Goal: Task Accomplishment & Management: Use online tool/utility

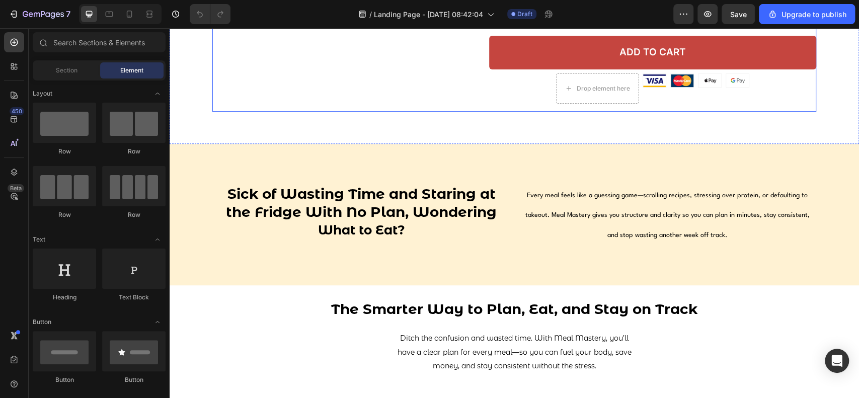
scroll to position [335, 0]
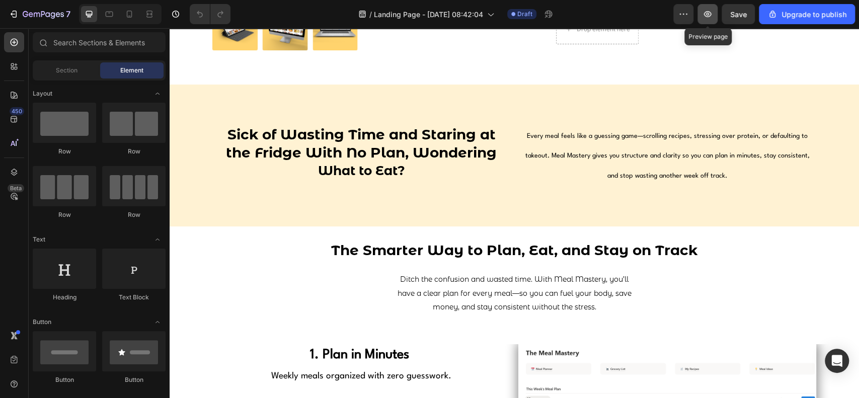
click at [707, 19] on icon "button" at bounding box center [707, 14] width 10 height 10
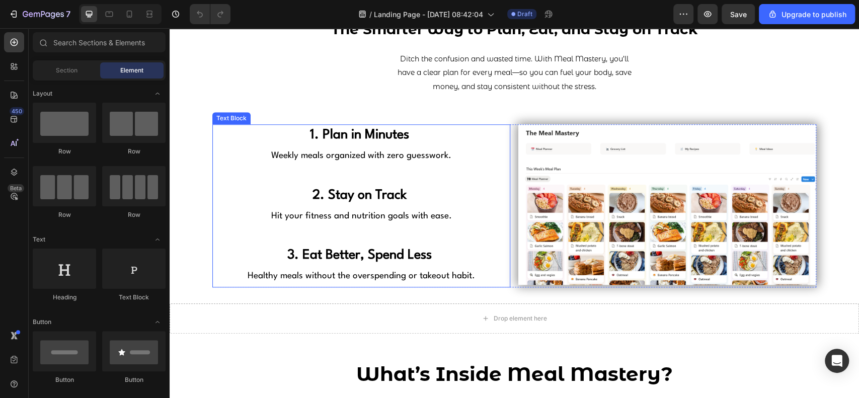
scroll to position [604, 0]
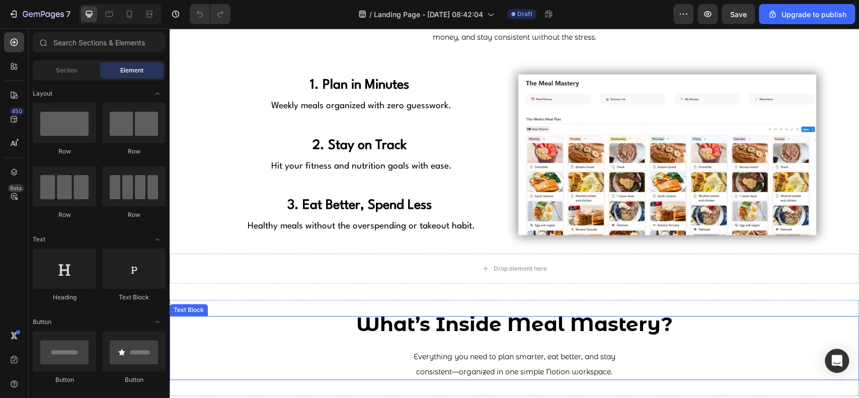
click at [451, 335] on p "Everything you need to plan smarter, eat better, and stay" at bounding box center [514, 349] width 687 height 29
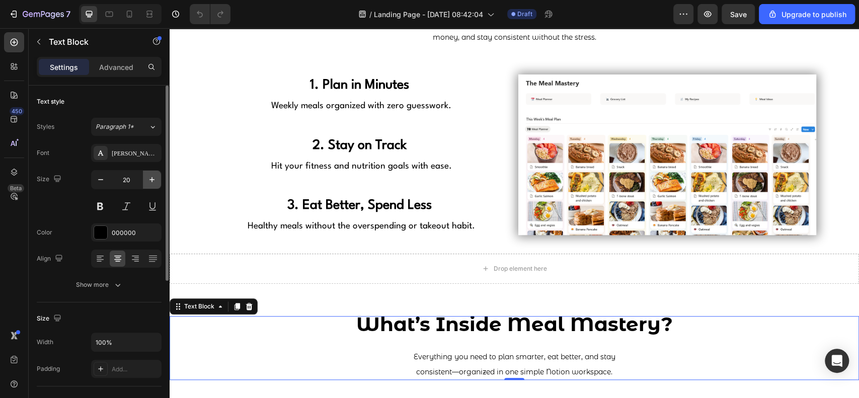
click at [151, 177] on icon "button" at bounding box center [152, 180] width 10 height 10
click at [100, 180] on icon "button" at bounding box center [101, 180] width 10 height 10
click at [148, 178] on icon "button" at bounding box center [152, 180] width 10 height 10
click at [149, 178] on icon "button" at bounding box center [152, 180] width 10 height 10
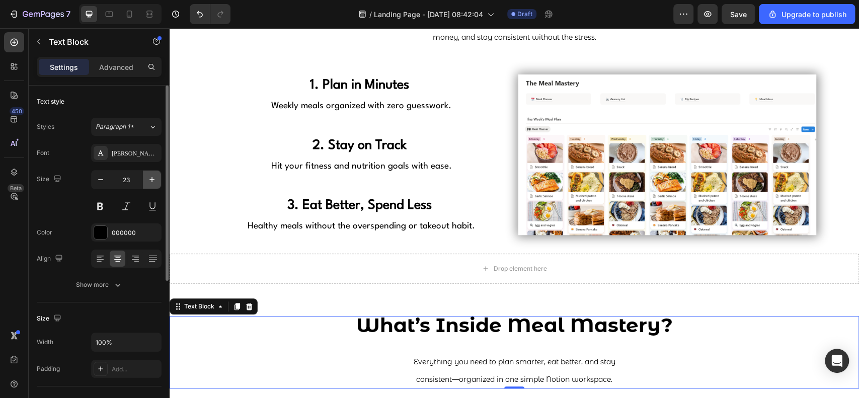
click at [149, 178] on icon "button" at bounding box center [152, 180] width 10 height 10
type input "25"
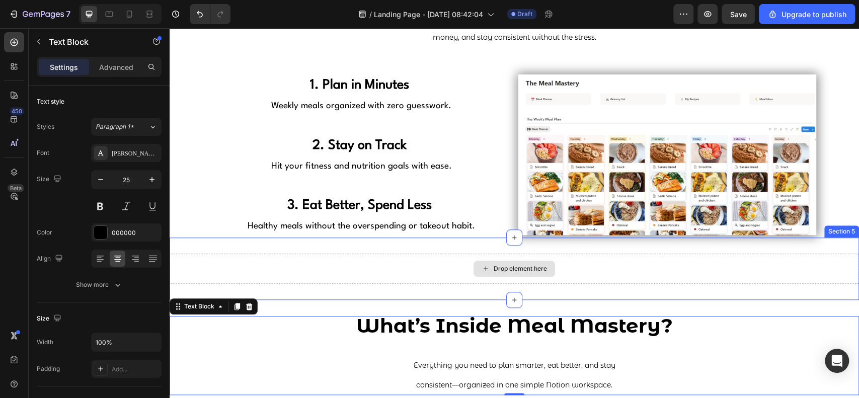
click at [381, 281] on div "Drop element here" at bounding box center [514, 269] width 689 height 30
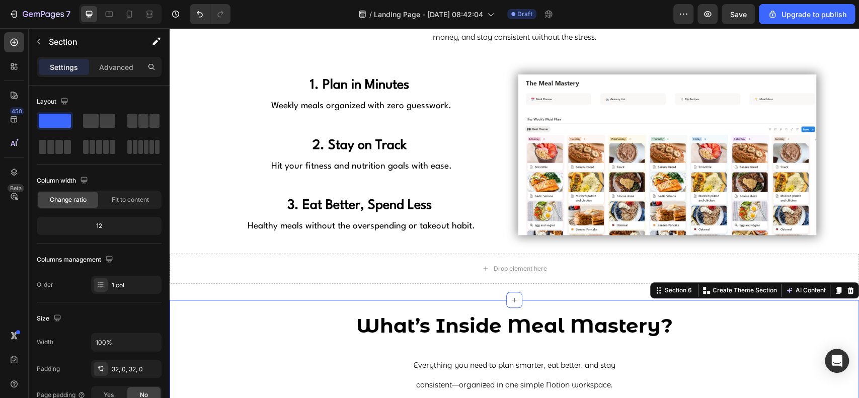
click at [388, 305] on div "What’s Inside Meal Mastery? Everything you need to plan smarter, eat better, an…" at bounding box center [514, 355] width 689 height 111
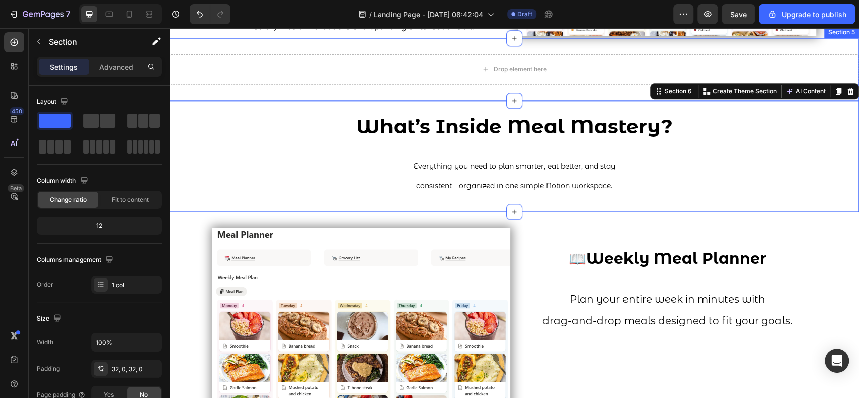
scroll to position [805, 0]
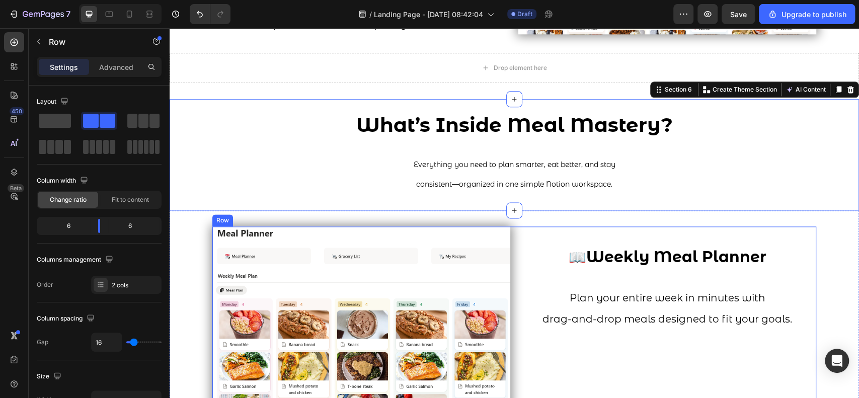
click at [532, 364] on div "📖 Weekly Meal Planner Plan your entire week in minutes with drag-and-drop meals…" at bounding box center [667, 338] width 298 height 224
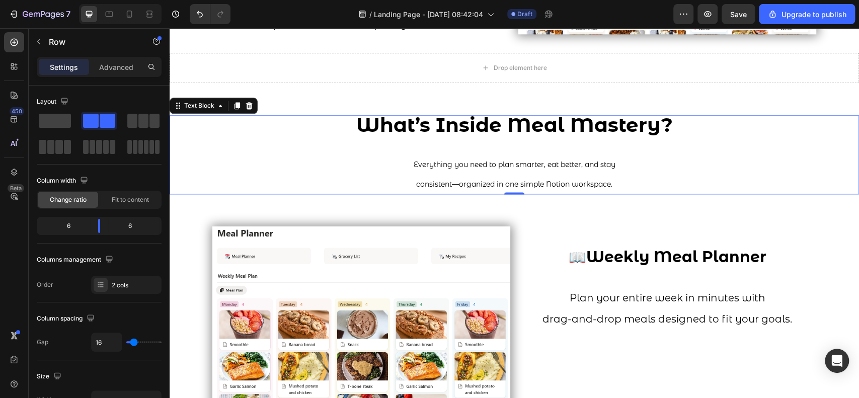
click at [535, 147] on p "Everything you need to plan smarter, eat better, and stay" at bounding box center [514, 154] width 687 height 37
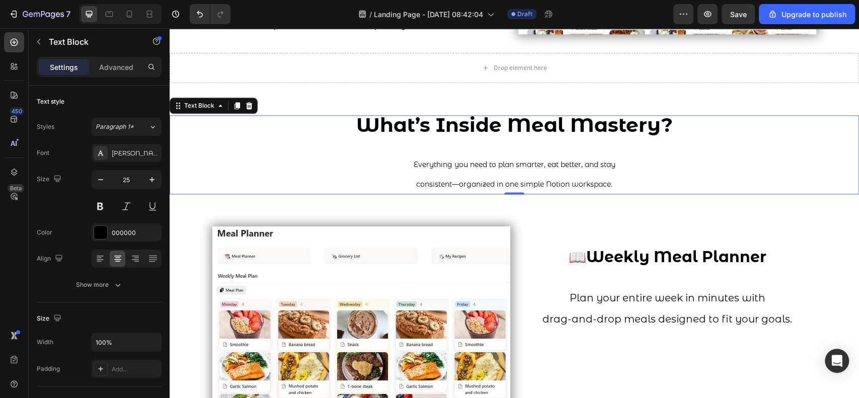
click at [535, 147] on p "Everything you need to plan smarter, eat better, and stay" at bounding box center [514, 154] width 687 height 37
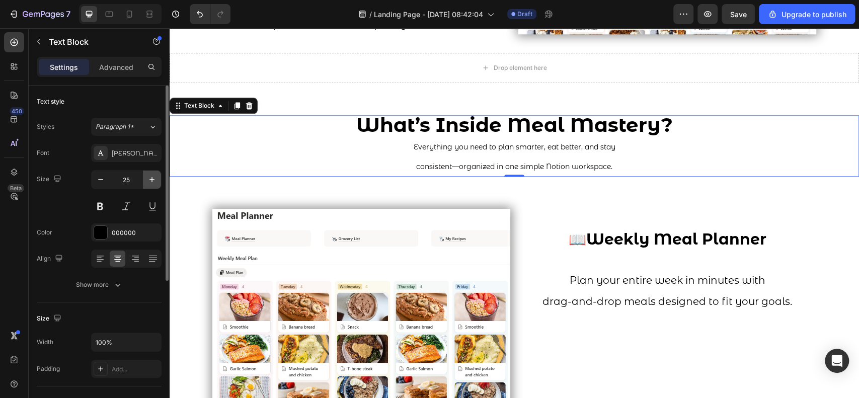
click at [152, 175] on icon "button" at bounding box center [152, 180] width 10 height 10
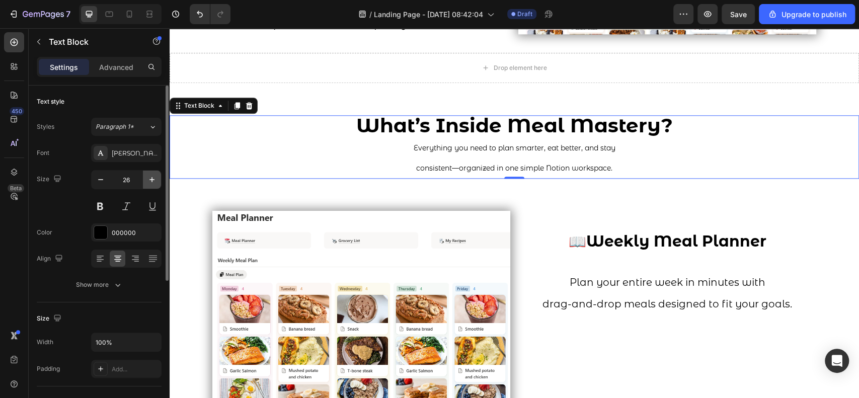
click at [152, 175] on icon "button" at bounding box center [152, 180] width 10 height 10
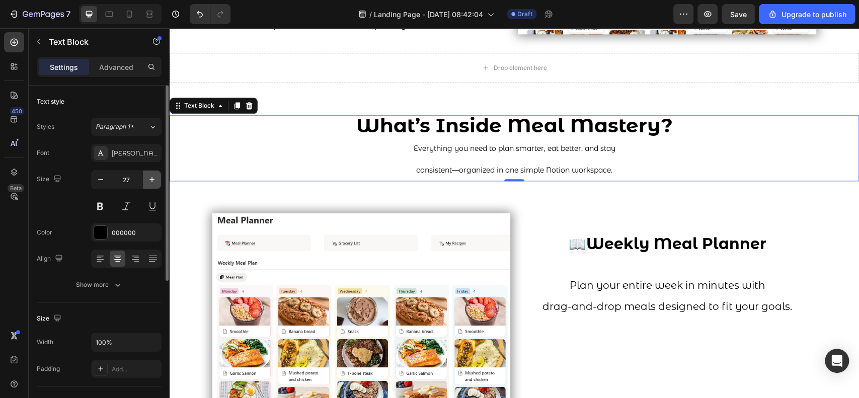
click at [152, 175] on icon "button" at bounding box center [152, 180] width 10 height 10
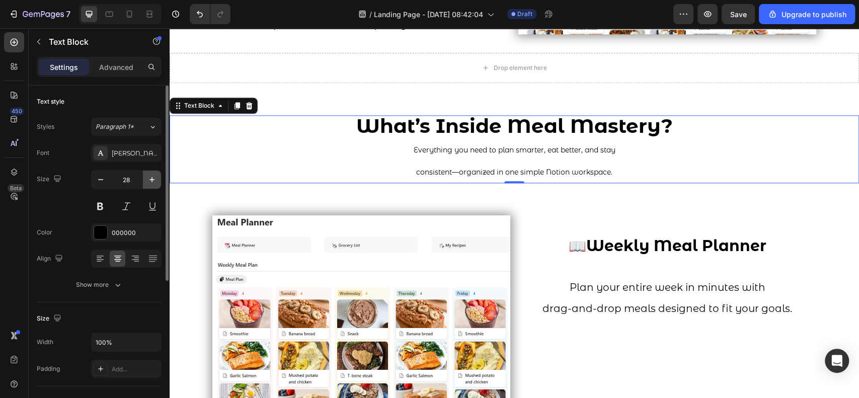
click at [151, 174] on button "button" at bounding box center [152, 180] width 18 height 18
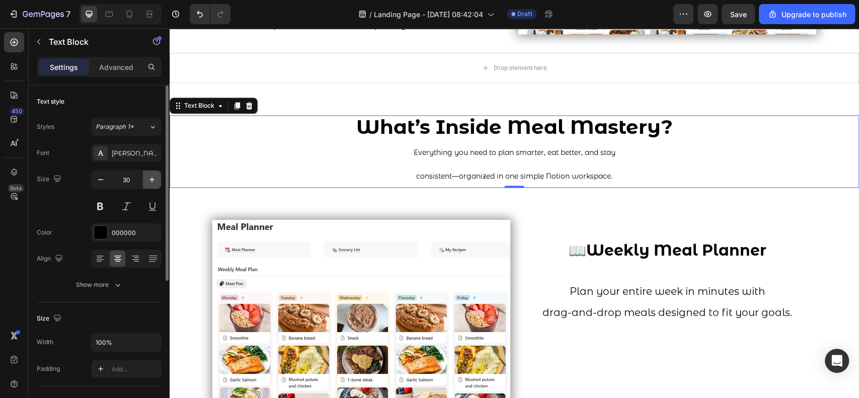
click at [151, 174] on button "button" at bounding box center [152, 180] width 18 height 18
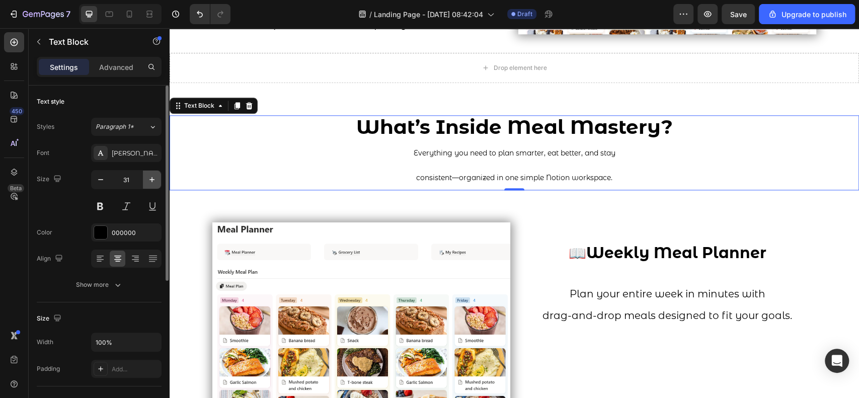
click at [151, 174] on button "button" at bounding box center [152, 180] width 18 height 18
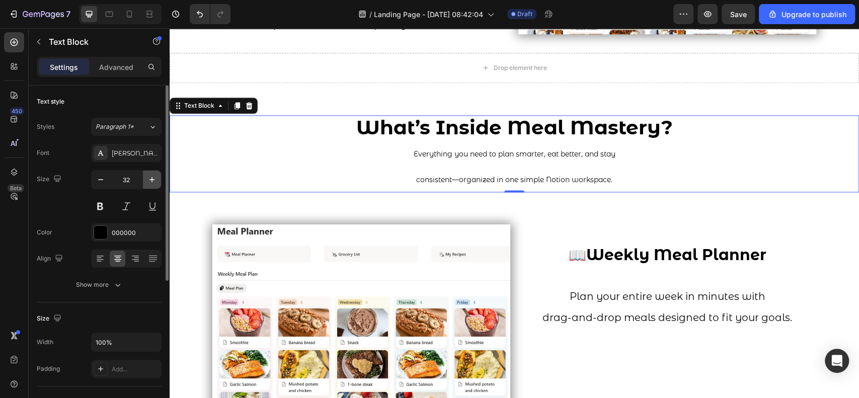
click at [151, 174] on button "button" at bounding box center [152, 180] width 18 height 18
type input "33"
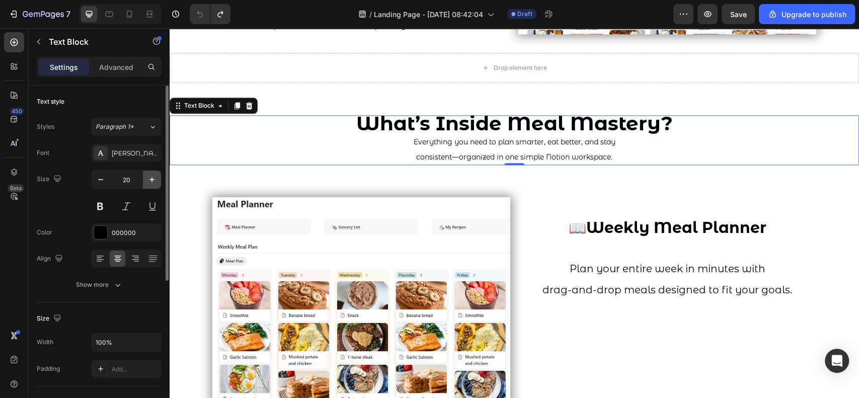
click at [151, 173] on button "button" at bounding box center [152, 180] width 18 height 18
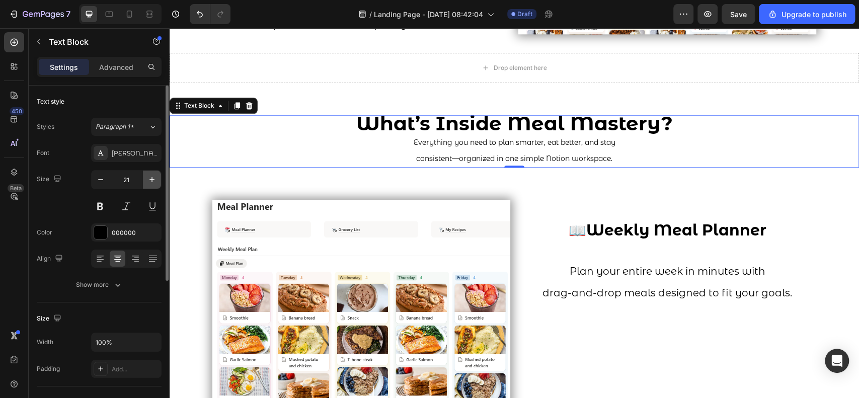
click at [151, 173] on button "button" at bounding box center [152, 180] width 18 height 18
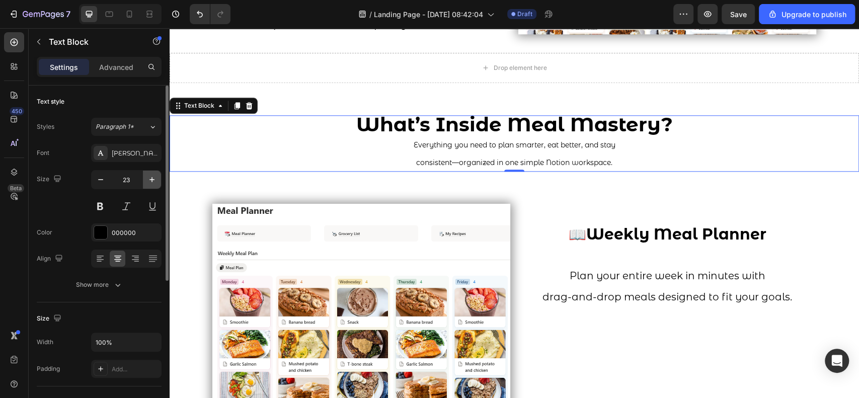
click at [151, 173] on button "button" at bounding box center [152, 180] width 18 height 18
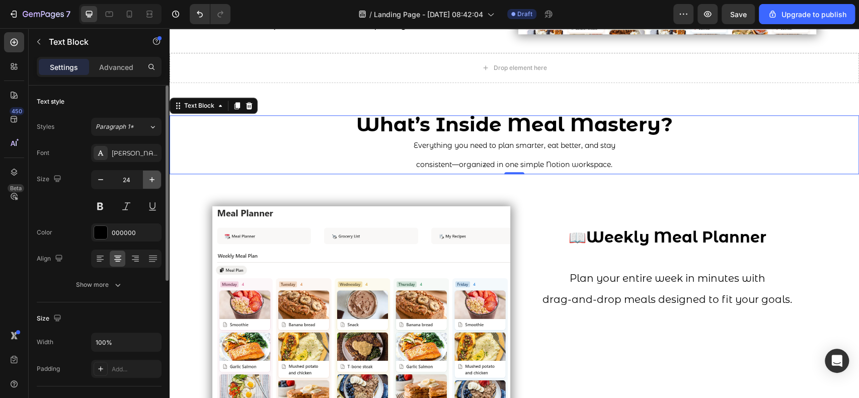
click at [151, 173] on button "button" at bounding box center [152, 180] width 18 height 18
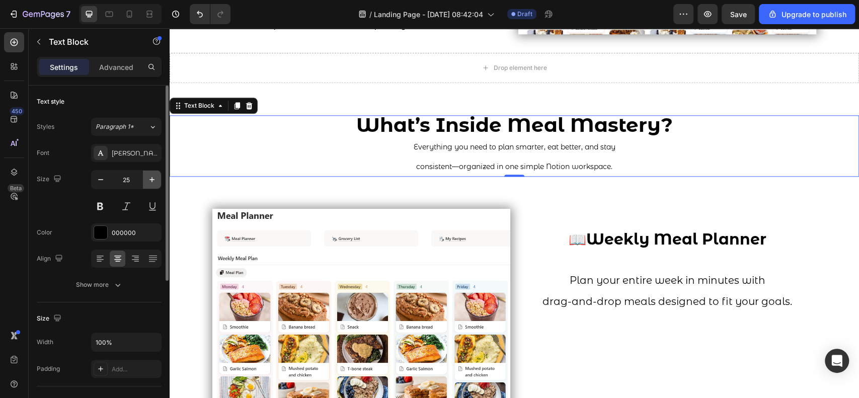
click at [151, 173] on button "button" at bounding box center [152, 180] width 18 height 18
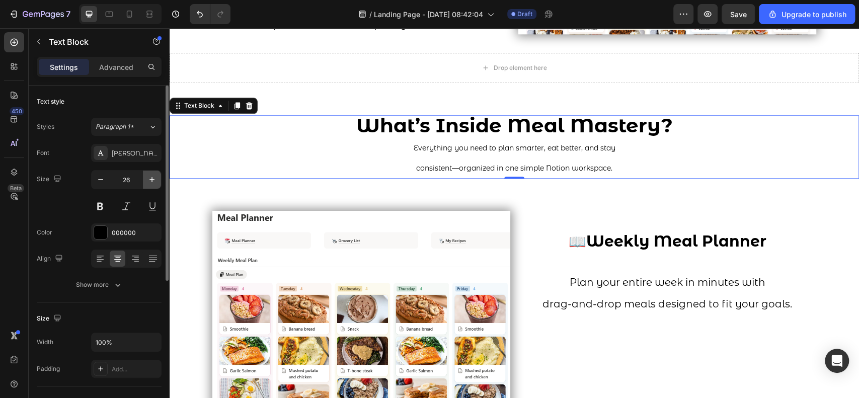
click at [151, 173] on button "button" at bounding box center [152, 180] width 18 height 18
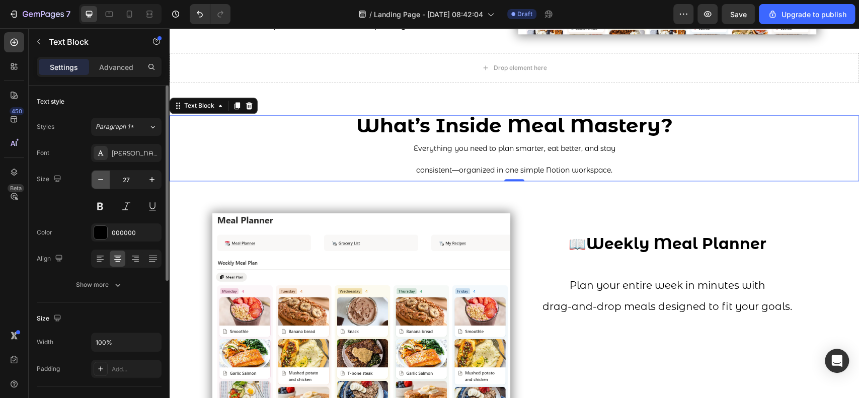
click at [98, 179] on icon "button" at bounding box center [101, 180] width 10 height 10
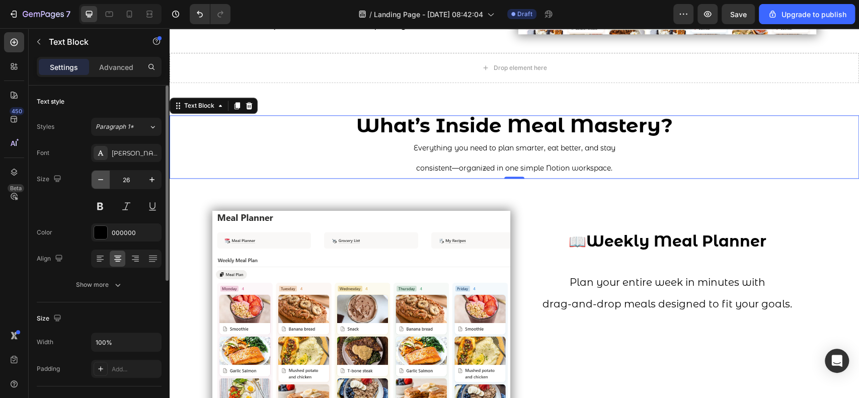
click at [98, 179] on icon "button" at bounding box center [101, 180] width 10 height 10
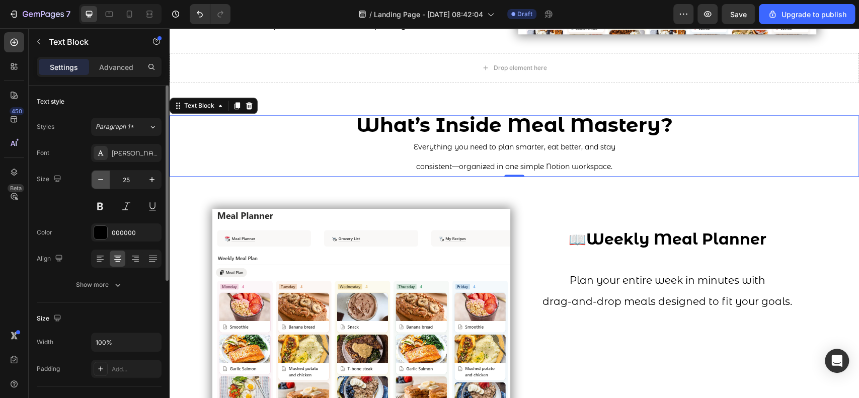
click at [98, 179] on icon "button" at bounding box center [101, 180] width 10 height 10
type input "24"
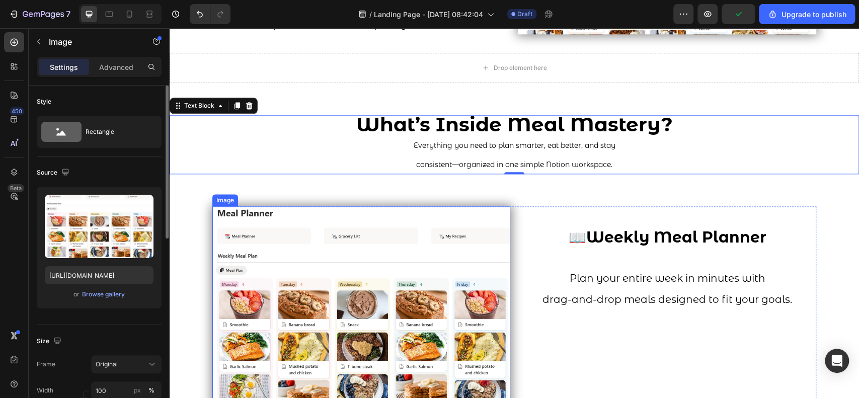
click at [214, 227] on img at bounding box center [361, 318] width 298 height 224
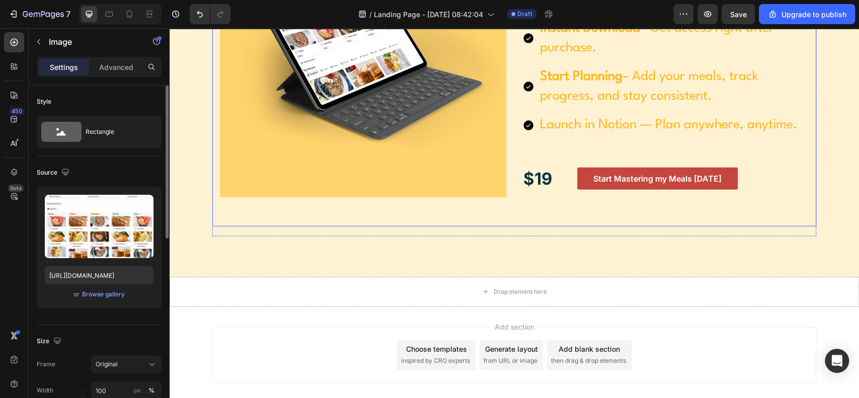
scroll to position [2080, 0]
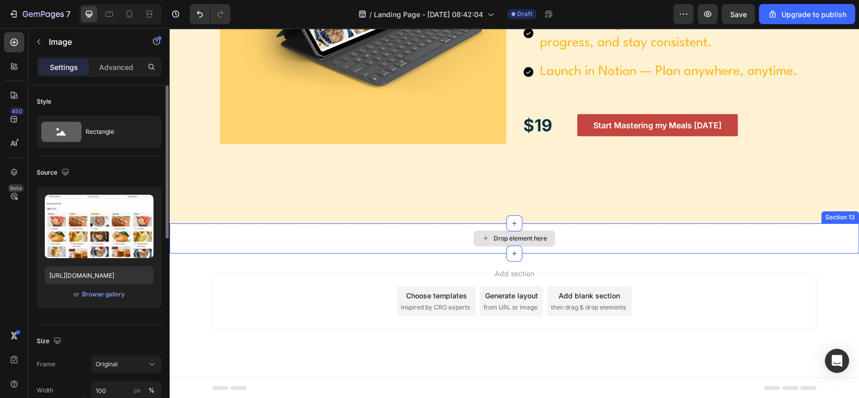
click at [507, 244] on div "Drop element here" at bounding box center [514, 238] width 82 height 16
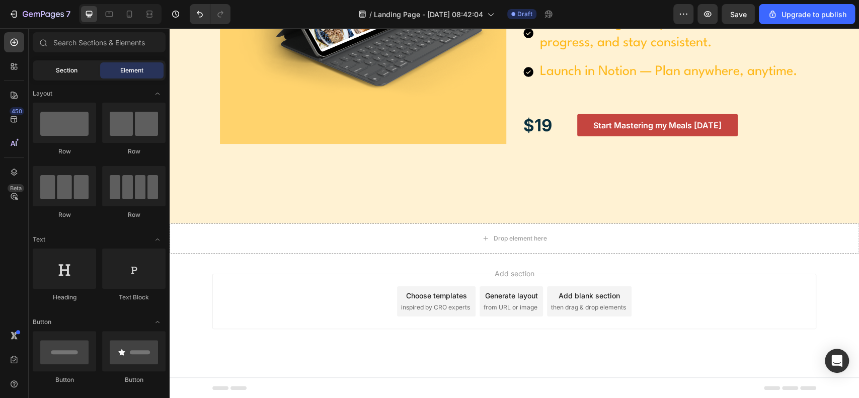
click at [70, 70] on span "Section" at bounding box center [67, 70] width 22 height 9
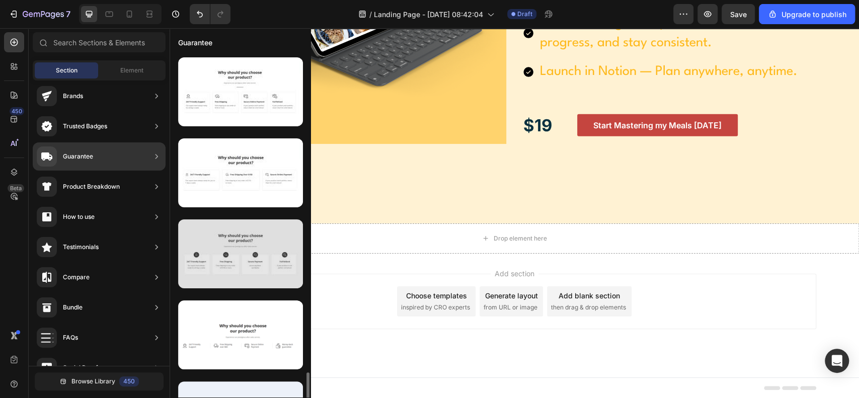
scroll to position [931, 0]
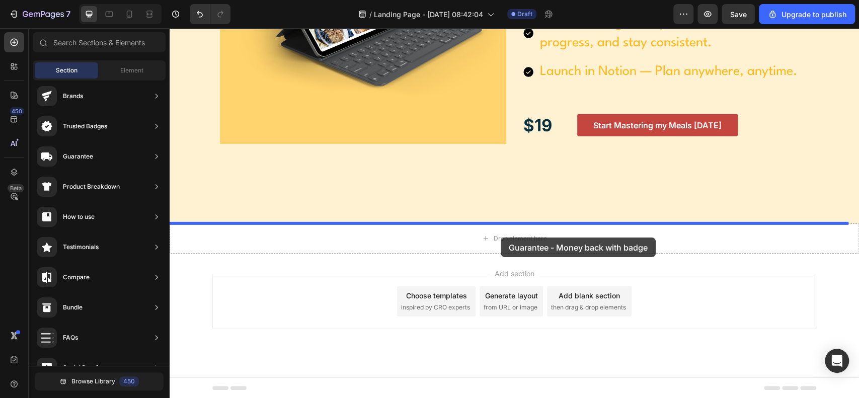
drag, startPoint x: 407, startPoint y: 319, endPoint x: 501, endPoint y: 237, distance: 124.4
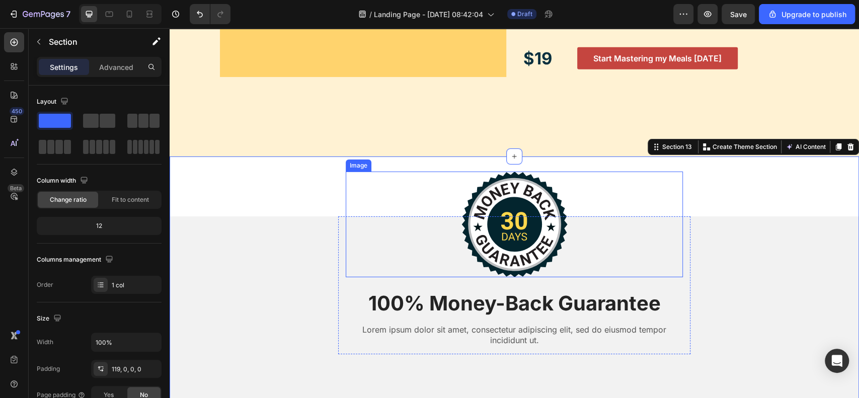
scroll to position [2214, 0]
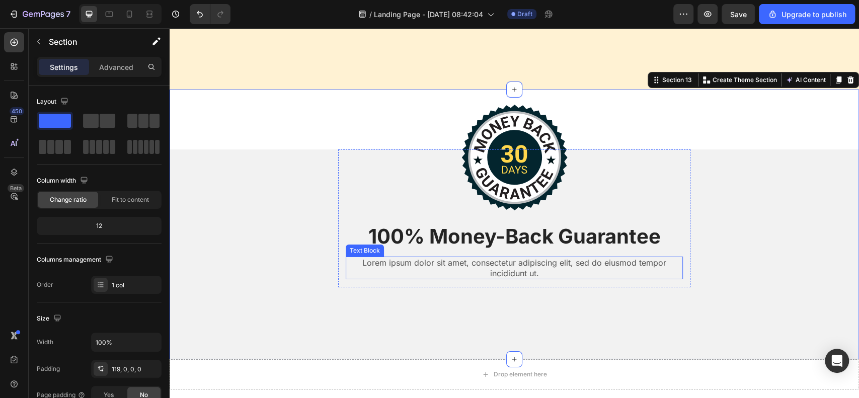
click at [503, 269] on p "Lorem ipsum dolor sit amet, consectetur adipiscing elit, sed do eiusmod tempor …" at bounding box center [514, 268] width 335 height 21
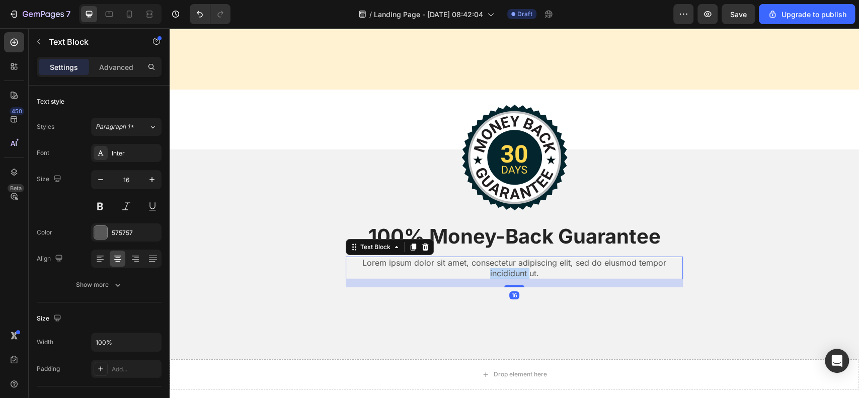
click at [503, 269] on p "Lorem ipsum dolor sit amet, consectetur adipiscing elit, sed do eiusmod tempor …" at bounding box center [514, 268] width 335 height 21
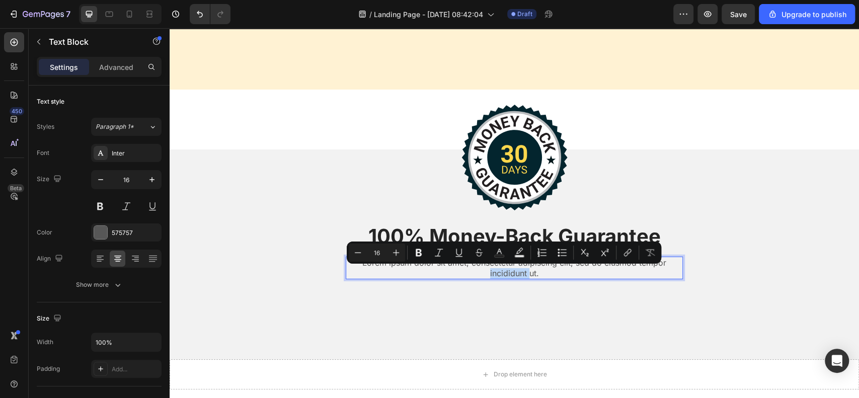
click at [503, 269] on p "Lorem ipsum dolor sit amet, consectetur adipiscing elit, sed do eiusmod tempor …" at bounding box center [514, 268] width 335 height 21
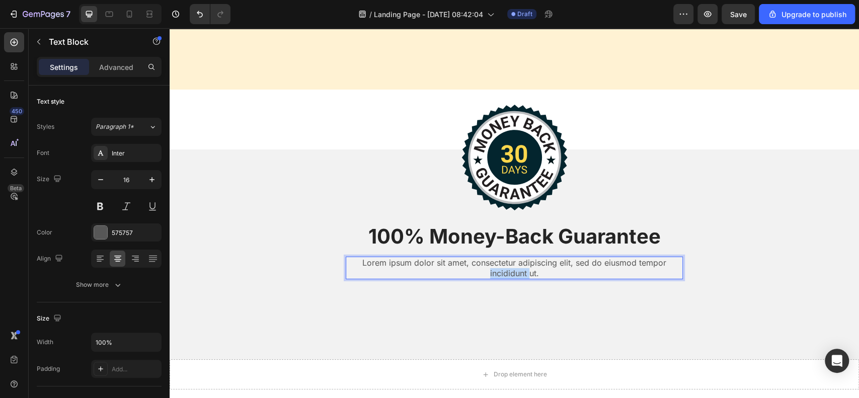
click at [503, 269] on p "Lorem ipsum dolor sit amet, consectetur adipiscing elit, sed do eiusmod tempor …" at bounding box center [514, 268] width 335 height 21
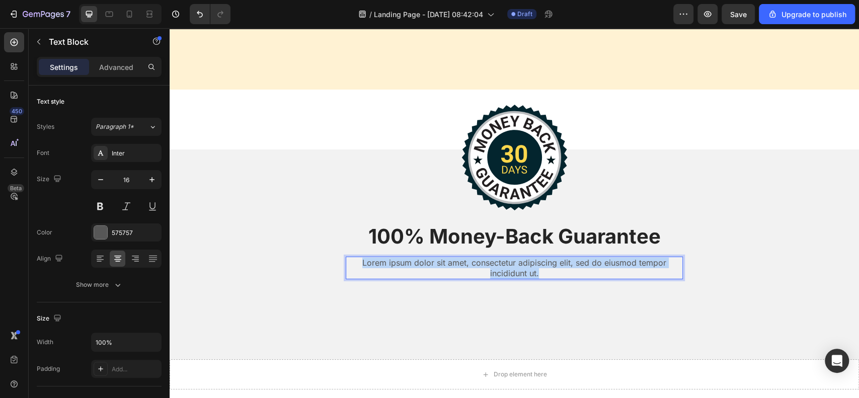
click at [503, 269] on p "Lorem ipsum dolor sit amet, consectetur adipiscing elit, sed do eiusmod tempor …" at bounding box center [514, 268] width 335 height 21
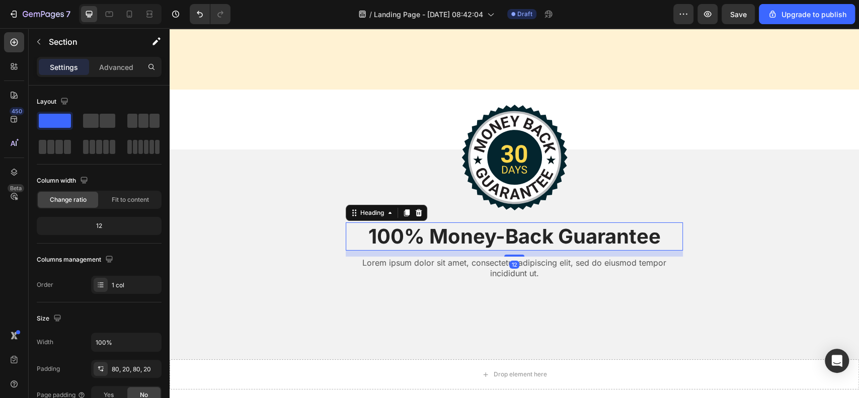
click at [460, 238] on h2 "100% Money-Back Guarantee" at bounding box center [514, 236] width 337 height 28
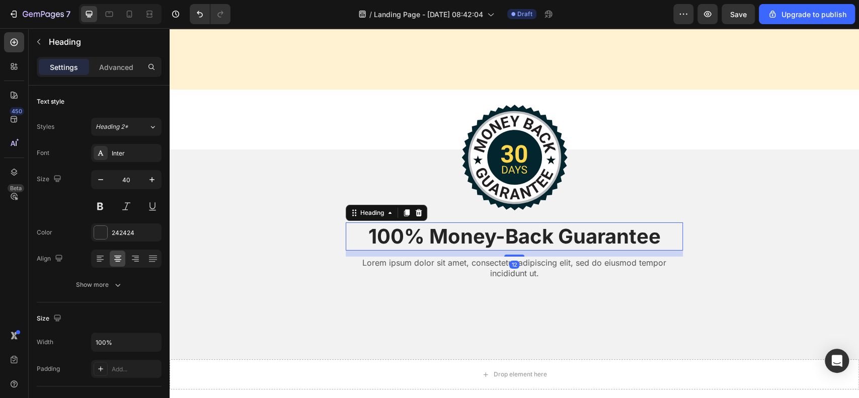
click at [460, 238] on h2 "100% Money-Back Guarantee" at bounding box center [514, 236] width 337 height 28
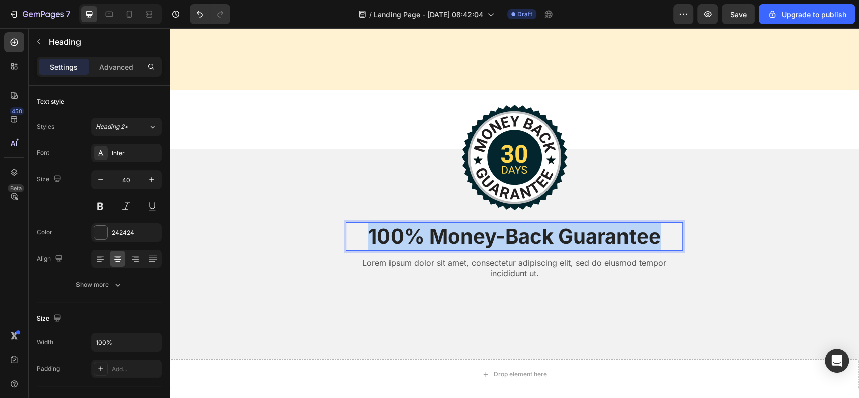
click at [460, 238] on p "100% Money-Back Guarantee" at bounding box center [514, 236] width 335 height 26
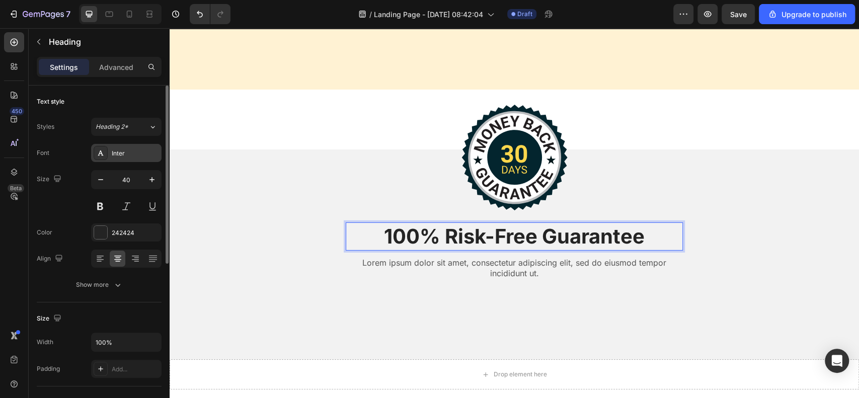
click at [103, 158] on div at bounding box center [101, 153] width 14 height 14
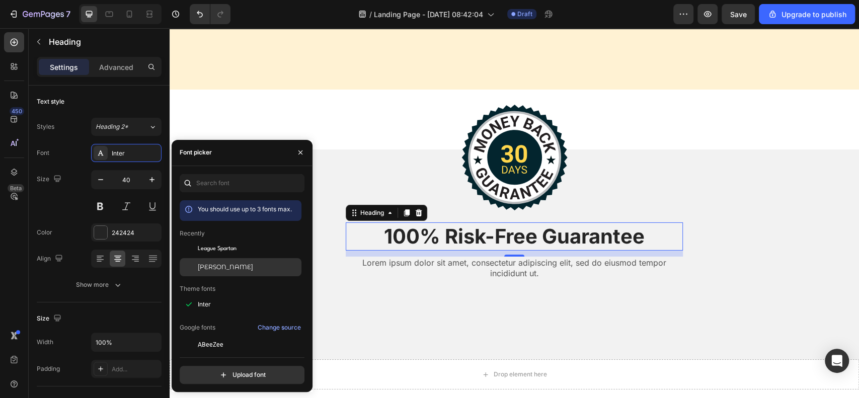
click at [217, 260] on div "[PERSON_NAME]" at bounding box center [241, 267] width 122 height 18
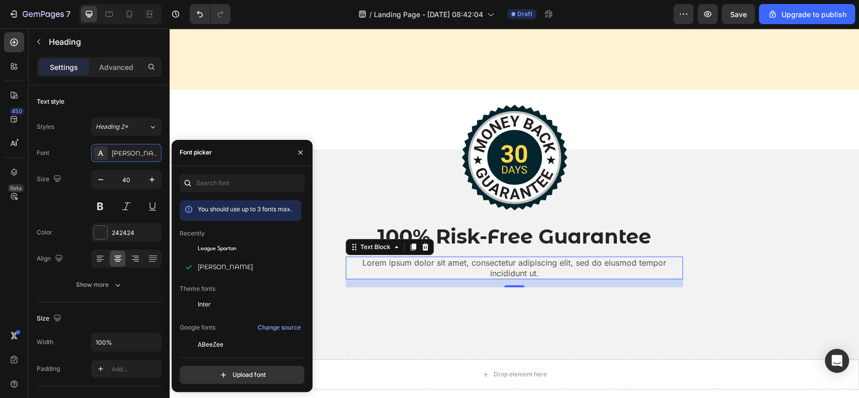
click at [455, 268] on p "Lorem ipsum dolor sit amet, consectetur adipiscing elit, sed do eiusmod tempor …" at bounding box center [514, 268] width 335 height 21
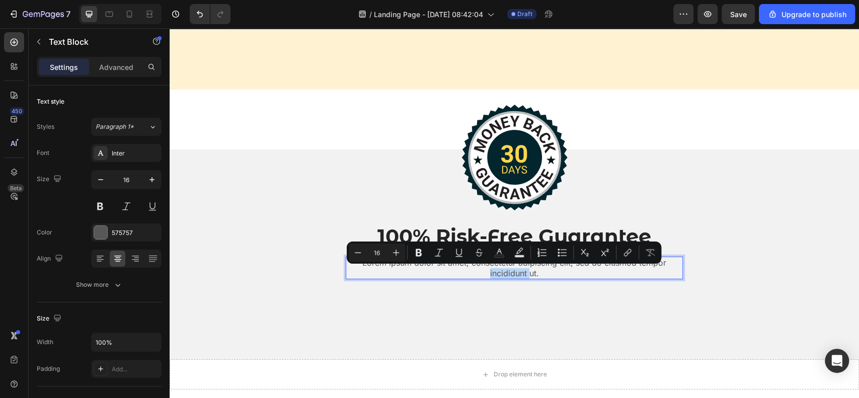
click at [455, 268] on p "Lorem ipsum dolor sit amet, consectetur adipiscing elit, sed do eiusmod tempor …" at bounding box center [514, 268] width 335 height 21
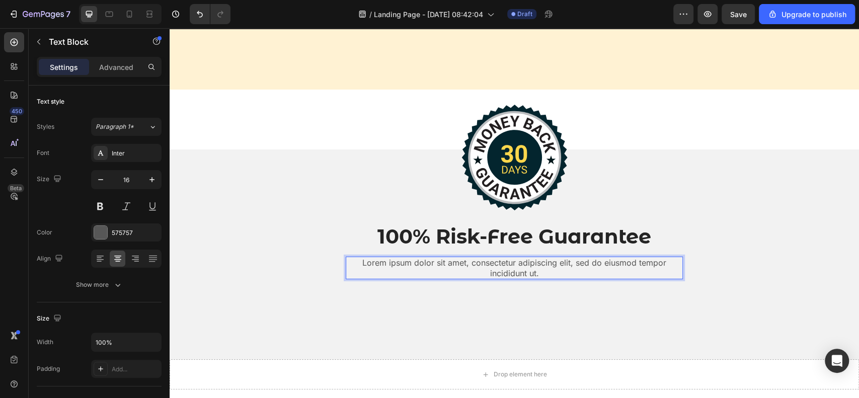
click at [455, 268] on p "Lorem ipsum dolor sit amet, consectetur adipiscing elit, sed do eiusmod tempor …" at bounding box center [514, 268] width 335 height 21
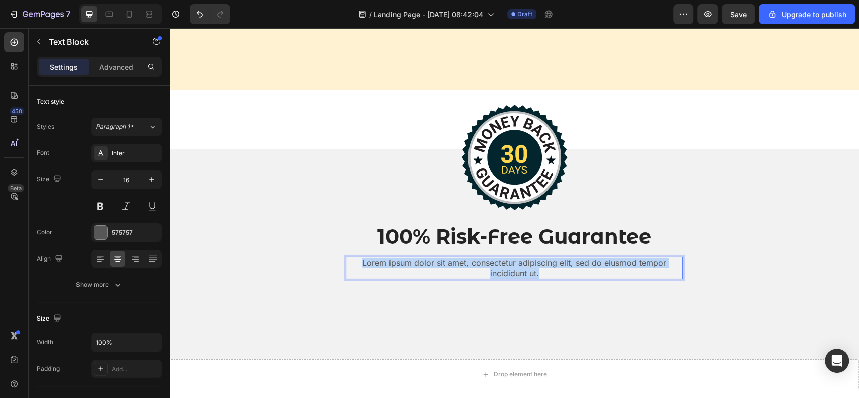
click at [455, 268] on p "Lorem ipsum dolor sit amet, consectetur adipiscing elit, sed do eiusmod tempor …" at bounding box center [514, 268] width 335 height 21
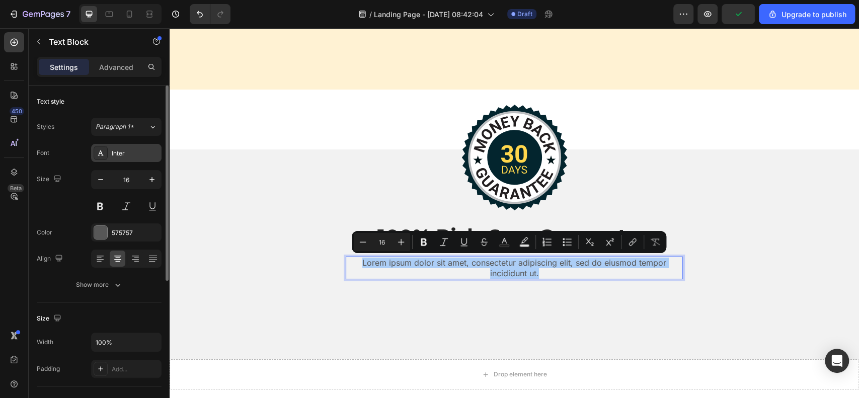
click at [129, 156] on div "Inter" at bounding box center [135, 153] width 47 height 9
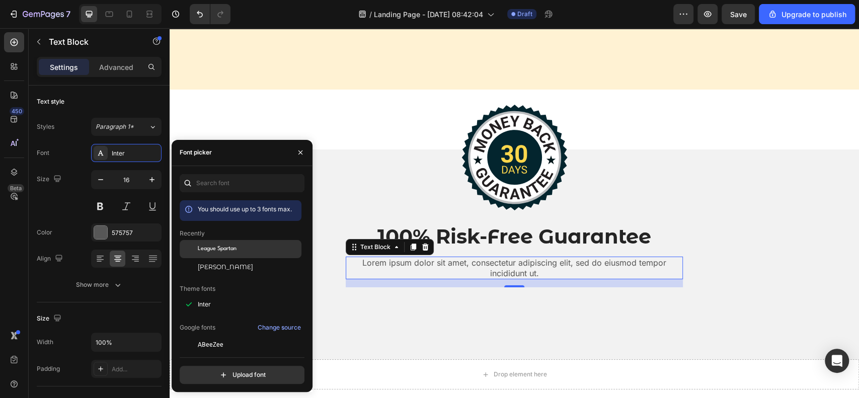
click at [226, 248] on span "League Spartan" at bounding box center [217, 249] width 39 height 9
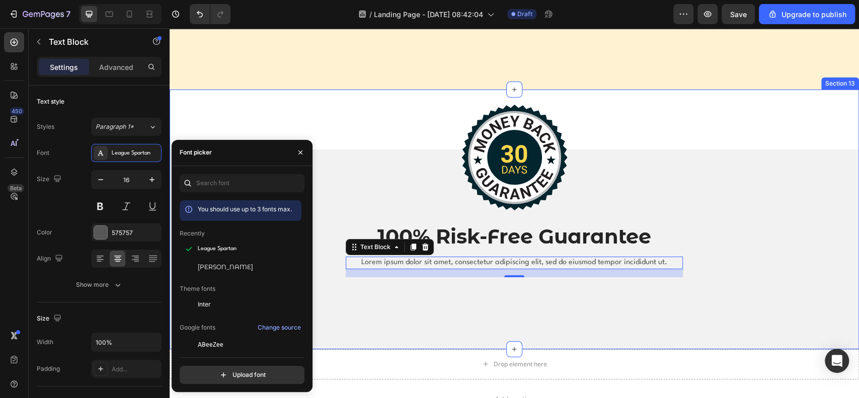
click at [292, 113] on div "Image 100% Risk-Free Guarantee Heading Lorem ipsum dolor sit amet, consectetur …" at bounding box center [514, 220] width 689 height 260
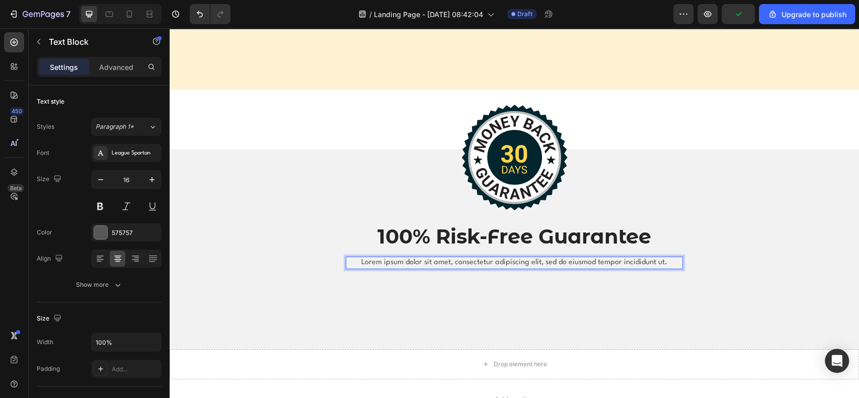
click at [474, 266] on p "Lorem ipsum dolor sit amet, consectetur adipiscing elit, sed do eiusmod tempor …" at bounding box center [514, 263] width 335 height 11
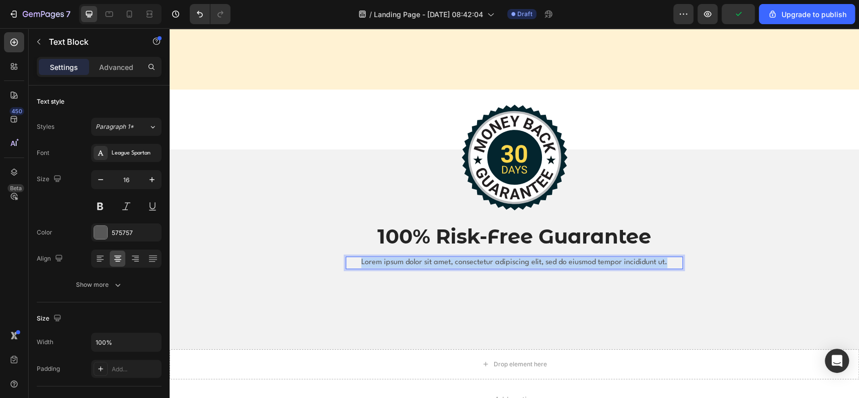
click at [474, 266] on p "Lorem ipsum dolor sit amet, consectetur adipiscing elit, sed do eiusmod tempor …" at bounding box center [514, 263] width 335 height 11
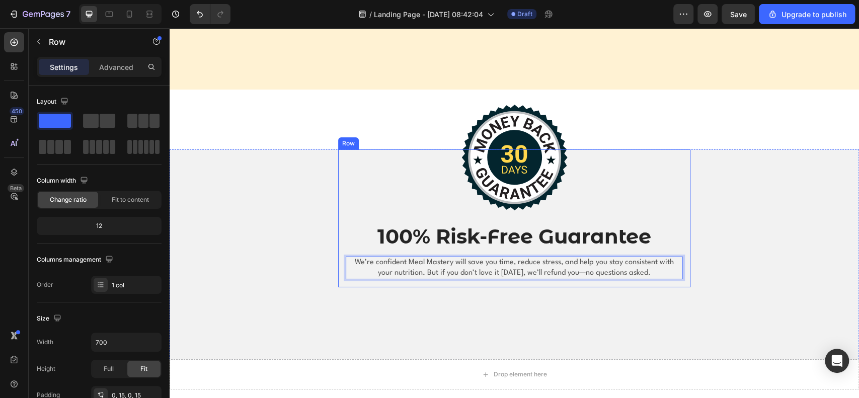
click at [683, 200] on div "Image 100% Risk-Free Guarantee Heading We’re confident Meal Mastery will save y…" at bounding box center [514, 218] width 352 height 138
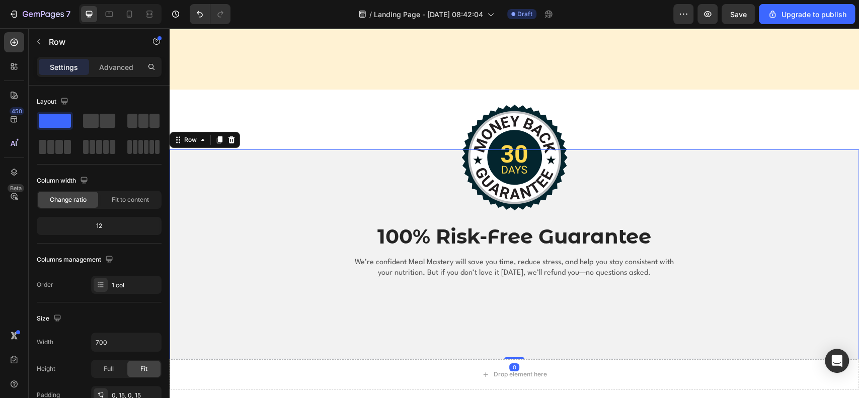
click at [706, 245] on div "Image 100% Risk-Free Guarantee Heading We’re confident Meal Mastery will save y…" at bounding box center [514, 222] width 689 height 146
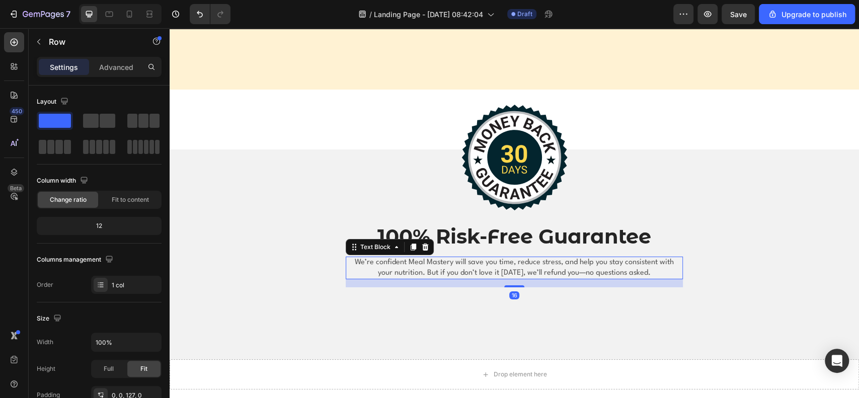
click at [663, 273] on p "We’re confident Meal Mastery will save you time, reduce stress, and help you st…" at bounding box center [514, 268] width 335 height 21
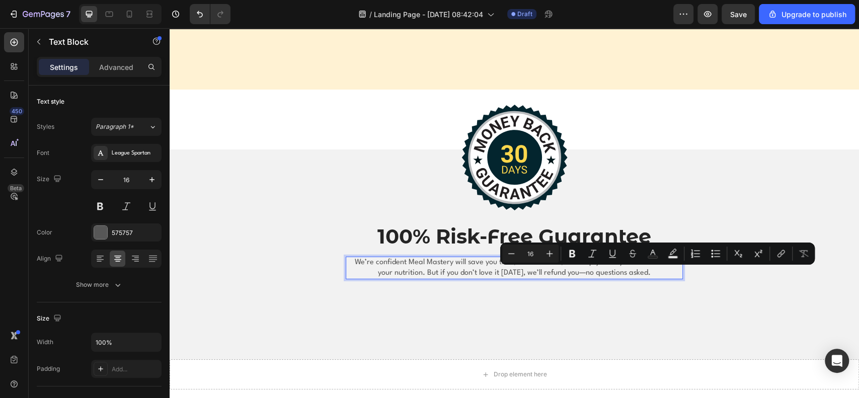
drag, startPoint x: 660, startPoint y: 270, endPoint x: 657, endPoint y: 274, distance: 5.3
click at [657, 274] on p "We’re confident Meal Mastery will save you time, reduce stress, and help you st…" at bounding box center [514, 268] width 335 height 21
click at [664, 273] on p "We’re confident Meal Mastery will save you time, reduce stress, and help you st…" at bounding box center [514, 268] width 335 height 21
click at [661, 271] on p "We’re confident Meal Mastery will save you time, reduce stress, and help you st…" at bounding box center [514, 268] width 335 height 21
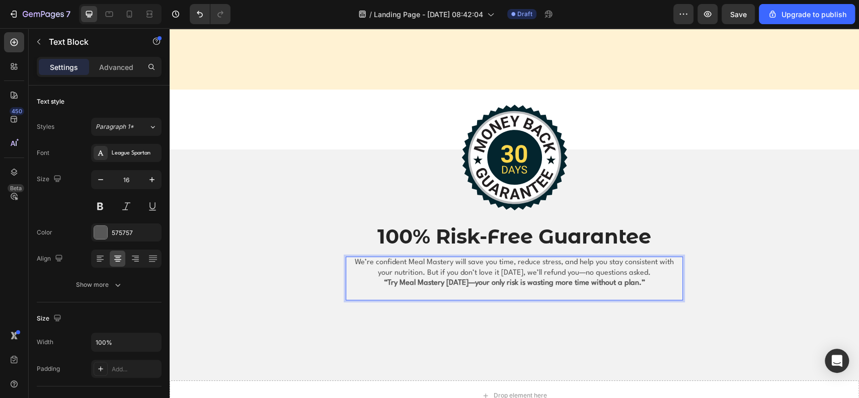
click at [664, 271] on p "We’re confident Meal Mastery will save you time, reduce stress, and help you st…" at bounding box center [514, 268] width 335 height 21
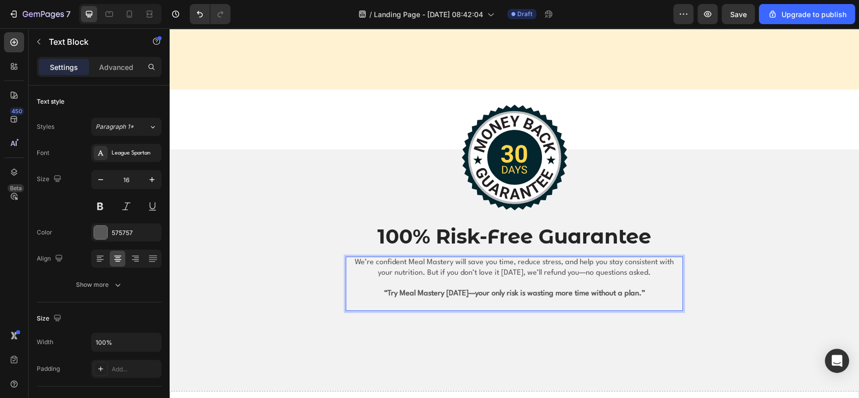
click at [643, 290] on p "“Try Meal Mastery today—your only risk is wasting more time without a plan.”" at bounding box center [514, 294] width 335 height 11
click at [582, 293] on strong "Try Meal Mastery [DATE]—your only risk is wasting more time without a plan." at bounding box center [514, 294] width 254 height 8
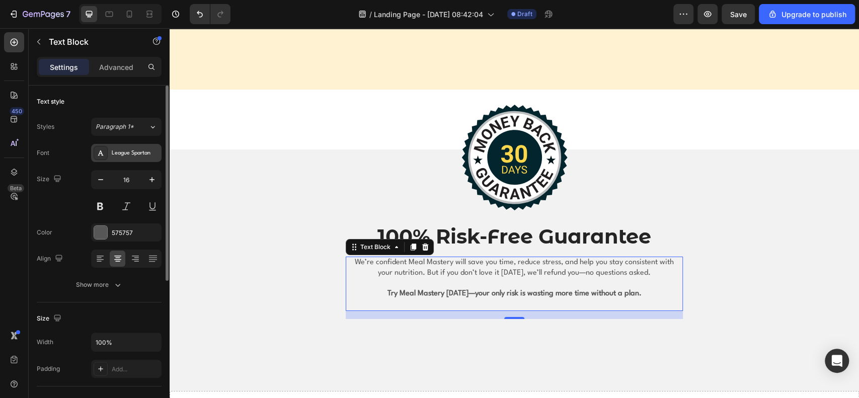
click at [100, 152] on icon at bounding box center [101, 152] width 6 height 5
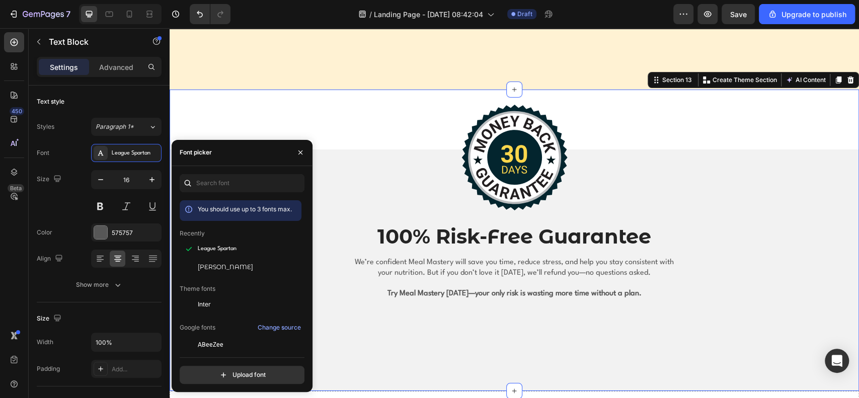
click at [317, 116] on div "Image 100% Risk-Free Guarantee Heading We’re confident Meal Mastery will save y…" at bounding box center [514, 240] width 689 height 301
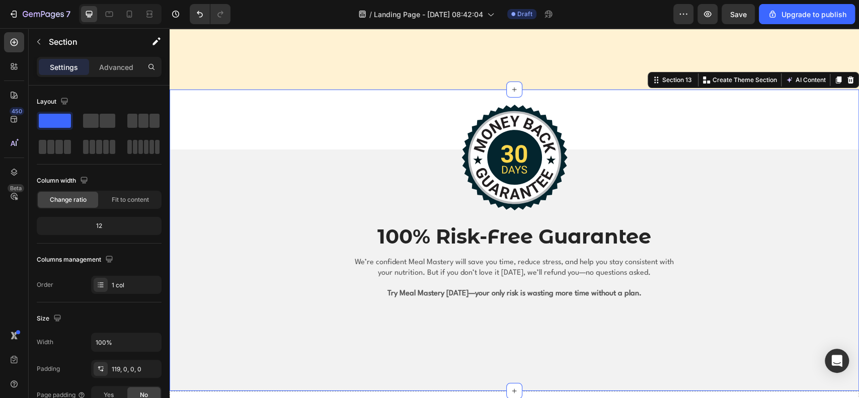
click at [711, 117] on div "Image 100% Risk-Free Guarantee Heading We’re confident Meal Mastery will save y…" at bounding box center [514, 240] width 689 height 301
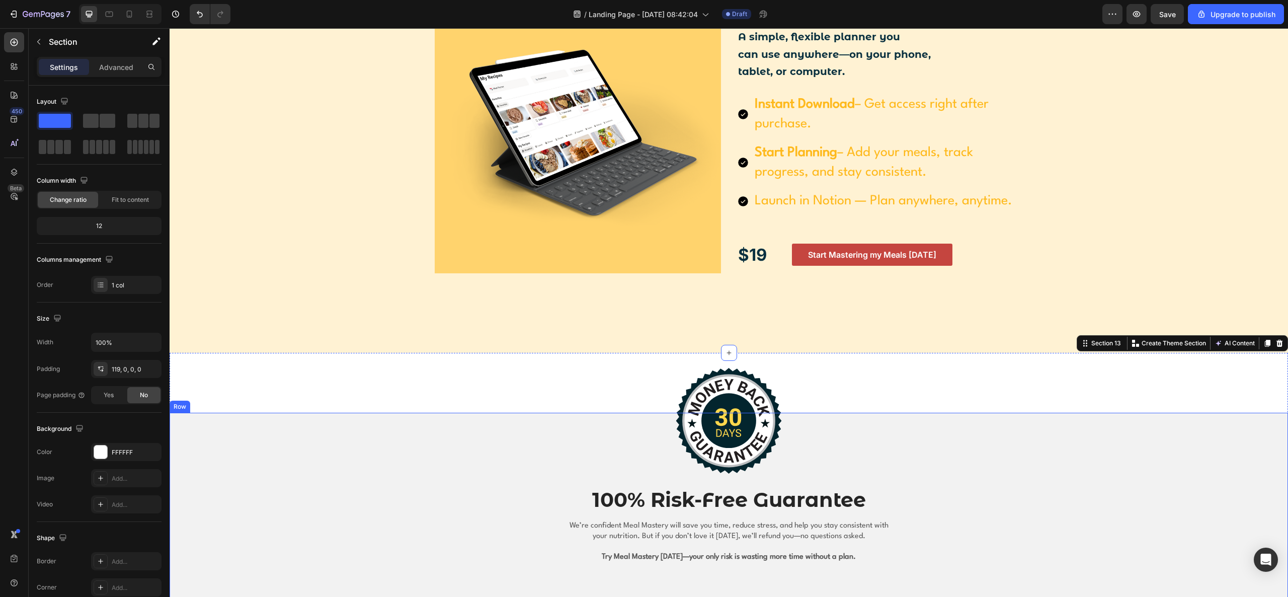
scroll to position [1983, 0]
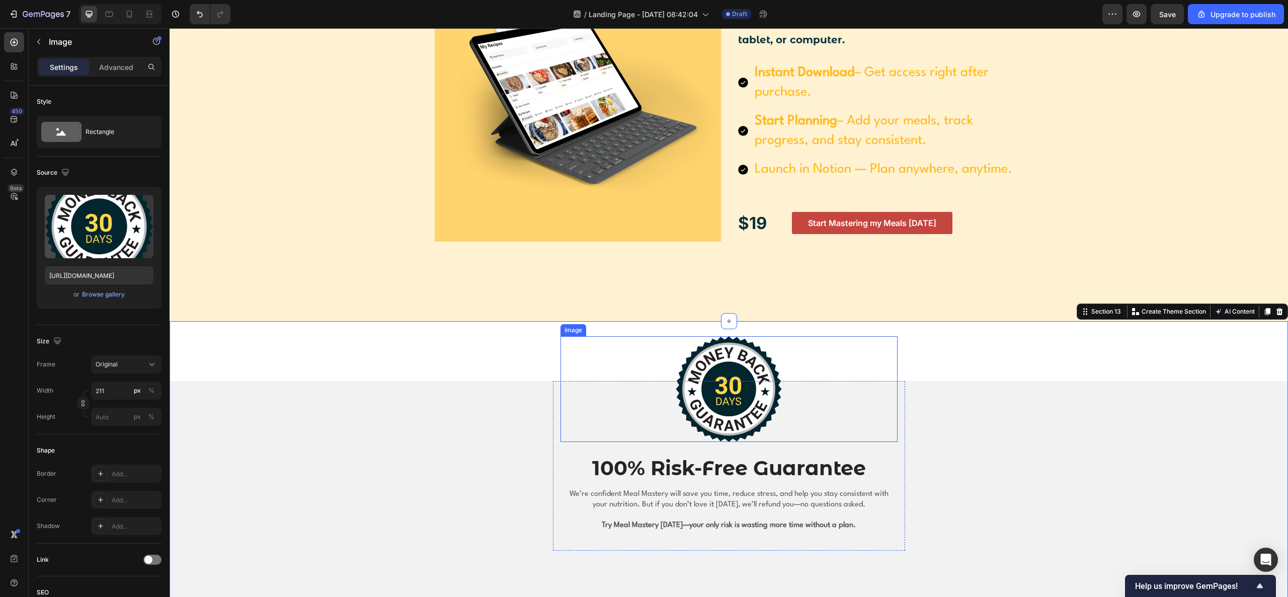
click at [725, 354] on img at bounding box center [729, 389] width 106 height 106
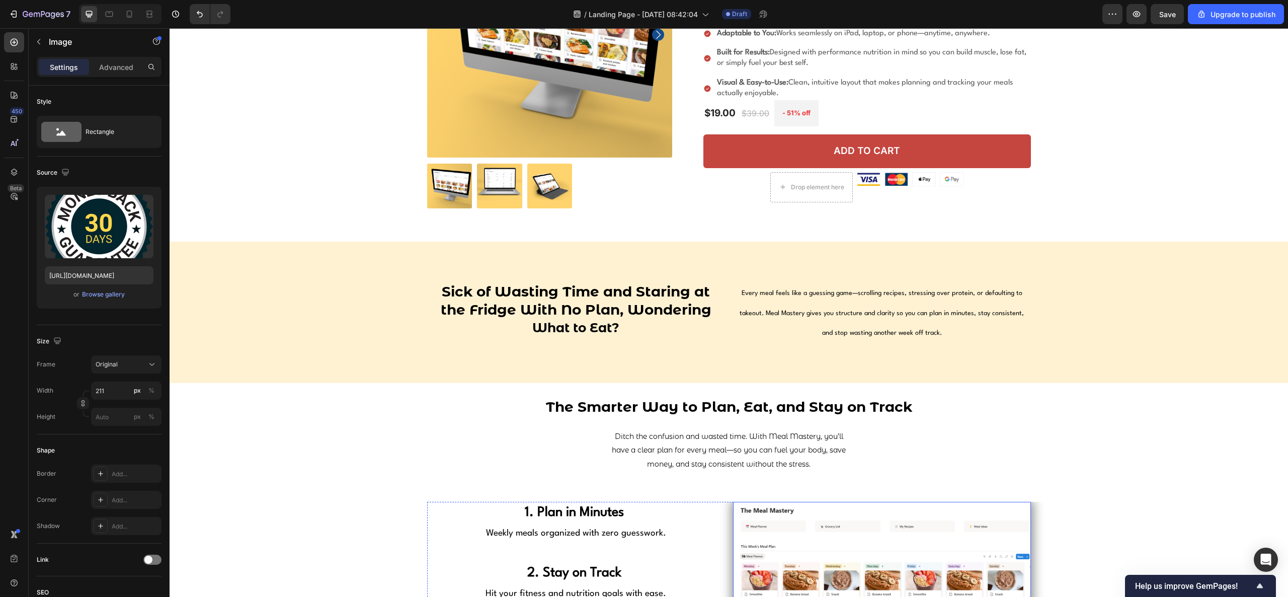
scroll to position [0, 0]
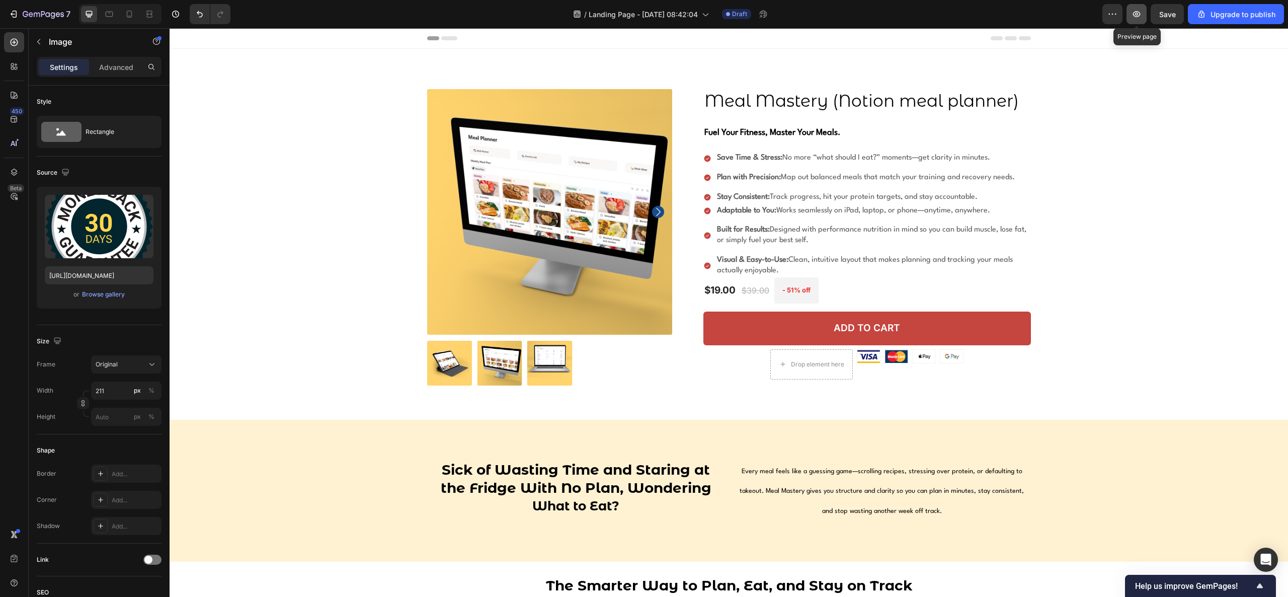
click at [858, 17] on button "button" at bounding box center [1136, 14] width 20 height 20
click at [228, 140] on div "Product Images Meal Mastery (Notion meal planner) Product Title Fuel Your Fitne…" at bounding box center [728, 242] width 1103 height 306
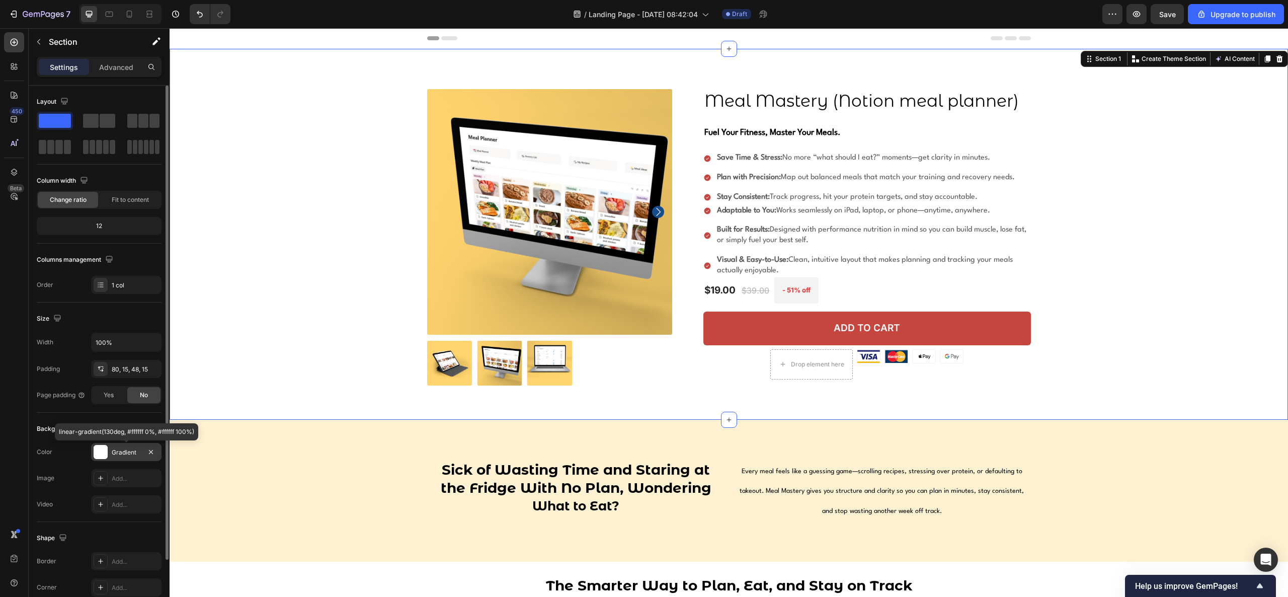
click at [107, 397] on div at bounding box center [101, 452] width 14 height 14
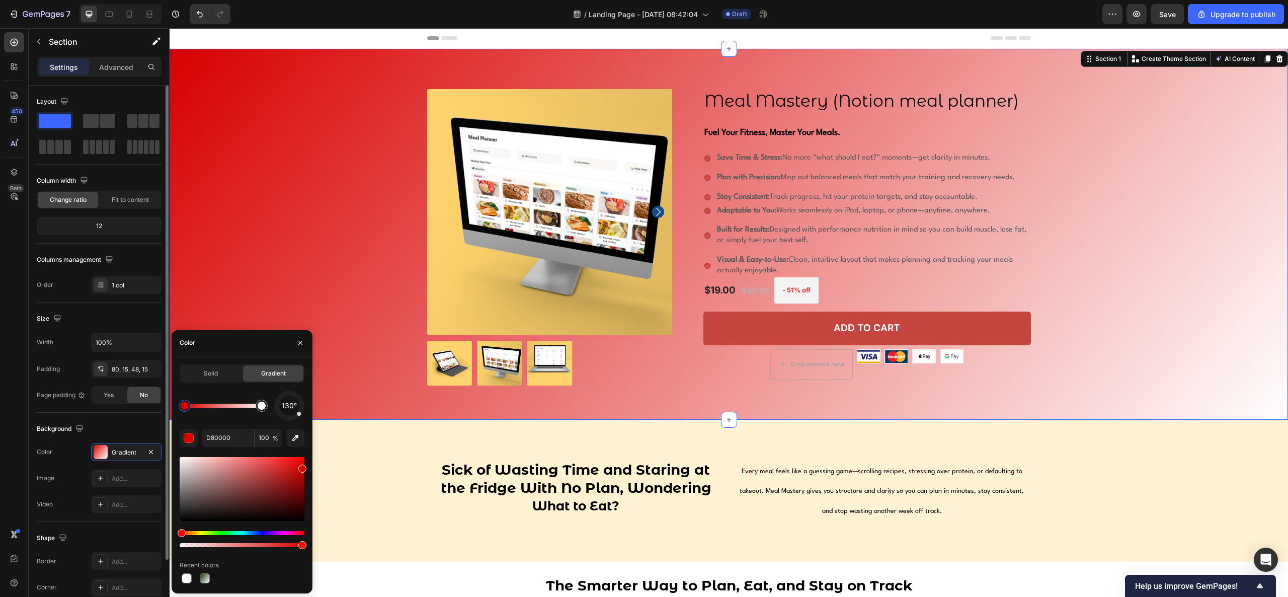
drag, startPoint x: 253, startPoint y: 466, endPoint x: 137, endPoint y: 438, distance: 119.1
type input "FFFFFF"
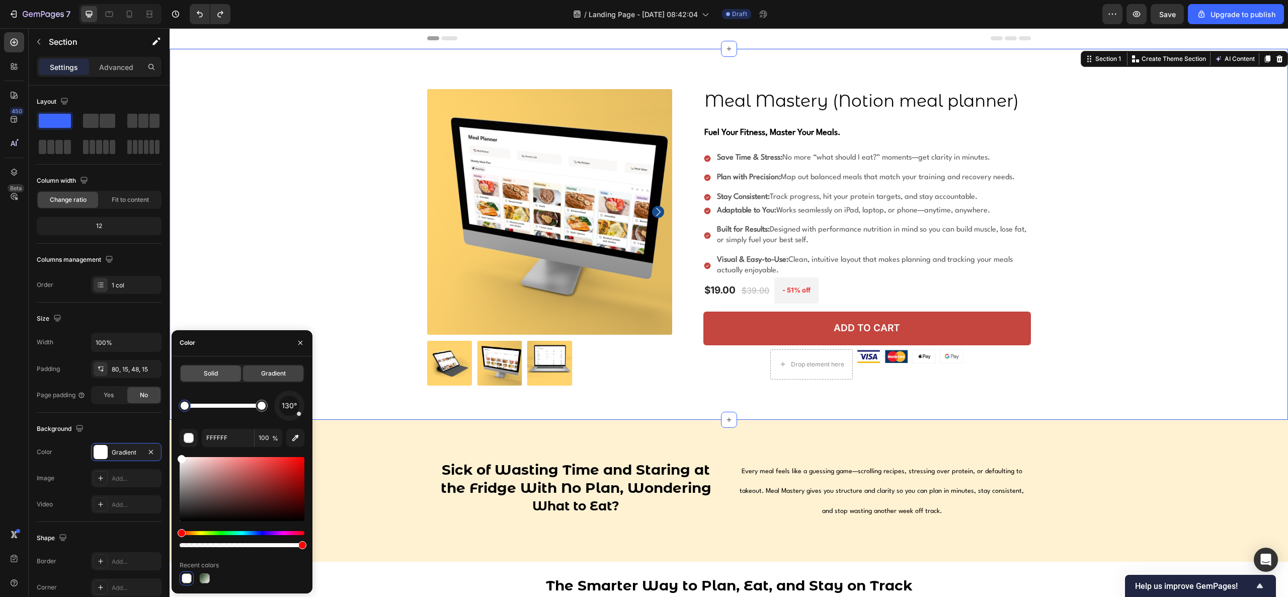
click at [233, 369] on div "Solid" at bounding box center [211, 373] width 60 height 16
click at [193, 397] on div "button" at bounding box center [189, 438] width 10 height 10
click at [300, 397] on icon "button" at bounding box center [295, 438] width 10 height 10
type input "3B3B3B"
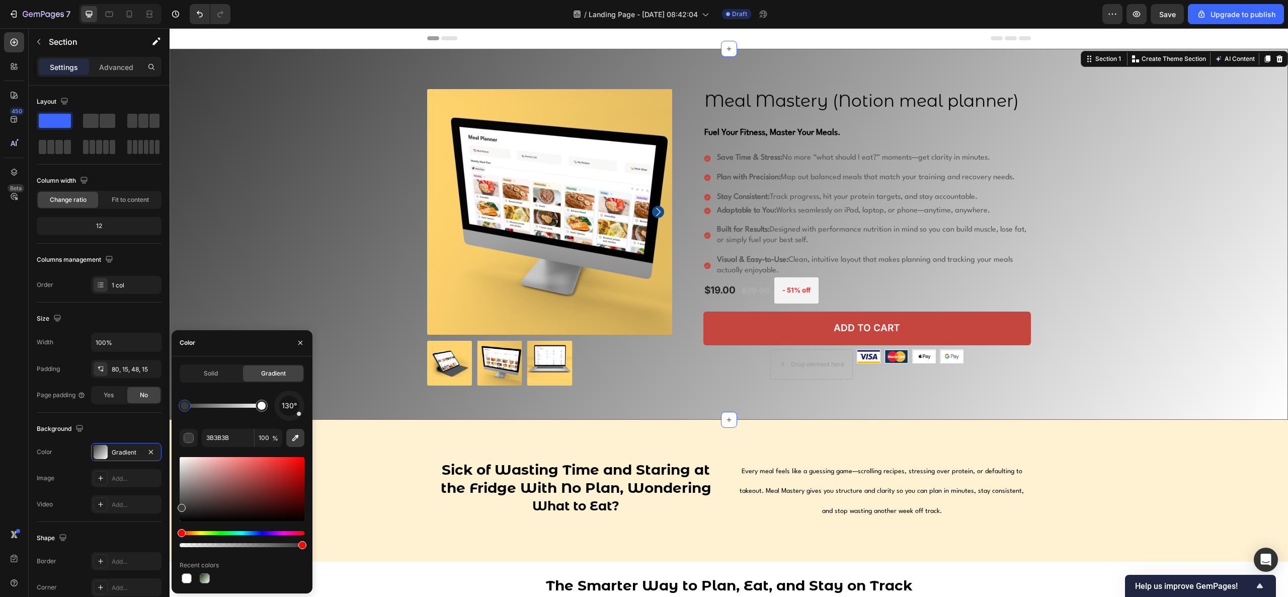
type input "FFFFFF"
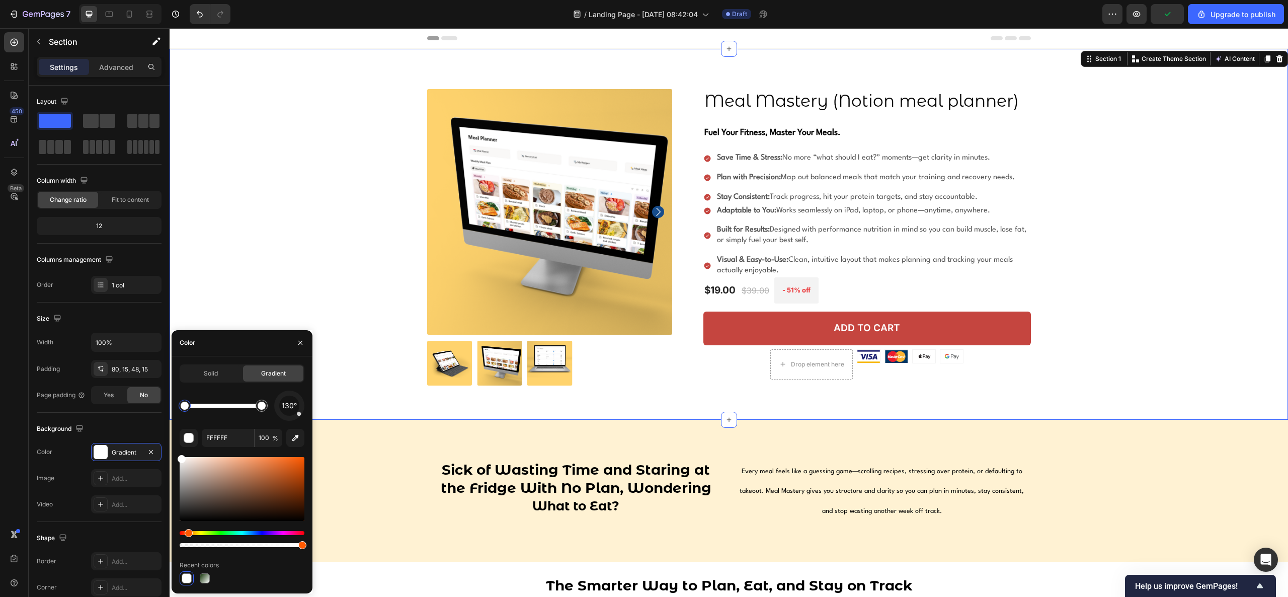
click at [187, 397] on div "Hue" at bounding box center [189, 533] width 8 height 8
drag, startPoint x: 298, startPoint y: 545, endPoint x: 245, endPoint y: 535, distance: 54.3
click at [245, 397] on div at bounding box center [242, 539] width 125 height 16
type input "100"
click at [187, 397] on div "Hue" at bounding box center [242, 533] width 125 height 4
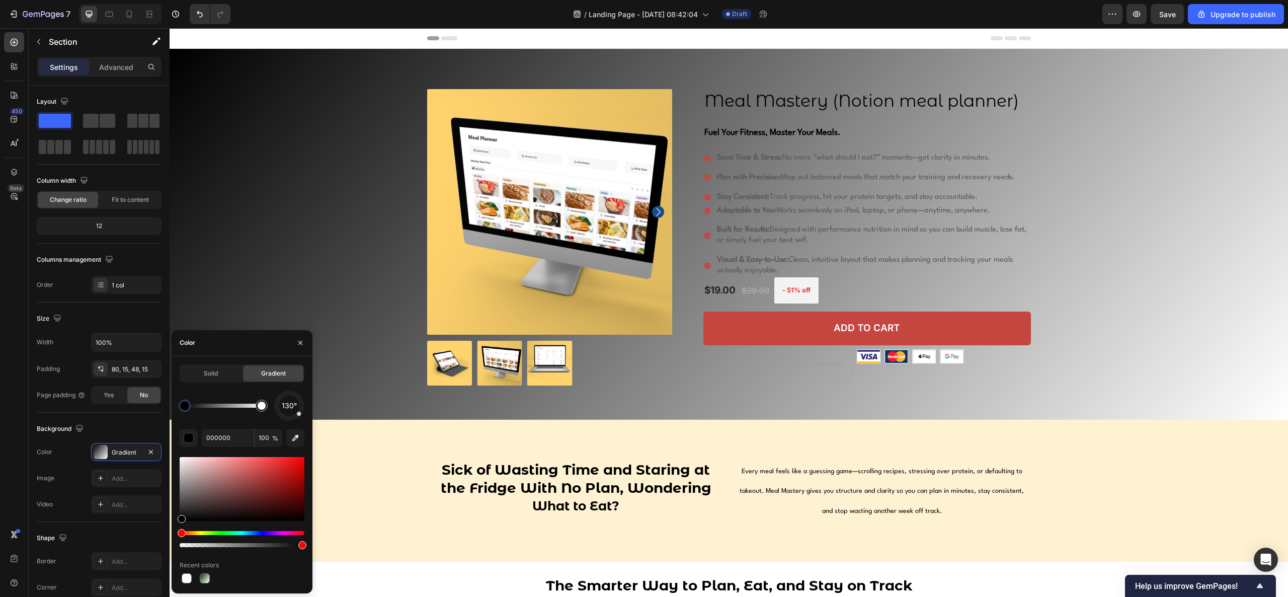
drag, startPoint x: 186, startPoint y: 466, endPoint x: 299, endPoint y: 459, distance: 113.0
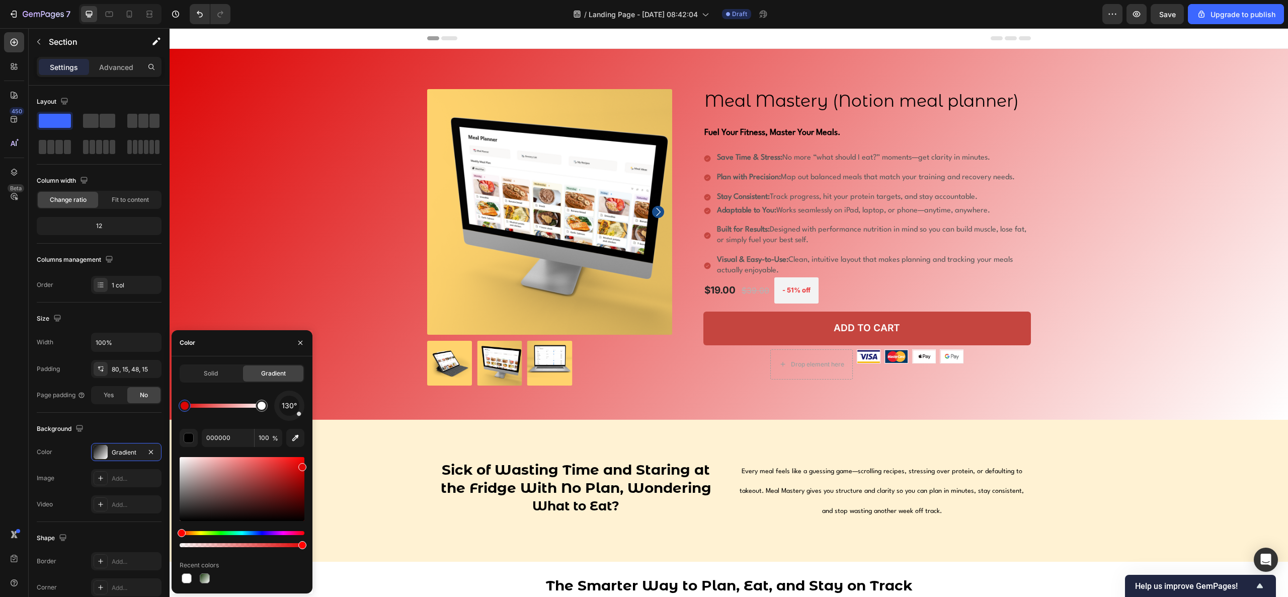
click at [302, 397] on div at bounding box center [242, 489] width 125 height 64
click at [188, 397] on div "Hue" at bounding box center [242, 533] width 125 height 4
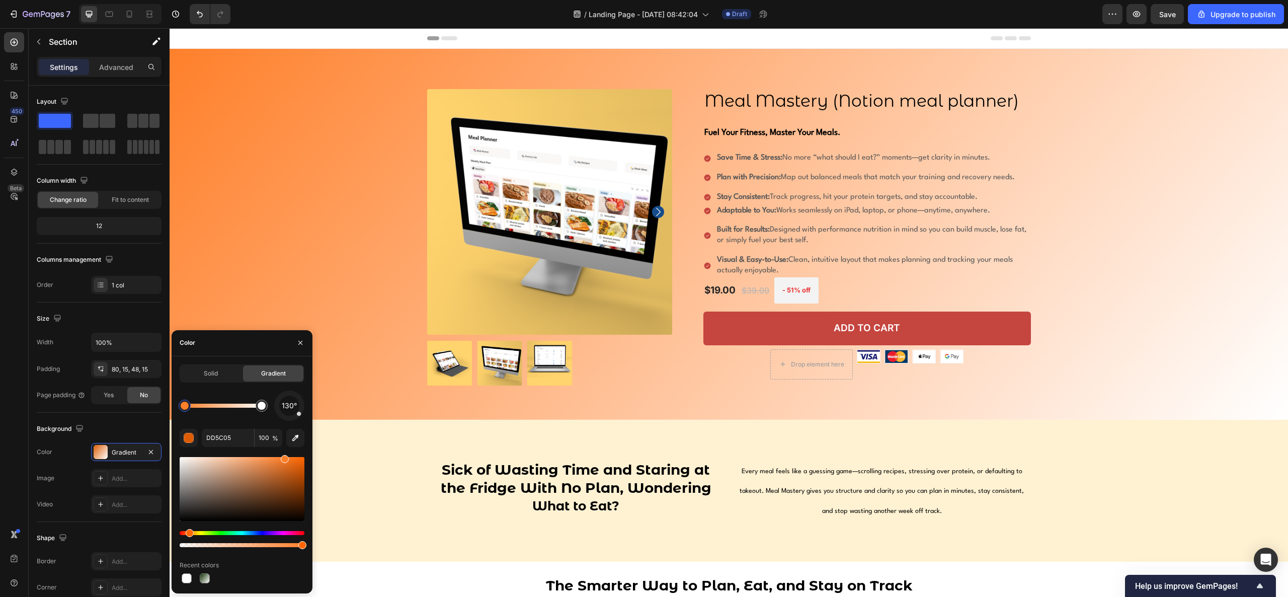
type input "FF802B"
drag, startPoint x: 300, startPoint y: 472, endPoint x: 284, endPoint y: 439, distance: 36.9
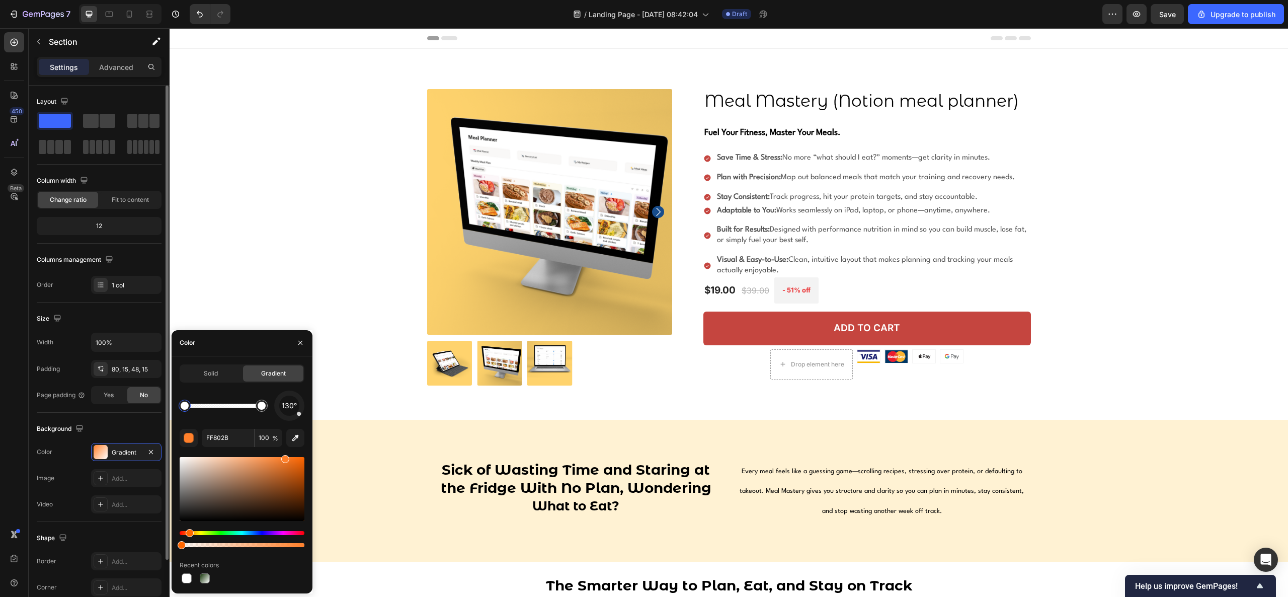
drag, startPoint x: 294, startPoint y: 546, endPoint x: 117, endPoint y: 526, distance: 178.7
click at [105, 397] on div "450 Beta Sections(18) Elements(83) Section Element Hero Section Product Detail …" at bounding box center [85, 312] width 170 height 569
type input "0"
drag, startPoint x: 281, startPoint y: 462, endPoint x: 296, endPoint y: 440, distance: 27.1
drag, startPoint x: 296, startPoint y: 467, endPoint x: 312, endPoint y: 448, distance: 24.6
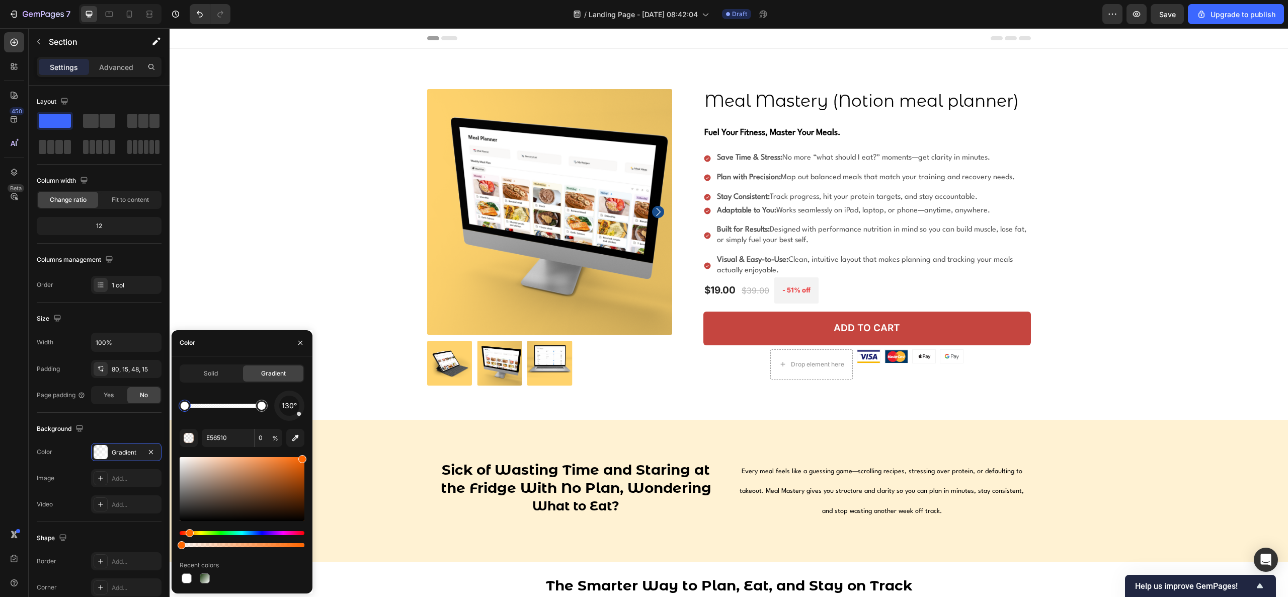
click at [312, 397] on div "Solid Gradient 130° E56510 0 % Recent colors" at bounding box center [242, 474] width 141 height 221
type input "FF6600"
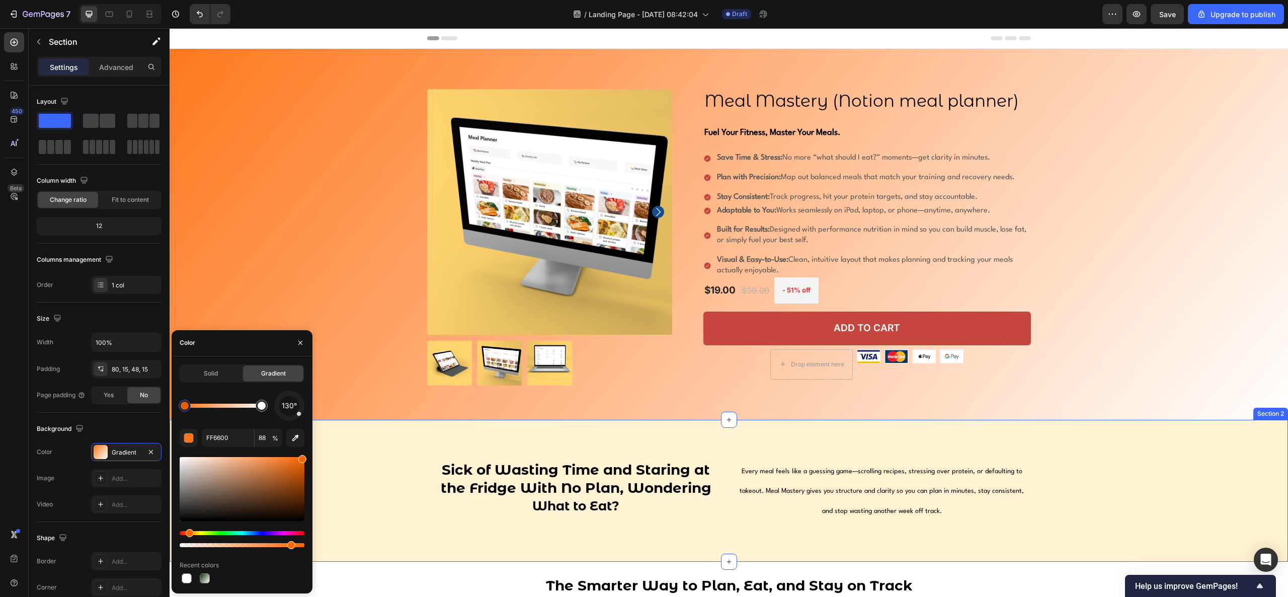
drag, startPoint x: 355, startPoint y: 571, endPoint x: 417, endPoint y: 558, distance: 63.1
type input "0"
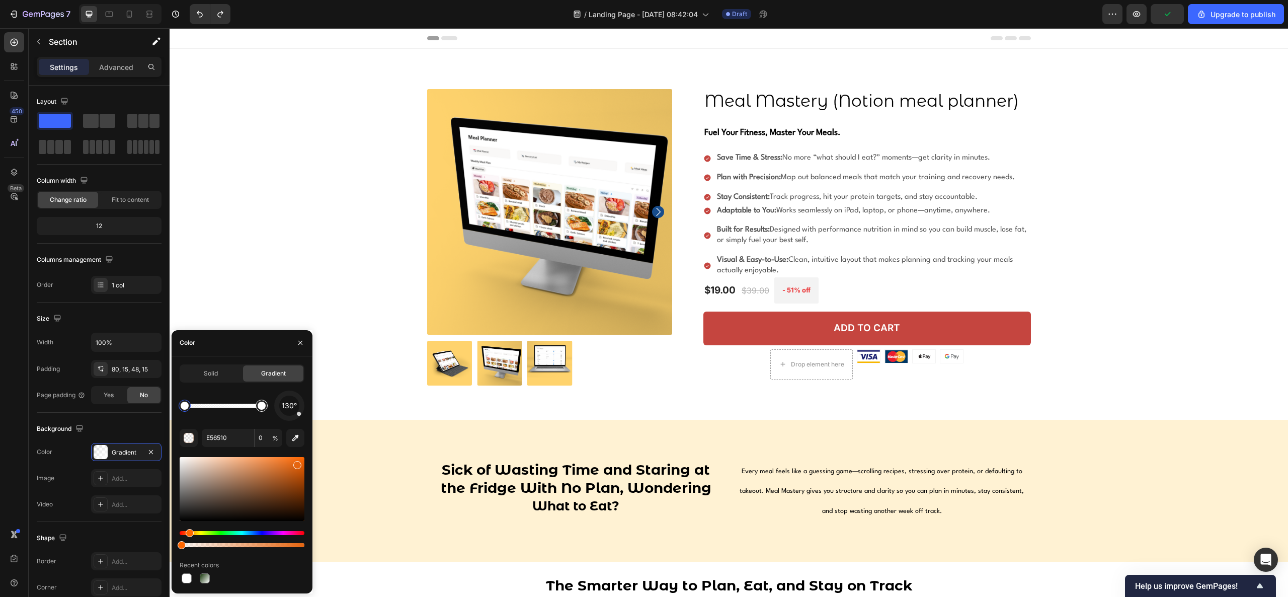
type input "FF802B"
type input "100"
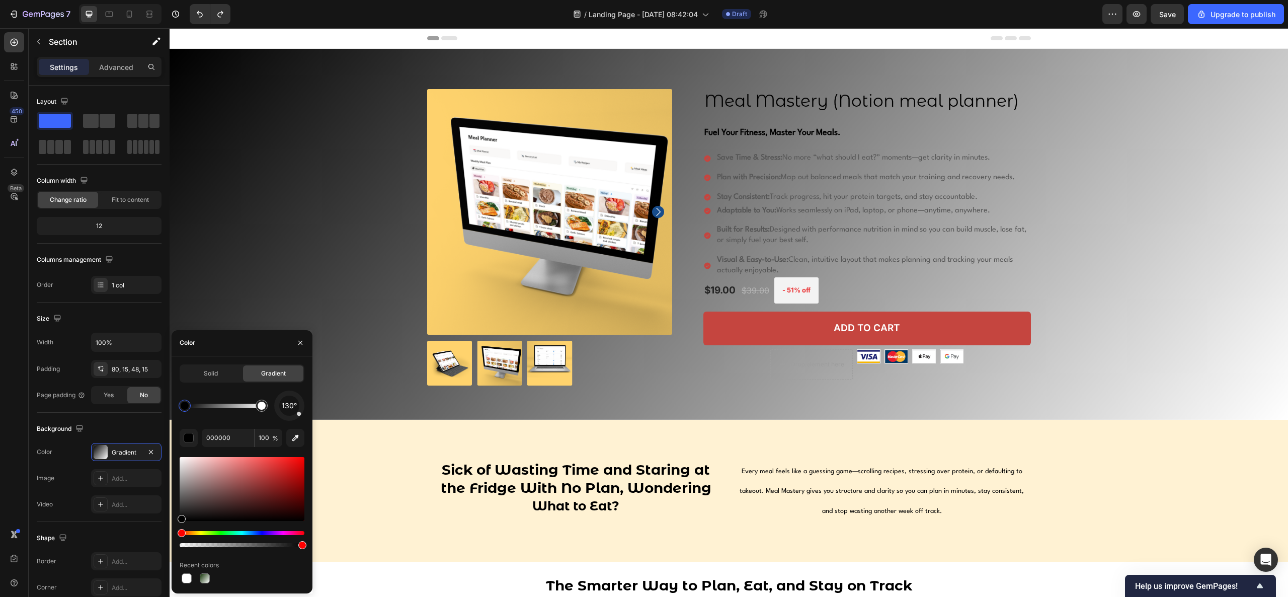
type input "FFFFFF"
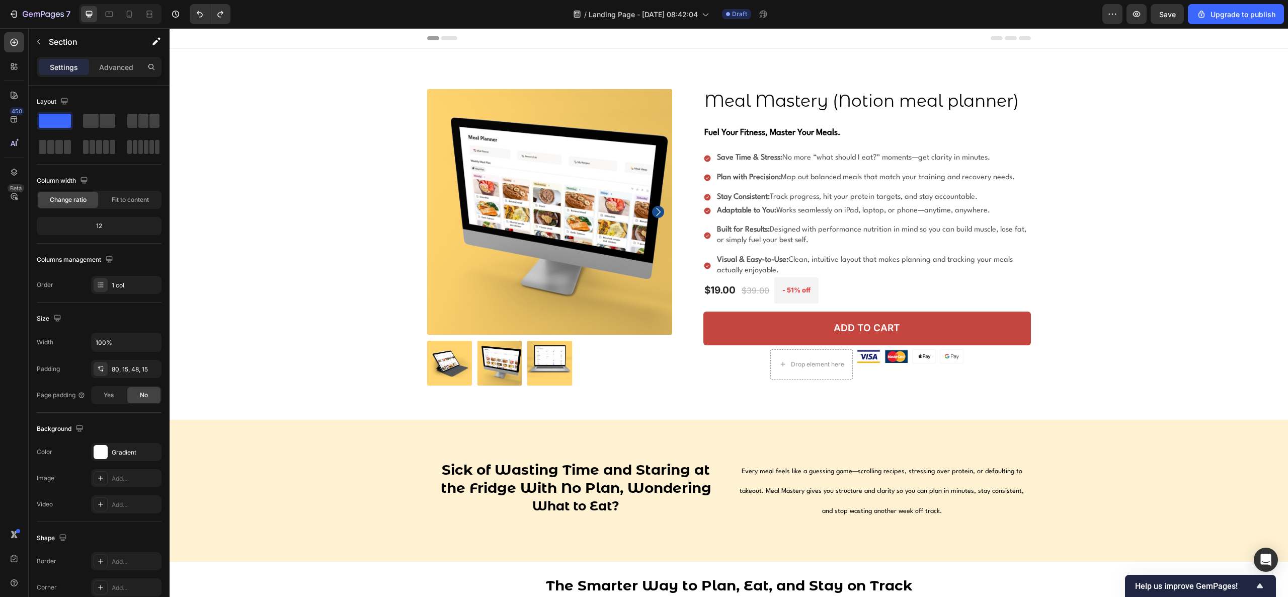
click at [268, 211] on div "Product Images Meal Mastery (Notion meal planner) Product Title Fuel Your Fitne…" at bounding box center [728, 242] width 1103 height 306
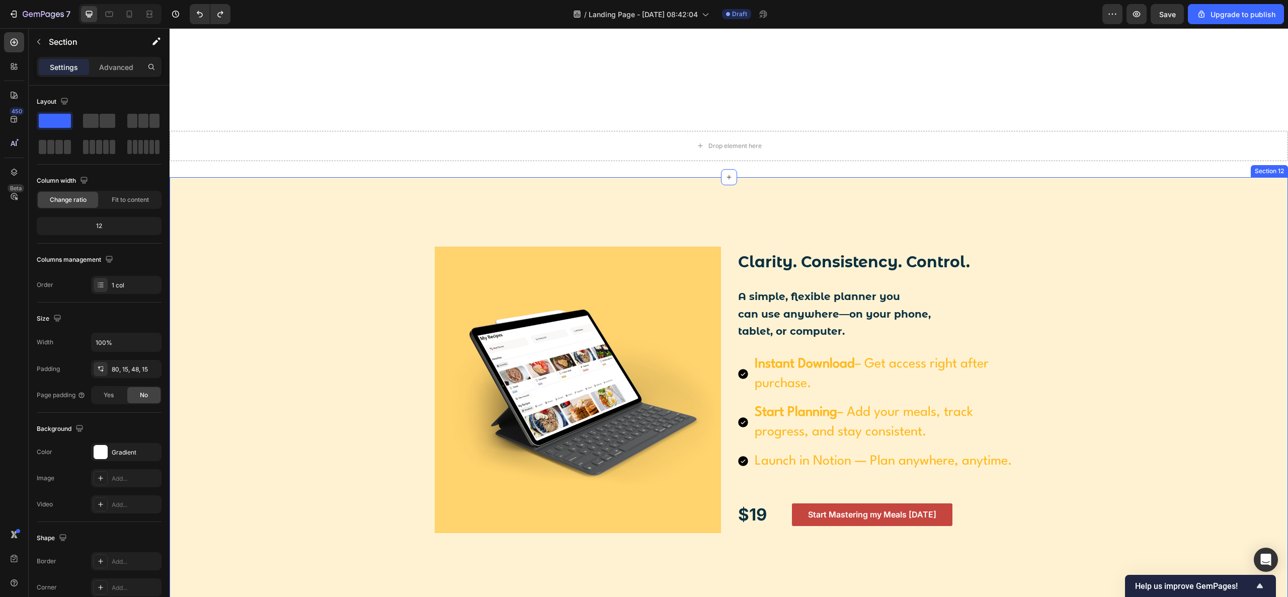
scroll to position [1811, 0]
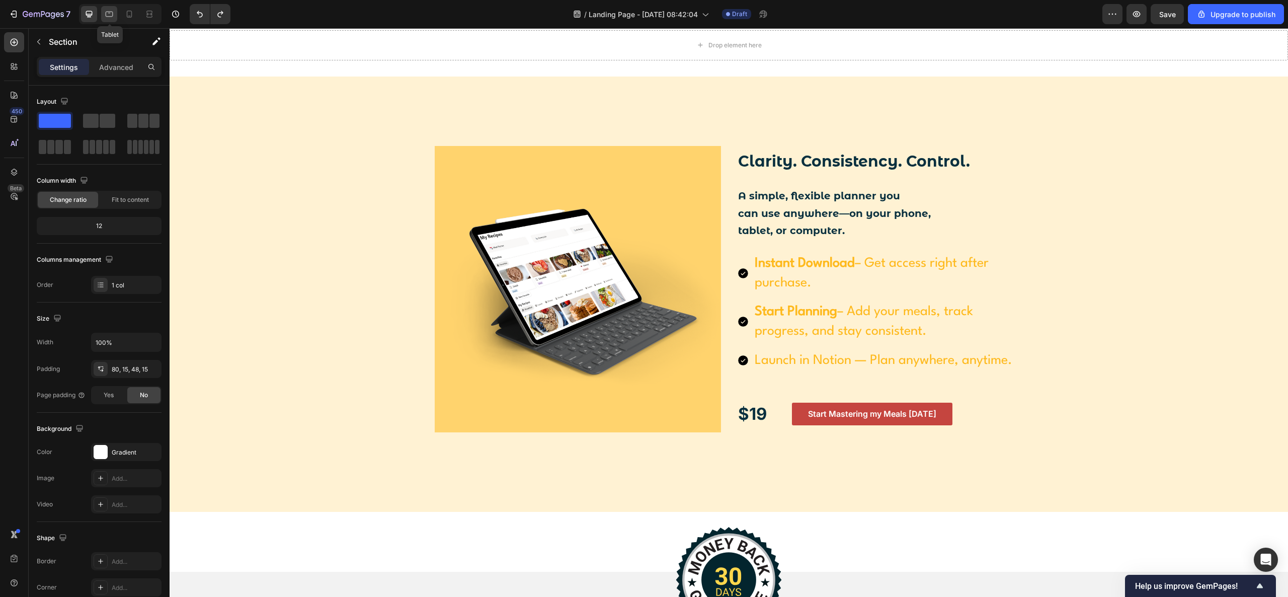
click at [109, 13] on icon at bounding box center [109, 13] width 3 height 1
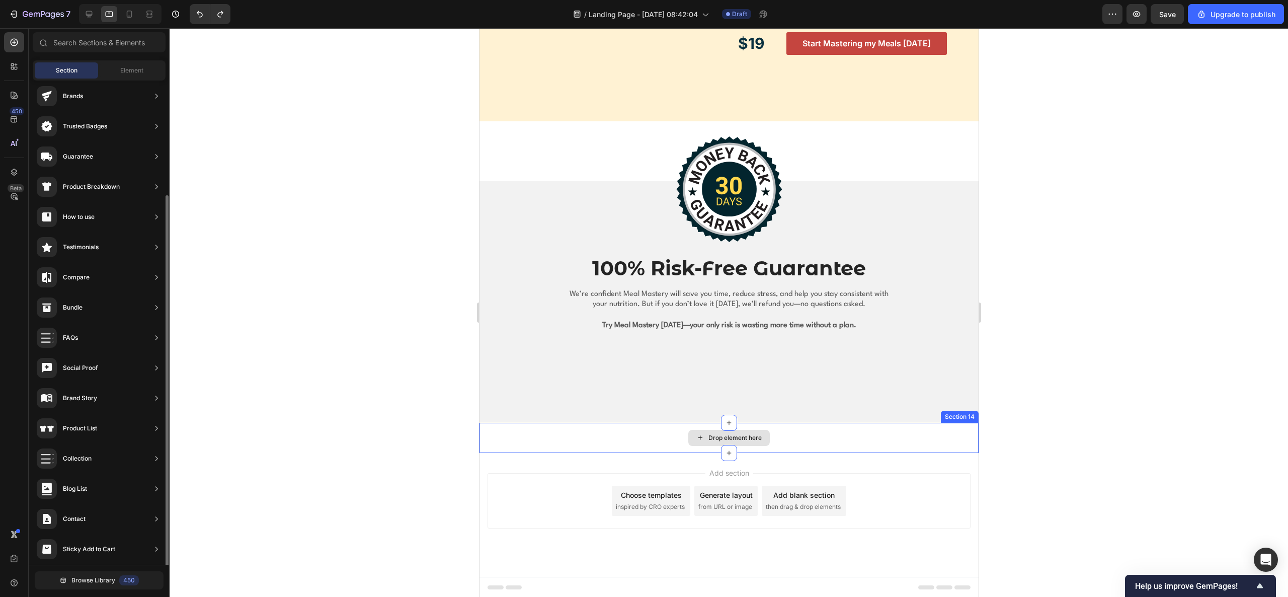
scroll to position [99, 0]
click at [711, 397] on div "Drop element here" at bounding box center [734, 438] width 53 height 8
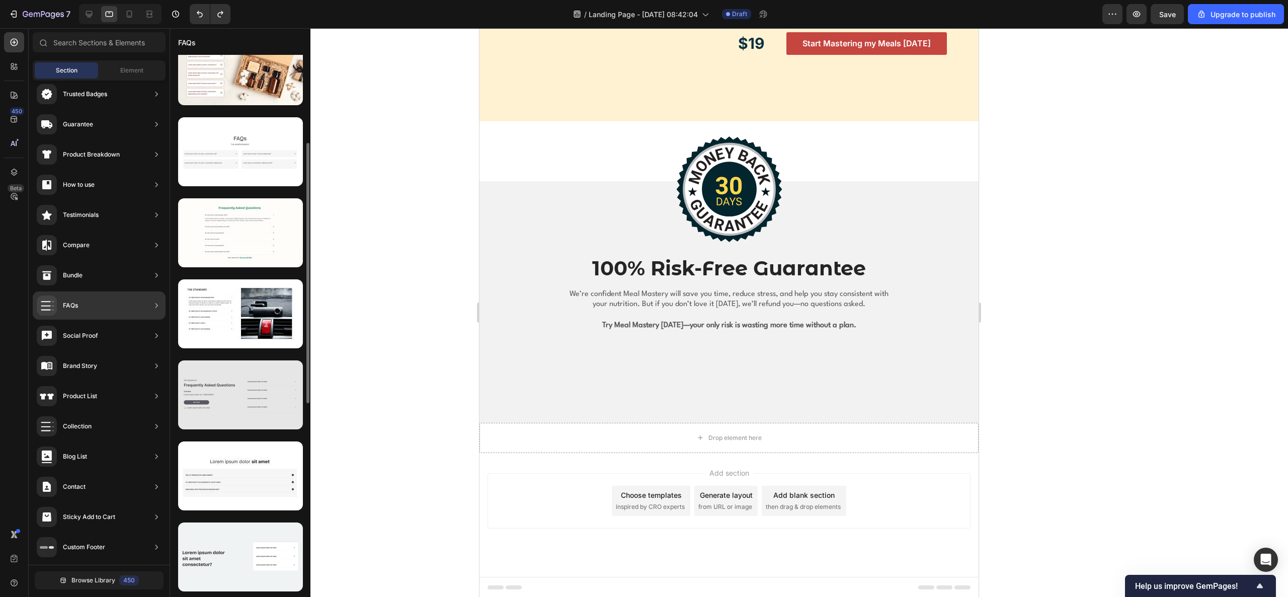
scroll to position [0, 0]
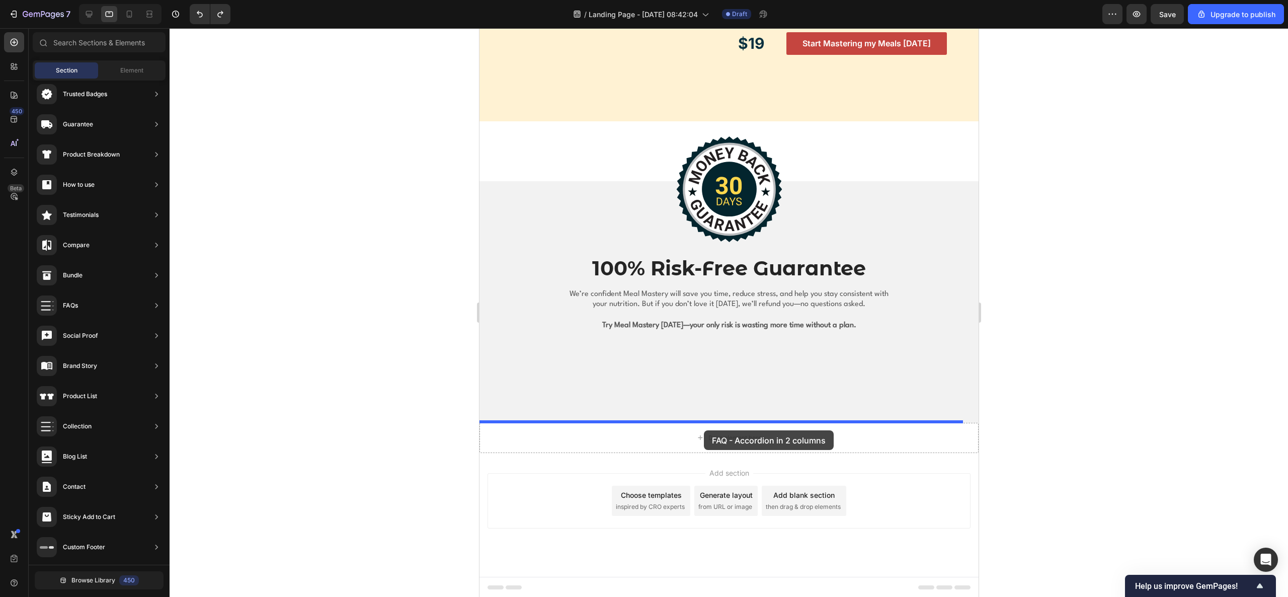
drag, startPoint x: 723, startPoint y: 372, endPoint x: 704, endPoint y: 429, distance: 59.5
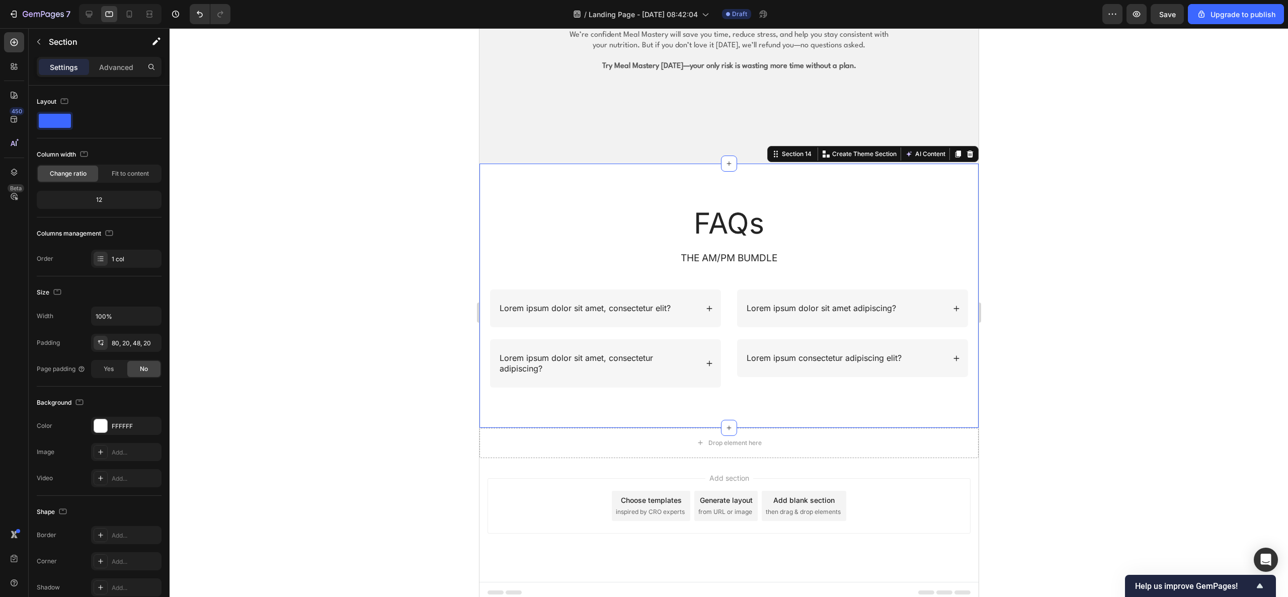
scroll to position [2479, 0]
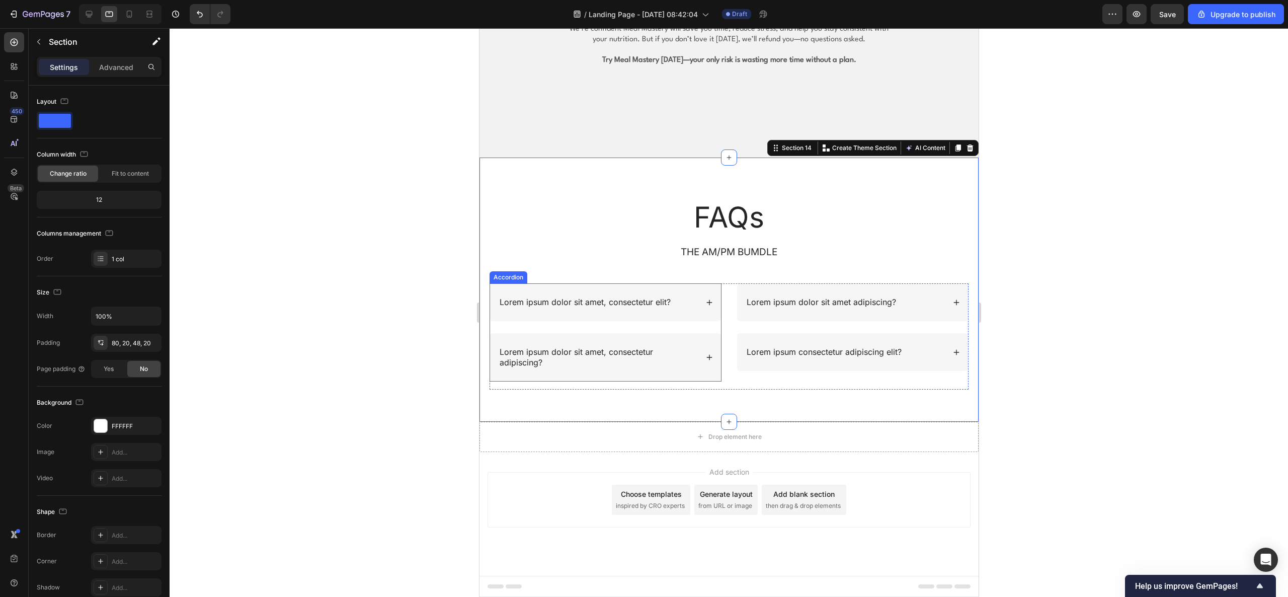
click at [671, 306] on div "Lorem ipsum dolor sit amet, consectetur elit?" at bounding box center [585, 302] width 174 height 14
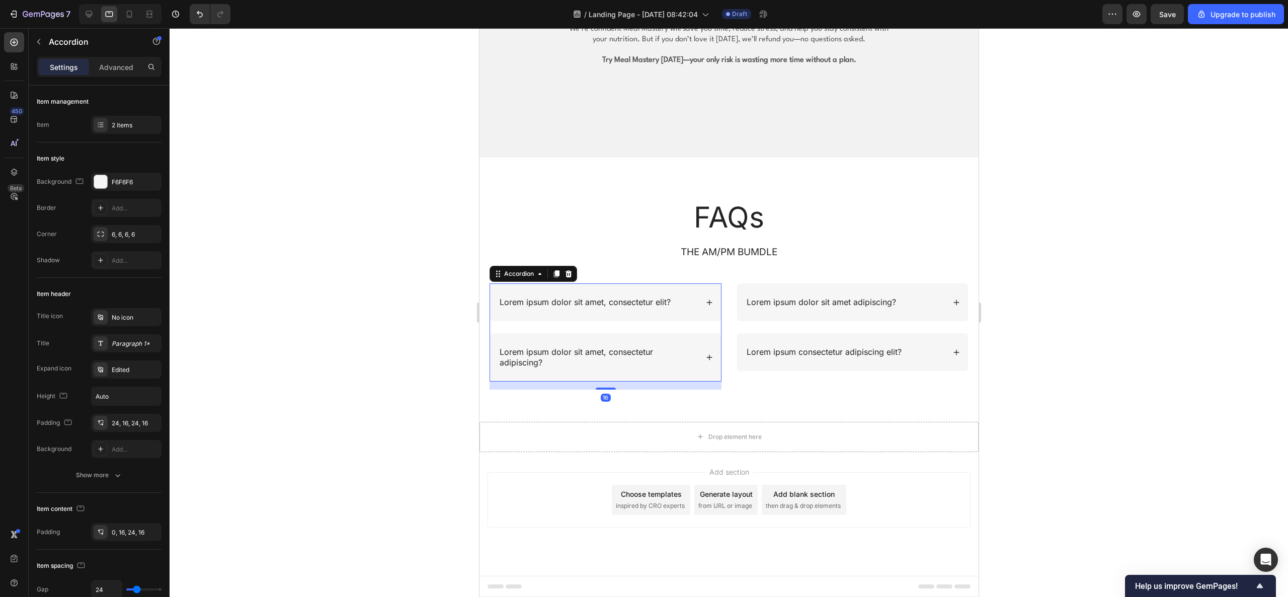
click at [667, 305] on p "Lorem ipsum dolor sit amet, consectetur elit?" at bounding box center [584, 302] width 171 height 11
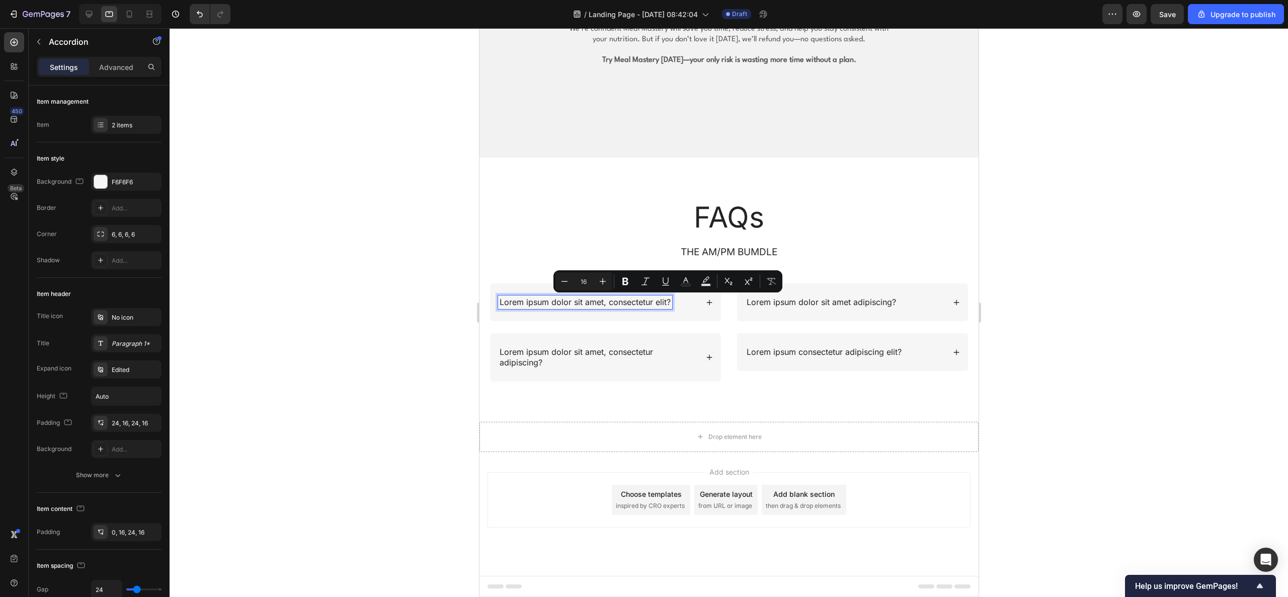
click at [661, 301] on p "Lorem ipsum dolor sit amet, consectetur elit?" at bounding box center [584, 302] width 171 height 11
click at [558, 303] on p "Lorem ipsum dolor sit amet, consectetur elit?" at bounding box center [584, 302] width 171 height 11
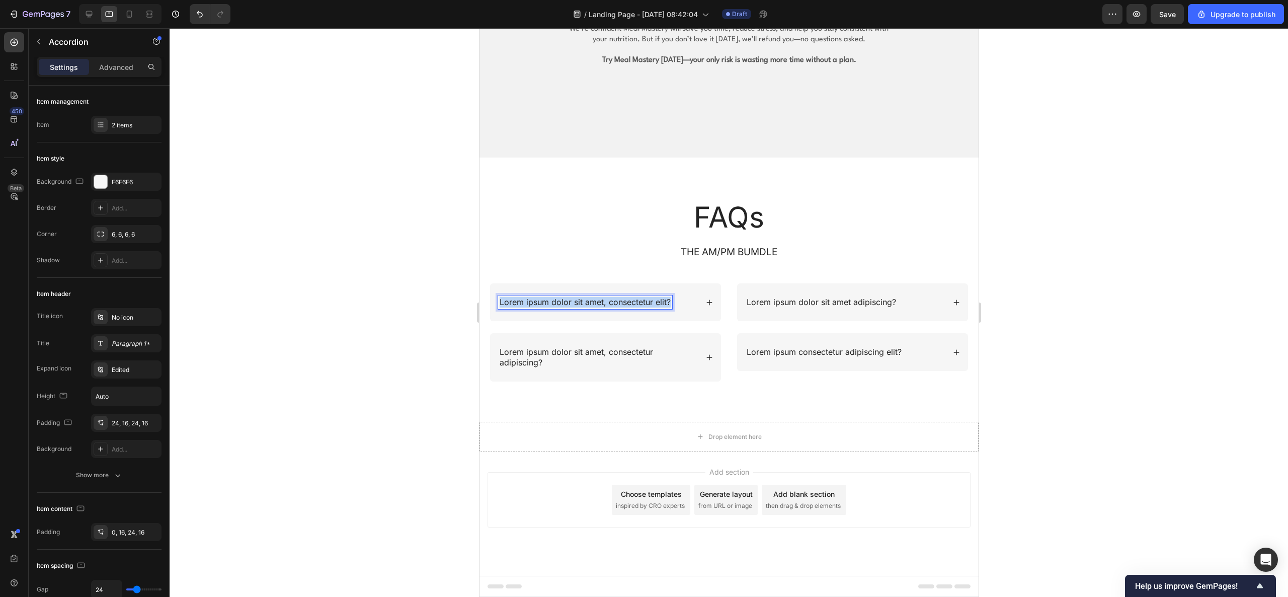
click at [558, 303] on p "Lorem ipsum dolor sit amet, consectetur elit?" at bounding box center [584, 302] width 171 height 11
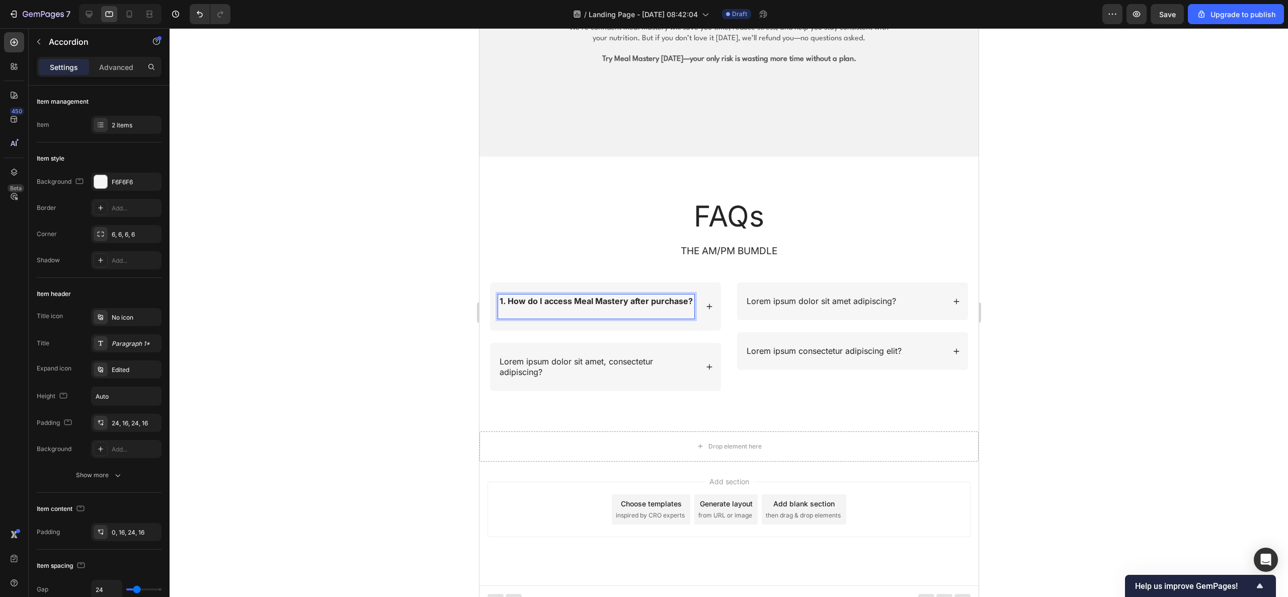
click at [509, 303] on strong "1. How do I access Meal Mastery after purchase?" at bounding box center [595, 301] width 193 height 10
click at [701, 313] on div "How do I access Meal Mastery after purchase?" at bounding box center [605, 306] width 231 height 48
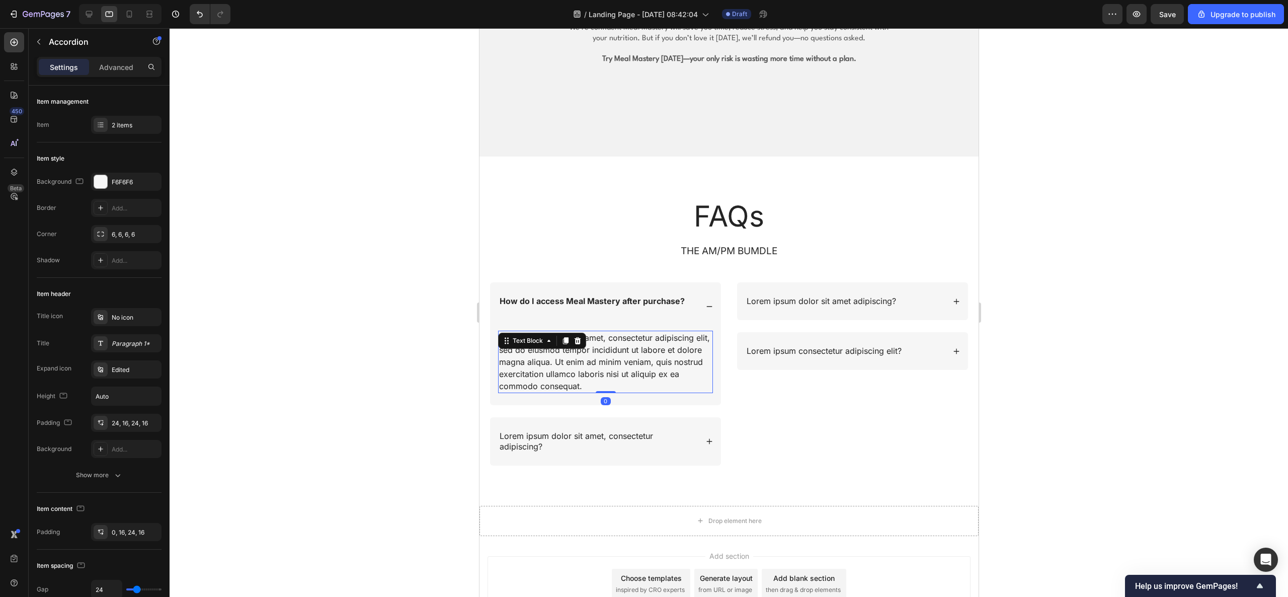
click at [597, 377] on div "Lorem ipsum dolor sit amet, consectetur adipiscing elit, sed do eiusmod tempor …" at bounding box center [605, 362] width 215 height 62
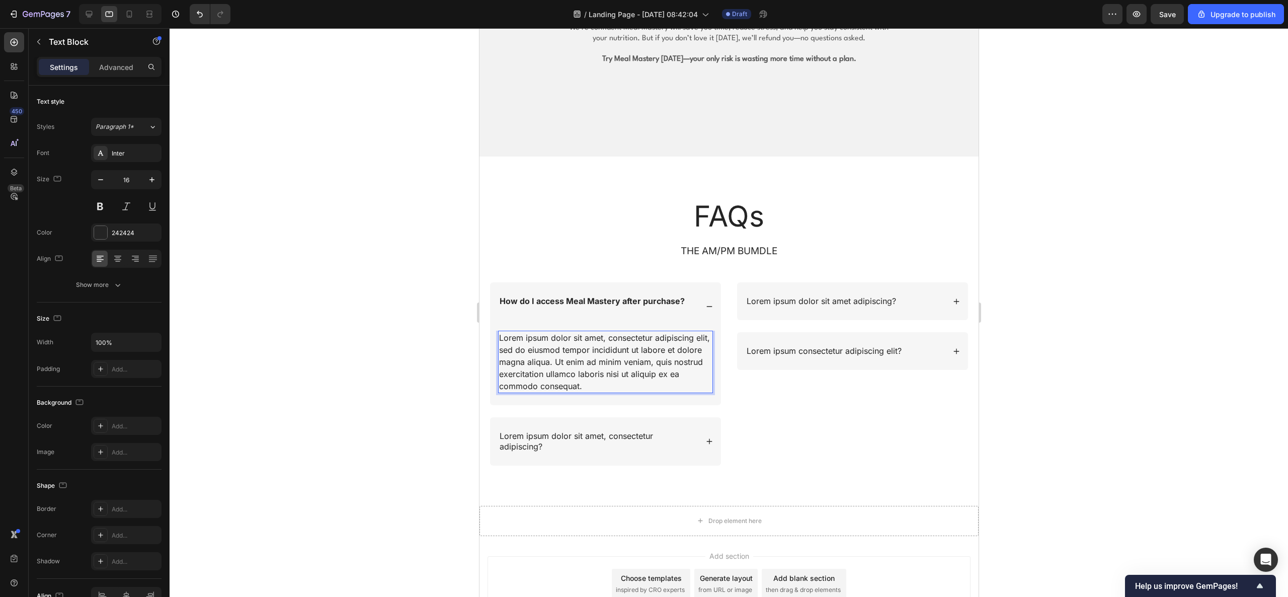
click at [593, 383] on div "Lorem ipsum dolor sit amet, consectetur adipiscing elit, sed do eiusmod tempor …" at bounding box center [605, 362] width 215 height 62
click at [593, 383] on p "Lorem ipsum dolor sit amet, consectetur adipiscing elit, sed do eiusmod tempor …" at bounding box center [605, 362] width 213 height 60
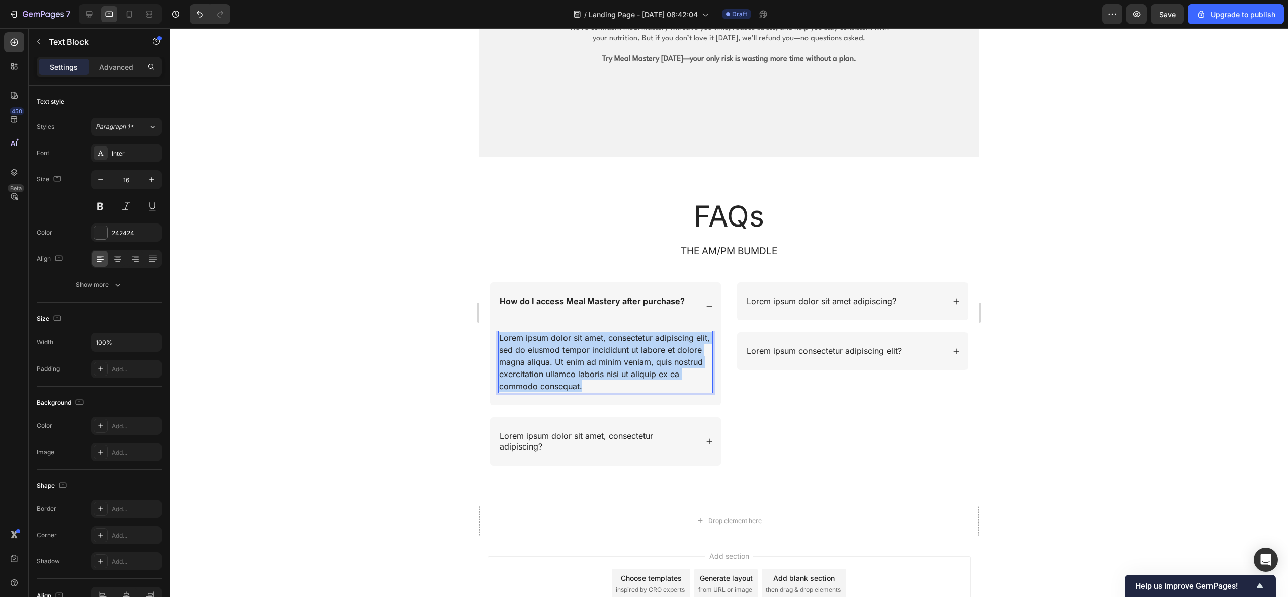
click at [593, 383] on p "Lorem ipsum dolor sit amet, consectetur adipiscing elit, sed do eiusmod tempor …" at bounding box center [605, 362] width 213 height 60
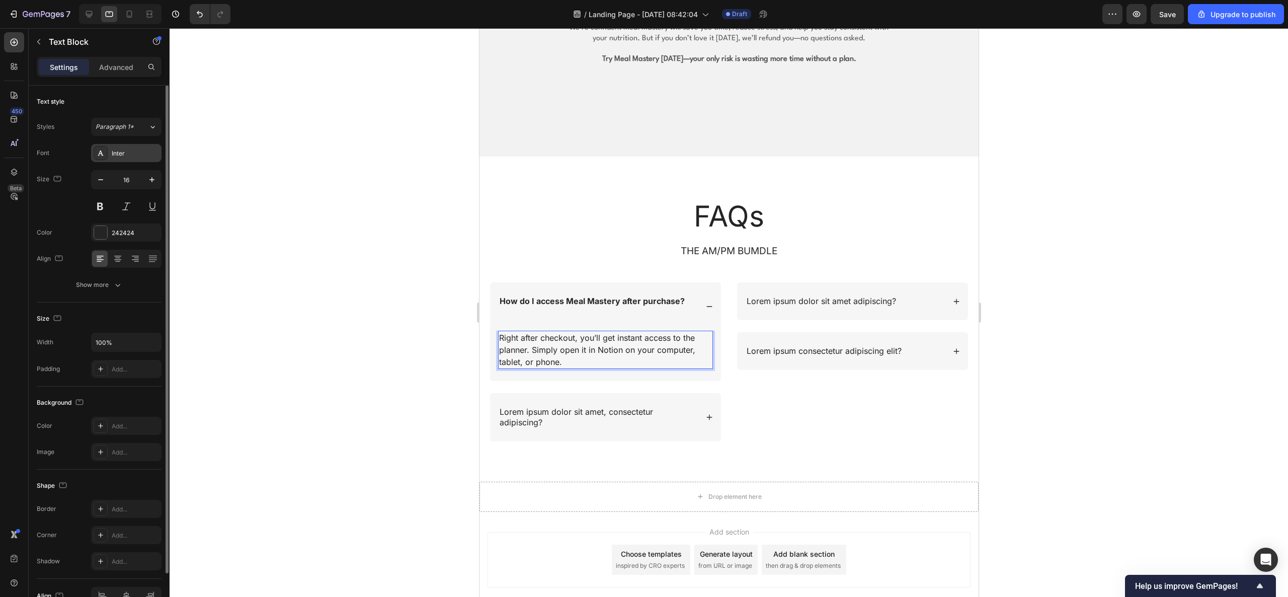
click at [111, 156] on div "Inter" at bounding box center [126, 153] width 70 height 18
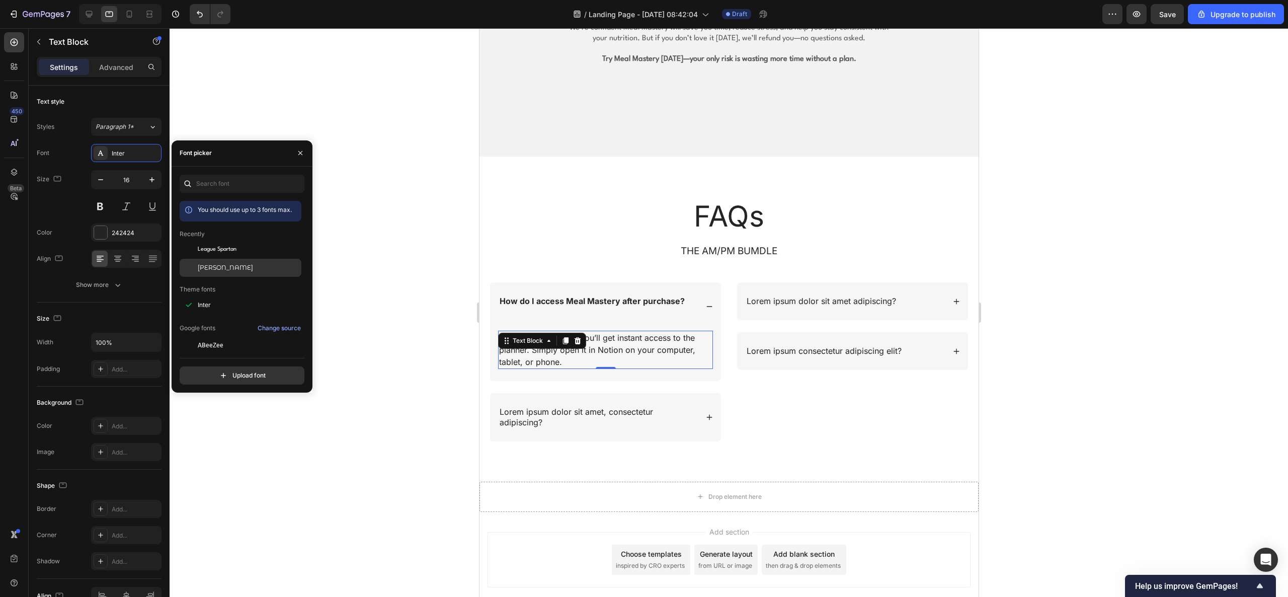
click at [242, 260] on div "[PERSON_NAME]" at bounding box center [241, 268] width 122 height 18
click at [551, 300] on strong "How do I access Meal Mastery after purchase?" at bounding box center [591, 301] width 185 height 10
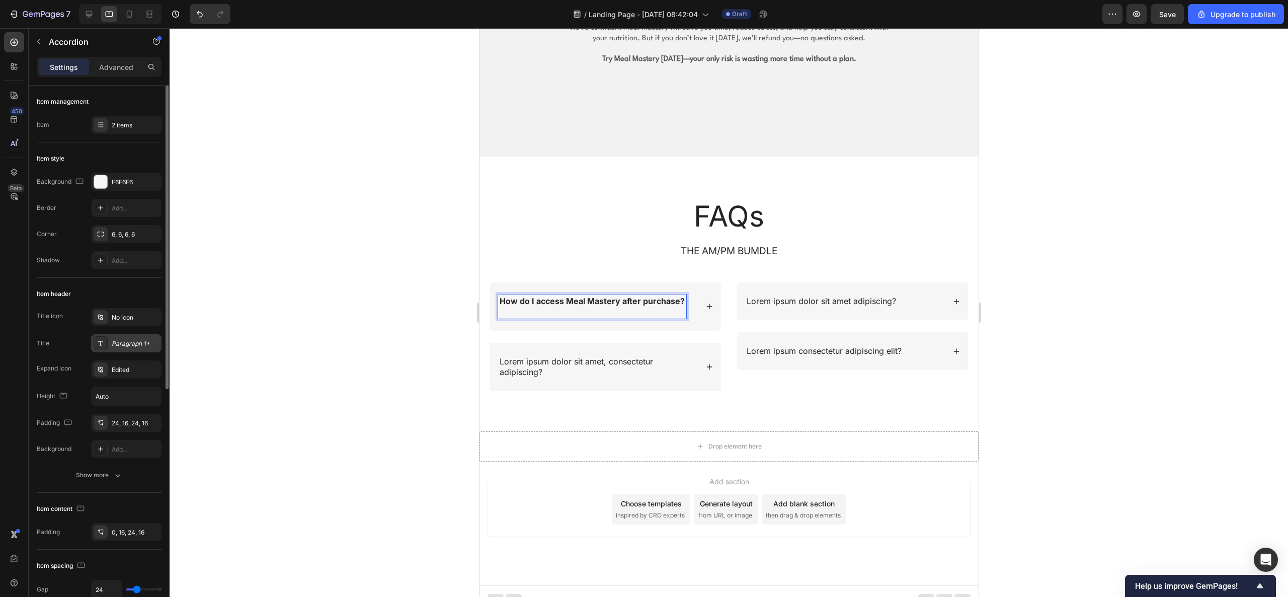
click at [123, 346] on div "Paragraph 1*" at bounding box center [135, 343] width 47 height 9
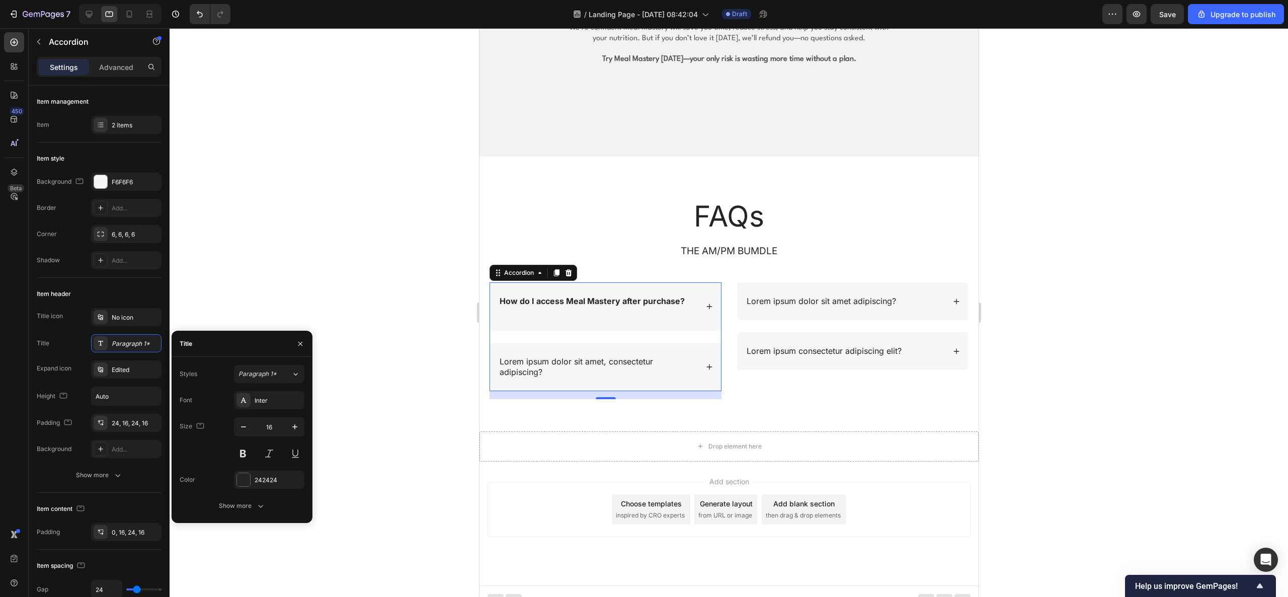
click at [361, 276] on div at bounding box center [729, 312] width 1118 height 569
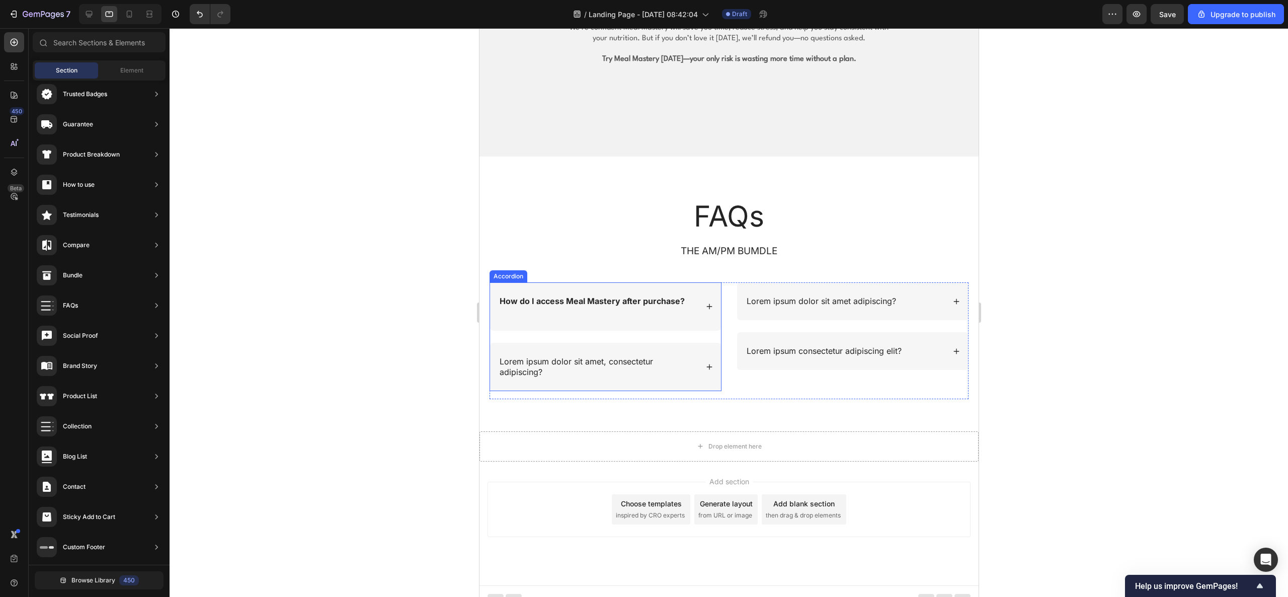
click at [547, 293] on div "How do I access Meal Mastery after purchase?" at bounding box center [605, 306] width 231 height 48
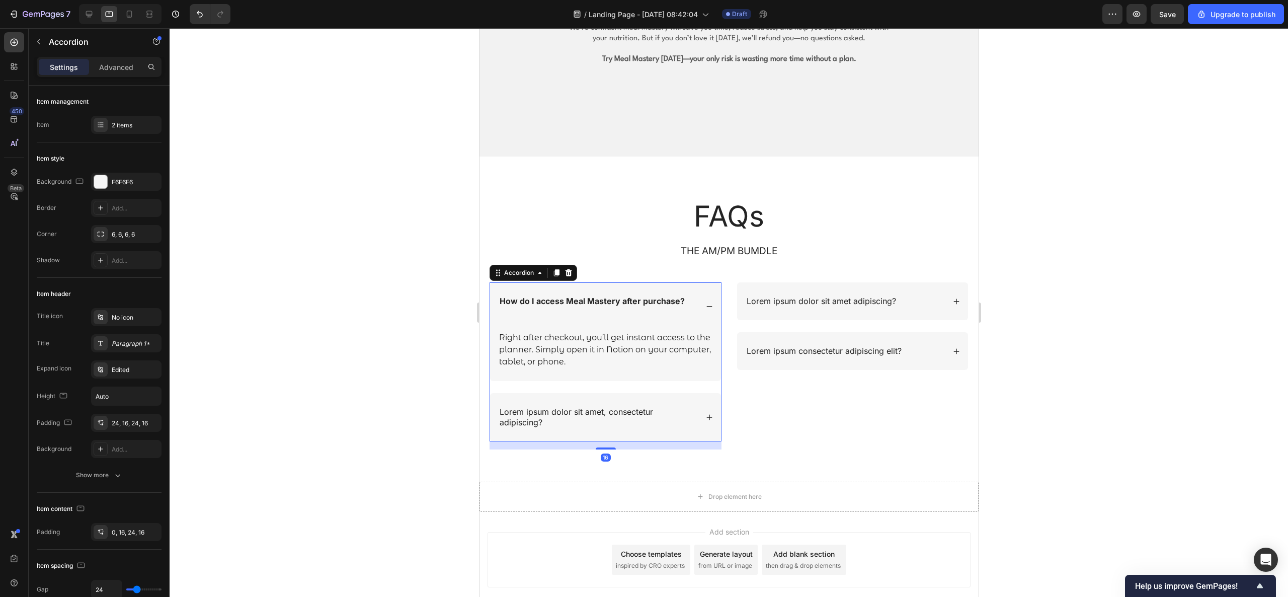
click at [398, 346] on div at bounding box center [729, 312] width 1118 height 569
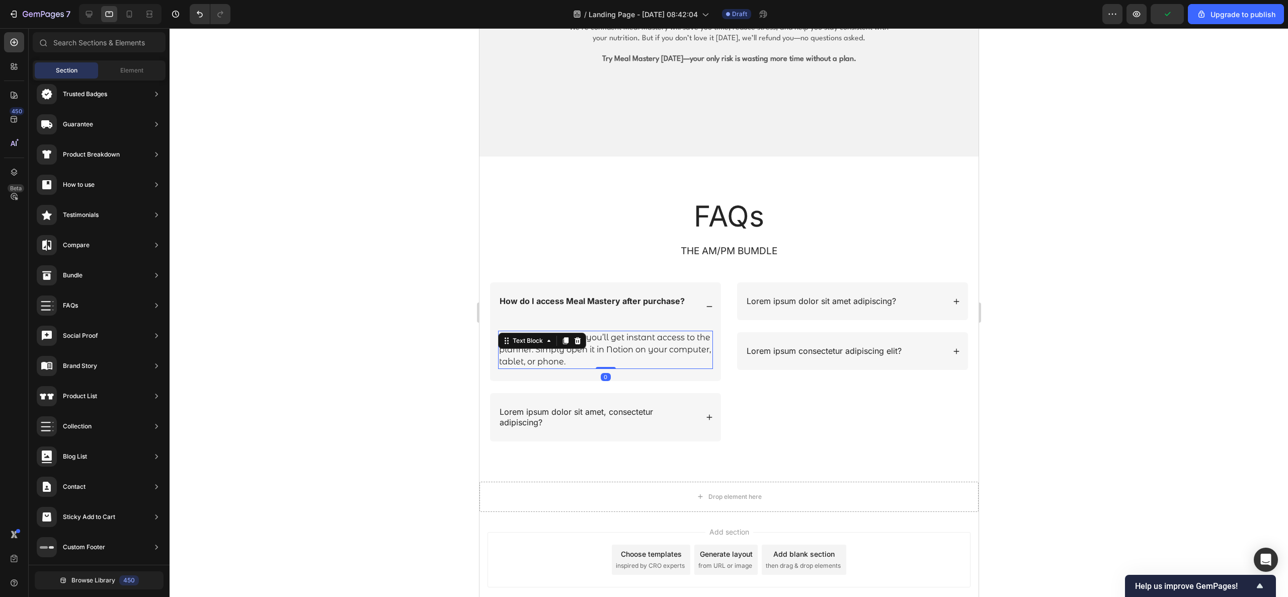
click at [637, 356] on p "Right after checkout, you’ll get instant access to the planner. Simply open it …" at bounding box center [605, 350] width 213 height 36
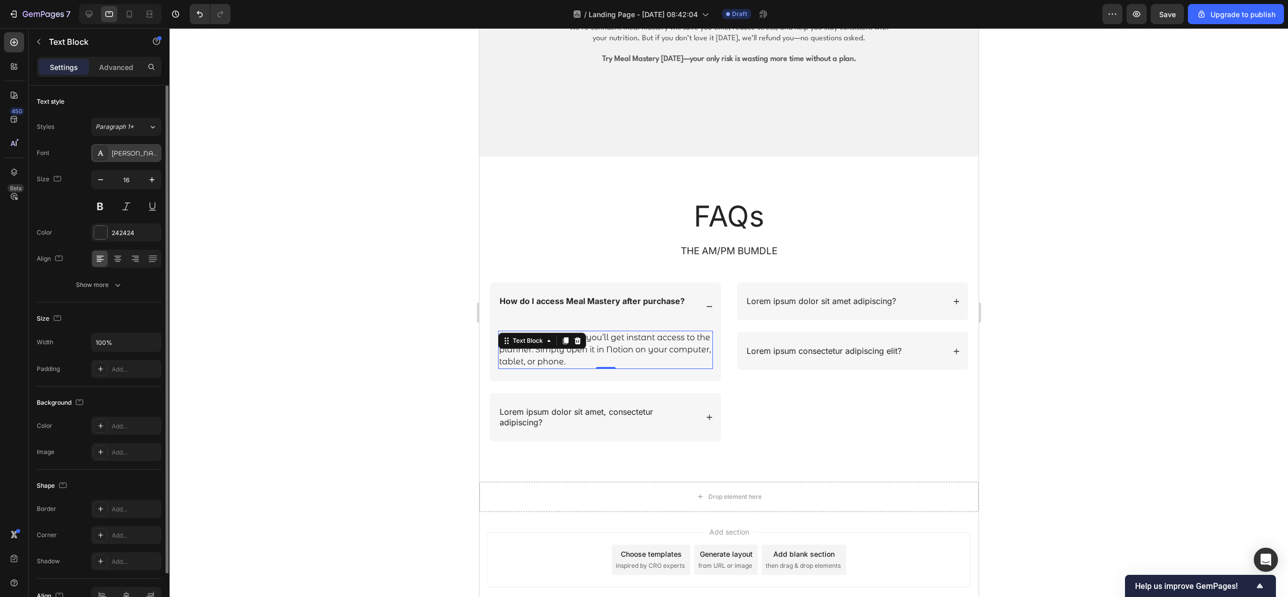
click at [133, 154] on div "[PERSON_NAME]" at bounding box center [135, 153] width 47 height 9
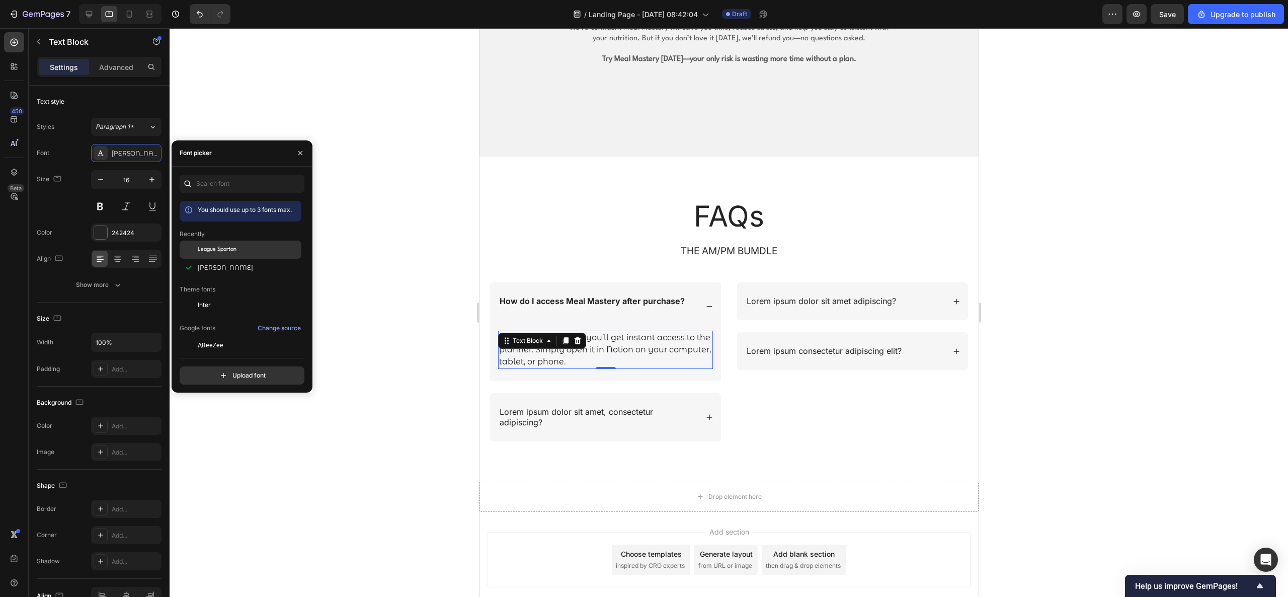
click at [219, 243] on div "League Spartan" at bounding box center [241, 249] width 122 height 18
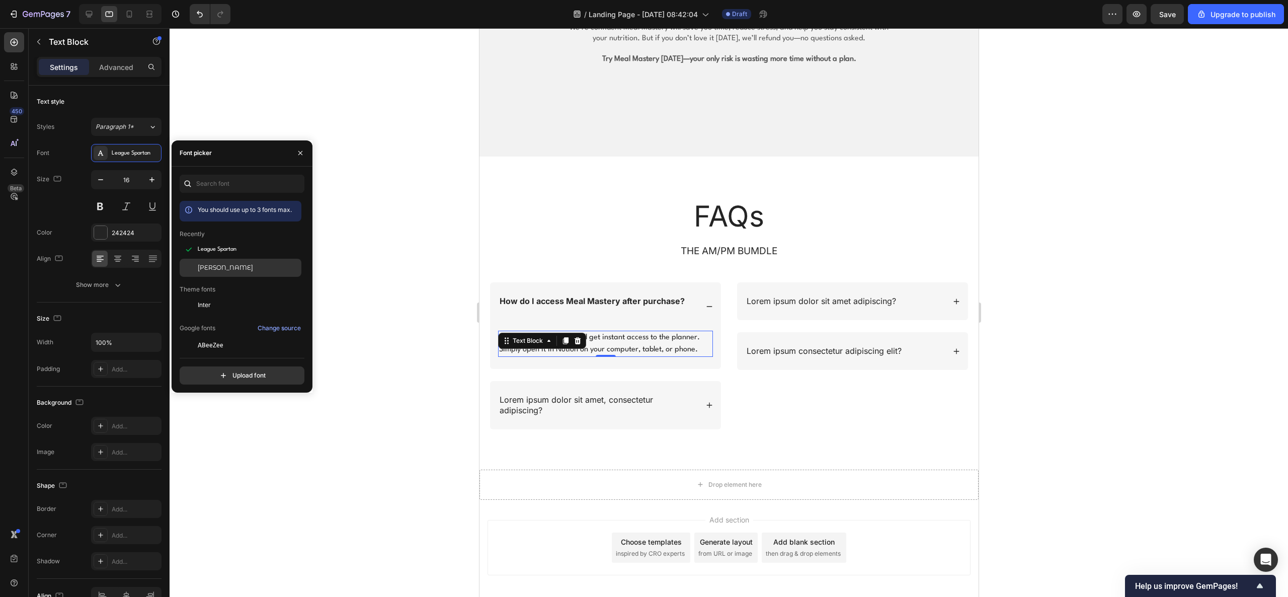
click at [229, 267] on span "[PERSON_NAME]" at bounding box center [225, 267] width 55 height 9
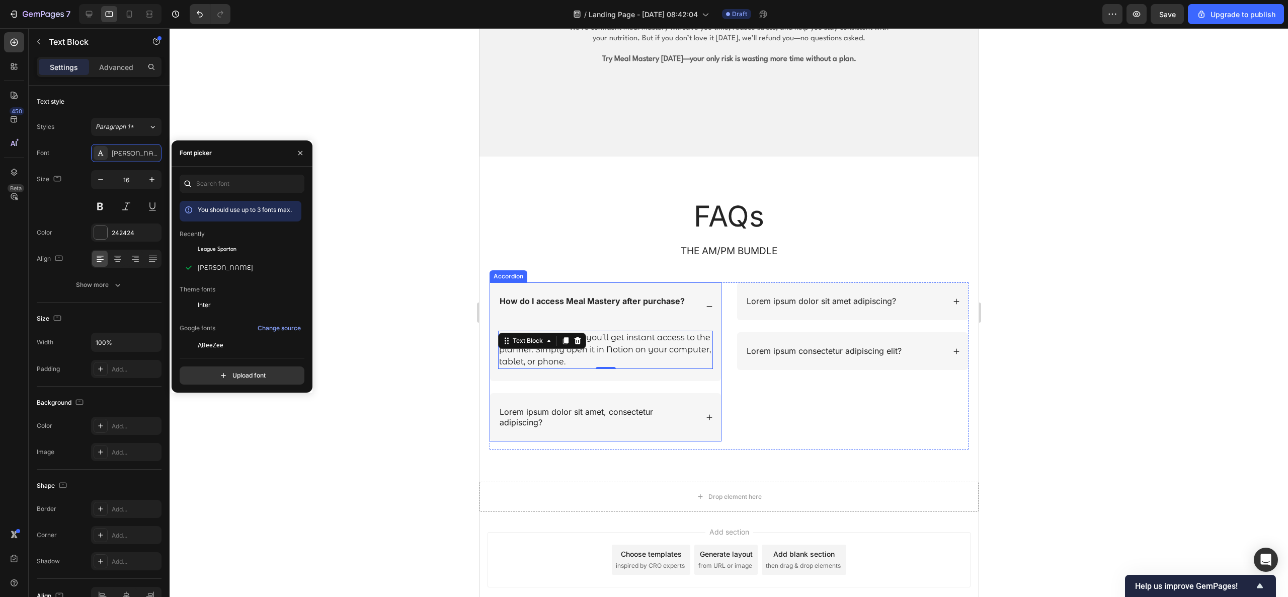
click at [533, 300] on strong "How do I access Meal Mastery after purchase?" at bounding box center [591, 301] width 185 height 10
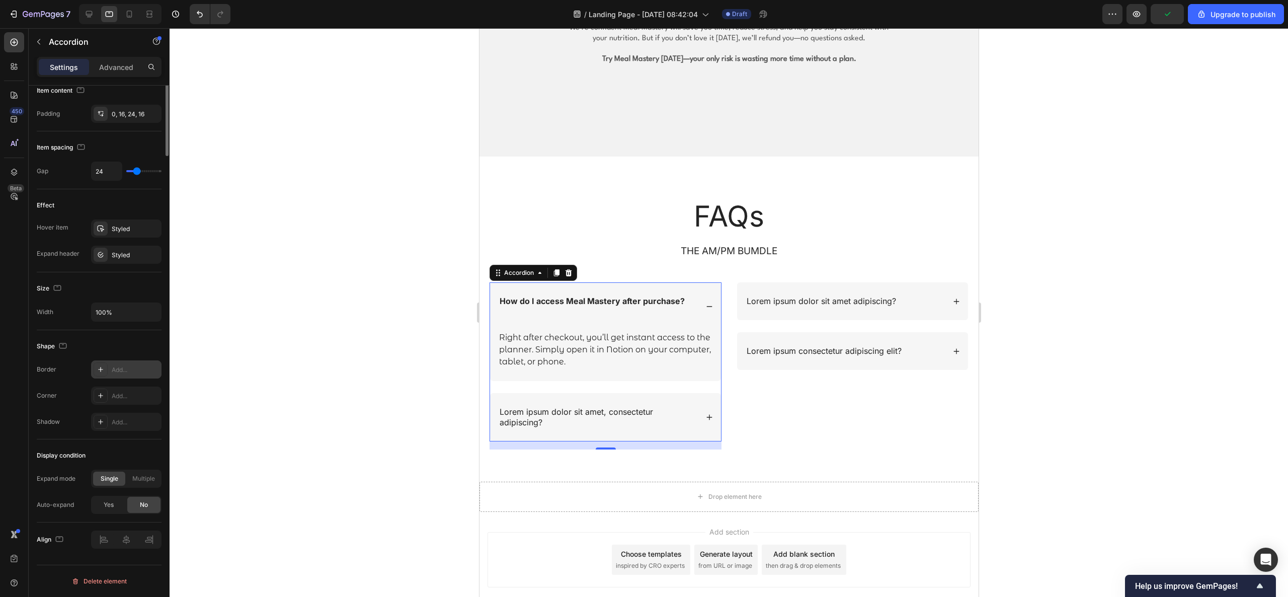
scroll to position [18, 0]
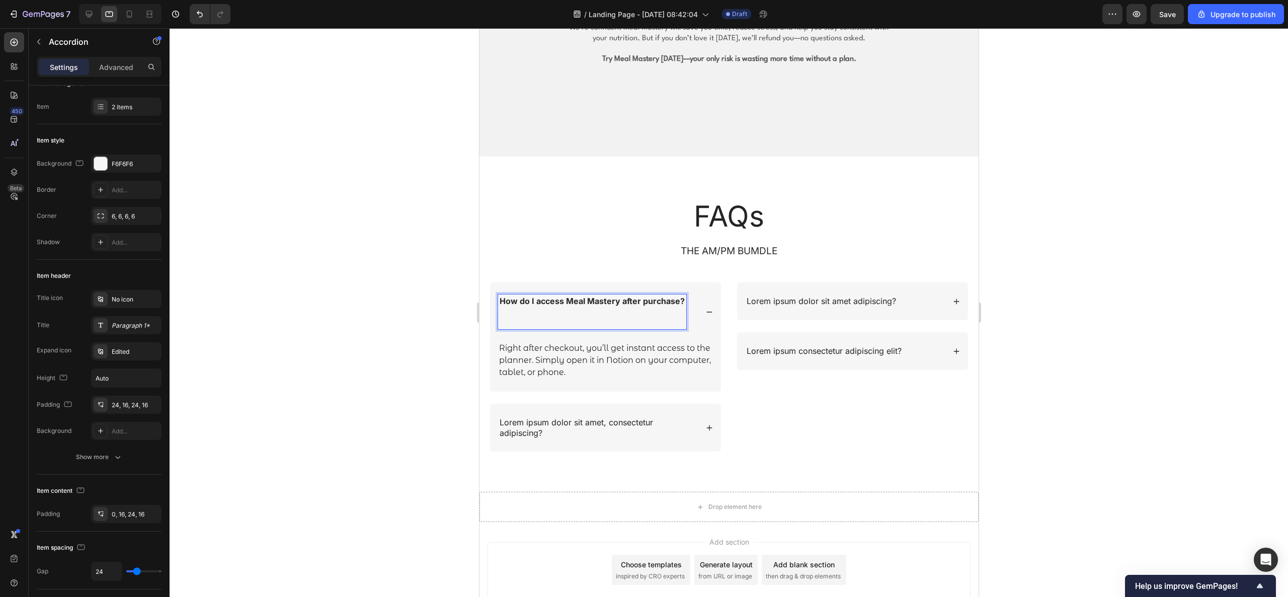
click at [564, 302] on strong "How do I access Meal Mastery after purchase?" at bounding box center [591, 301] width 185 height 10
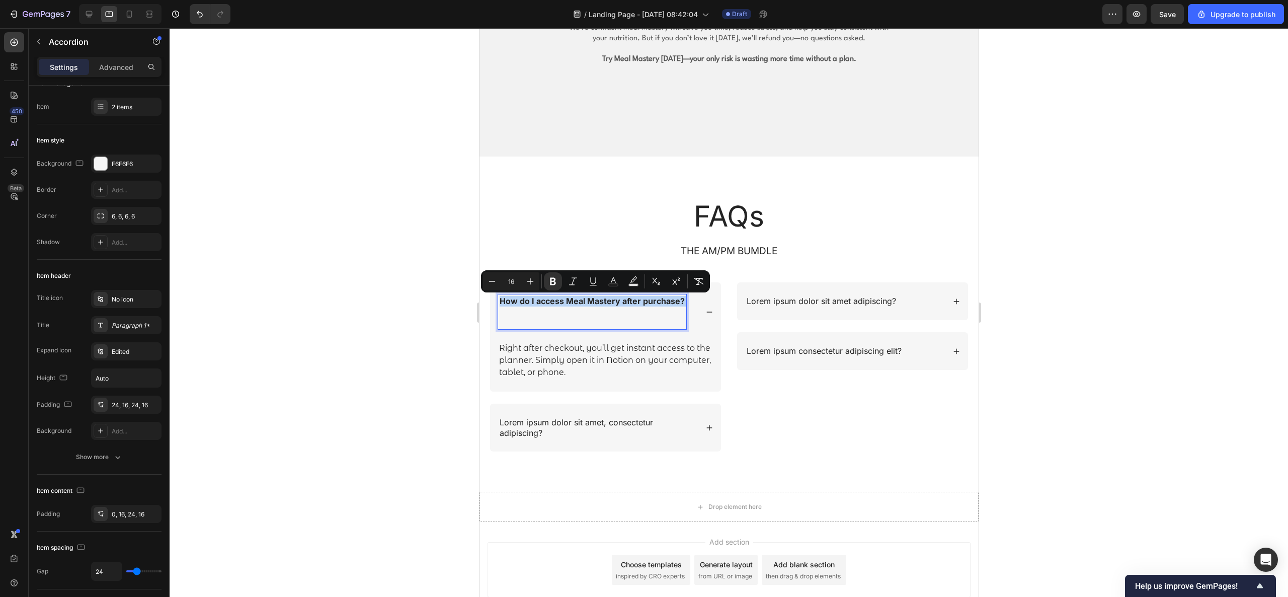
click at [564, 302] on strong "How do I access Meal Mastery after purchase?" at bounding box center [591, 301] width 185 height 10
click at [104, 104] on icon at bounding box center [101, 107] width 8 height 8
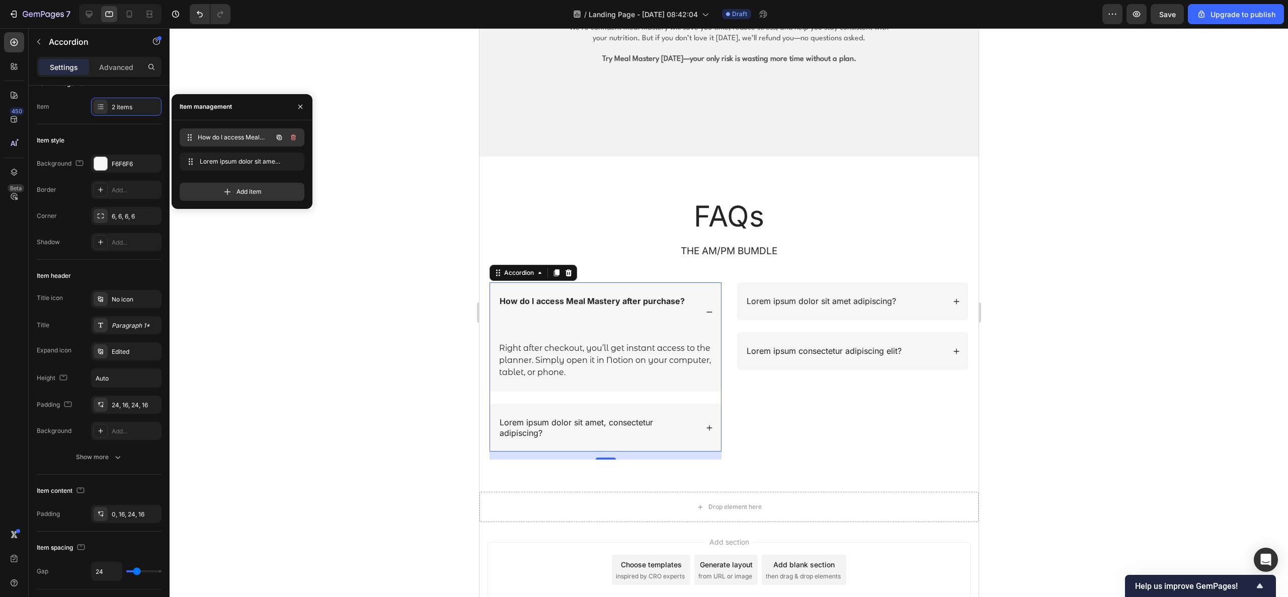
click at [232, 140] on span "How do I access Meal Mastery after purchase?" at bounding box center [235, 137] width 74 height 9
drag, startPoint x: 190, startPoint y: 134, endPoint x: 190, endPoint y: 160, distance: 25.7
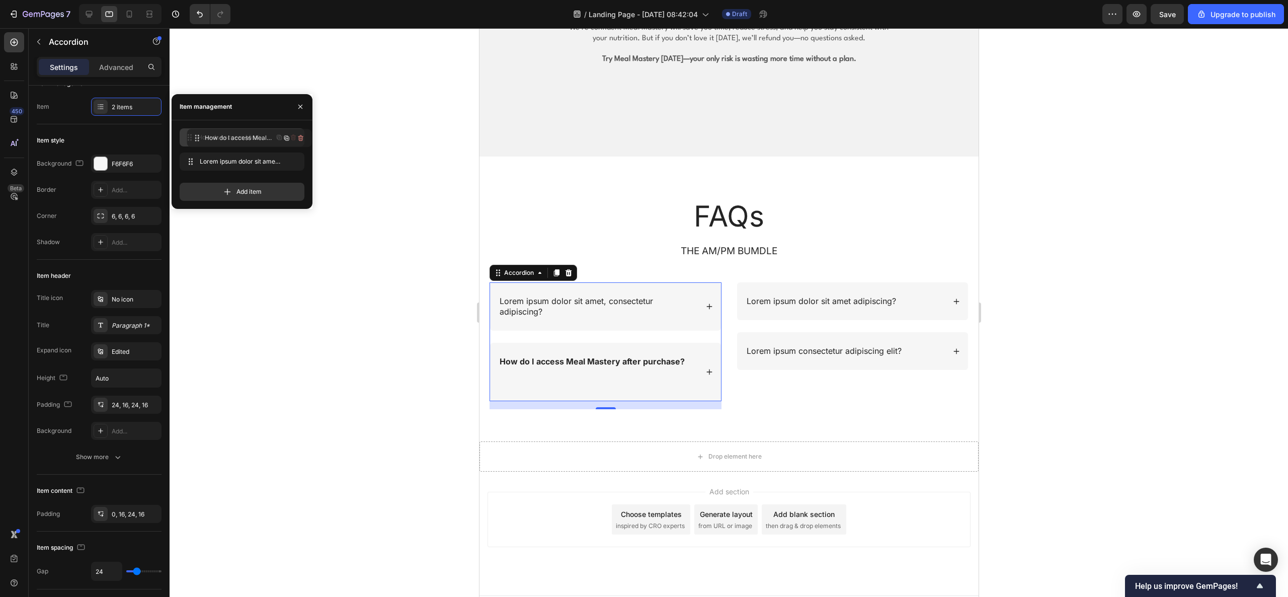
drag, startPoint x: 194, startPoint y: 165, endPoint x: 199, endPoint y: 140, distance: 24.8
click at [213, 192] on div "Add item" at bounding box center [242, 192] width 125 height 18
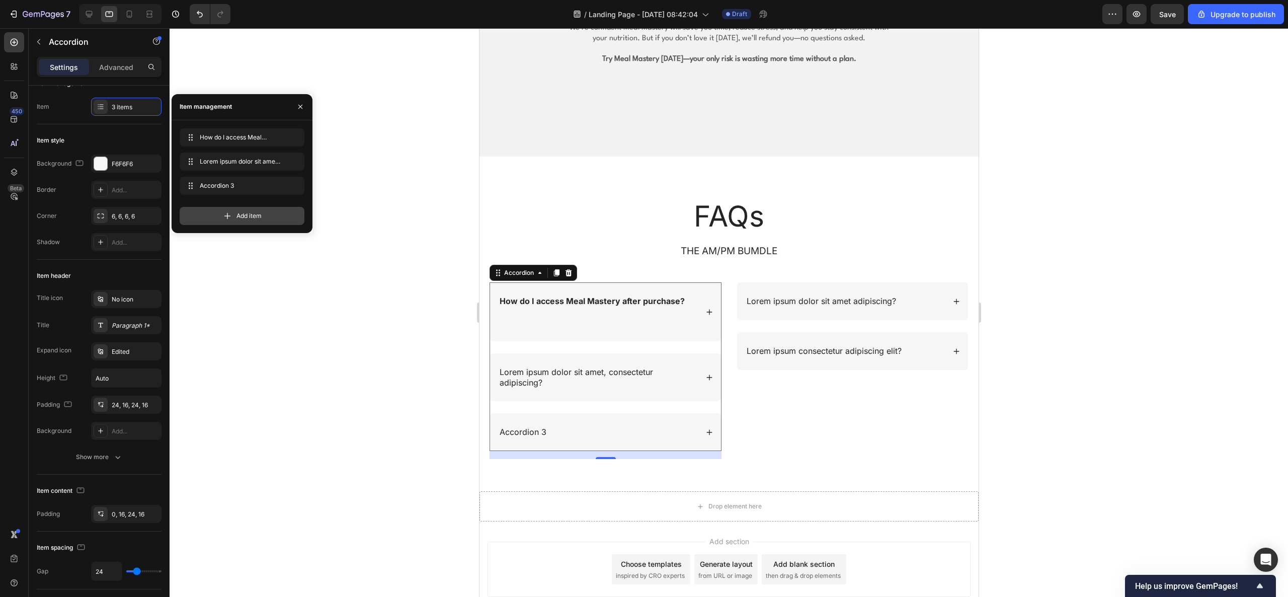
click at [220, 210] on div "Add item" at bounding box center [242, 216] width 125 height 18
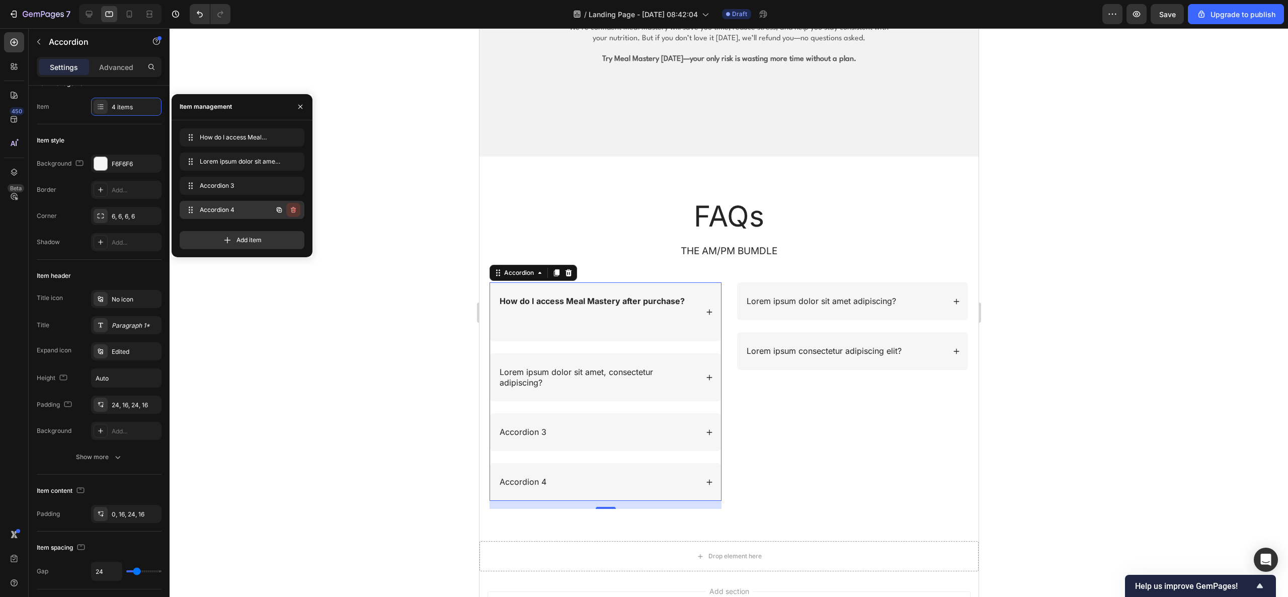
click at [296, 206] on icon "button" at bounding box center [293, 210] width 8 height 8
click at [296, 206] on button "Delete" at bounding box center [287, 210] width 28 height 14
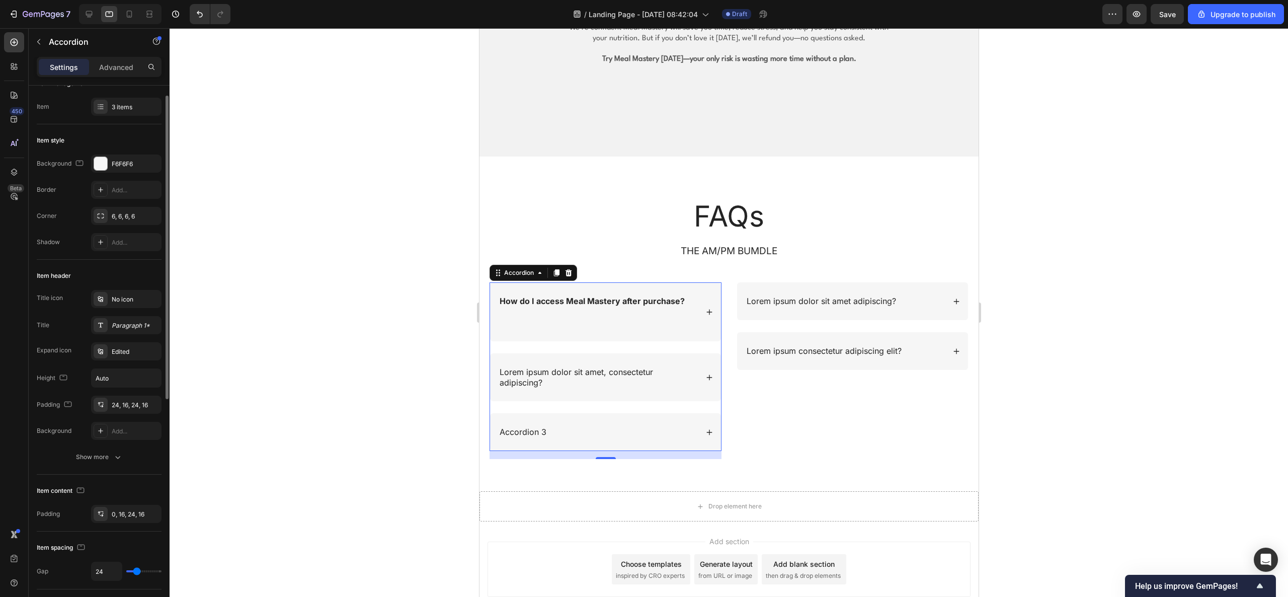
click at [84, 118] on div "Item management Item 3 items" at bounding box center [99, 95] width 125 height 57
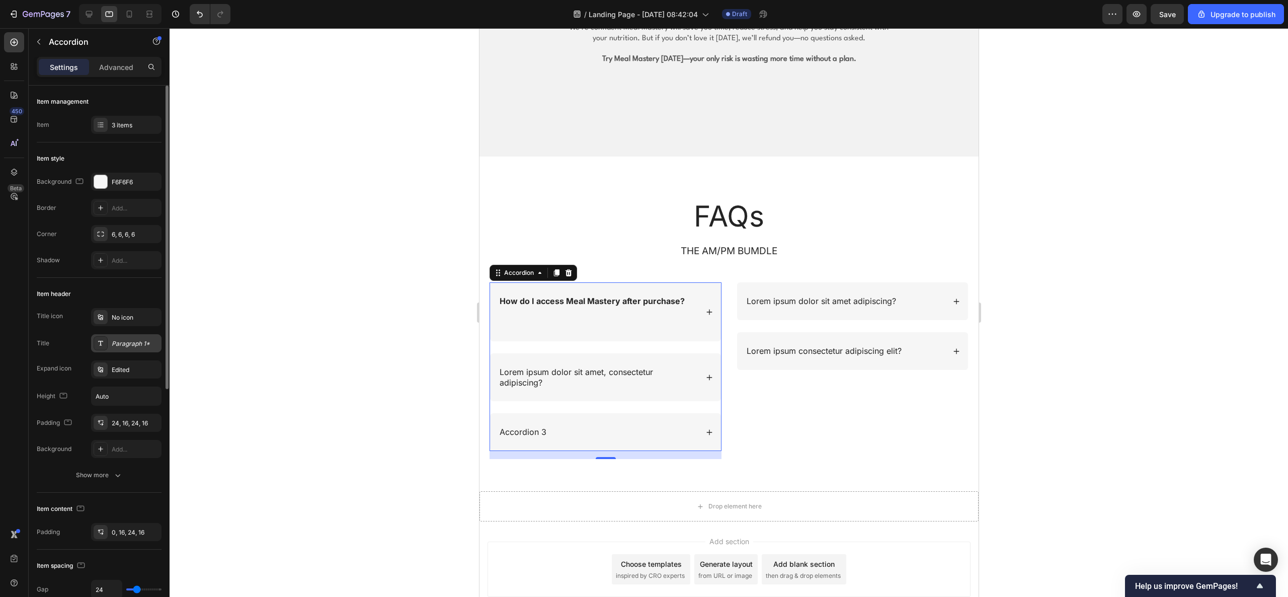
click at [131, 345] on div "Paragraph 1*" at bounding box center [135, 343] width 47 height 9
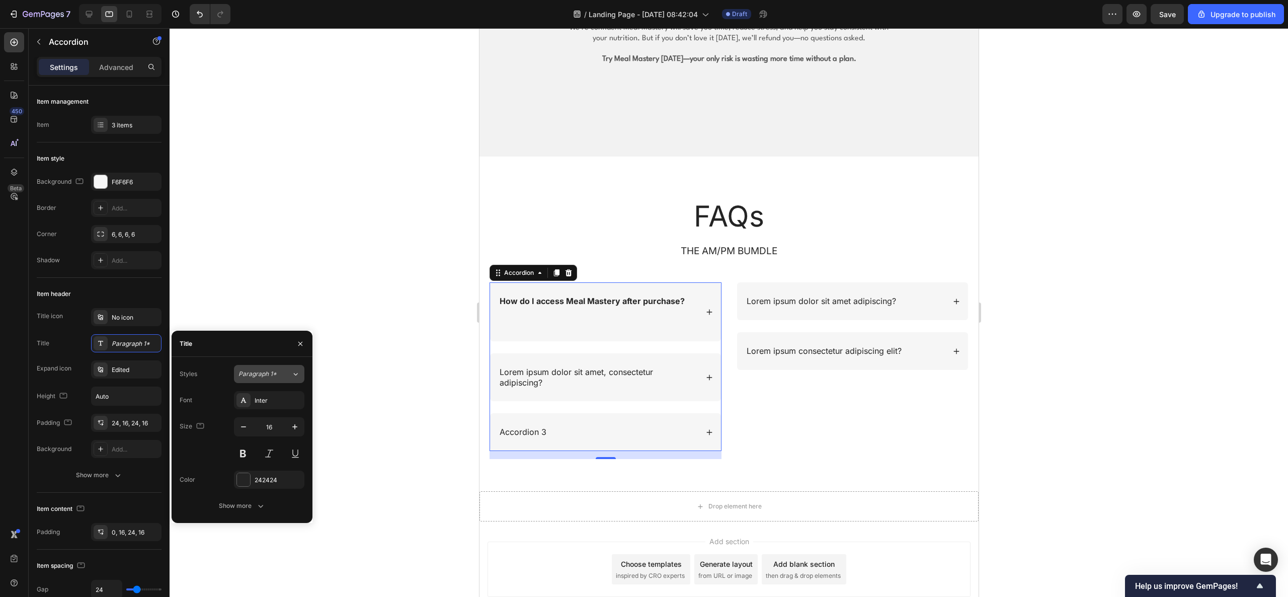
click at [276, 375] on div "Paragraph 1*" at bounding box center [258, 373] width 41 height 9
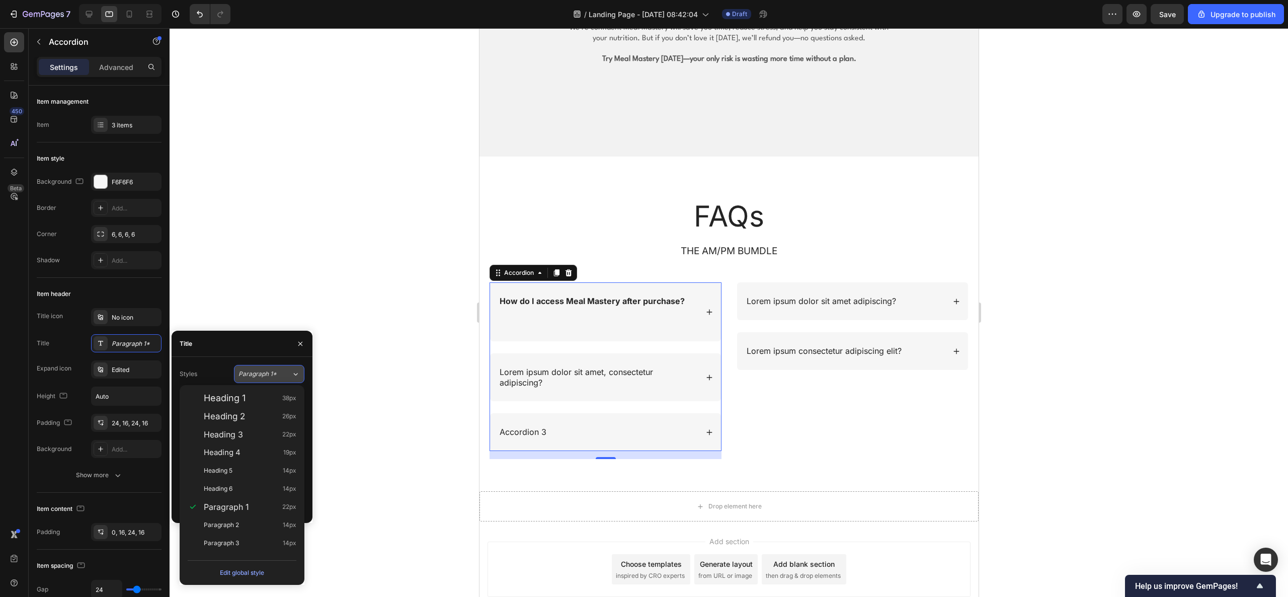
click at [276, 375] on div "Paragraph 1*" at bounding box center [258, 373] width 41 height 9
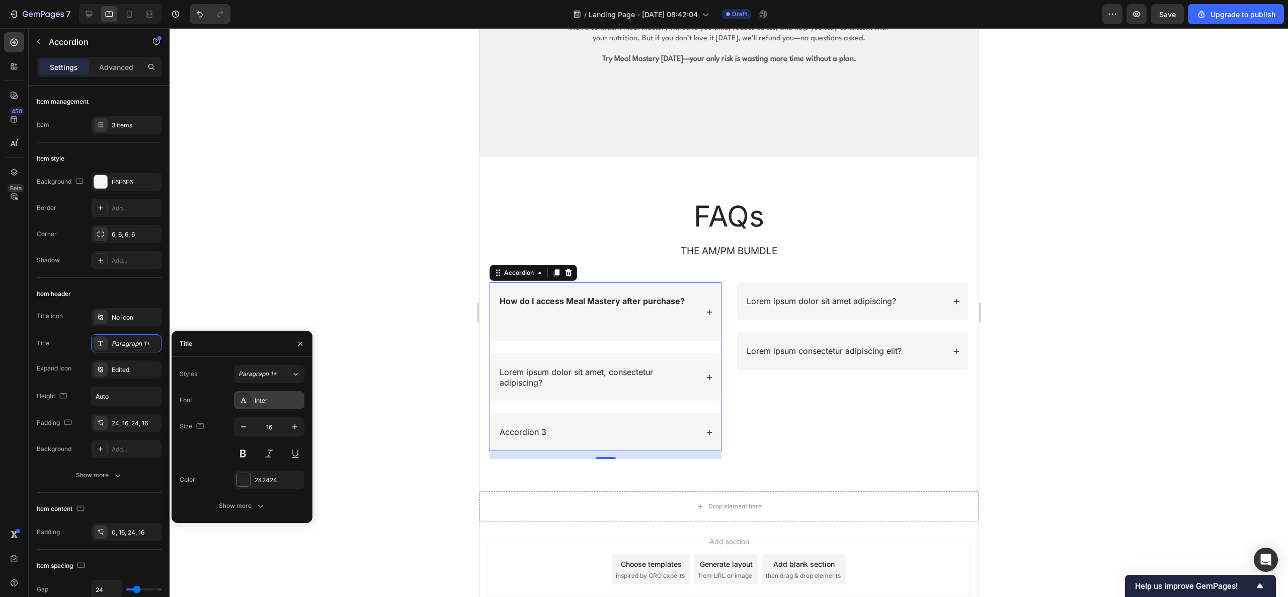
click at [272, 397] on div "Inter" at bounding box center [278, 400] width 47 height 9
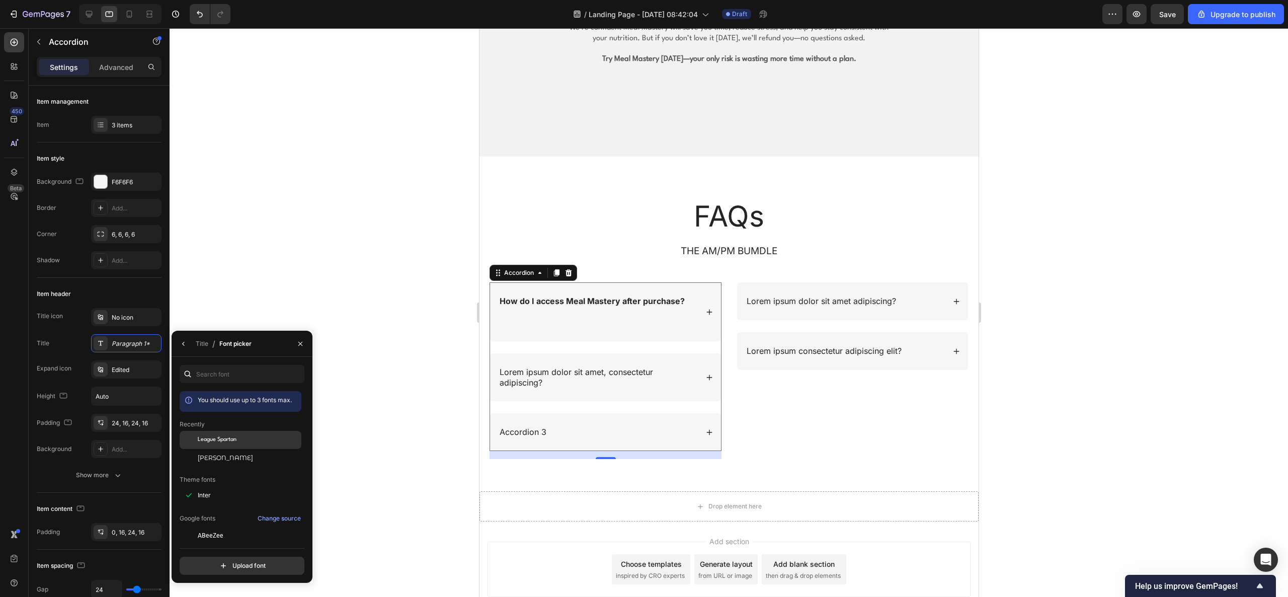
click at [230, 397] on span "League Spartan" at bounding box center [217, 439] width 39 height 9
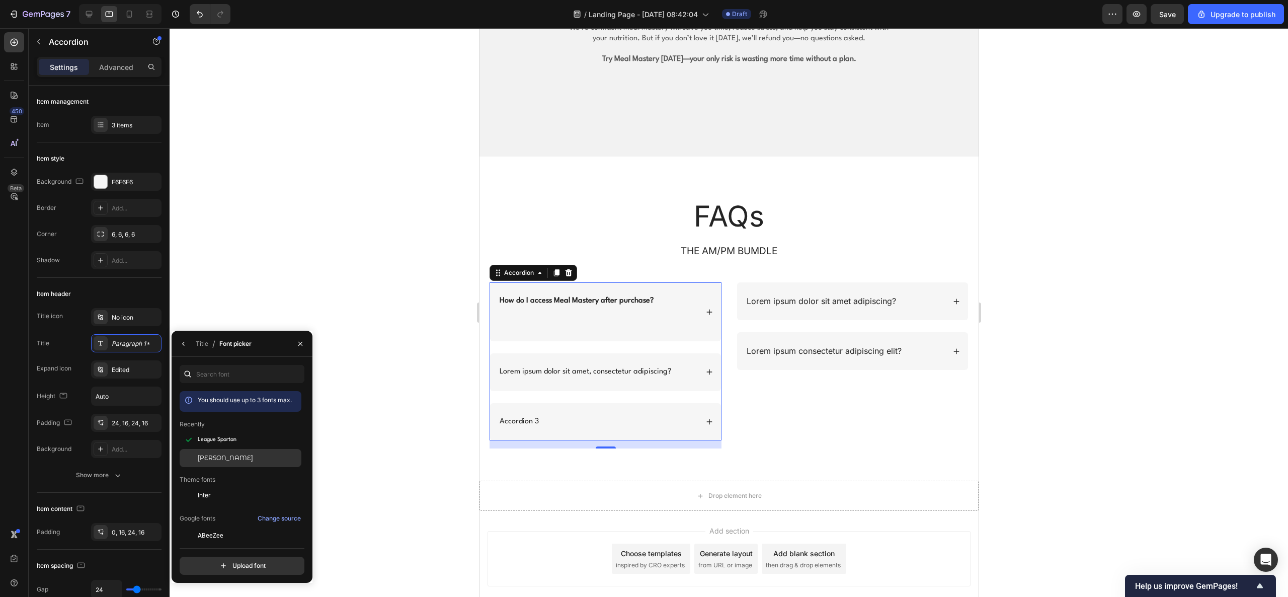
click at [232, 397] on span "[PERSON_NAME]" at bounding box center [225, 457] width 55 height 9
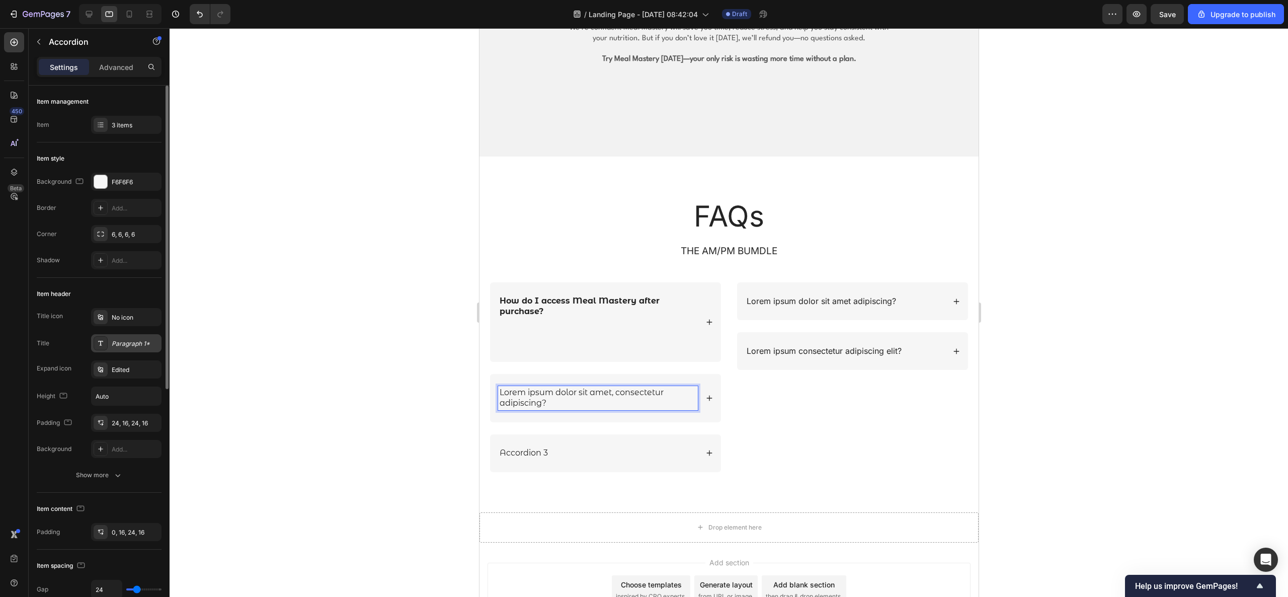
click at [125, 336] on div "Paragraph 1*" at bounding box center [126, 343] width 70 height 18
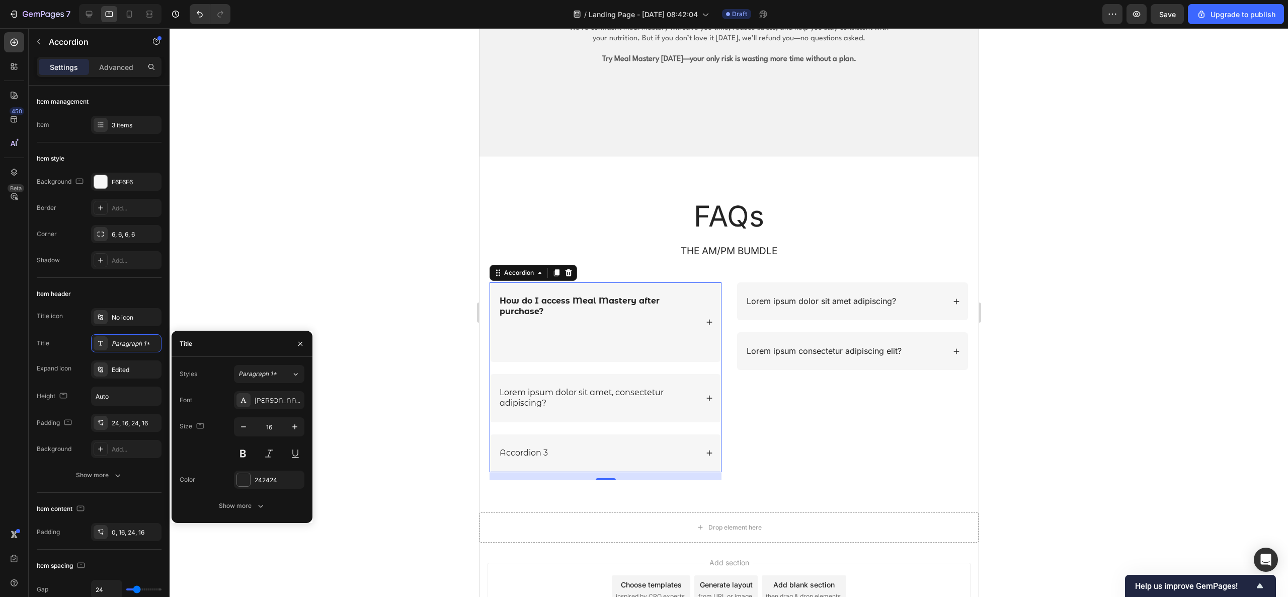
click at [547, 397] on div "Accordion 3" at bounding box center [605, 453] width 231 height 38
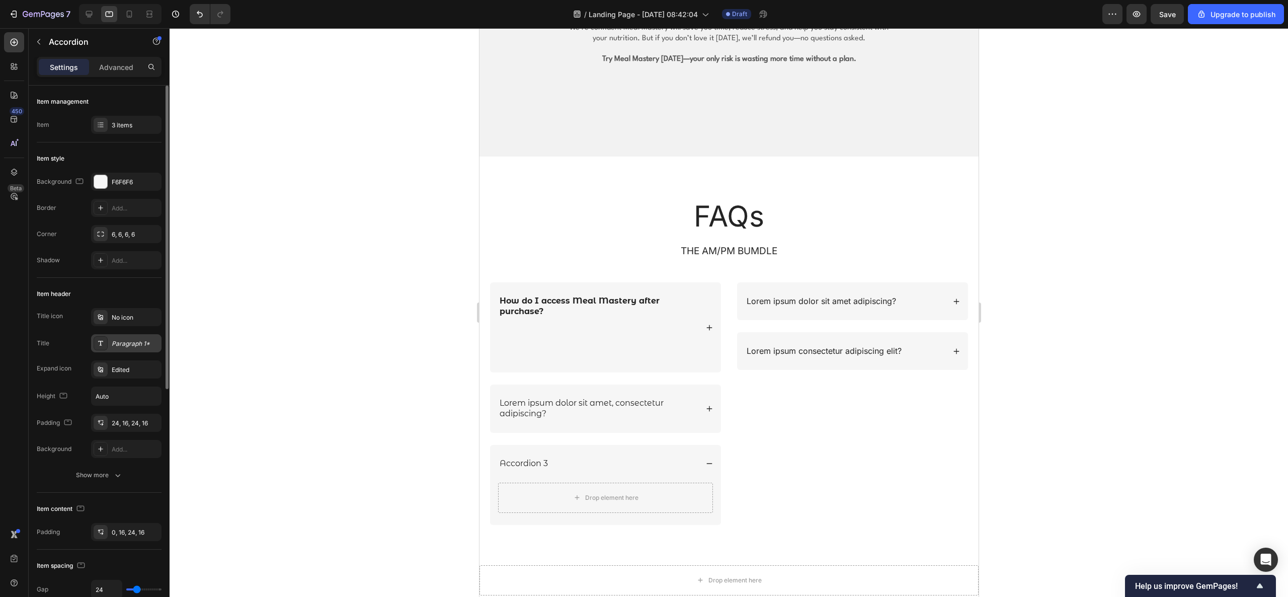
click at [139, 347] on div "Paragraph 1*" at bounding box center [135, 343] width 47 height 9
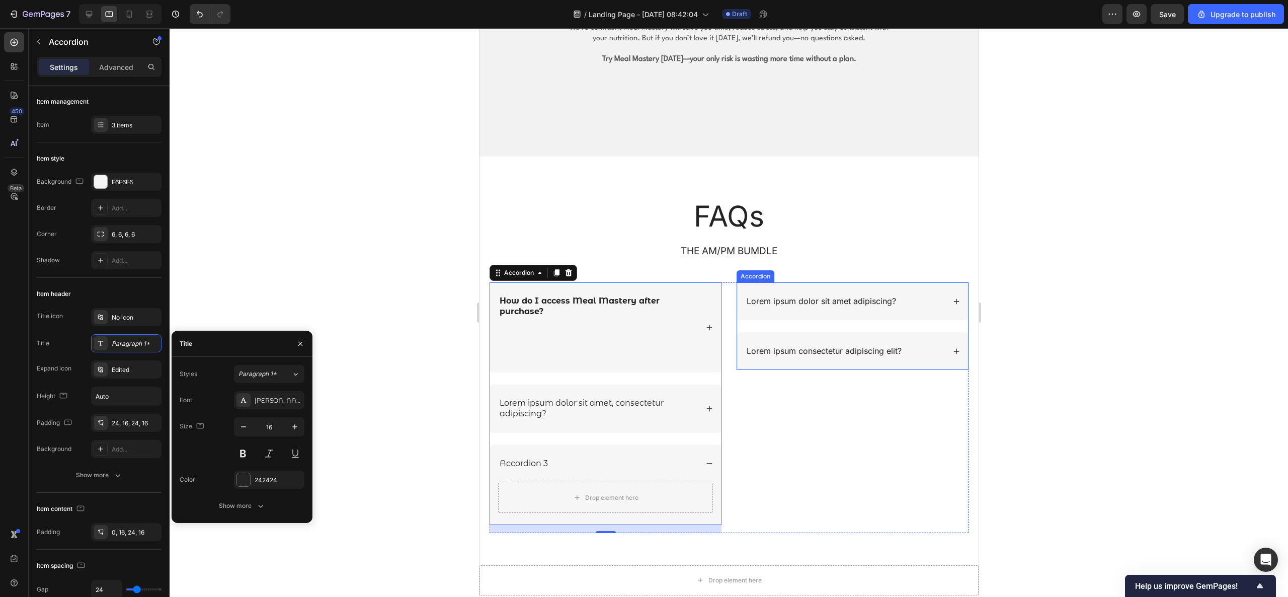
click at [800, 301] on p "Lorem ipsum dolor sit amet adipiscing?" at bounding box center [820, 301] width 149 height 11
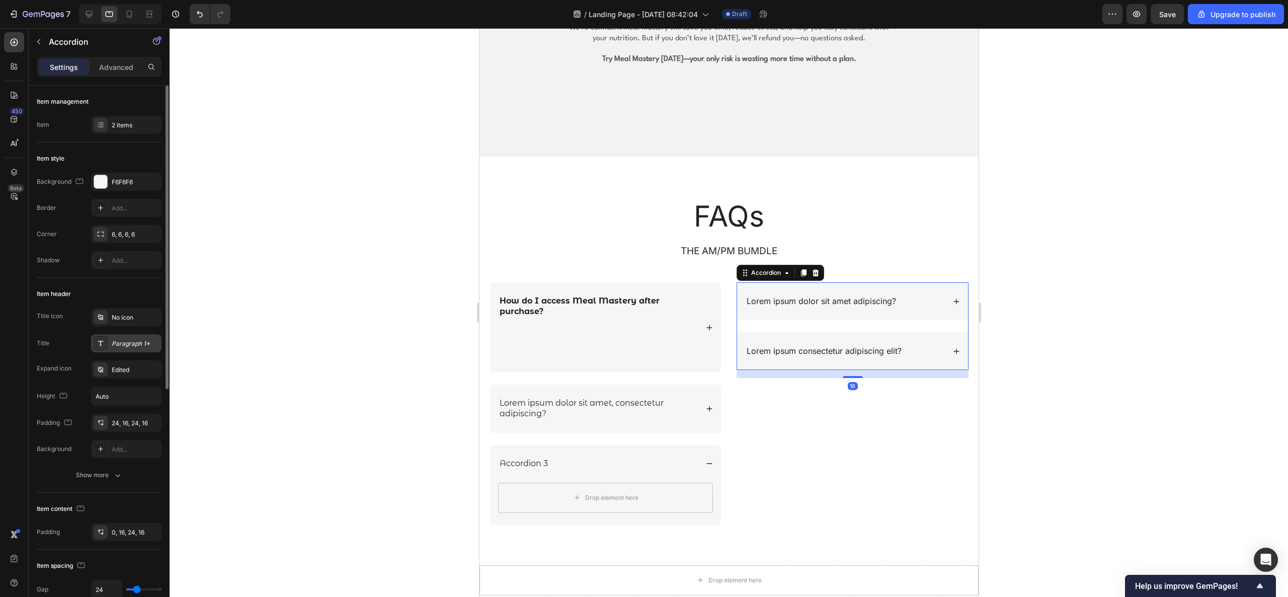
click at [123, 350] on div "Paragraph 1*" at bounding box center [126, 343] width 70 height 18
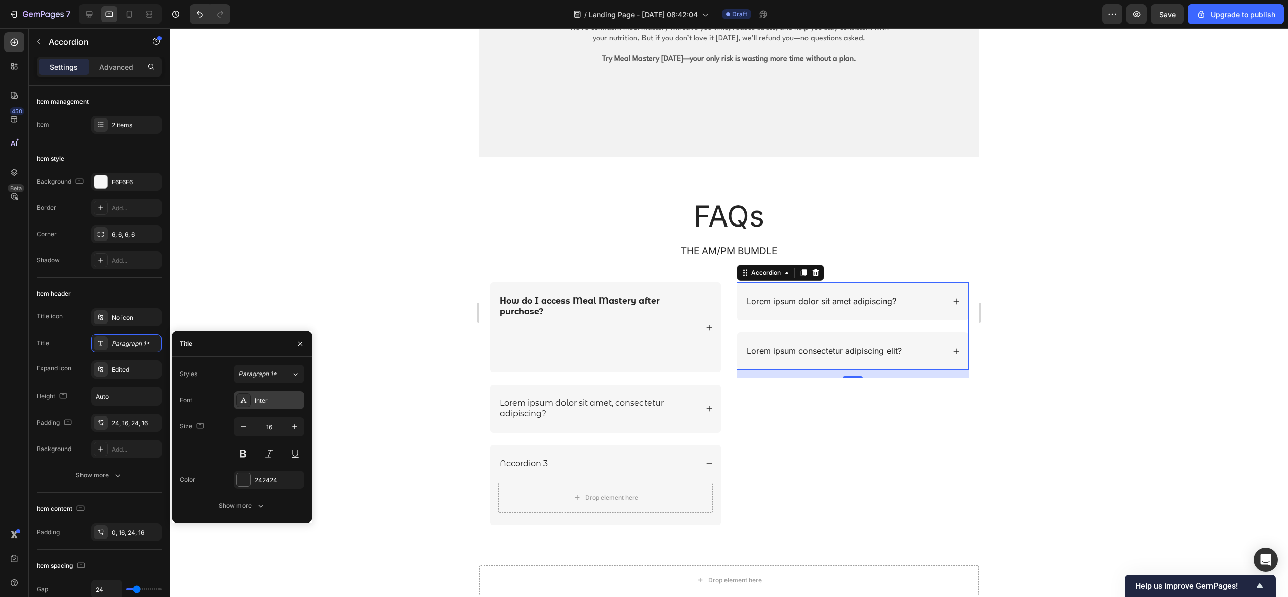
click at [254, 397] on div "Inter" at bounding box center [269, 400] width 70 height 18
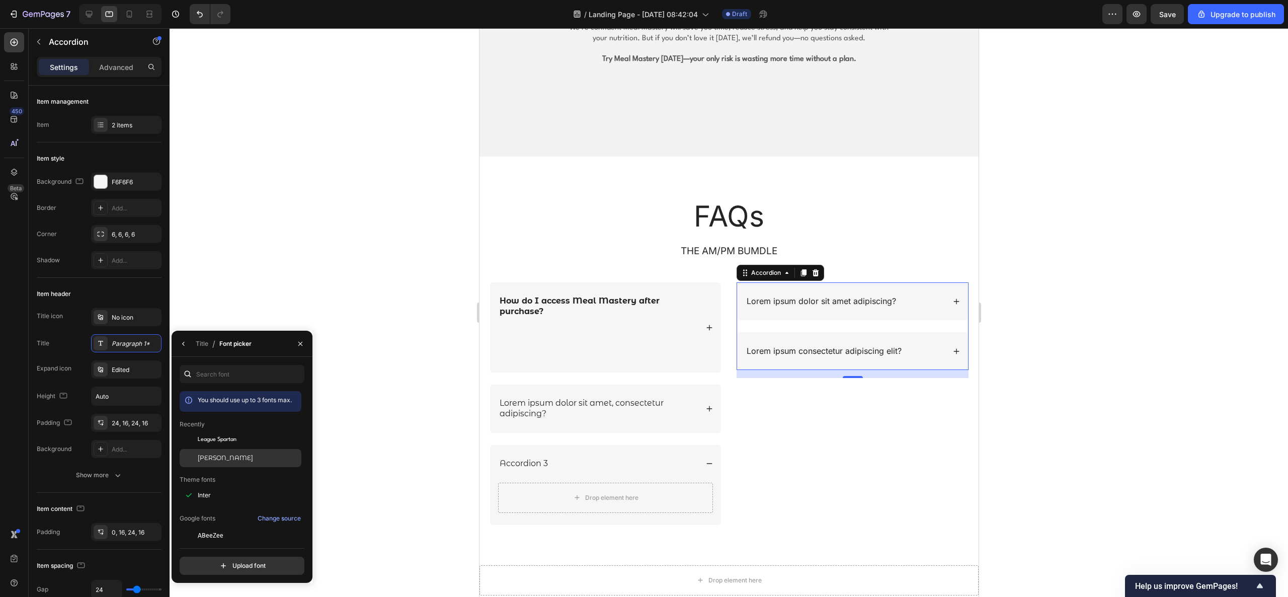
click at [247, 397] on span "[PERSON_NAME]" at bounding box center [225, 457] width 55 height 9
click at [184, 344] on icon "button" at bounding box center [183, 344] width 2 height 4
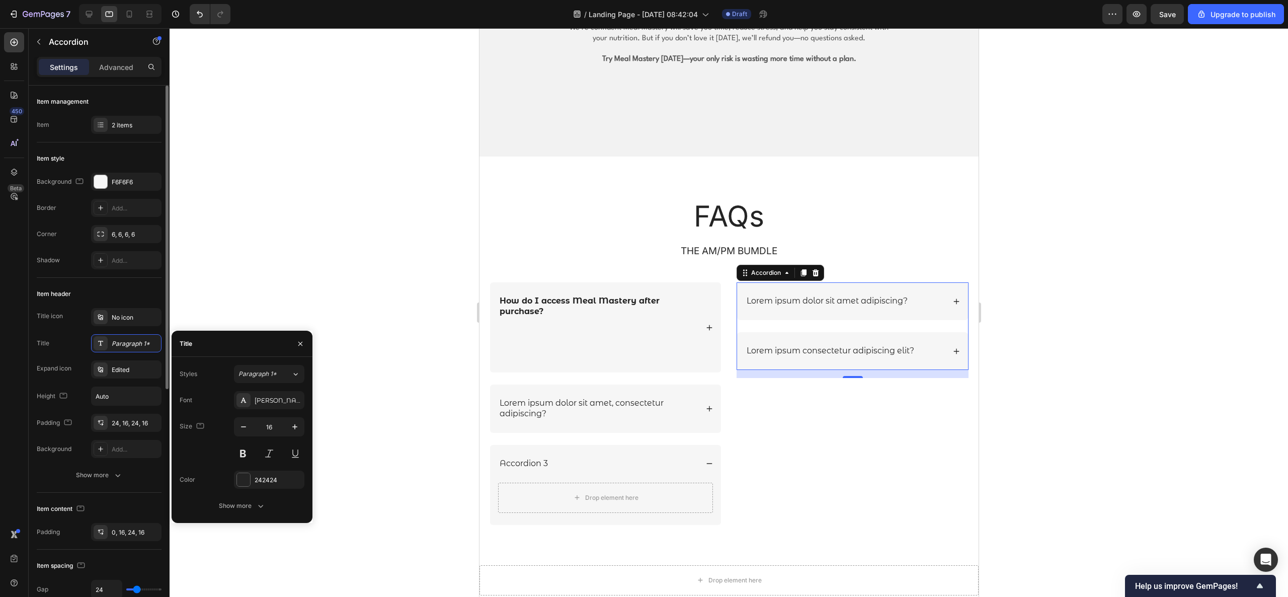
drag, startPoint x: 119, startPoint y: 128, endPoint x: 123, endPoint y: 135, distance: 7.7
click at [119, 128] on div "2 items" at bounding box center [135, 125] width 47 height 9
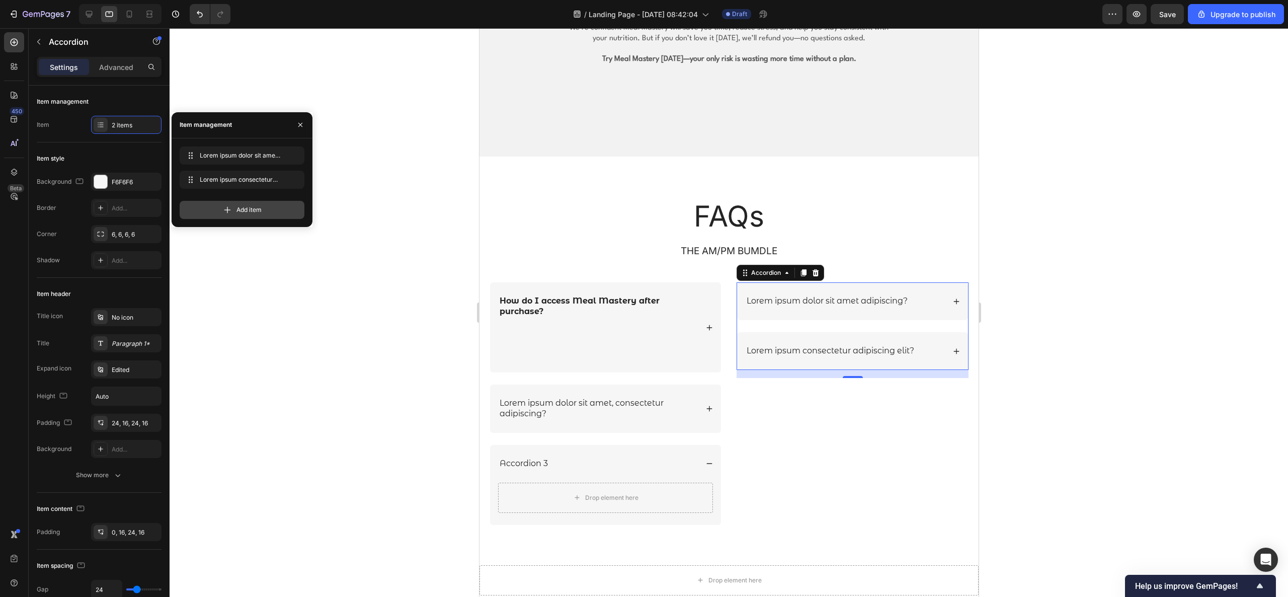
drag, startPoint x: 258, startPoint y: 207, endPoint x: 270, endPoint y: 226, distance: 23.0
click at [259, 207] on span "Add item" at bounding box center [248, 209] width 25 height 9
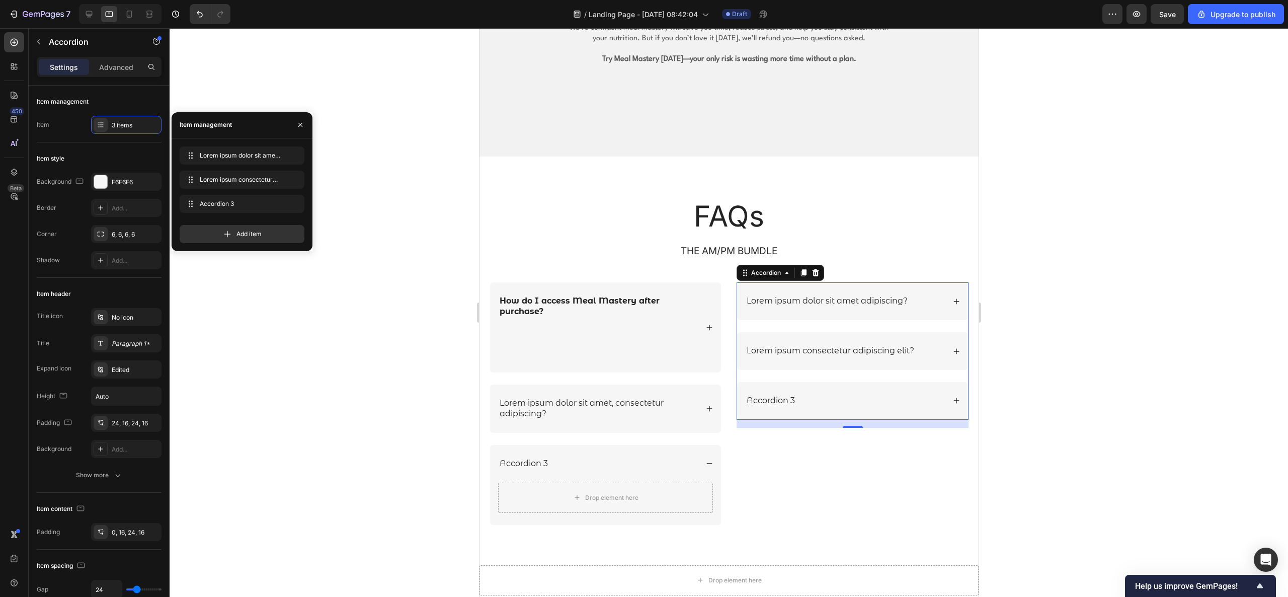
click at [858, 338] on div at bounding box center [729, 312] width 1118 height 569
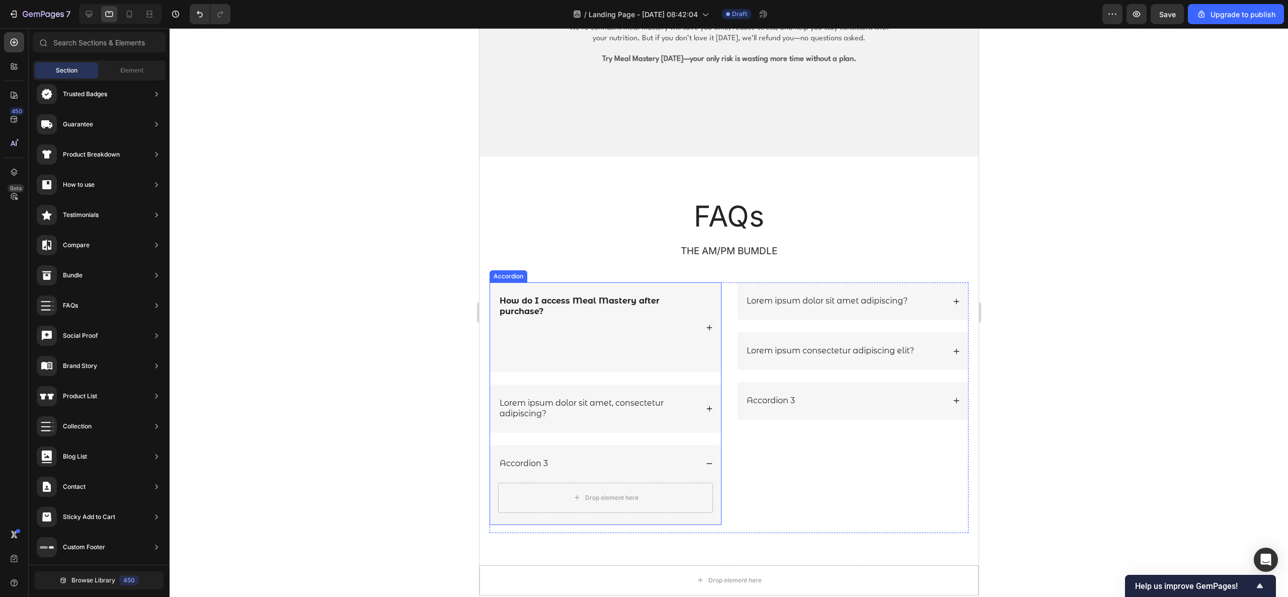
click at [623, 397] on p "Lorem ipsum dolor sit amet, consectetur adipiscing?" at bounding box center [597, 408] width 197 height 21
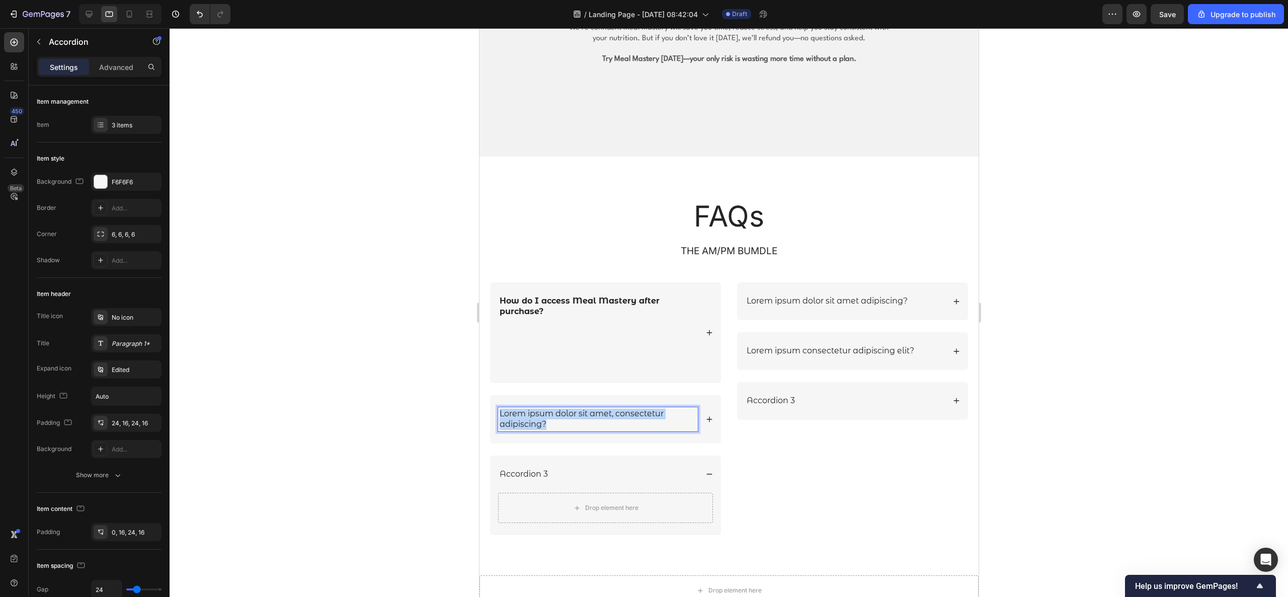
click at [623, 397] on p "Lorem ipsum dolor sit amet, consectetur adipiscing?" at bounding box center [597, 419] width 197 height 21
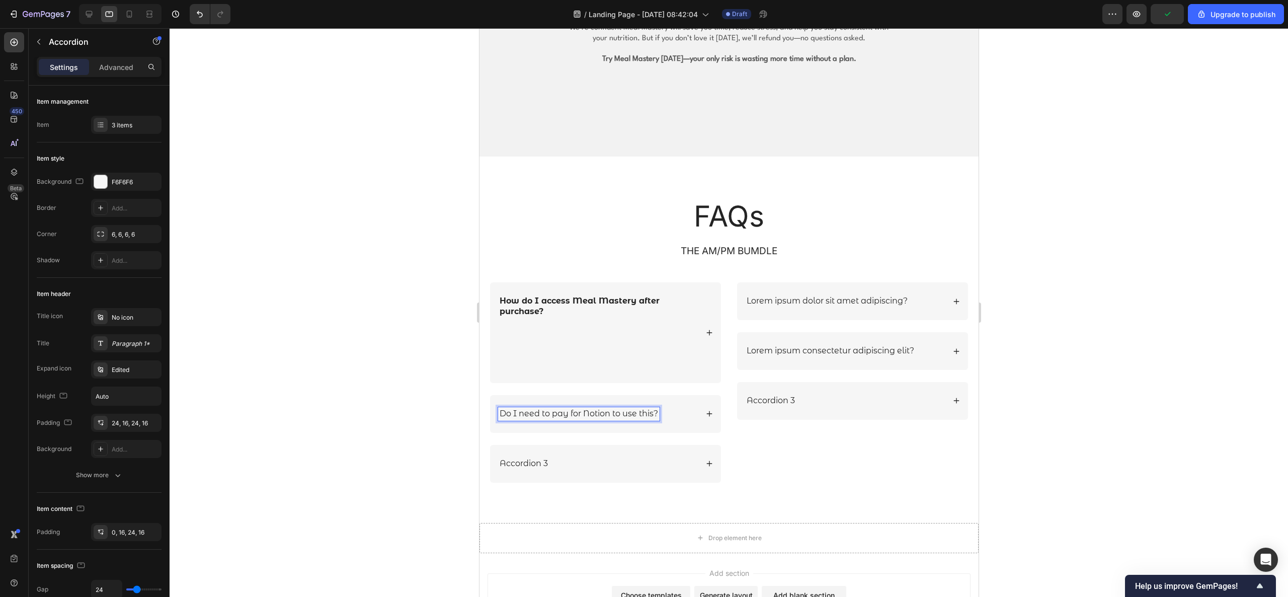
click at [678, 347] on p "How do I access Meal Mastery after purchase?" at bounding box center [597, 332] width 197 height 73
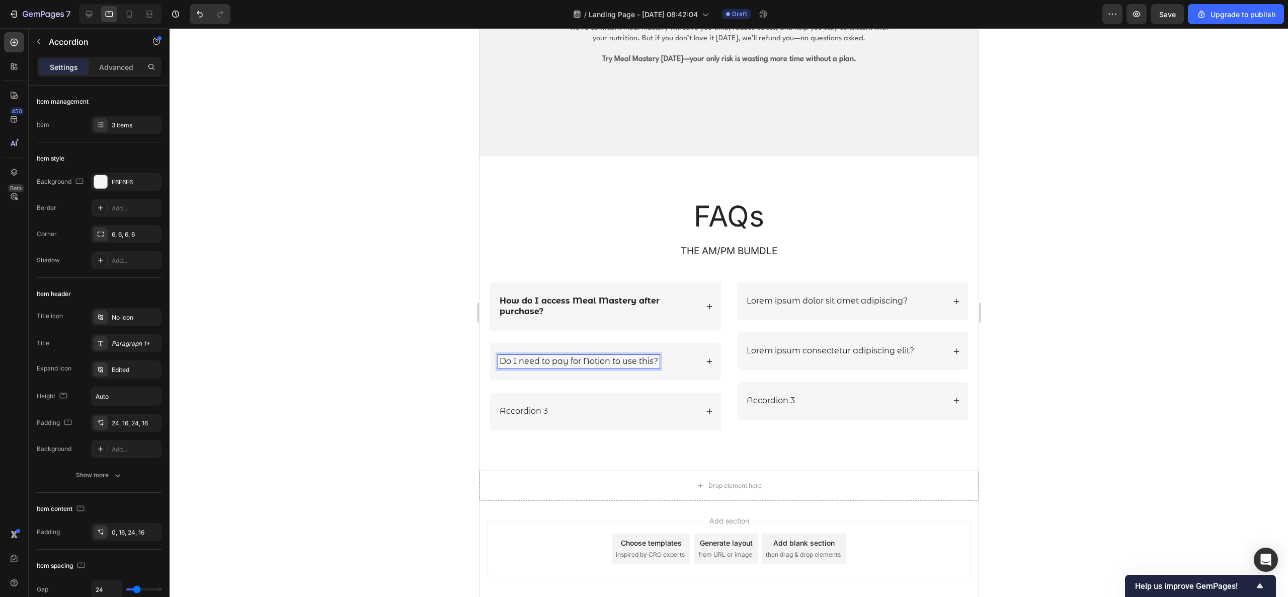
click at [567, 362] on p "Do I need to pay for Notion to use this?" at bounding box center [578, 361] width 158 height 11
click at [114, 338] on div "Paragraph 1*" at bounding box center [126, 343] width 70 height 18
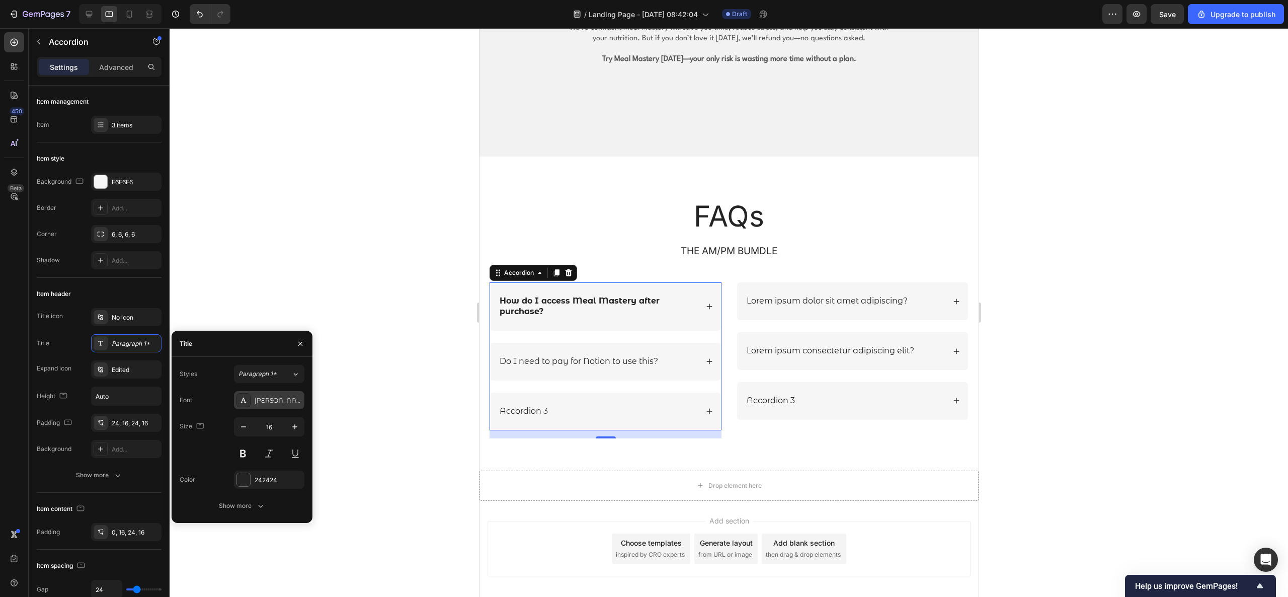
click at [274, 391] on div "[PERSON_NAME]" at bounding box center [269, 400] width 70 height 18
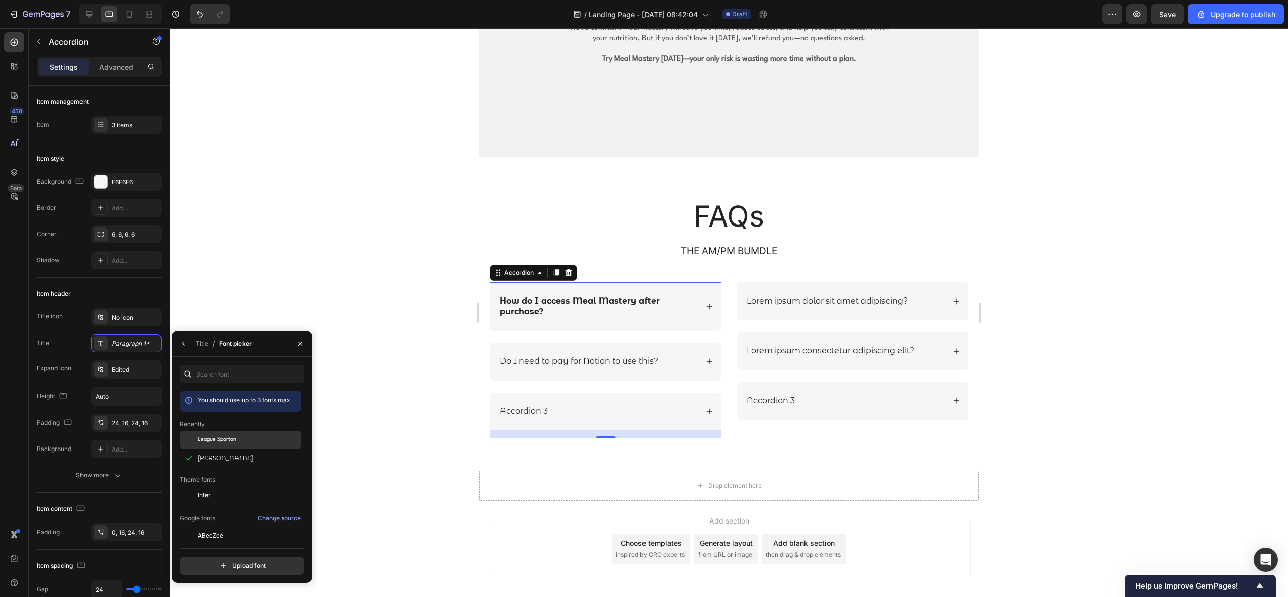
click at [230, 397] on span "League Spartan" at bounding box center [217, 439] width 39 height 9
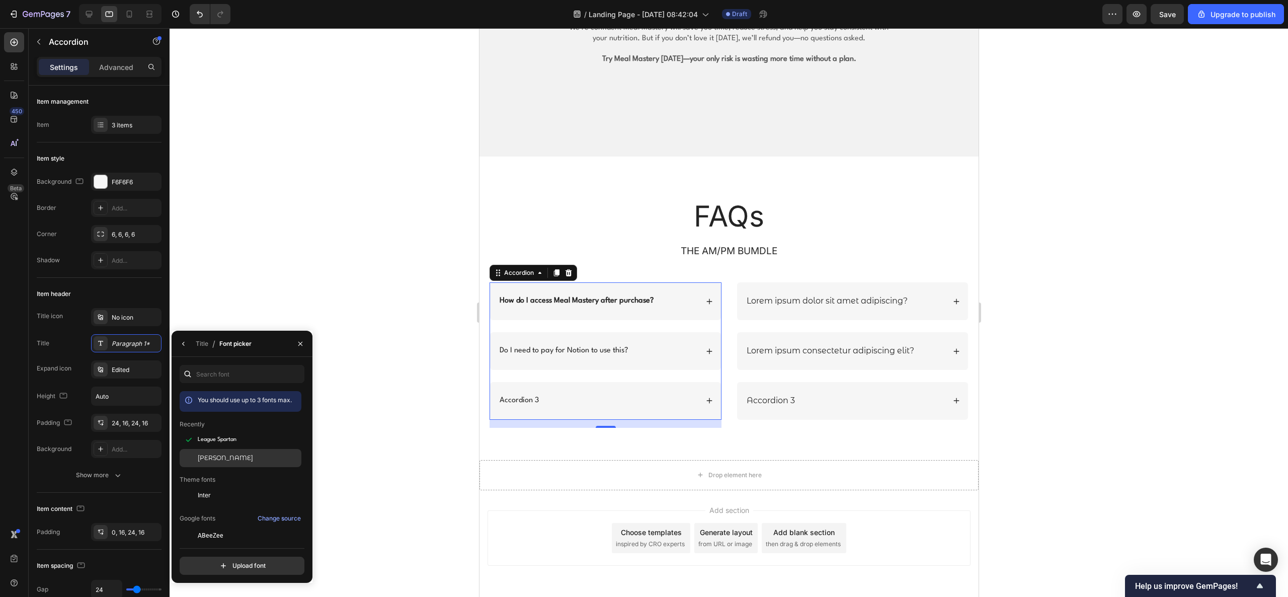
click at [234, 397] on span "[PERSON_NAME]" at bounding box center [225, 457] width 55 height 9
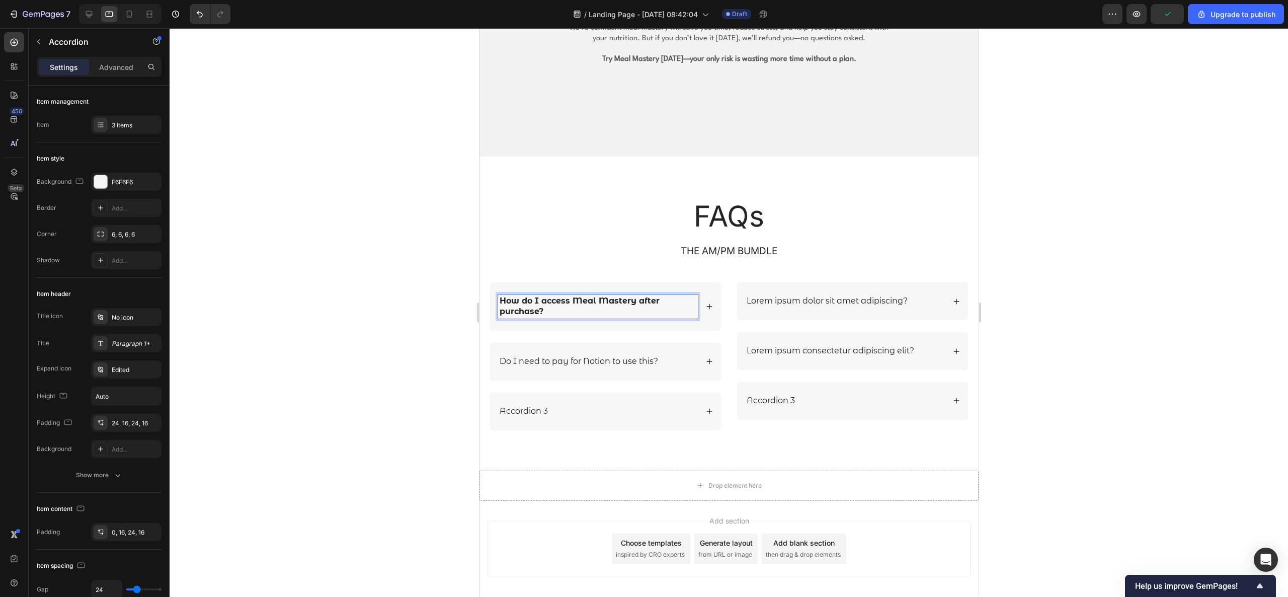
click at [571, 305] on strong "How do I access Meal Mastery after purchase?" at bounding box center [579, 306] width 160 height 20
click at [569, 305] on strong "How do I access Meal Mastery after purchase?" at bounding box center [579, 306] width 160 height 20
click at [560, 358] on p "Do I need to pay for Notion to use this?" at bounding box center [578, 361] width 158 height 11
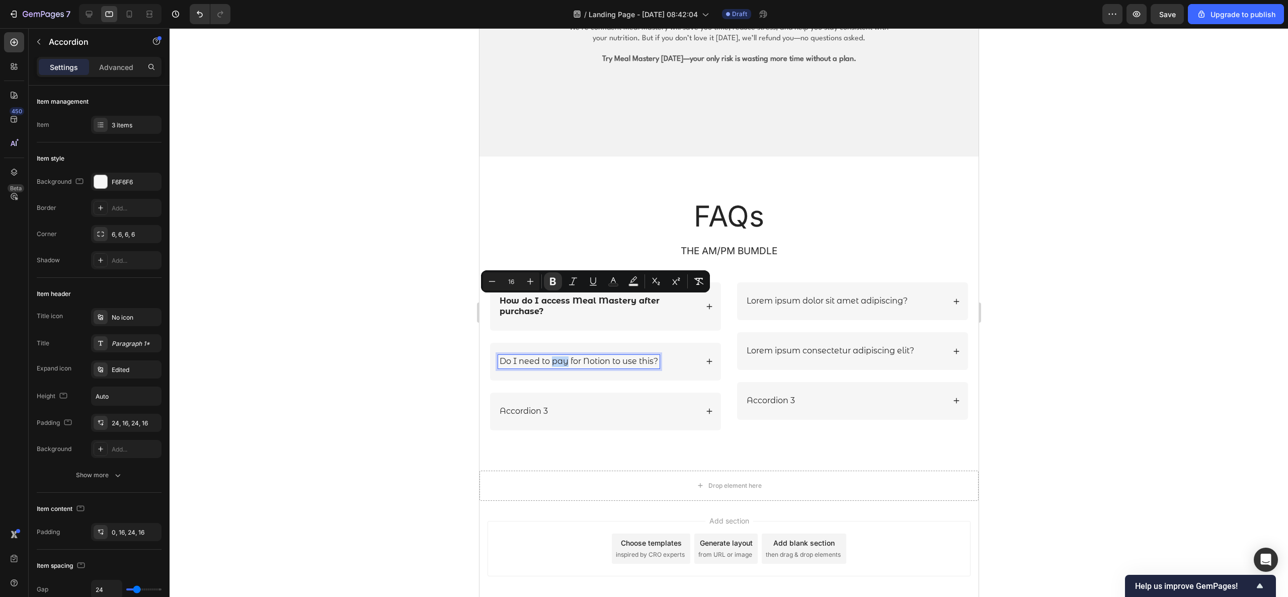
click at [561, 358] on p "Do I need to pay for Notion to use this?" at bounding box center [578, 361] width 158 height 11
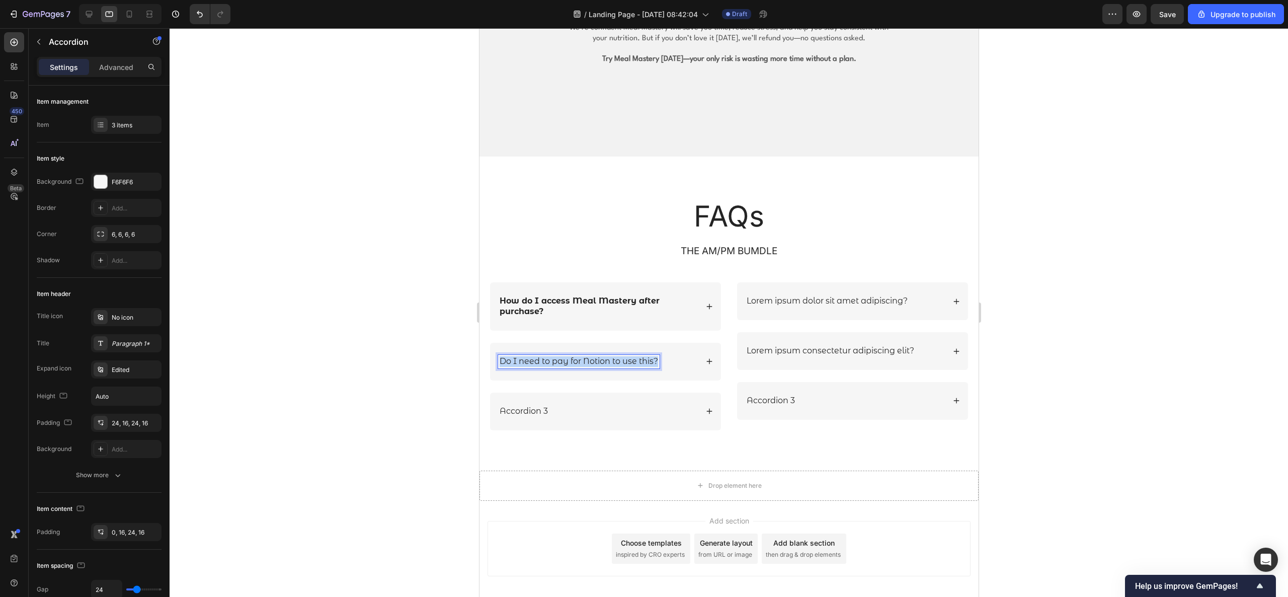
click at [561, 358] on p "Do I need to pay for Notion to use this?" at bounding box center [578, 361] width 158 height 11
click at [553, 347] on button "Bold" at bounding box center [553, 342] width 18 height 18
click at [700, 358] on div "Do I need to pay for Notion to use this?" at bounding box center [605, 362] width 231 height 38
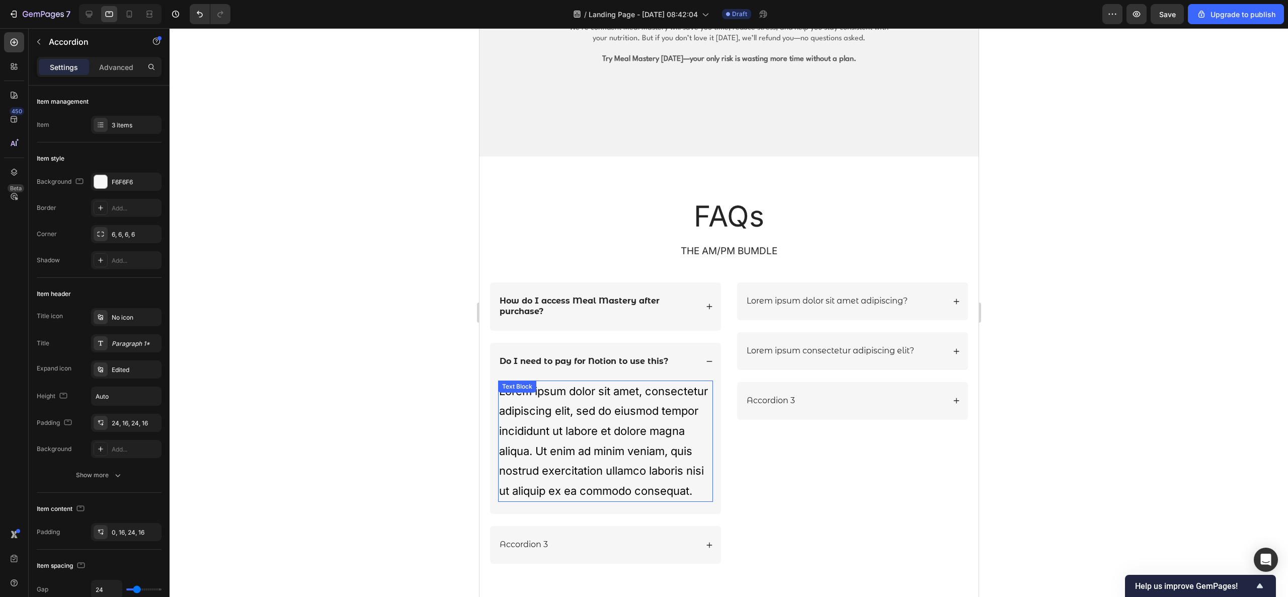
click at [612, 397] on div "Lorem ipsum dolor sit amet, consectetur adipiscing elit, sed do eiusmod tempor …" at bounding box center [605, 441] width 215 height 122
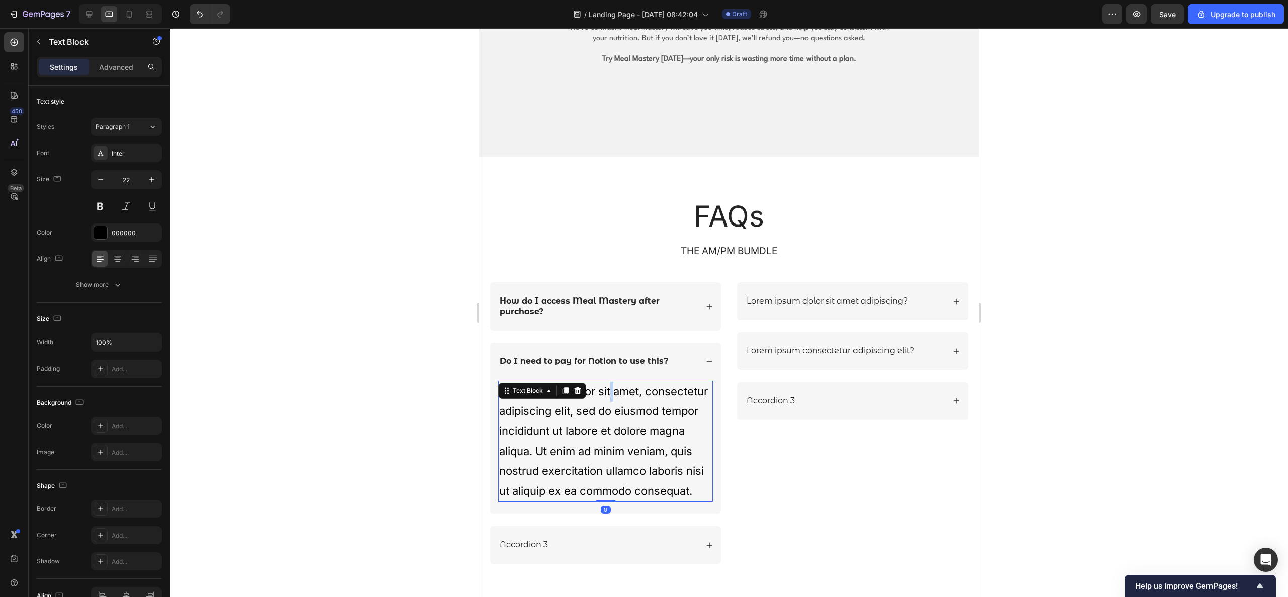
click at [612, 397] on div "Lorem ipsum dolor sit amet, consectetur adipiscing elit, sed do eiusmod tempor …" at bounding box center [605, 441] width 215 height 122
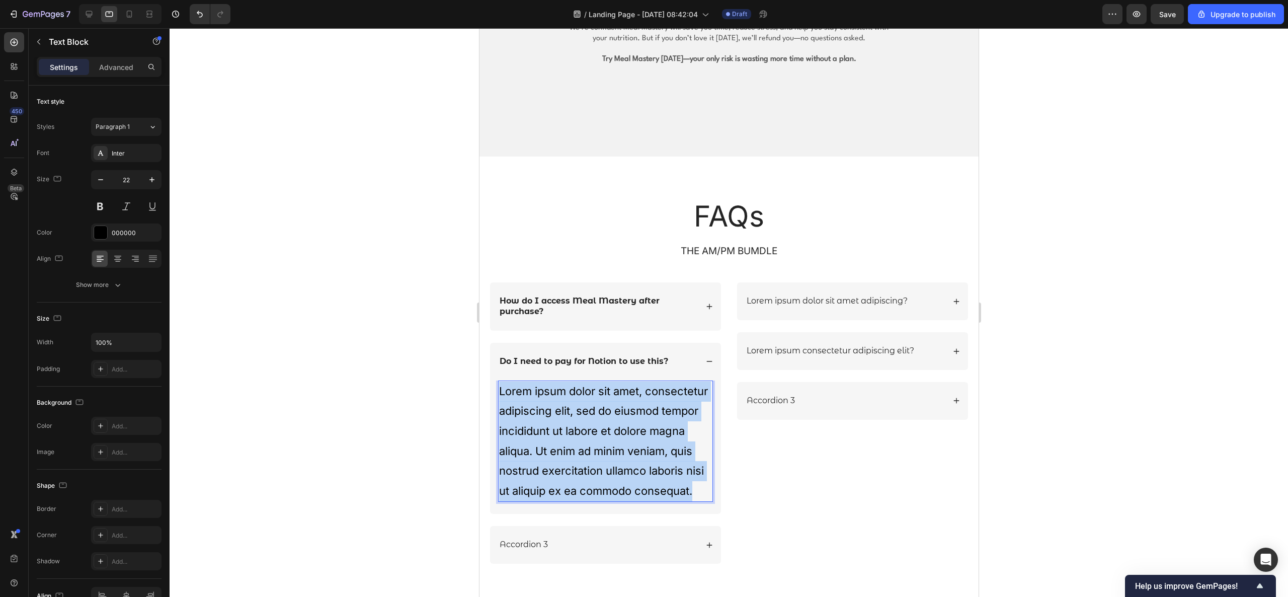
click at [611, 396] on p "Lorem ipsum dolor sit amet, consectetur adipiscing elit, sed do eiusmod tempor …" at bounding box center [605, 441] width 213 height 120
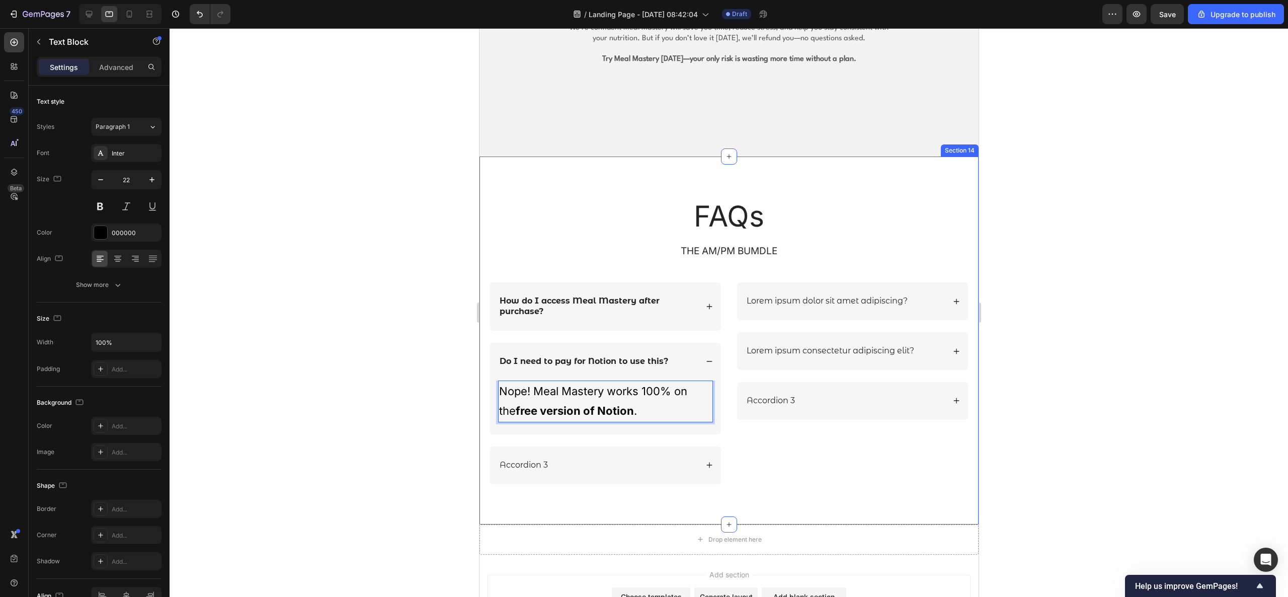
click at [314, 391] on div at bounding box center [729, 312] width 1118 height 569
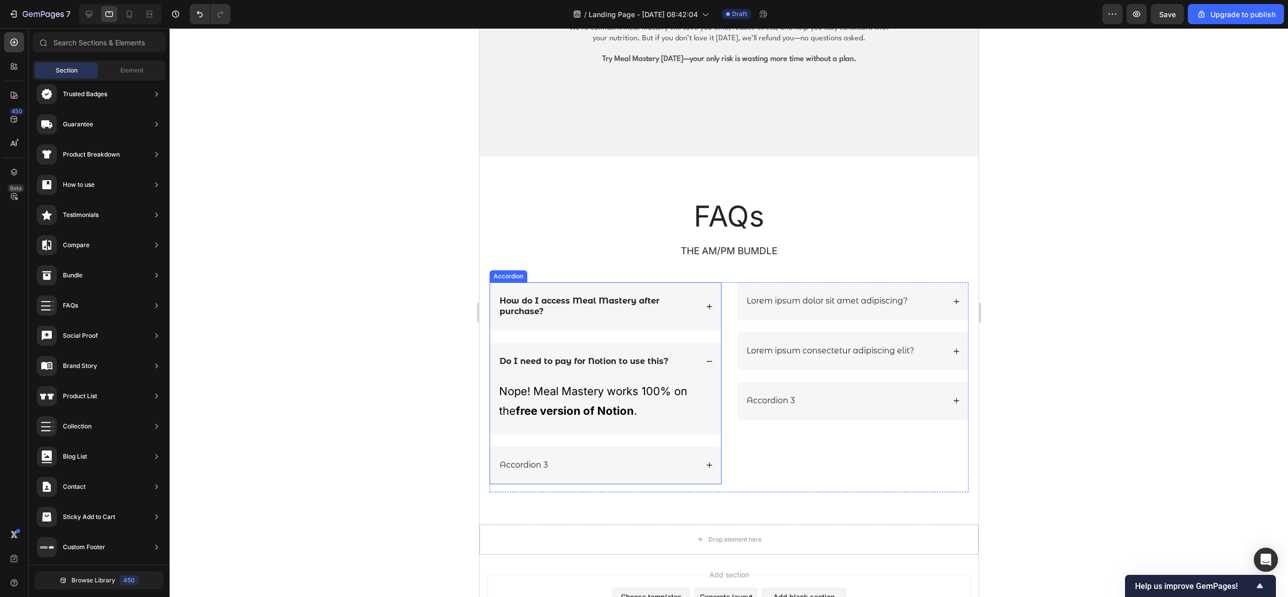
click at [613, 397] on div "Accordion 3" at bounding box center [598, 465] width 200 height 14
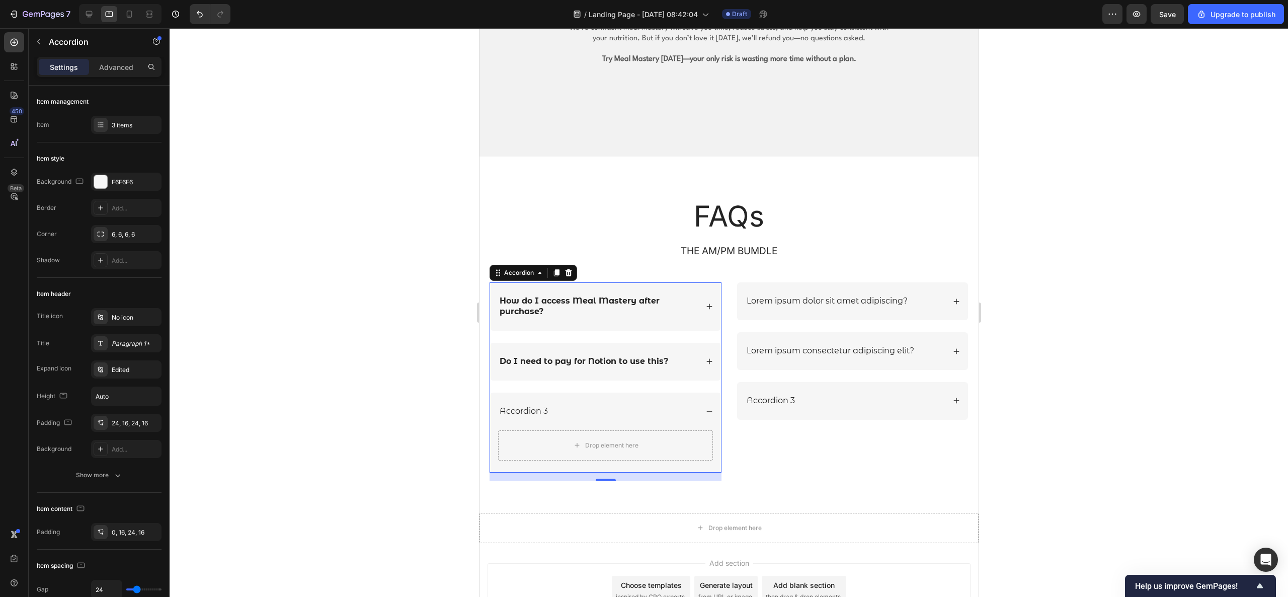
click at [555, 397] on div "Accordion 3" at bounding box center [598, 412] width 200 height 14
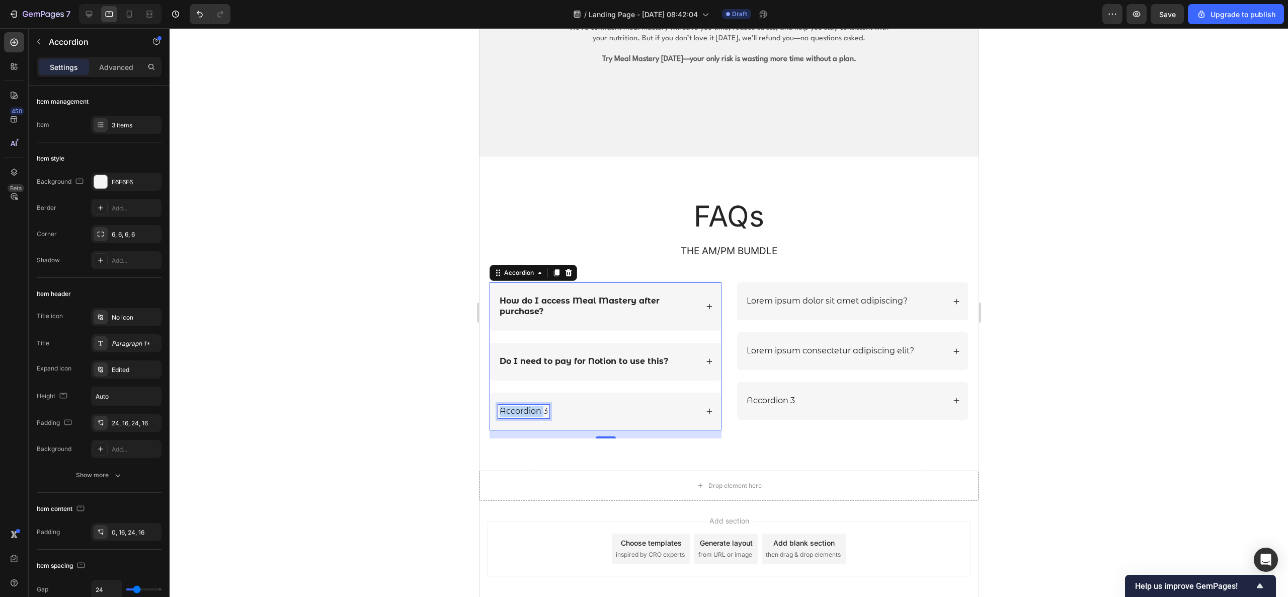
click at [531, 397] on p "Accordion 3" at bounding box center [523, 411] width 48 height 11
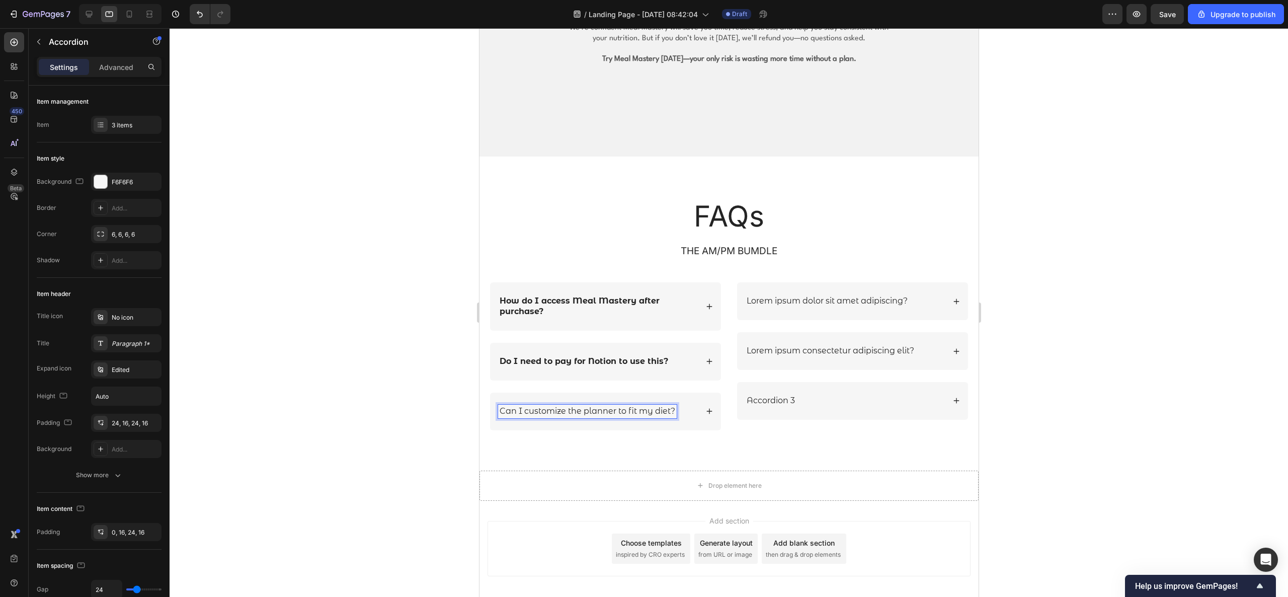
click at [563, 397] on p "Can I customize the planner to fit my diet?" at bounding box center [587, 411] width 176 height 11
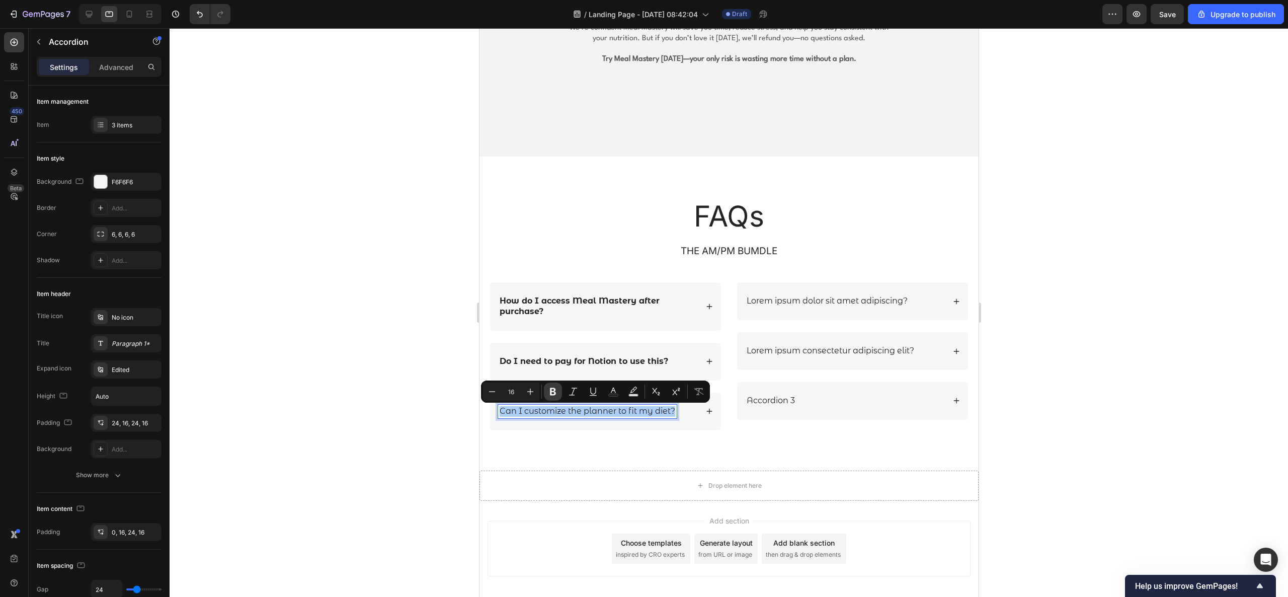
click at [556, 386] on icon "Editor contextual toolbar" at bounding box center [553, 391] width 10 height 10
click at [405, 397] on div at bounding box center [729, 312] width 1118 height 569
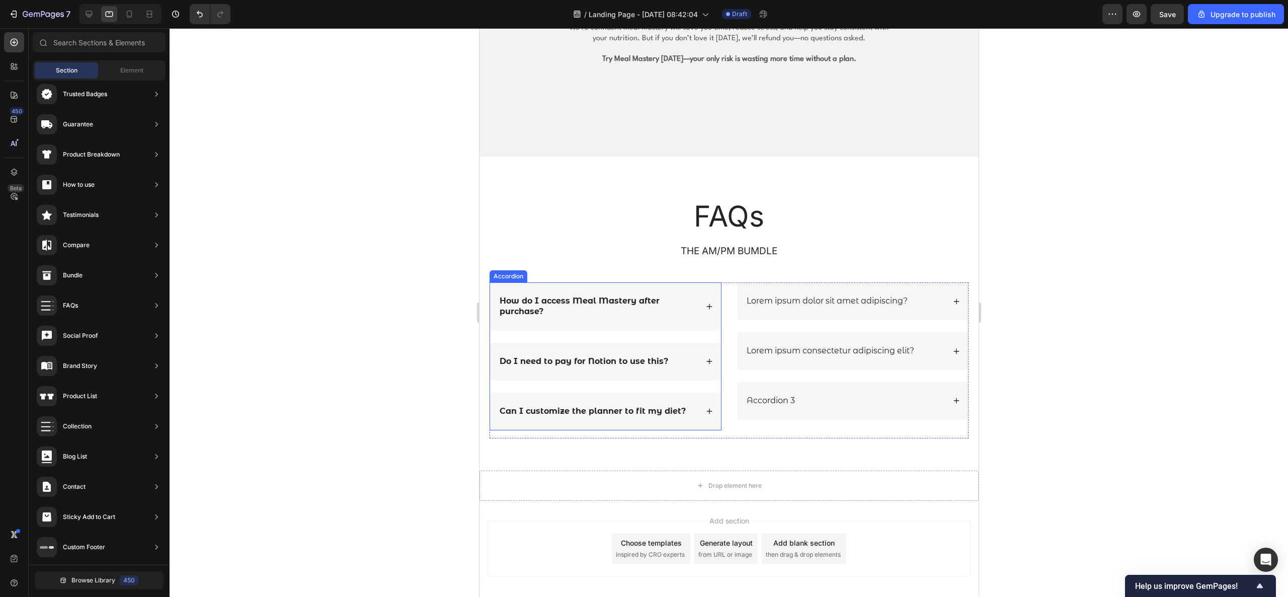
click at [700, 397] on div "Can I customize the planner to fit my diet?" at bounding box center [605, 411] width 231 height 38
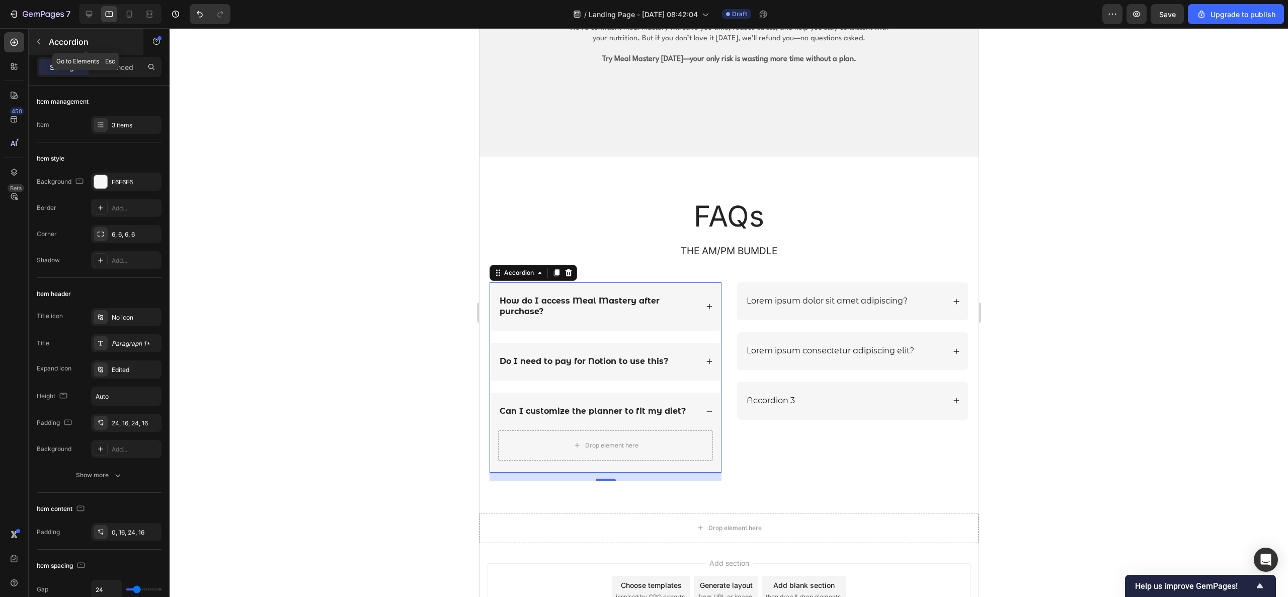
click at [39, 45] on icon "button" at bounding box center [39, 42] width 8 height 8
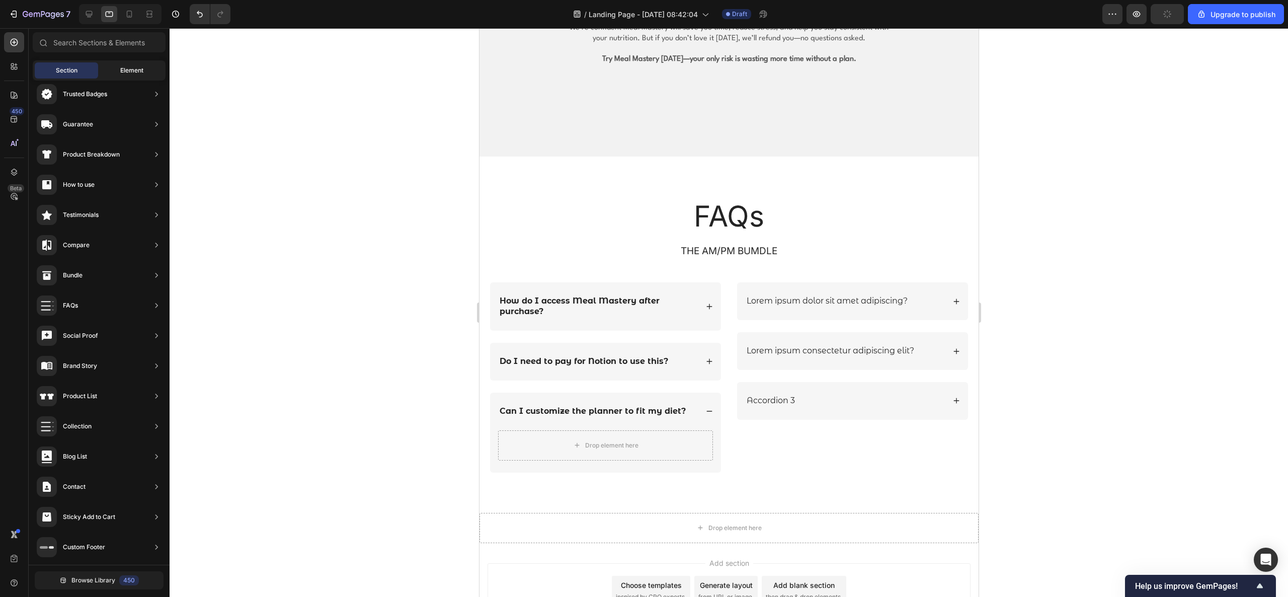
click at [121, 72] on span "Element" at bounding box center [131, 70] width 23 height 9
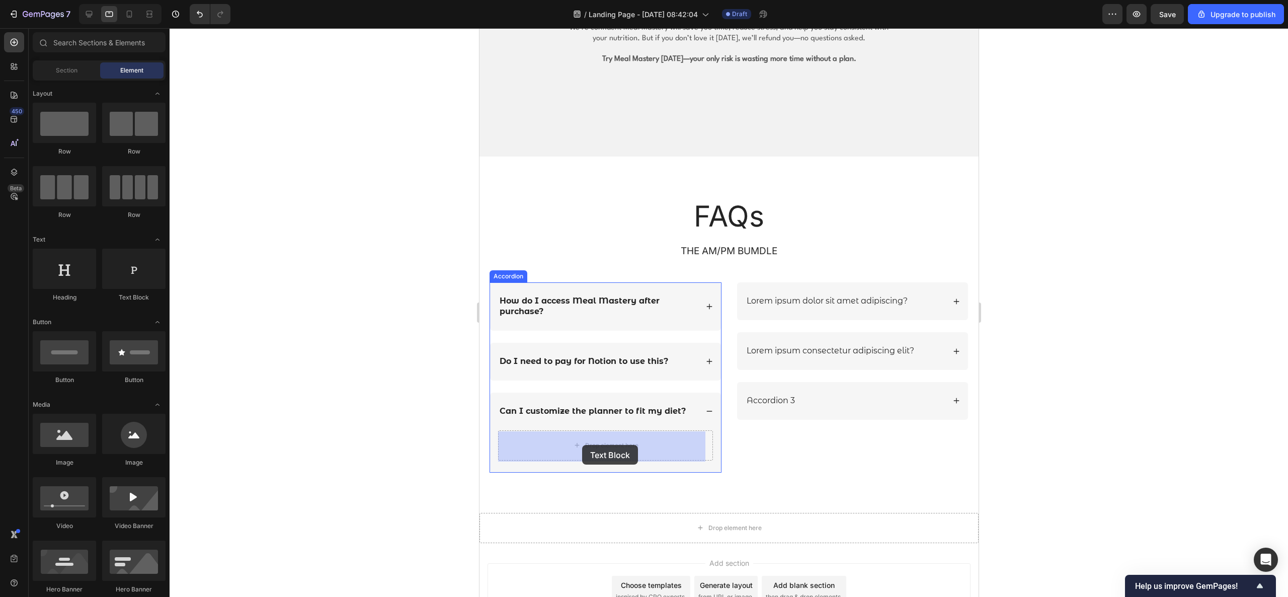
drag, startPoint x: 613, startPoint y: 305, endPoint x: 582, endPoint y: 445, distance: 142.8
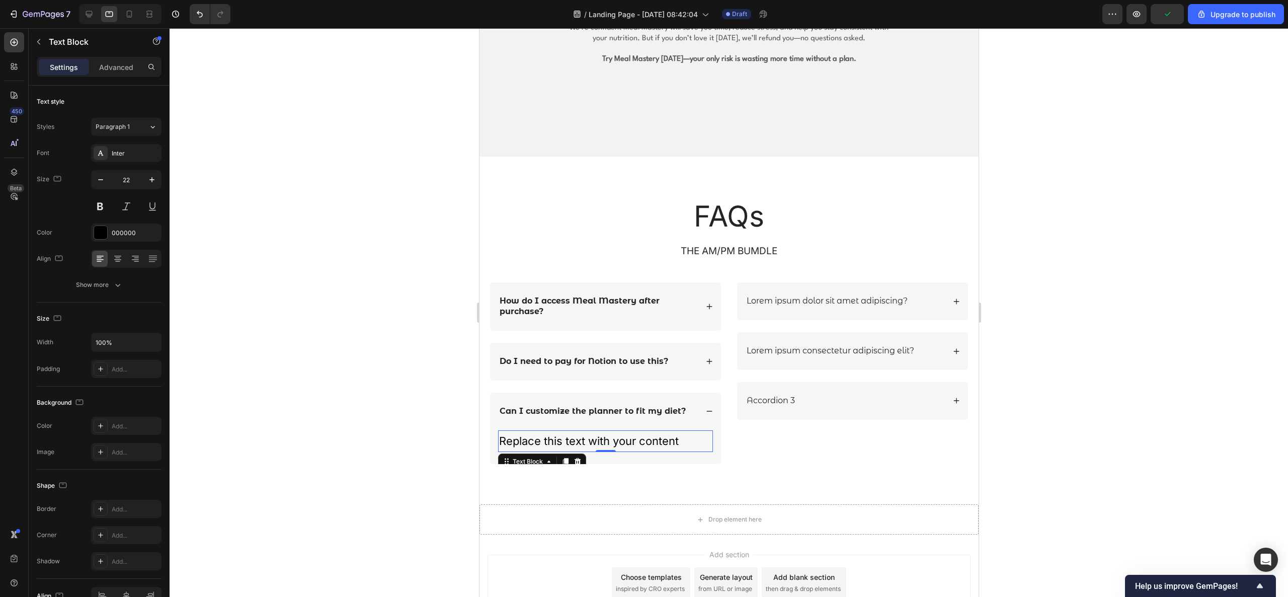
click at [673, 397] on div "Replace this text with your content" at bounding box center [605, 441] width 215 height 22
click at [673, 397] on p "Replace this text with your content" at bounding box center [605, 441] width 213 height 20
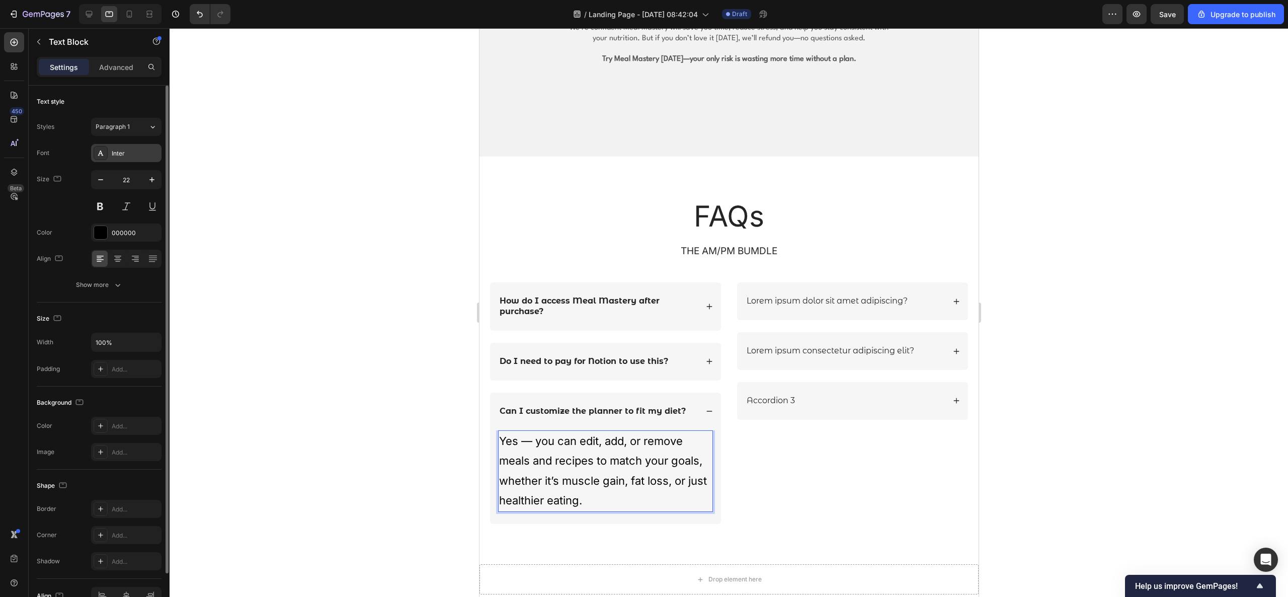
click at [104, 150] on icon at bounding box center [101, 153] width 8 height 8
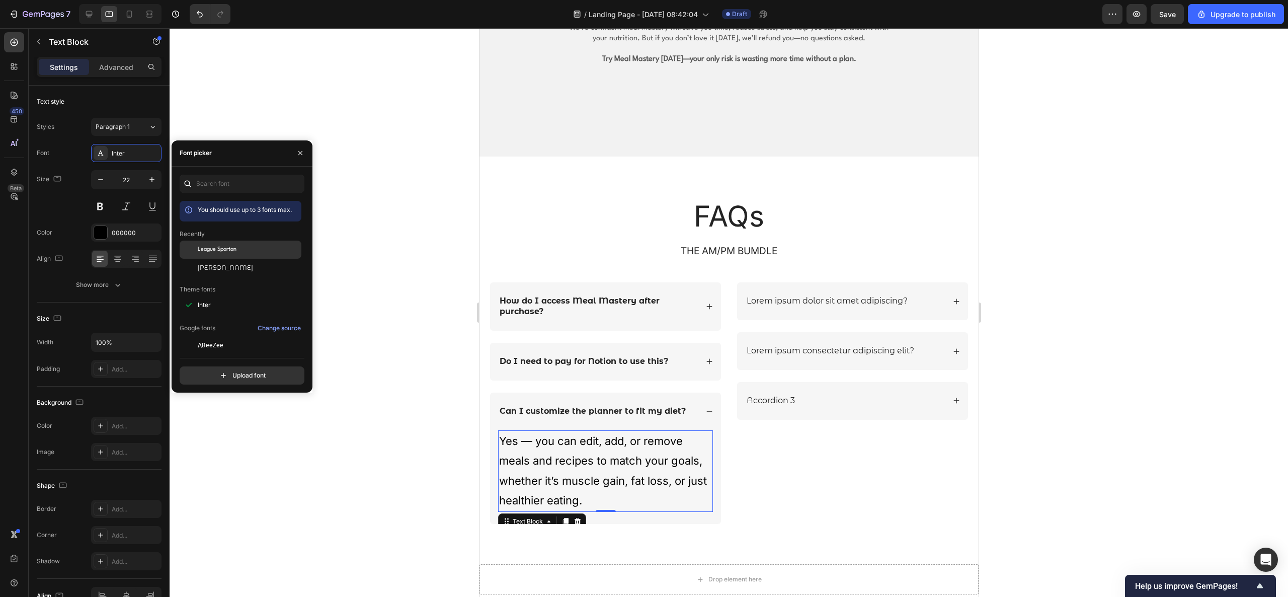
click at [222, 251] on span "League Spartan" at bounding box center [217, 249] width 39 height 9
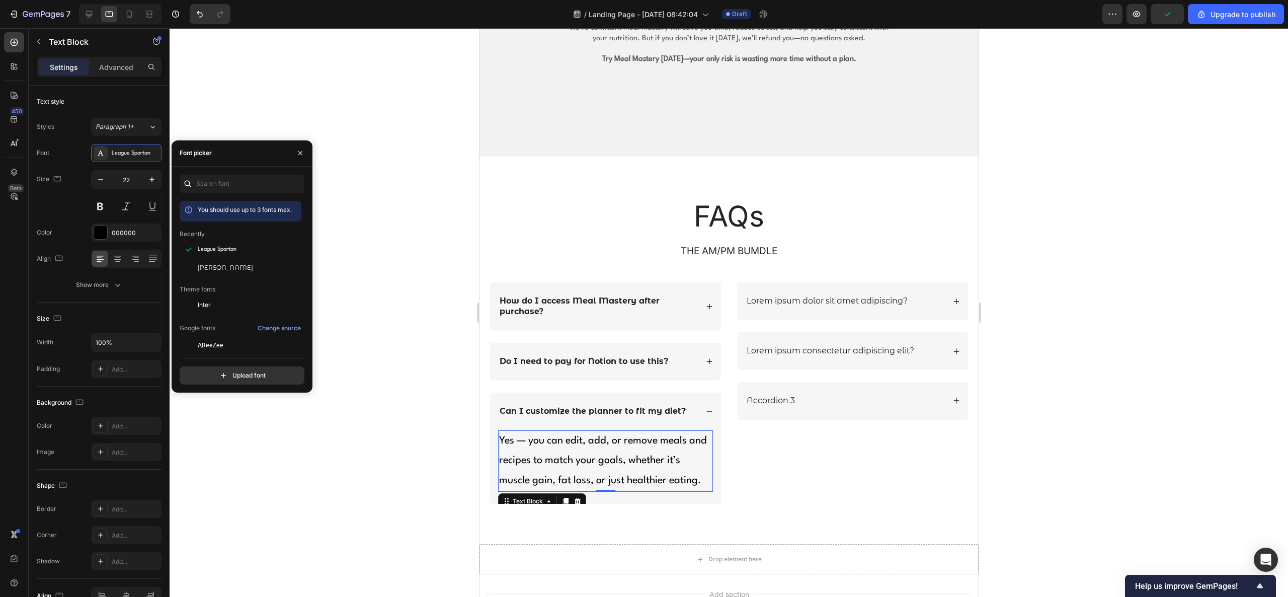
click at [435, 397] on div at bounding box center [729, 312] width 1118 height 569
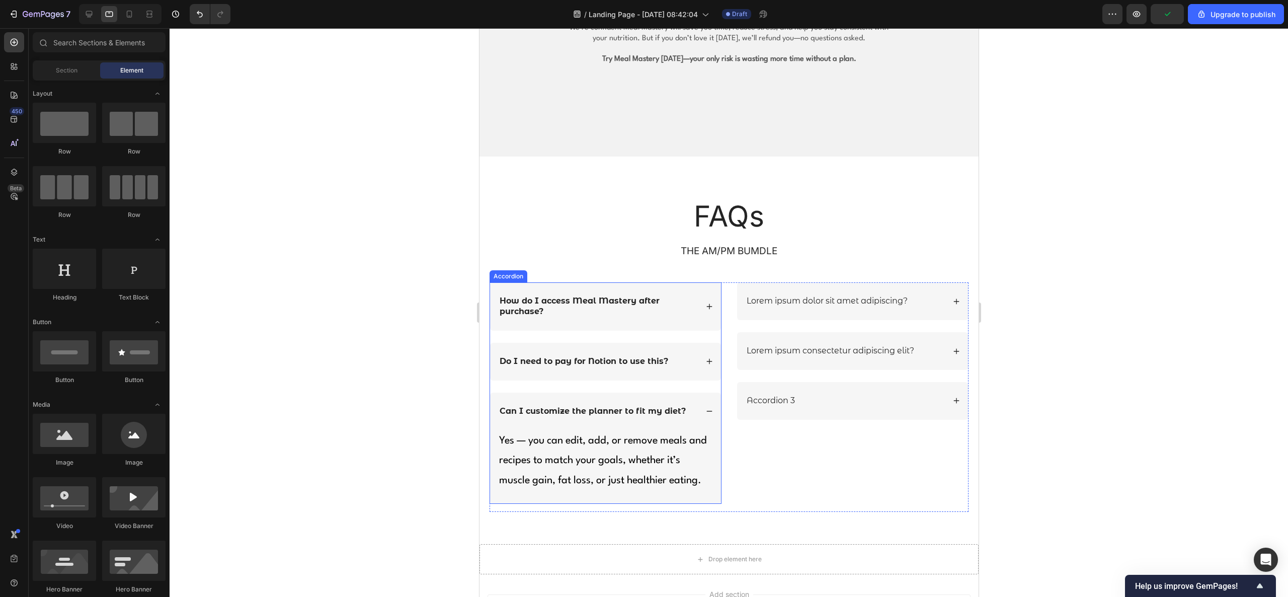
click at [569, 364] on strong "Do I need to pay for Notion to use this?" at bounding box center [583, 361] width 169 height 10
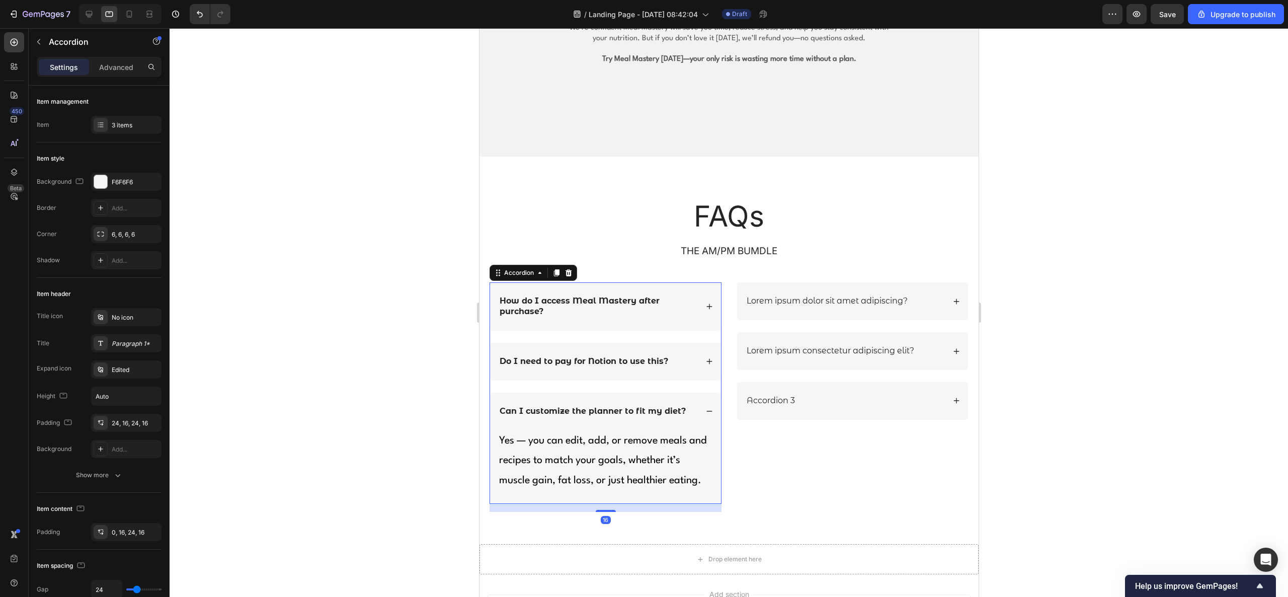
click at [705, 364] on icon at bounding box center [708, 361] width 7 height 7
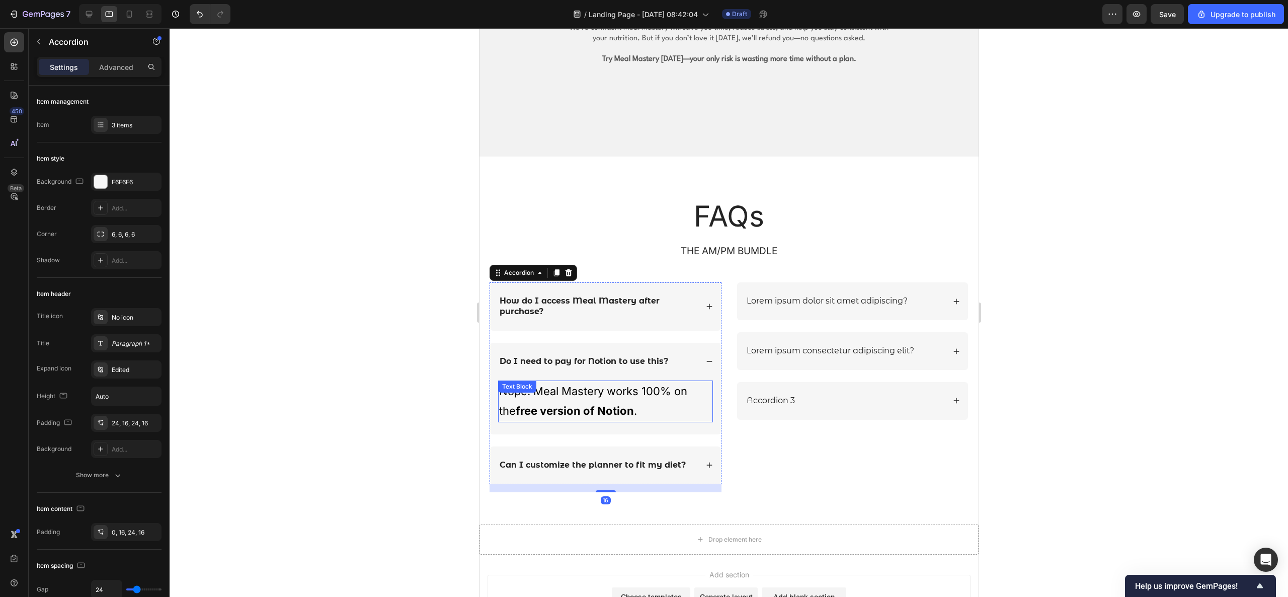
click at [619, 397] on p "Nope! Meal Mastery works 100% on the free version of Notion ." at bounding box center [605, 401] width 213 height 40
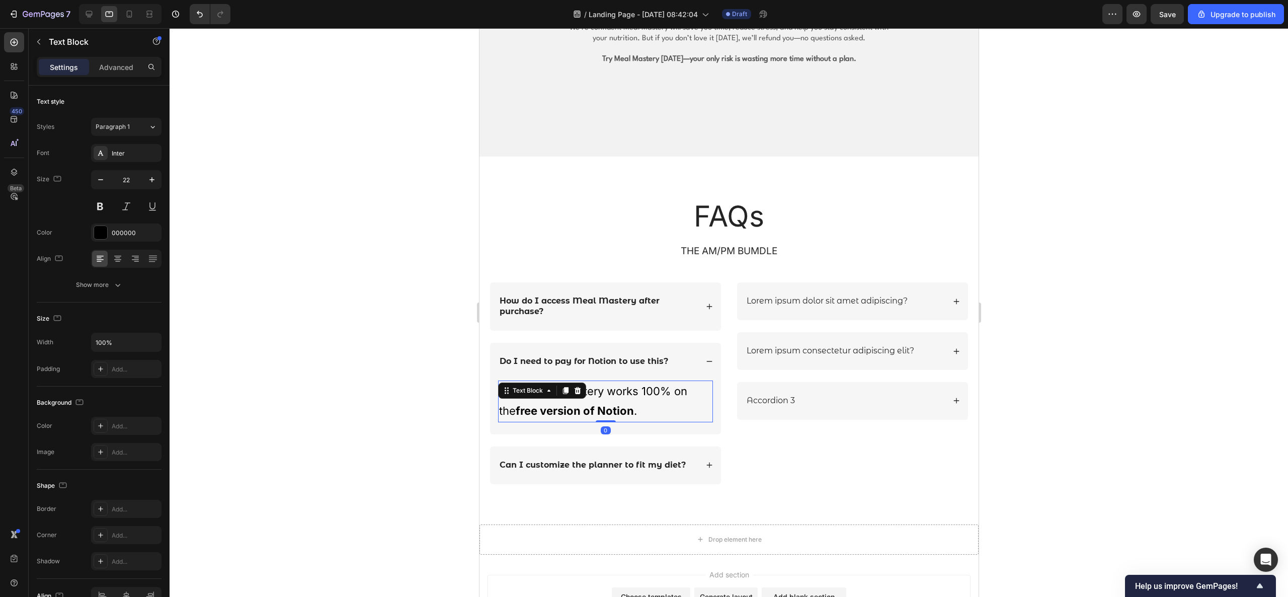
click at [639, 397] on p "Nope! Meal Mastery works 100% on the free version of Notion ." at bounding box center [605, 401] width 213 height 40
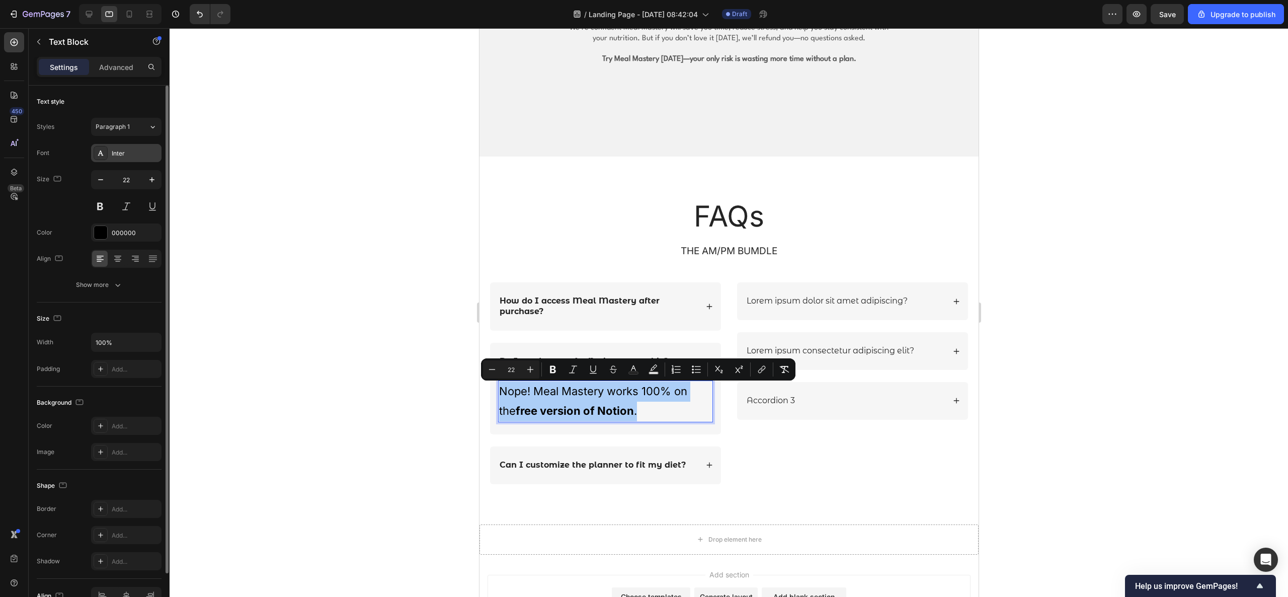
click at [148, 158] on div "Inter" at bounding box center [135, 153] width 47 height 9
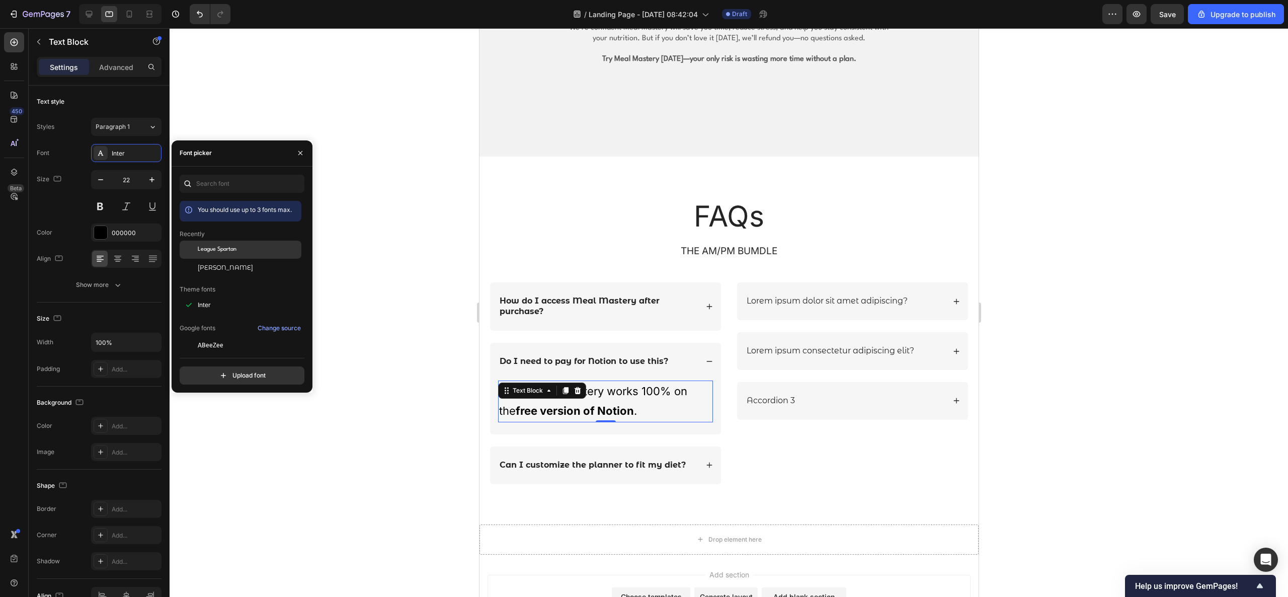
click at [236, 251] on span "League Spartan" at bounding box center [217, 249] width 39 height 9
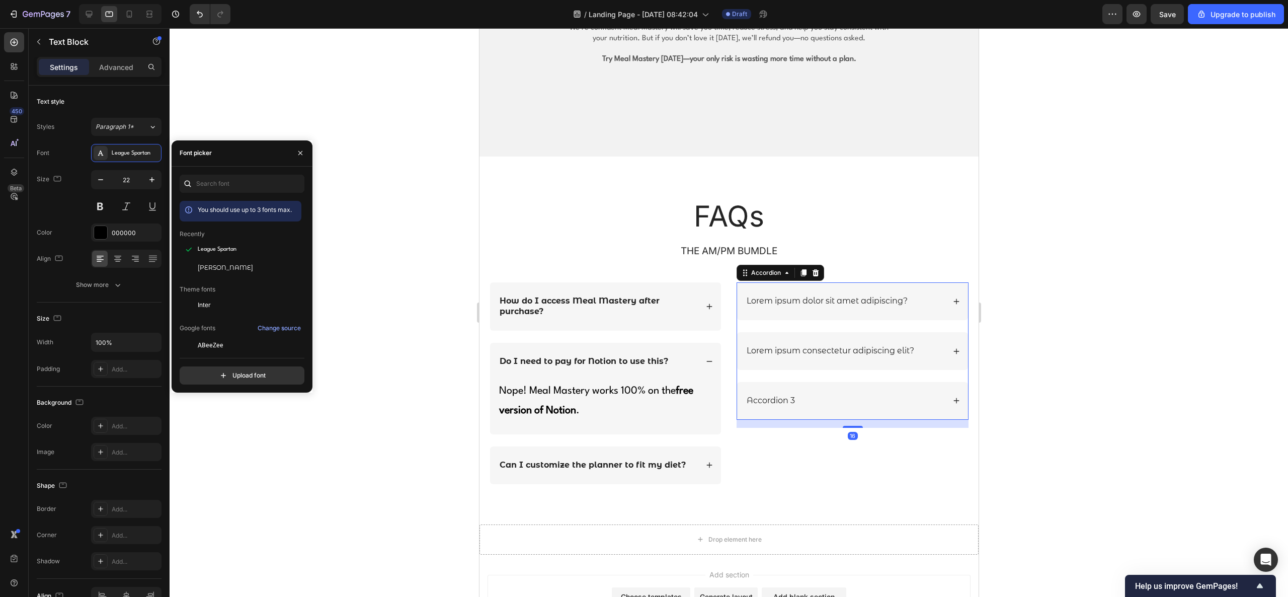
click at [858, 397] on icon at bounding box center [955, 400] width 7 height 7
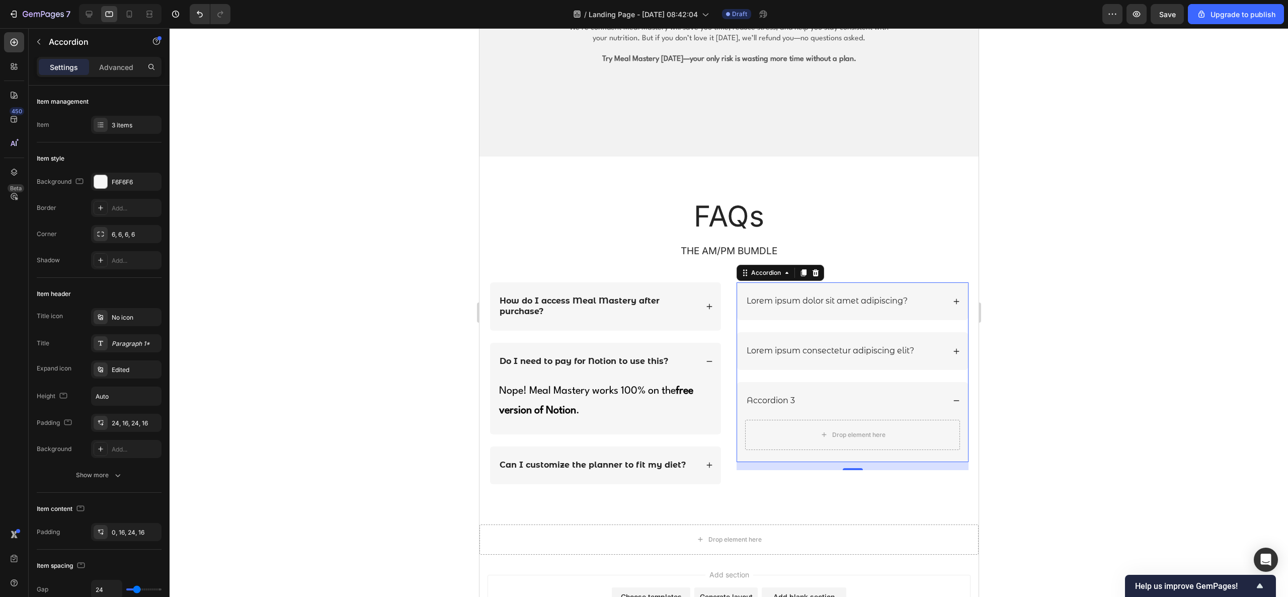
click at [858, 302] on icon at bounding box center [955, 301] width 7 height 7
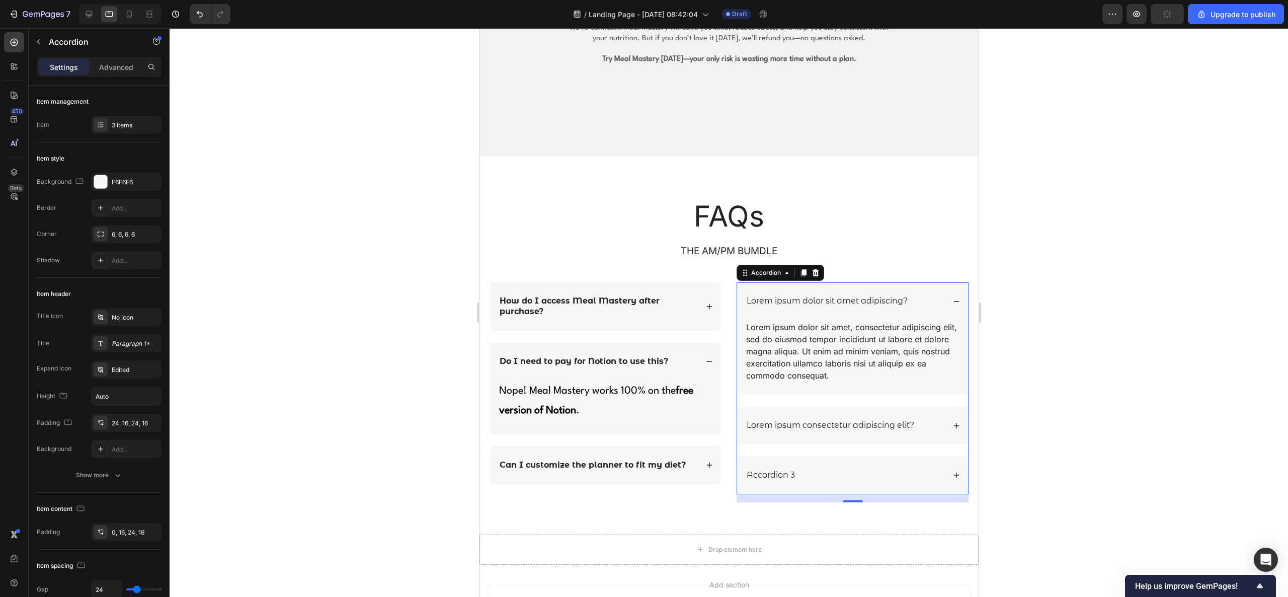
click at [789, 302] on p "Lorem ipsum dolor sit amet adipiscing?" at bounding box center [826, 301] width 161 height 11
click at [793, 303] on p "Lorem ipsum dolor sit amet adipiscing?" at bounding box center [826, 301] width 161 height 11
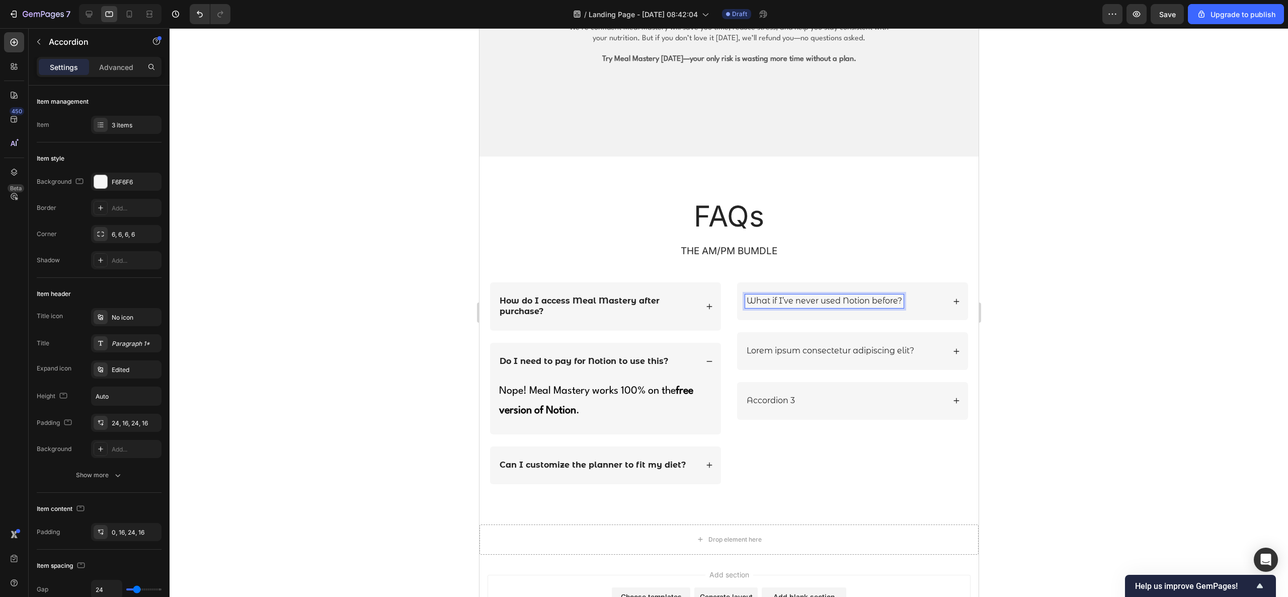
click at [798, 304] on p "What if I’ve never used Notion before?" at bounding box center [823, 301] width 155 height 11
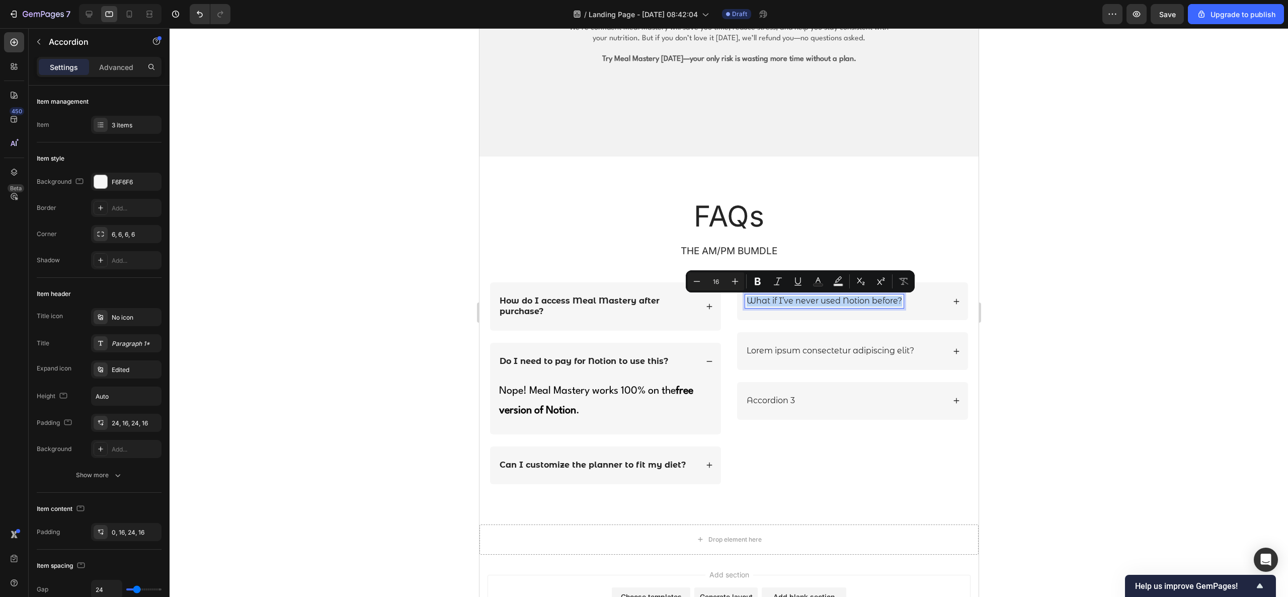
click at [798, 304] on p "What if I’ve never used Notion before?" at bounding box center [823, 301] width 155 height 11
click at [776, 286] on icon "Editor contextual toolbar" at bounding box center [774, 281] width 10 height 10
click at [858, 295] on div "What if I’ve never used Notion before?" at bounding box center [852, 301] width 231 height 38
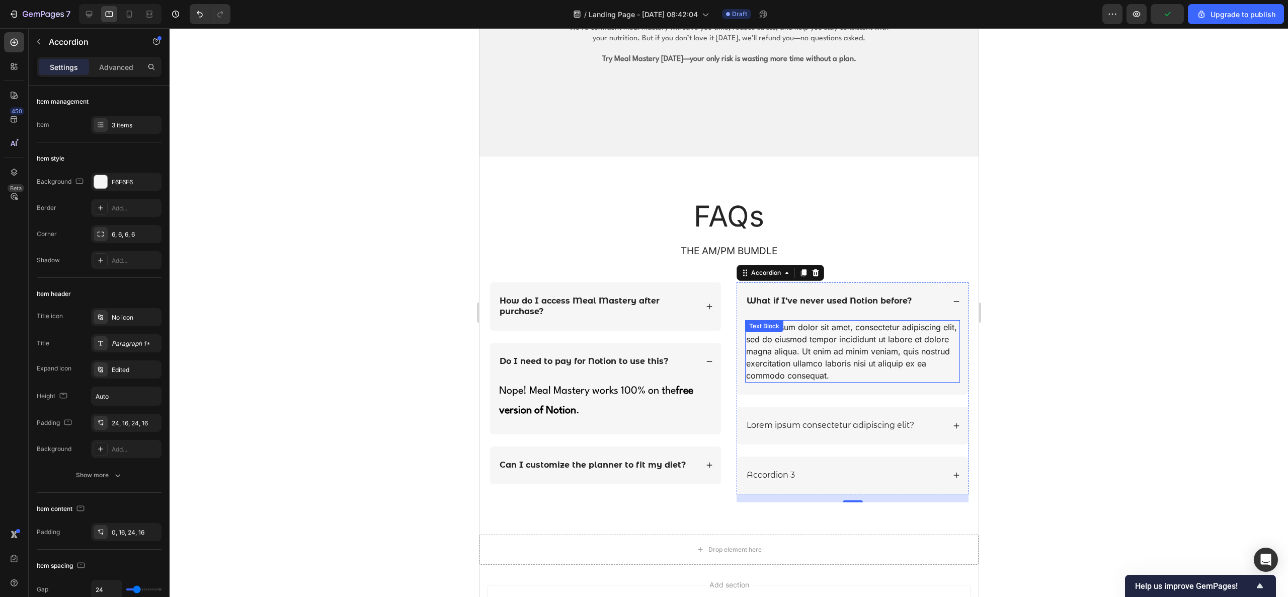
click at [786, 334] on div "Lorem ipsum dolor sit amet, consectetur adipiscing elit, sed do eiusmod tempor …" at bounding box center [852, 351] width 215 height 62
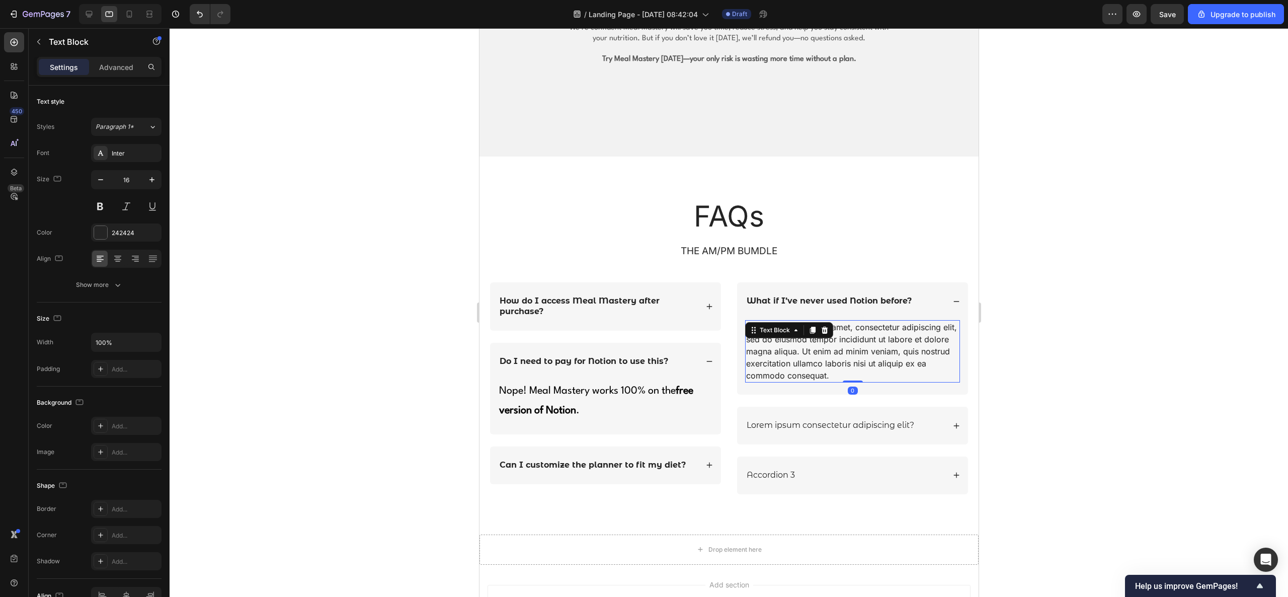
click at [791, 334] on icon at bounding box center [795, 330] width 8 height 8
click at [818, 357] on div "Lorem ipsum dolor sit amet, consectetur adipiscing elit, sed do eiusmod tempor …" at bounding box center [852, 351] width 215 height 62
click at [818, 357] on p "Lorem ipsum dolor sit amet, consectetur adipiscing elit, sed do eiusmod tempor …" at bounding box center [852, 351] width 213 height 60
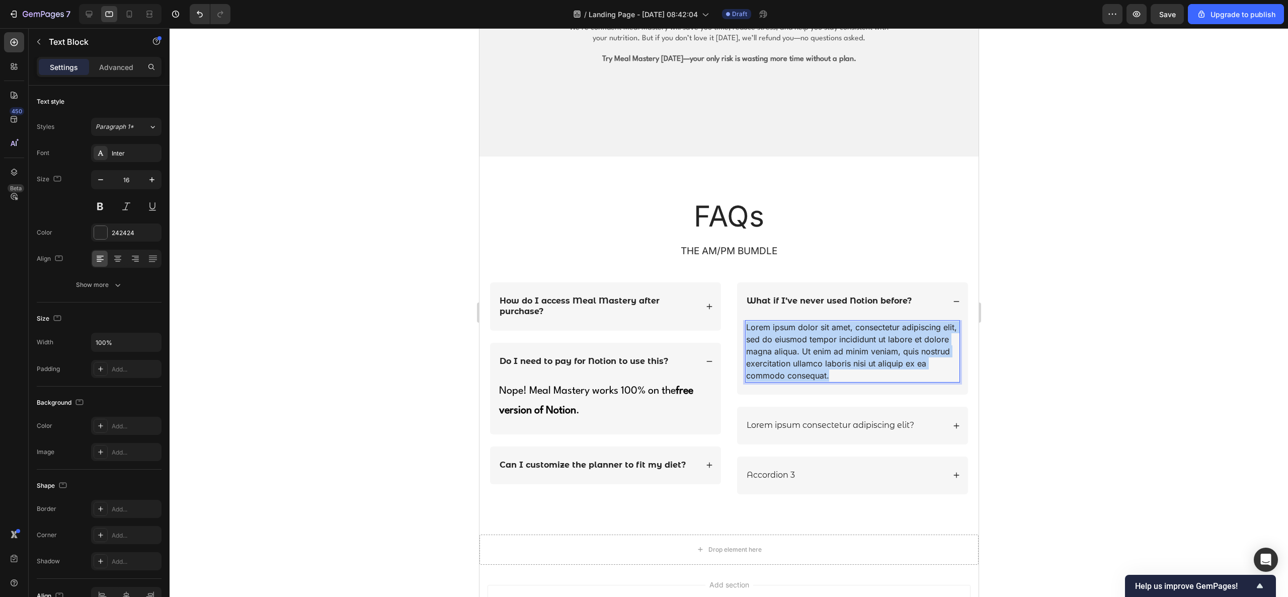
click at [818, 357] on p "Lorem ipsum dolor sit amet, consectetur adipiscing elit, sed do eiusmod tempor …" at bounding box center [852, 351] width 213 height 60
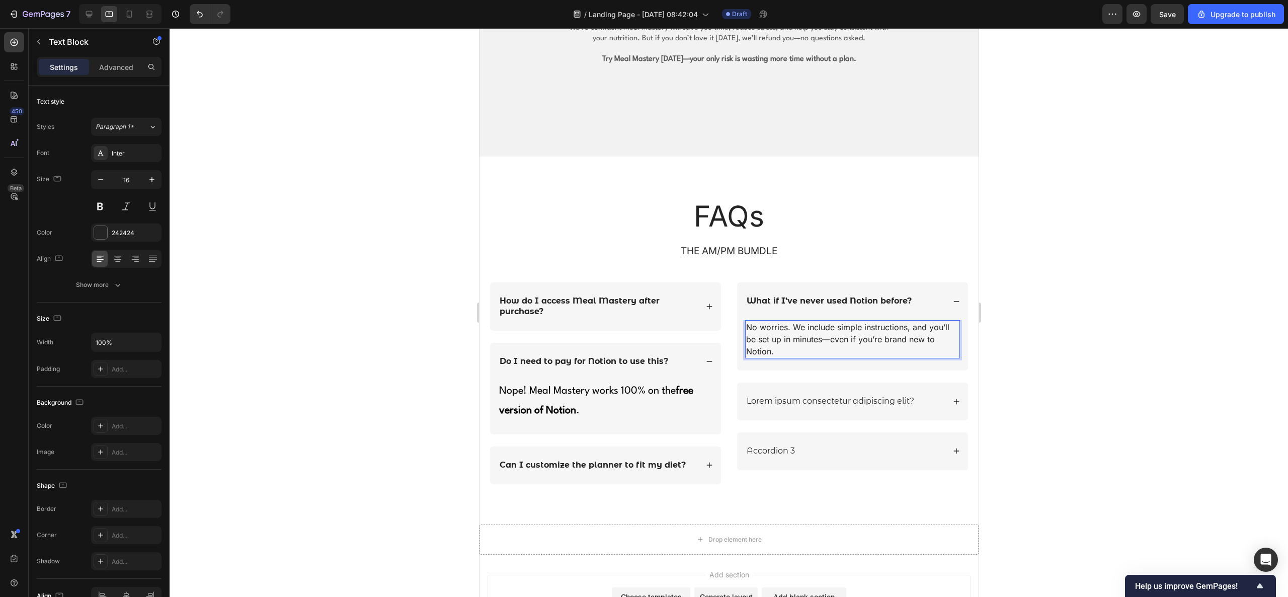
click at [782, 346] on p "No worries. We include simple instructions, and you’ll be set up in minutes—eve…" at bounding box center [852, 339] width 213 height 36
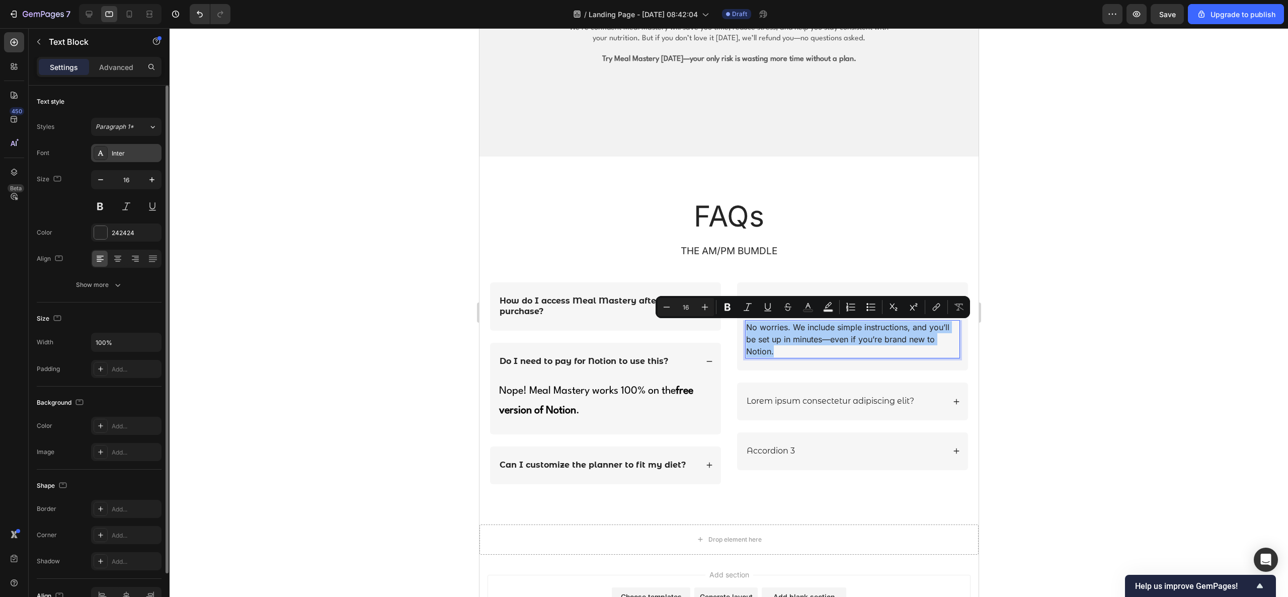
click at [108, 159] on div "Inter" at bounding box center [126, 153] width 70 height 18
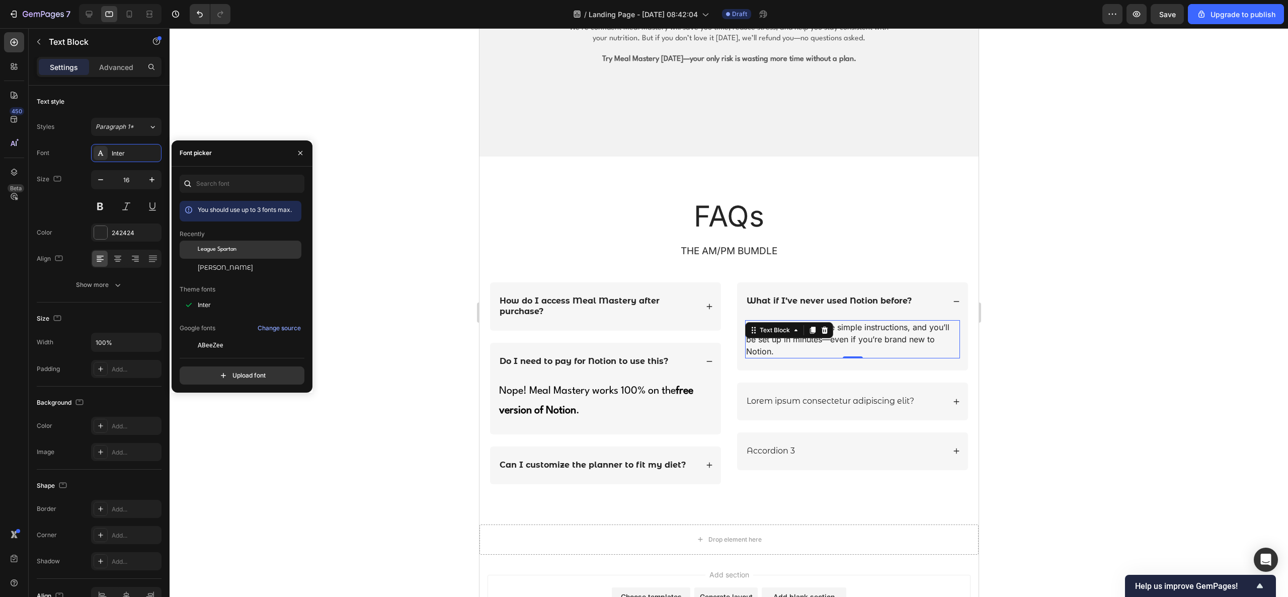
click at [234, 241] on div "League Spartan" at bounding box center [241, 249] width 122 height 18
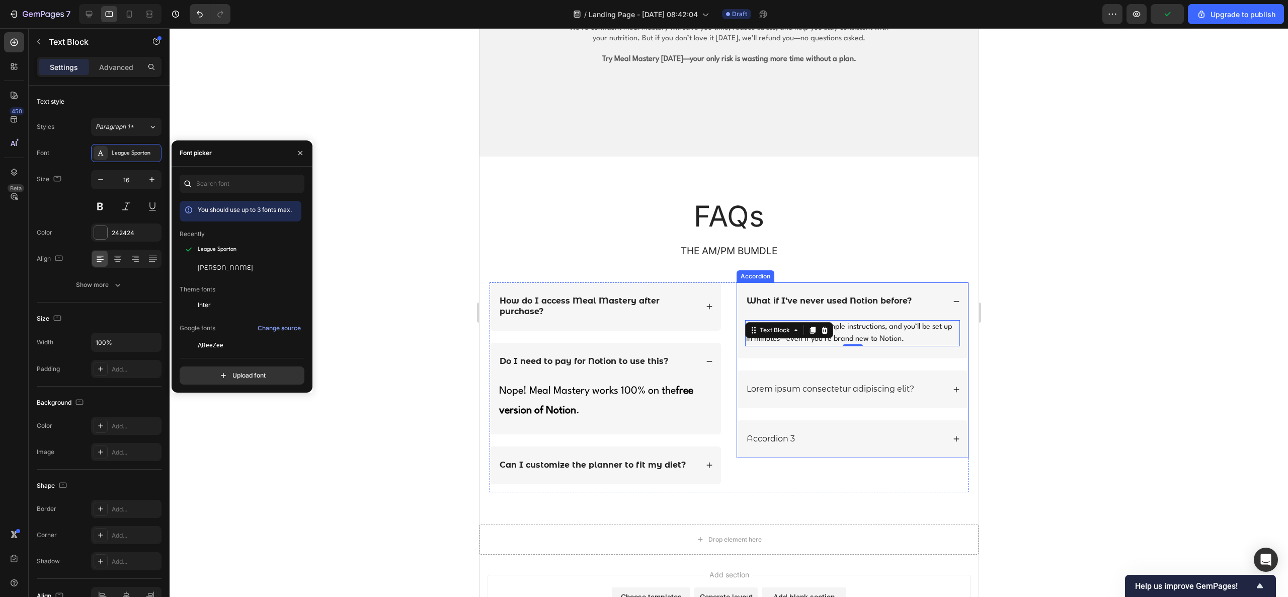
click at [826, 305] on strong "What if I’ve never used Notion before?" at bounding box center [828, 301] width 165 height 10
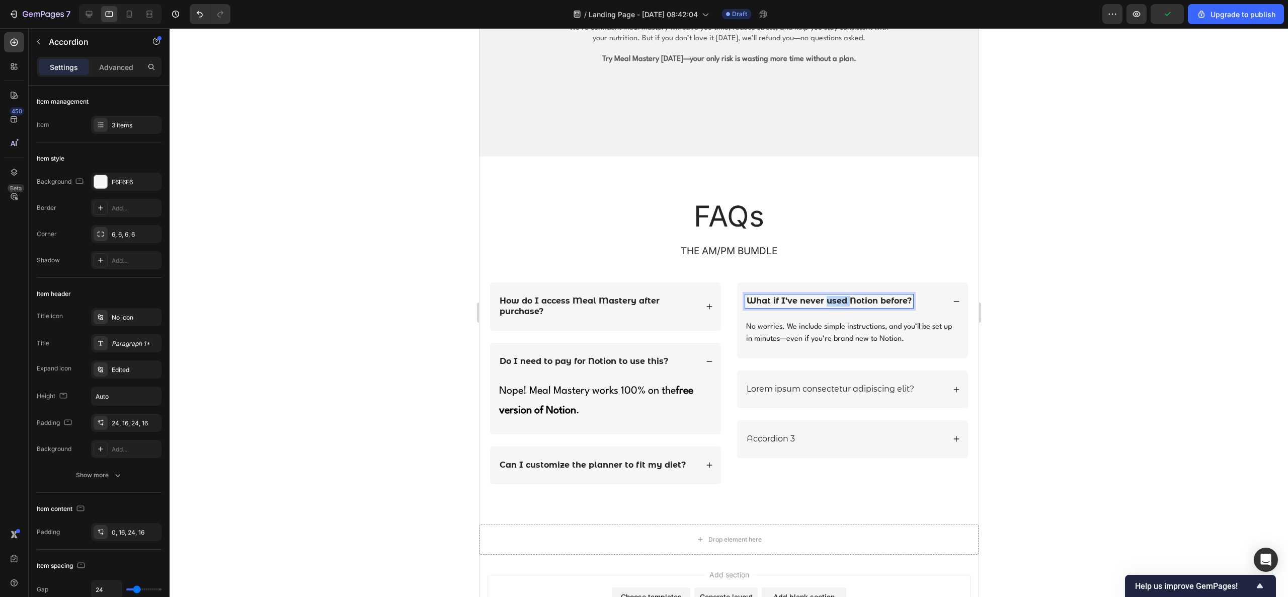
click at [826, 305] on strong "What if I’ve never used Notion before?" at bounding box center [828, 301] width 165 height 10
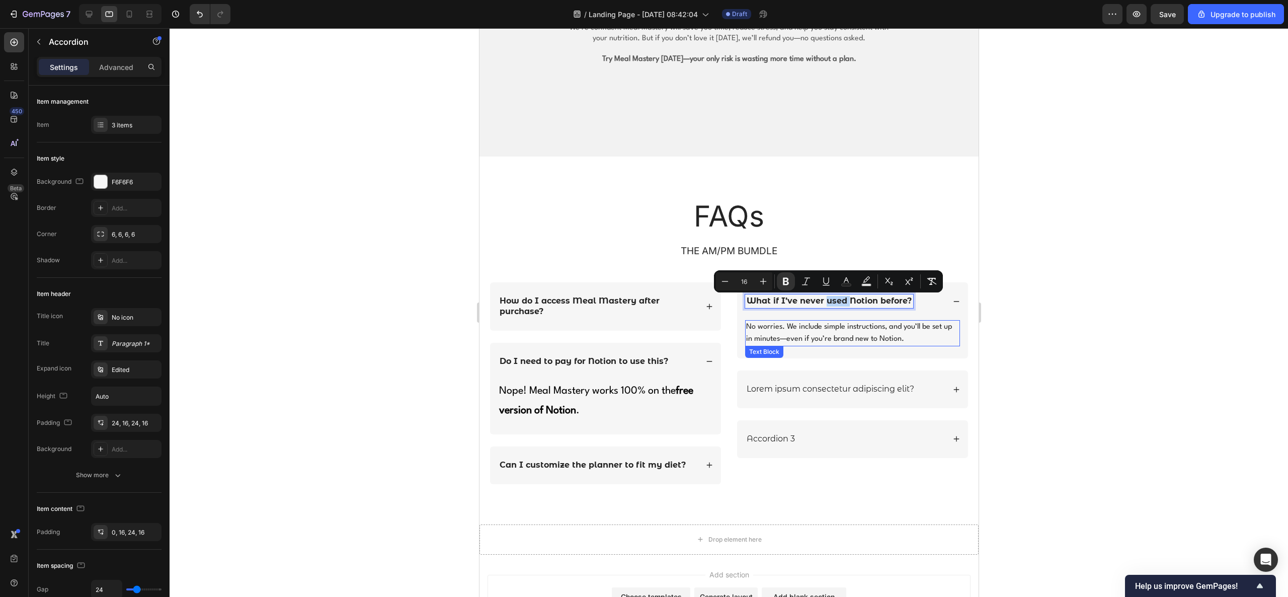
click at [845, 337] on p "No worries. We include simple instructions, and you’ll be set up in minutes—eve…" at bounding box center [852, 333] width 213 height 24
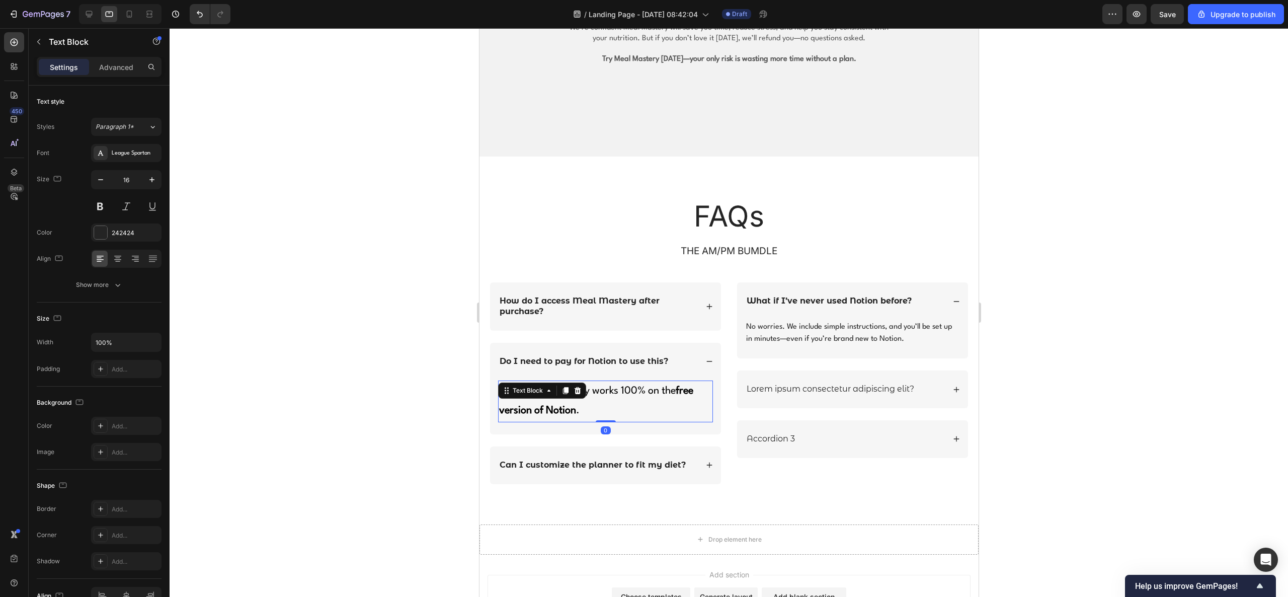
click at [622, 384] on p "Nope! Meal Mastery works 100% on the free version of Notion ." at bounding box center [605, 401] width 213 height 40
click at [639, 397] on strong "Can I customize the planner to fit my diet?" at bounding box center [592, 465] width 186 height 10
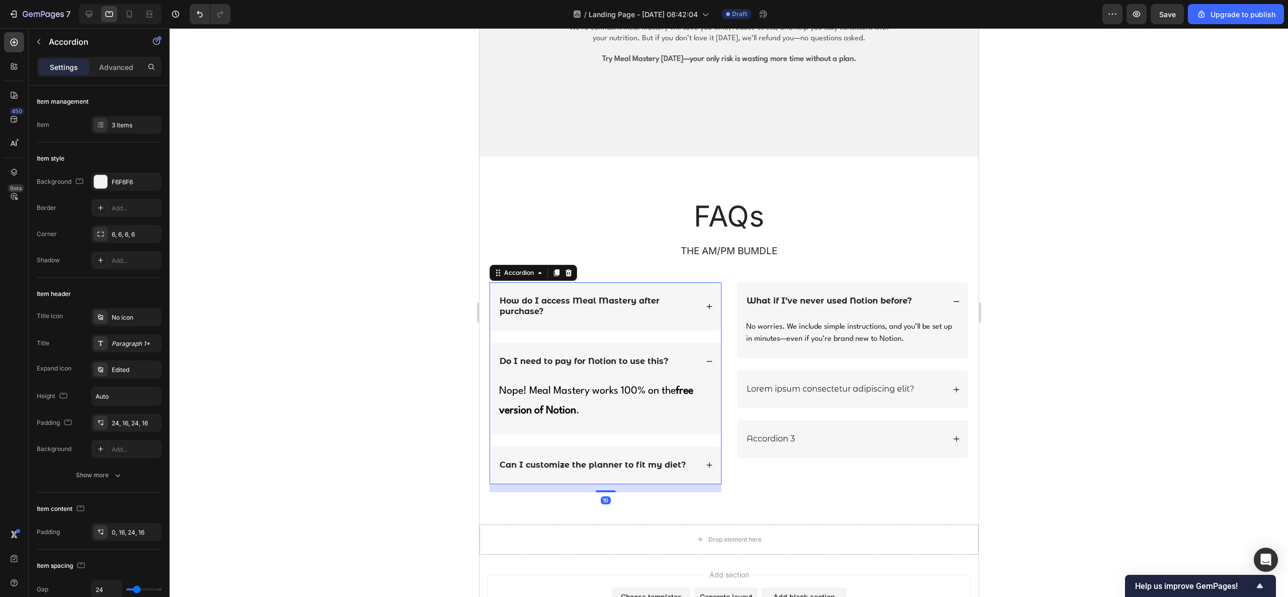
click at [704, 397] on div "Can I customize the planner to fit my diet?" at bounding box center [605, 465] width 231 height 38
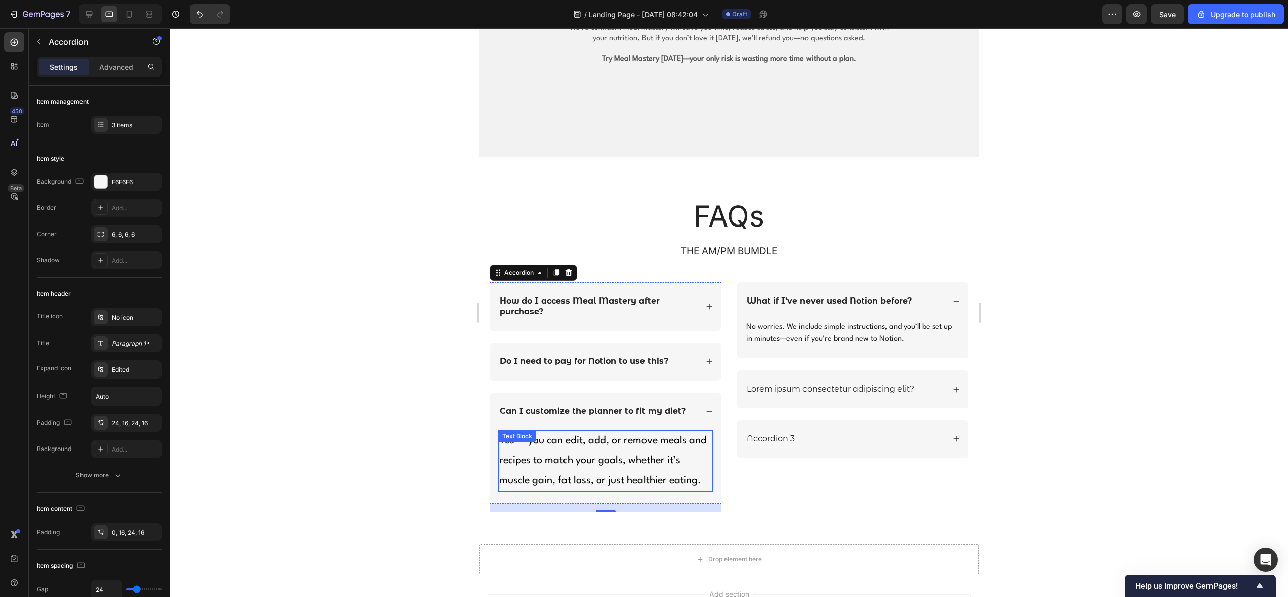
click at [643, 397] on p "Yes — you can edit, add, or remove meals and recipes to match your goals, wheth…" at bounding box center [605, 461] width 213 height 60
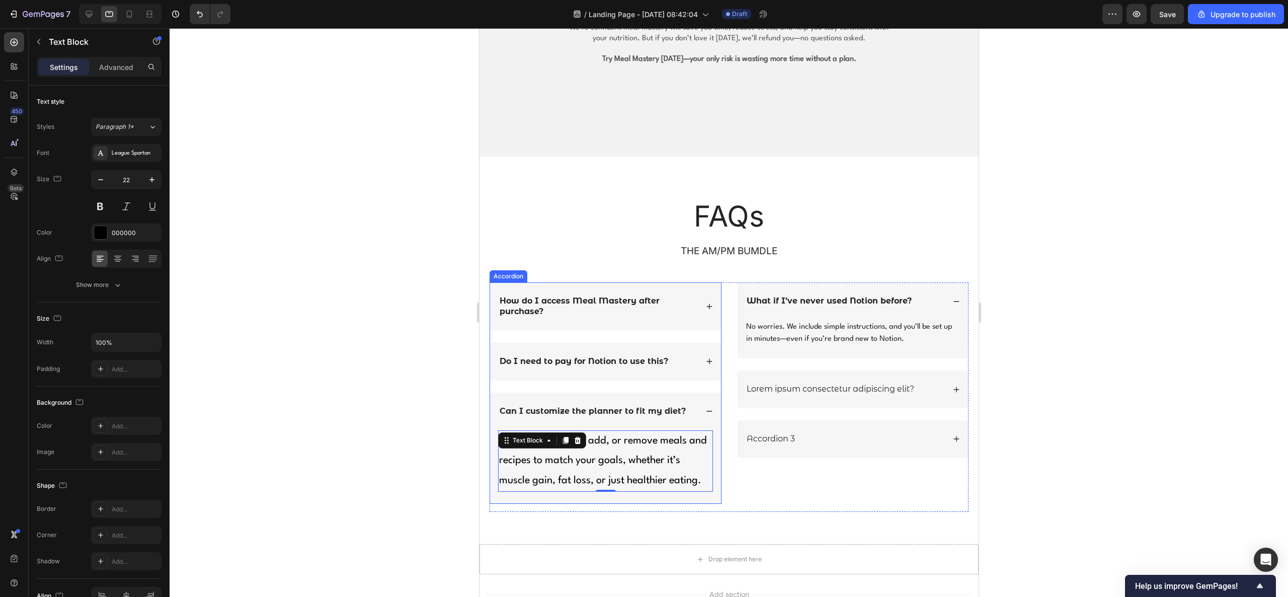
click at [705, 309] on icon at bounding box center [708, 306] width 7 height 7
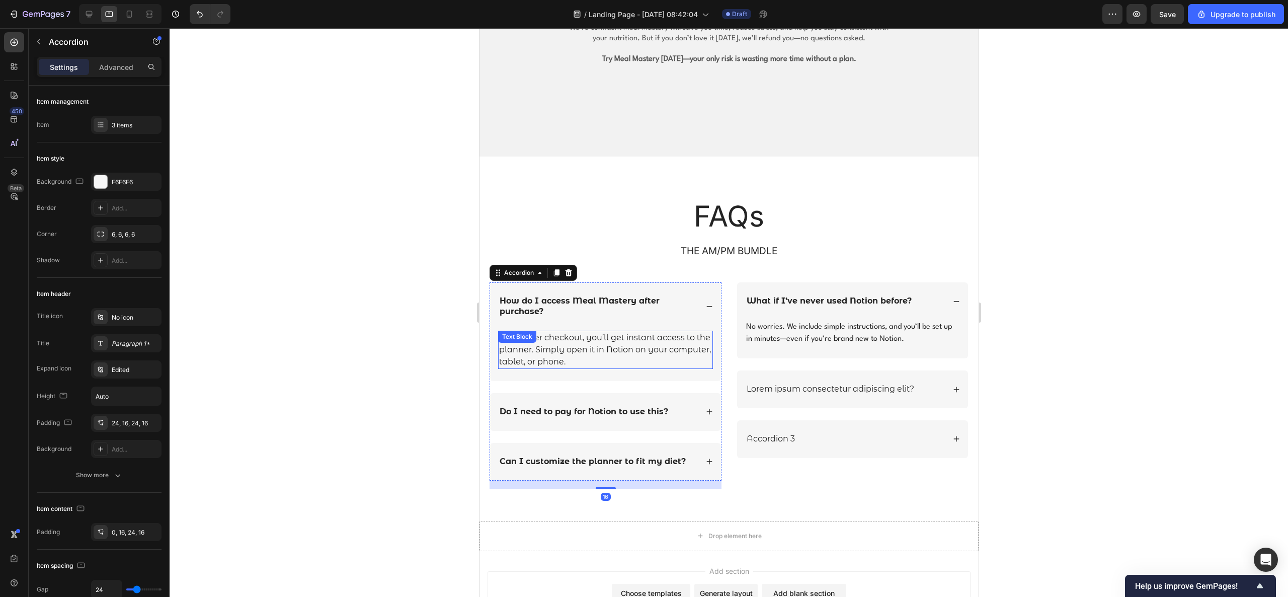
click at [650, 345] on p "Right after checkout, you’ll get instant access to the planner. Simply open it …" at bounding box center [605, 350] width 213 height 36
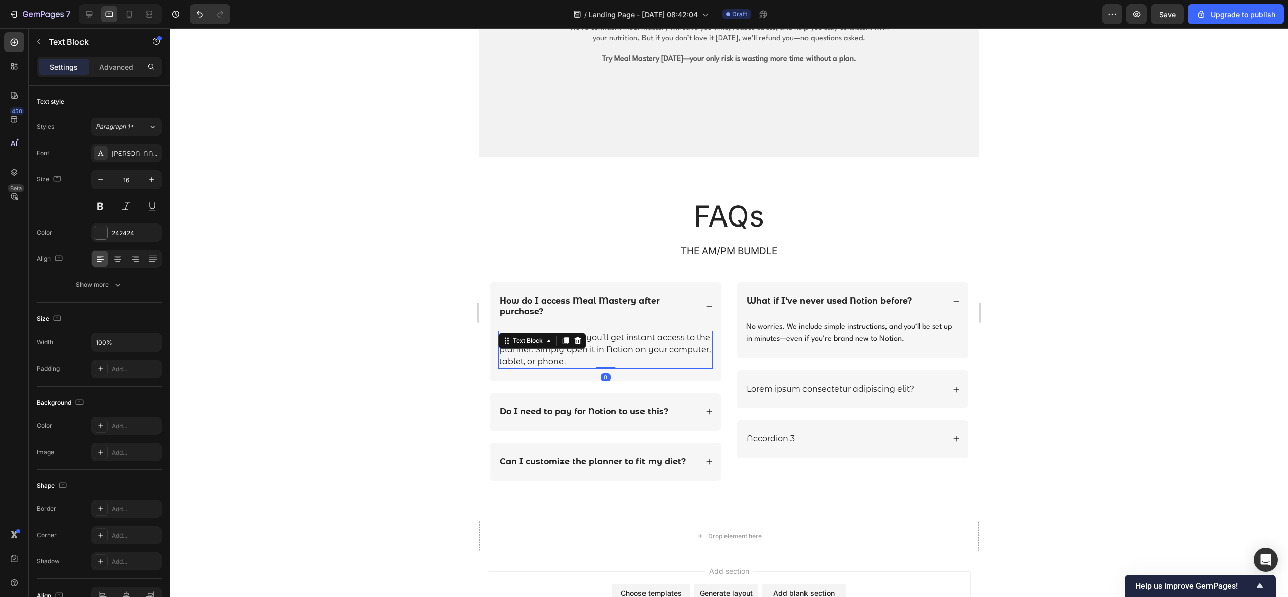
click at [639, 361] on p "Right after checkout, you’ll get instant access to the planner. Simply open it …" at bounding box center [605, 350] width 213 height 36
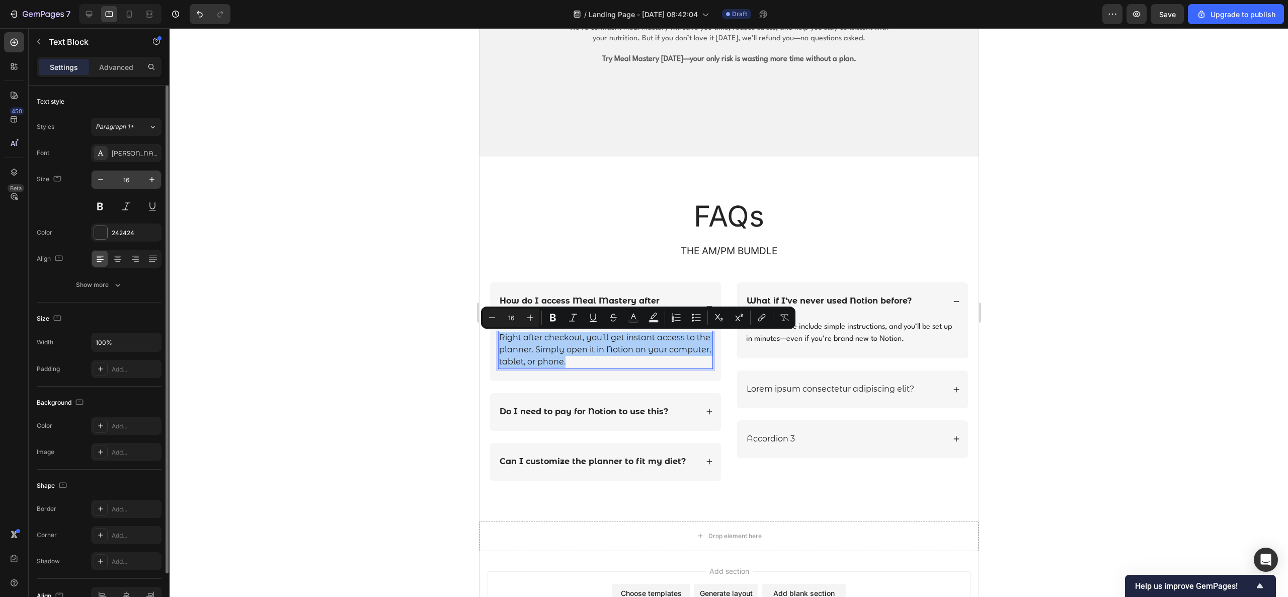
click at [136, 183] on input "16" at bounding box center [126, 180] width 33 height 18
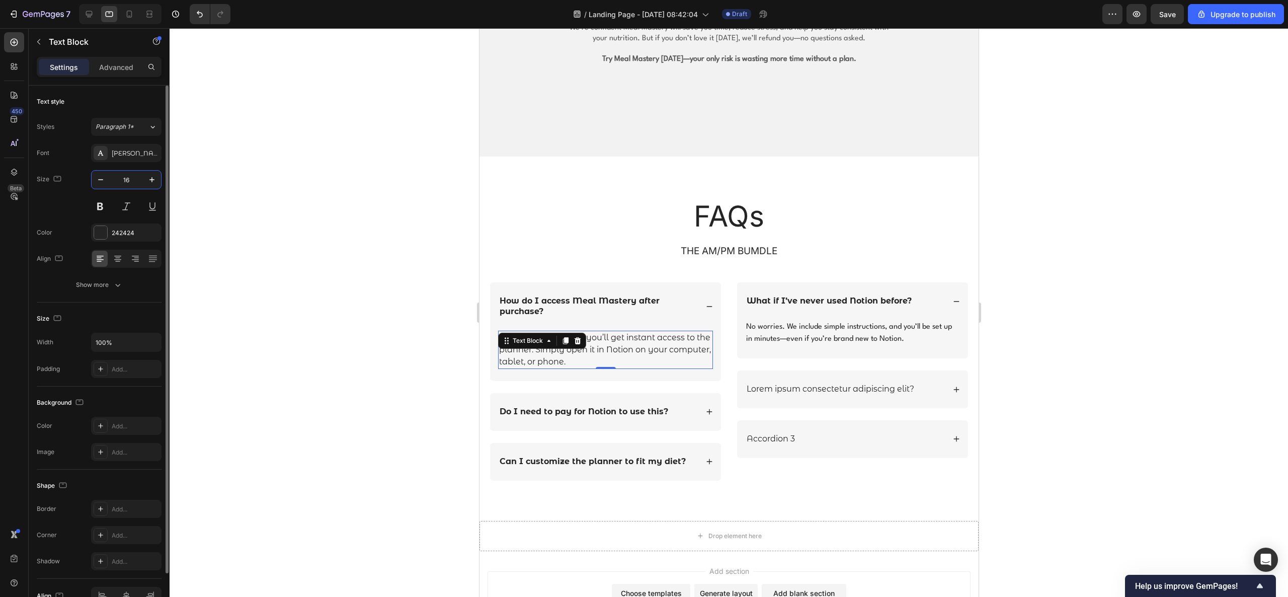
click at [126, 181] on input "16" at bounding box center [126, 180] width 33 height 18
click at [113, 181] on input "16" at bounding box center [126, 180] width 33 height 18
click at [129, 179] on input "16" at bounding box center [126, 180] width 33 height 18
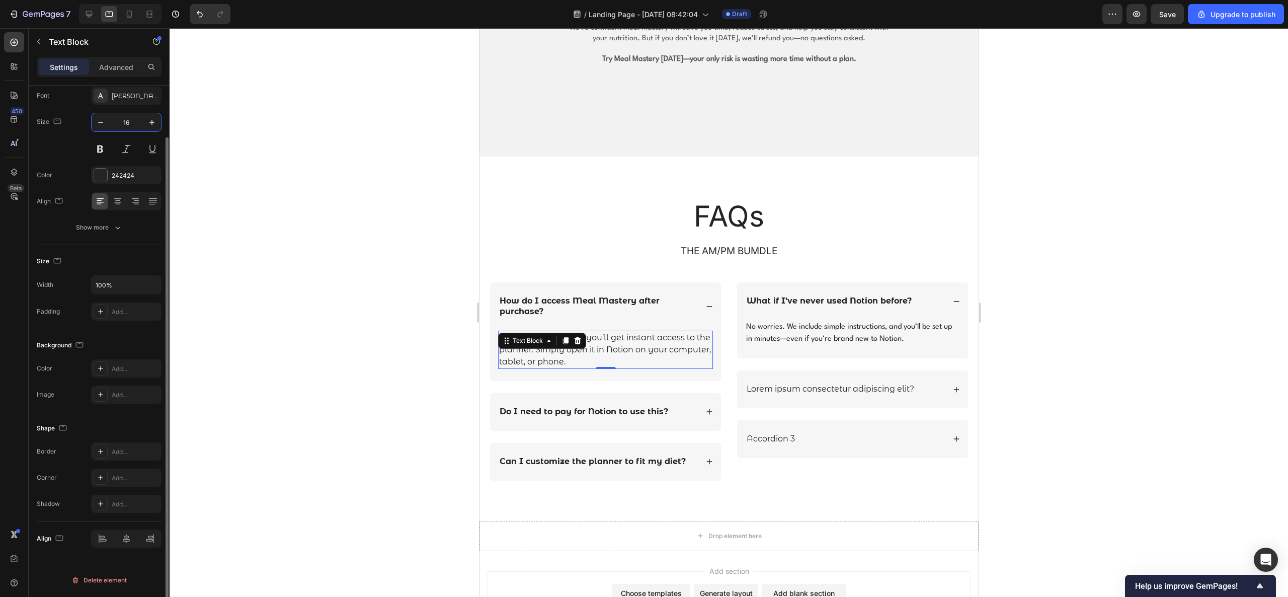
click at [129, 124] on input "16" at bounding box center [126, 122] width 33 height 18
click at [125, 122] on input "16" at bounding box center [126, 122] width 33 height 18
click at [151, 122] on icon "button" at bounding box center [151, 122] width 5 height 5
click at [151, 122] on icon "button" at bounding box center [152, 122] width 10 height 10
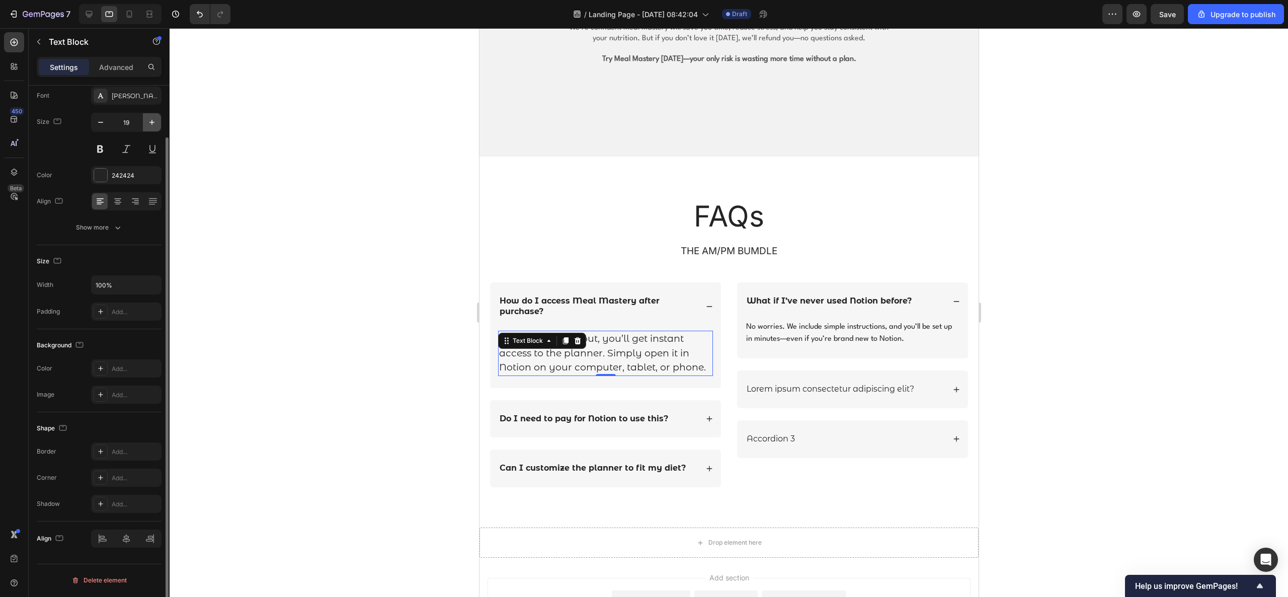
click at [151, 122] on icon "button" at bounding box center [152, 122] width 10 height 10
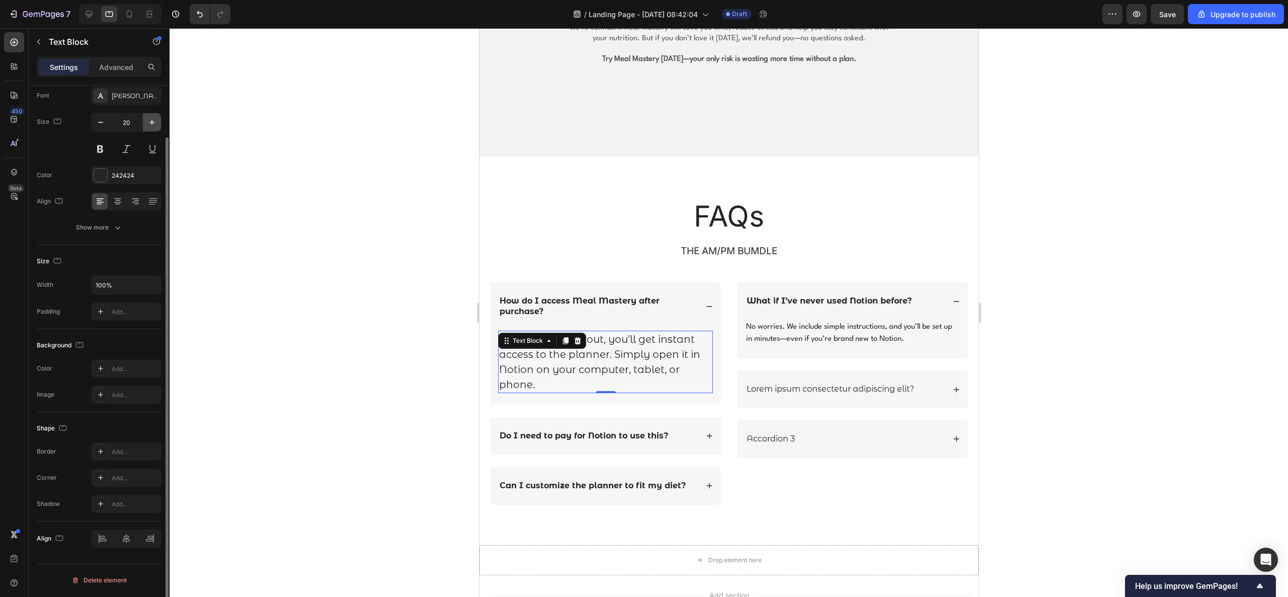
click at [151, 122] on icon "button" at bounding box center [152, 122] width 10 height 10
click at [151, 122] on icon "button" at bounding box center [151, 122] width 5 height 5
type input "22"
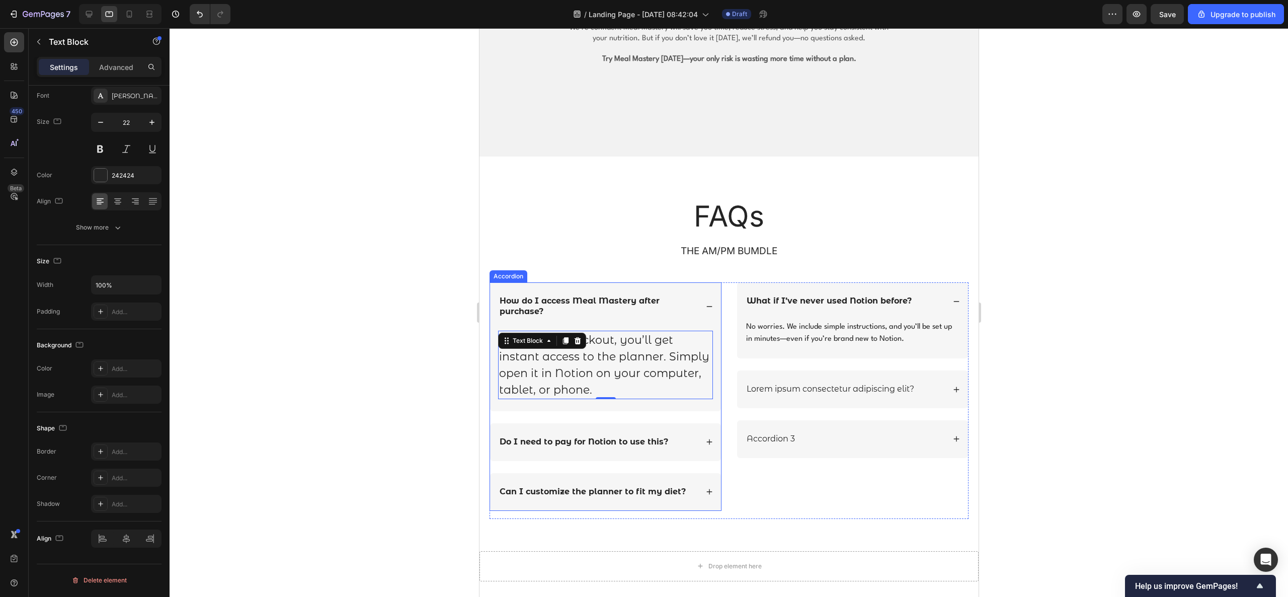
click at [696, 397] on div "Do I need to pay for Notion to use this?" at bounding box center [605, 442] width 231 height 38
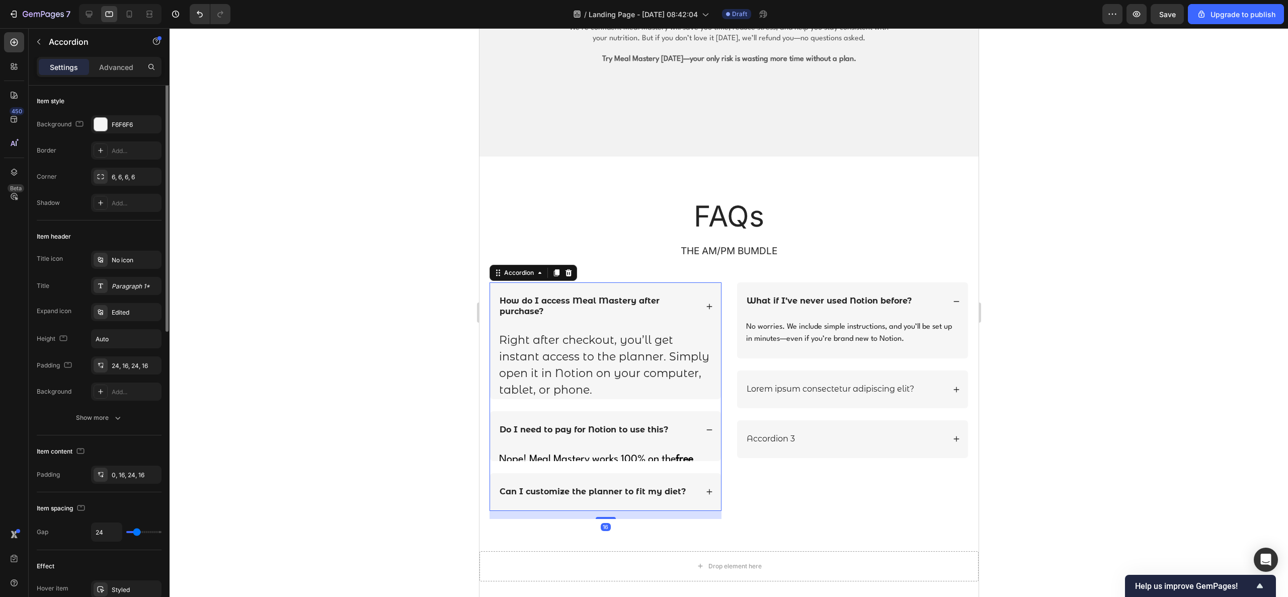
scroll to position [0, 0]
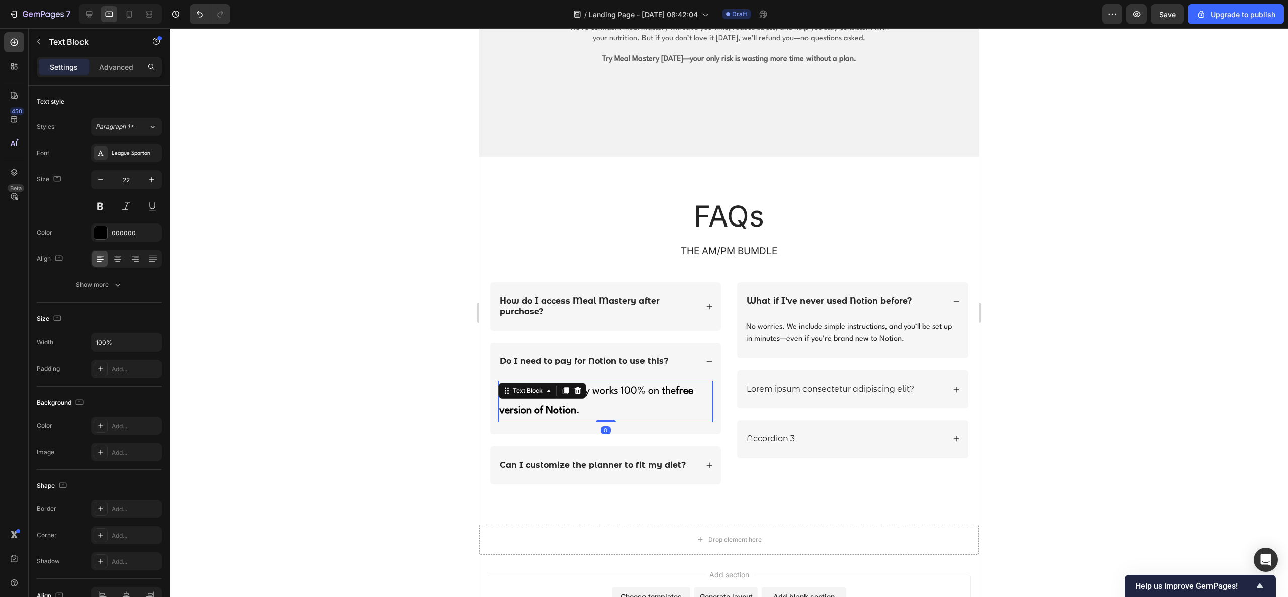
click at [569, 395] on div "Nope! Meal Mastery works 100% on the free version of Notion . Text Block 0" at bounding box center [605, 401] width 215 height 42
click at [705, 305] on icon at bounding box center [708, 306] width 7 height 7
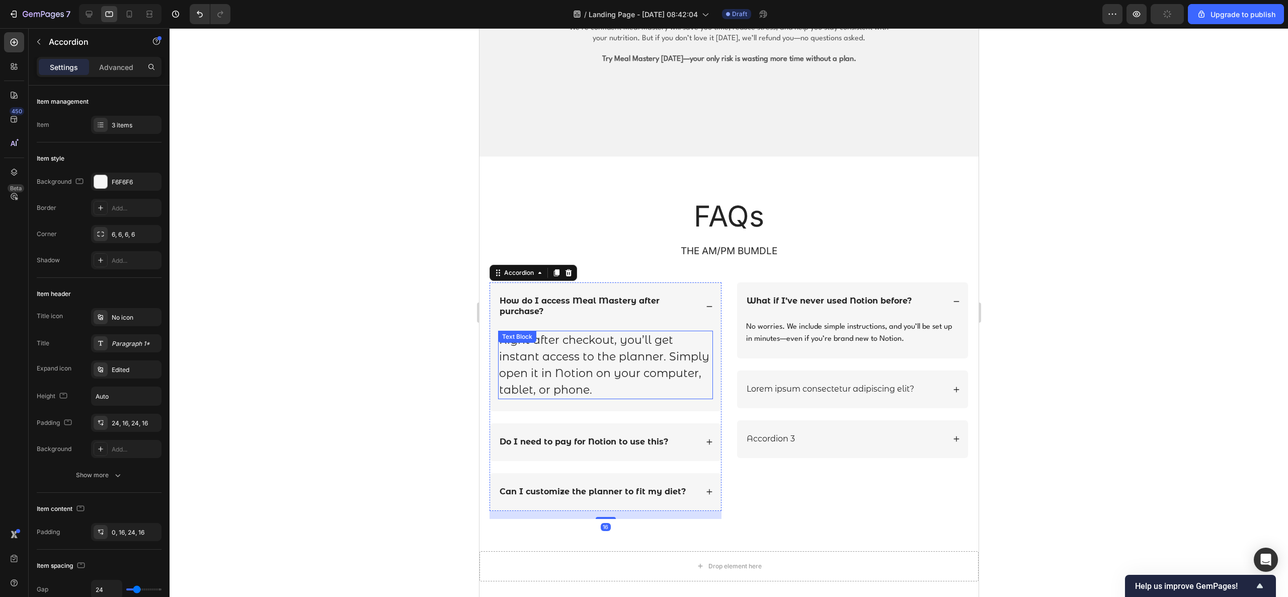
click at [615, 341] on p "Right after checkout, you’ll get instant access to the planner. Simply open it …" at bounding box center [605, 365] width 213 height 66
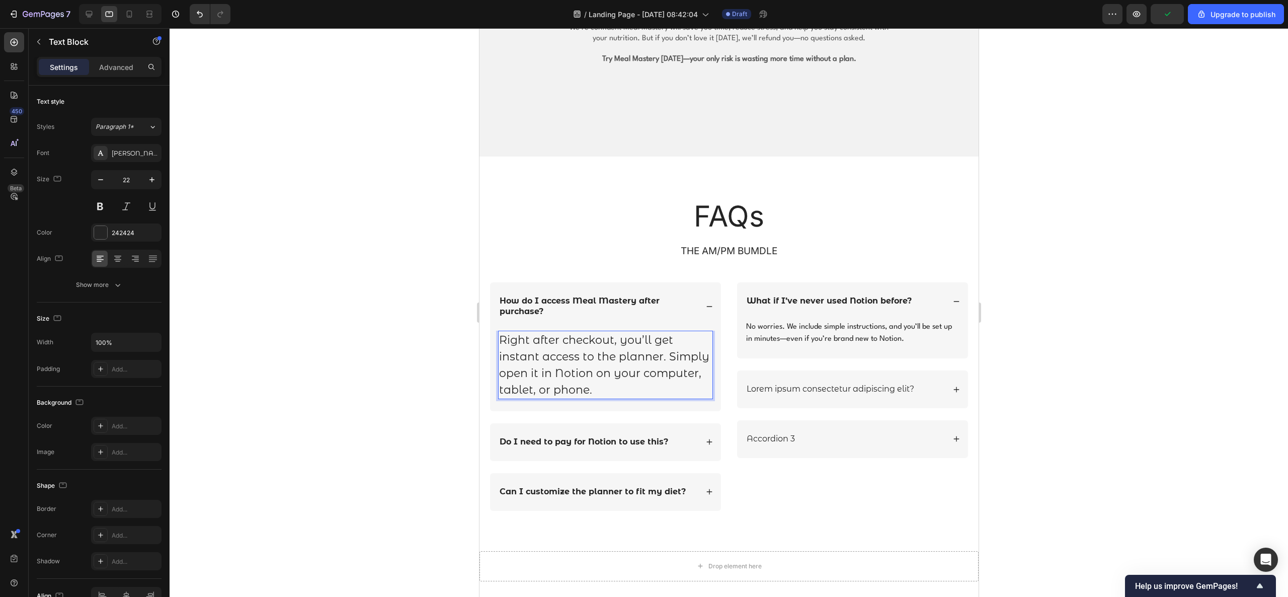
click at [653, 381] on p "Right after checkout, you’ll get instant access to the planner. Simply open it …" at bounding box center [605, 365] width 213 height 66
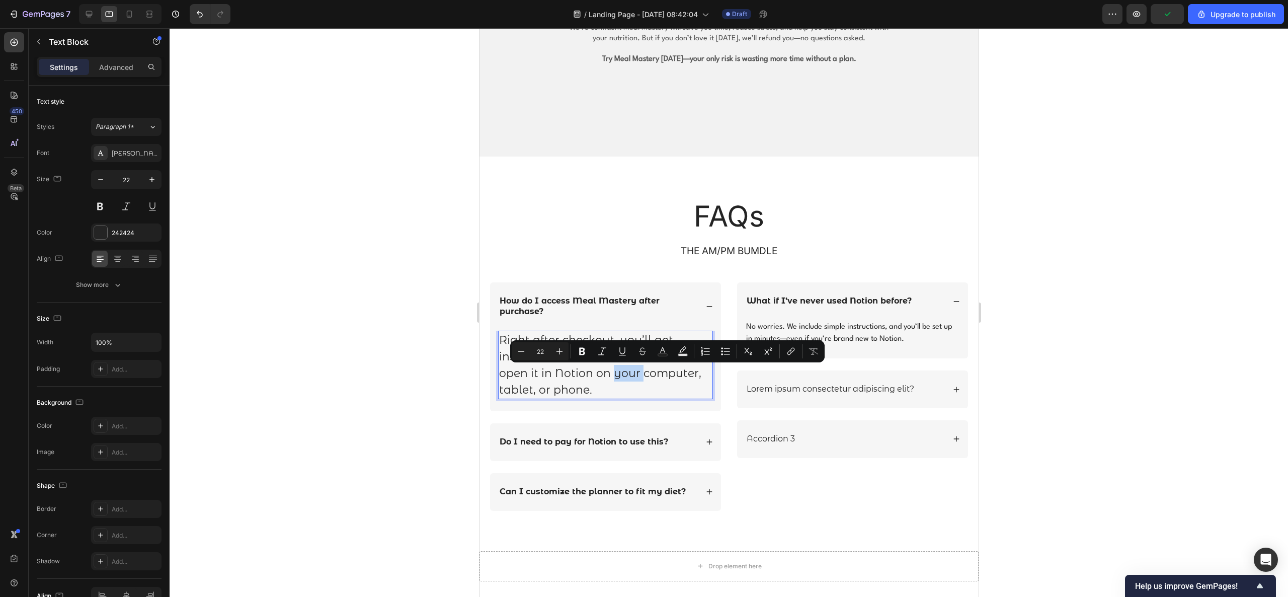
click at [653, 381] on p "Right after checkout, you’ll get instant access to the planner. Simply open it …" at bounding box center [605, 365] width 213 height 66
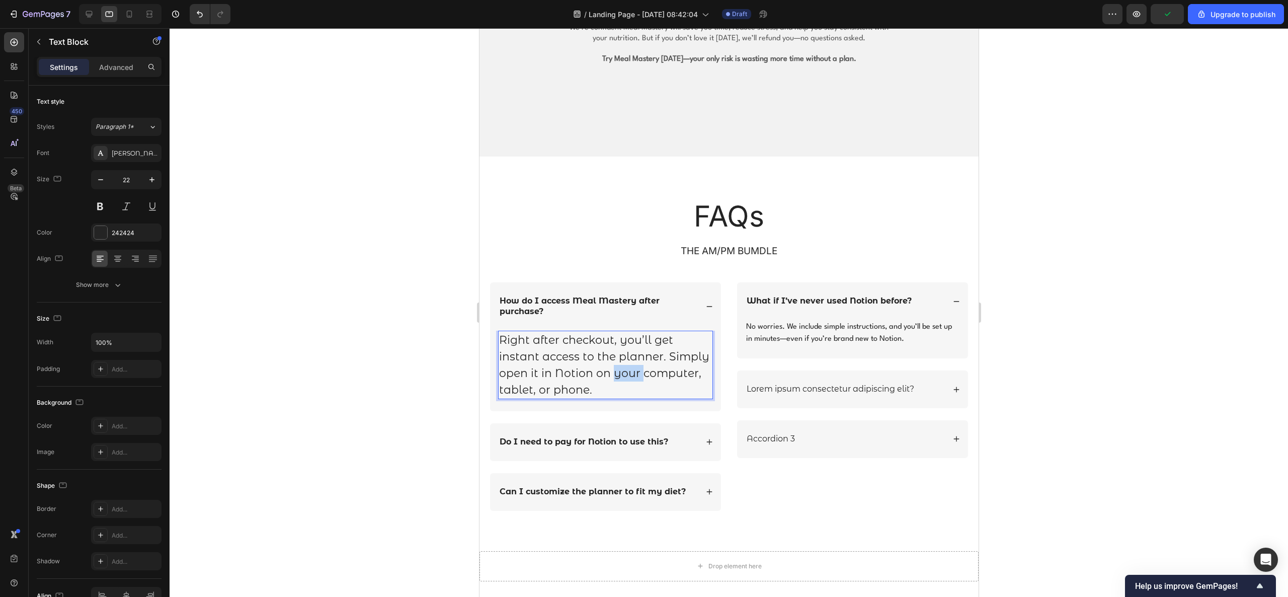
click at [653, 381] on p "Right after checkout, you’ll get instant access to the planner. Simply open it …" at bounding box center [605, 365] width 213 height 66
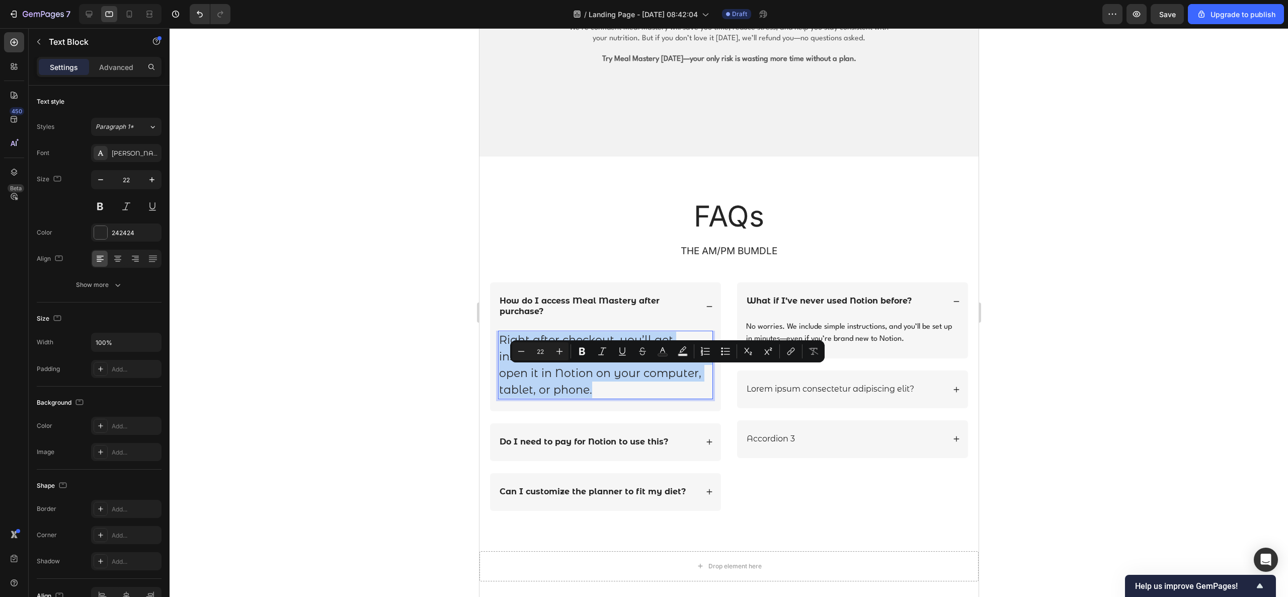
click at [653, 381] on p "Right after checkout, you’ll get instant access to the planner. Simply open it …" at bounding box center [605, 365] width 213 height 66
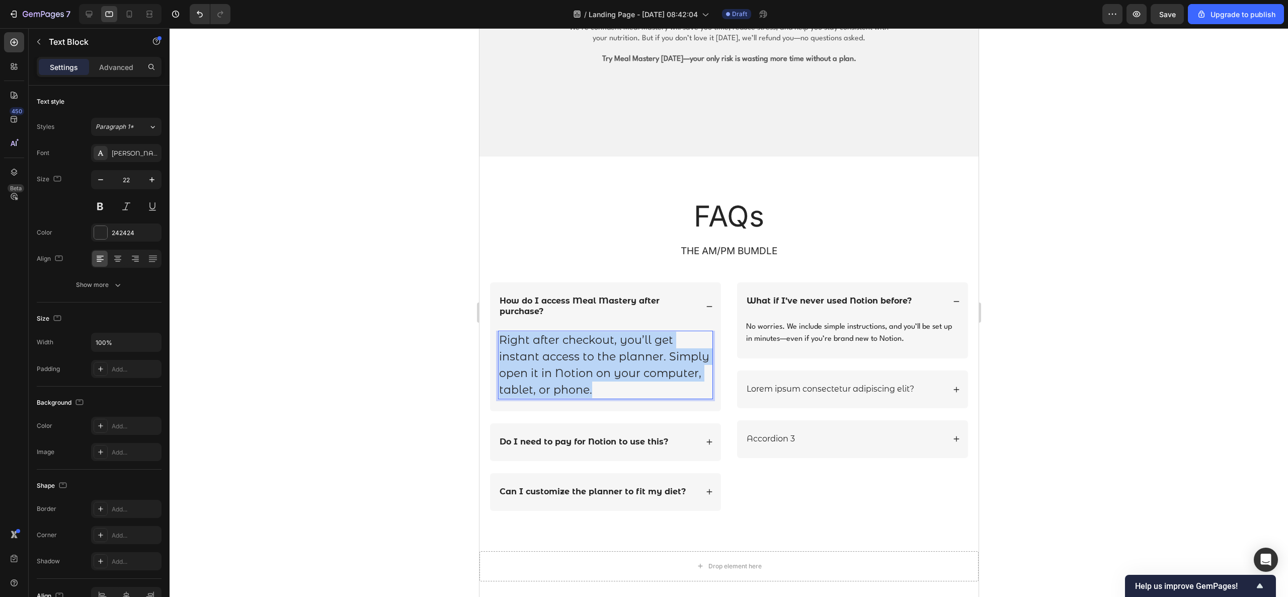
click at [653, 381] on p "Right after checkout, you’ll get instant access to the planner. Simply open it …" at bounding box center [605, 365] width 213 height 66
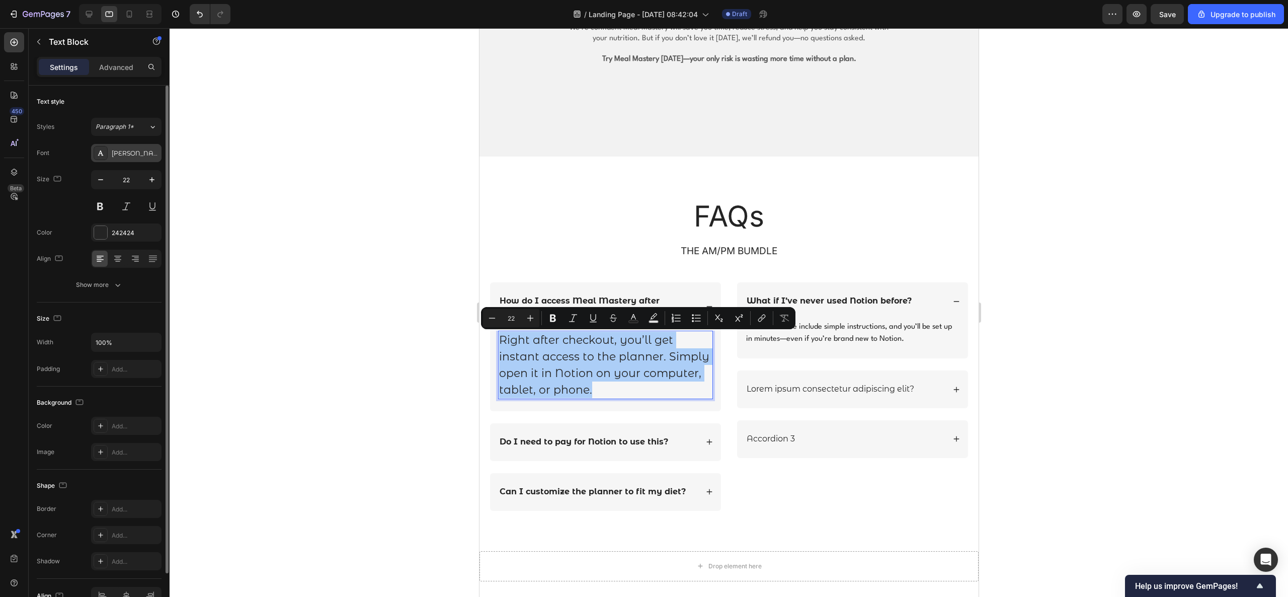
click at [121, 149] on div "[PERSON_NAME]" at bounding box center [135, 153] width 47 height 9
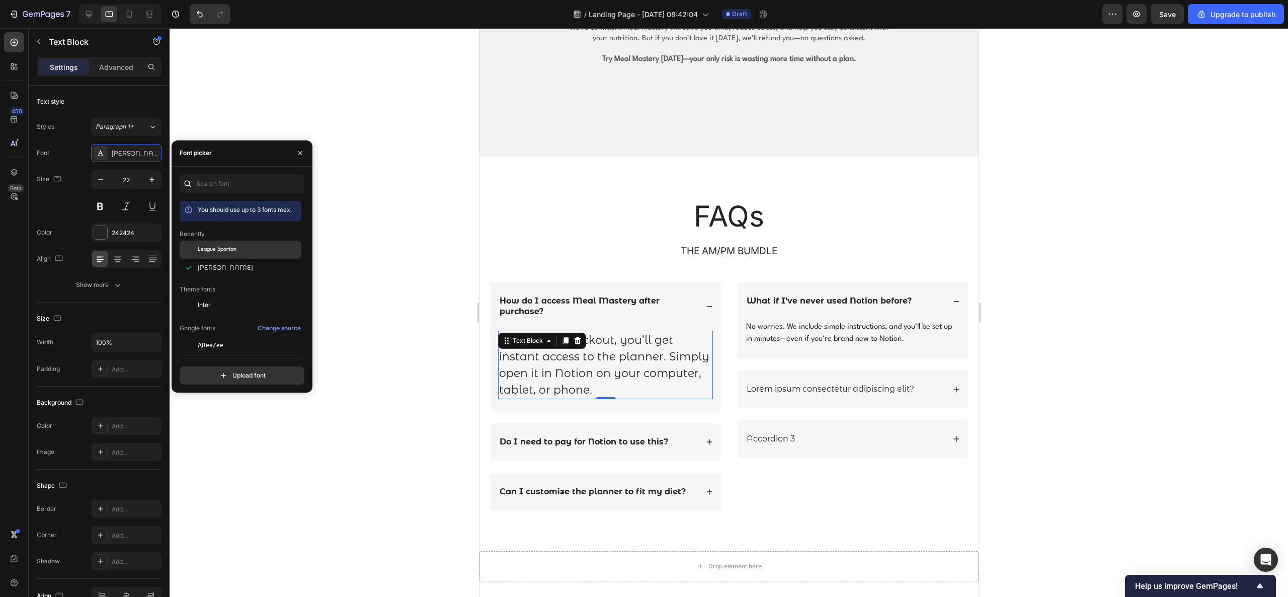
click at [272, 246] on div "League Spartan" at bounding box center [249, 249] width 102 height 9
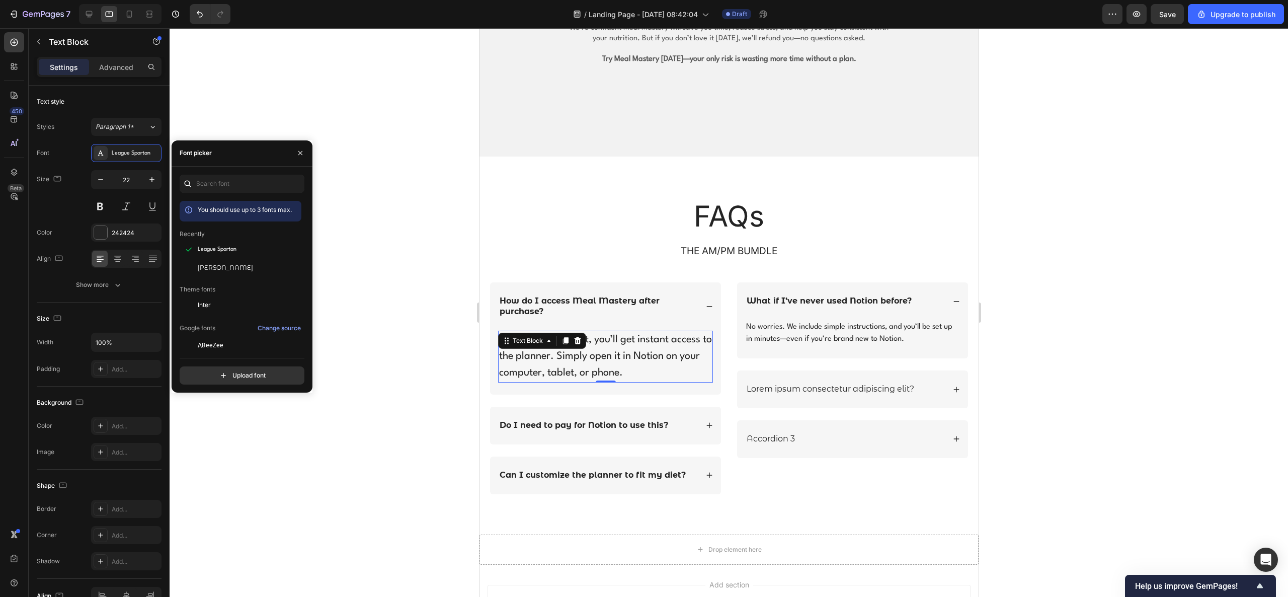
click at [404, 376] on div at bounding box center [729, 312] width 1118 height 569
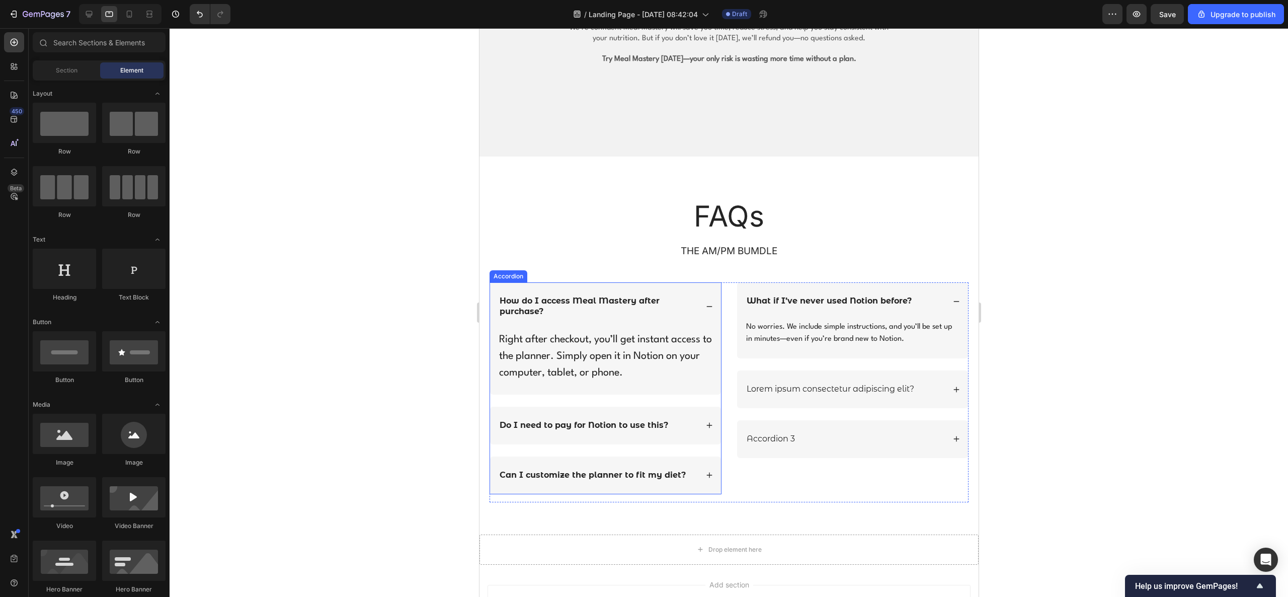
click at [705, 397] on icon at bounding box center [708, 474] width 7 height 7
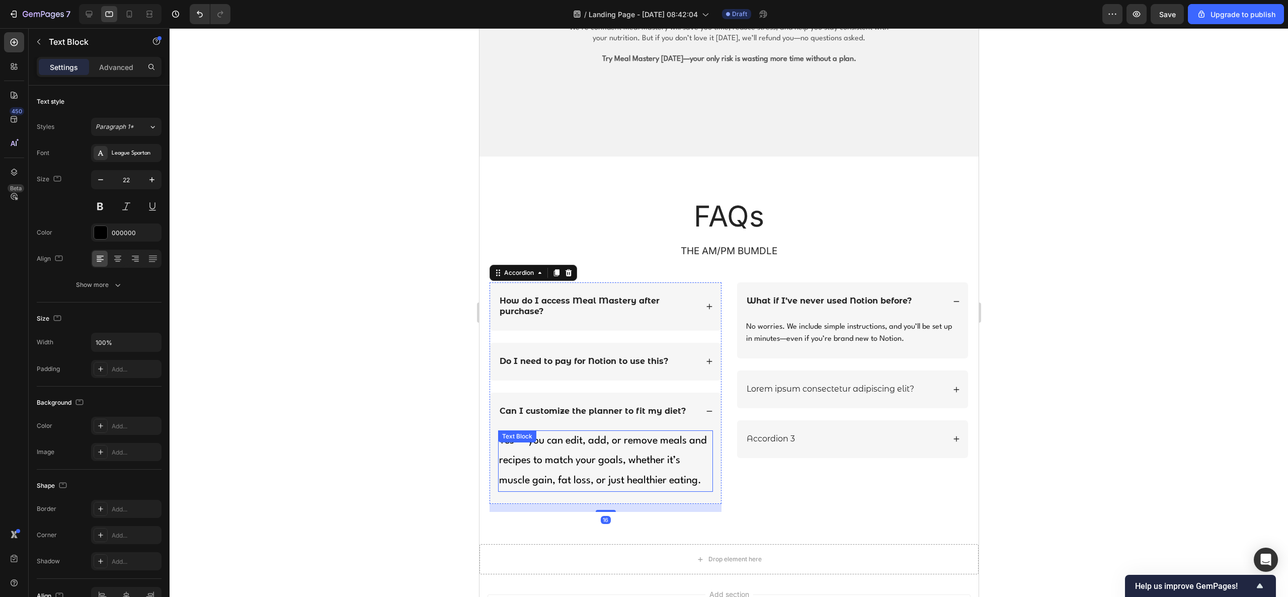
click at [635, 397] on p "Yes — you can edit, add, or remove meals and recipes to match your goals, wheth…" at bounding box center [605, 461] width 213 height 60
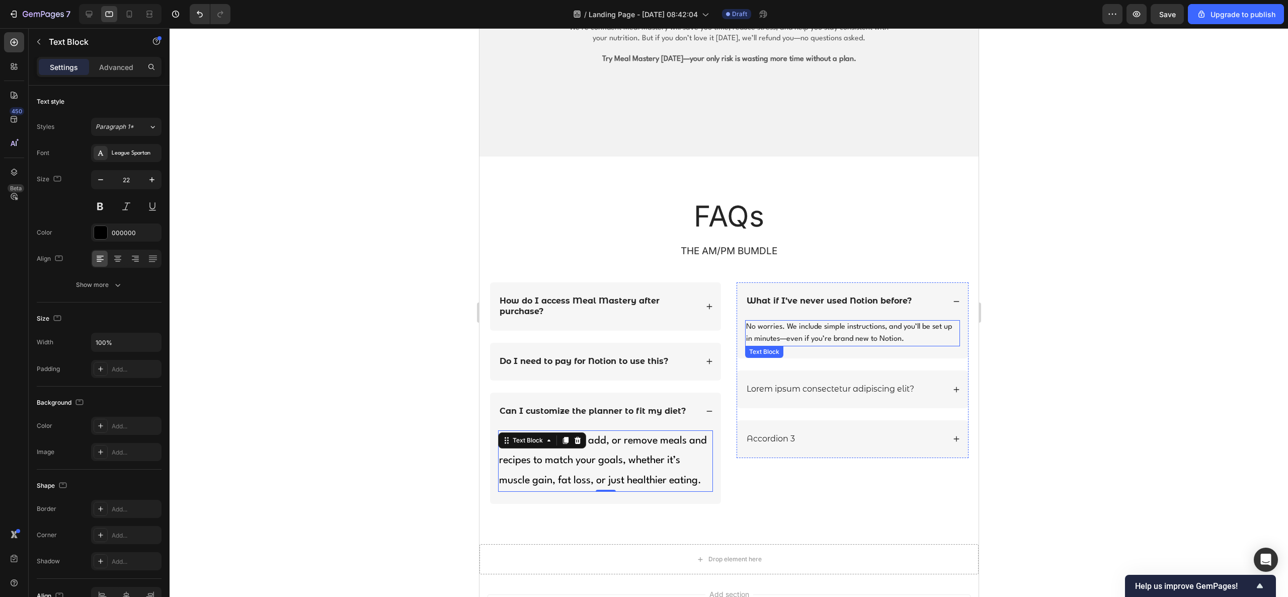
click at [858, 335] on p "No worries. We include simple instructions, and you’ll be set up in minutes—eve…" at bounding box center [852, 333] width 213 height 24
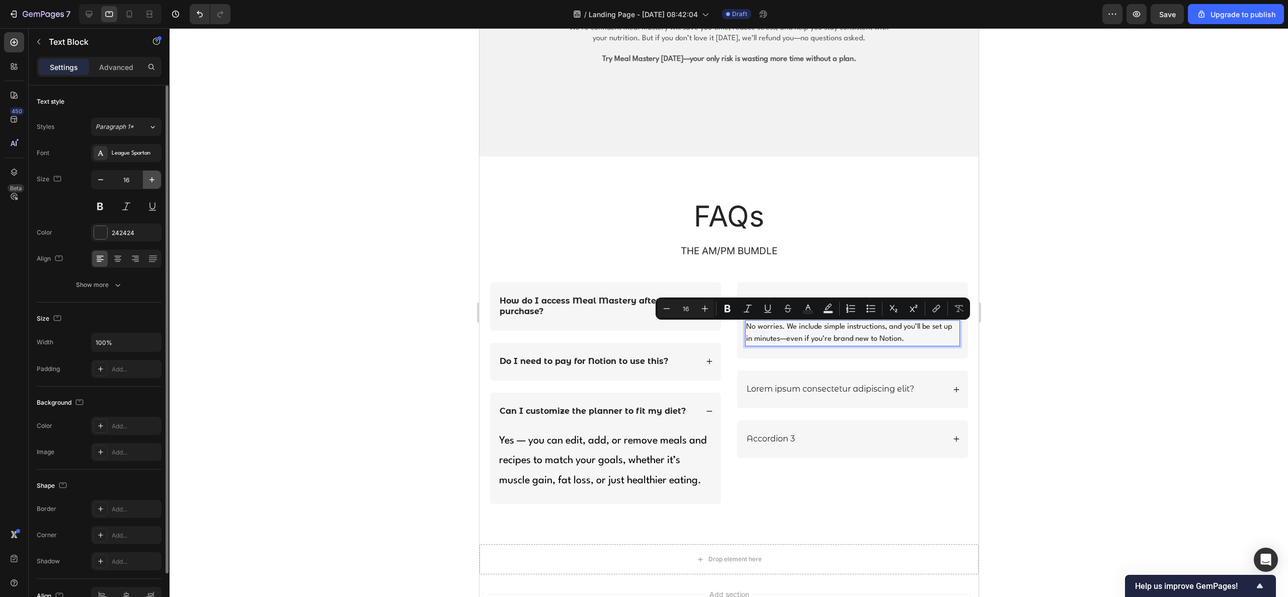
click at [150, 180] on icon "button" at bounding box center [151, 179] width 5 height 5
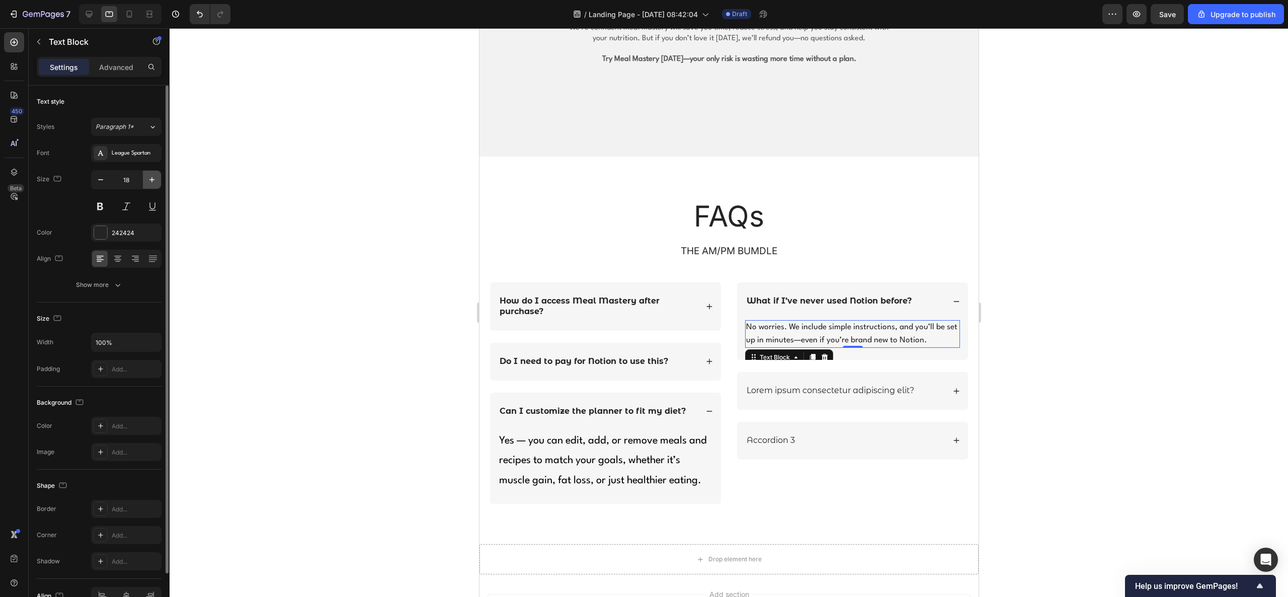
click at [150, 180] on icon "button" at bounding box center [151, 179] width 5 height 5
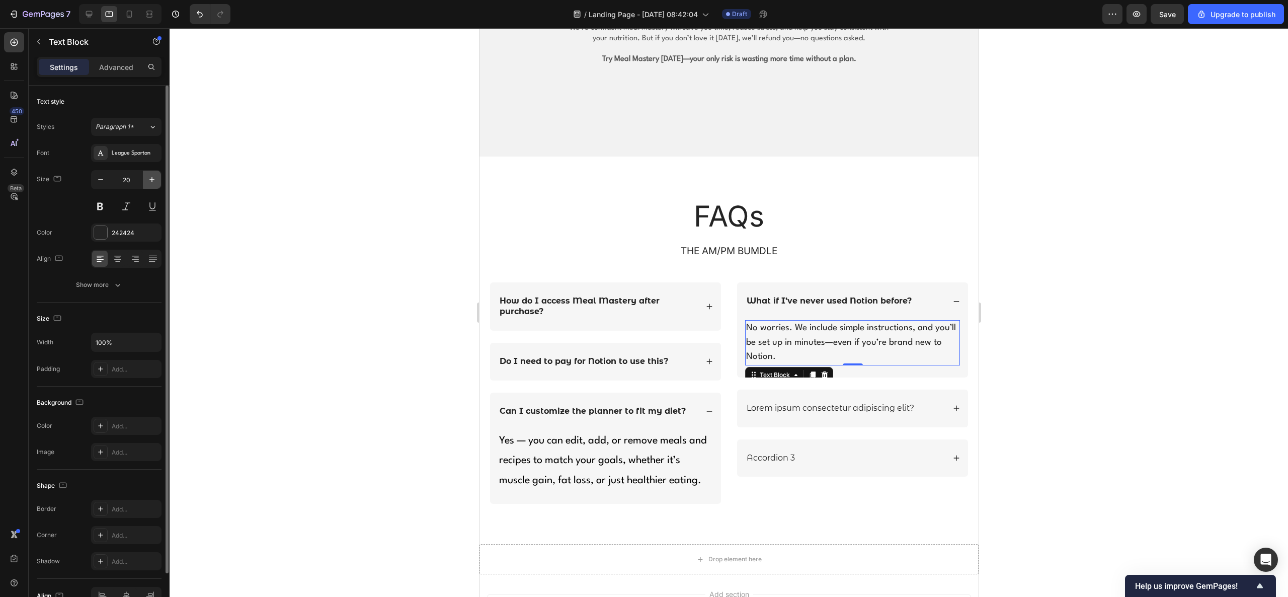
click at [151, 181] on icon "button" at bounding box center [152, 180] width 10 height 10
click at [151, 181] on icon "button" at bounding box center [151, 179] width 5 height 5
type input "22"
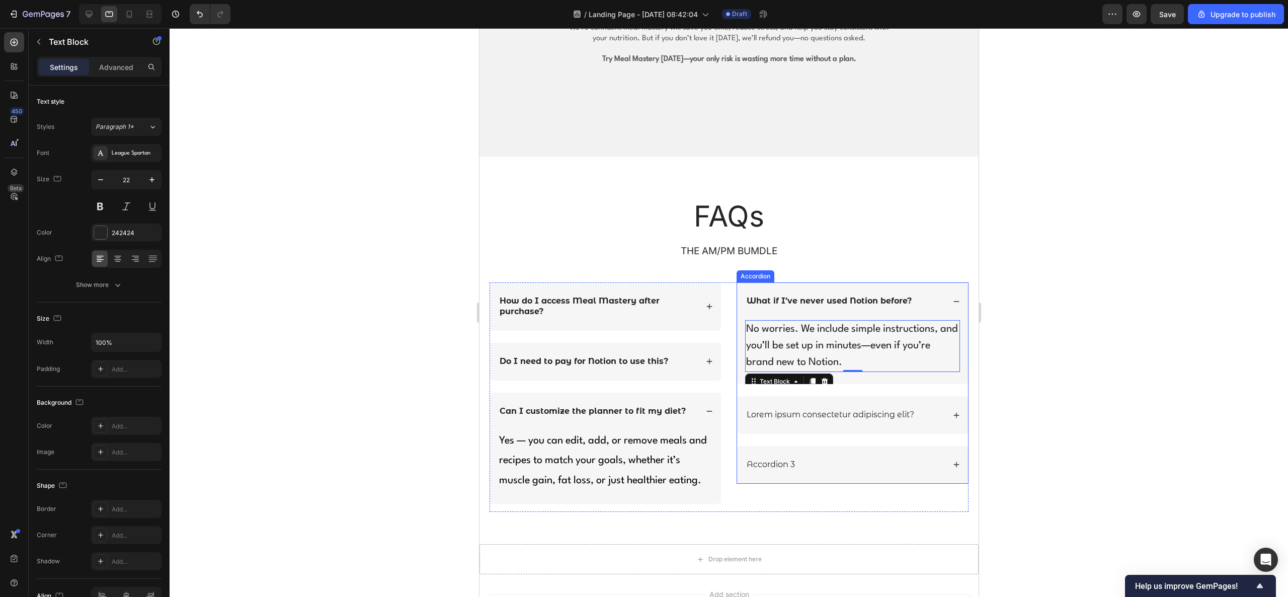
click at [770, 303] on strong "What if I’ve never used Notion before?" at bounding box center [828, 301] width 165 height 10
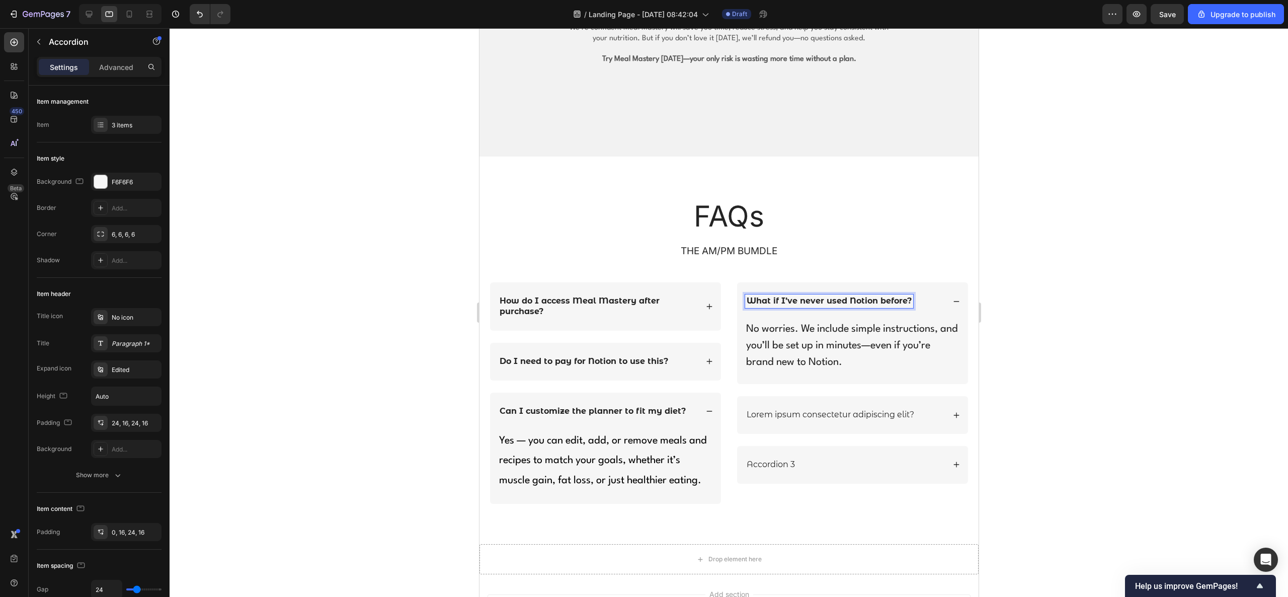
click at [768, 301] on strong "What if I’ve never used Notion before?" at bounding box center [828, 301] width 165 height 10
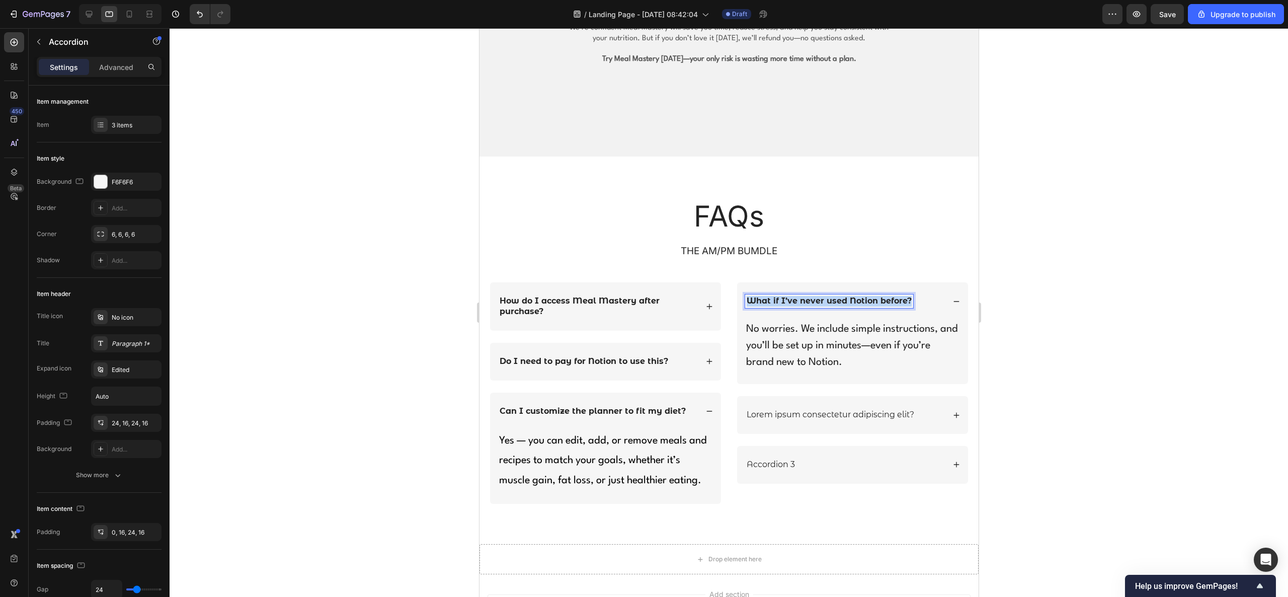
click at [768, 301] on strong "What if I’ve never used Notion before?" at bounding box center [828, 301] width 165 height 10
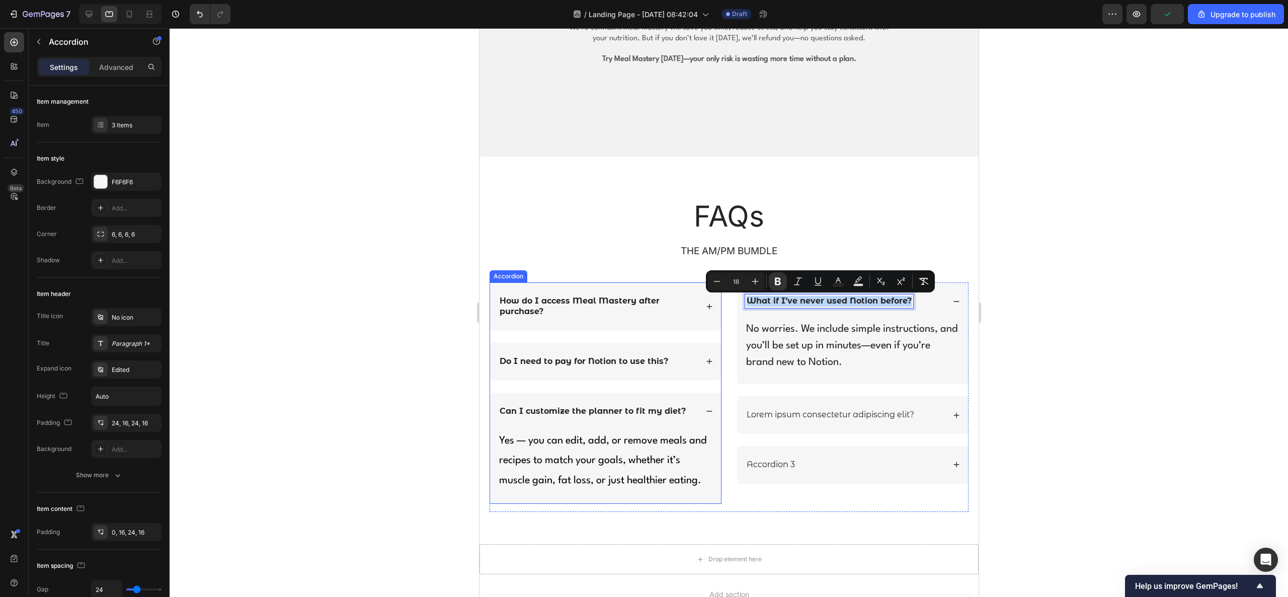
click at [579, 297] on strong "How do I access Meal Mastery after purchase?" at bounding box center [579, 306] width 160 height 20
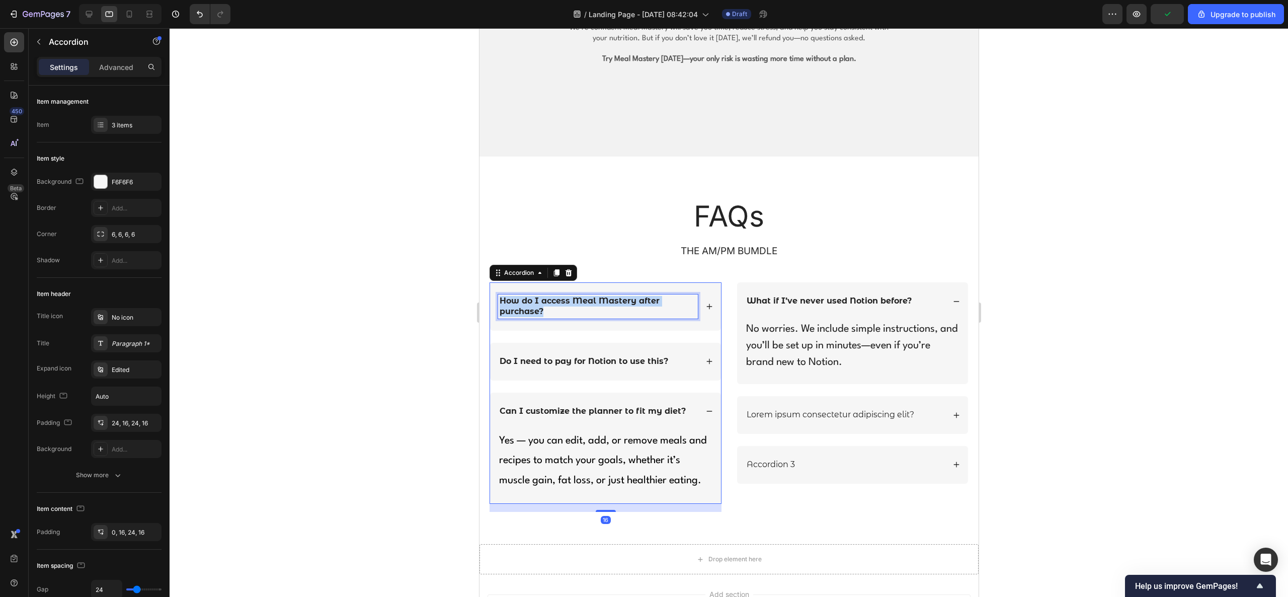
click at [580, 297] on strong "How do I access Meal Mastery after purchase?" at bounding box center [579, 306] width 160 height 20
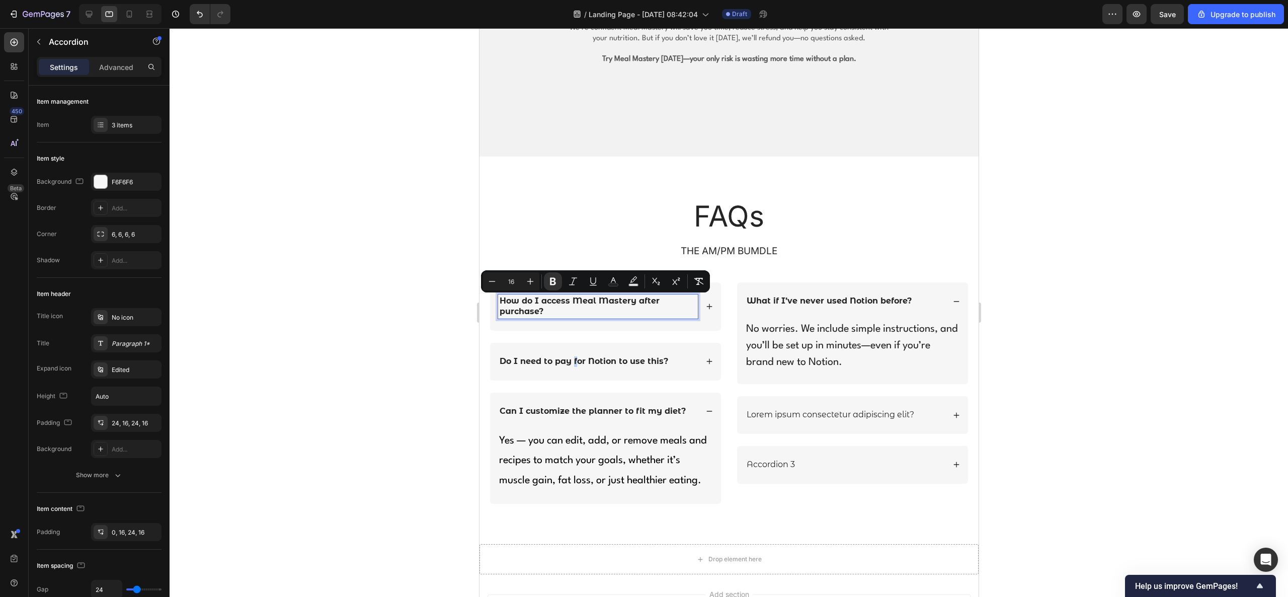
click at [575, 364] on strong "Do I need to pay for Notion to use this?" at bounding box center [583, 361] width 169 height 10
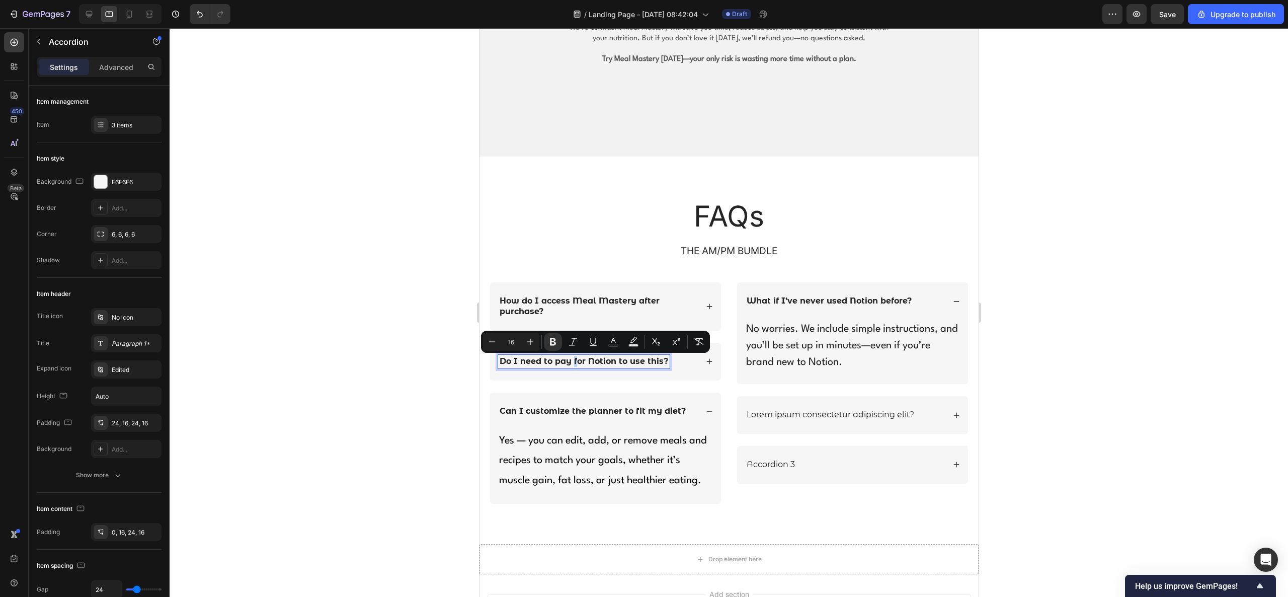
click at [576, 364] on strong "Do I need to pay for Notion to use this?" at bounding box center [583, 361] width 169 height 10
click at [567, 356] on div "Do I need to pay for Notion to use this?" at bounding box center [584, 362] width 172 height 14
click at [567, 361] on strong "Do I need to pay for Notion to use this?" at bounding box center [583, 361] width 169 height 10
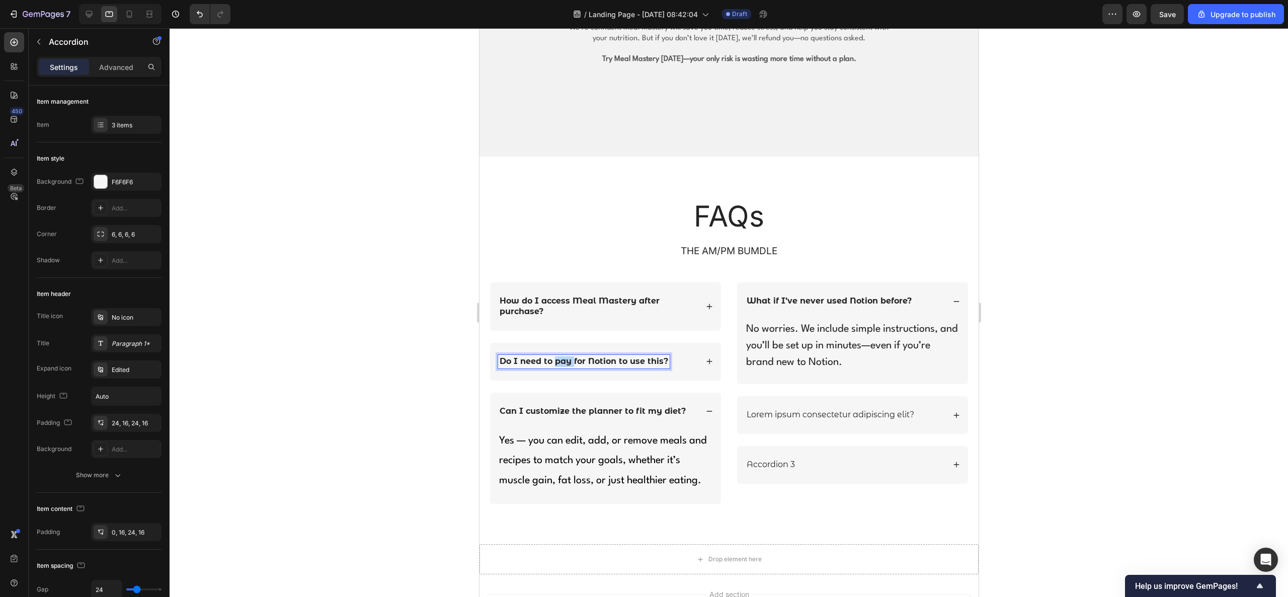
click at [567, 361] on strong "Do I need to pay for Notion to use this?" at bounding box center [583, 361] width 169 height 10
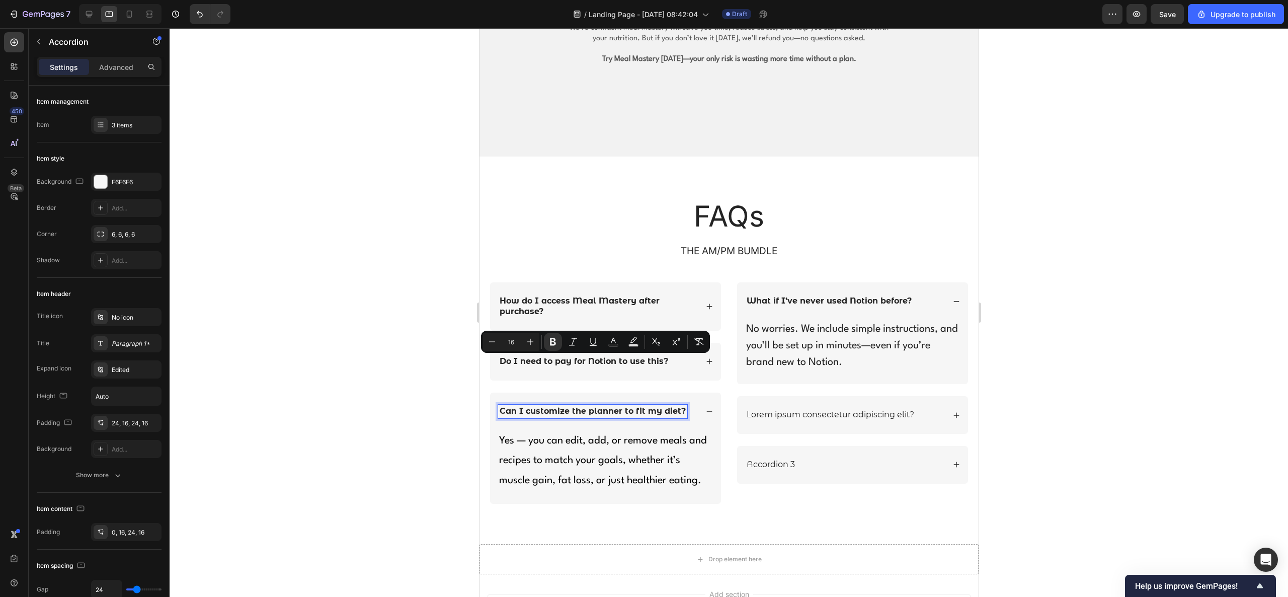
click at [567, 397] on strong "Can I customize the planner to fit my diet?" at bounding box center [592, 411] width 186 height 10
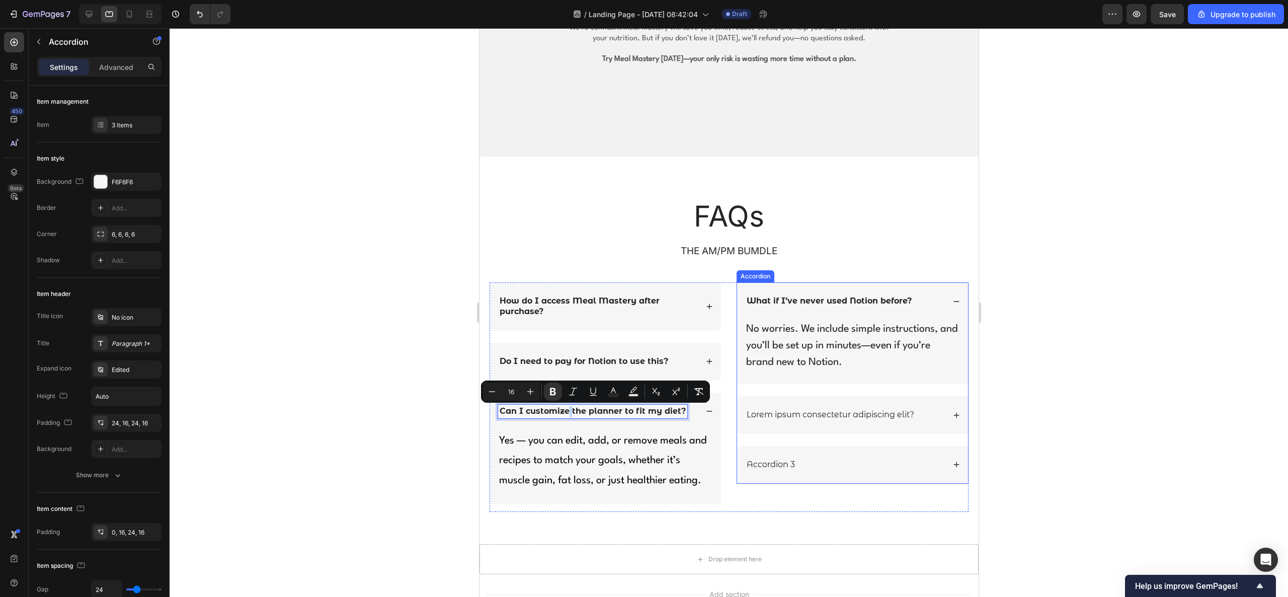
click at [858, 397] on p "Lorem ipsum consectetur adipiscing elit?" at bounding box center [830, 415] width 168 height 11
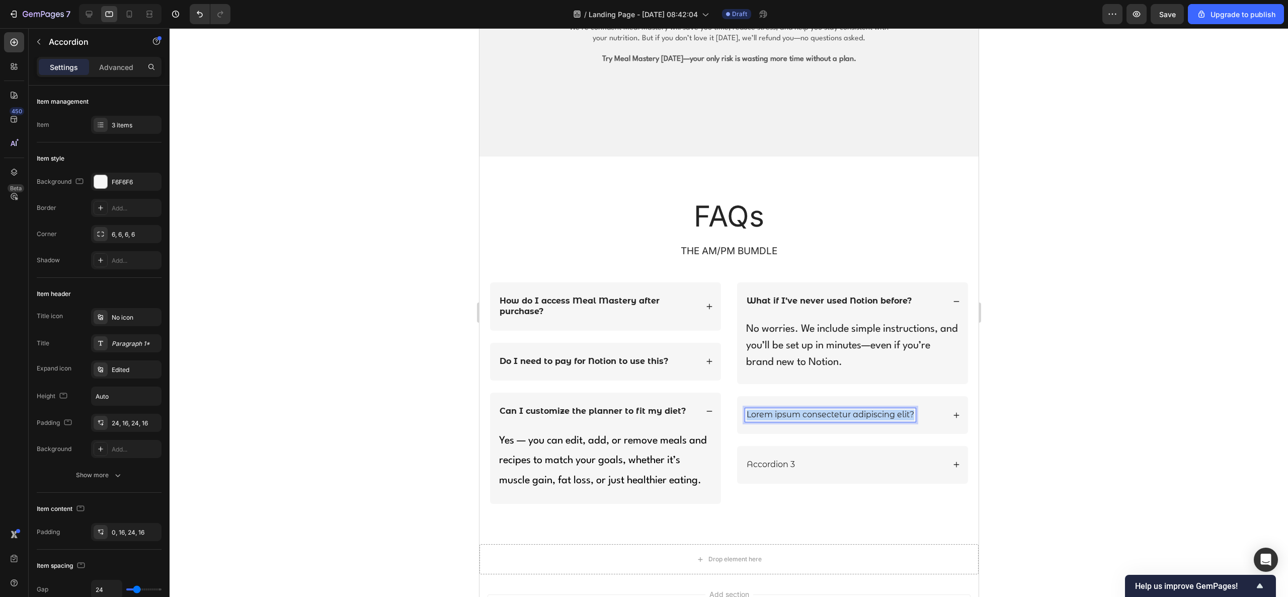
click at [858, 397] on p "Lorem ipsum consectetur adipiscing elit?" at bounding box center [830, 415] width 168 height 11
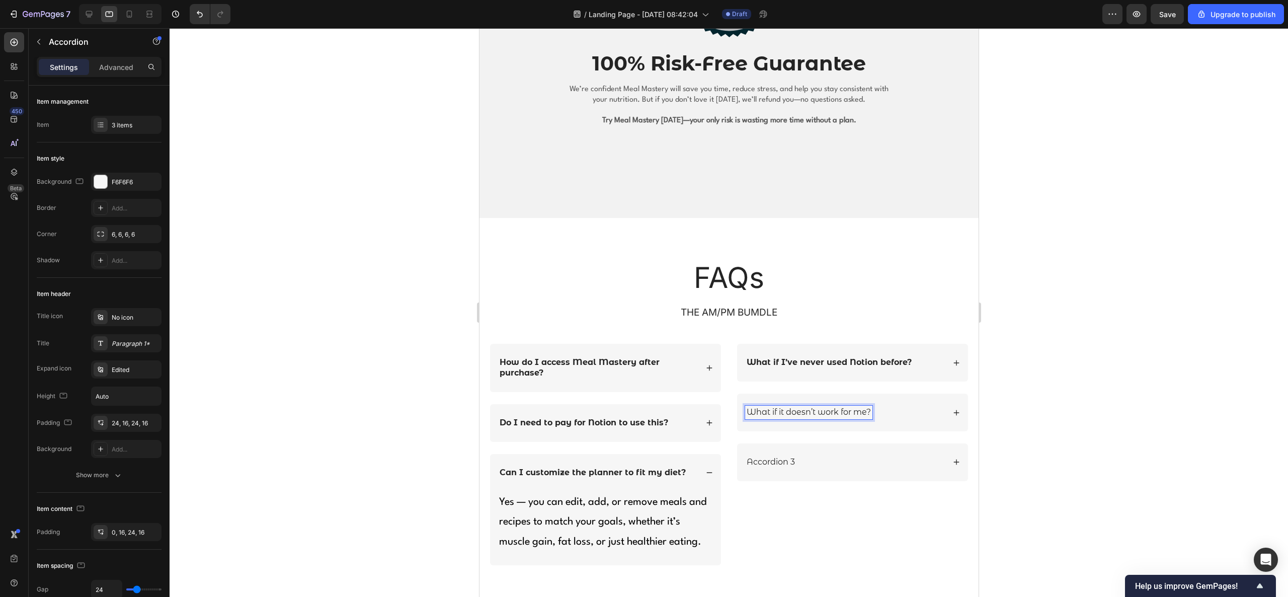
scroll to position [2416, 0]
click at [783, 397] on p "What if it doesn’t work for me?" at bounding box center [808, 415] width 124 height 11
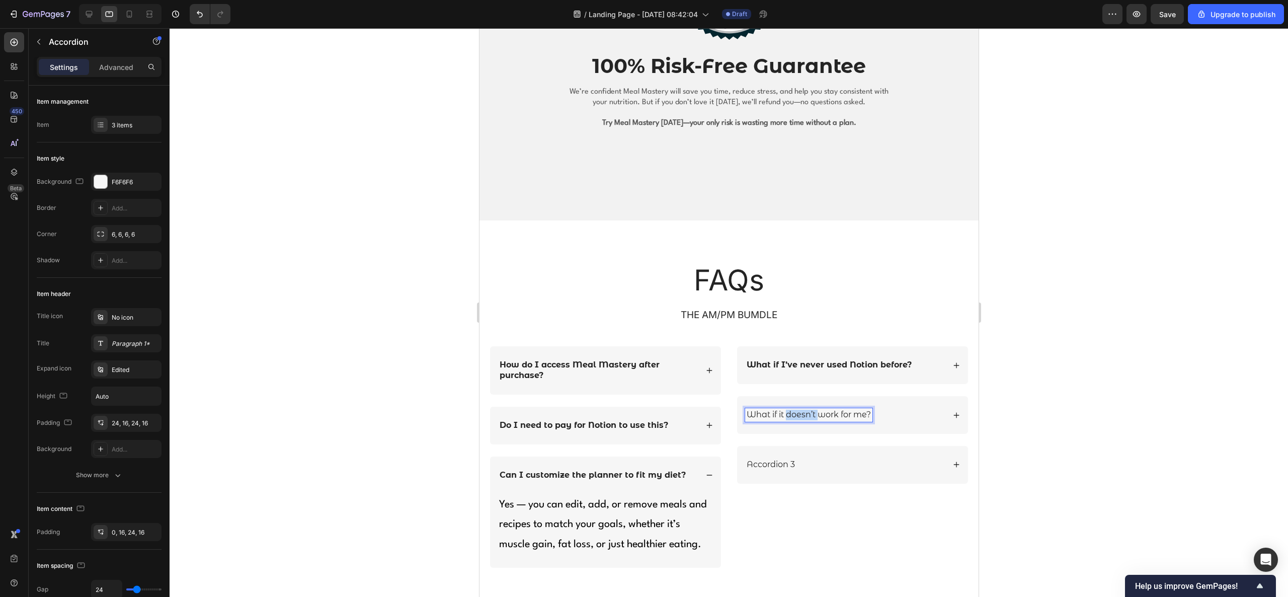
click at [783, 397] on p "What if it doesn’t work for me?" at bounding box center [808, 415] width 124 height 11
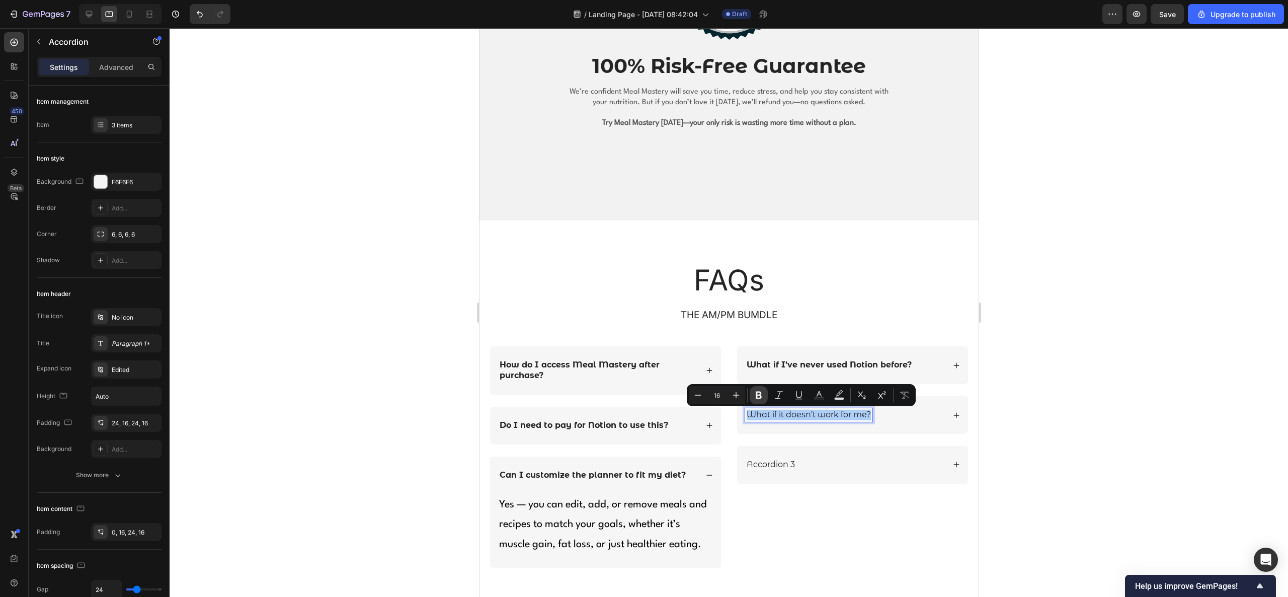
click at [763, 394] on icon "Editor contextual toolbar" at bounding box center [759, 395] width 10 height 10
click at [858, 397] on icon at bounding box center [955, 415] width 7 height 7
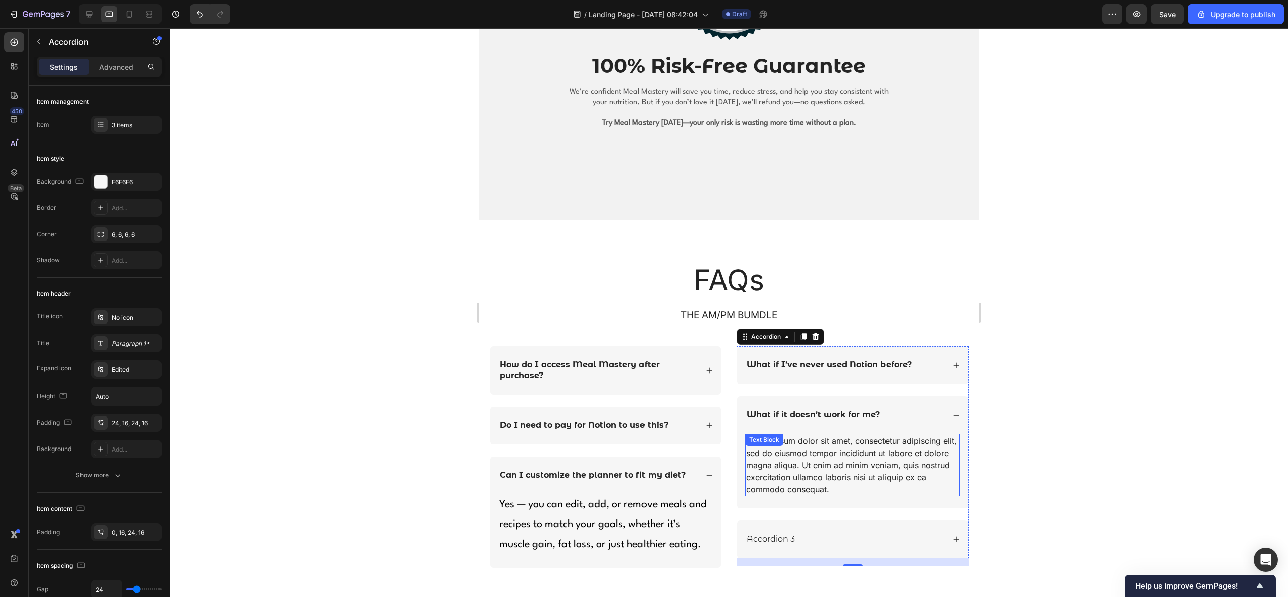
click at [857, 397] on div "Lorem ipsum dolor sit amet, consectetur adipiscing elit, sed do eiusmod tempor …" at bounding box center [852, 465] width 215 height 62
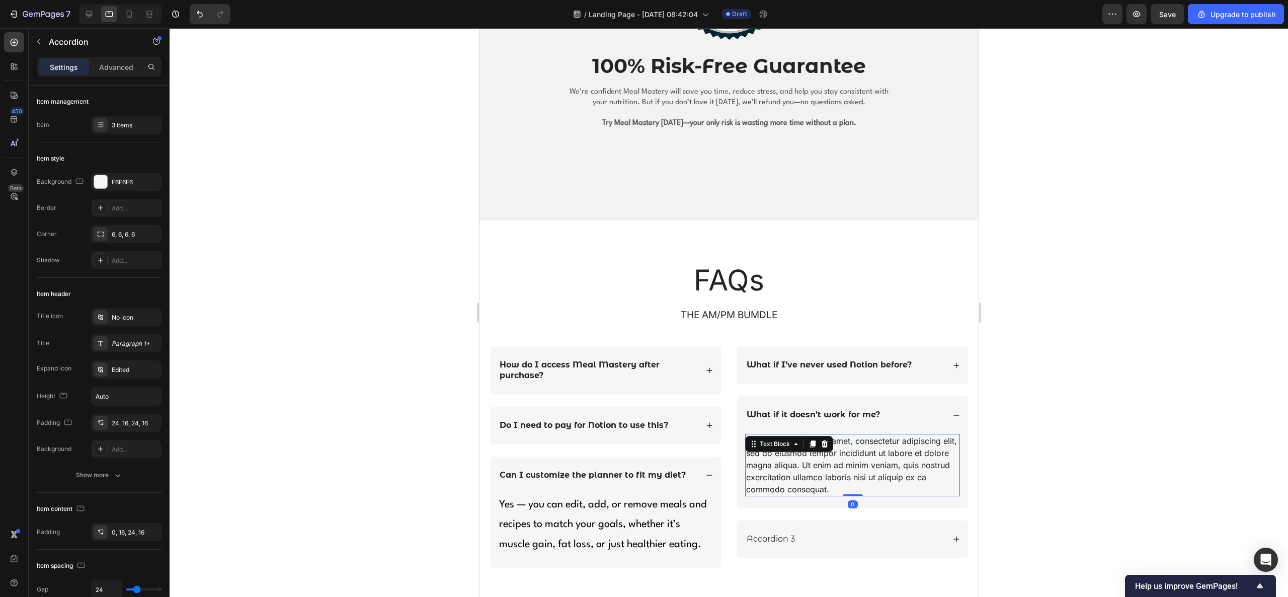
click at [857, 397] on div "Lorem ipsum dolor sit amet, consectetur adipiscing elit, sed do eiusmod tempor …" at bounding box center [852, 465] width 215 height 62
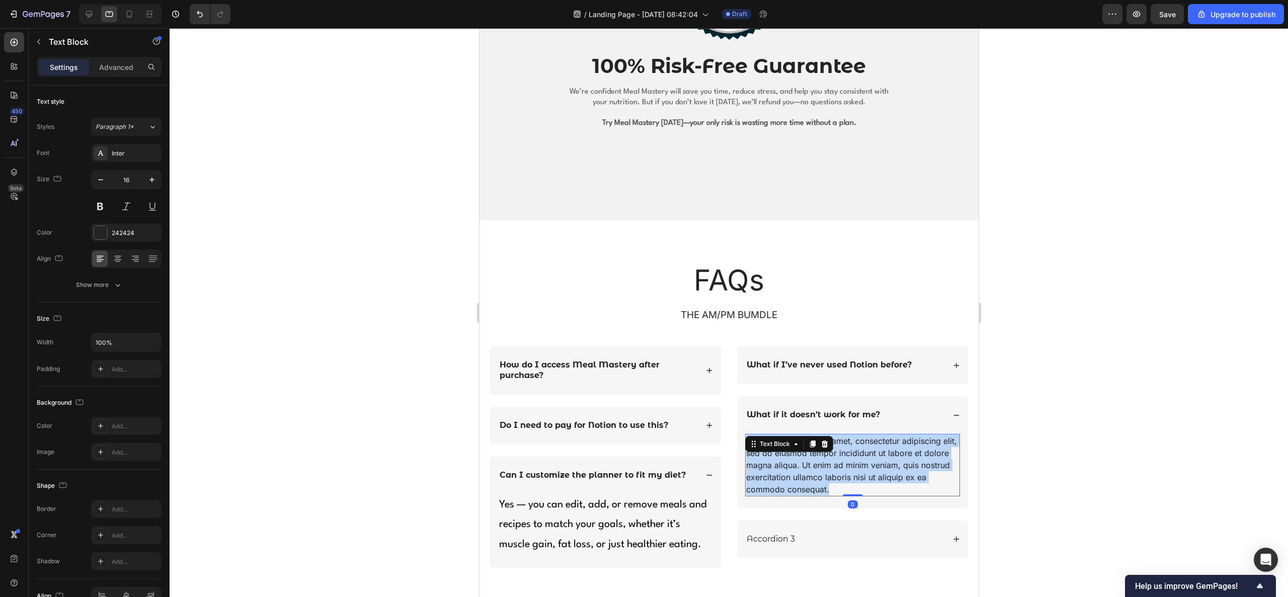
click at [857, 397] on p "Lorem ipsum dolor sit amet, consectetur adipiscing elit, sed do eiusmod tempor …" at bounding box center [852, 465] width 213 height 60
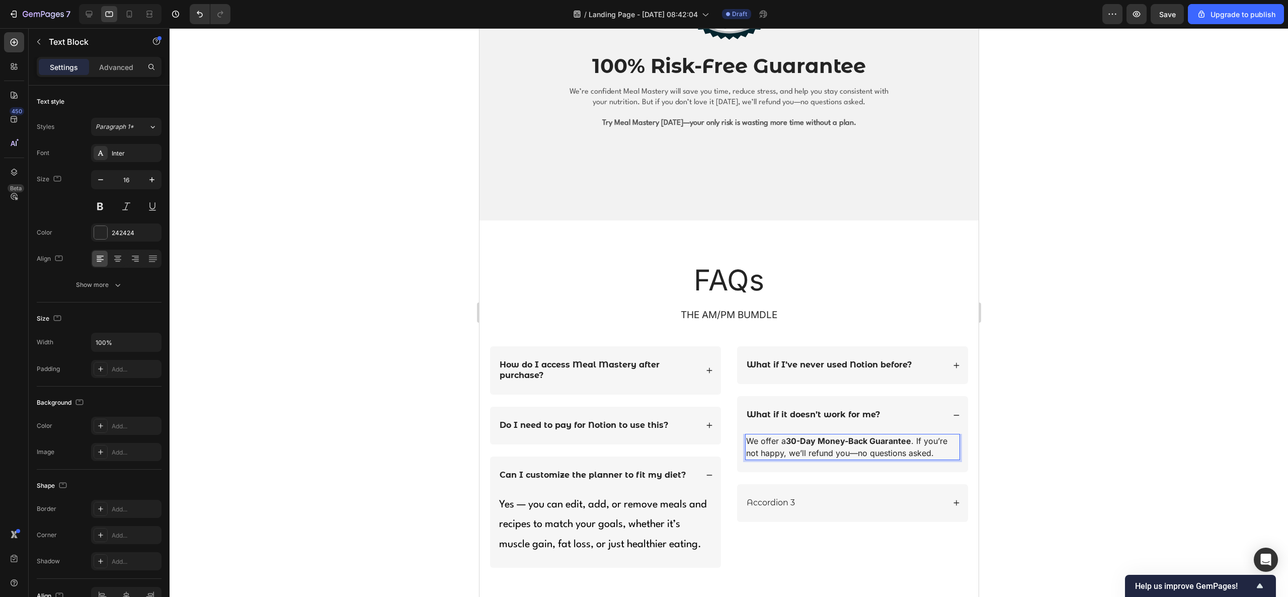
click at [837, 397] on p "We offer a 30-Day Money-Back Guarantee . If you’re not happy, we’ll refund you—…" at bounding box center [852, 447] width 213 height 24
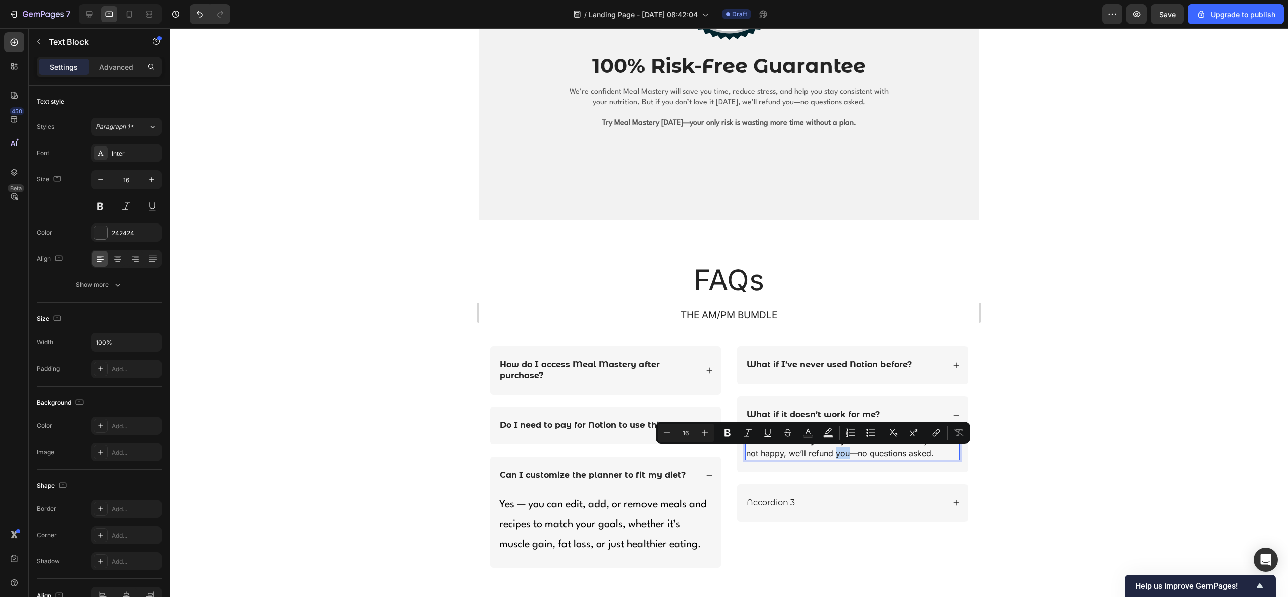
click at [837, 397] on p "We offer a 30-Day Money-Back Guarantee . If you’re not happy, we’ll refund you—…" at bounding box center [852, 447] width 213 height 24
click at [836, 397] on p "We offer a 30-Day Money-Back Guarantee . If you’re not happy, we’ll refund you—…" at bounding box center [852, 447] width 213 height 24
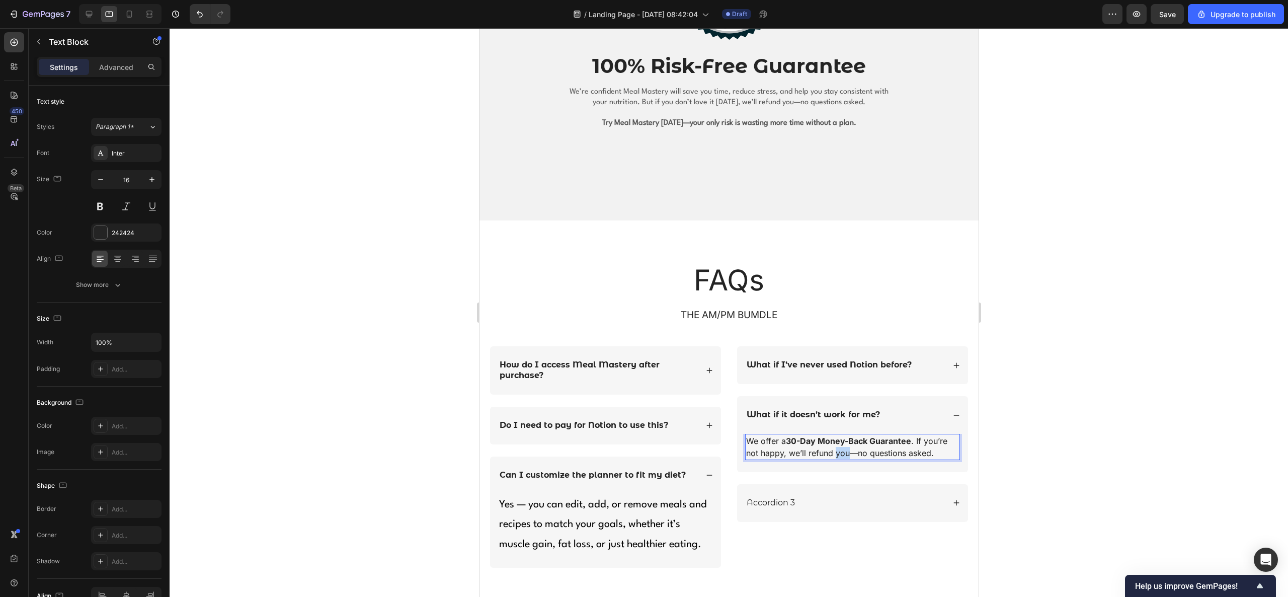
click at [836, 397] on p "We offer a 30-Day Money-Back Guarantee . If you’re not happy, we’ll refund you—…" at bounding box center [852, 447] width 213 height 24
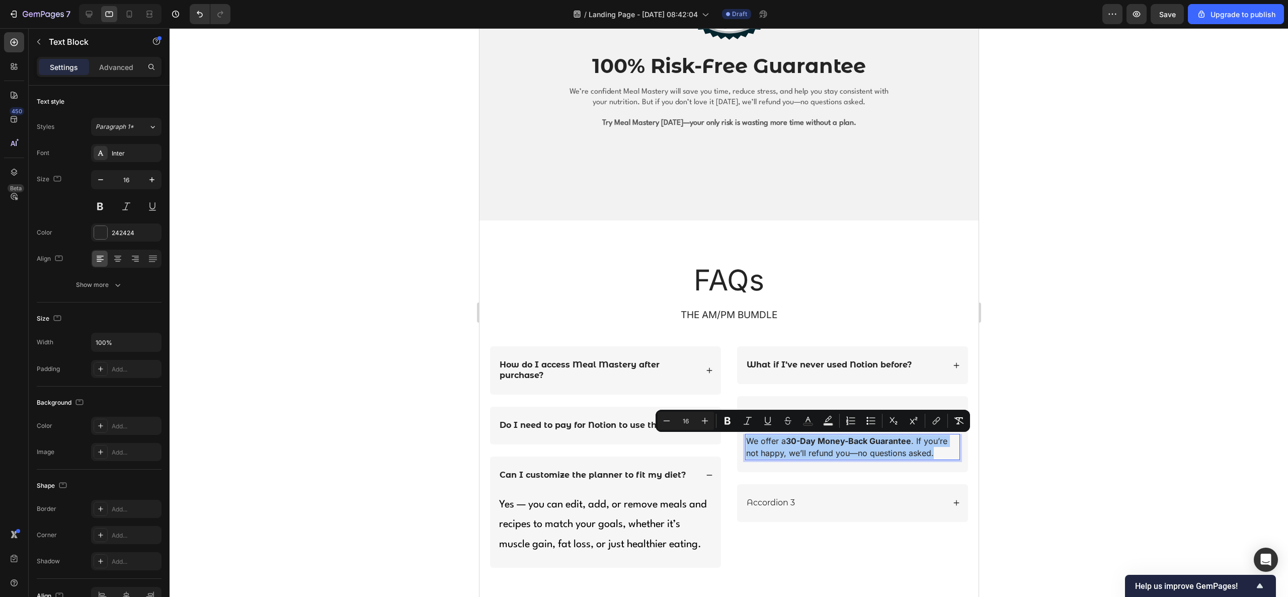
click at [689, 397] on input "16" at bounding box center [686, 421] width 20 height 12
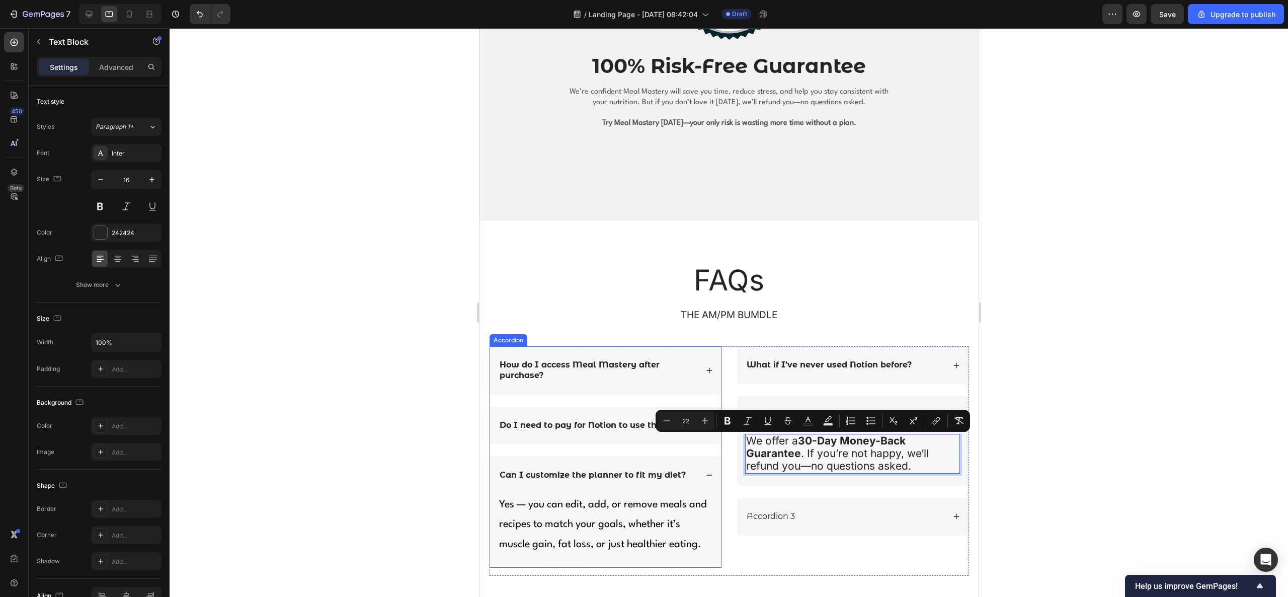
type input "22"
click at [125, 147] on div "Inter" at bounding box center [126, 153] width 70 height 18
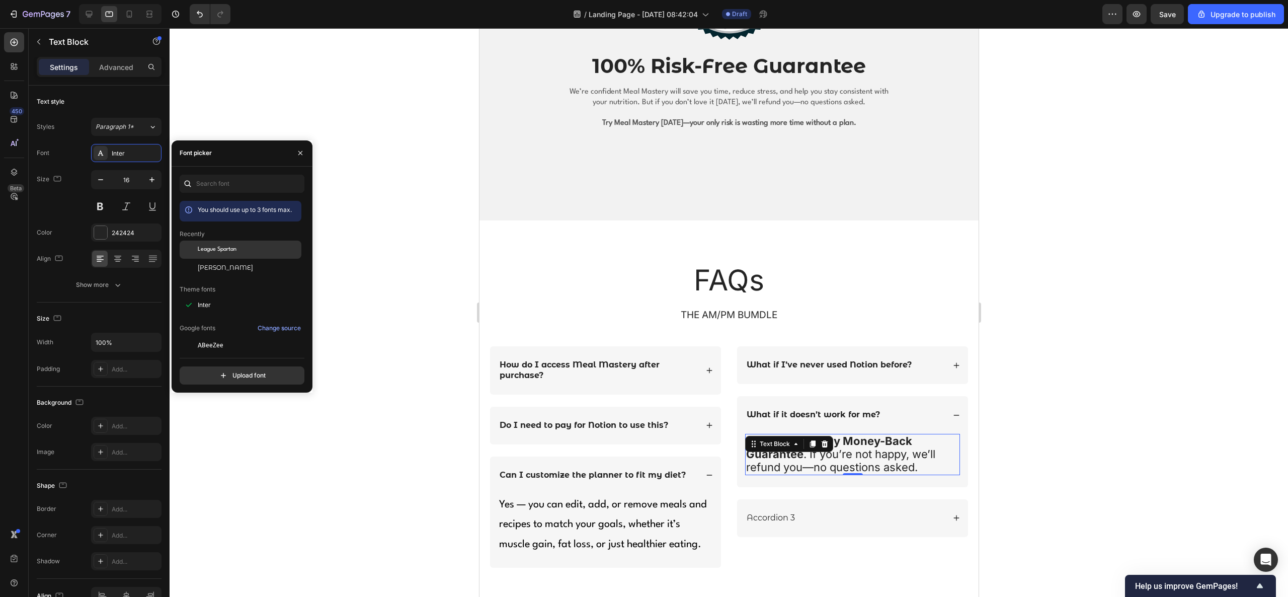
click at [232, 250] on span "League Spartan" at bounding box center [217, 249] width 39 height 9
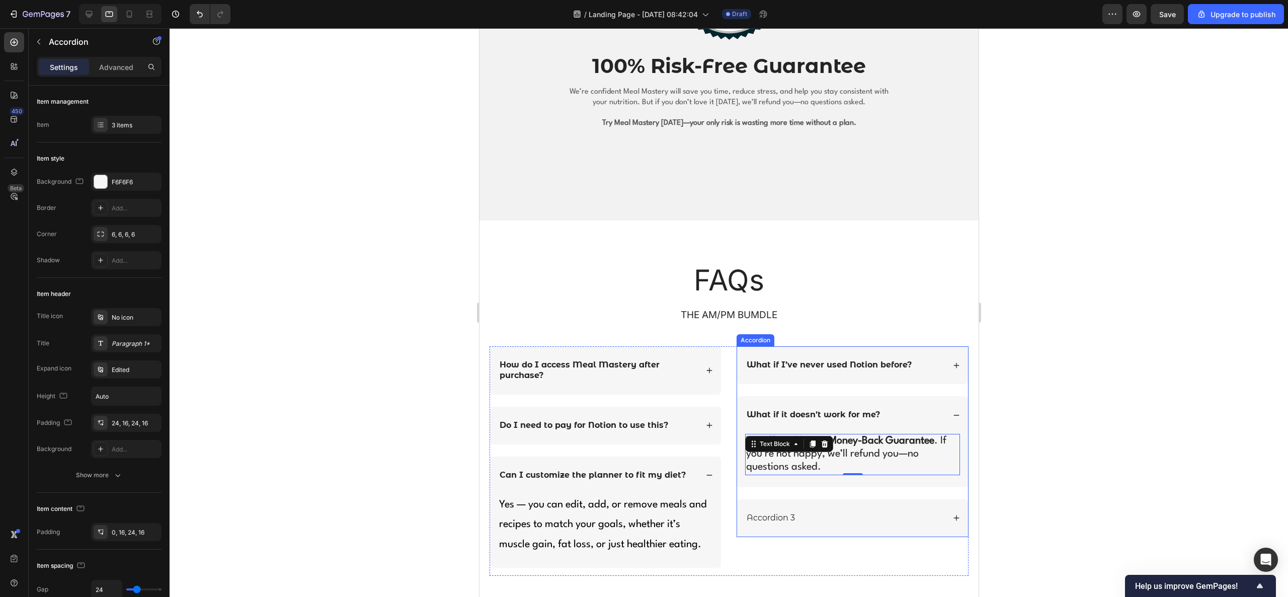
click at [858, 397] on div "Accordion 3" at bounding box center [852, 518] width 231 height 38
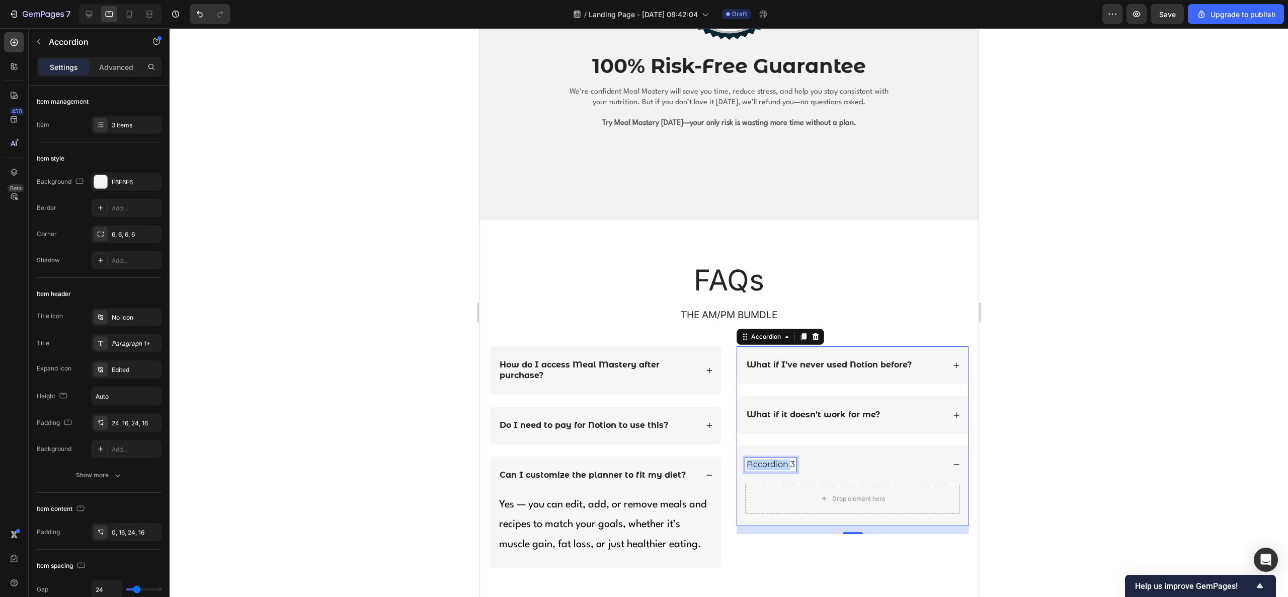
click at [776, 397] on p "Accordion 3" at bounding box center [770, 464] width 48 height 11
click at [777, 397] on p "Accordion 3" at bounding box center [770, 464] width 48 height 11
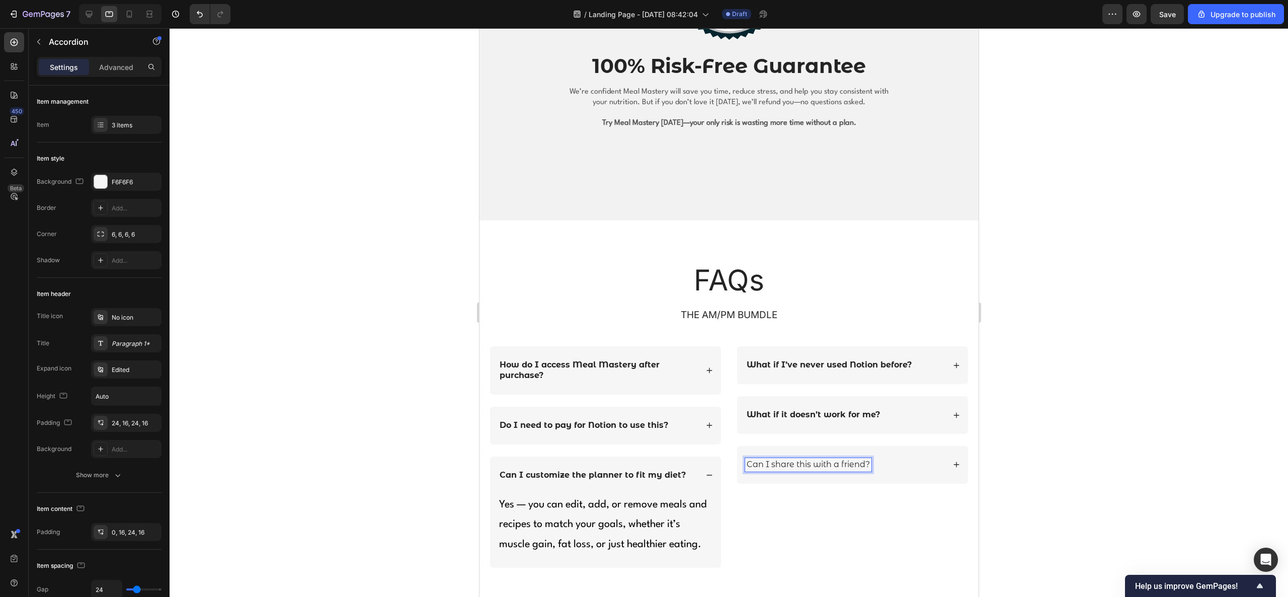
drag, startPoint x: 776, startPoint y: 463, endPoint x: 773, endPoint y: 458, distance: 5.7
click at [776, 397] on p "Can I share this with a friend?" at bounding box center [807, 464] width 123 height 11
click at [773, 397] on div "Can I share this with a friend?" at bounding box center [808, 465] width 126 height 14
click at [776, 397] on p "Can I share this with a friend?" at bounding box center [807, 464] width 123 height 11
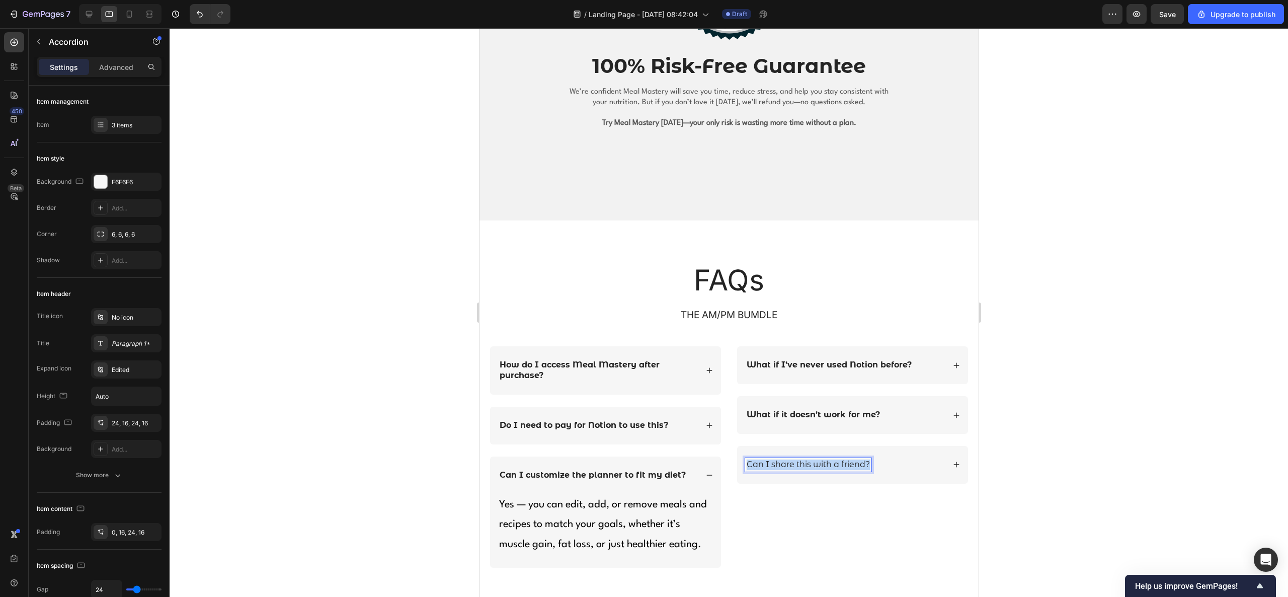
click at [776, 397] on p "Can I share this with a friend?" at bounding box center [807, 464] width 123 height 11
click at [758, 397] on icon "Editor contextual toolbar" at bounding box center [758, 445] width 6 height 8
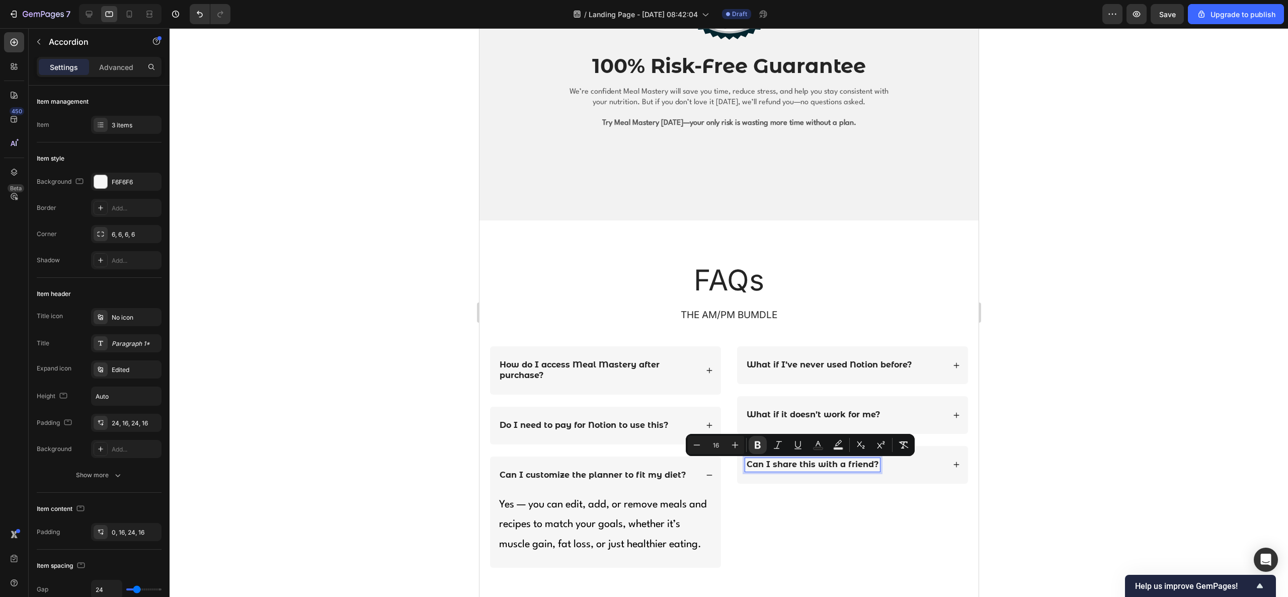
click at [858, 397] on div "Can I share this with a friend?" at bounding box center [852, 465] width 231 height 38
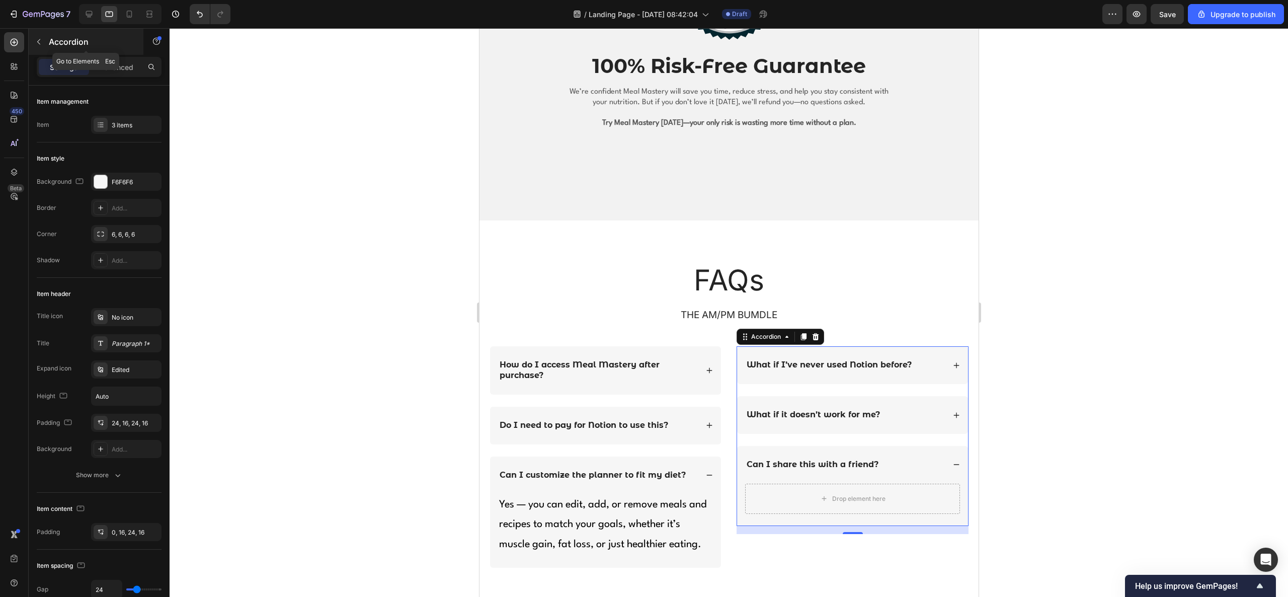
click at [39, 38] on icon "button" at bounding box center [39, 42] width 8 height 8
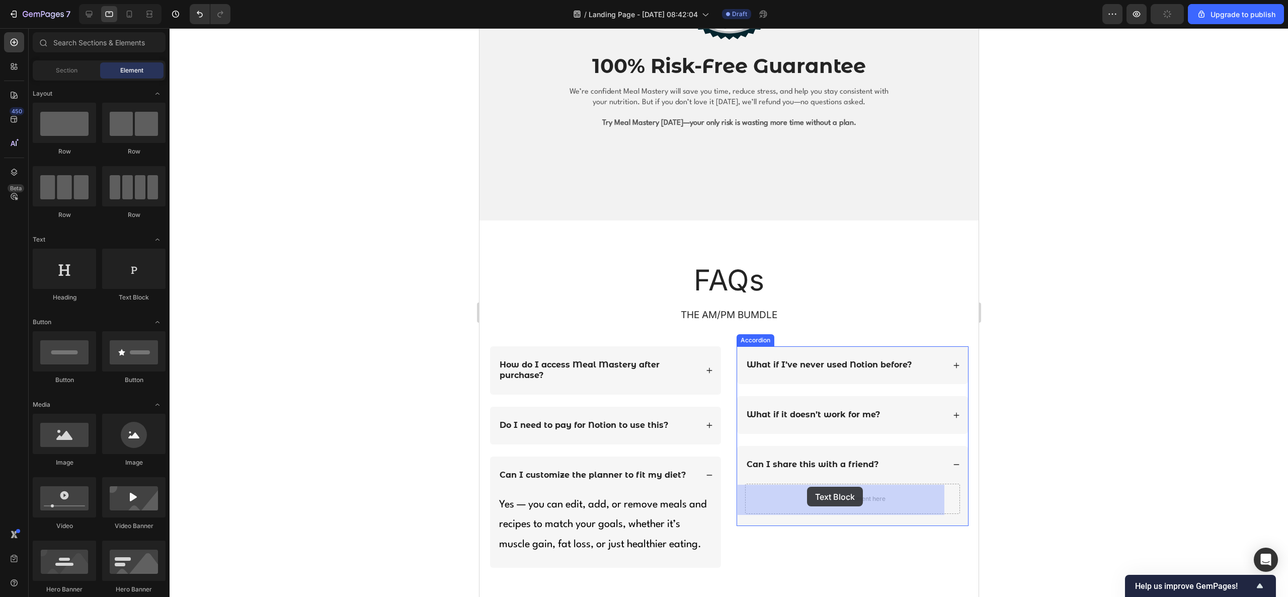
drag, startPoint x: 605, startPoint y: 289, endPoint x: 807, endPoint y: 487, distance: 282.1
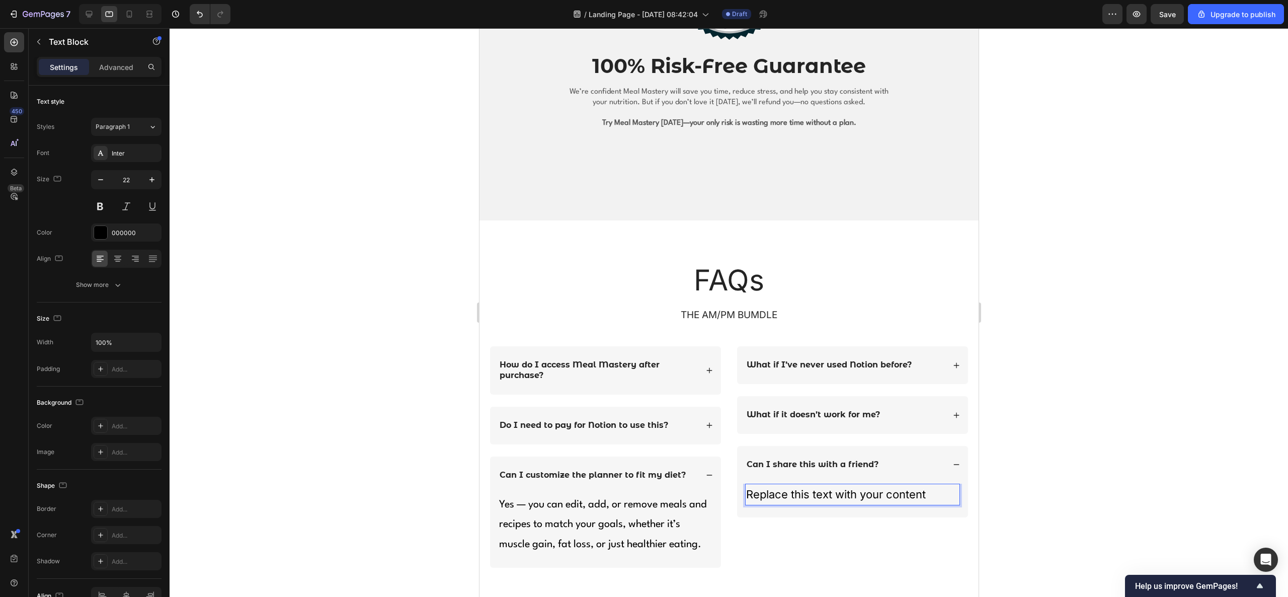
click at [851, 397] on p "Replace this text with your content" at bounding box center [852, 495] width 213 height 20
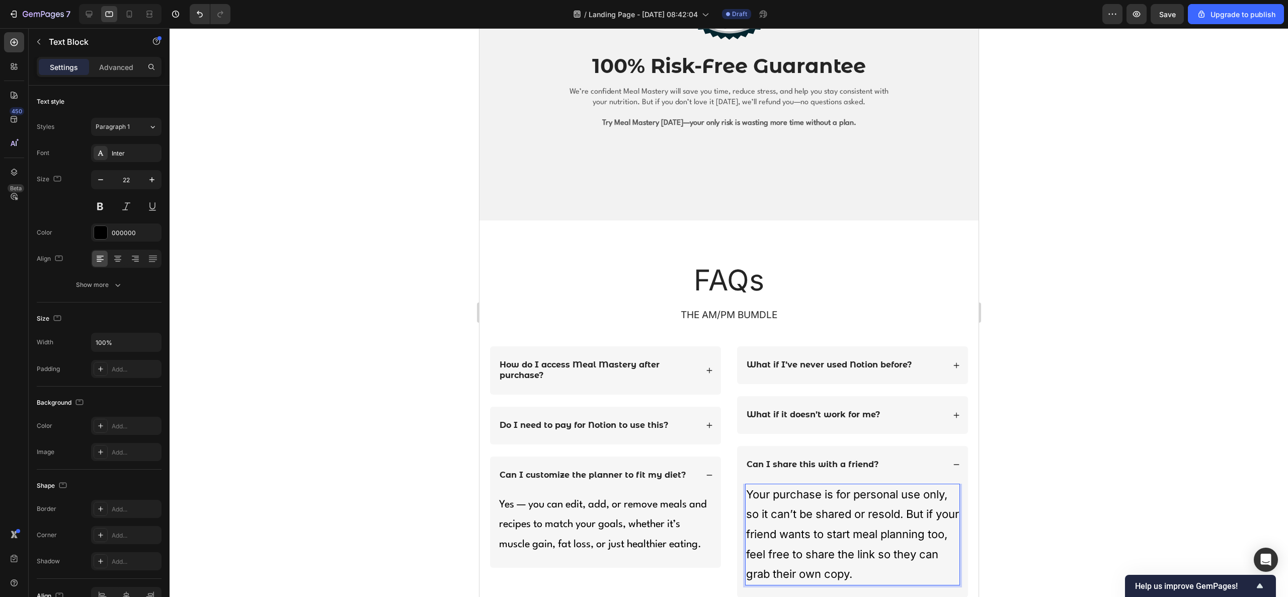
click at [849, 397] on p "Your purchase is for personal use only, so it can’t be shared or resold. But if…" at bounding box center [852, 535] width 213 height 100
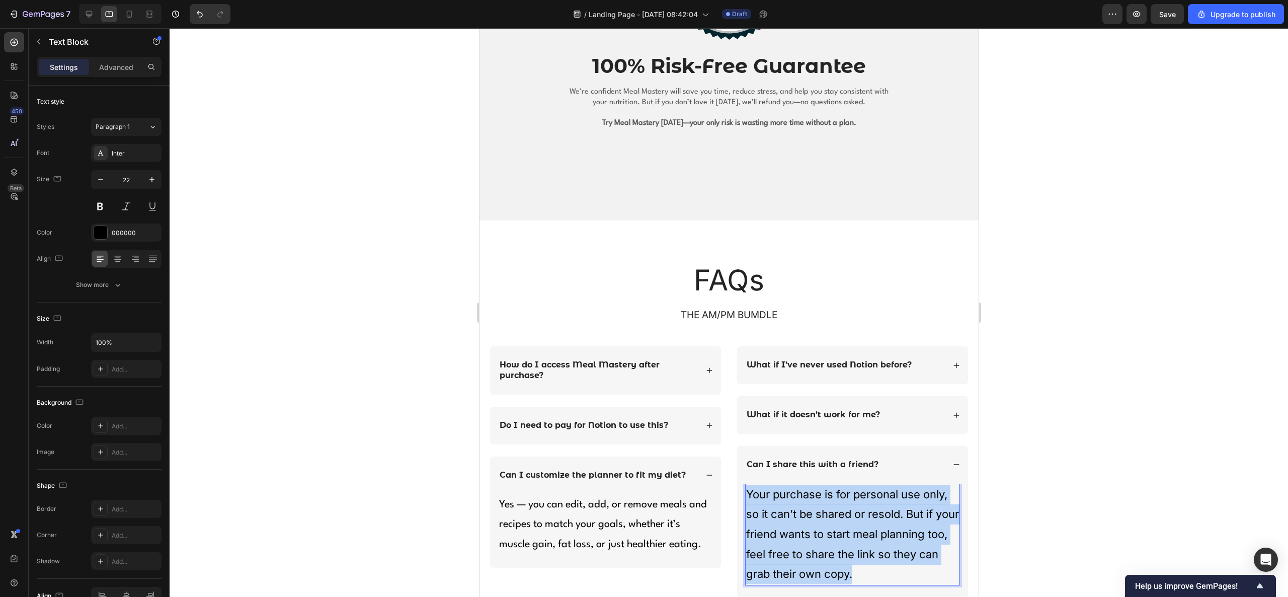
click at [849, 397] on p "Your purchase is for personal use only, so it can’t be shared or resold. But if…" at bounding box center [852, 535] width 213 height 100
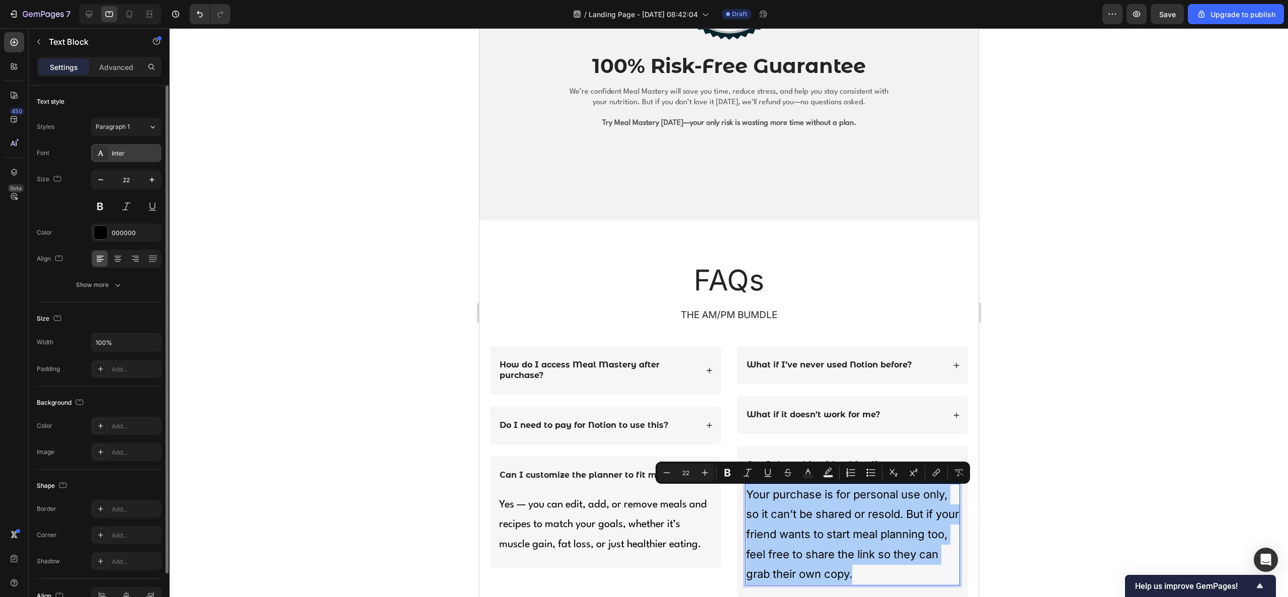
click at [141, 150] on div "Inter" at bounding box center [135, 153] width 47 height 9
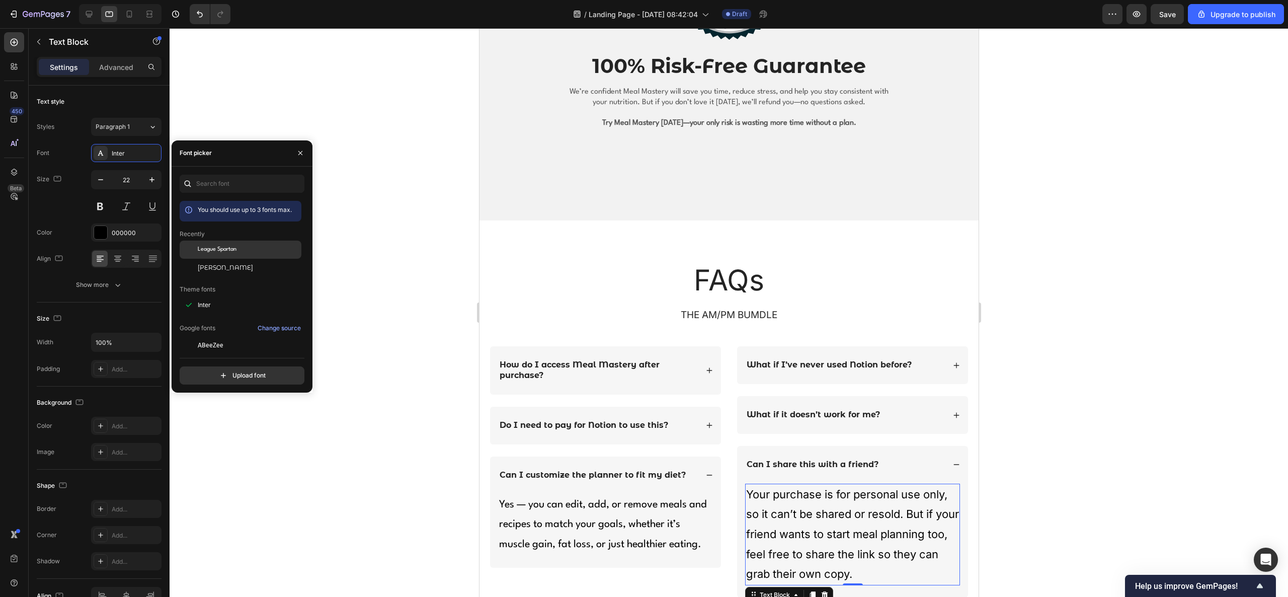
click at [219, 243] on div "League Spartan" at bounding box center [241, 249] width 122 height 18
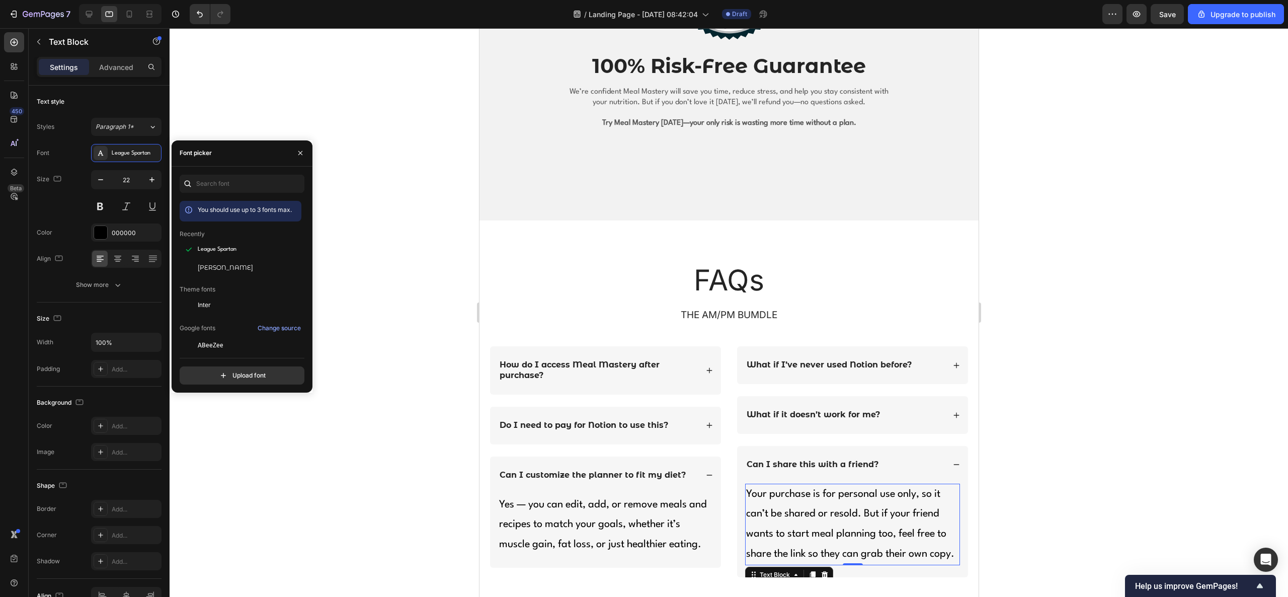
click at [858, 348] on div at bounding box center [729, 312] width 1118 height 569
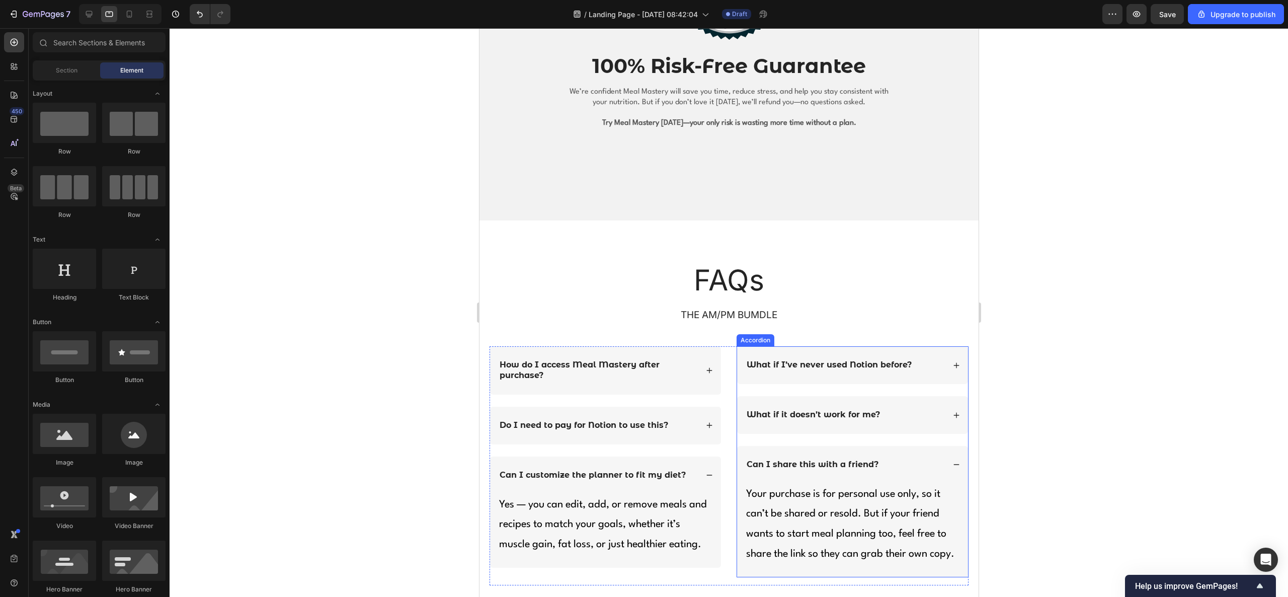
click at [858, 397] on div "Can I share this with a friend?" at bounding box center [852, 465] width 231 height 38
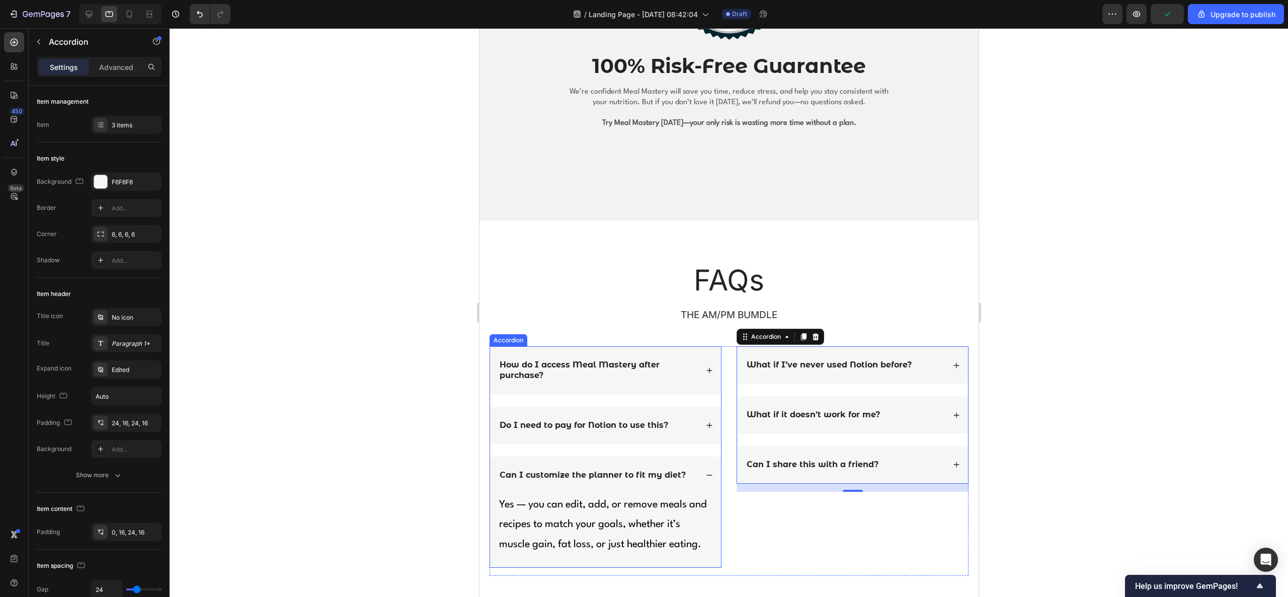
click at [705, 397] on icon at bounding box center [708, 474] width 7 height 7
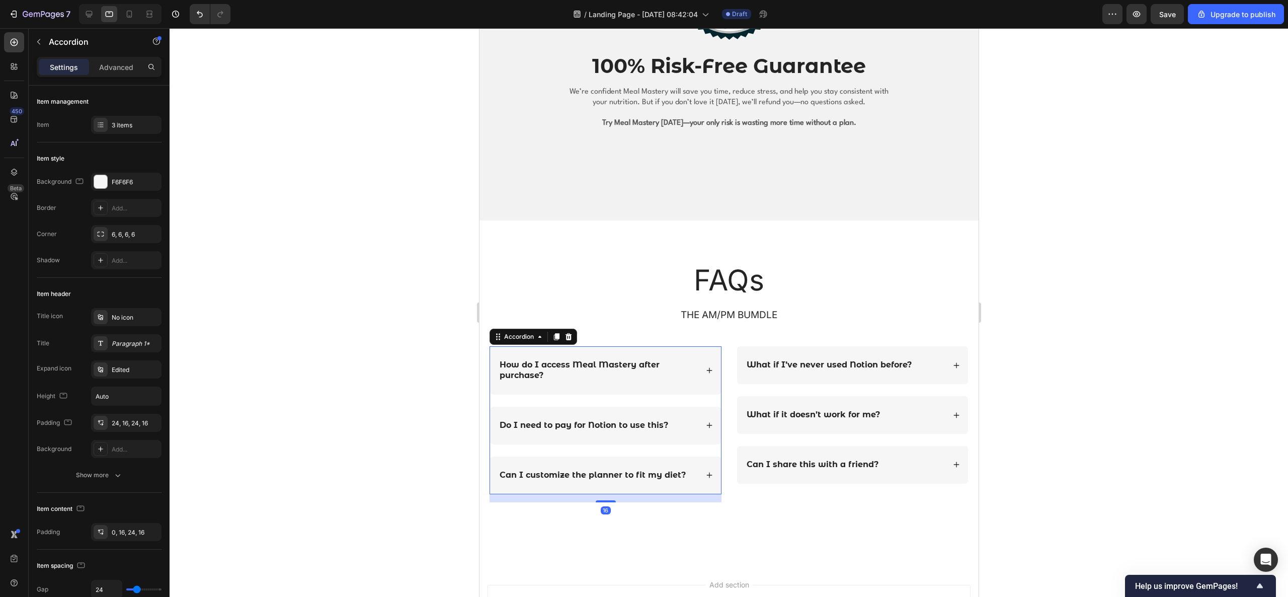
click at [858, 311] on div at bounding box center [729, 312] width 1118 height 569
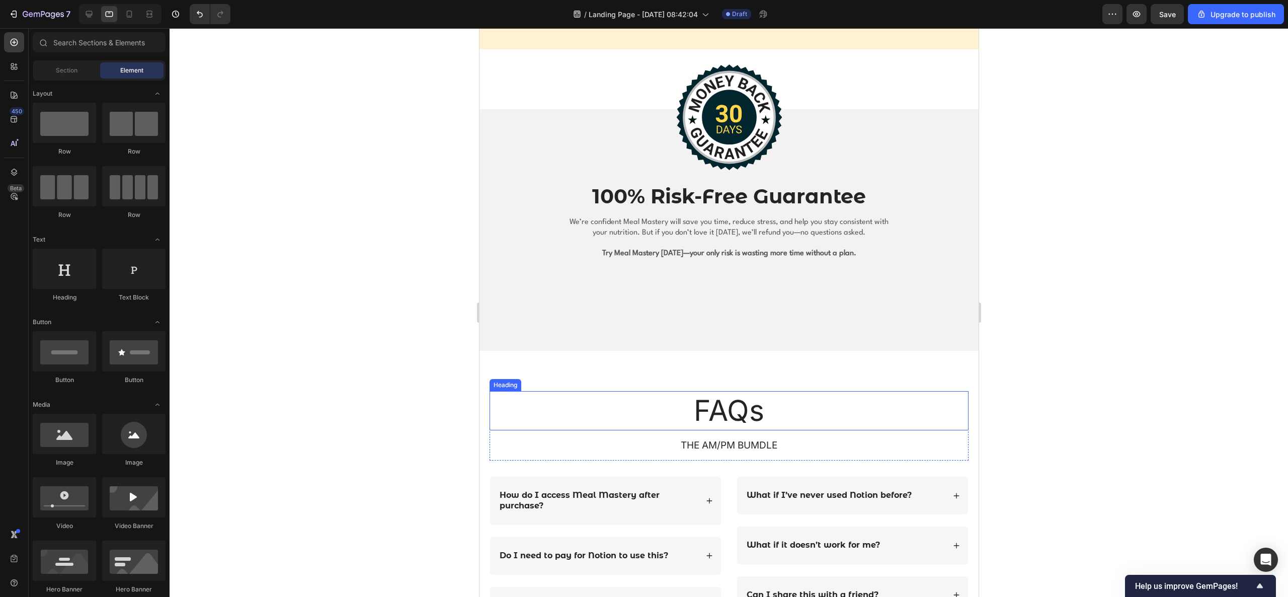
scroll to position [2114, 0]
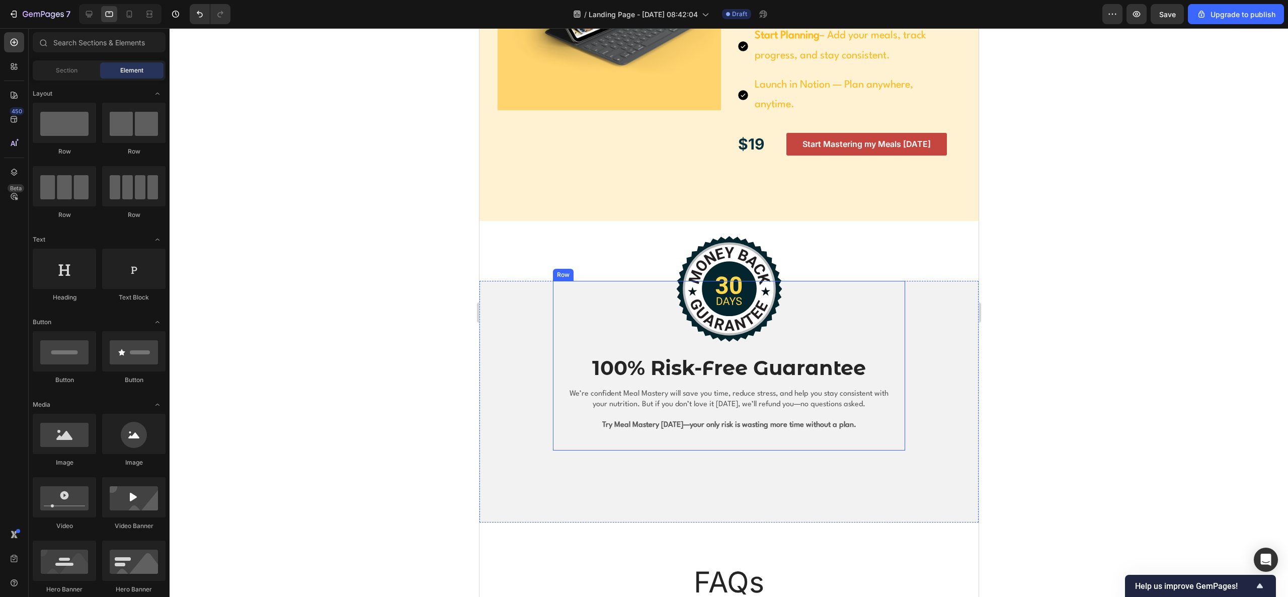
click at [858, 332] on div "Image 100% Risk-Free Guarantee Heading We’re confident Meal Mastery will save y…" at bounding box center [728, 366] width 352 height 170
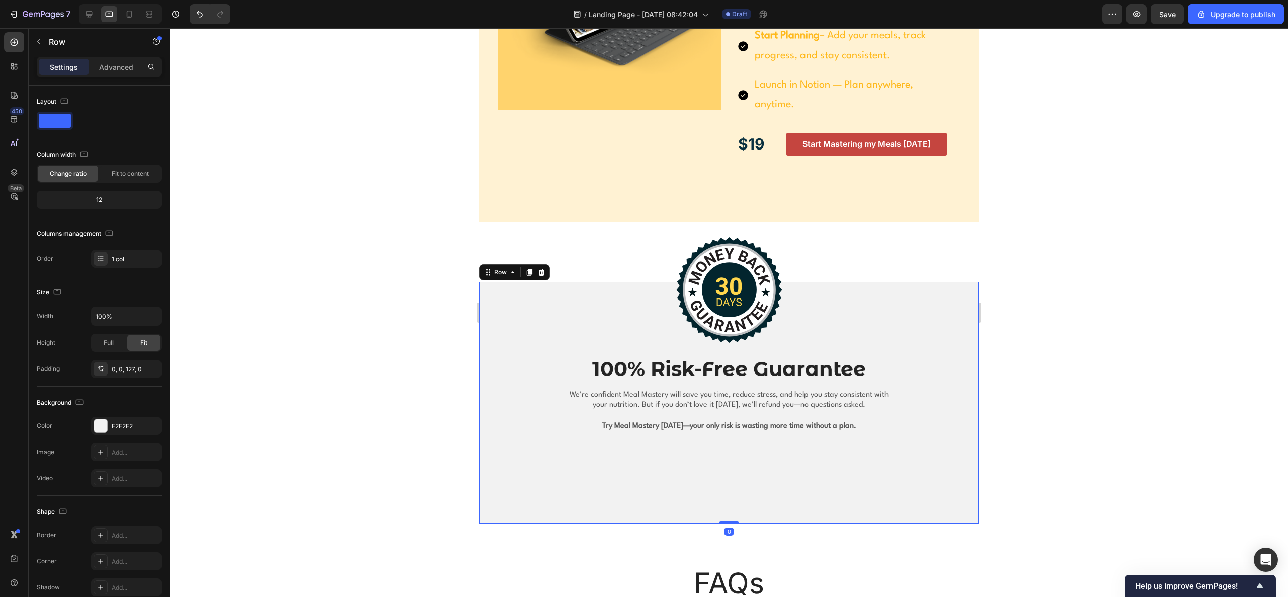
click at [858, 327] on div "Image 100% Risk-Free Guarantee Heading We’re confident Meal Mastery will save y…" at bounding box center [728, 371] width 499 height 178
drag, startPoint x: 107, startPoint y: 424, endPoint x: 111, endPoint y: 418, distance: 6.6
click at [107, 397] on div at bounding box center [100, 425] width 13 height 13
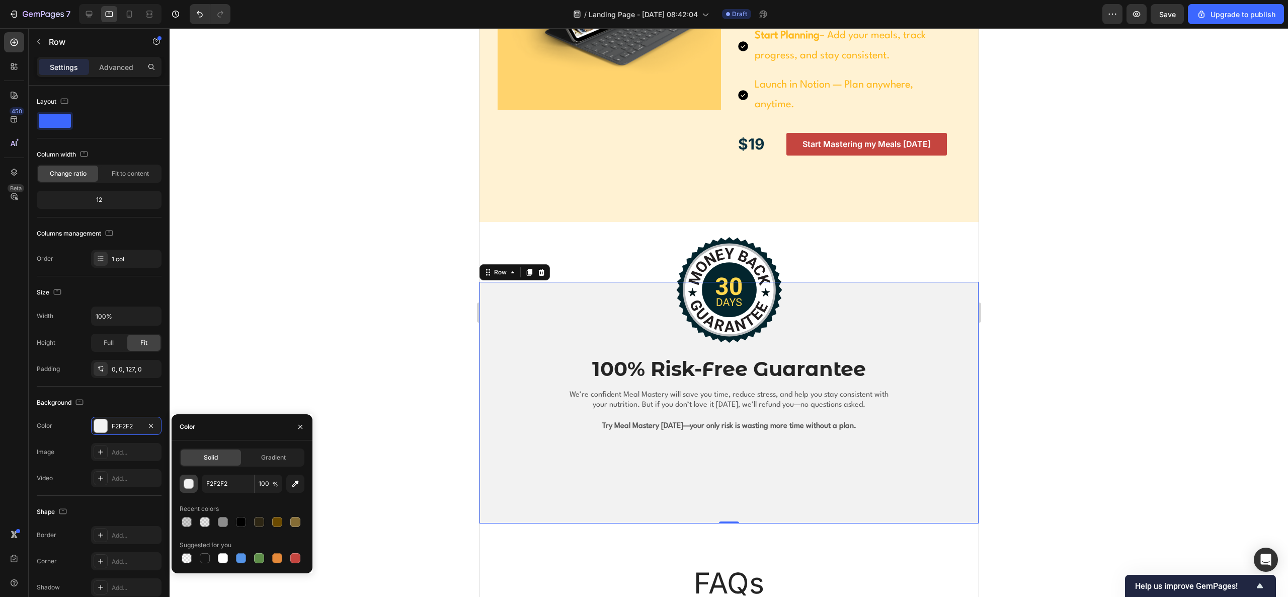
click at [192, 397] on div "button" at bounding box center [189, 484] width 10 height 10
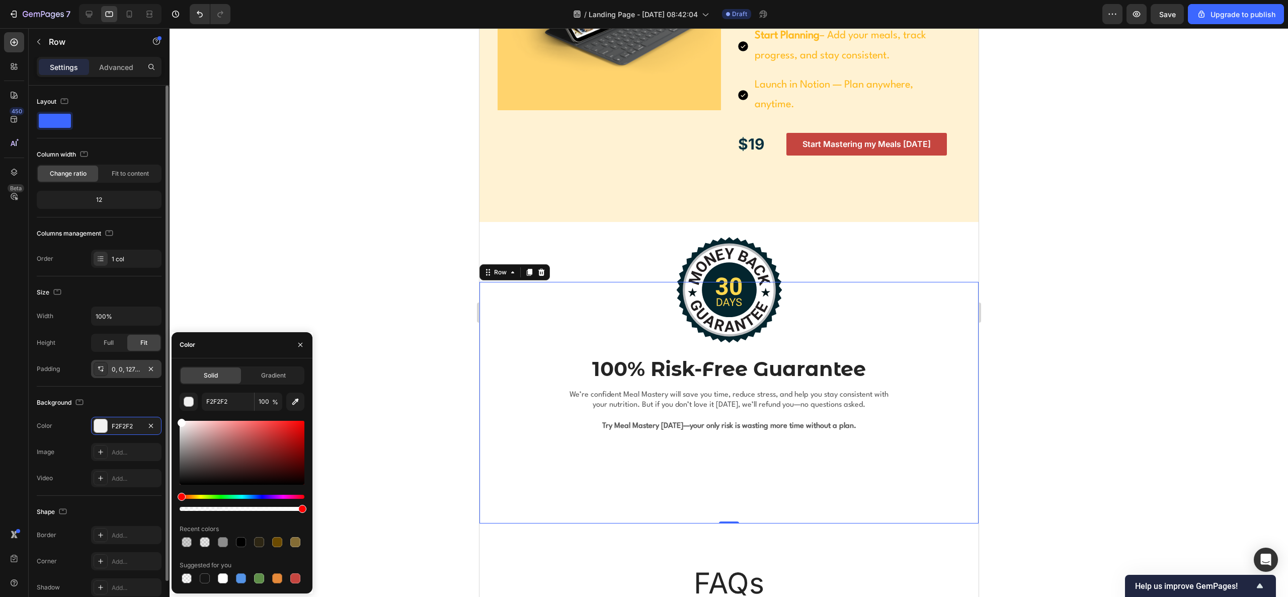
drag, startPoint x: 182, startPoint y: 427, endPoint x: 161, endPoint y: 375, distance: 55.3
click at [161, 375] on div "450 Beta Sections(18) Elements(83) Section Element Hero Section Product Detail …" at bounding box center [85, 312] width 170 height 569
type input "FFFFFF"
type input "F2F2F2"
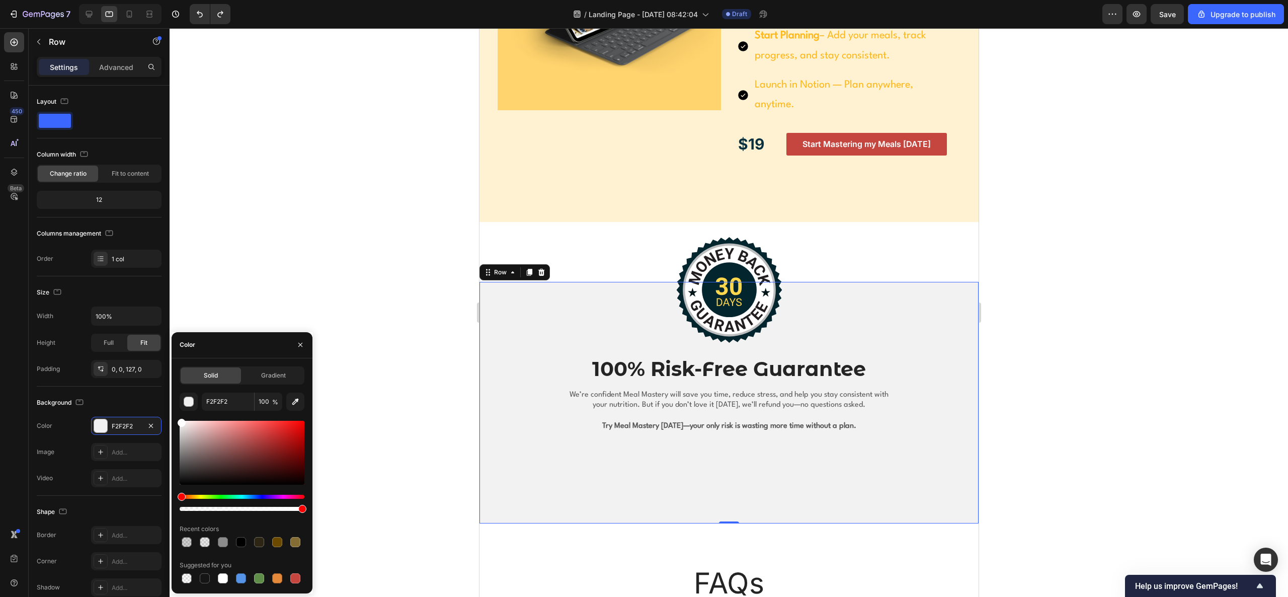
click at [337, 267] on div at bounding box center [729, 312] width 1118 height 569
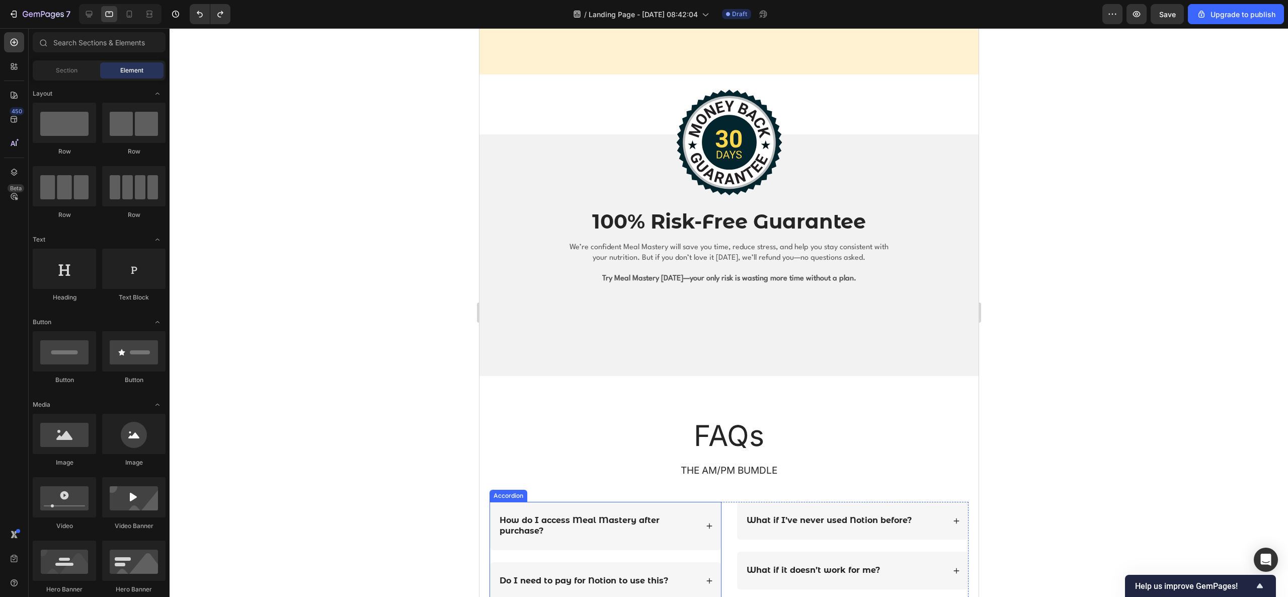
scroll to position [2516, 0]
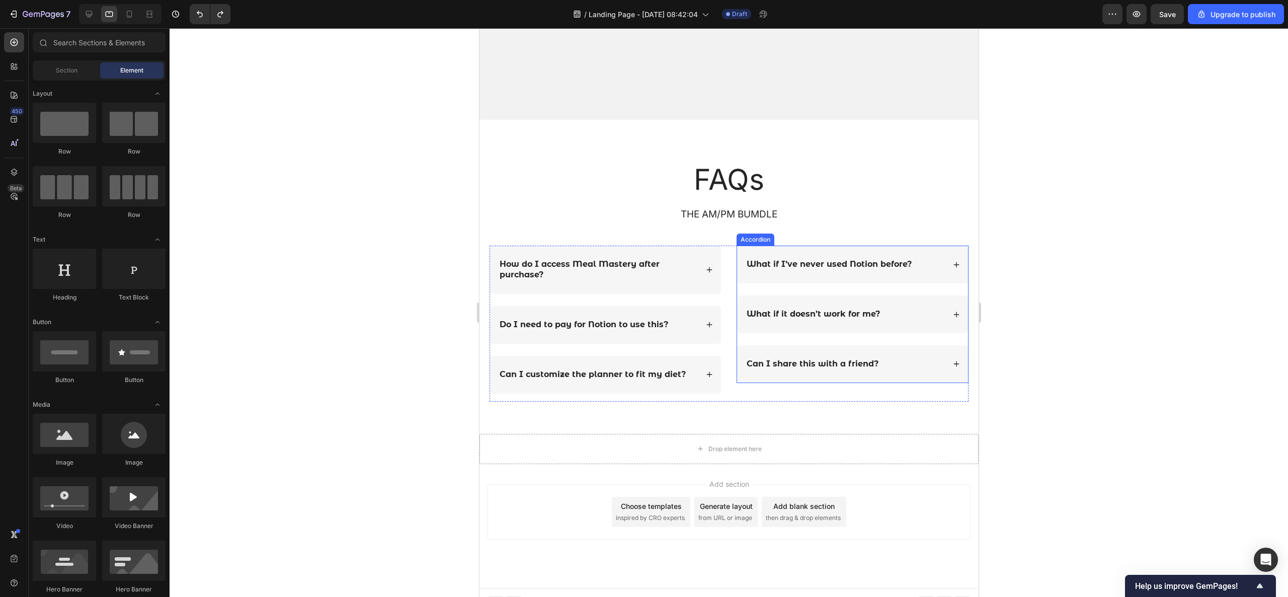
click at [858, 370] on div "Can I share this with a friend?" at bounding box center [852, 364] width 231 height 38
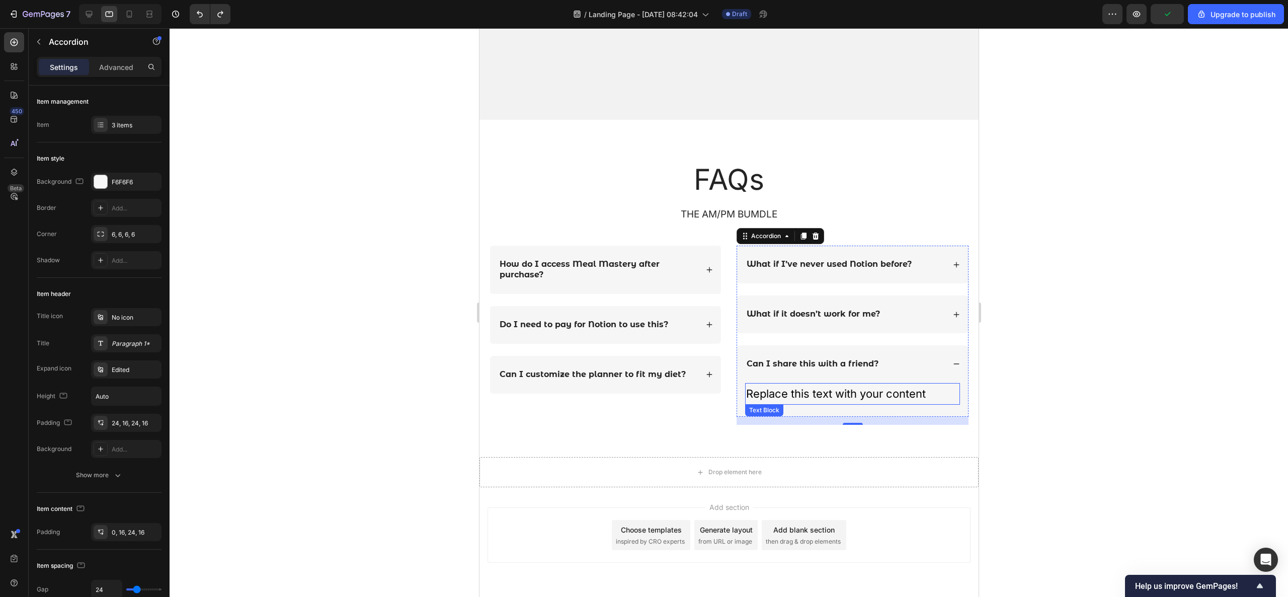
click at [858, 397] on div "Replace this text with your content" at bounding box center [852, 394] width 215 height 22
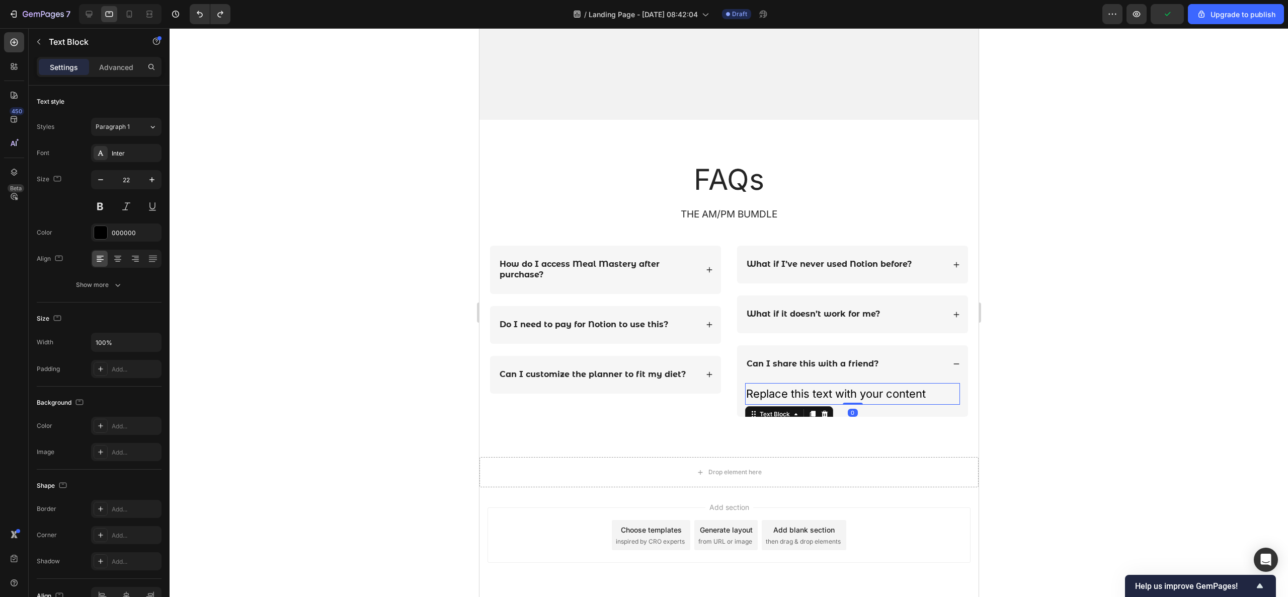
click at [858, 397] on div "Replace this text with your content" at bounding box center [852, 394] width 215 height 22
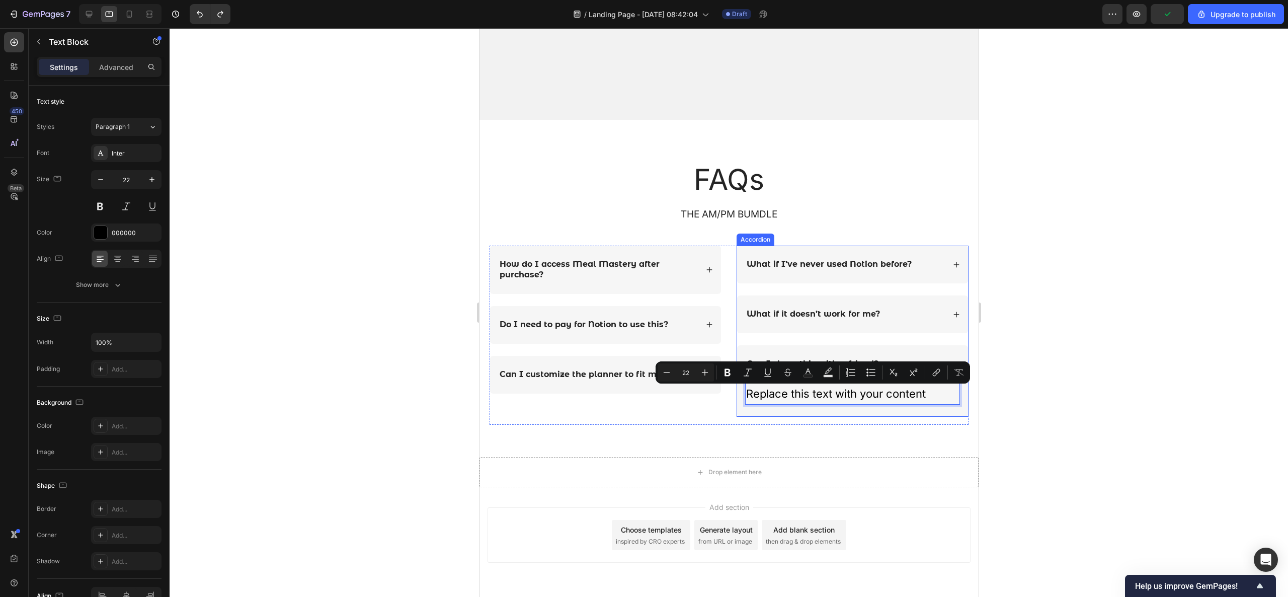
click at [858, 303] on div "What if it doesn’t work for me?" at bounding box center [852, 314] width 231 height 38
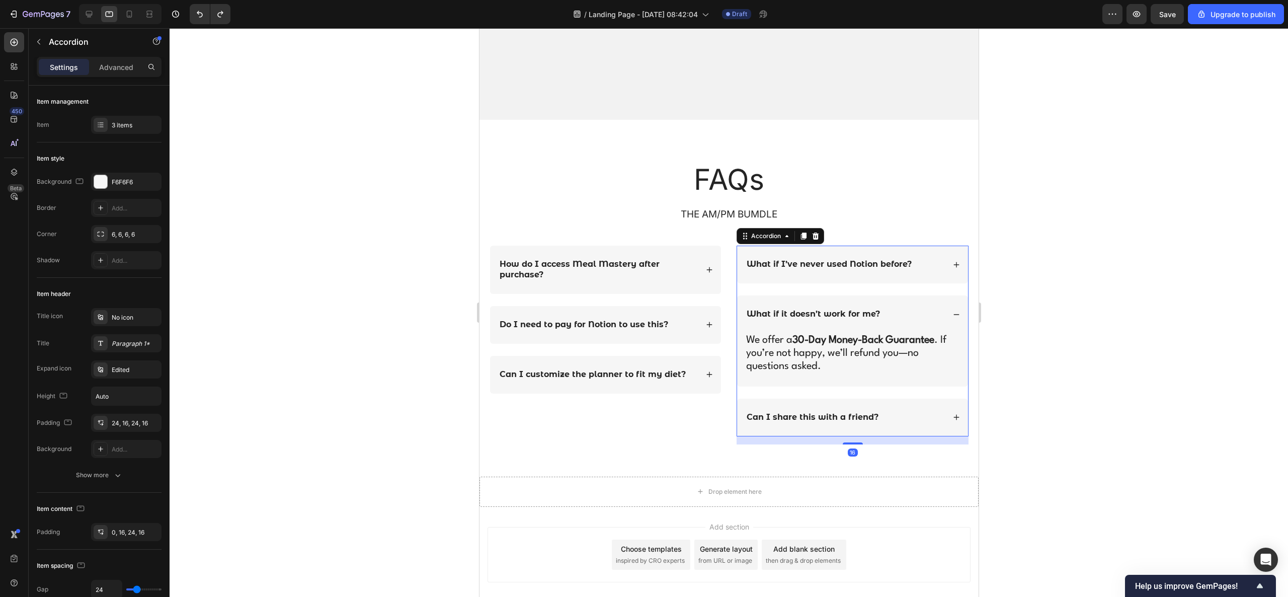
click at [858, 397] on div "Can I share this with a friend?" at bounding box center [852, 417] width 231 height 38
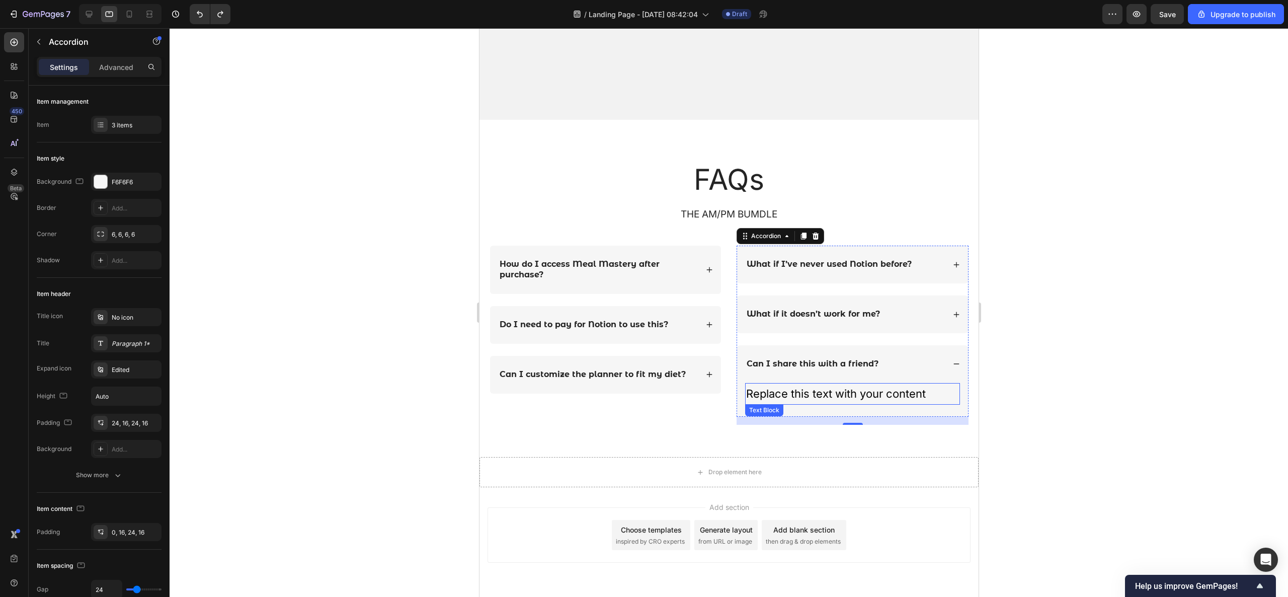
click at [858, 388] on div "Replace this text with your content" at bounding box center [852, 394] width 215 height 22
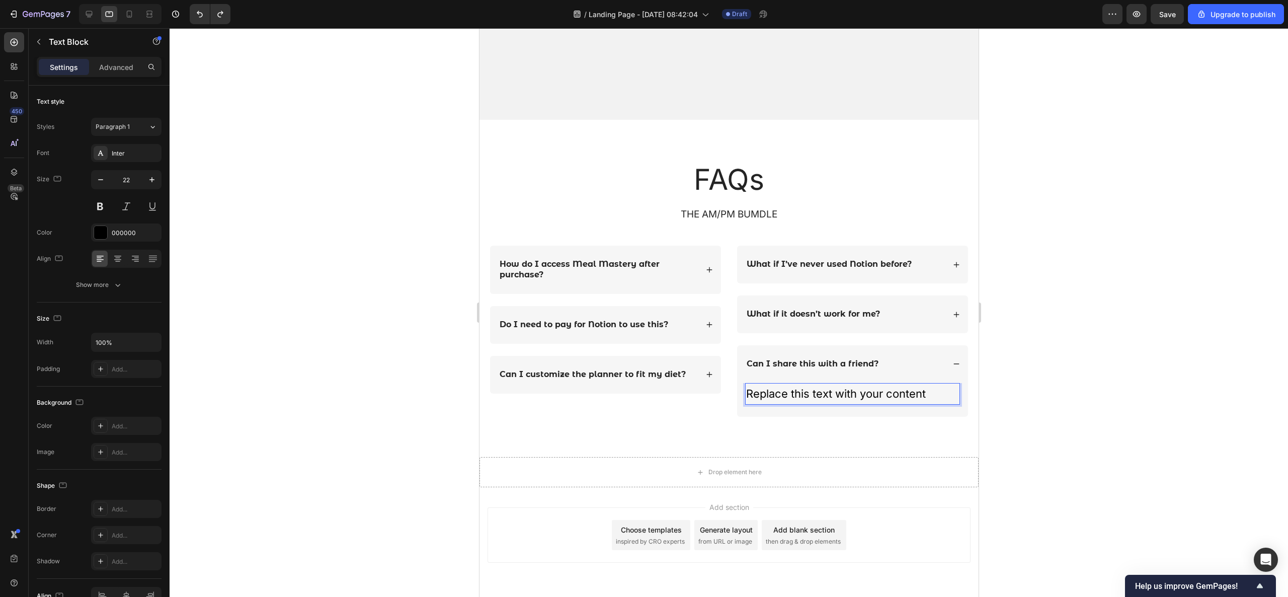
click at [858, 388] on div "Replace this text with your content" at bounding box center [852, 394] width 215 height 22
click at [858, 388] on p "Replace this text with your content" at bounding box center [852, 394] width 213 height 20
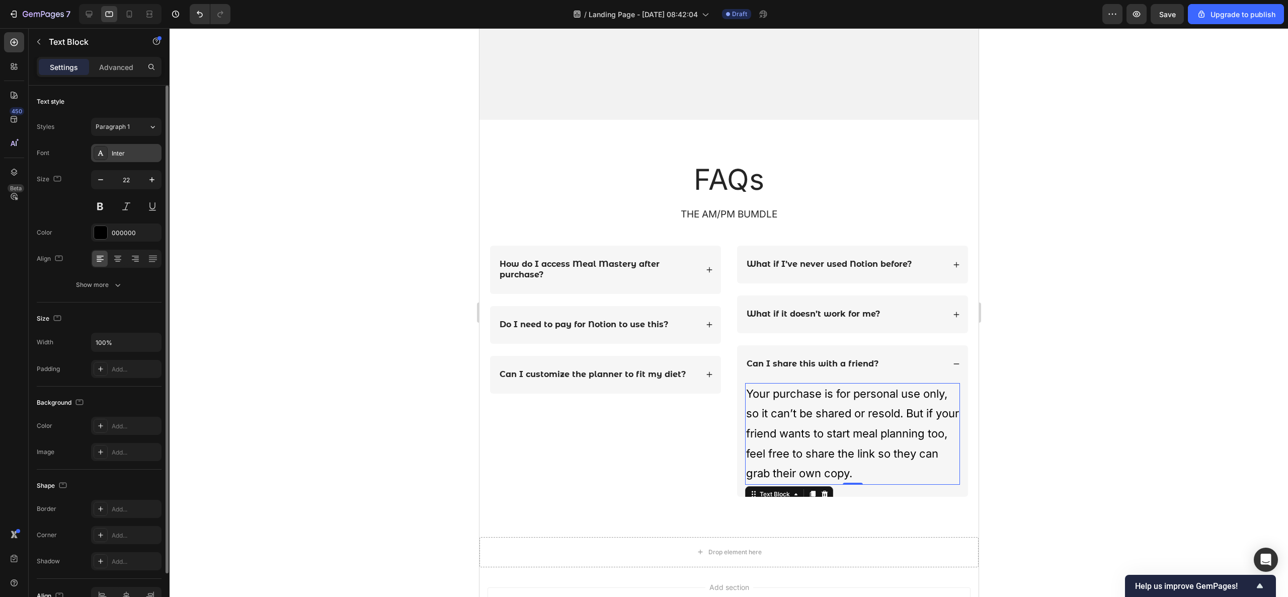
click at [145, 153] on div "Inter" at bounding box center [135, 153] width 47 height 9
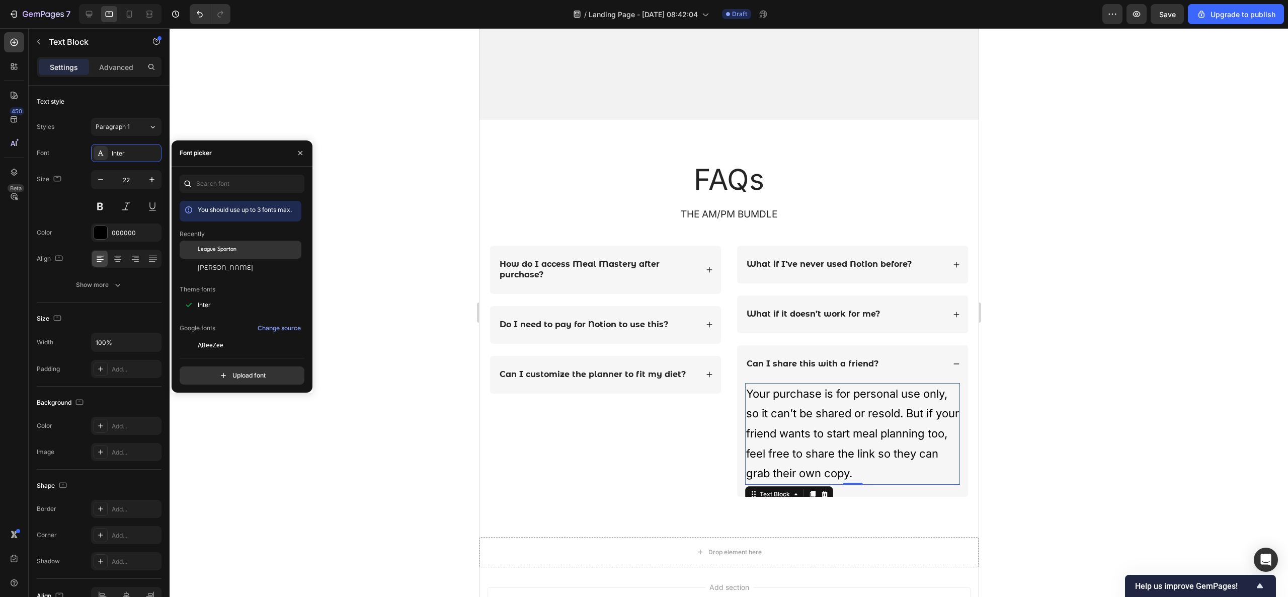
click at [205, 251] on span "League Spartan" at bounding box center [217, 249] width 39 height 9
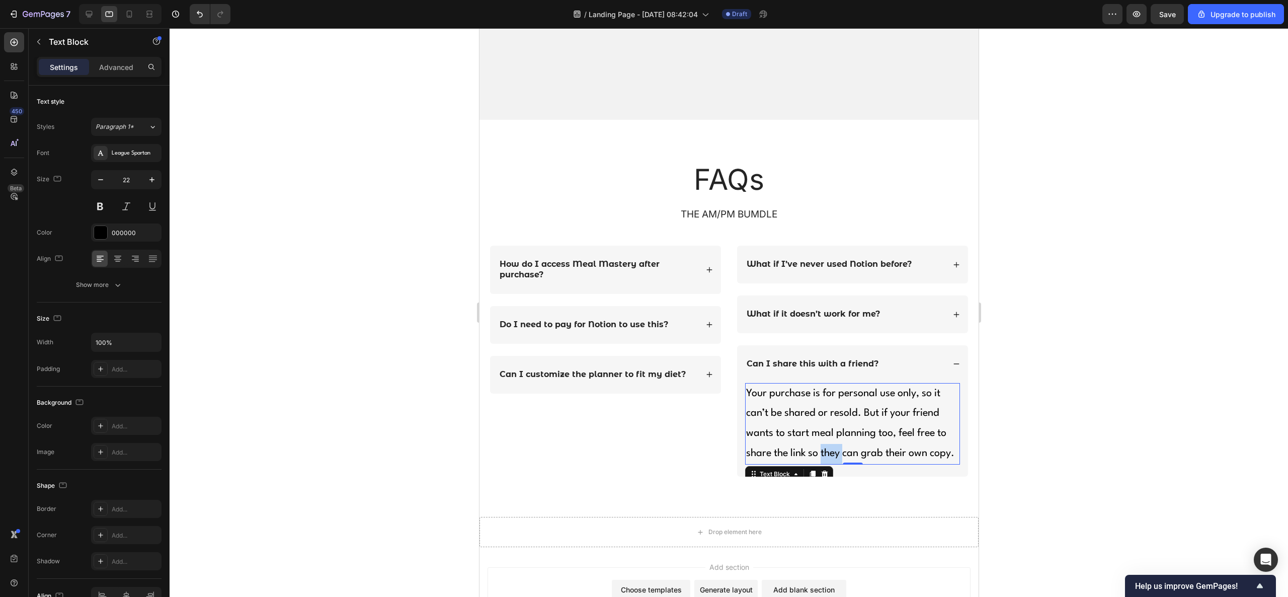
click at [822, 397] on p "Your purchase is for personal use only, so it can’t be shared or resold. But if…" at bounding box center [852, 423] width 213 height 79
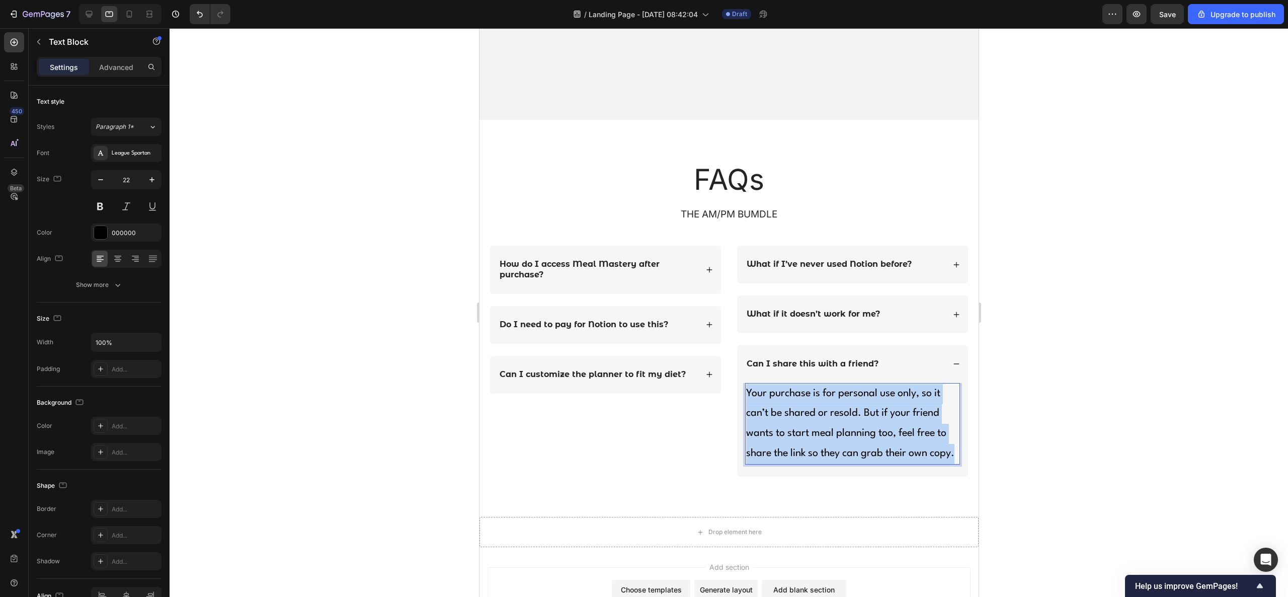
click at [822, 397] on p "Your purchase is for personal use only, so it can’t be shared or resold. But if…" at bounding box center [852, 423] width 213 height 79
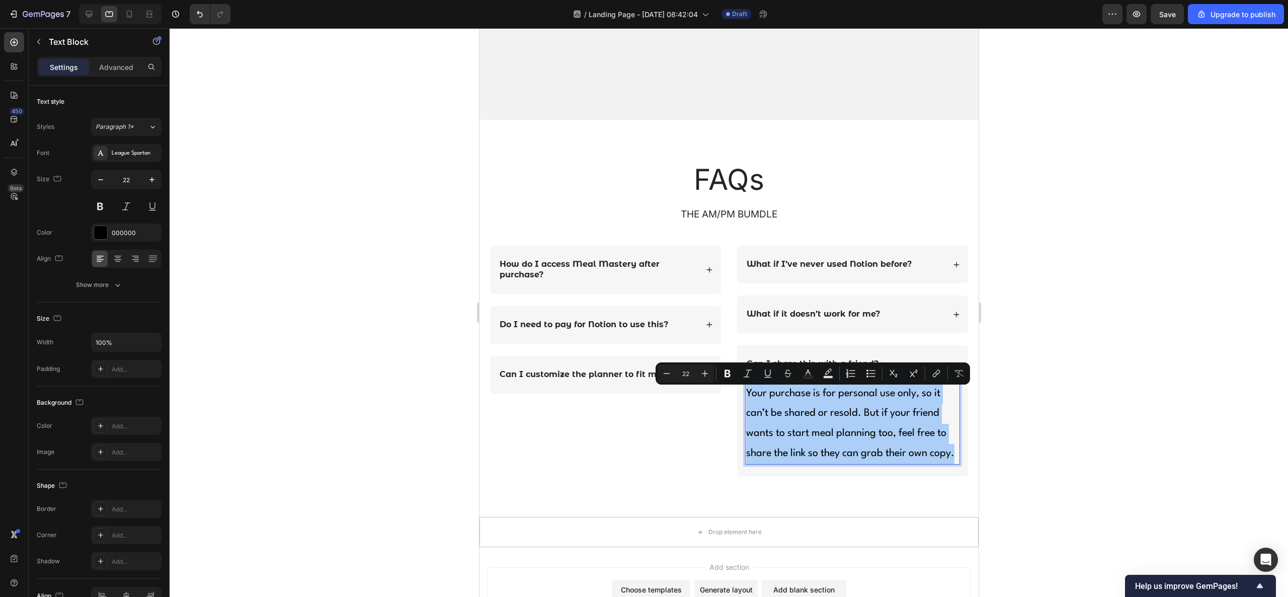
click at [858, 330] on div at bounding box center [729, 312] width 1118 height 569
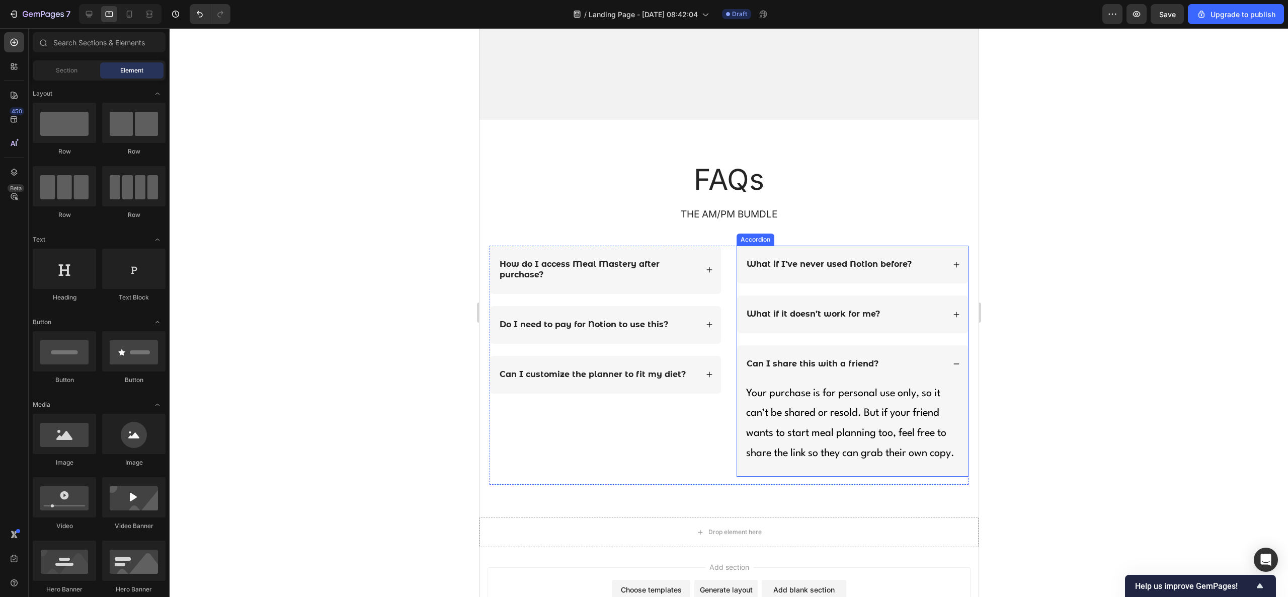
click at [858, 366] on div "Can I share this with a friend?" at bounding box center [852, 364] width 231 height 38
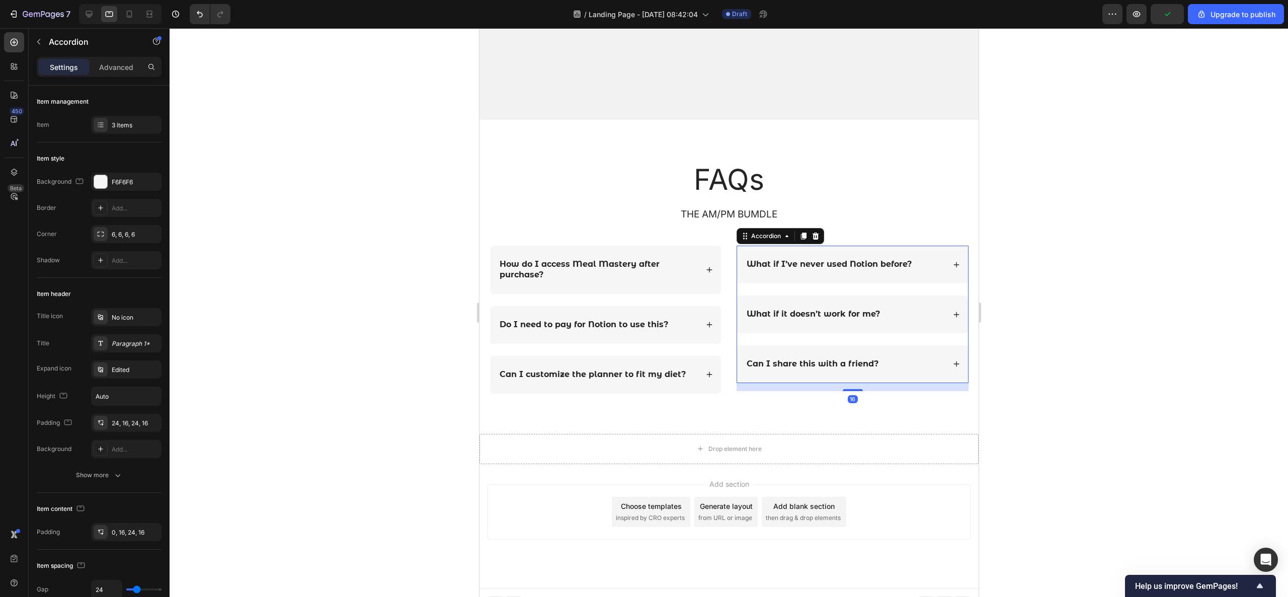
click at [317, 362] on div at bounding box center [729, 312] width 1118 height 569
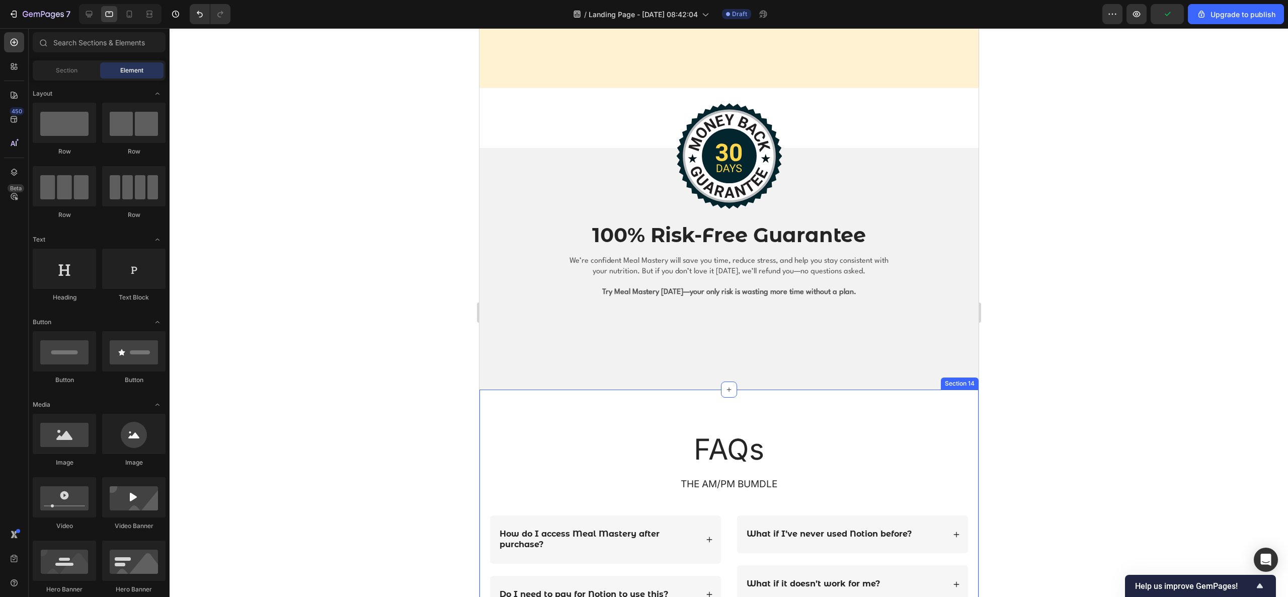
scroll to position [2214, 0]
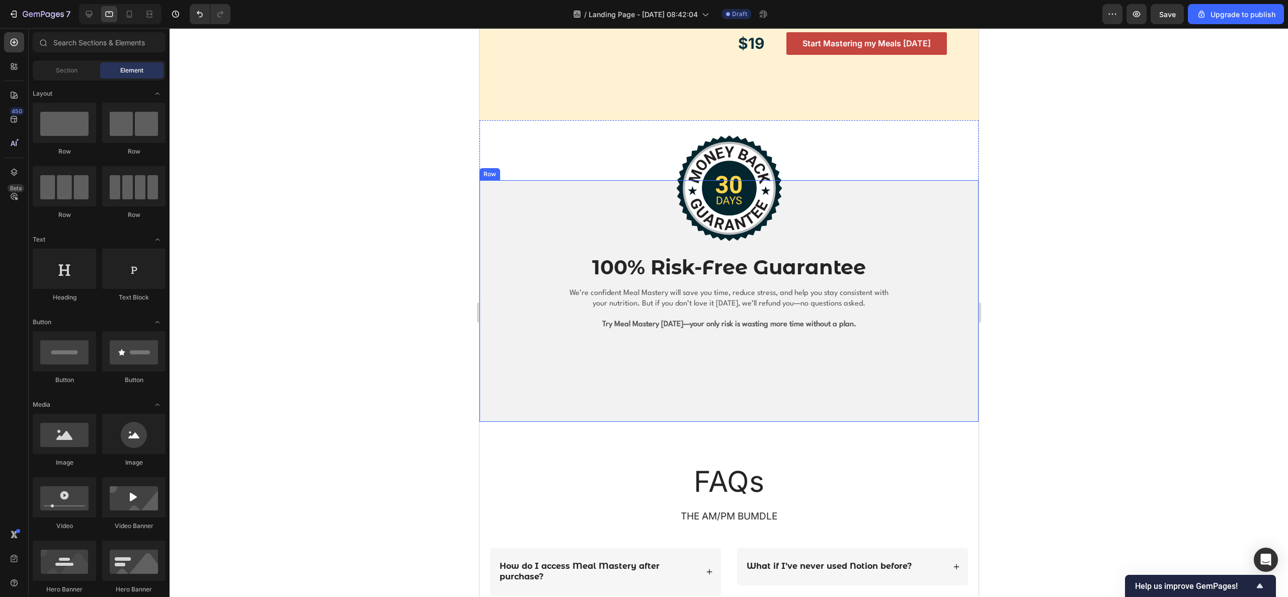
click at [525, 384] on div "Image 100% Risk-Free Guarantee Heading We’re confident Meal Mastery will save y…" at bounding box center [728, 301] width 499 height 242
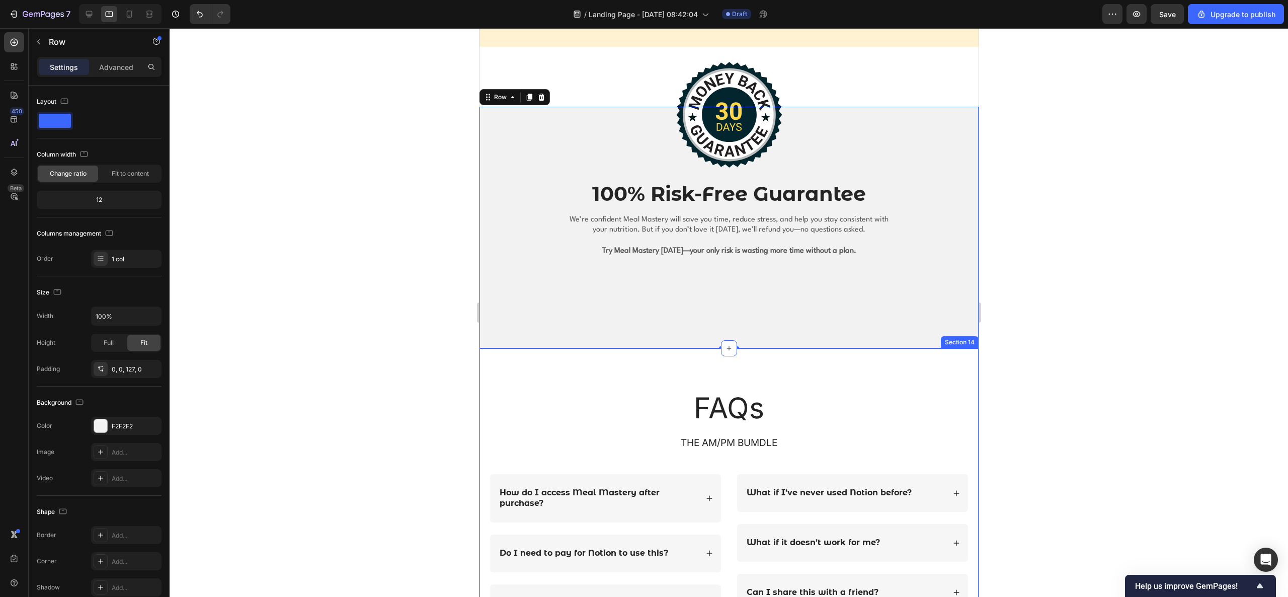
scroll to position [2315, 0]
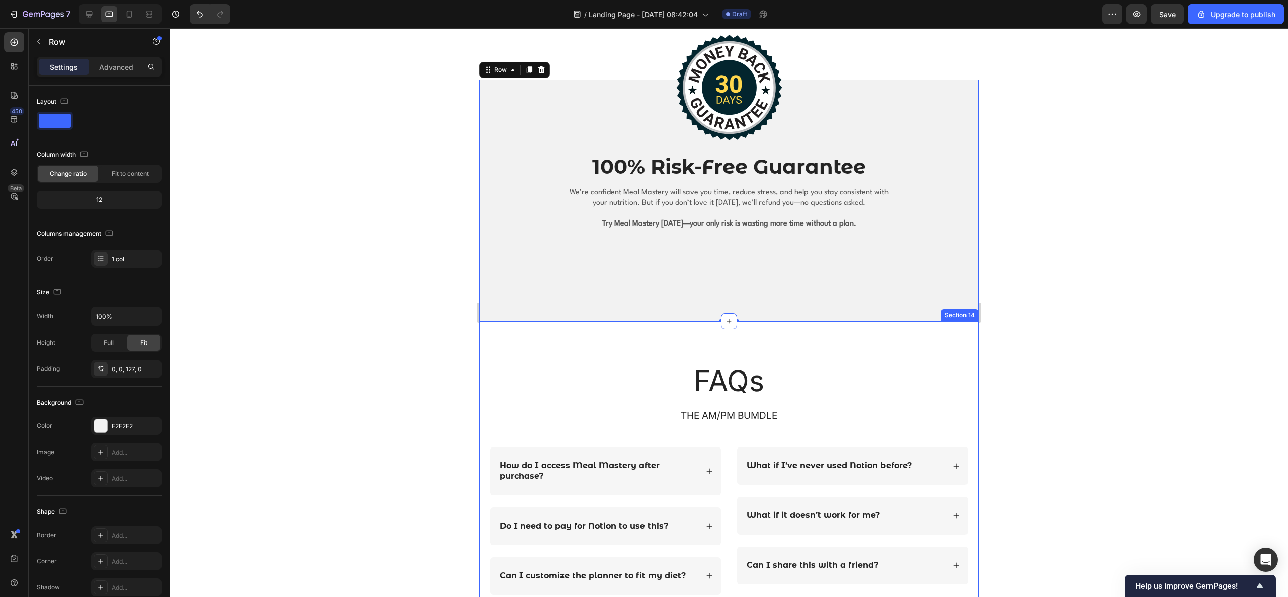
click at [492, 334] on div "FAQs Heading THE AM/PM BUMDLE Text Block Row How do I access Meal Mastery after…" at bounding box center [728, 478] width 499 height 314
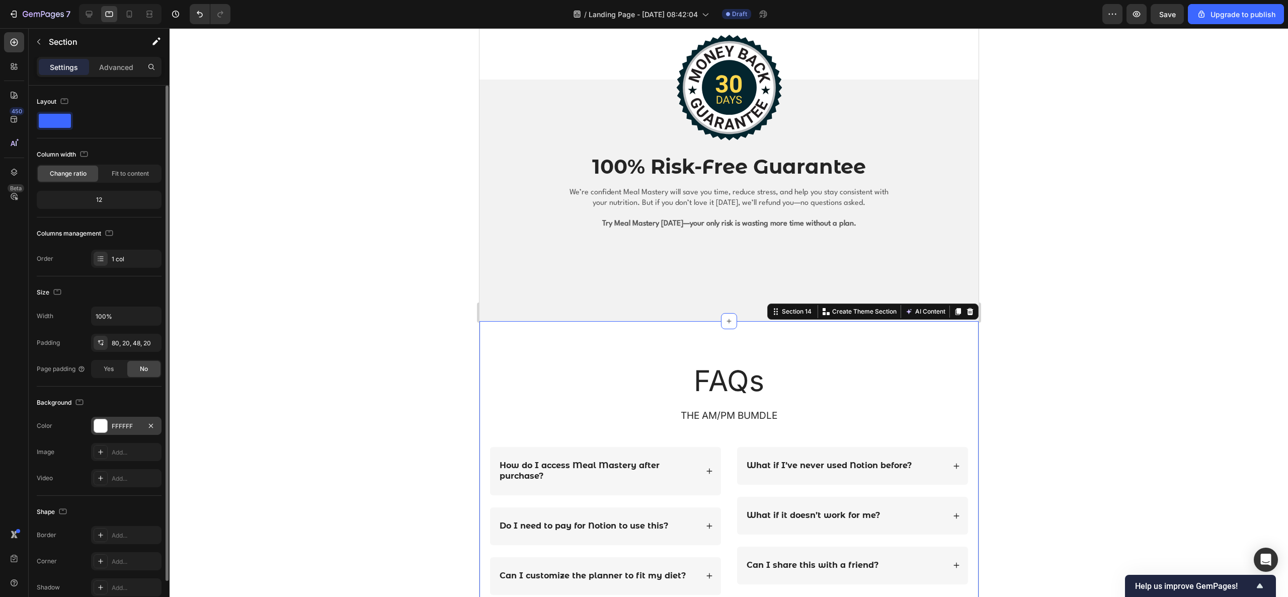
click at [101, 397] on div at bounding box center [100, 425] width 13 height 13
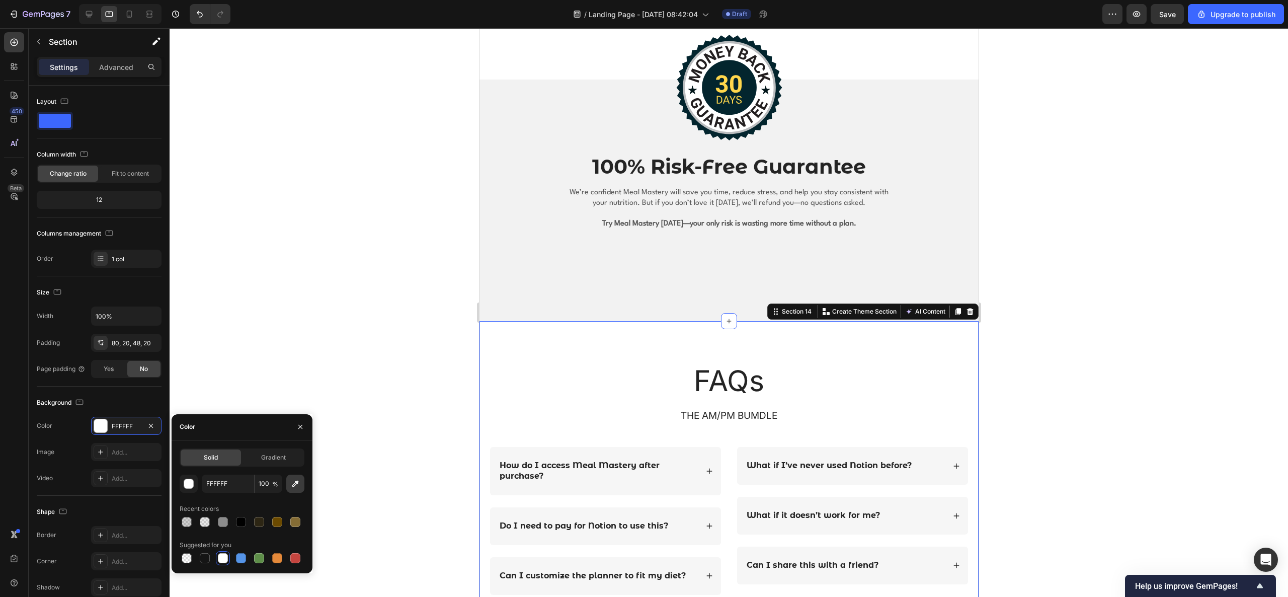
click at [295, 397] on icon "button" at bounding box center [295, 483] width 10 height 10
type input "F2F2F2"
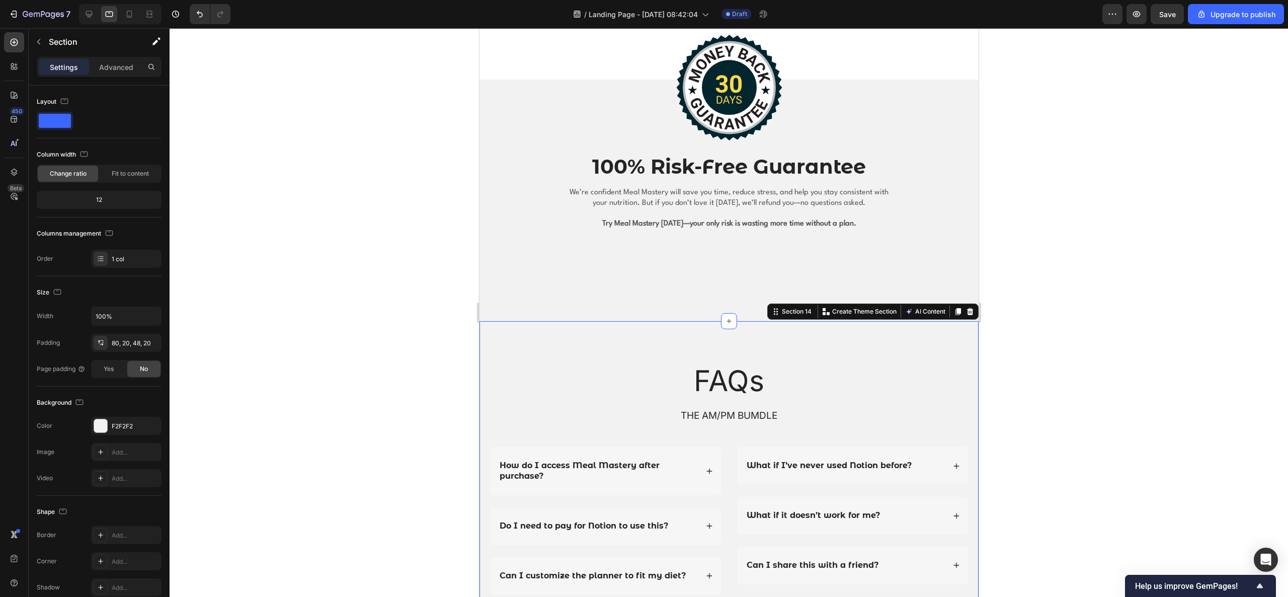
click at [389, 250] on div at bounding box center [729, 312] width 1118 height 569
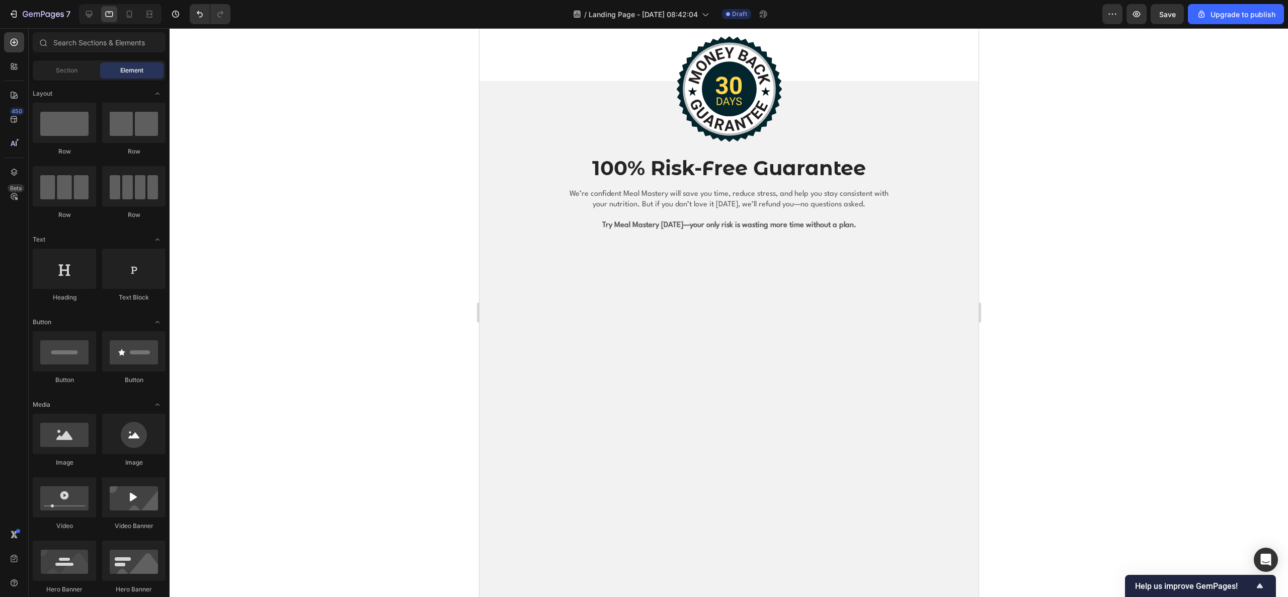
scroll to position [2013, 0]
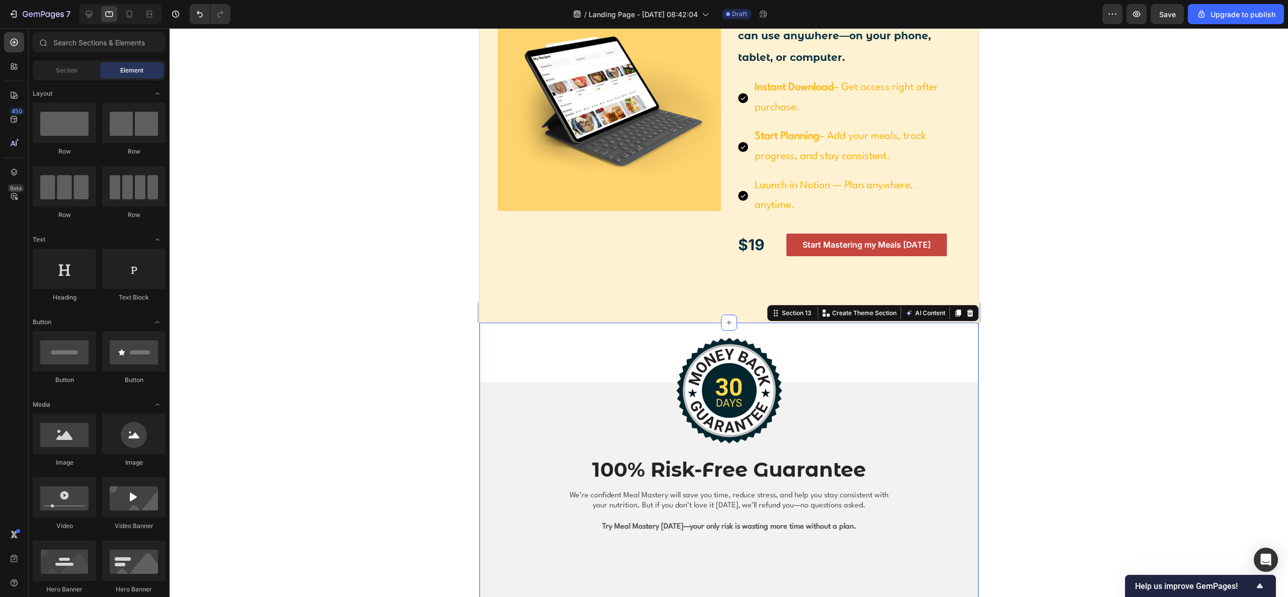
click at [525, 346] on div "Image 100% Risk-Free Guarantee Heading We’re confident Meal Mastery will save y…" at bounding box center [728, 473] width 499 height 301
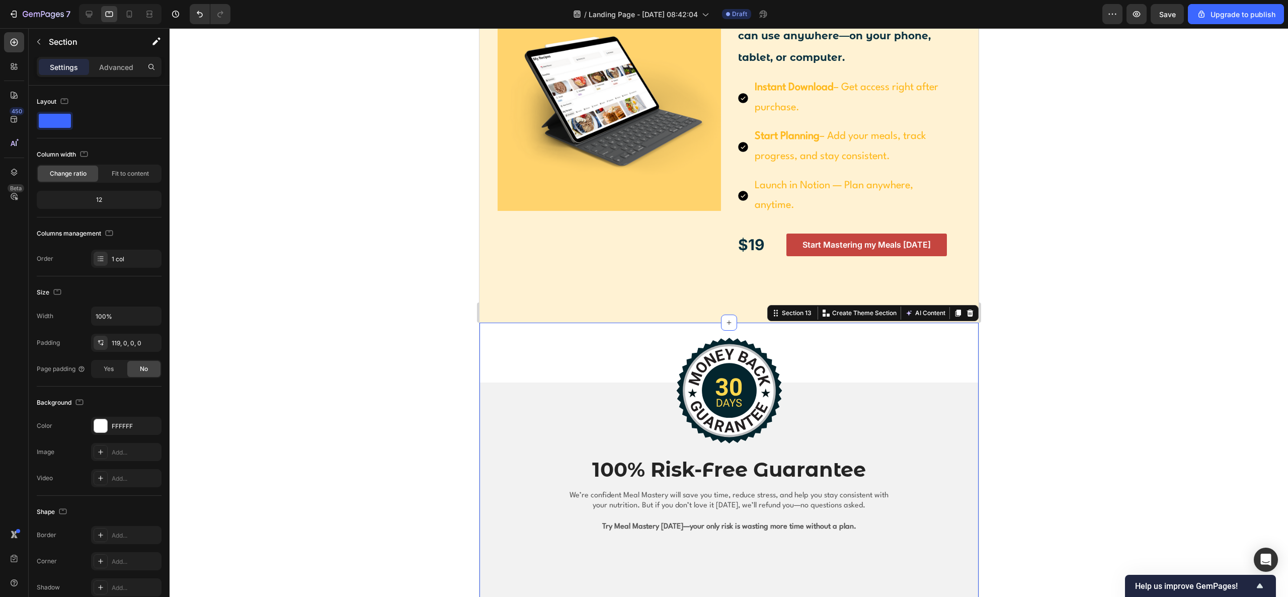
scroll to position [2214, 0]
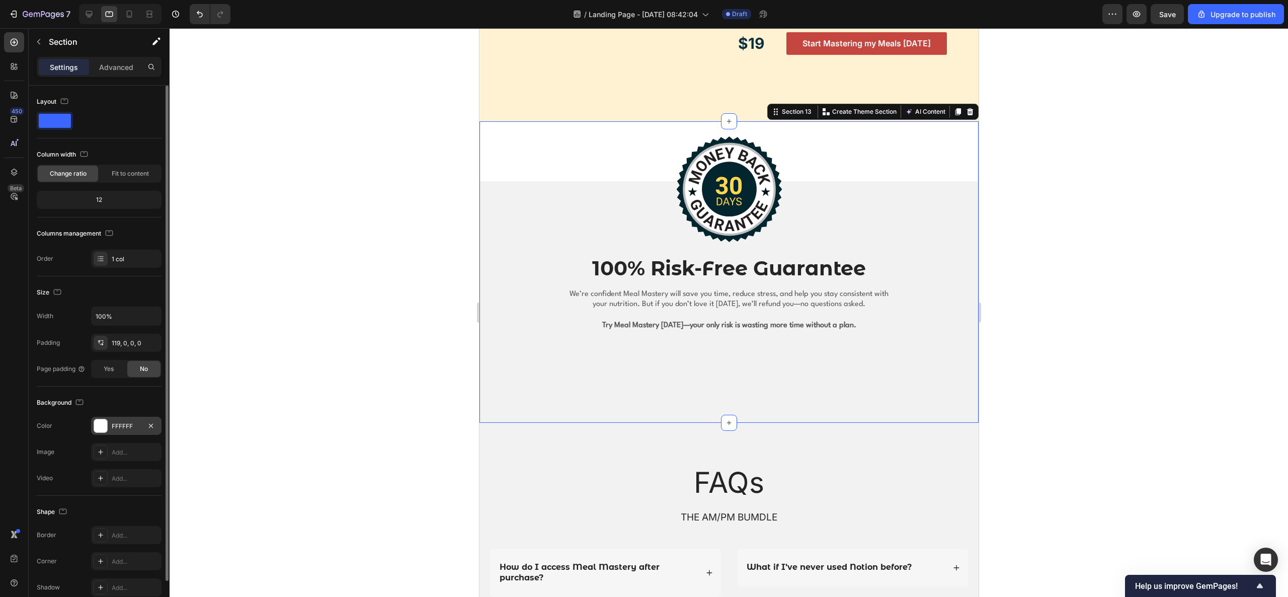
click at [97, 397] on div at bounding box center [100, 425] width 13 height 13
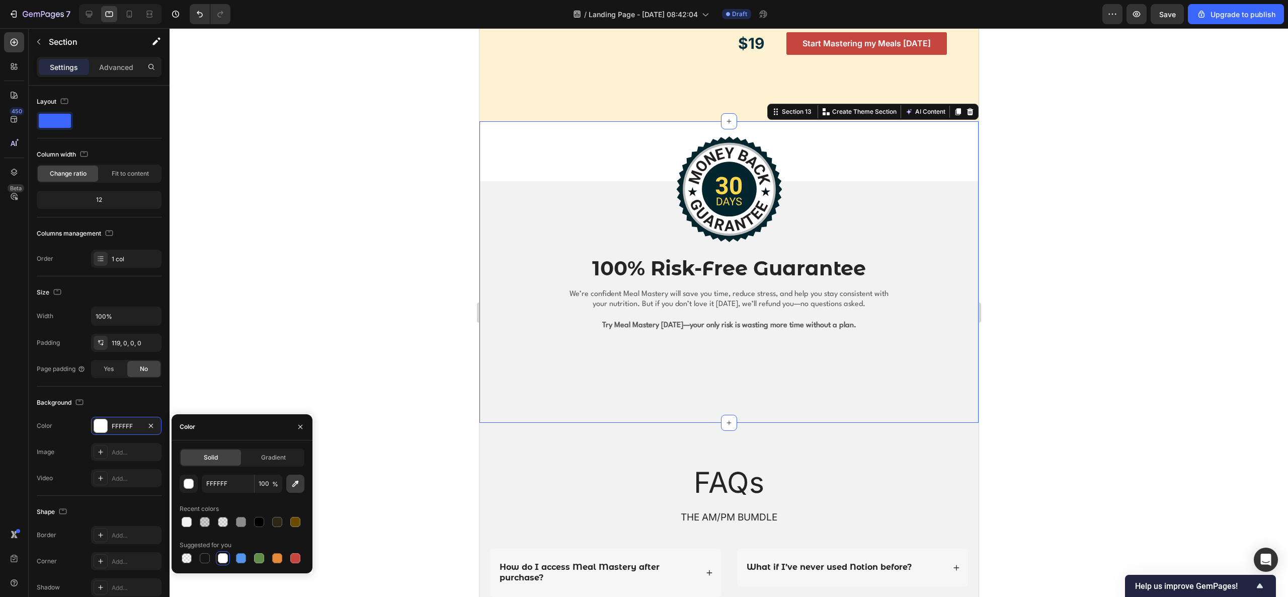
click at [300, 397] on icon "button" at bounding box center [295, 483] width 10 height 10
type input "F2F2F2"
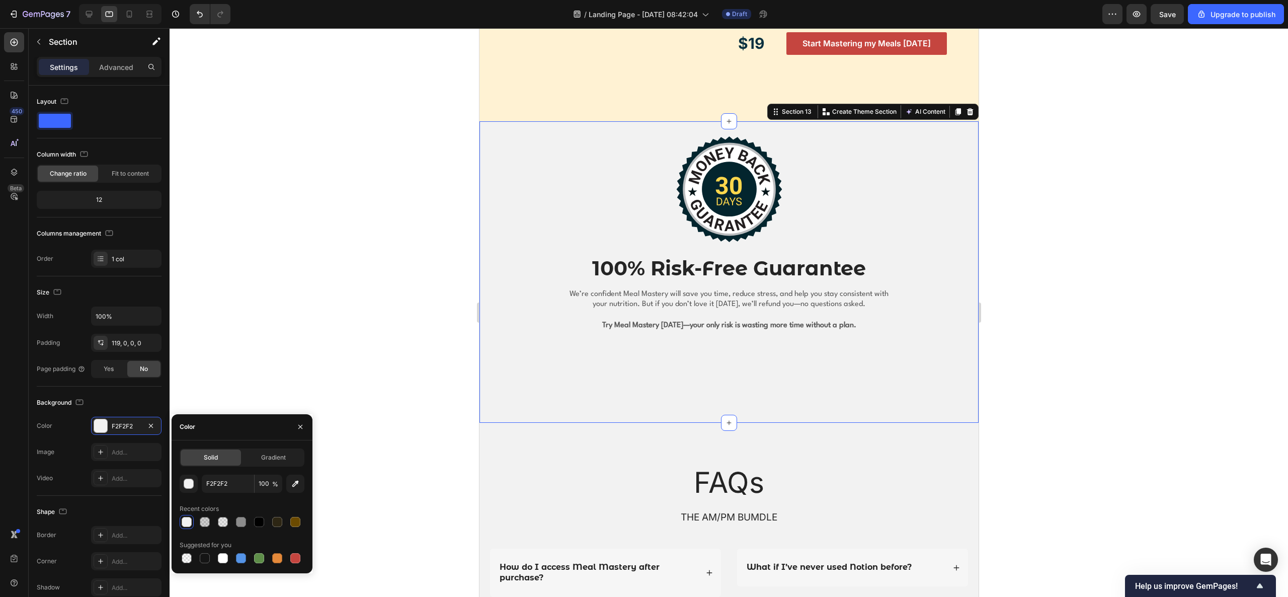
click at [398, 277] on div at bounding box center [729, 312] width 1118 height 569
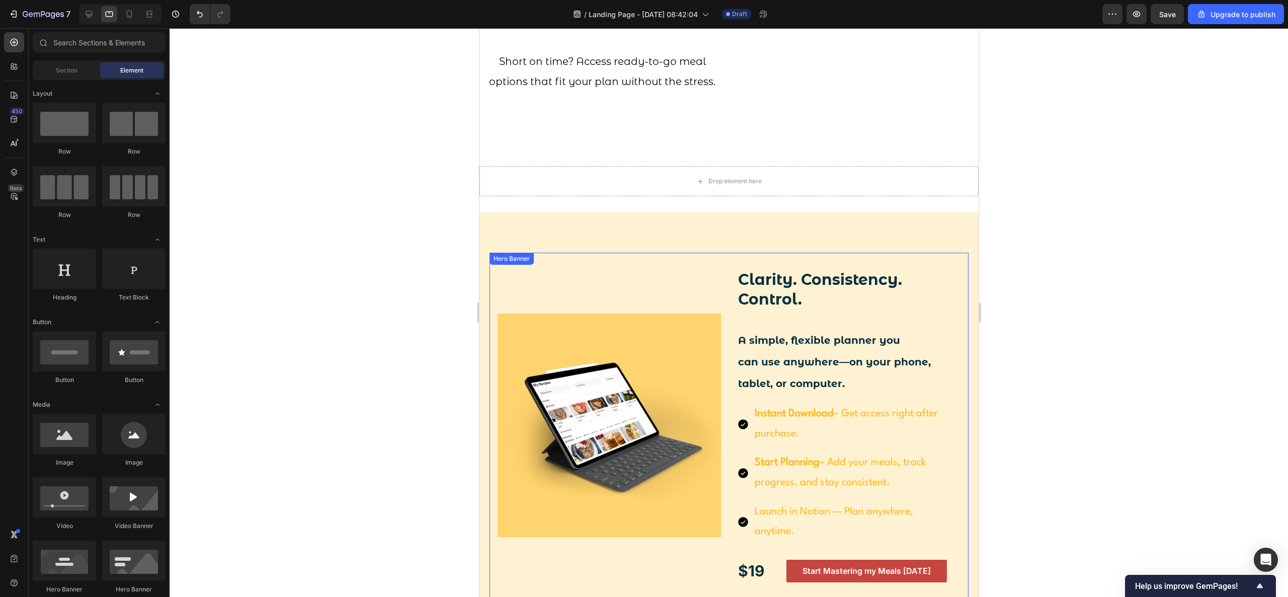
scroll to position [1611, 0]
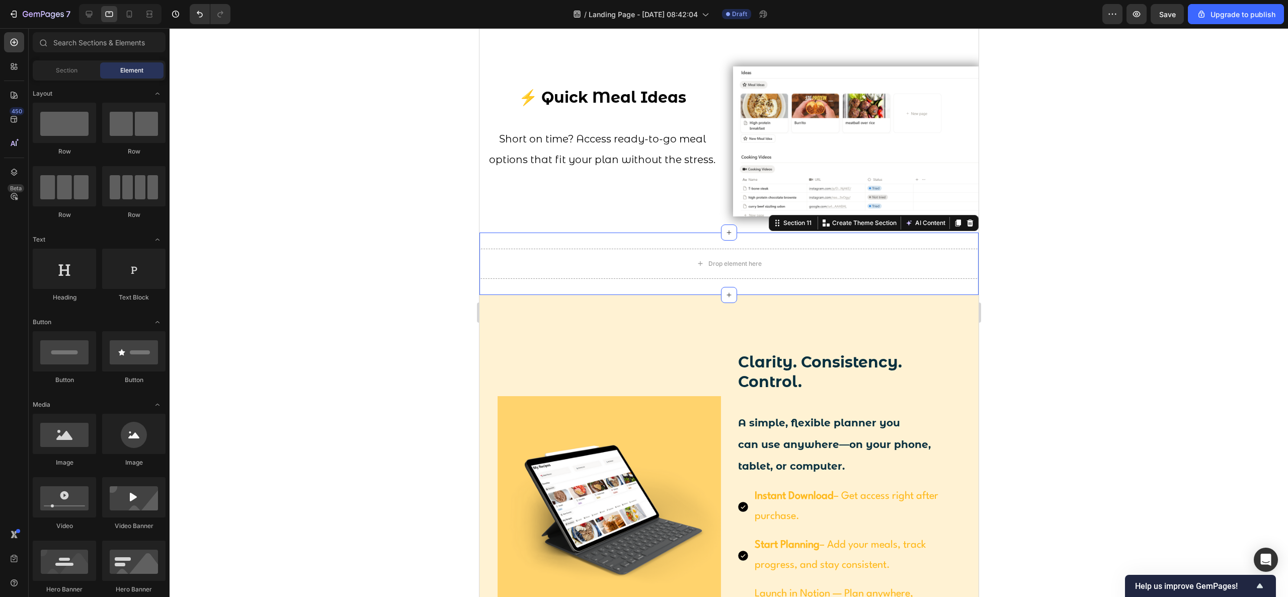
click at [487, 279] on div "Drop element here Section 11 You can create reusable sections Create Theme Sect…" at bounding box center [728, 263] width 499 height 62
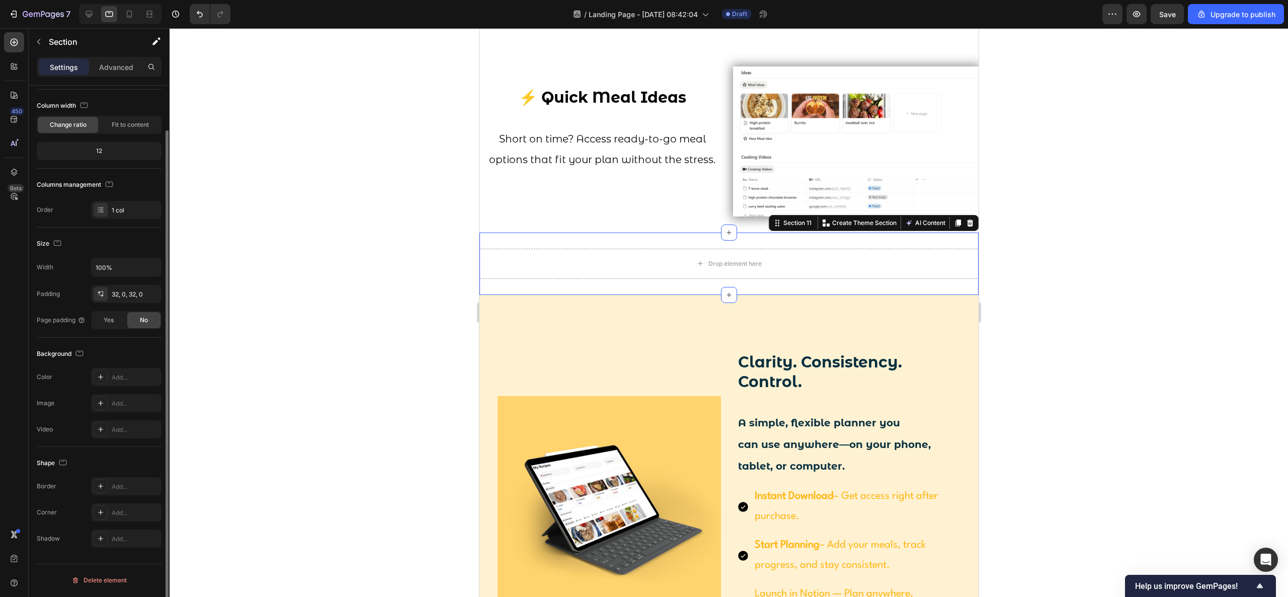
scroll to position [0, 0]
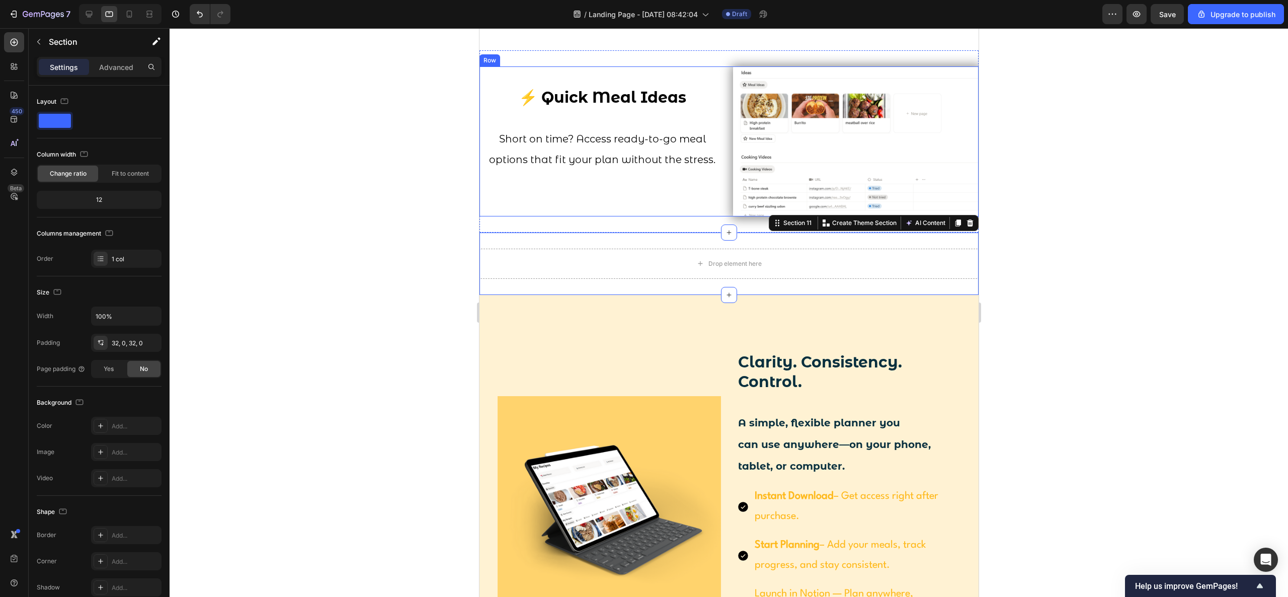
click at [587, 205] on div "⚡ Quick Meal Ideas Short on time? Access ready-to-go meal options that fit your…" at bounding box center [602, 141] width 246 height 150
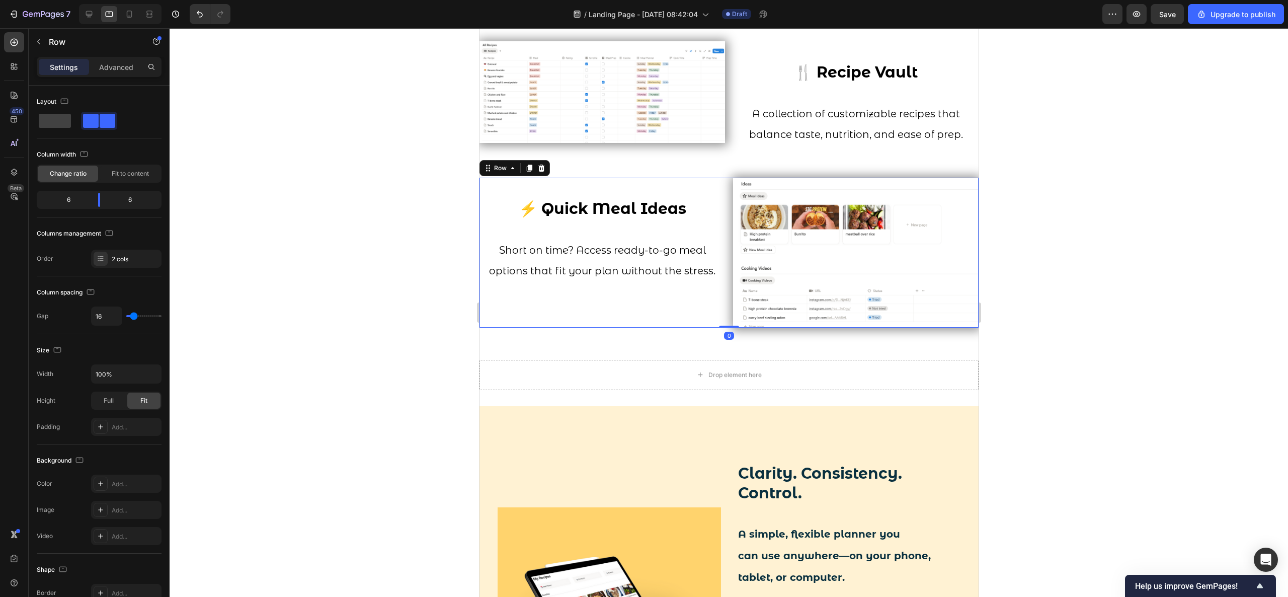
scroll to position [1409, 0]
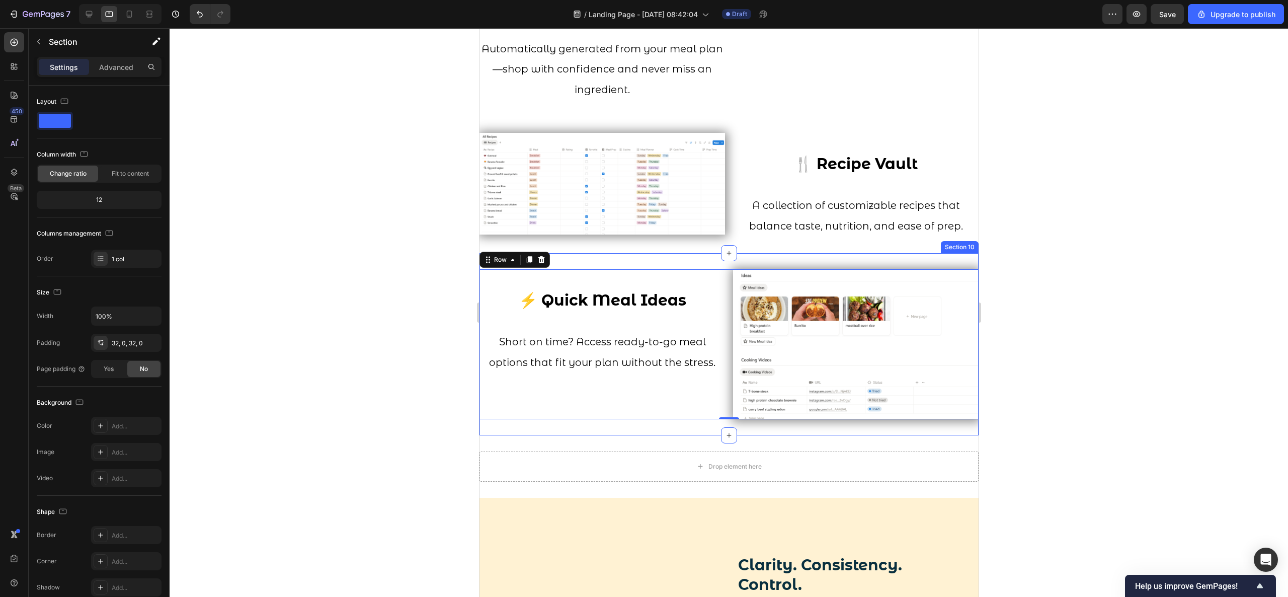
click at [554, 397] on div "⚡ Quick Meal Ideas Short on time? Access ready-to-go meal options that fit your…" at bounding box center [728, 344] width 499 height 182
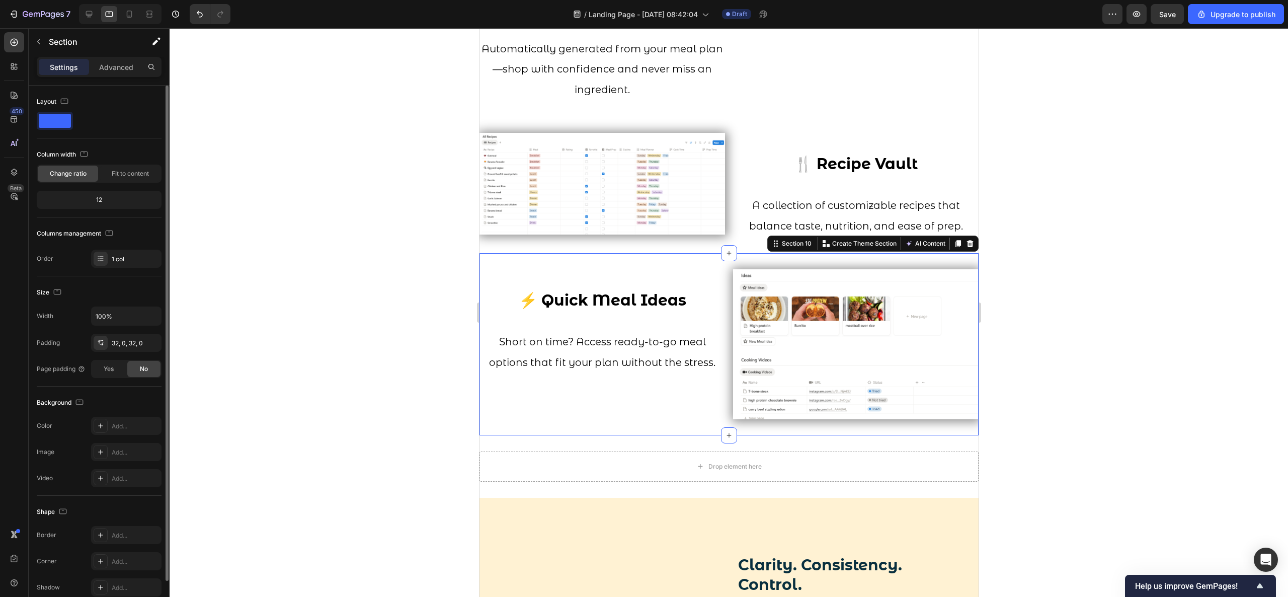
scroll to position [49, 0]
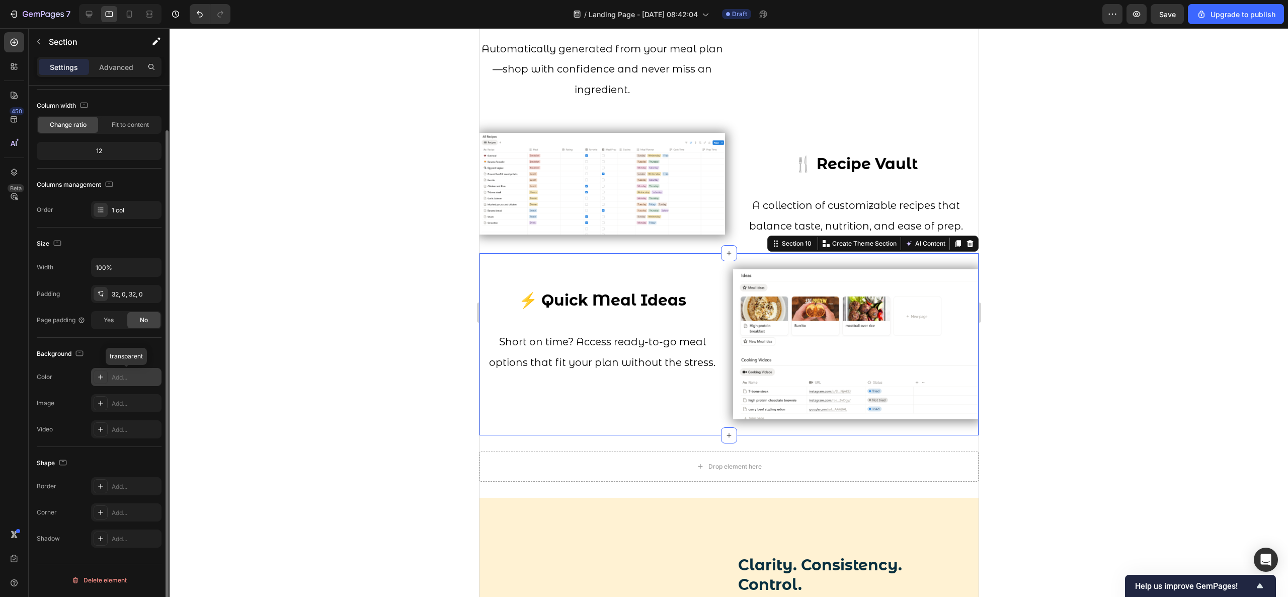
click at [129, 382] on div "Add..." at bounding box center [135, 377] width 47 height 9
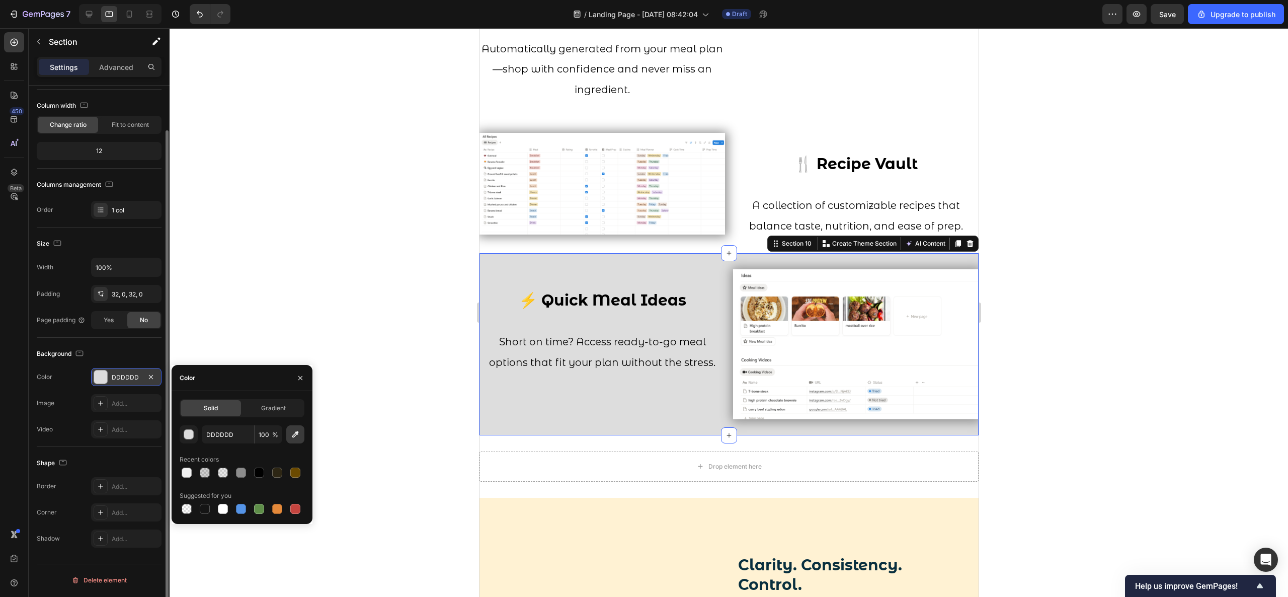
click at [296, 397] on icon "button" at bounding box center [295, 434] width 10 height 10
type input "FFFFFF"
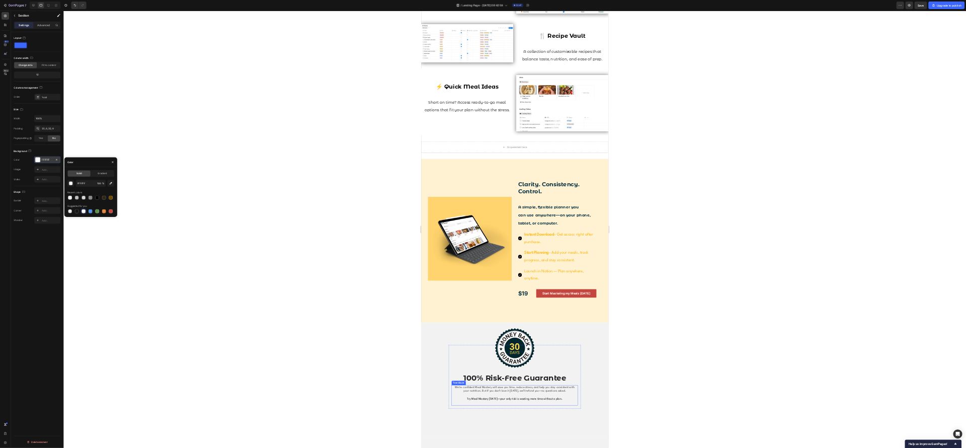
scroll to position [1410, 0]
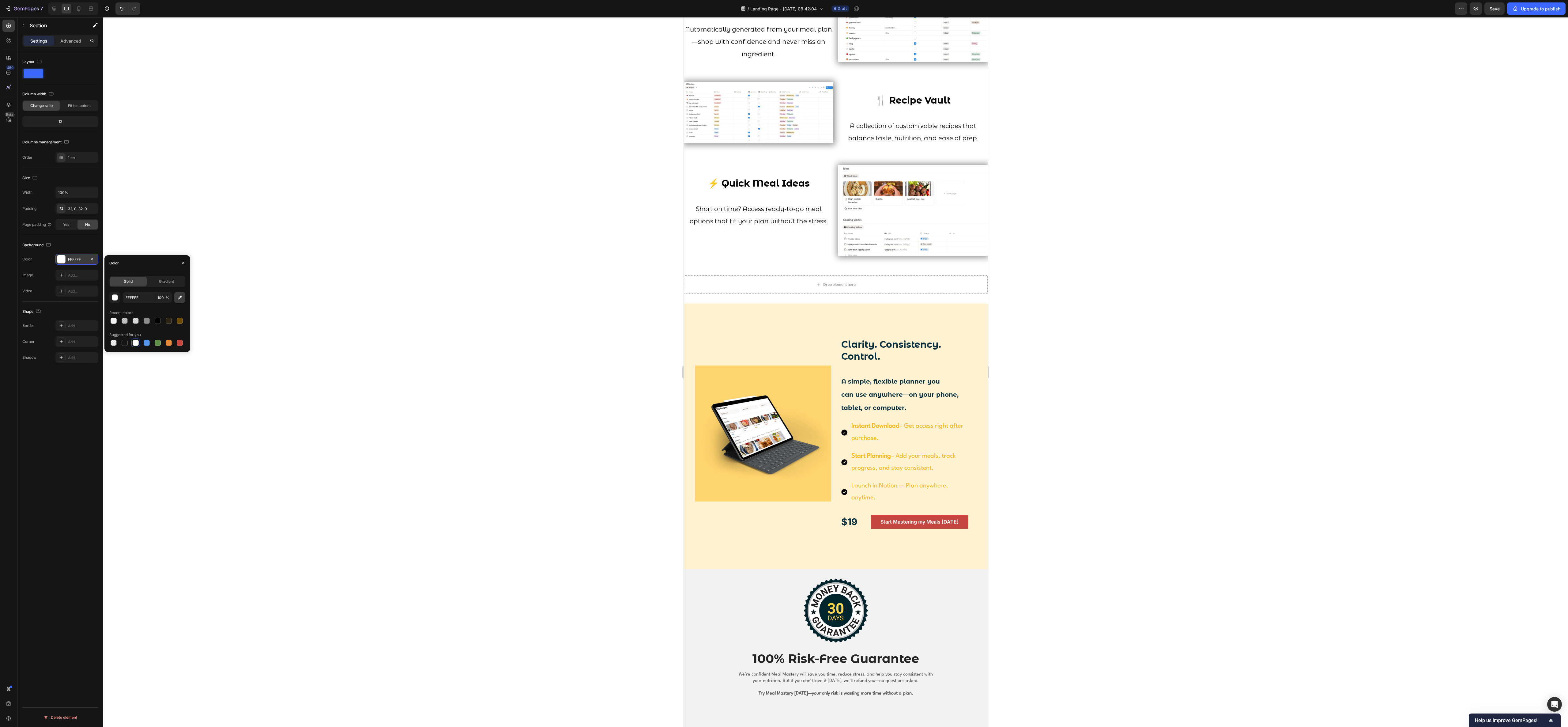
click at [183, 242] on button "button" at bounding box center [180, 297] width 11 height 11
type input "F2F2F2"
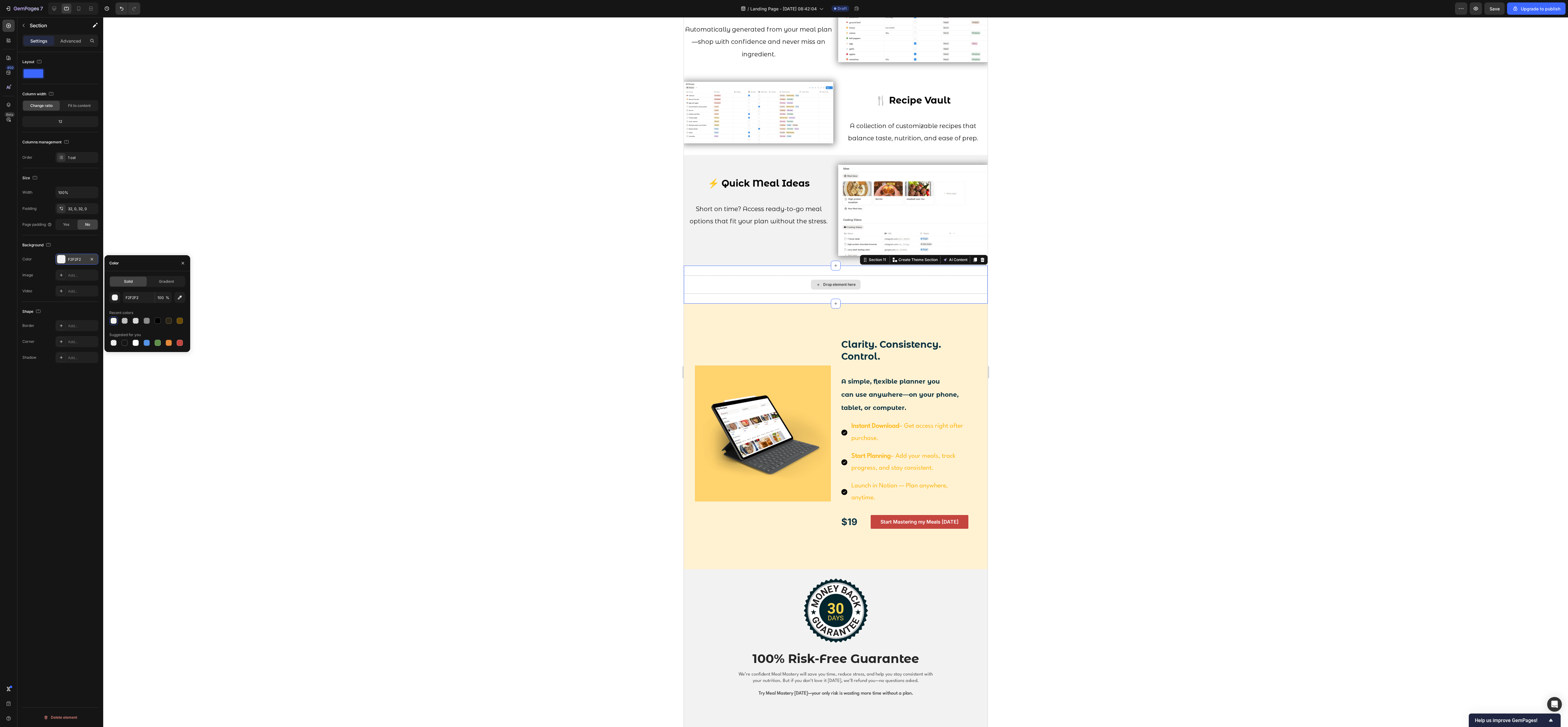
click at [522, 242] on div "Drop element here" at bounding box center [835, 284] width 304 height 18
click at [81, 242] on div "Add..." at bounding box center [77, 275] width 43 height 11
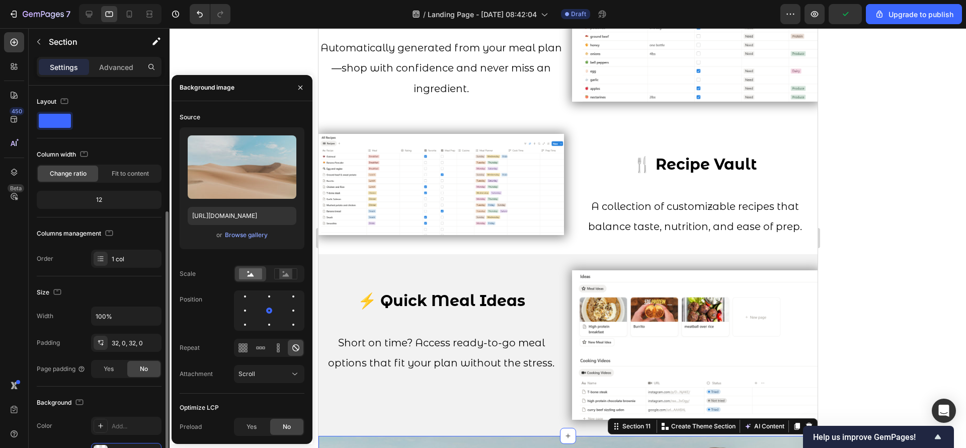
scroll to position [151, 0]
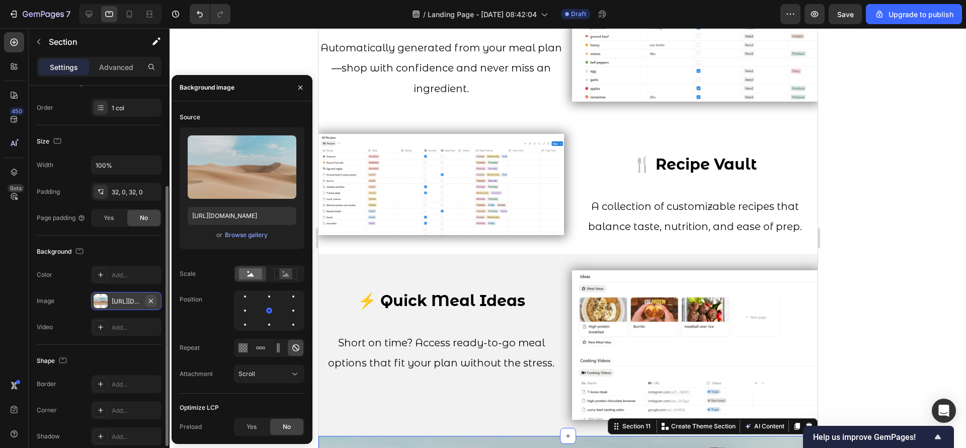
click at [154, 300] on icon "button" at bounding box center [151, 301] width 8 height 8
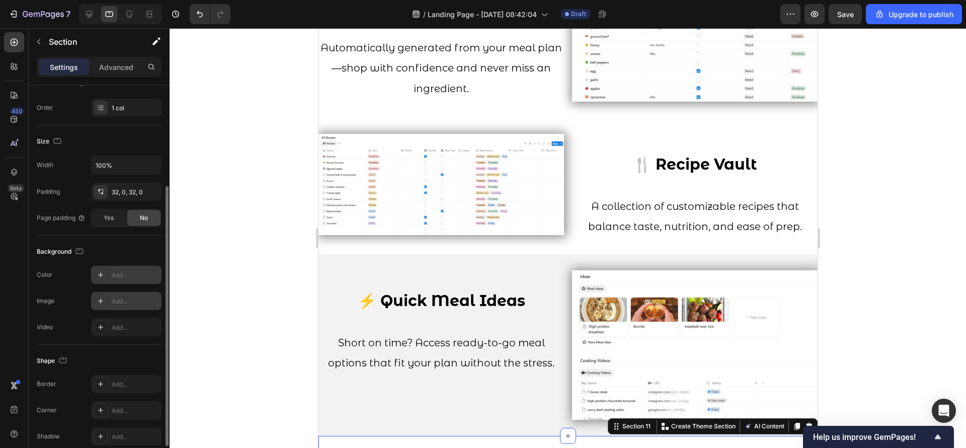
click at [124, 278] on div "Add..." at bounding box center [135, 275] width 47 height 9
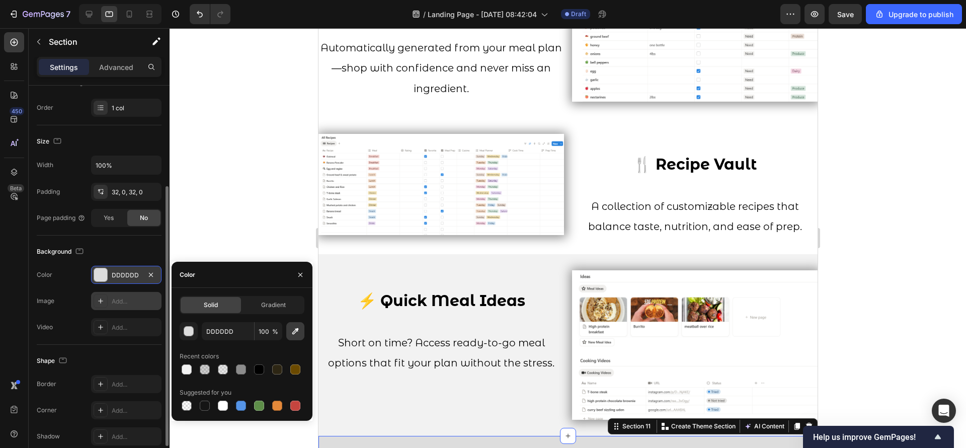
click at [292, 332] on icon "button" at bounding box center [295, 331] width 10 height 10
type input "F2F2F2"
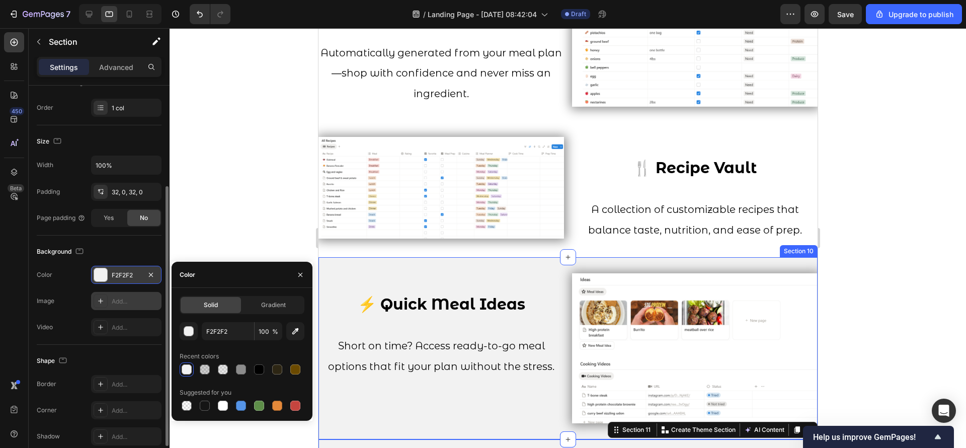
scroll to position [1335, 0]
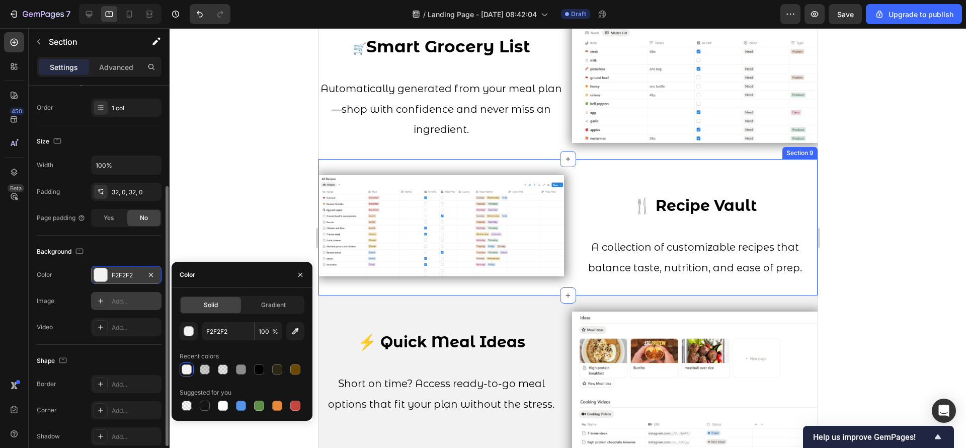
click at [794, 295] on div "Image 🍴 Recipe Vault A collection of customizable recipes that balance taste, n…" at bounding box center [567, 227] width 499 height 136
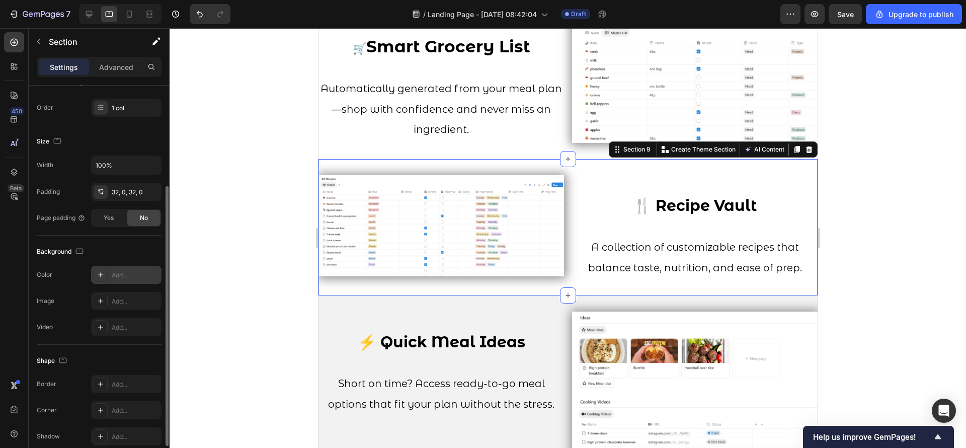
click at [133, 271] on div "Add..." at bounding box center [135, 275] width 47 height 9
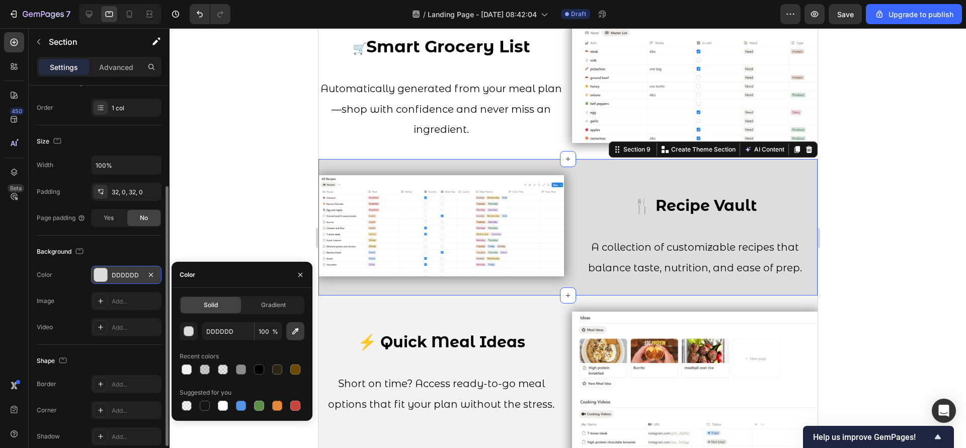
click at [296, 336] on button "button" at bounding box center [295, 331] width 18 height 18
type input "F2F2F2"
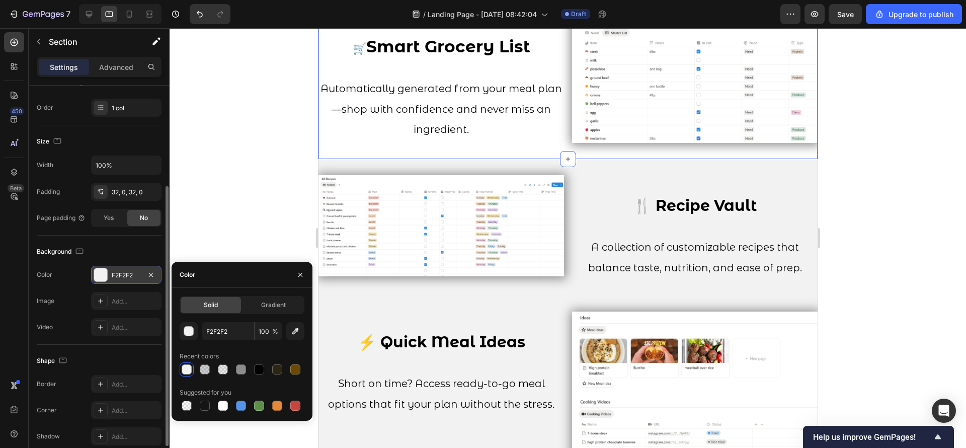
click at [349, 159] on div "🛒 Smart Grocery List Automatically generated from your meal plan—shop with conf…" at bounding box center [567, 79] width 499 height 159
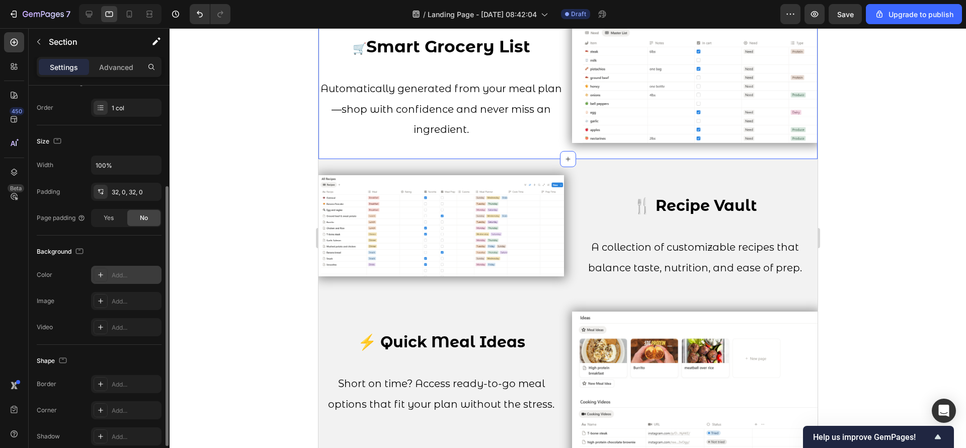
click at [139, 276] on div "Add..." at bounding box center [135, 275] width 47 height 9
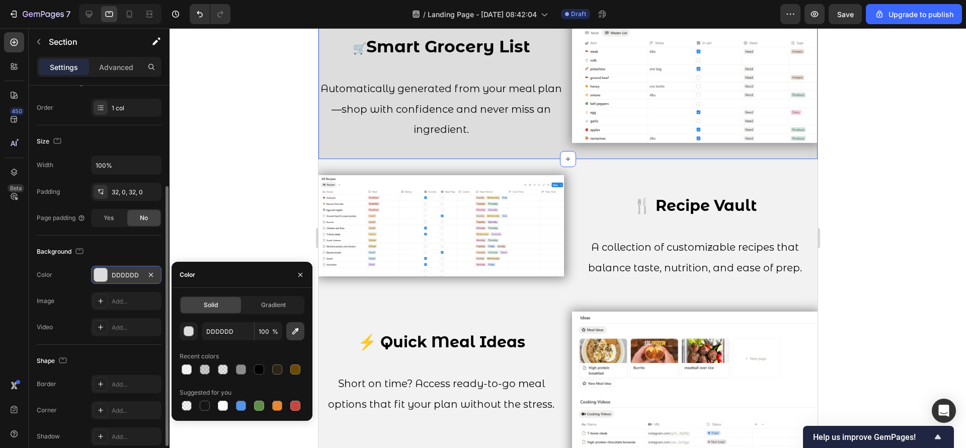
click at [300, 333] on icon "button" at bounding box center [295, 331] width 10 height 10
type input "F2F2F2"
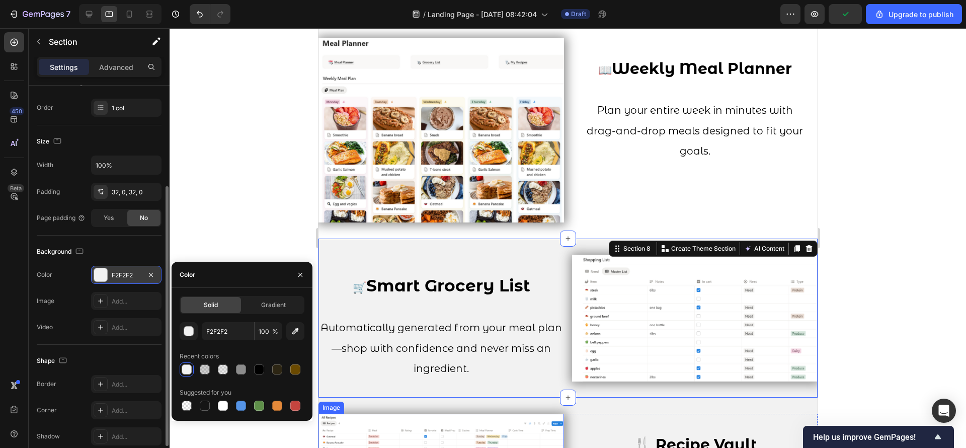
scroll to position [1108, 0]
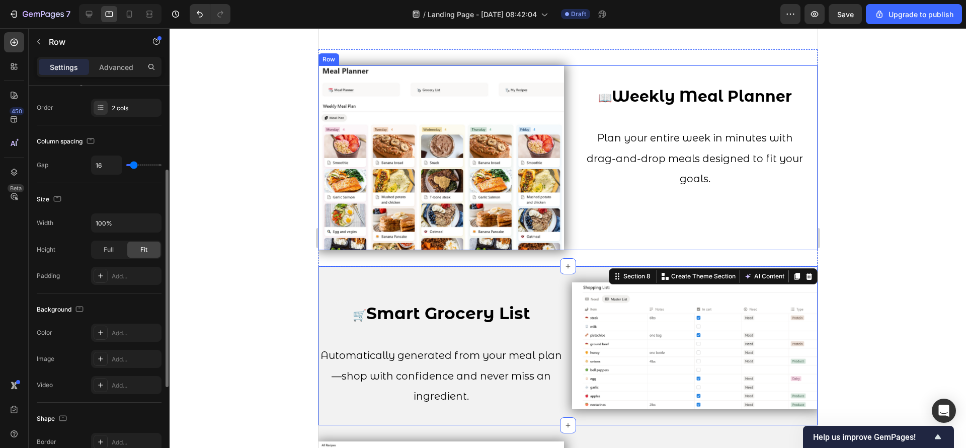
click at [624, 240] on div "📖 Weekly Meal Planner Plan your entire week in minutes with drag-and-drop meals…" at bounding box center [695, 157] width 246 height 185
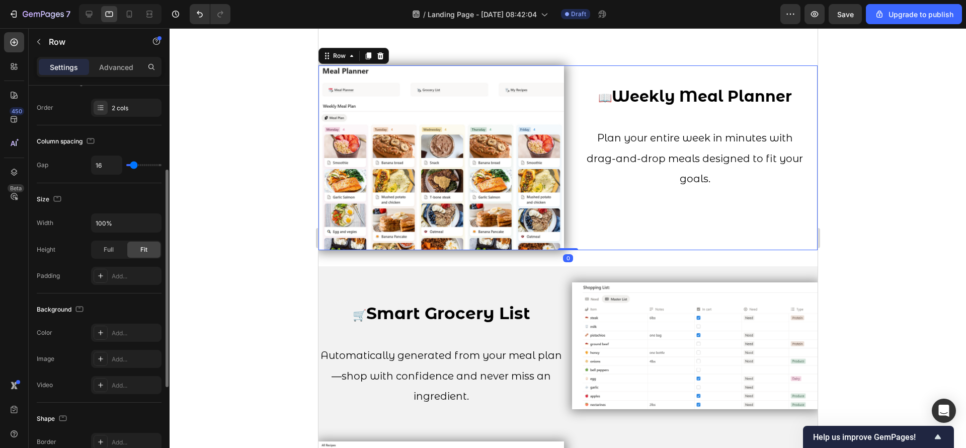
scroll to position [0, 0]
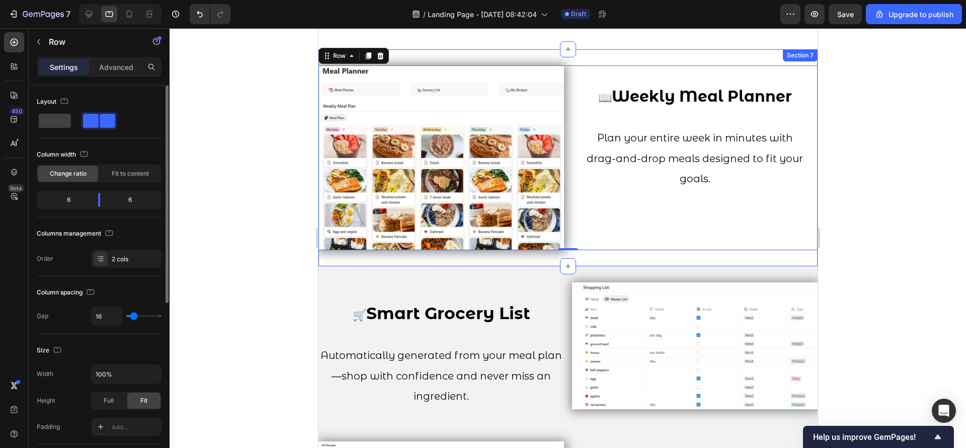
click at [645, 256] on div "Image 📖 Weekly Meal Planner Plan your entire week in minutes with drag-and-drop…" at bounding box center [567, 157] width 499 height 217
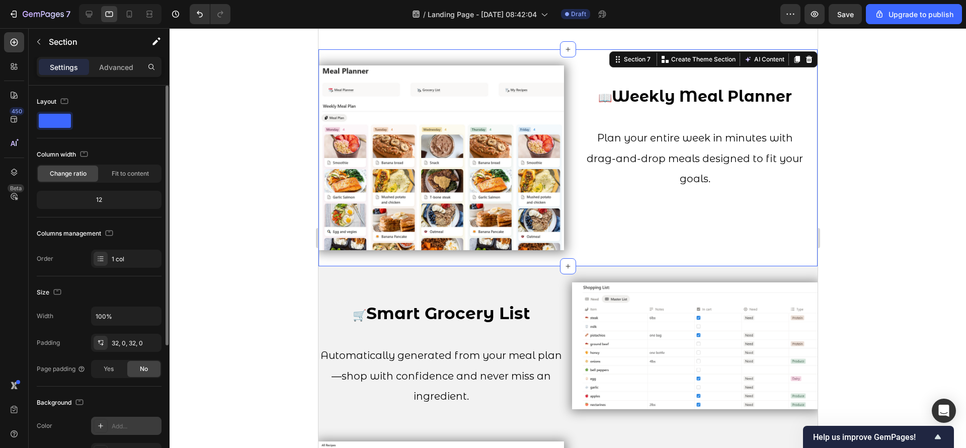
click at [137, 397] on div "Add..." at bounding box center [126, 426] width 70 height 18
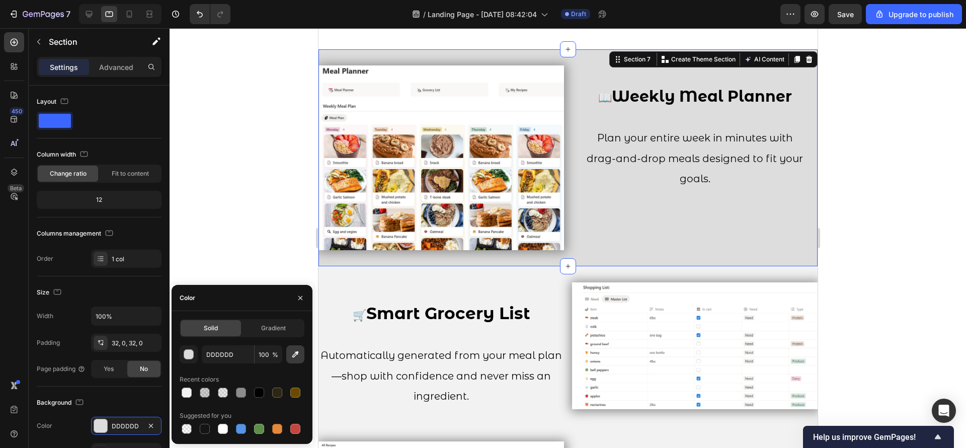
click at [302, 356] on button "button" at bounding box center [295, 354] width 18 height 18
type input "F2F2F2"
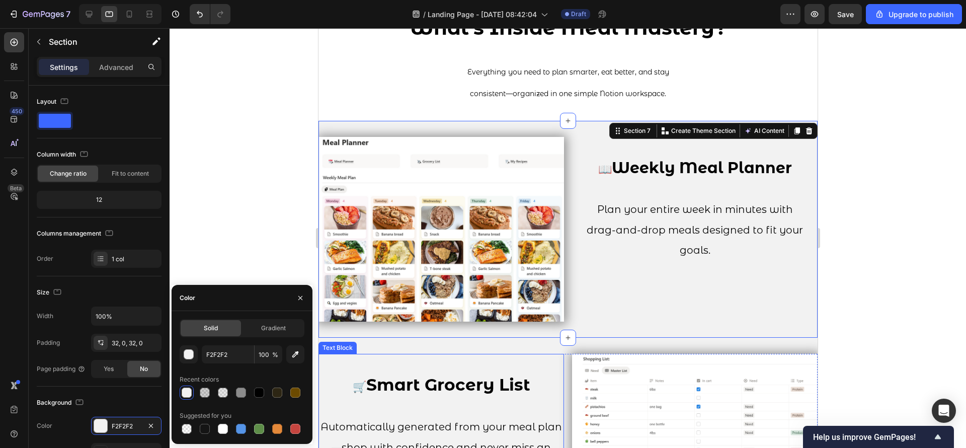
scroll to position [957, 0]
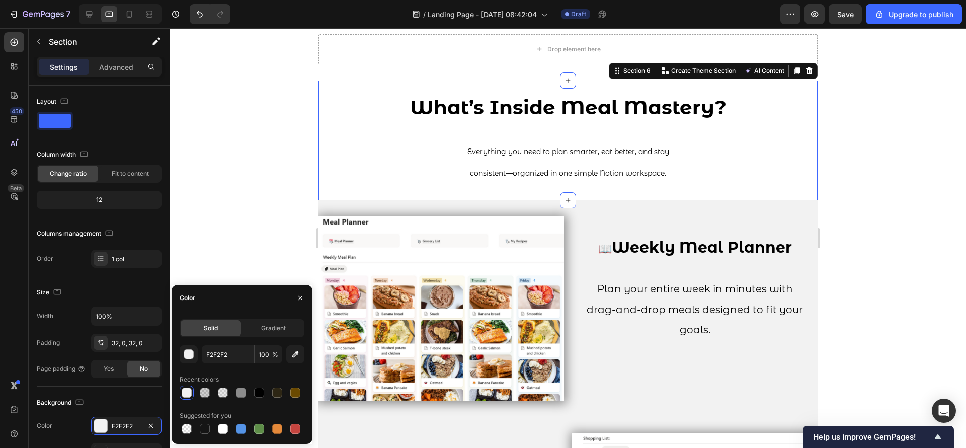
click at [398, 190] on div "What’s Inside Meal Mastery? Everything you need to plan smarter, eat better, an…" at bounding box center [567, 140] width 499 height 120
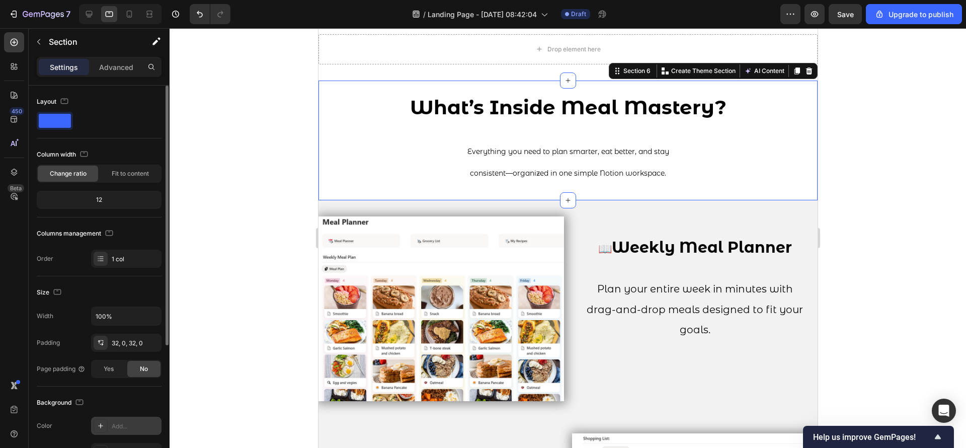
click at [120, 397] on div "Add..." at bounding box center [126, 426] width 70 height 18
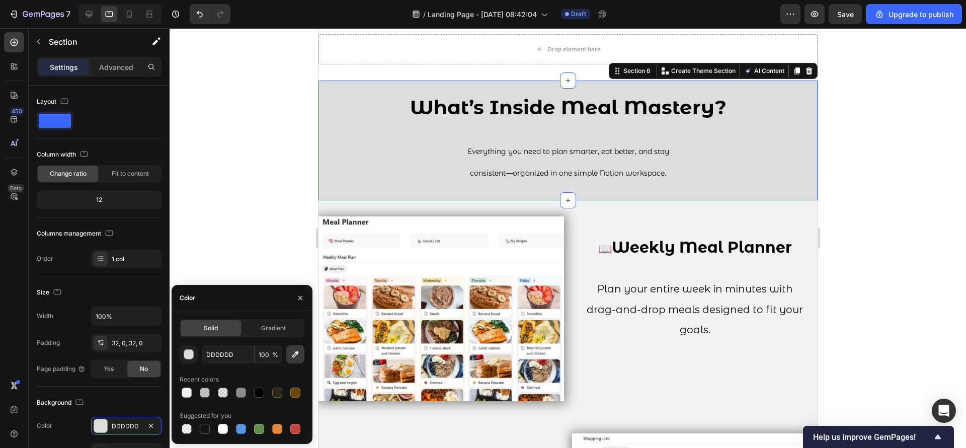
click at [295, 355] on icon "button" at bounding box center [295, 354] width 10 height 10
type input "F2F2F2"
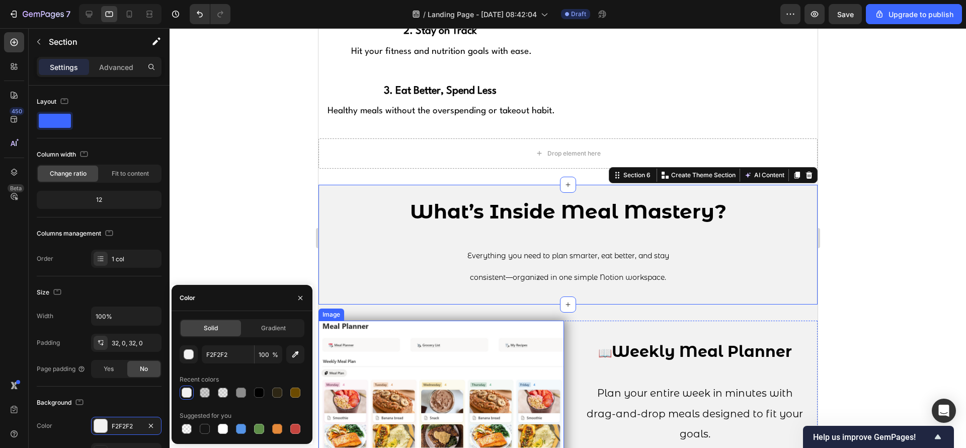
scroll to position [807, 0]
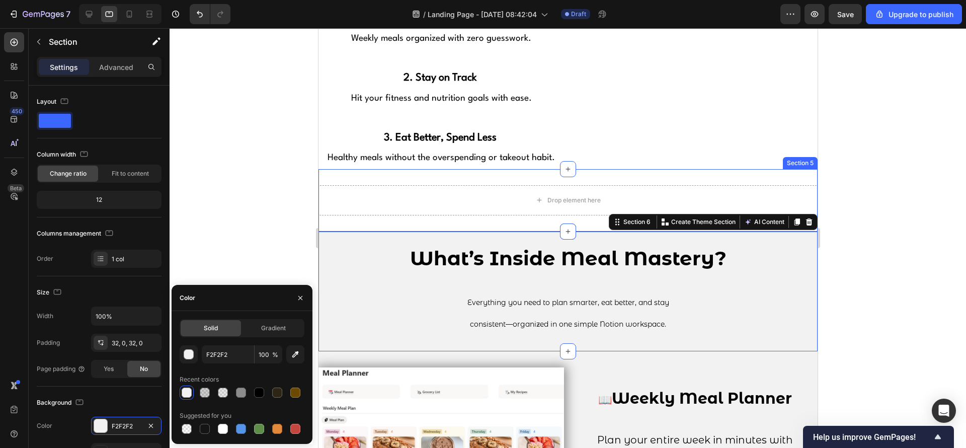
click at [360, 222] on div "Drop element here Section 5" at bounding box center [567, 200] width 499 height 62
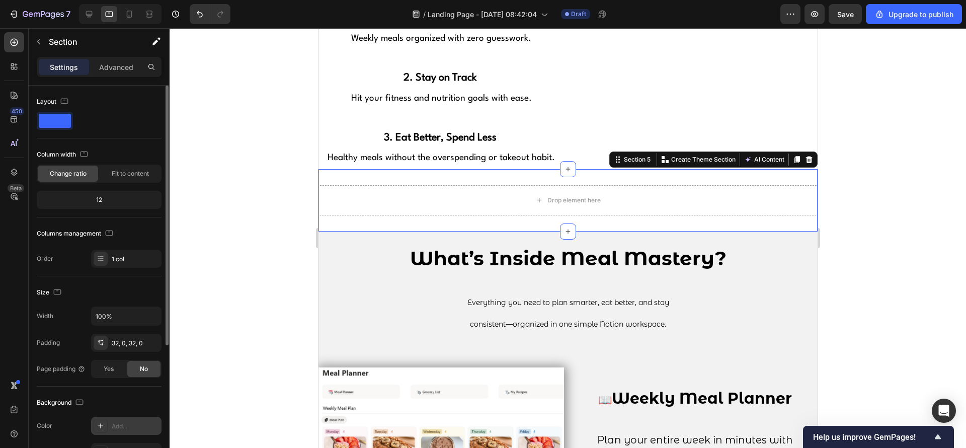
click at [136, 397] on div "Add..." at bounding box center [135, 426] width 47 height 9
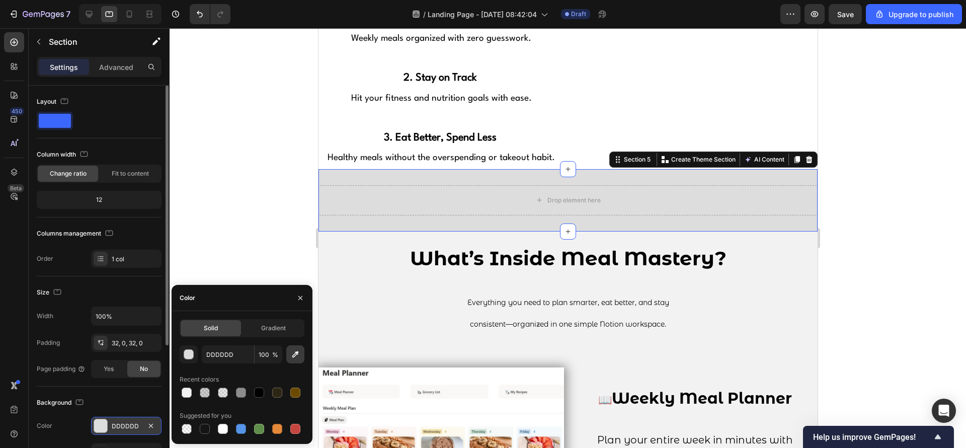
click at [293, 356] on icon "button" at bounding box center [295, 354] width 10 height 10
type input "F2F2F2"
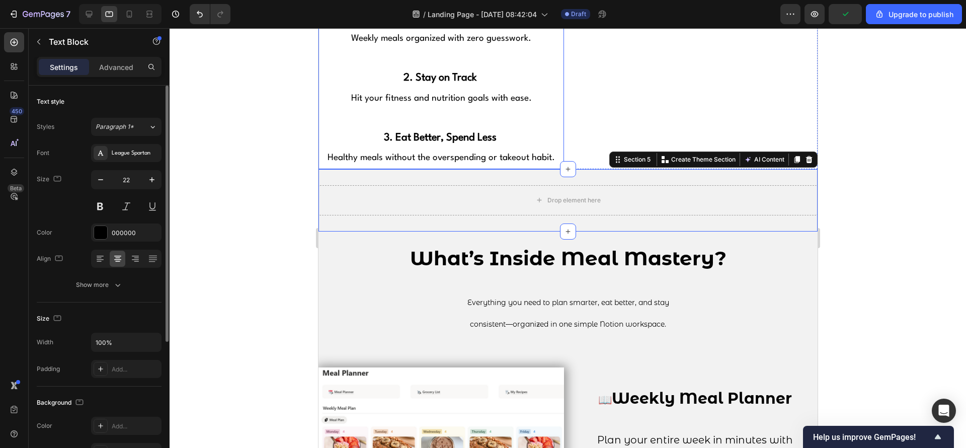
click at [333, 141] on p "3. Eat Better, Spend Less" at bounding box center [441, 138] width 244 height 20
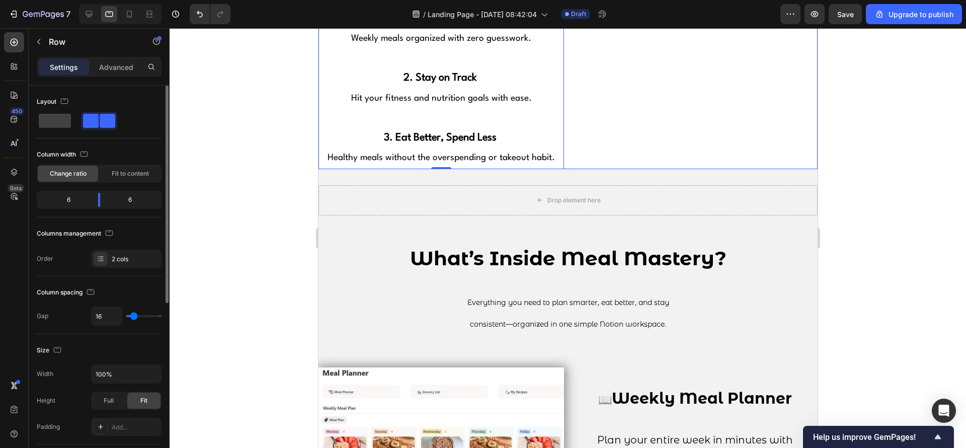
click at [623, 164] on div "Image" at bounding box center [695, 89] width 246 height 162
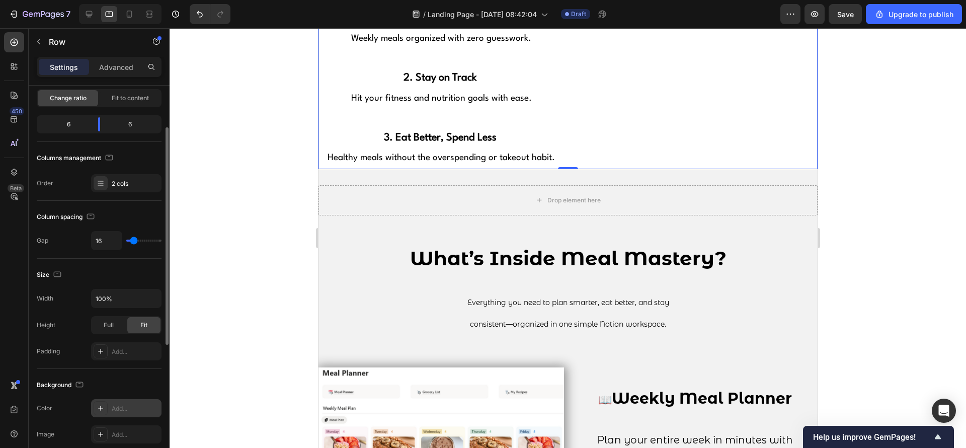
click at [127, 397] on div "Add..." at bounding box center [135, 408] width 47 height 9
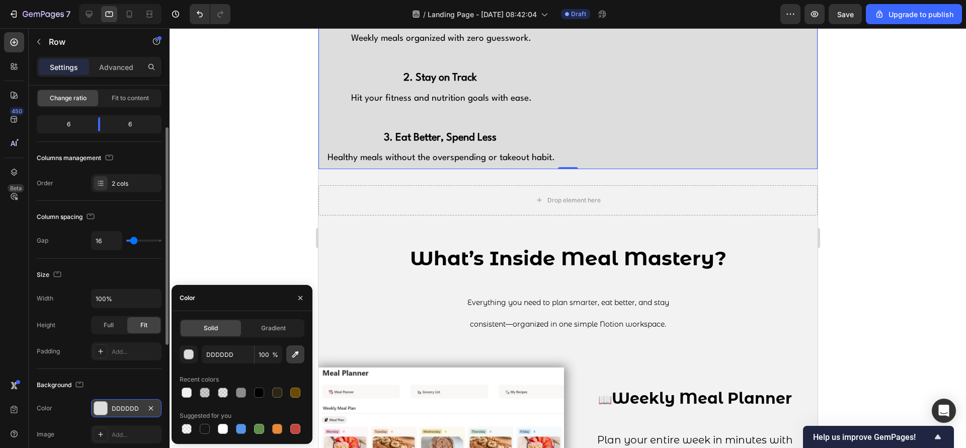
click at [295, 358] on icon "button" at bounding box center [295, 354] width 10 height 10
type input "F2F2F2"
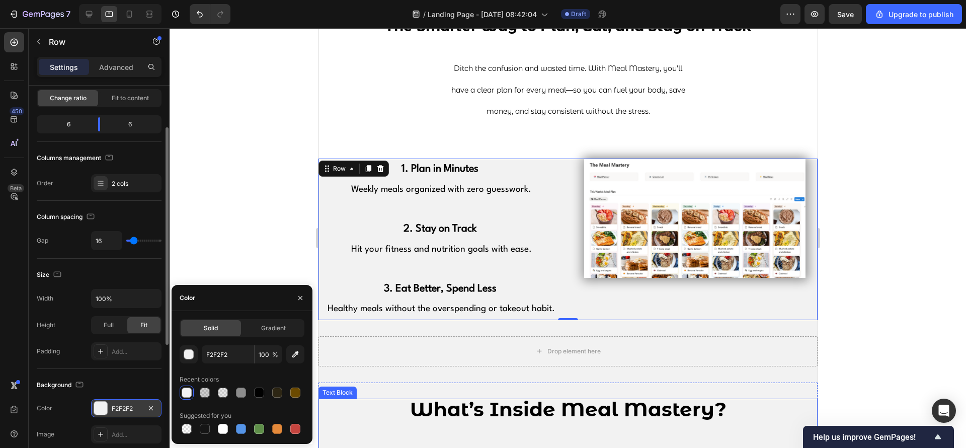
scroll to position [580, 0]
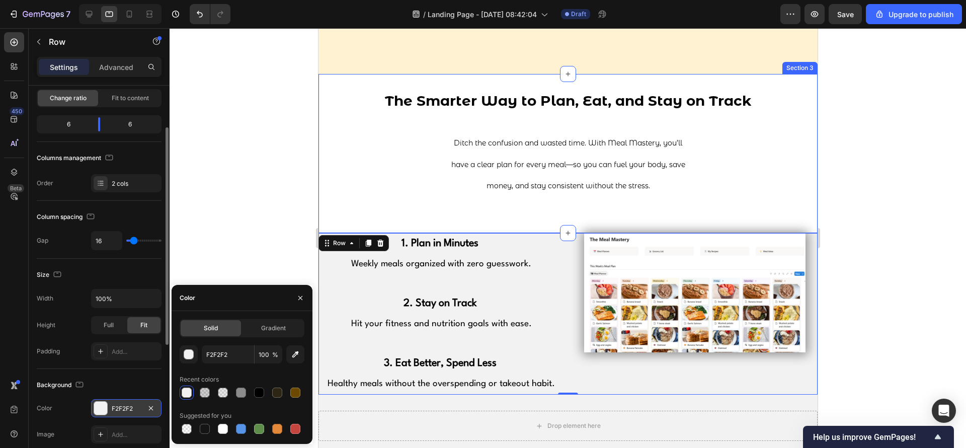
click at [363, 225] on div "The Smarter Way to Plan, Eat, and Stay on Track Ditch the confusion and wasted …" at bounding box center [567, 153] width 499 height 159
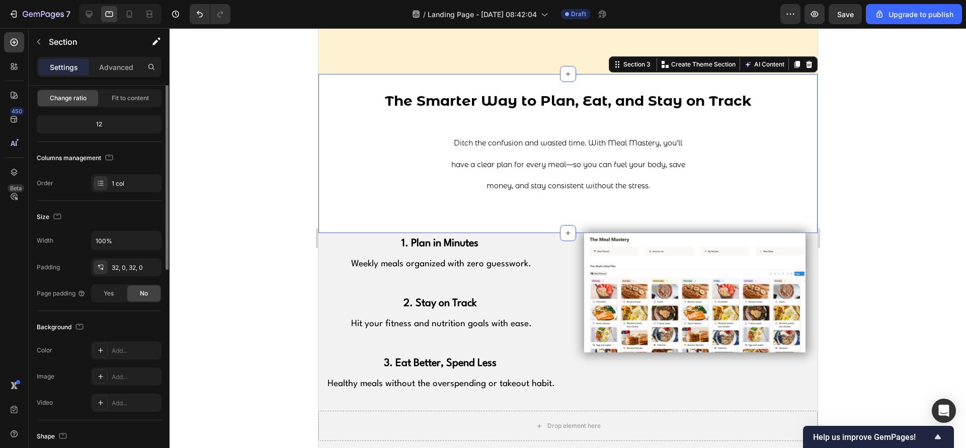
scroll to position [0, 0]
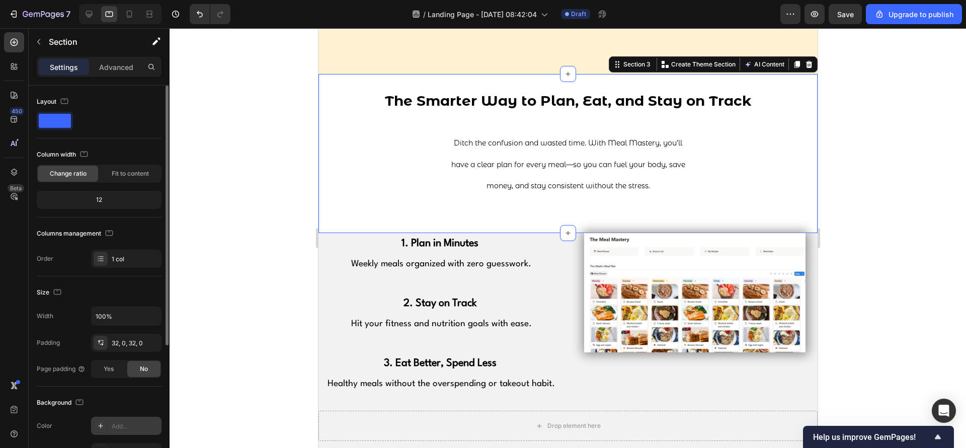
click at [116, 397] on div "Add..." at bounding box center [126, 426] width 70 height 18
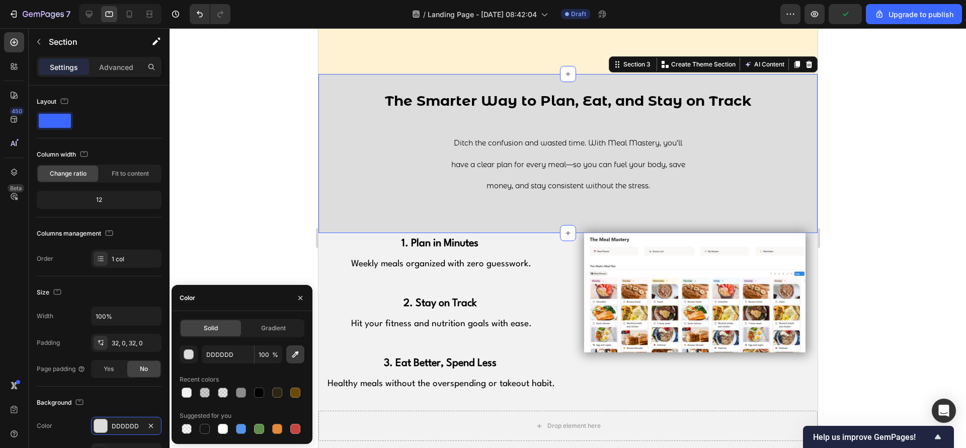
click at [300, 353] on icon "button" at bounding box center [295, 354] width 10 height 10
type input "F2F2F2"
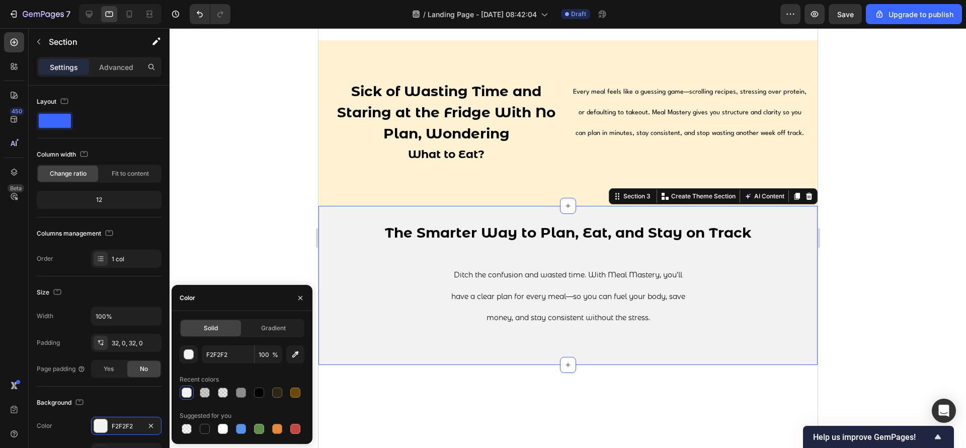
scroll to position [278, 0]
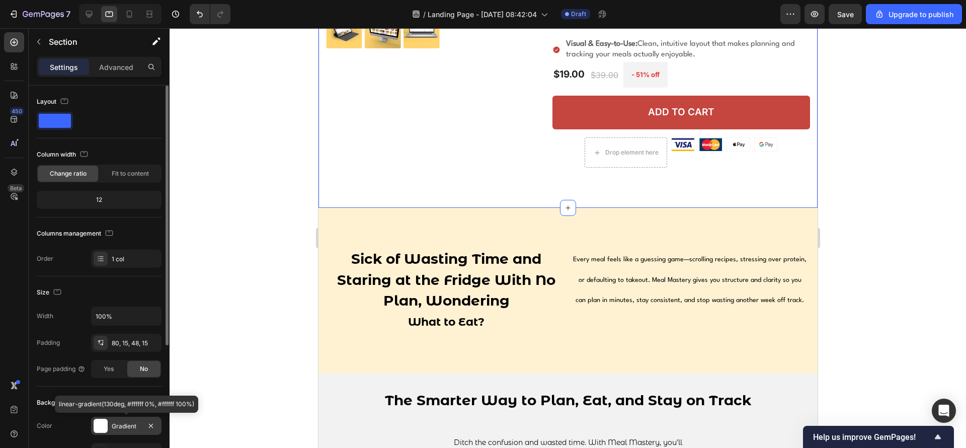
click at [123, 397] on div "Gradient" at bounding box center [126, 426] width 29 height 9
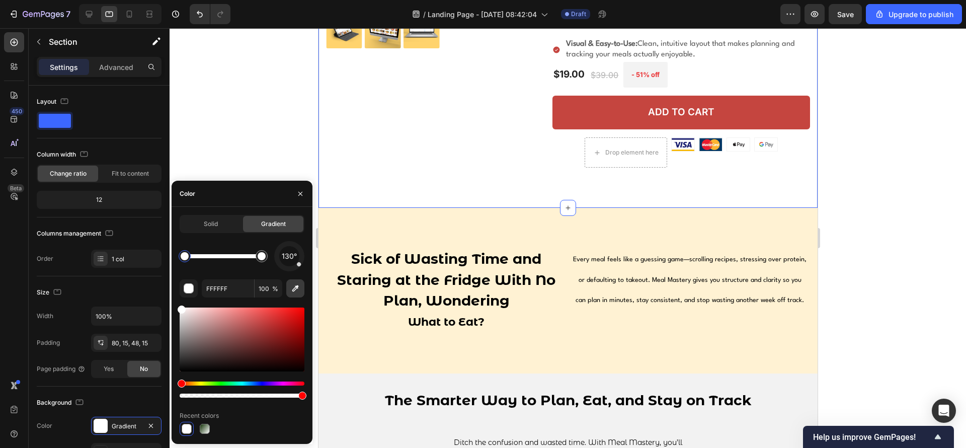
click at [290, 284] on icon "button" at bounding box center [295, 288] width 10 height 10
type input "F2F2F2"
click at [858, 186] on div at bounding box center [568, 238] width 796 height 420
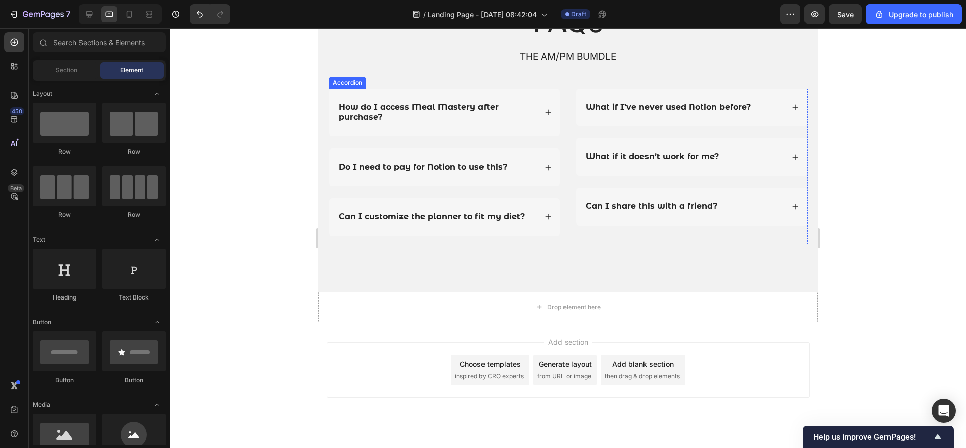
scroll to position [2680, 0]
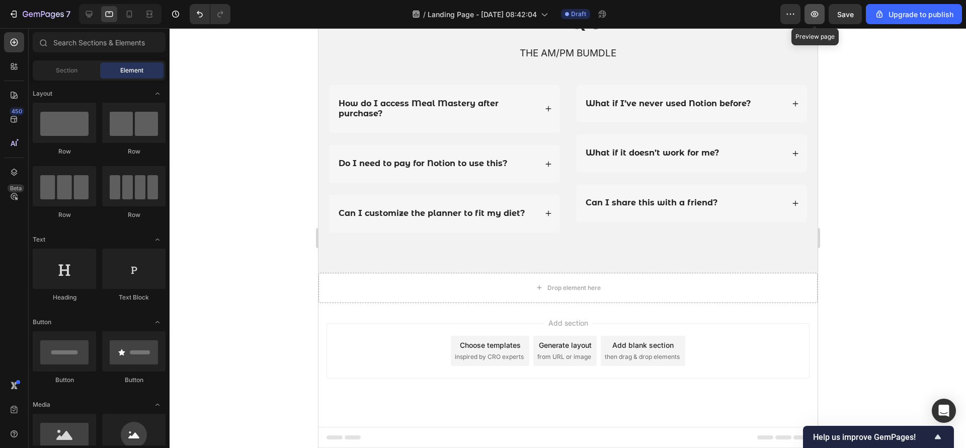
click at [812, 5] on button "button" at bounding box center [814, 14] width 20 height 20
click at [57, 62] on div "Section" at bounding box center [66, 70] width 63 height 16
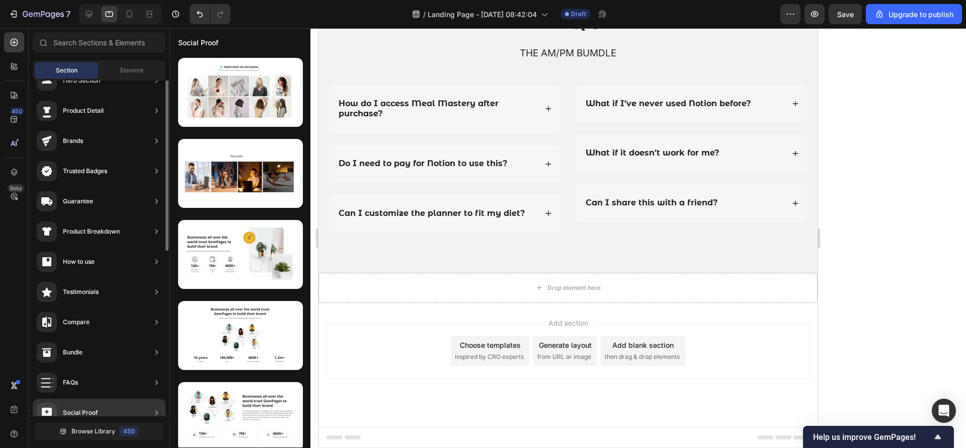
scroll to position [0, 0]
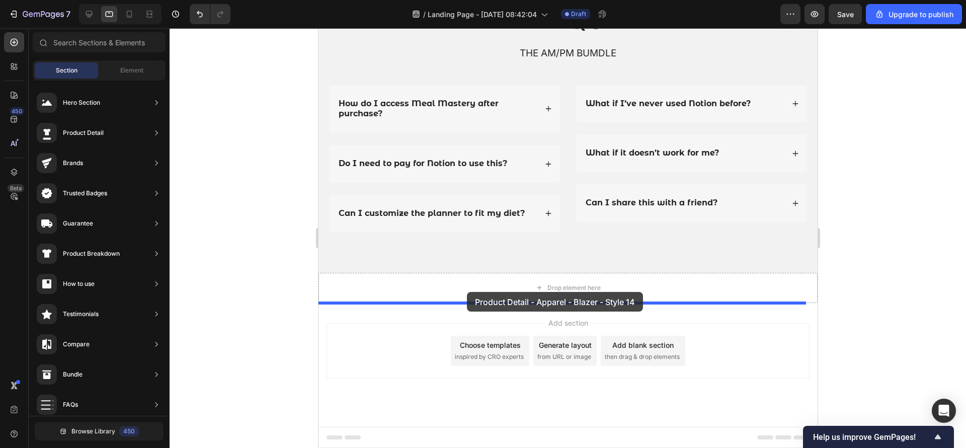
drag, startPoint x: 565, startPoint y: 150, endPoint x: 466, endPoint y: 292, distance: 172.5
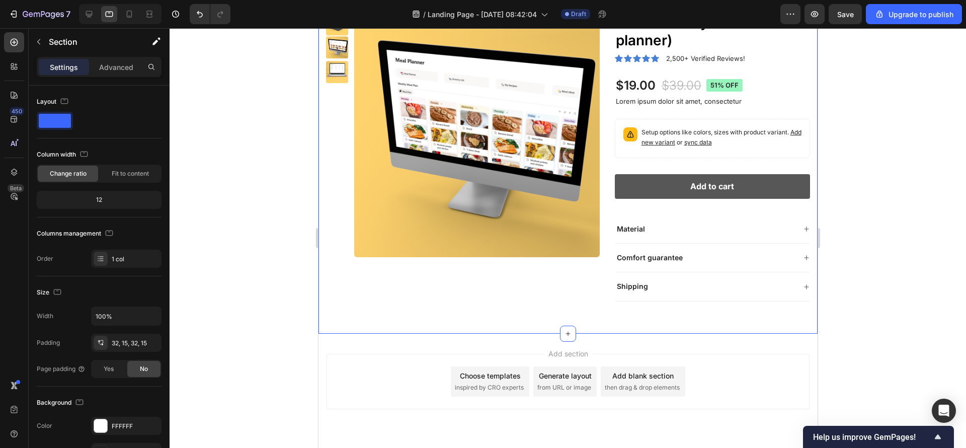
scroll to position [2941, 0]
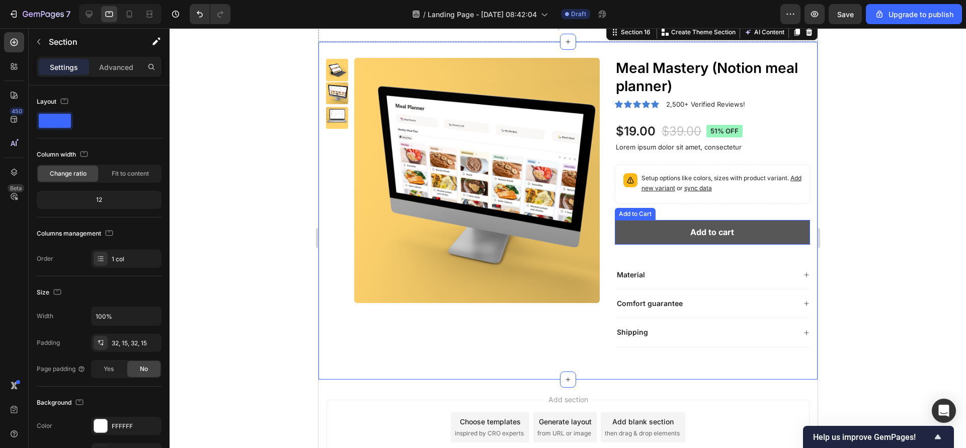
click at [744, 237] on button "Add to cart" at bounding box center [711, 232] width 195 height 25
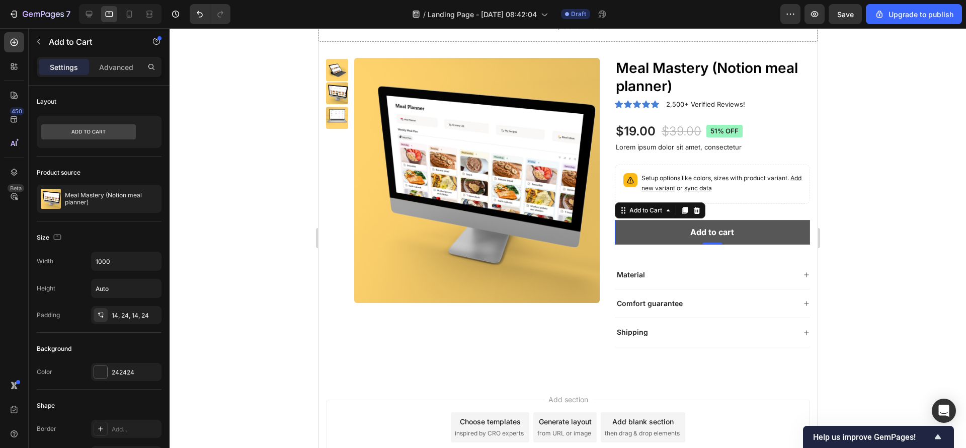
click at [744, 237] on button "Add to cart" at bounding box center [711, 232] width 195 height 25
click at [854, 252] on div at bounding box center [568, 238] width 796 height 420
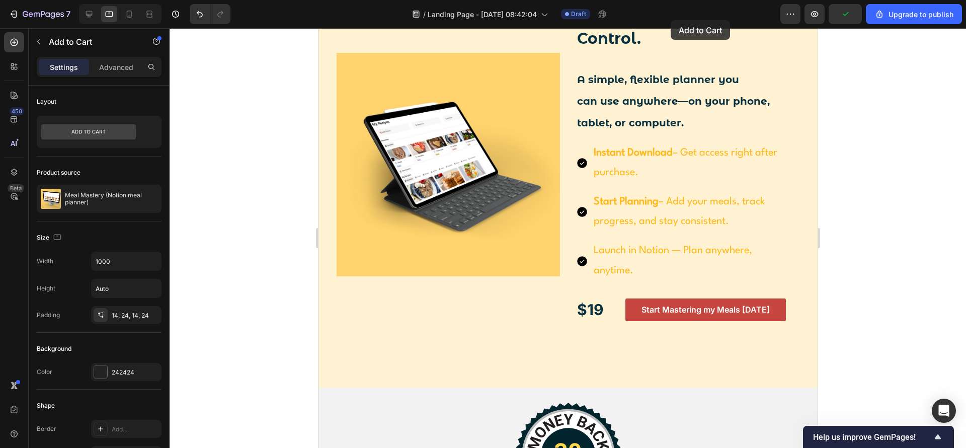
scroll to position [1897, 0]
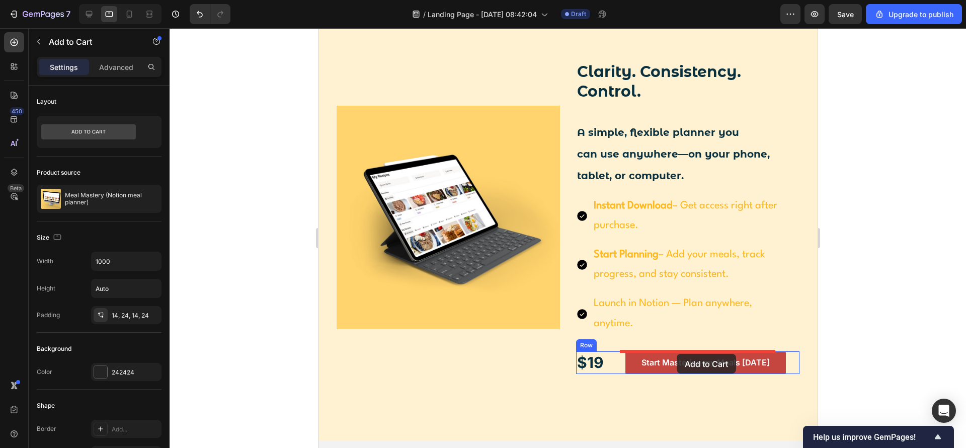
drag, startPoint x: 743, startPoint y: 230, endPoint x: 676, endPoint y: 354, distance: 140.3
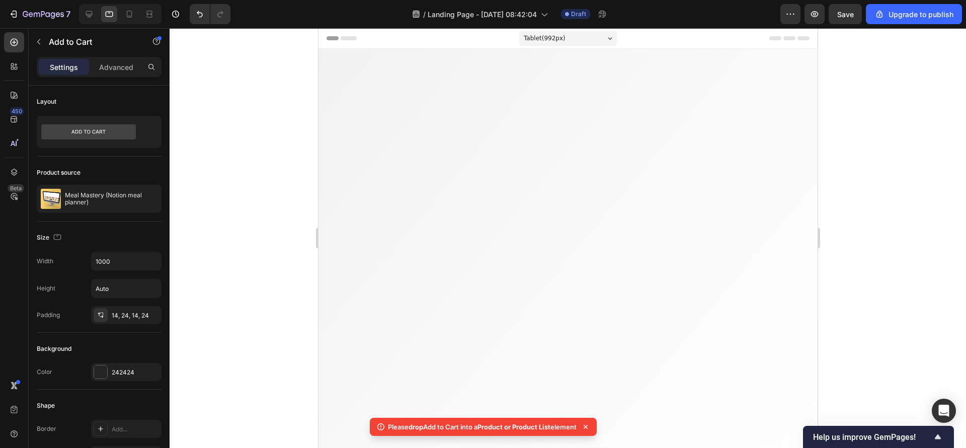
scroll to position [1897, 0]
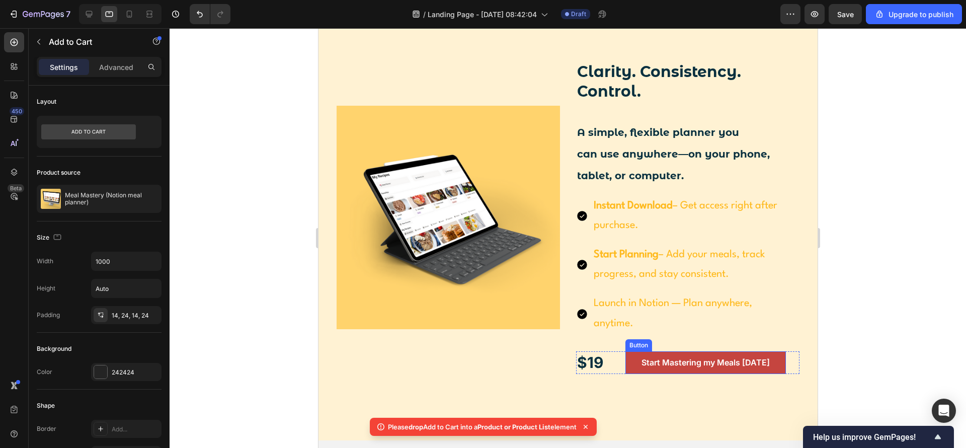
click at [625, 358] on button "Start Mastering my Meals [DATE]" at bounding box center [705, 362] width 160 height 23
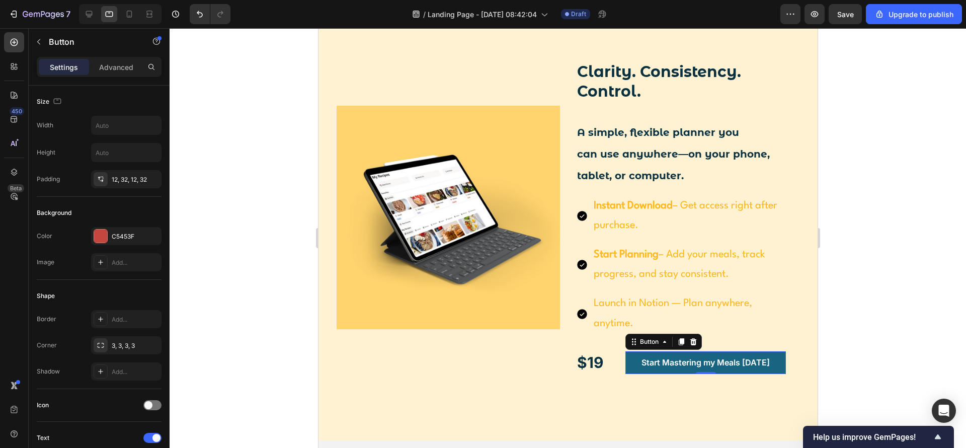
click at [692, 356] on button "Start Mastering my Meals [DATE]" at bounding box center [705, 362] width 160 height 23
click at [711, 366] on p "Start Mastering my Meals [DATE]" at bounding box center [705, 362] width 128 height 11
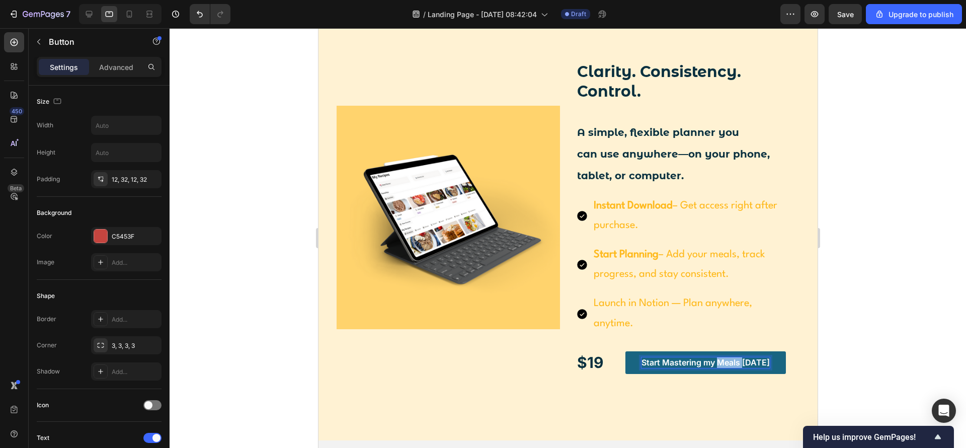
click at [711, 366] on p "Start Mastering my Meals [DATE]" at bounding box center [705, 362] width 128 height 11
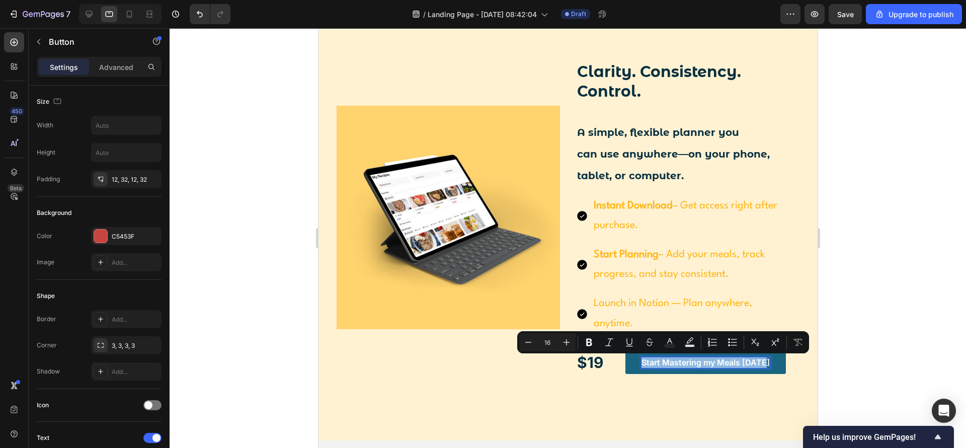
copy p "Start Mastering my Meals [DATE]"
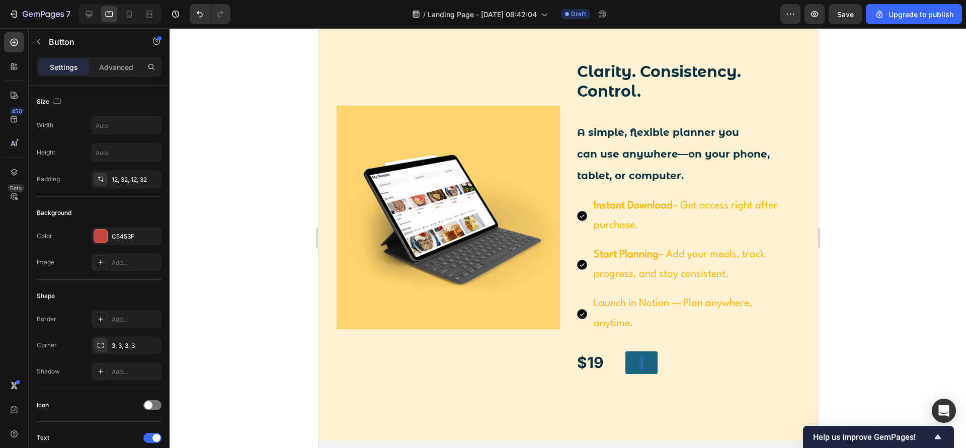
click at [651, 360] on button at bounding box center [641, 362] width 32 height 23
click at [691, 343] on div at bounding box center [693, 342] width 12 height 12
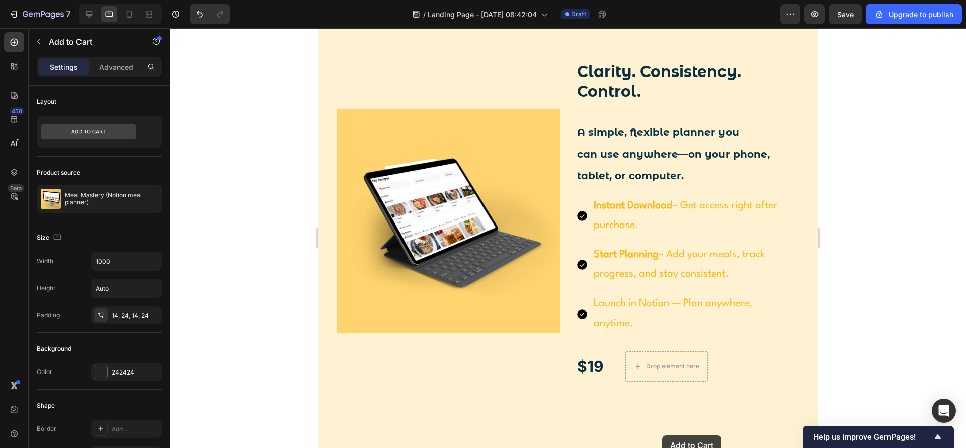
scroll to position [1976, 0]
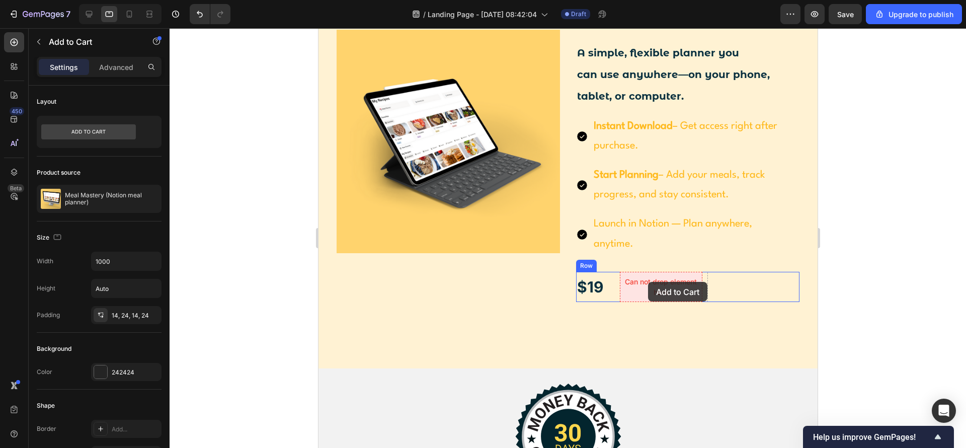
drag, startPoint x: 656, startPoint y: 375, endPoint x: 647, endPoint y: 282, distance: 93.5
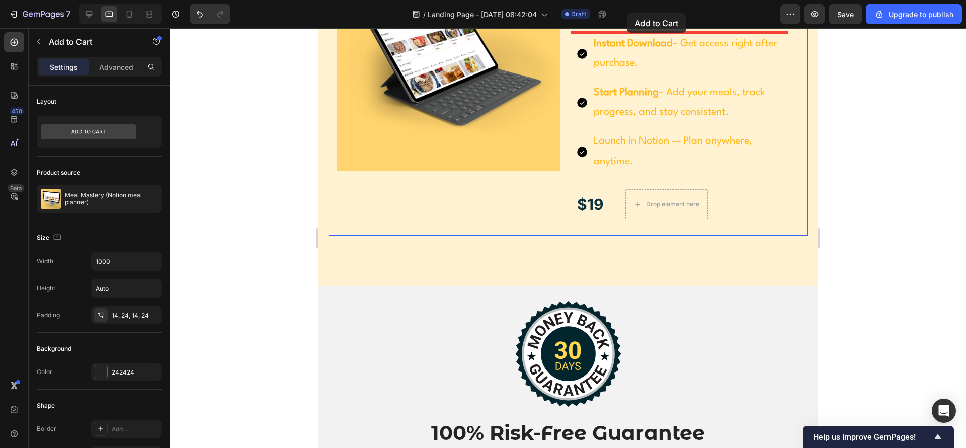
scroll to position [1956, 0]
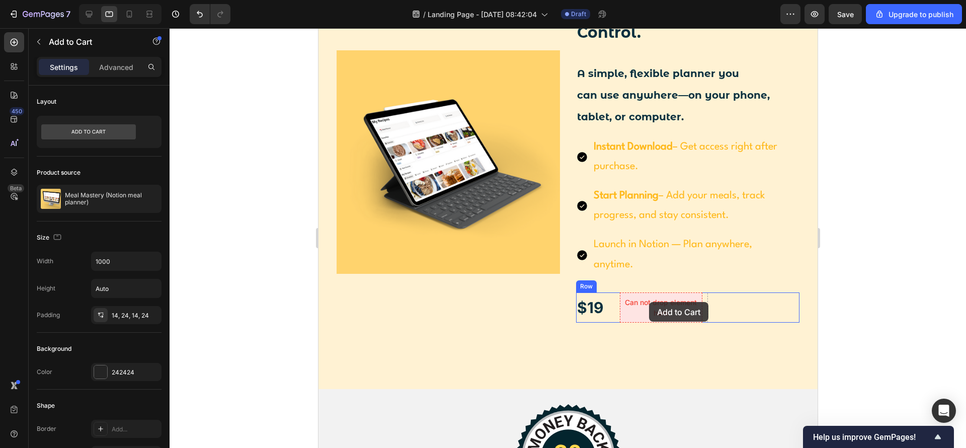
drag, startPoint x: 648, startPoint y: 154, endPoint x: 648, endPoint y: 302, distance: 147.9
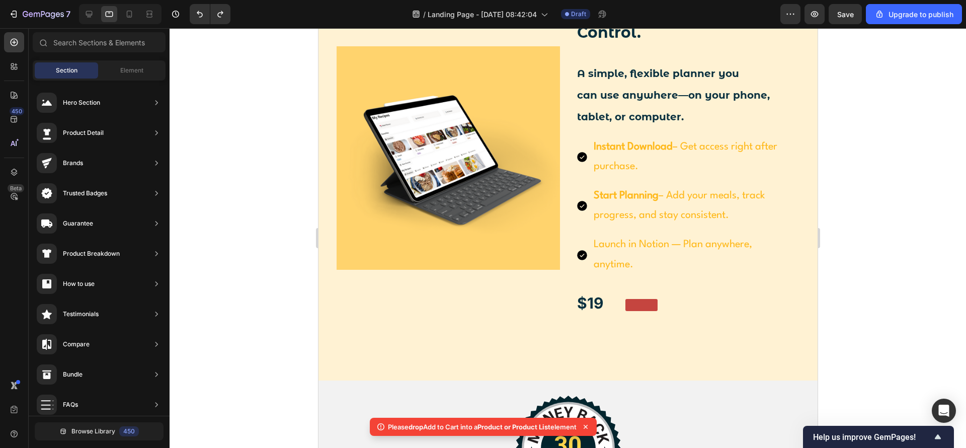
click at [901, 262] on div at bounding box center [568, 238] width 796 height 420
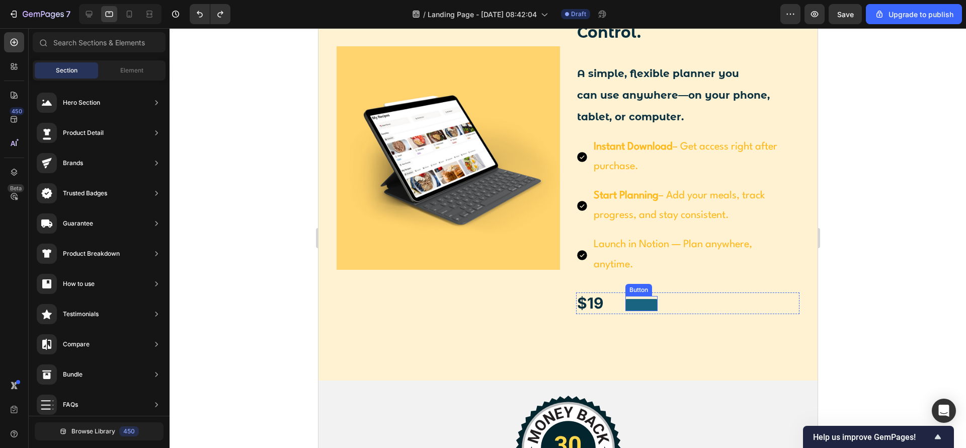
click at [625, 304] on button at bounding box center [641, 305] width 32 height 12
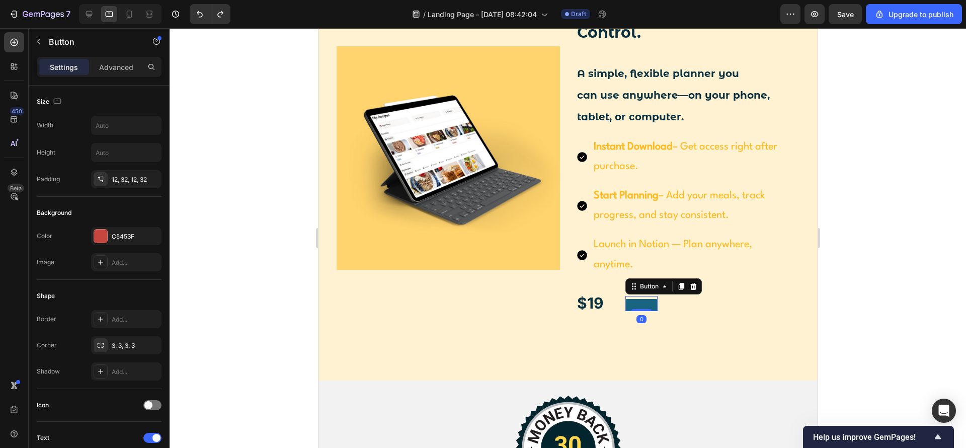
click at [642, 304] on button at bounding box center [641, 305] width 32 height 12
click at [635, 303] on button at bounding box center [641, 305] width 32 height 12
click at [903, 267] on div at bounding box center [568, 238] width 796 height 420
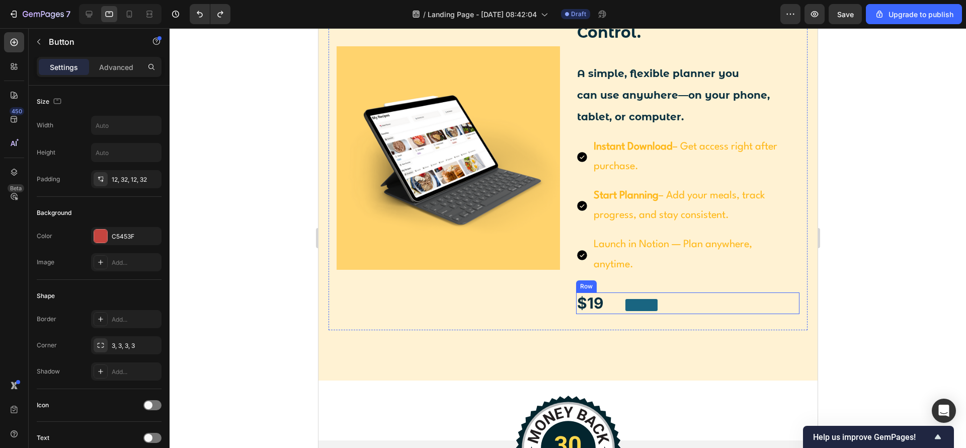
click at [641, 307] on button at bounding box center [641, 305] width 32 height 12
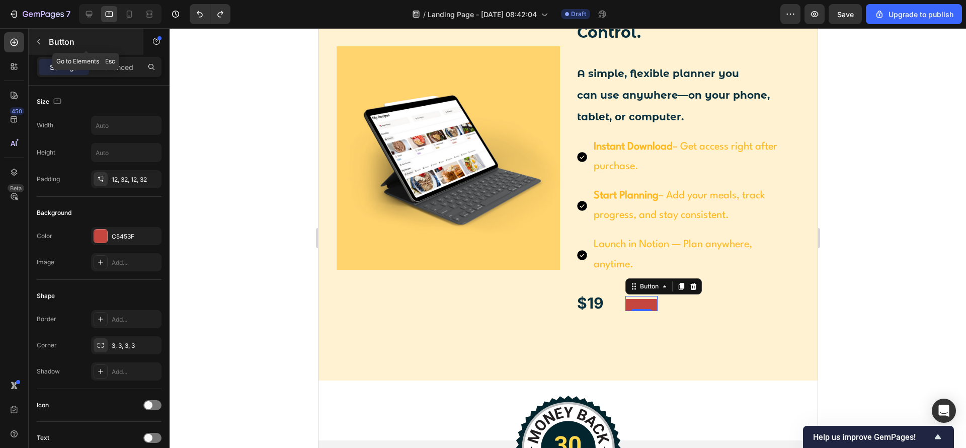
click at [36, 44] on icon "button" at bounding box center [39, 42] width 8 height 8
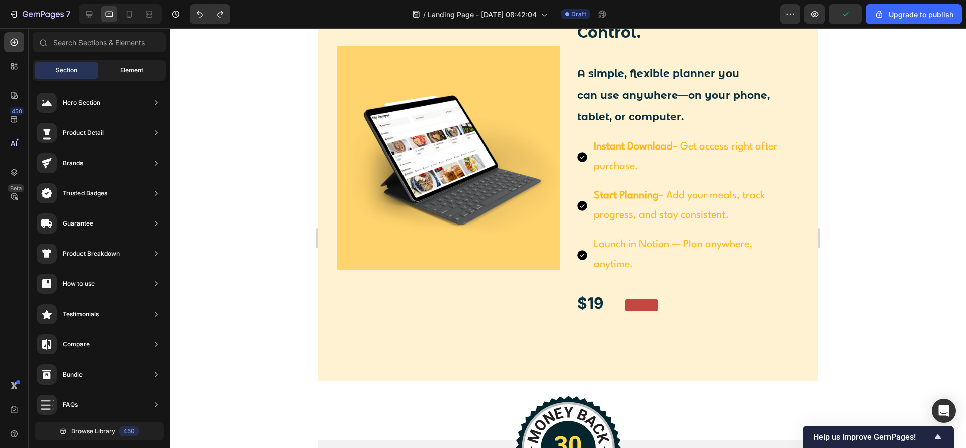
click at [112, 74] on div "Element" at bounding box center [131, 70] width 63 height 16
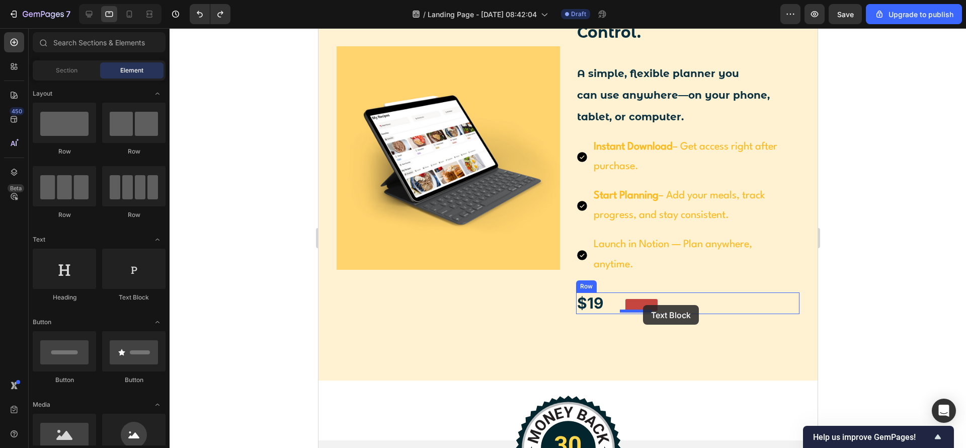
drag, startPoint x: 456, startPoint y: 303, endPoint x: 642, endPoint y: 305, distance: 186.7
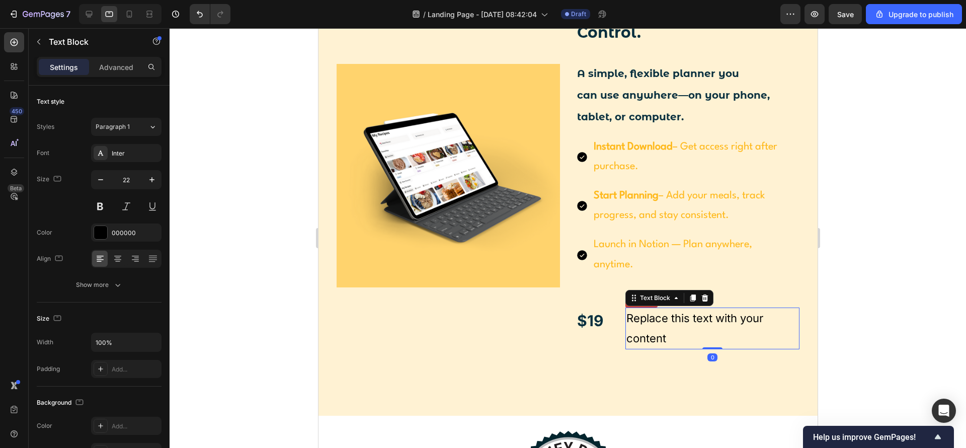
click at [883, 311] on div at bounding box center [568, 238] width 796 height 420
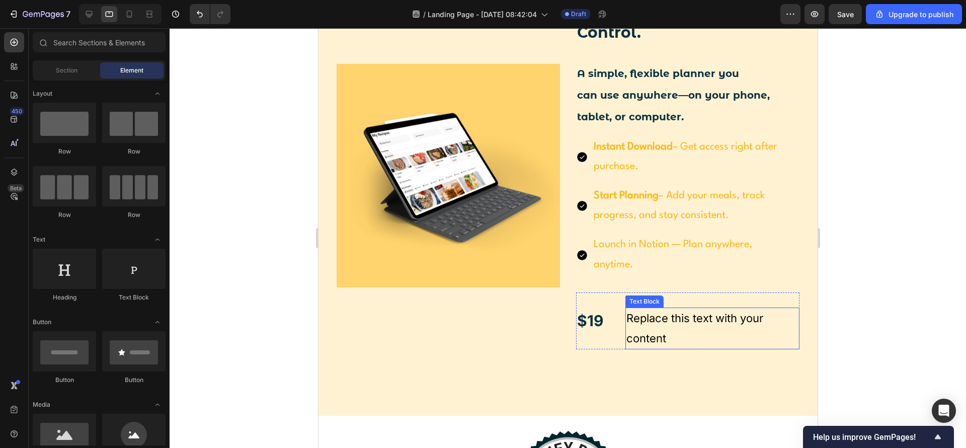
click at [704, 341] on div "Replace this text with your content" at bounding box center [712, 328] width 174 height 42
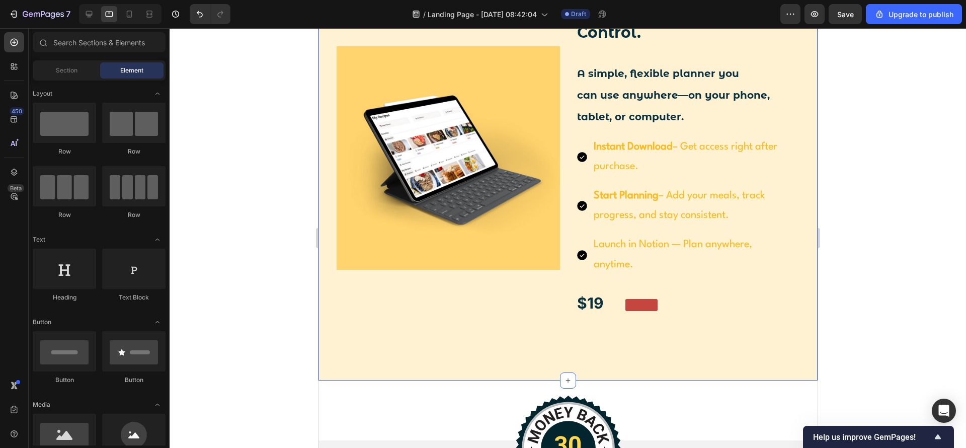
click at [935, 202] on div at bounding box center [568, 238] width 796 height 420
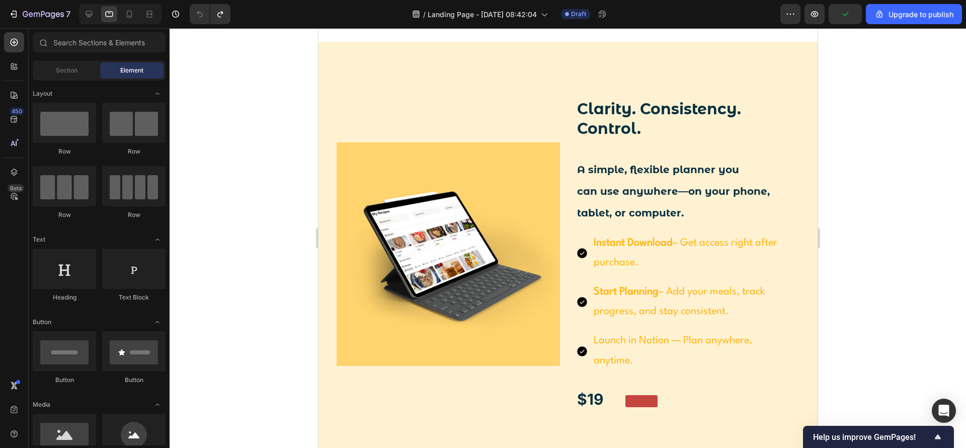
scroll to position [1848, 0]
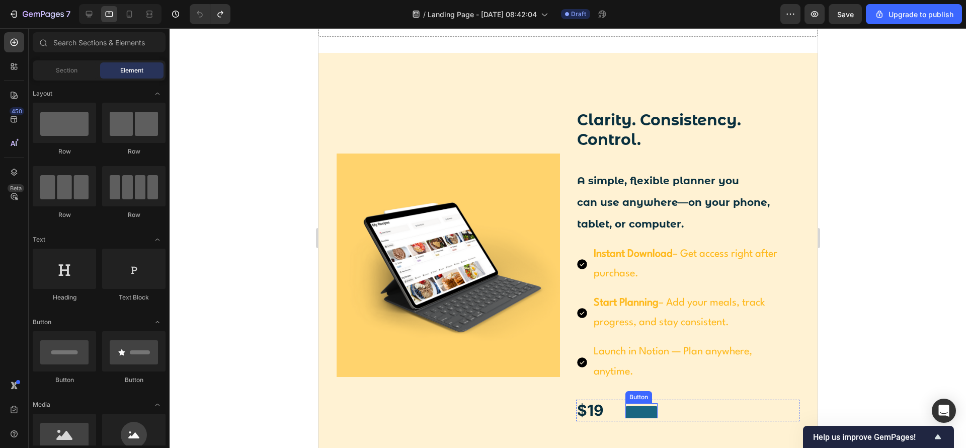
click at [642, 410] on button at bounding box center [641, 412] width 32 height 12
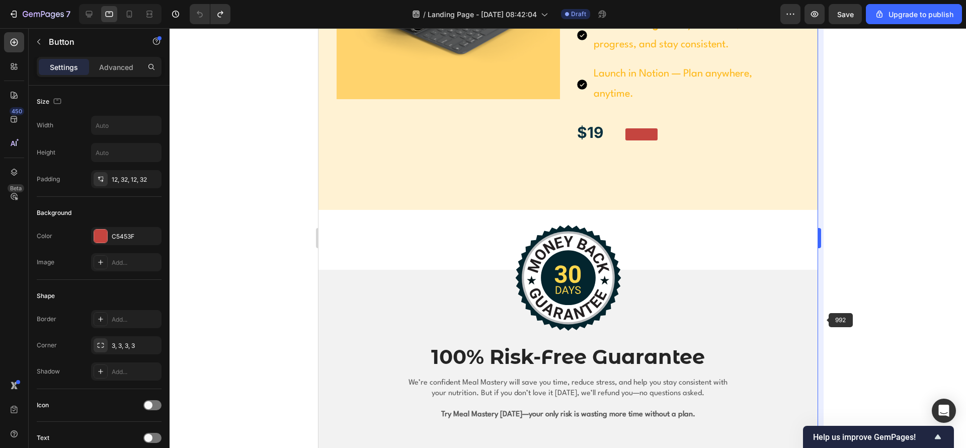
scroll to position [2075, 0]
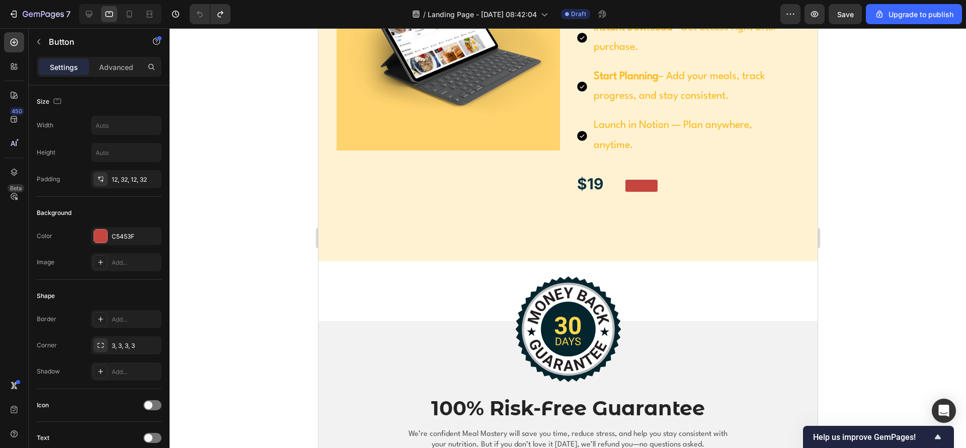
click at [888, 267] on div at bounding box center [568, 238] width 796 height 420
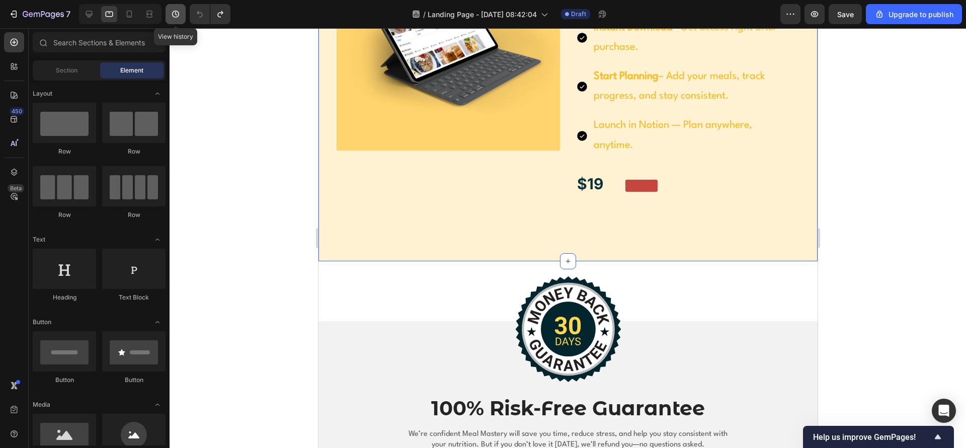
click at [178, 13] on icon "button" at bounding box center [176, 14] width 10 height 10
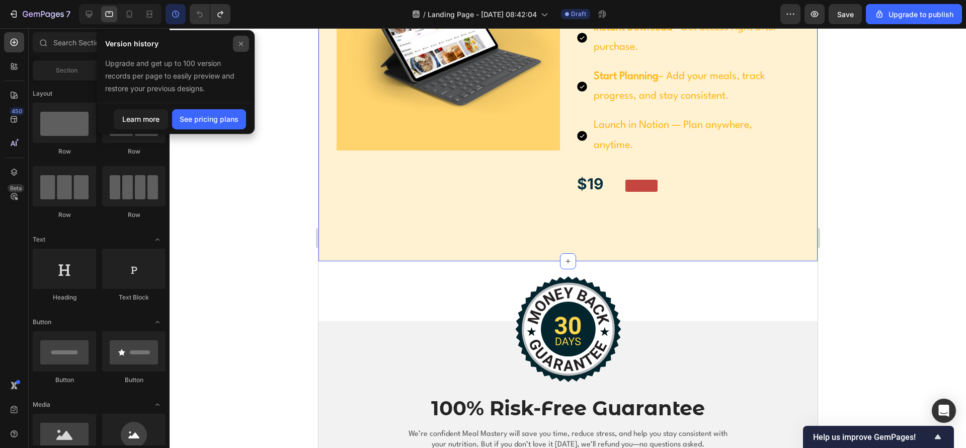
click at [242, 40] on icon at bounding box center [241, 44] width 8 height 8
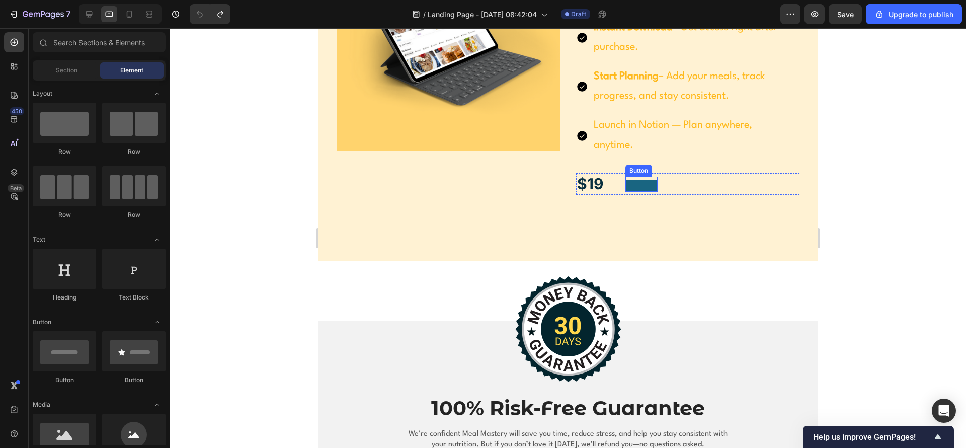
click at [627, 188] on button at bounding box center [641, 186] width 32 height 12
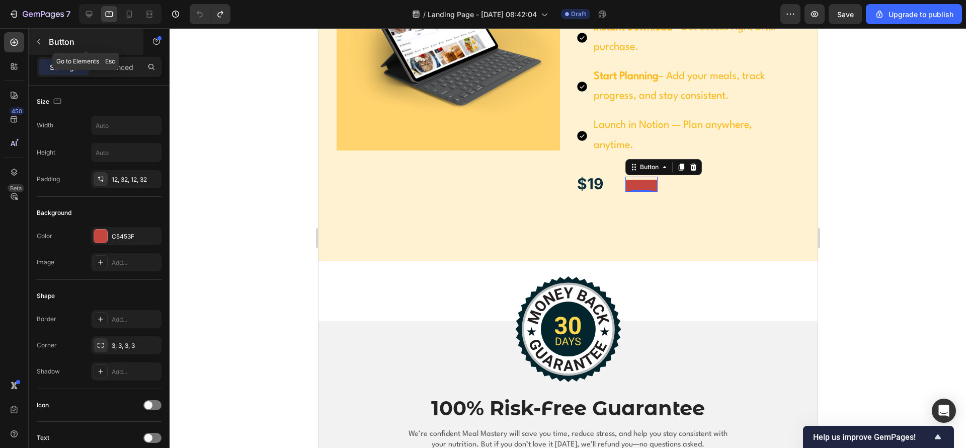
click at [41, 44] on icon "button" at bounding box center [39, 42] width 8 height 8
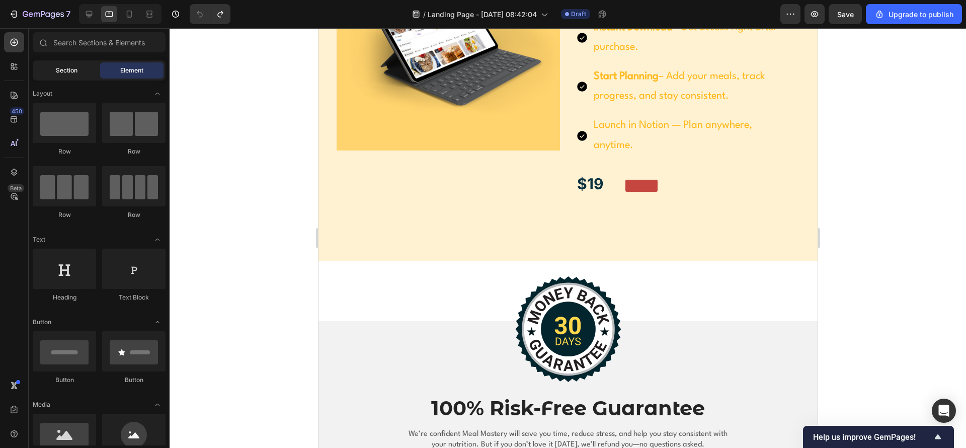
drag, startPoint x: 70, startPoint y: 67, endPoint x: 73, endPoint y: 74, distance: 7.7
click at [70, 68] on span "Section" at bounding box center [67, 70] width 22 height 9
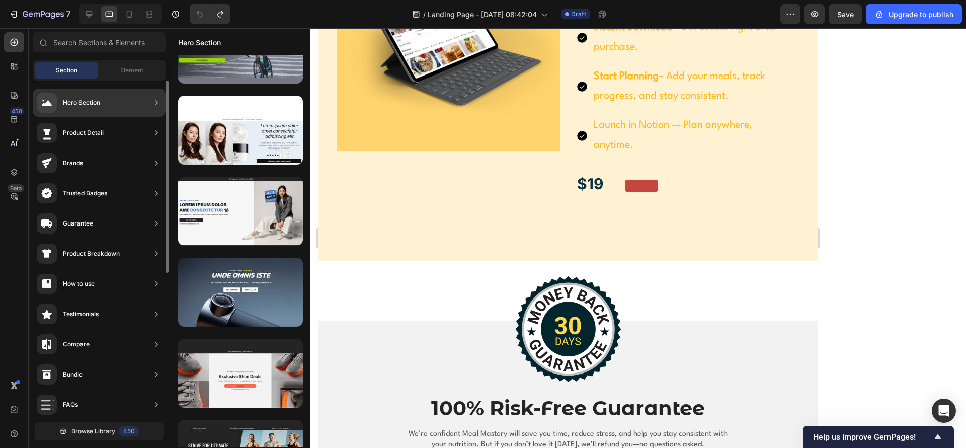
scroll to position [412, 0]
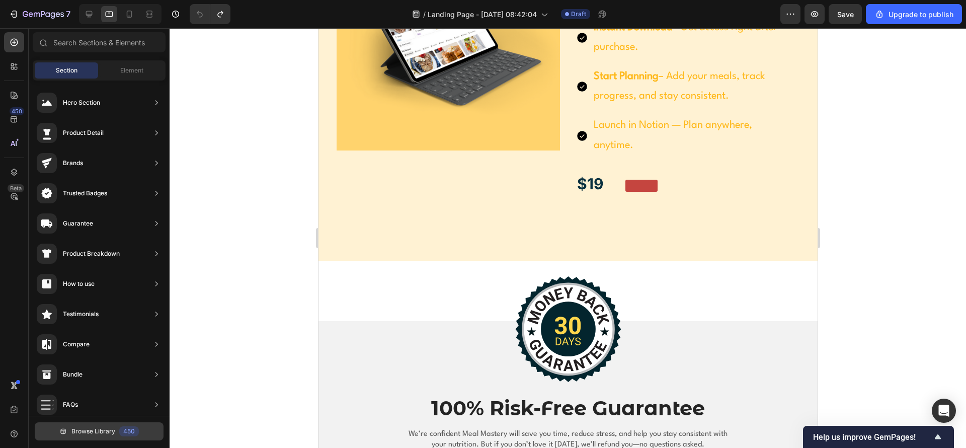
click at [116, 427] on button "Browse Library 450" at bounding box center [99, 431] width 129 height 18
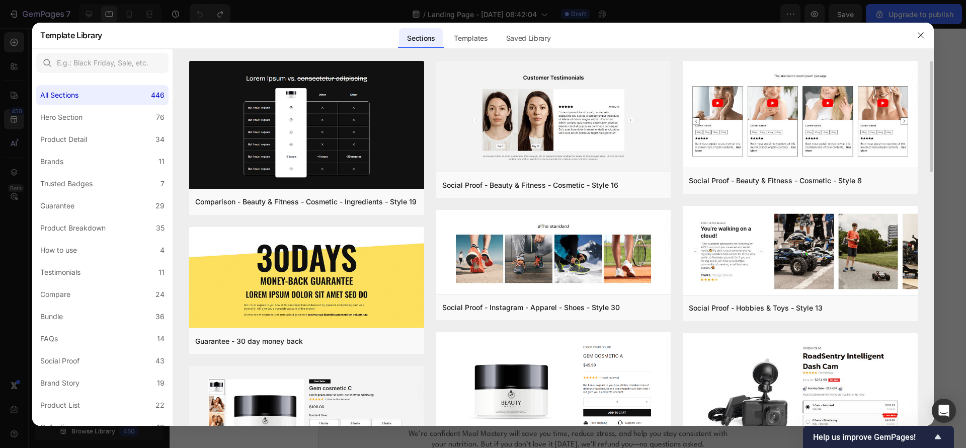
scroll to position [226, 0]
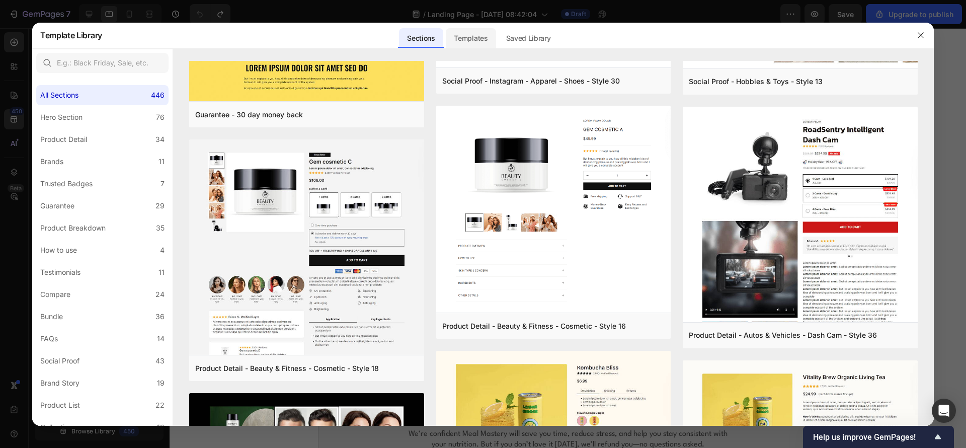
click at [462, 35] on div "Templates" at bounding box center [471, 38] width 50 height 20
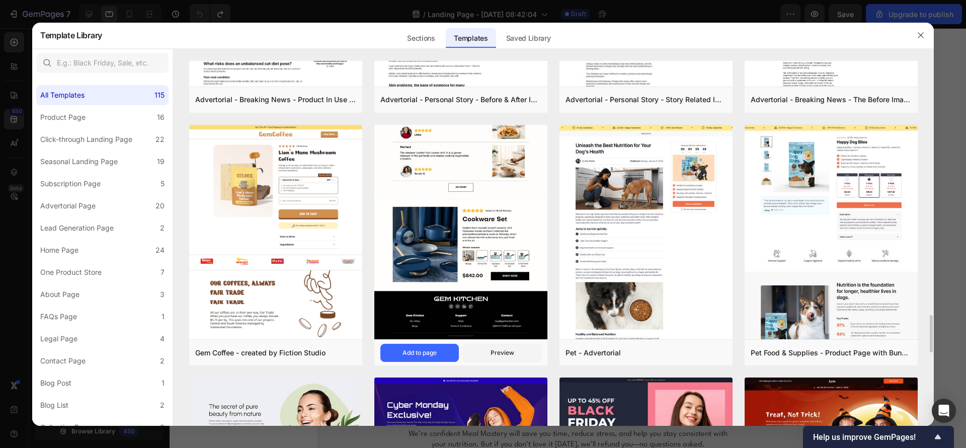
scroll to position [2162, 0]
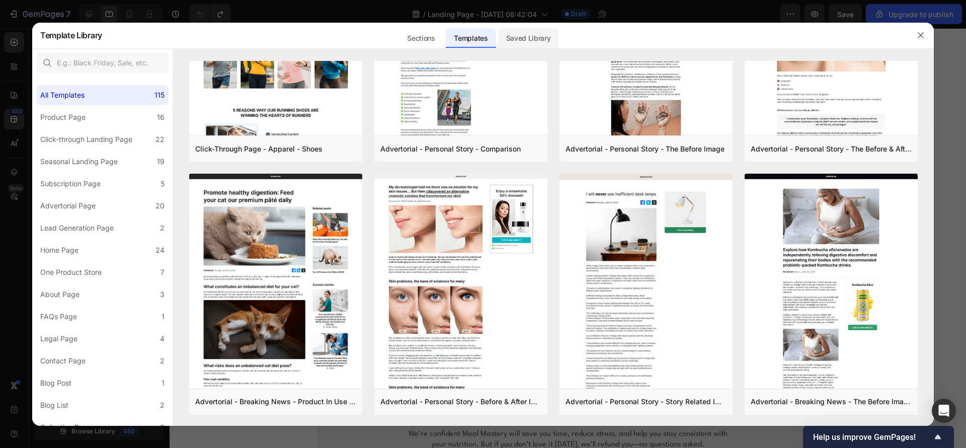
click at [533, 42] on div "Saved Library" at bounding box center [528, 38] width 61 height 20
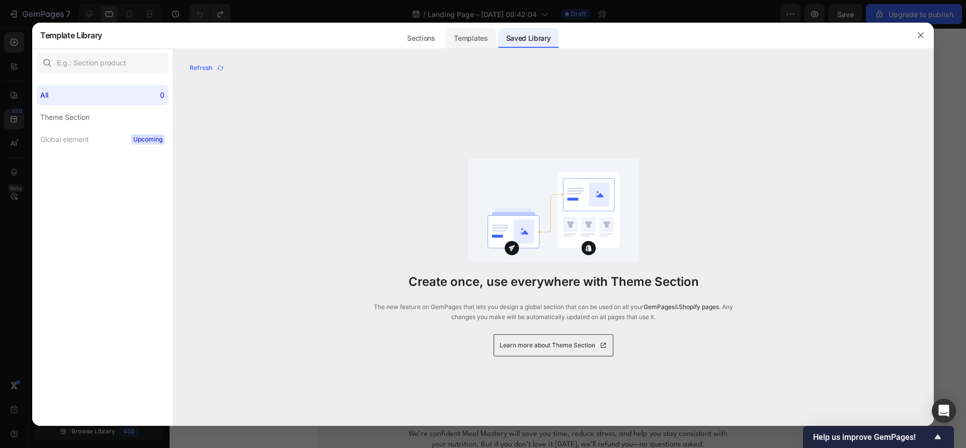
click at [481, 35] on div "Templates" at bounding box center [471, 38] width 50 height 20
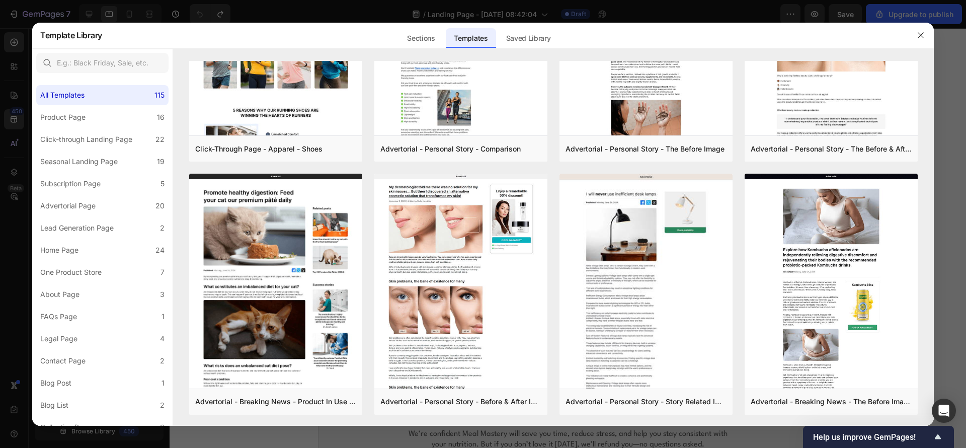
scroll to position [0, 0]
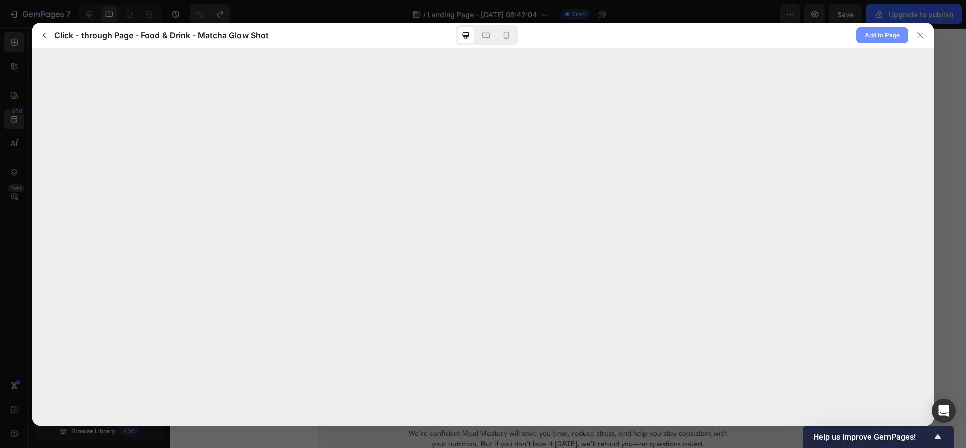
click at [872, 38] on span "Add to Page" at bounding box center [882, 35] width 35 height 12
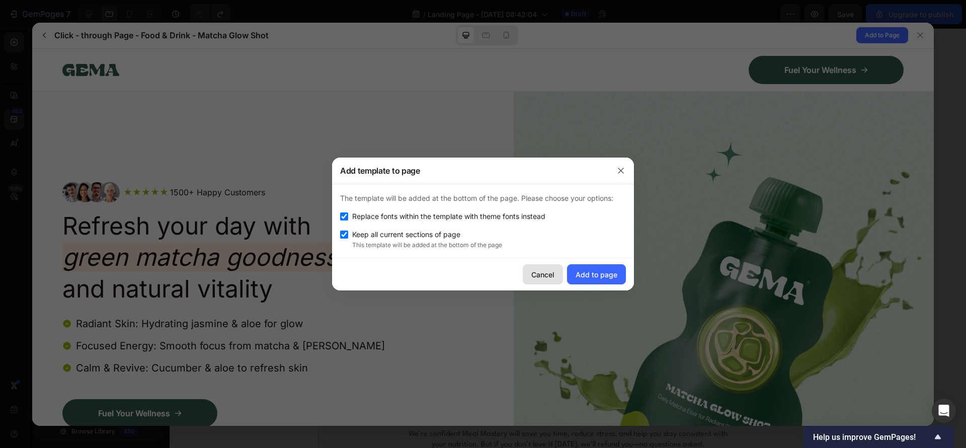
click at [546, 270] on div "Cancel" at bounding box center [542, 274] width 23 height 11
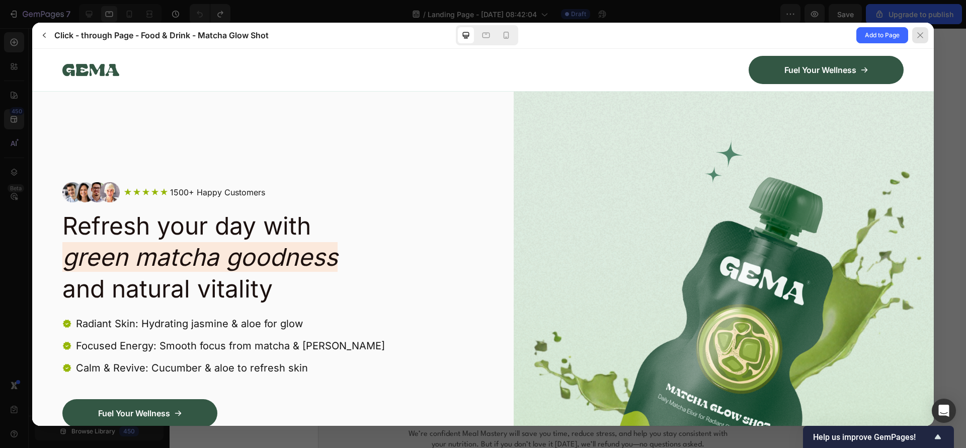
click at [921, 34] on icon at bounding box center [920, 35] width 6 height 6
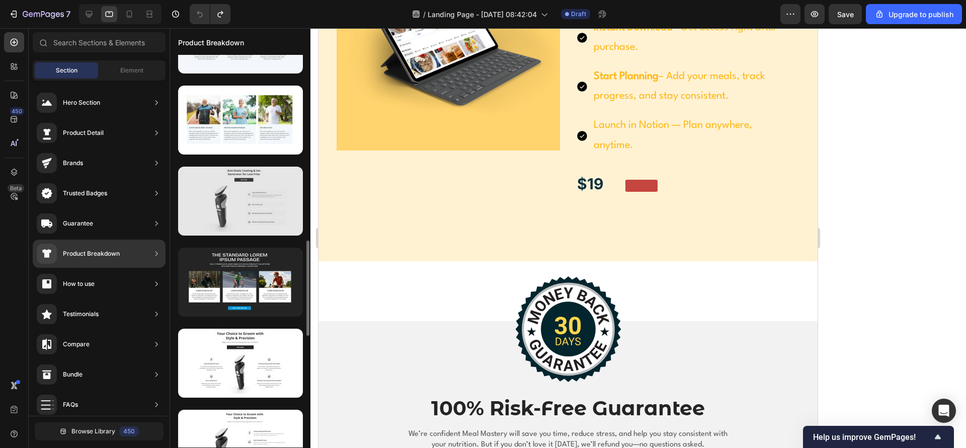
scroll to position [528, 0]
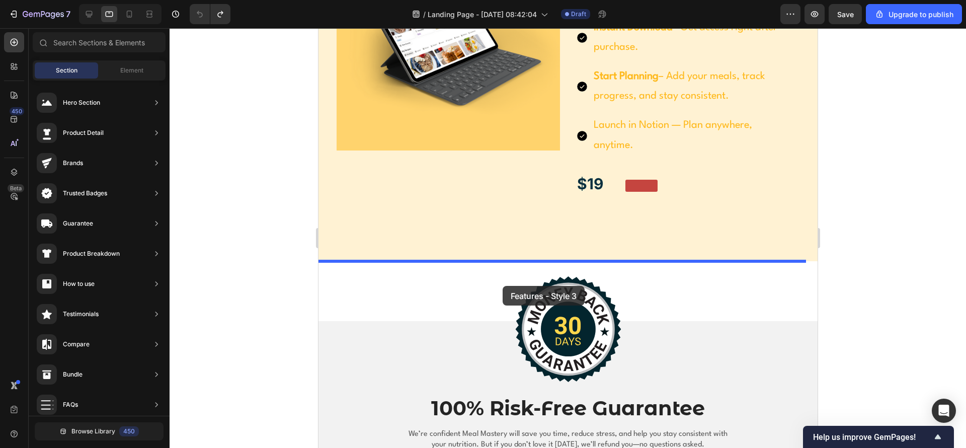
drag, startPoint x: 598, startPoint y: 336, endPoint x: 502, endPoint y: 286, distance: 108.0
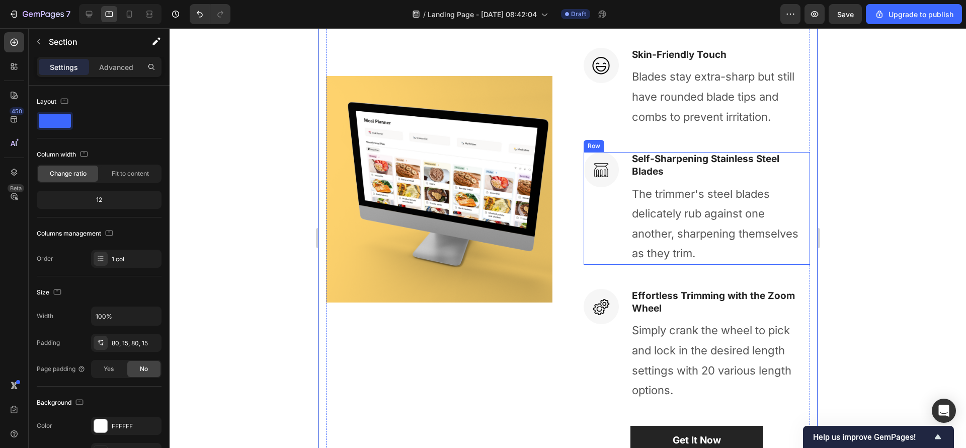
scroll to position [2725, 0]
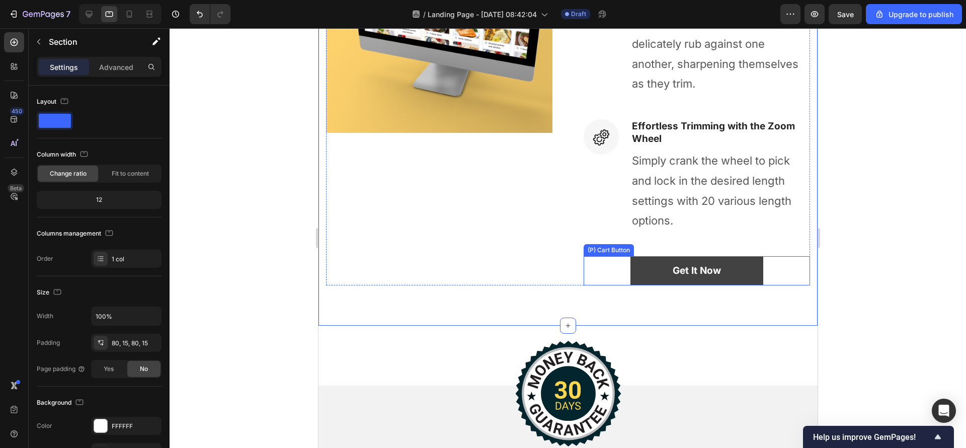
click at [723, 268] on button "Get It Now" at bounding box center [696, 271] width 133 height 30
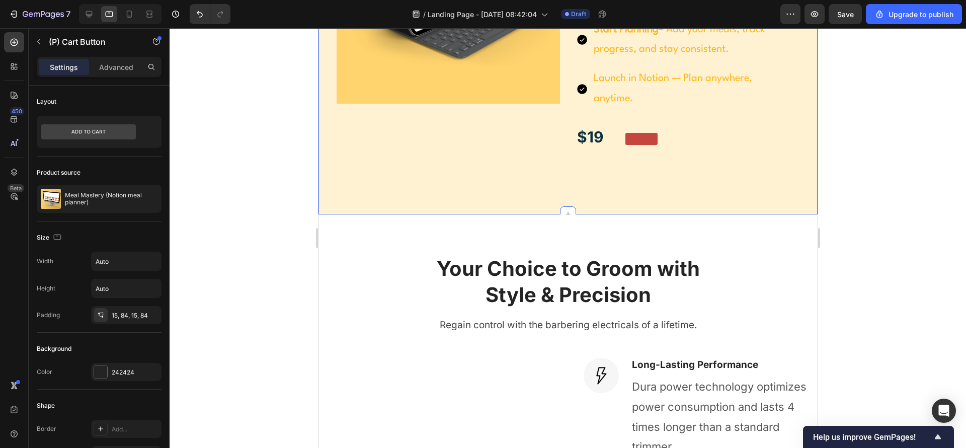
scroll to position [1971, 0]
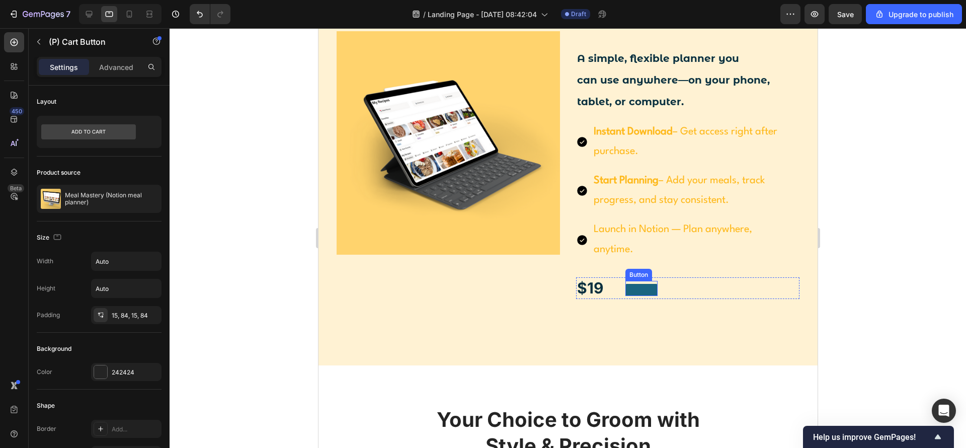
click at [638, 291] on button at bounding box center [641, 290] width 32 height 12
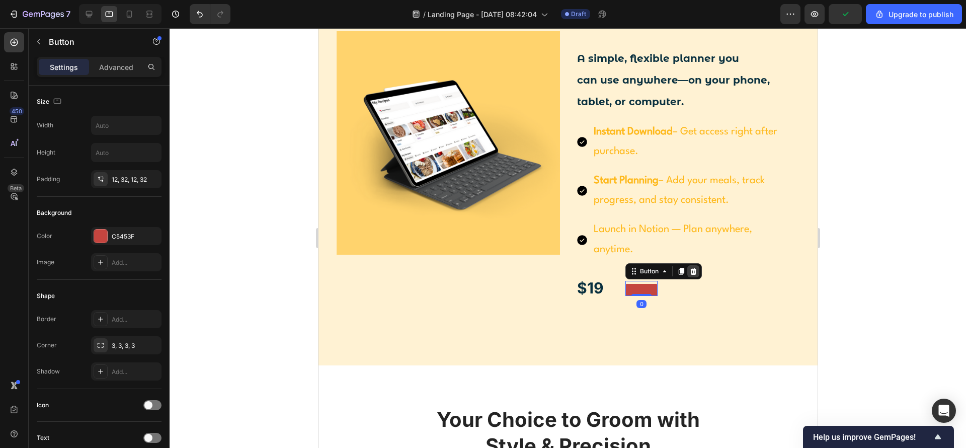
click at [690, 269] on icon at bounding box center [693, 271] width 7 height 7
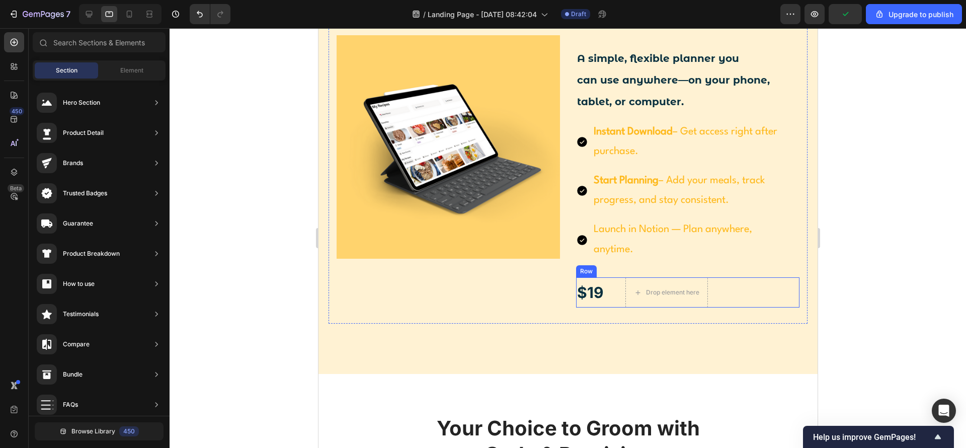
click at [600, 289] on div "$19 Text Block Drop element here Row" at bounding box center [687, 292] width 223 height 30
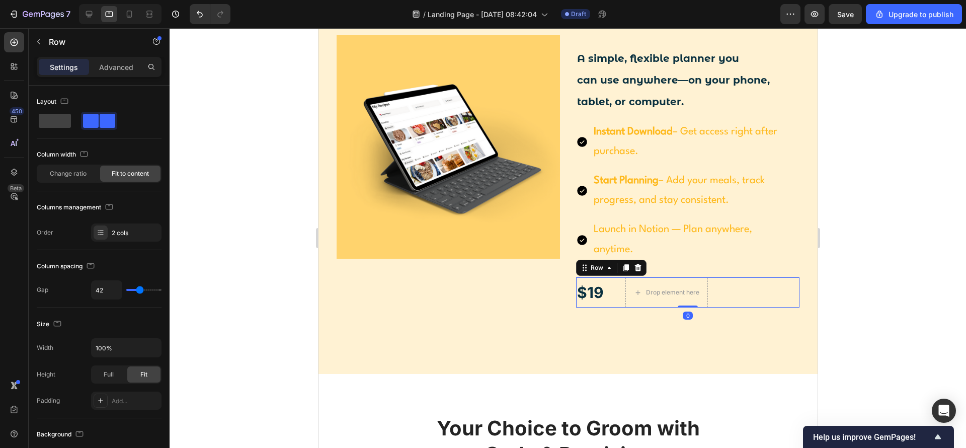
click at [634, 269] on icon at bounding box center [637, 268] width 8 height 8
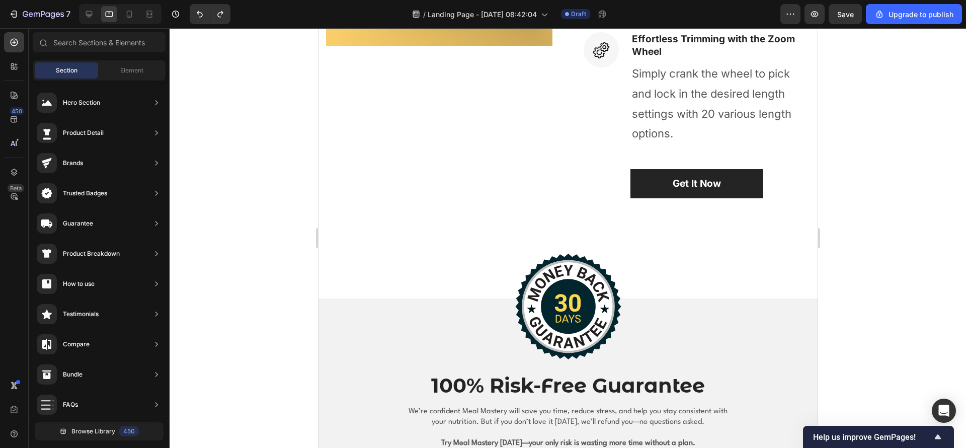
scroll to position [2650, 0]
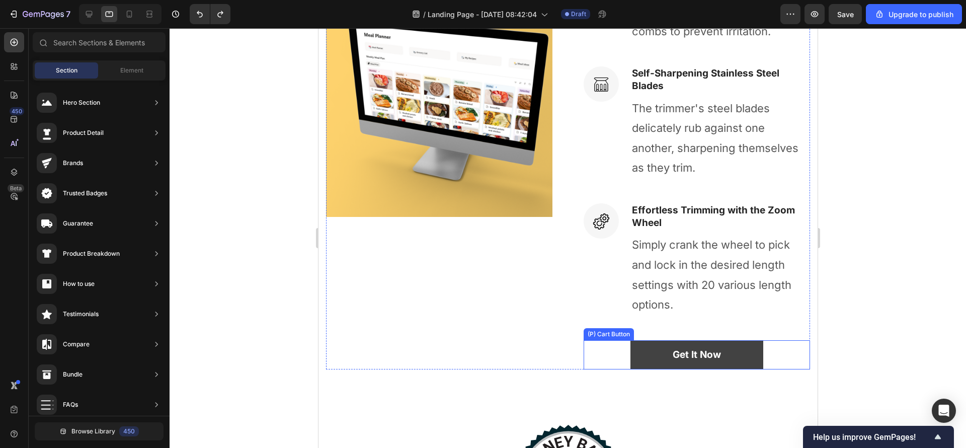
click at [717, 358] on button "Get It Now" at bounding box center [696, 355] width 133 height 30
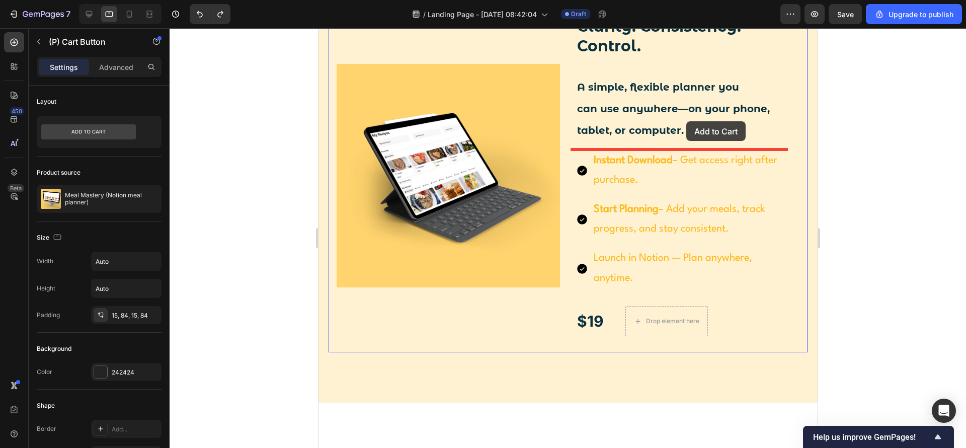
scroll to position [1922, 0]
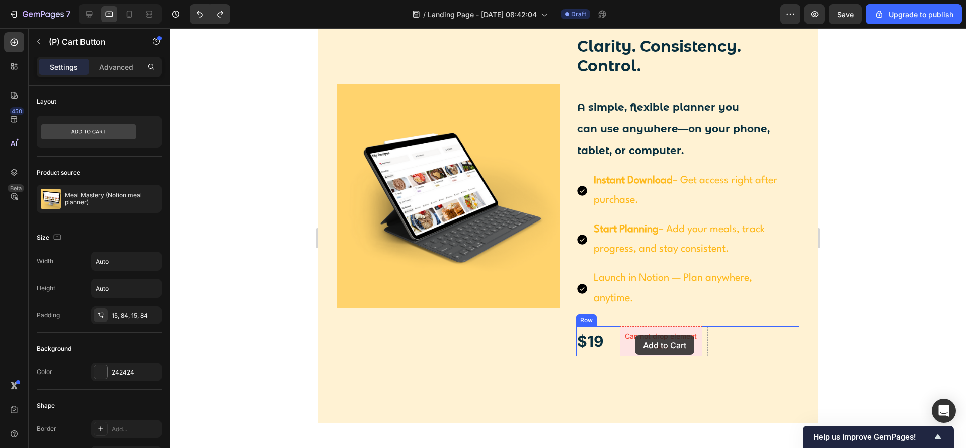
drag, startPoint x: 739, startPoint y: 353, endPoint x: 634, endPoint y: 335, distance: 106.1
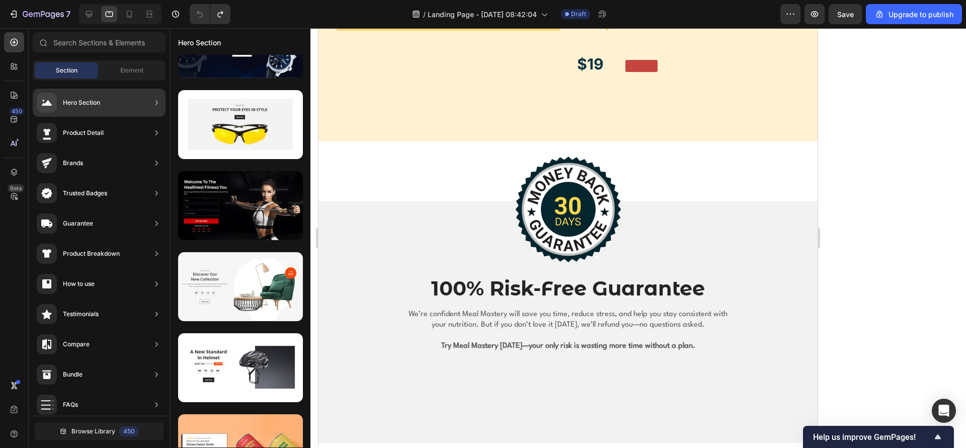
scroll to position [5191, 0]
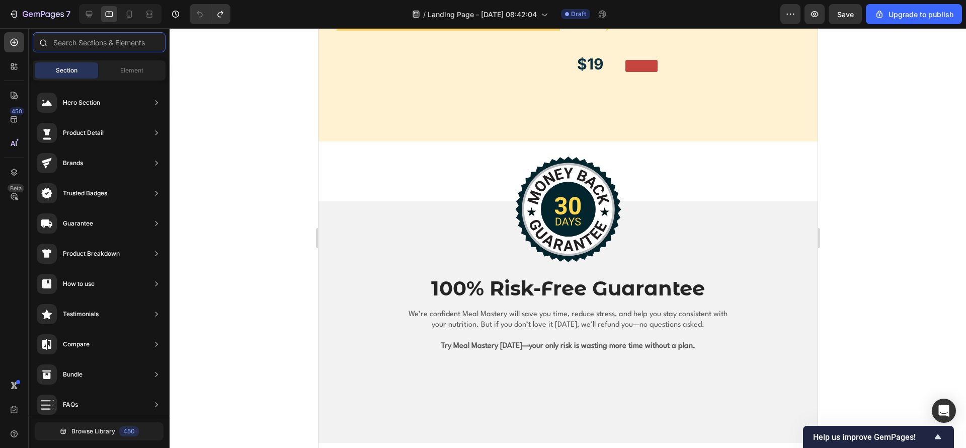
click at [112, 43] on input "text" at bounding box center [99, 42] width 133 height 20
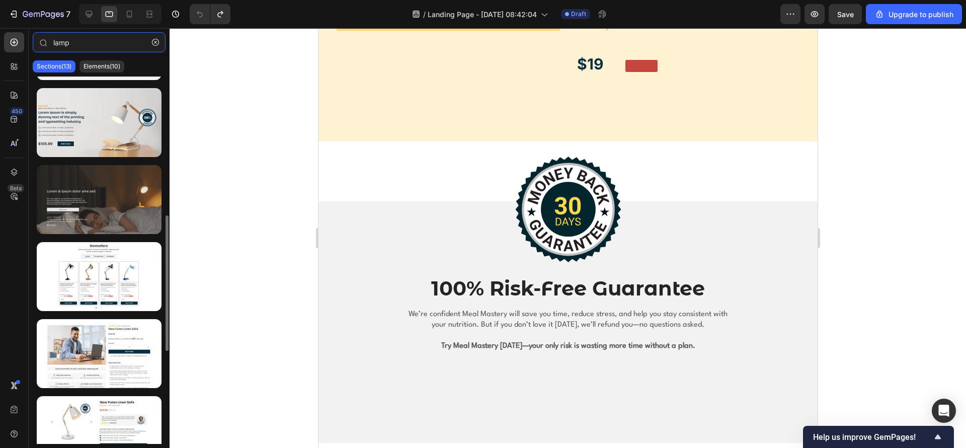
scroll to position [302, 0]
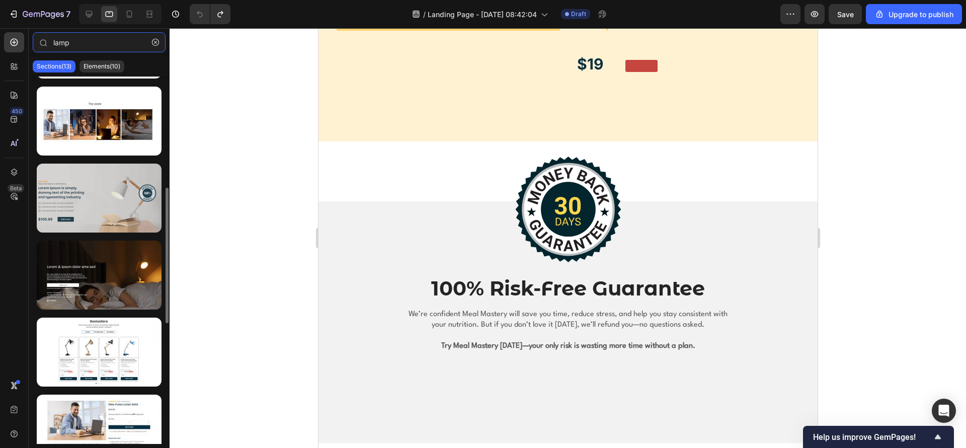
type input "lamp"
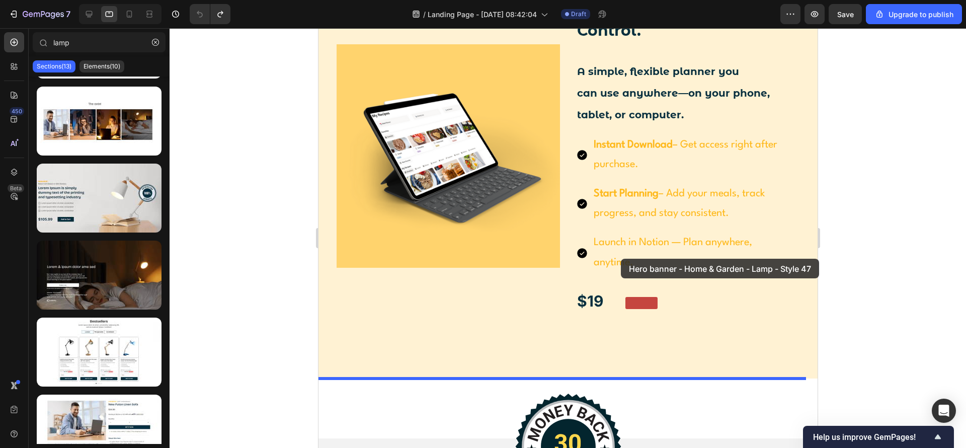
scroll to position [1959, 0]
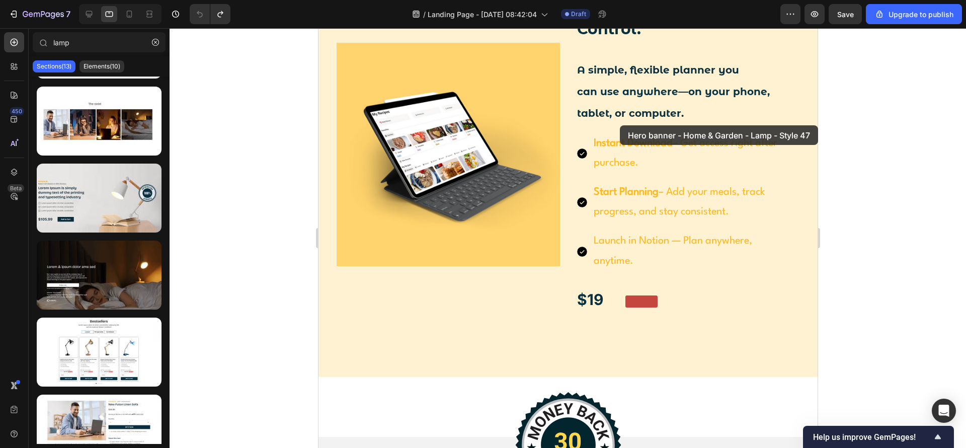
drag, startPoint x: 422, startPoint y: 244, endPoint x: 619, endPoint y: 125, distance: 230.4
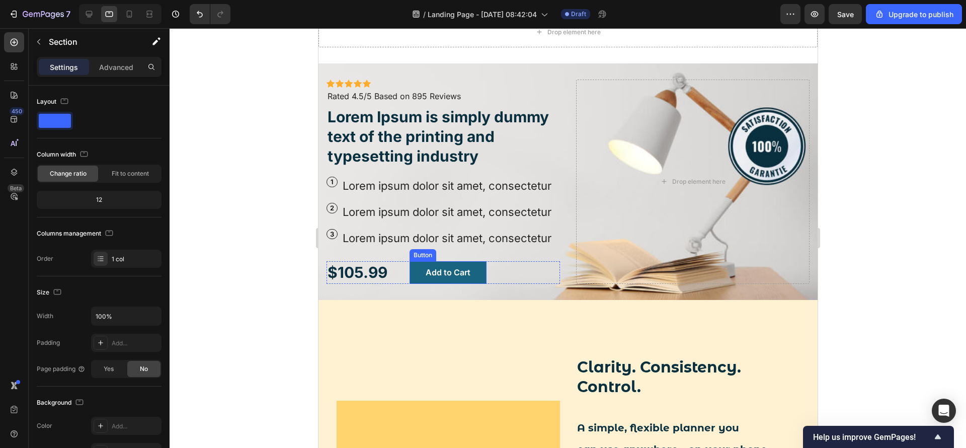
scroll to position [1989, 0]
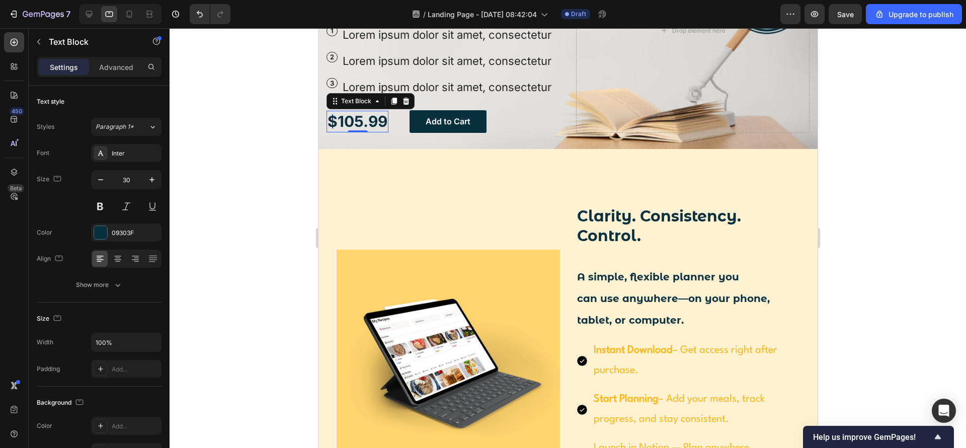
click at [371, 131] on p "$105.99" at bounding box center [357, 122] width 60 height 20
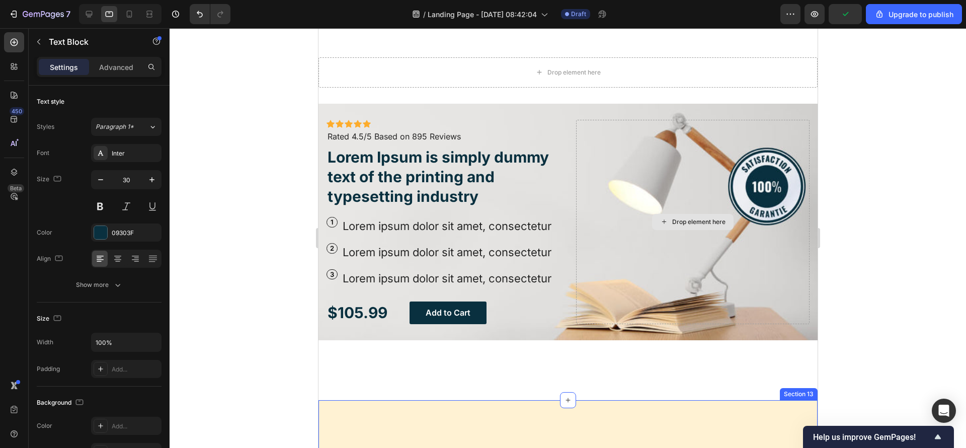
scroll to position [1762, 0]
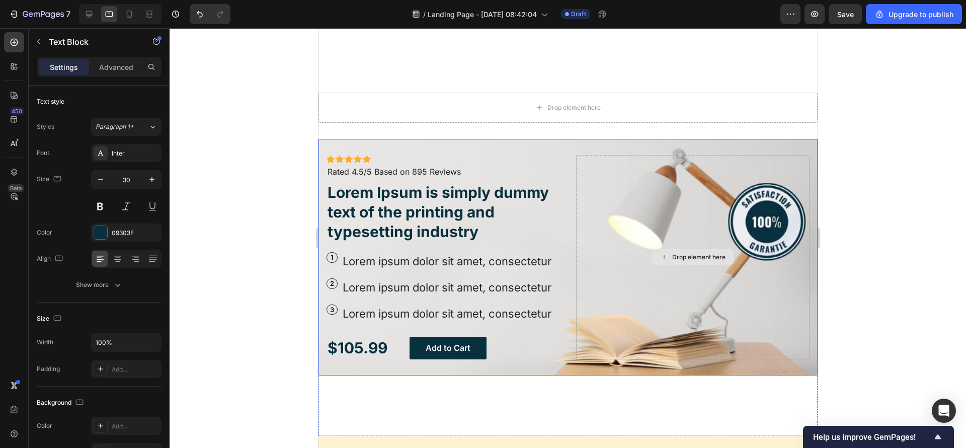
click at [614, 198] on div "Drop element here" at bounding box center [692, 257] width 233 height 204
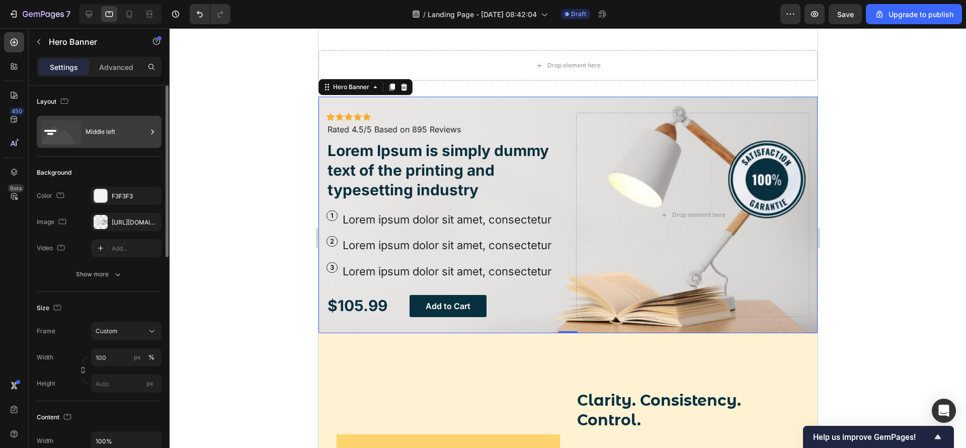
click at [116, 131] on div "Middle left" at bounding box center [116, 131] width 61 height 23
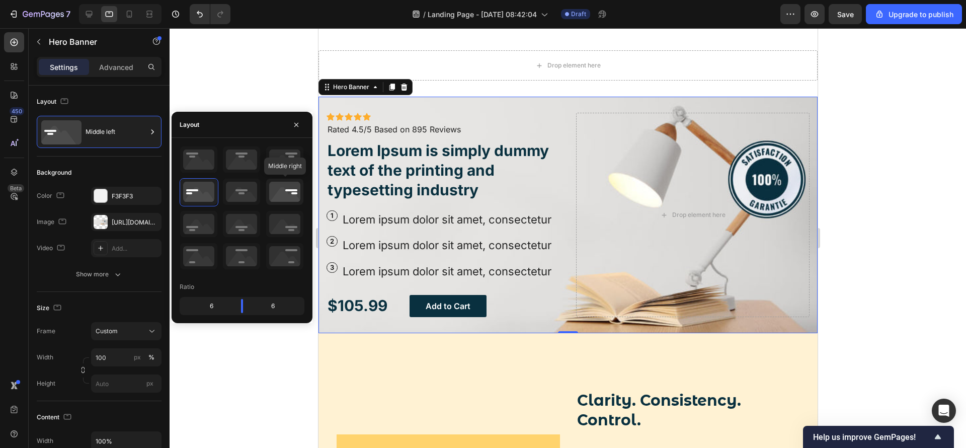
click at [295, 195] on icon at bounding box center [284, 192] width 37 height 26
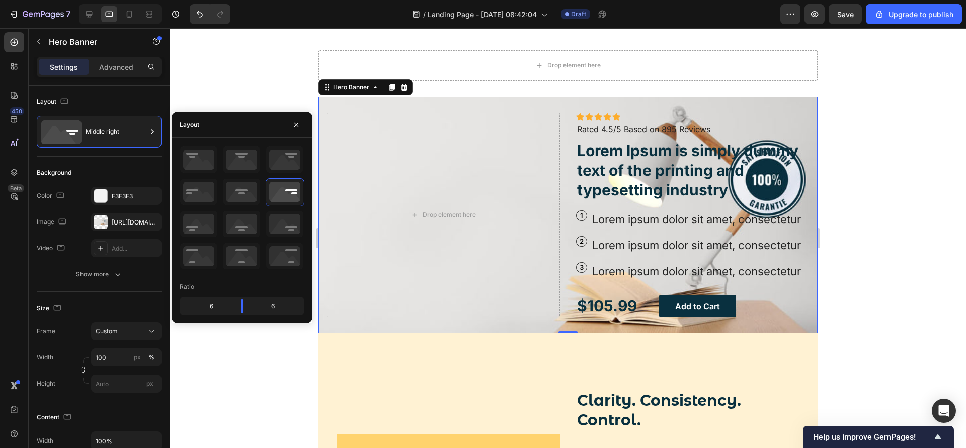
click at [654, 151] on div "Icon Icon Icon Icon Icon Icon List Icon Icon Icon Icon Icon Icon List Rated 4.5…" at bounding box center [567, 215] width 499 height 236
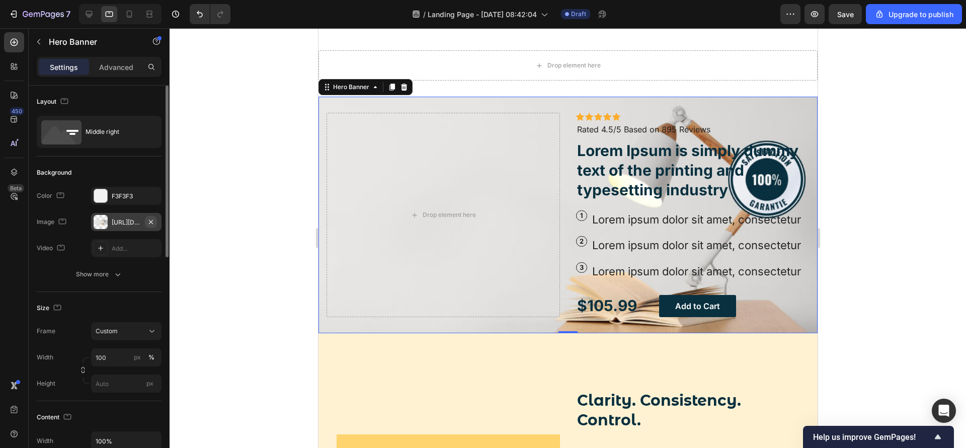
click at [151, 221] on icon "button" at bounding box center [151, 222] width 8 height 8
type input "Auto"
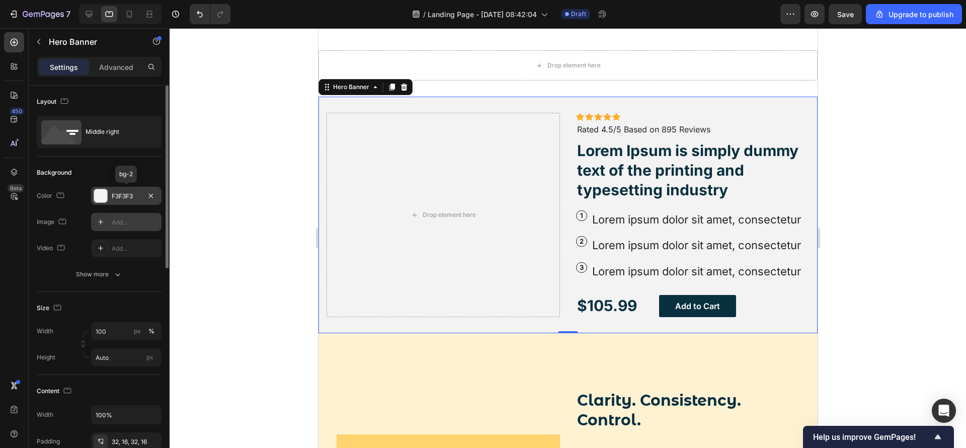
click at [114, 193] on div "F3F3F3" at bounding box center [126, 196] width 29 height 9
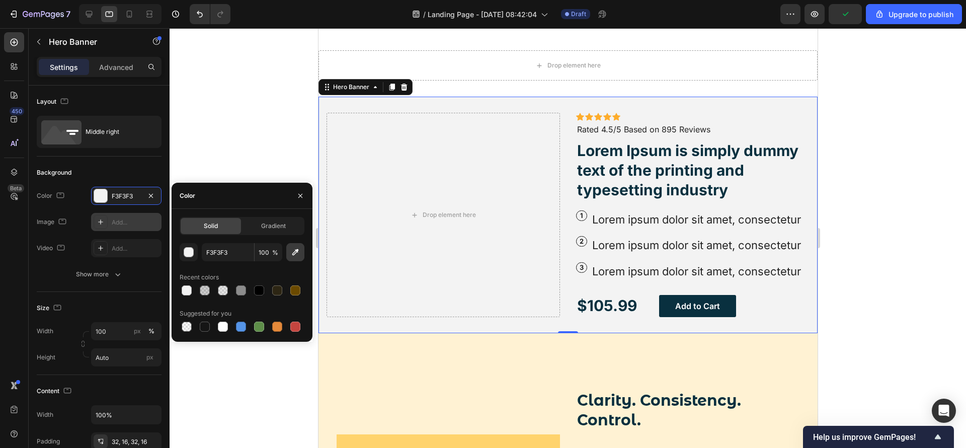
click at [296, 253] on icon "button" at bounding box center [295, 252] width 7 height 7
type input "FFFFFF"
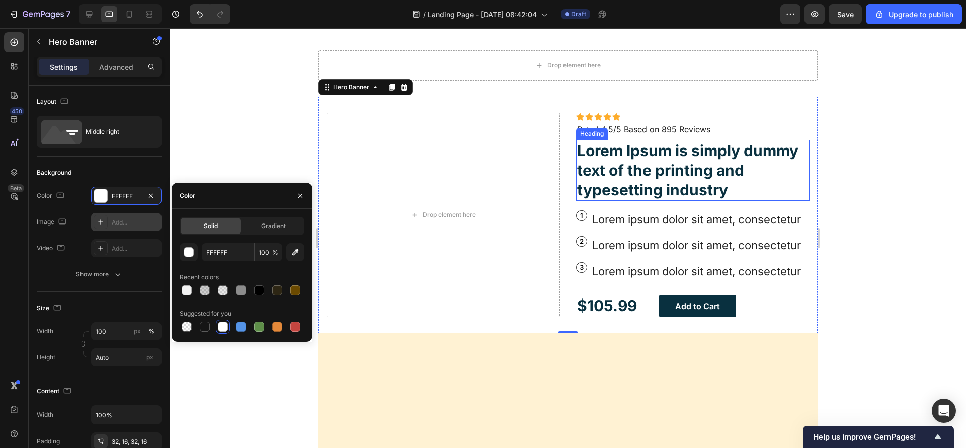
scroll to position [1536, 0]
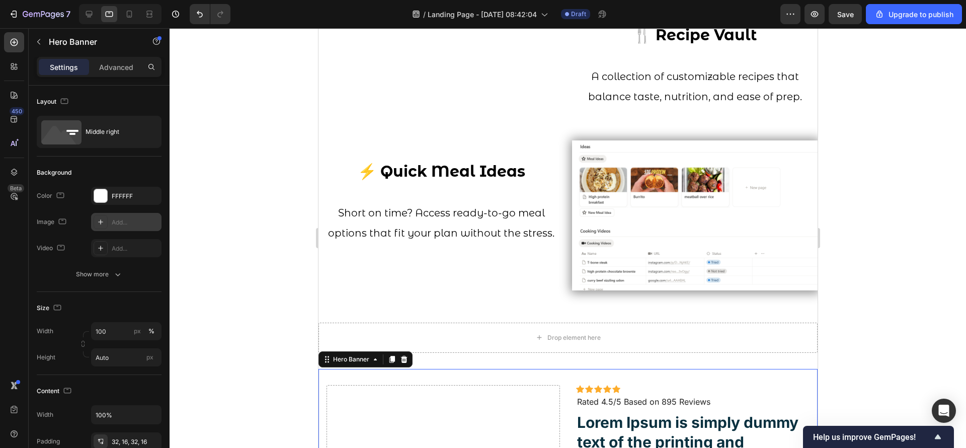
click at [893, 242] on div at bounding box center [568, 238] width 796 height 420
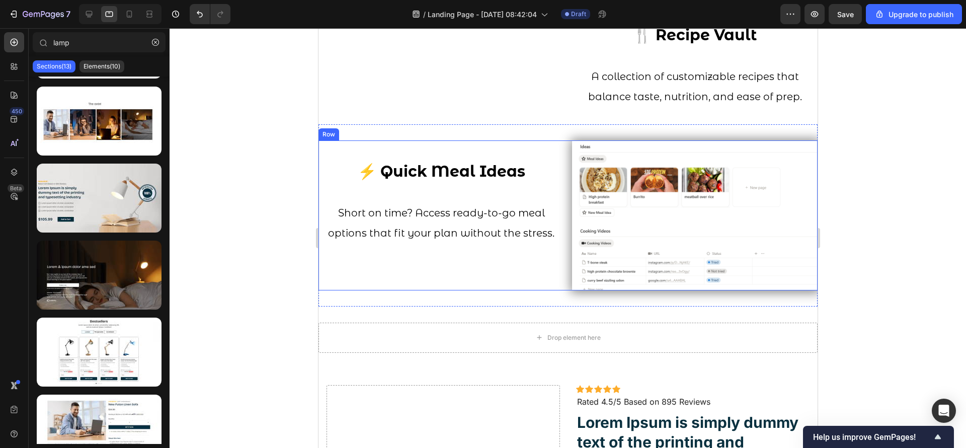
click at [239, 287] on div at bounding box center [568, 238] width 796 height 420
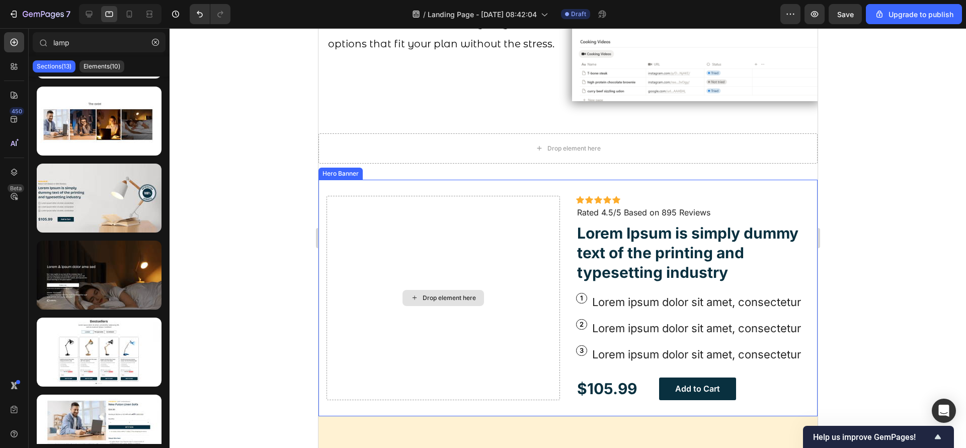
scroll to position [1762, 0]
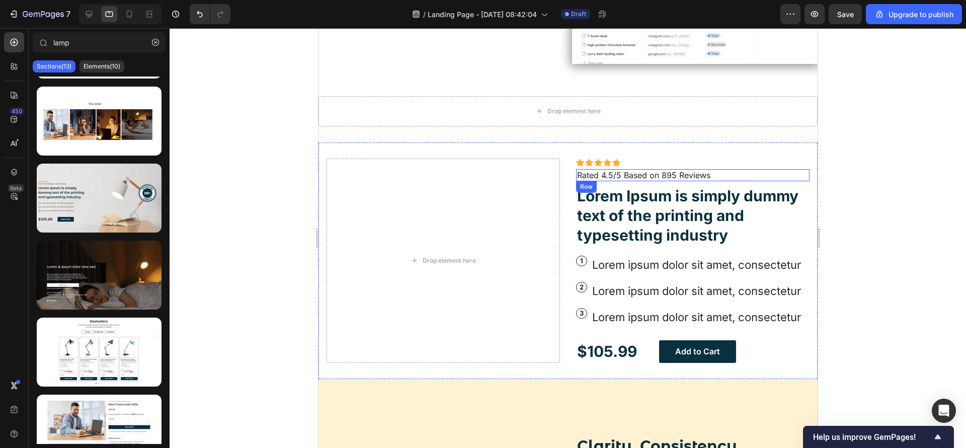
click at [712, 171] on div "Icon Icon Icon Icon Icon Icon List Rated 4.5/5 Based on 895 Reviews Text Block …" at bounding box center [692, 175] width 233 height 13
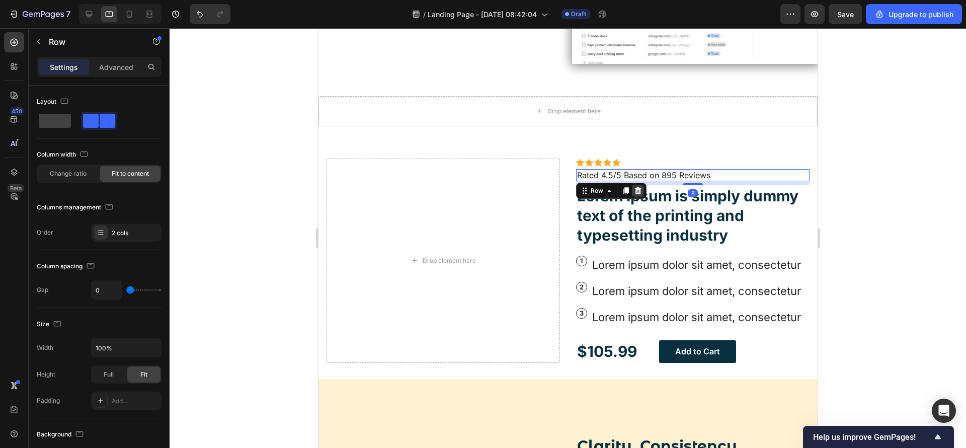
click at [633, 187] on icon at bounding box center [637, 191] width 8 height 8
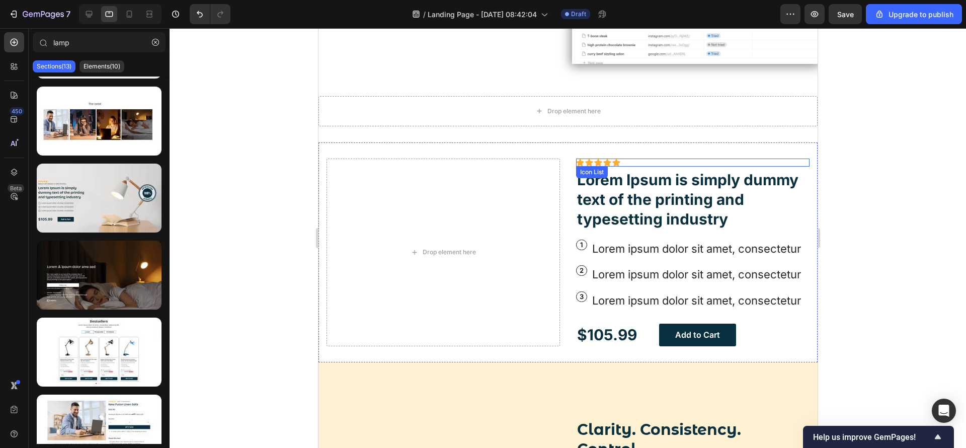
click at [635, 158] on div "Icon Icon Icon Icon Icon" at bounding box center [692, 162] width 233 height 8
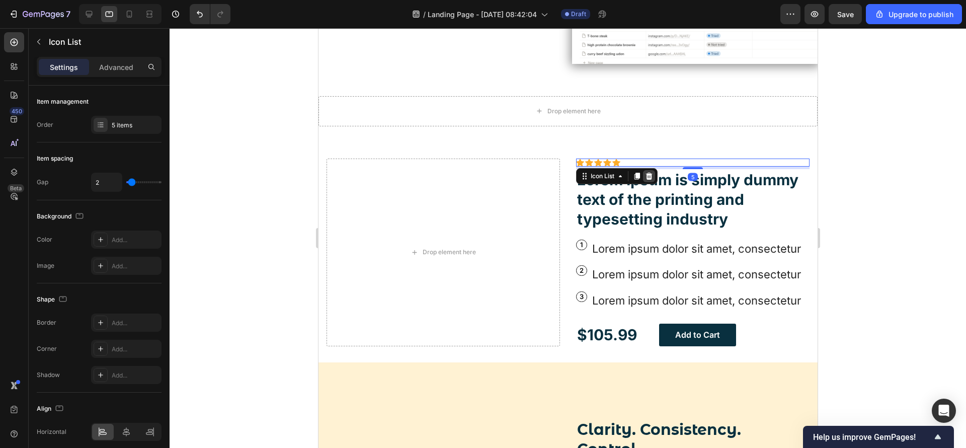
click at [646, 173] on icon at bounding box center [649, 175] width 7 height 7
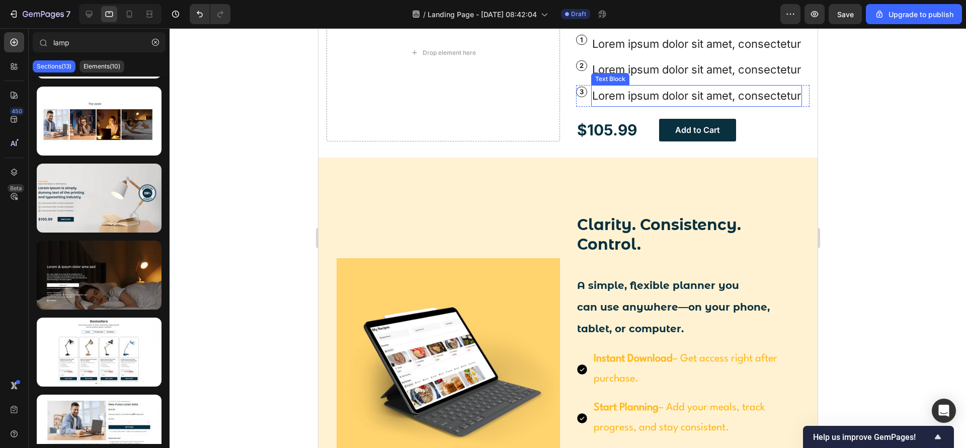
scroll to position [1989, 0]
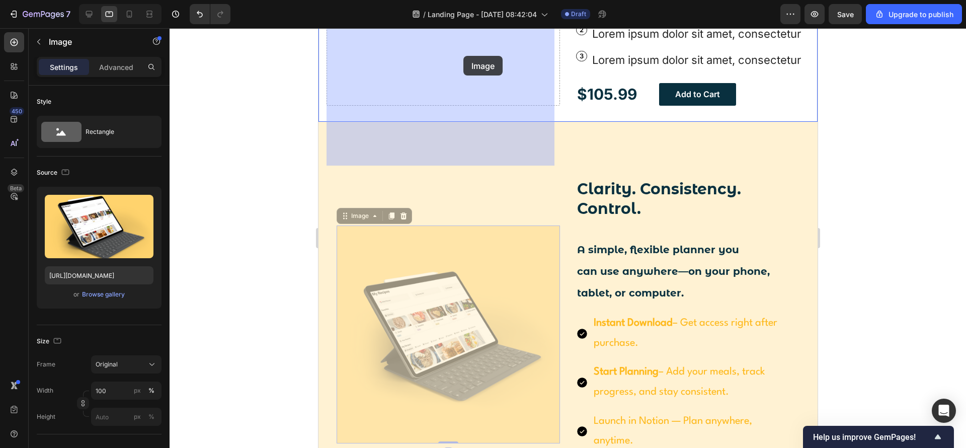
drag, startPoint x: 503, startPoint y: 334, endPoint x: 463, endPoint y: 56, distance: 280.6
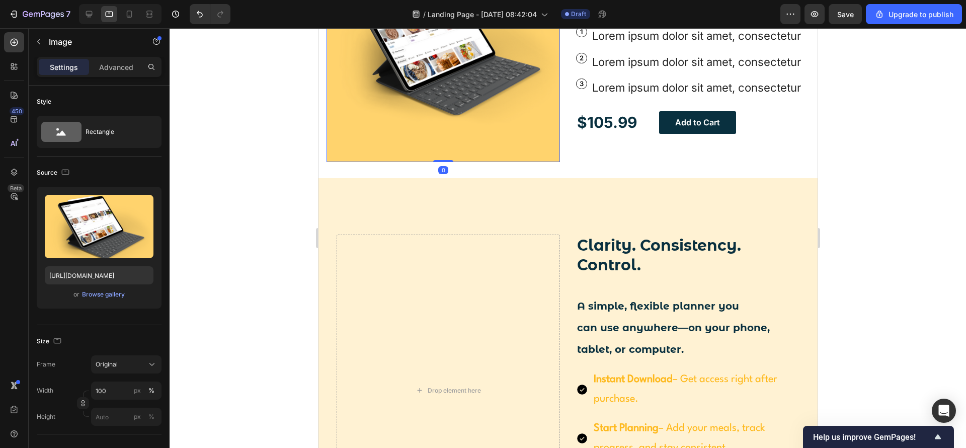
scroll to position [1969, 0]
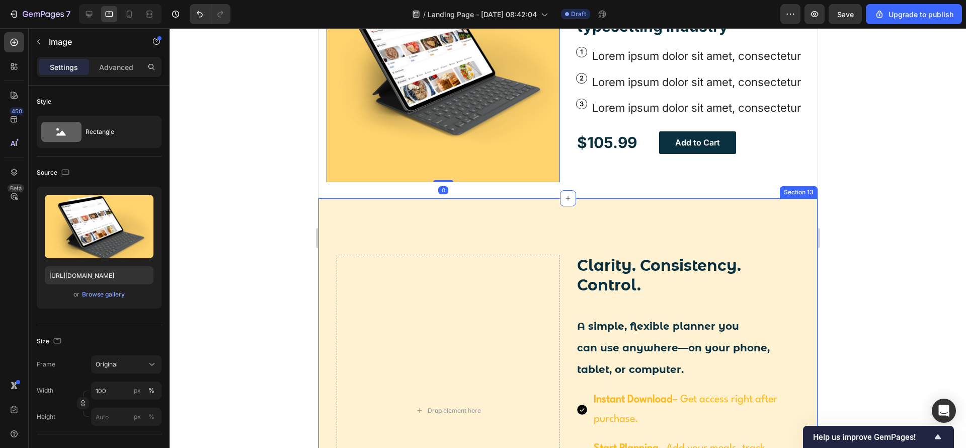
click at [593, 220] on div "Clarity. Consistency. Control. A simple, flexible planner you can use anywhere—…" at bounding box center [567, 415] width 499 height 435
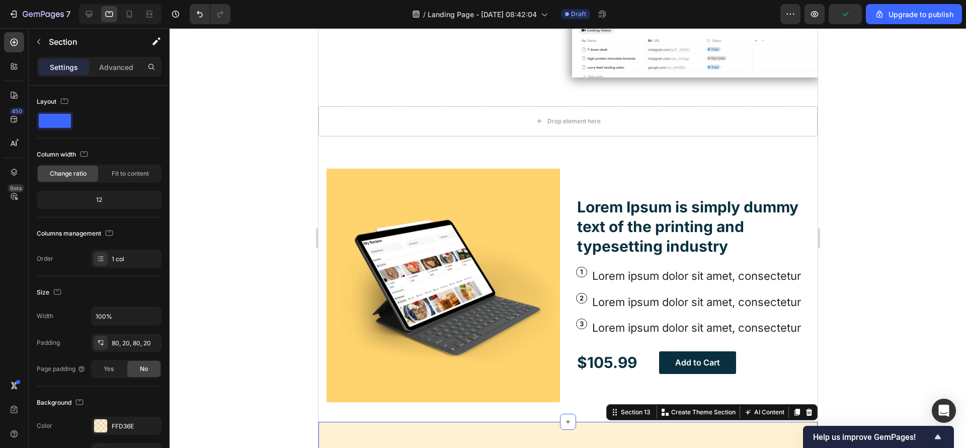
scroll to position [1742, 0]
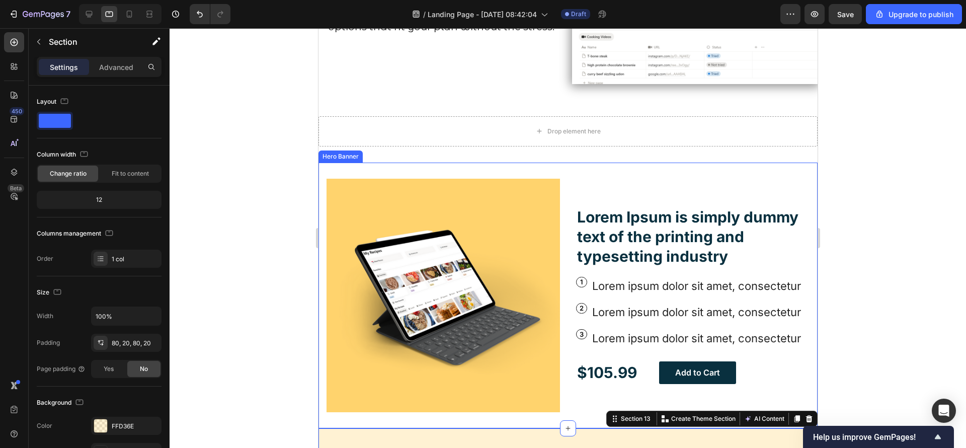
click at [499, 169] on div "Lorem Ipsum is simply dummy text of the printing and typesetting industry Headi…" at bounding box center [567, 296] width 499 height 266
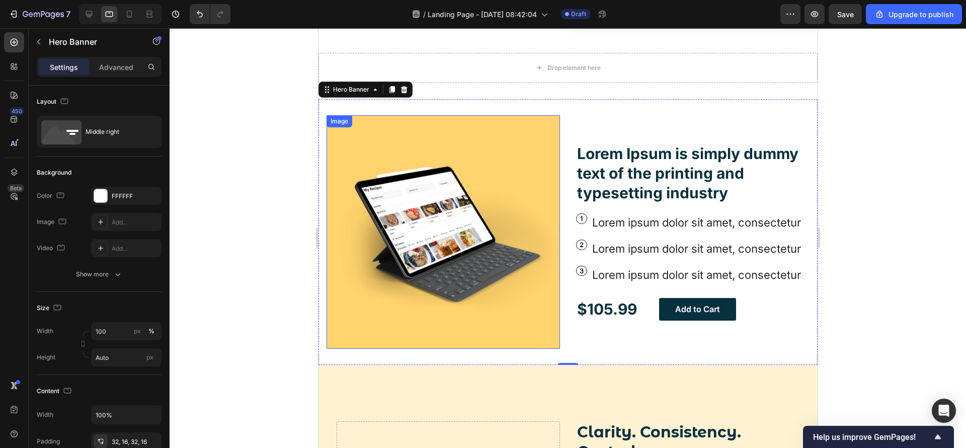
scroll to position [1969, 0]
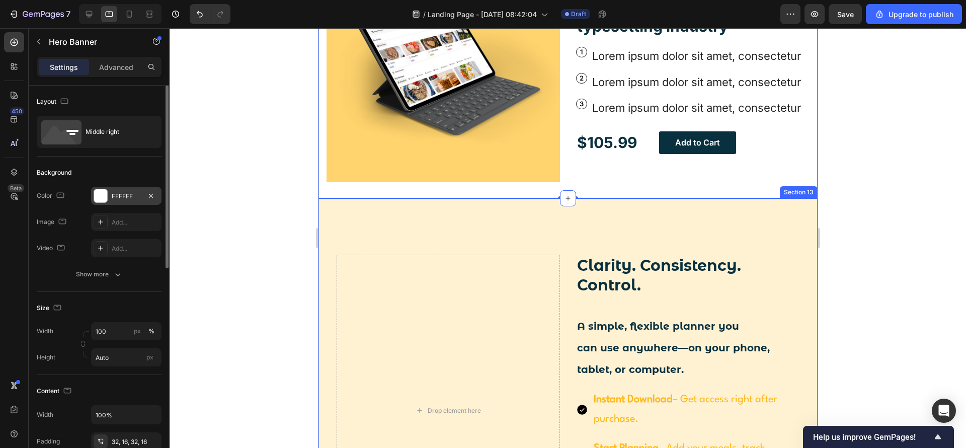
click at [125, 194] on div "FFFFFF" at bounding box center [126, 196] width 29 height 9
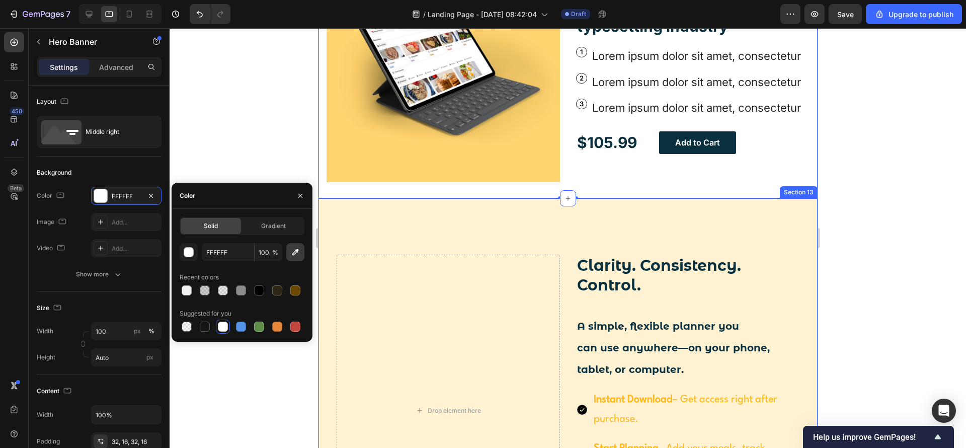
click at [300, 253] on button "button" at bounding box center [295, 252] width 18 height 18
type input "FFF2D3"
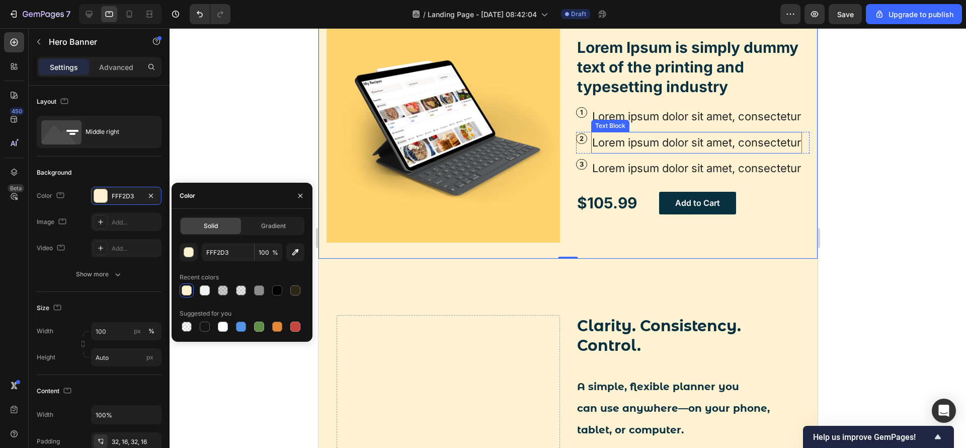
scroll to position [1818, 0]
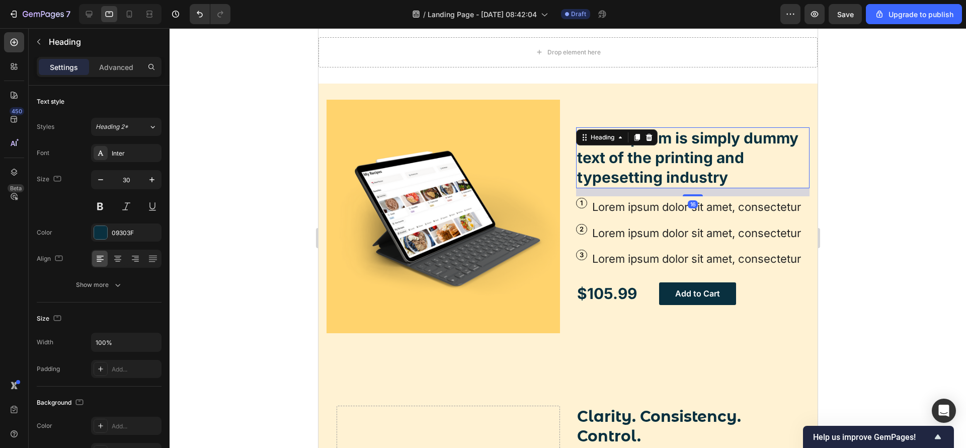
click at [634, 144] on h2 "Lorem Ipsum is simply dummy text of the printing and typesetting industry" at bounding box center [692, 157] width 233 height 61
click at [634, 144] on p "Lorem Ipsum is simply dummy text of the printing and typesetting industry" at bounding box center [692, 157] width 231 height 59
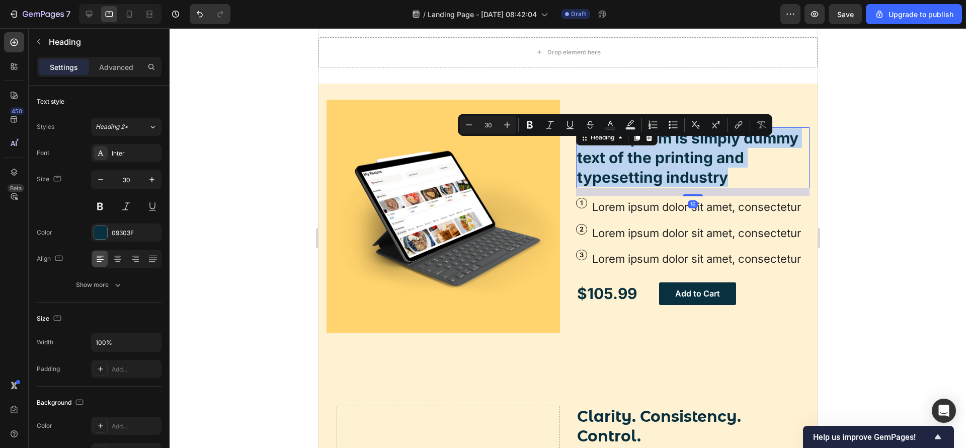
click at [634, 144] on p "Lorem Ipsum is simply dummy text of the printing and typesetting industry" at bounding box center [692, 157] width 231 height 59
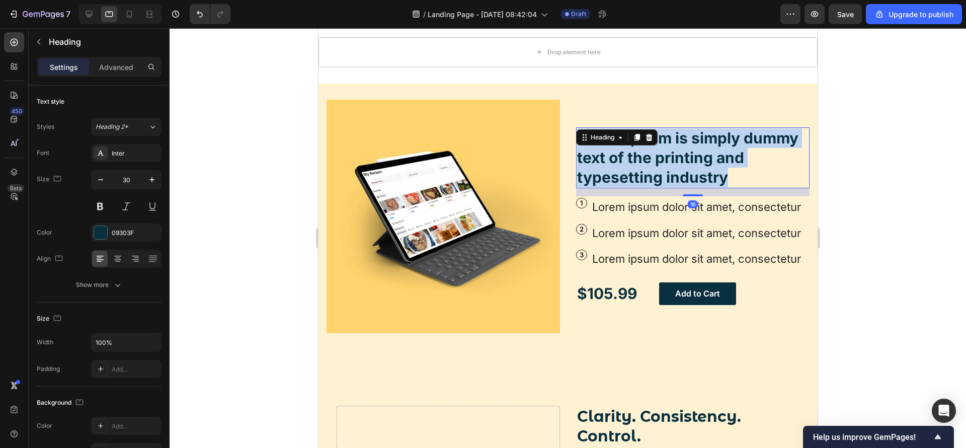
click at [634, 144] on p "Lorem Ipsum is simply dummy text of the printing and typesetting industry" at bounding box center [692, 157] width 231 height 59
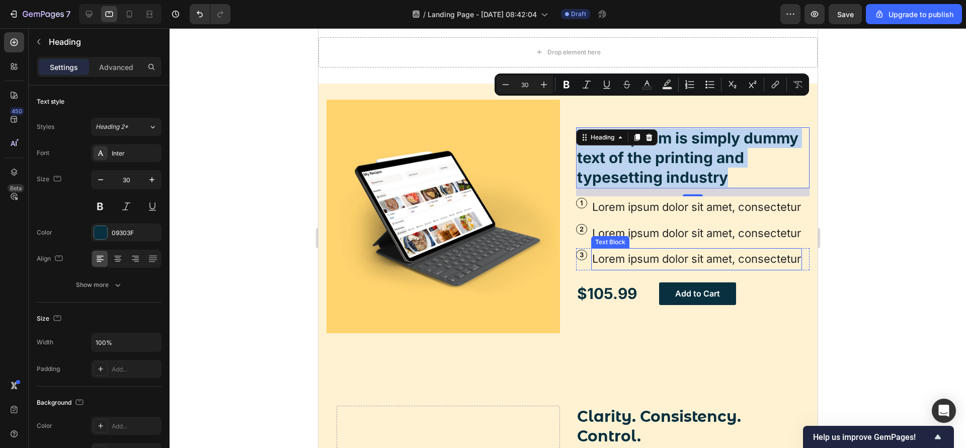
scroll to position [1969, 0]
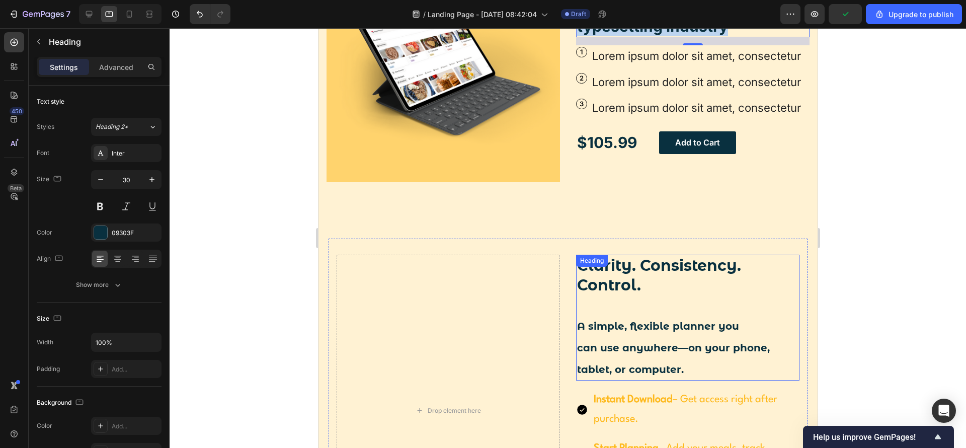
click at [689, 370] on h2 "Clarity. Consistency. Control. A simple, flexible planner you can use anywhere—…" at bounding box center [687, 318] width 223 height 126
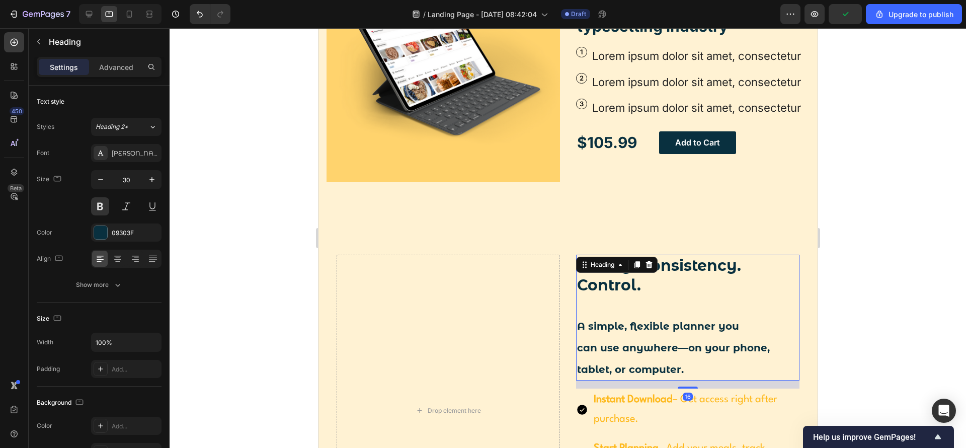
click at [691, 375] on h2 "Clarity. Consistency. Control. A simple, flexible planner you can use anywhere—…" at bounding box center [687, 318] width 223 height 126
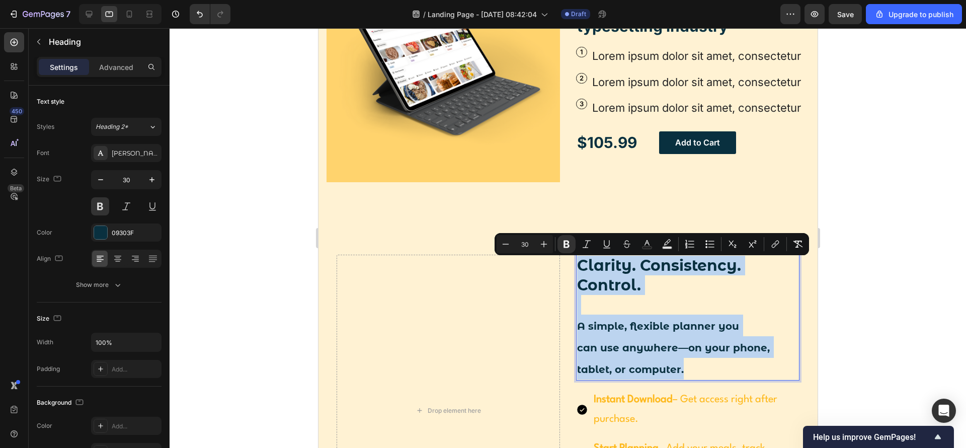
drag, startPoint x: 690, startPoint y: 375, endPoint x: 573, endPoint y: 266, distance: 160.2
click at [577, 265] on p "Clarity. Consistency. Control. A simple, flexible planner you can use anywhere—…" at bounding box center [687, 318] width 221 height 124
copy p "Clarity. Consistency. Control. A simple, flexible planner you can use anywhere—…"
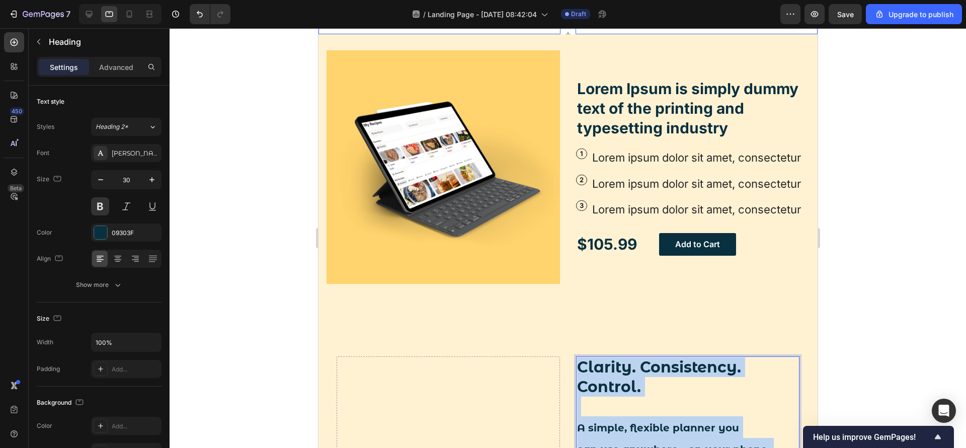
scroll to position [1742, 0]
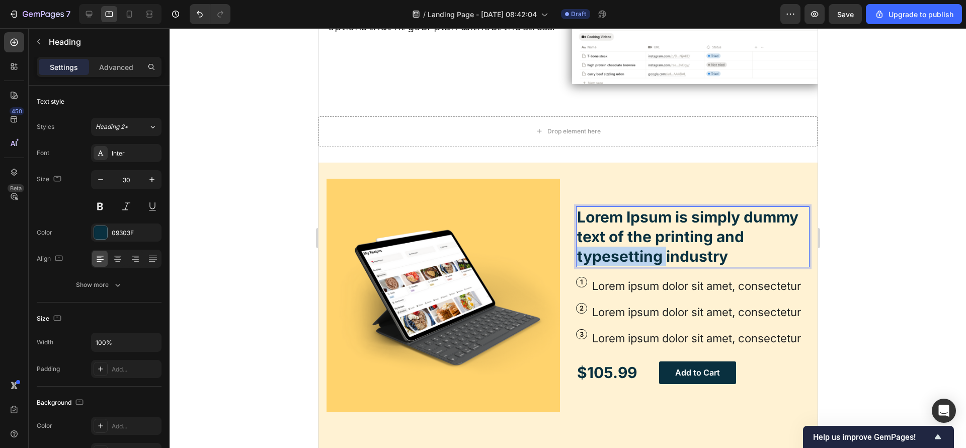
click at [642, 222] on p "Lorem Ipsum is simply dummy text of the printing and typesetting industry" at bounding box center [692, 236] width 231 height 59
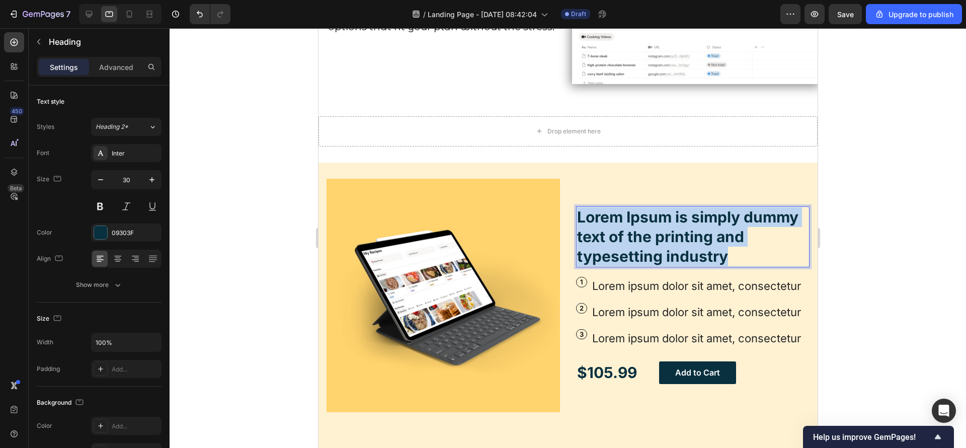
click at [642, 222] on p "Lorem Ipsum is simply dummy text of the printing and typesetting industry" at bounding box center [692, 236] width 231 height 59
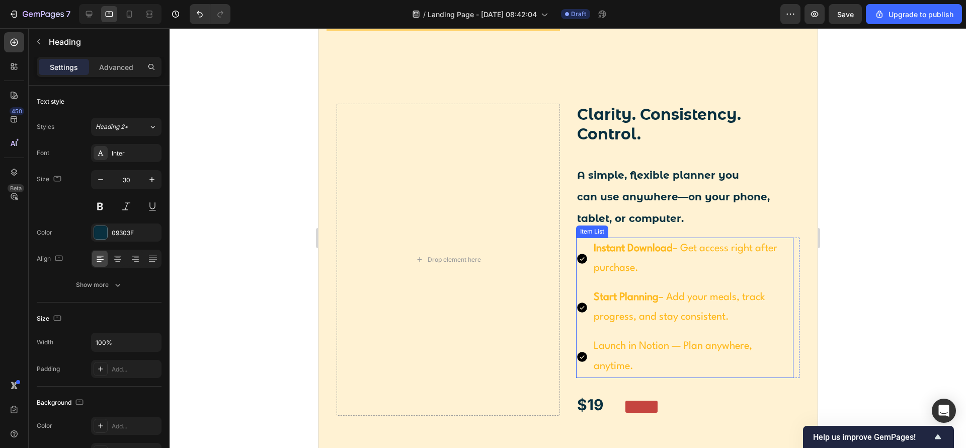
scroll to position [2195, 0]
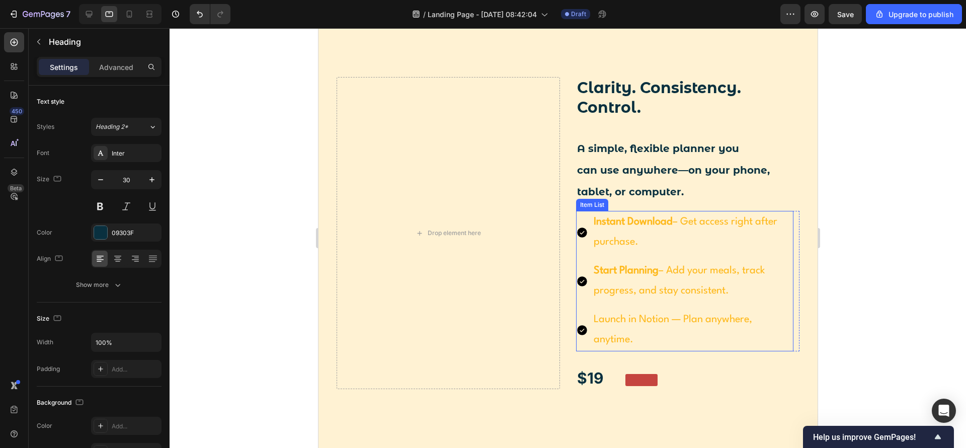
click at [731, 350] on p "Launch in Notion — Plan anywhere, anytime." at bounding box center [692, 330] width 198 height 40
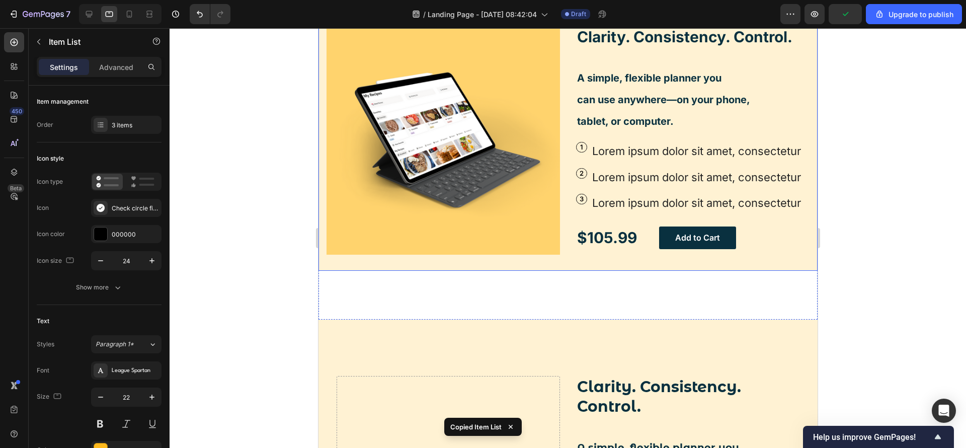
scroll to position [1893, 0]
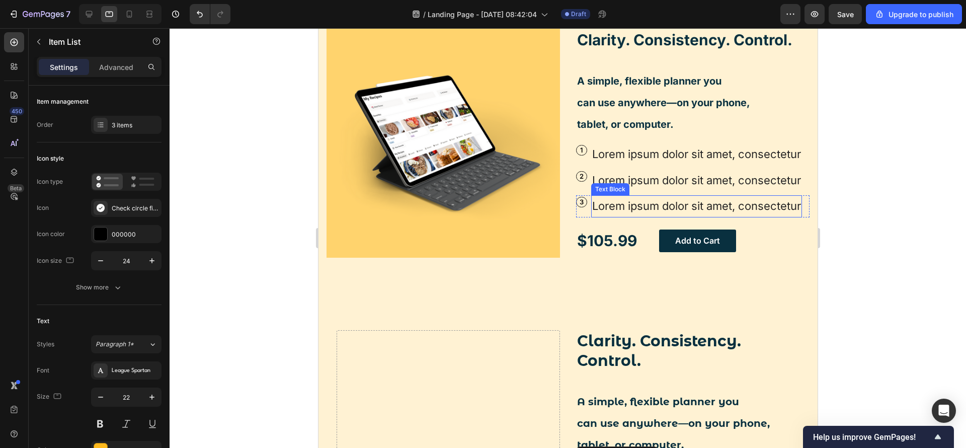
click at [668, 216] on p "Lorem ipsum dolor sit amet, consectetur" at bounding box center [696, 206] width 209 height 20
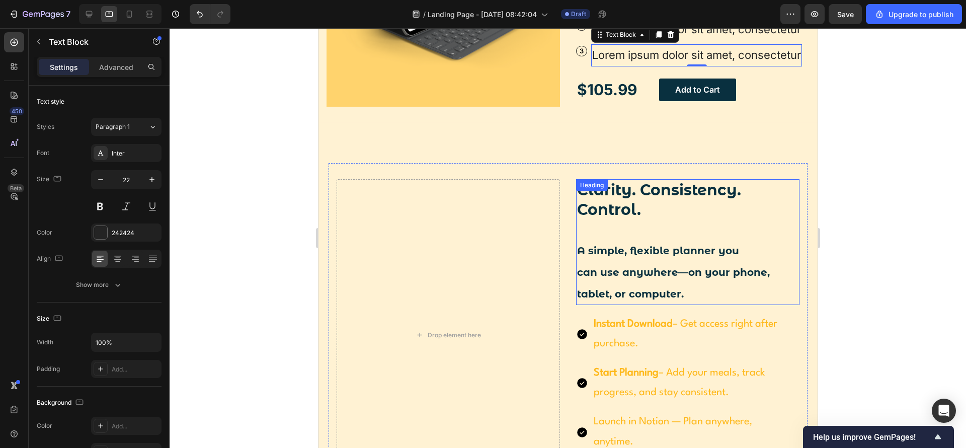
scroll to position [2120, 0]
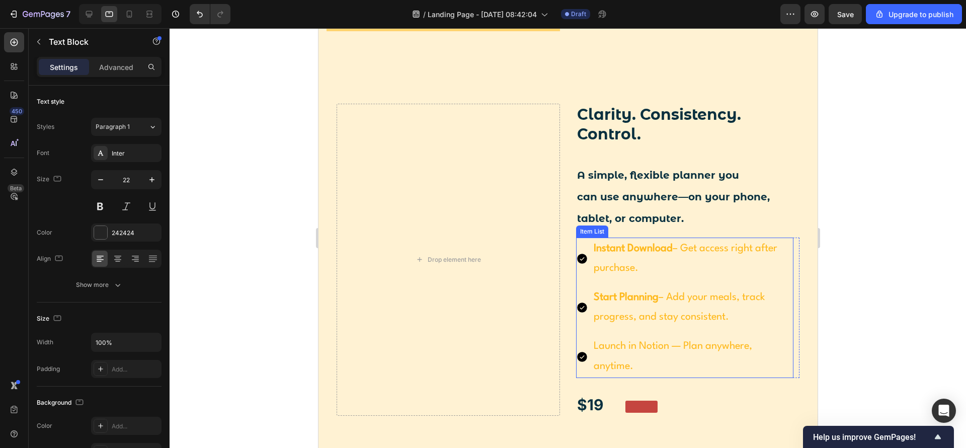
click at [611, 279] on p "Instant Download – Get access right after purchase." at bounding box center [692, 259] width 198 height 40
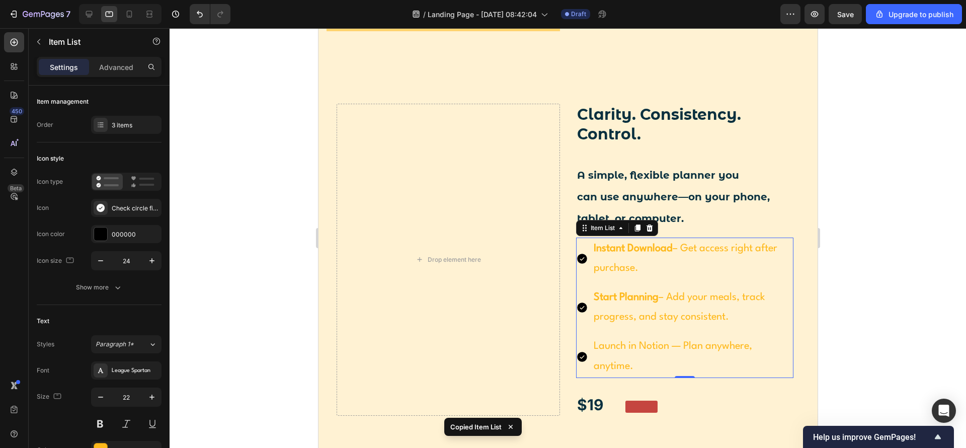
scroll to position [1818, 0]
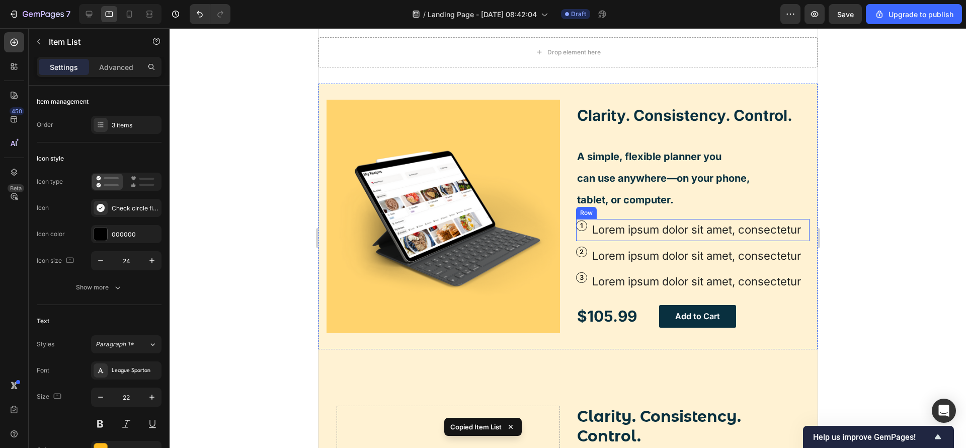
click at [583, 230] on div "1 Text Block Row Lorem ipsum dolor sit amet, consectetur Text Block Row" at bounding box center [692, 230] width 233 height 22
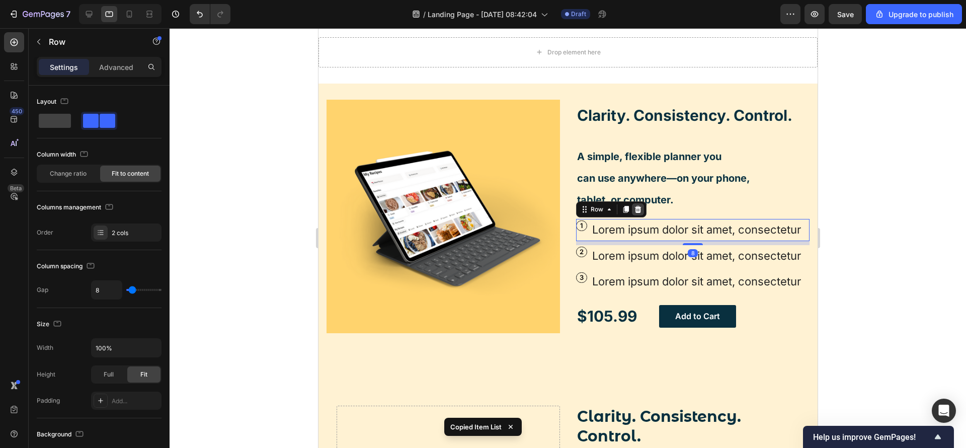
click at [634, 206] on icon at bounding box center [637, 209] width 7 height 7
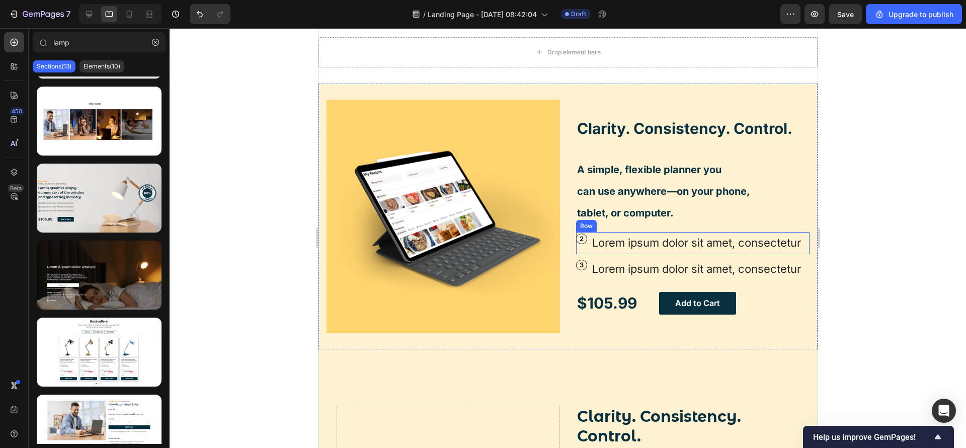
click at [581, 232] on div "2 Text Block Row Lorem ipsum dolor sit amet, consectetur Text Block Row" at bounding box center [692, 243] width 233 height 22
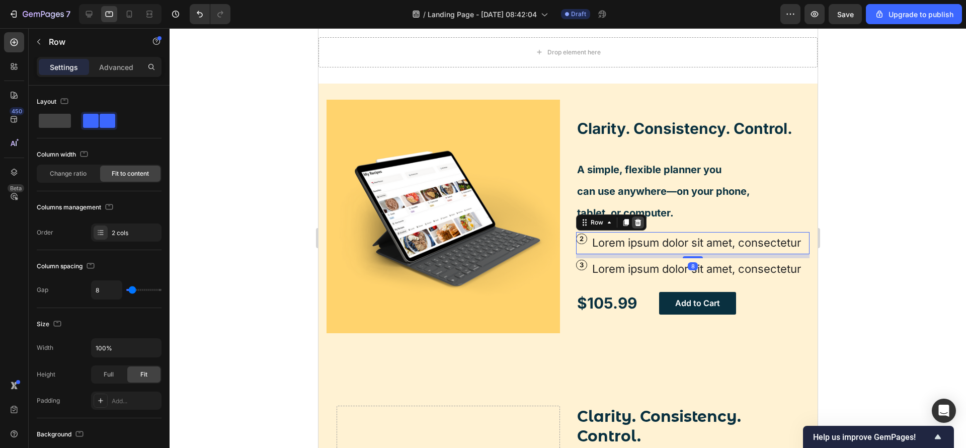
click at [634, 219] on icon at bounding box center [637, 222] width 7 height 7
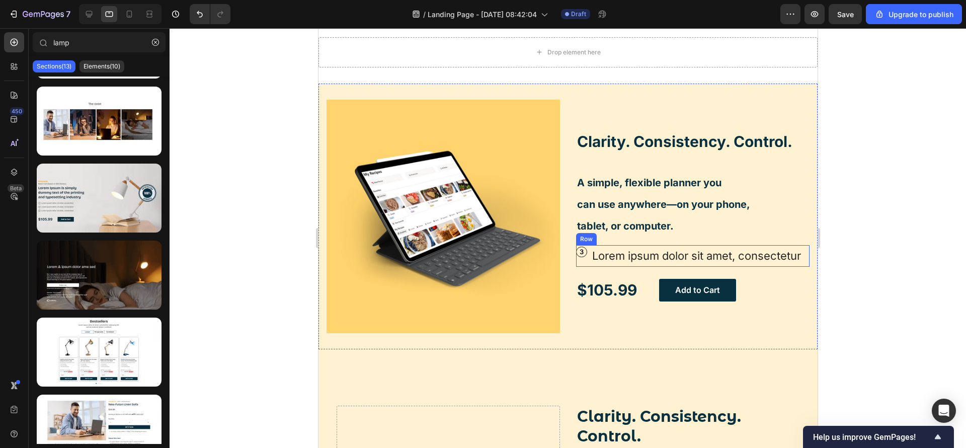
click at [579, 259] on div "3 Text Block Row" at bounding box center [581, 256] width 11 height 22
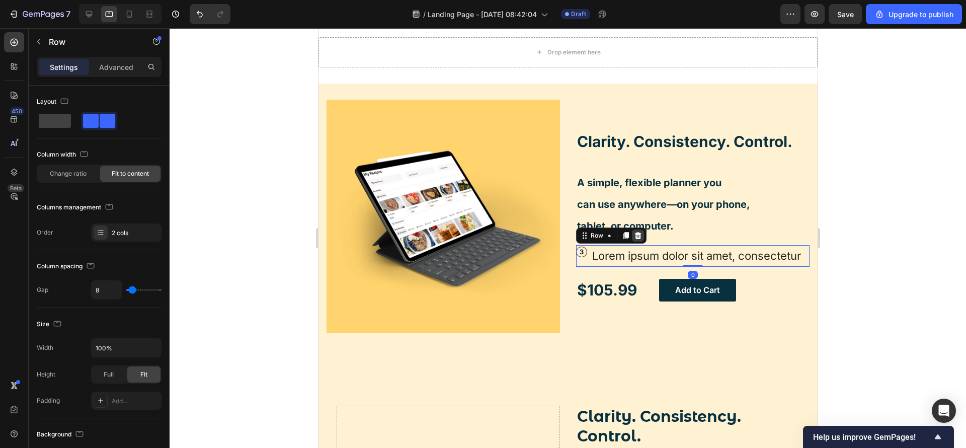
click at [633, 231] on icon at bounding box center [637, 235] width 8 height 8
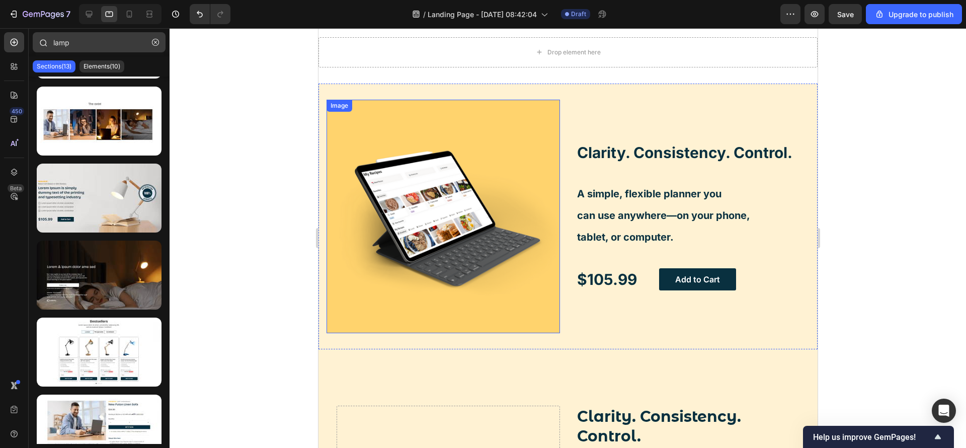
click at [153, 44] on icon "button" at bounding box center [155, 42] width 7 height 7
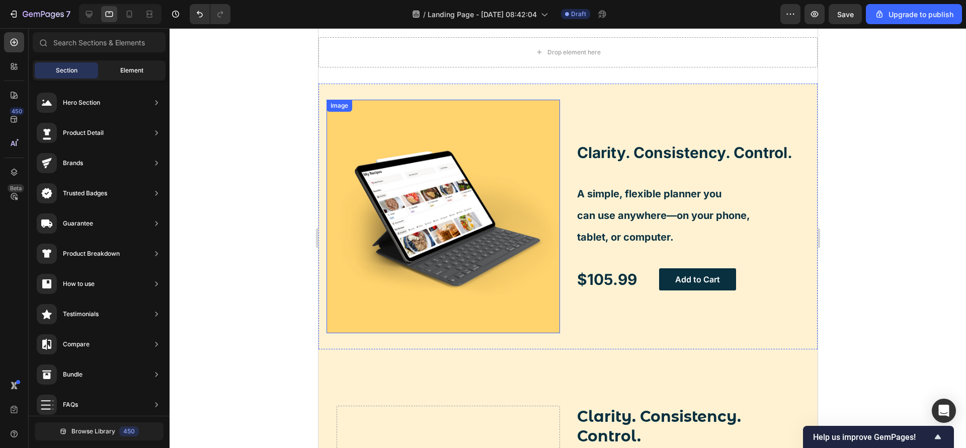
click at [119, 67] on div "Element" at bounding box center [131, 70] width 63 height 16
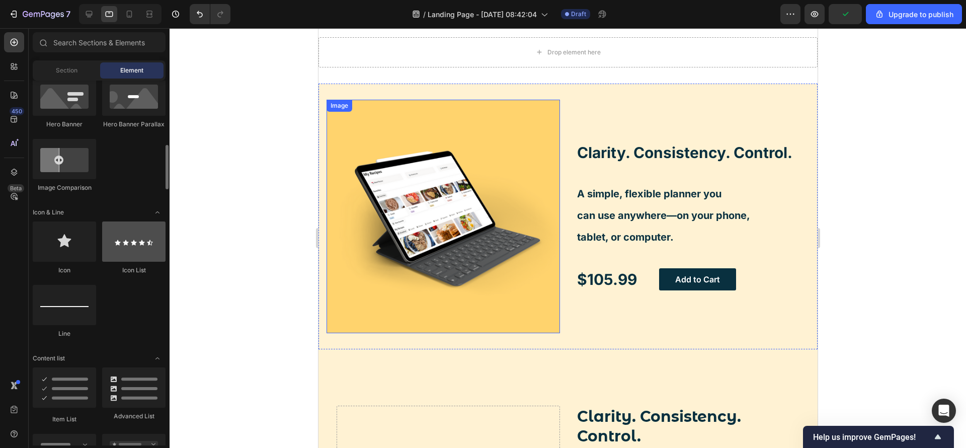
scroll to position [604, 0]
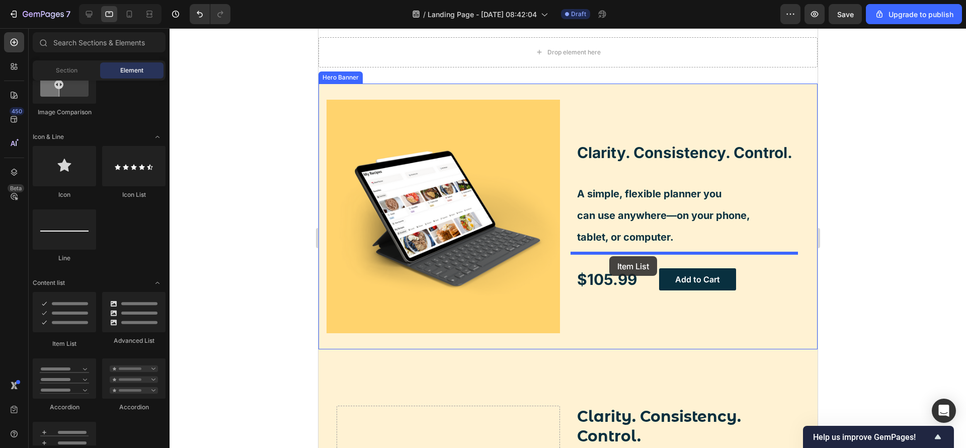
drag, startPoint x: 396, startPoint y: 337, endPoint x: 609, endPoint y: 256, distance: 227.1
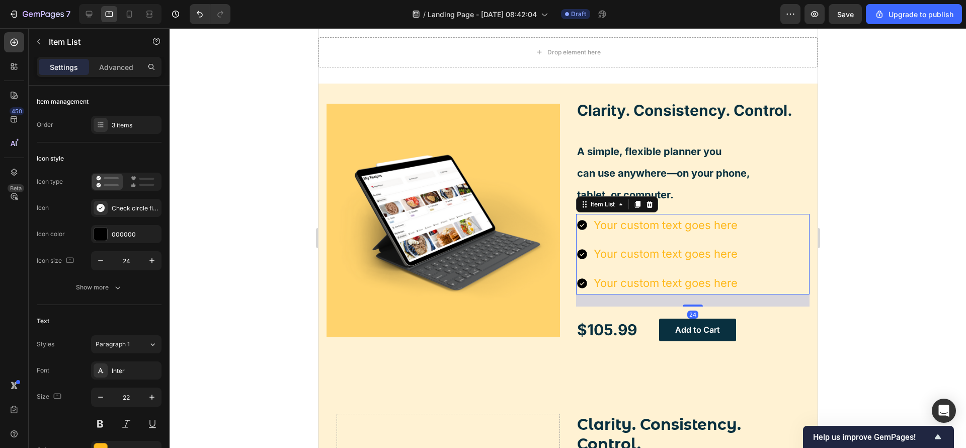
click at [619, 229] on div "Your custom text goes here" at bounding box center [665, 225] width 147 height 23
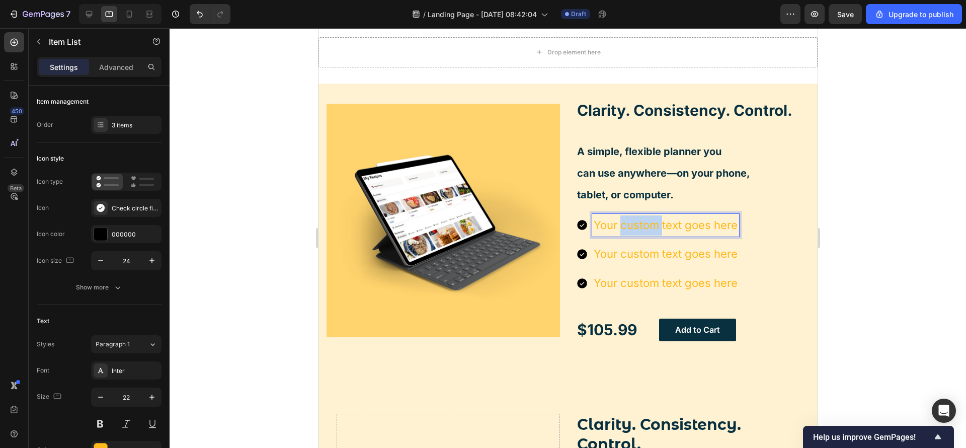
click at [619, 229] on p "Your custom text goes here" at bounding box center [665, 225] width 144 height 20
click at [620, 229] on p "Your custom text goes here" at bounding box center [665, 225] width 144 height 20
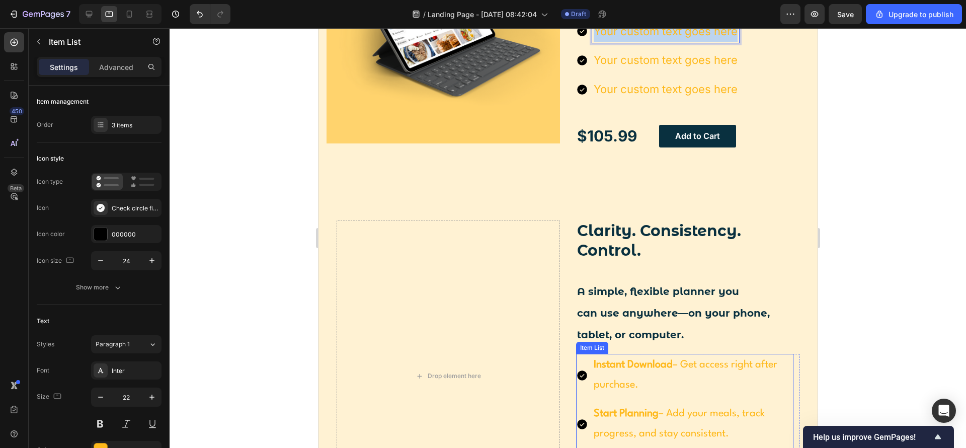
scroll to position [2044, 0]
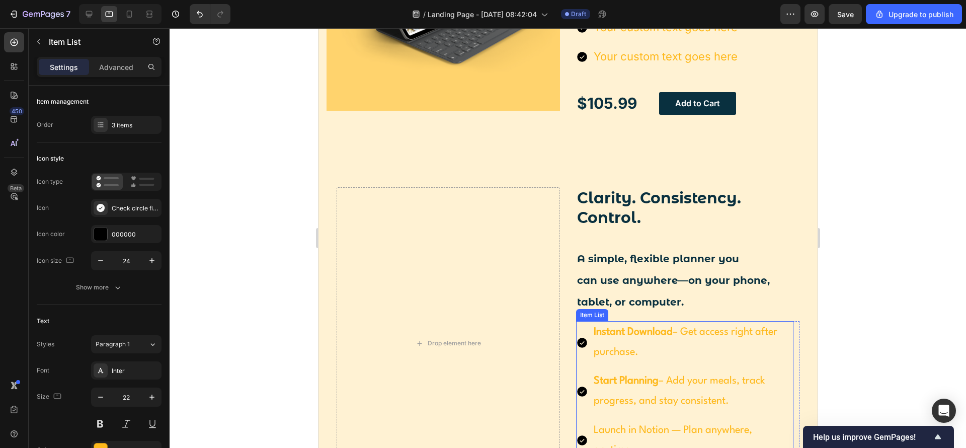
click at [626, 336] on strong "Instant Download" at bounding box center [632, 332] width 79 height 10
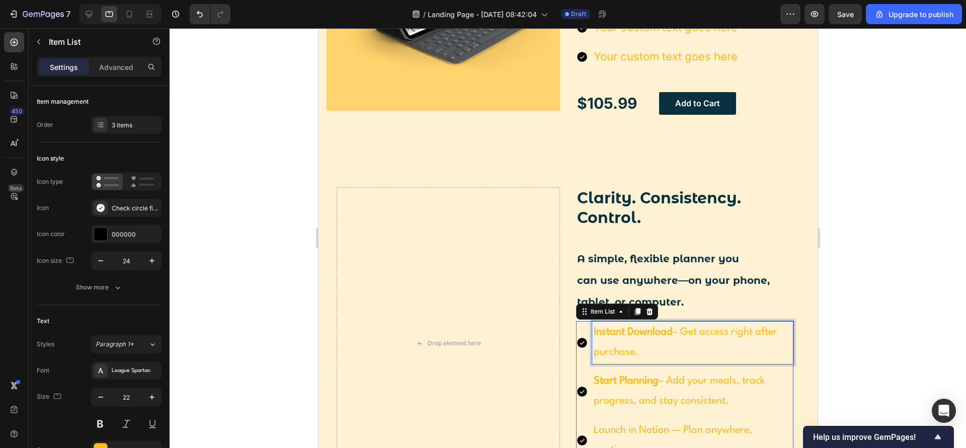
click at [626, 336] on strong "Instant Download" at bounding box center [632, 332] width 79 height 10
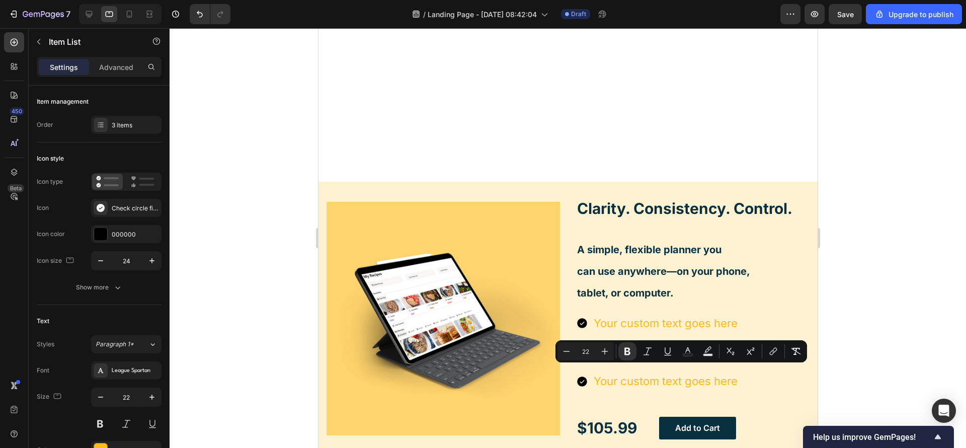
type input "16"
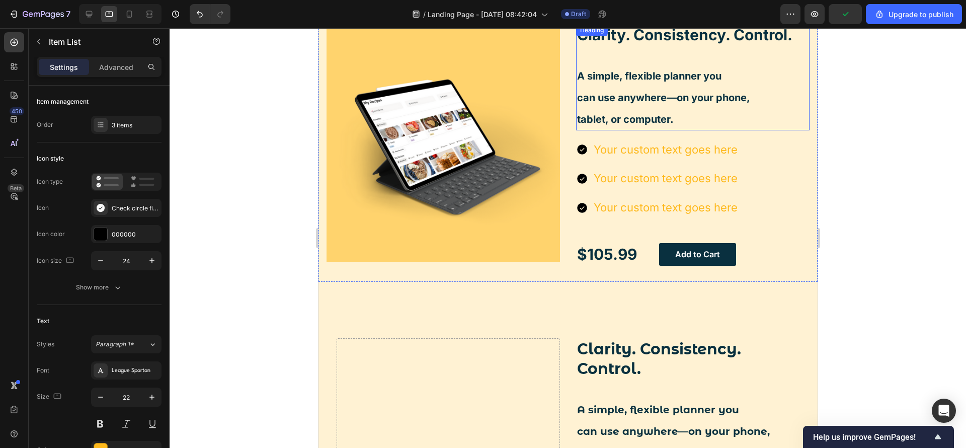
scroll to position [1969, 0]
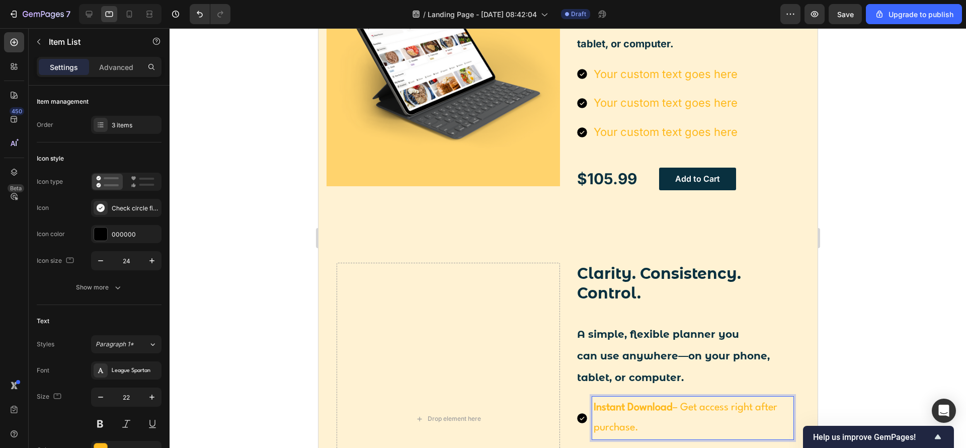
click at [653, 407] on strong "Instant Download" at bounding box center [632, 408] width 79 height 10
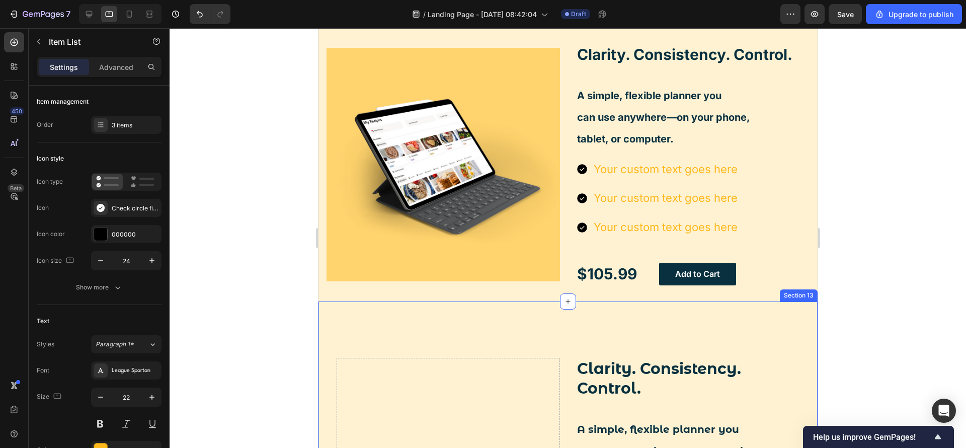
scroll to position [1818, 0]
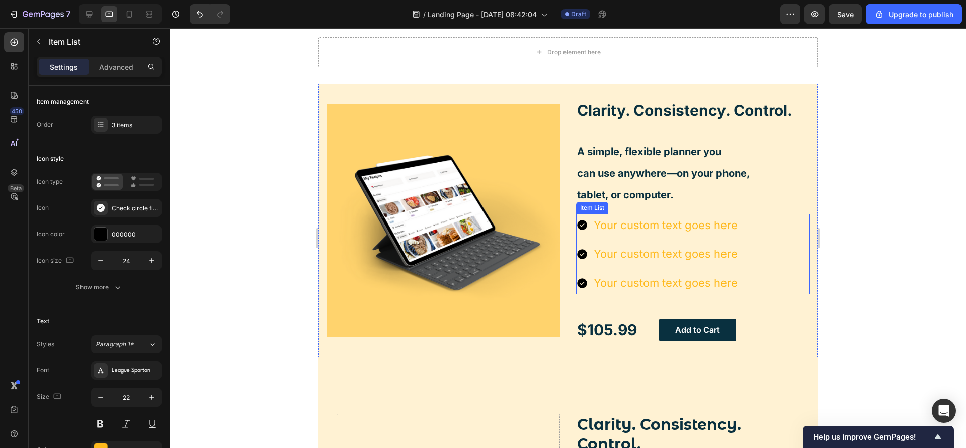
click at [641, 219] on p "Your custom text goes here" at bounding box center [665, 225] width 144 height 20
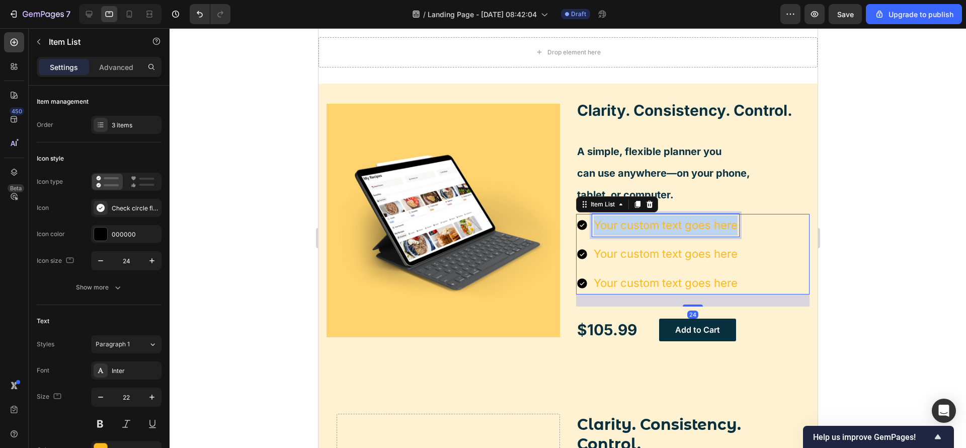
click at [641, 219] on p "Your custom text goes here" at bounding box center [665, 225] width 144 height 20
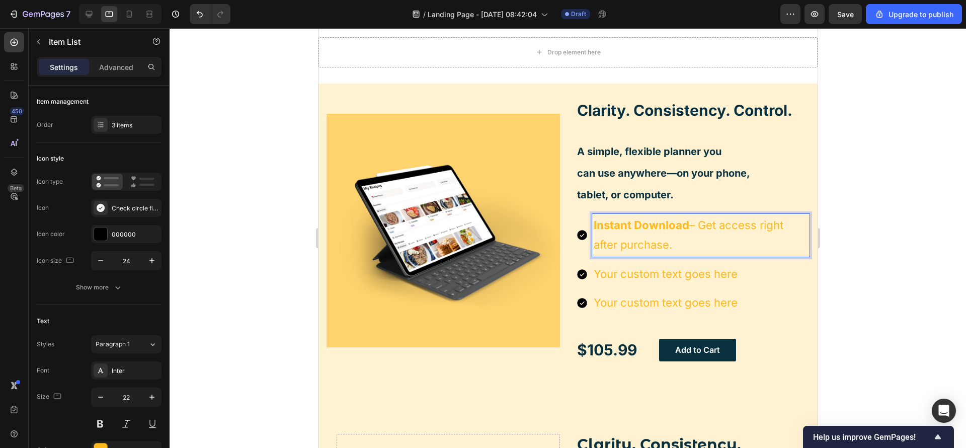
scroll to position [2120, 0]
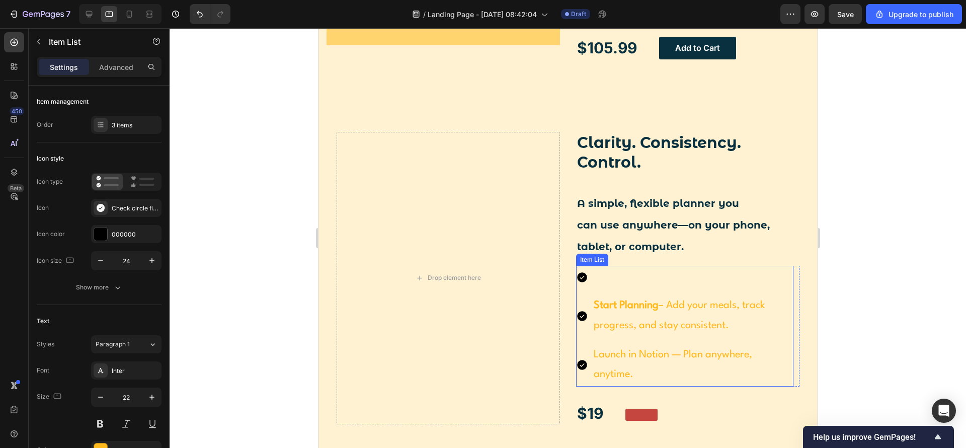
click at [644, 326] on p "Start Planning – Add your meals, track progress, and stay consistent." at bounding box center [692, 316] width 198 height 40
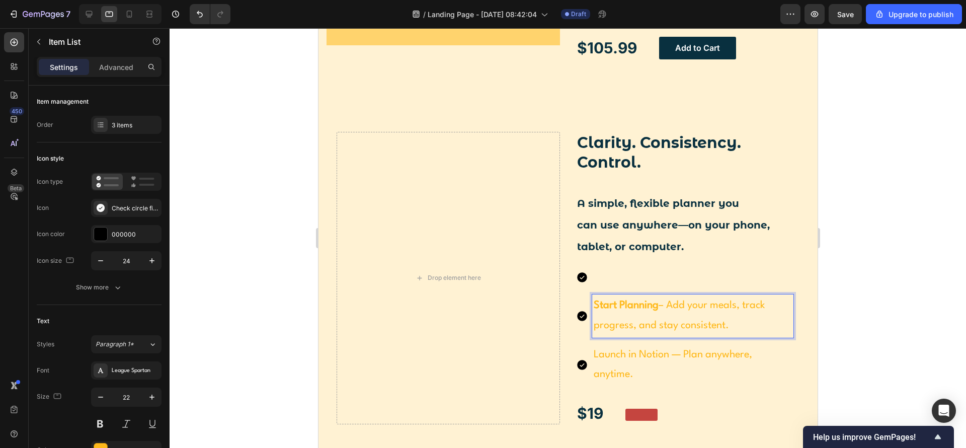
click at [644, 326] on p "Start Planning – Add your meals, track progress, and stay consistent." at bounding box center [692, 316] width 198 height 40
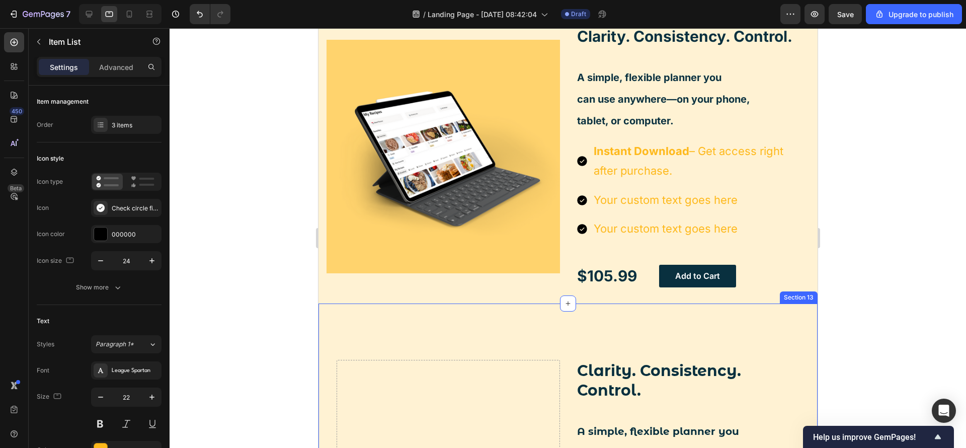
scroll to position [1889, 0]
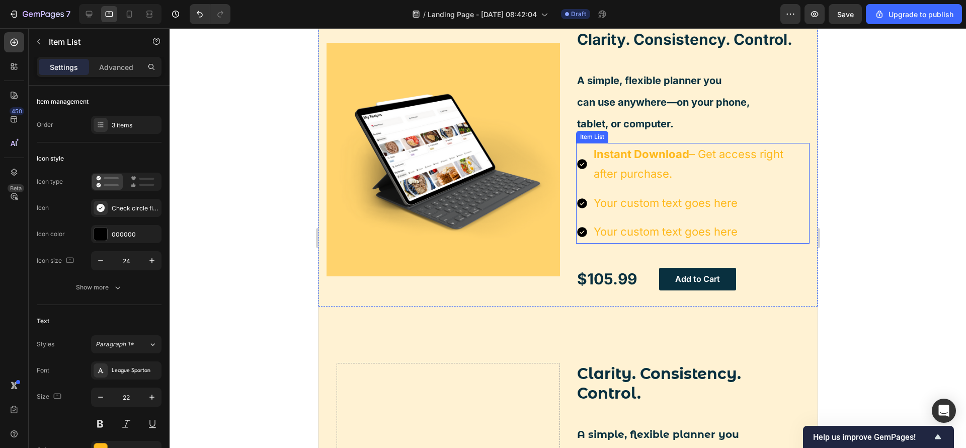
click at [646, 210] on p "Your custom text goes here" at bounding box center [700, 203] width 214 height 20
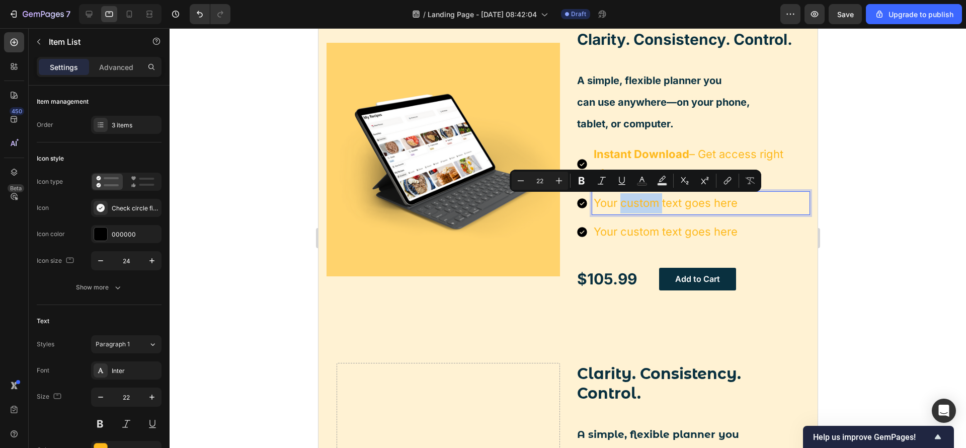
click at [646, 210] on p "Your custom text goes here" at bounding box center [700, 203] width 214 height 20
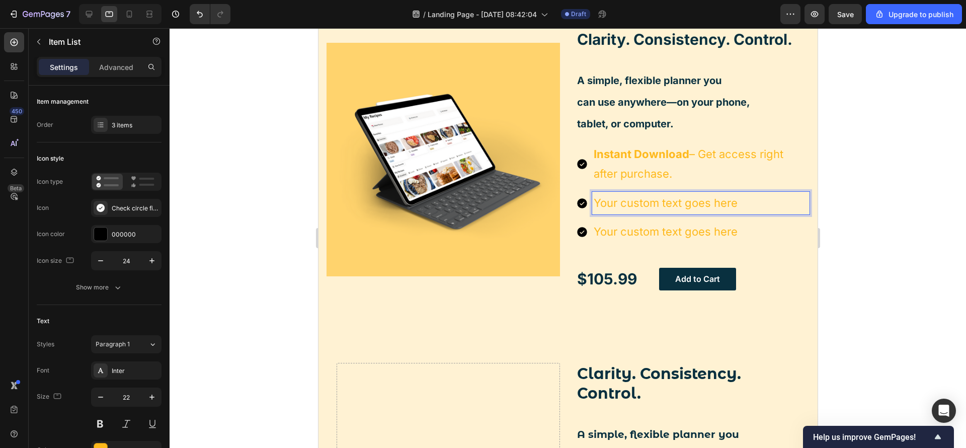
click at [646, 210] on p "Your custom text goes here" at bounding box center [700, 203] width 214 height 20
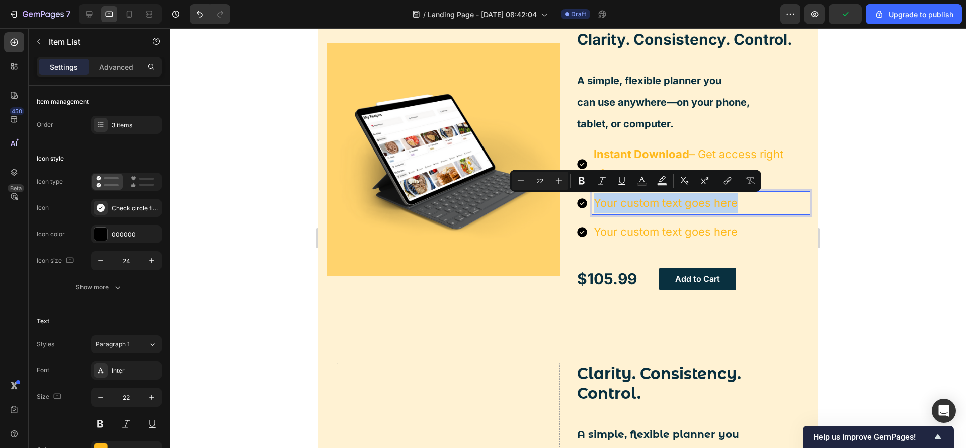
click at [646, 210] on p "Your custom text goes here" at bounding box center [700, 203] width 214 height 20
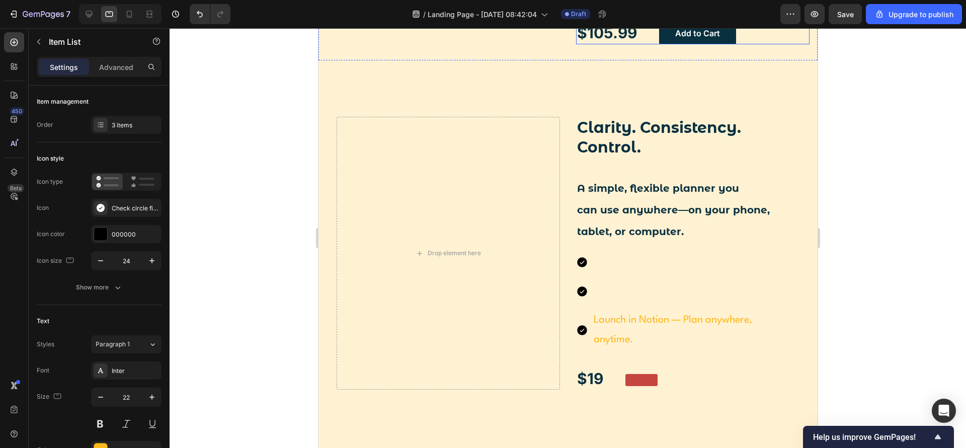
scroll to position [2191, 0]
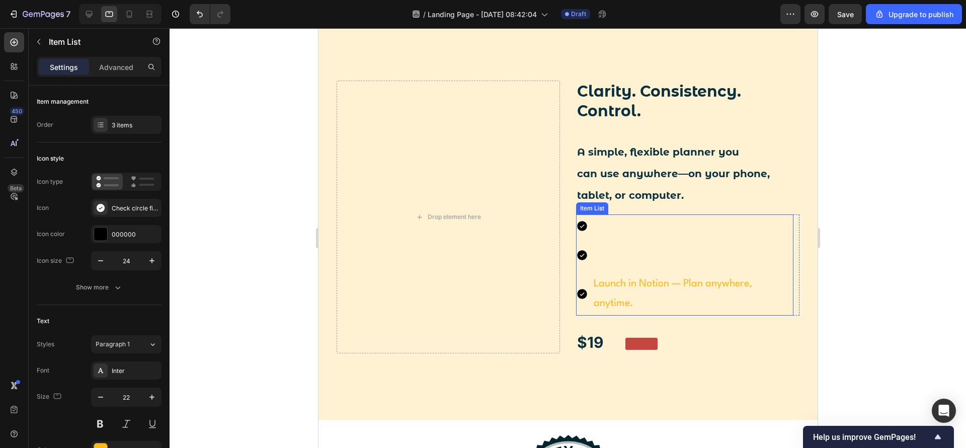
click at [644, 301] on p "Launch in Notion — Plan anywhere, anytime." at bounding box center [692, 294] width 198 height 40
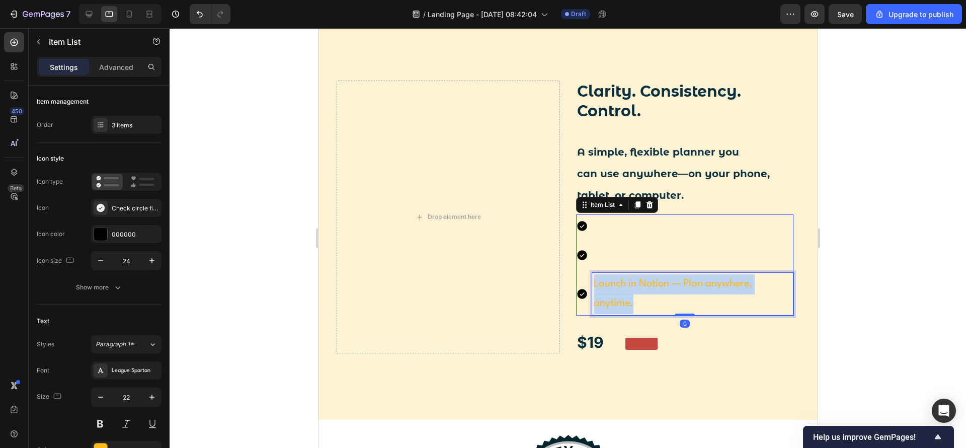
click at [644, 301] on p "Launch in Notion — Plan anywhere, anytime." at bounding box center [692, 294] width 198 height 40
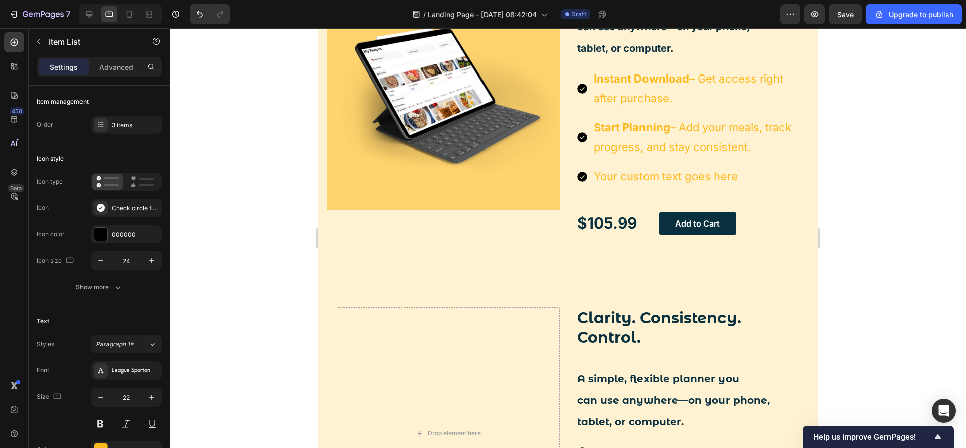
scroll to position [1889, 0]
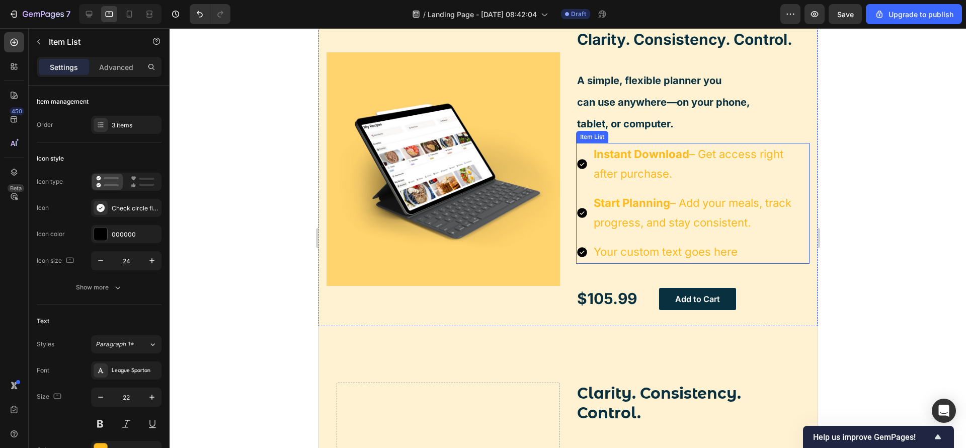
click at [640, 256] on p "Your custom text goes here" at bounding box center [700, 252] width 214 height 20
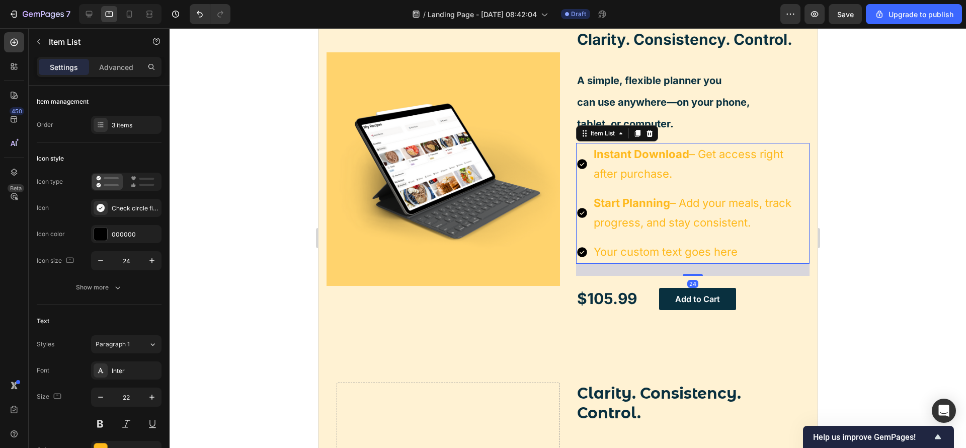
click at [640, 256] on p "Your custom text goes here" at bounding box center [700, 252] width 214 height 20
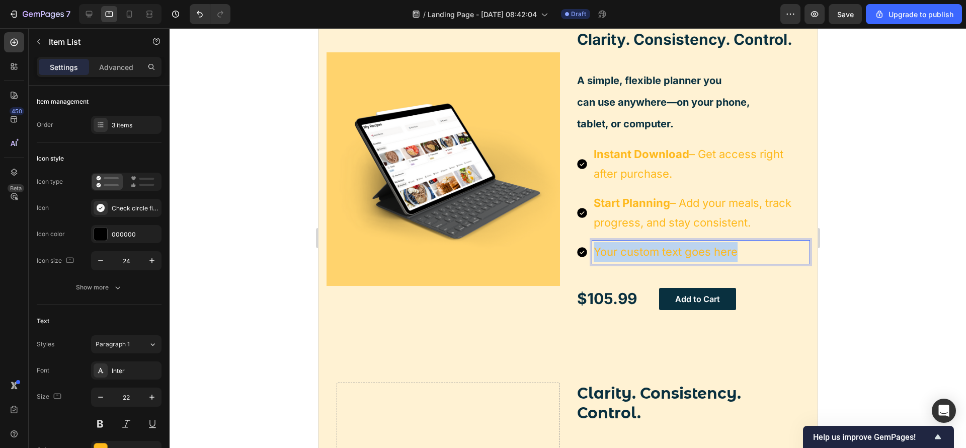
click at [640, 256] on p "Your custom text goes here" at bounding box center [700, 252] width 214 height 20
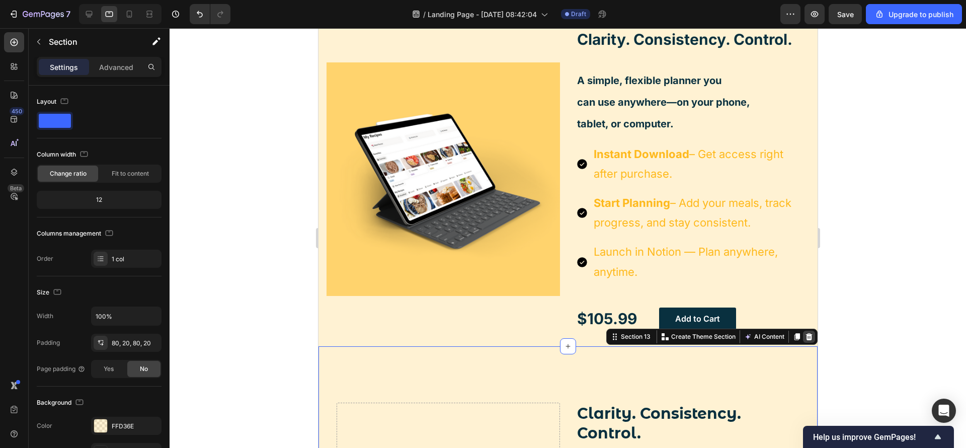
click at [804, 334] on icon at bounding box center [808, 337] width 8 height 8
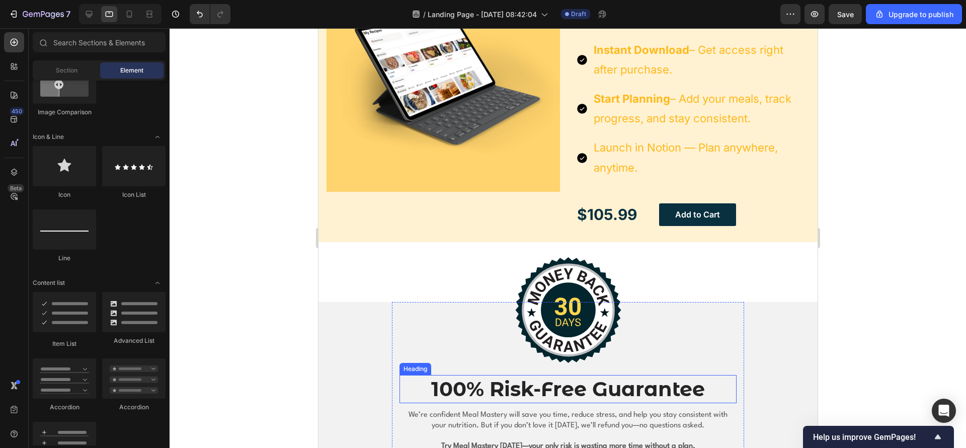
scroll to position [2115, 0]
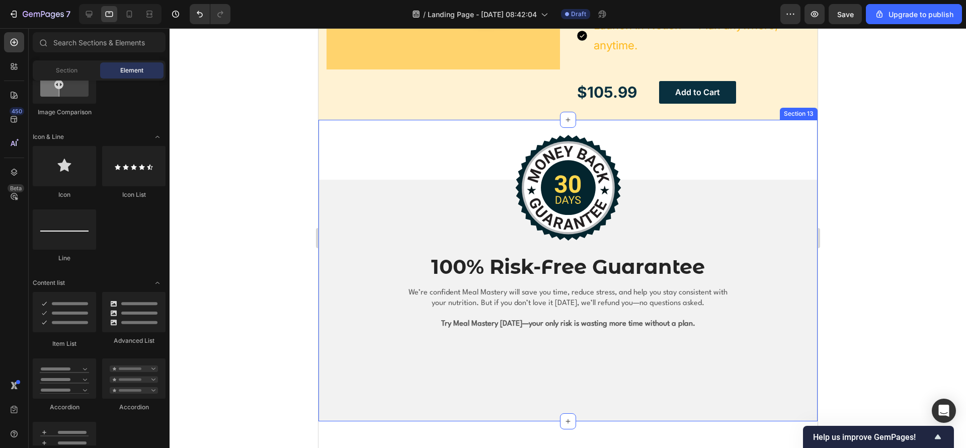
click at [731, 157] on div "Image 100% Risk-Free Guarantee Heading We’re confident Meal Mastery will save y…" at bounding box center [567, 270] width 499 height 301
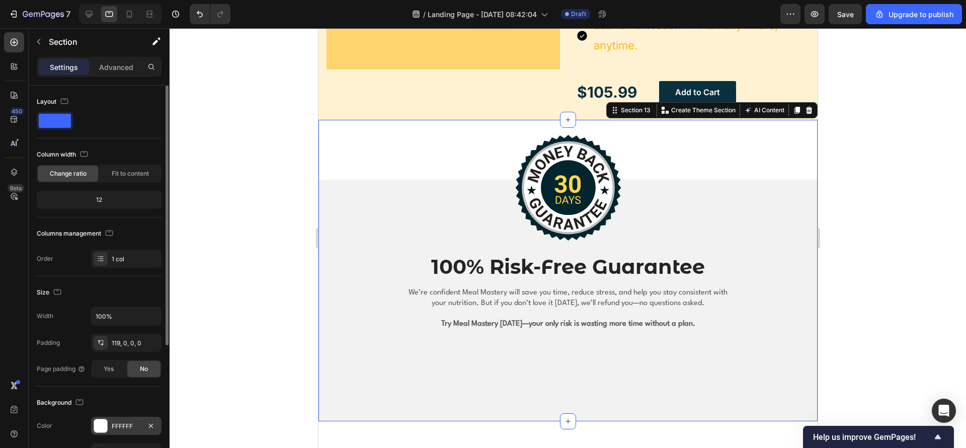
click at [110, 424] on div "FFFFFF" at bounding box center [126, 426] width 70 height 18
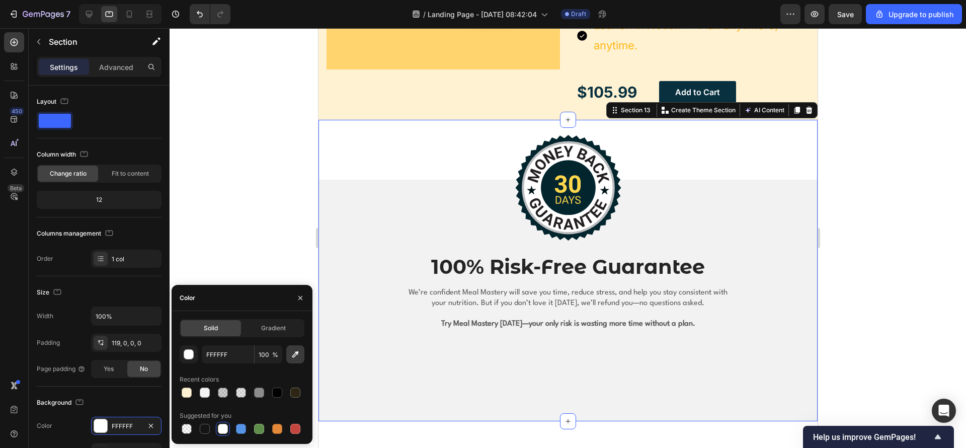
click at [291, 356] on icon "button" at bounding box center [295, 354] width 10 height 10
type input "F2F2F2"
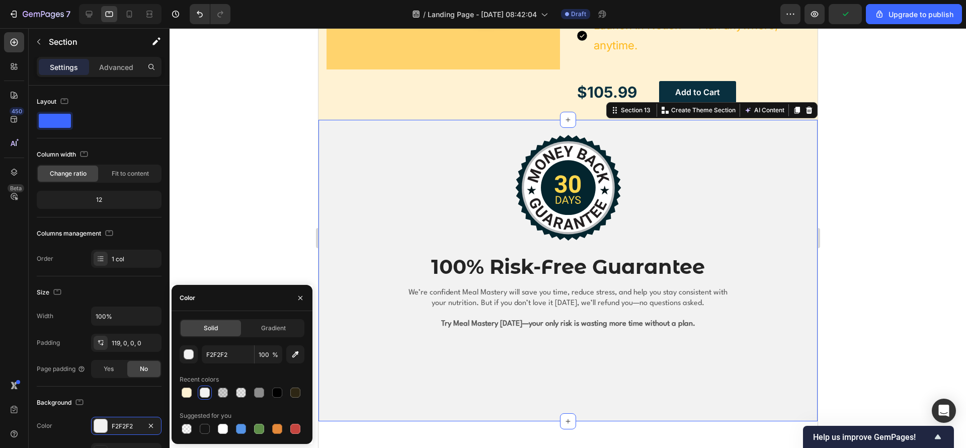
click at [258, 216] on div at bounding box center [568, 238] width 796 height 420
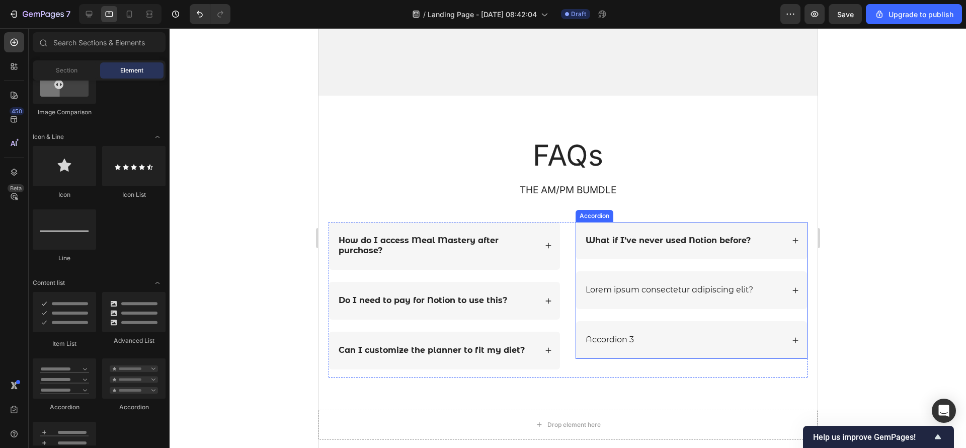
scroll to position [2417, 0]
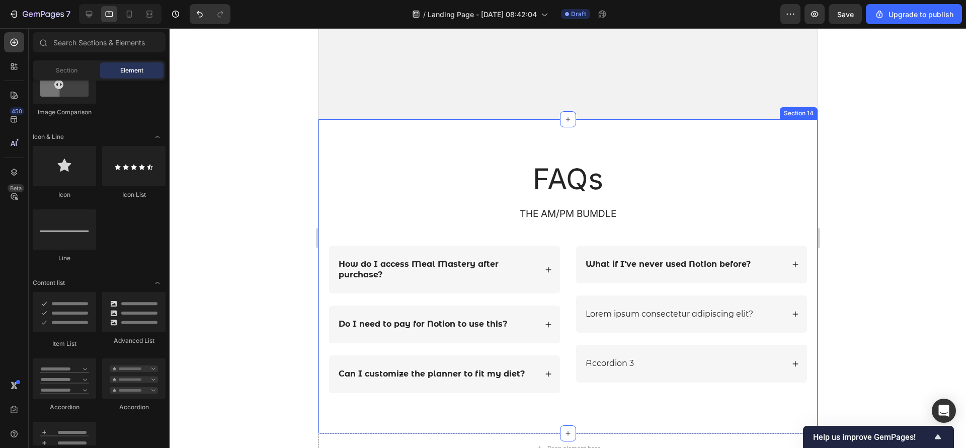
click at [343, 137] on div "FAQs Heading THE AM/PM BUMDLE Text Block Row How do I access Meal Mastery after…" at bounding box center [567, 276] width 499 height 314
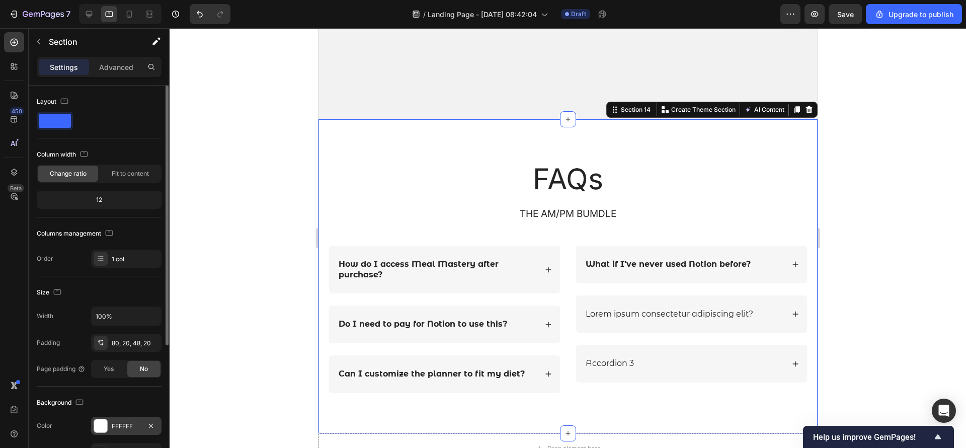
click at [112, 423] on div "FFFFFF" at bounding box center [126, 426] width 29 height 9
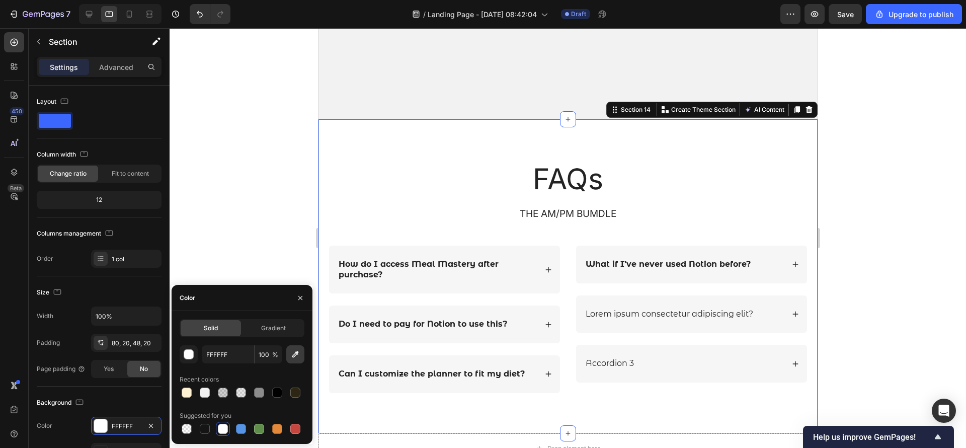
click at [296, 356] on icon "button" at bounding box center [295, 354] width 10 height 10
type input "F2F2F2"
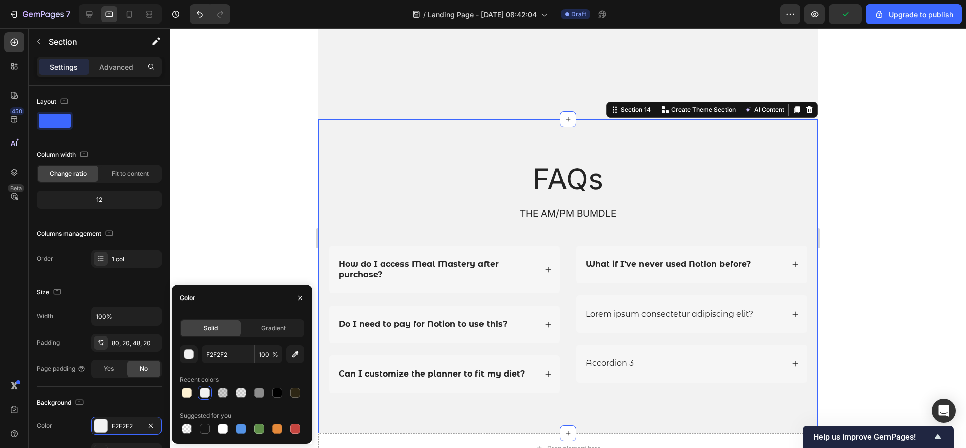
click at [252, 132] on div at bounding box center [568, 238] width 796 height 420
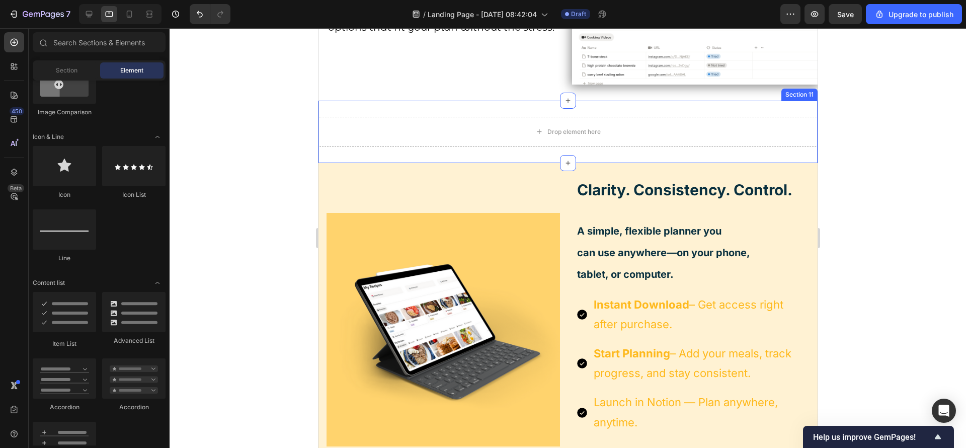
scroll to position [1747, 0]
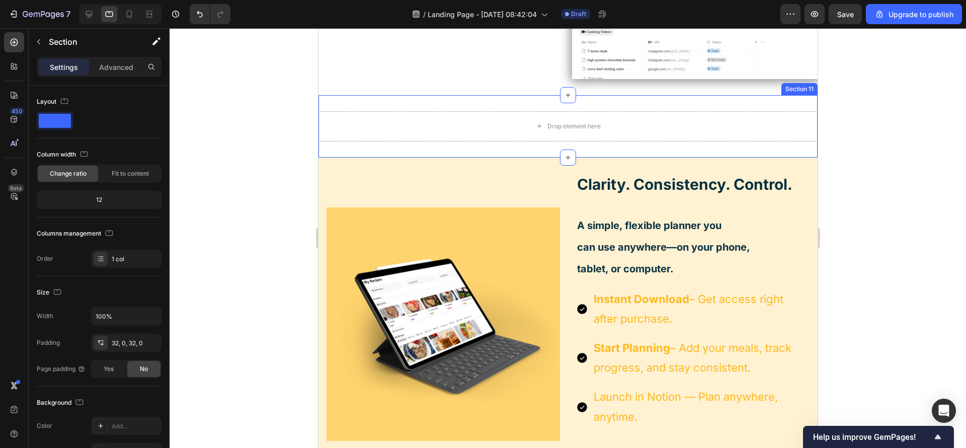
click at [399, 149] on div "Drop element here Section 11" at bounding box center [567, 126] width 499 height 62
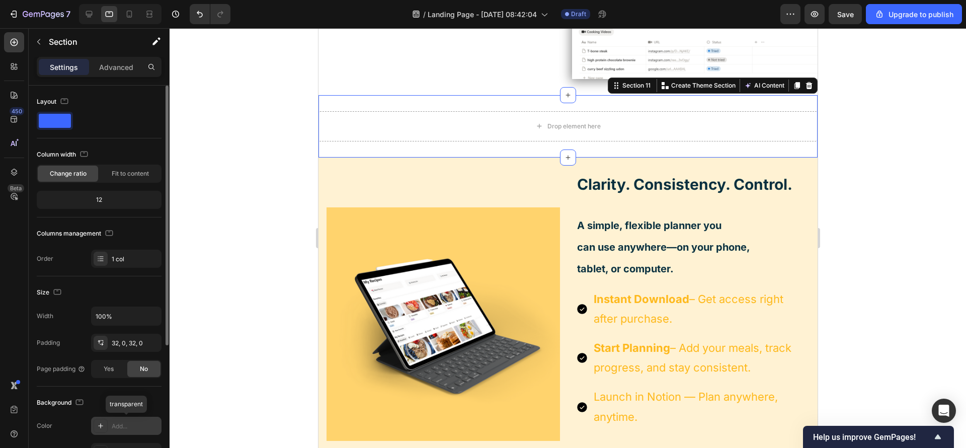
click at [122, 424] on div "Add..." at bounding box center [135, 426] width 47 height 9
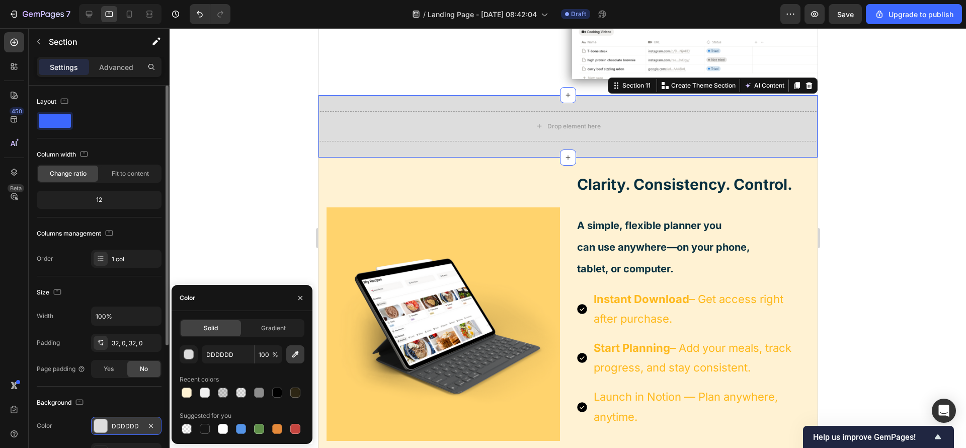
click at [299, 351] on icon "button" at bounding box center [295, 354] width 10 height 10
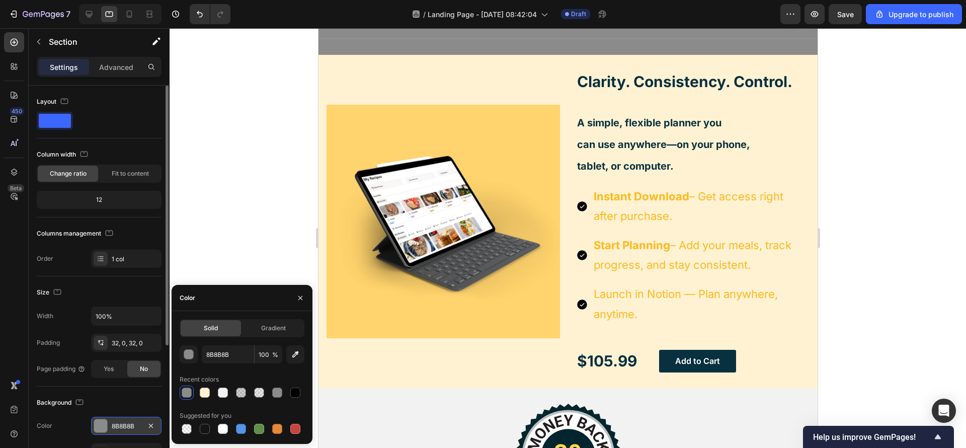
scroll to position [1823, 0]
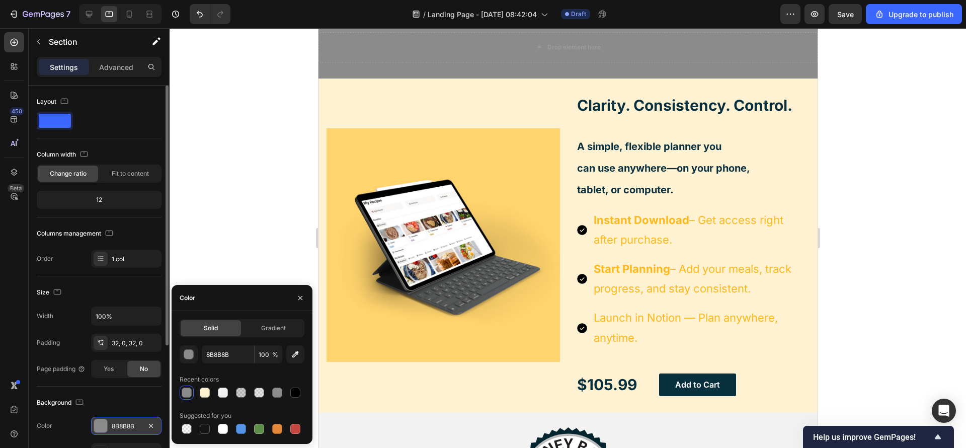
click at [326, 63] on div "Drop element here Section 11" at bounding box center [567, 47] width 499 height 62
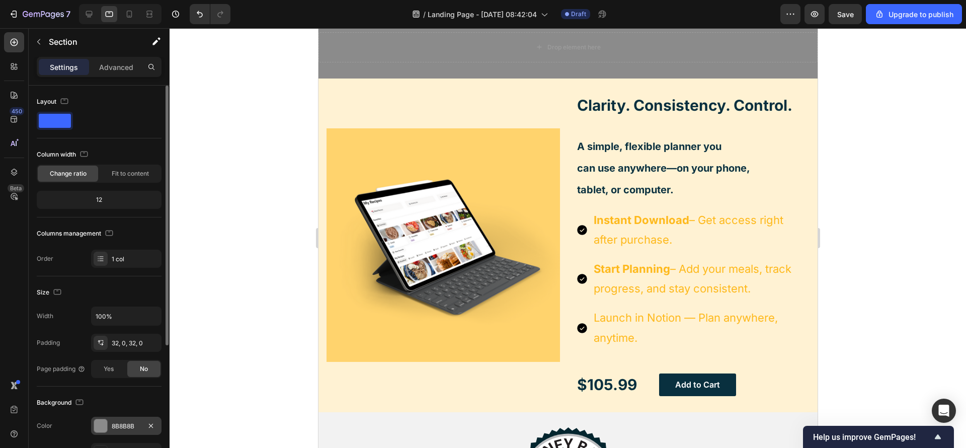
click at [113, 428] on div "8B8B8B" at bounding box center [126, 426] width 29 height 9
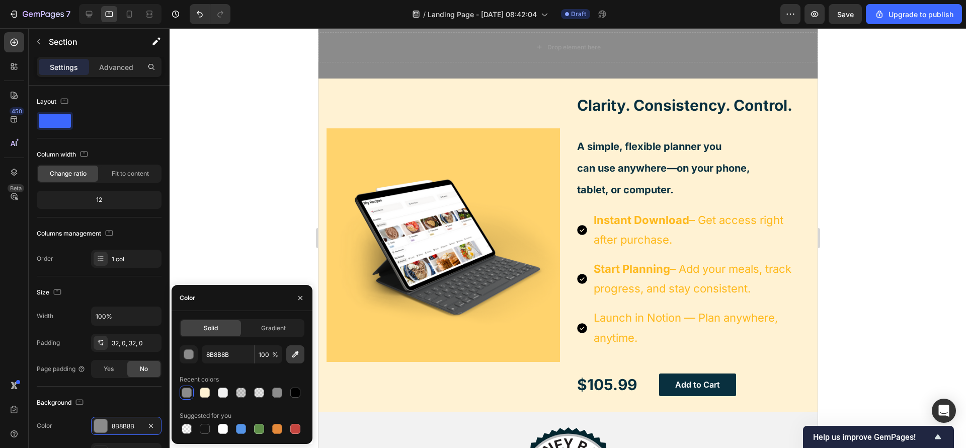
click at [295, 351] on icon "button" at bounding box center [295, 354] width 10 height 10
type input "F2F2F2"
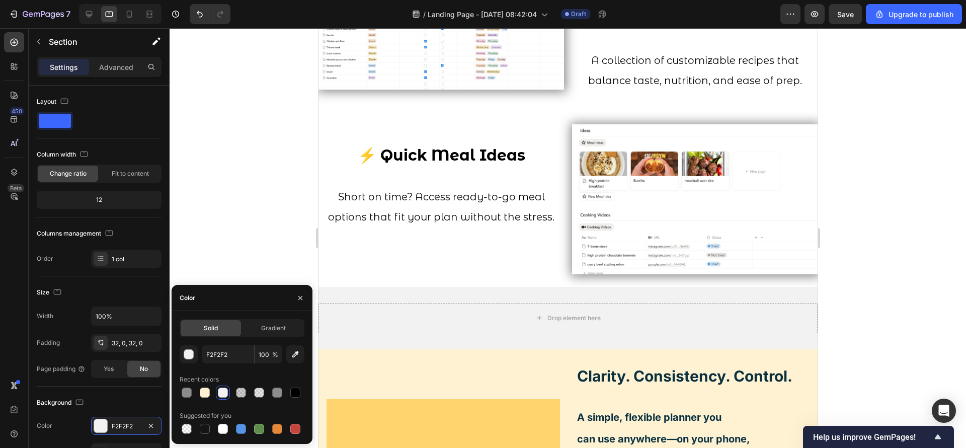
scroll to position [1521, 0]
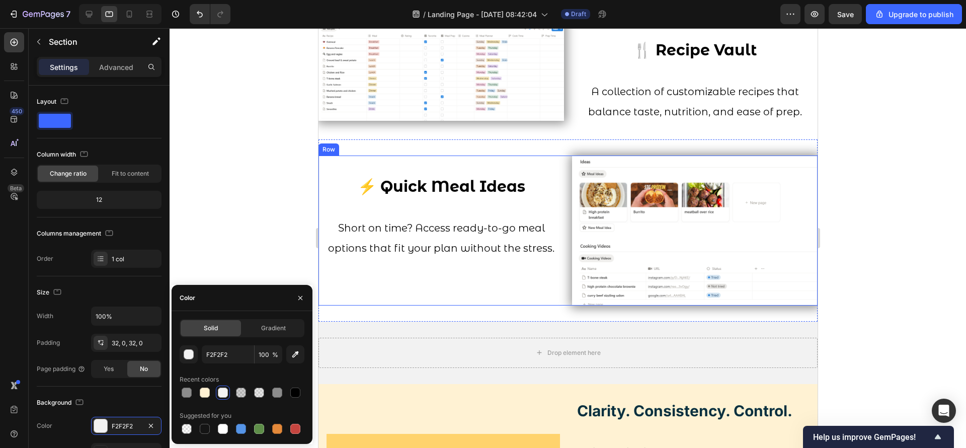
click at [369, 283] on div "⚡ Quick Meal Ideas Short on time? Access ready-to-go meal options that fit your…" at bounding box center [441, 230] width 246 height 150
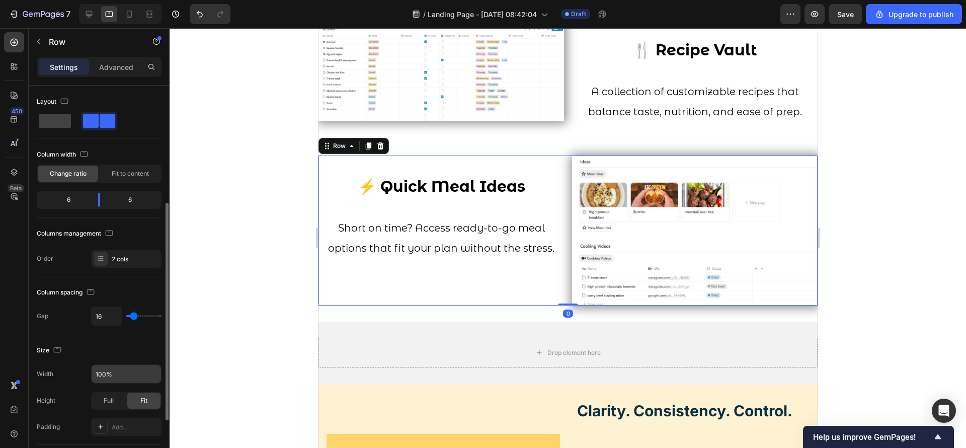
scroll to position [75, 0]
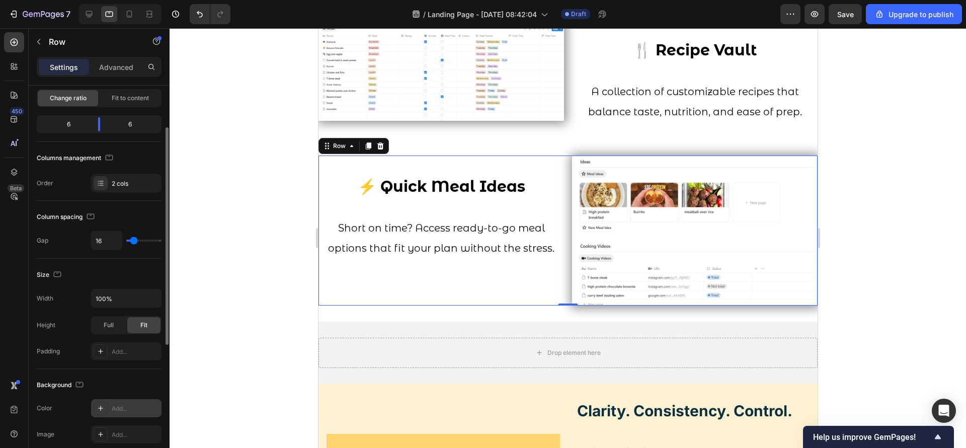
click at [126, 404] on div "Add..." at bounding box center [135, 408] width 47 height 9
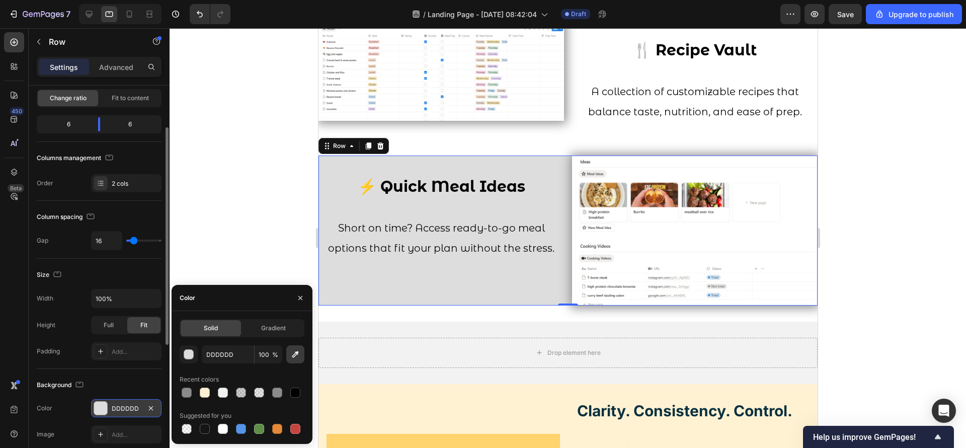
click at [298, 360] on button "button" at bounding box center [295, 354] width 18 height 18
type input "F2F2F2"
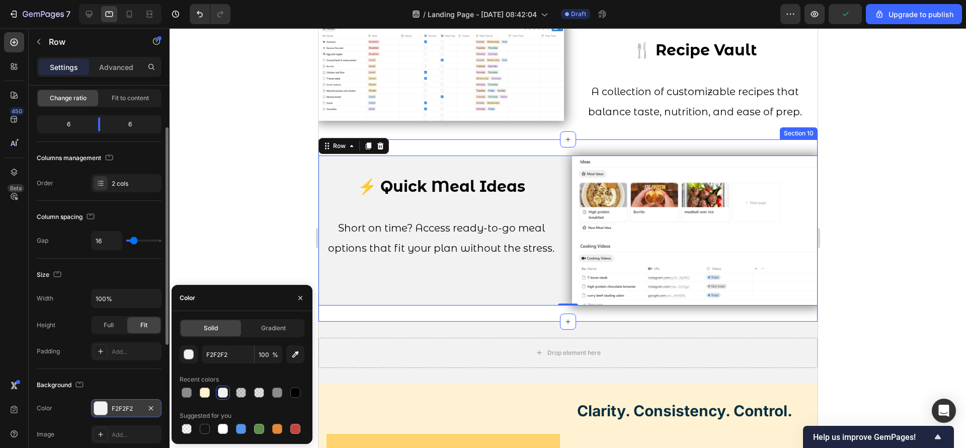
click at [416, 309] on div "⚡ Quick Meal Ideas Short on time? Access ready-to-go meal options that fit your…" at bounding box center [567, 230] width 499 height 182
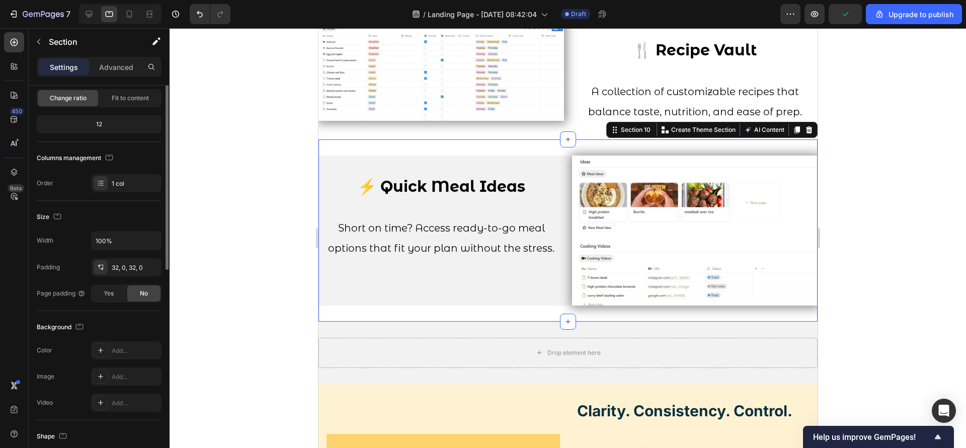
scroll to position [0, 0]
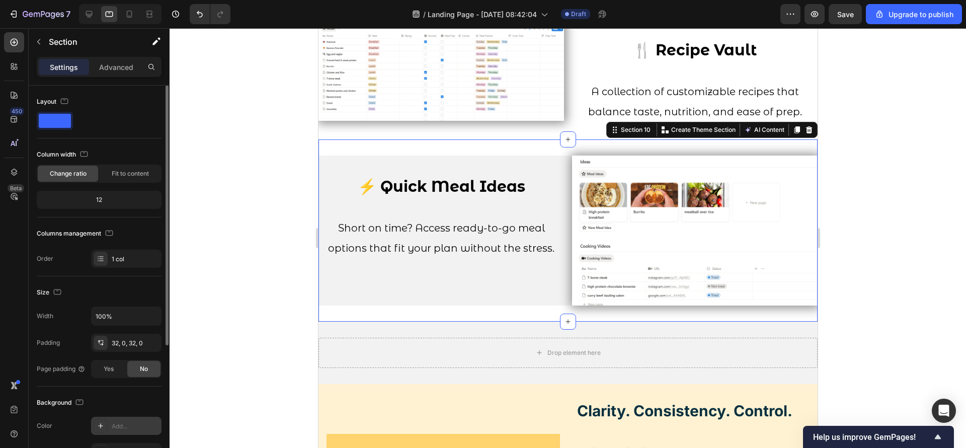
click at [117, 419] on div "Add..." at bounding box center [126, 426] width 70 height 18
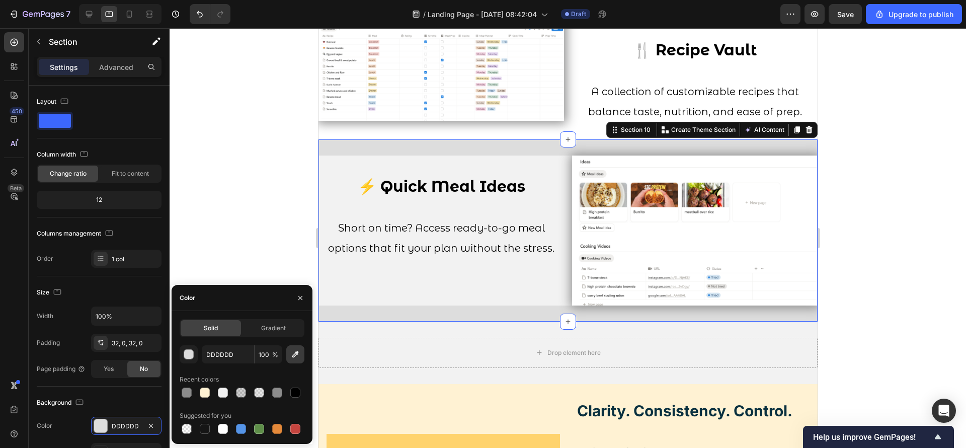
click at [295, 356] on icon "button" at bounding box center [295, 354] width 10 height 10
type input "F2F2F2"
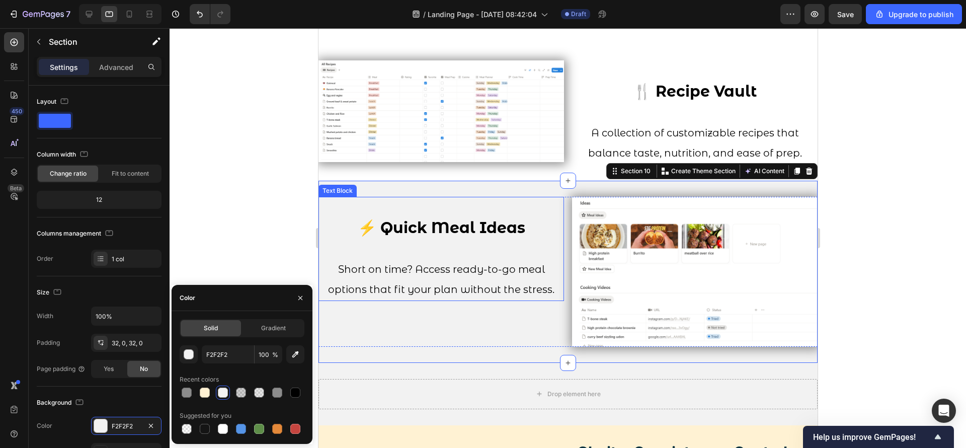
scroll to position [1445, 0]
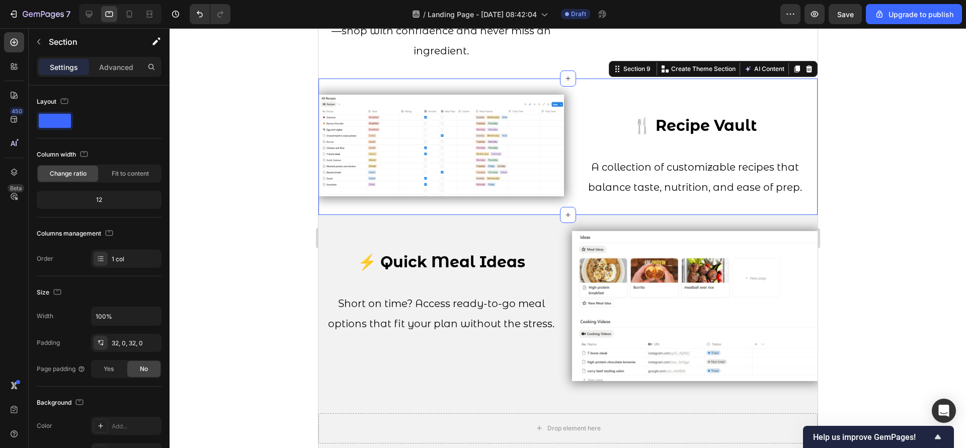
click at [357, 208] on div "Image 🍴 Recipe Vault A collection of customizable recipes that balance taste, n…" at bounding box center [567, 146] width 499 height 136
click at [138, 417] on div "Add..." at bounding box center [126, 426] width 70 height 18
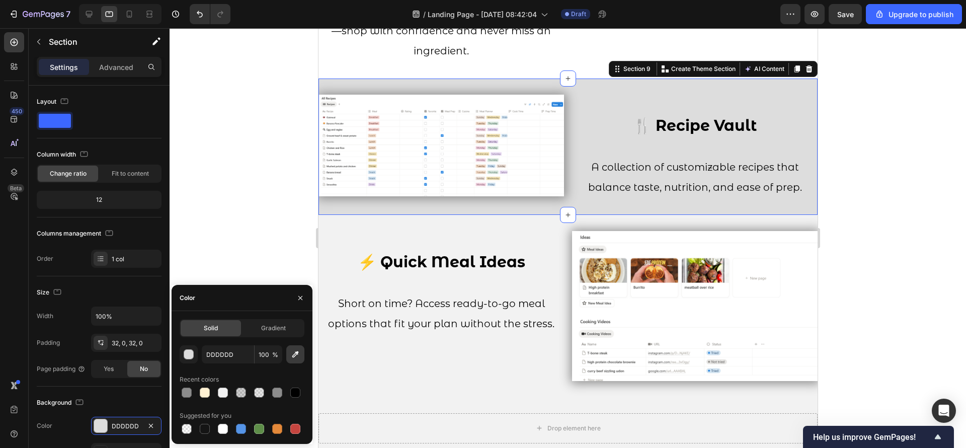
click at [300, 352] on icon "button" at bounding box center [295, 354] width 10 height 10
type input "F2F2F2"
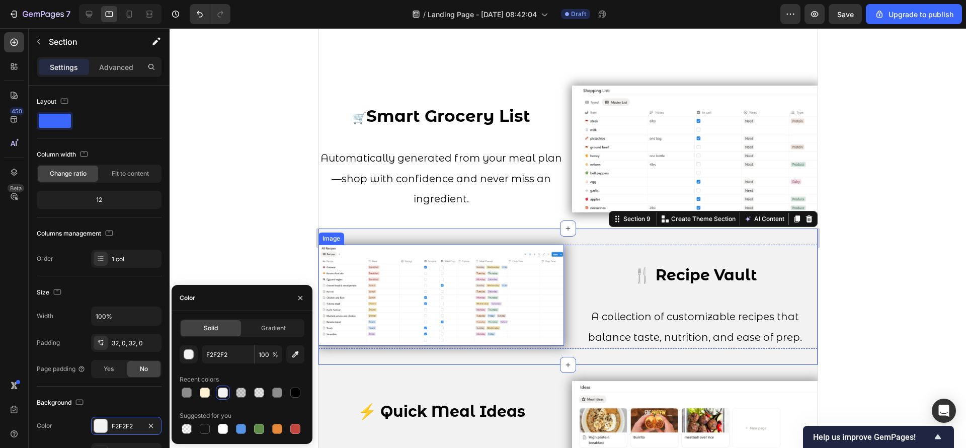
scroll to position [1295, 0]
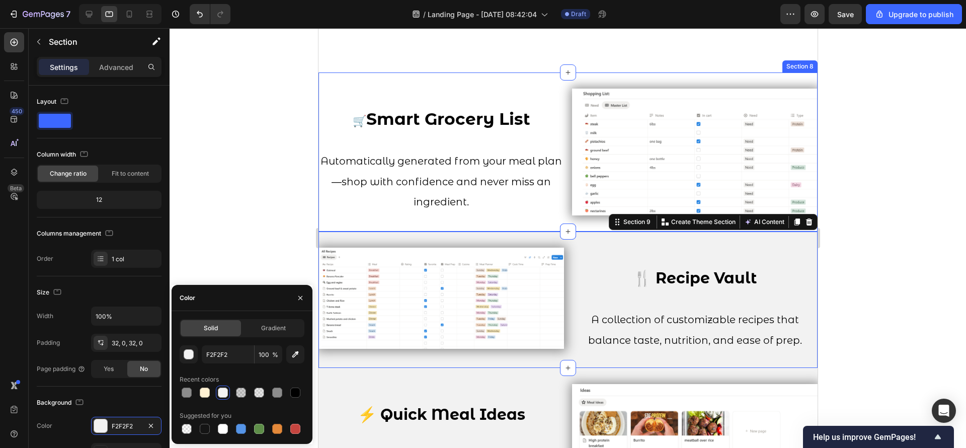
click at [390, 222] on div "🛒 Smart Grocery List Automatically generated from your meal plan—shop with conf…" at bounding box center [567, 151] width 499 height 159
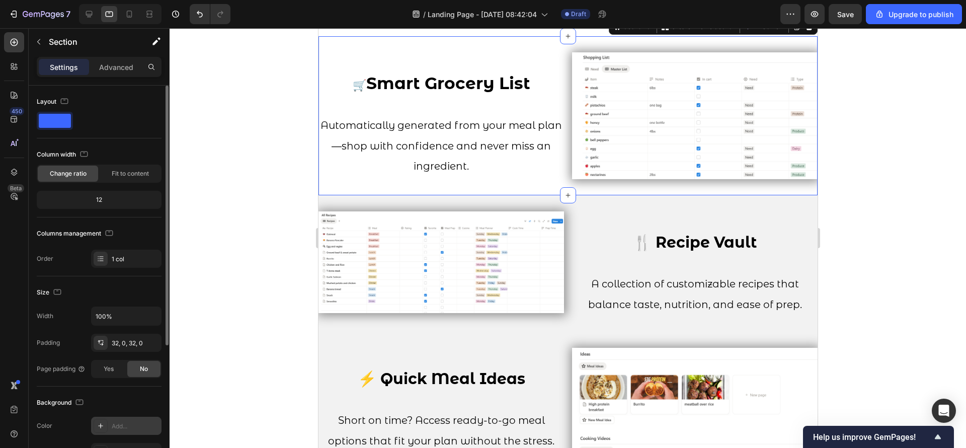
click at [128, 422] on div "Add..." at bounding box center [135, 426] width 47 height 9
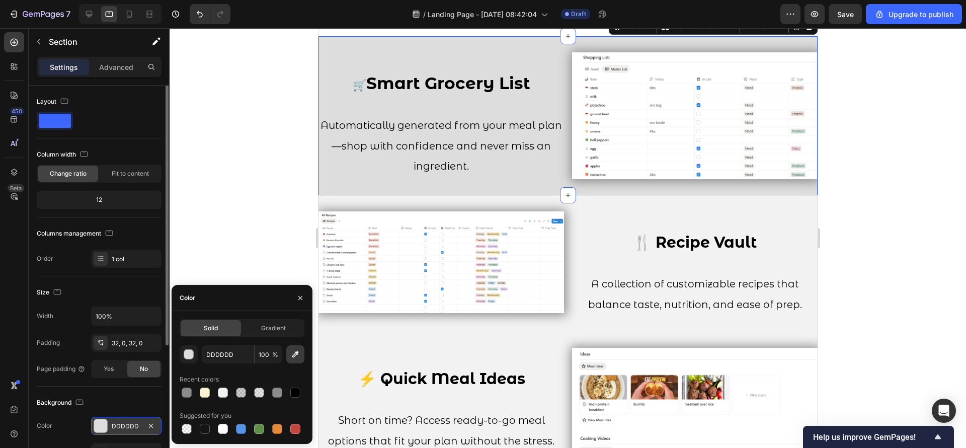
click at [294, 351] on icon "button" at bounding box center [295, 354] width 10 height 10
type input "F2F2F2"
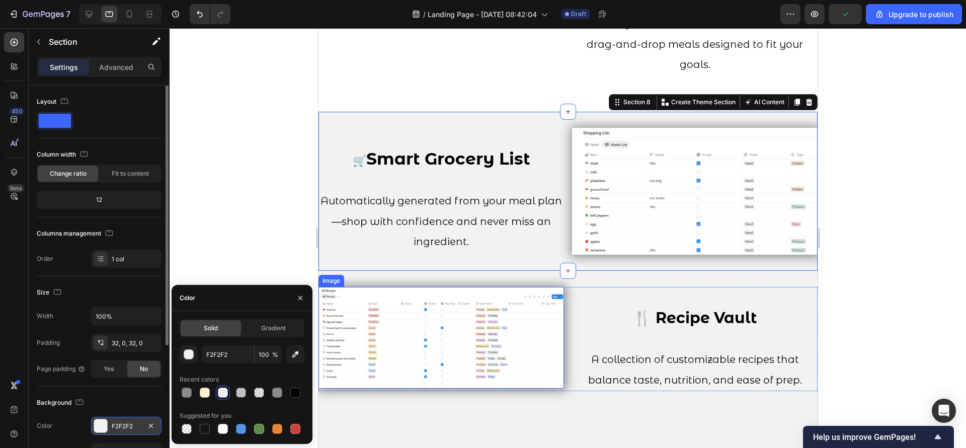
scroll to position [1144, 0]
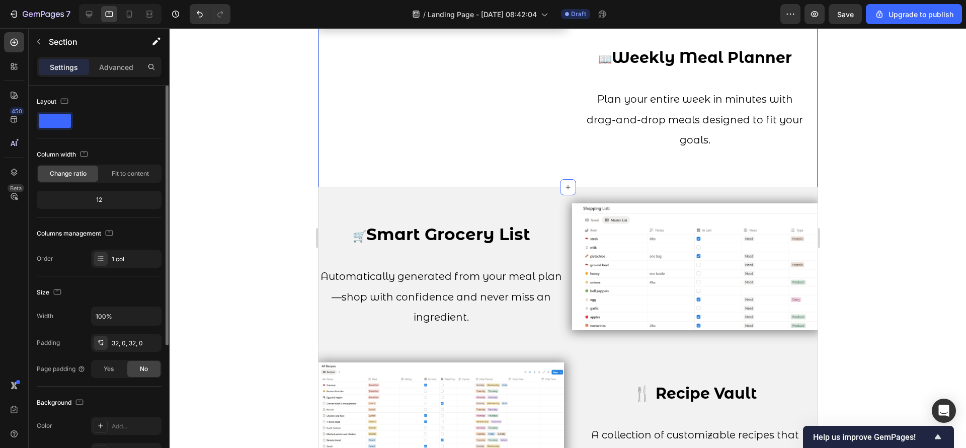
click at [586, 187] on div "Image 📖 Weekly Meal Planner Plan your entire week in minutes with drag-and-drop…" at bounding box center [567, 99] width 499 height 177
click at [127, 422] on div "Add..." at bounding box center [135, 426] width 47 height 9
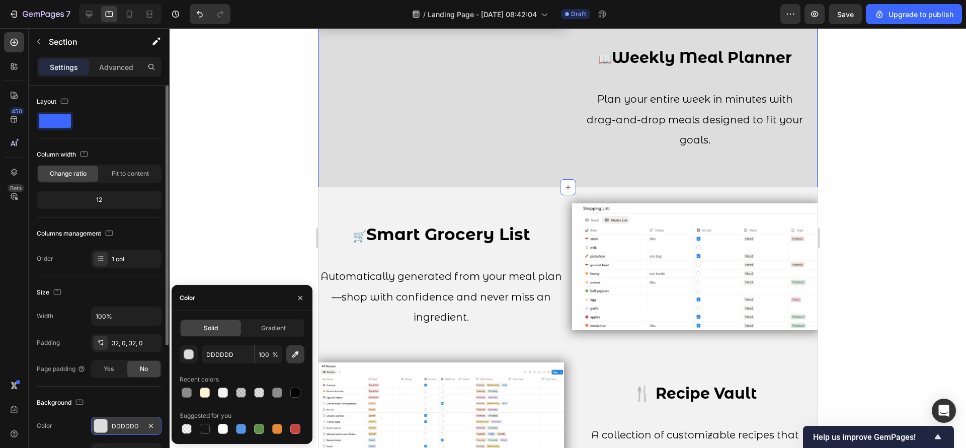
click at [295, 352] on icon "button" at bounding box center [295, 354] width 10 height 10
type input "F2F2F2"
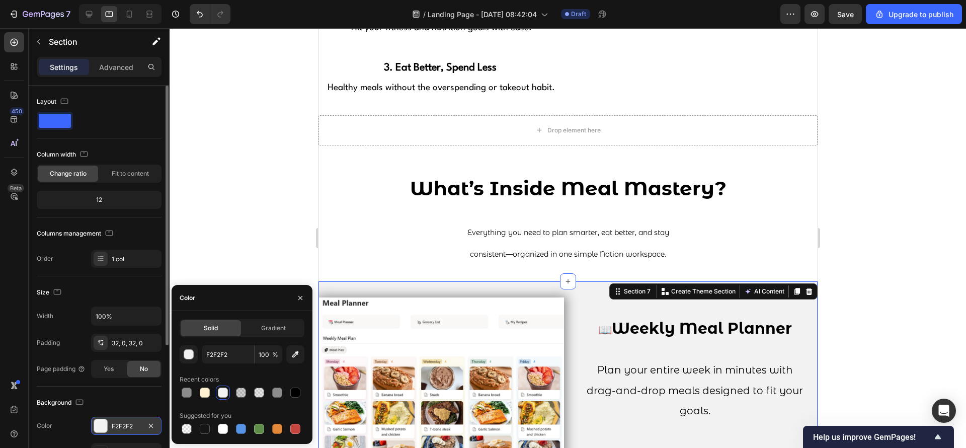
scroll to position [842, 0]
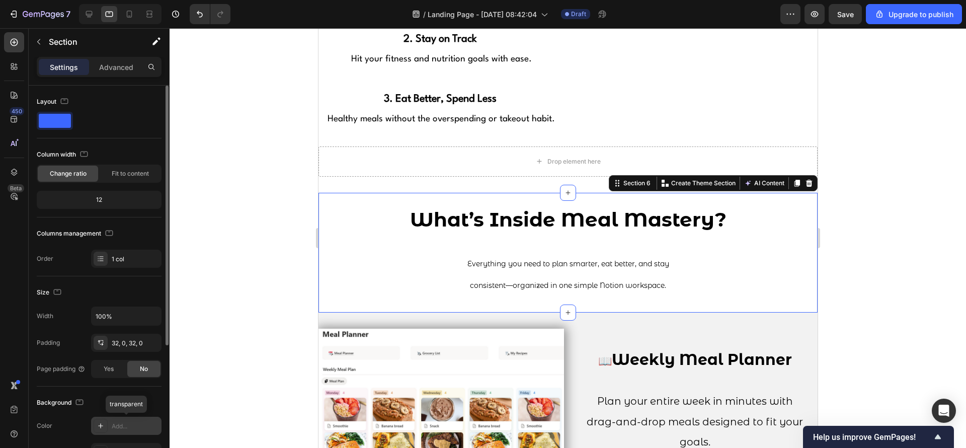
click at [114, 427] on div "Add..." at bounding box center [135, 426] width 47 height 9
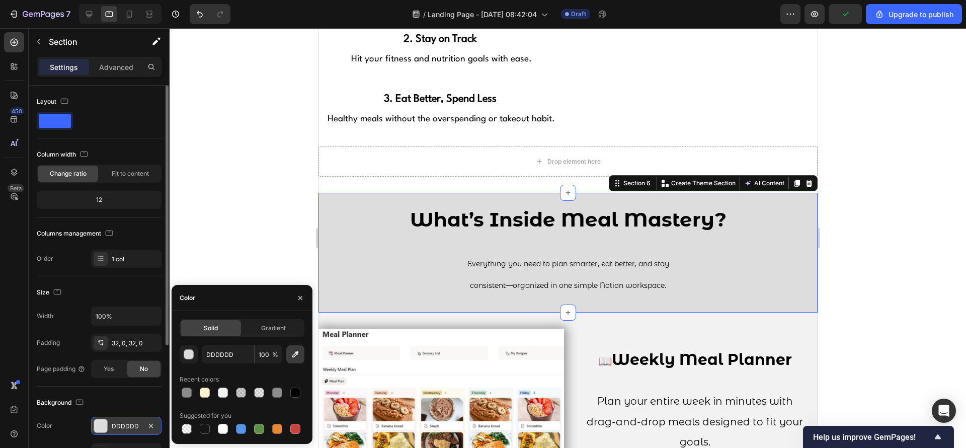
click at [297, 351] on icon "button" at bounding box center [295, 354] width 7 height 7
type input "F2F2F2"
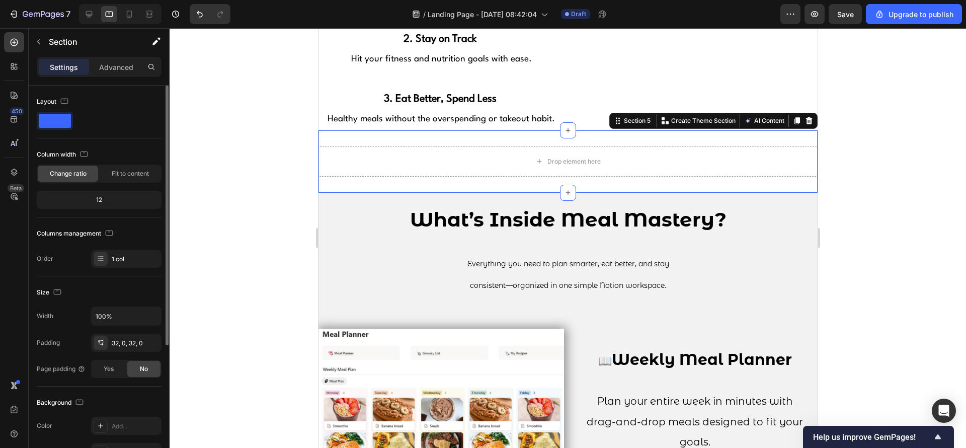
click at [349, 185] on div "Drop element here Section 5 You can create reusable sections Create Theme Secti…" at bounding box center [567, 161] width 499 height 62
click at [135, 418] on div "Add..." at bounding box center [126, 426] width 70 height 18
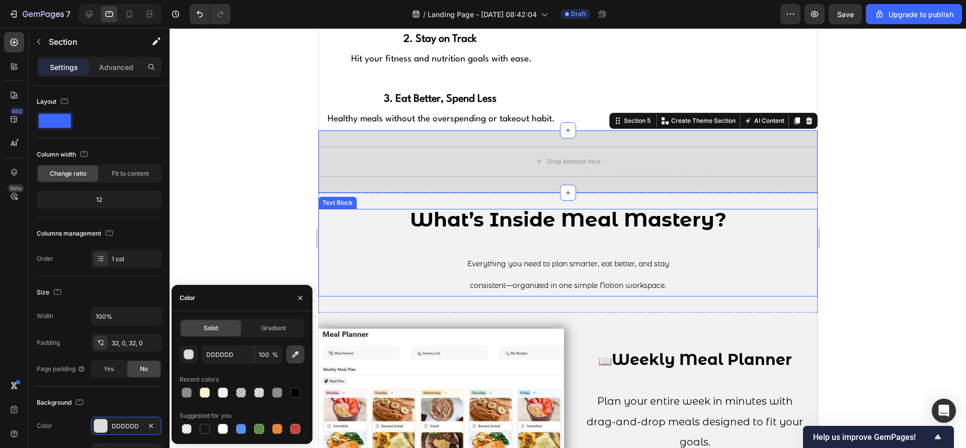
click at [302, 354] on button "button" at bounding box center [295, 354] width 18 height 18
type input "F2F2F2"
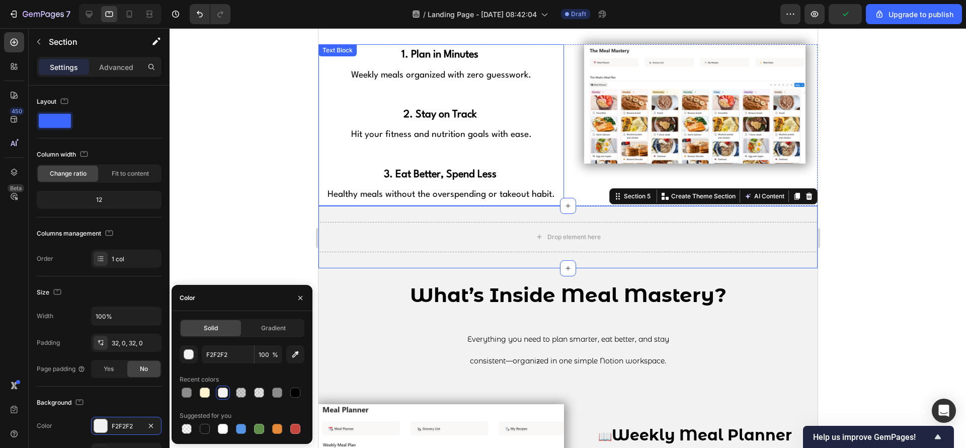
scroll to position [691, 0]
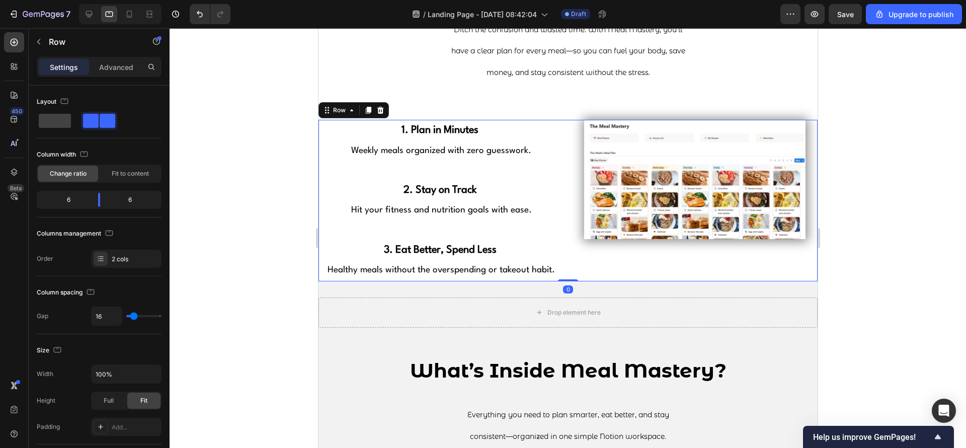
click at [584, 269] on div "Image" at bounding box center [695, 201] width 246 height 162
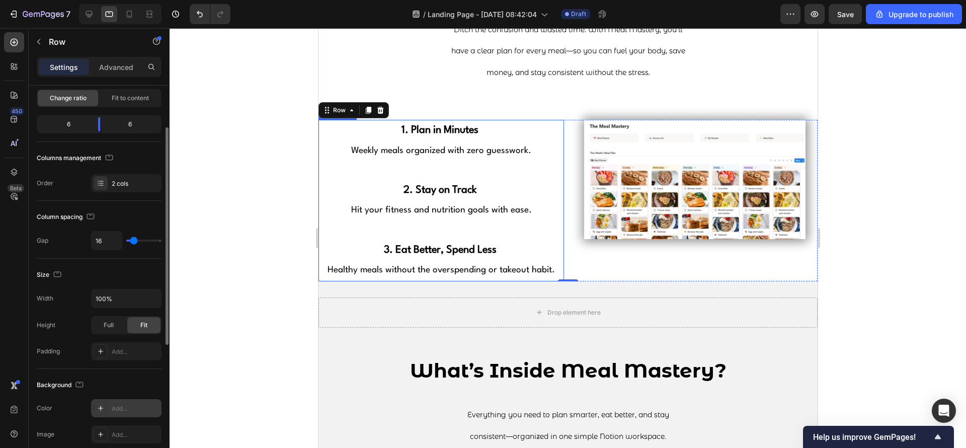
click at [139, 403] on div "Add..." at bounding box center [126, 408] width 70 height 18
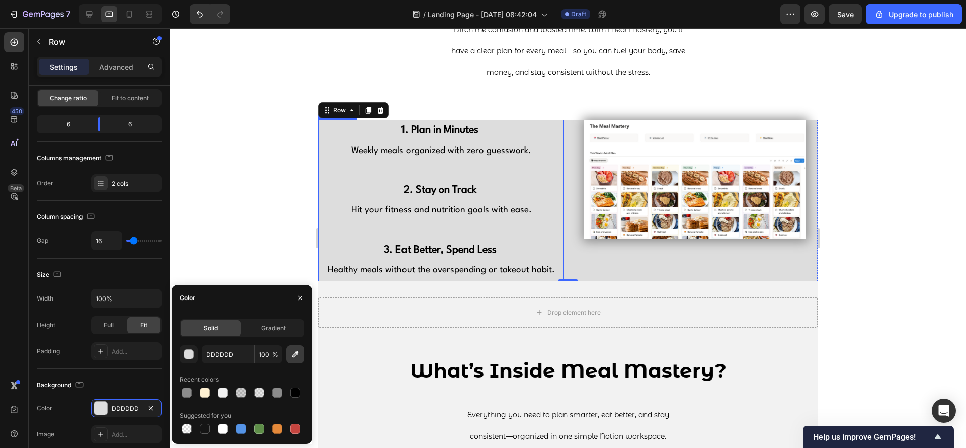
click at [299, 347] on button "button" at bounding box center [295, 354] width 18 height 18
type input "F2F2F2"
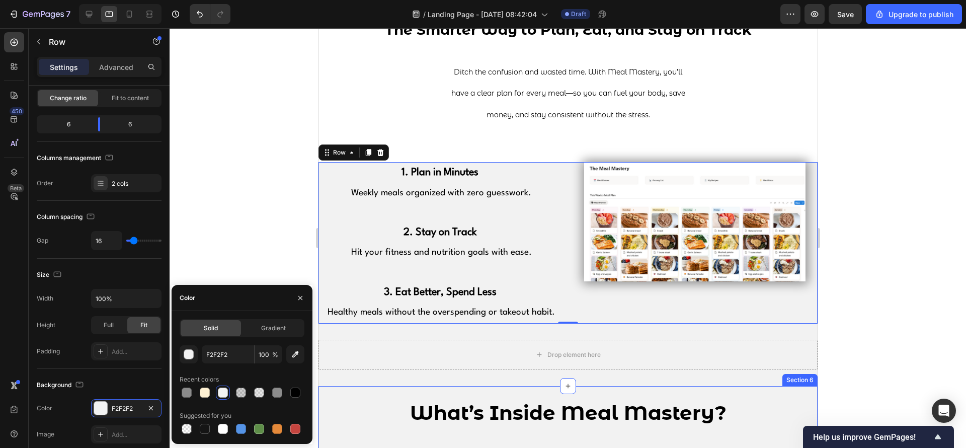
scroll to position [615, 0]
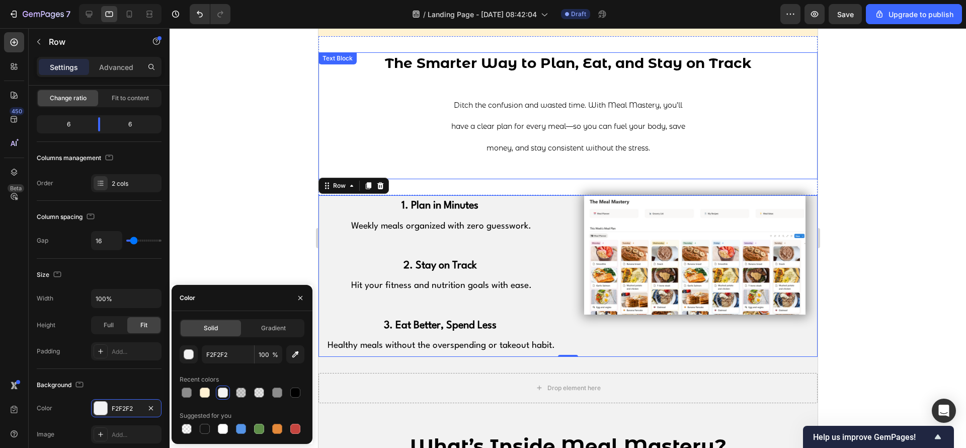
click at [485, 176] on p at bounding box center [567, 168] width 497 height 20
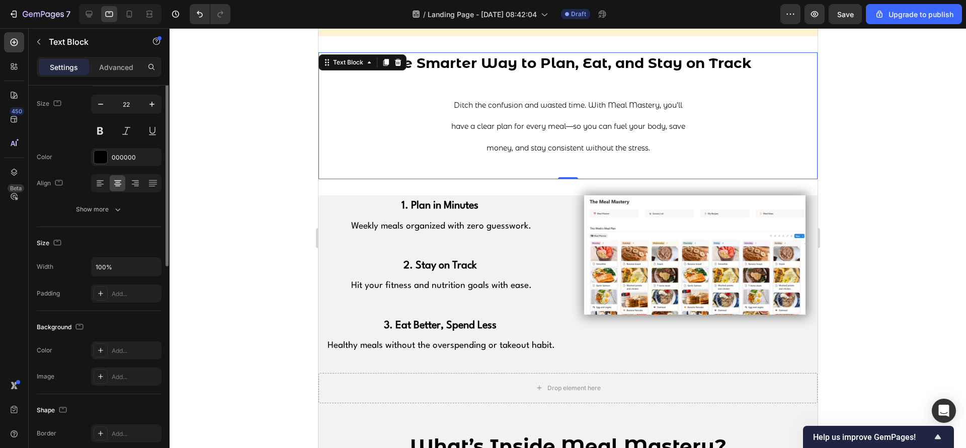
scroll to position [0, 0]
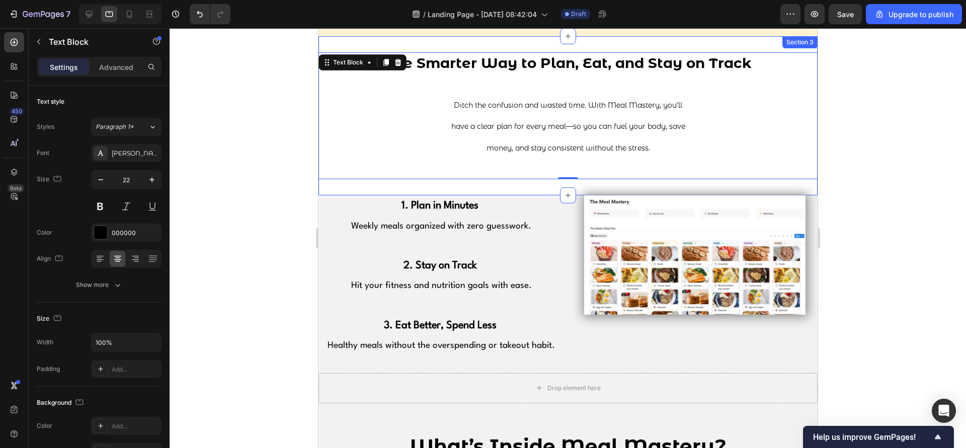
click at [480, 190] on div "The Smarter Way to Plan, Eat, and Stay on Track Ditch the confusion and wasted …" at bounding box center [567, 115] width 499 height 159
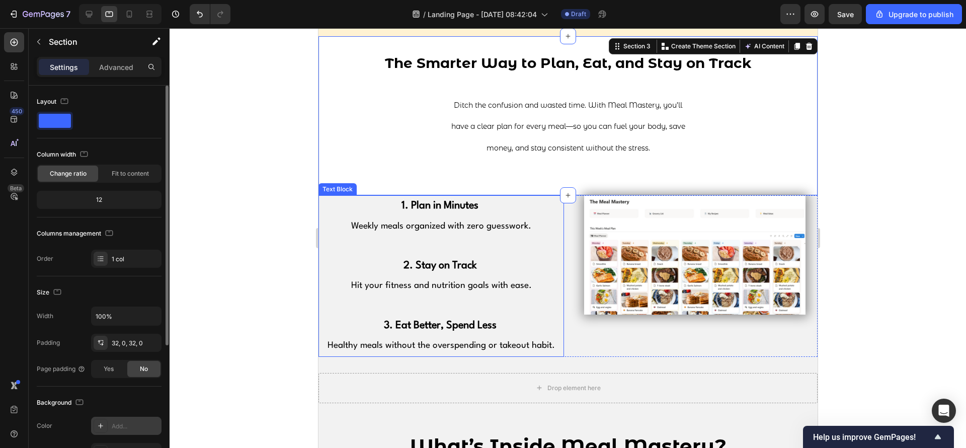
click at [154, 431] on div "Add..." at bounding box center [126, 426] width 70 height 18
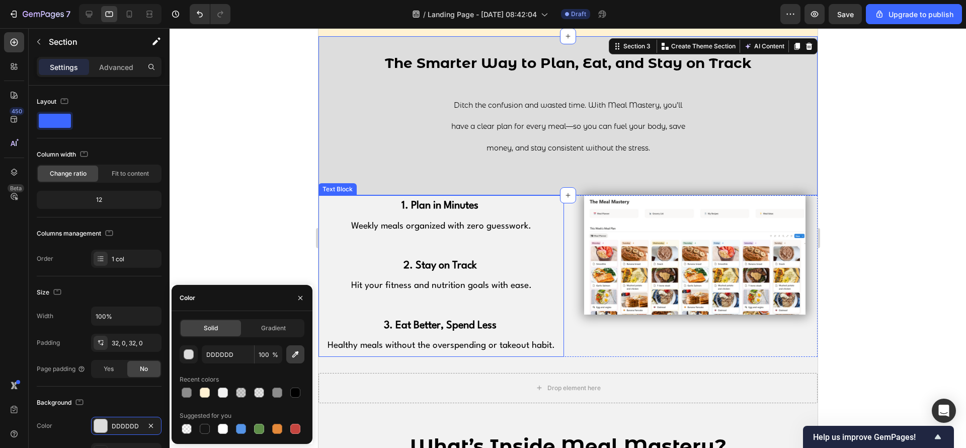
click at [294, 356] on icon "button" at bounding box center [295, 354] width 10 height 10
type input "F2F2F2"
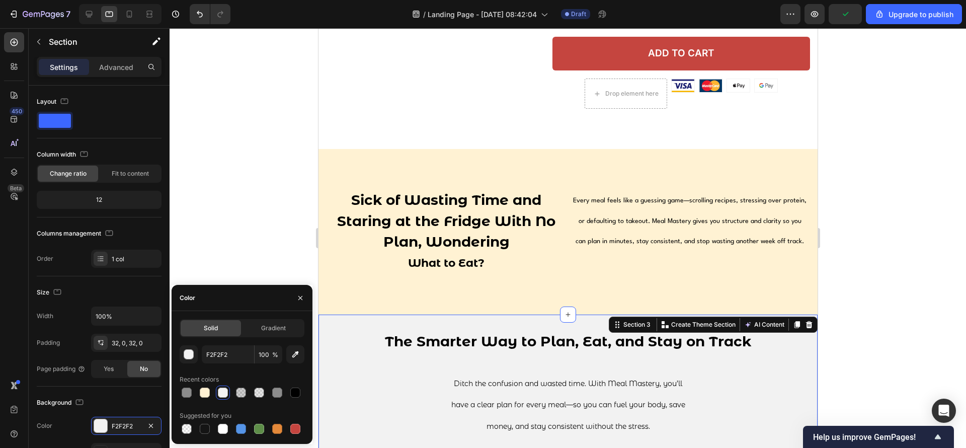
scroll to position [313, 0]
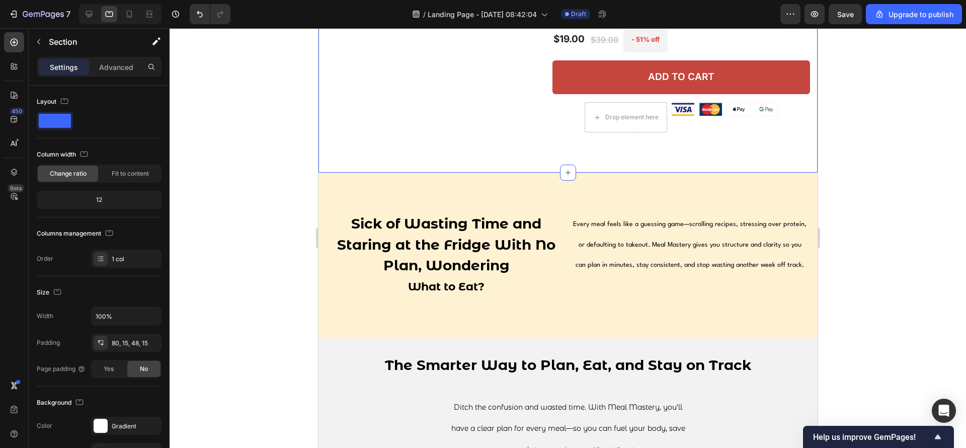
click at [128, 425] on div "Gradient" at bounding box center [126, 426] width 29 height 9
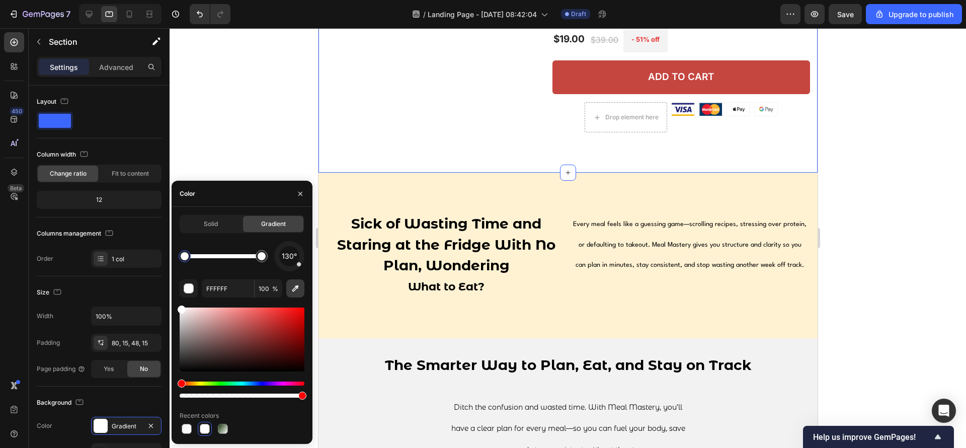
click at [299, 292] on icon "button" at bounding box center [295, 288] width 10 height 10
type input "F2F2F2"
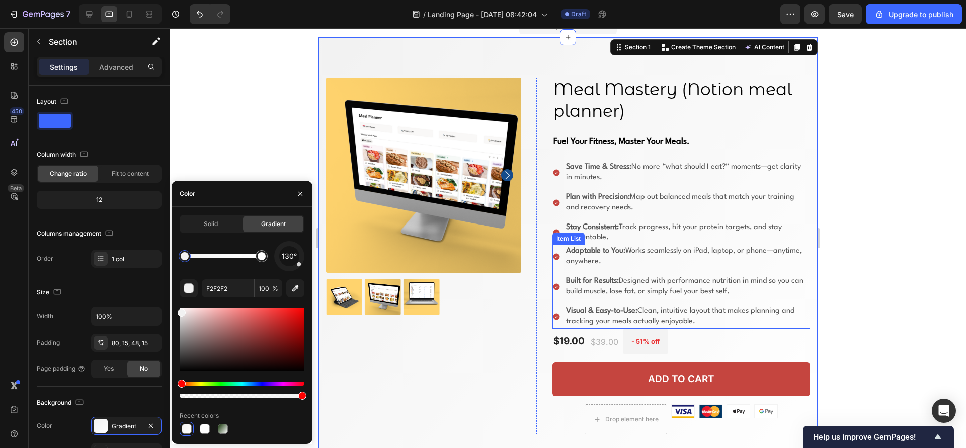
scroll to position [0, 0]
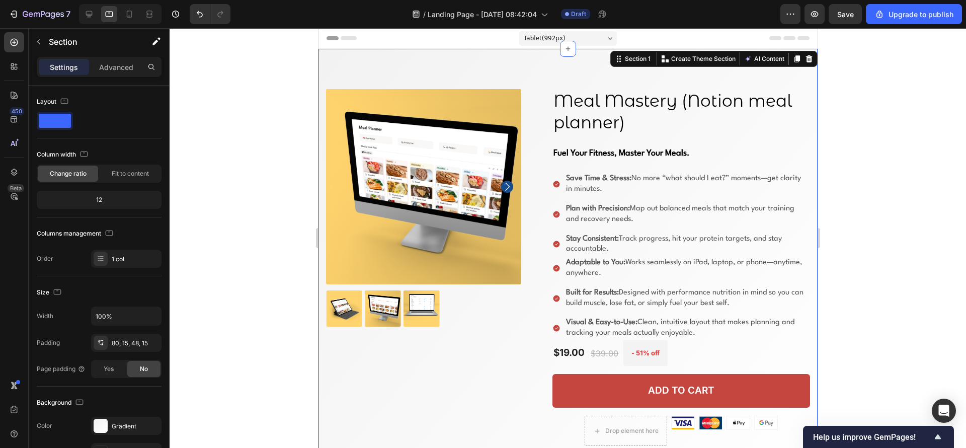
click at [910, 169] on div at bounding box center [568, 238] width 796 height 420
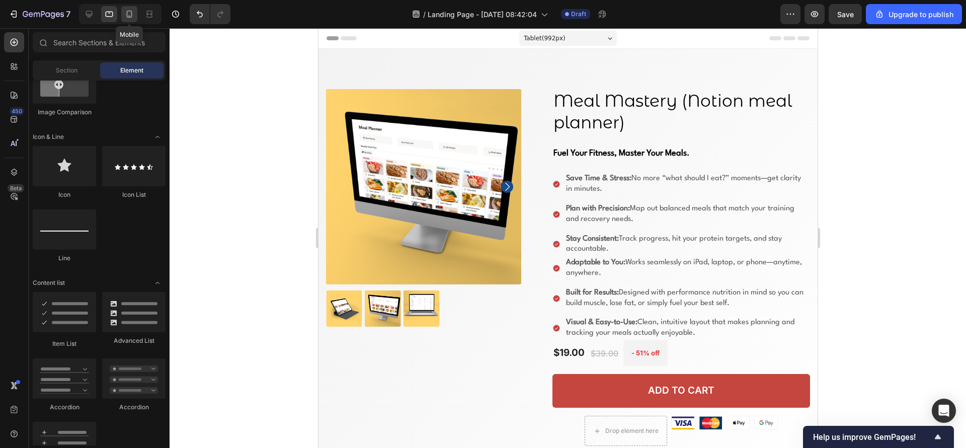
click at [125, 13] on div at bounding box center [129, 14] width 16 height 16
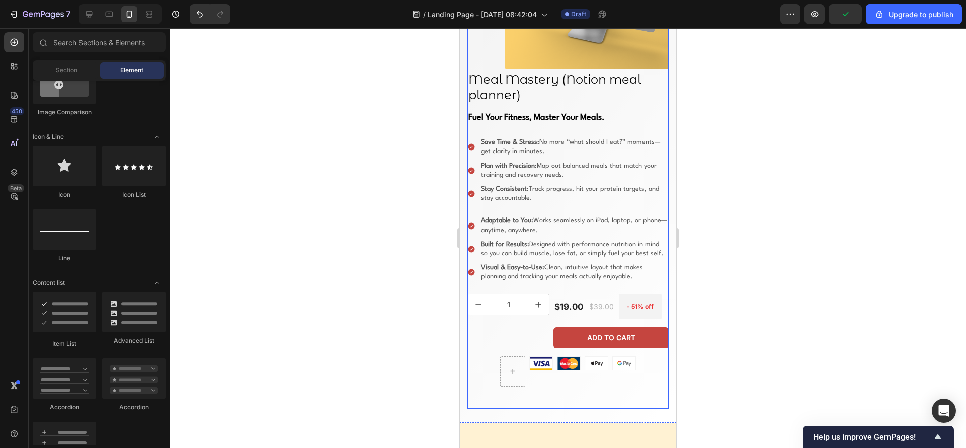
scroll to position [226, 0]
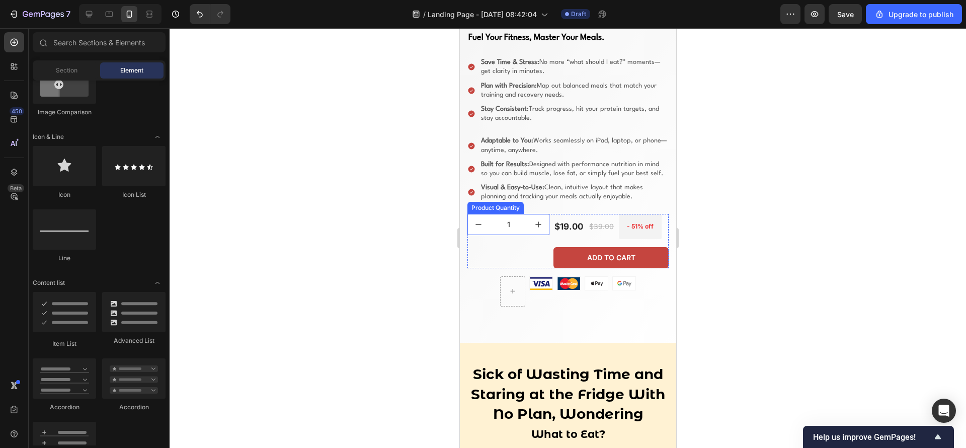
click at [511, 234] on input "1" at bounding box center [508, 224] width 39 height 20
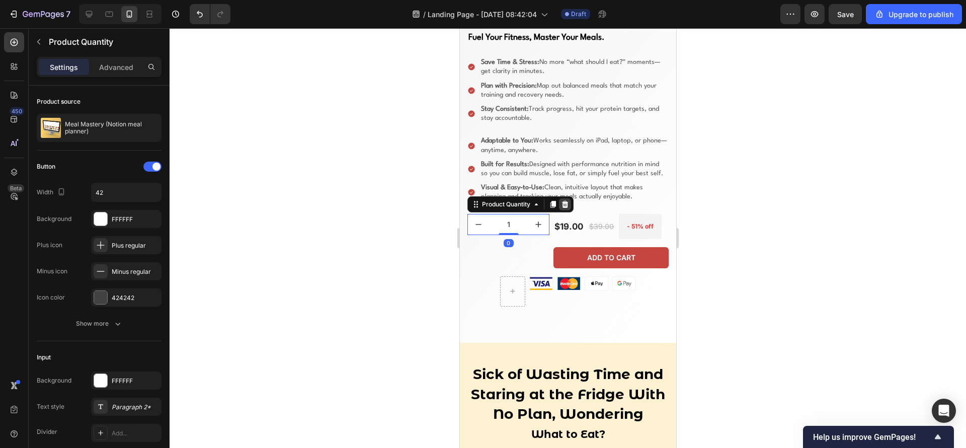
click at [570, 210] on div at bounding box center [564, 204] width 12 height 12
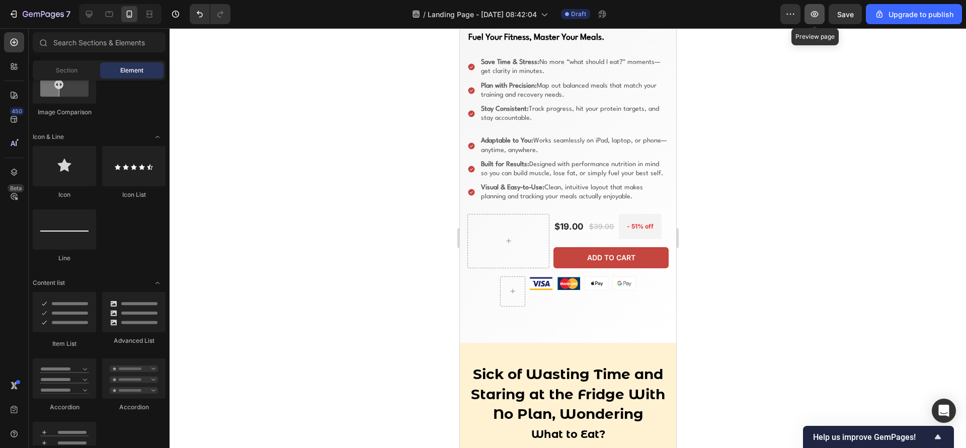
click at [809, 10] on button "button" at bounding box center [814, 14] width 20 height 20
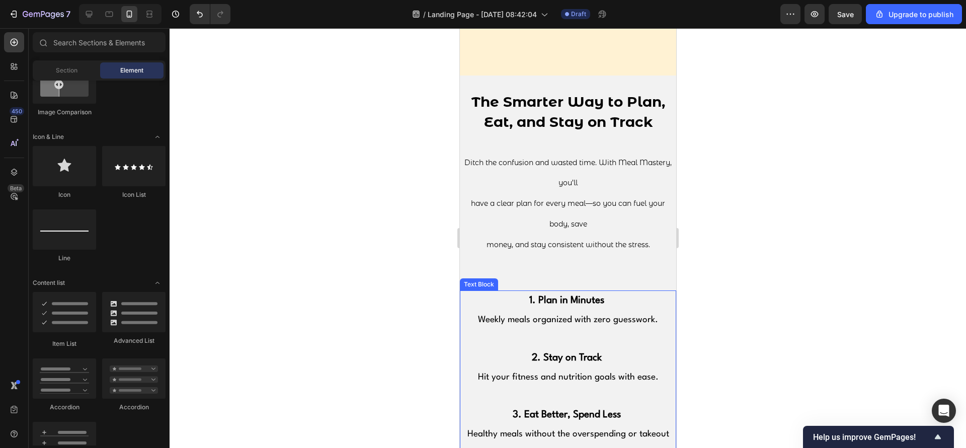
scroll to position [755, 0]
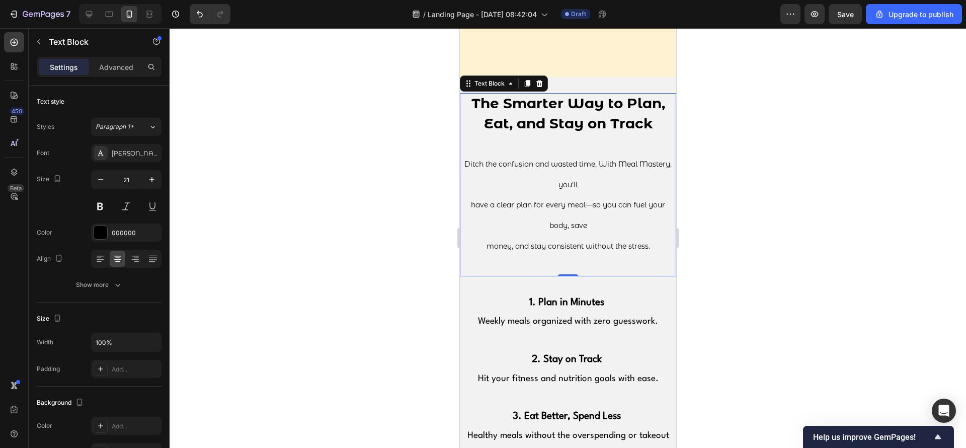
click at [528, 195] on p "Ditch the confusion and wasted time. With Meal Mastery, you’ll" at bounding box center [567, 173] width 214 height 41
click at [532, 195] on p "Ditch the confusion and wasted time. With Meal Mastery, you’ll" at bounding box center [567, 173] width 214 height 41
click at [470, 223] on span "have a clear plan for every meal—so you can fuel your body, save" at bounding box center [567, 215] width 194 height 30
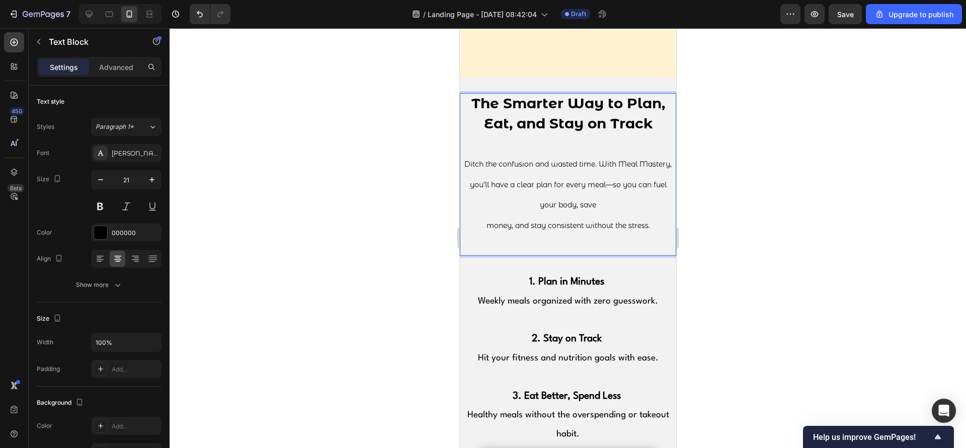
click at [475, 235] on p "money, and stay consistent without the stress." at bounding box center [567, 225] width 214 height 21
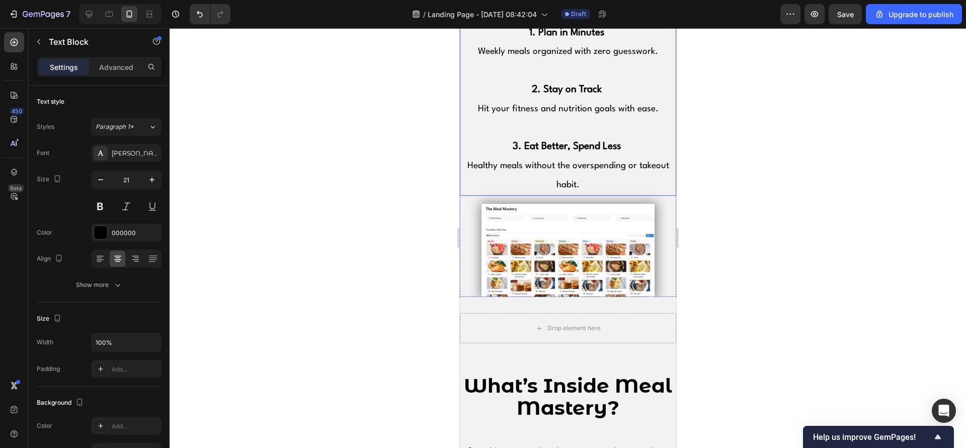
scroll to position [1132, 0]
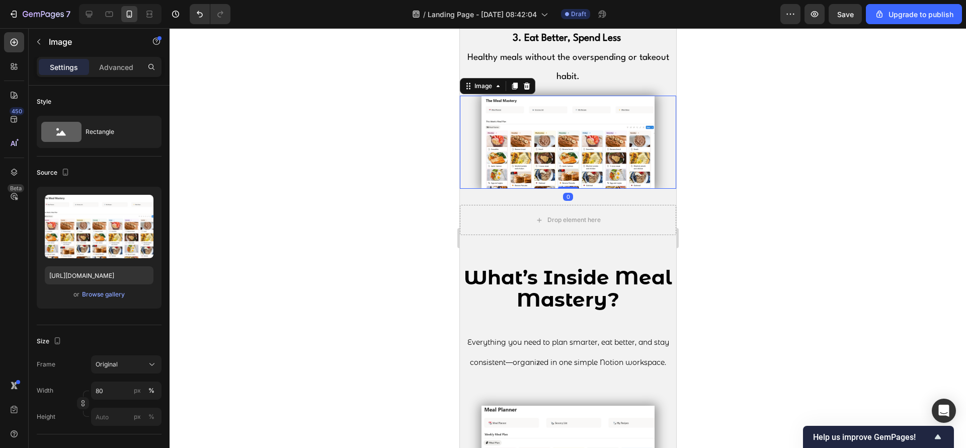
click at [613, 149] on img at bounding box center [567, 142] width 173 height 93
click at [113, 389] on input "80" at bounding box center [126, 390] width 70 height 18
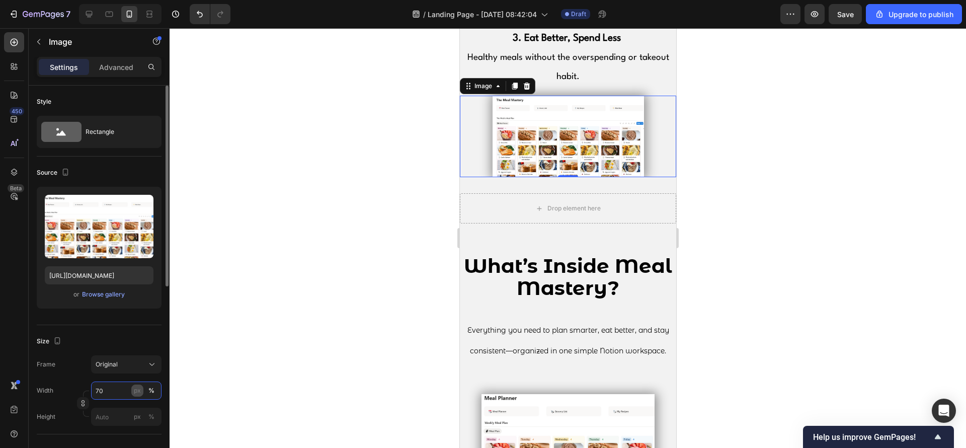
type input "7"
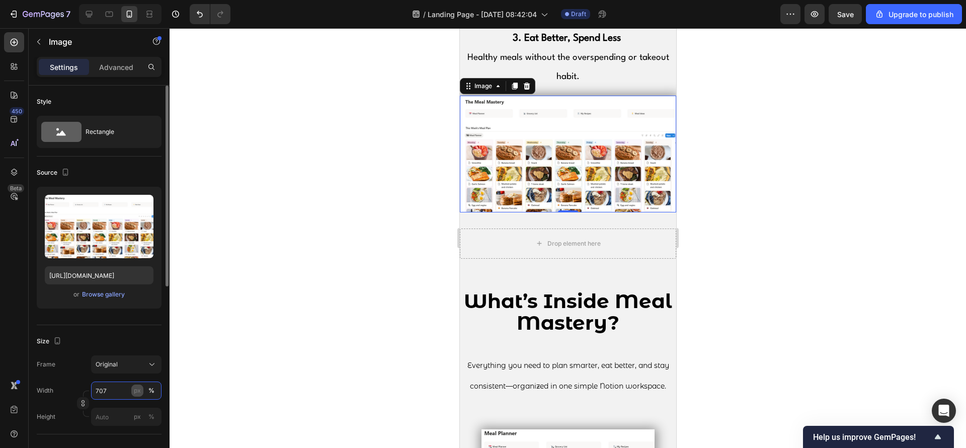
type input "70"
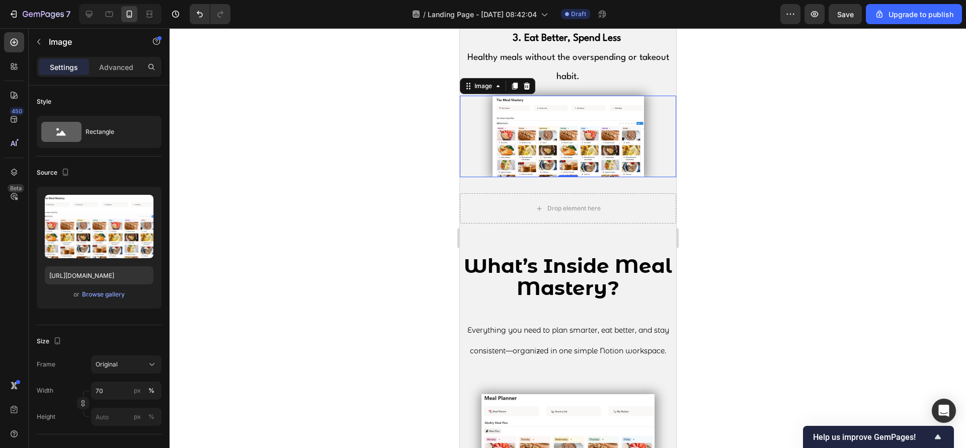
click at [274, 290] on div at bounding box center [568, 238] width 796 height 420
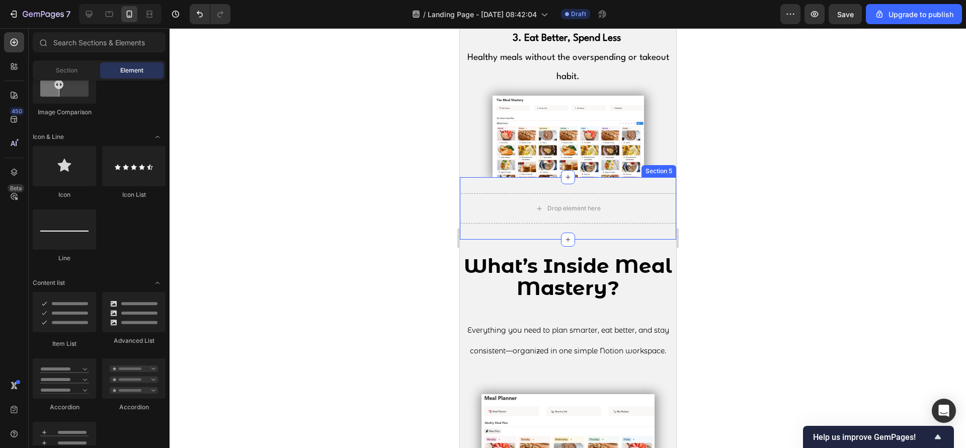
click at [580, 142] on img at bounding box center [567, 137] width 151 height 82
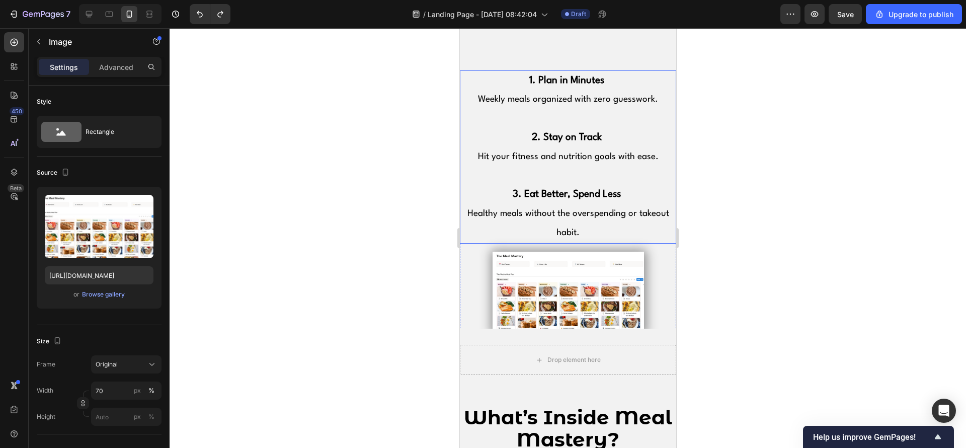
scroll to position [981, 0]
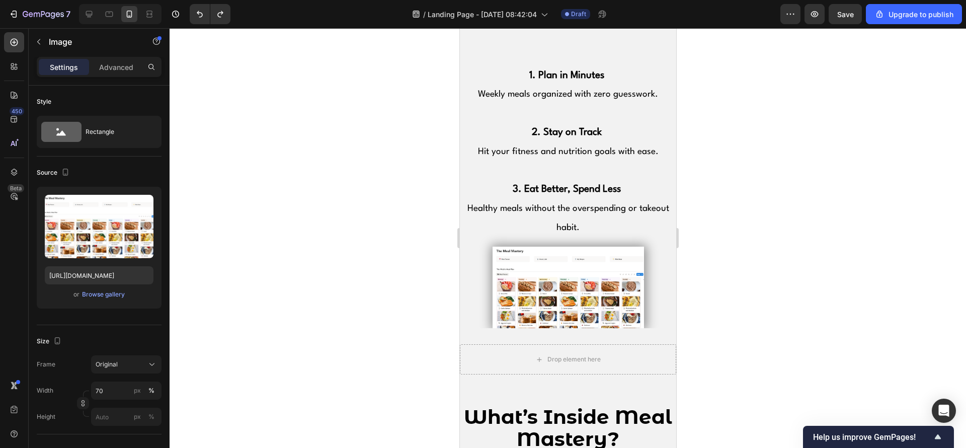
click at [584, 281] on img at bounding box center [567, 288] width 151 height 82
click at [119, 391] on input "70" at bounding box center [126, 390] width 70 height 18
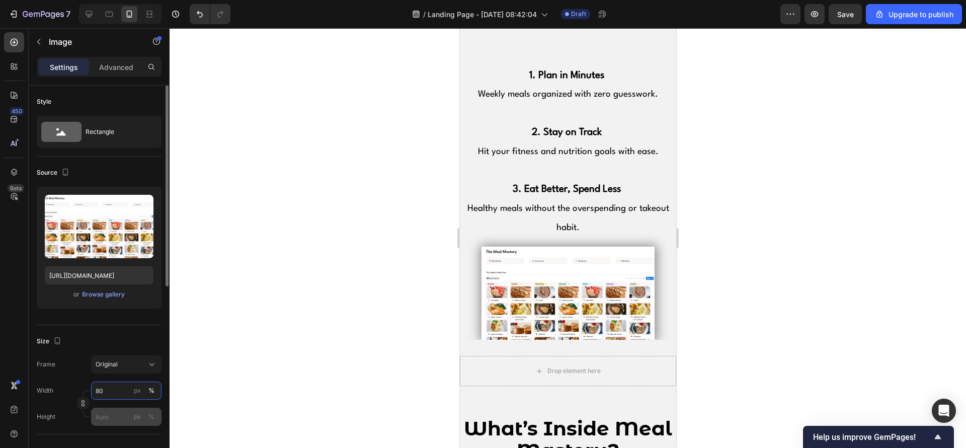
type input "80"
click at [99, 415] on input "px %" at bounding box center [126, 417] width 70 height 18
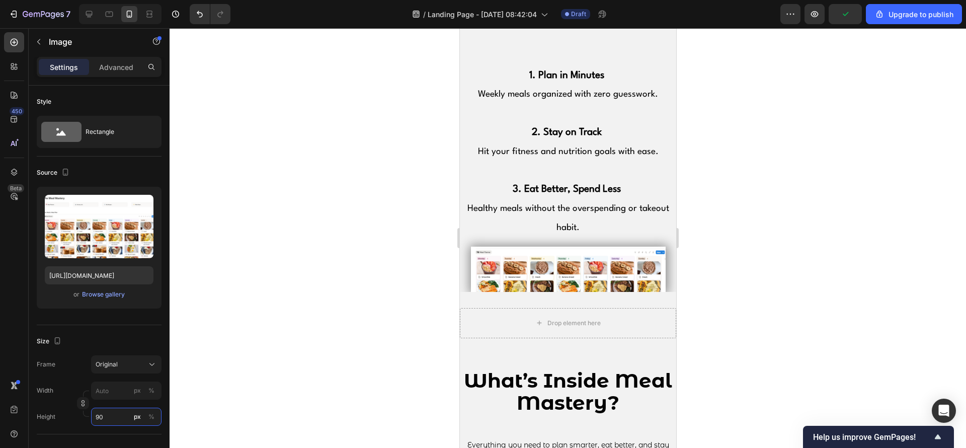
type input "90"
click at [298, 379] on div at bounding box center [568, 238] width 796 height 420
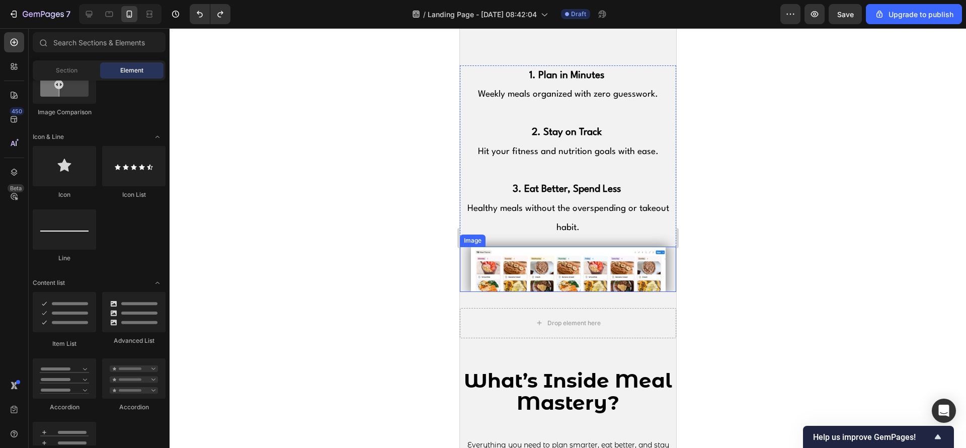
click at [541, 271] on img at bounding box center [567, 269] width 195 height 45
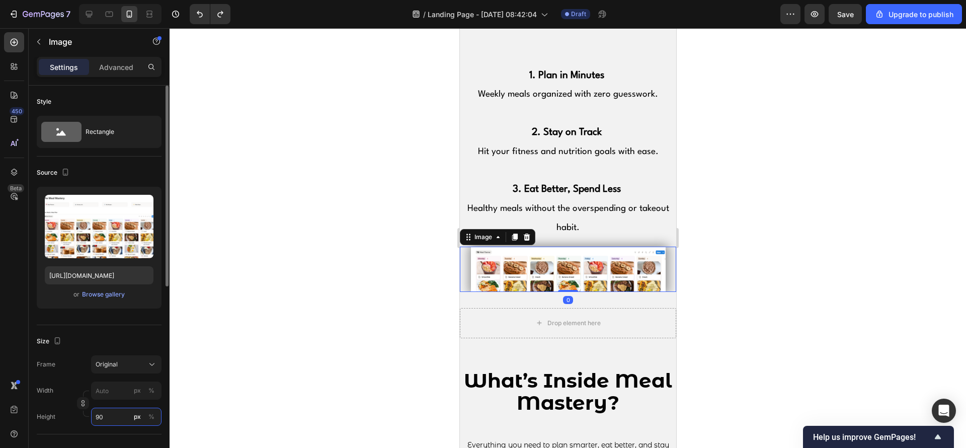
click at [113, 421] on input "90" at bounding box center [126, 417] width 70 height 18
click at [139, 389] on span "100%" at bounding box center [145, 390] width 17 height 9
type input "100"
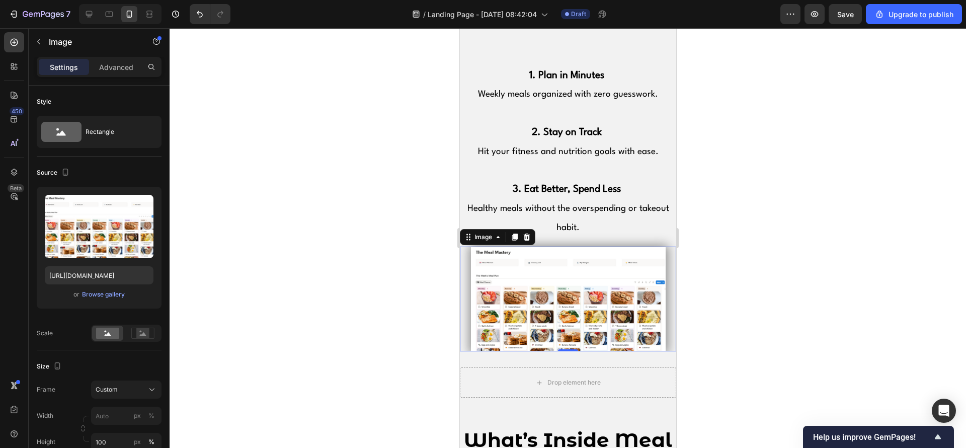
click at [362, 291] on div at bounding box center [568, 238] width 796 height 420
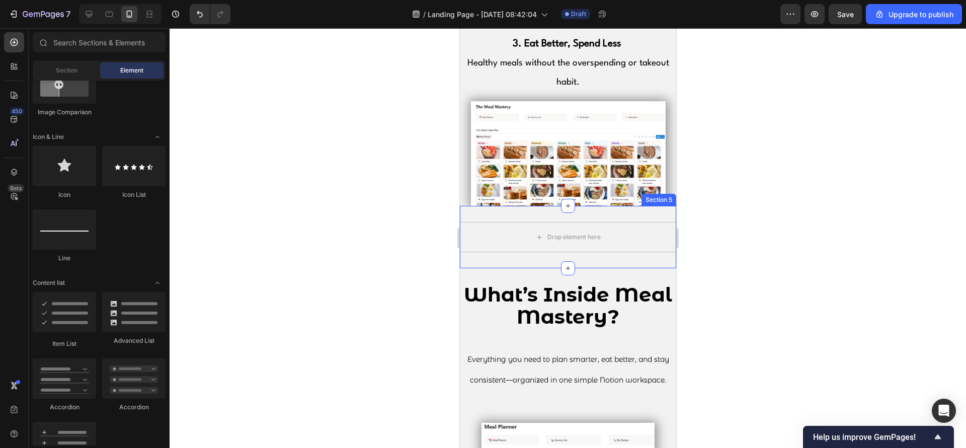
scroll to position [1132, 0]
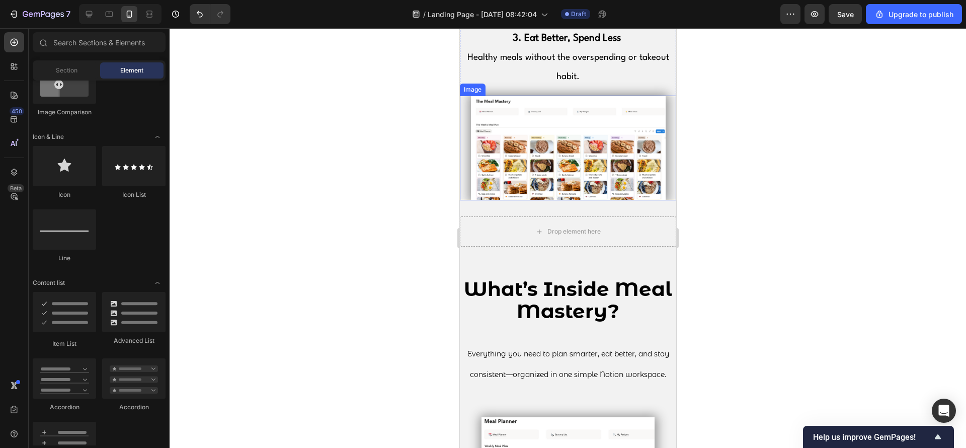
click at [542, 174] on img at bounding box center [567, 148] width 195 height 105
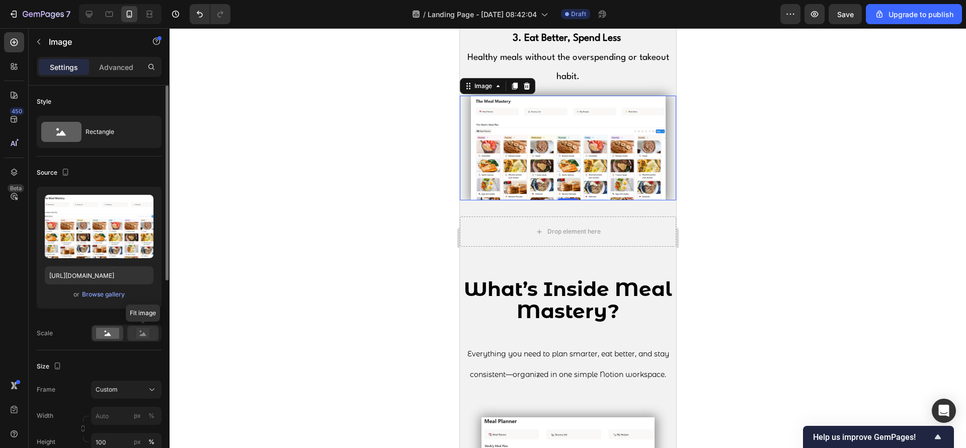
click at [144, 333] on icon at bounding box center [143, 334] width 7 height 4
click at [107, 334] on icon at bounding box center [108, 334] width 7 height 4
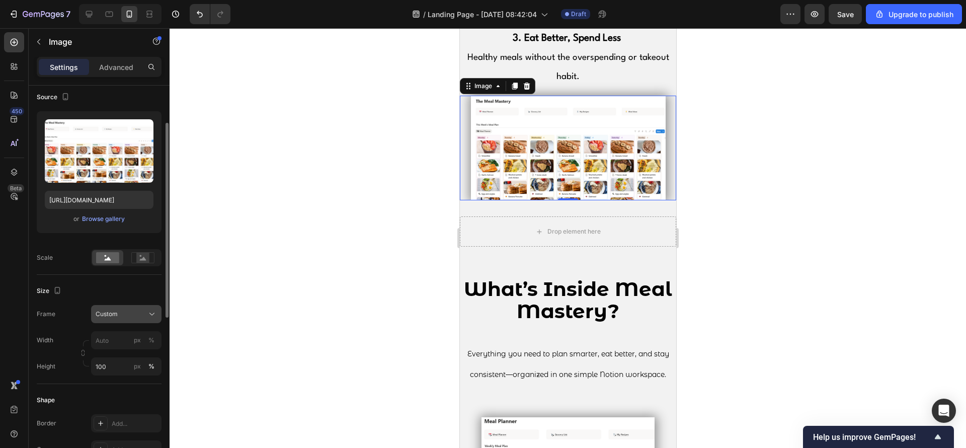
click at [144, 309] on div "Custom" at bounding box center [120, 313] width 49 height 9
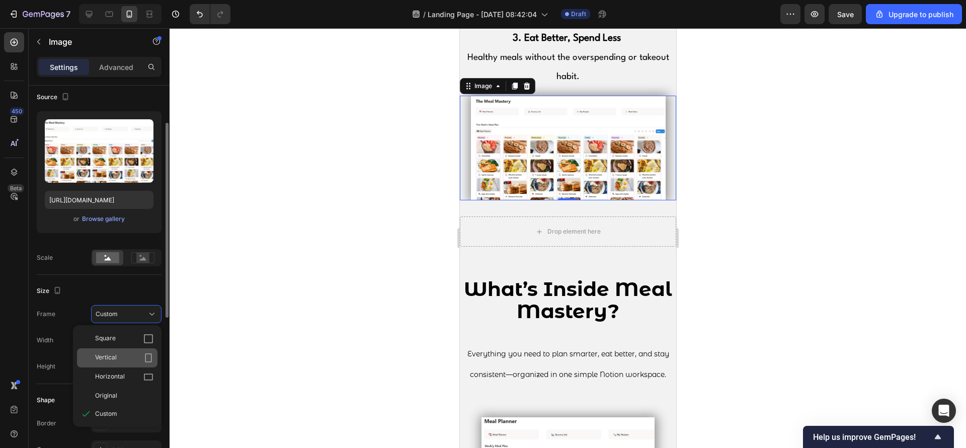
click at [151, 353] on icon at bounding box center [148, 358] width 10 height 10
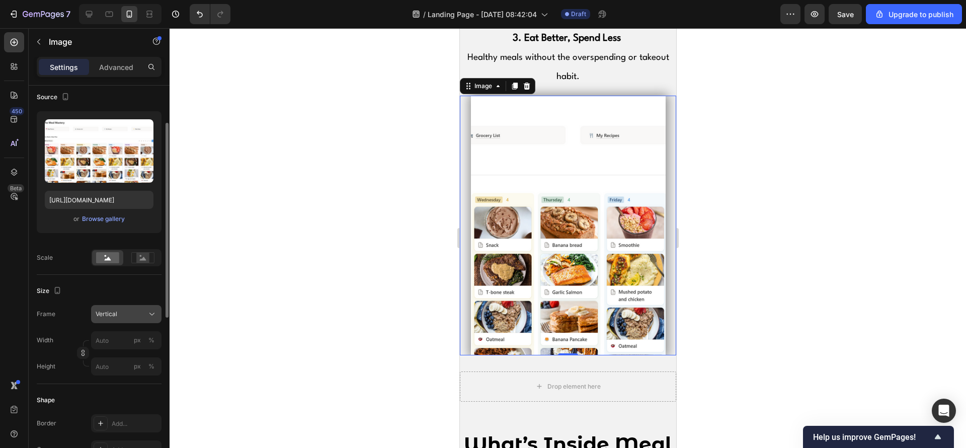
click at [144, 315] on div "Vertical" at bounding box center [120, 313] width 49 height 9
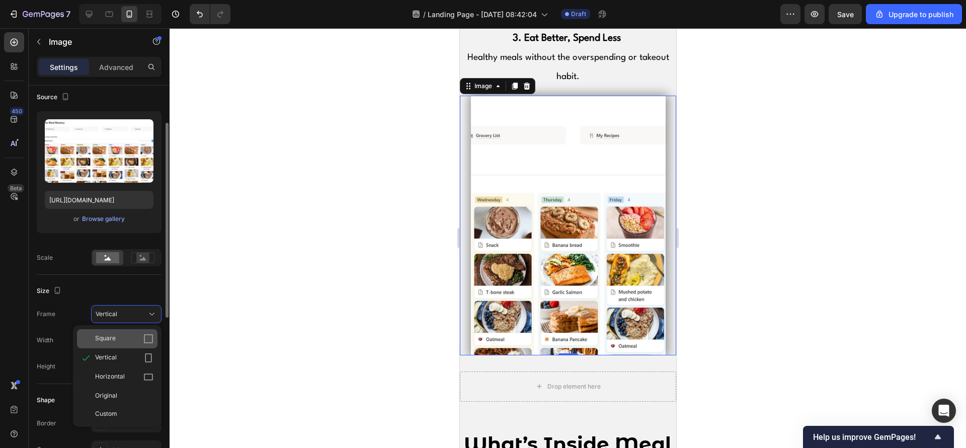
click at [142, 343] on div "Square" at bounding box center [124, 339] width 58 height 10
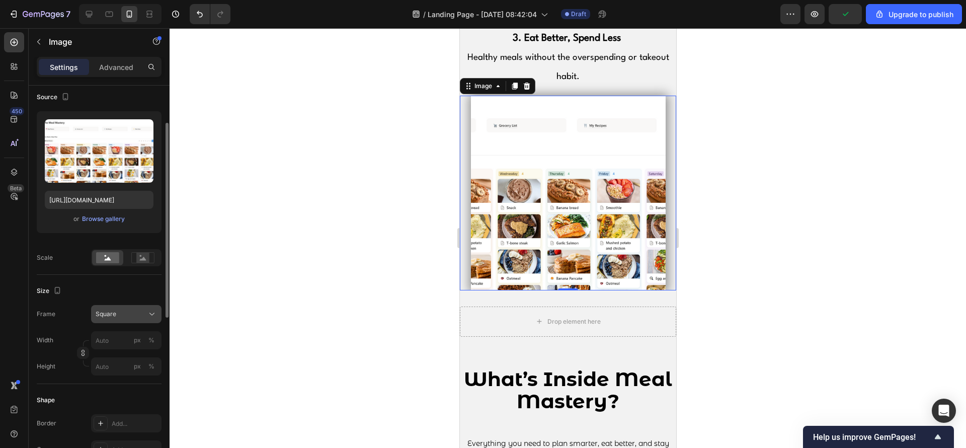
click at [142, 320] on button "Square" at bounding box center [126, 314] width 70 height 18
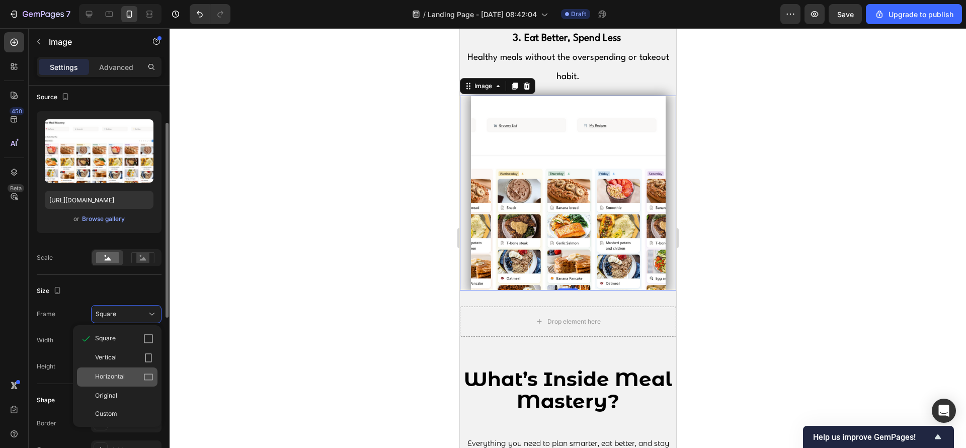
click at [142, 372] on div "Horizontal" at bounding box center [124, 377] width 58 height 10
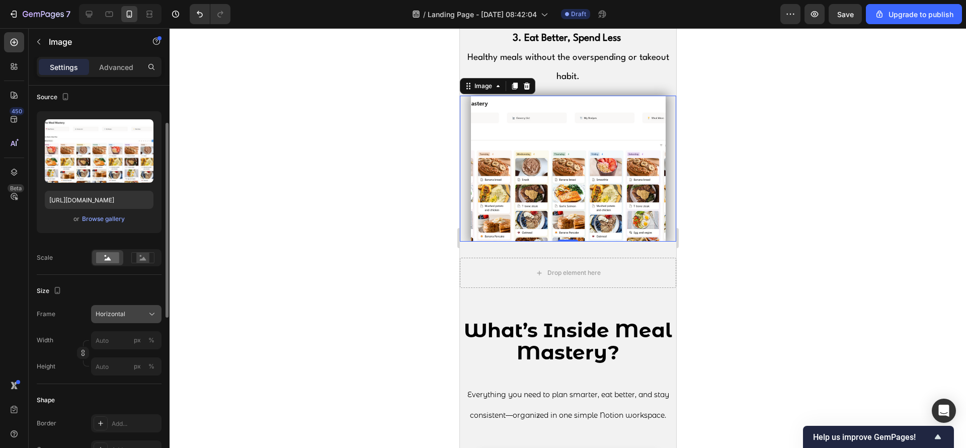
click at [150, 319] on button "Horizontal" at bounding box center [126, 314] width 70 height 18
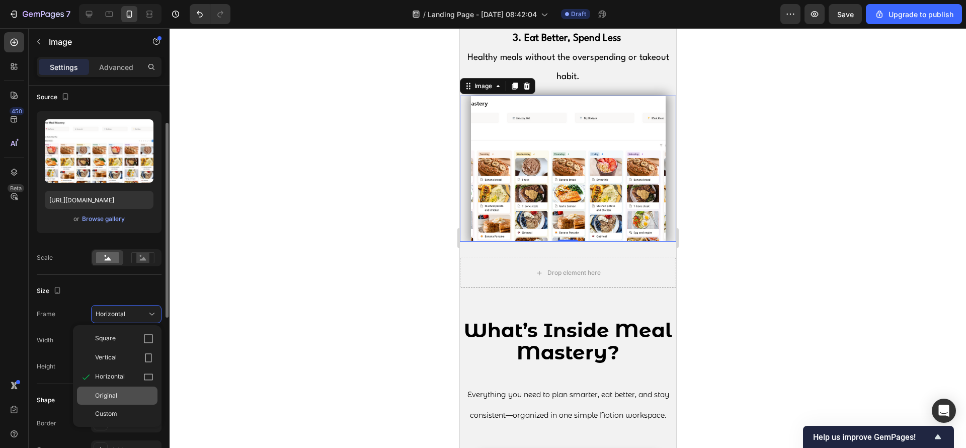
click at [126, 395] on div "Original" at bounding box center [124, 395] width 58 height 9
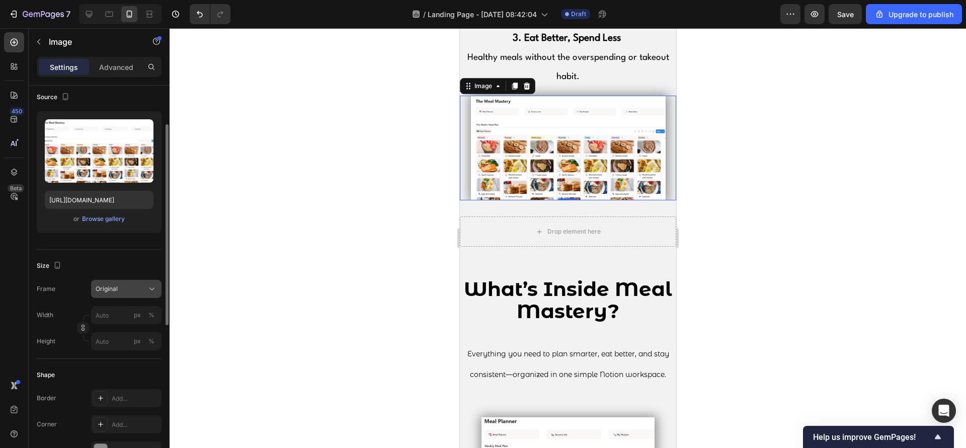
click at [151, 288] on icon at bounding box center [152, 289] width 10 height 10
click at [117, 392] on div "Custom" at bounding box center [124, 388] width 58 height 9
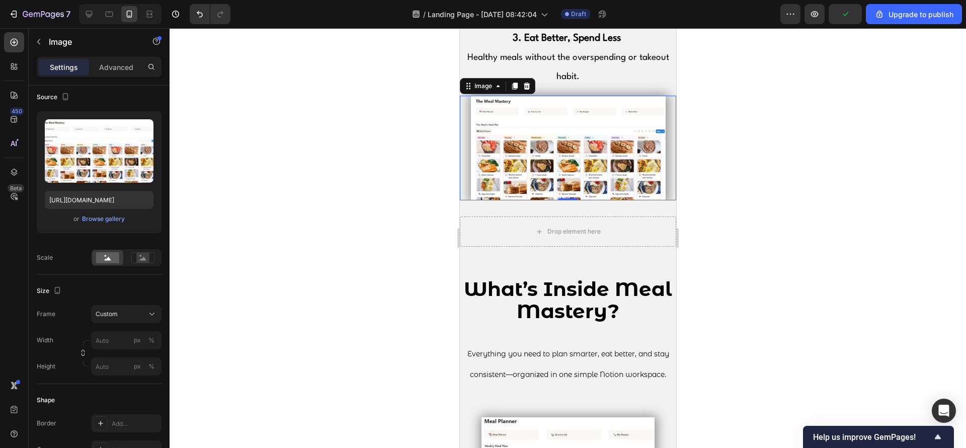
click at [250, 321] on div at bounding box center [568, 238] width 796 height 420
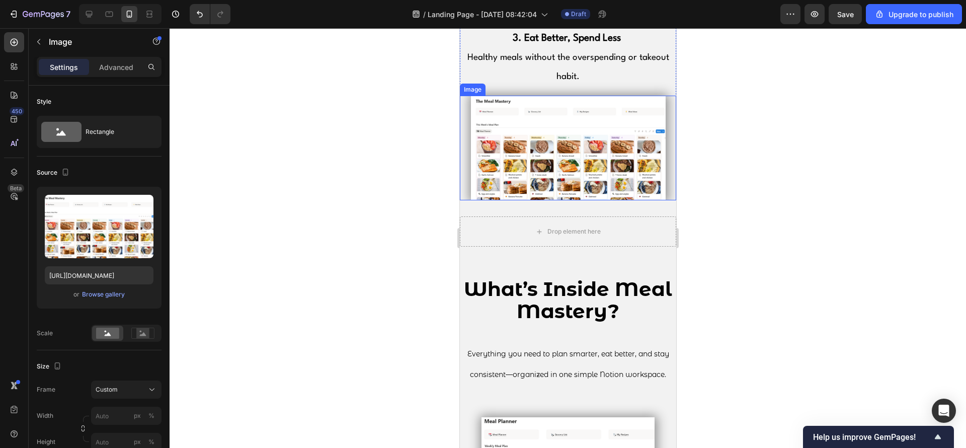
click at [476, 188] on img at bounding box center [567, 148] width 195 height 105
click at [120, 419] on input "px %" at bounding box center [126, 416] width 70 height 18
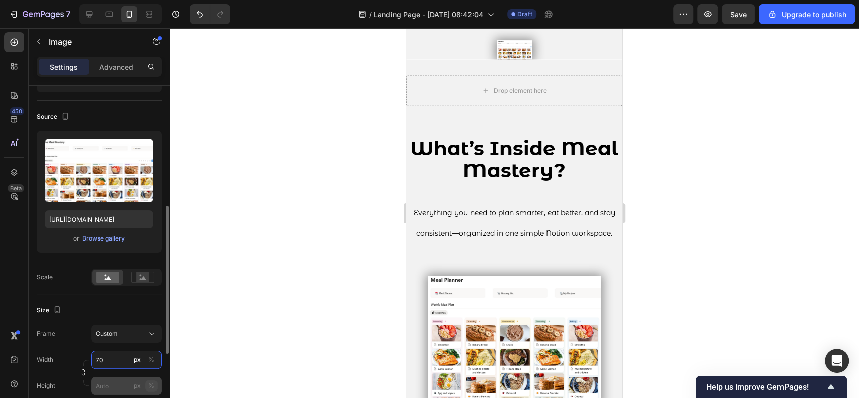
scroll to position [123, 0]
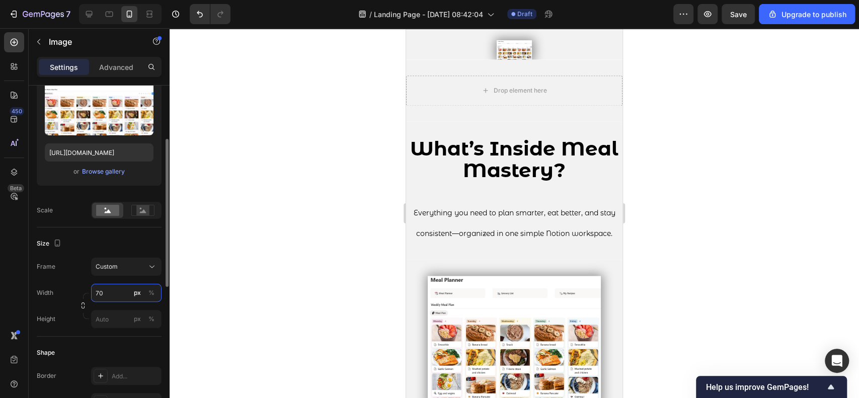
drag, startPoint x: 115, startPoint y: 290, endPoint x: 96, endPoint y: 291, distance: 18.6
click at [96, 291] on input "70" at bounding box center [126, 293] width 70 height 18
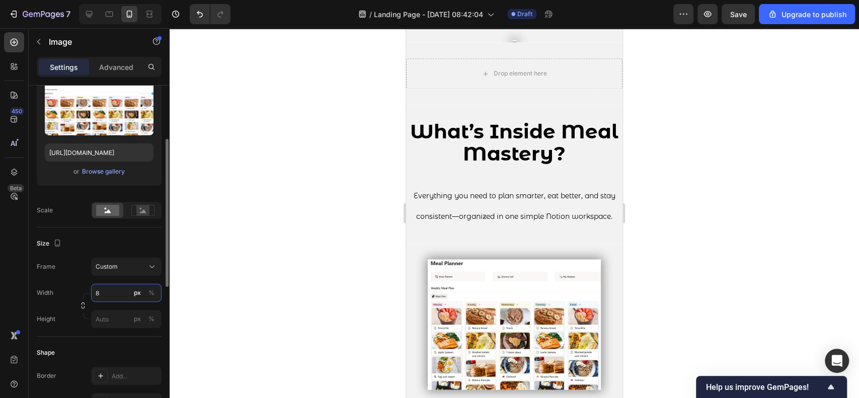
type input "80"
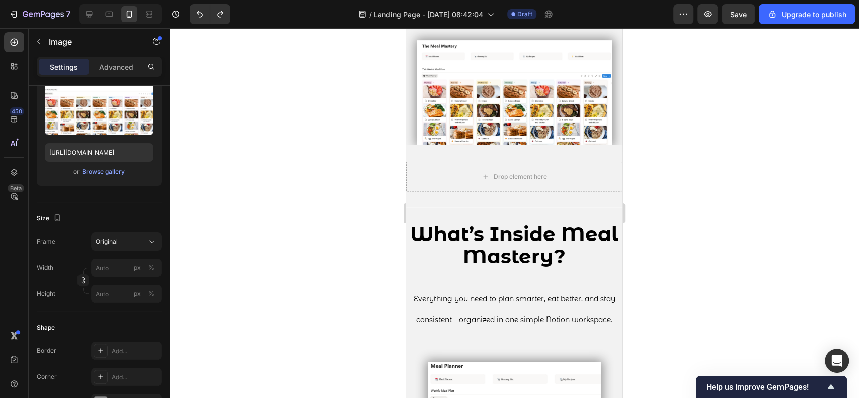
click at [556, 70] on img at bounding box center [514, 92] width 195 height 105
click at [82, 279] on icon "button" at bounding box center [83, 278] width 3 height 3
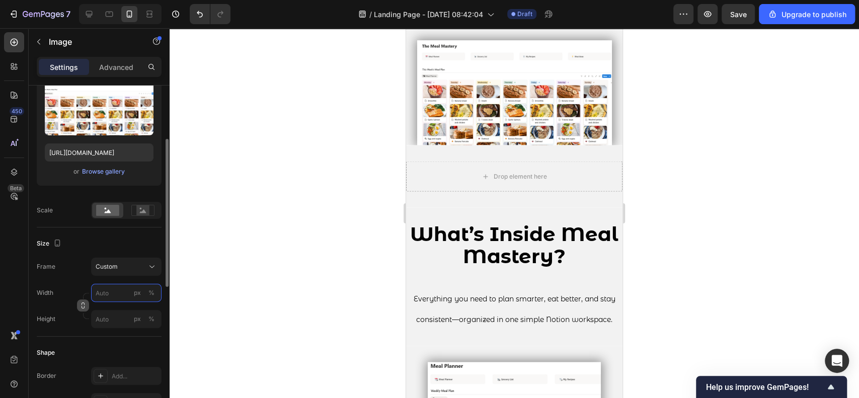
click at [113, 292] on input "px %" at bounding box center [126, 293] width 70 height 18
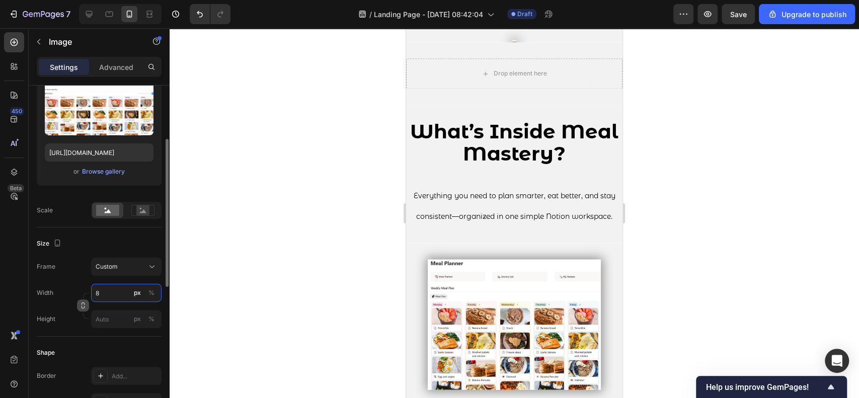
type input "80"
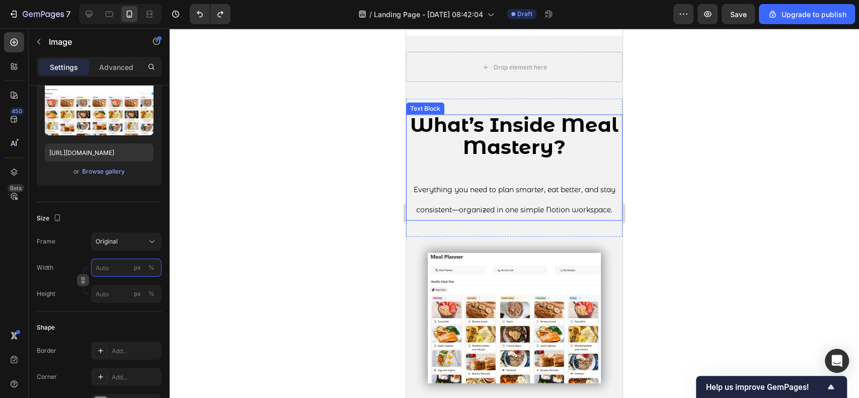
scroll to position [1322, 0]
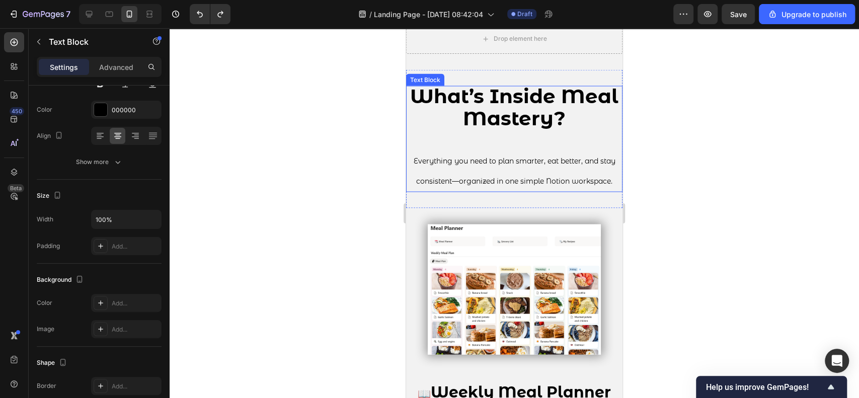
click at [416, 186] on span "consistent—organized in one simple Notion workspace." at bounding box center [514, 181] width 196 height 9
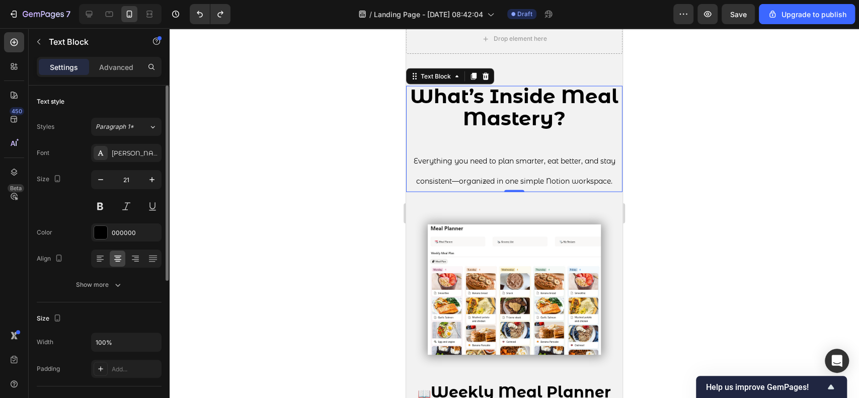
click at [416, 186] on span "consistent—organized in one simple Notion workspace." at bounding box center [514, 181] width 196 height 9
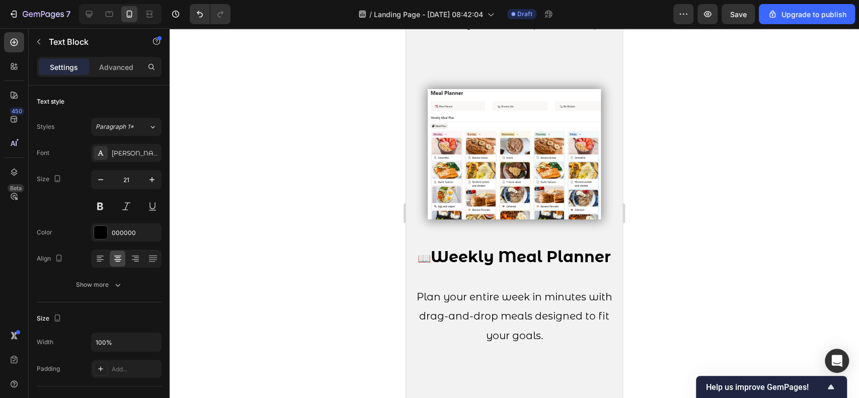
scroll to position [1456, 0]
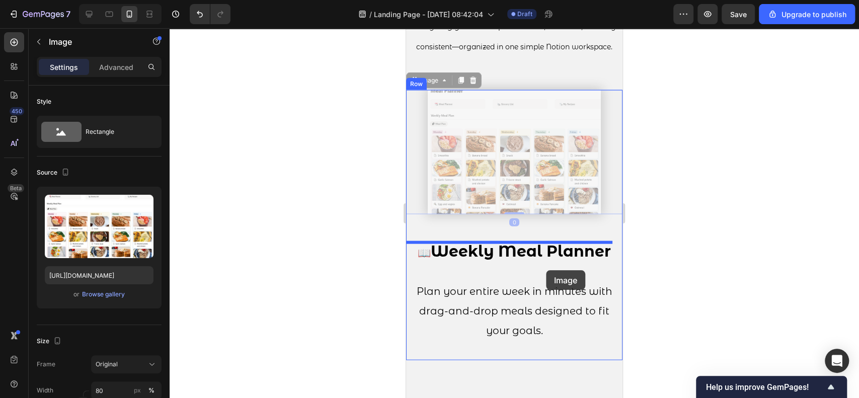
drag, startPoint x: 543, startPoint y: 180, endPoint x: 546, endPoint y: 269, distance: 89.1
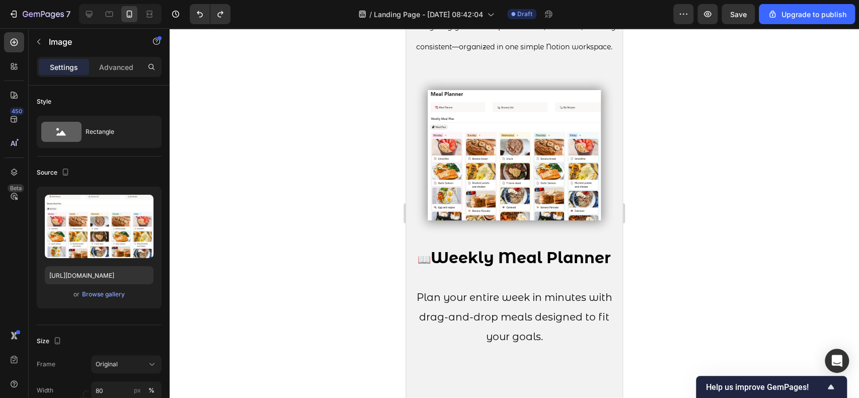
click at [463, 203] on img at bounding box center [514, 155] width 173 height 130
click at [443, 105] on div "Image 📖 Weekly Meal Planner Plan your entire week in minutes with drag-and-drop…" at bounding box center [514, 228] width 216 height 308
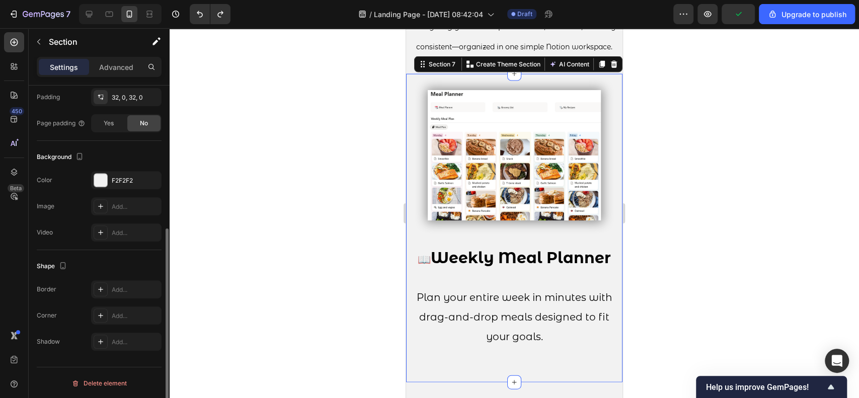
scroll to position [0, 0]
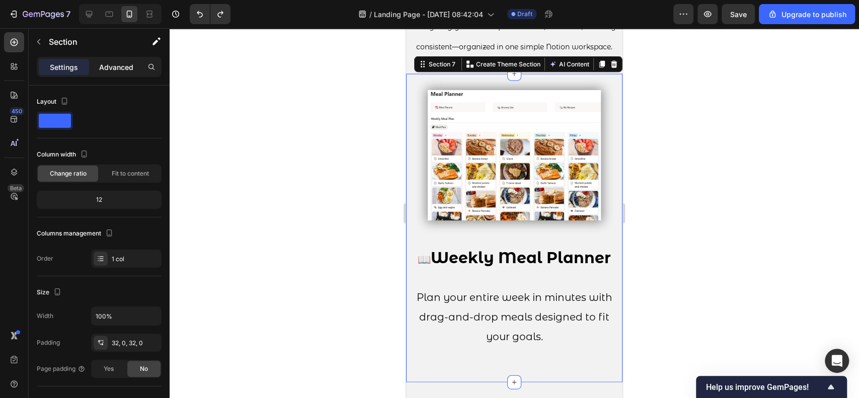
click at [121, 74] on div "Advanced" at bounding box center [116, 67] width 50 height 16
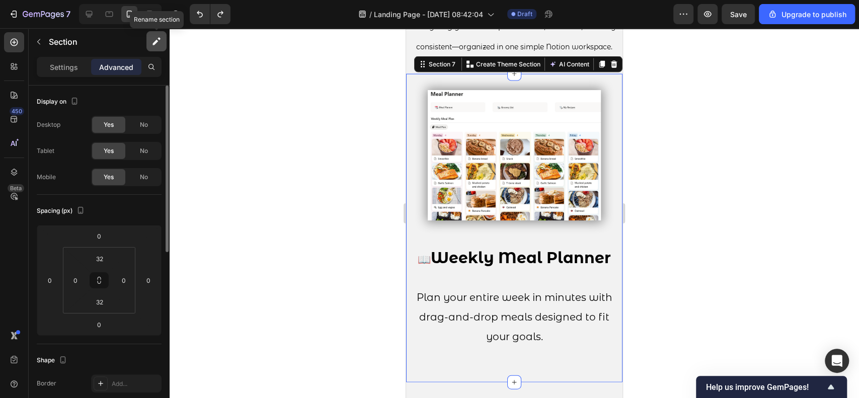
click at [153, 46] on button "button" at bounding box center [156, 41] width 20 height 20
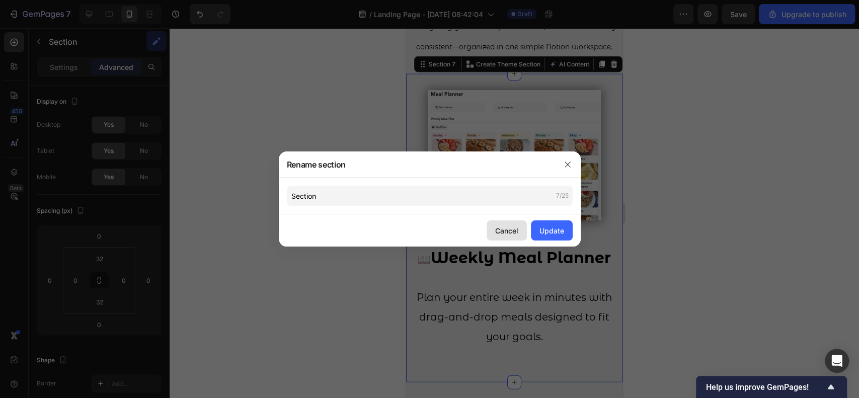
click at [503, 225] on div "Cancel" at bounding box center [506, 230] width 23 height 11
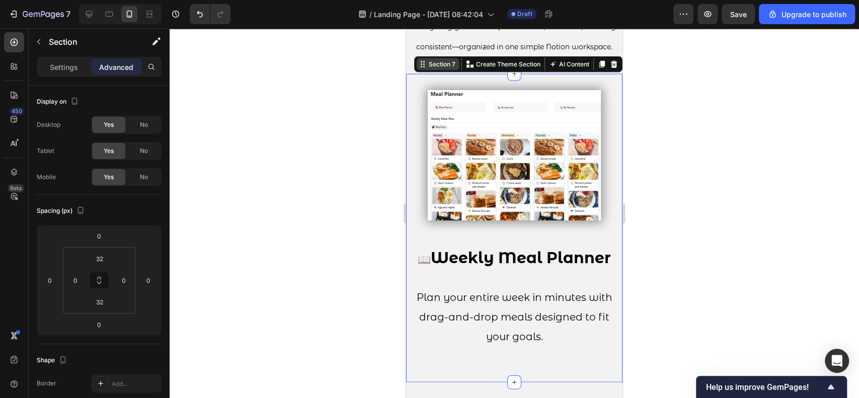
click at [421, 68] on icon at bounding box center [422, 67] width 2 height 2
click at [417, 70] on div "Section 7" at bounding box center [438, 64] width 43 height 12
click at [432, 69] on div "Section 7" at bounding box center [442, 64] width 31 height 9
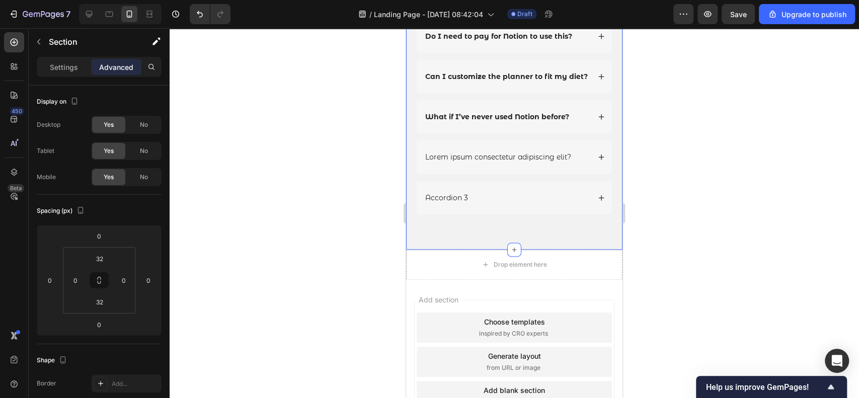
scroll to position [3405, 0]
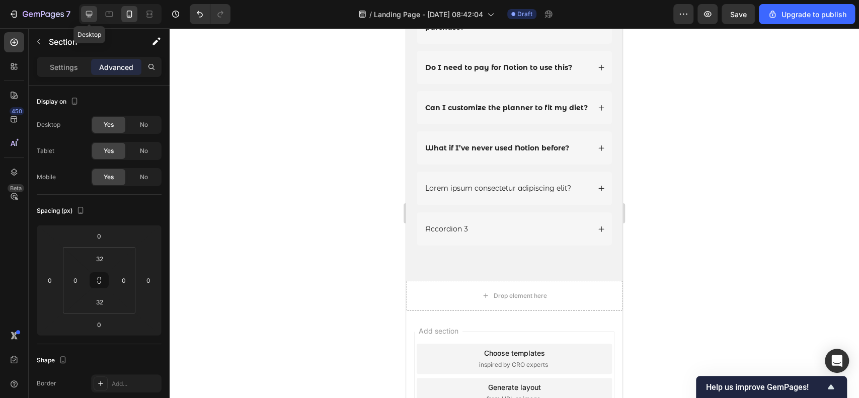
click at [89, 13] on icon at bounding box center [89, 14] width 10 height 10
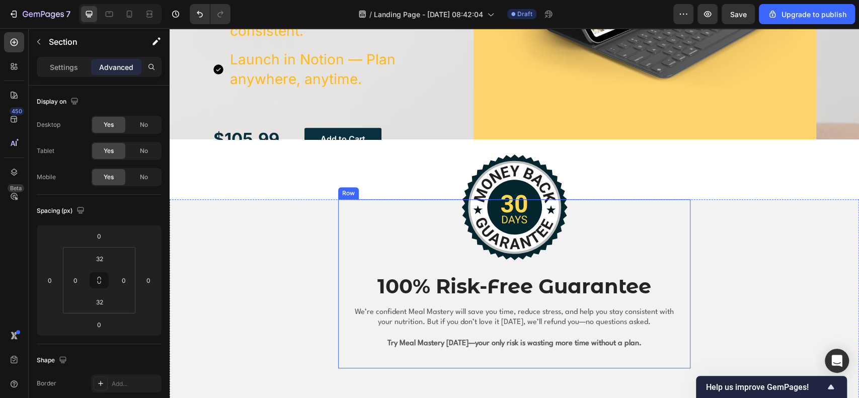
scroll to position [3365, 0]
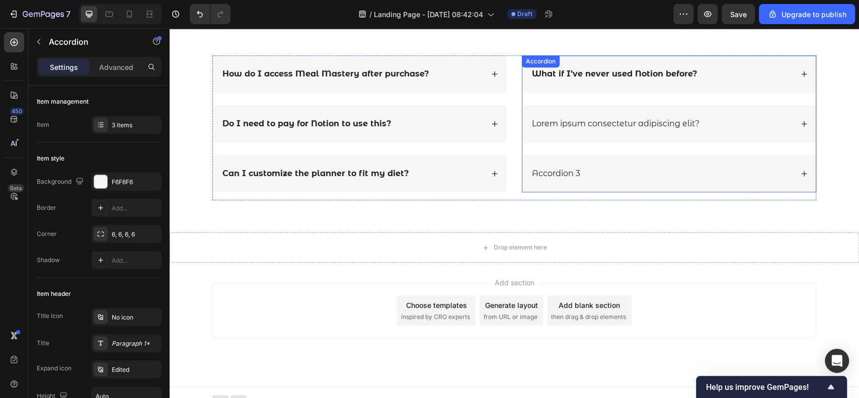
click at [549, 127] on p "Lorem ipsum consectetur adipiscing elit?" at bounding box center [616, 124] width 168 height 11
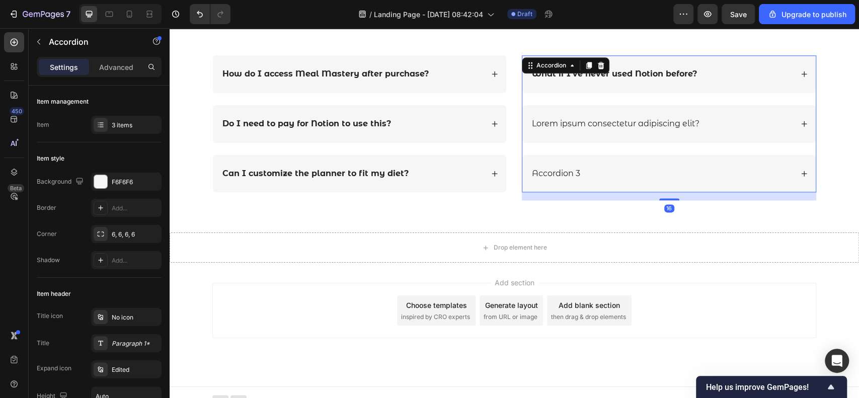
click at [792, 121] on div "Lorem ipsum consectetur adipiscing elit?" at bounding box center [668, 124] width 293 height 38
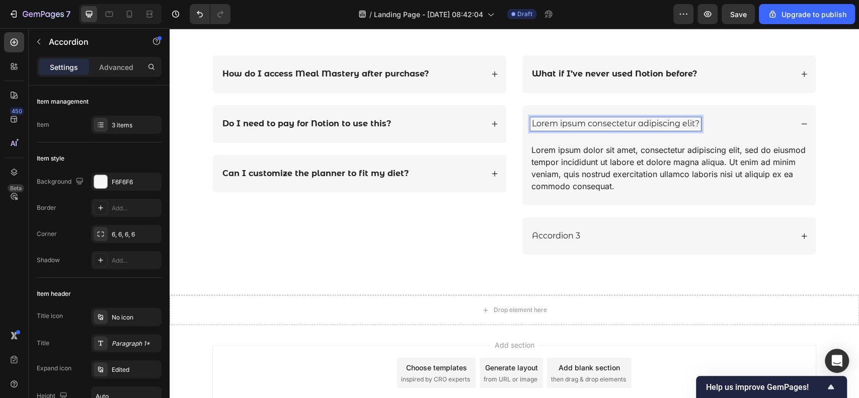
click at [617, 121] on p "Lorem ipsum consectetur adipiscing elit?" at bounding box center [616, 124] width 168 height 11
click at [617, 119] on p "Lorem ipsum consectetur adipiscing elit?" at bounding box center [616, 124] width 168 height 11
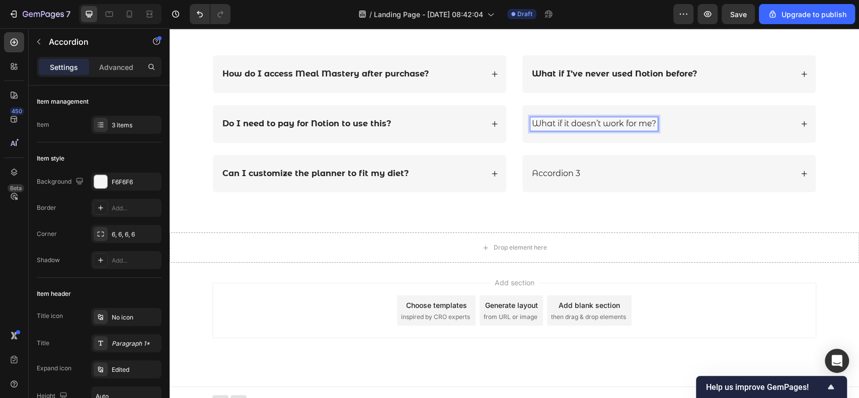
click at [608, 119] on p "What if it doesn’t work for me?" at bounding box center [594, 124] width 124 height 11
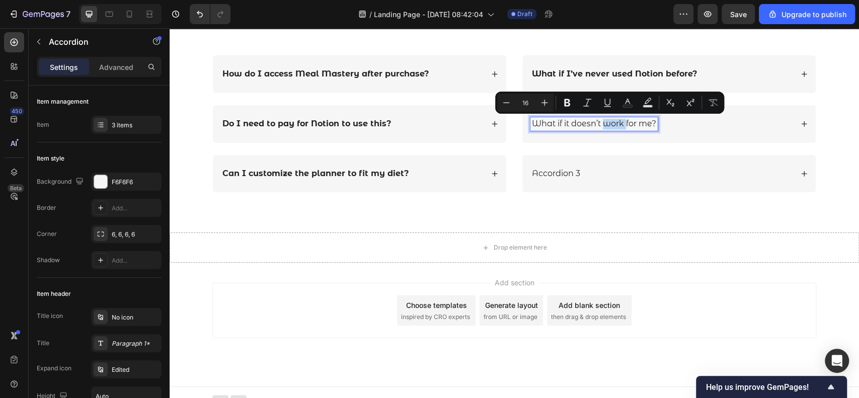
click at [618, 126] on p "What if it doesn’t work for me?" at bounding box center [594, 124] width 124 height 11
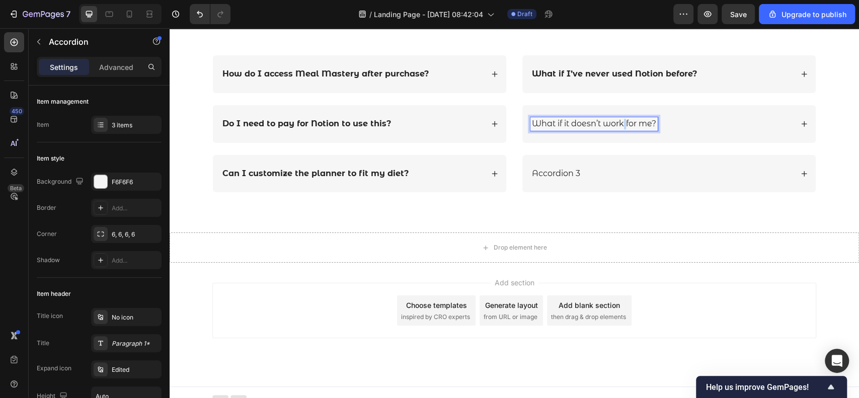
click at [617, 126] on p "What if it doesn’t work for me?" at bounding box center [594, 124] width 124 height 11
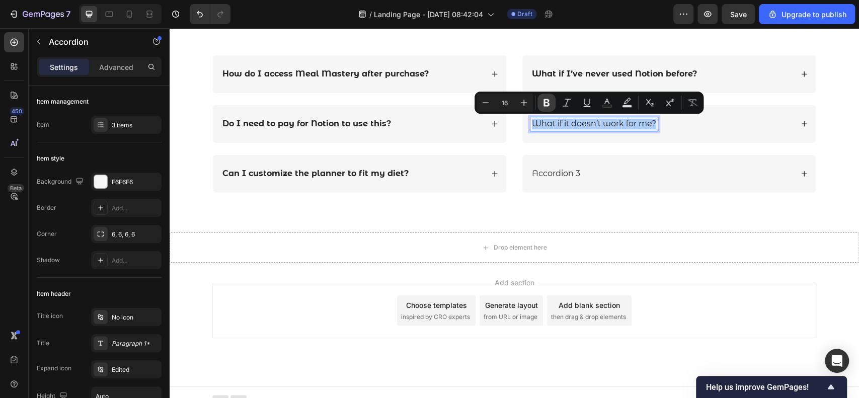
click at [547, 100] on icon "Editor contextual toolbar" at bounding box center [546, 103] width 10 height 10
click at [801, 127] on div "What if it doesn’t work for me?" at bounding box center [668, 124] width 293 height 38
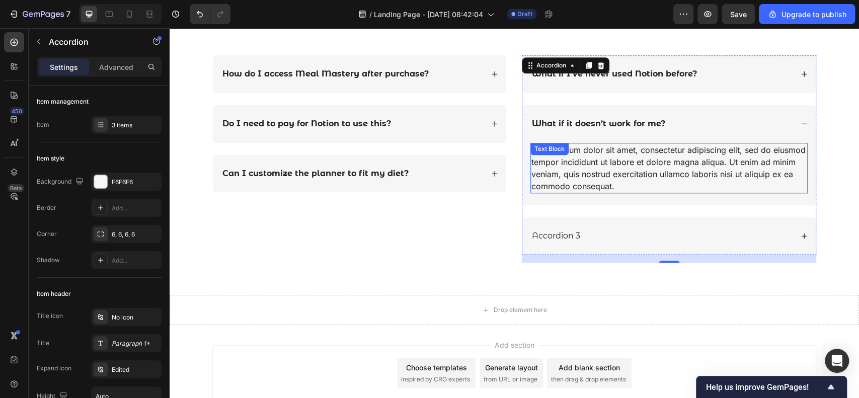
click at [673, 155] on div "Lorem ipsum dolor sit amet, consectetur adipiscing elit, sed do eiusmod tempor …" at bounding box center [668, 168] width 277 height 50
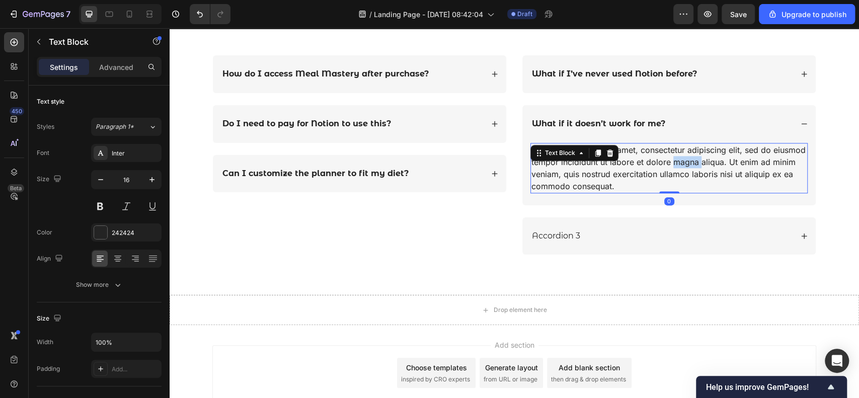
click at [672, 155] on div "Lorem ipsum dolor sit amet, consectetur adipiscing elit, sed do eiusmod tempor …" at bounding box center [668, 168] width 277 height 50
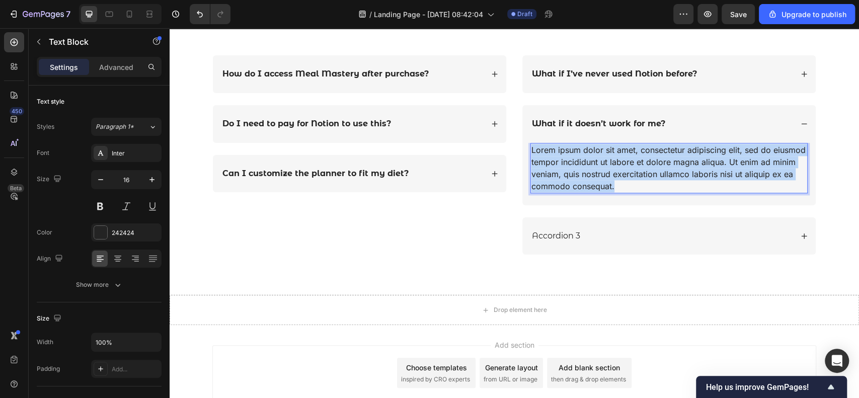
click at [672, 155] on p "Lorem ipsum dolor sit amet, consectetur adipiscing elit, sed do eiusmod tempor …" at bounding box center [668, 168] width 275 height 48
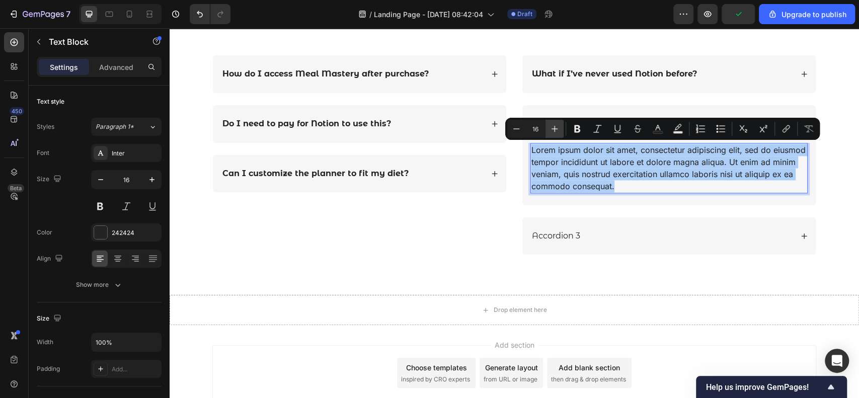
click at [557, 129] on icon "Editor contextual toolbar" at bounding box center [554, 129] width 10 height 10
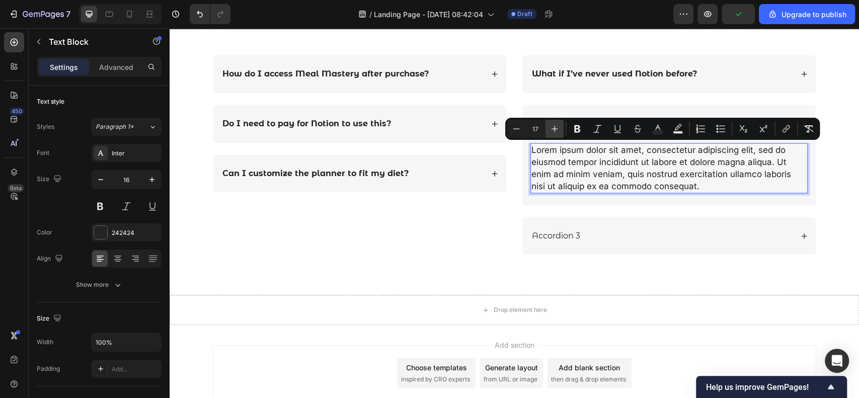
click at [557, 129] on icon "Editor contextual toolbar" at bounding box center [554, 129] width 10 height 10
click at [556, 129] on icon "Editor contextual toolbar" at bounding box center [554, 129] width 7 height 7
click at [556, 128] on icon "Editor contextual toolbar" at bounding box center [554, 129] width 10 height 10
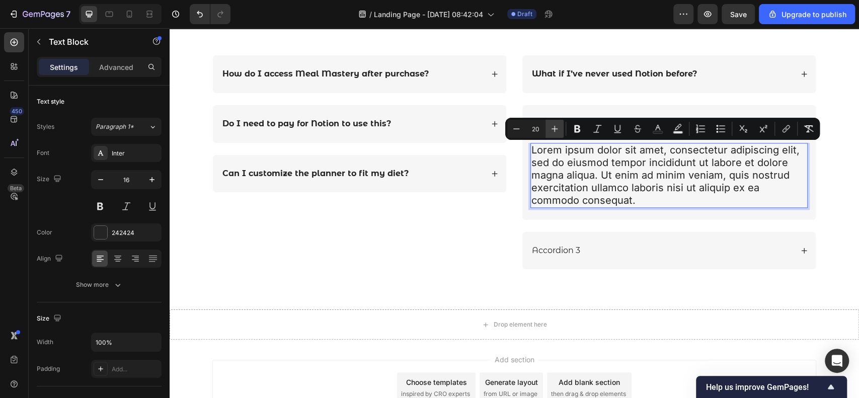
click at [556, 128] on icon "Editor contextual toolbar" at bounding box center [554, 129] width 10 height 10
type input "22"
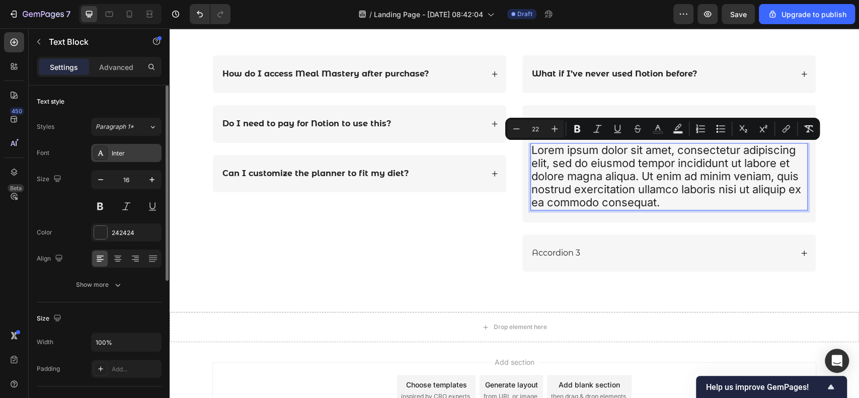
click at [139, 154] on div "Inter" at bounding box center [135, 153] width 47 height 9
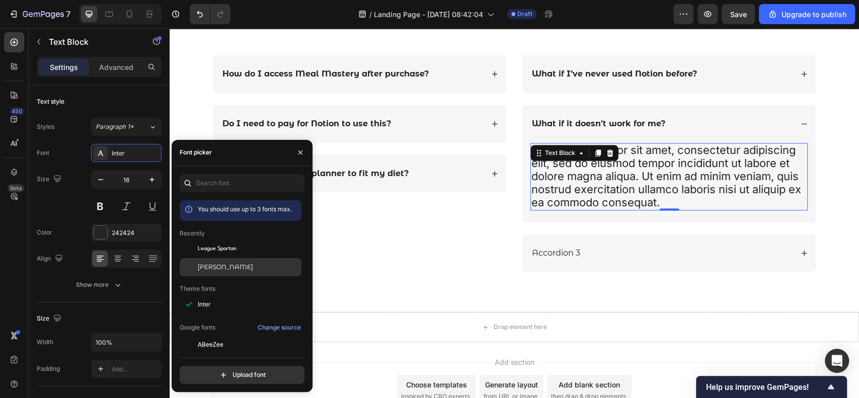
click at [221, 265] on span "[PERSON_NAME]" at bounding box center [225, 267] width 55 height 9
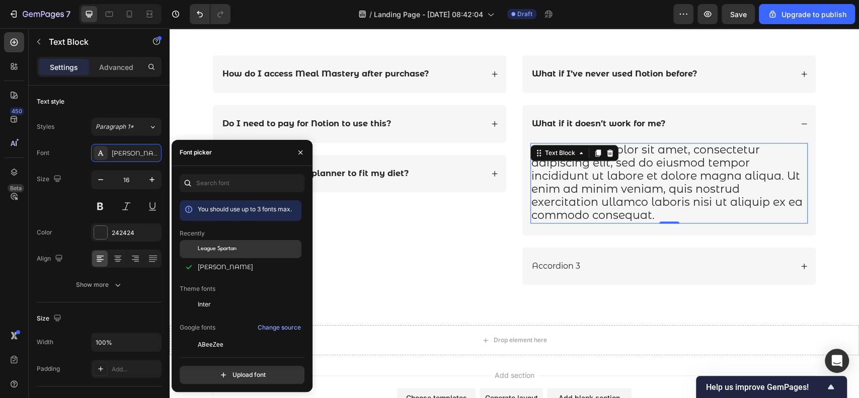
click at [233, 240] on div "League Spartan" at bounding box center [241, 249] width 122 height 18
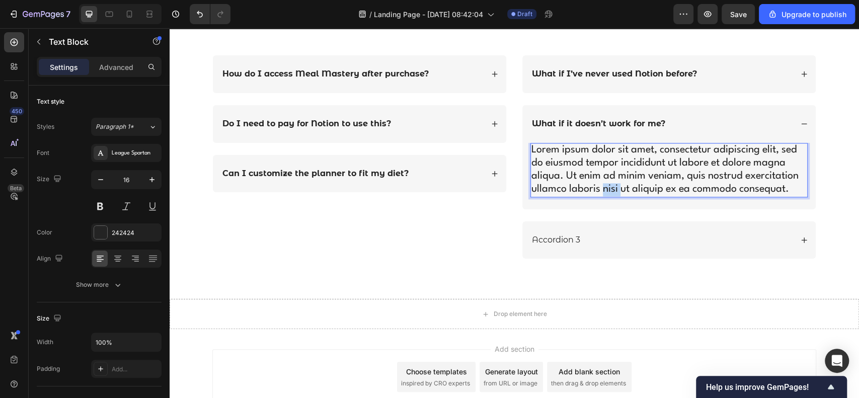
click at [596, 182] on span "Lorem ipsum dolor sit amet, consectetur adipiscing elit, sed do eiusmod tempor …" at bounding box center [664, 169] width 267 height 49
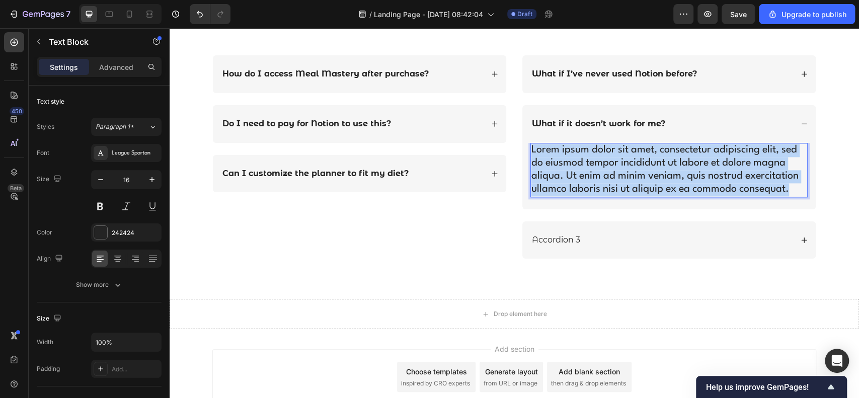
click at [596, 182] on span "Lorem ipsum dolor sit amet, consectetur adipiscing elit, sed do eiusmod tempor …" at bounding box center [664, 169] width 267 height 49
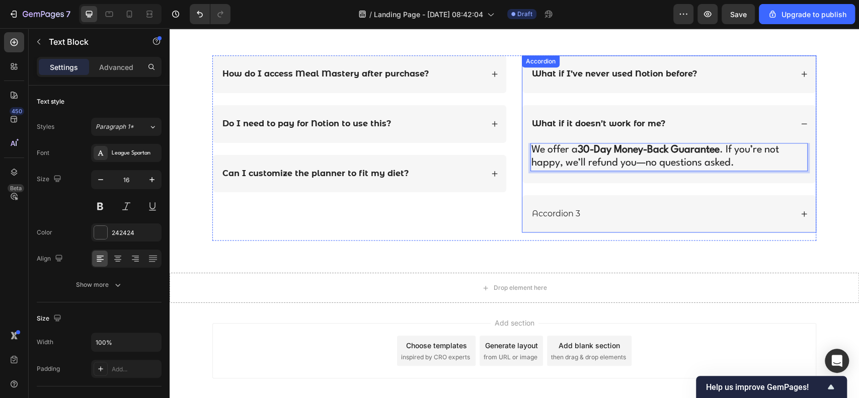
click at [616, 210] on div "Accordion 3" at bounding box center [661, 214] width 262 height 14
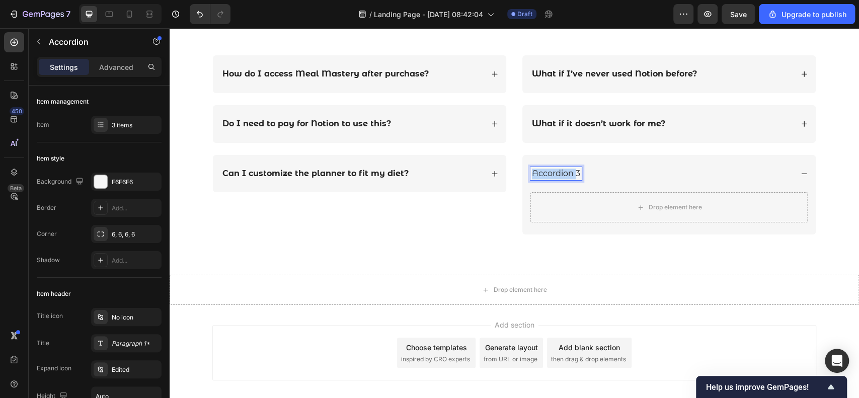
click at [556, 173] on p "Accordion 3" at bounding box center [556, 174] width 48 height 11
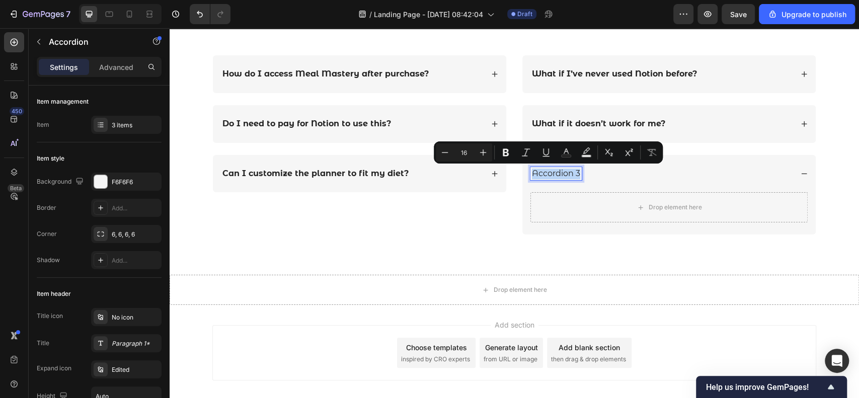
click at [556, 173] on p "Accordion 3" at bounding box center [556, 174] width 48 height 11
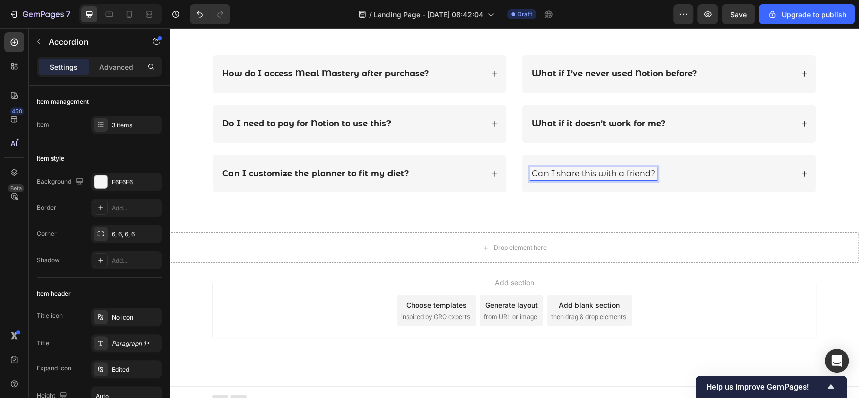
click at [590, 170] on p "Can I share this with a friend?" at bounding box center [593, 174] width 123 height 11
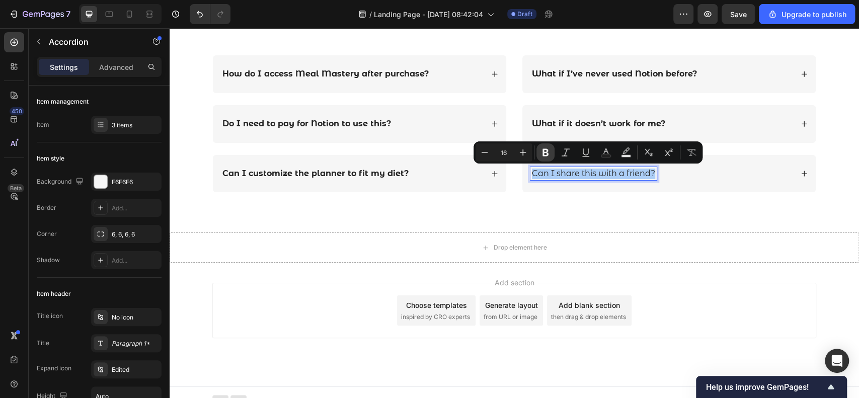
click at [549, 153] on icon "Editor contextual toolbar" at bounding box center [545, 152] width 10 height 10
click at [804, 177] on div "Can I share this with a friend?" at bounding box center [668, 174] width 293 height 38
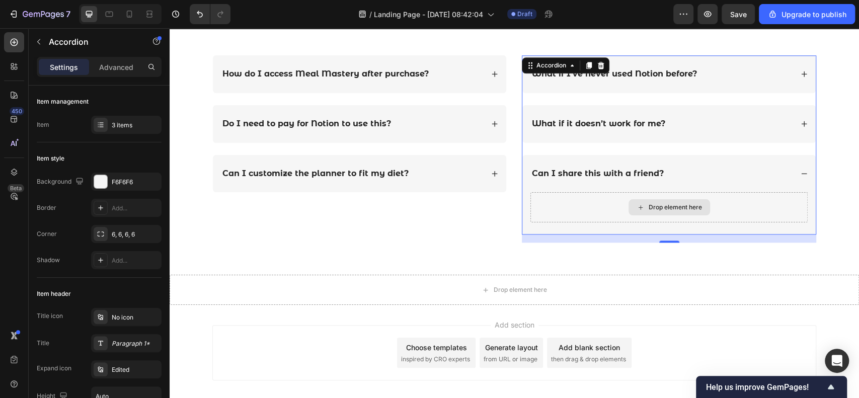
click at [652, 208] on div "Drop element here" at bounding box center [675, 207] width 53 height 8
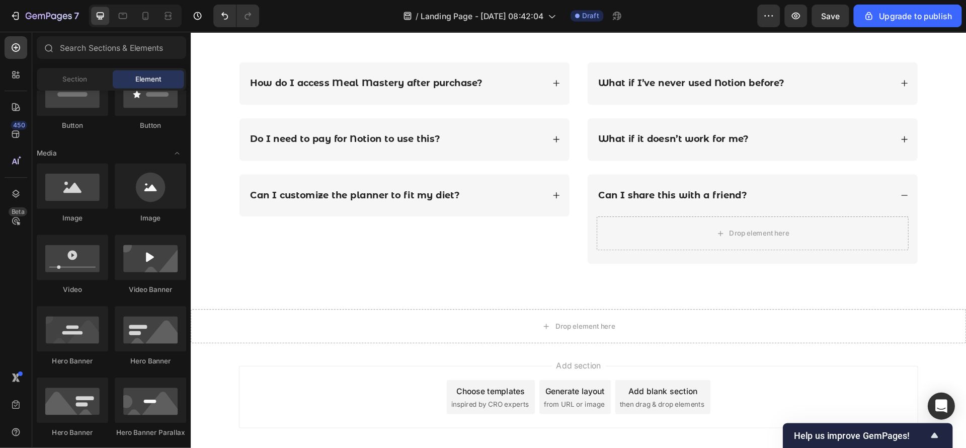
scroll to position [134, 0]
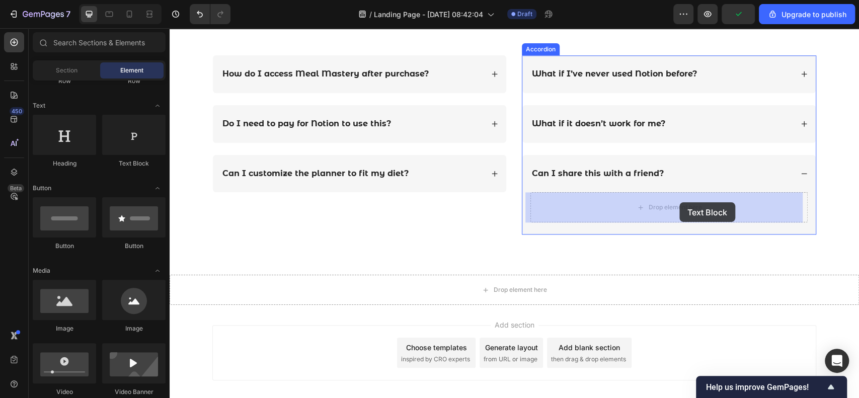
drag, startPoint x: 300, startPoint y: 158, endPoint x: 679, endPoint y: 202, distance: 381.4
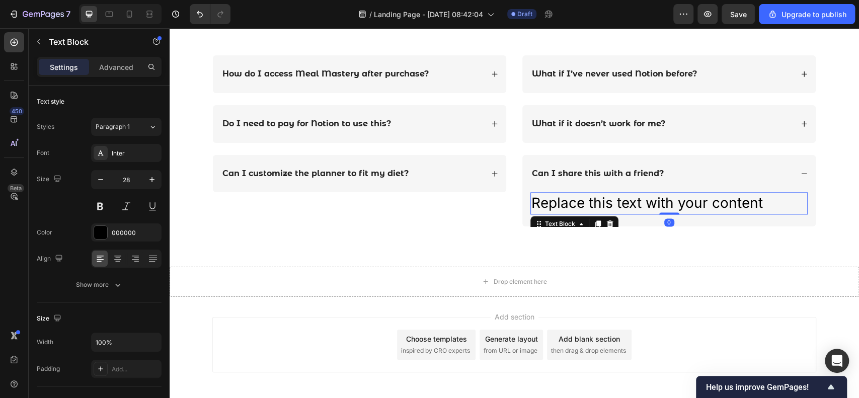
click at [649, 195] on div "Replace this text with your content" at bounding box center [668, 203] width 277 height 22
click at [649, 196] on p "Replace this text with your content" at bounding box center [668, 203] width 275 height 20
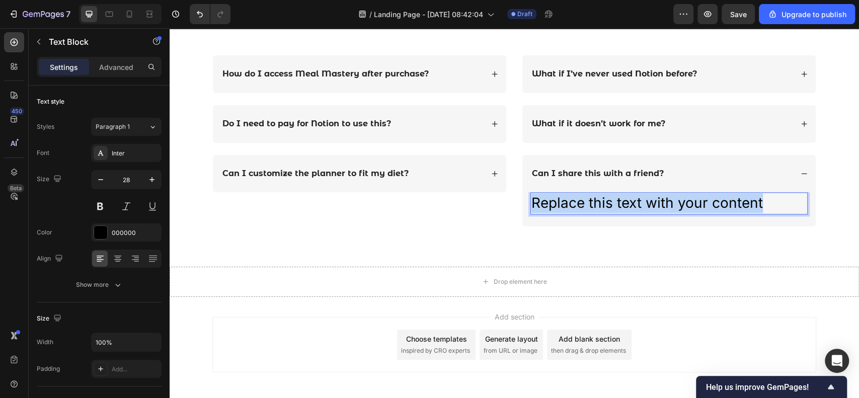
click at [649, 196] on p "Replace this text with your content" at bounding box center [668, 203] width 275 height 20
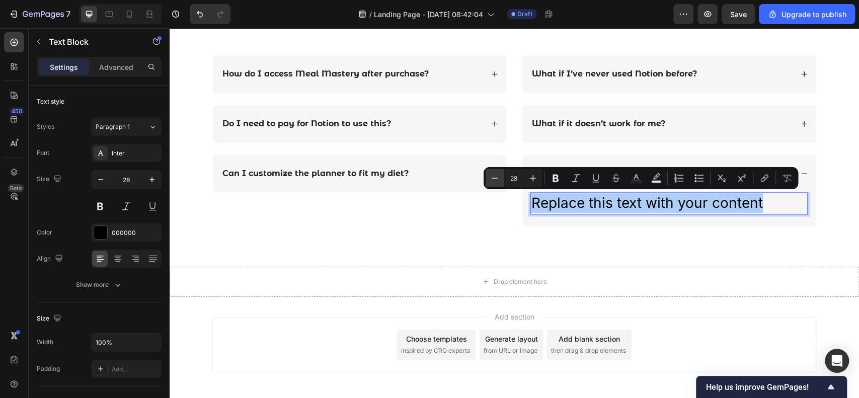
click at [499, 175] on icon "Editor contextual toolbar" at bounding box center [495, 178] width 10 height 10
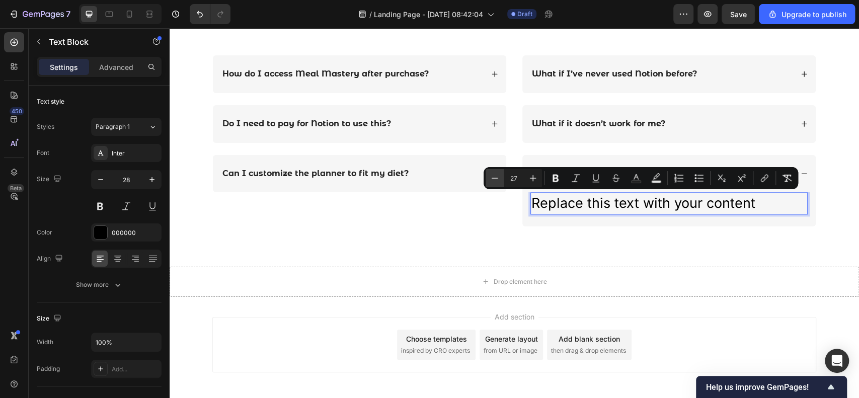
click at [499, 175] on icon "Editor contextual toolbar" at bounding box center [495, 178] width 10 height 10
click at [498, 175] on icon "Editor contextual toolbar" at bounding box center [495, 178] width 10 height 10
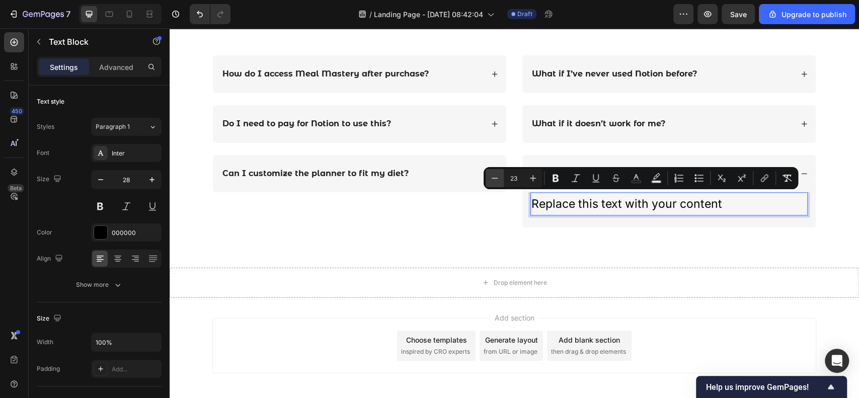
type input "22"
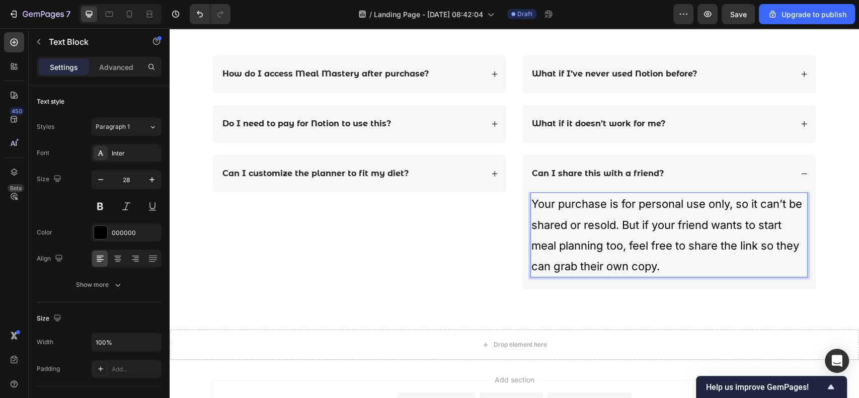
click at [646, 266] on span "Your purchase is for personal use only, so it can’t be shared or resold. But if…" at bounding box center [666, 234] width 271 height 75
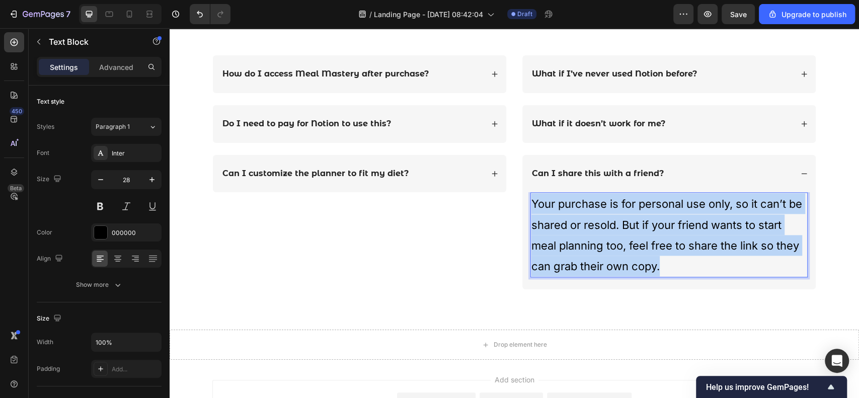
click at [646, 266] on span "Your purchase is for personal use only, so it can’t be shared or resold. But if…" at bounding box center [666, 234] width 271 height 75
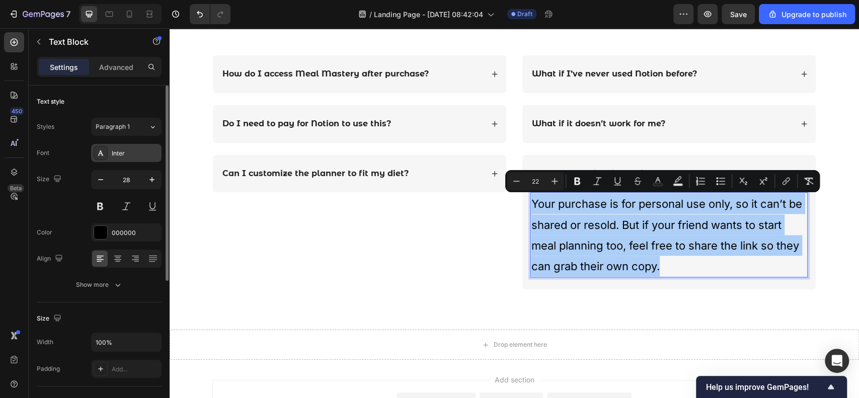
click at [135, 149] on div "Inter" at bounding box center [135, 153] width 47 height 9
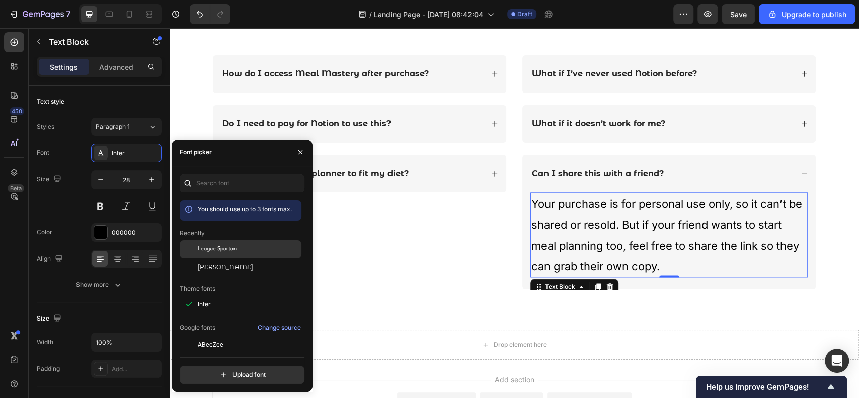
click at [224, 245] on span "League Spartan" at bounding box center [217, 249] width 39 height 9
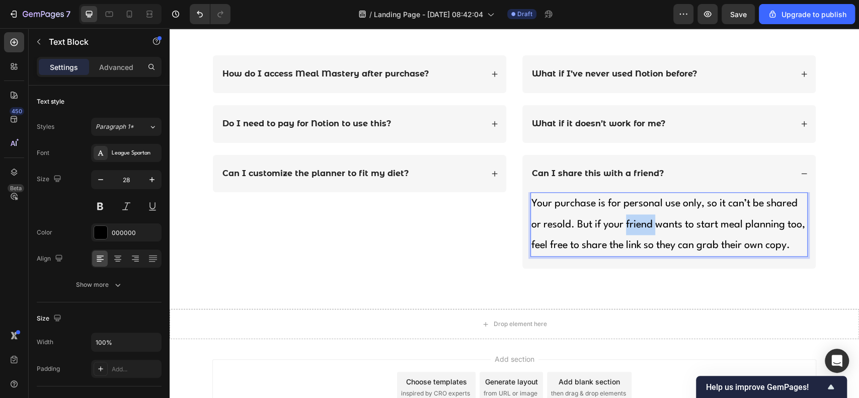
click at [645, 231] on p "Your purchase is for personal use only, so it can’t be shared or resold. But if…" at bounding box center [668, 224] width 275 height 62
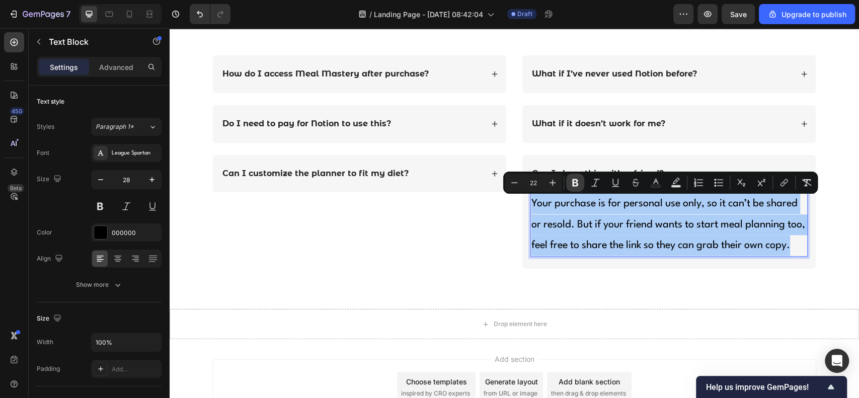
click at [574, 178] on icon "Editor contextual toolbar" at bounding box center [575, 183] width 10 height 10
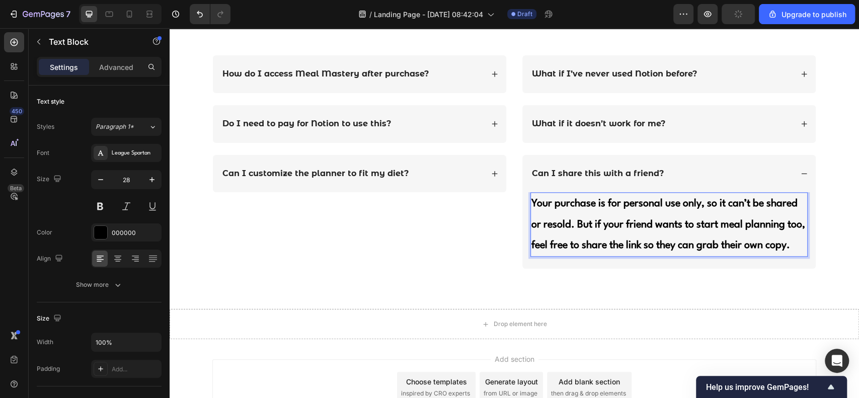
click at [574, 177] on strong "Can I share this with a friend?" at bounding box center [598, 174] width 132 height 10
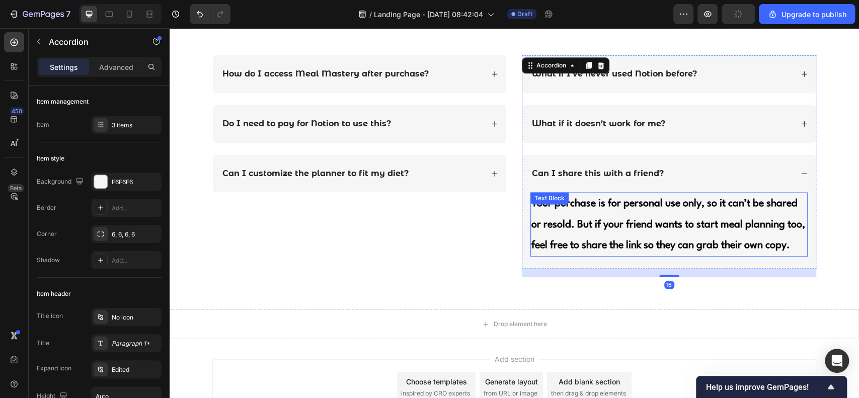
click at [602, 217] on p "Your purchase is for personal use only, so it can’t be shared or resold. But if…" at bounding box center [668, 224] width 275 height 62
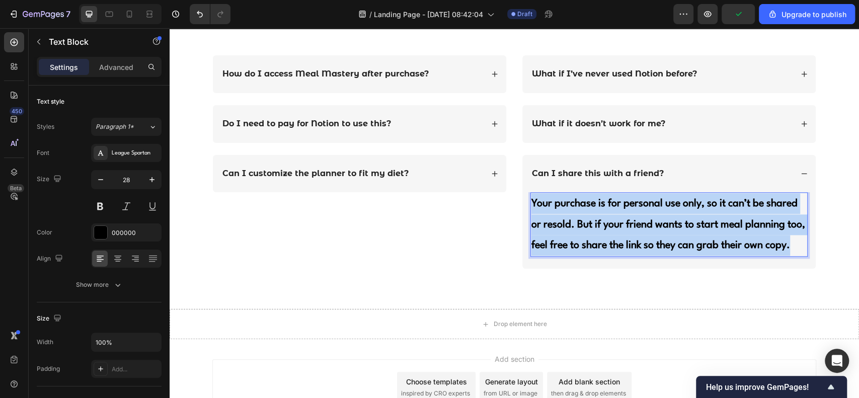
click at [602, 217] on p "Your purchase is for personal use only, so it can’t be shared or resold. But if…" at bounding box center [668, 224] width 275 height 62
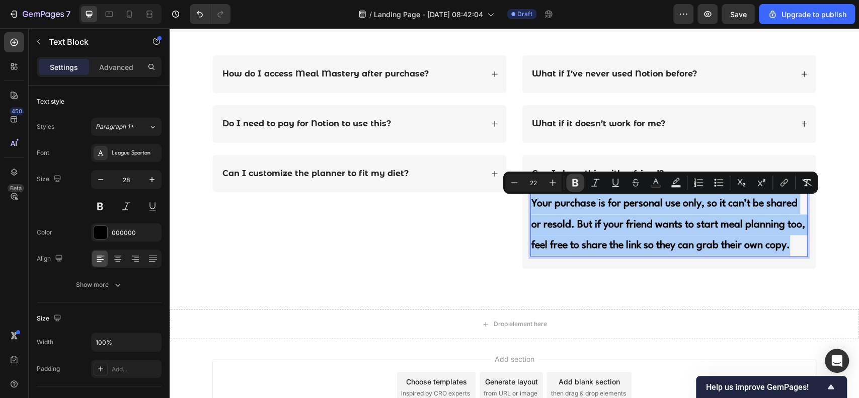
click at [578, 179] on icon "Editor contextual toolbar" at bounding box center [575, 183] width 10 height 10
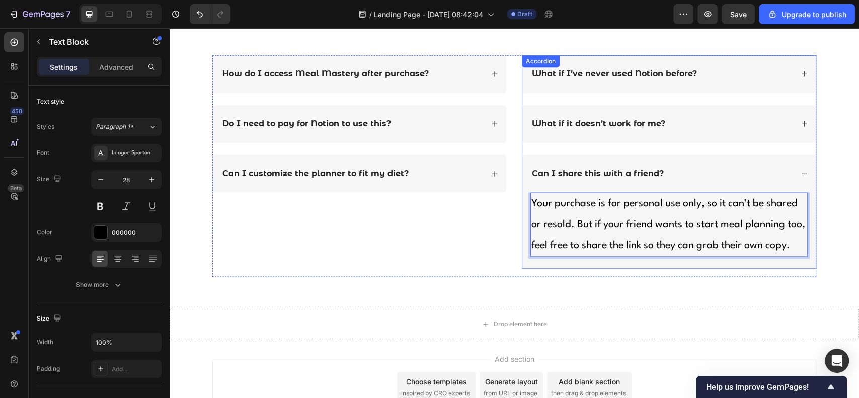
click at [800, 172] on icon at bounding box center [803, 173] width 7 height 7
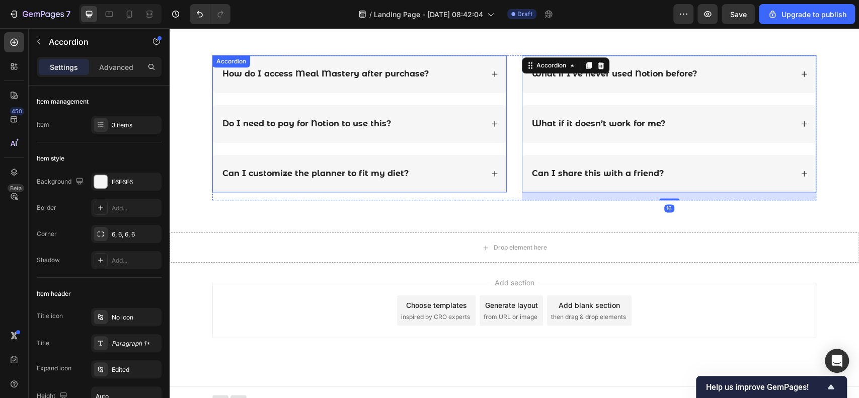
click at [493, 176] on div "Can I customize the planner to fit my diet?" at bounding box center [359, 174] width 293 height 38
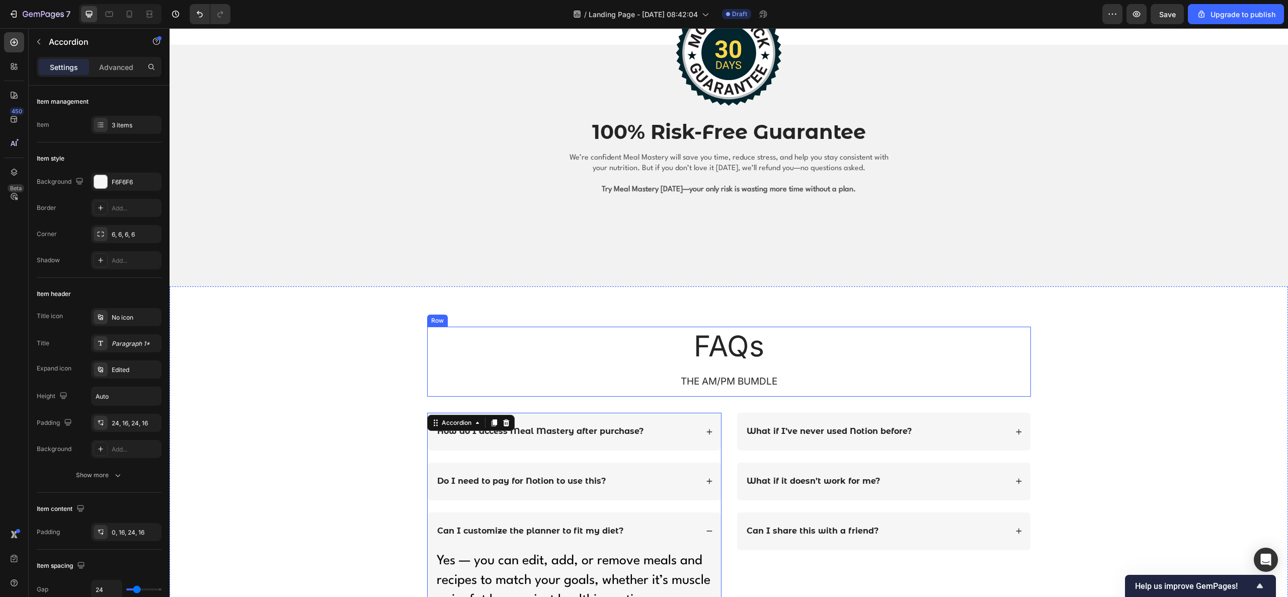
scroll to position [2848, 0]
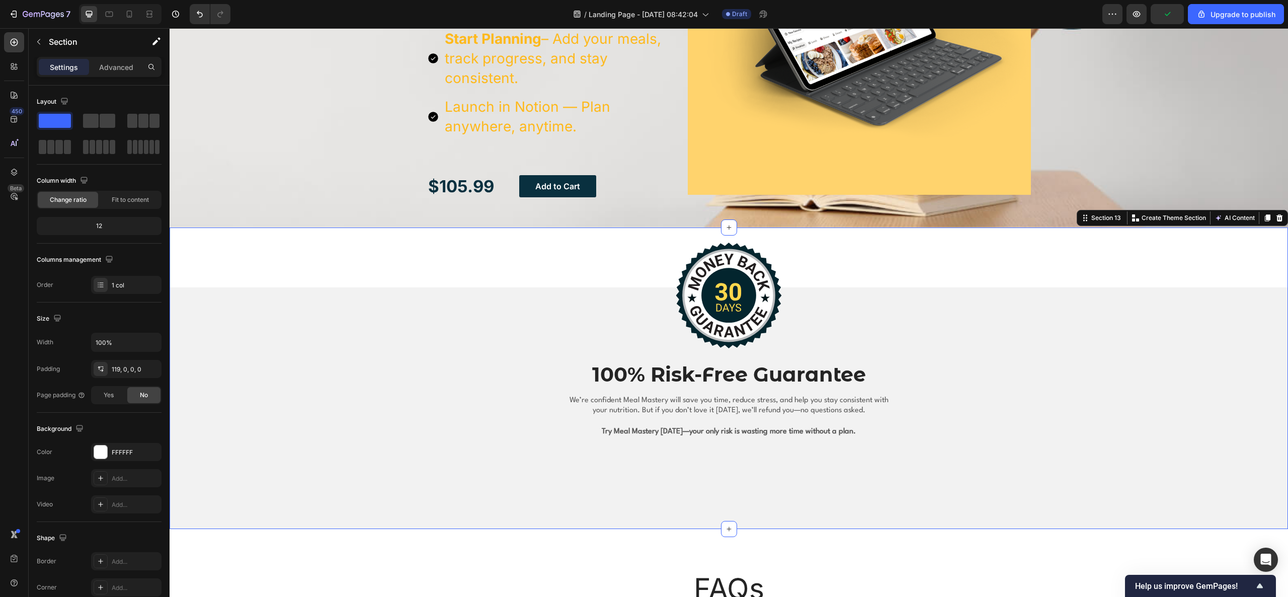
click at [965, 247] on div "Image 100% Risk-Free Guarantee Heading We’re confident Meal Mastery will save y…" at bounding box center [729, 377] width 1118 height 301
click at [103, 447] on div at bounding box center [101, 452] width 14 height 14
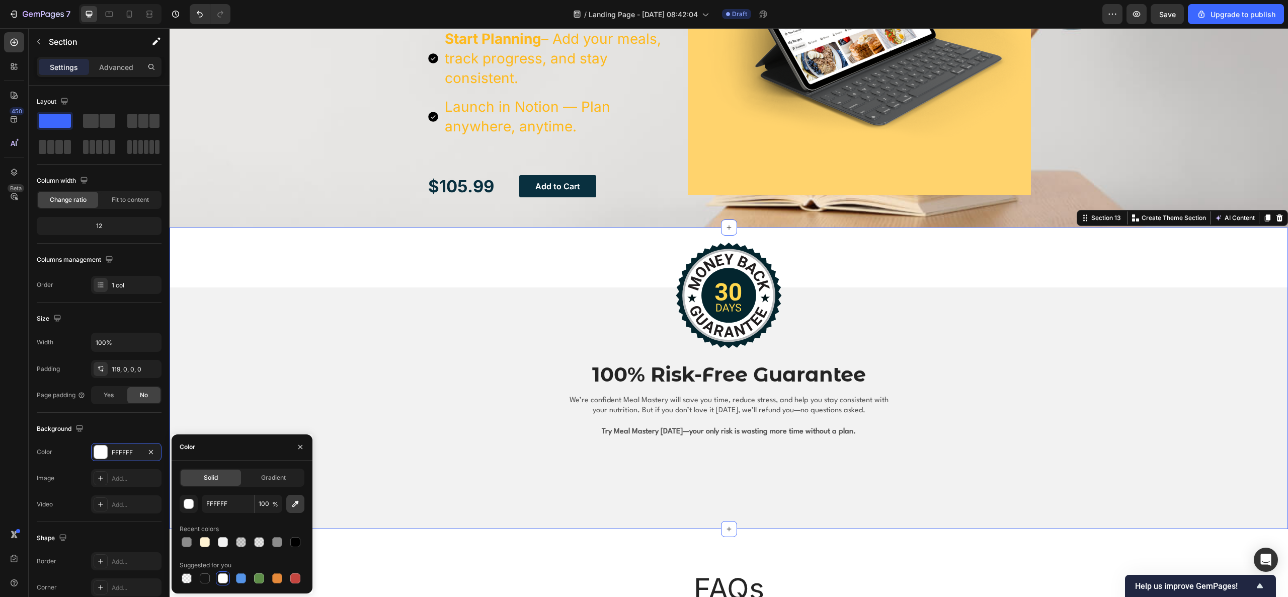
click at [296, 447] on icon "button" at bounding box center [295, 503] width 7 height 7
type input "F2F2F2"
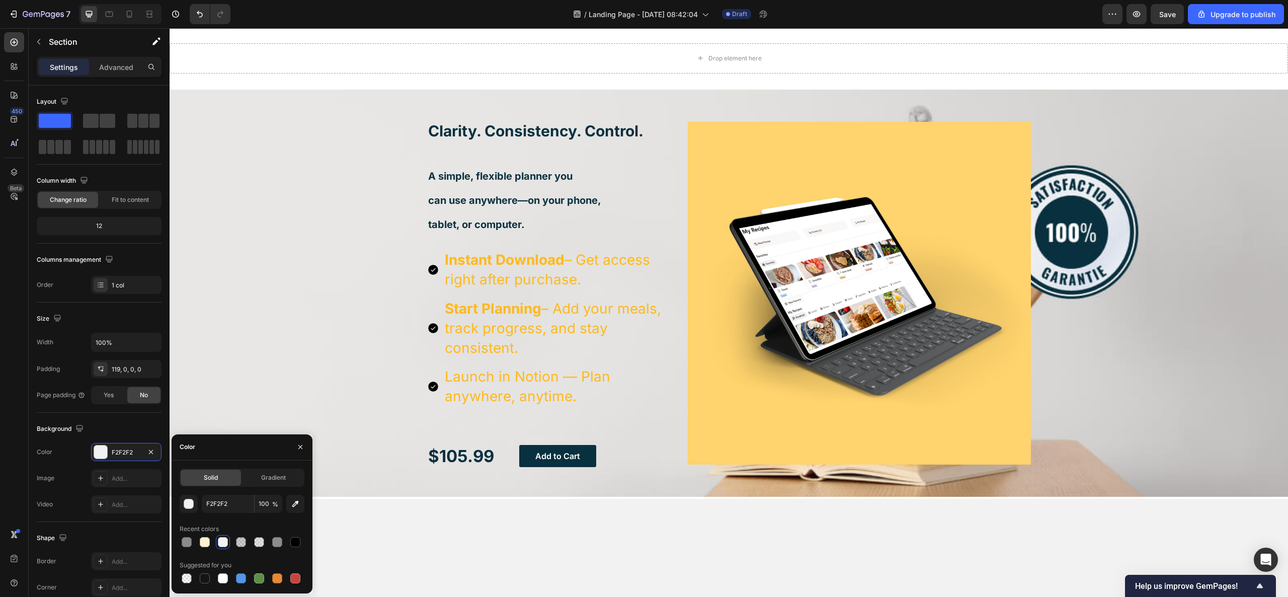
scroll to position [2446, 0]
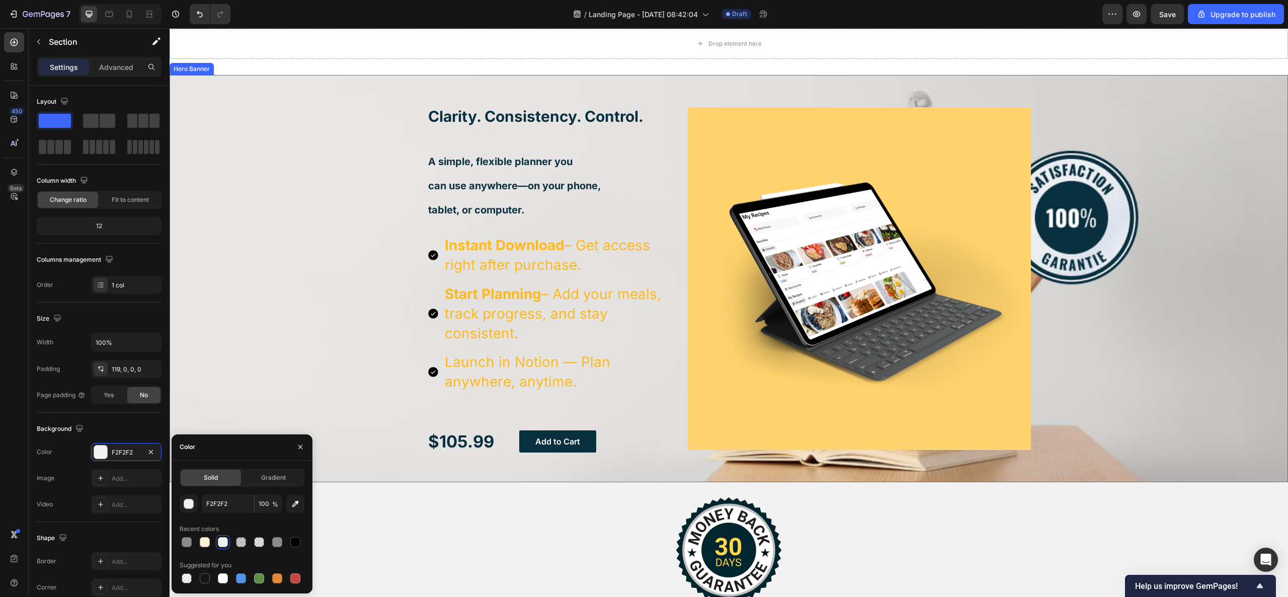
click at [965, 183] on div "Background Image" at bounding box center [729, 279] width 1118 height 408
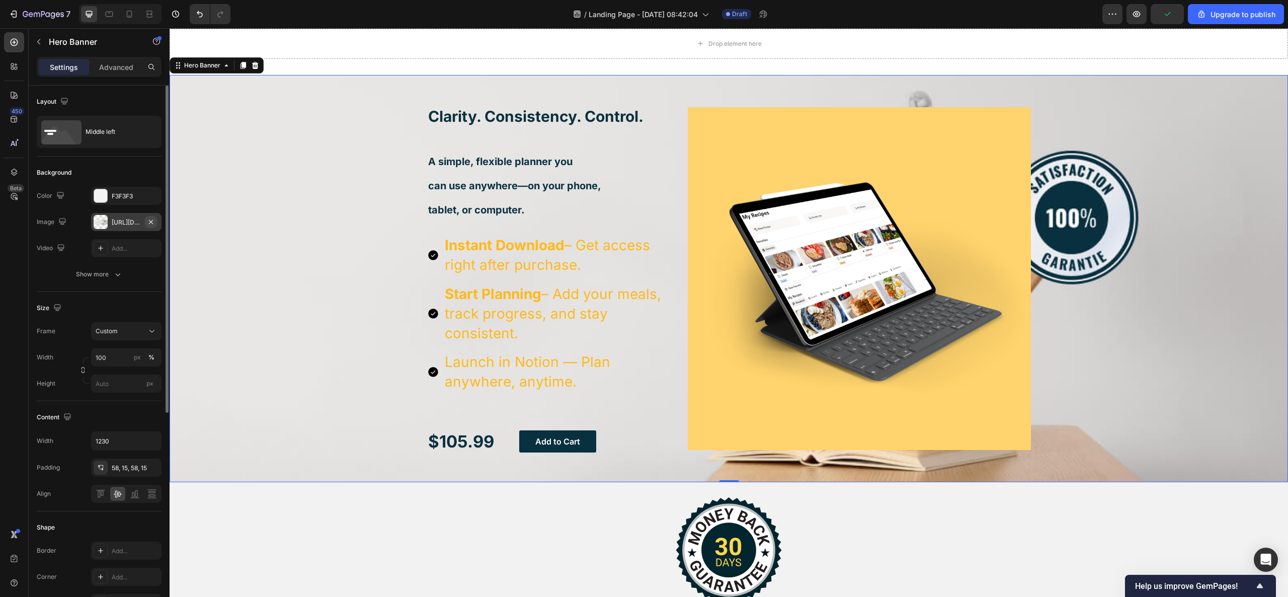
click at [152, 218] on icon "button" at bounding box center [151, 222] width 8 height 8
type input "Auto"
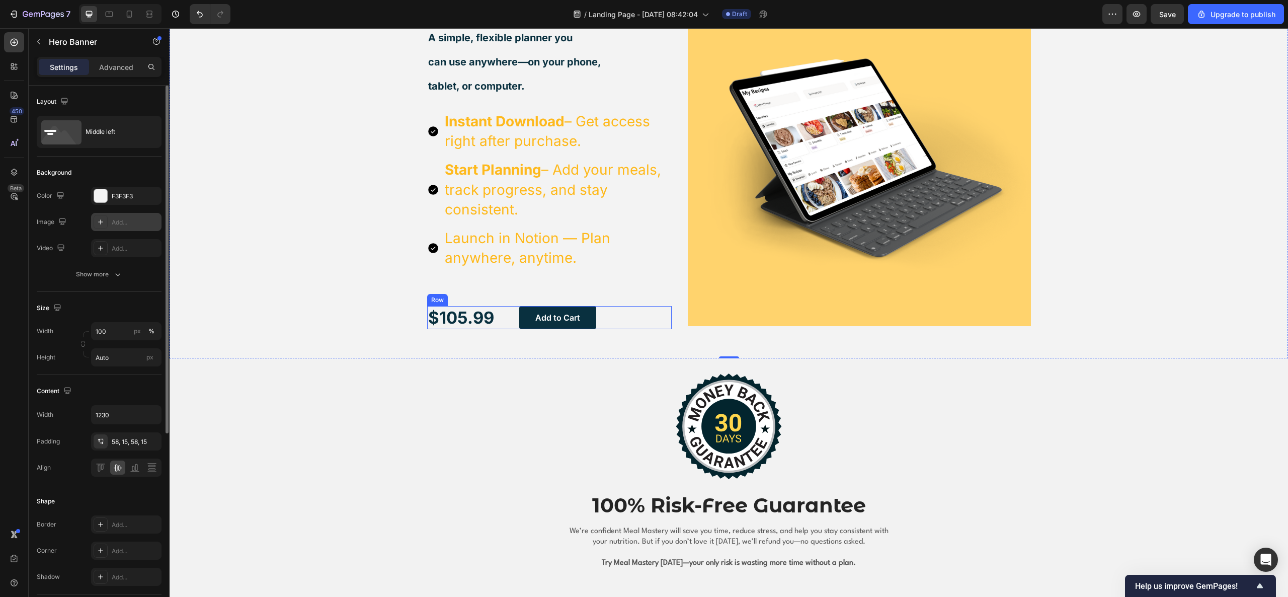
scroll to position [2546, 0]
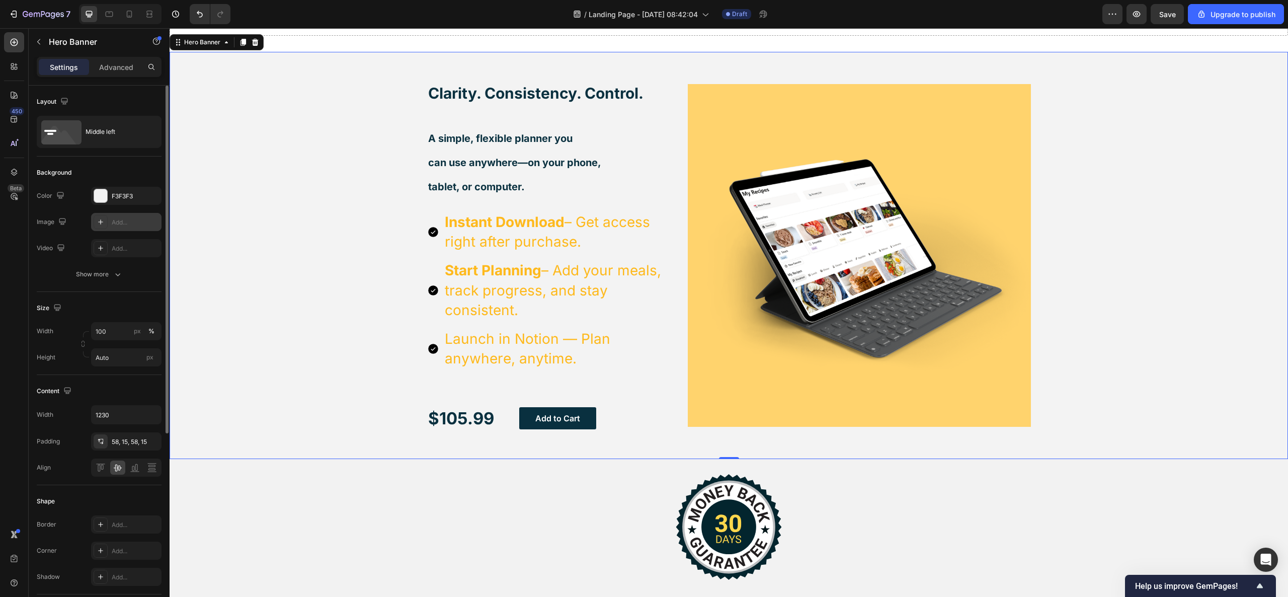
click at [273, 257] on div "Background Image" at bounding box center [729, 256] width 1118 height 408
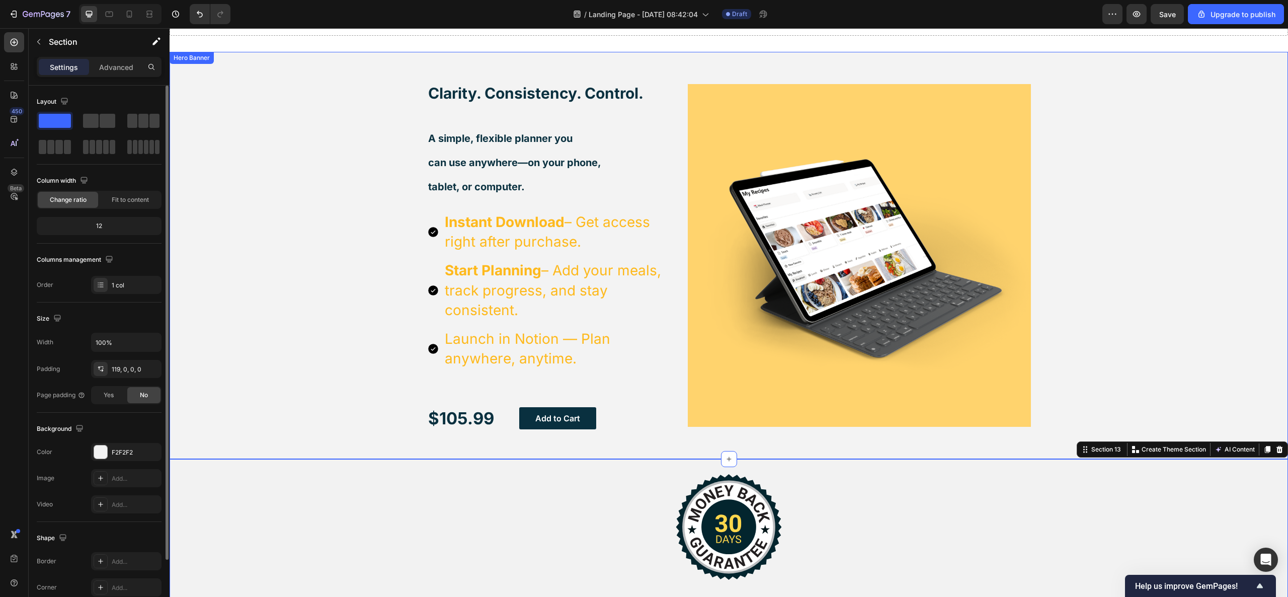
click at [270, 347] on div "Background Image" at bounding box center [729, 256] width 1118 height 408
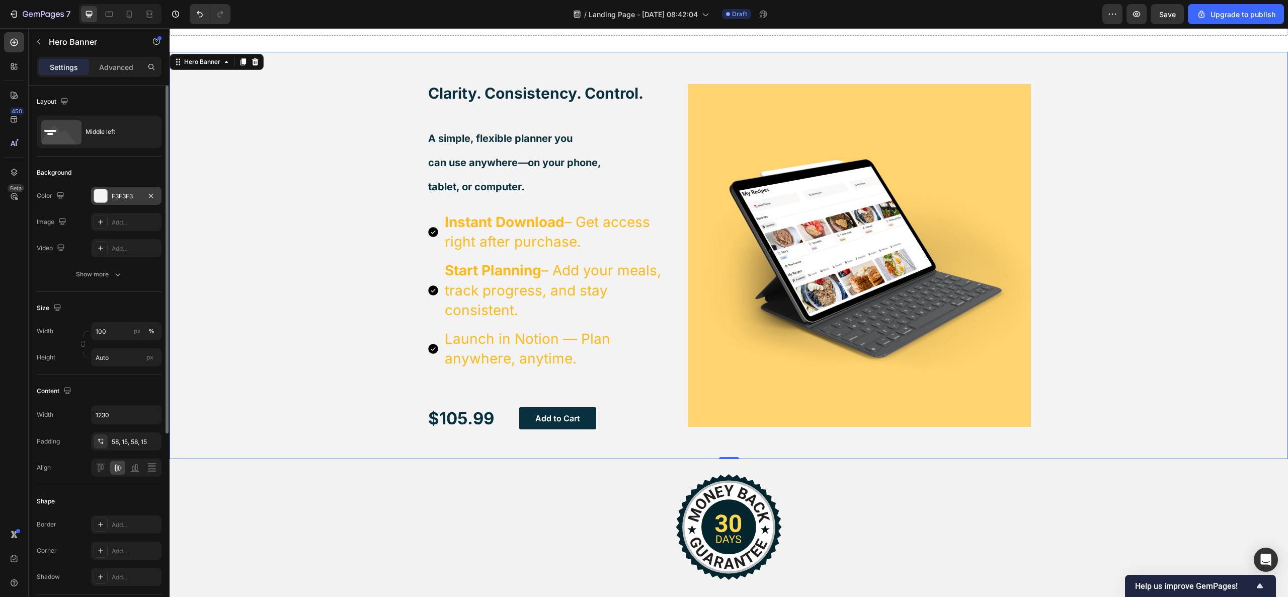
click at [110, 195] on div "F3F3F3" at bounding box center [126, 196] width 70 height 18
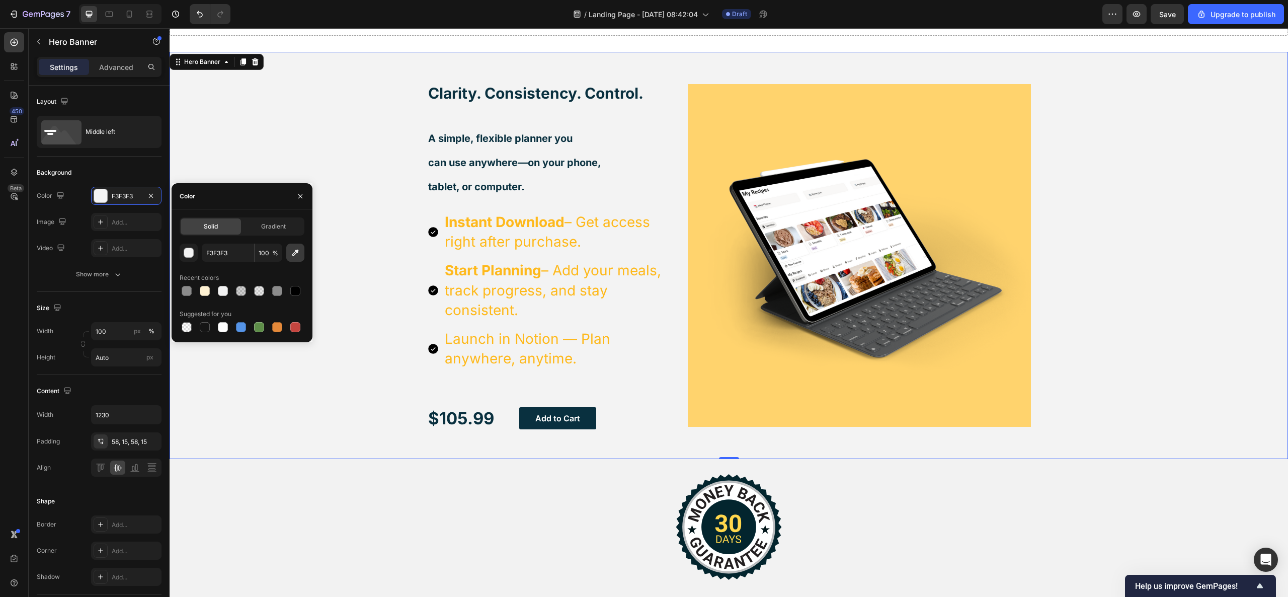
click at [291, 253] on icon "button" at bounding box center [295, 253] width 10 height 10
type input "F2F2F2"
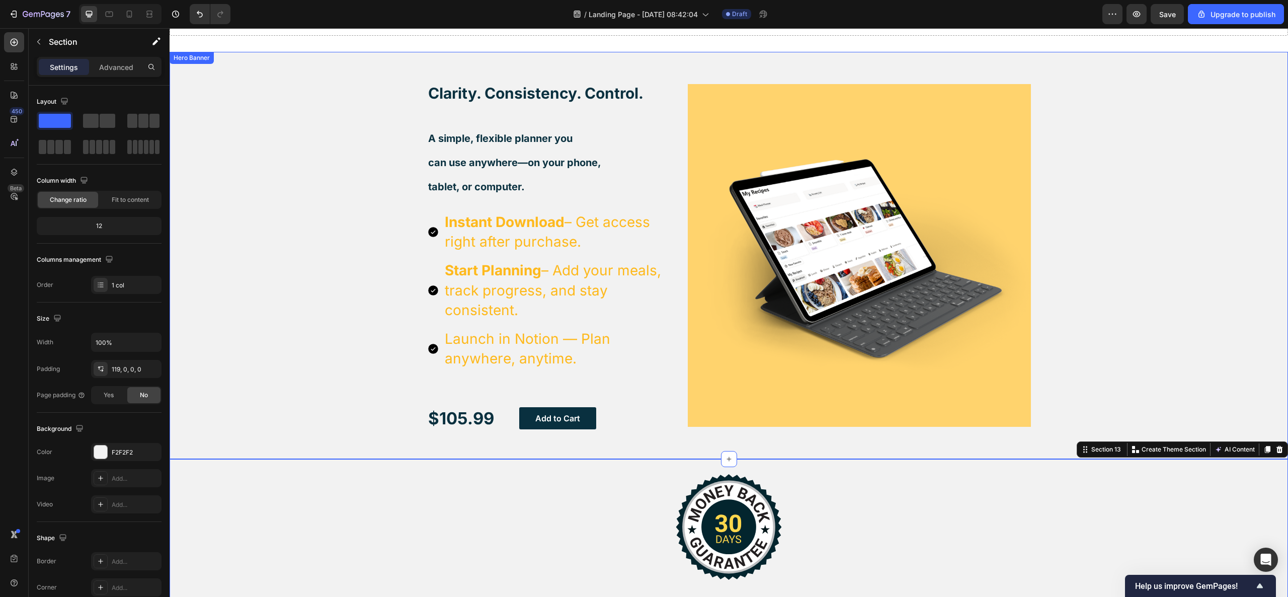
click at [270, 343] on div "Background Image" at bounding box center [729, 256] width 1118 height 408
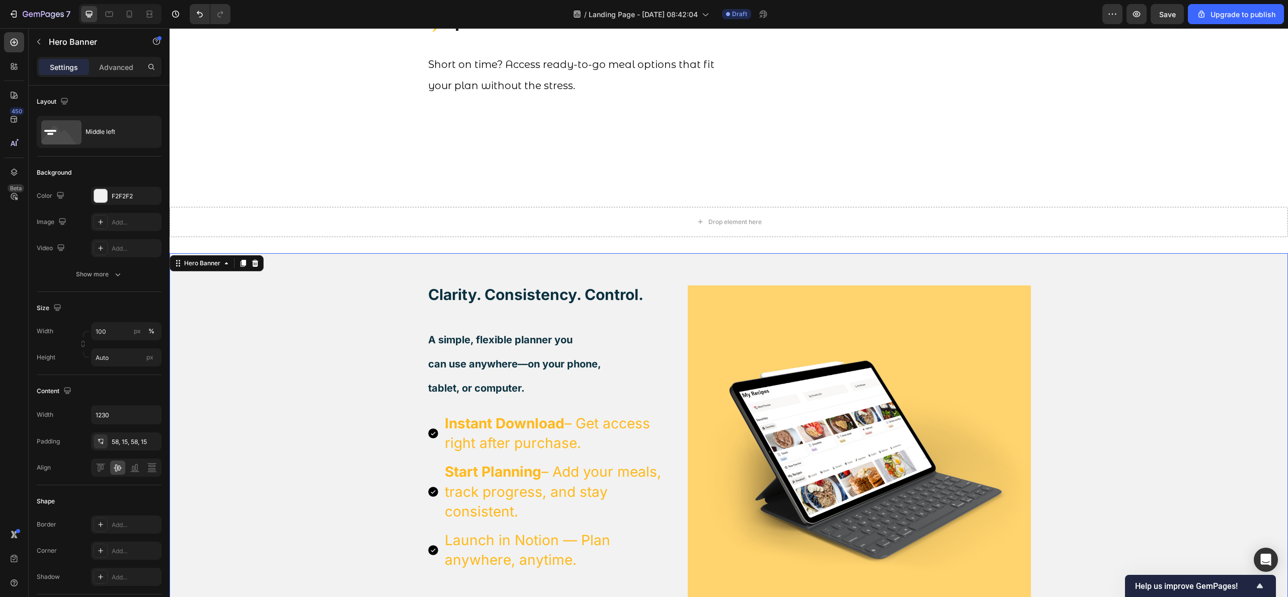
scroll to position [2244, 0]
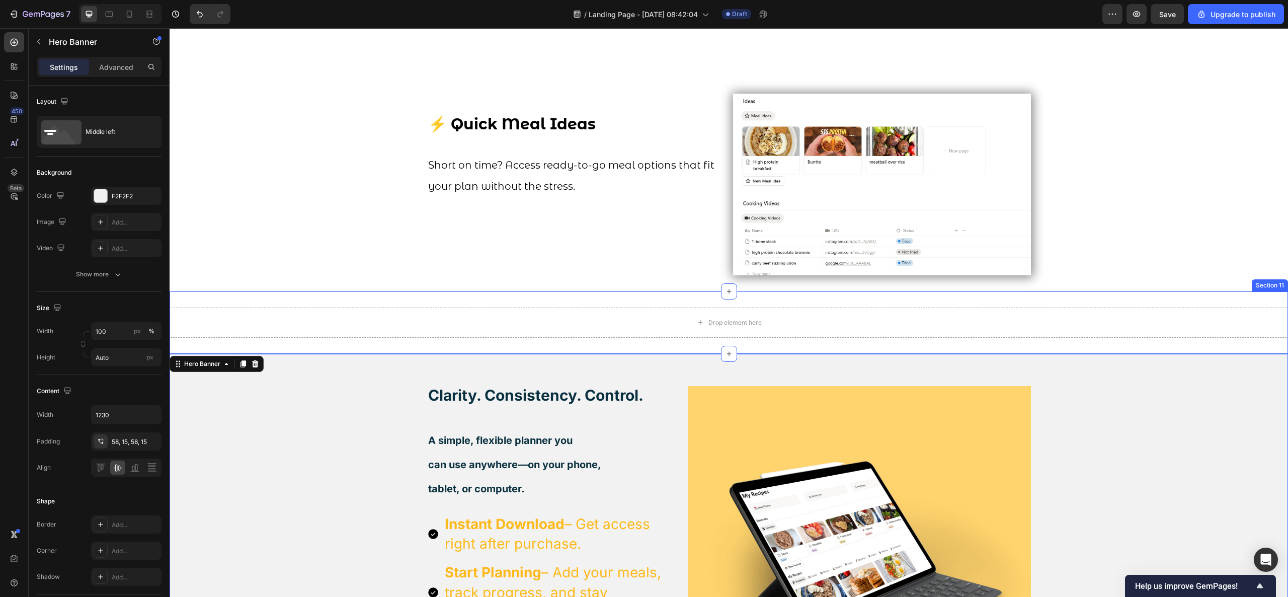
click at [383, 354] on div "Background Image" at bounding box center [729, 558] width 1118 height 408
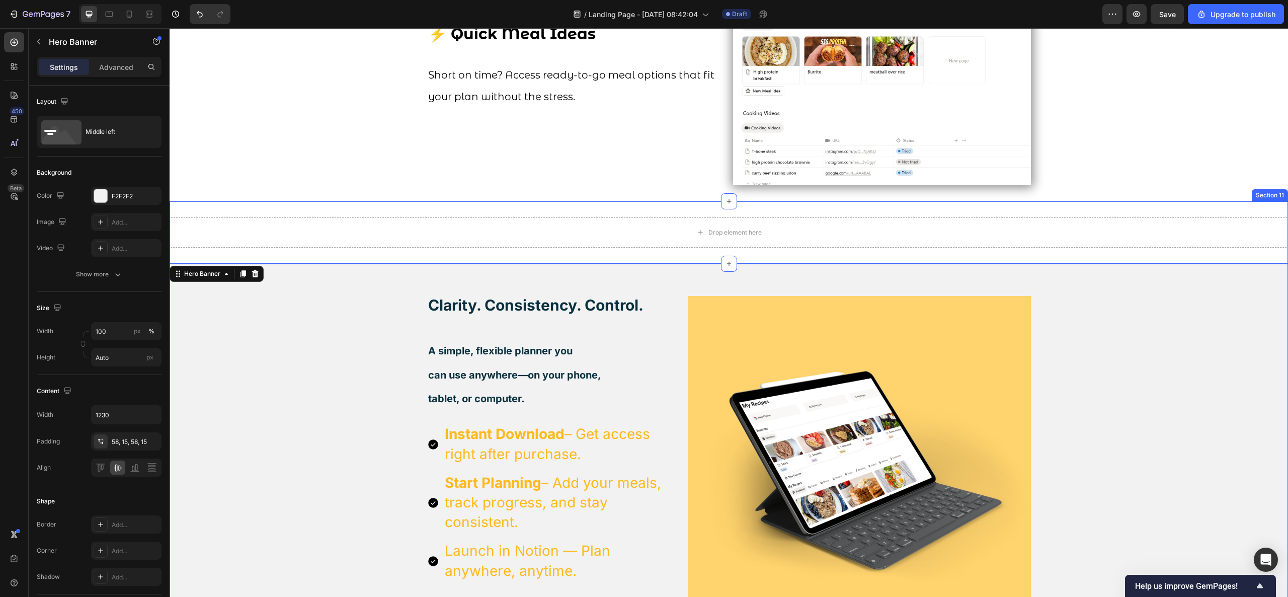
click at [363, 264] on div "Drop element here Section 11" at bounding box center [729, 232] width 1118 height 62
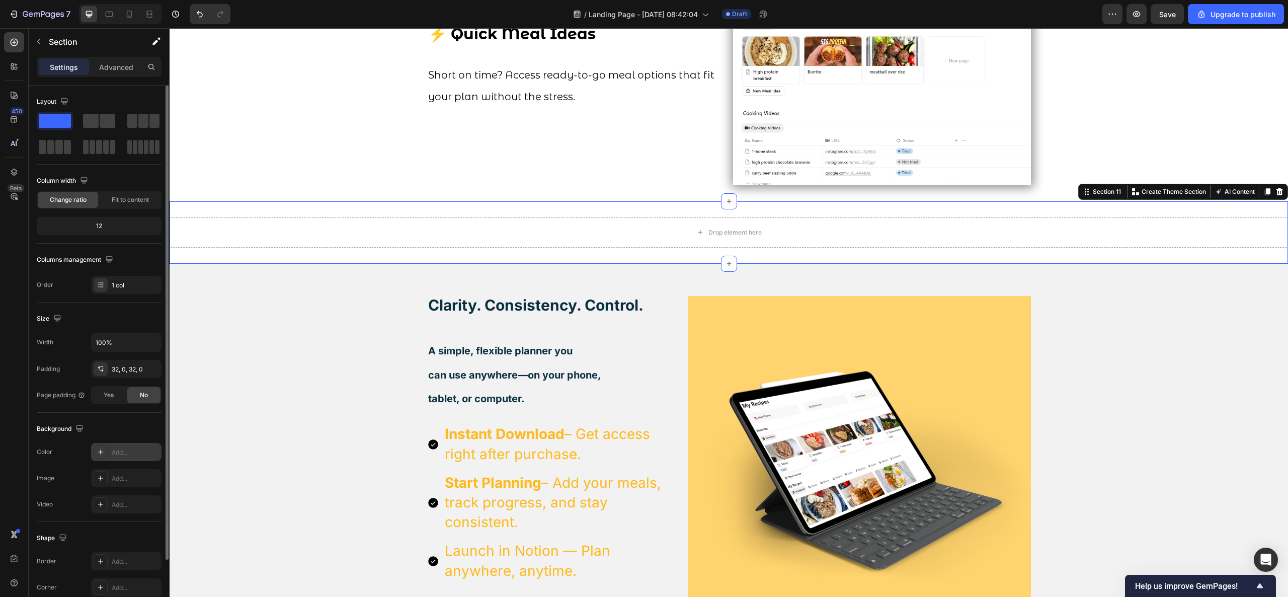
click at [125, 447] on div "Add..." at bounding box center [126, 452] width 70 height 18
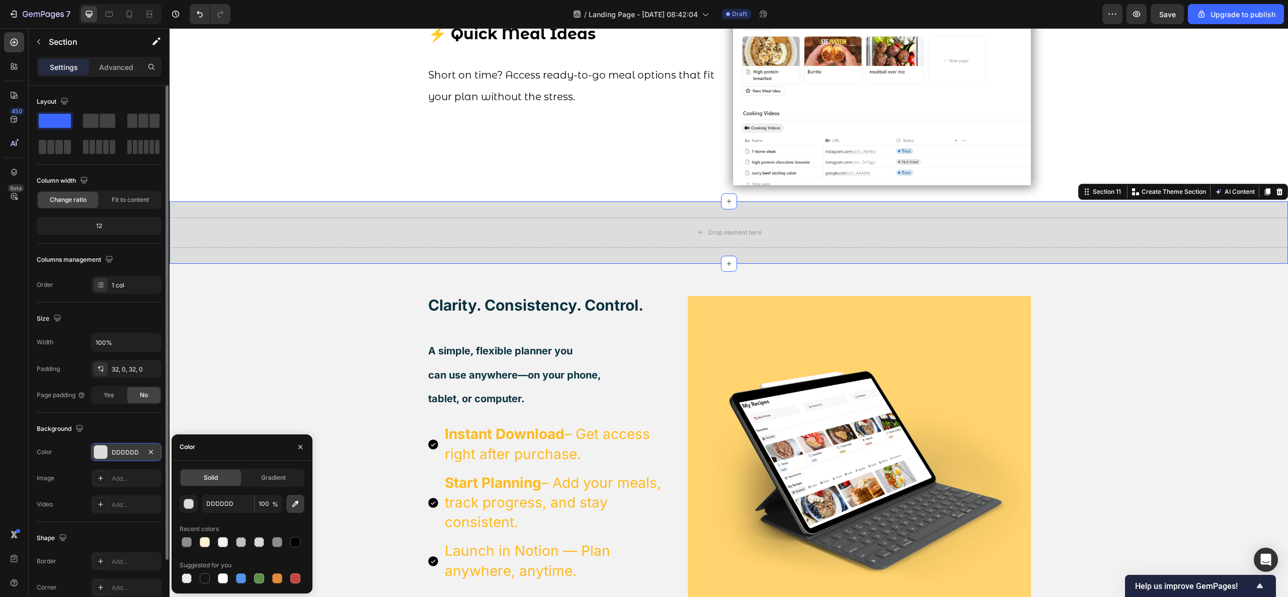
click at [304, 447] on button "button" at bounding box center [295, 504] width 18 height 18
type input "F2F2F2"
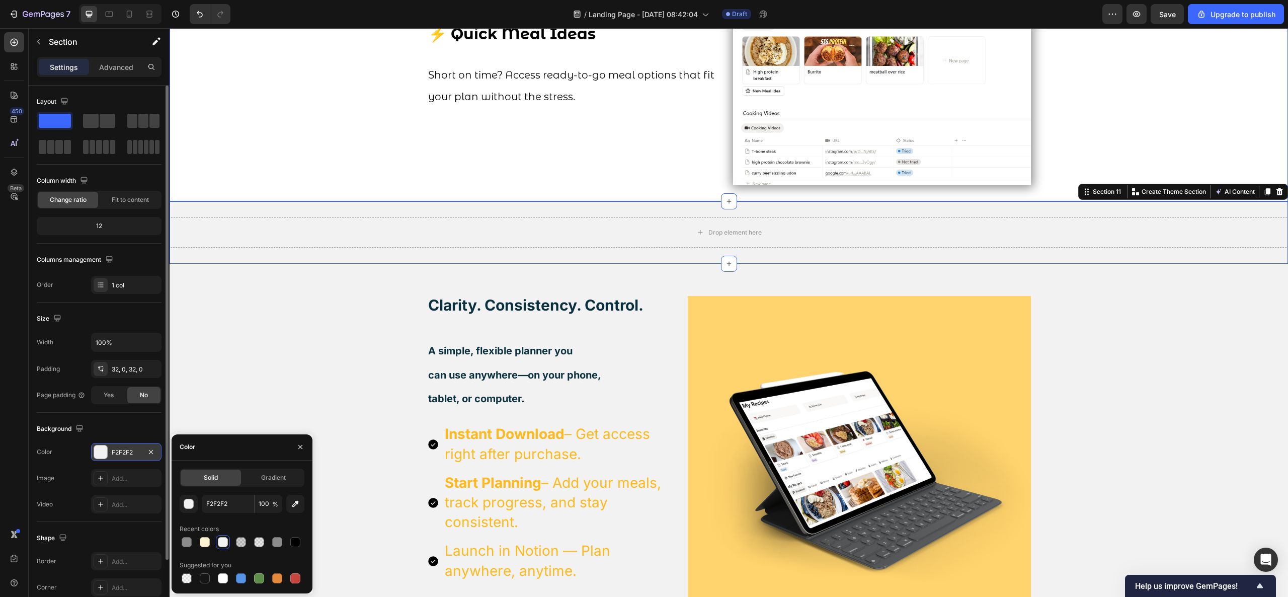
click at [314, 156] on div "⚡ Quick Meal Ideas Short on time? Access ready-to-go meal options that fit your…" at bounding box center [729, 95] width 1118 height 182
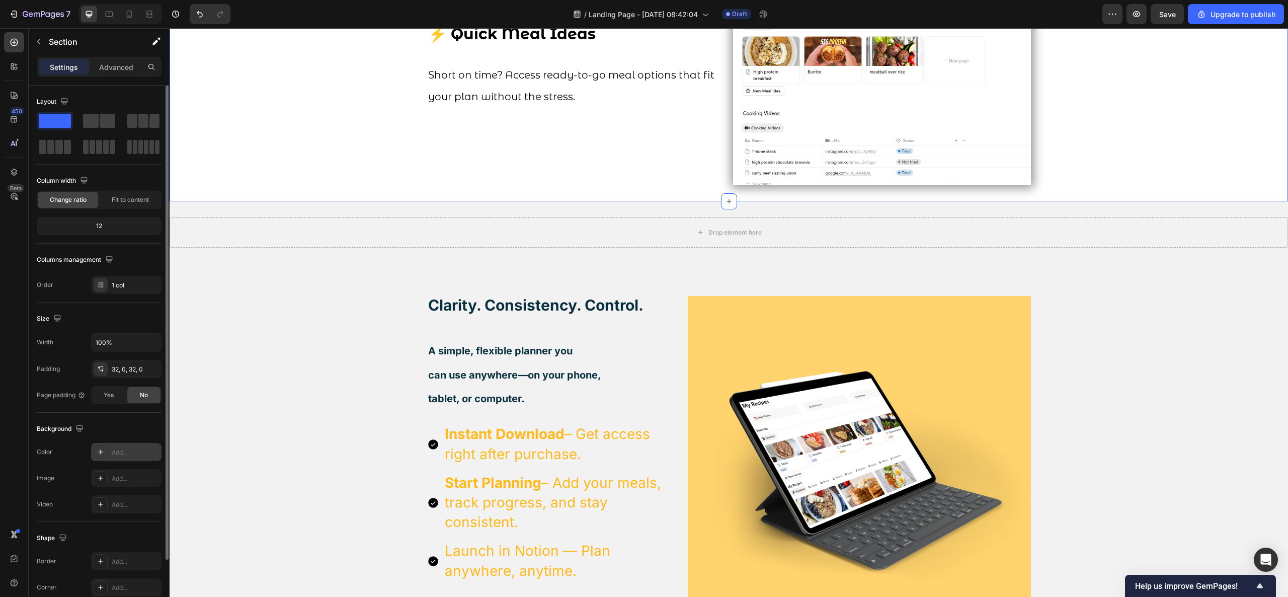
click at [120, 447] on div "Add..." at bounding box center [135, 452] width 47 height 9
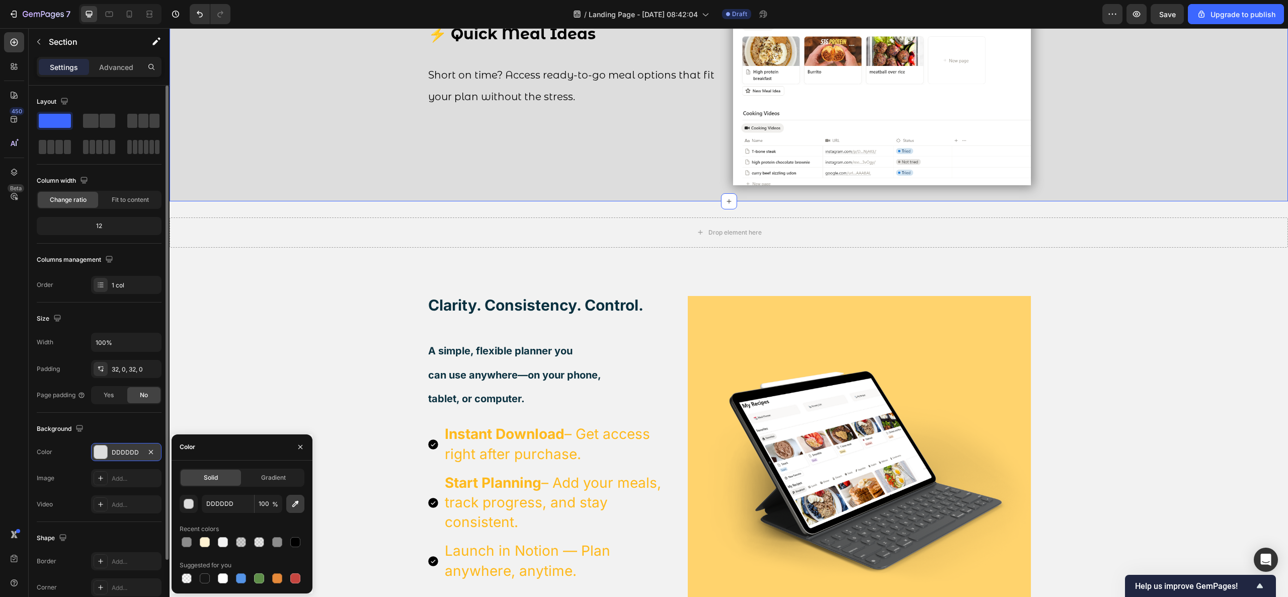
click at [296, 447] on icon "button" at bounding box center [295, 504] width 10 height 10
type input "F2F2F2"
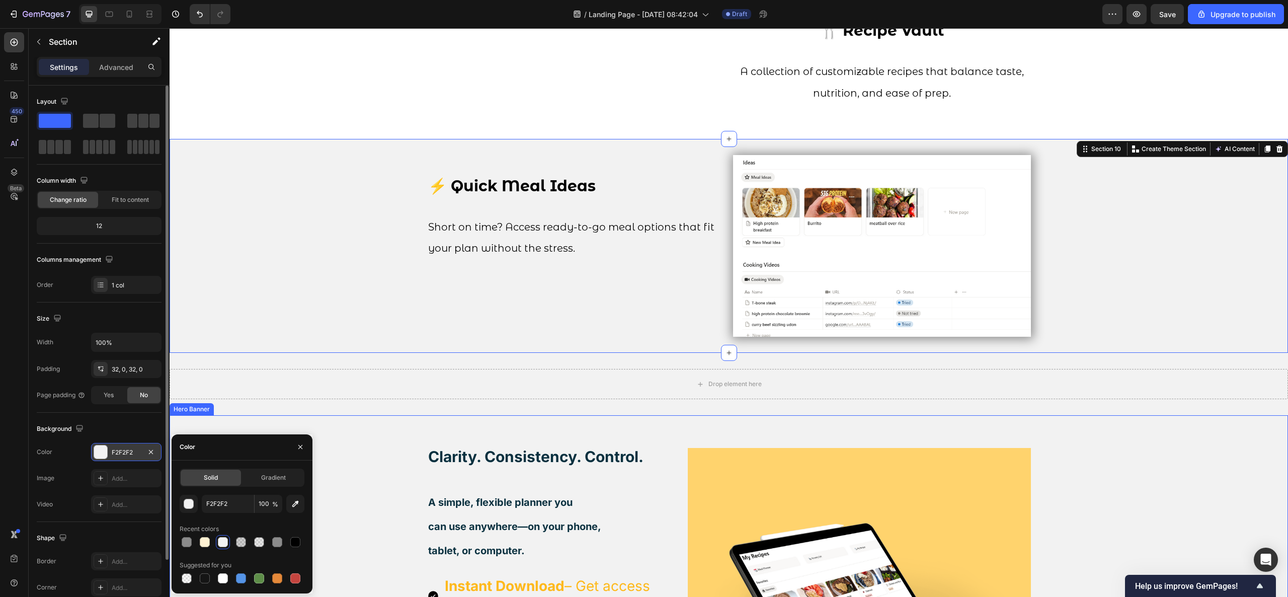
scroll to position [2043, 0]
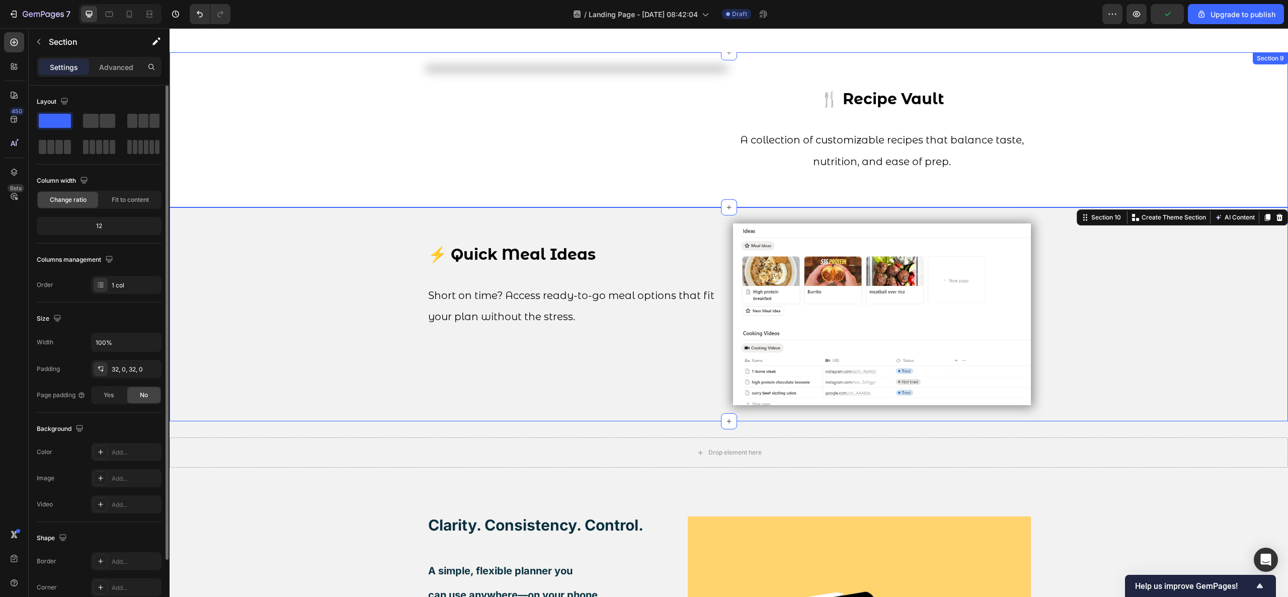
click at [339, 183] on div "Image 🍴 Recipe Vault A collection of customizable recipes that balance taste, n…" at bounding box center [729, 129] width 1118 height 123
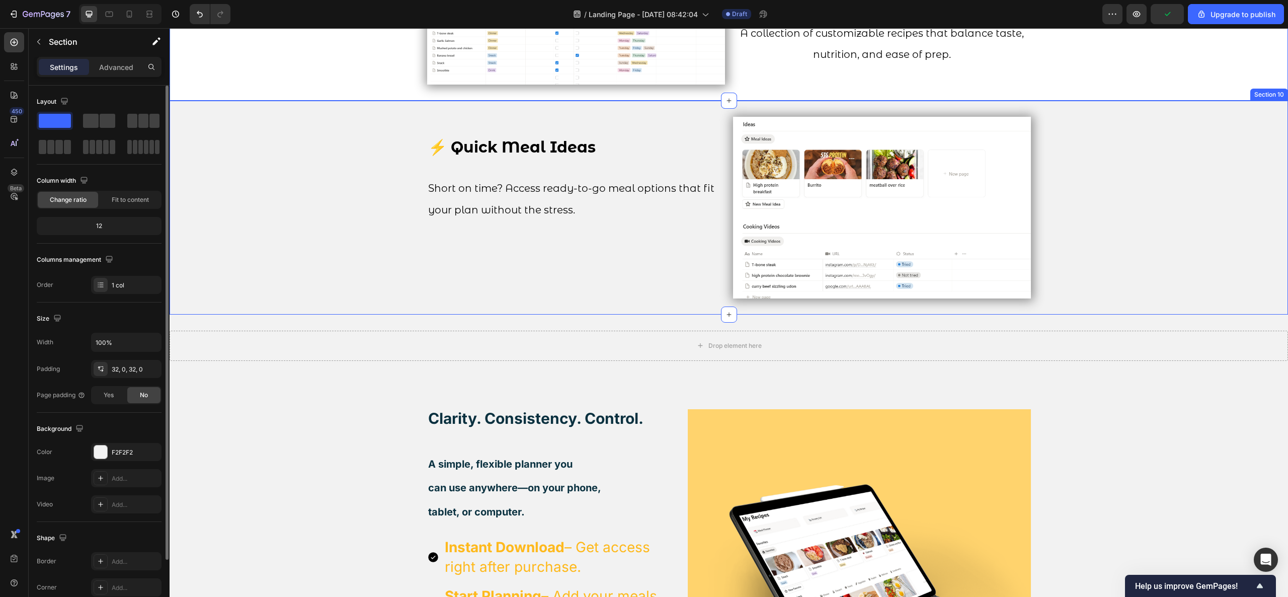
click at [335, 287] on div "⚡ Quick Meal Ideas Short on time? Access ready-to-go meal options that fit your…" at bounding box center [729, 208] width 1118 height 182
click at [357, 85] on div "Image 🍴 Recipe Vault A collection of customizable recipes that balance taste, n…" at bounding box center [729, 22] width 1118 height 123
click at [135, 447] on div "Add..." at bounding box center [135, 452] width 47 height 9
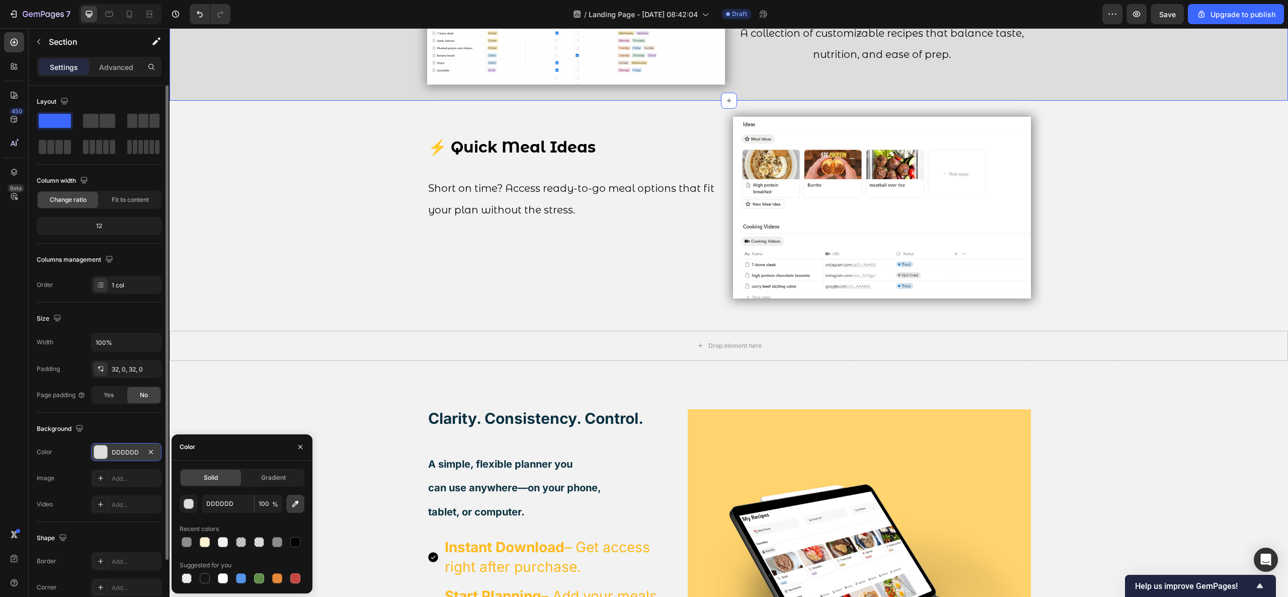
click at [294, 447] on icon "button" at bounding box center [295, 504] width 10 height 10
type input "F2F2F2"
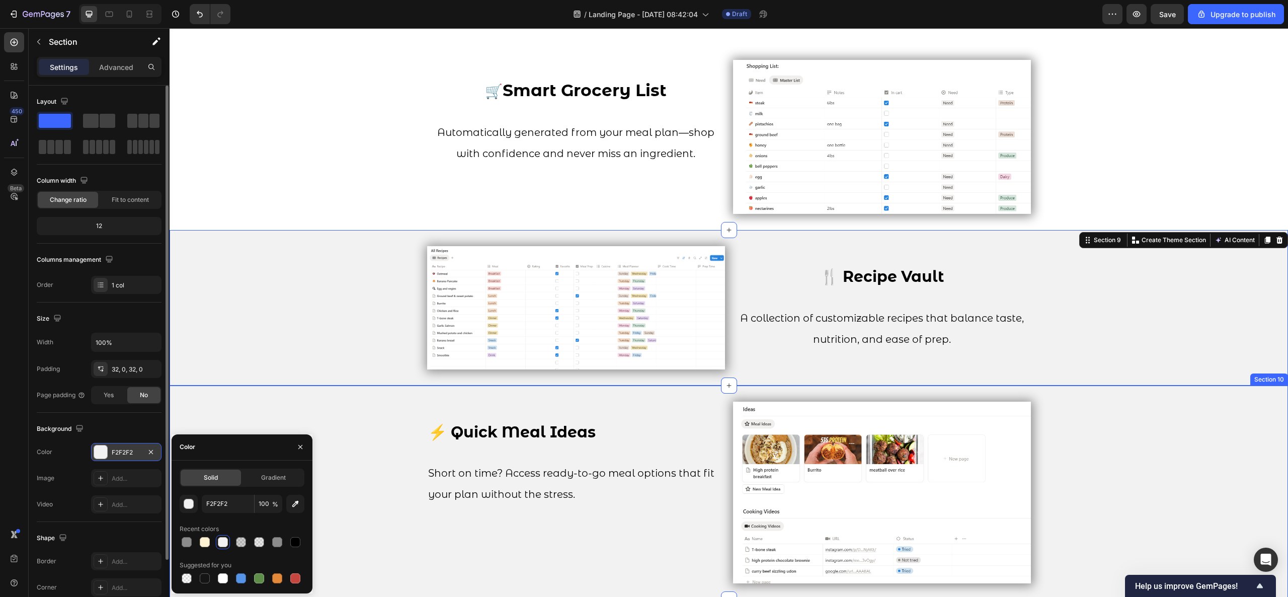
scroll to position [1741, 0]
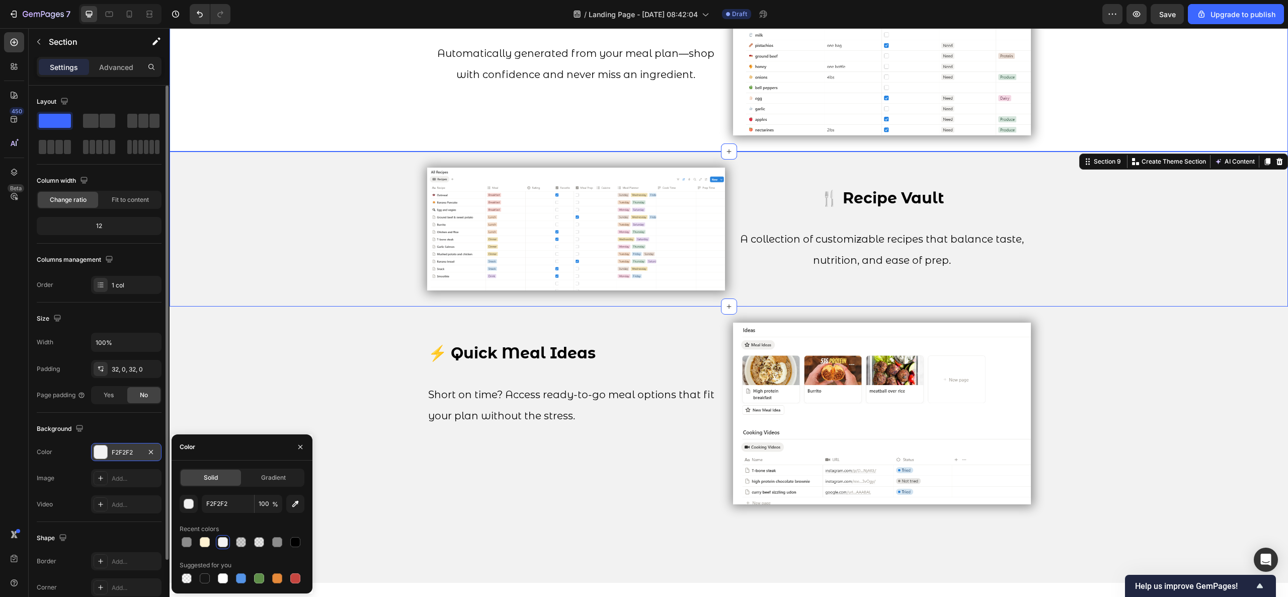
click at [268, 151] on div "🛒 Smart Grocery List Automatically generated from your meal plan—shop with conf…" at bounding box center [729, 58] width 1118 height 186
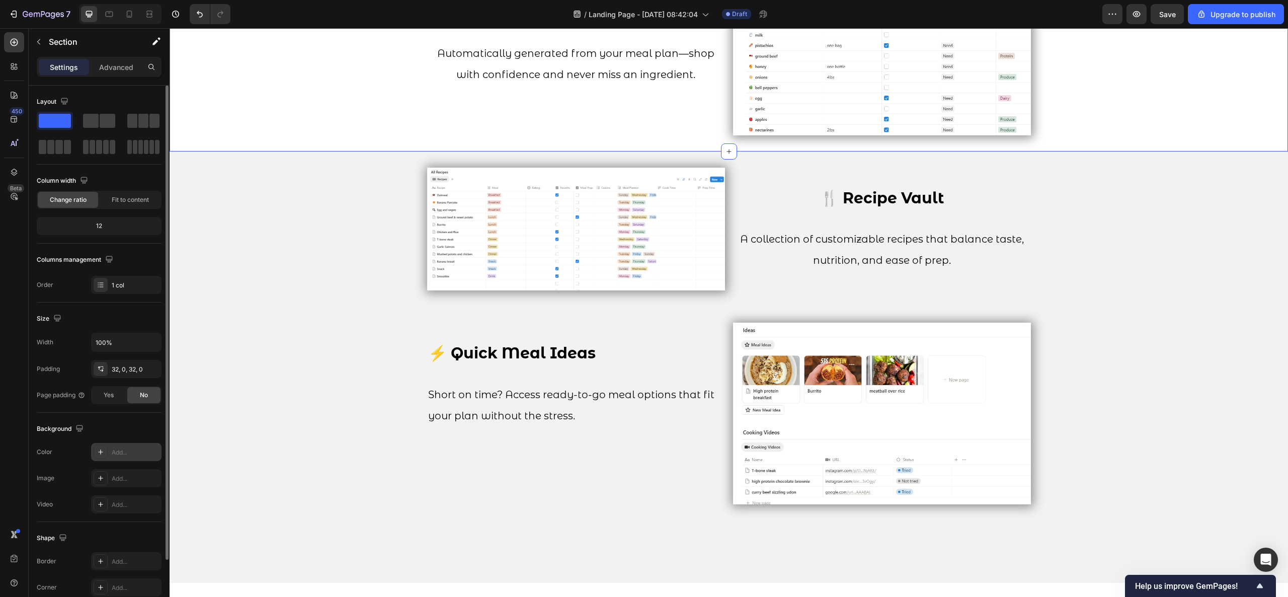
click at [133, 446] on div "Add..." at bounding box center [126, 452] width 70 height 18
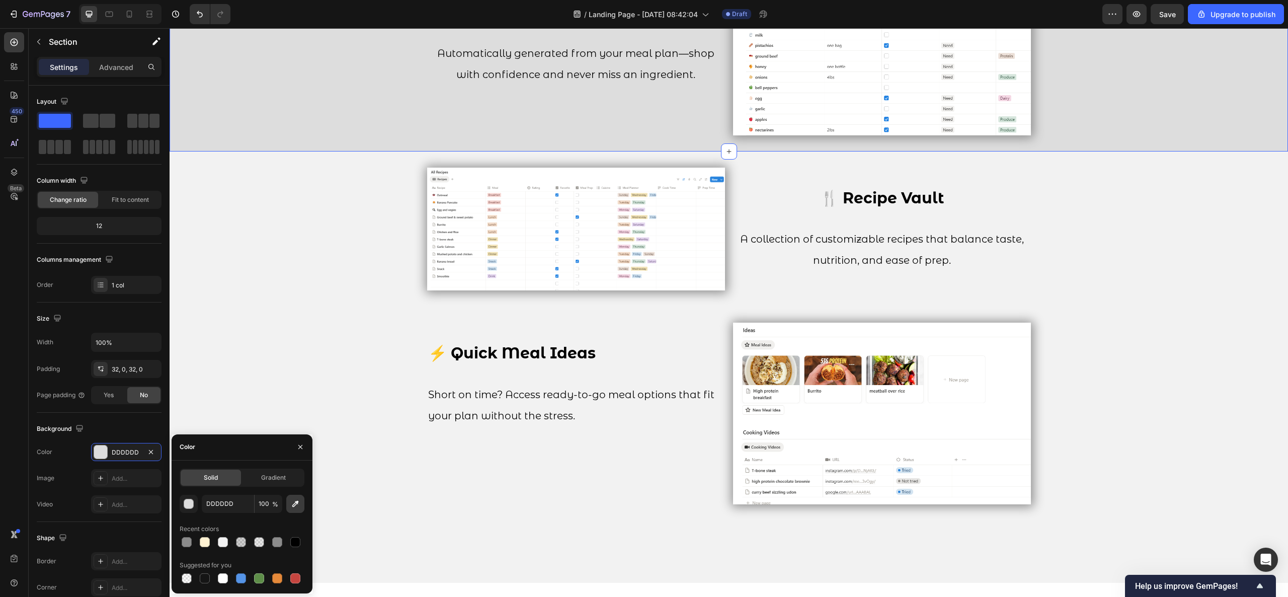
click at [296, 447] on icon "button" at bounding box center [295, 504] width 10 height 10
type input "F2F2F2"
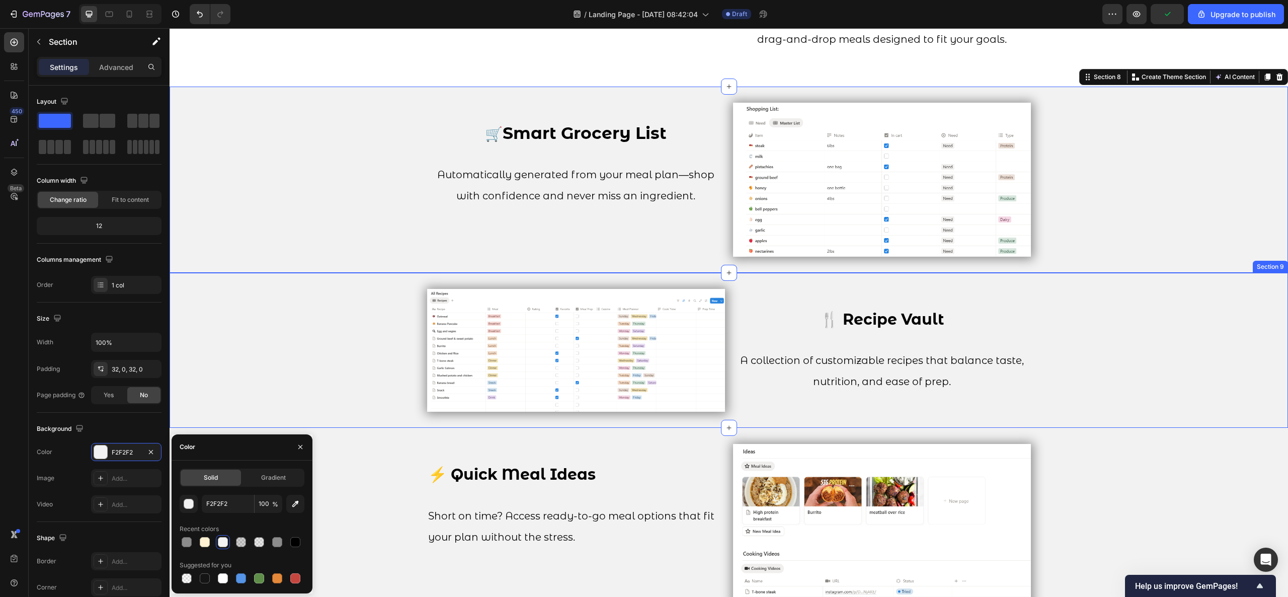
scroll to position [1540, 0]
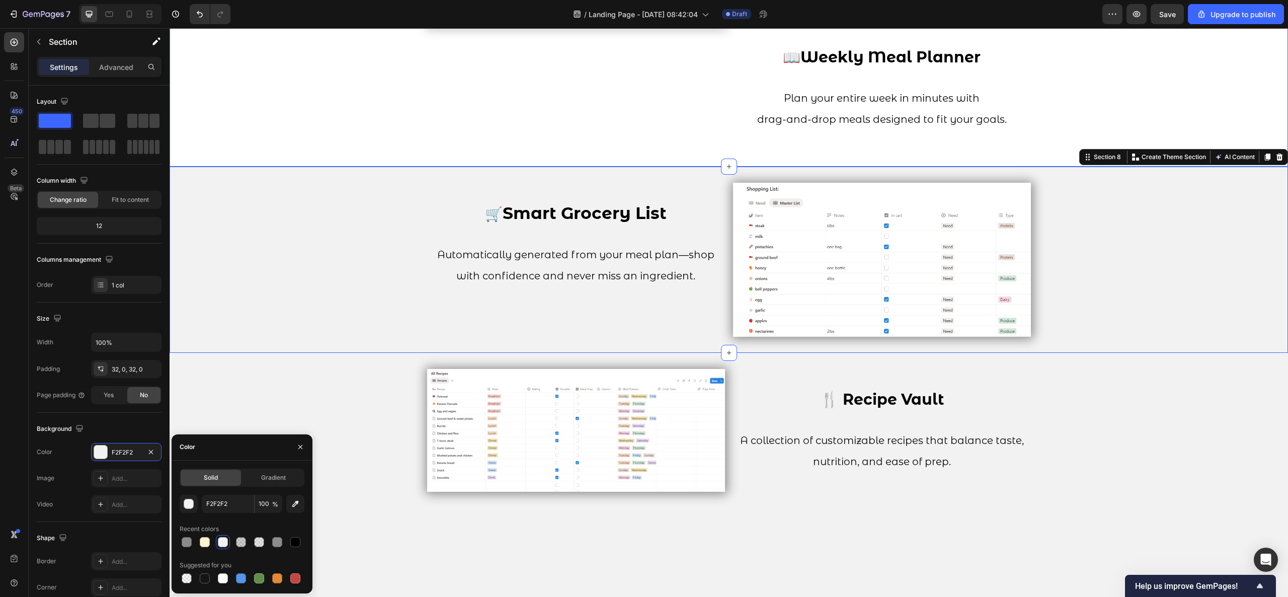
click at [315, 166] on div "Image 📖 Weekly Meal Planner Plan your entire week in minutes with drag-and-drop…" at bounding box center [729, 88] width 1118 height 156
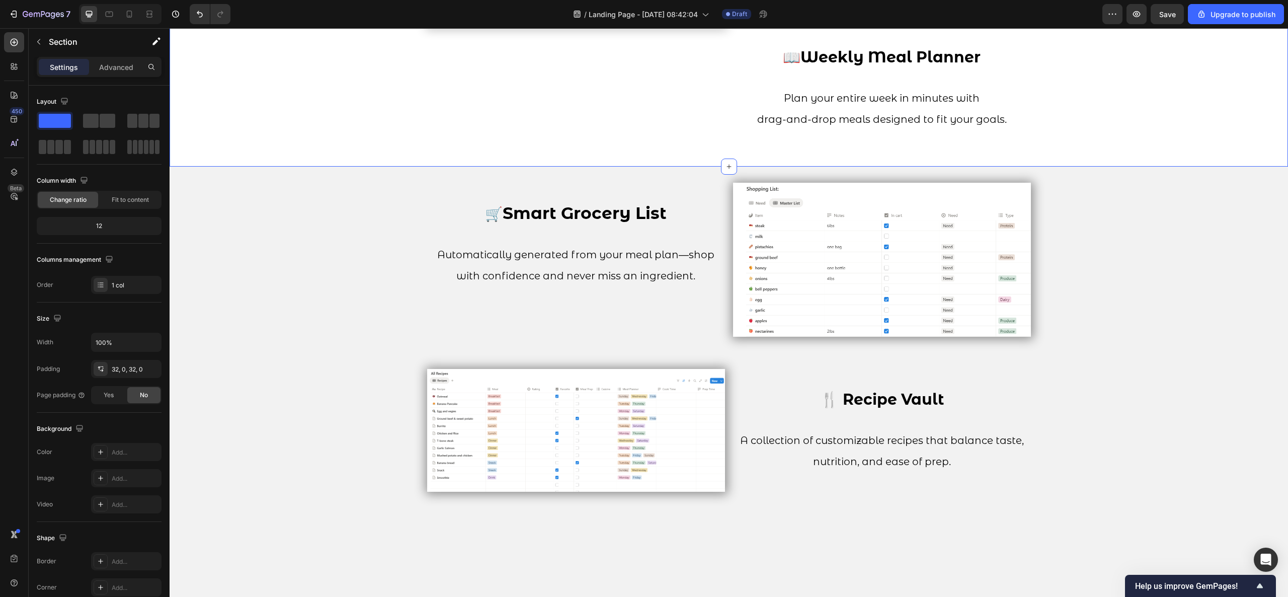
click at [278, 150] on div "Image 📖 Weekly Meal Planner Plan your entire week in minutes with drag-and-drop…" at bounding box center [729, 88] width 1118 height 124
click at [134, 447] on div "Add..." at bounding box center [135, 452] width 47 height 9
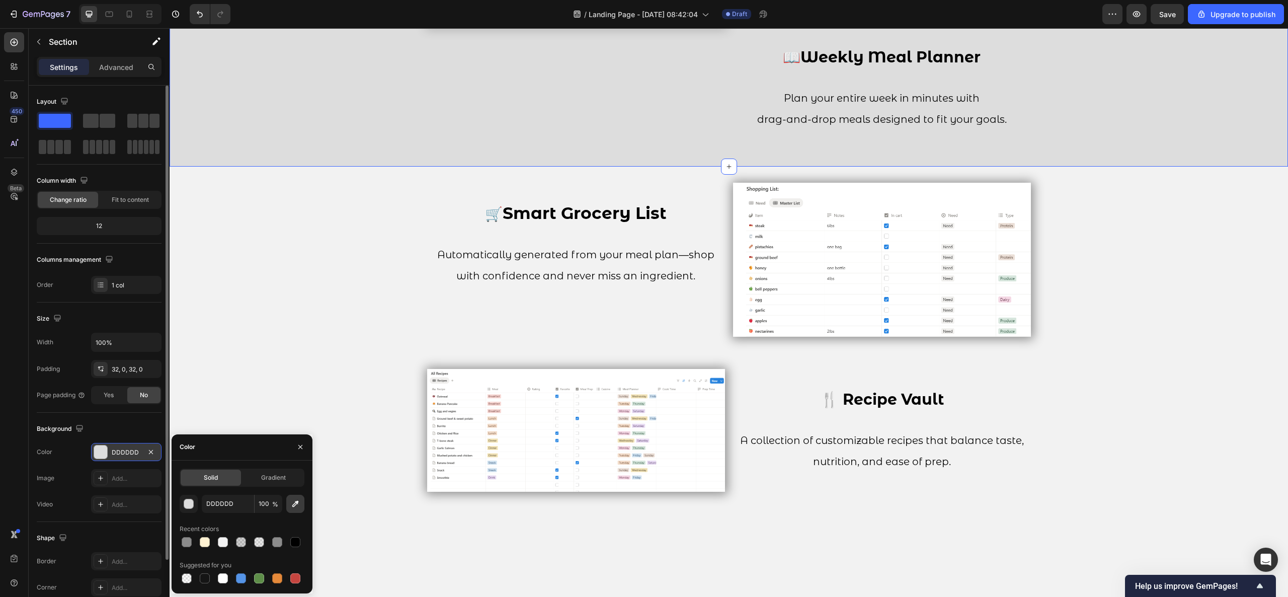
click at [292, 447] on icon "button" at bounding box center [295, 503] width 7 height 7
type input "F2F2F2"
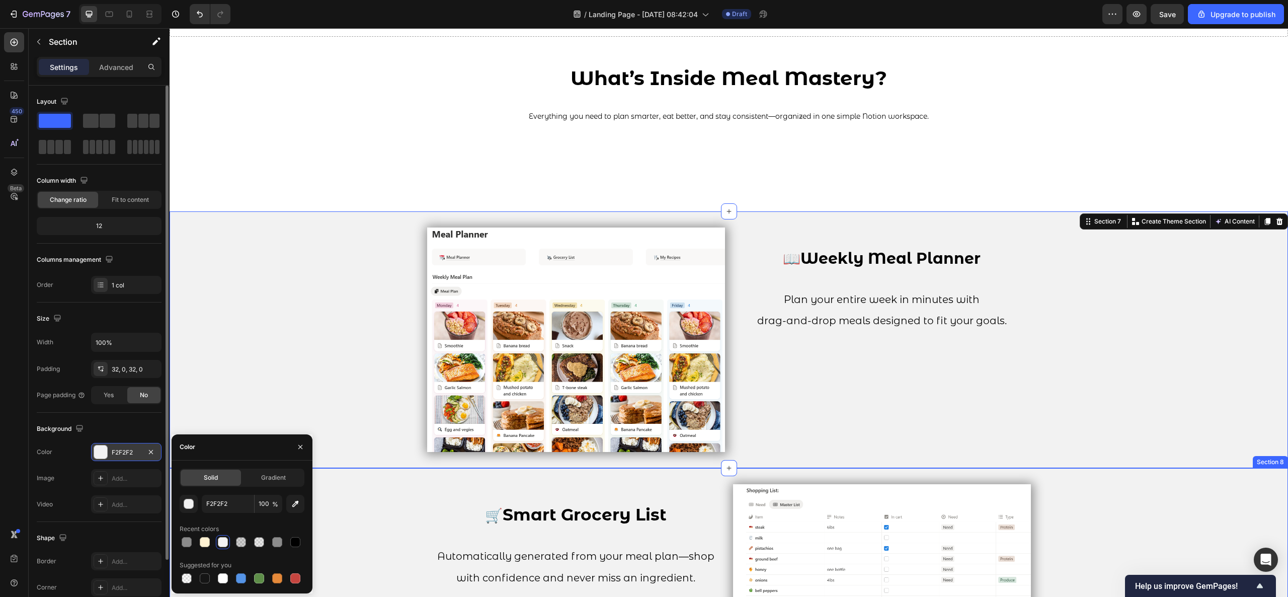
scroll to position [1238, 0]
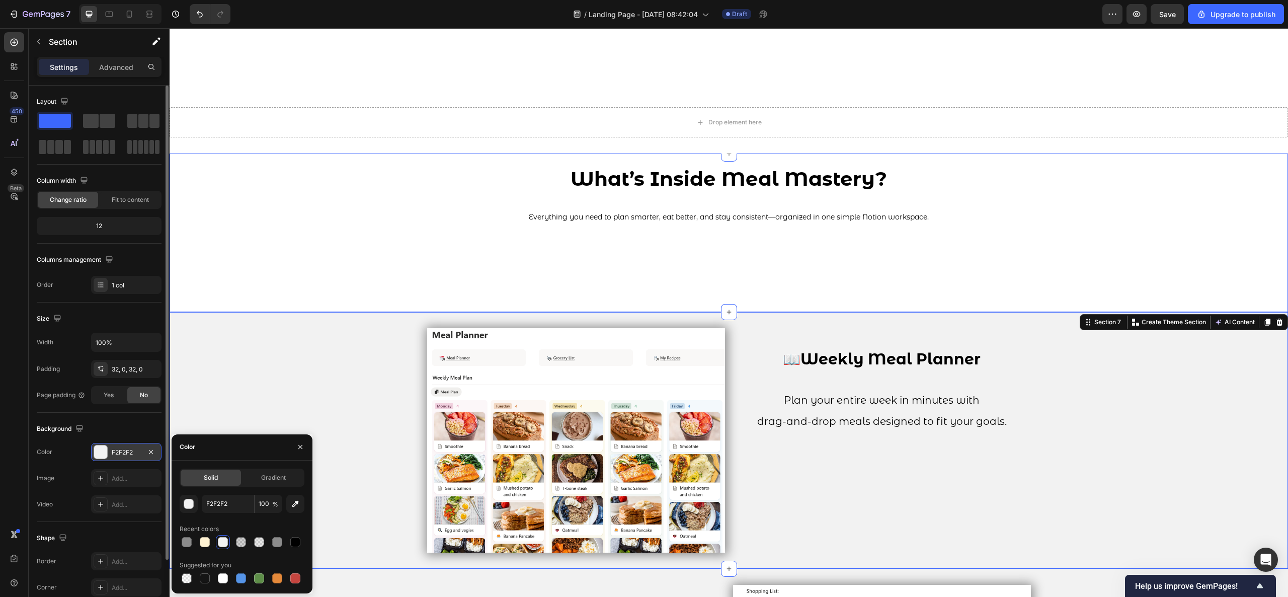
click at [292, 286] on div "What’s Inside Meal Mastery? Everything you need to plan smarter, eat better, an…" at bounding box center [729, 233] width 1118 height 126
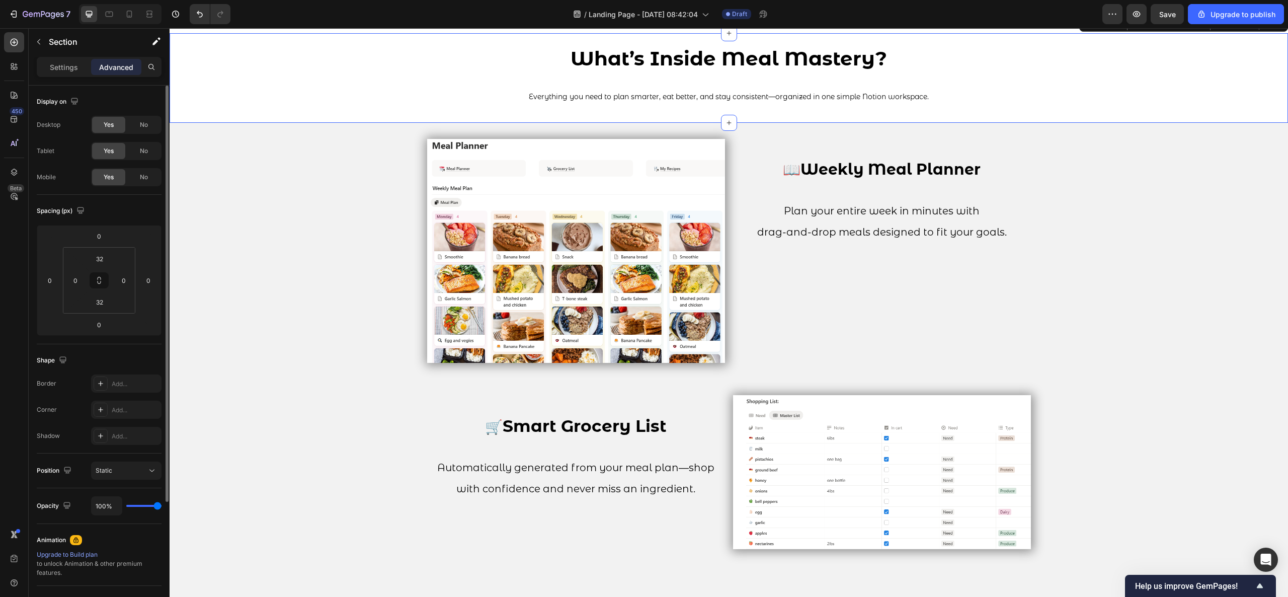
click at [325, 117] on div "What’s Inside Meal Mastery? Everything you need to plan smarter, eat better, an…" at bounding box center [729, 78] width 1118 height 90
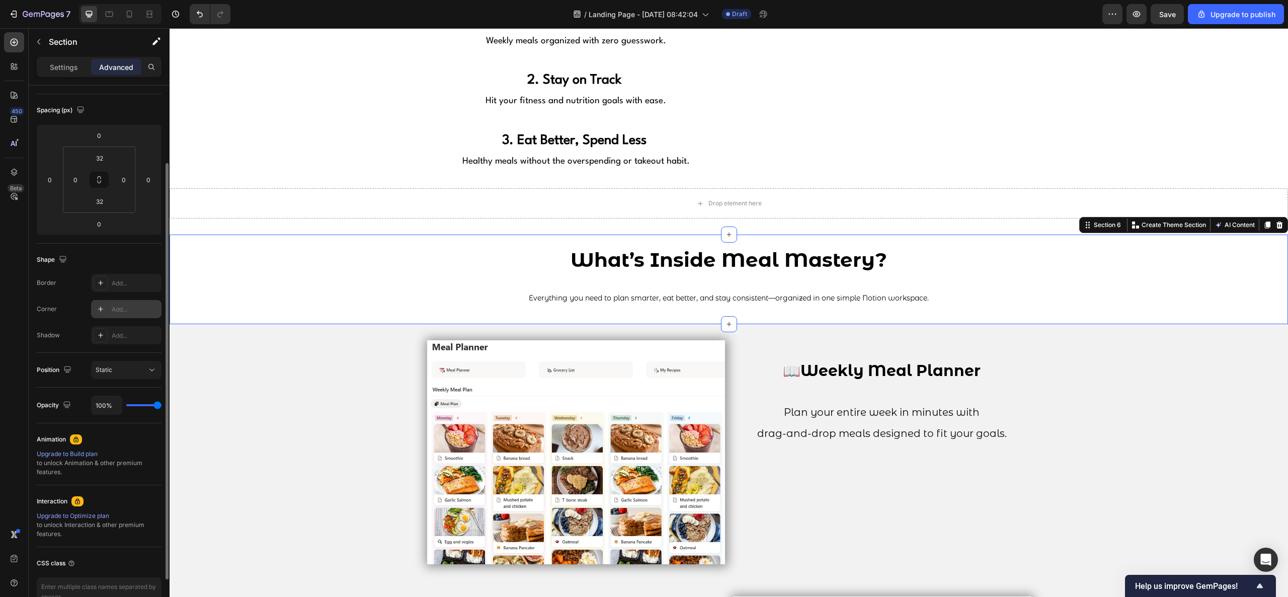
scroll to position [0, 0]
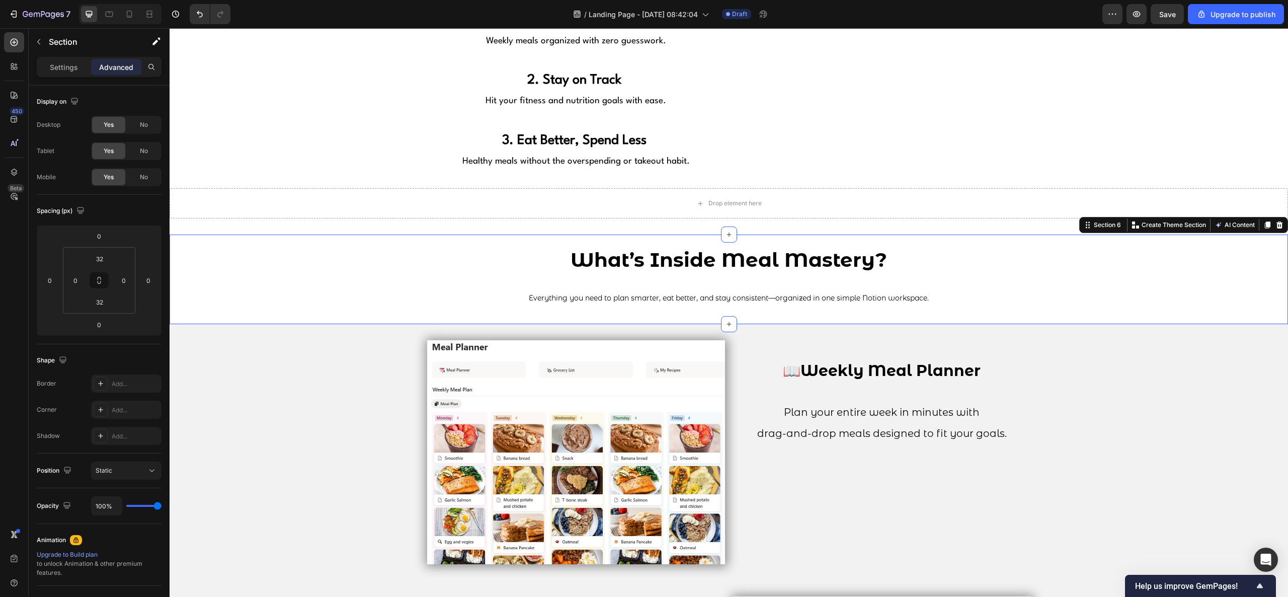
click at [83, 75] on div "Settings Advanced" at bounding box center [99, 67] width 125 height 20
click at [76, 66] on p "Settings" at bounding box center [64, 67] width 28 height 11
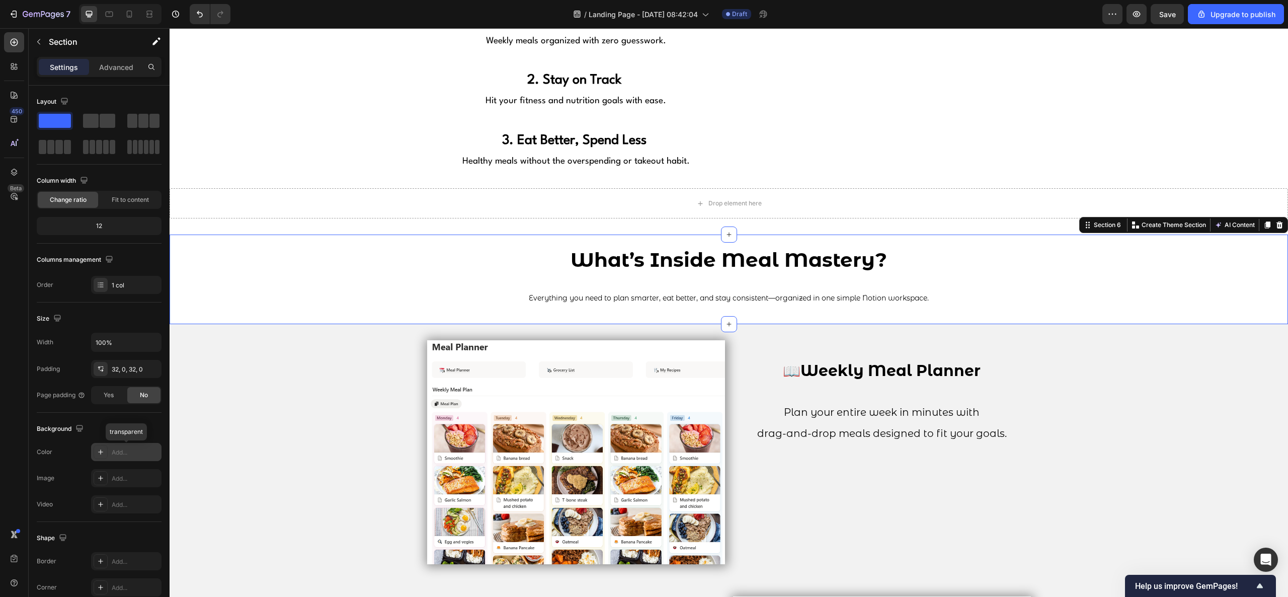
click at [122, 447] on div "Add..." at bounding box center [135, 452] width 47 height 9
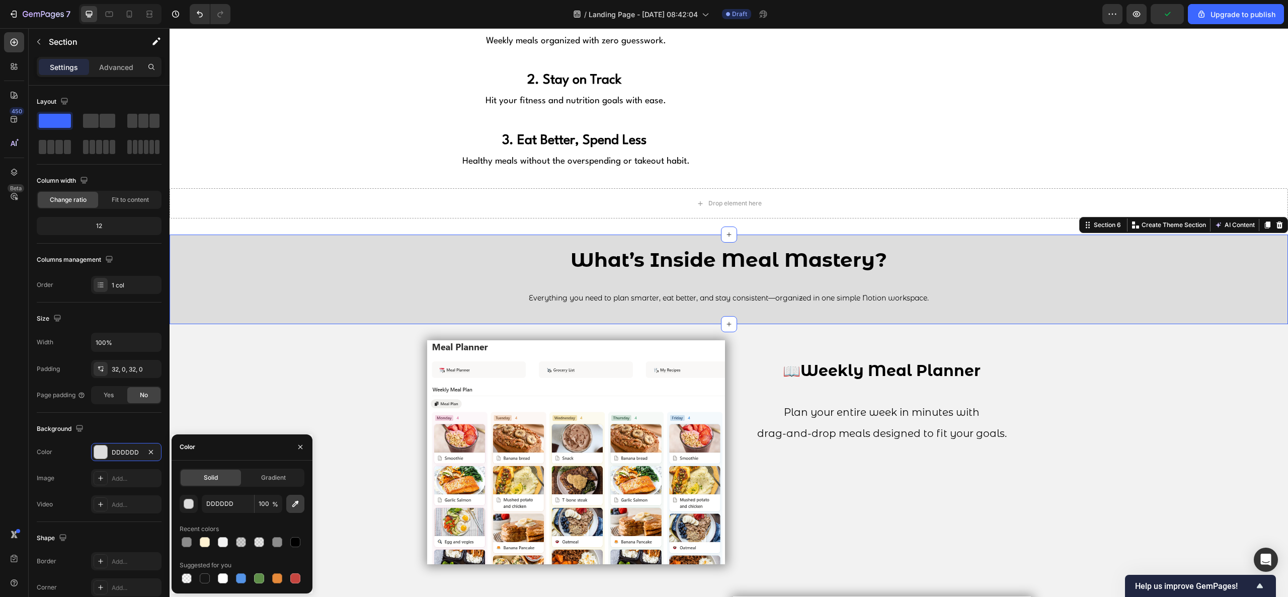
click at [303, 447] on button "button" at bounding box center [295, 504] width 18 height 18
type input "F2F2F2"
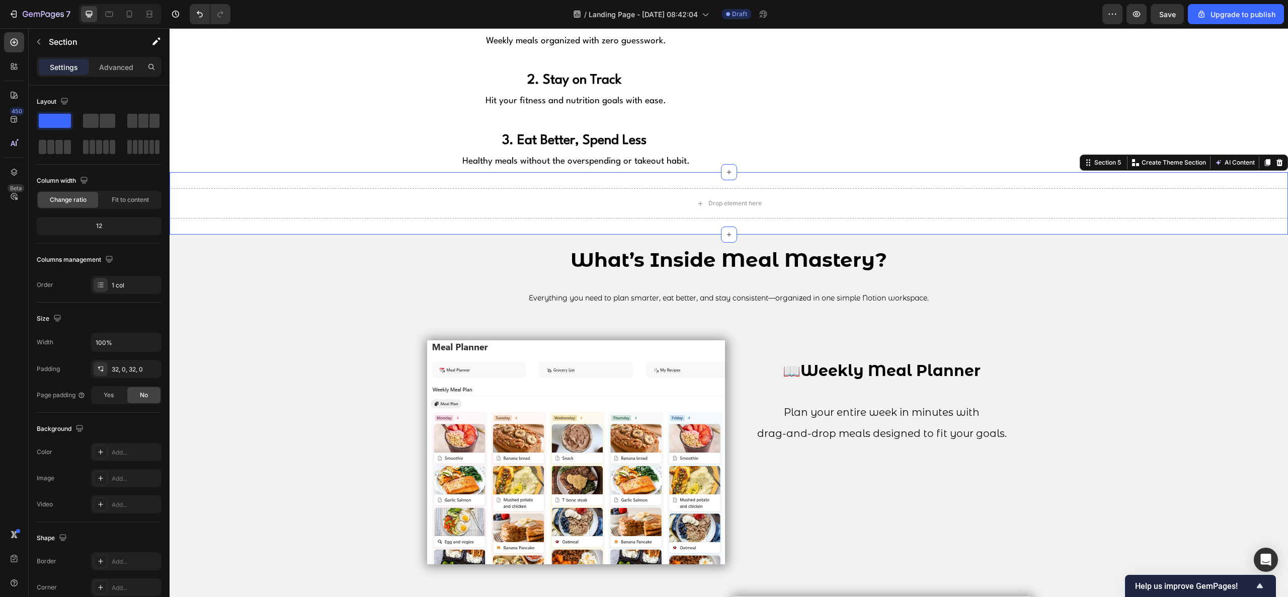
click at [314, 229] on div "Drop element here Section 5 You can create reusable sections Create Theme Secti…" at bounding box center [729, 203] width 1118 height 62
click at [123, 446] on div "Add..." at bounding box center [126, 452] width 70 height 18
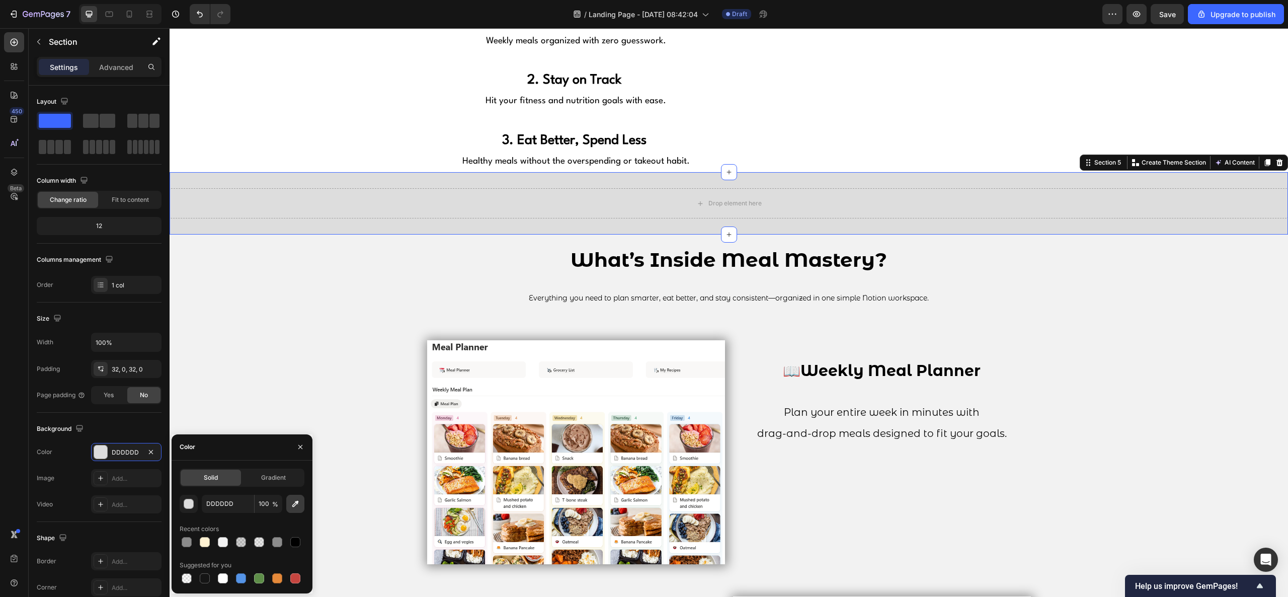
click at [291, 447] on icon "button" at bounding box center [295, 504] width 10 height 10
type input "F2F2F2"
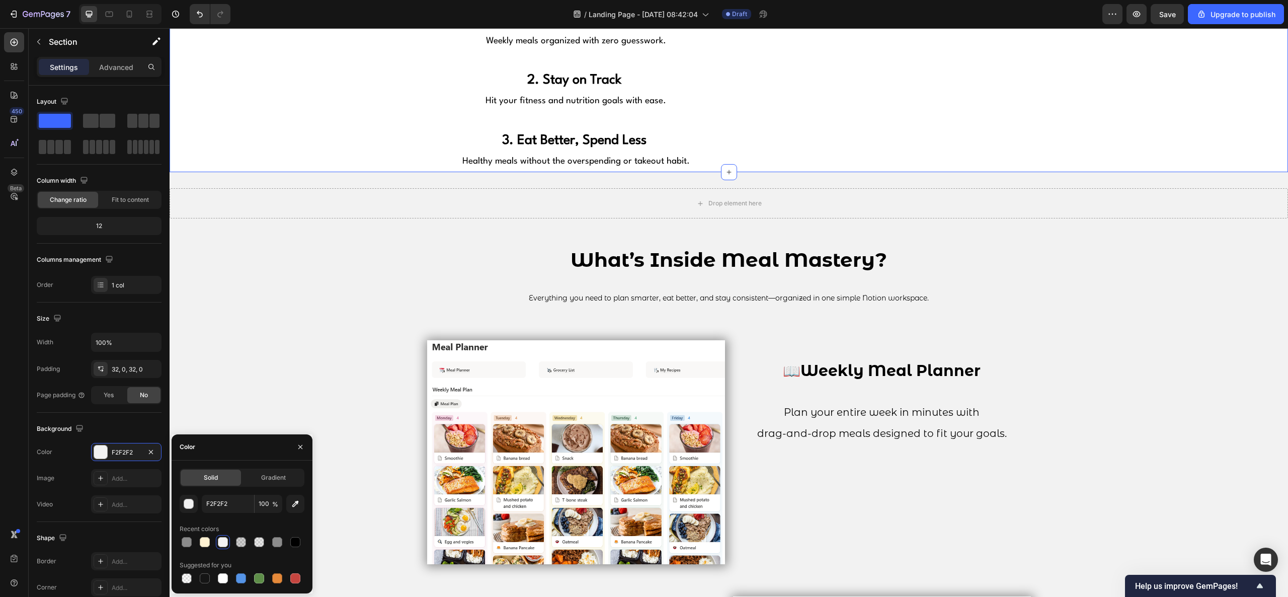
click at [304, 161] on div "1. Plan in Minutes Weekly meals organized with zero guesswork. 2. Stay on Track…" at bounding box center [729, 91] width 1118 height 163
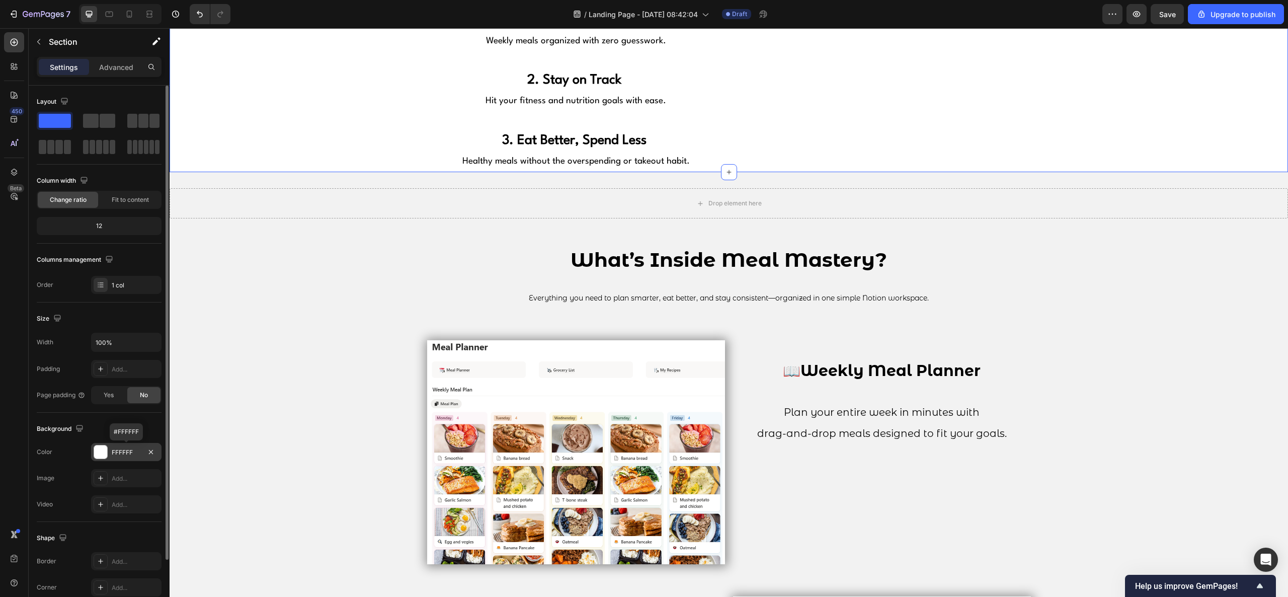
click at [131, 447] on div "FFFFFF" at bounding box center [126, 452] width 29 height 9
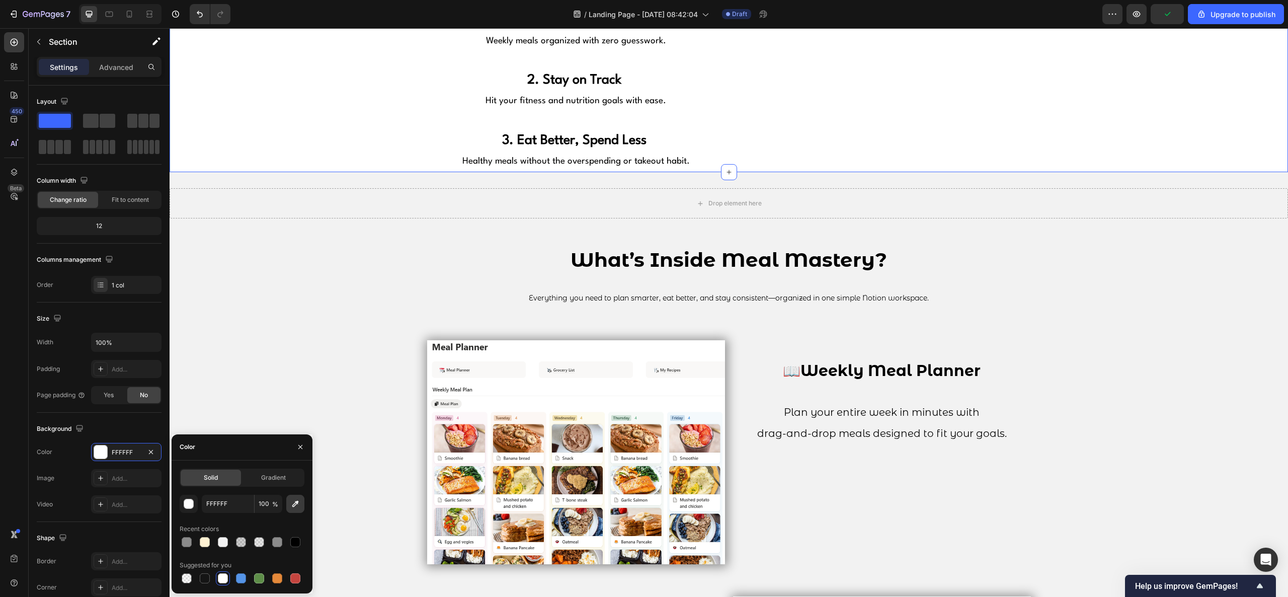
click at [294, 447] on icon "button" at bounding box center [295, 504] width 10 height 10
type input "F2F2F2"
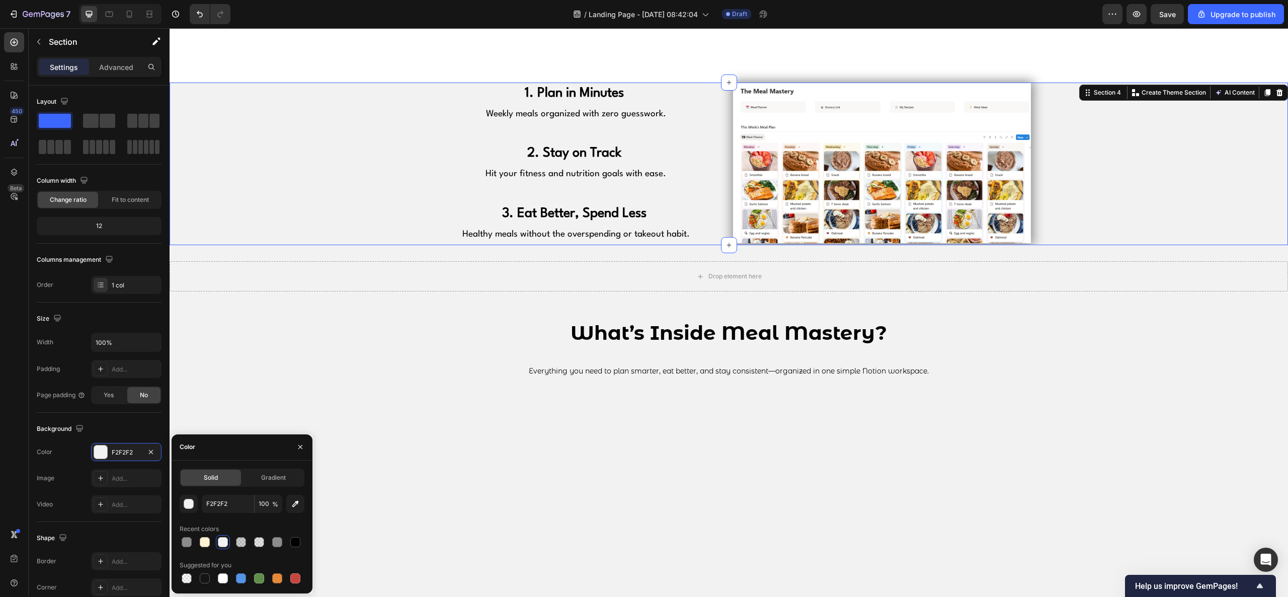
scroll to position [735, 0]
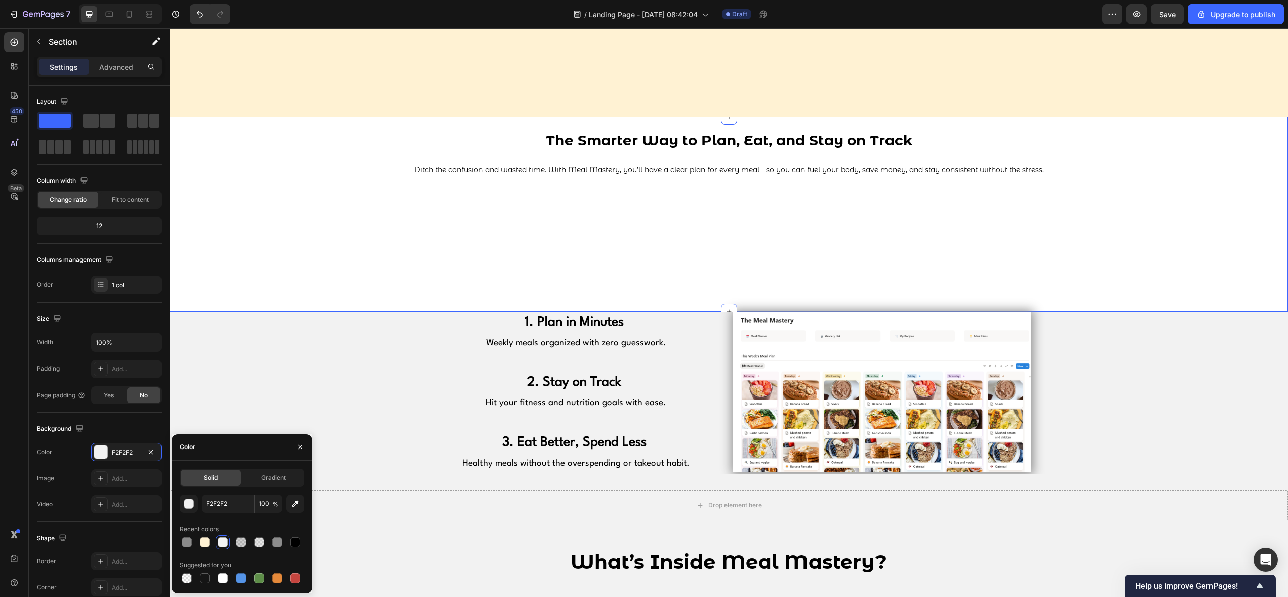
click at [298, 297] on div "The Smarter Way to Plan, Eat, and Stay on Track Ditch the confusion and wasted …" at bounding box center [729, 214] width 1118 height 194
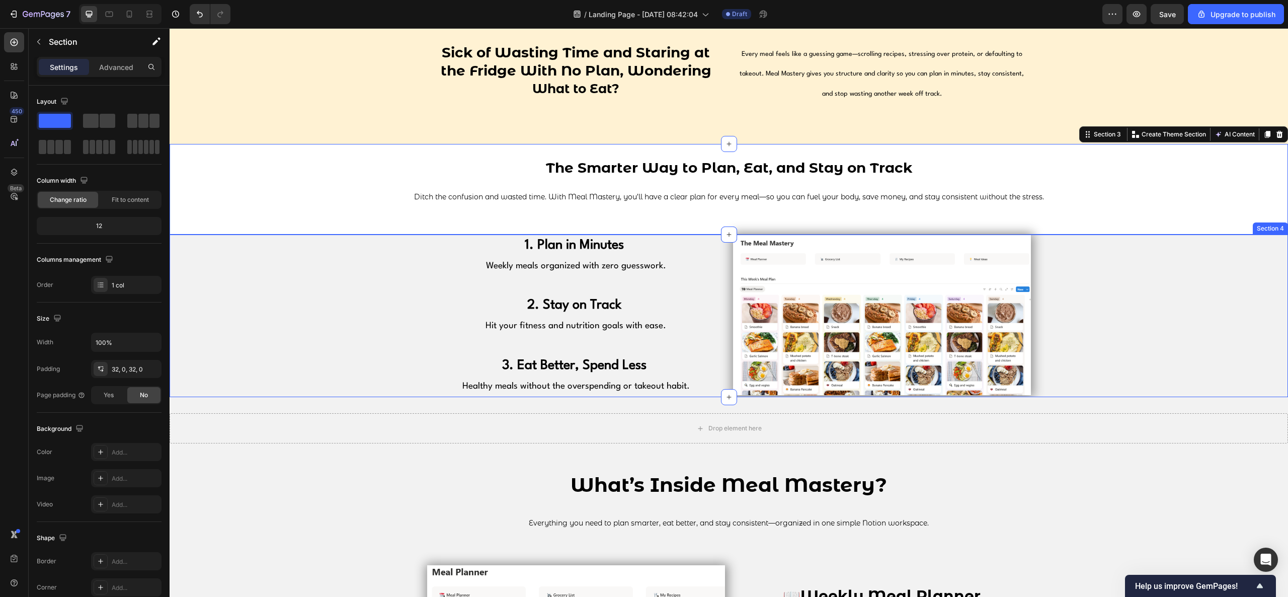
scroll to position [634, 0]
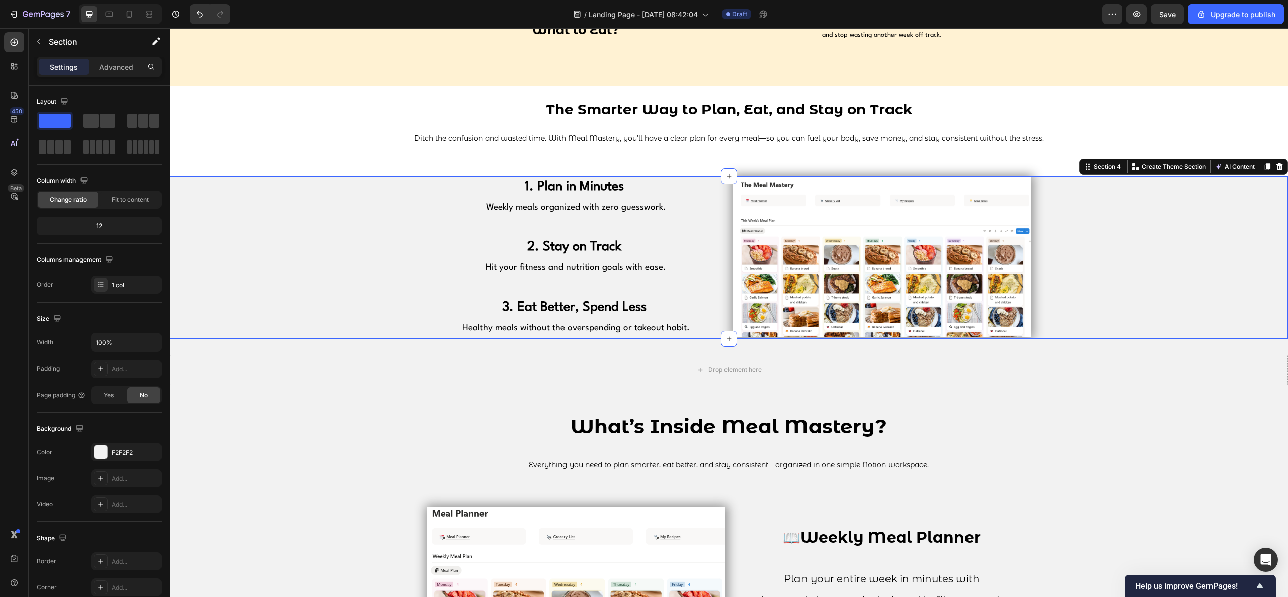
click at [356, 327] on div "1. Plan in Minutes Weekly meals organized with zero guesswork. 2. Stay on Track…" at bounding box center [729, 257] width 1118 height 163
click at [269, 170] on div "The Smarter Way to Plan, Eat, and Stay on Track Ditch the confusion and wasted …" at bounding box center [729, 131] width 1118 height 90
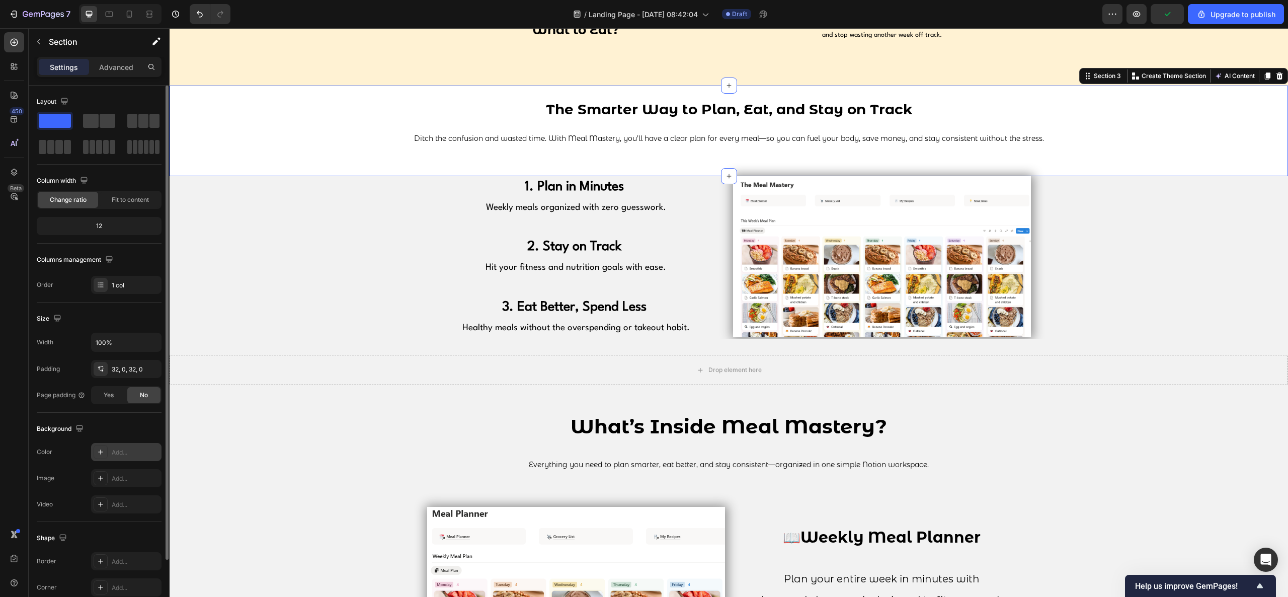
click at [124, 447] on div "Add..." at bounding box center [135, 452] width 47 height 9
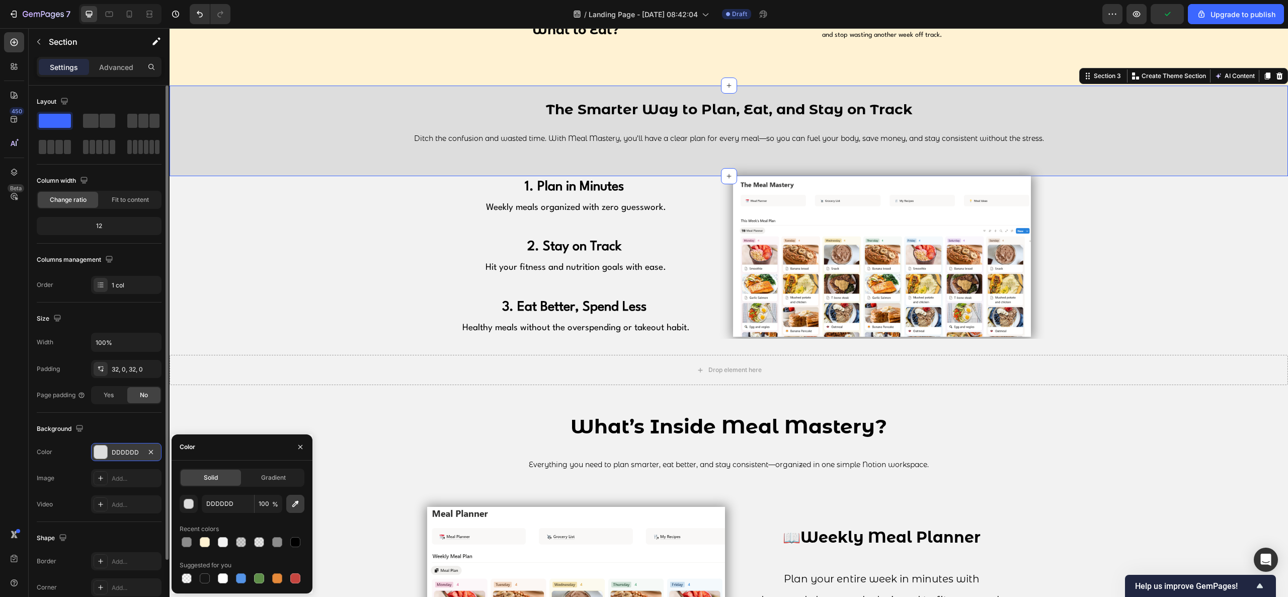
click at [292, 447] on icon "button" at bounding box center [295, 504] width 10 height 10
type input "F2F2F2"
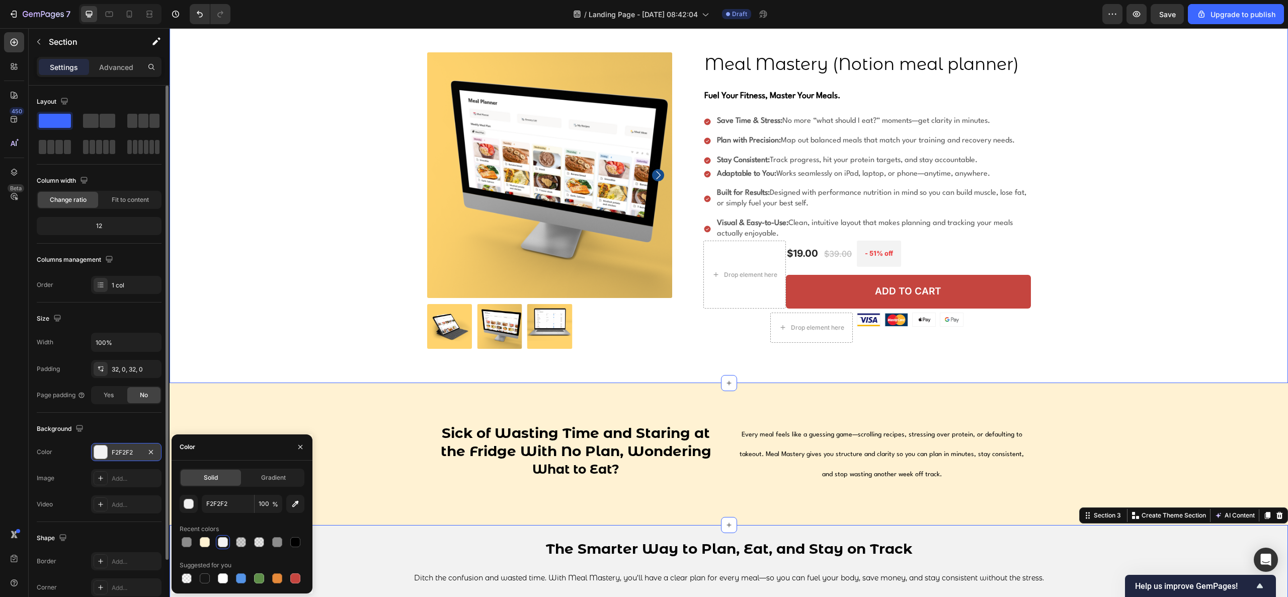
scroll to position [31, 0]
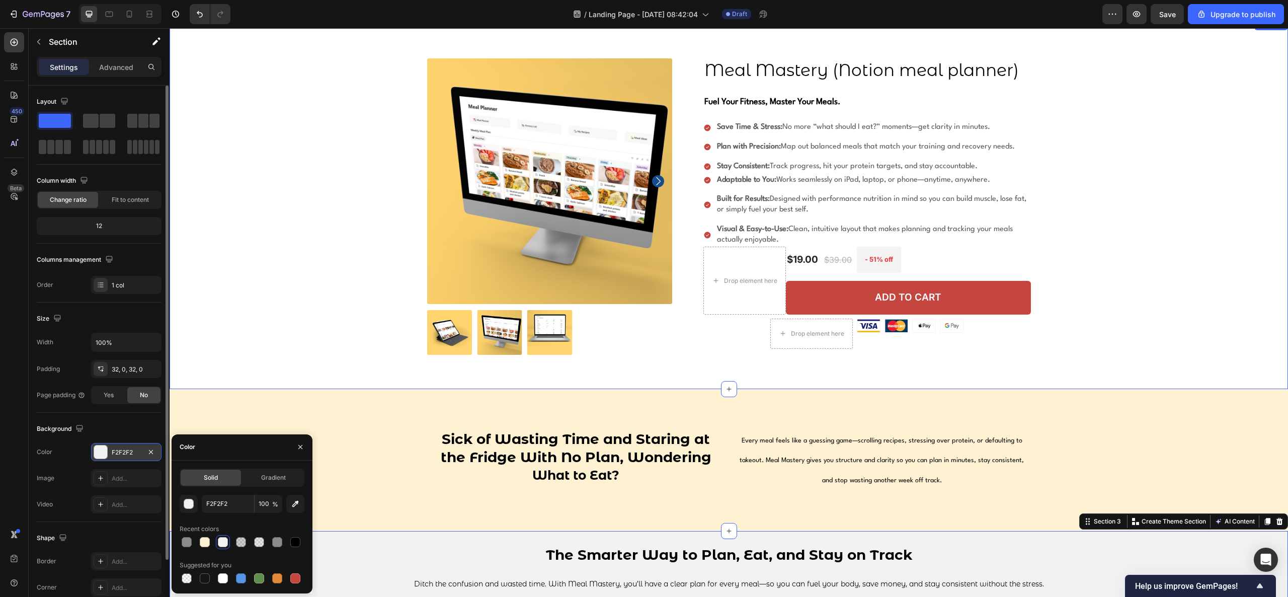
click at [355, 376] on div "Product Images Meal Mastery (Notion meal planner) Product Title Fuel Your Fitne…" at bounding box center [729, 203] width 1118 height 371
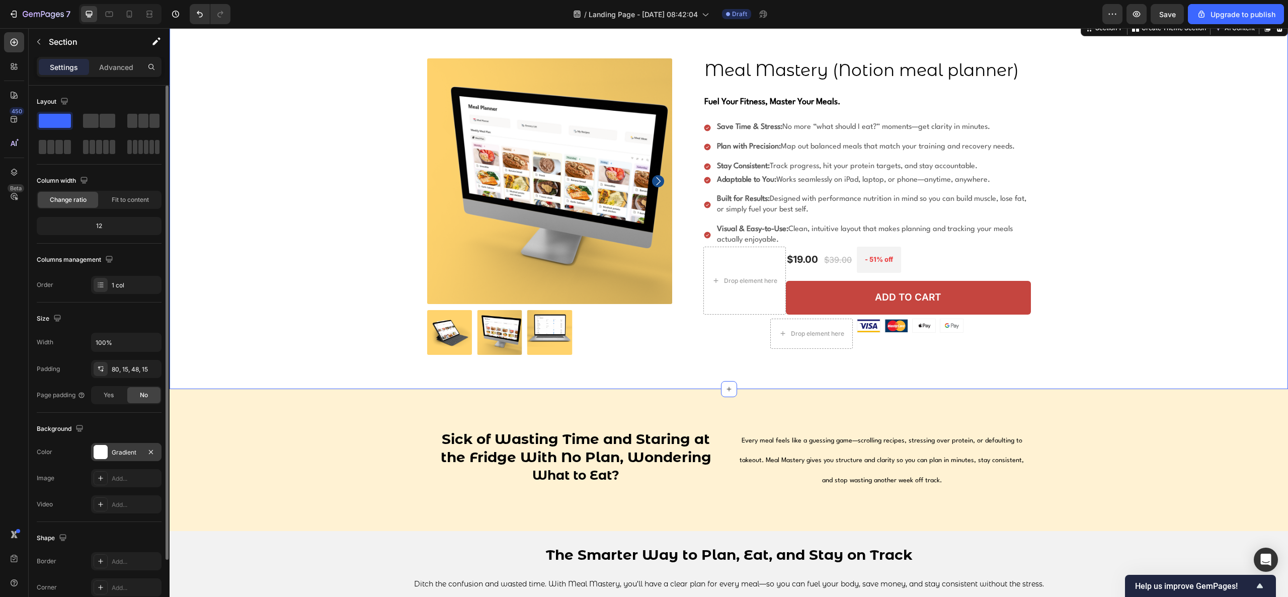
click at [131, 447] on div "Gradient" at bounding box center [126, 452] width 70 height 18
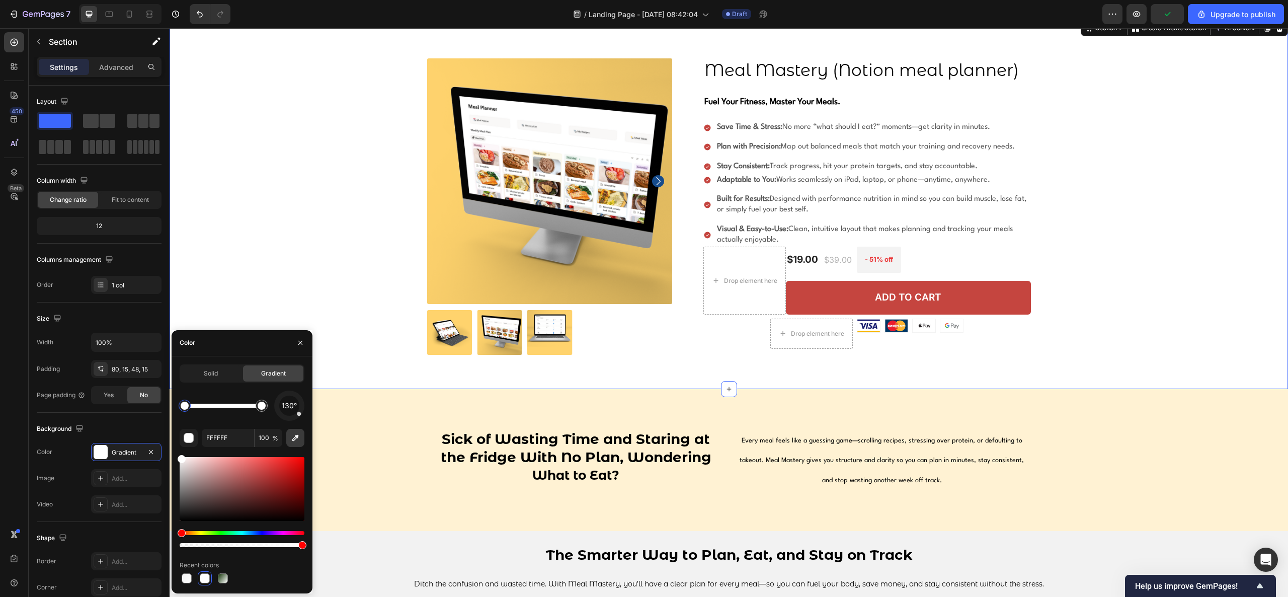
click at [299, 440] on icon "button" at bounding box center [295, 438] width 10 height 10
type input "F2F2F2"
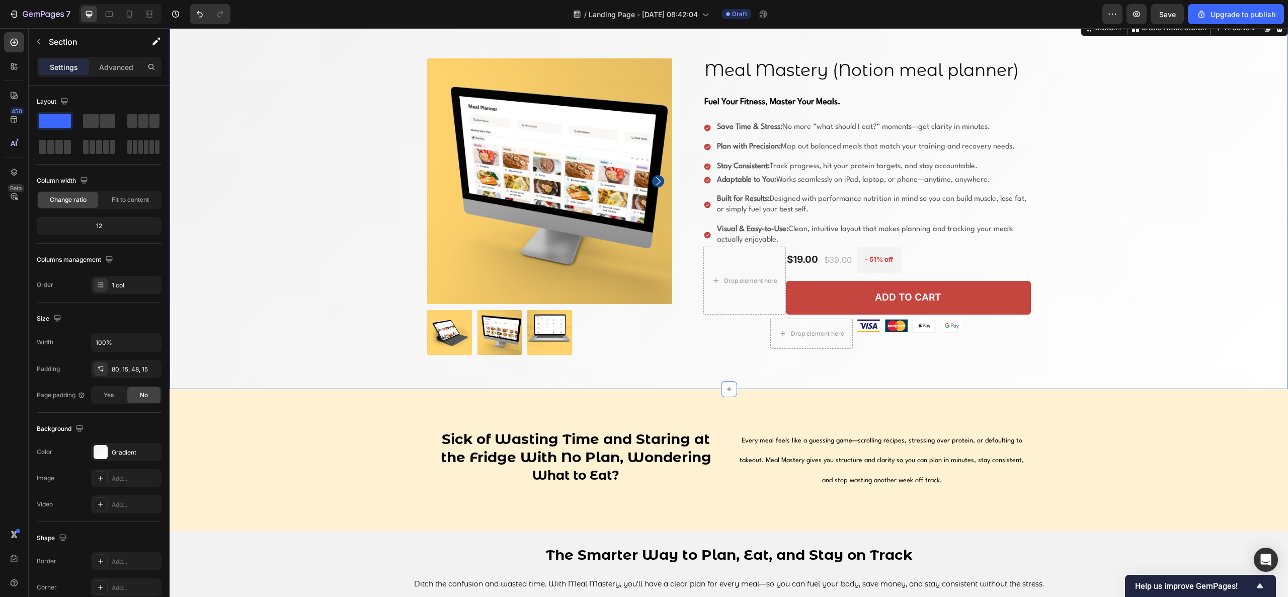
click at [306, 286] on div "Product Images Meal Mastery (Notion meal planner) Product Title Fuel Your Fitne…" at bounding box center [728, 211] width 1103 height 306
click at [292, 365] on div "Product Images Meal Mastery (Notion meal planner) Product Title Fuel Your Fitne…" at bounding box center [728, 211] width 1103 height 306
click at [118, 447] on div "Gradient" at bounding box center [126, 452] width 29 height 9
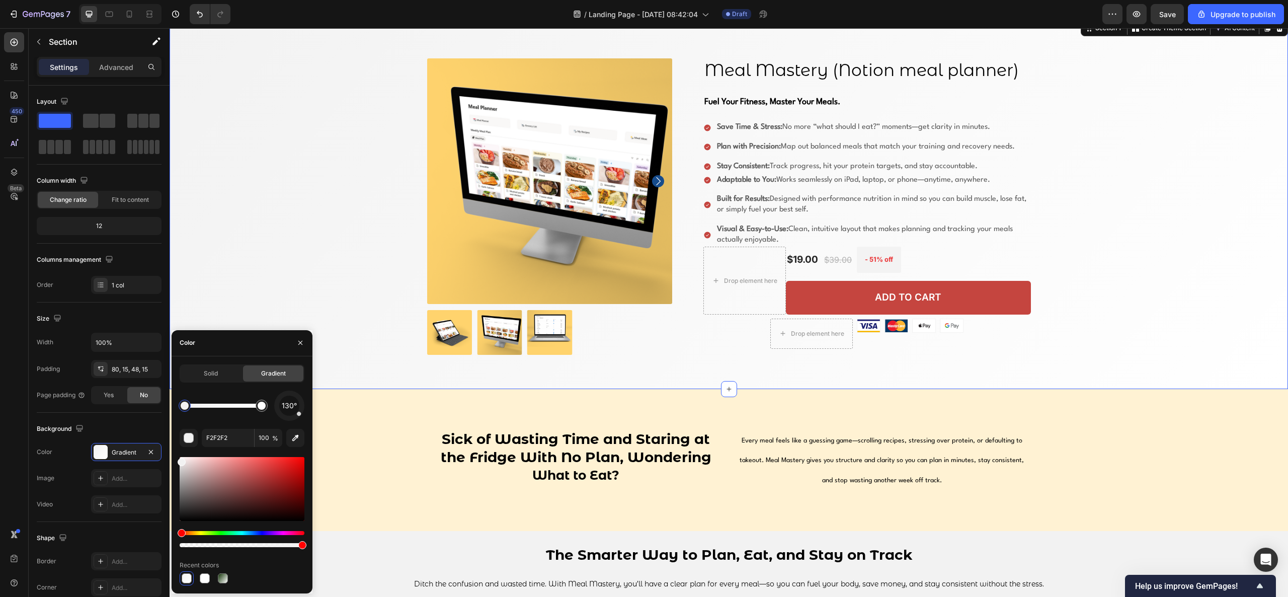
click at [364, 226] on div "Product Images Meal Mastery (Notion meal planner) Product Title Fuel Your Fitne…" at bounding box center [728, 211] width 1103 height 306
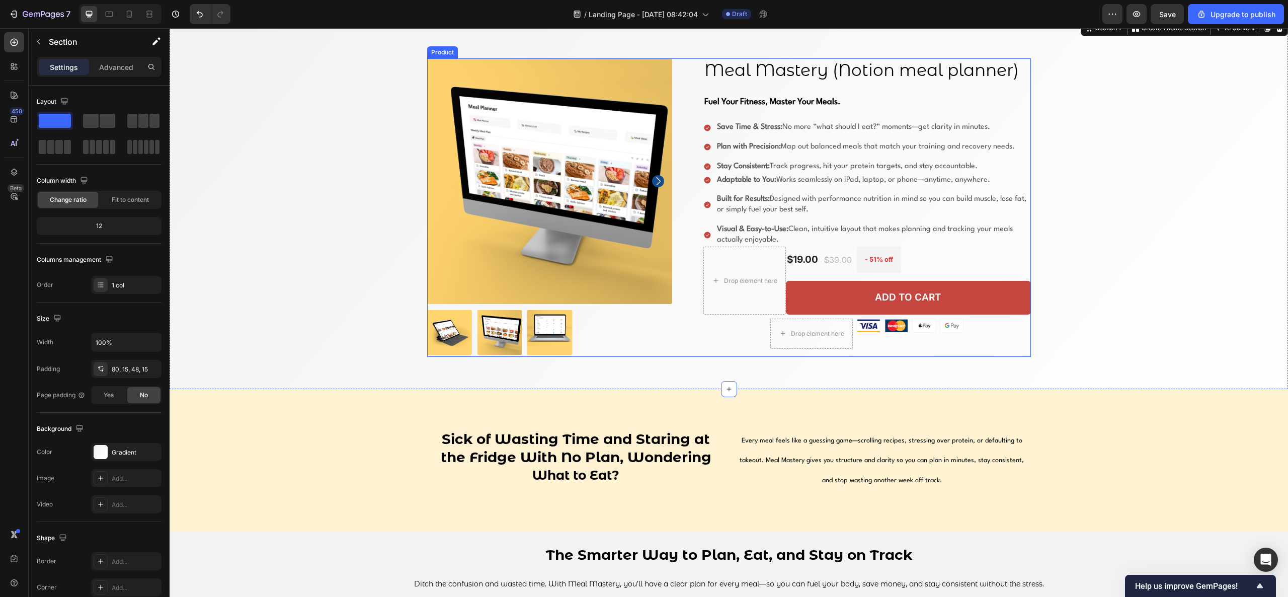
scroll to position [232, 0]
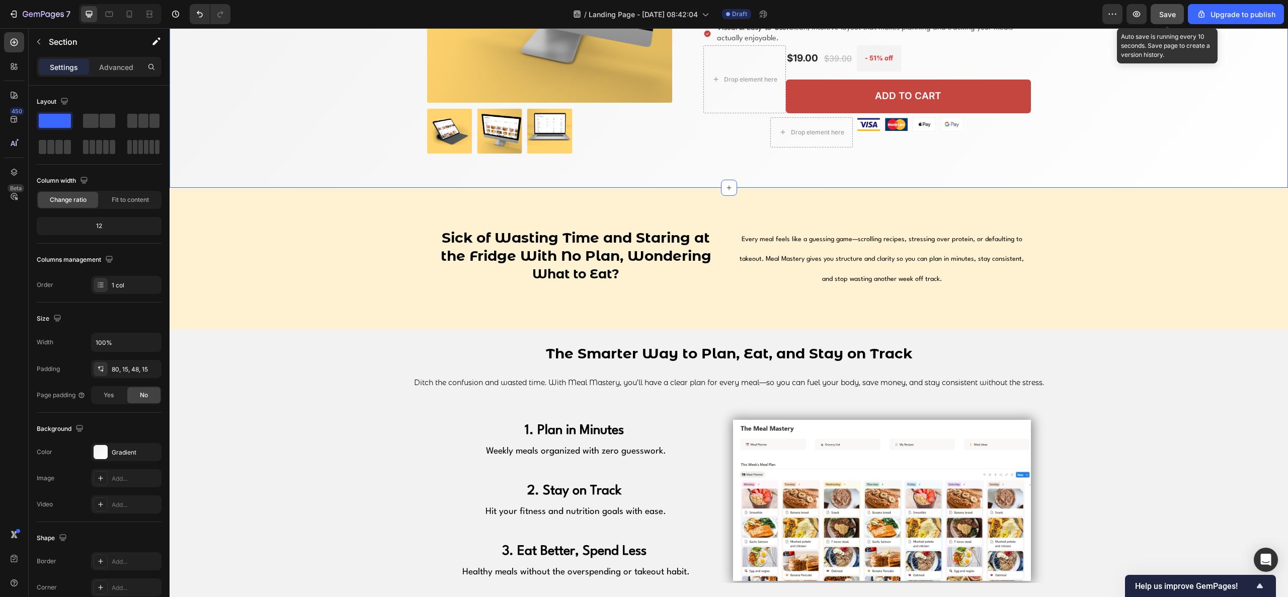
click at [965, 16] on span "Save" at bounding box center [1167, 14] width 17 height 9
click at [965, 16] on icon "button" at bounding box center [1137, 14] width 10 height 10
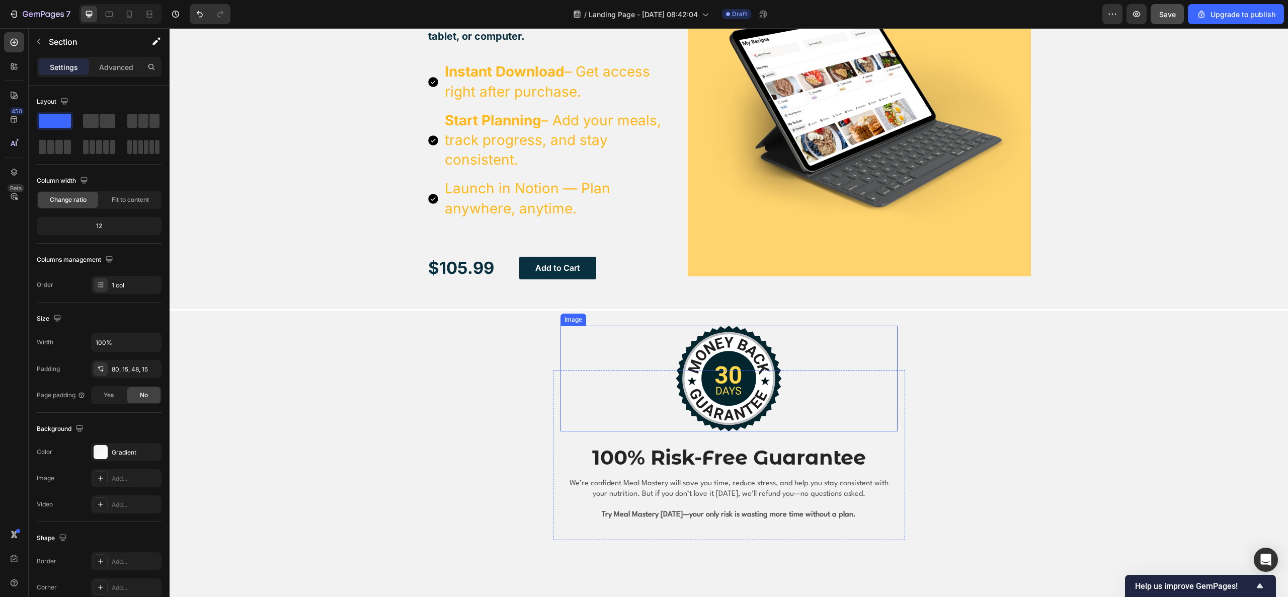
scroll to position [1842, 0]
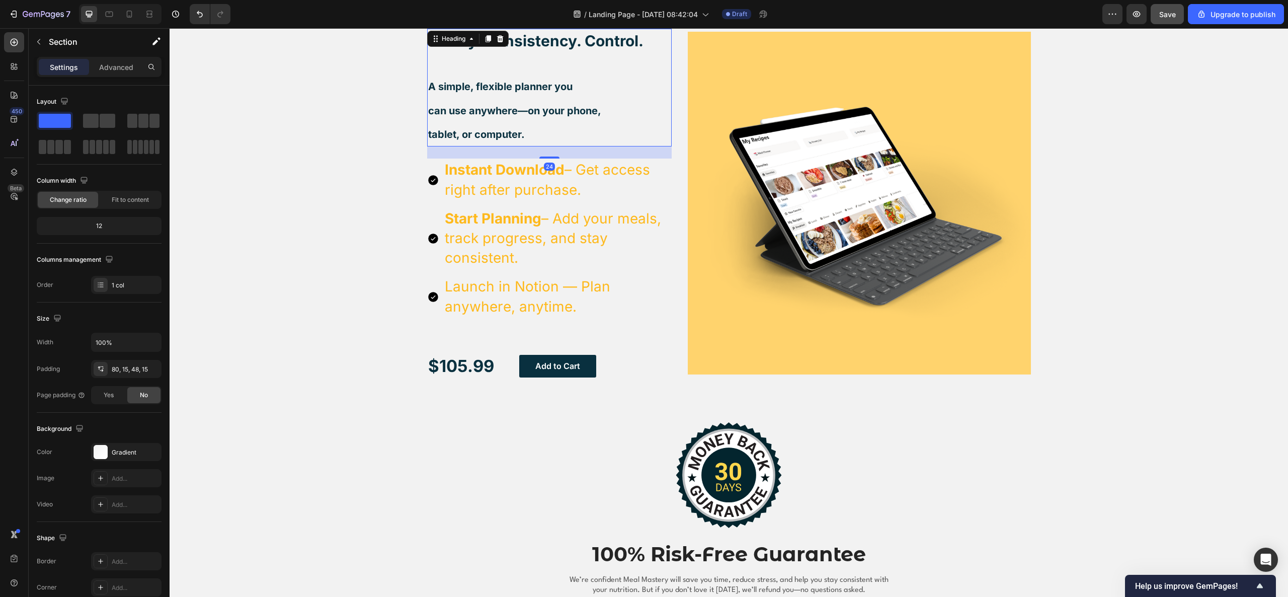
click at [660, 104] on h2 "Clarity. Consistency. Control. A simple, flexible planner you can use anywhere—…" at bounding box center [549, 88] width 245 height 118
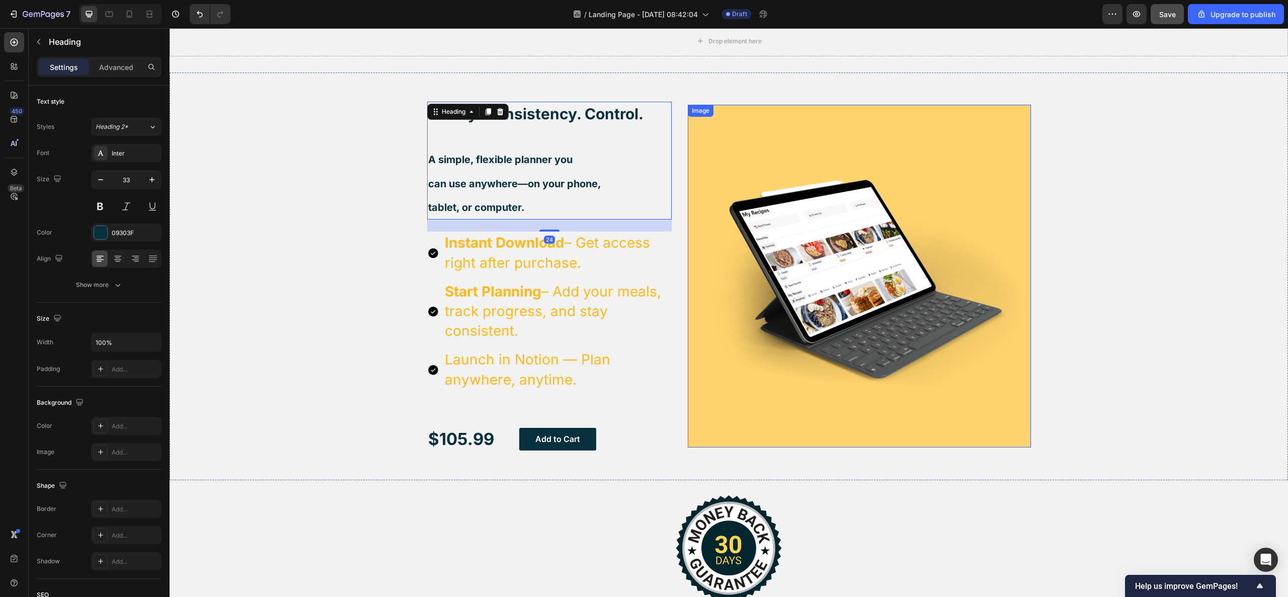
scroll to position [1641, 0]
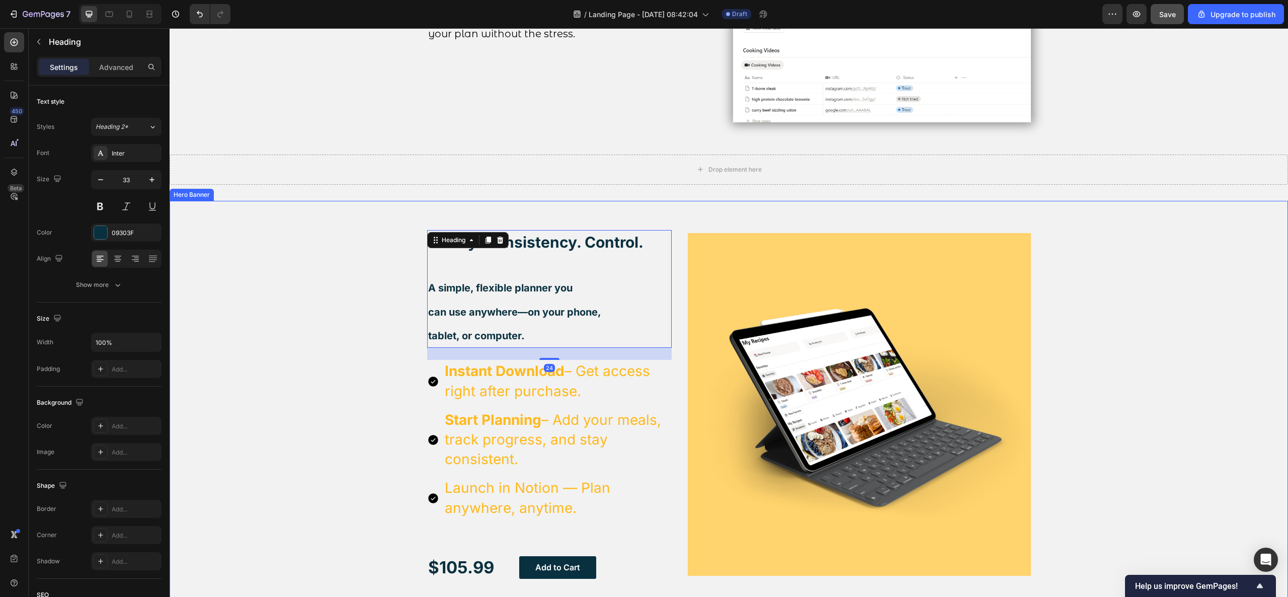
click at [791, 221] on div "Clarity. Consistency. Control. A simple, flexible planner you can use anywhere—…" at bounding box center [729, 405] width 619 height 408
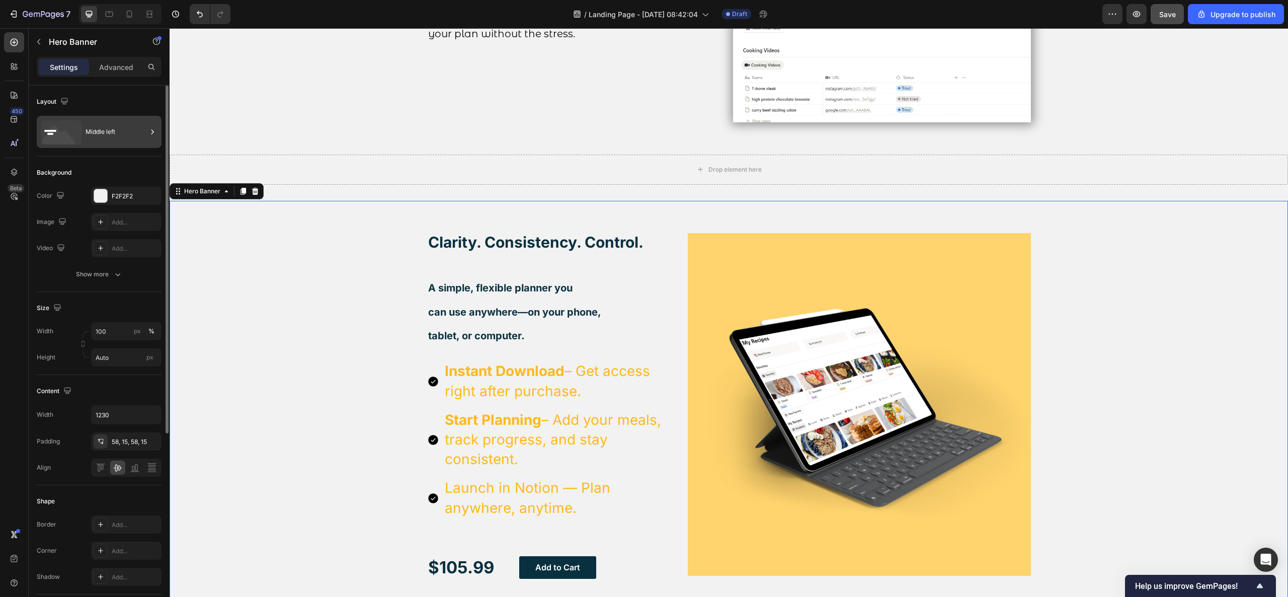
click at [129, 132] on div "Middle left" at bounding box center [116, 131] width 61 height 23
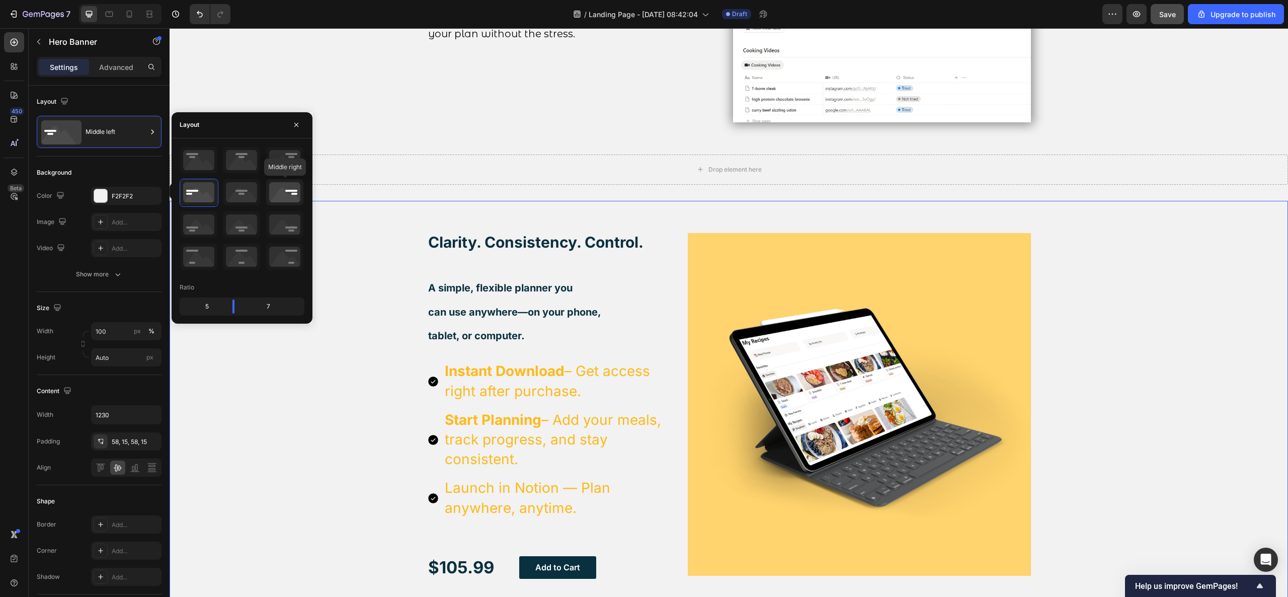
click at [286, 191] on icon at bounding box center [284, 192] width 37 height 26
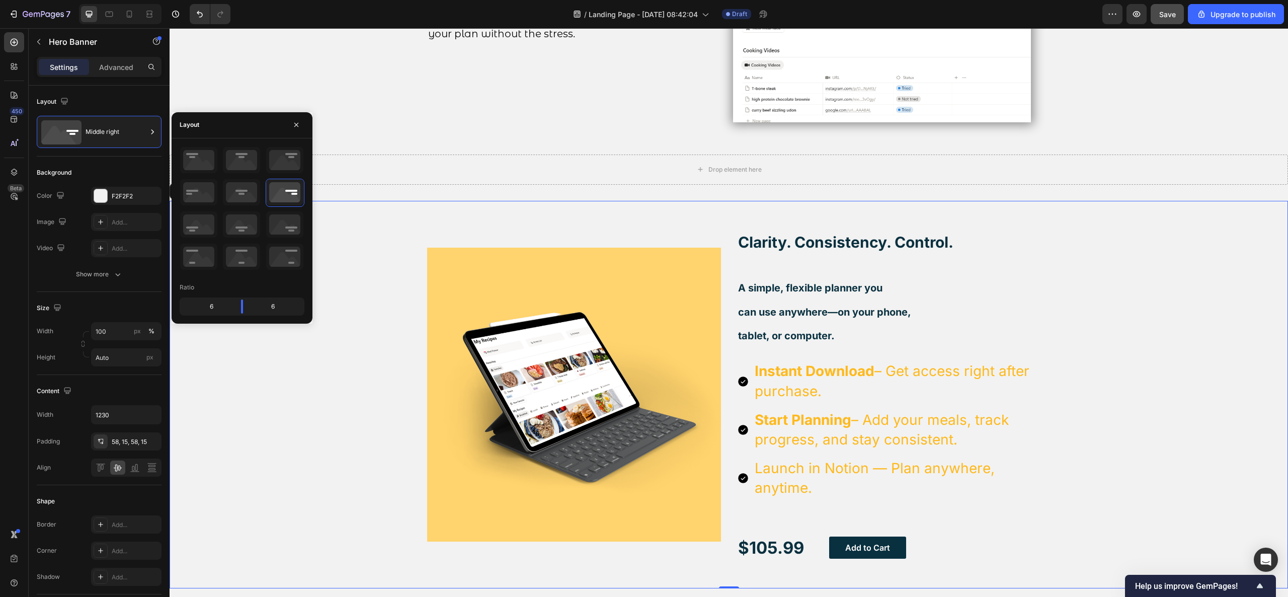
click at [965, 258] on div "Background Image" at bounding box center [729, 395] width 1118 height 388
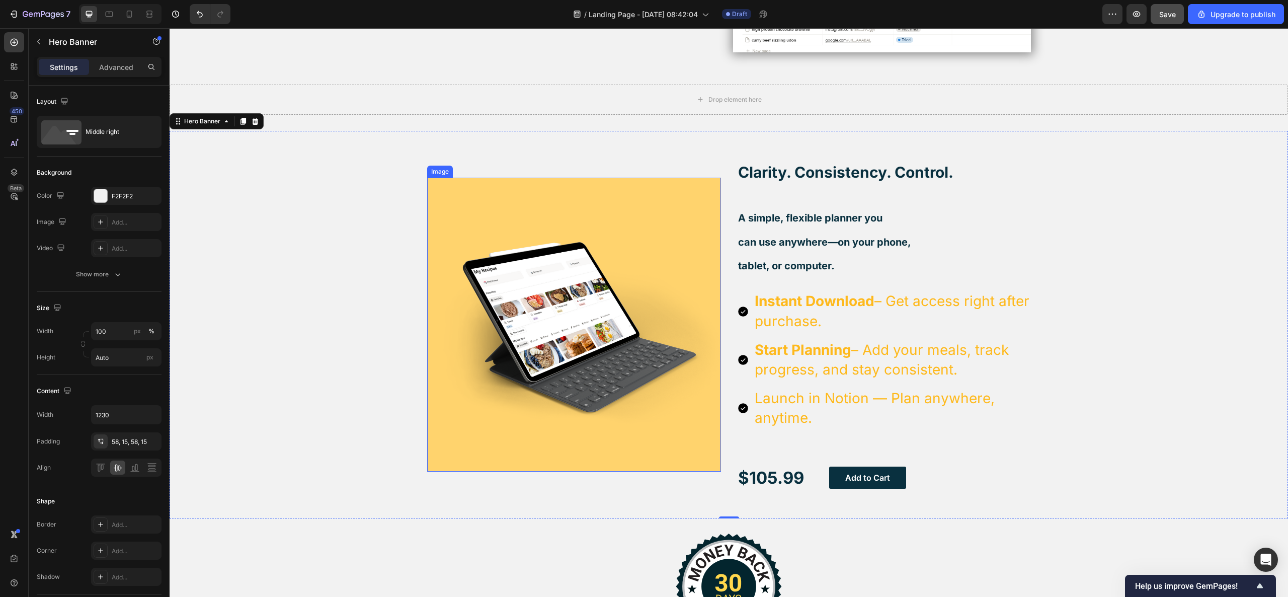
scroll to position [1741, 0]
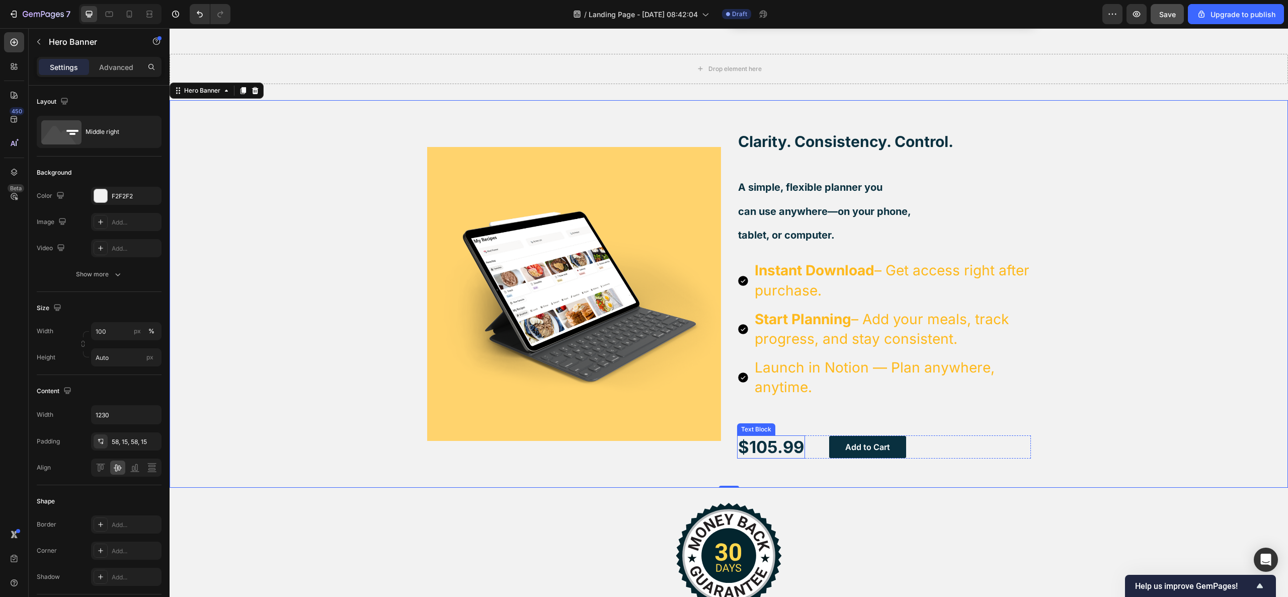
click at [790, 447] on p "$105.99" at bounding box center [771, 447] width 66 height 22
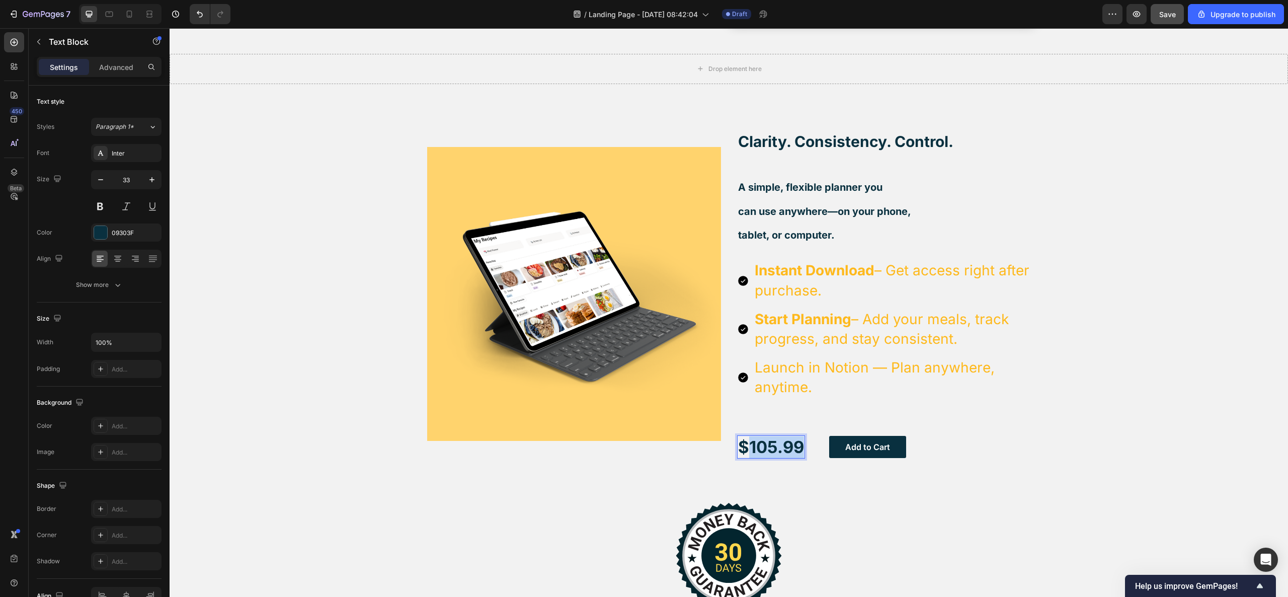
click at [790, 447] on p "$105.99" at bounding box center [771, 447] width 66 height 22
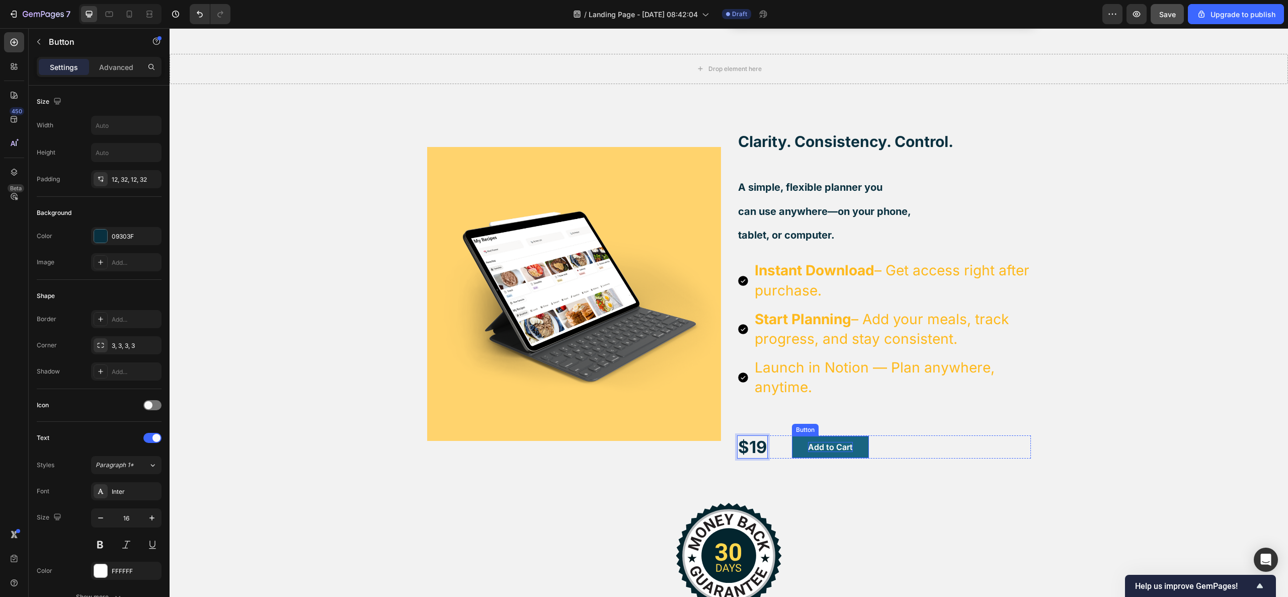
click at [808, 447] on div "Add to Cart" at bounding box center [830, 447] width 45 height 11
click at [812, 447] on div "Add to Cart" at bounding box center [830, 447] width 45 height 11
click at [812, 447] on p "Add to Cart" at bounding box center [830, 447] width 45 height 11
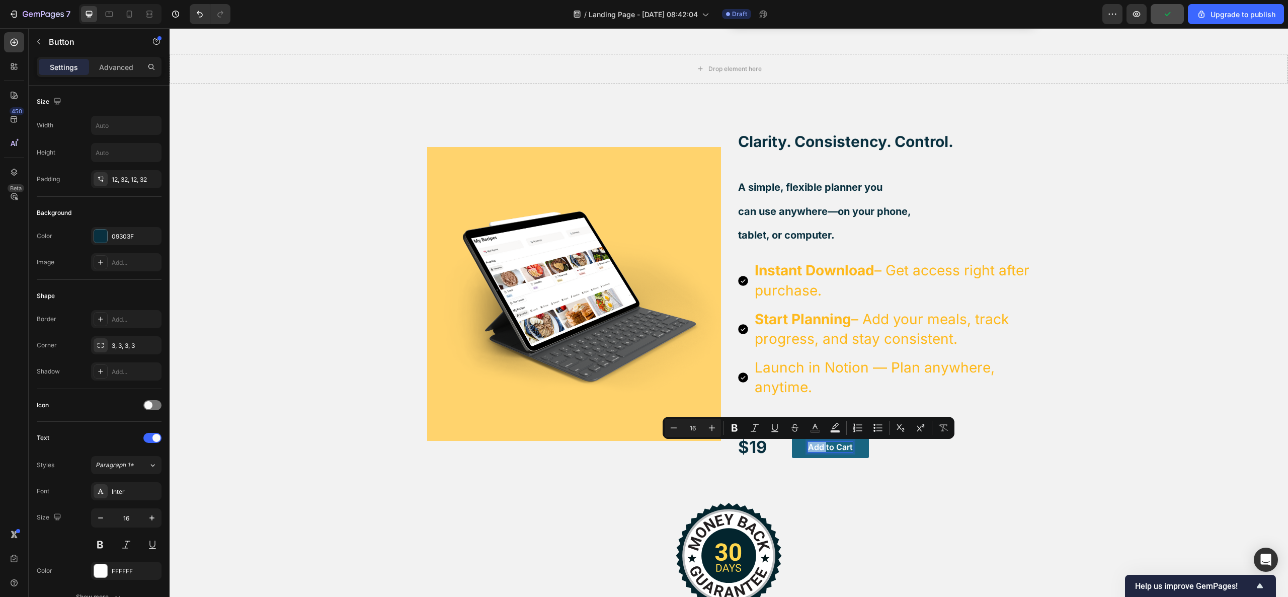
click at [812, 447] on p "Add to Cart" at bounding box center [830, 447] width 45 height 11
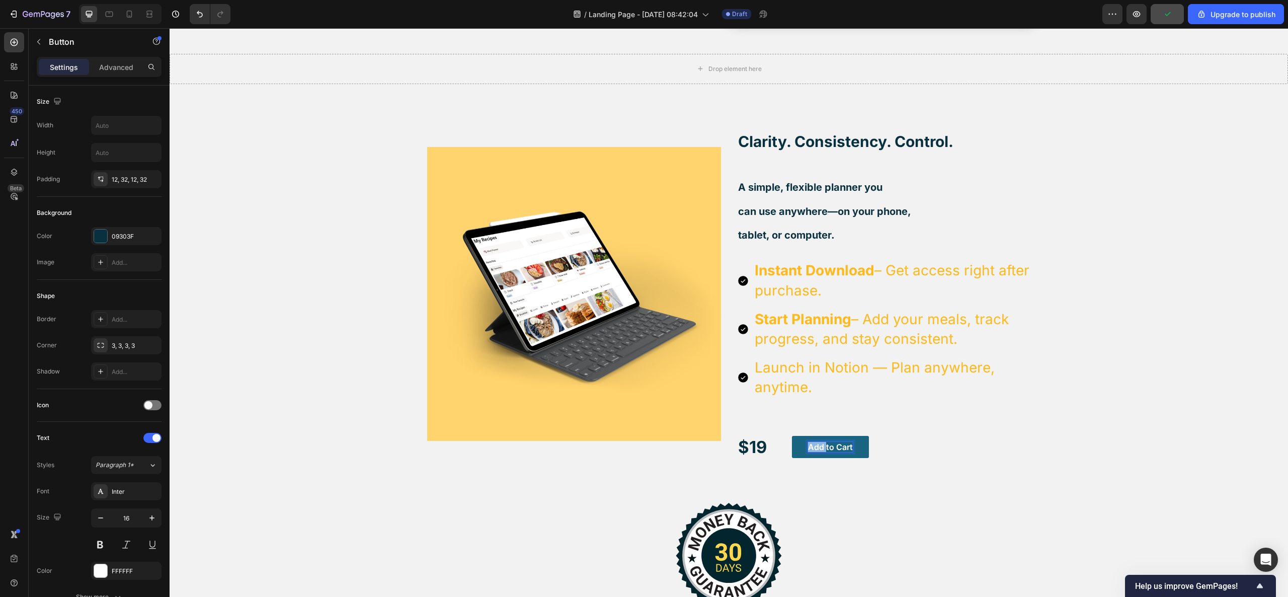
click at [812, 447] on p "Add to Cart" at bounding box center [830, 447] width 45 height 11
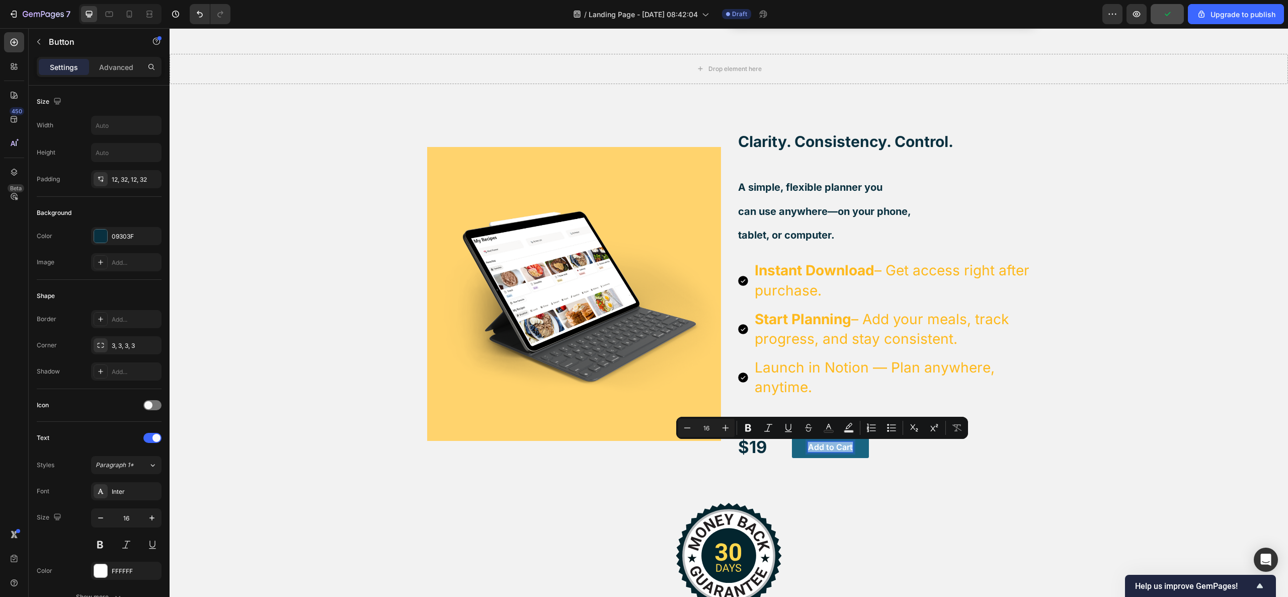
click at [812, 447] on p "Add to Cart" at bounding box center [830, 447] width 45 height 11
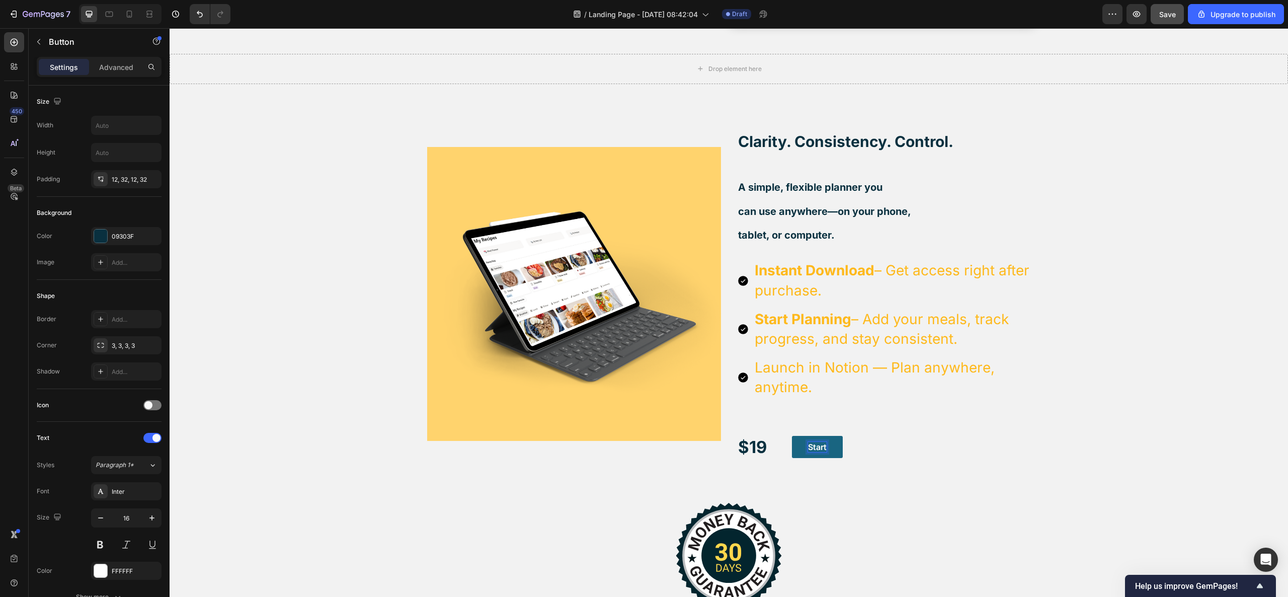
click at [792, 436] on button "Start" at bounding box center [817, 447] width 51 height 23
click at [792, 436] on button "Start Mastering" at bounding box center [839, 447] width 94 height 23
click at [792, 436] on button "Start Mastering my" at bounding box center [846, 447] width 108 height 23
click at [792, 436] on button "Start Mastering my Meal" at bounding box center [856, 447] width 128 height 23
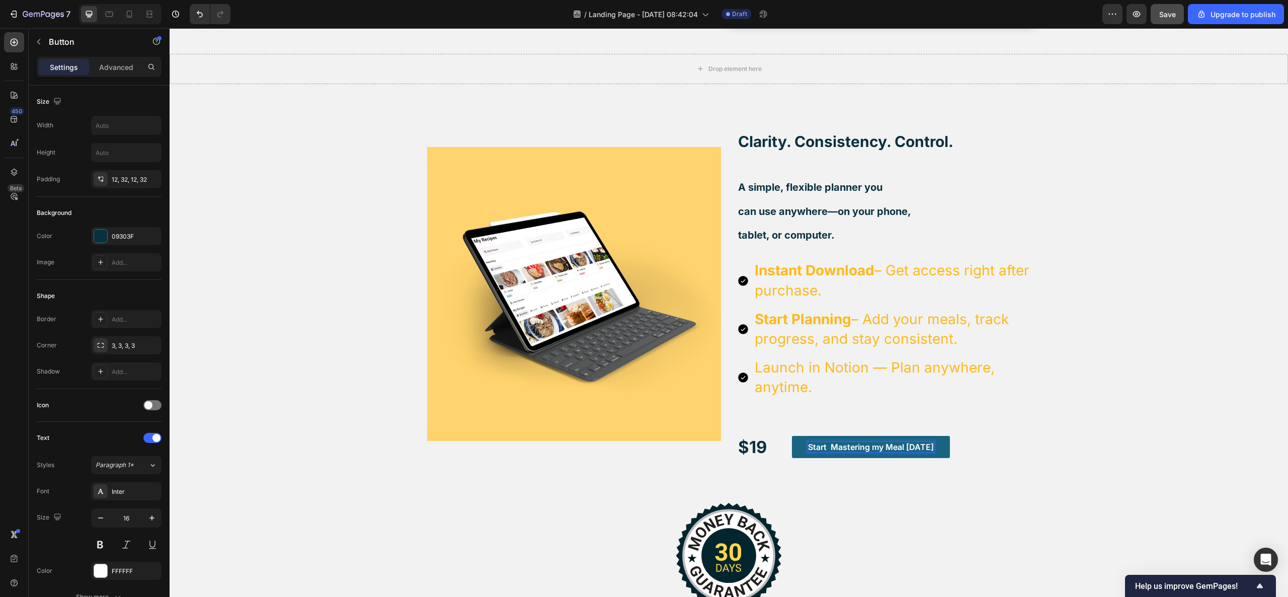
click at [933, 447] on button "Start Mastering my Meal today" at bounding box center [871, 447] width 158 height 23
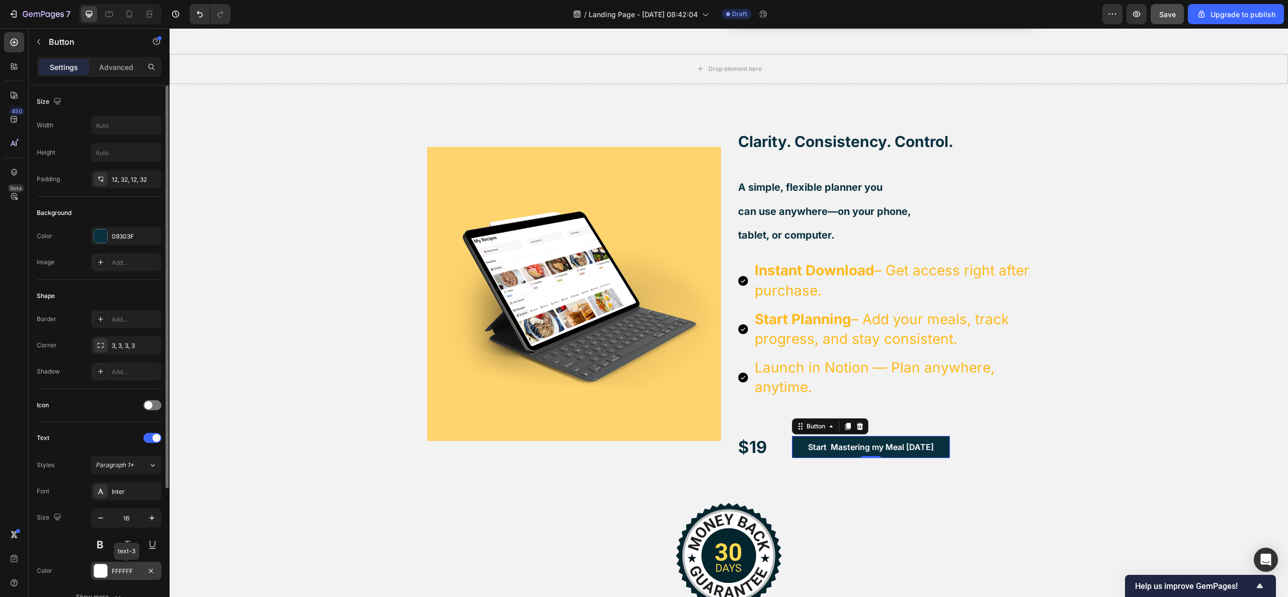
click at [113, 447] on div "FFFFFF" at bounding box center [126, 571] width 29 height 9
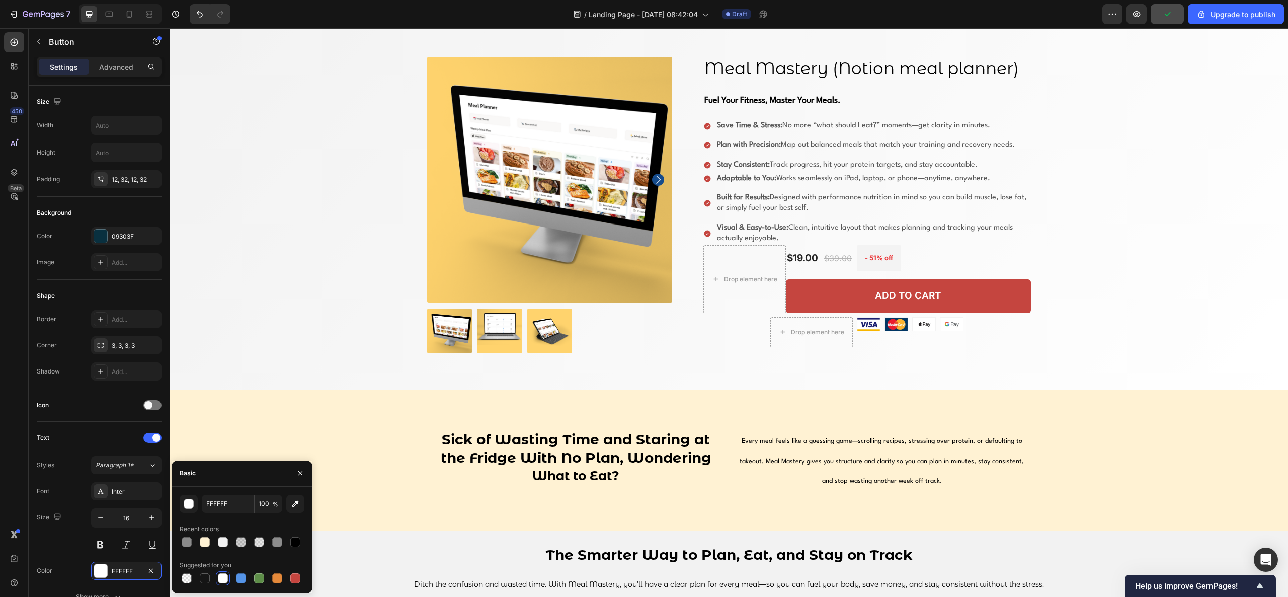
scroll to position [31, 0]
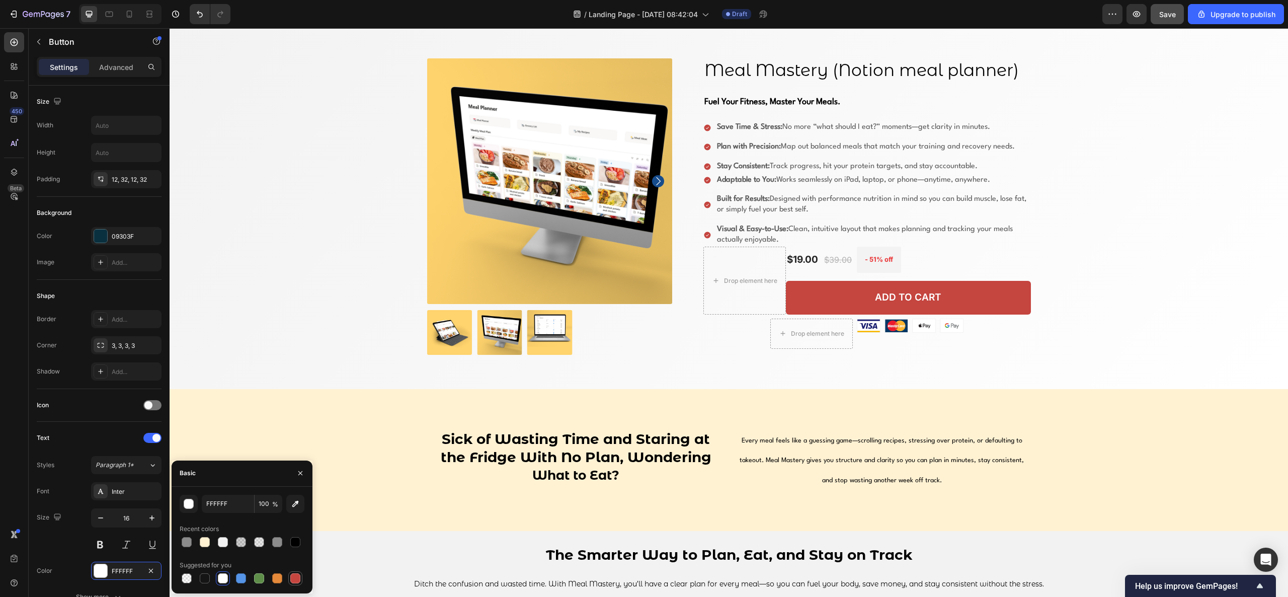
click at [295, 447] on div at bounding box center [295, 578] width 10 height 10
type input "C5453F"
click at [300, 447] on icon "button" at bounding box center [295, 504] width 10 height 10
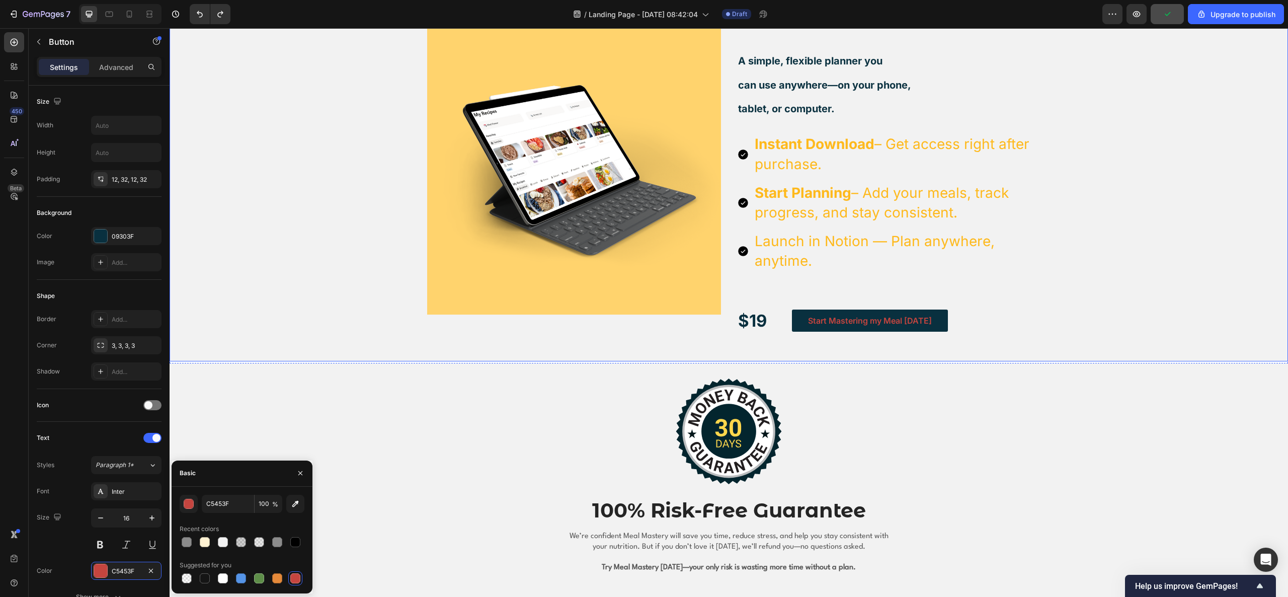
scroll to position [1912, 0]
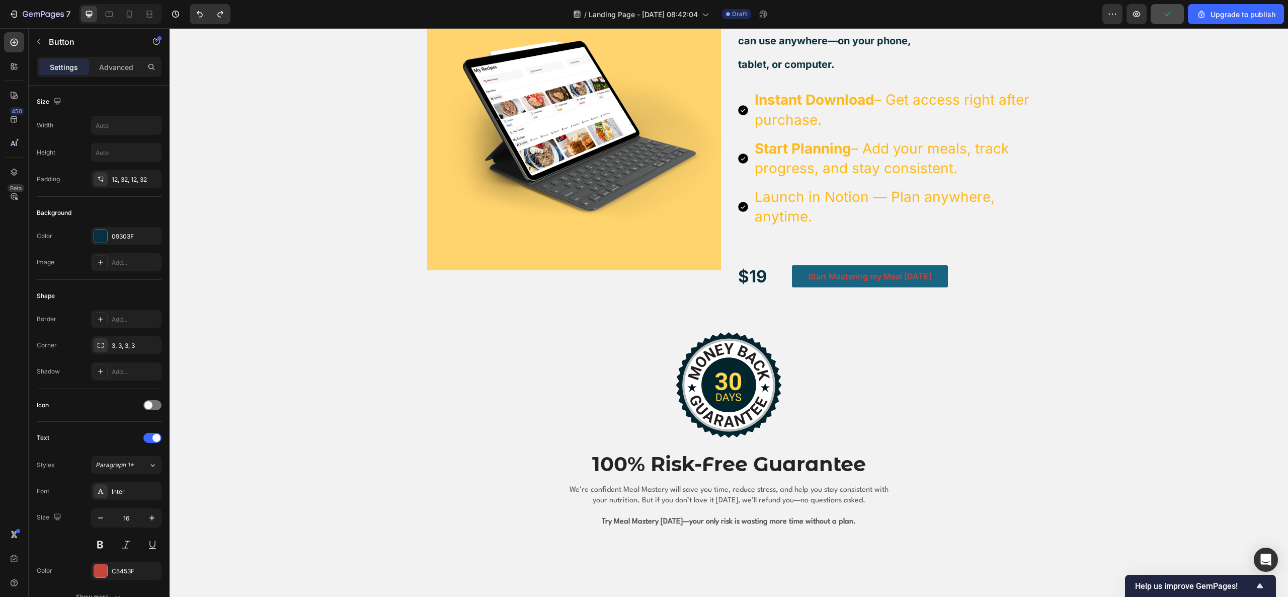
click at [842, 284] on button "Start Mastering my Meal today" at bounding box center [870, 276] width 156 height 23
click at [842, 275] on p "Start Mastering my Meal today" at bounding box center [870, 276] width 124 height 11
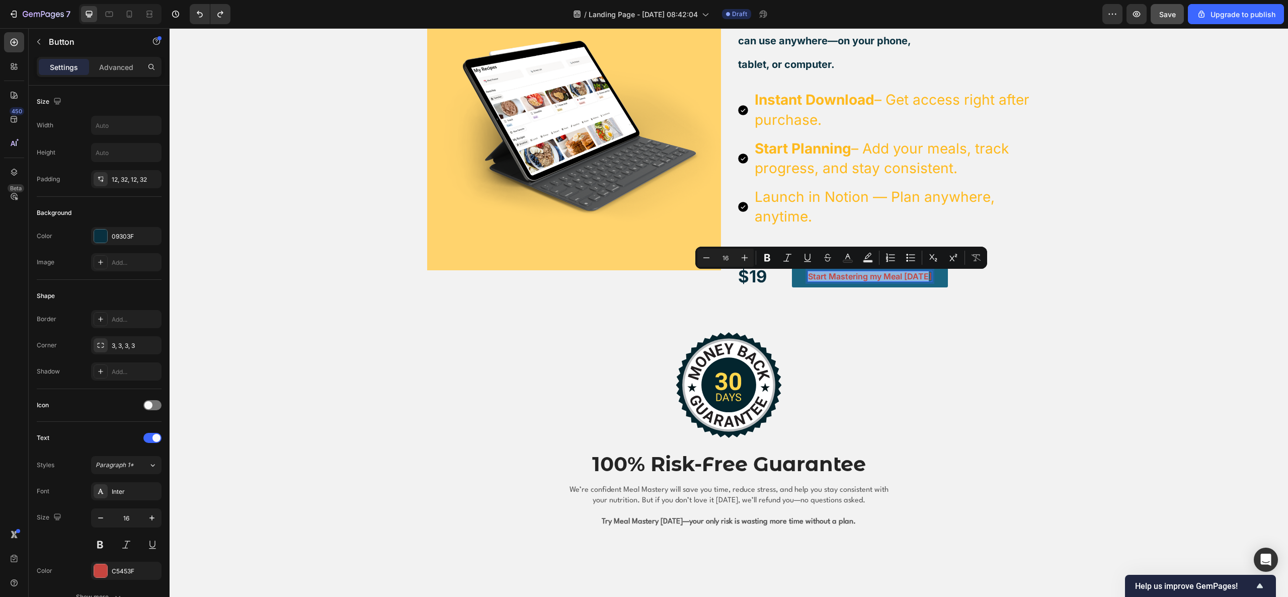
click at [842, 275] on p "Start Mastering my Meal today" at bounding box center [870, 276] width 124 height 11
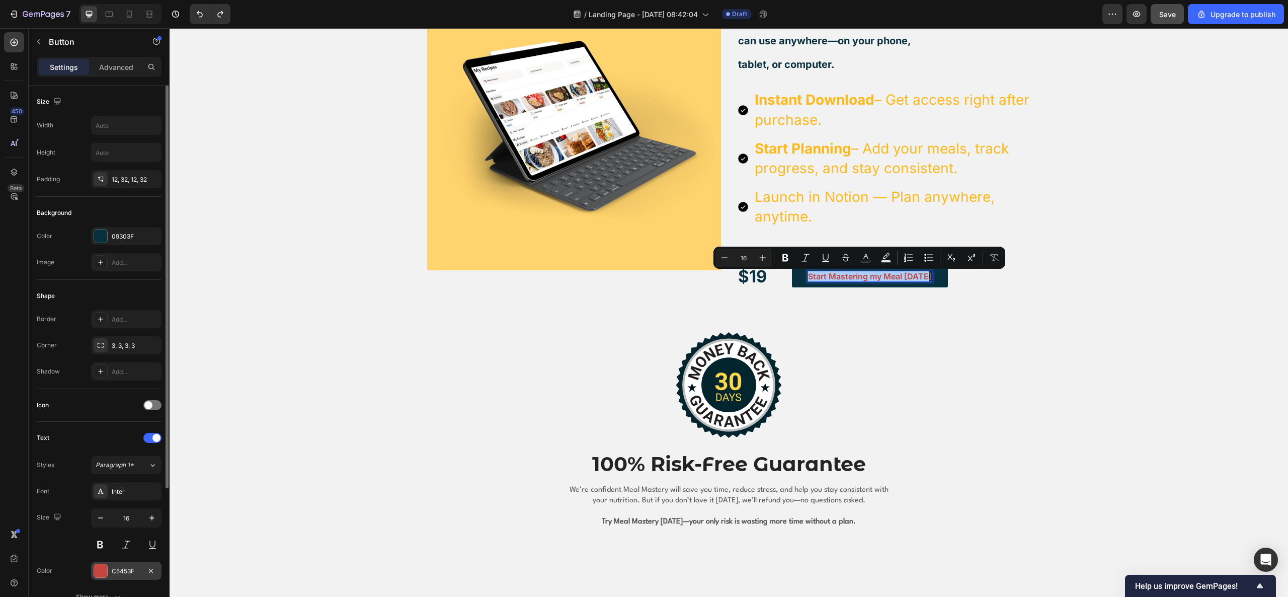
click at [102, 447] on div at bounding box center [100, 570] width 13 height 13
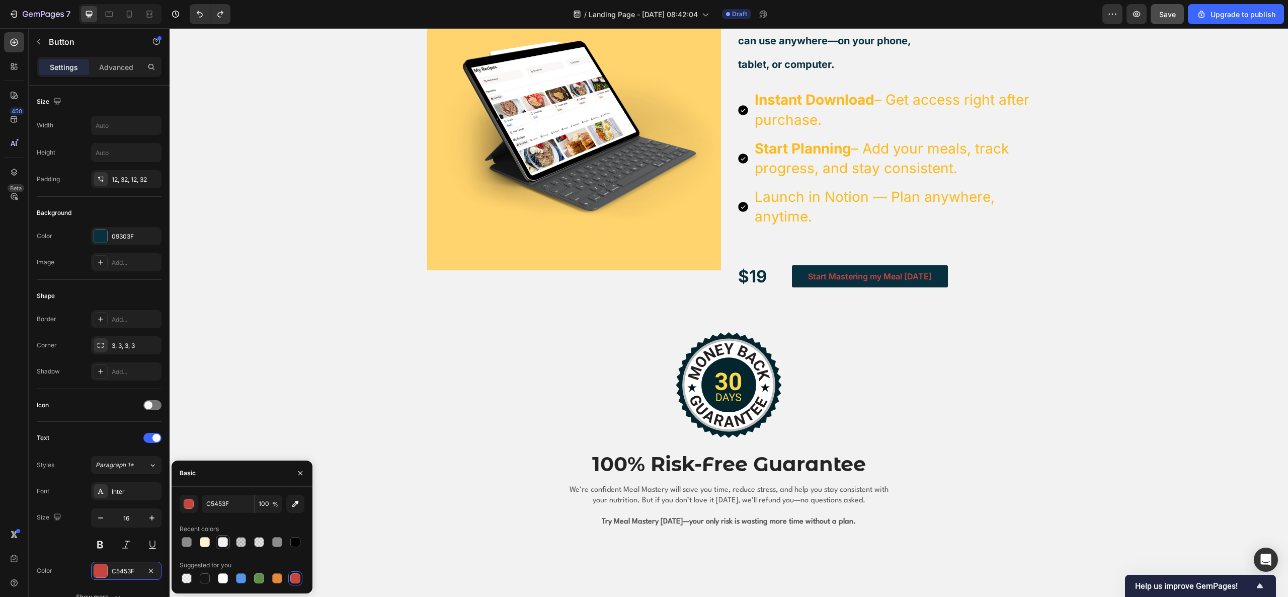
click at [223, 447] on div at bounding box center [223, 542] width 10 height 10
type input "F2F2F2"
click at [922, 283] on button "Start Mastering my Meal today" at bounding box center [870, 276] width 156 height 23
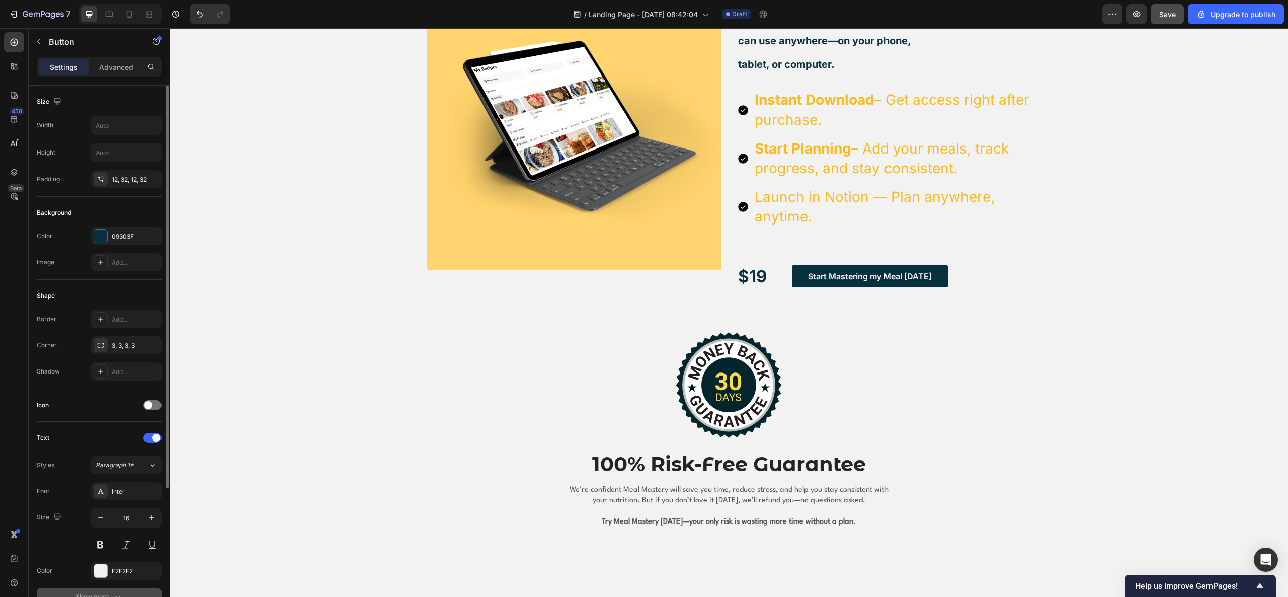
scroll to position [101, 0]
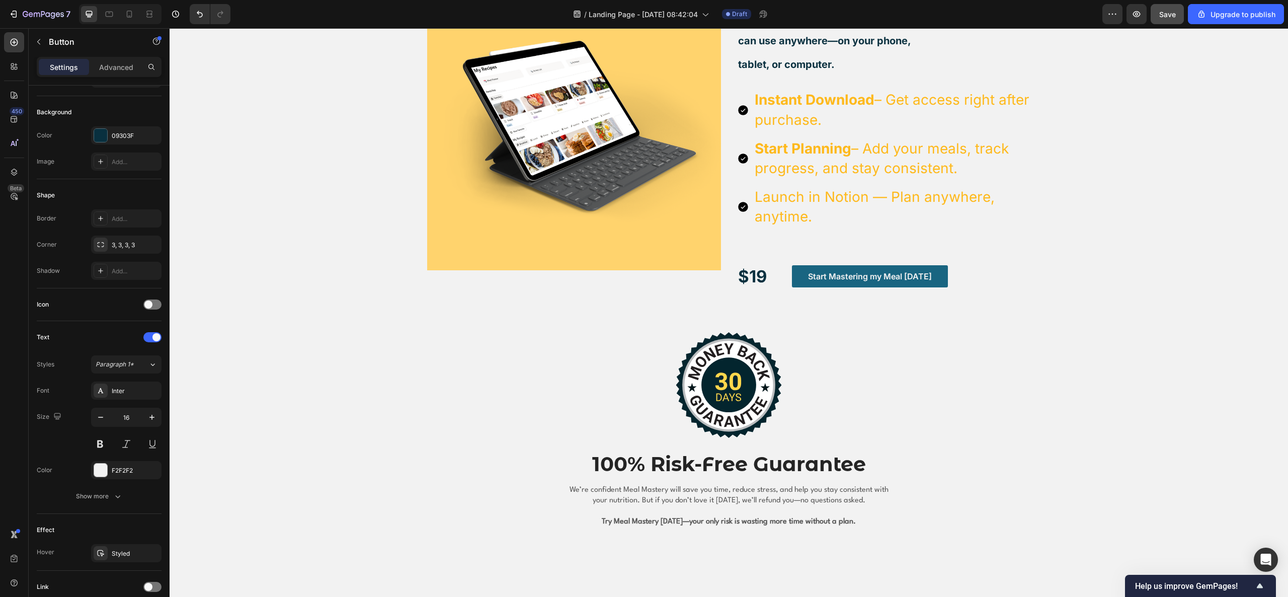
click at [792, 285] on button "Start Mastering my Meal today" at bounding box center [870, 276] width 156 height 23
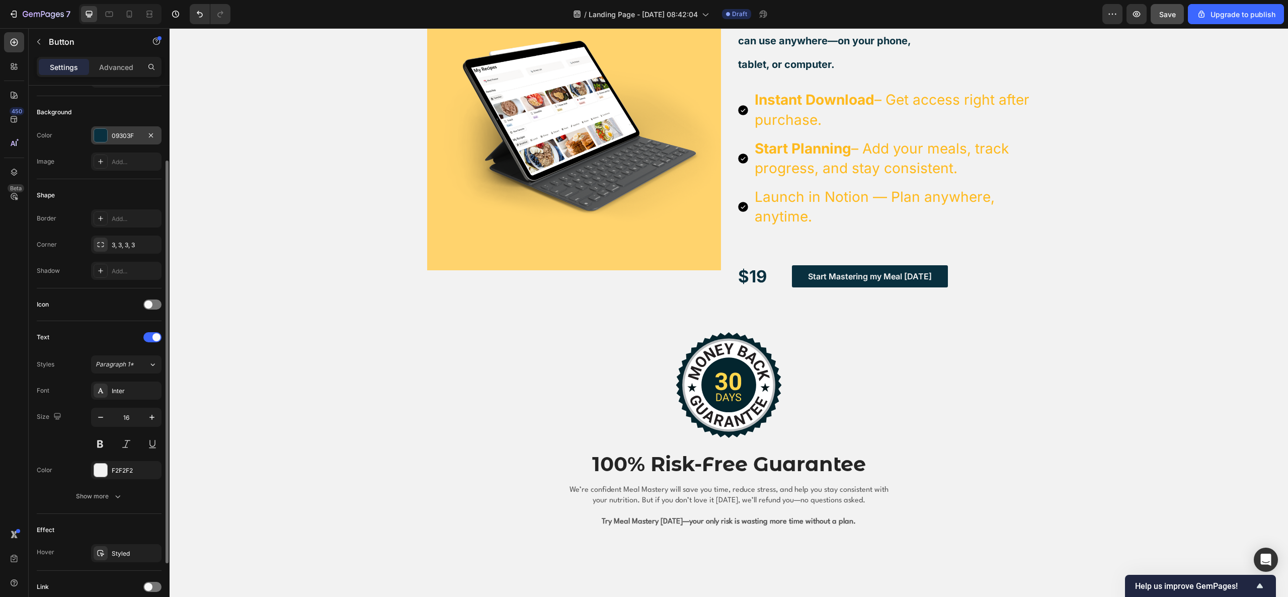
click at [129, 139] on div "09303F" at bounding box center [126, 135] width 29 height 9
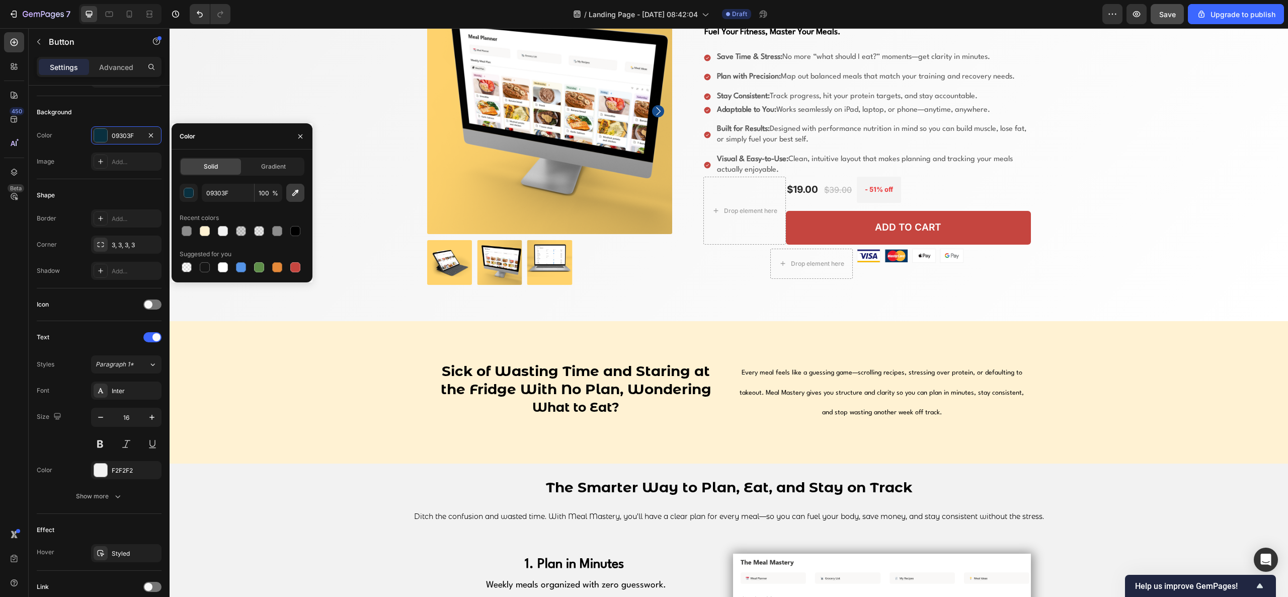
click at [296, 193] on icon "button" at bounding box center [295, 193] width 7 height 7
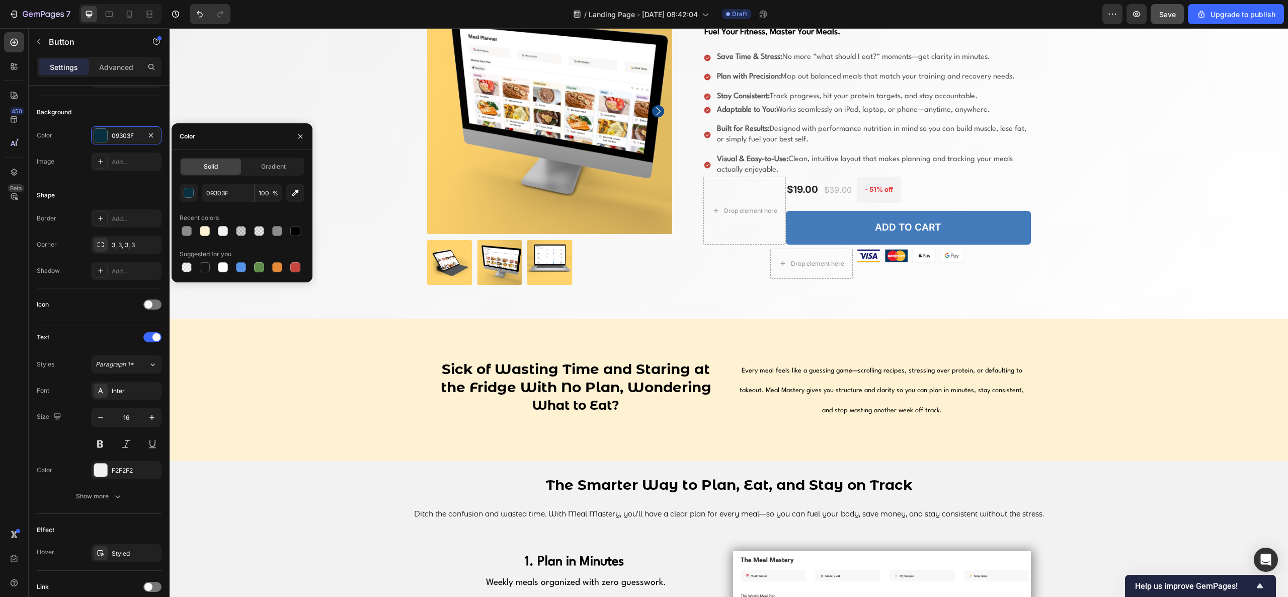
type input "C5453F"
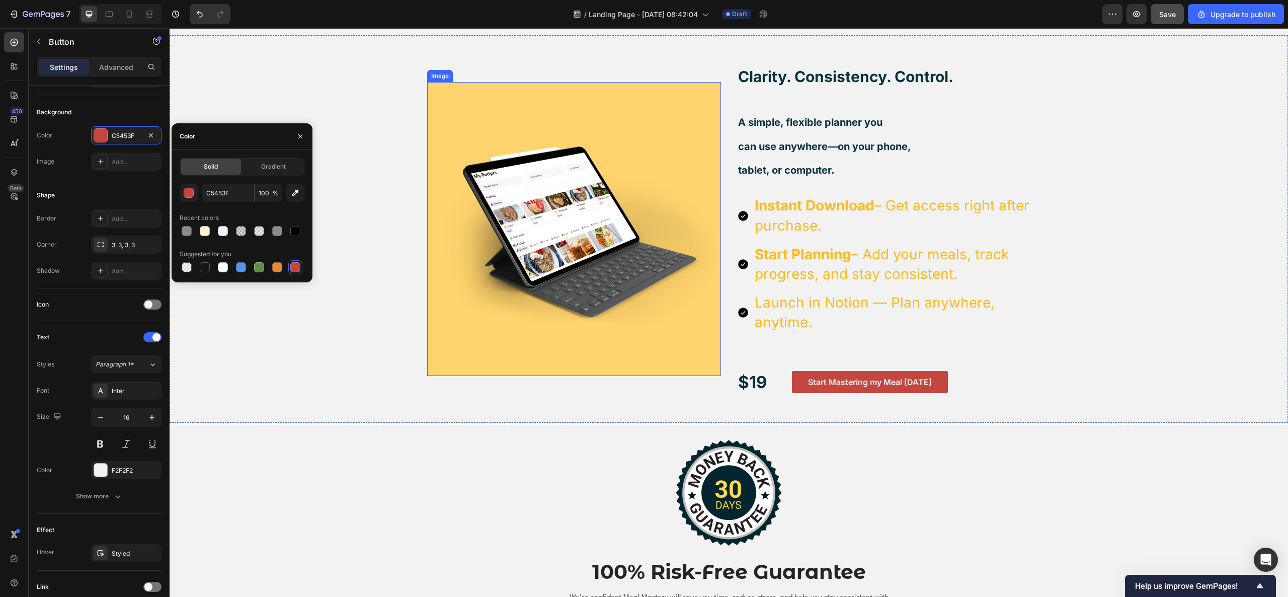
scroll to position [1811, 0]
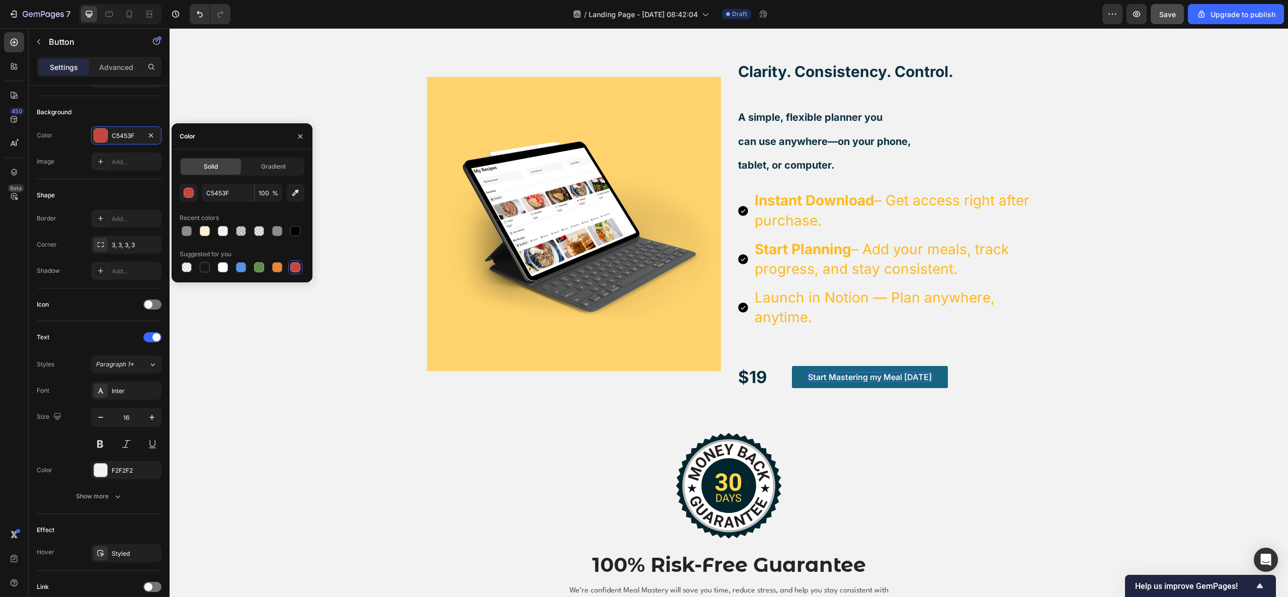
click at [894, 374] on p "Start Mastering my Meal today" at bounding box center [870, 377] width 124 height 11
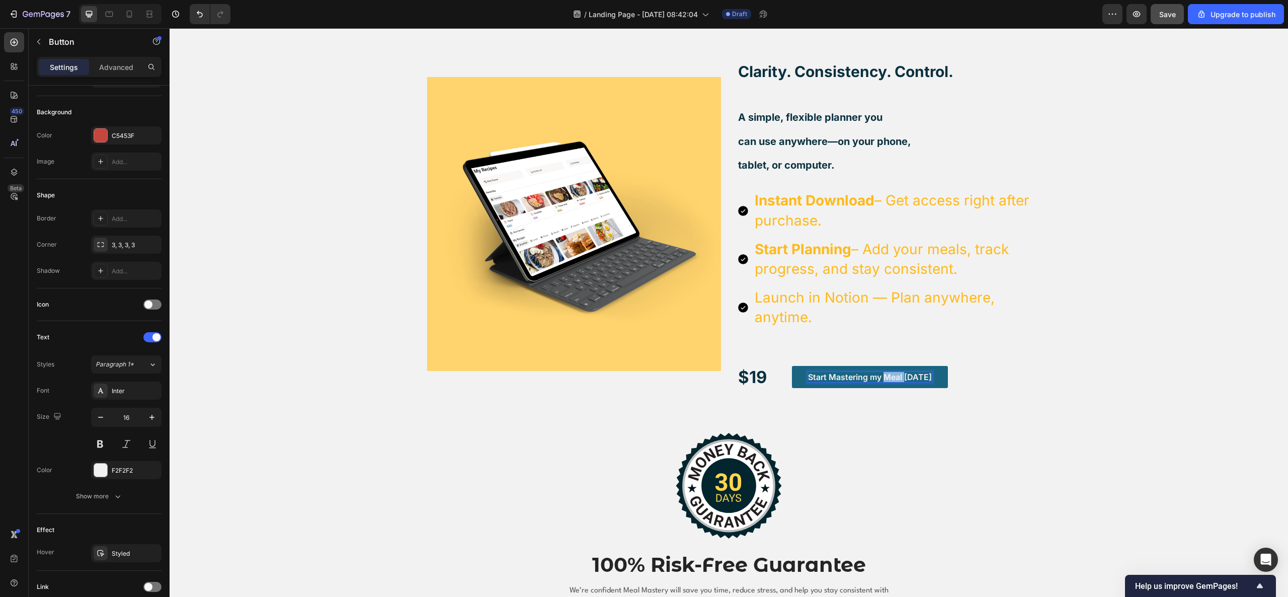
click at [894, 374] on p "Start Mastering my Meal today" at bounding box center [870, 377] width 124 height 11
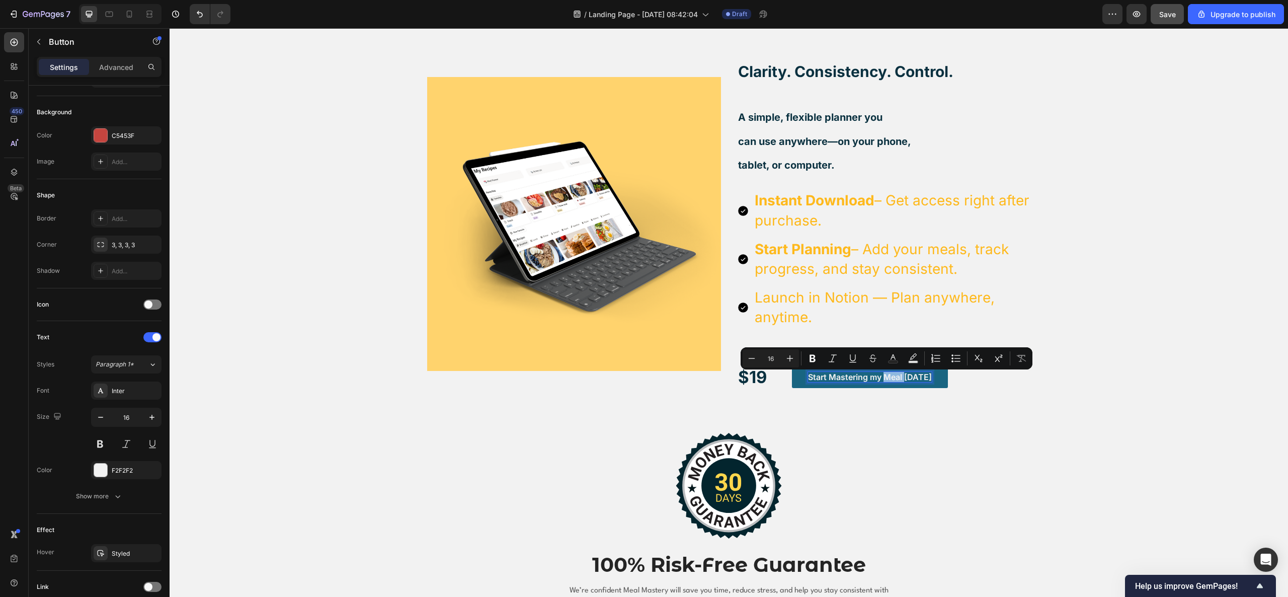
click at [897, 378] on p "Start Mastering my Meal today" at bounding box center [870, 377] width 124 height 11
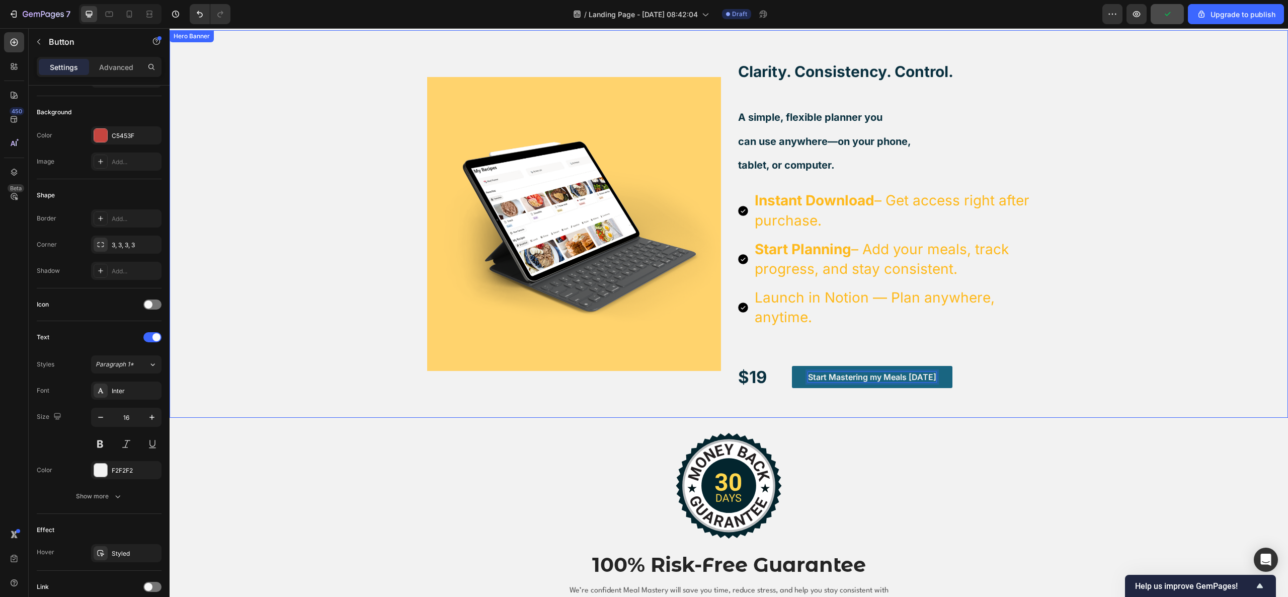
click at [792, 366] on button "Start Mastering my Meals [DATE]" at bounding box center [872, 377] width 160 height 23
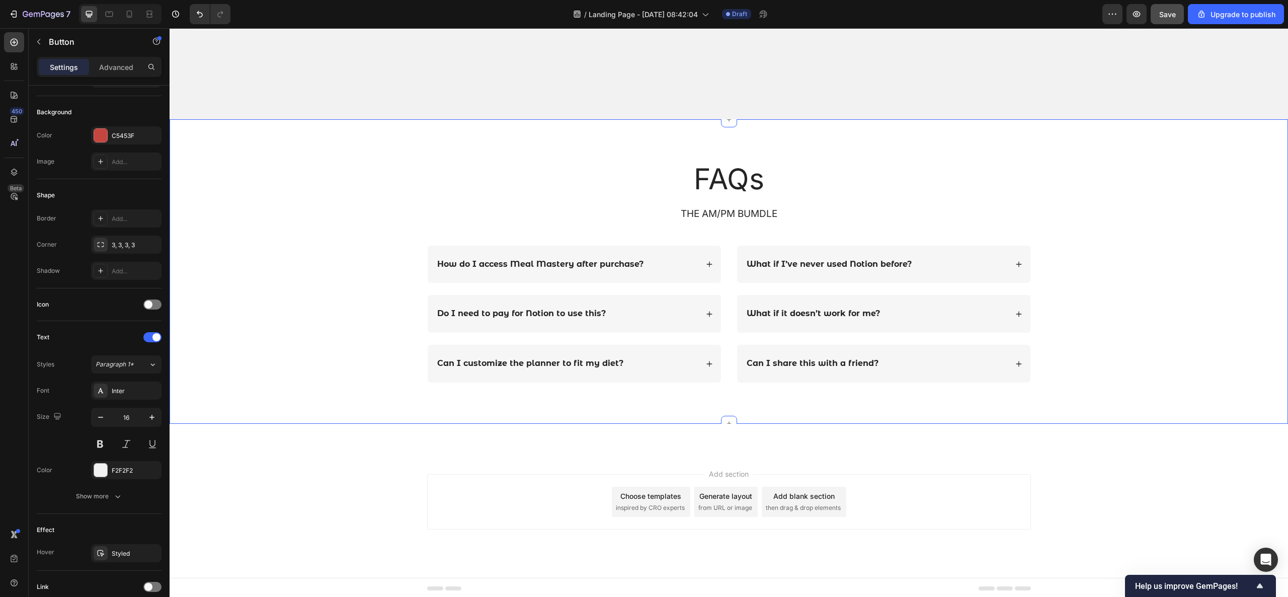
scroll to position [2415, 0]
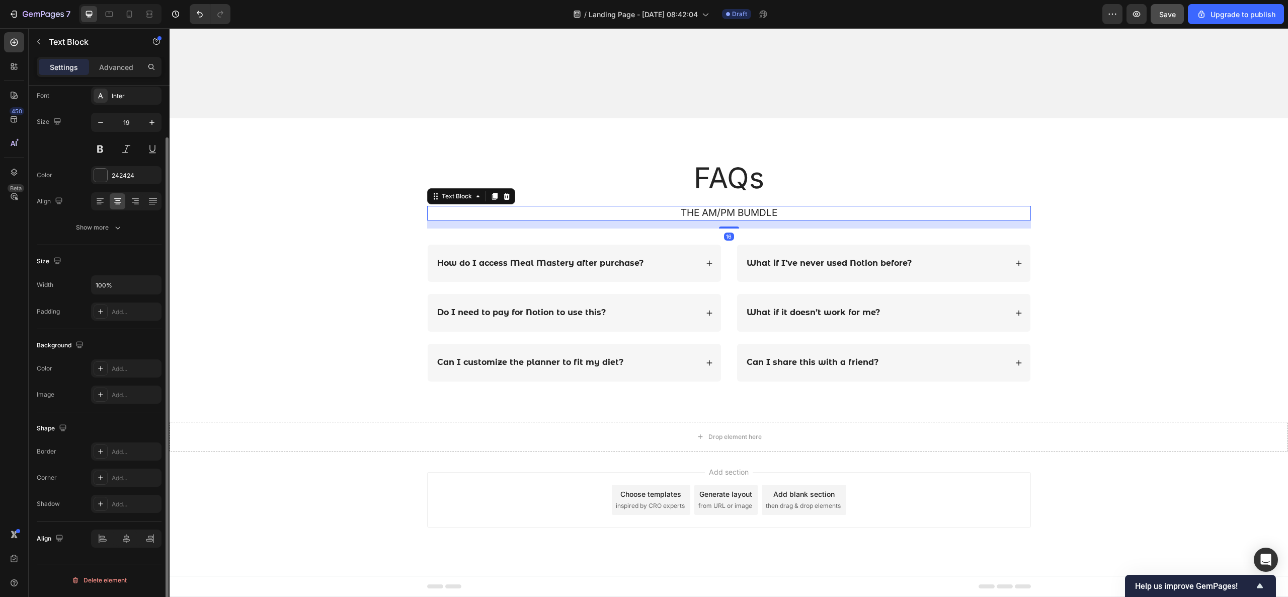
click at [757, 213] on p "THE AM/PM BUMDLE" at bounding box center [729, 213] width 602 height 13
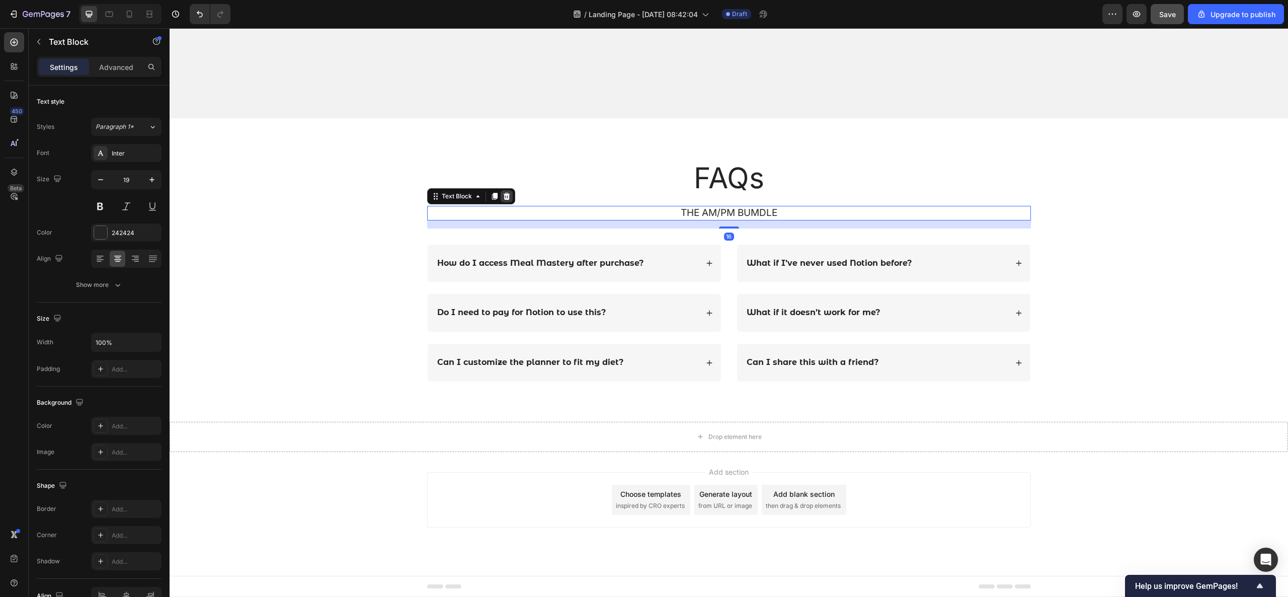
click at [503, 194] on icon at bounding box center [506, 196] width 7 height 7
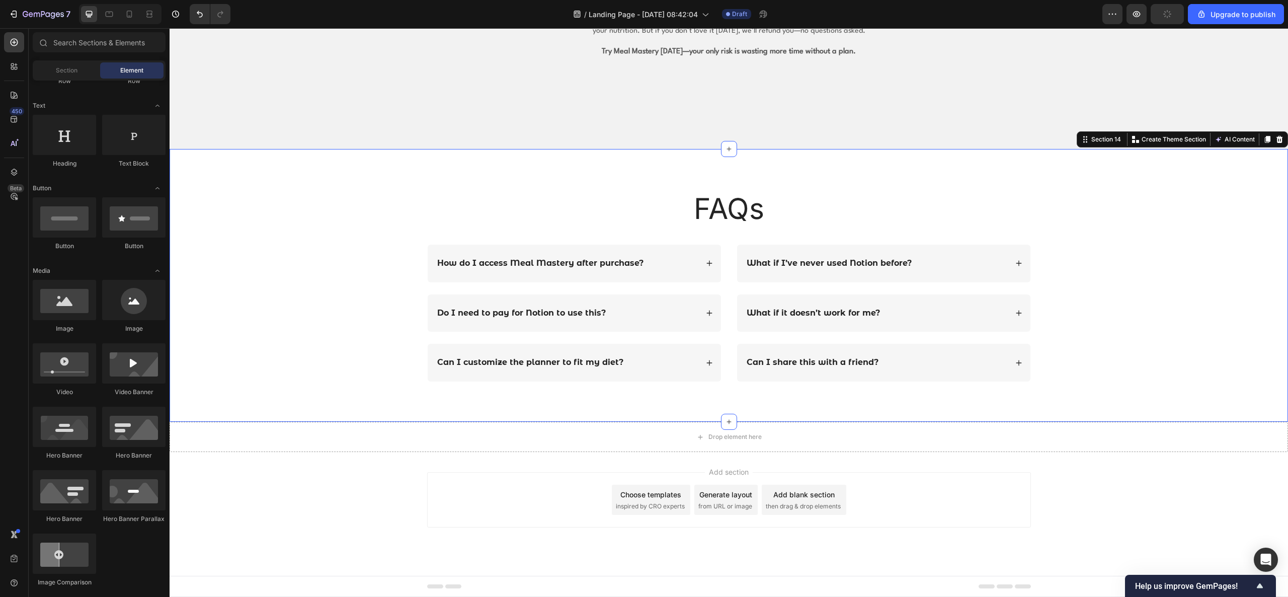
click at [965, 158] on div "FAQs Heading Row How do I access Meal Mastery after purchase? Do I need to pay …" at bounding box center [729, 285] width 1118 height 273
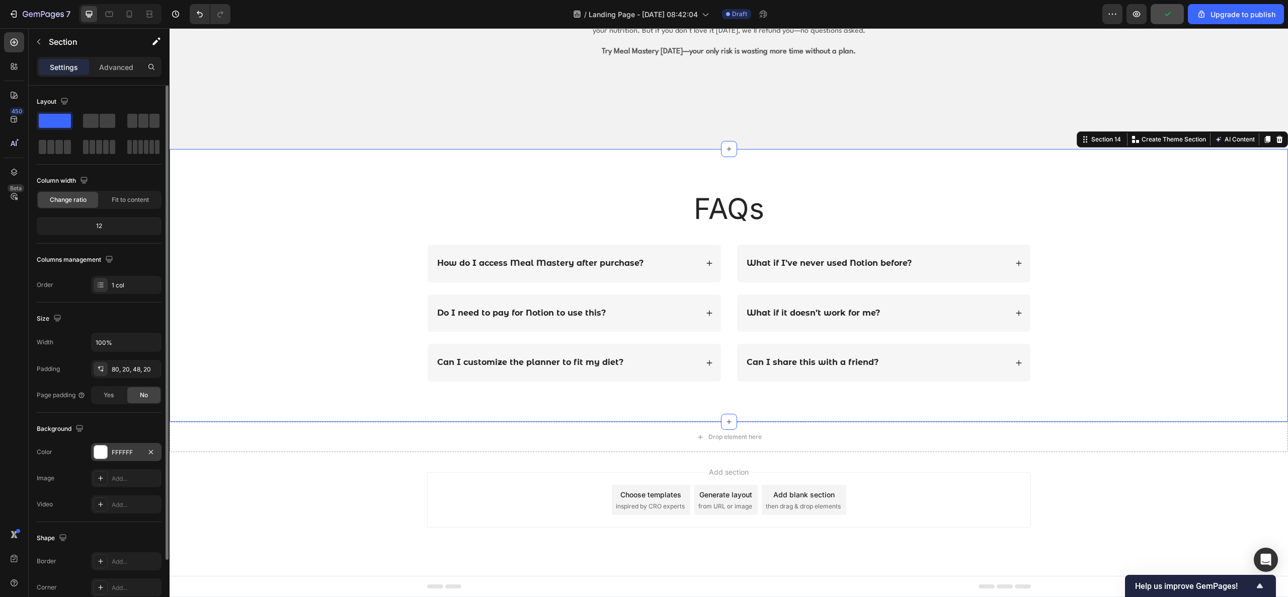
click at [104, 447] on div at bounding box center [100, 451] width 13 height 13
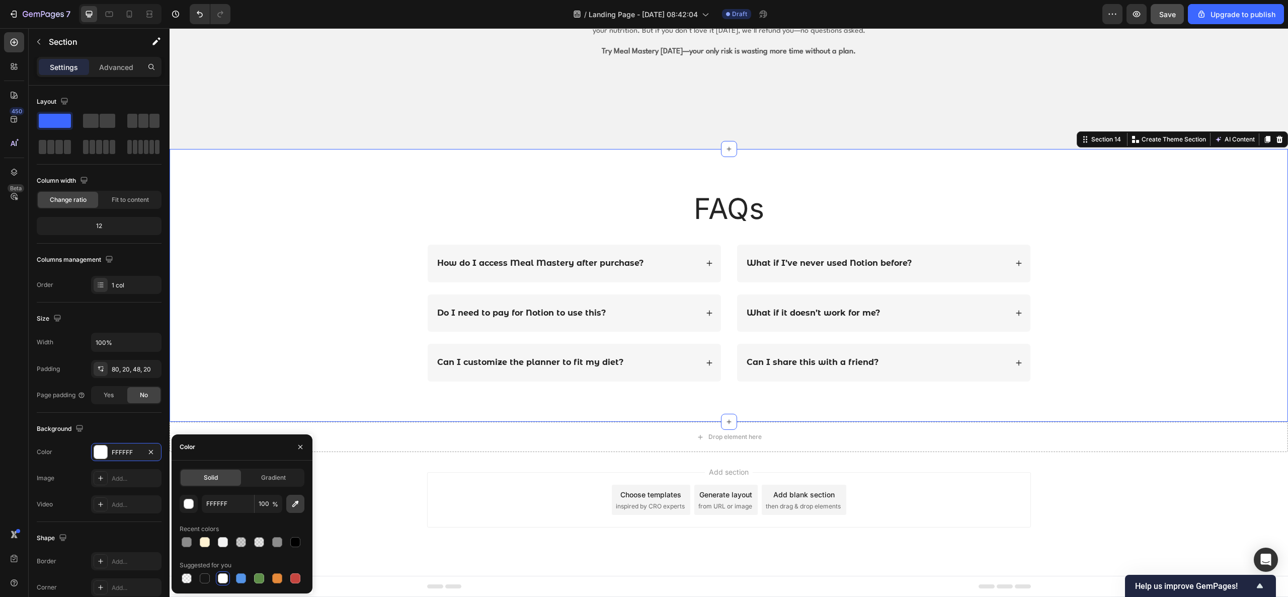
click at [289, 447] on button "button" at bounding box center [295, 504] width 18 height 18
type input "F2F2F2"
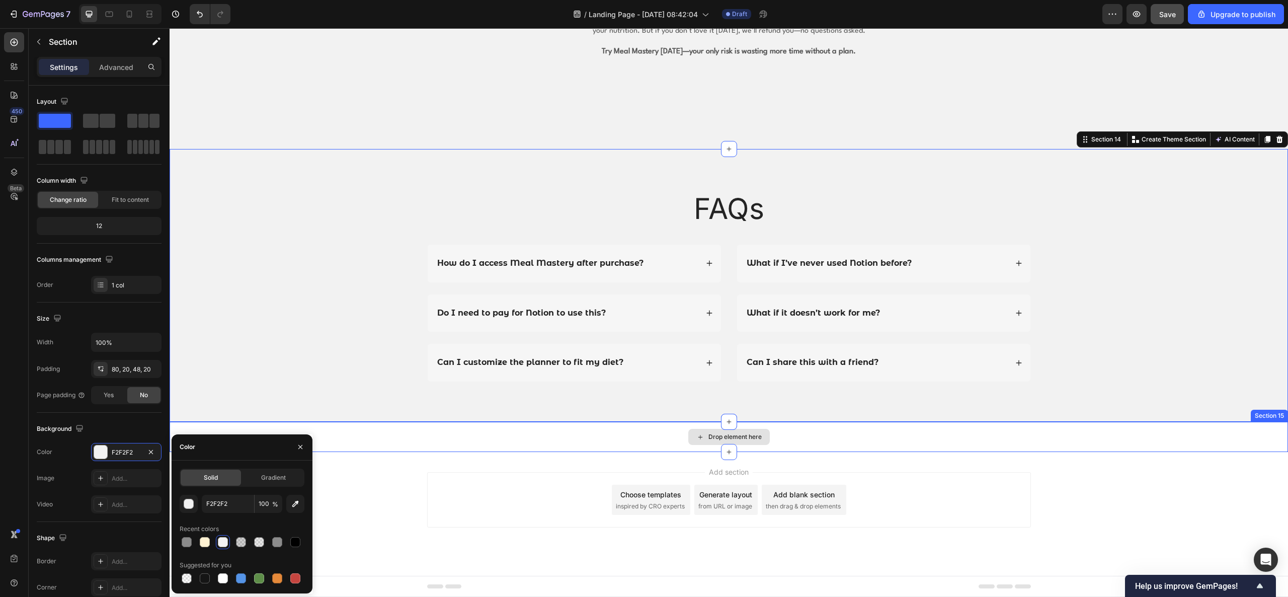
click at [572, 444] on div "Drop element here" at bounding box center [729, 437] width 1118 height 30
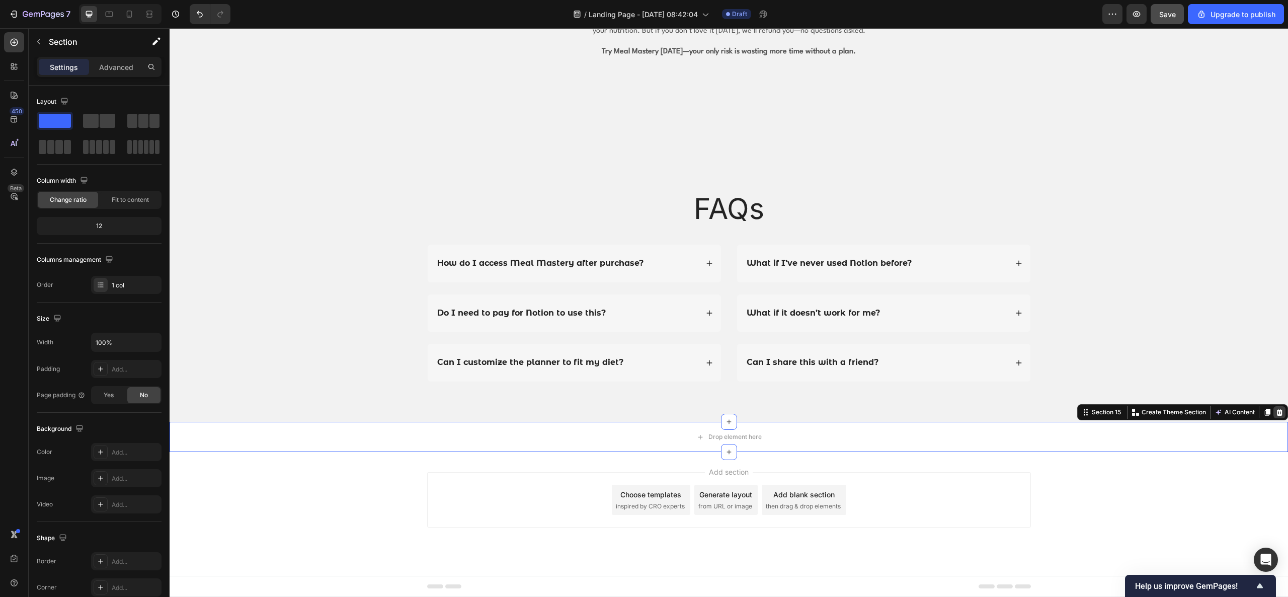
click at [965, 412] on icon at bounding box center [1279, 412] width 8 height 8
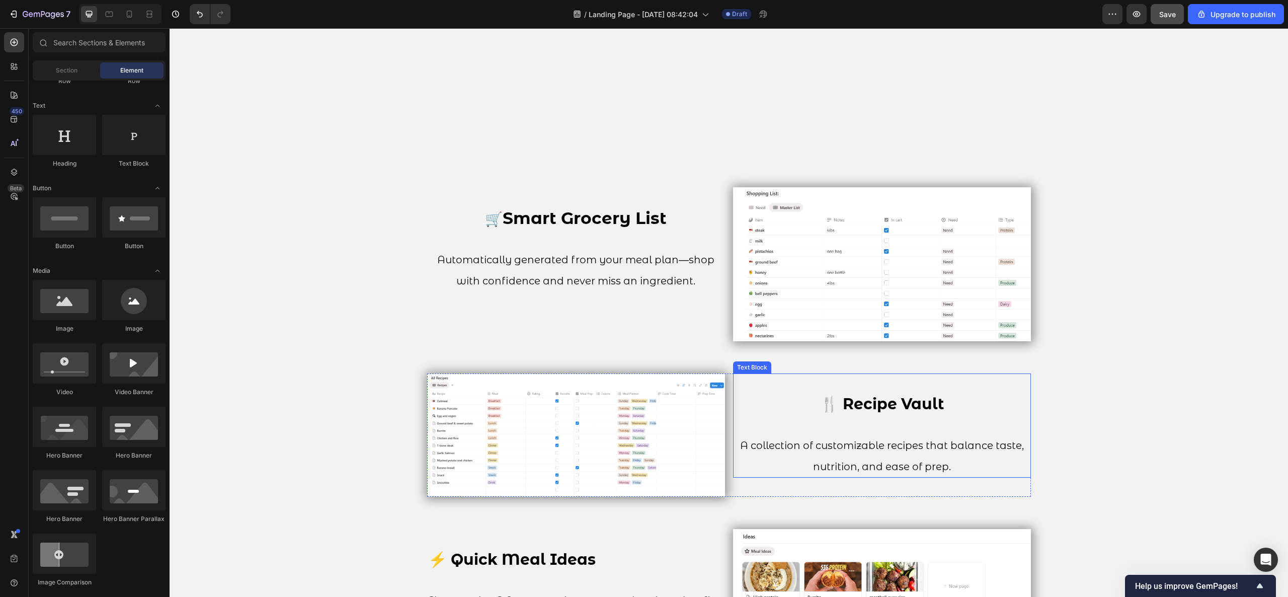
scroll to position [1046, 0]
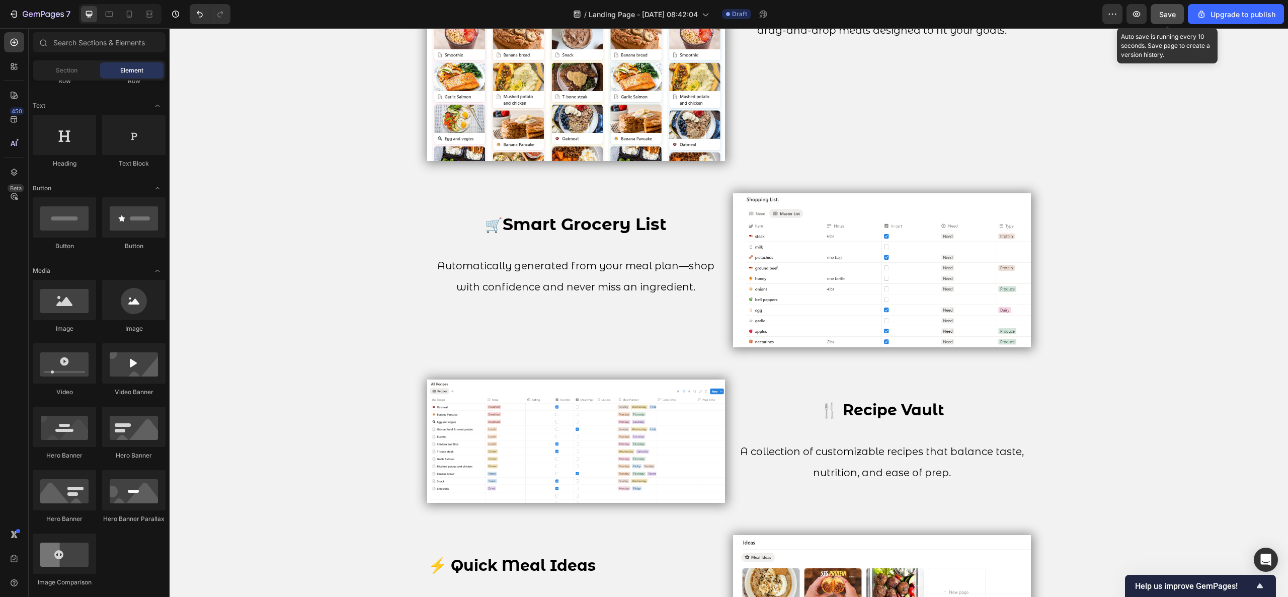
click at [965, 11] on span "Save" at bounding box center [1167, 14] width 17 height 9
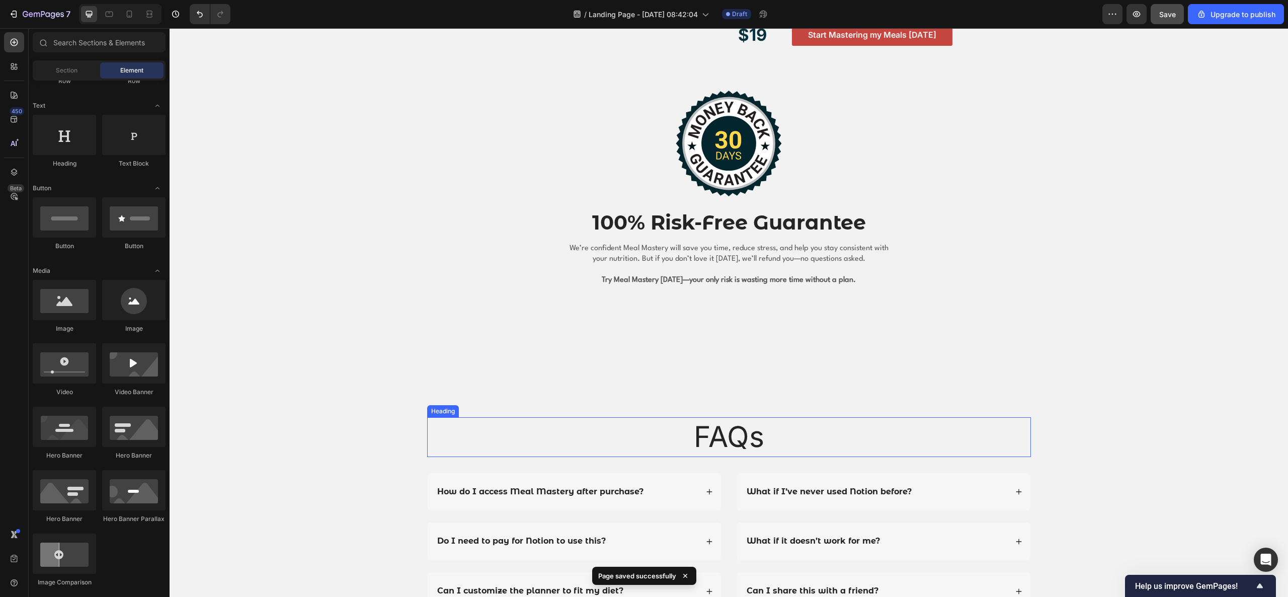
scroll to position [2355, 0]
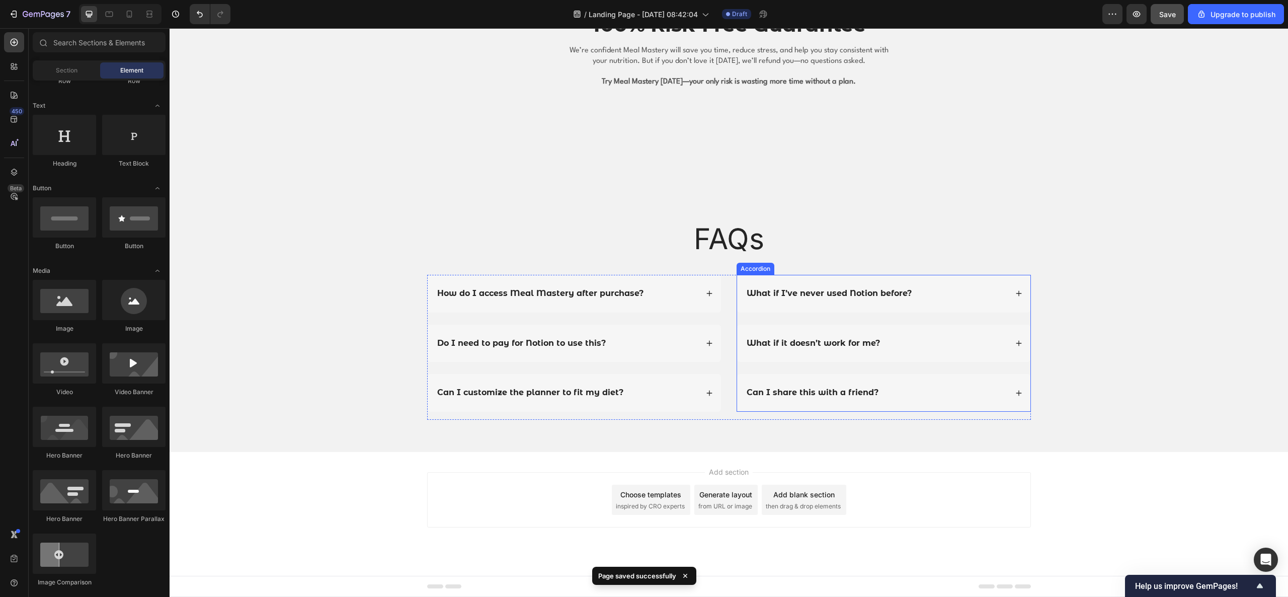
click at [806, 390] on strong "Can I share this with a friend?" at bounding box center [813, 392] width 132 height 10
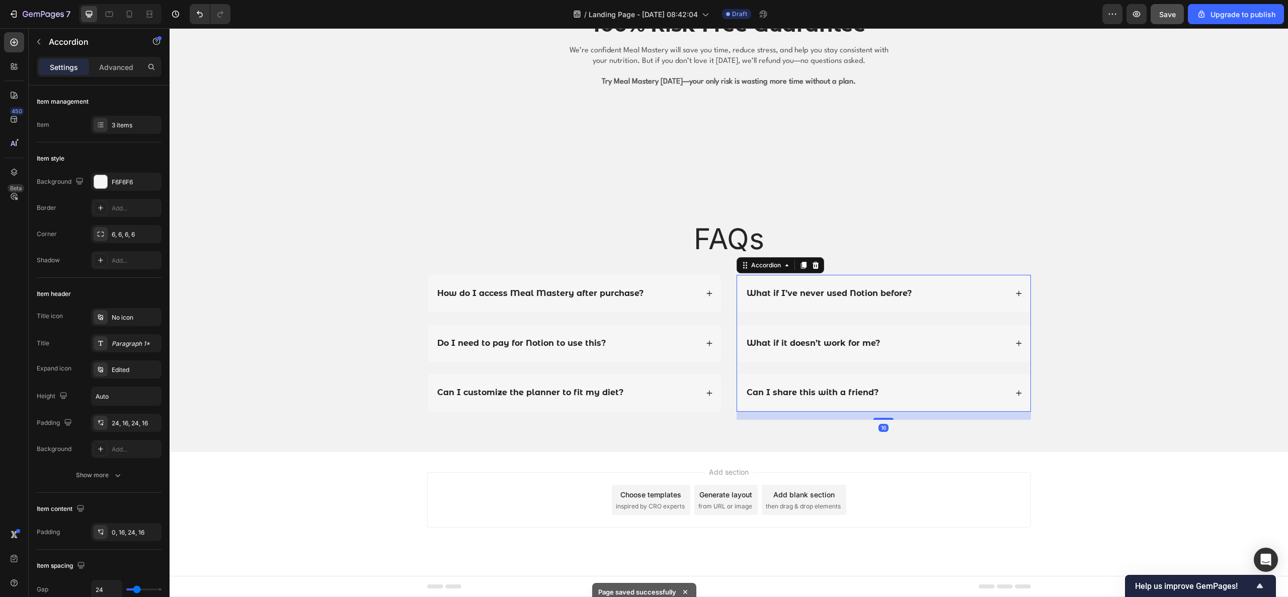
click at [965, 386] on div "Can I share this with a friend?" at bounding box center [876, 393] width 262 height 14
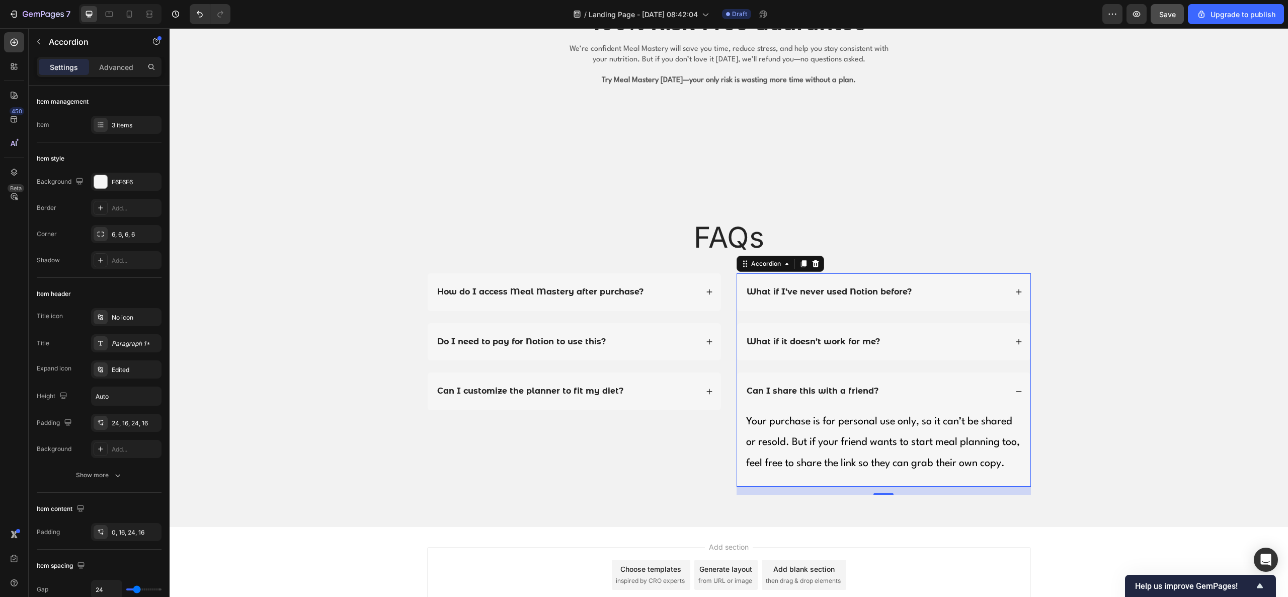
click at [965, 386] on div "Can I share this with a friend?" at bounding box center [876, 391] width 262 height 14
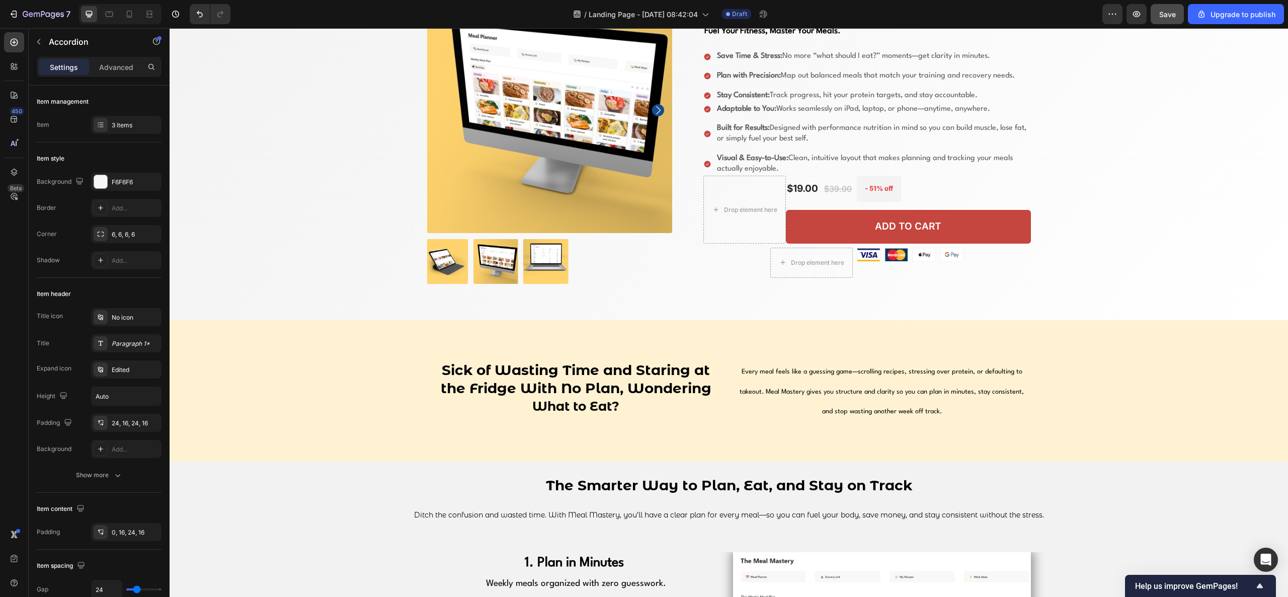
scroll to position [0, 0]
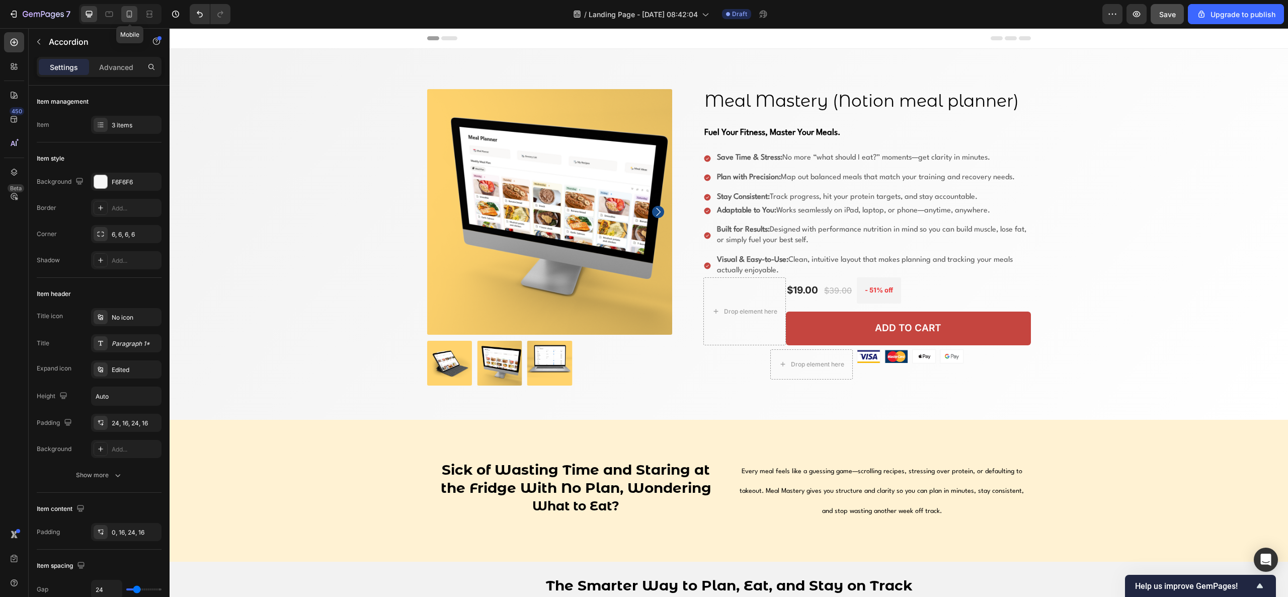
click at [125, 9] on icon at bounding box center [129, 14] width 10 height 10
type input "14"
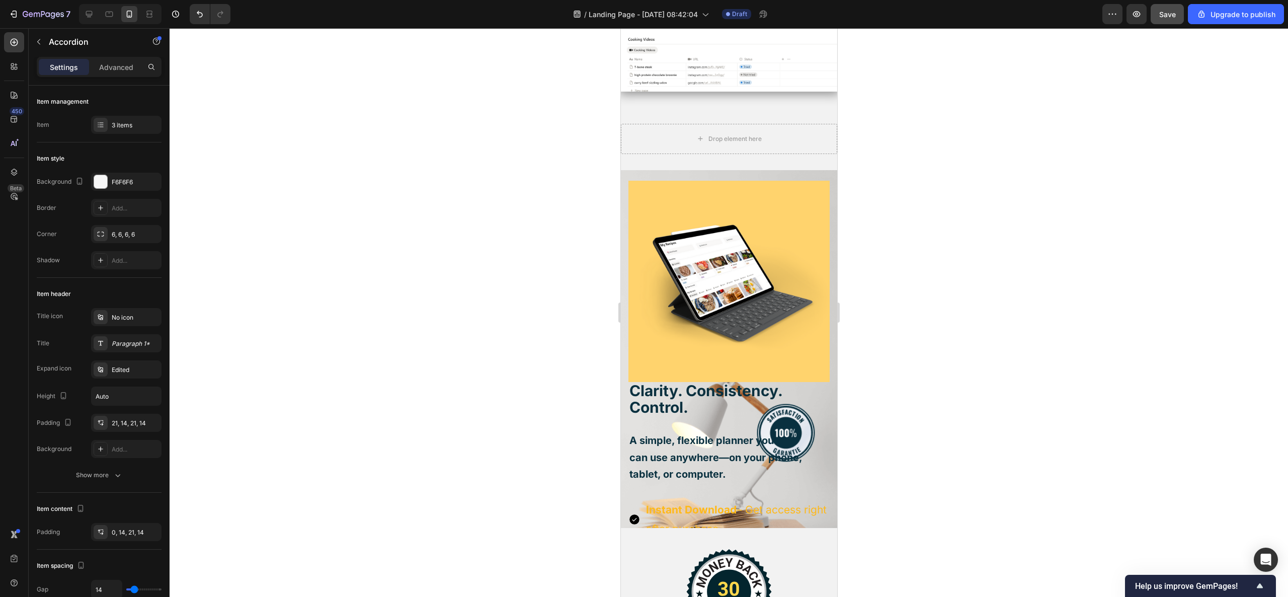
scroll to position [2214, 0]
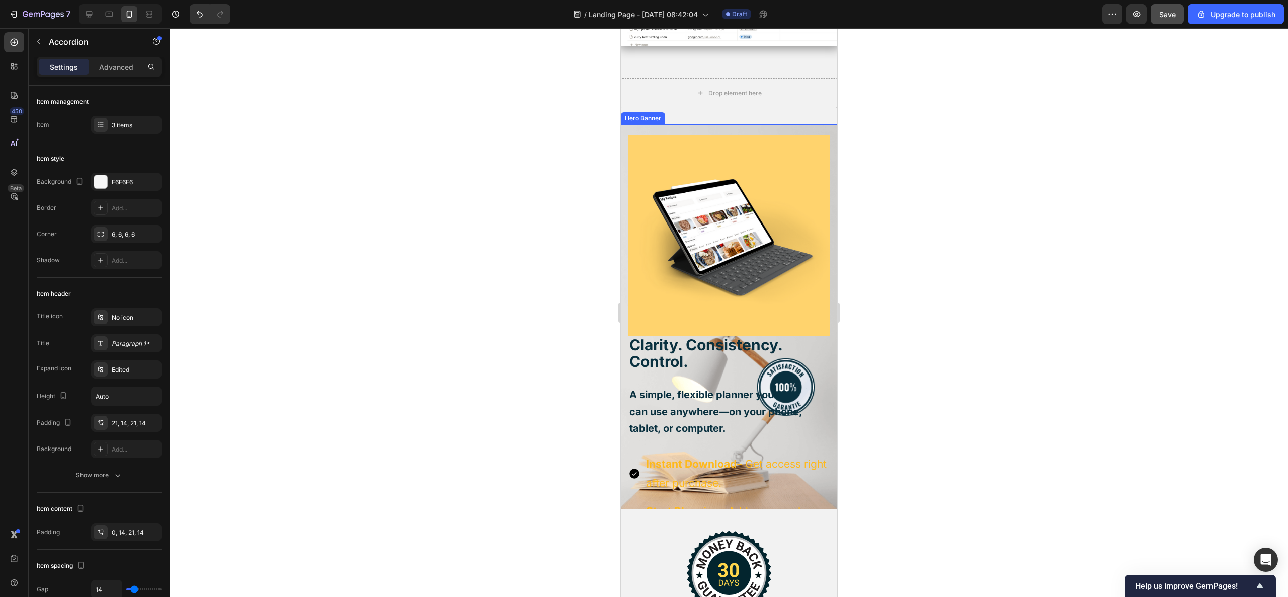
click at [816, 447] on div "Clarity. Consistency. Control. A simple, flexible planner you can use anywhere—…" at bounding box center [728, 385] width 216 height 522
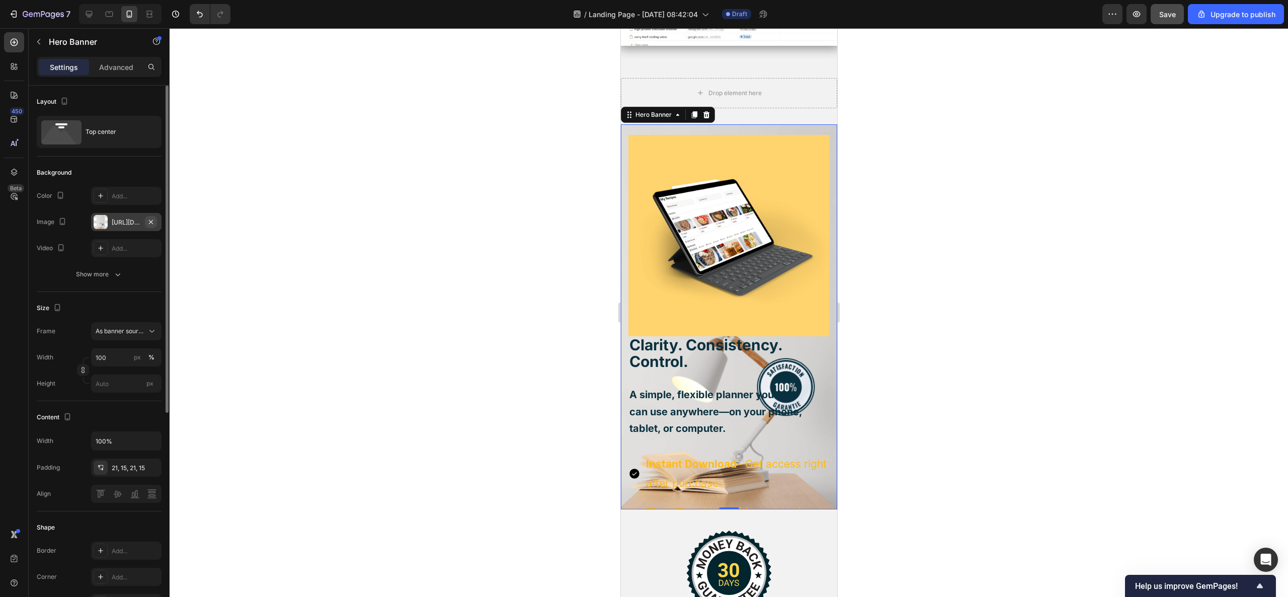
click at [153, 221] on icon "button" at bounding box center [151, 222] width 8 height 8
type input "Auto"
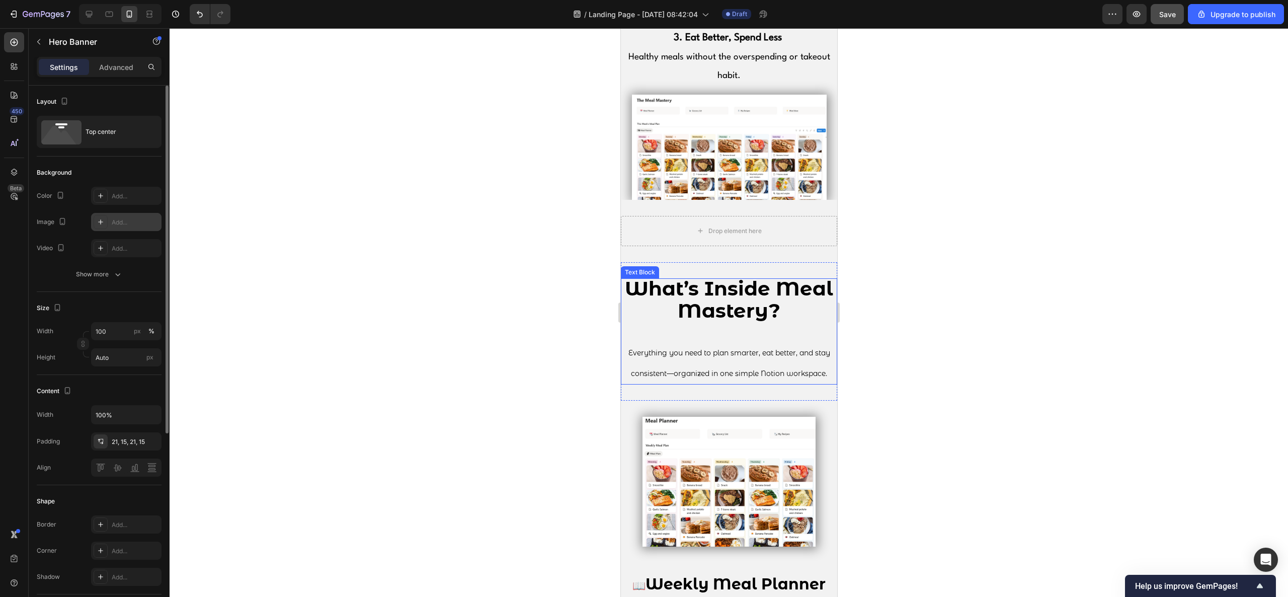
scroll to position [1232, 0]
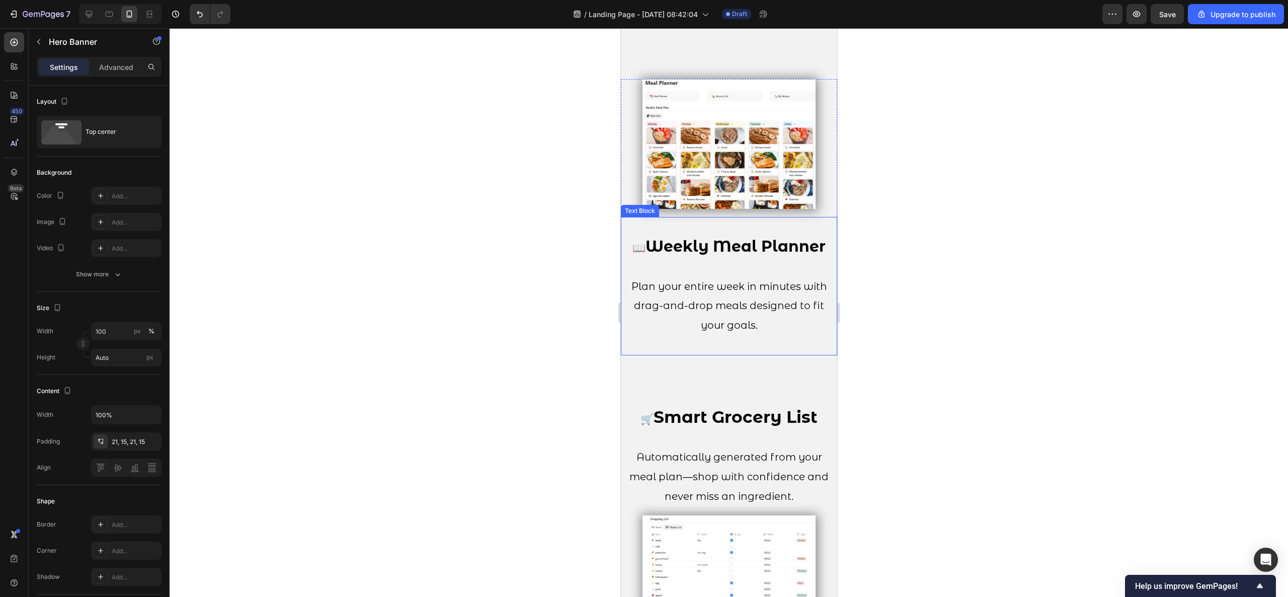
scroll to position [1534, 0]
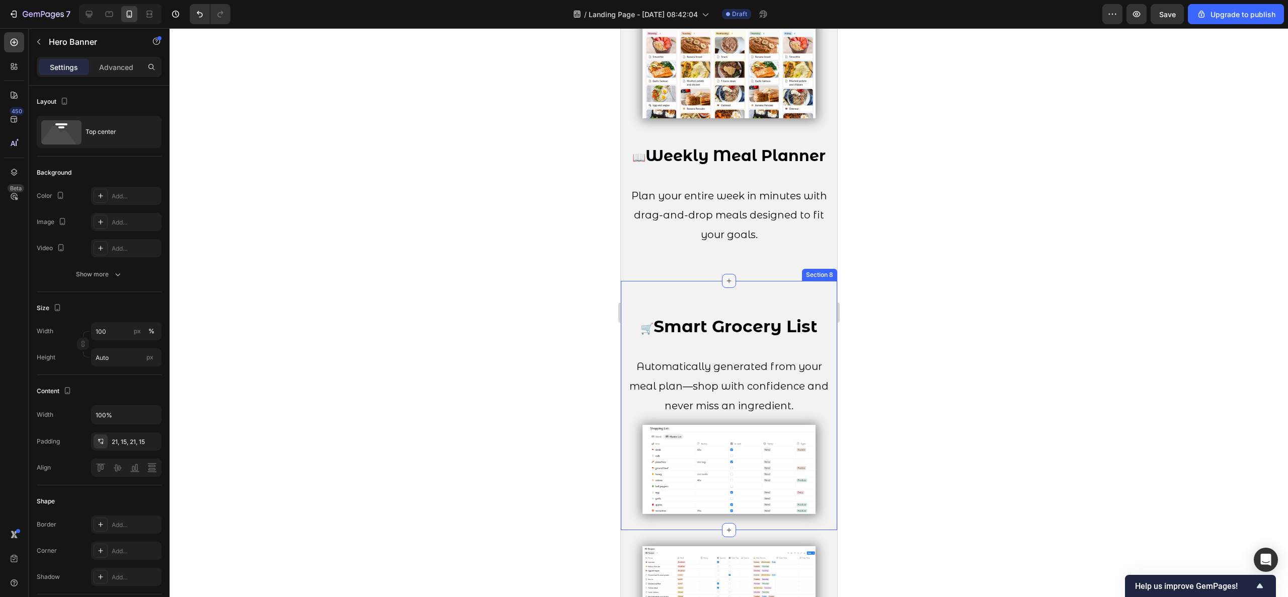
click at [721, 274] on div at bounding box center [728, 281] width 14 height 14
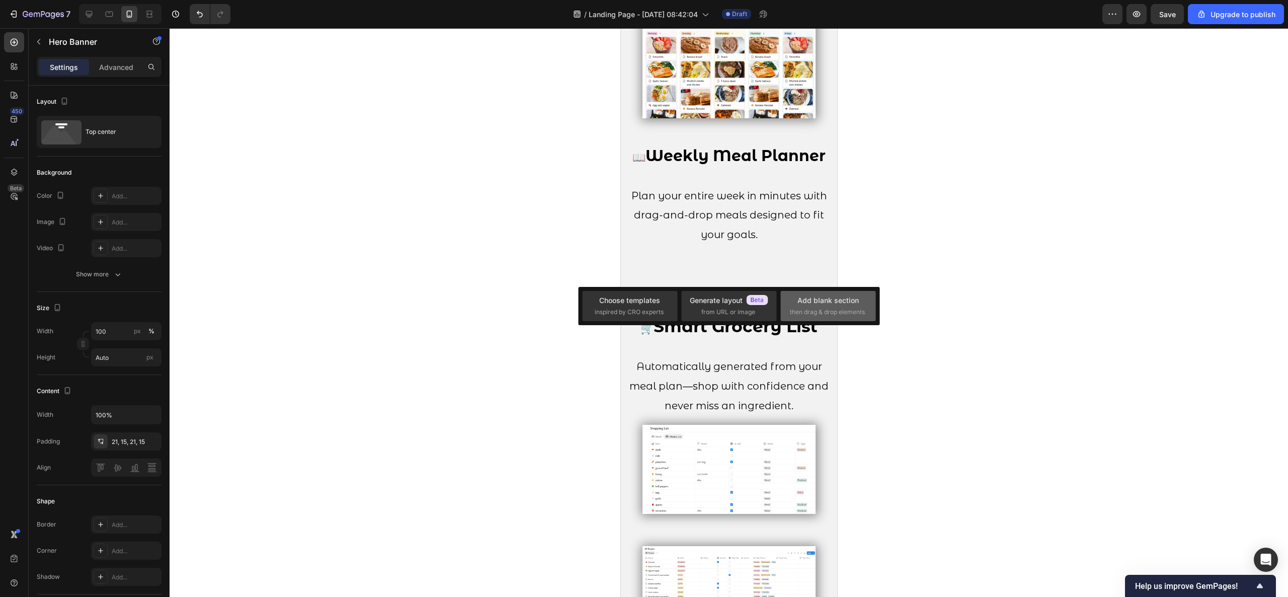
click at [795, 305] on div "Add blank section then drag & drop elements" at bounding box center [828, 306] width 76 height 22
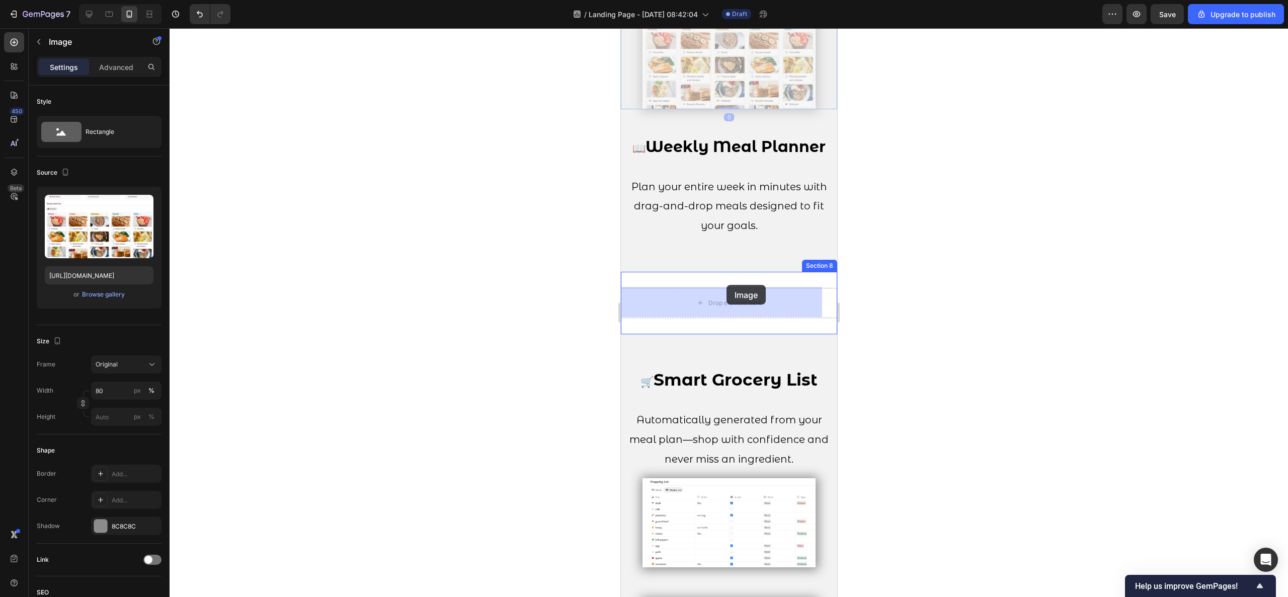
drag, startPoint x: 722, startPoint y: 83, endPoint x: 726, endPoint y: 285, distance: 202.3
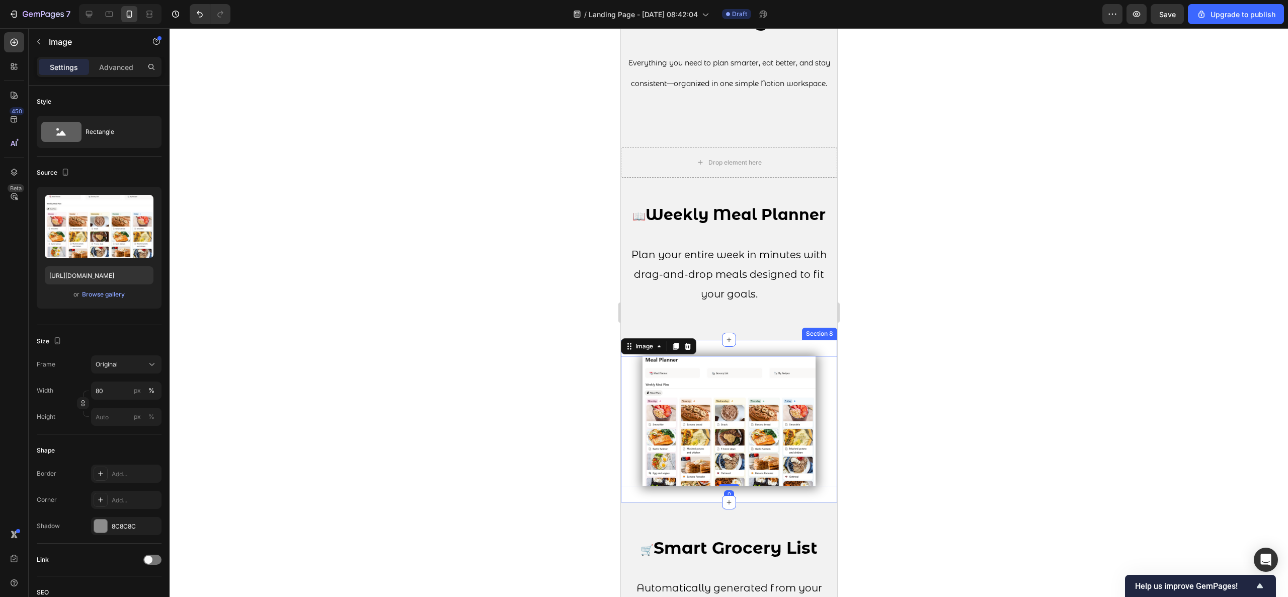
scroll to position [1333, 0]
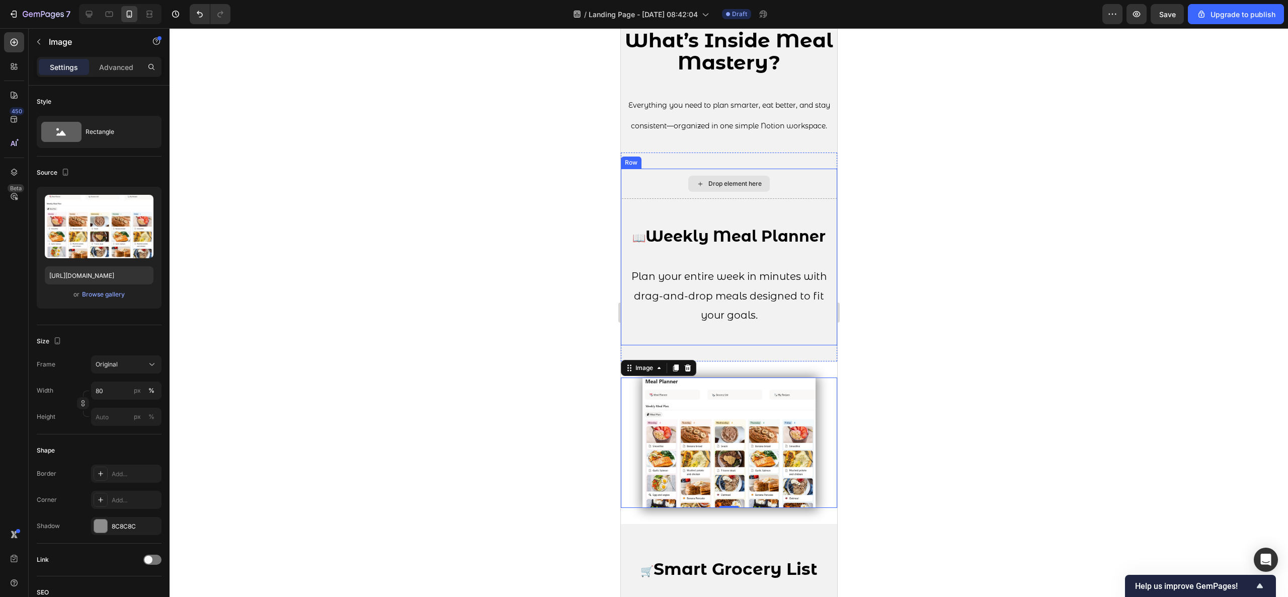
click at [776, 199] on div "Drop element here" at bounding box center [728, 184] width 216 height 30
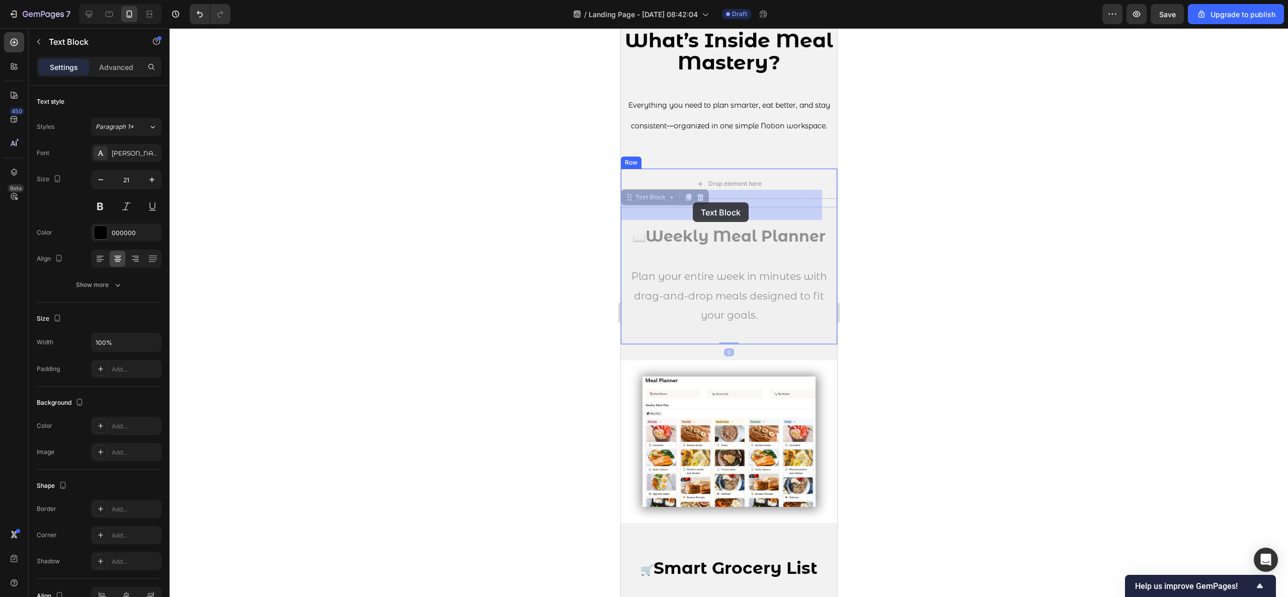
drag, startPoint x: 696, startPoint y: 237, endPoint x: 692, endPoint y: 202, distance: 35.4
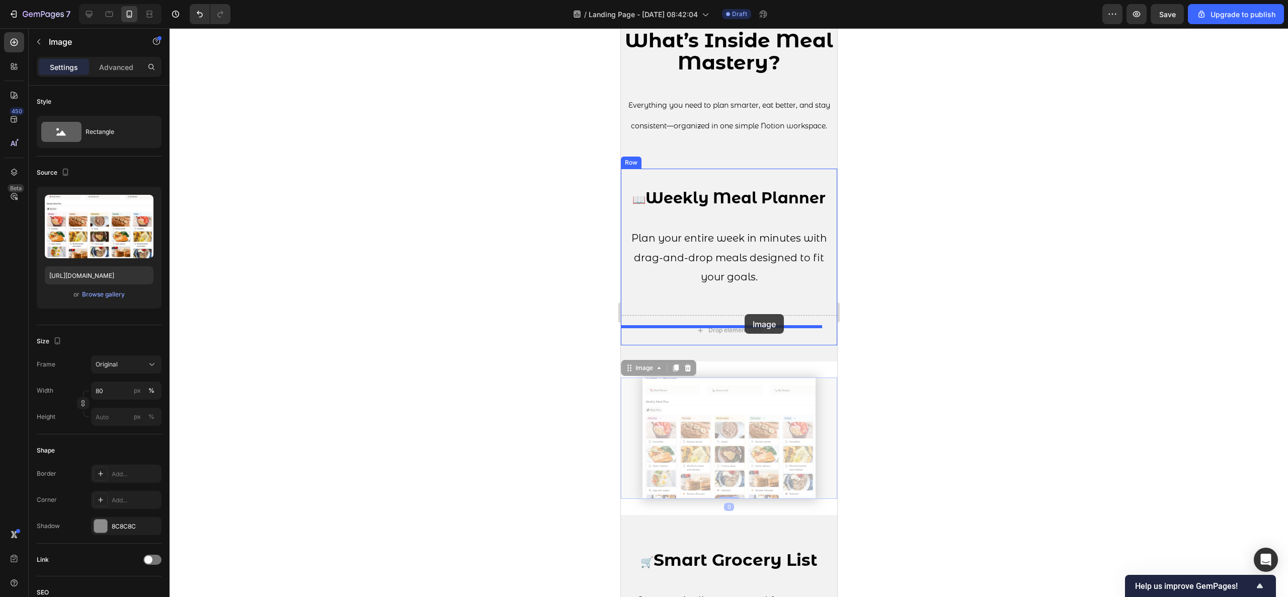
drag, startPoint x: 750, startPoint y: 416, endPoint x: 744, endPoint y: 314, distance: 101.8
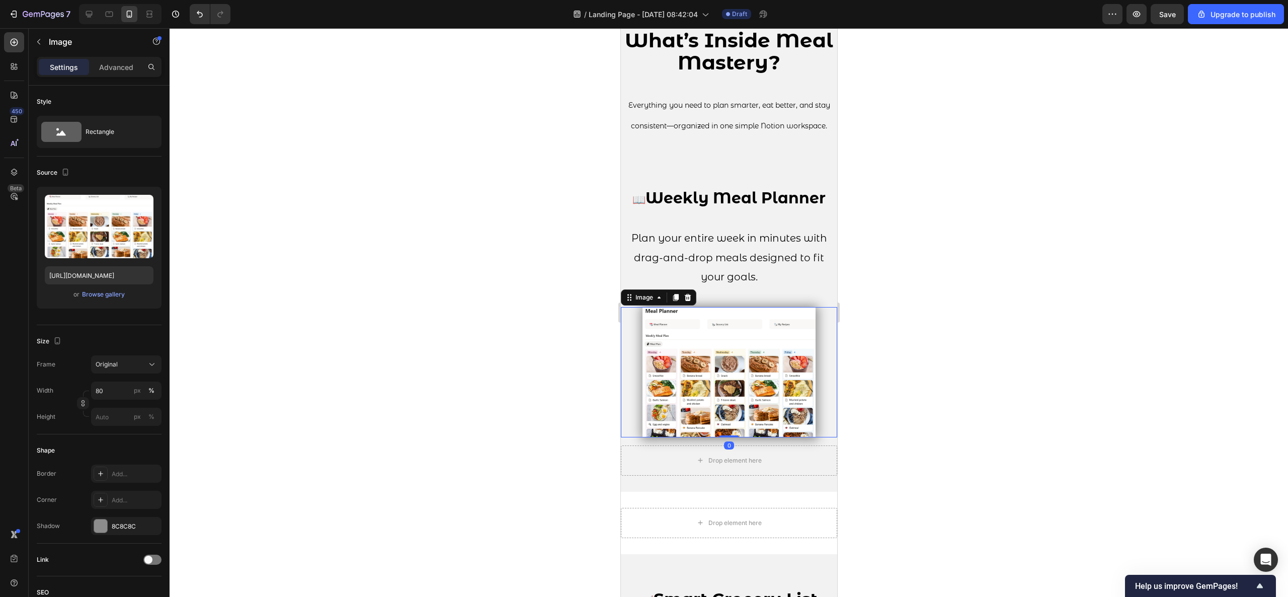
click at [901, 310] on div at bounding box center [729, 312] width 1118 height 569
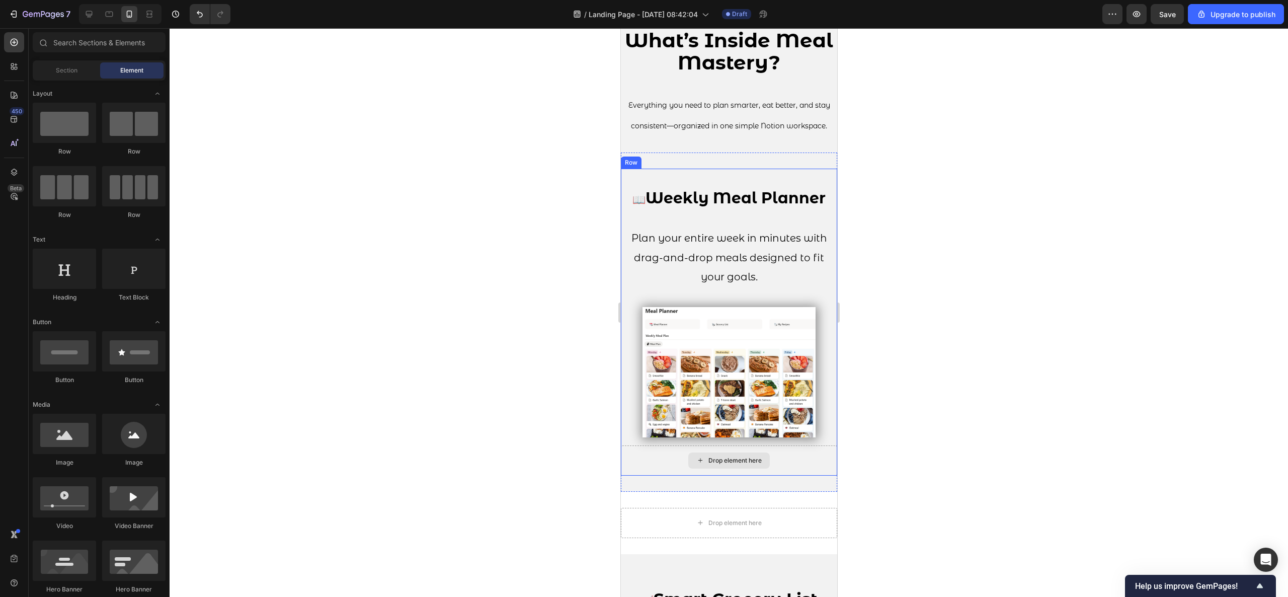
click at [791, 466] on div "Drop element here" at bounding box center [728, 460] width 216 height 30
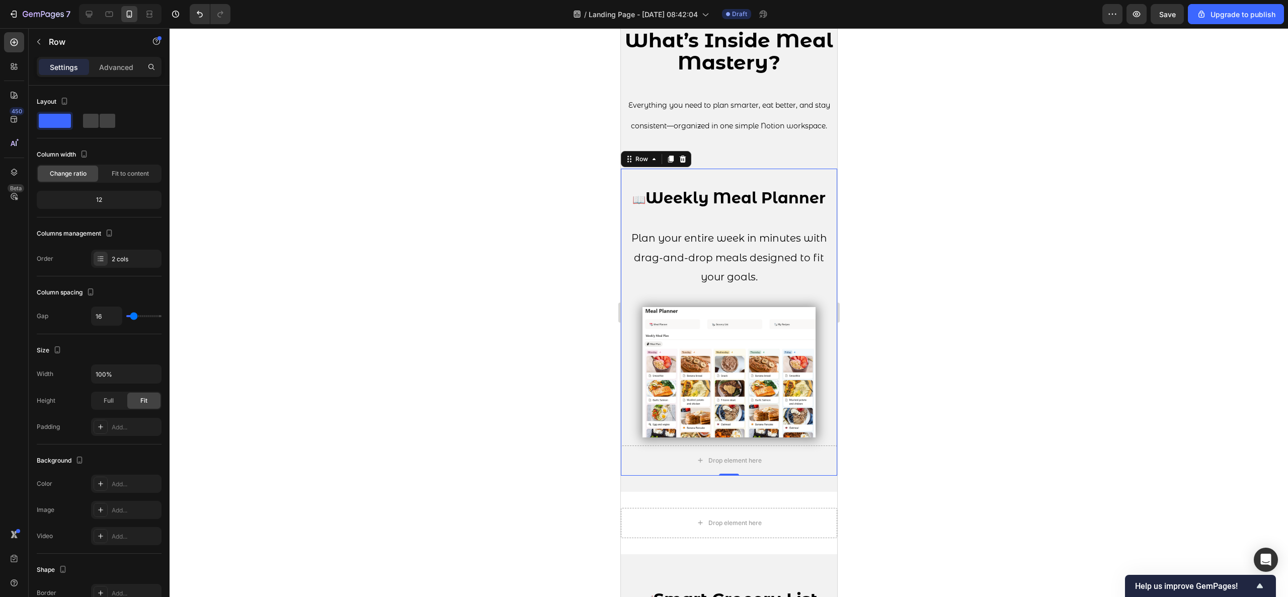
click at [904, 351] on div at bounding box center [729, 312] width 1118 height 569
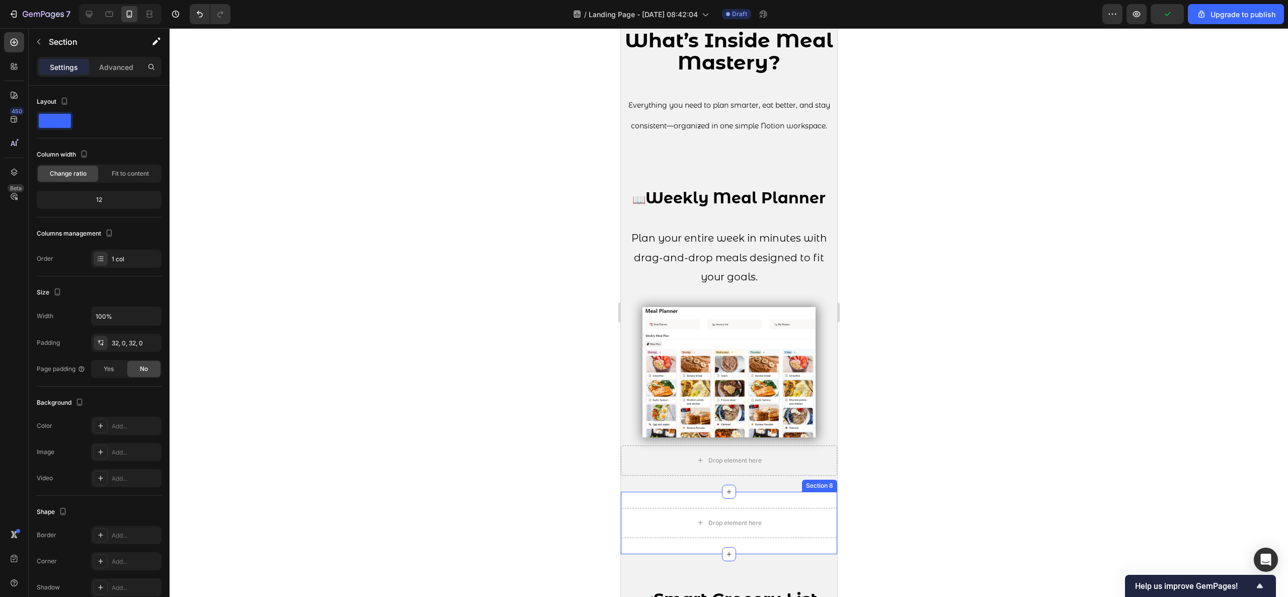
click at [790, 513] on div "Drop element here Section 8" at bounding box center [728, 523] width 216 height 62
click at [822, 487] on div at bounding box center [828, 482] width 12 height 12
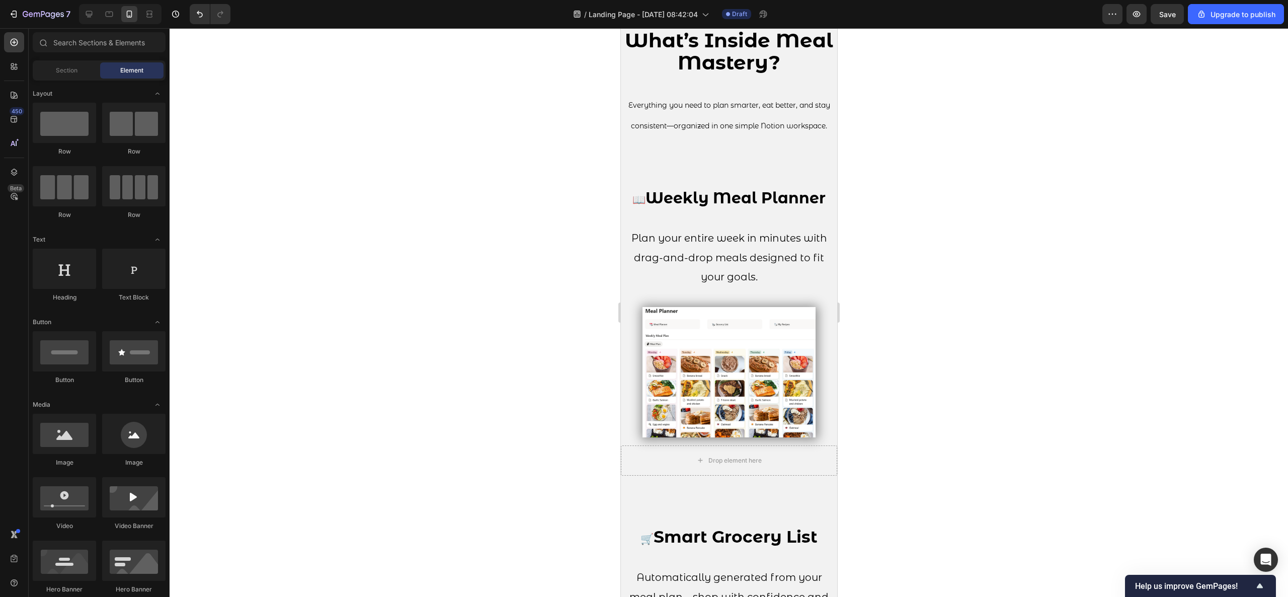
click at [932, 420] on div at bounding box center [729, 312] width 1118 height 569
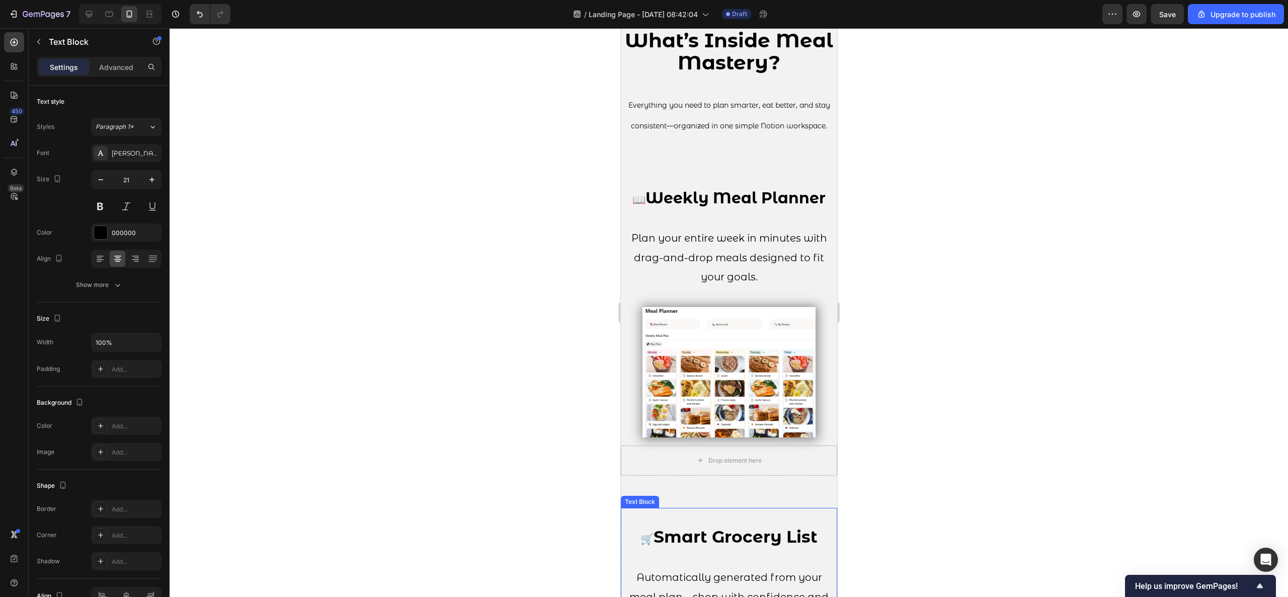
click at [761, 528] on p at bounding box center [728, 518] width 214 height 19
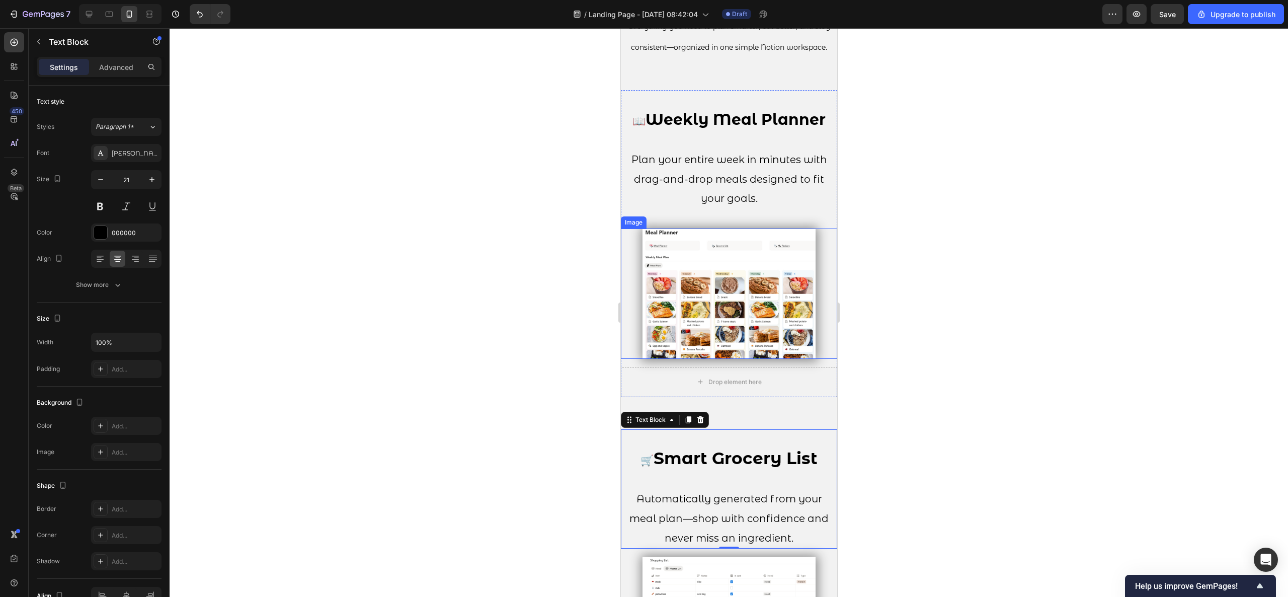
scroll to position [1534, 0]
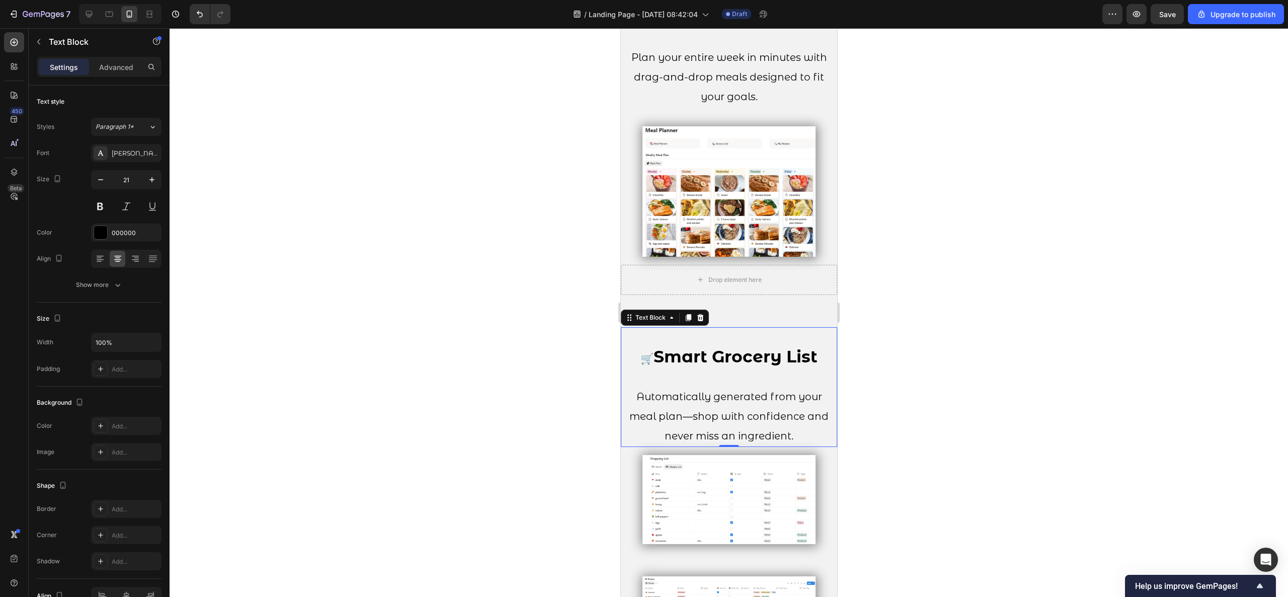
click at [930, 368] on div at bounding box center [729, 312] width 1118 height 569
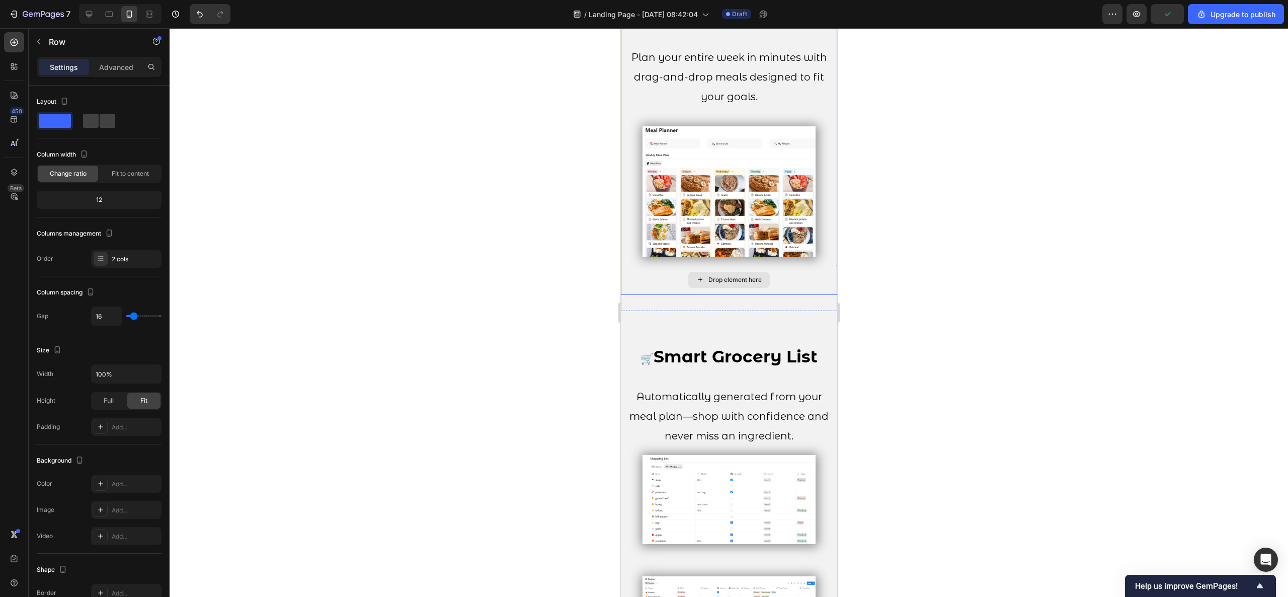
click at [790, 269] on div "Drop element here" at bounding box center [728, 280] width 216 height 30
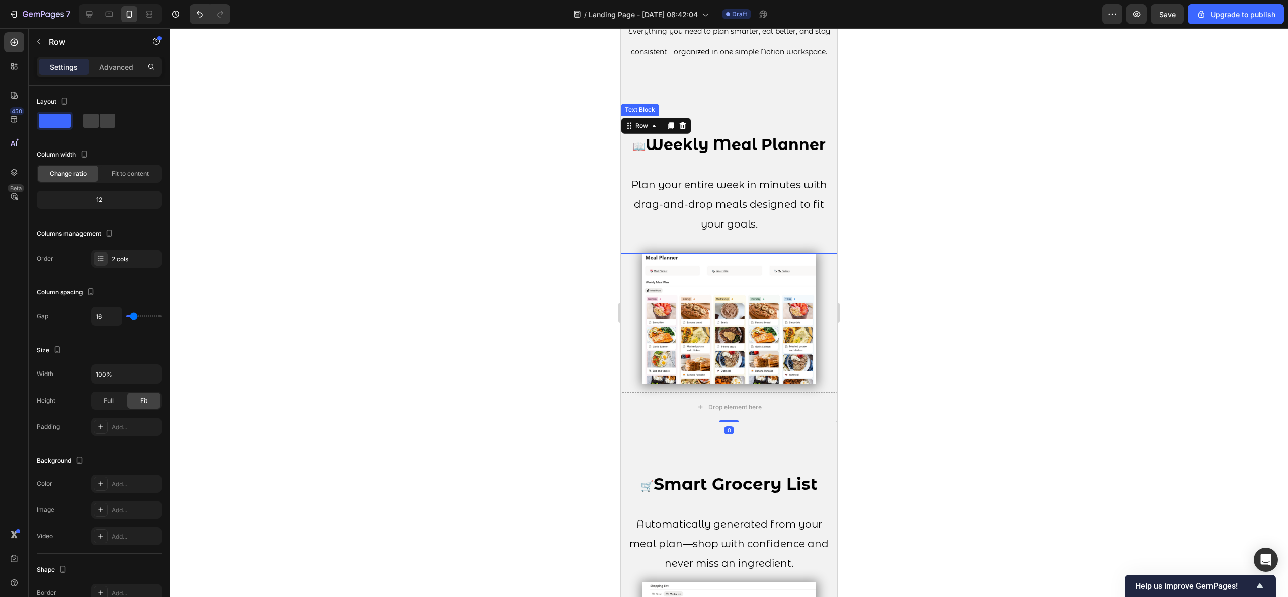
scroll to position [1433, 0]
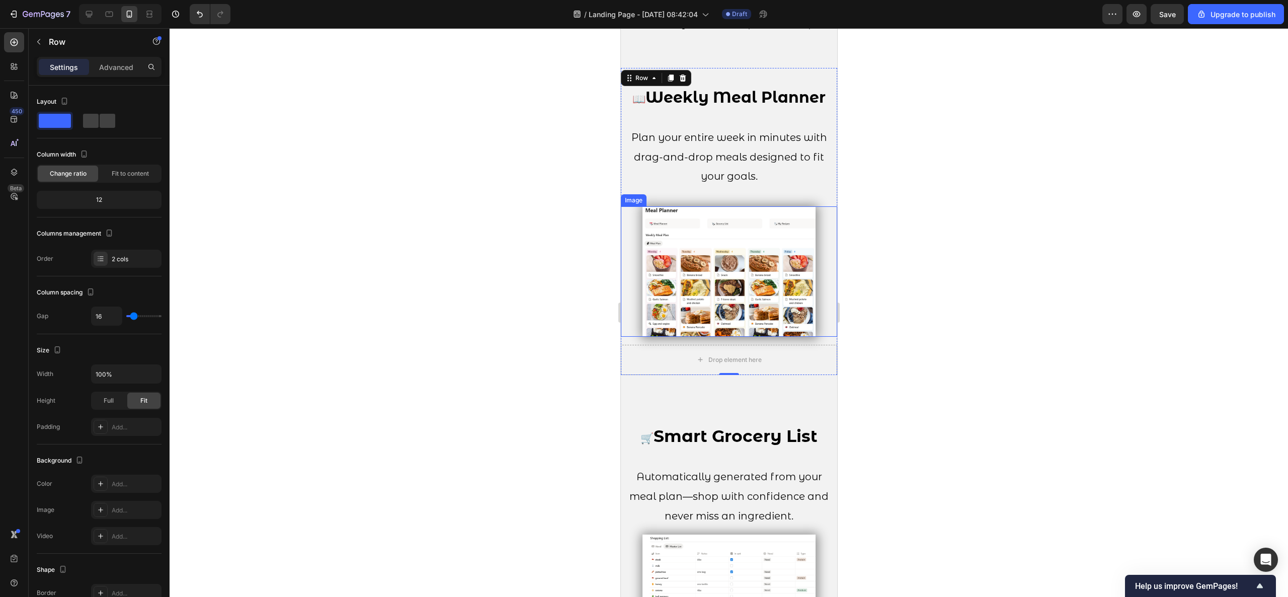
click at [634, 273] on div at bounding box center [728, 271] width 216 height 130
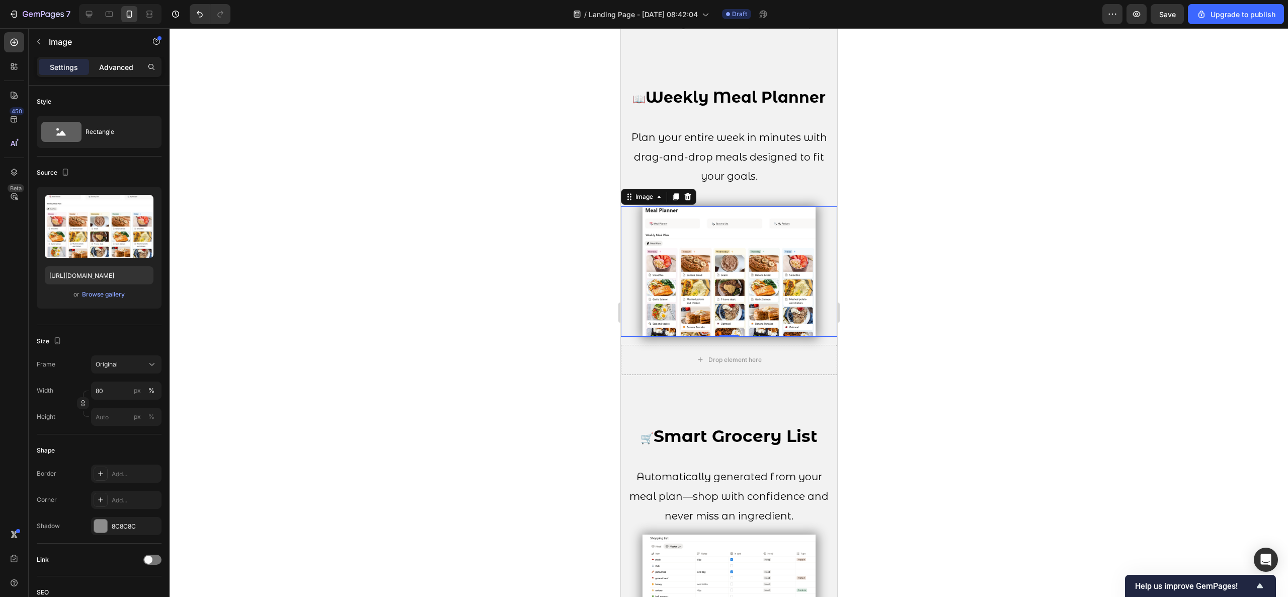
click at [114, 69] on p "Advanced" at bounding box center [116, 67] width 34 height 11
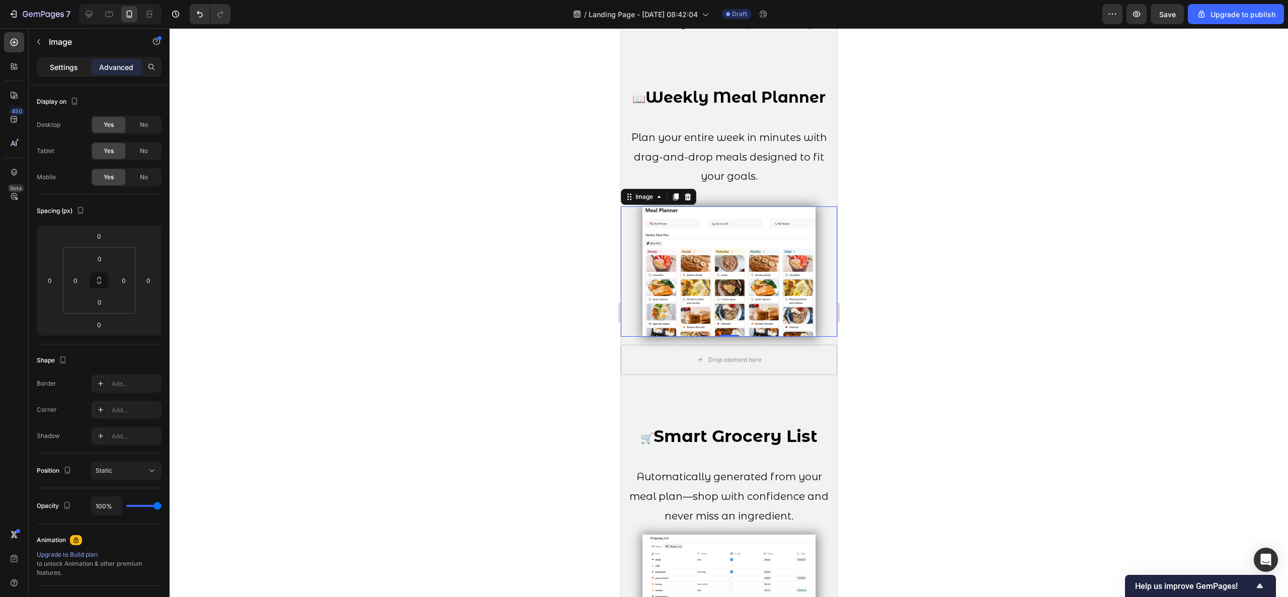
click at [75, 69] on p "Settings" at bounding box center [64, 67] width 28 height 11
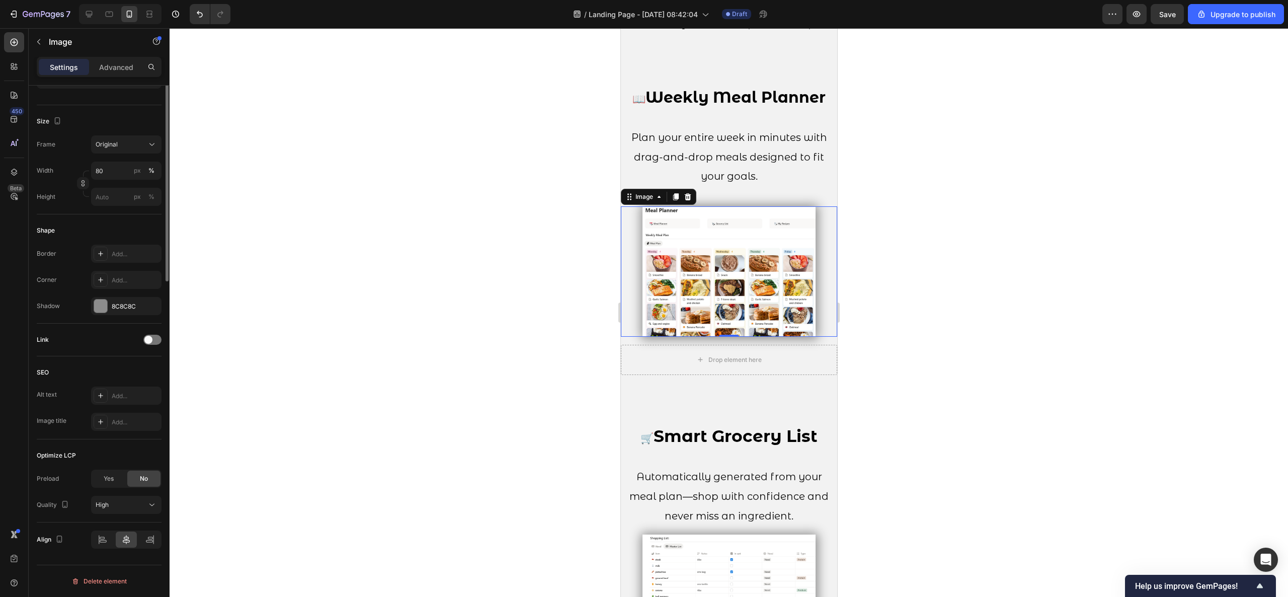
scroll to position [19, 0]
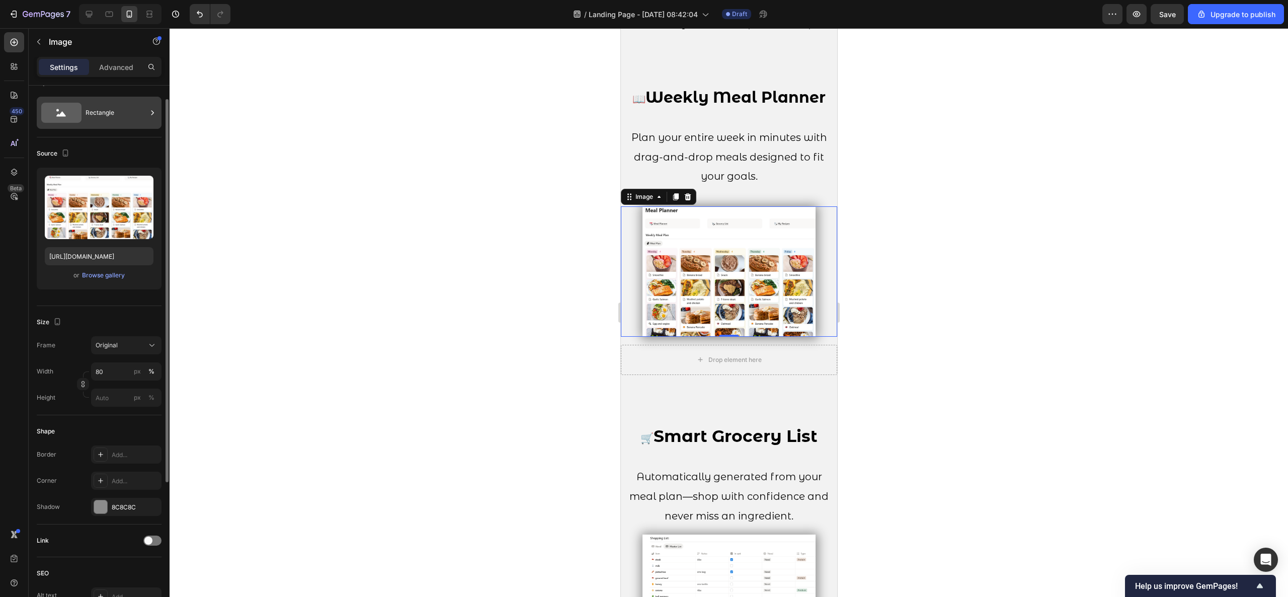
click at [109, 119] on div "Rectangle" at bounding box center [116, 112] width 61 height 23
click at [113, 70] on p "Advanced" at bounding box center [116, 67] width 34 height 11
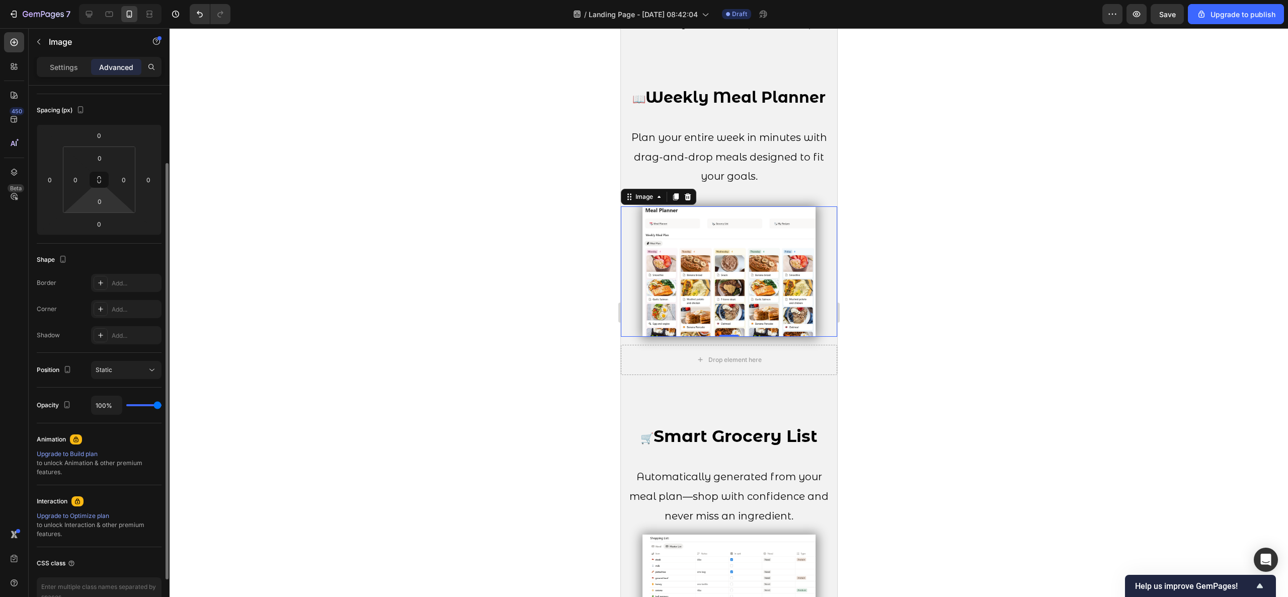
scroll to position [159, 0]
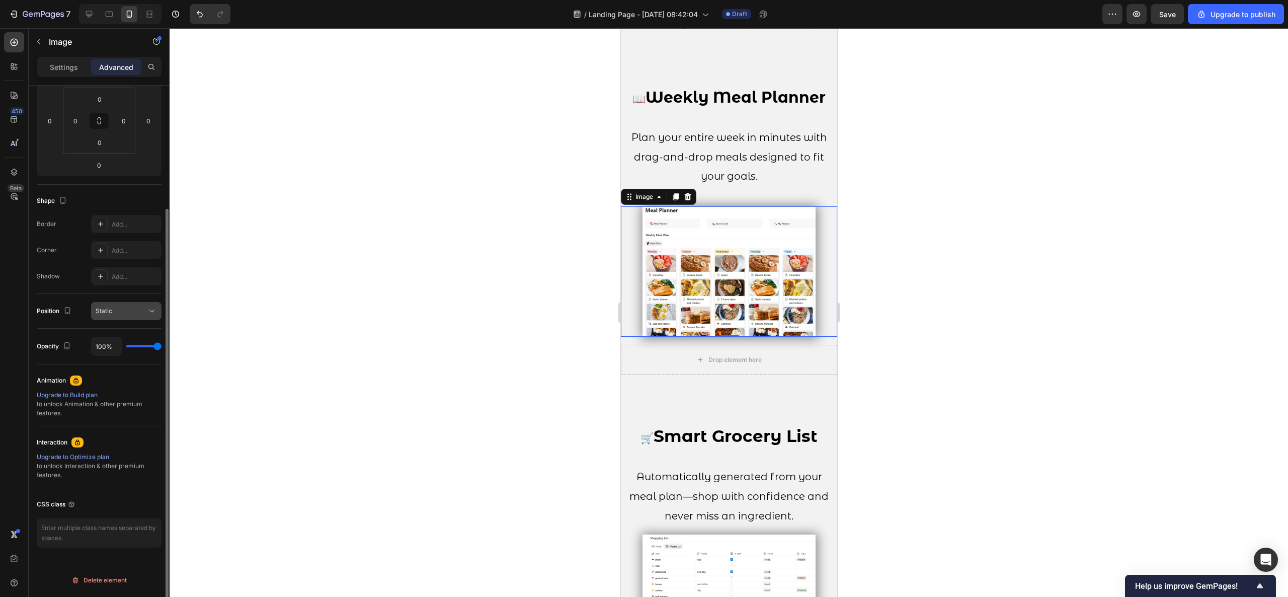
click at [147, 303] on button "Static" at bounding box center [126, 311] width 70 height 18
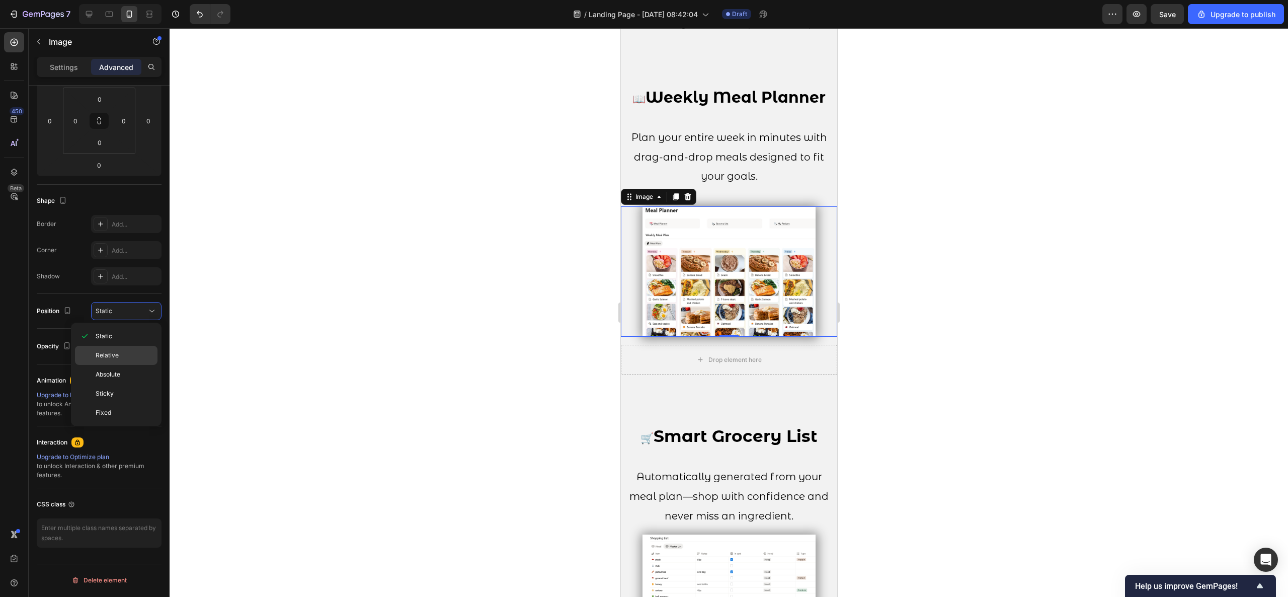
click at [107, 353] on span "Relative" at bounding box center [107, 355] width 23 height 9
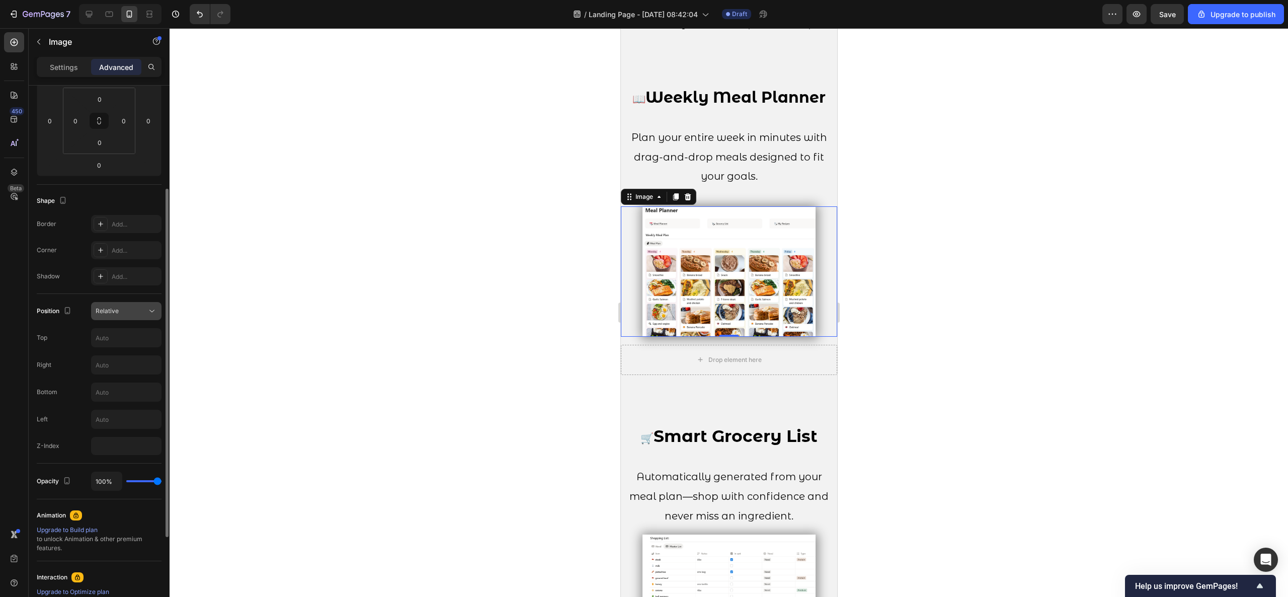
click at [129, 319] on button "Relative" at bounding box center [126, 311] width 70 height 18
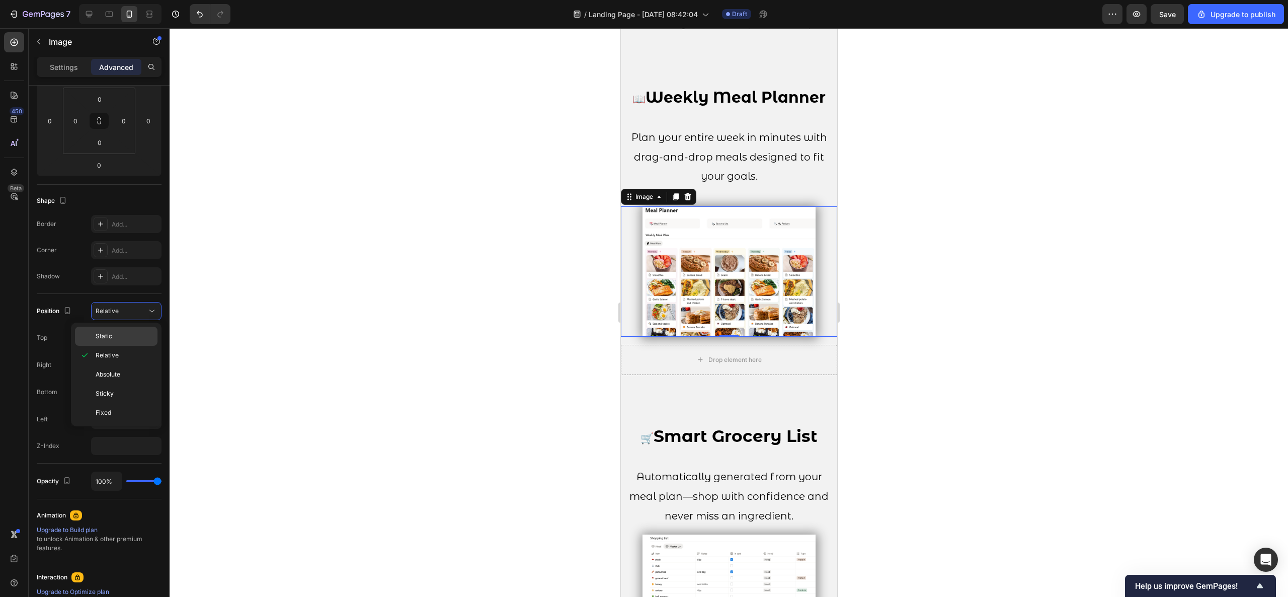
click at [81, 332] on div "Static" at bounding box center [116, 336] width 83 height 19
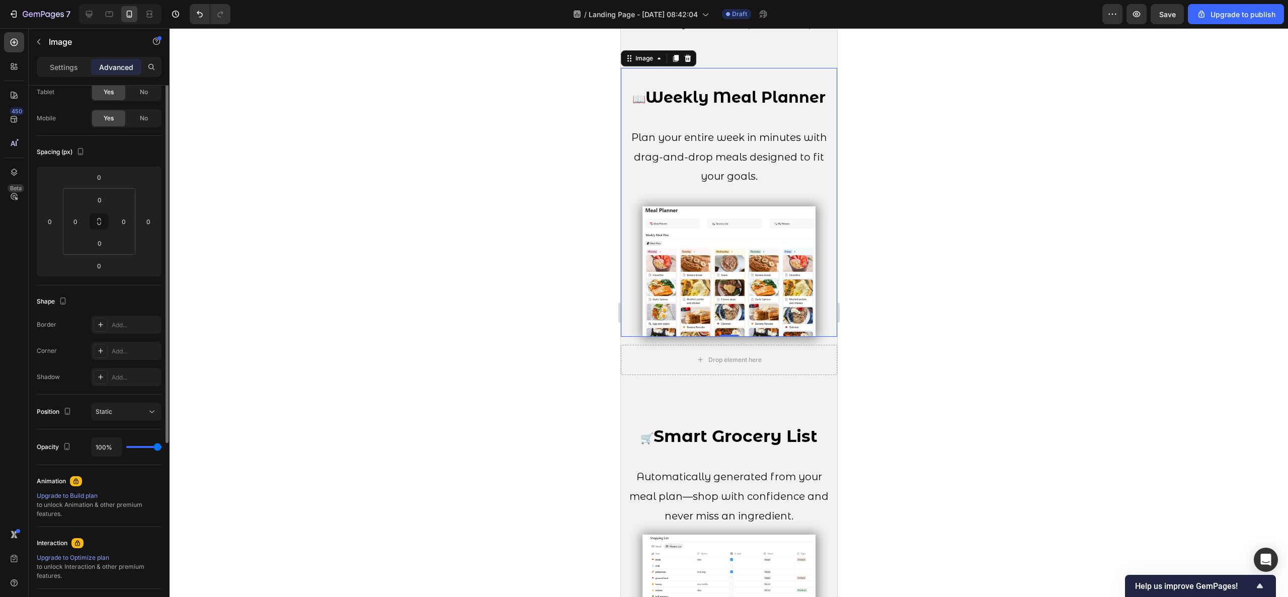
scroll to position [0, 0]
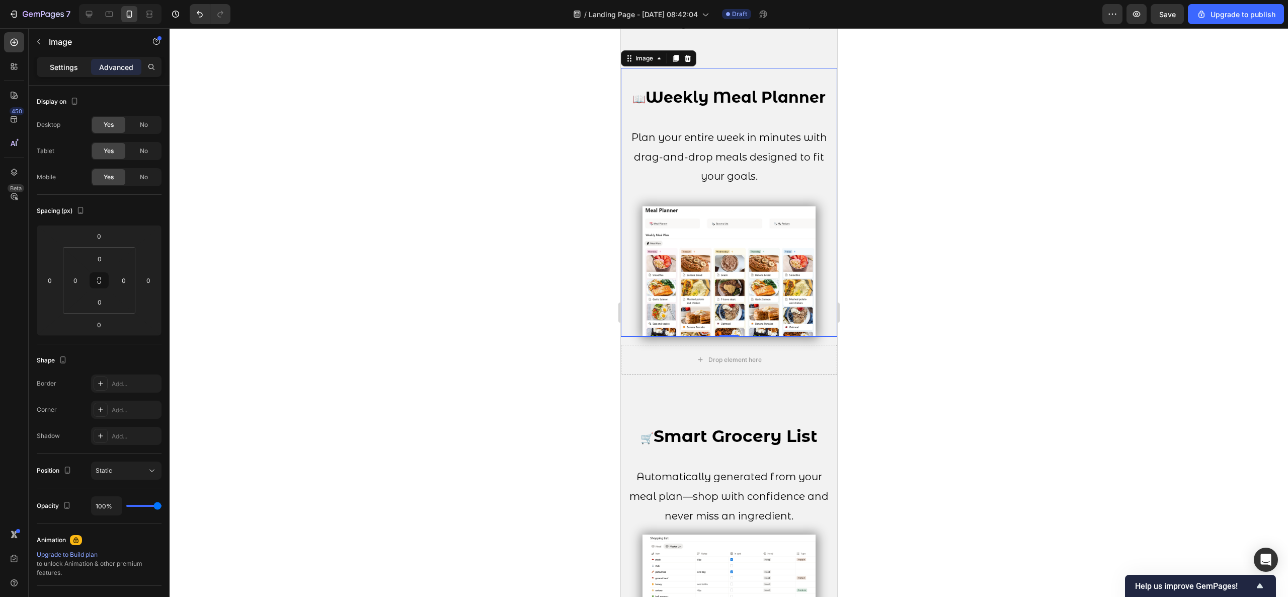
click at [56, 72] on p "Settings" at bounding box center [64, 67] width 28 height 11
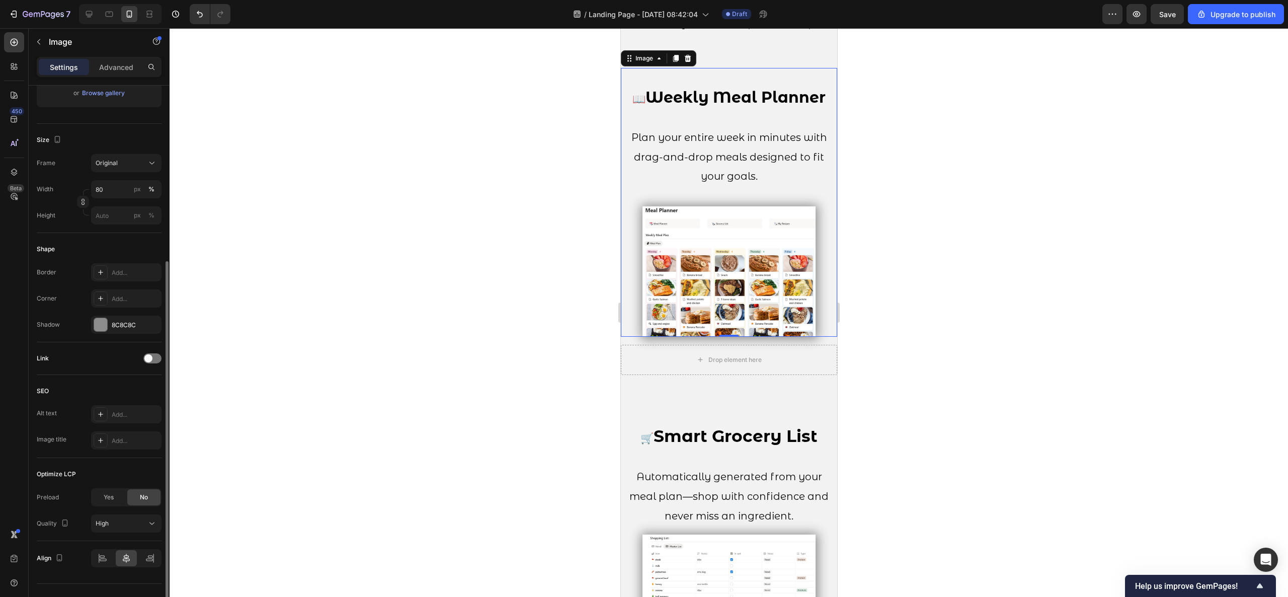
scroll to position [220, 0]
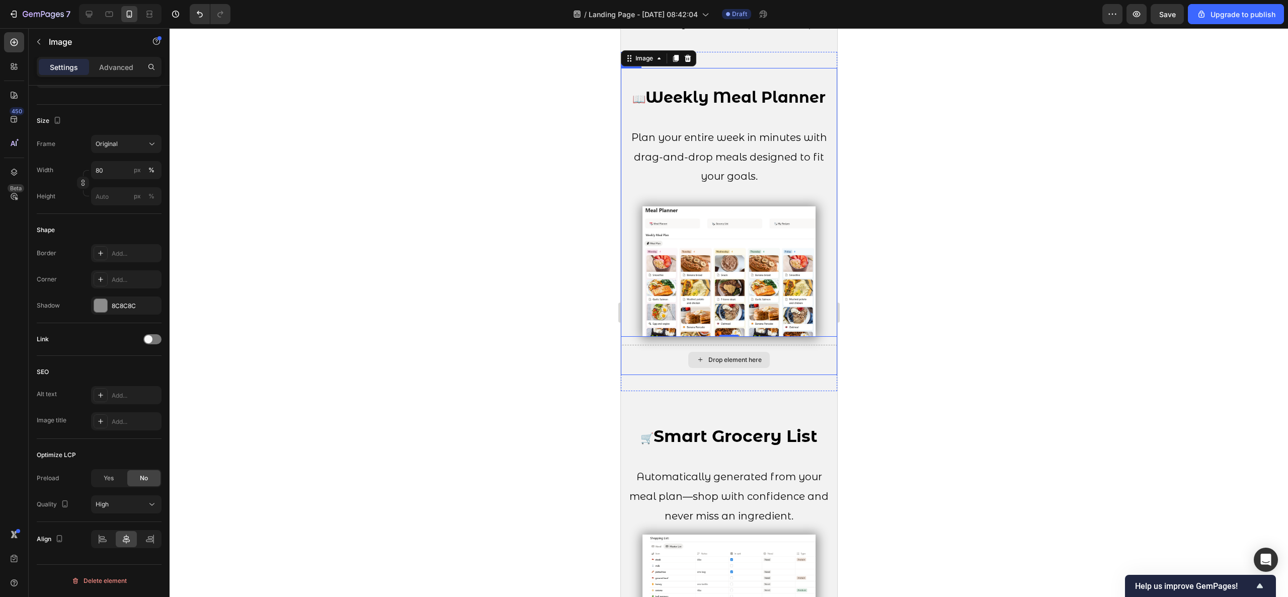
click at [656, 360] on div "Drop element here" at bounding box center [728, 360] width 216 height 30
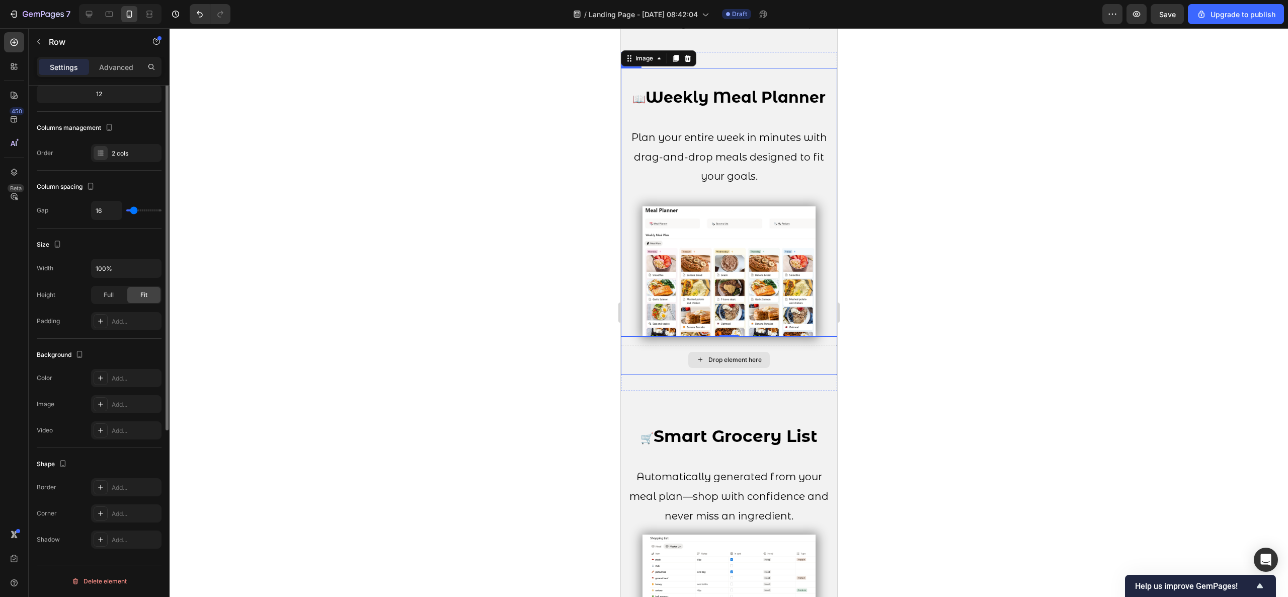
scroll to position [0, 0]
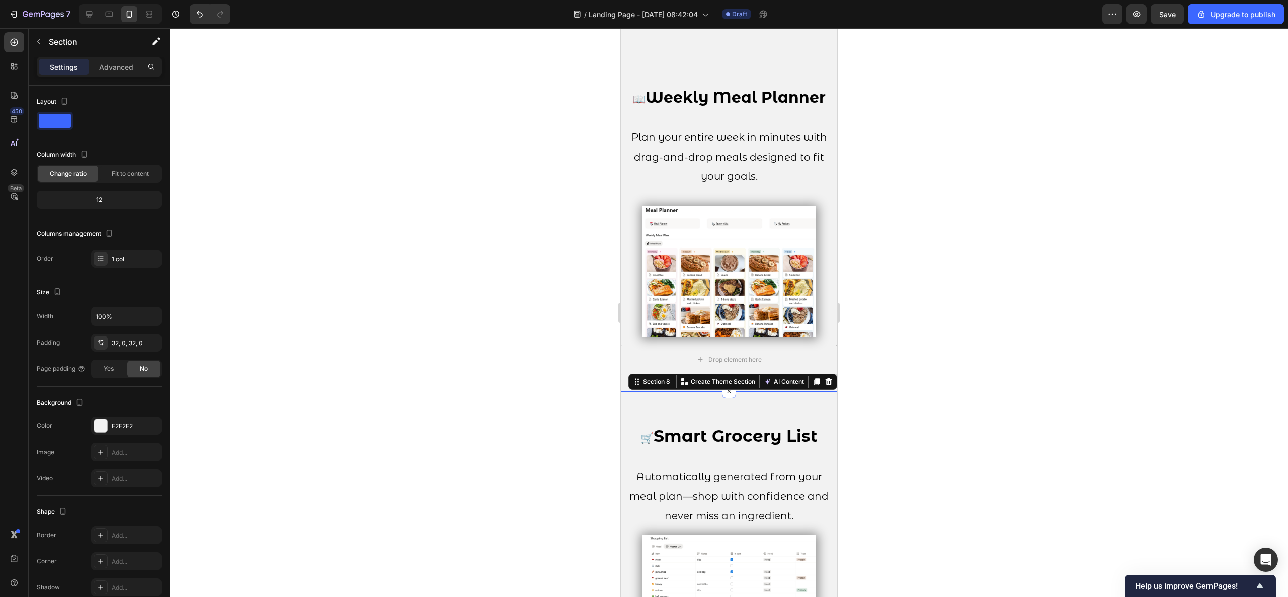
click at [791, 409] on div "🛒 Smart Grocery List Automatically generated from your meal plan—shop with conf…" at bounding box center [728, 515] width 216 height 249
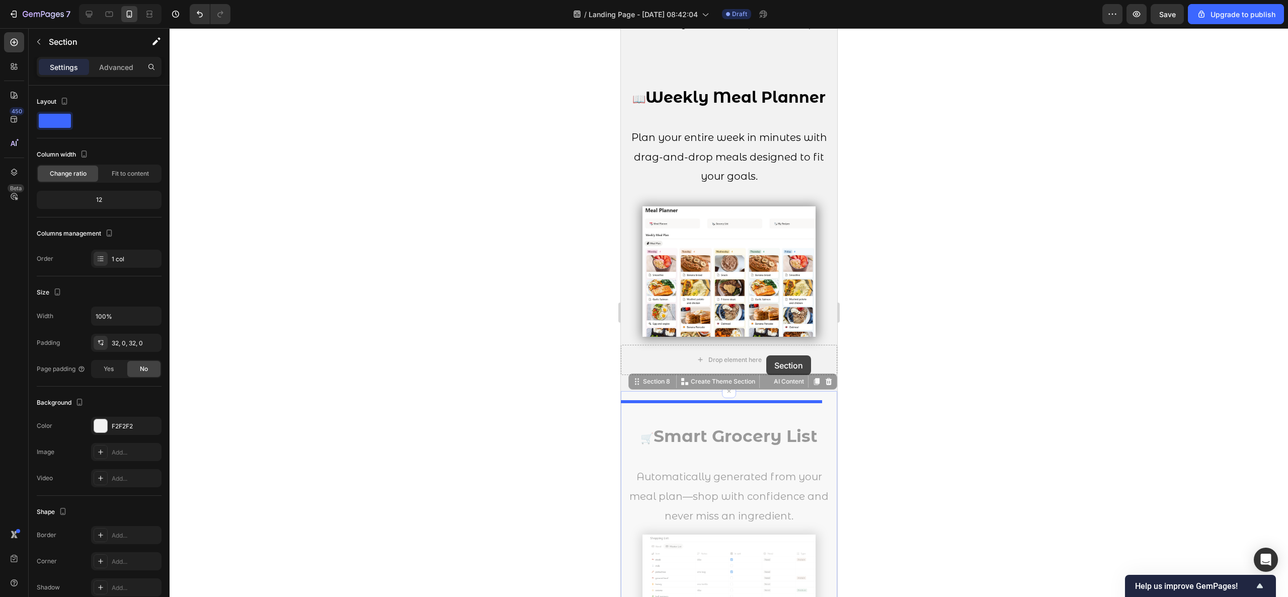
drag, startPoint x: 791, startPoint y: 409, endPoint x: 766, endPoint y: 355, distance: 59.0
click at [766, 355] on div "iPhone 15 Pro Max ( 430 px) iPhone 13 Mini iPhone 13 Pro iPhone 11 Pro Max iPho…" at bounding box center [728, 594] width 216 height 3999
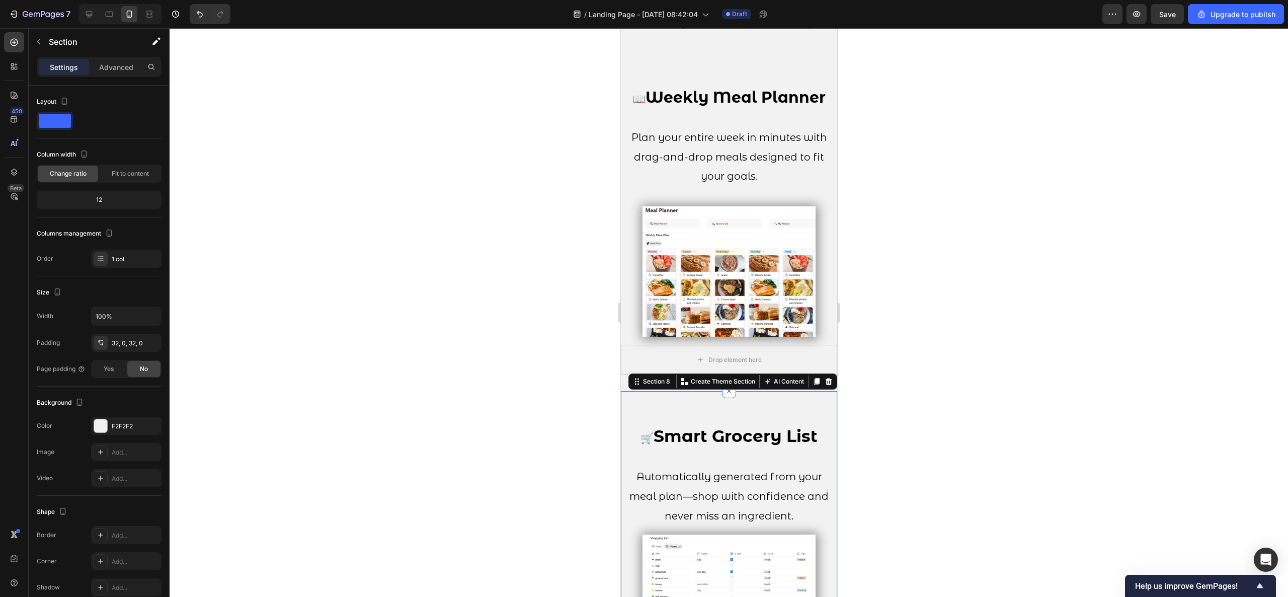
click at [918, 424] on div at bounding box center [729, 312] width 1118 height 569
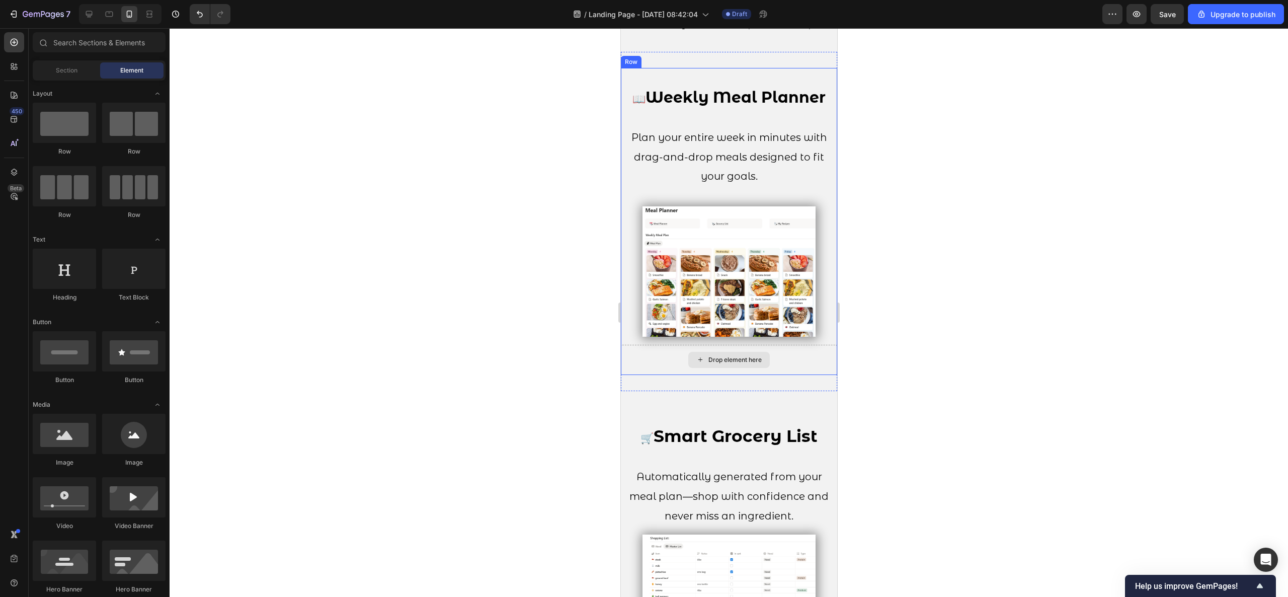
click at [796, 375] on div "Drop element here" at bounding box center [728, 360] width 216 height 30
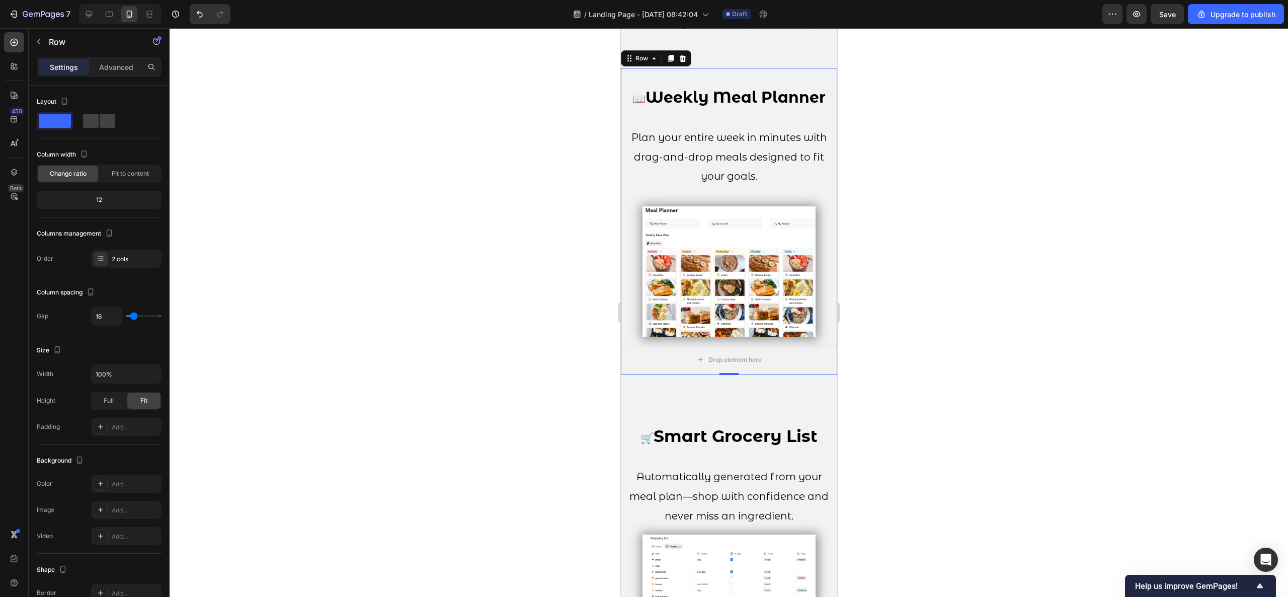
click at [948, 341] on div at bounding box center [729, 312] width 1118 height 569
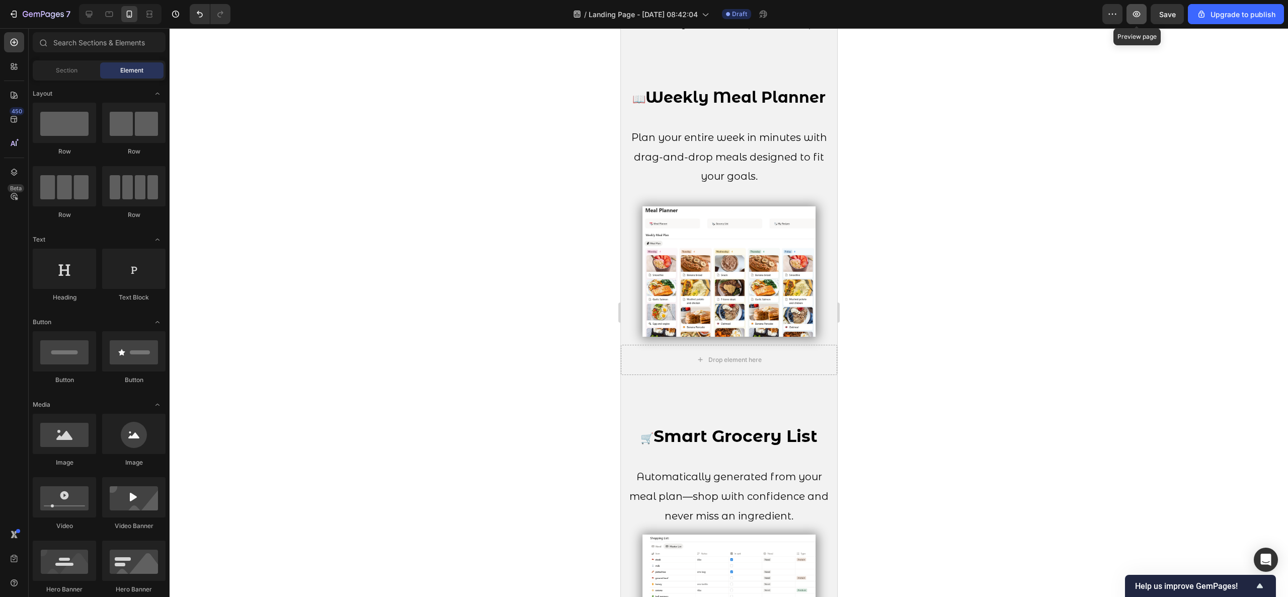
click at [1144, 19] on button "button" at bounding box center [1136, 14] width 20 height 20
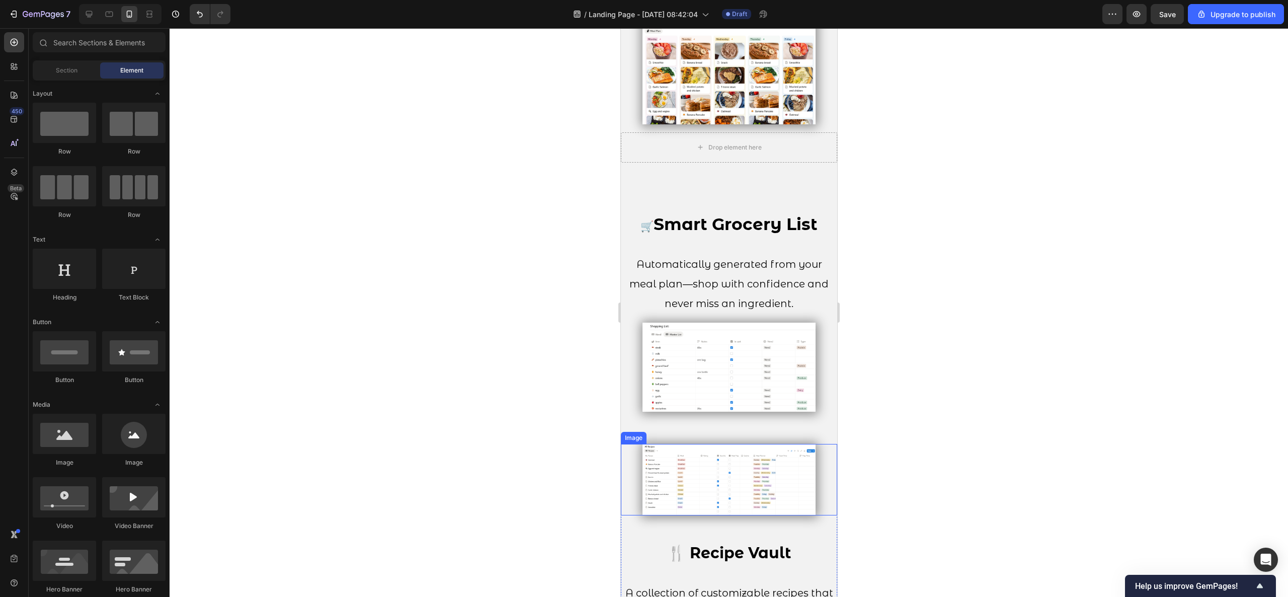
scroll to position [1635, 0]
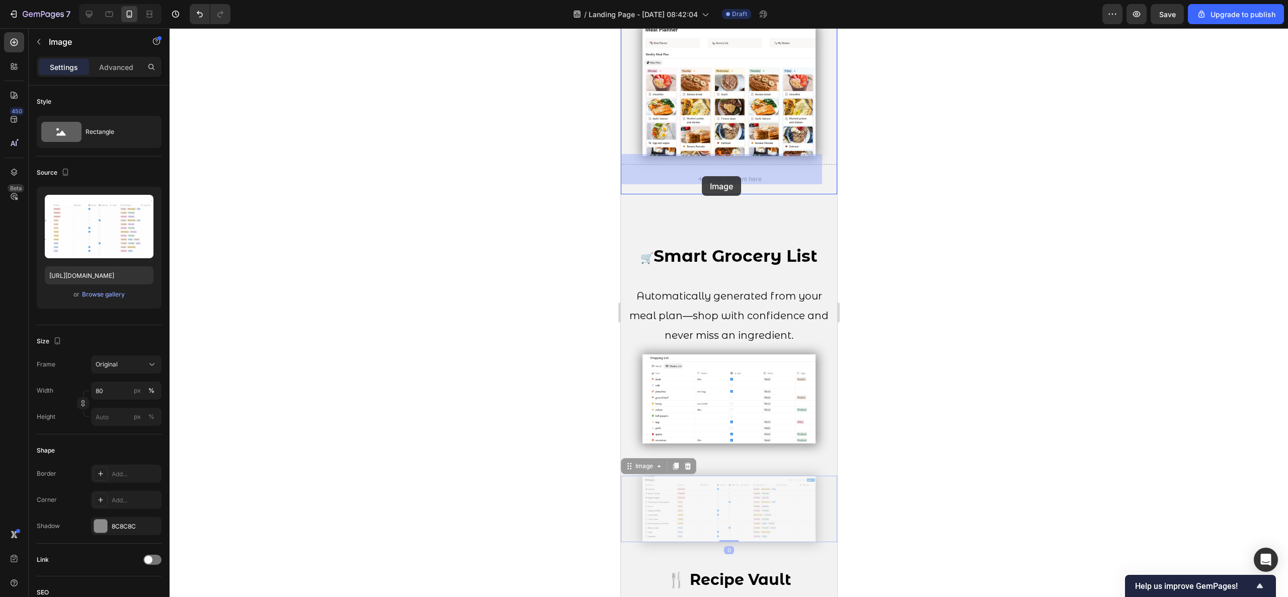
drag, startPoint x: 737, startPoint y: 489, endPoint x: 701, endPoint y: 176, distance: 314.9
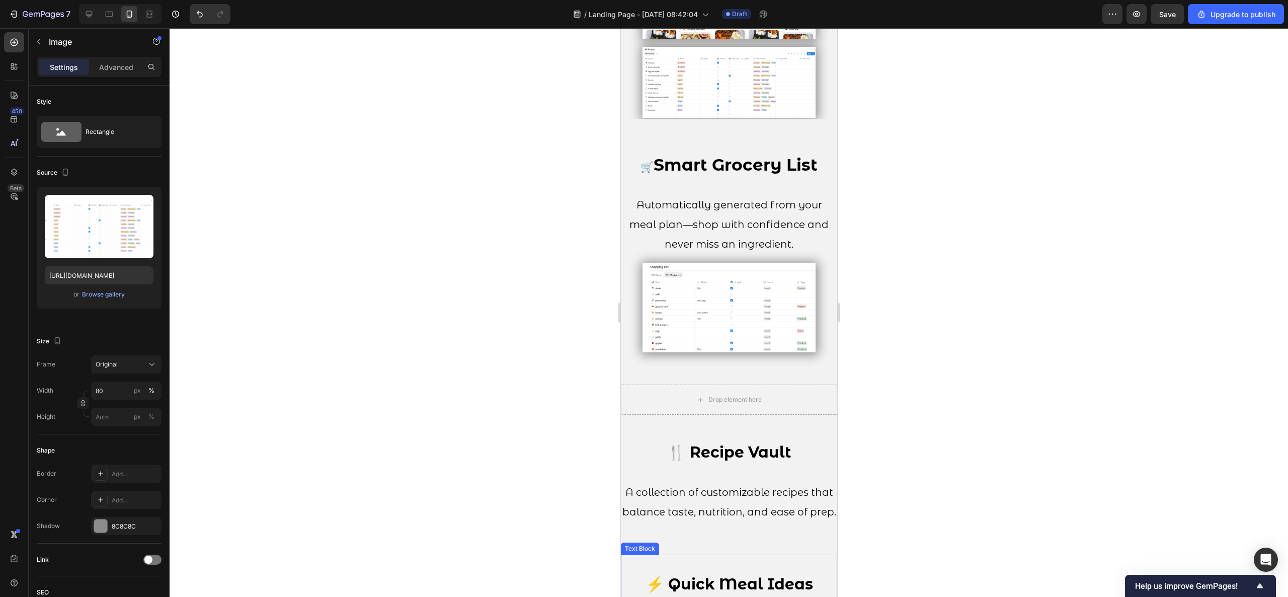
scroll to position [1735, 0]
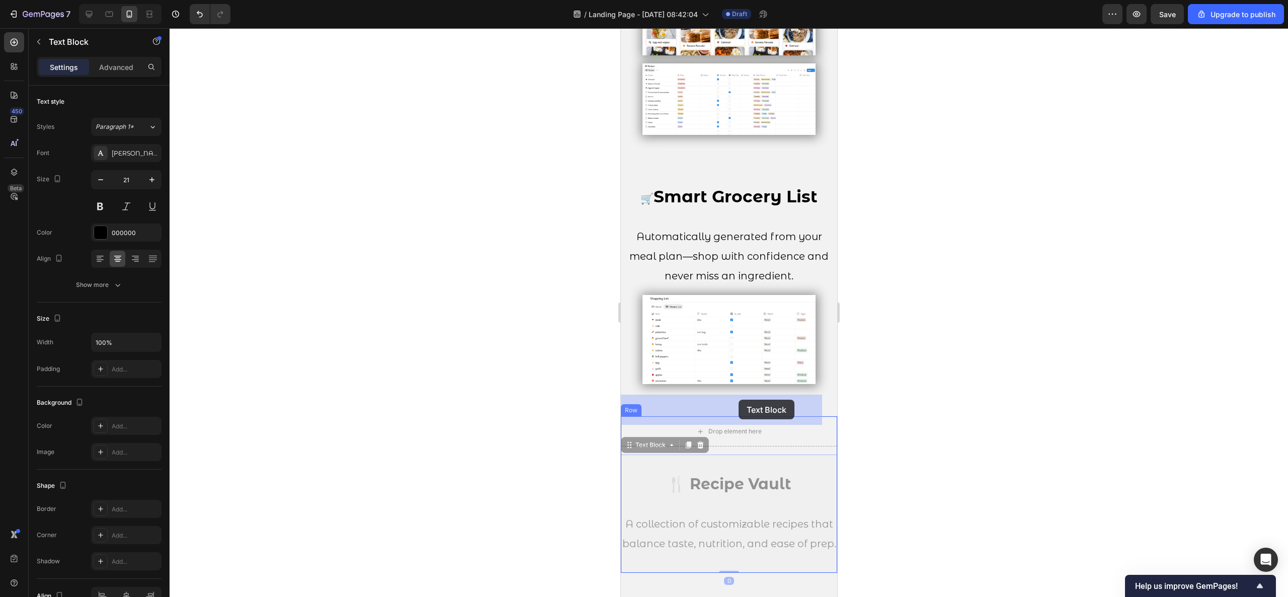
drag, startPoint x: 741, startPoint y: 500, endPoint x: 738, endPoint y: 399, distance: 100.7
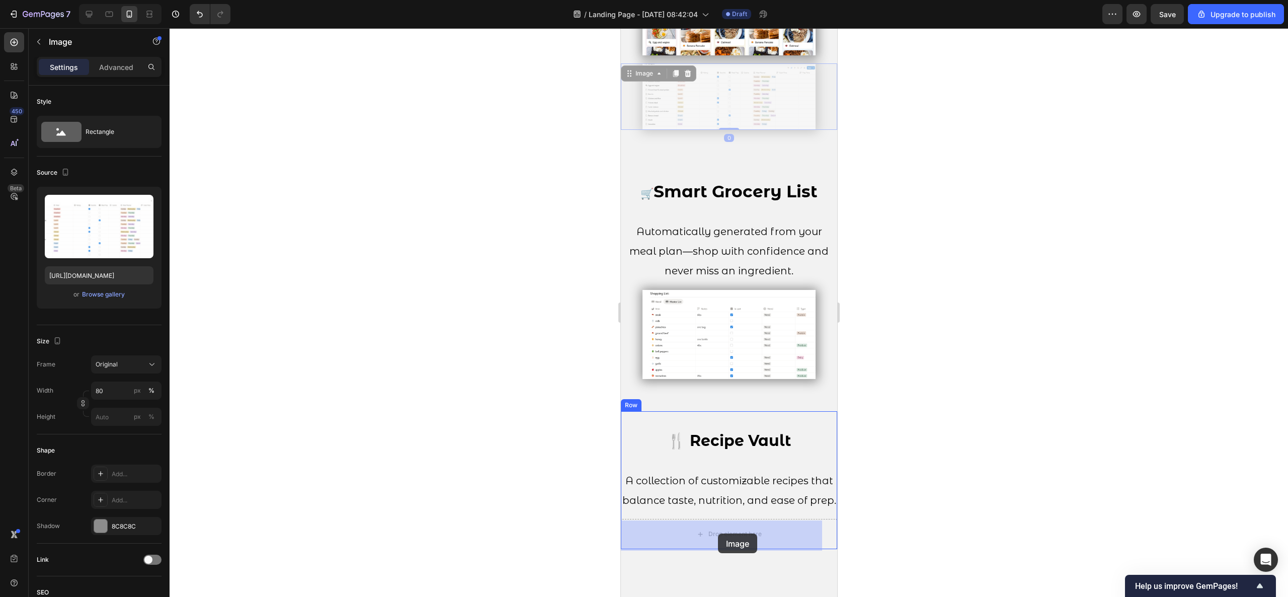
drag, startPoint x: 741, startPoint y: 105, endPoint x: 717, endPoint y: 533, distance: 429.3
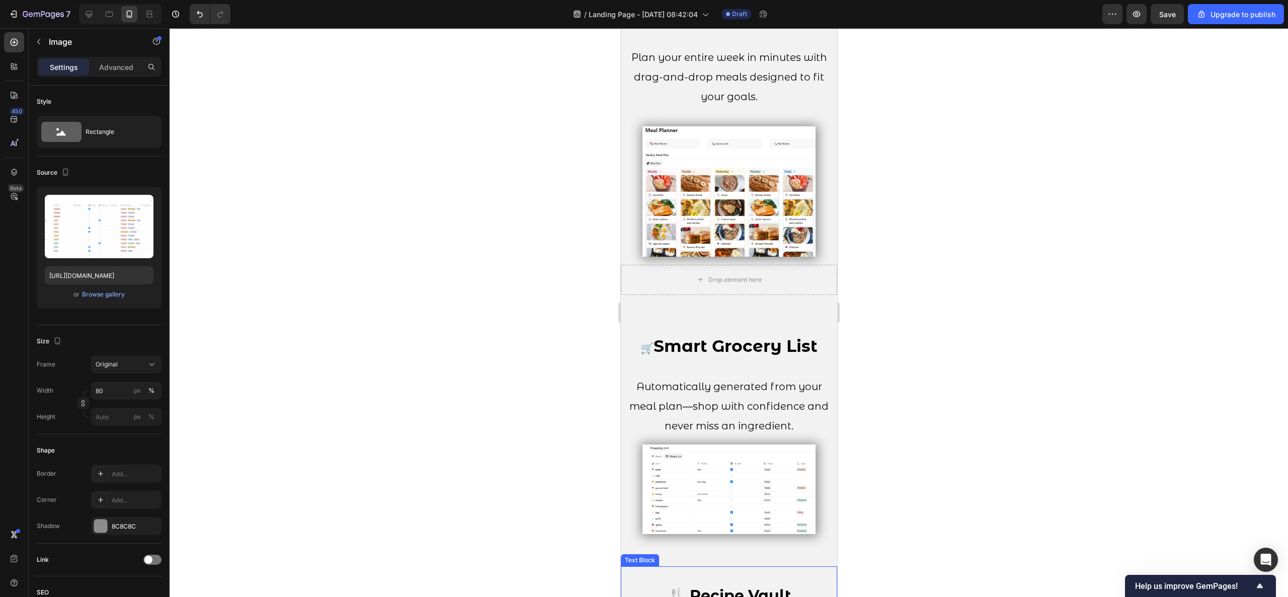
scroll to position [1433, 0]
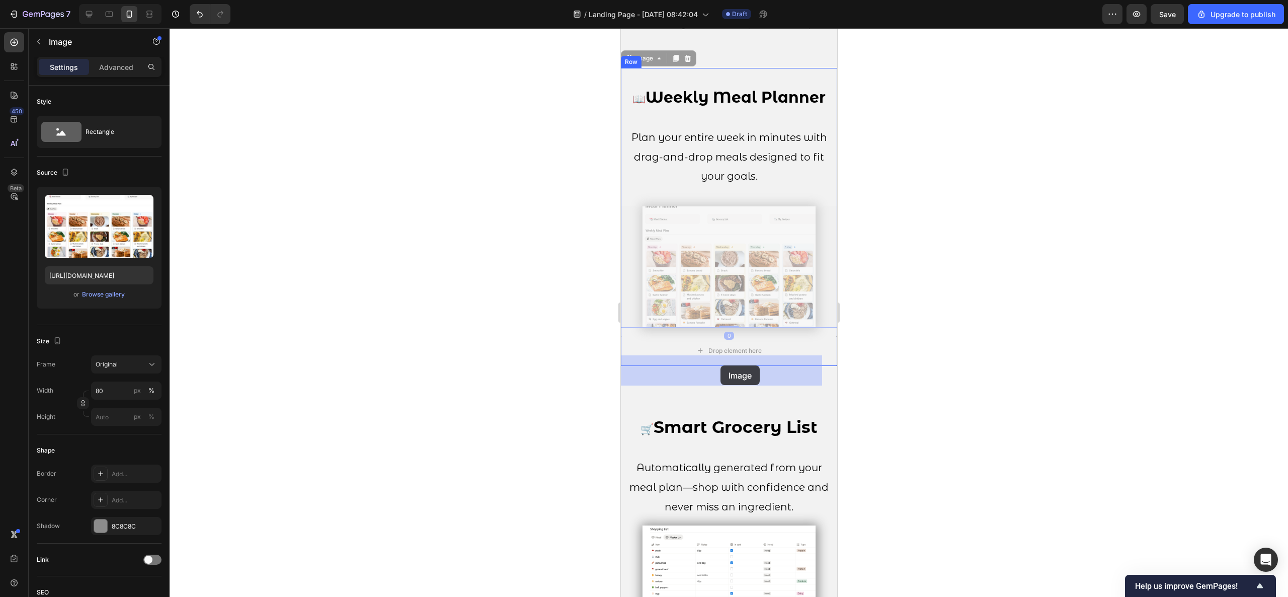
drag, startPoint x: 717, startPoint y: 299, endPoint x: 720, endPoint y: 365, distance: 66.5
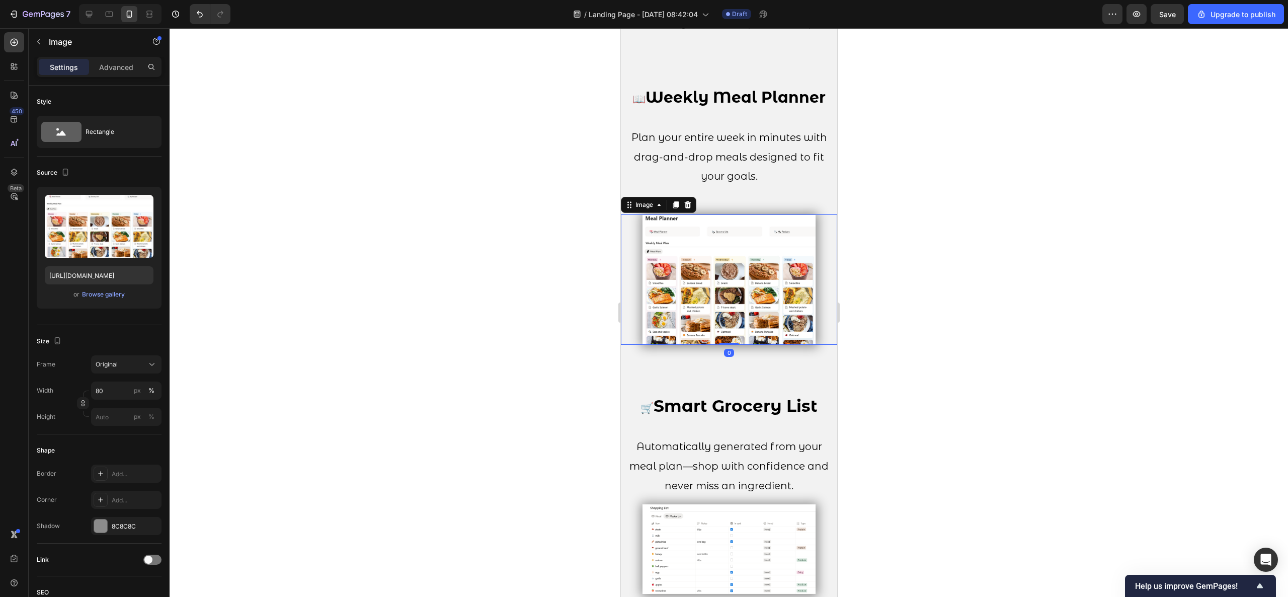
click at [880, 228] on div at bounding box center [729, 312] width 1118 height 569
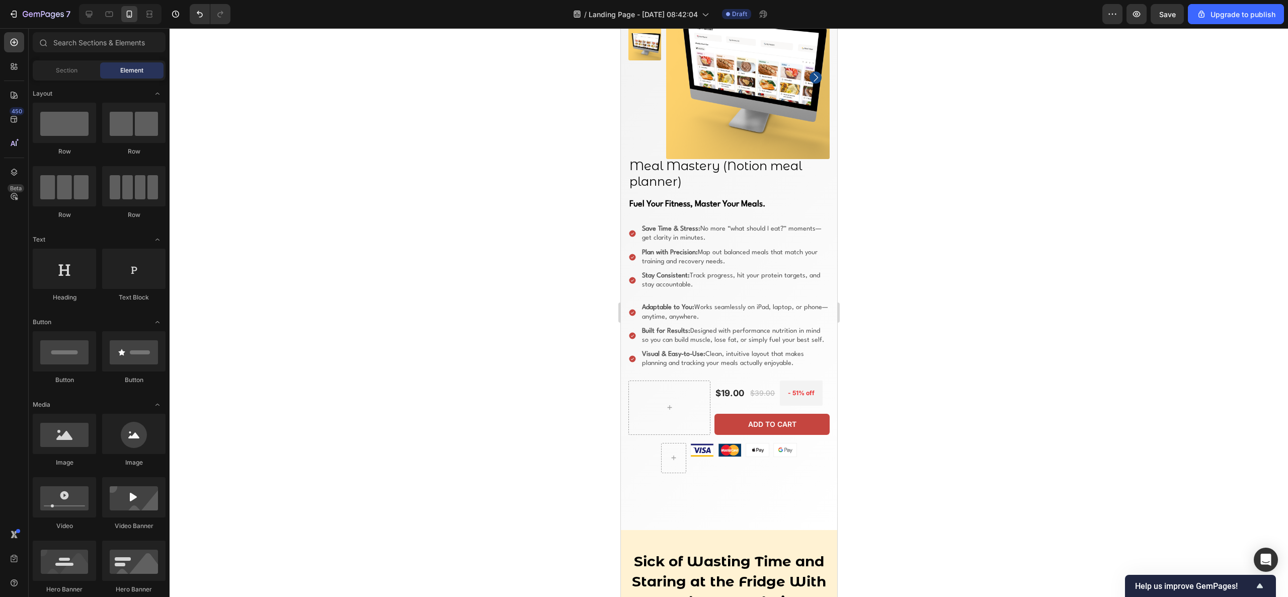
scroll to position [0, 0]
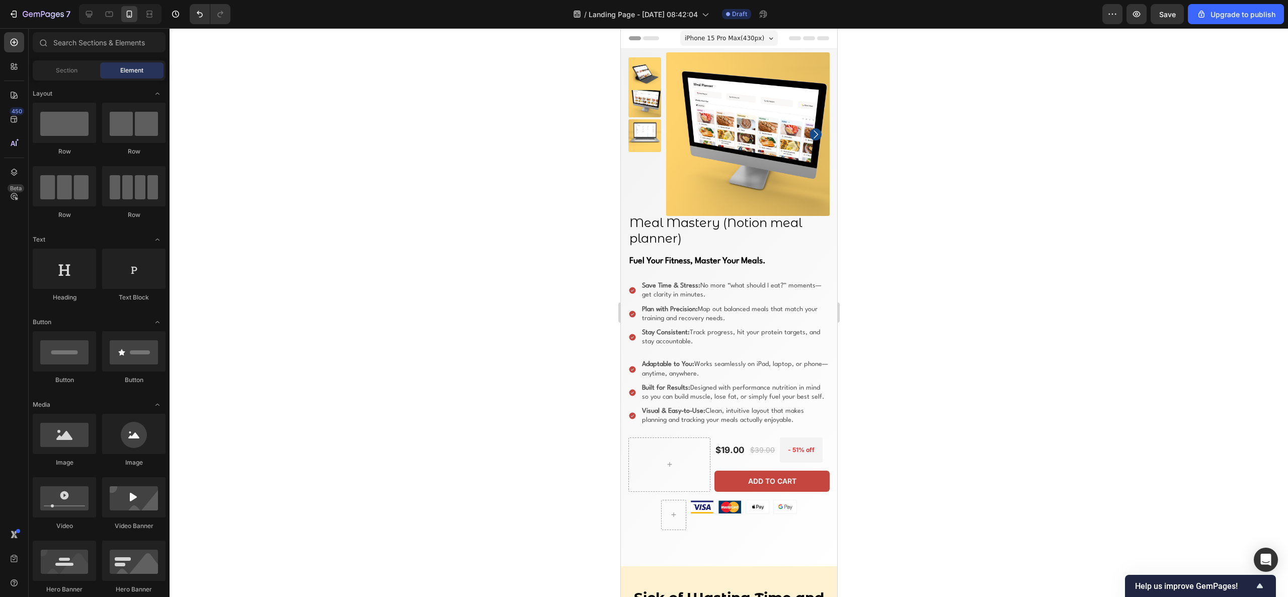
click at [287, 120] on div at bounding box center [729, 312] width 1118 height 569
click at [1164, 12] on span "Save" at bounding box center [1167, 14] width 17 height 9
click at [1136, 11] on icon "button" at bounding box center [1137, 14] width 8 height 6
click at [95, 13] on div at bounding box center [89, 14] width 16 height 16
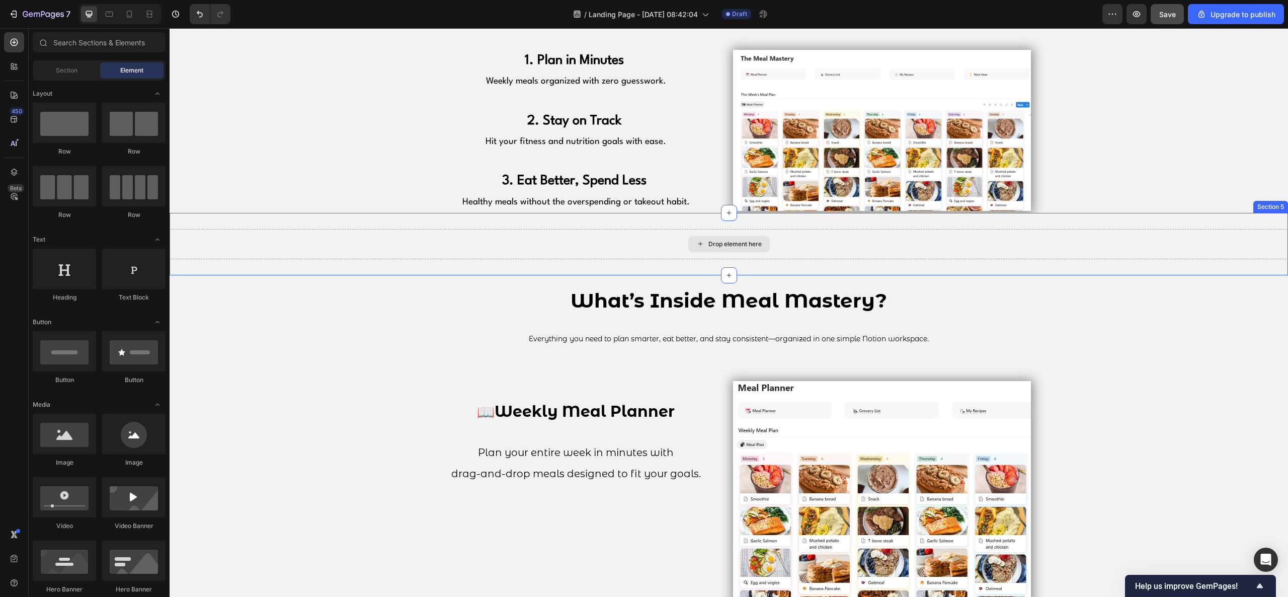
scroll to position [704, 0]
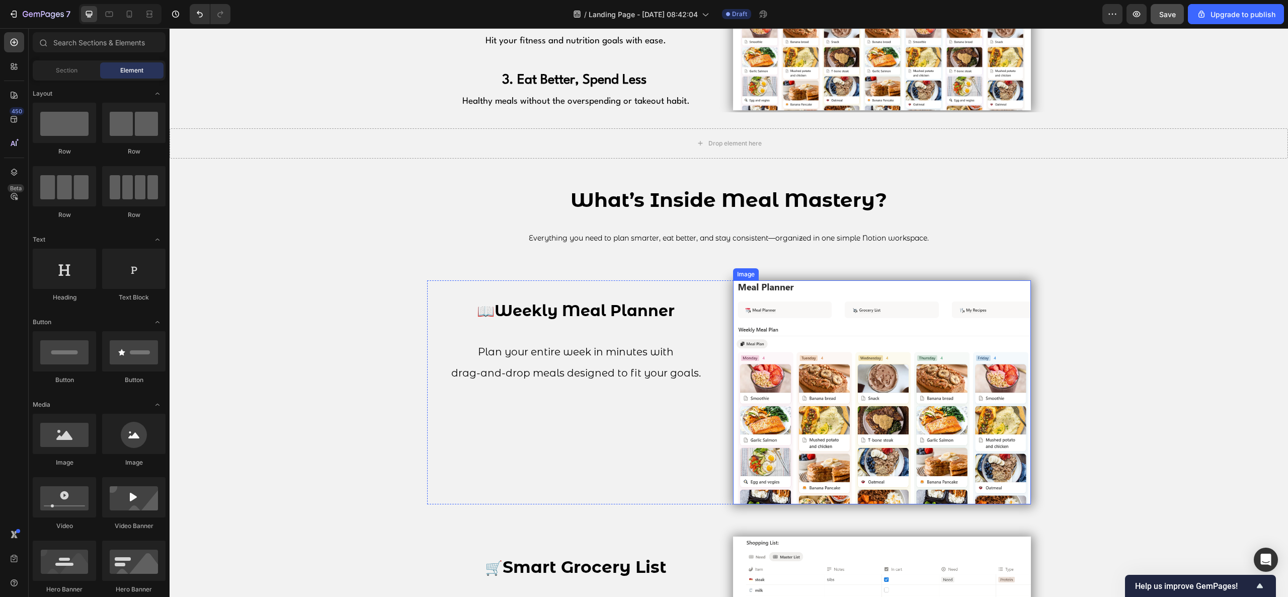
click at [743, 311] on img at bounding box center [882, 392] width 298 height 224
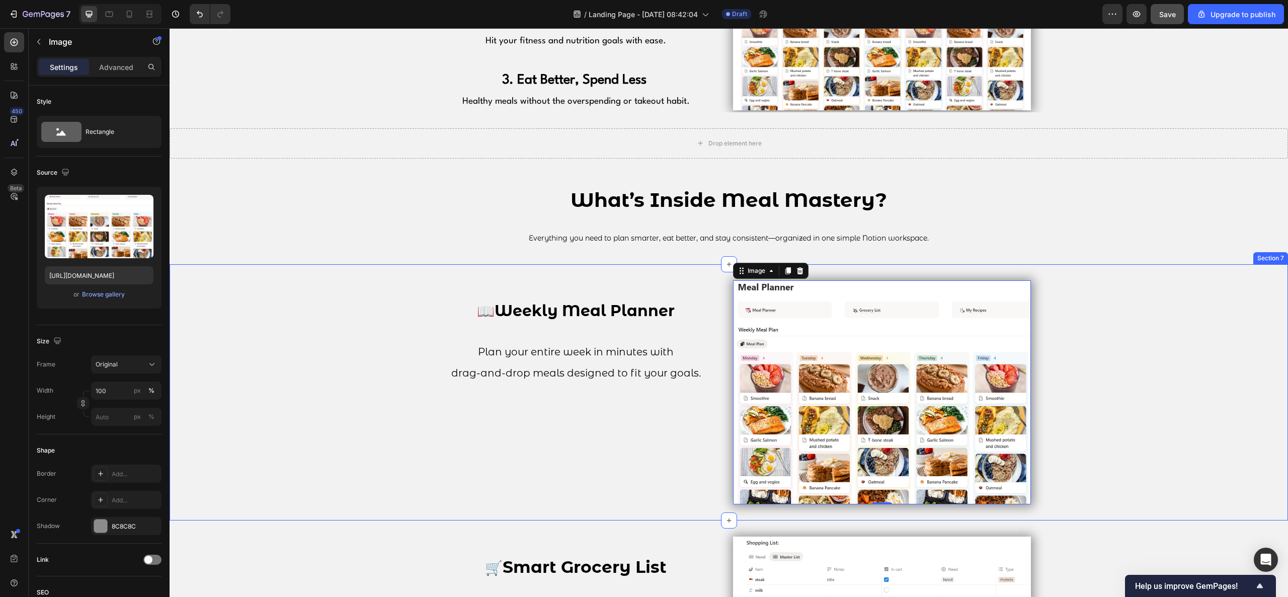
click at [555, 273] on div "📖 Weekly Meal Planner Plan your entire week in minutes with drag-and-drop meals…" at bounding box center [729, 392] width 1118 height 256
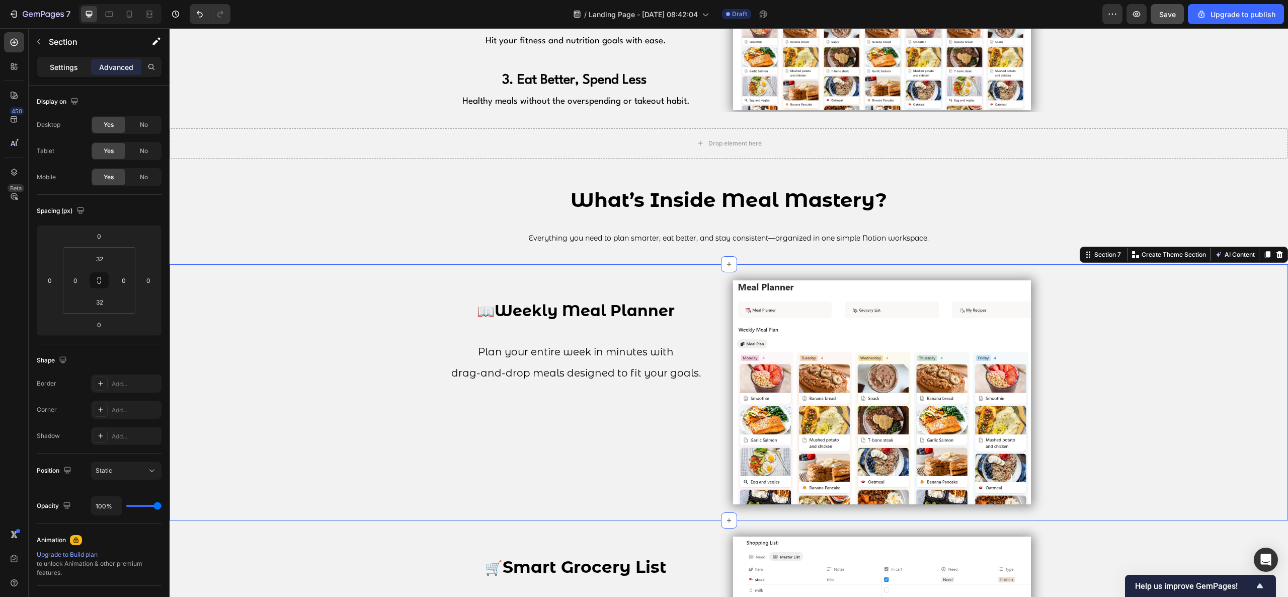
click at [85, 69] on div "Settings" at bounding box center [64, 67] width 50 height 16
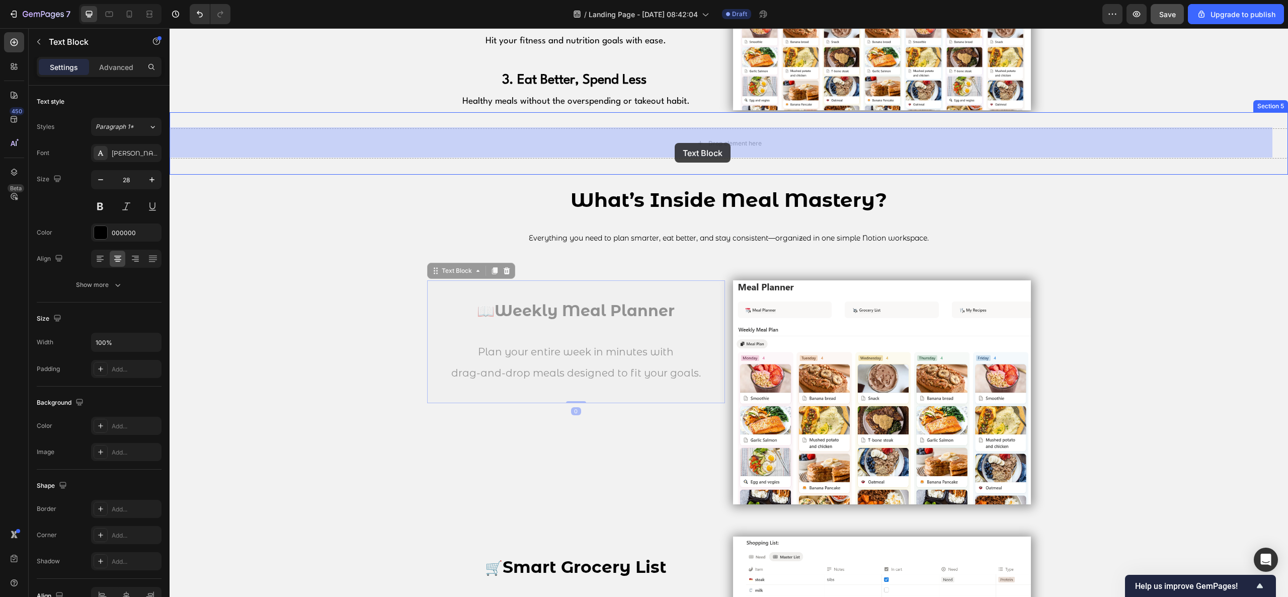
drag, startPoint x: 596, startPoint y: 287, endPoint x: 675, endPoint y: 143, distance: 163.9
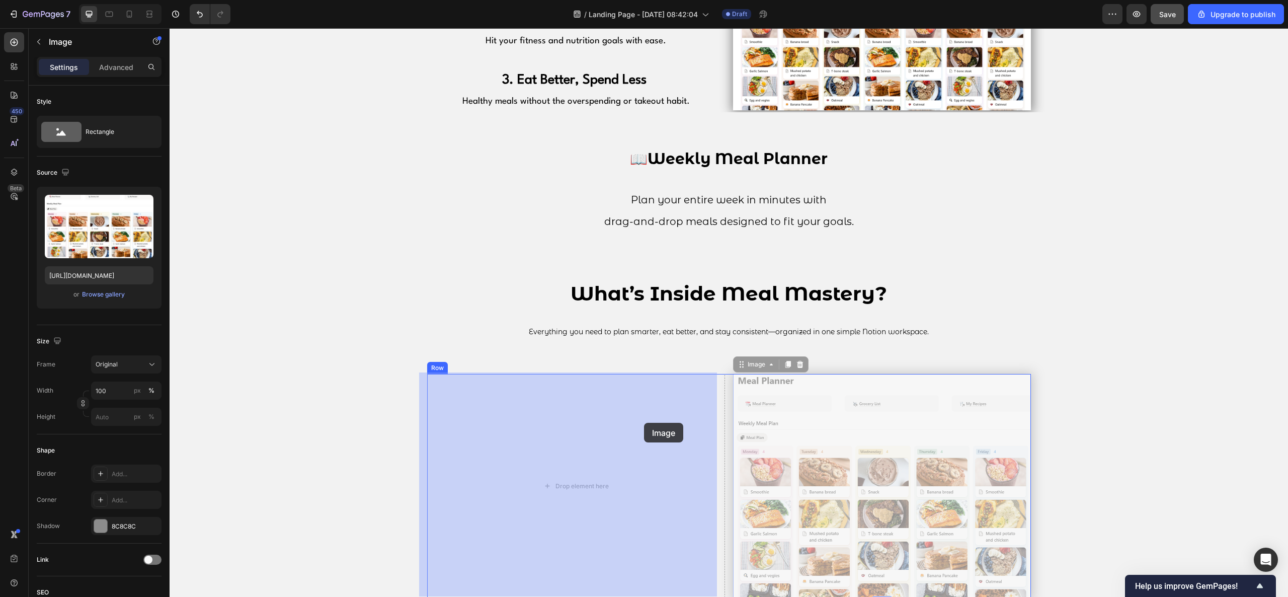
drag, startPoint x: 808, startPoint y: 429, endPoint x: 695, endPoint y: 423, distance: 112.9
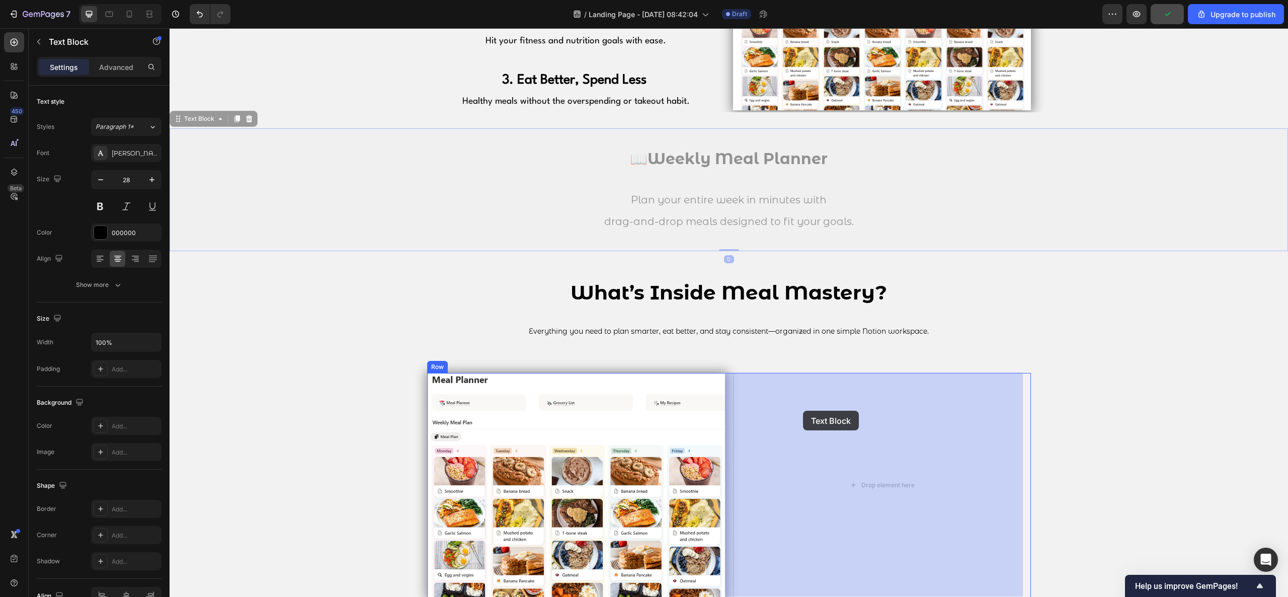
drag, startPoint x: 729, startPoint y: 152, endPoint x: 803, endPoint y: 411, distance: 268.6
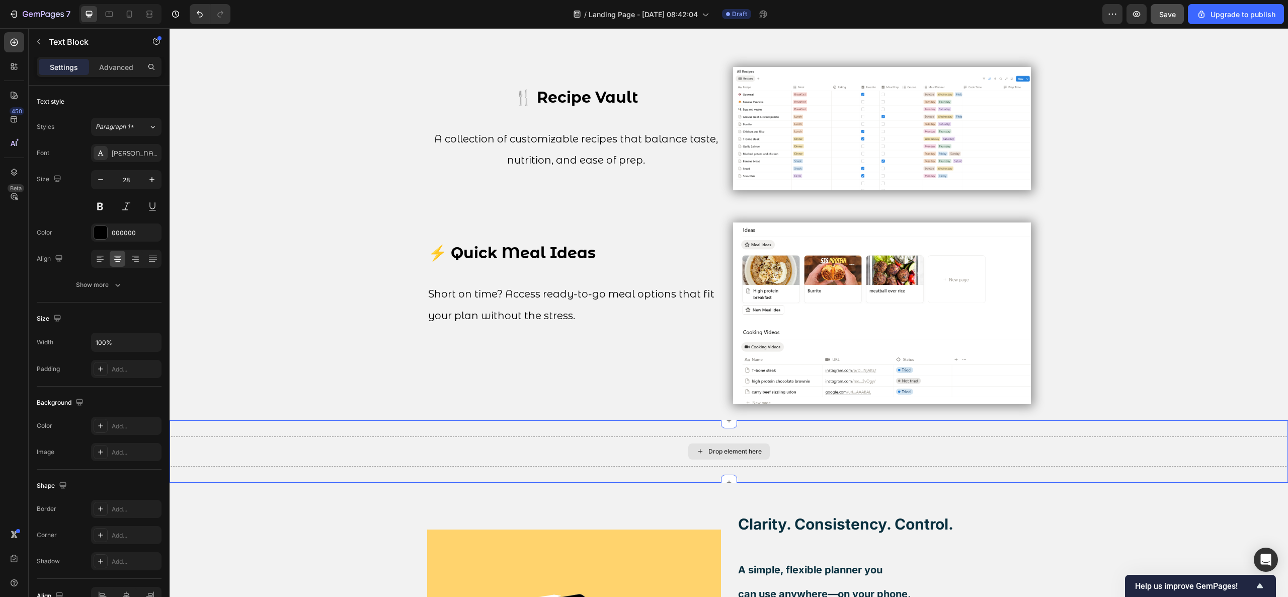
scroll to position [1409, 0]
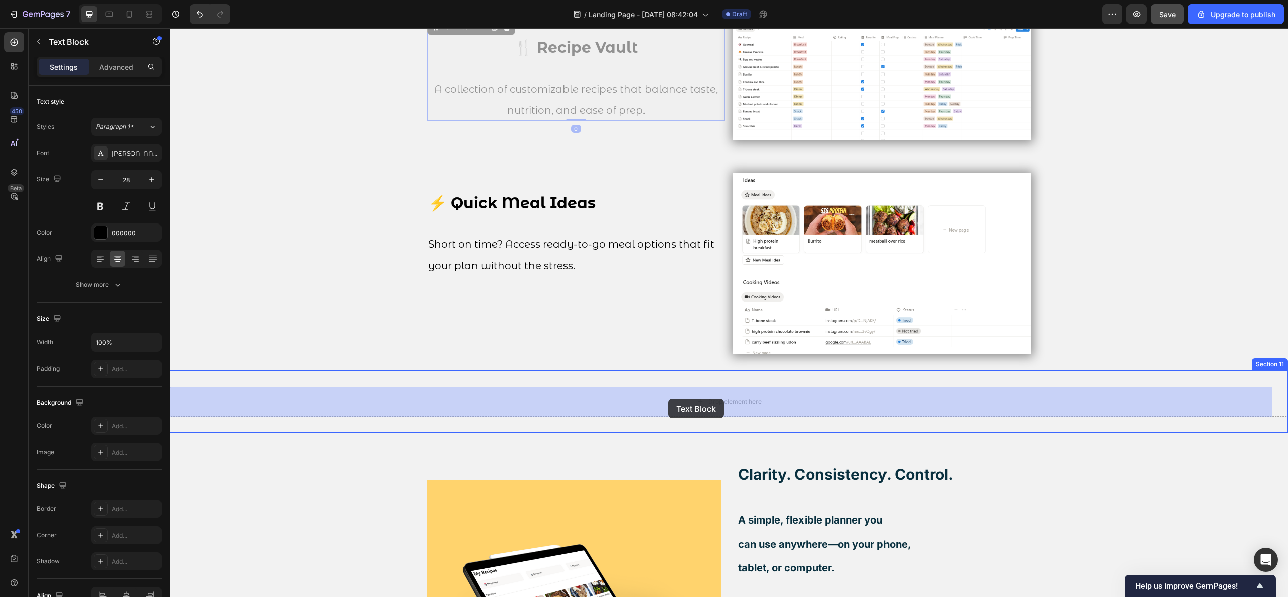
drag, startPoint x: 610, startPoint y: 59, endPoint x: 668, endPoint y: 398, distance: 344.0
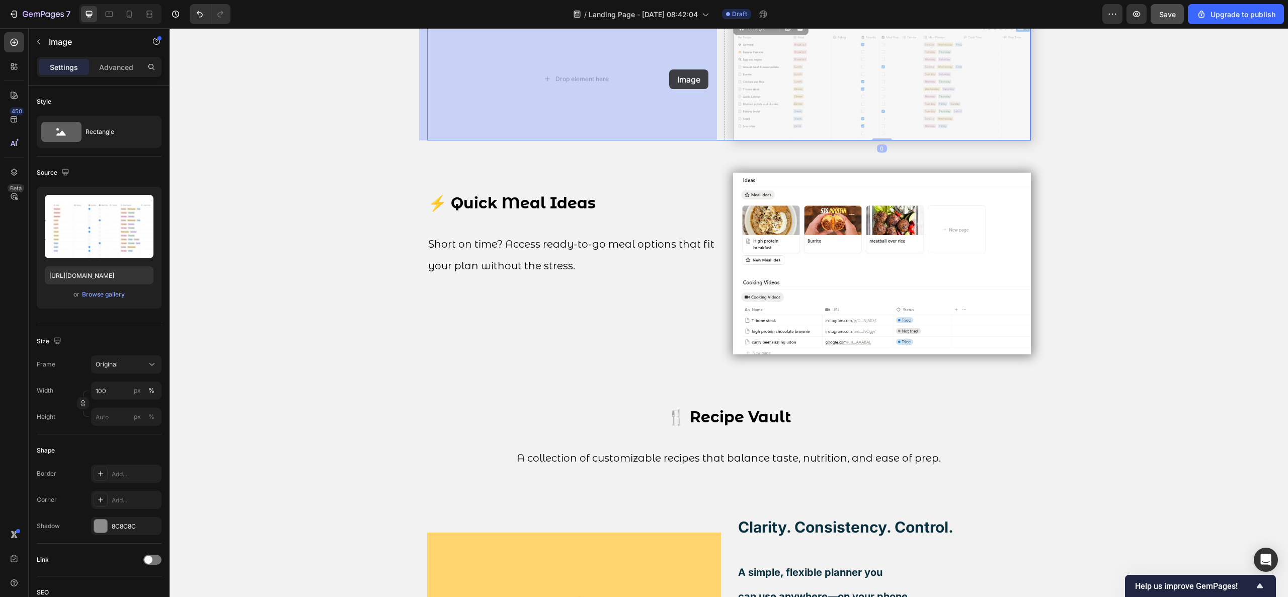
drag, startPoint x: 844, startPoint y: 68, endPoint x: 669, endPoint y: 69, distance: 175.1
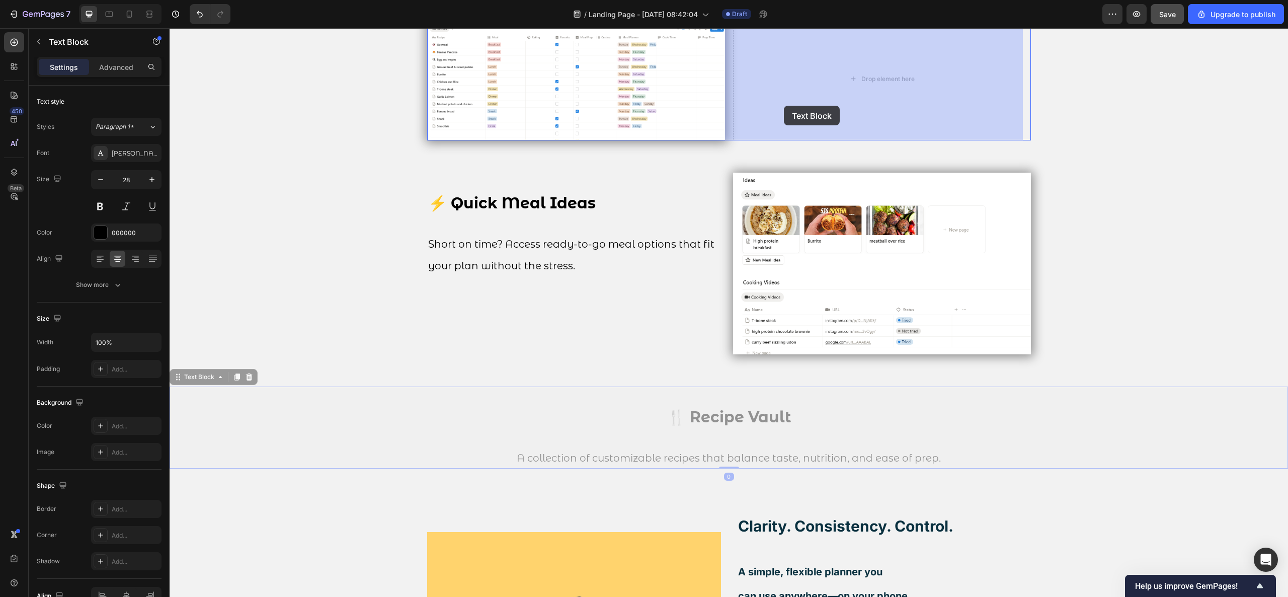
drag, startPoint x: 703, startPoint y: 430, endPoint x: 784, endPoint y: 106, distance: 334.0
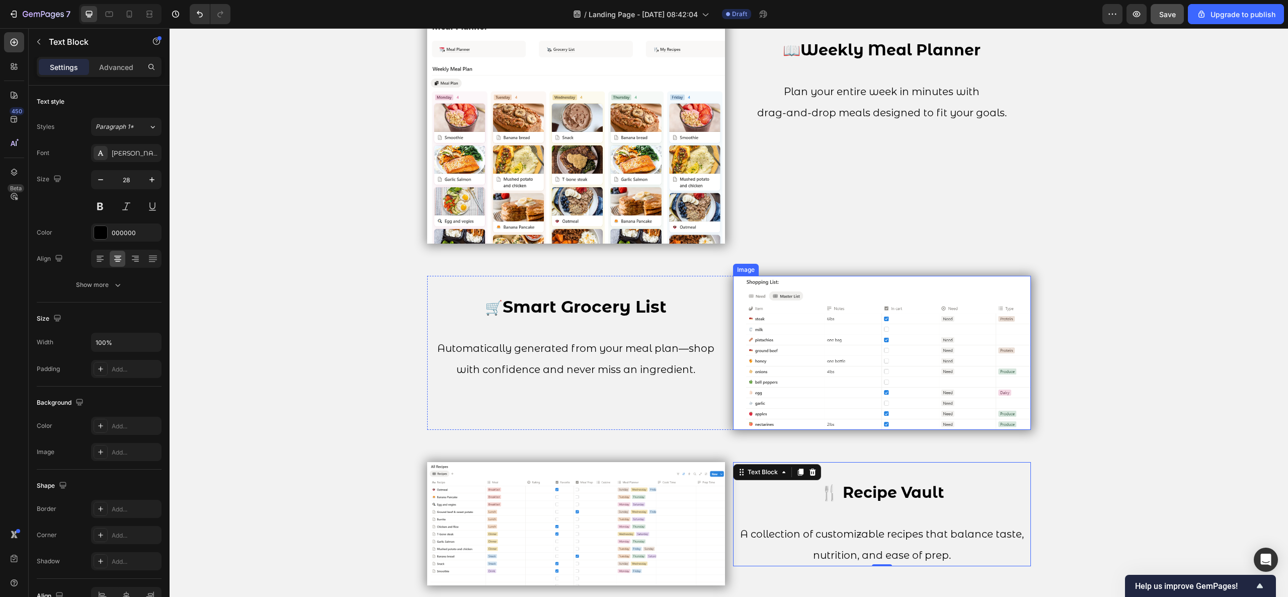
scroll to position [1006, 0]
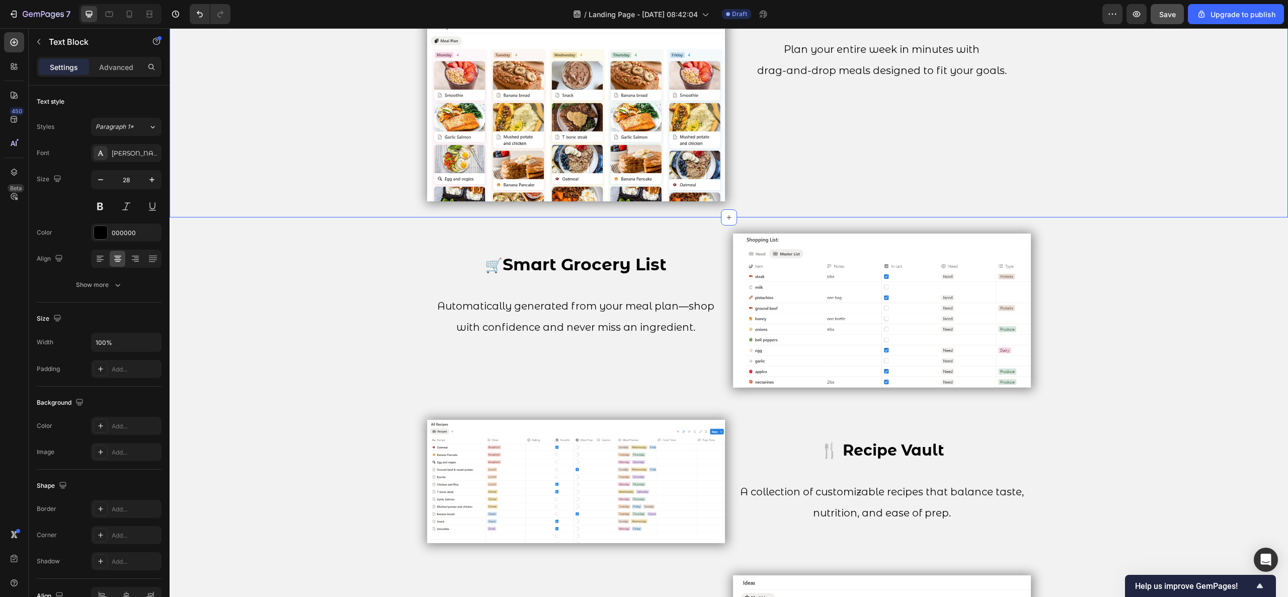
click at [1117, 172] on div "Image 📖 Weekly Meal Planner Plan your entire week in minutes with drag-and-drop…" at bounding box center [729, 89] width 1118 height 224
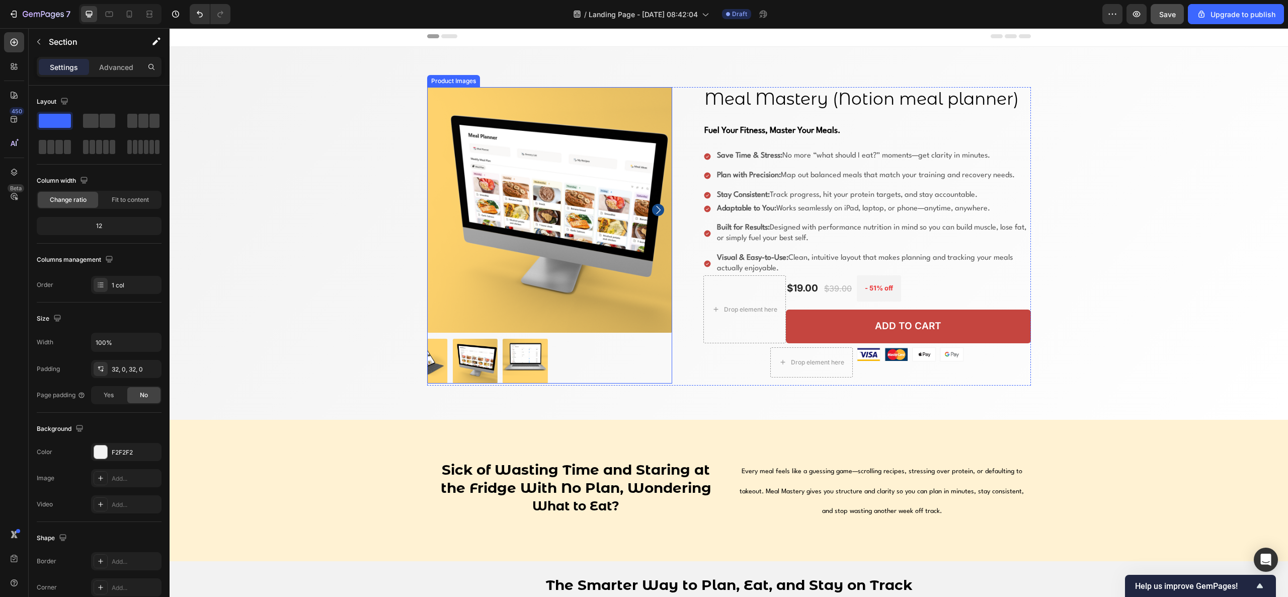
scroll to position [0, 0]
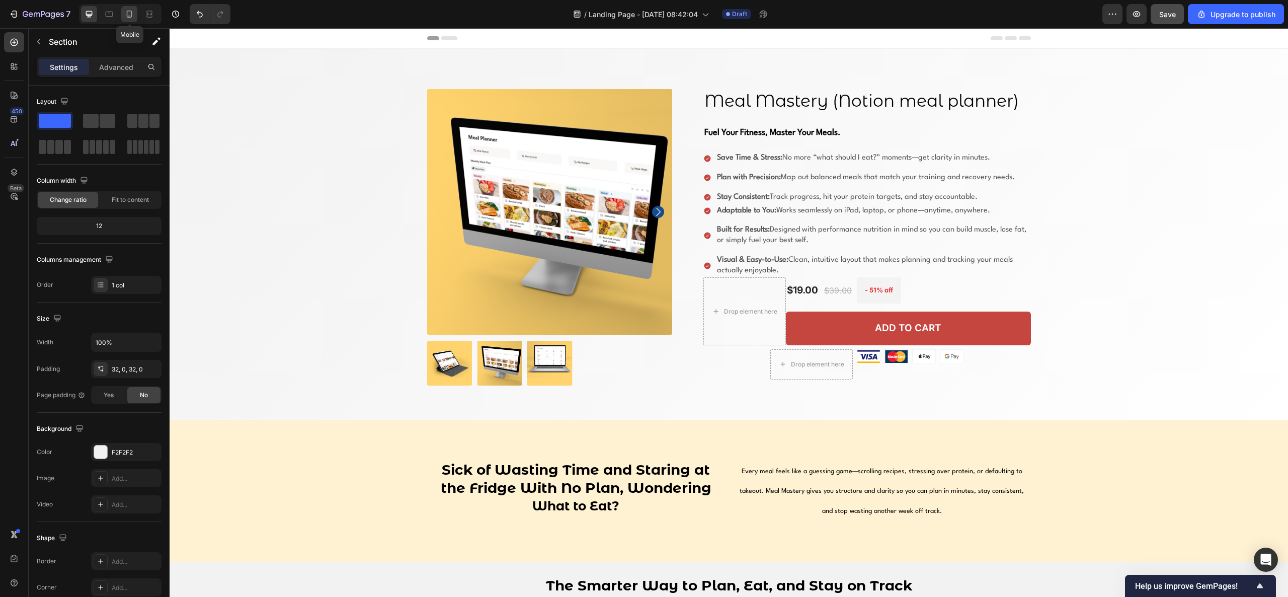
click at [133, 14] on icon at bounding box center [129, 14] width 10 height 10
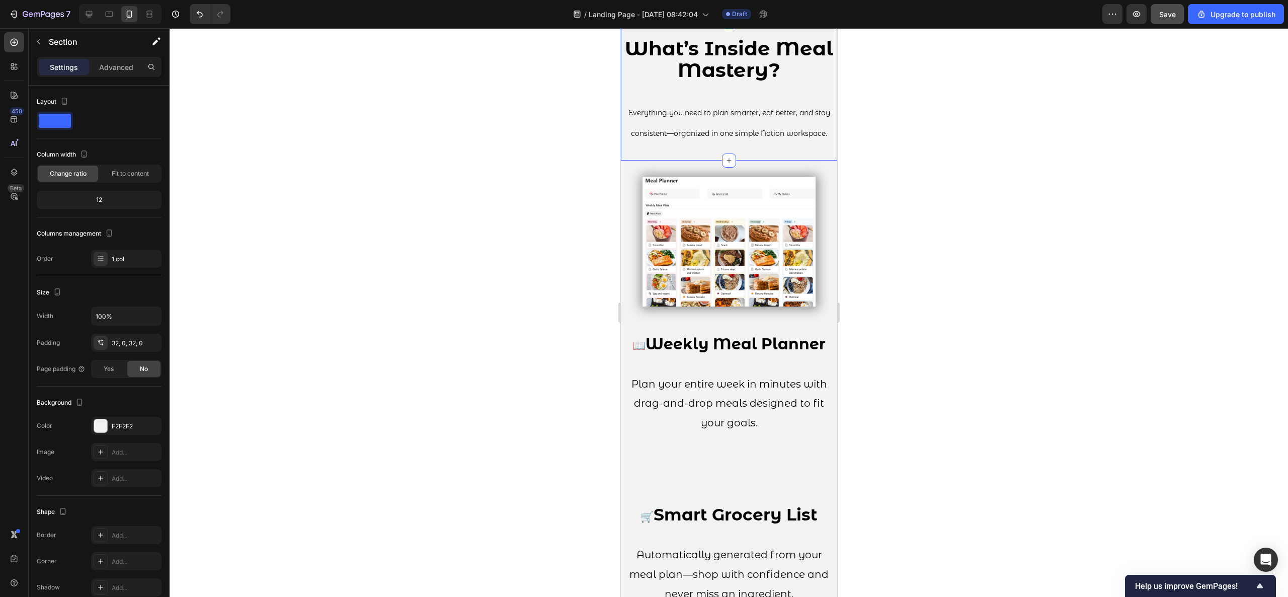
scroll to position [1247, 0]
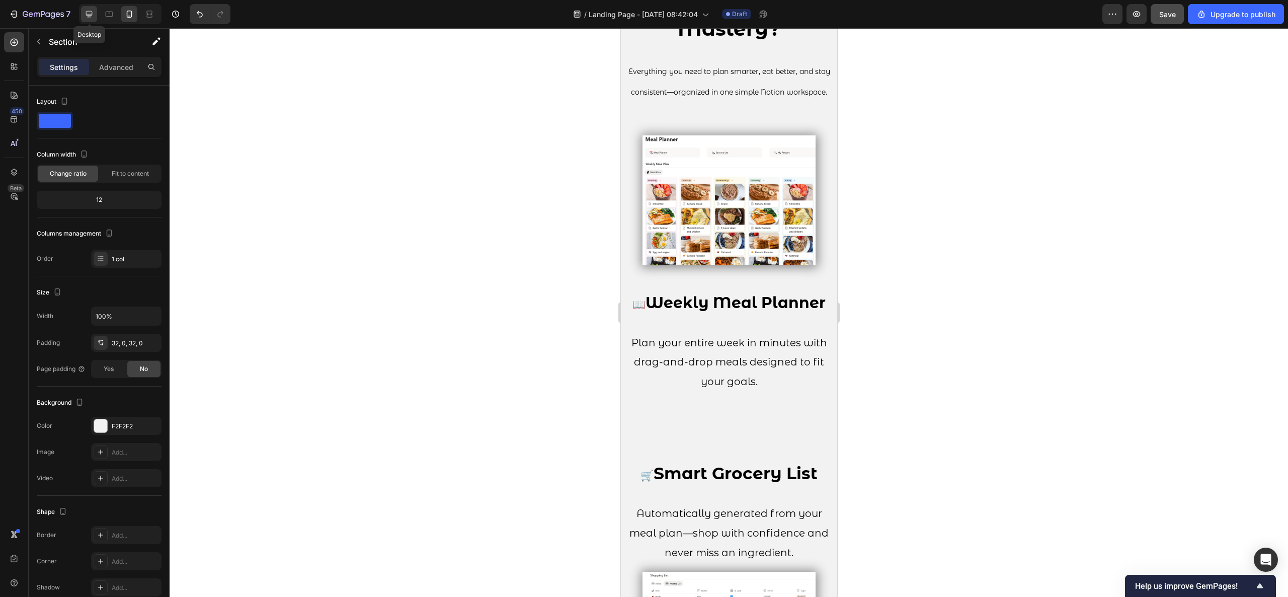
click at [89, 12] on icon at bounding box center [89, 14] width 10 height 10
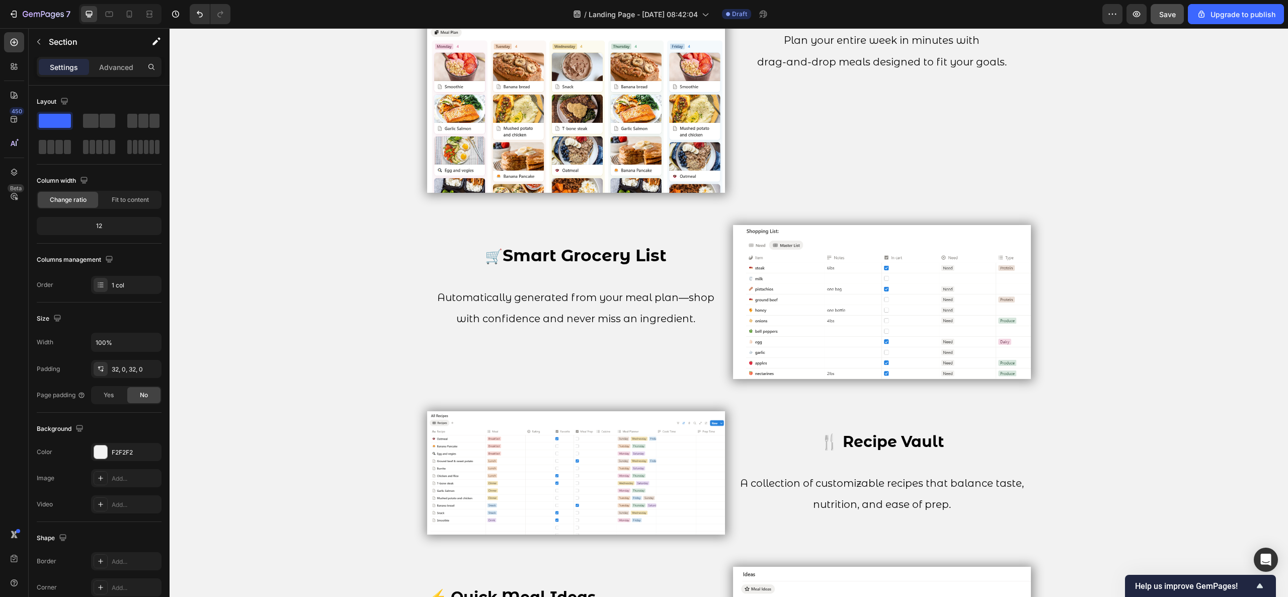
scroll to position [1354, 0]
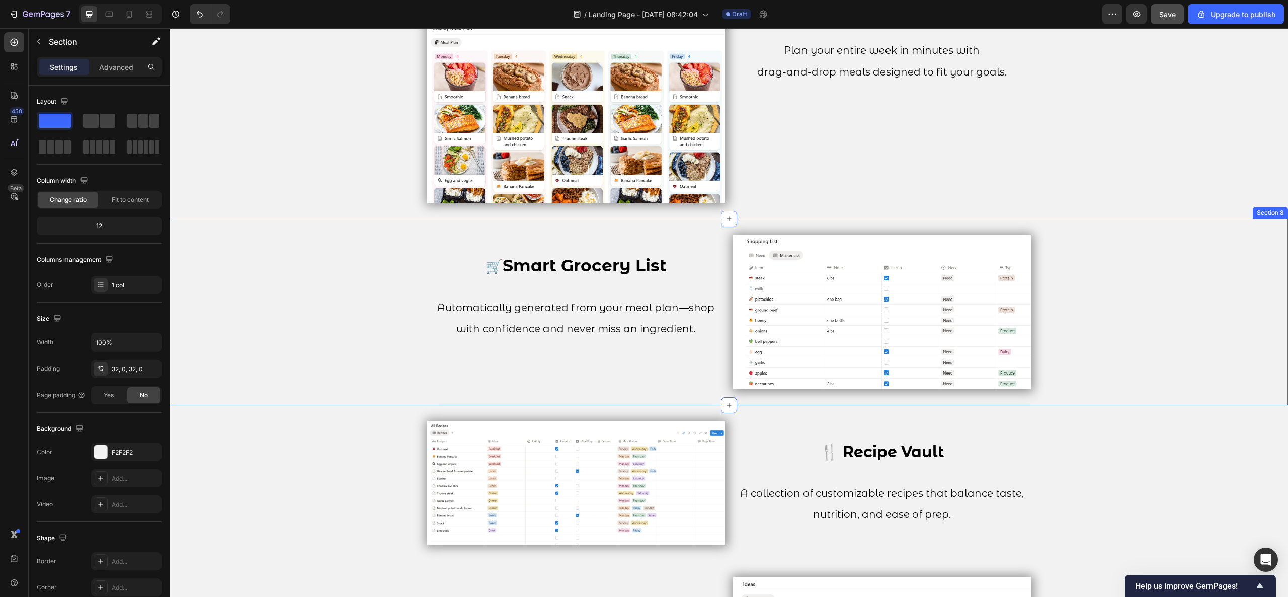
click at [727, 219] on icon at bounding box center [729, 219] width 5 height 5
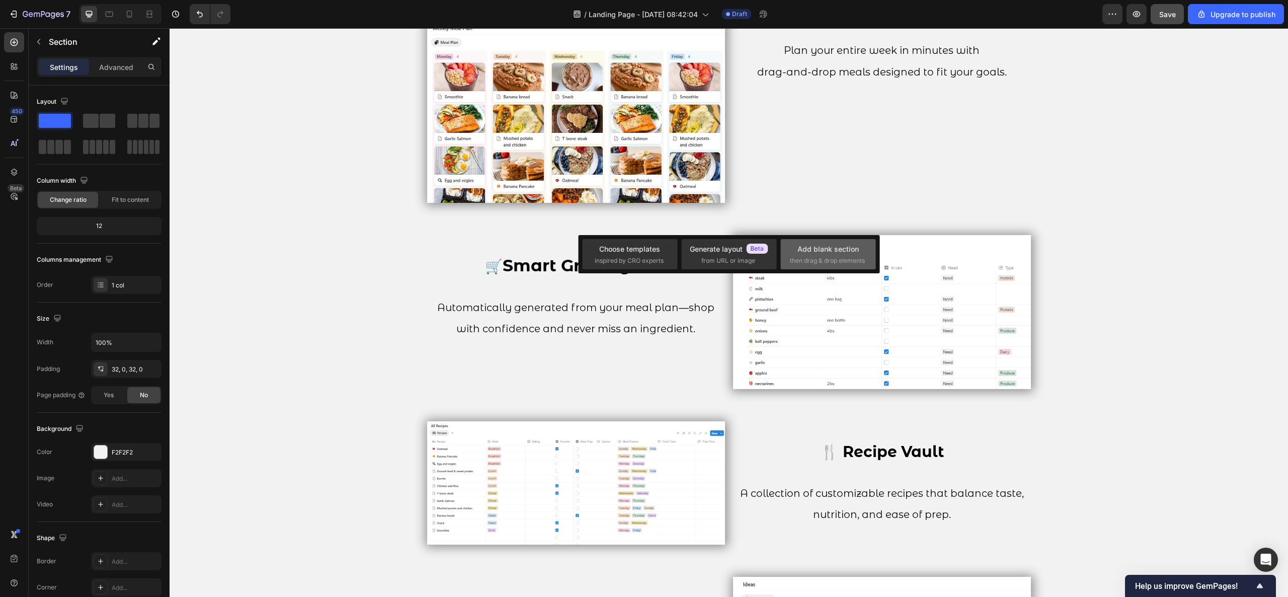
click at [824, 249] on div "Add blank section" at bounding box center [827, 249] width 61 height 11
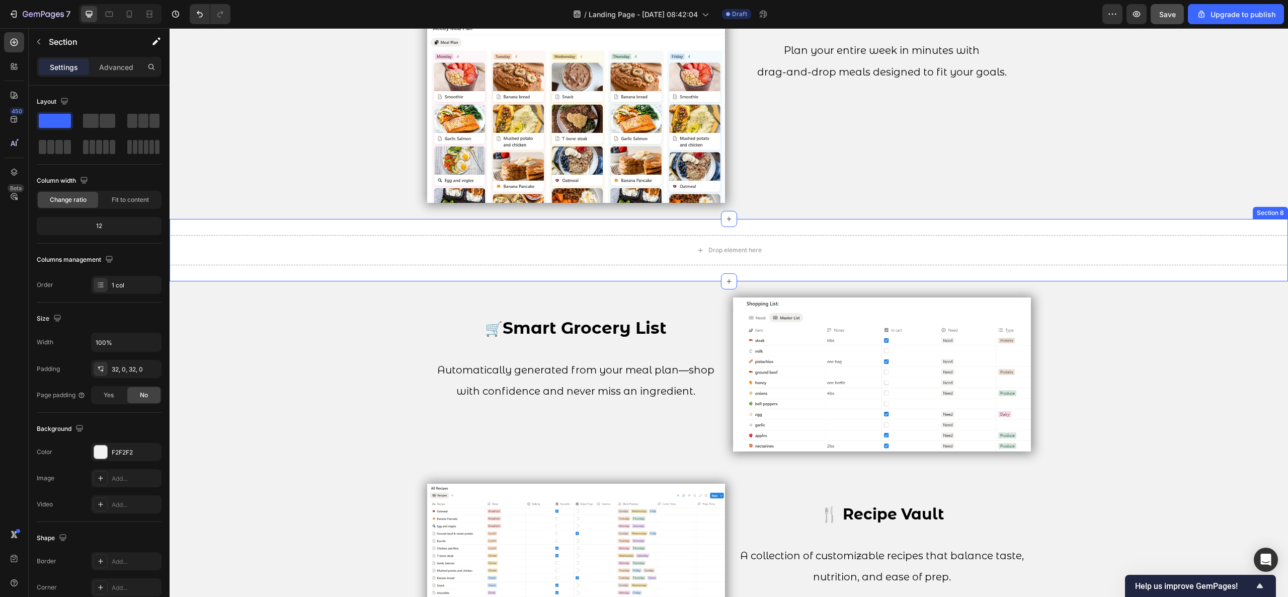
click at [834, 273] on div "Drop element here Section 8" at bounding box center [729, 250] width 1118 height 62
click at [725, 468] on div at bounding box center [729, 467] width 16 height 16
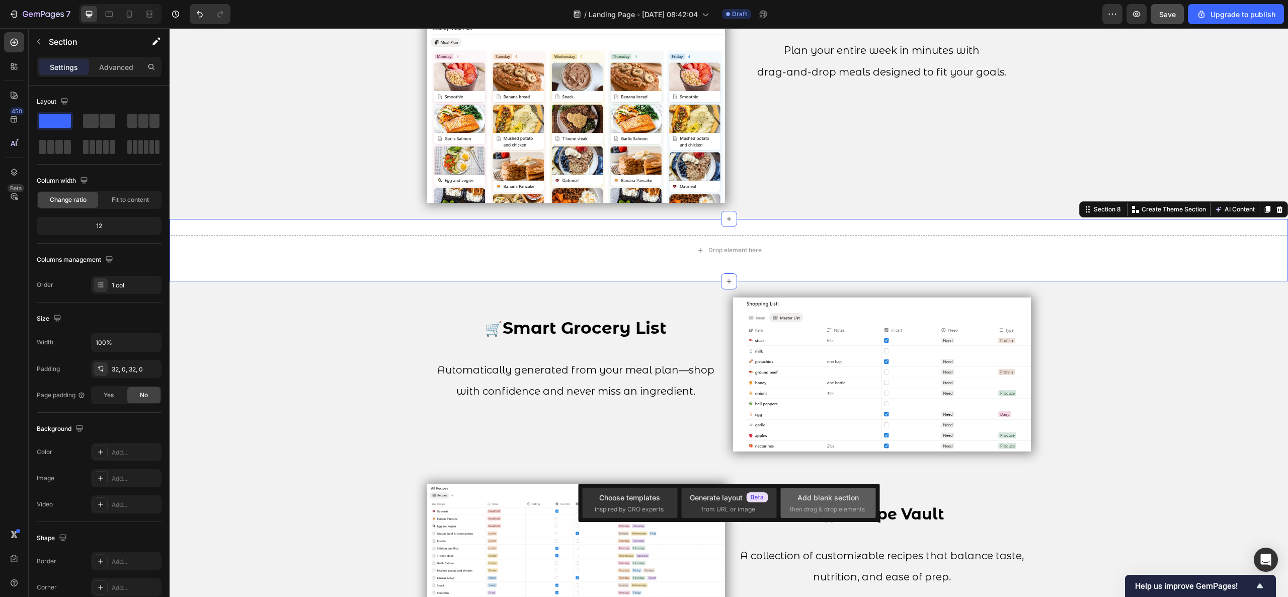
click at [830, 515] on div "Add blank section then drag & drop elements" at bounding box center [827, 503] width 95 height 30
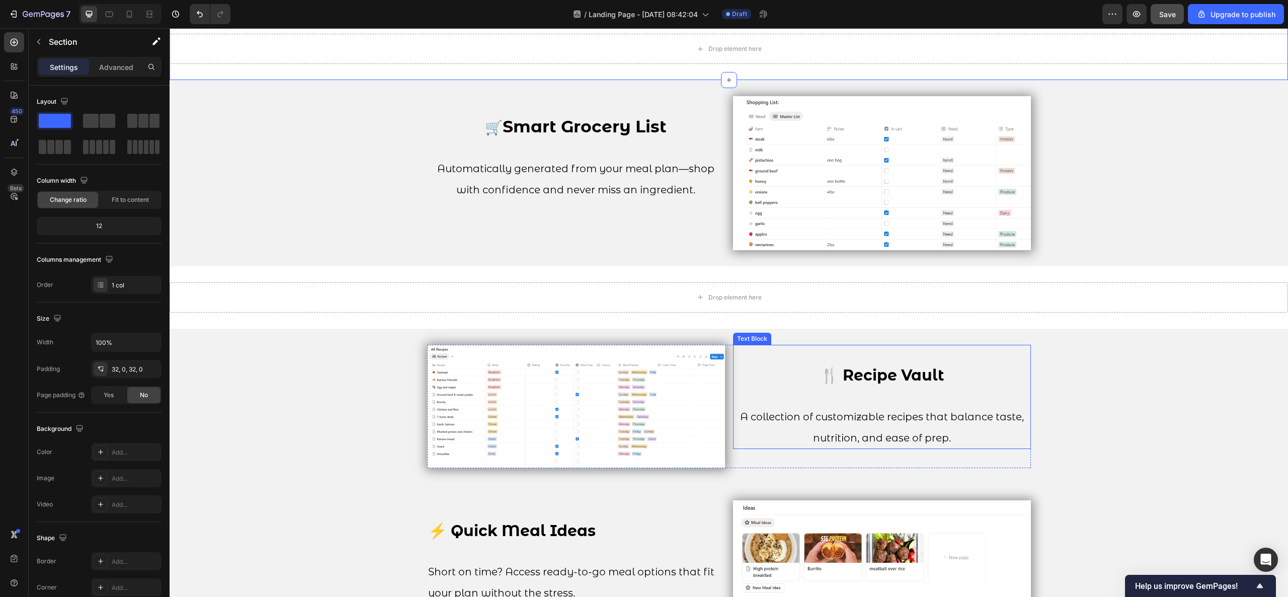
scroll to position [1757, 0]
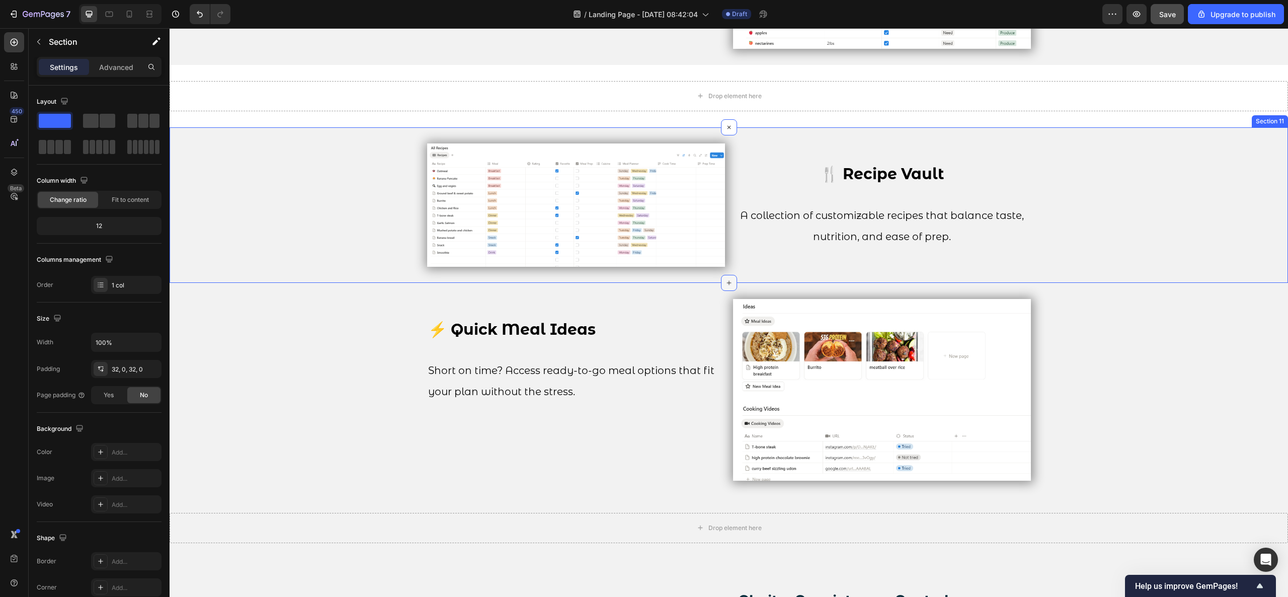
click at [725, 285] on icon at bounding box center [729, 283] width 8 height 8
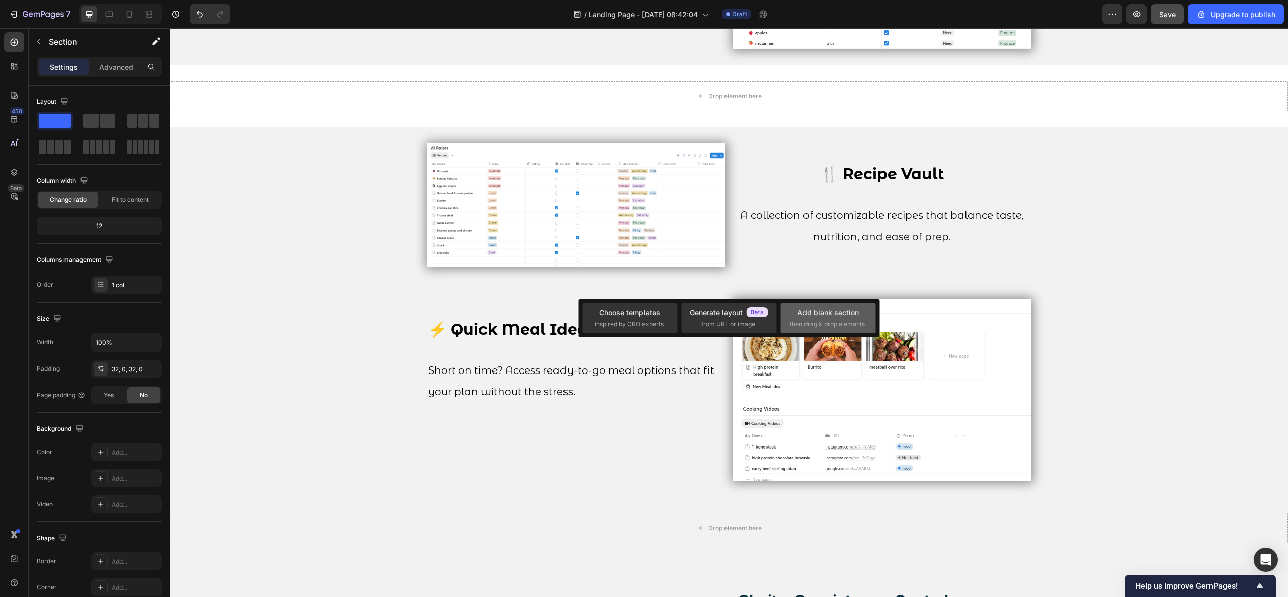
click at [801, 316] on div "Add blank section" at bounding box center [827, 312] width 61 height 11
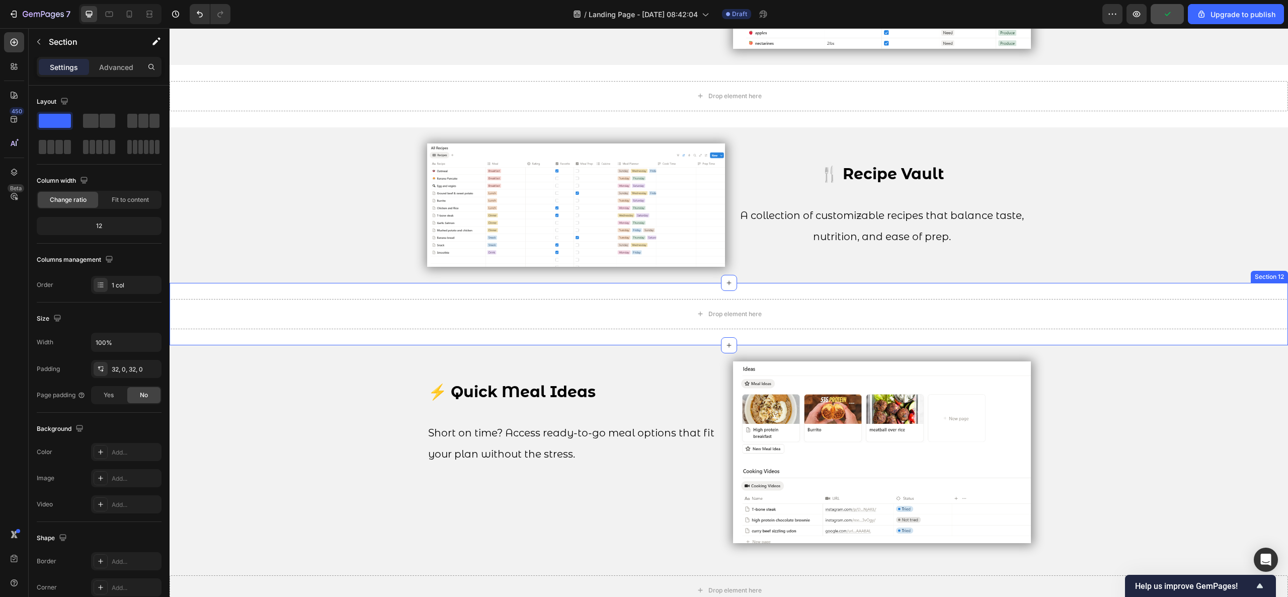
click at [773, 336] on div "Drop element here Section 12" at bounding box center [729, 314] width 1118 height 62
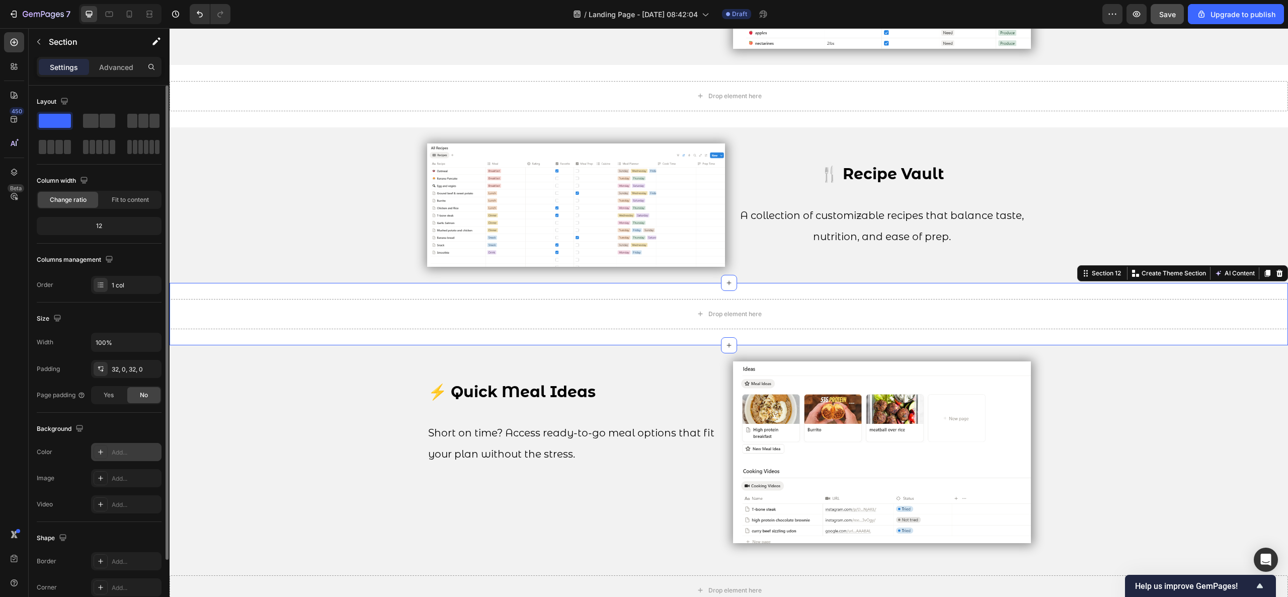
click at [137, 452] on div "Add..." at bounding box center [135, 452] width 47 height 9
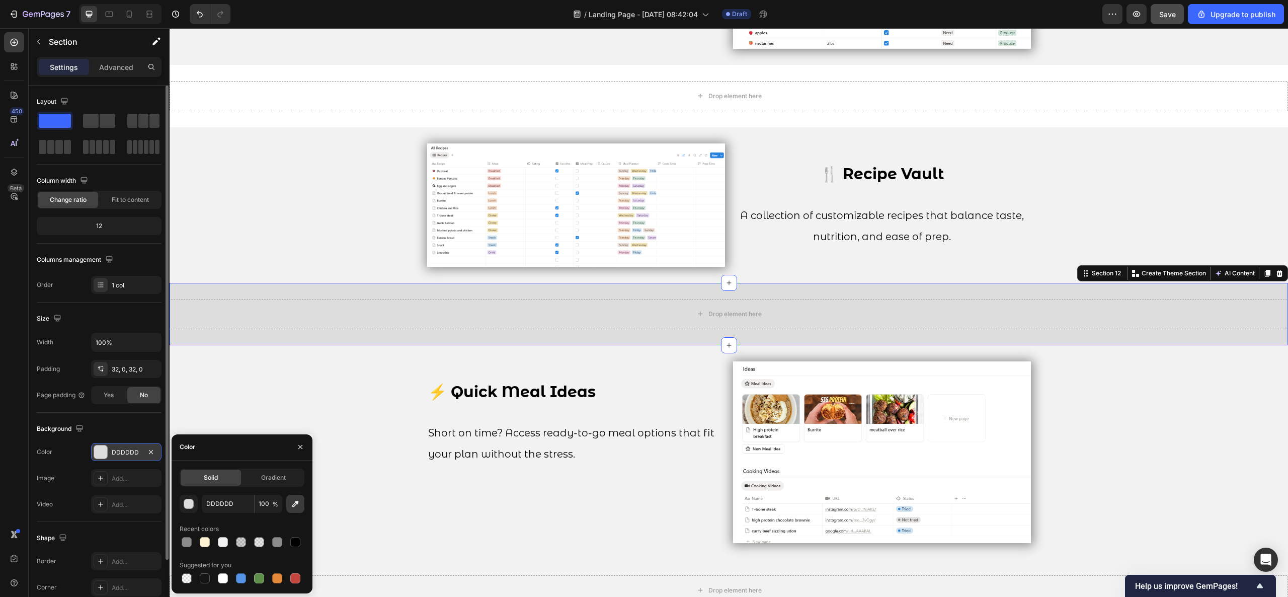
click at [292, 499] on icon "button" at bounding box center [295, 504] width 10 height 10
type input "F2F2F2"
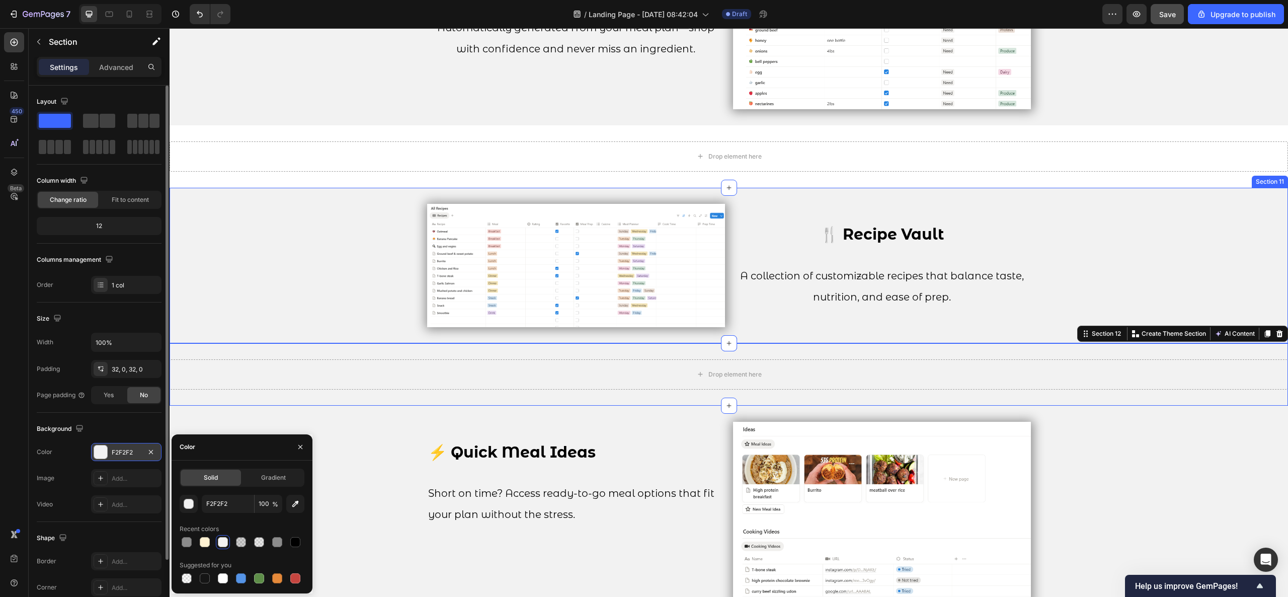
scroll to position [1656, 0]
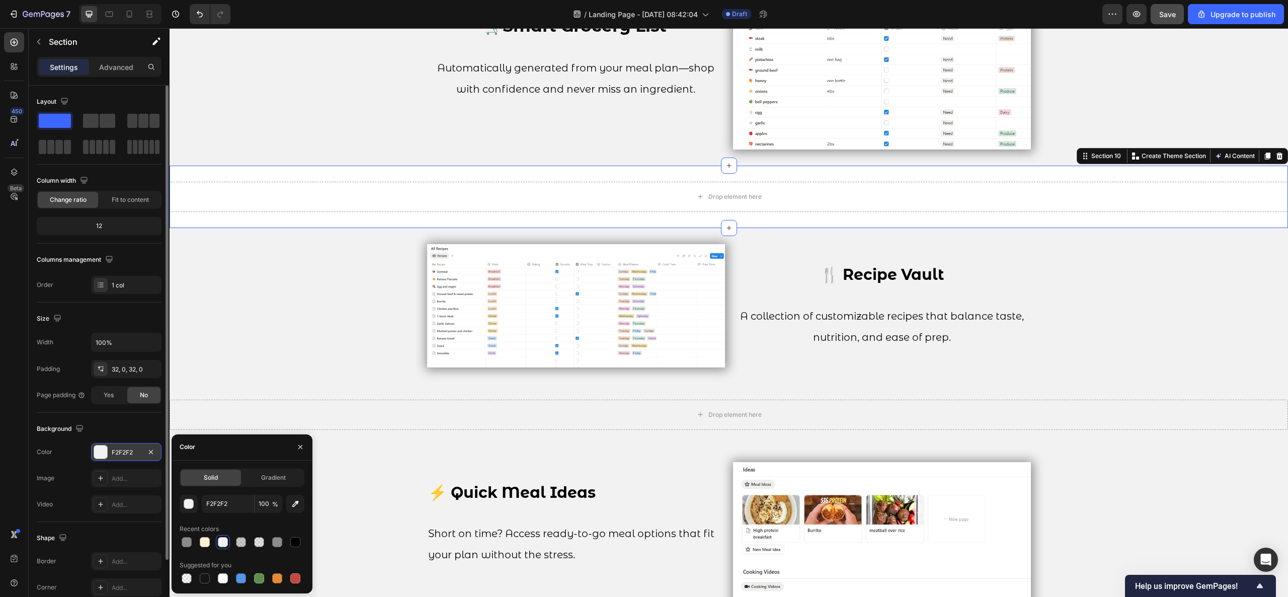
click at [341, 223] on div "Drop element here Section 10 You can create reusable sections Create Theme Sect…" at bounding box center [729, 197] width 1118 height 62
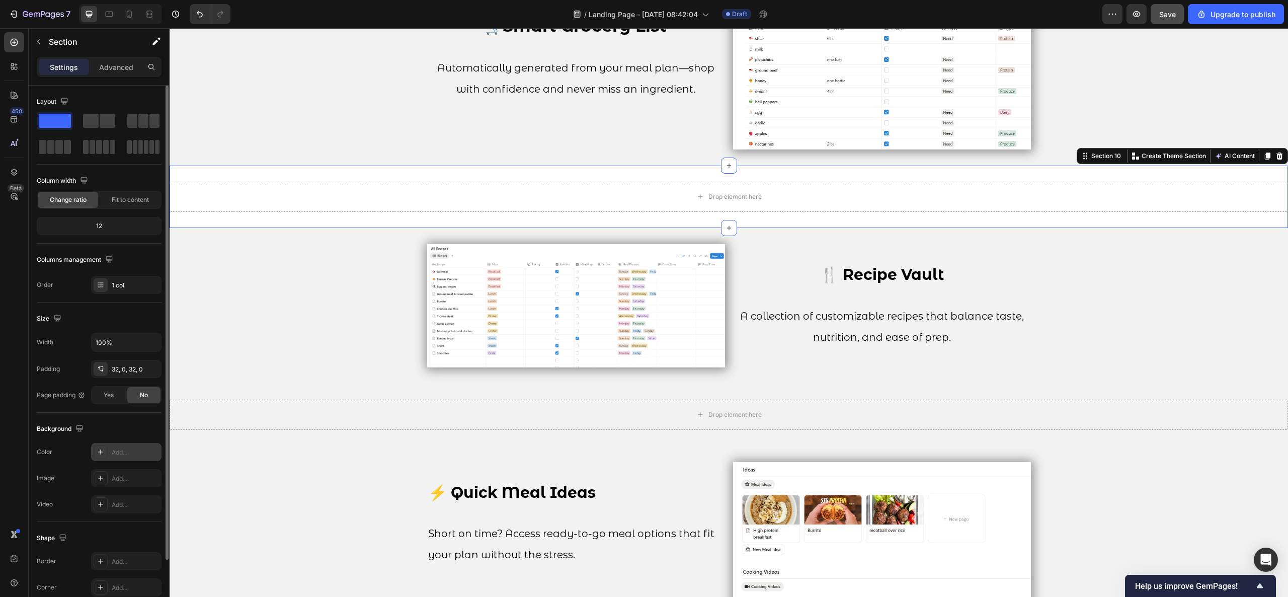
click at [129, 455] on div "Add..." at bounding box center [135, 452] width 47 height 9
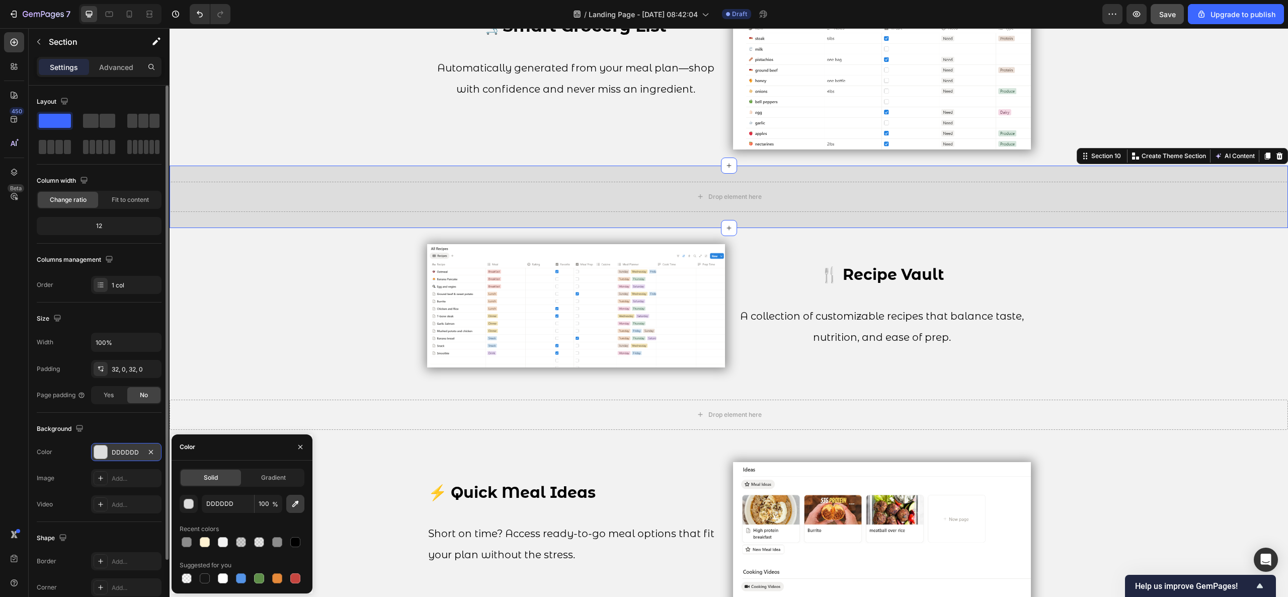
click at [290, 499] on icon "button" at bounding box center [295, 504] width 10 height 10
type input "F2F2F2"
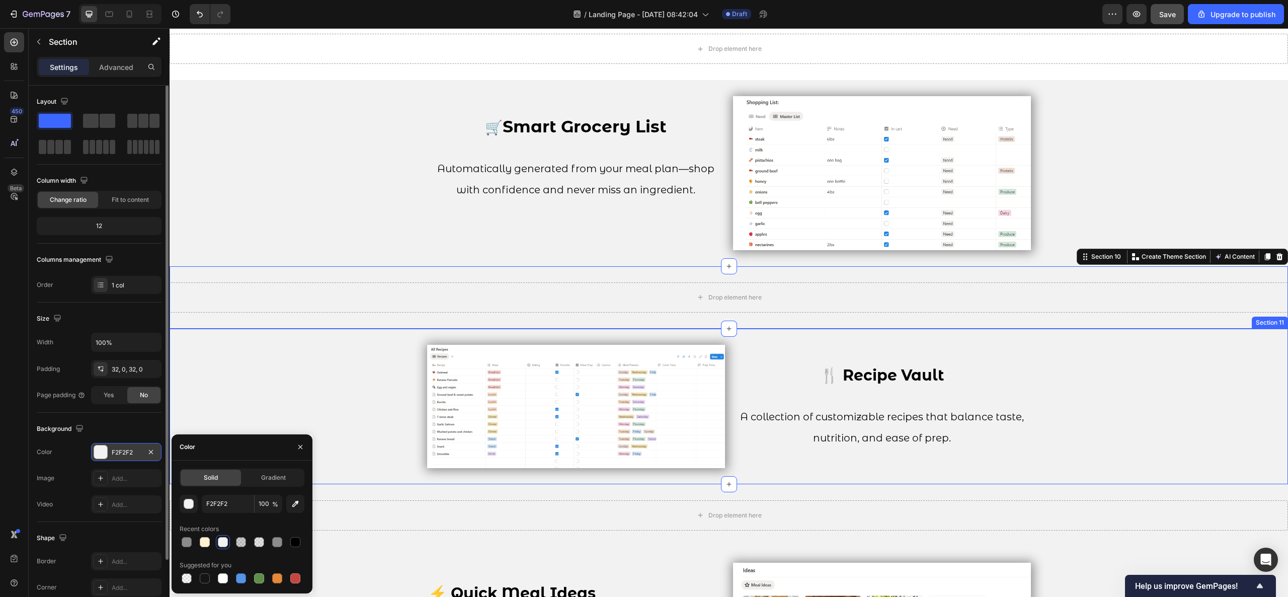
scroll to position [1455, 0]
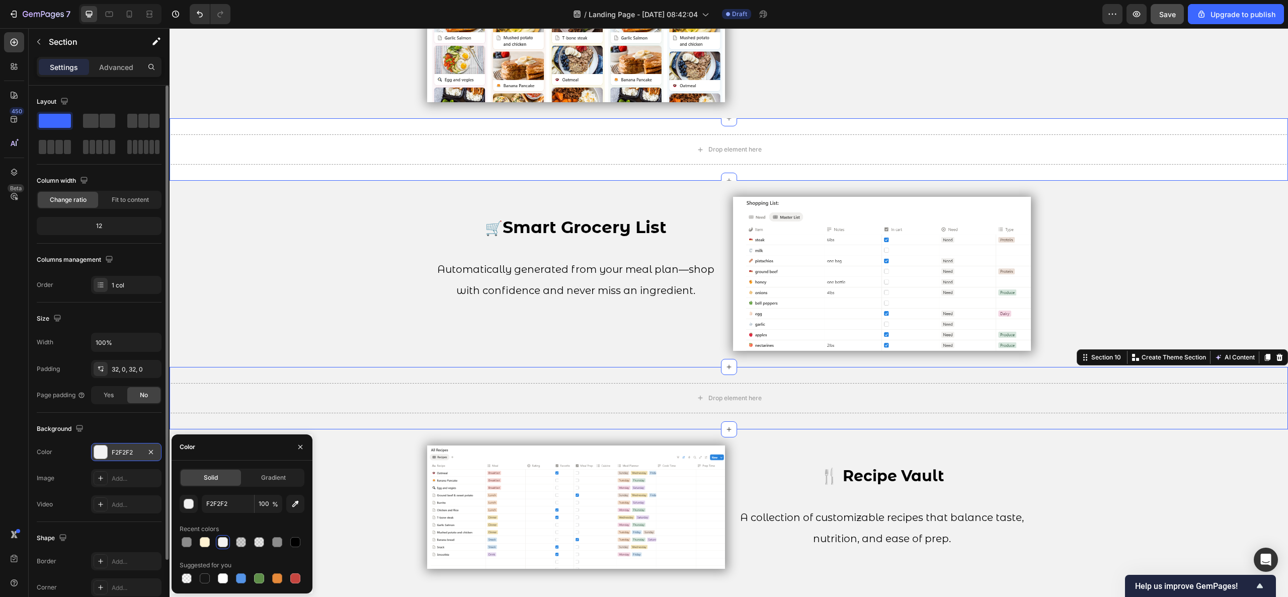
click at [311, 177] on div "Drop element here Section 8" at bounding box center [729, 149] width 1118 height 62
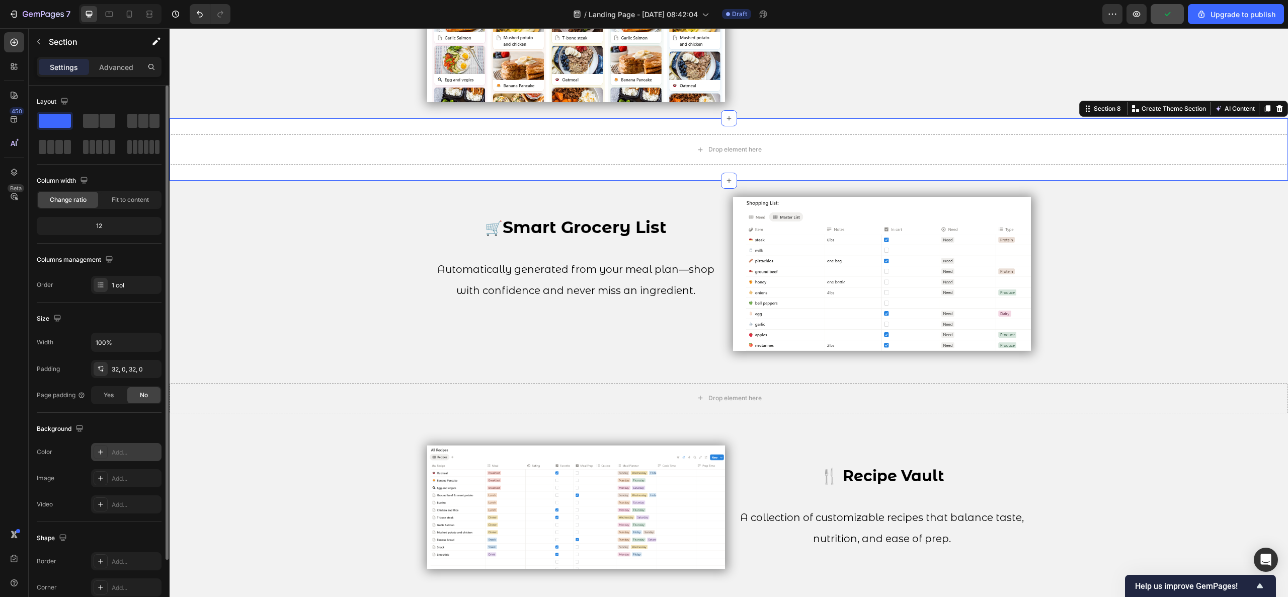
click at [145, 457] on div "Add..." at bounding box center [135, 452] width 47 height 9
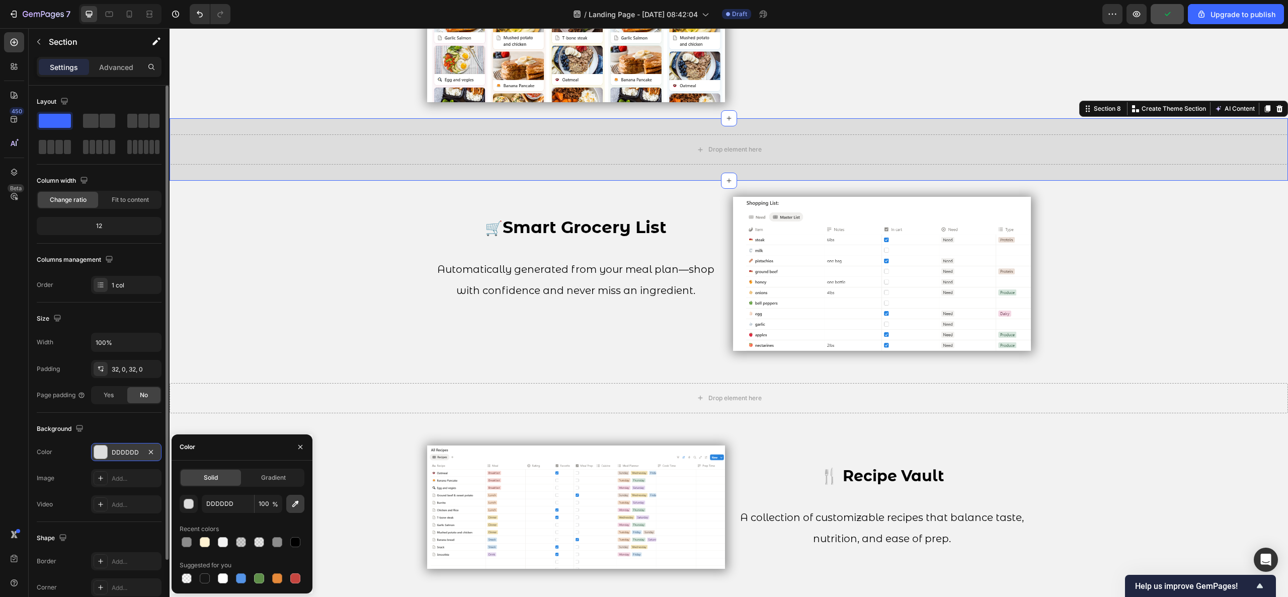
click at [296, 501] on icon "button" at bounding box center [295, 503] width 7 height 7
type input "F2F2F2"
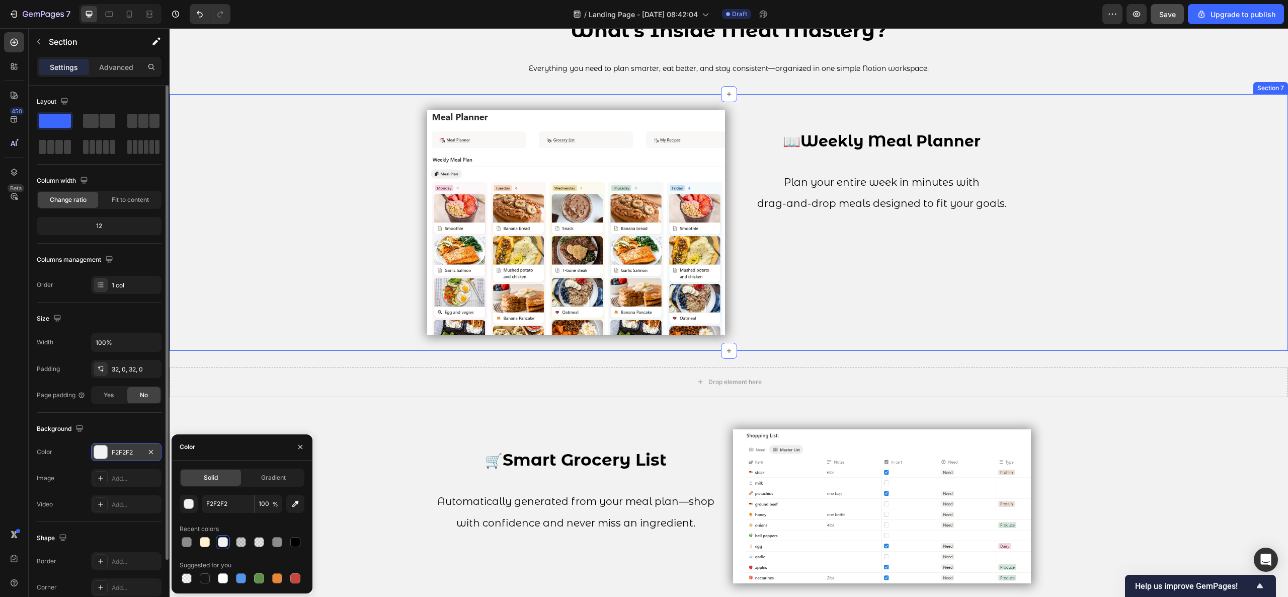
scroll to position [1254, 0]
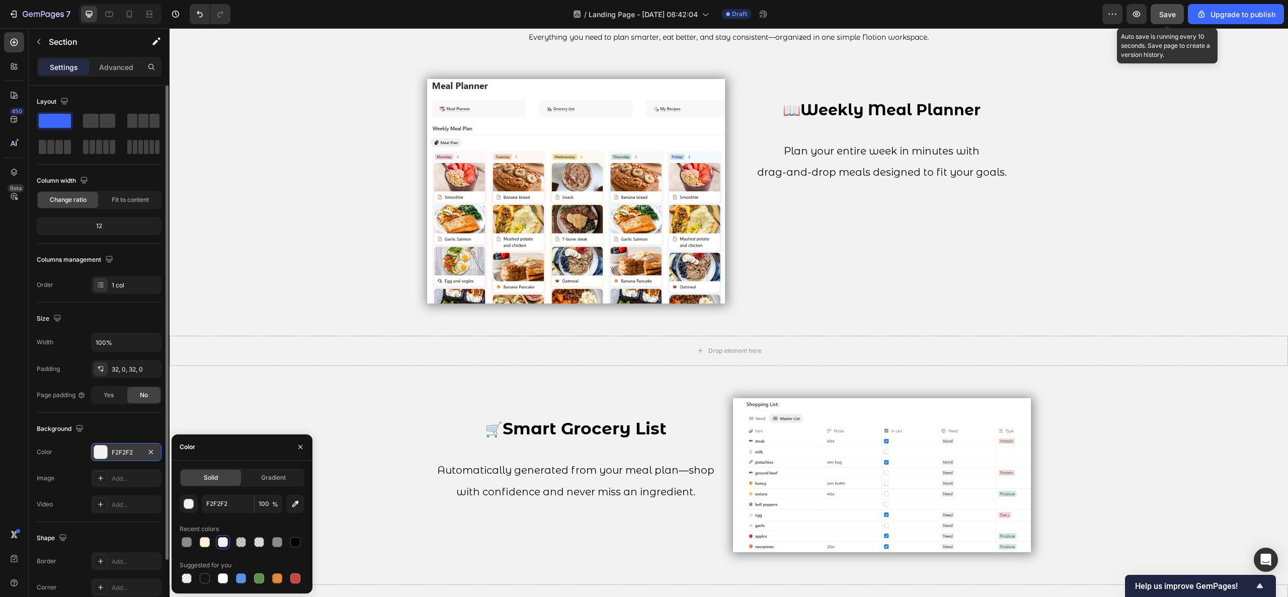
click at [1174, 15] on span "Save" at bounding box center [1167, 14] width 17 height 9
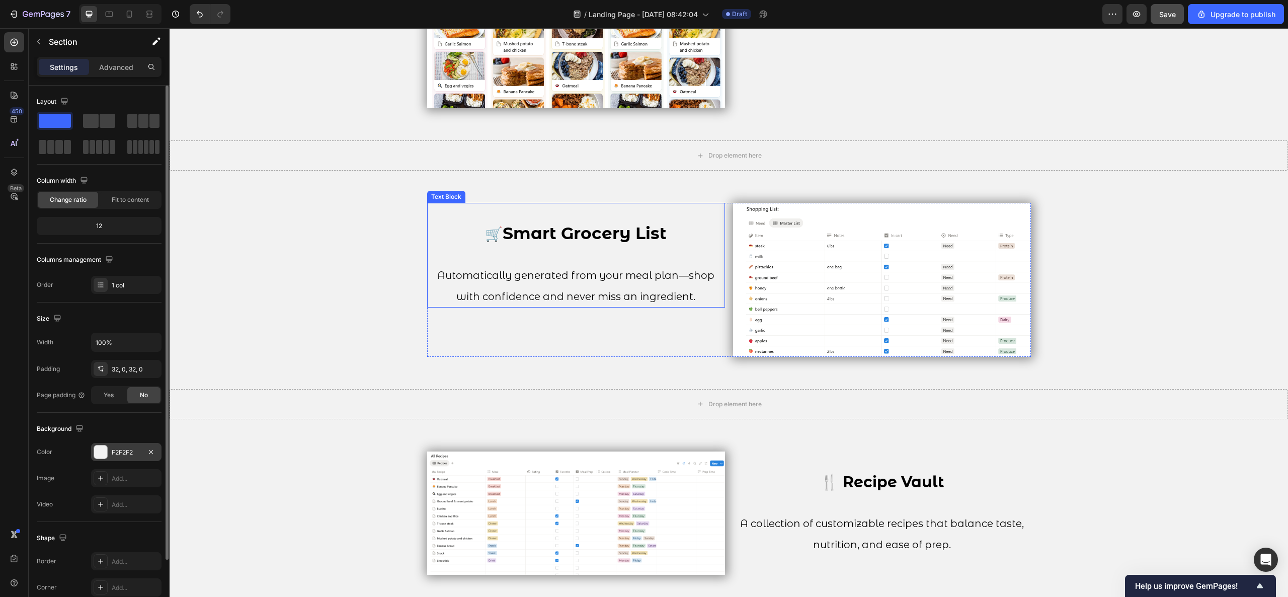
scroll to position [1455, 0]
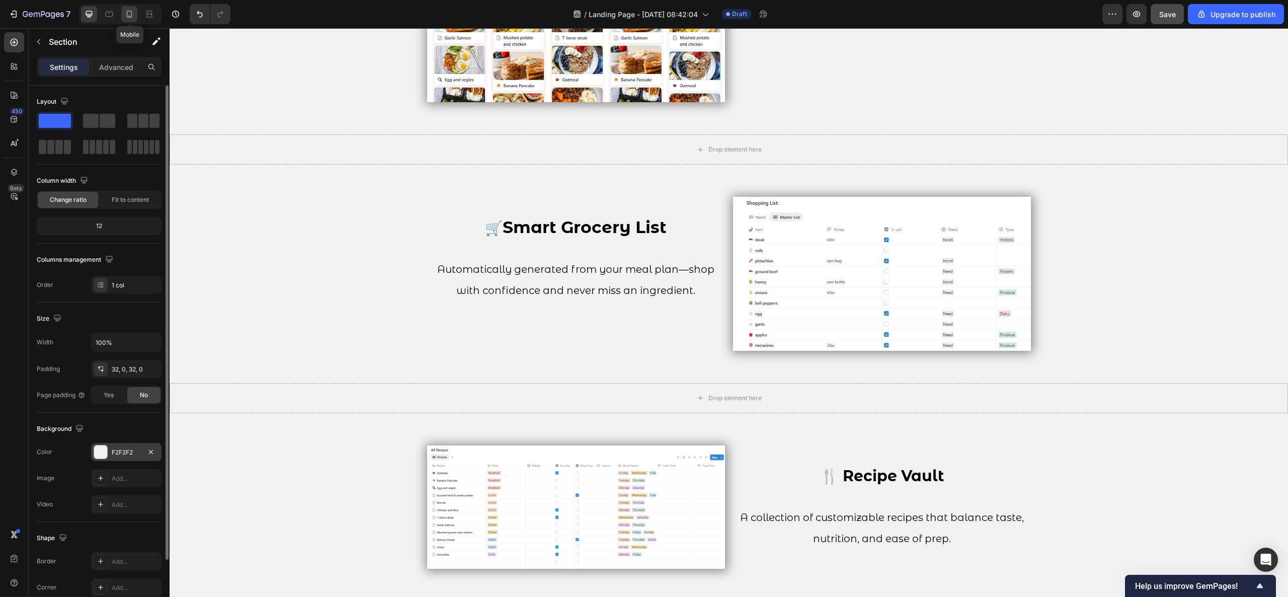
click at [125, 16] on icon at bounding box center [129, 14] width 10 height 10
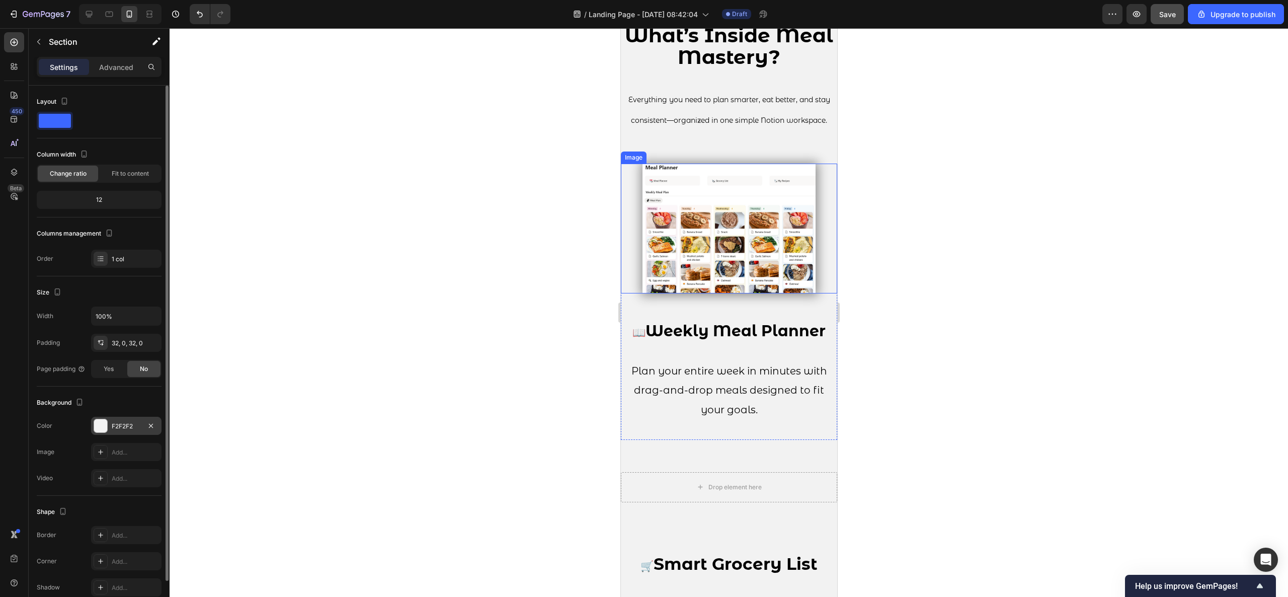
scroll to position [1250, 0]
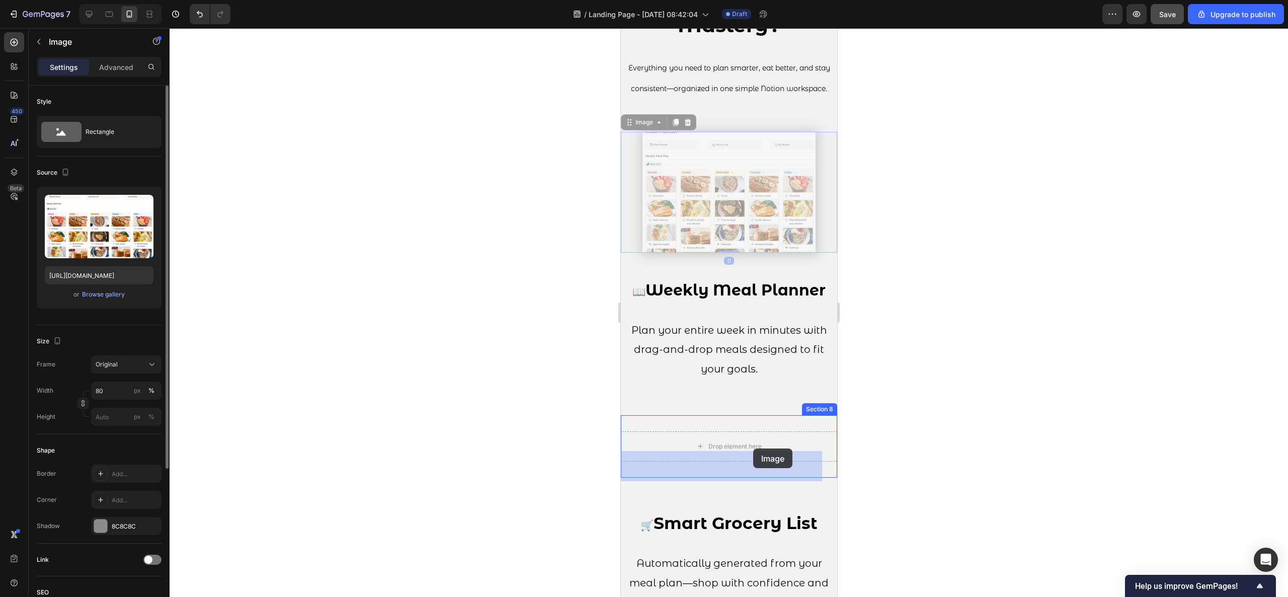
drag, startPoint x: 755, startPoint y: 241, endPoint x: 753, endPoint y: 448, distance: 207.3
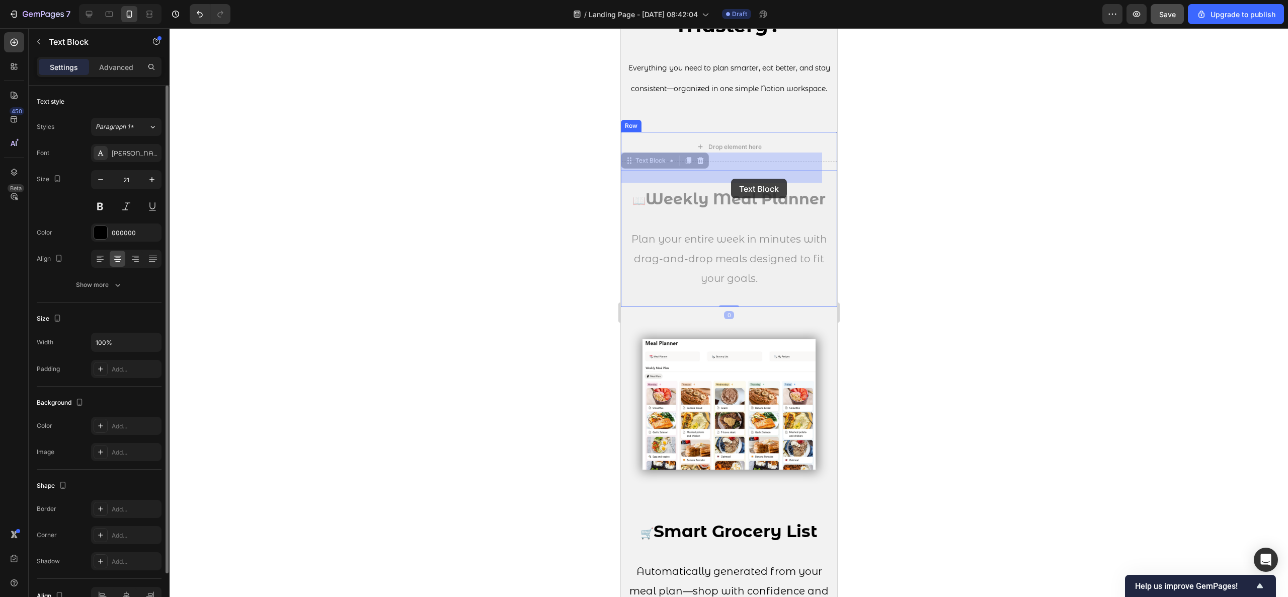
drag, startPoint x: 738, startPoint y: 280, endPoint x: 731, endPoint y: 179, distance: 101.4
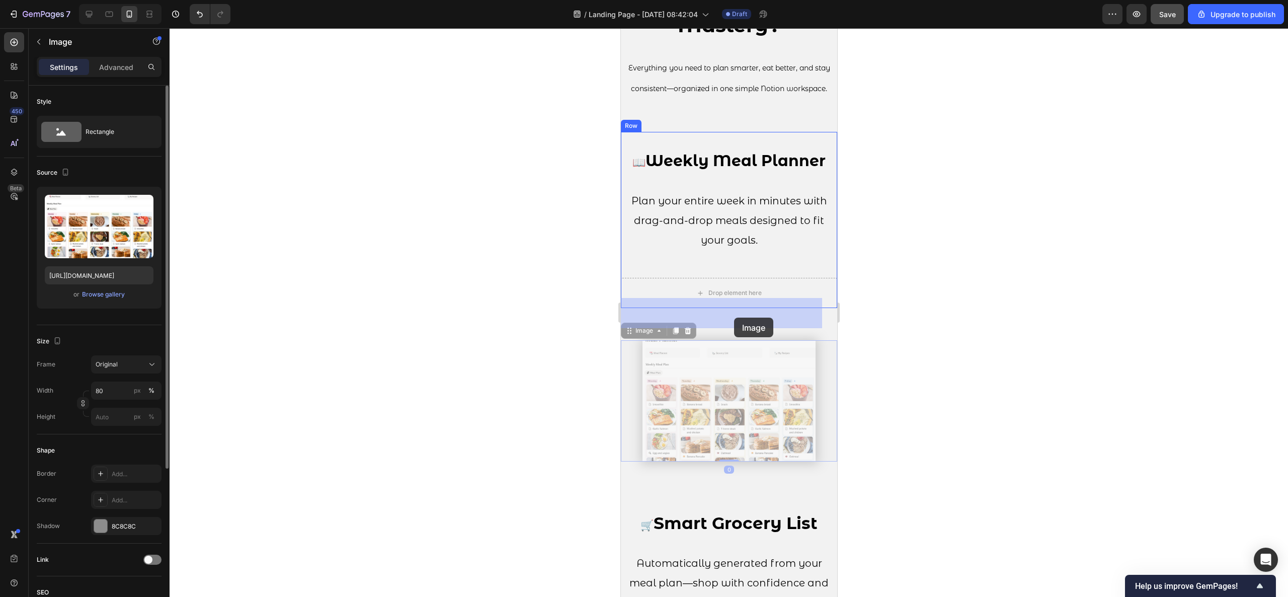
drag, startPoint x: 740, startPoint y: 441, endPoint x: 734, endPoint y: 317, distance: 123.4
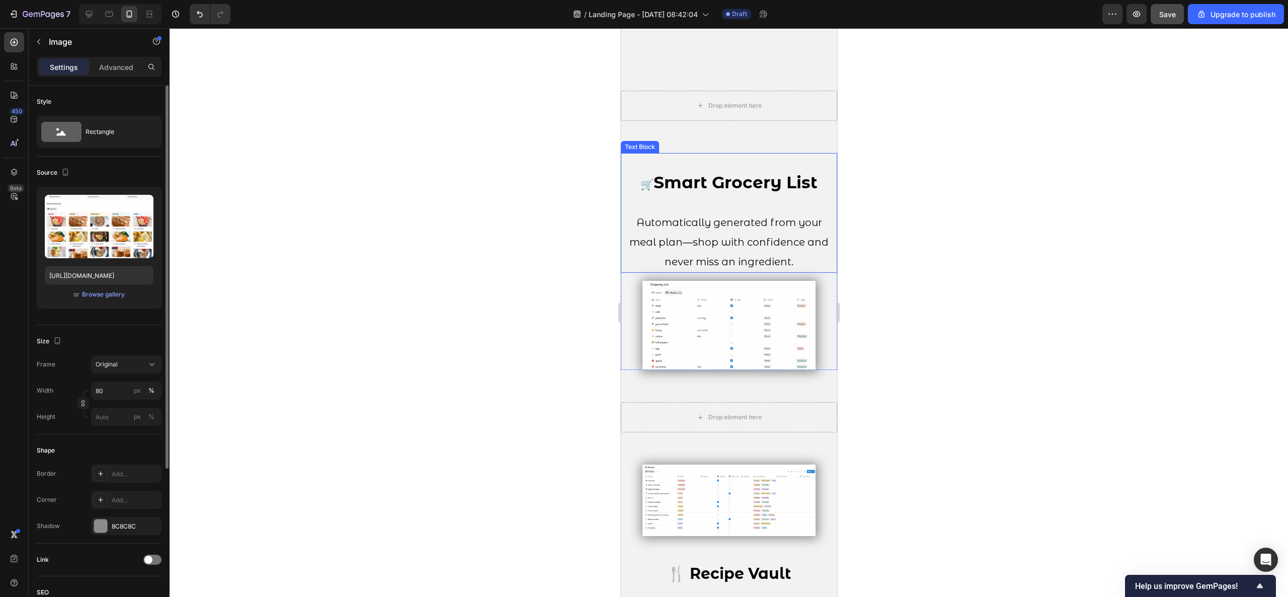
scroll to position [1753, 0]
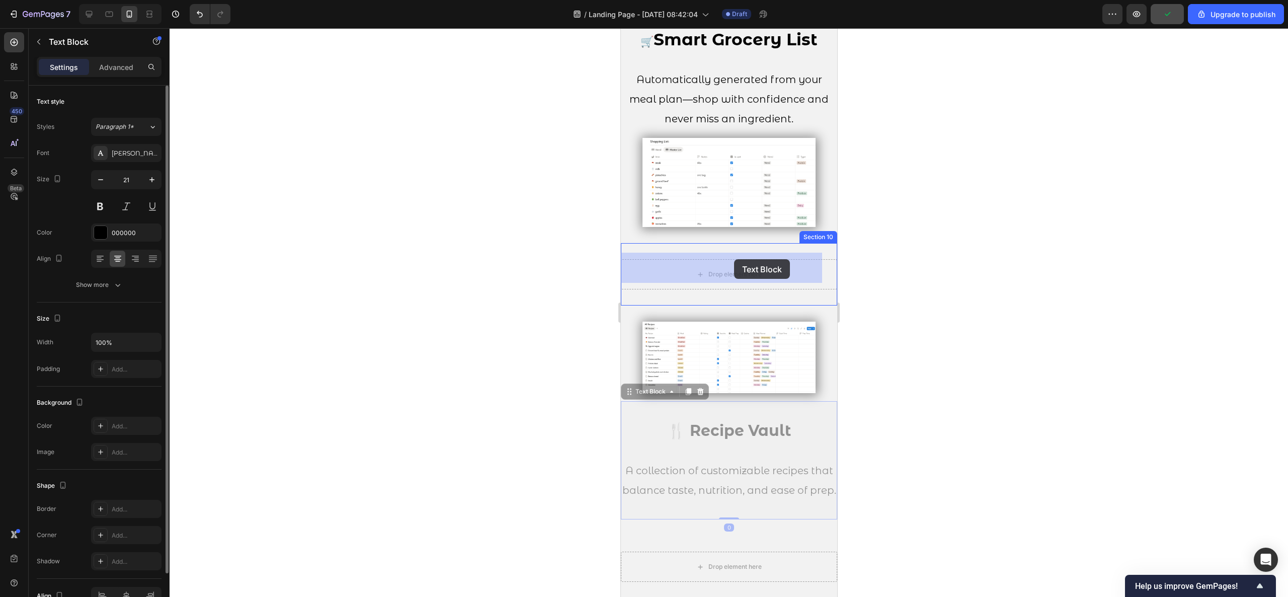
drag, startPoint x: 742, startPoint y: 431, endPoint x: 734, endPoint y: 260, distance: 171.3
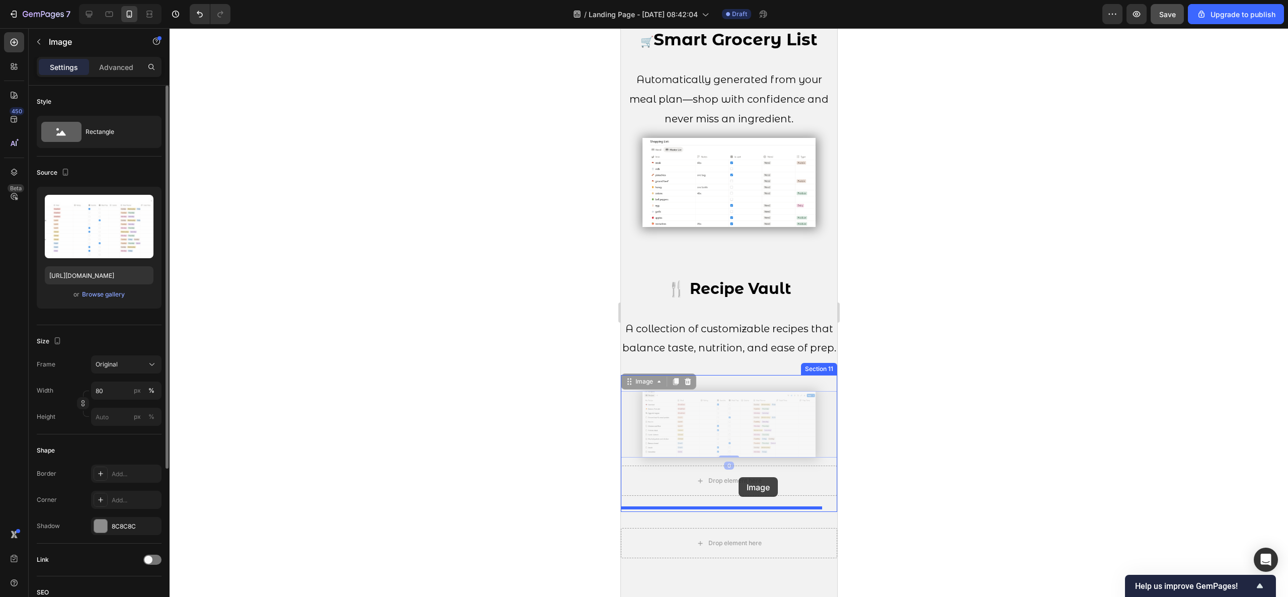
drag, startPoint x: 738, startPoint y: 442, endPoint x: 738, endPoint y: 477, distance: 35.2
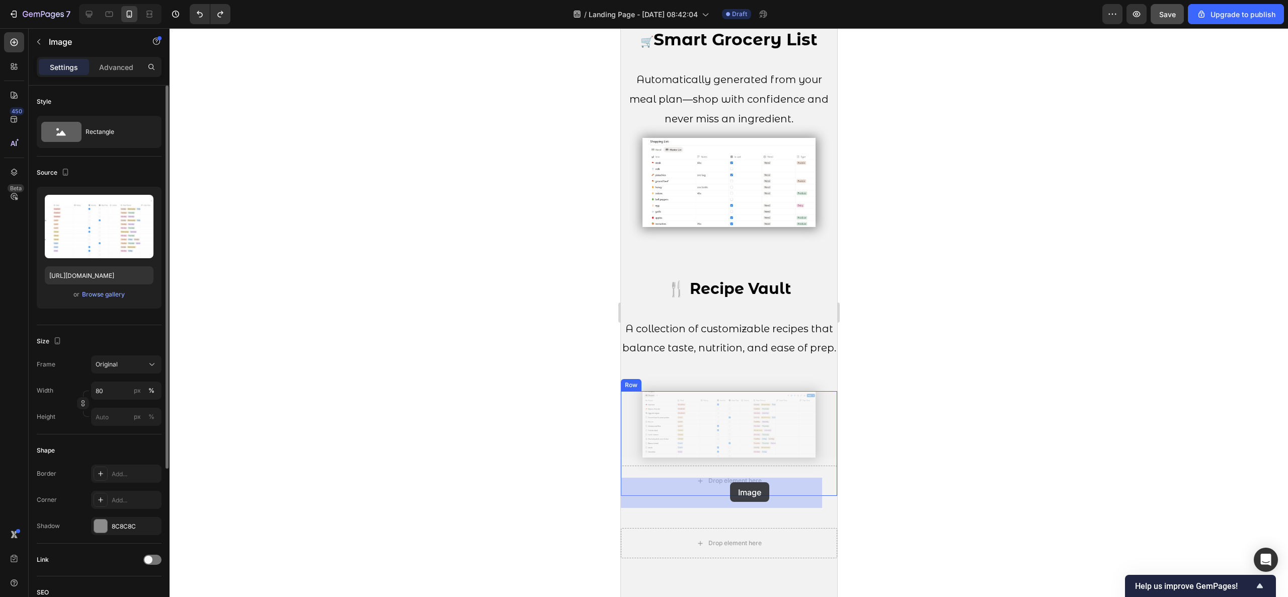
drag, startPoint x: 728, startPoint y: 438, endPoint x: 730, endPoint y: 482, distance: 43.8
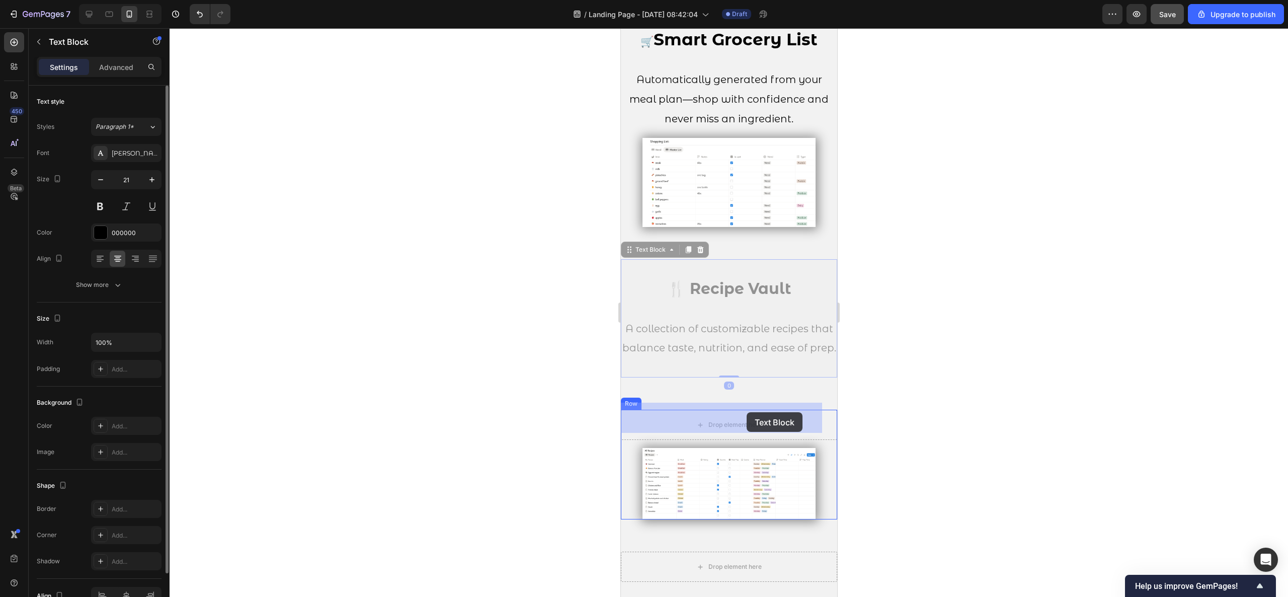
drag, startPoint x: 742, startPoint y: 338, endPoint x: 746, endPoint y: 412, distance: 74.1
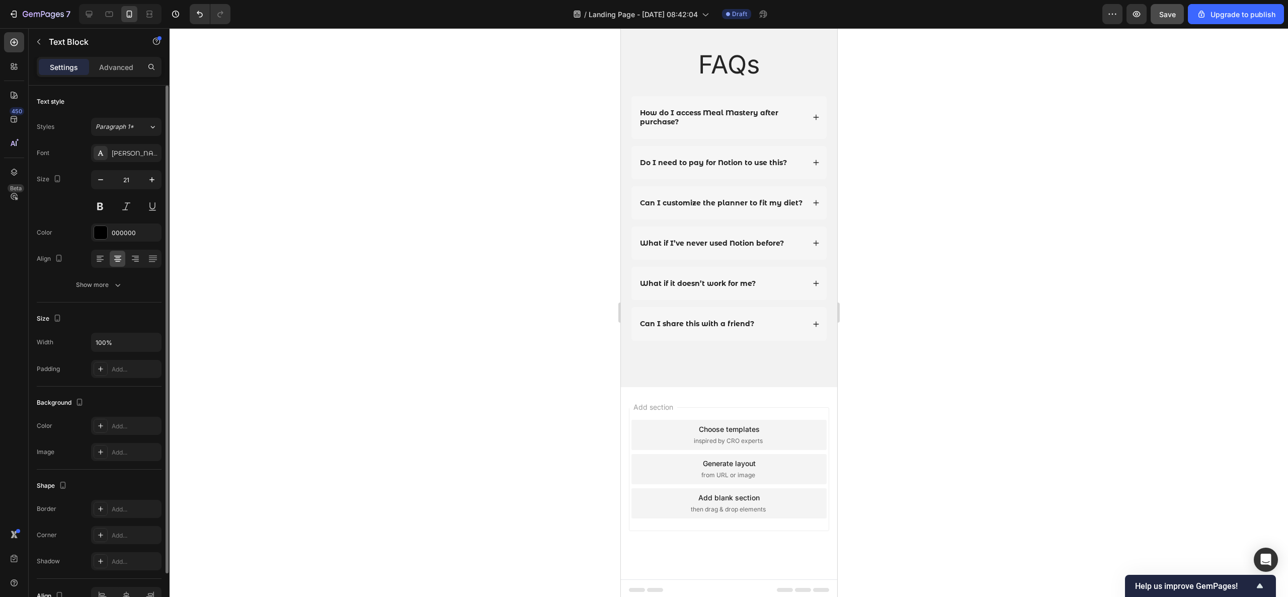
scroll to position [3478, 0]
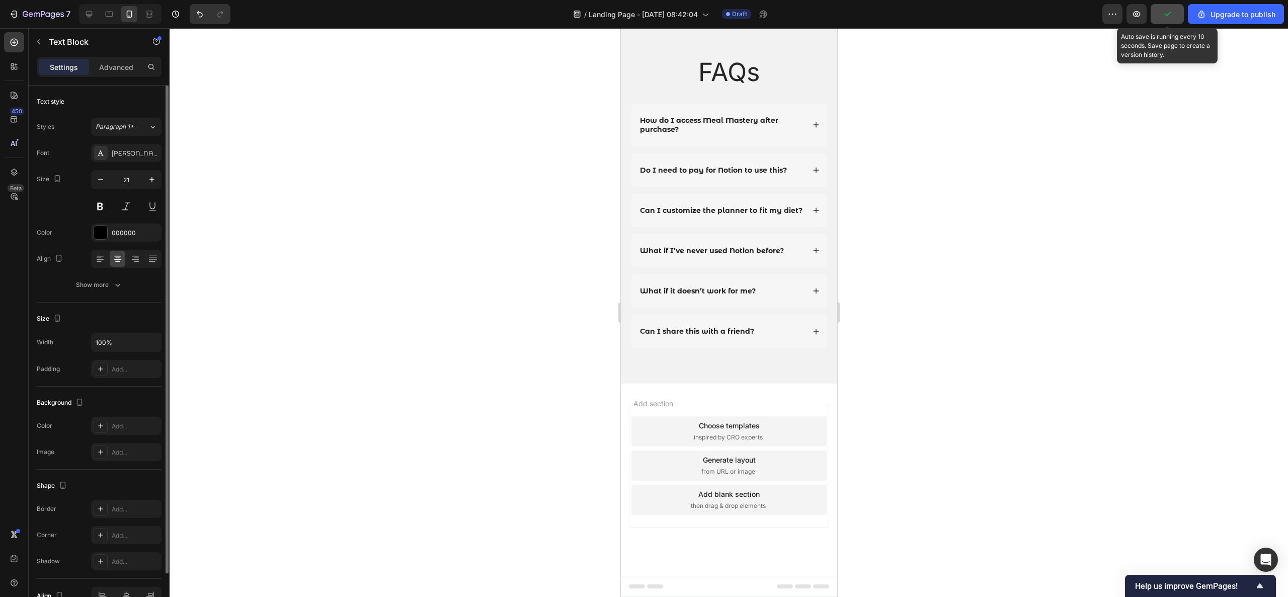
click at [1161, 20] on button "button" at bounding box center [1167, 14] width 33 height 20
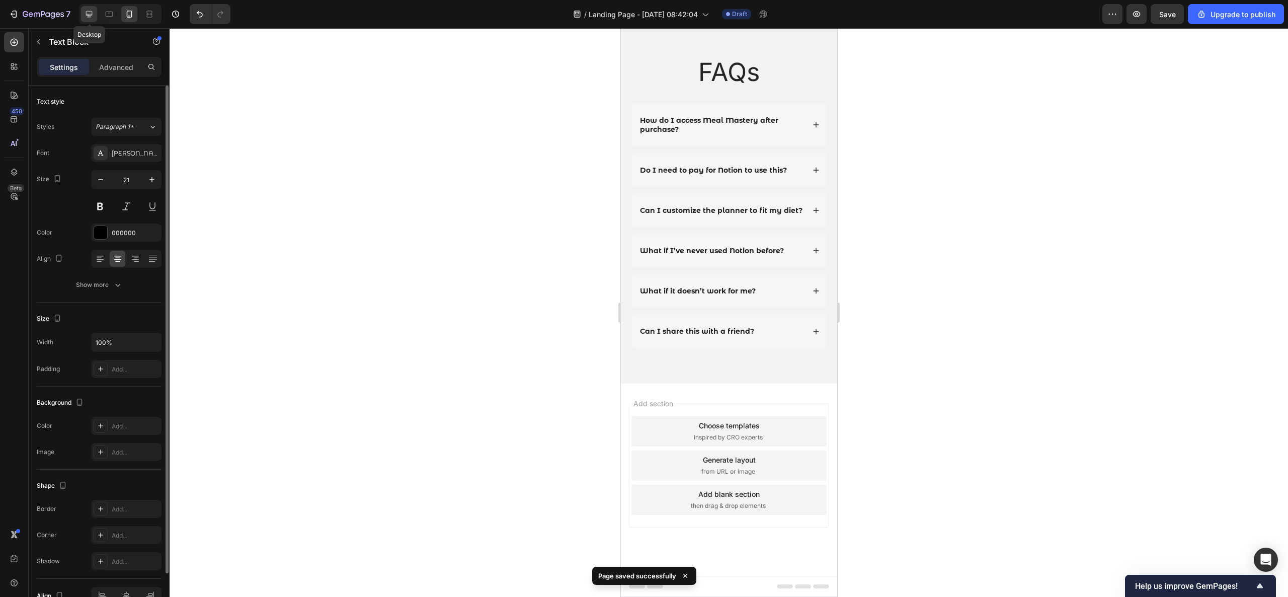
click at [95, 8] on div at bounding box center [89, 14] width 16 height 16
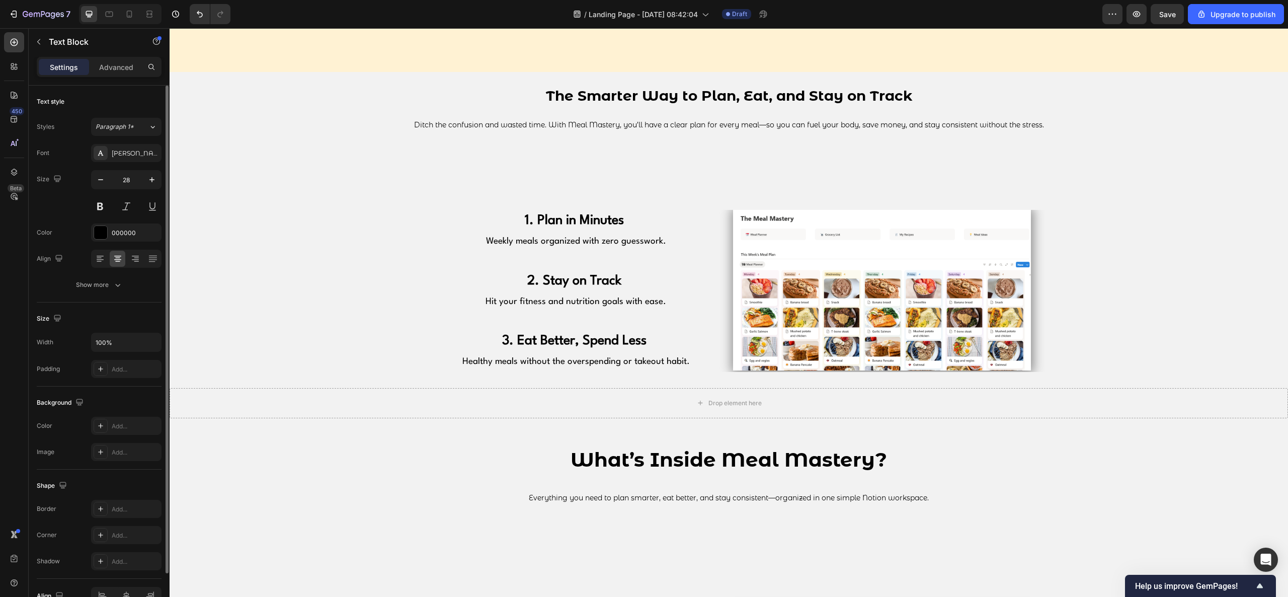
scroll to position [894, 0]
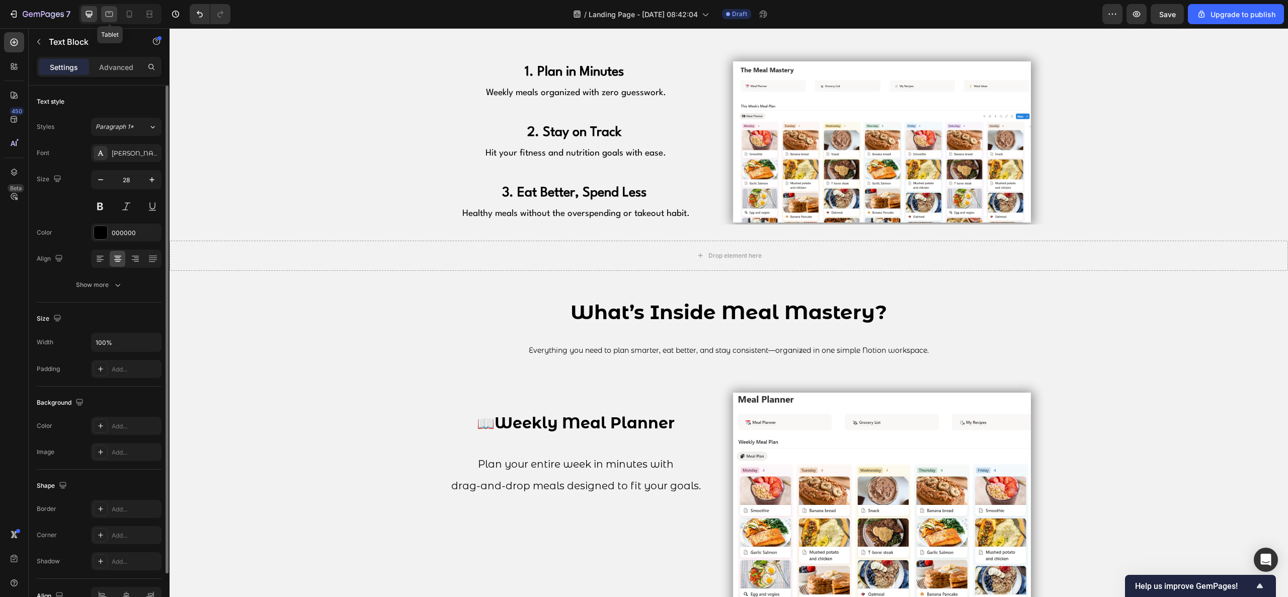
click at [112, 12] on icon at bounding box center [110, 15] width 8 height 6
type input "22"
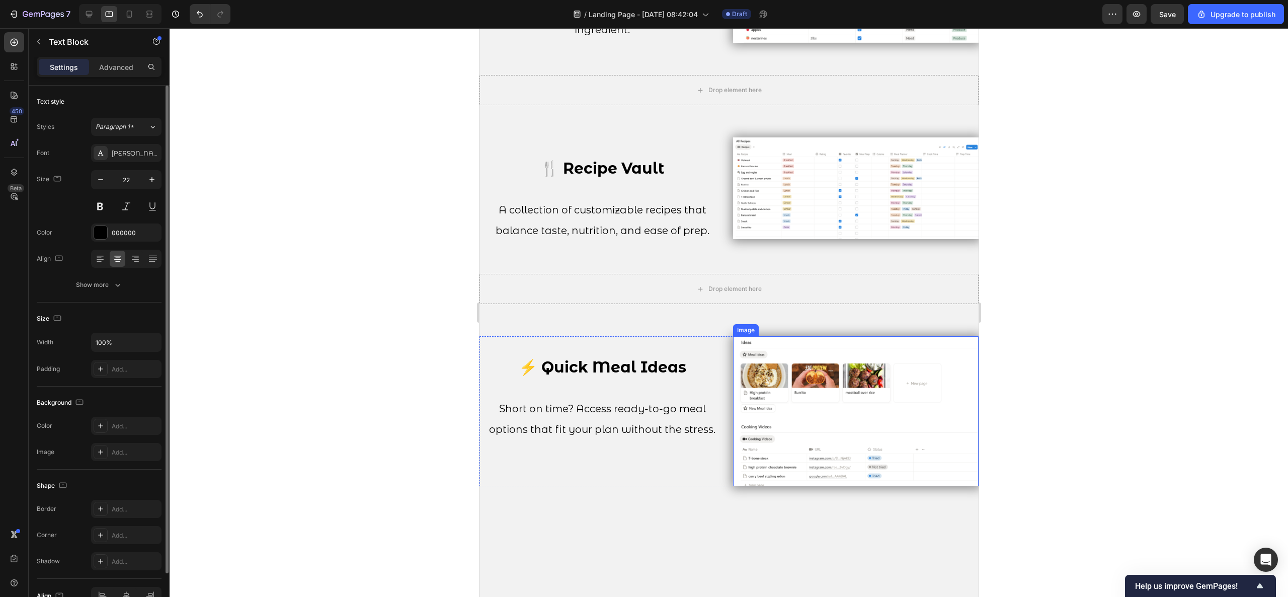
scroll to position [1900, 0]
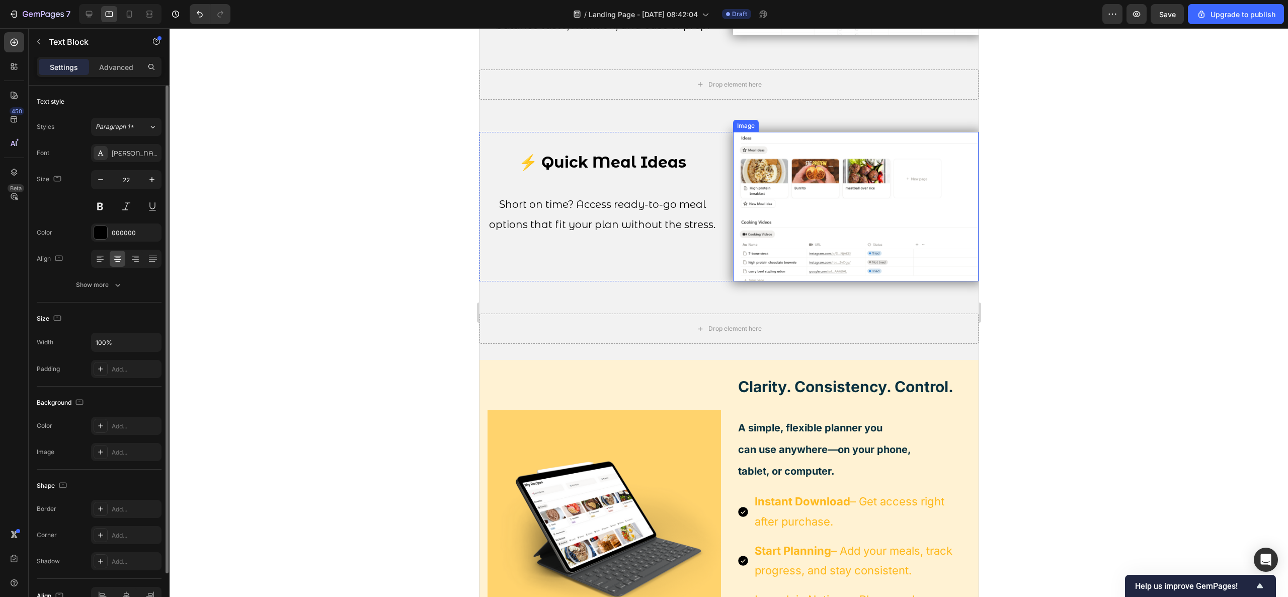
click at [902, 257] on img at bounding box center [856, 207] width 246 height 150
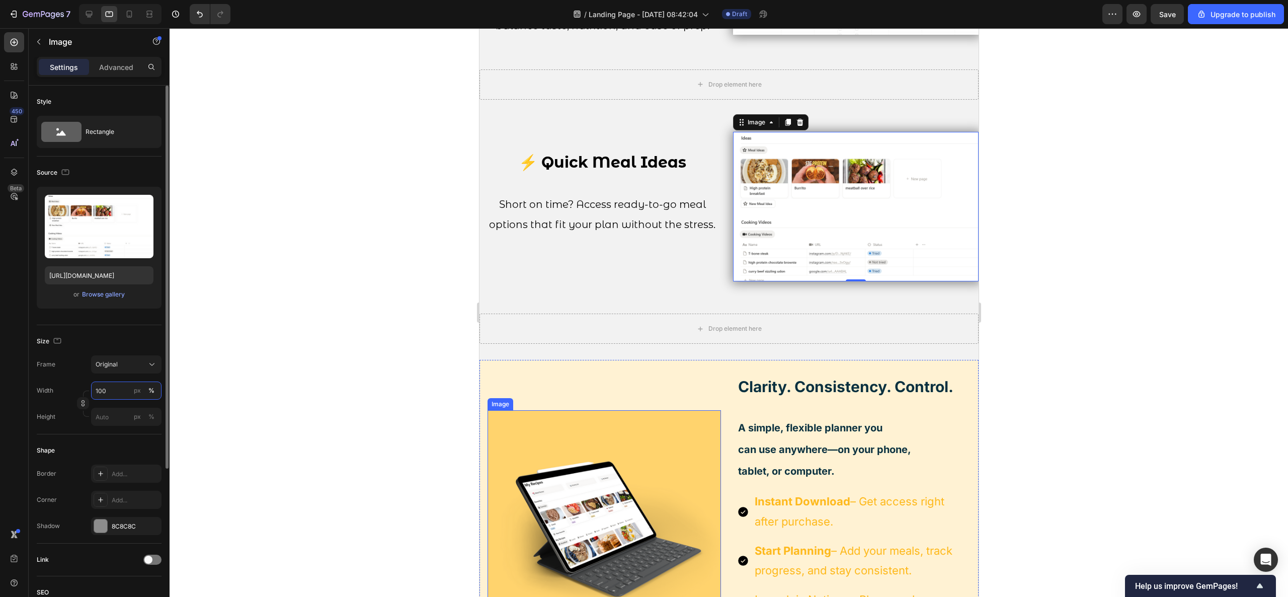
click at [104, 391] on input "100" at bounding box center [126, 390] width 70 height 18
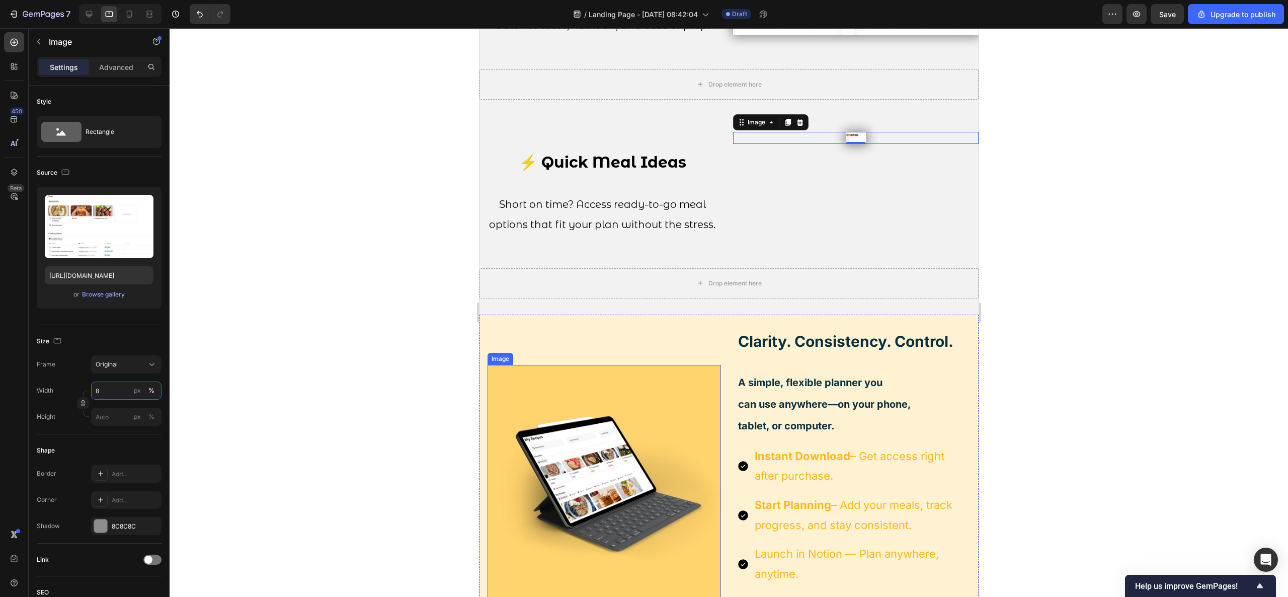
type input "80"
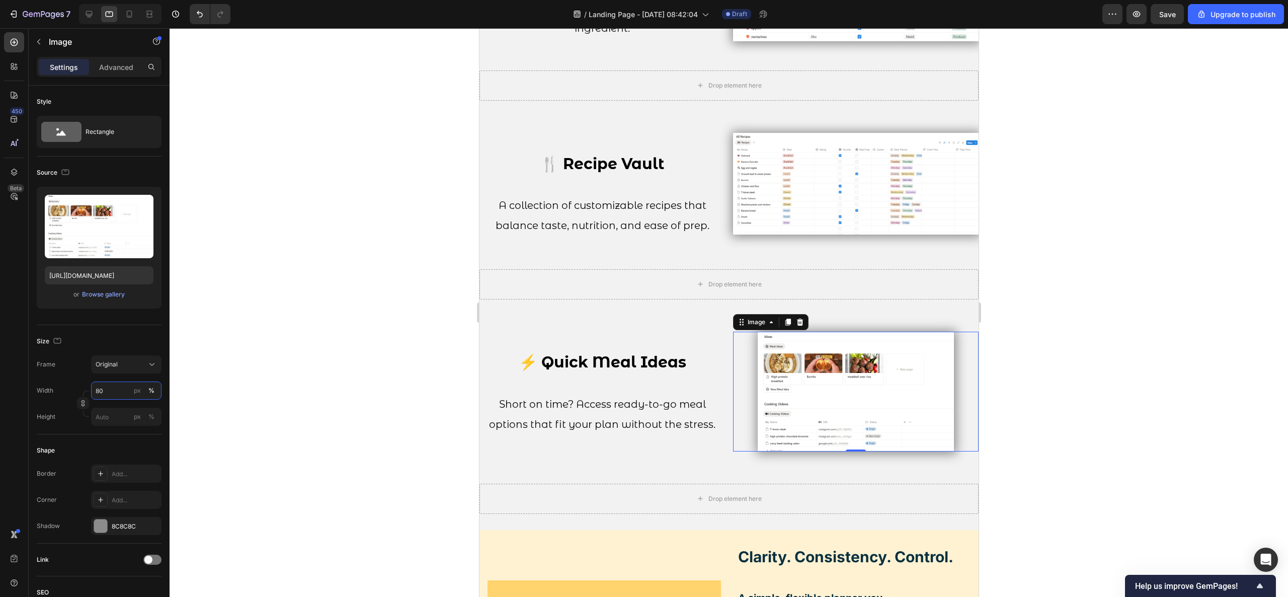
scroll to position [1699, 0]
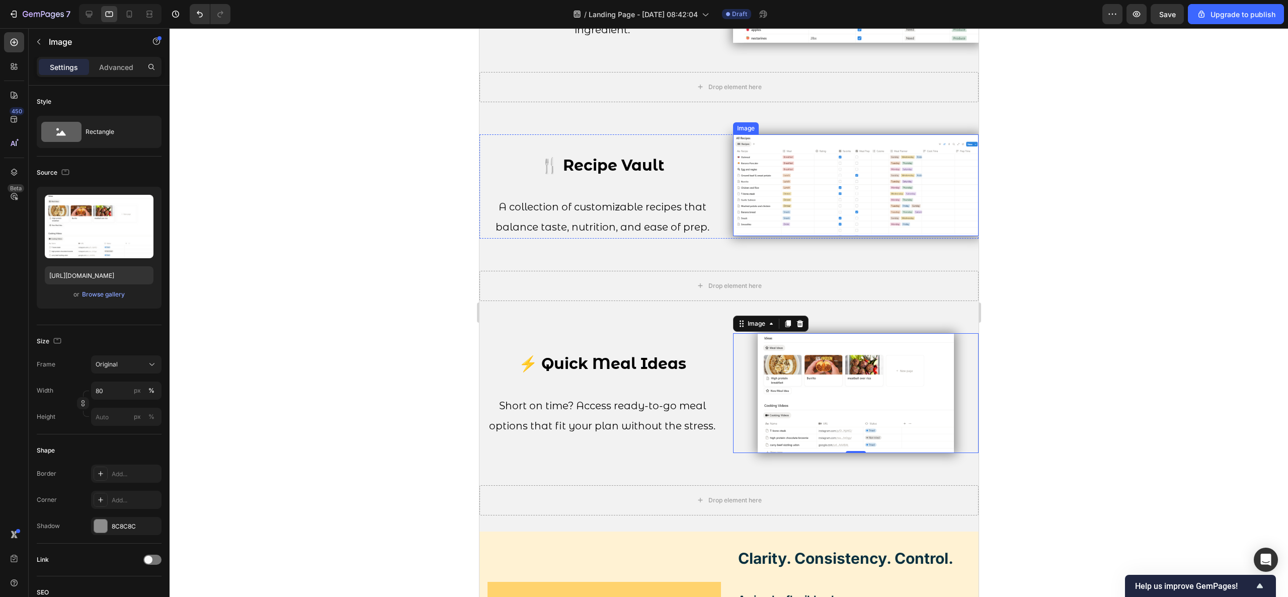
click at [869, 205] on img at bounding box center [856, 185] width 246 height 102
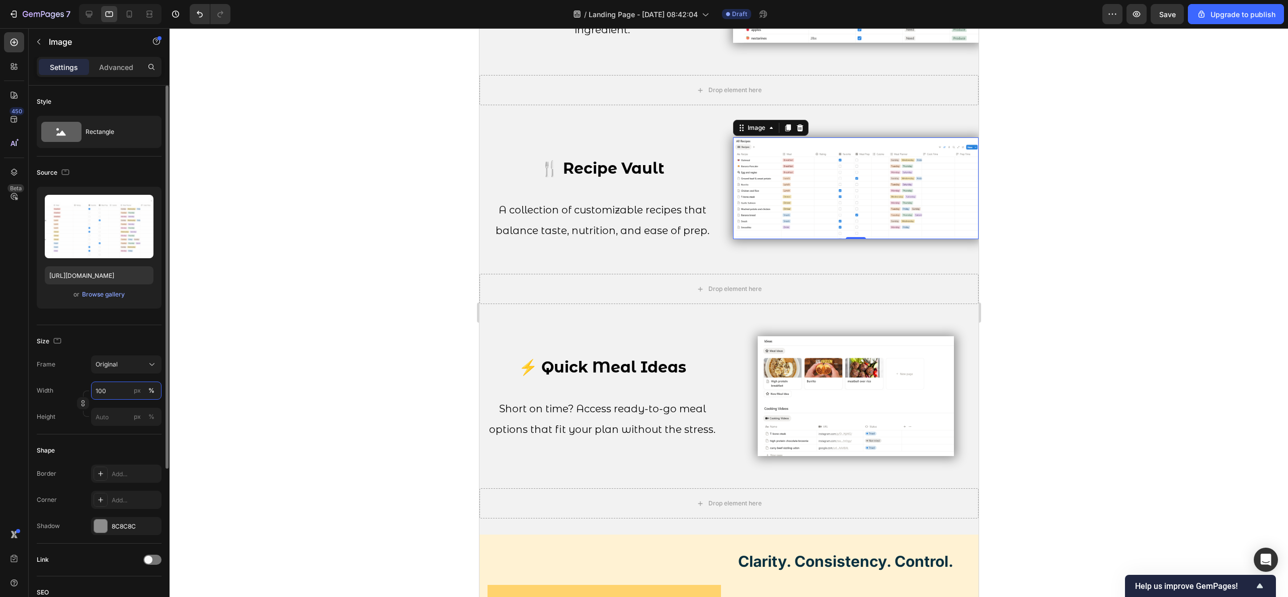
click at [113, 390] on input "100" at bounding box center [126, 390] width 70 height 18
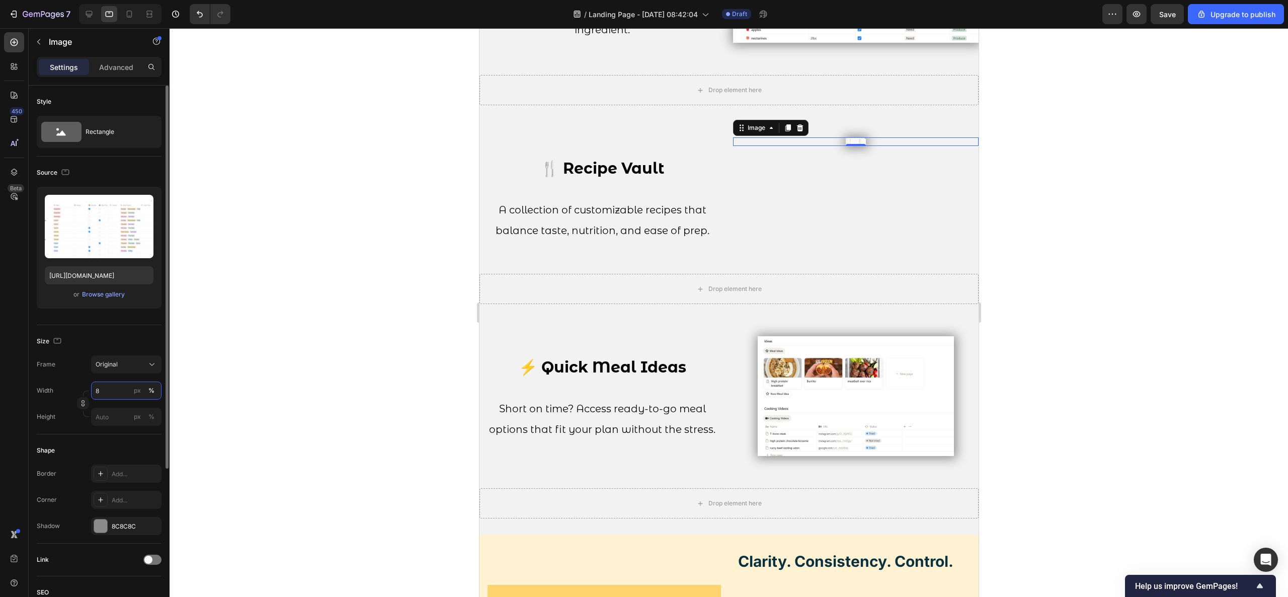
type input "80"
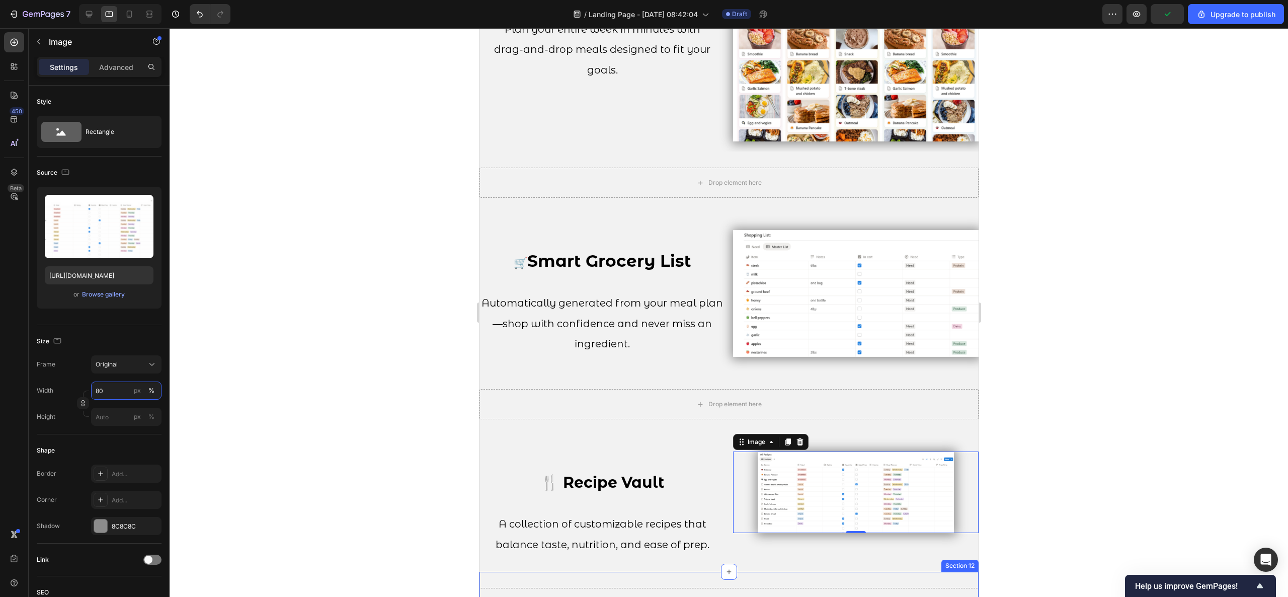
scroll to position [1371, 0]
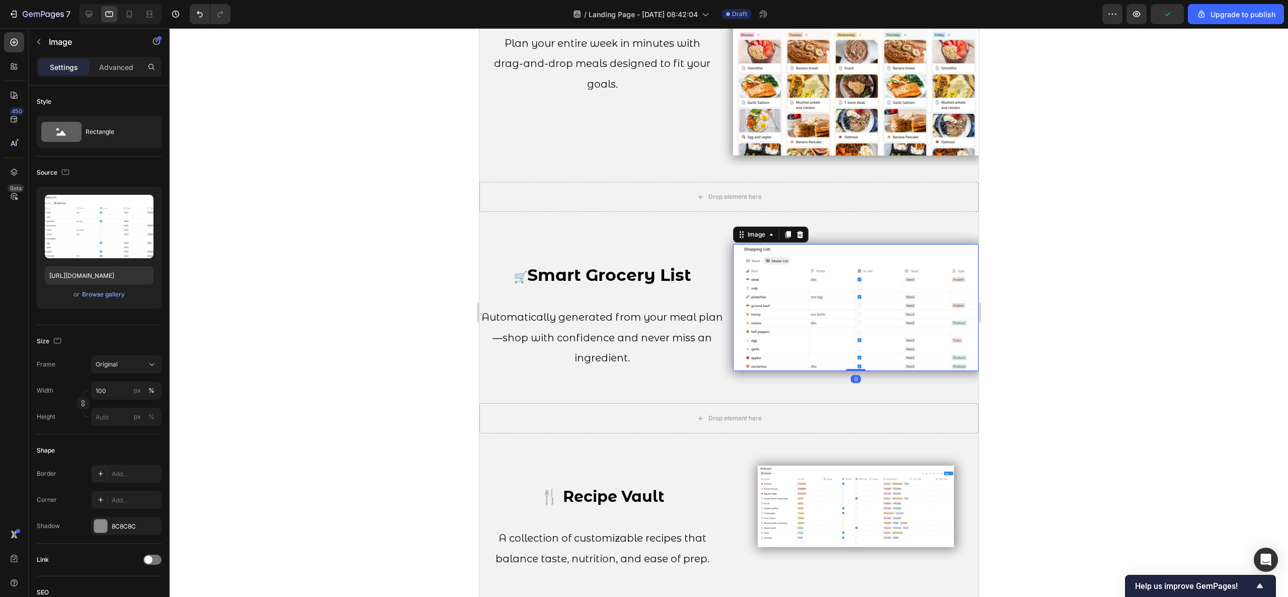
click at [788, 260] on img at bounding box center [856, 307] width 246 height 127
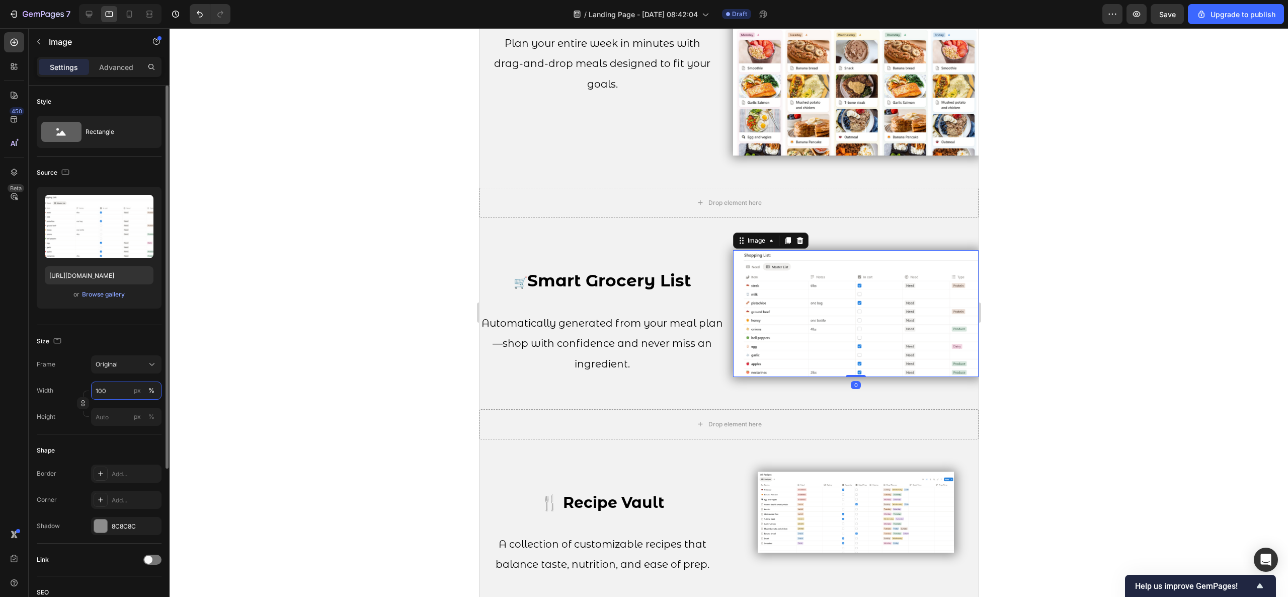
click at [115, 392] on input "100" at bounding box center [126, 390] width 70 height 18
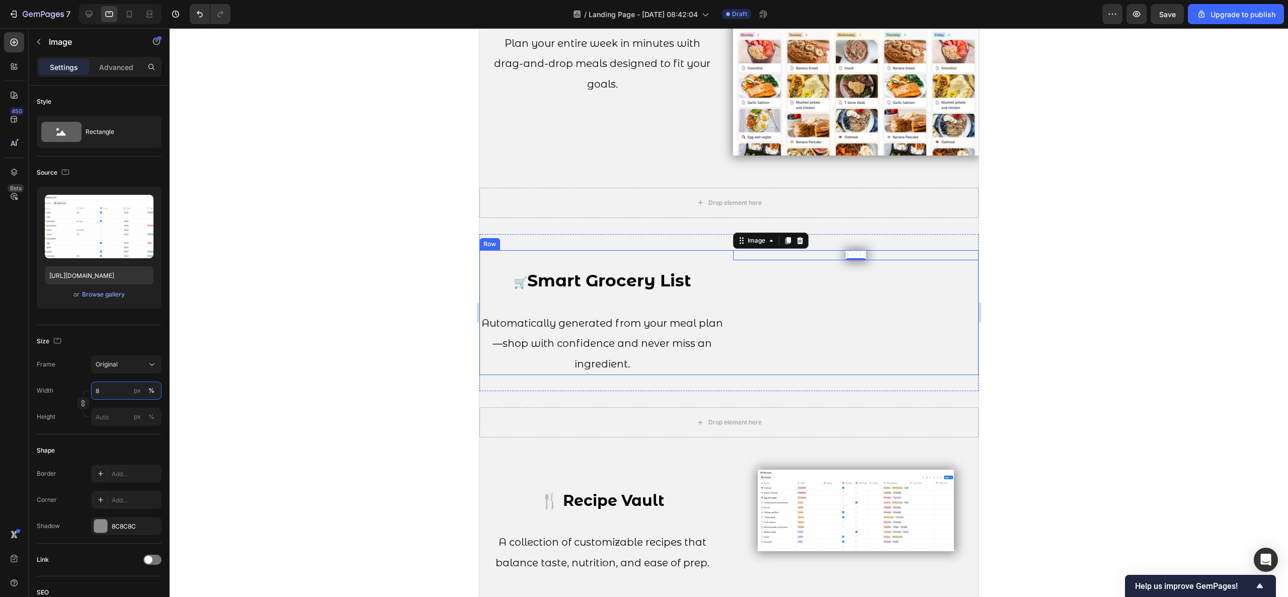
type input "80"
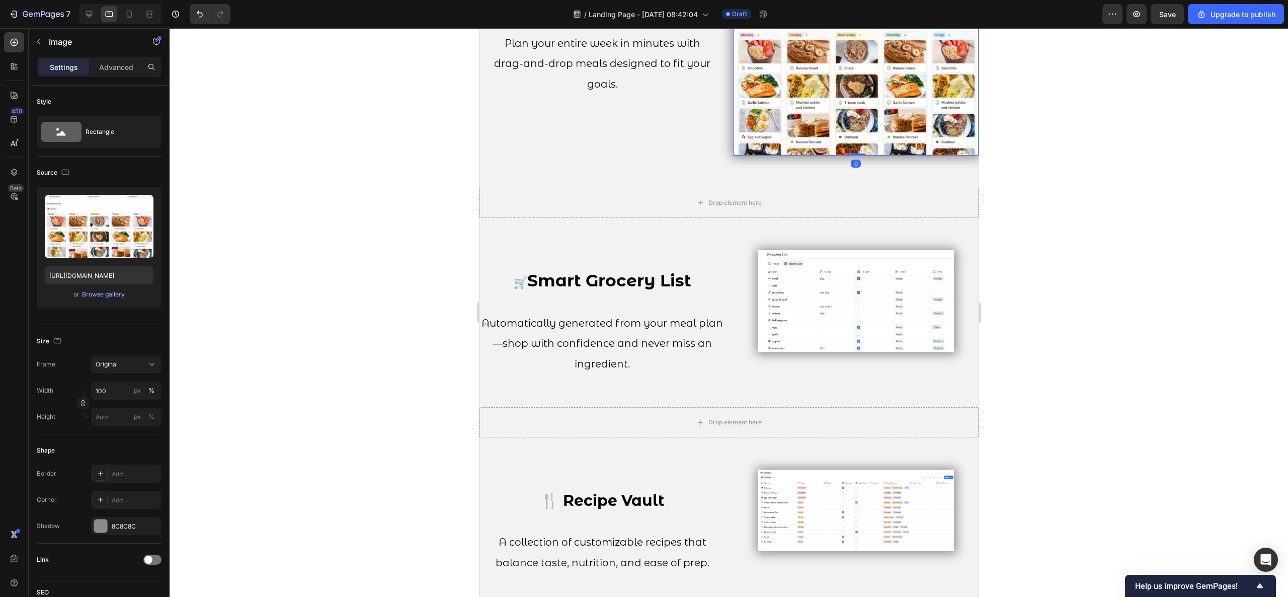
click at [879, 93] on img at bounding box center [856, 63] width 246 height 185
click at [113, 393] on input "100" at bounding box center [126, 390] width 70 height 18
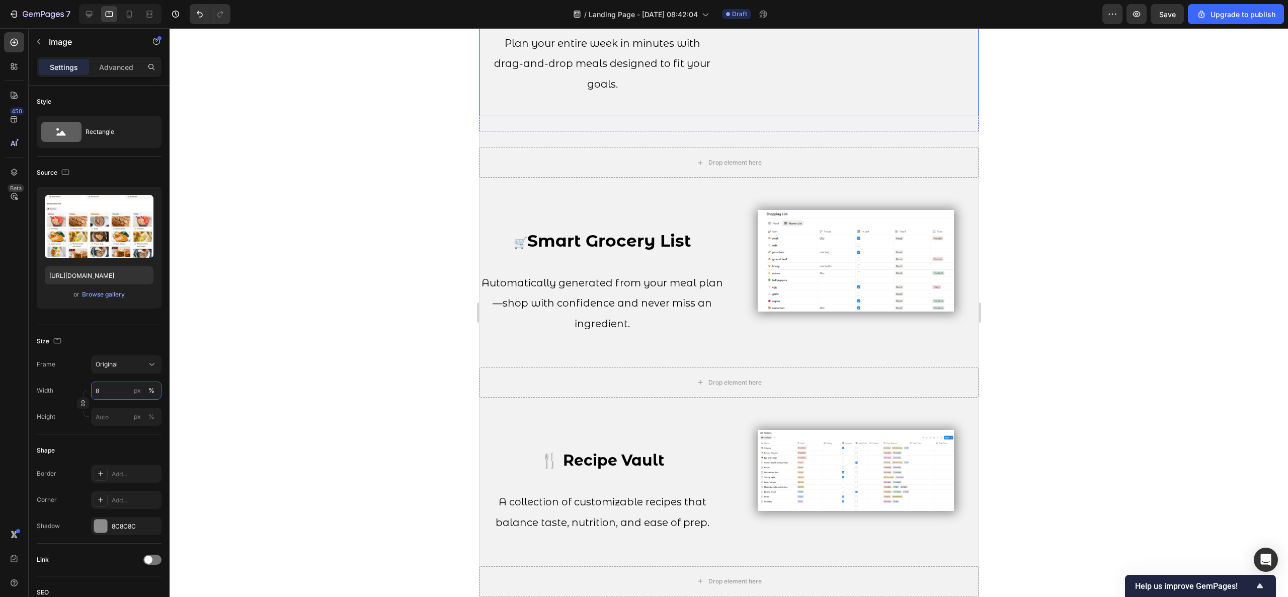
type input "80"
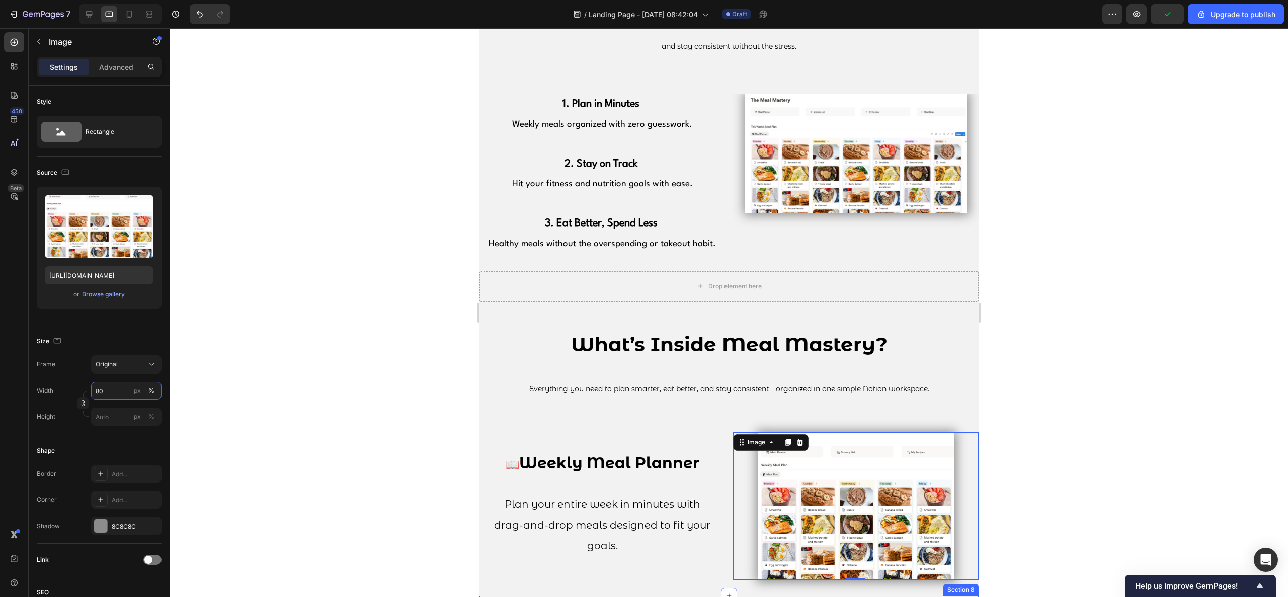
scroll to position [908, 0]
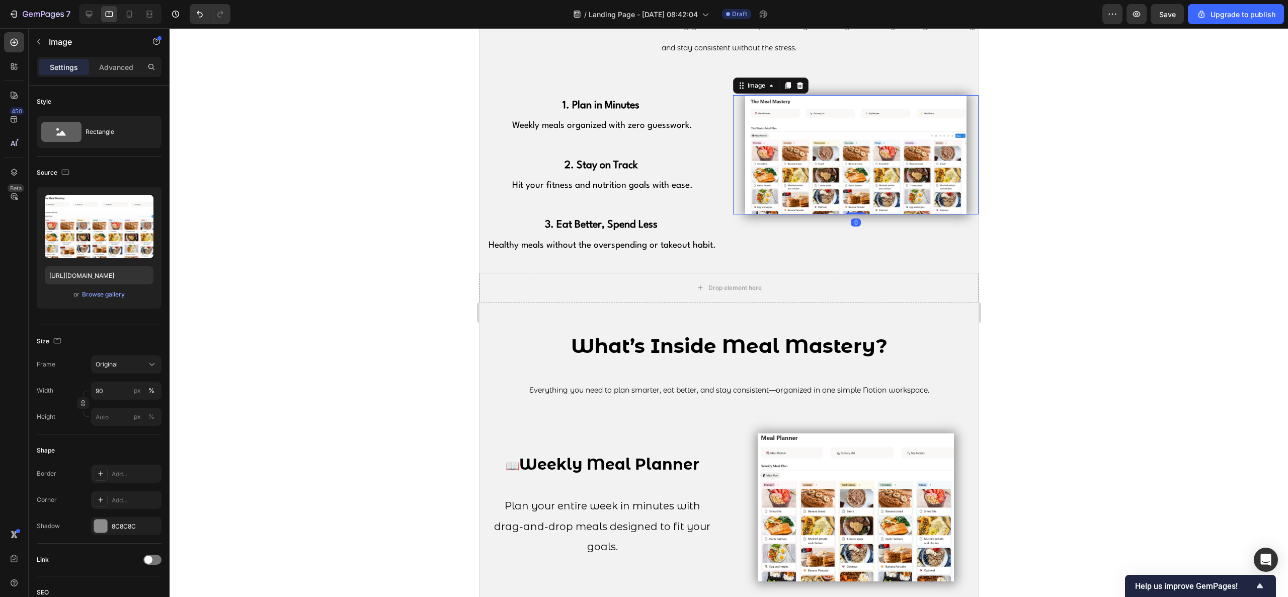
click at [867, 183] on img at bounding box center [855, 154] width 221 height 119
click at [1023, 281] on div at bounding box center [729, 312] width 1118 height 569
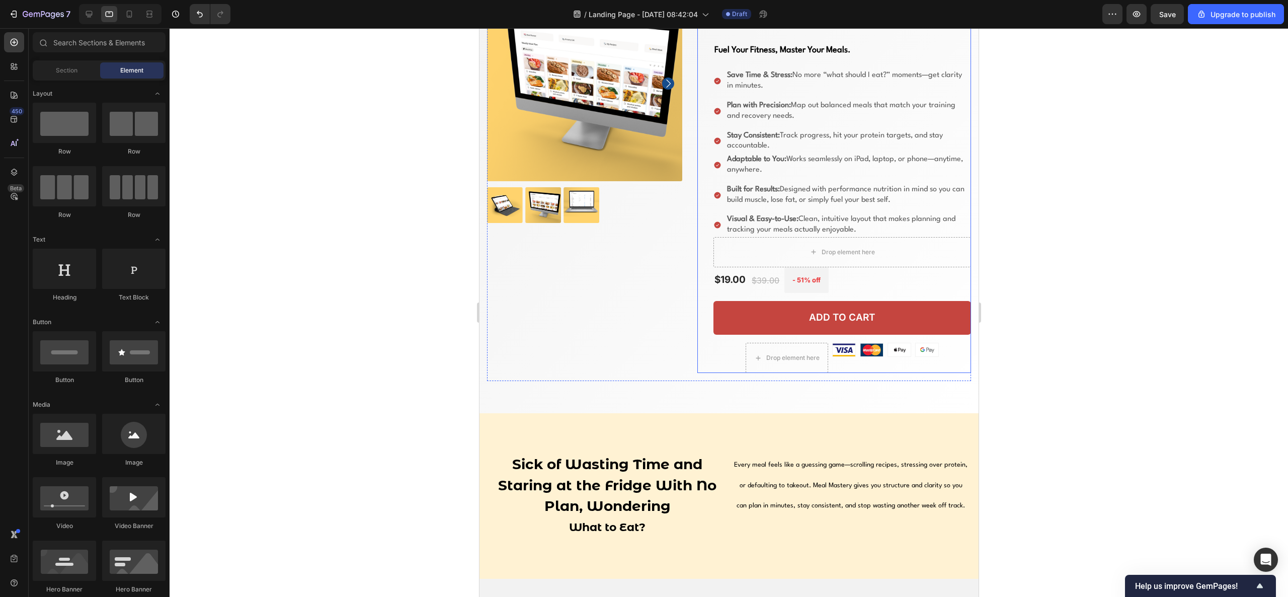
scroll to position [0, 0]
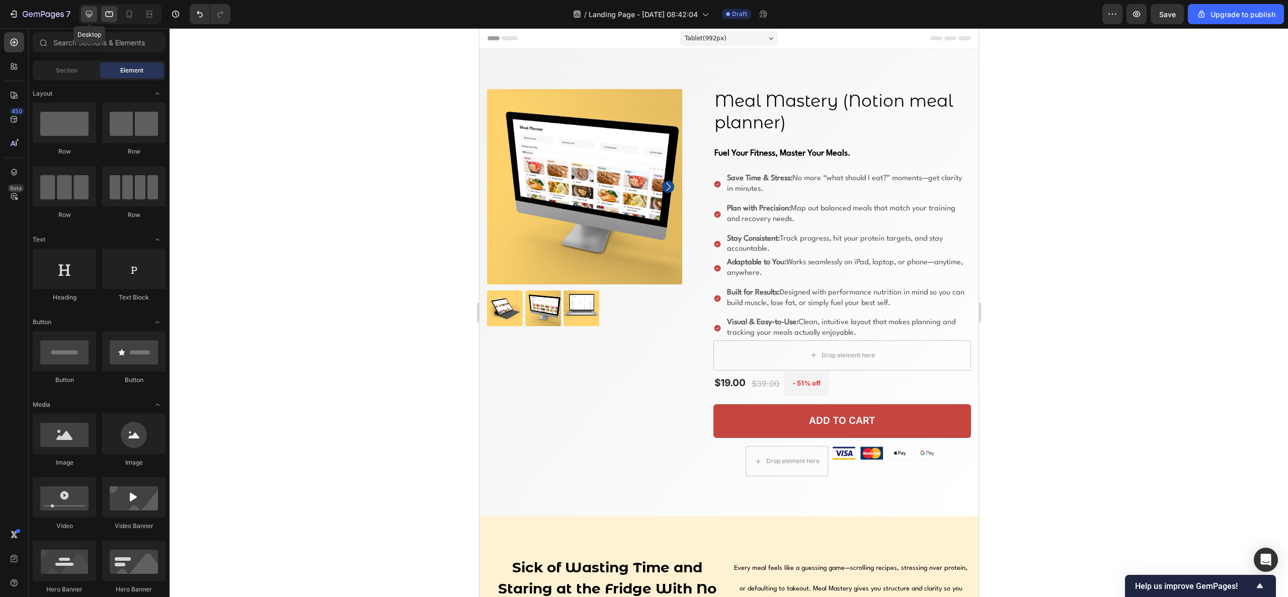
click at [86, 14] on icon at bounding box center [89, 14] width 10 height 10
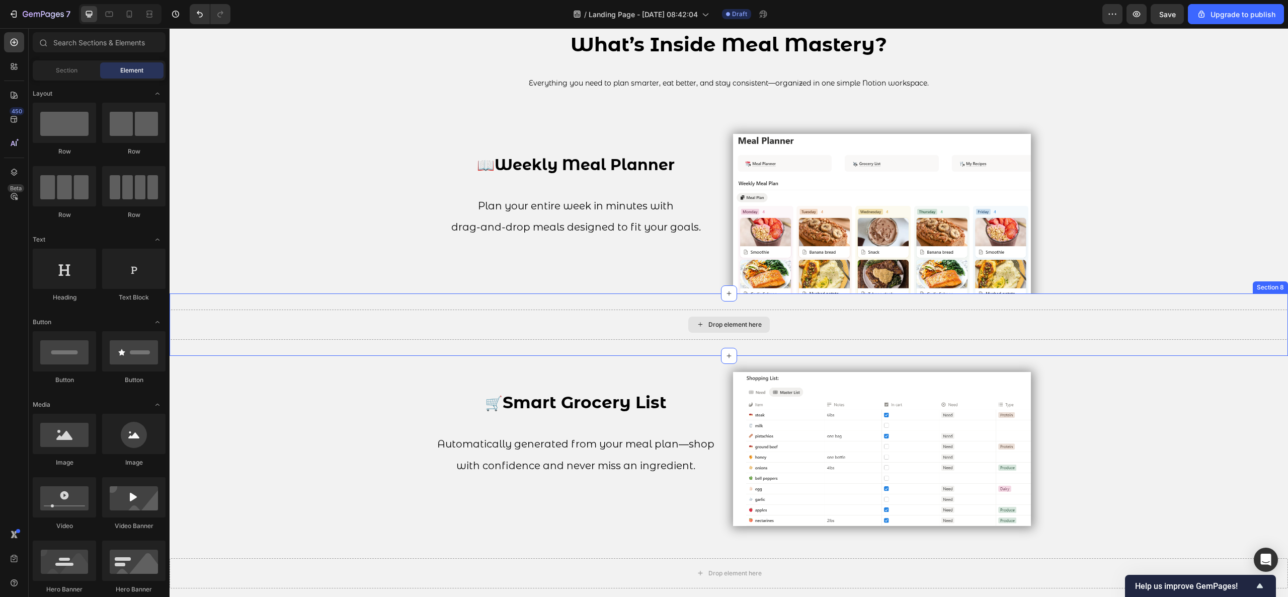
scroll to position [1107, 0]
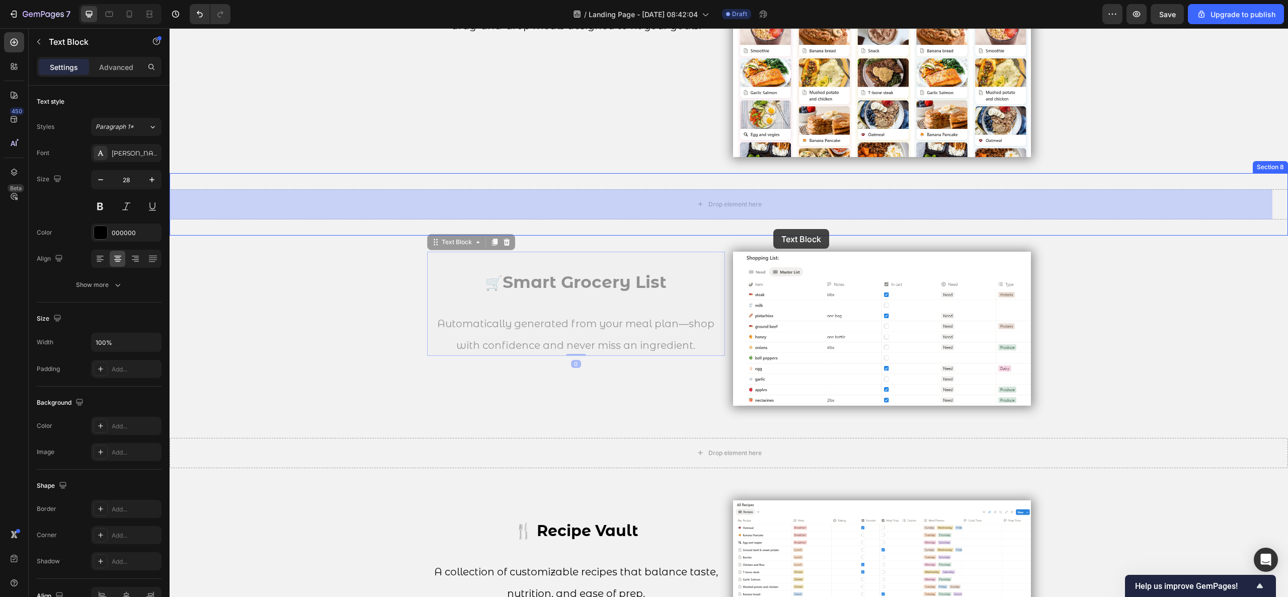
drag, startPoint x: 598, startPoint y: 309, endPoint x: 773, endPoint y: 229, distance: 192.5
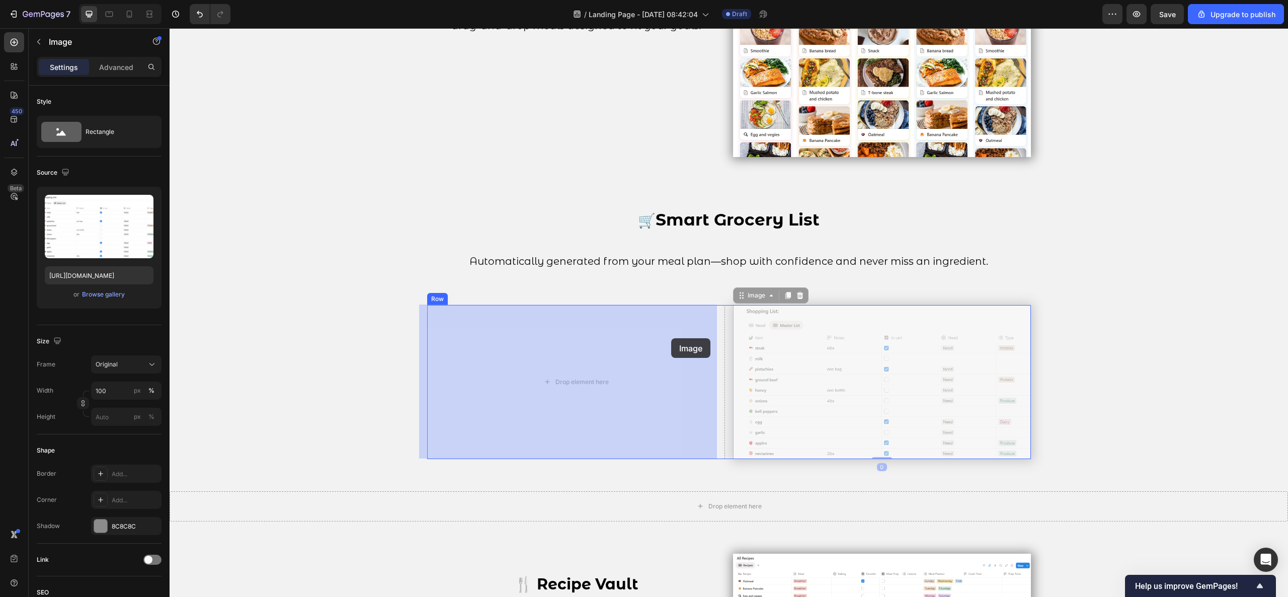
drag, startPoint x: 831, startPoint y: 347, endPoint x: 671, endPoint y: 338, distance: 160.2
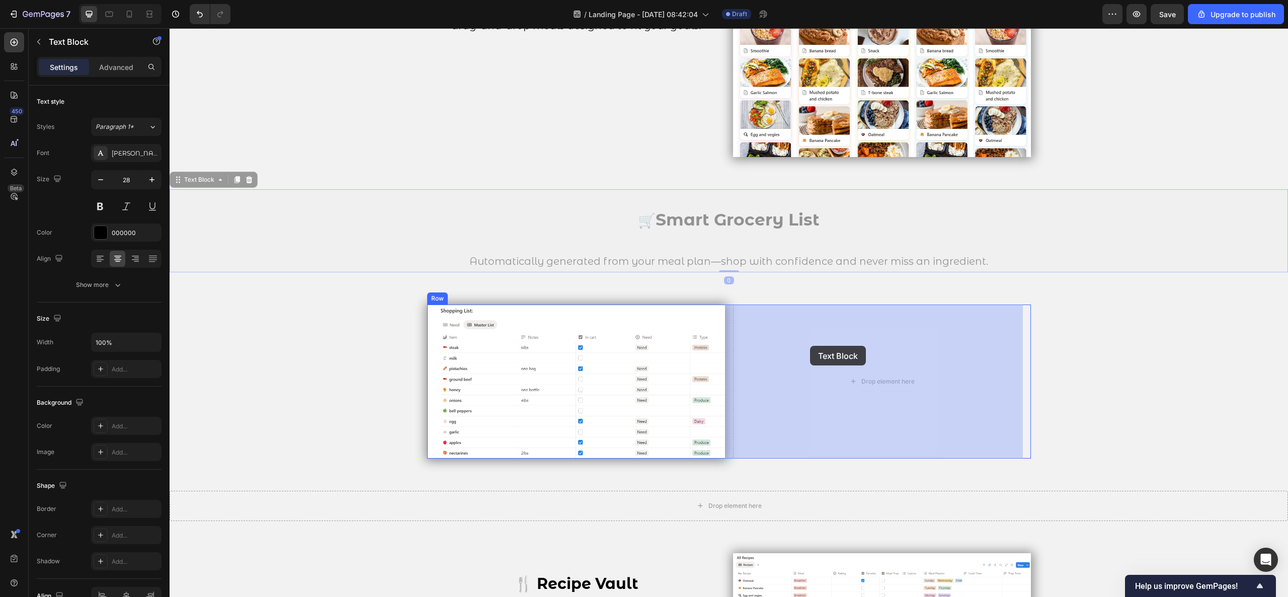
drag, startPoint x: 728, startPoint y: 235, endPoint x: 810, endPoint y: 346, distance: 137.7
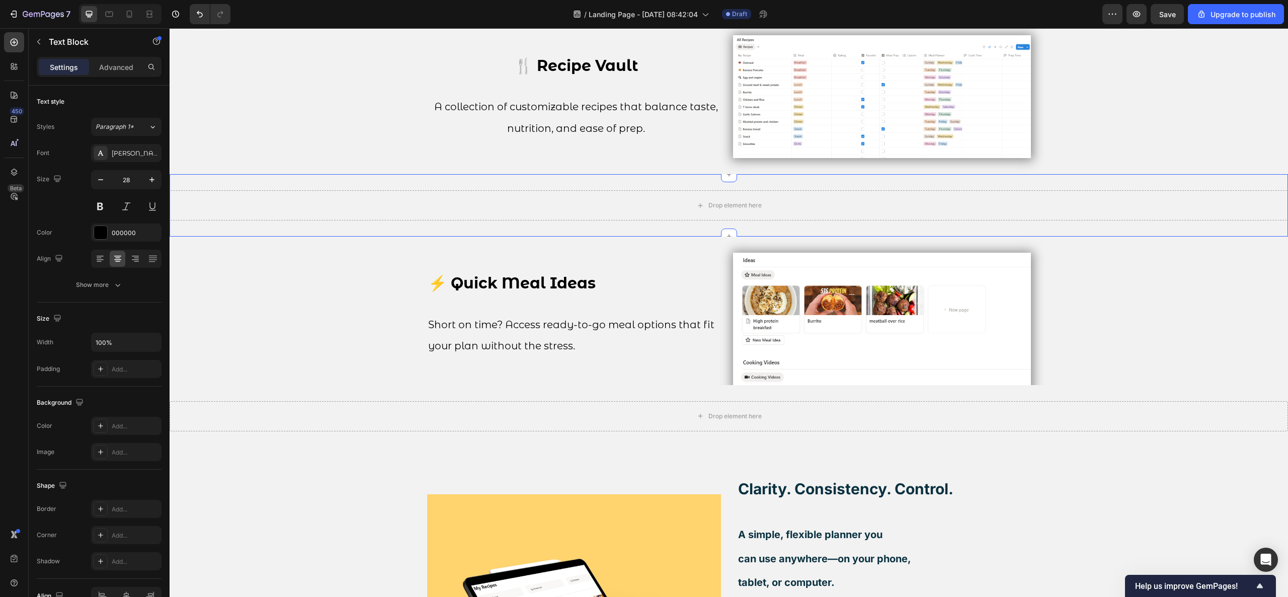
scroll to position [1610, 0]
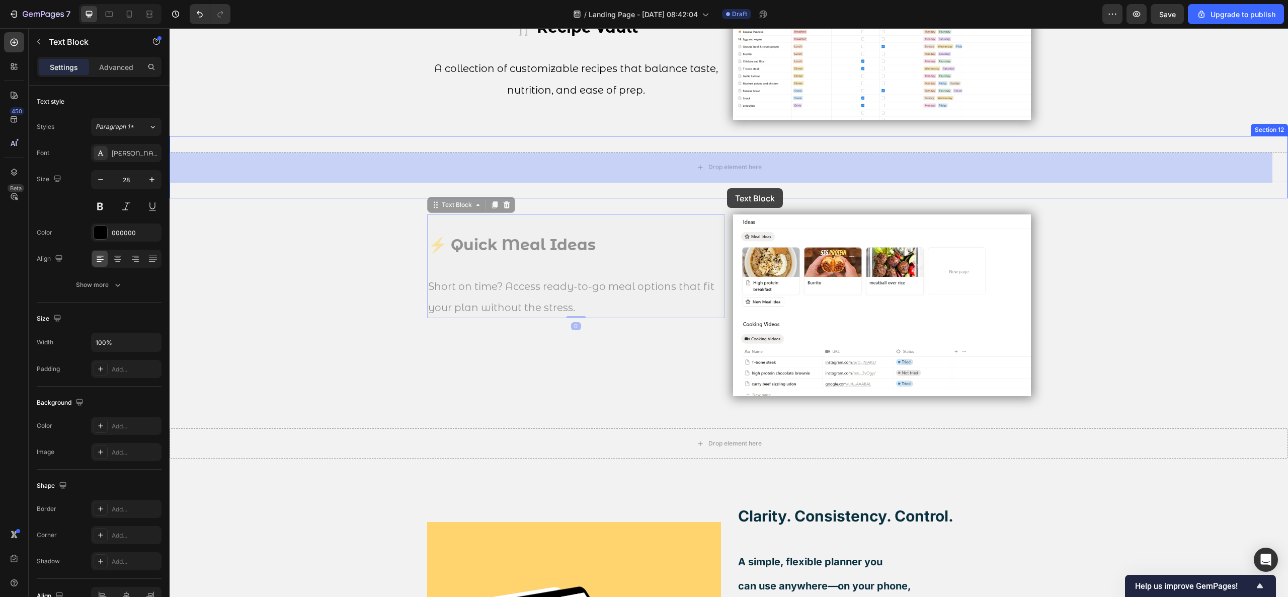
drag, startPoint x: 554, startPoint y: 294, endPoint x: 733, endPoint y: 183, distance: 210.1
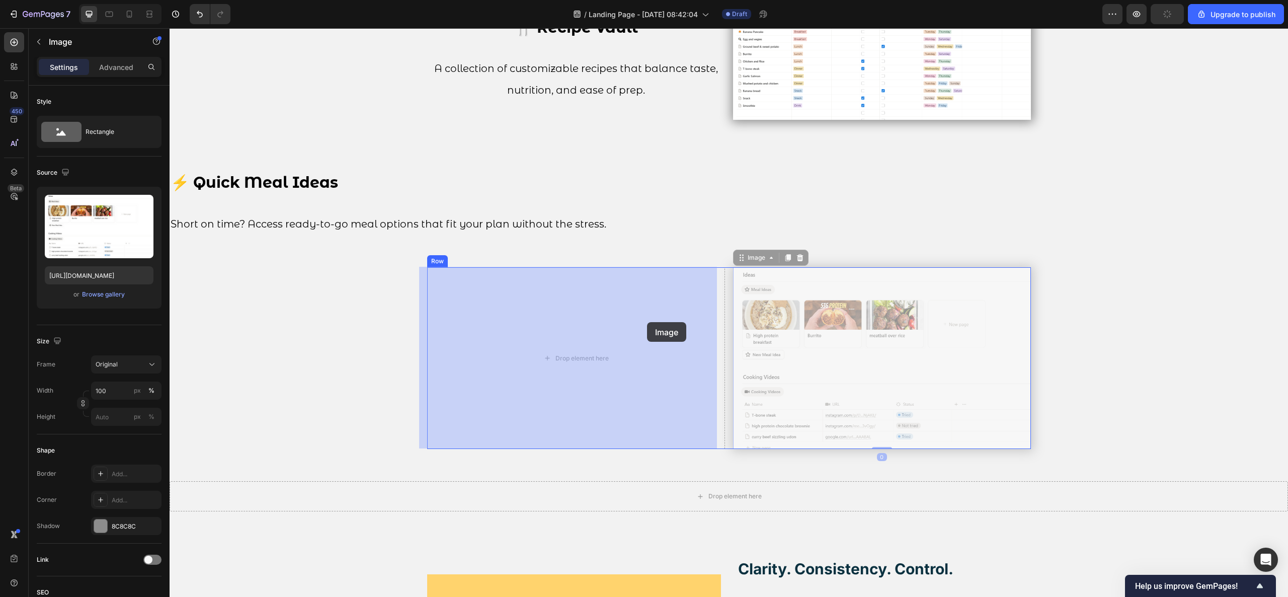
drag, startPoint x: 798, startPoint y: 333, endPoint x: 680, endPoint y: 323, distance: 118.2
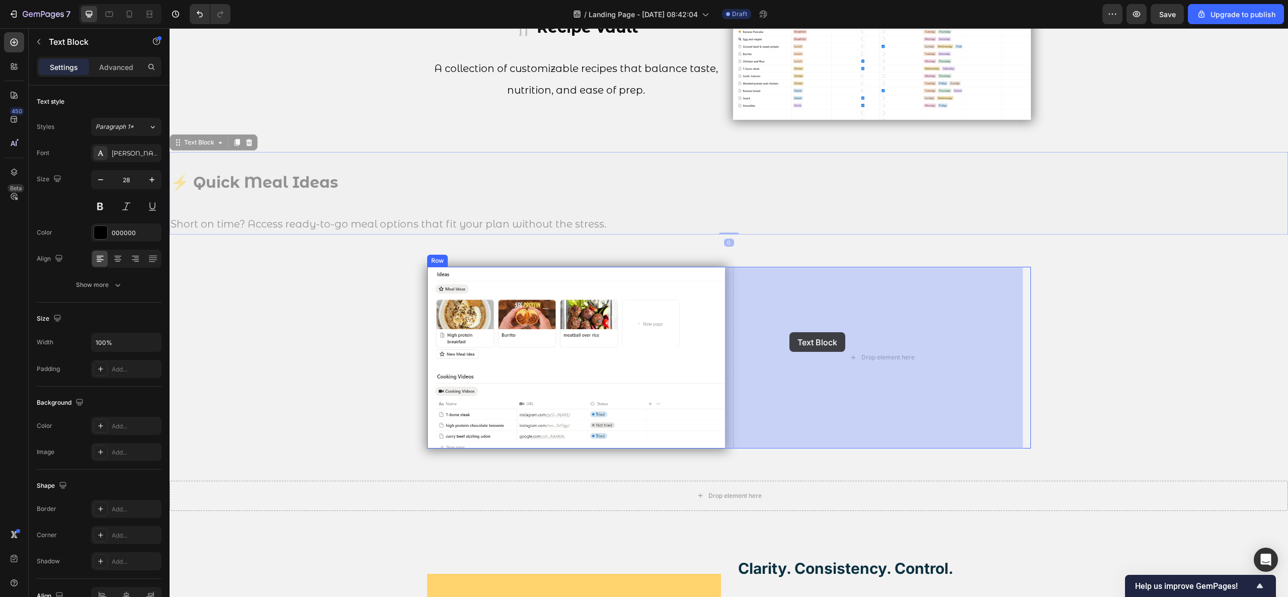
drag, startPoint x: 375, startPoint y: 199, endPoint x: 789, endPoint y: 332, distance: 435.5
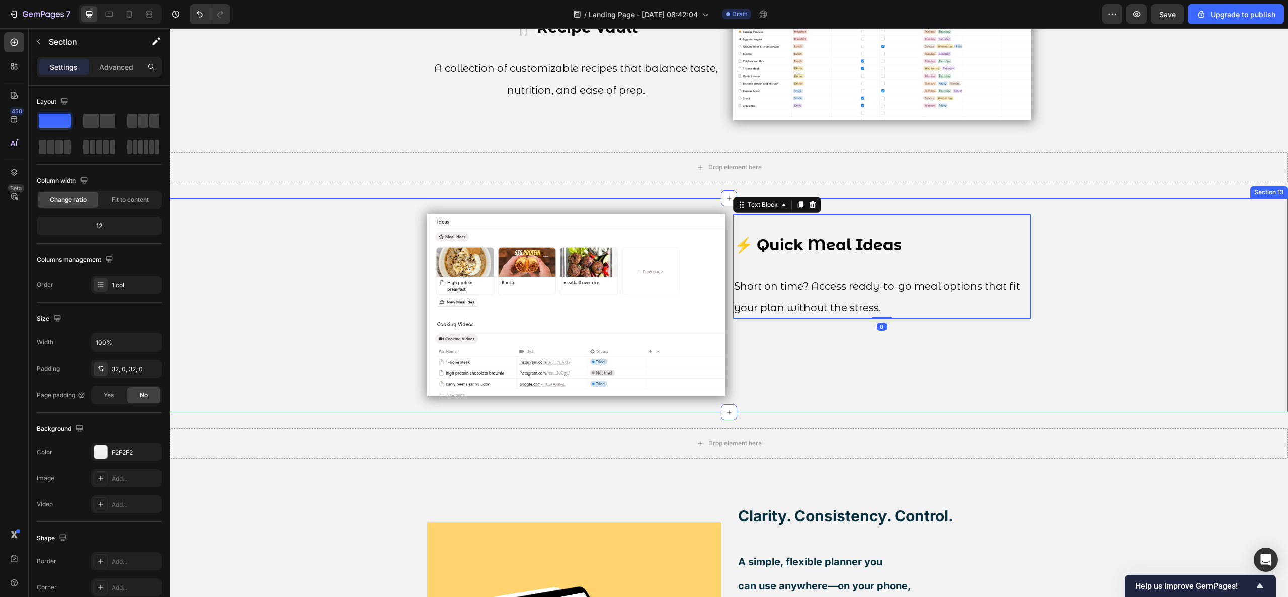
click at [1132, 346] on div "Image ⚡ Quick Meal Ideas Short on time? Access ready-to-go meal options that fi…" at bounding box center [729, 305] width 1118 height 182
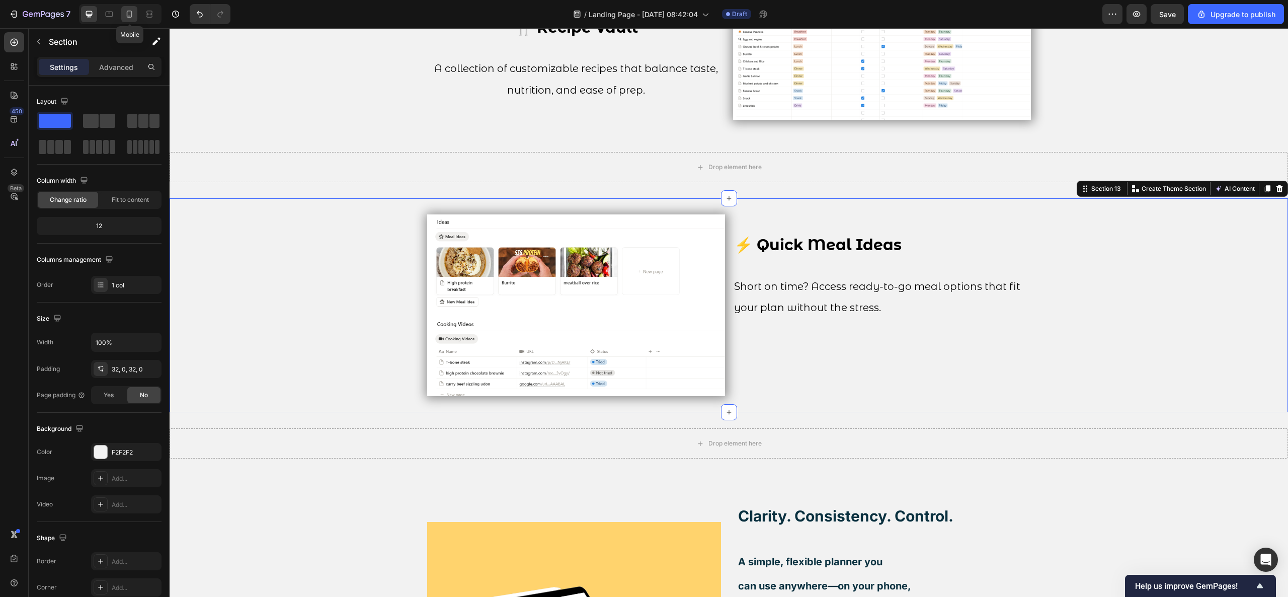
click at [129, 14] on icon at bounding box center [129, 14] width 10 height 10
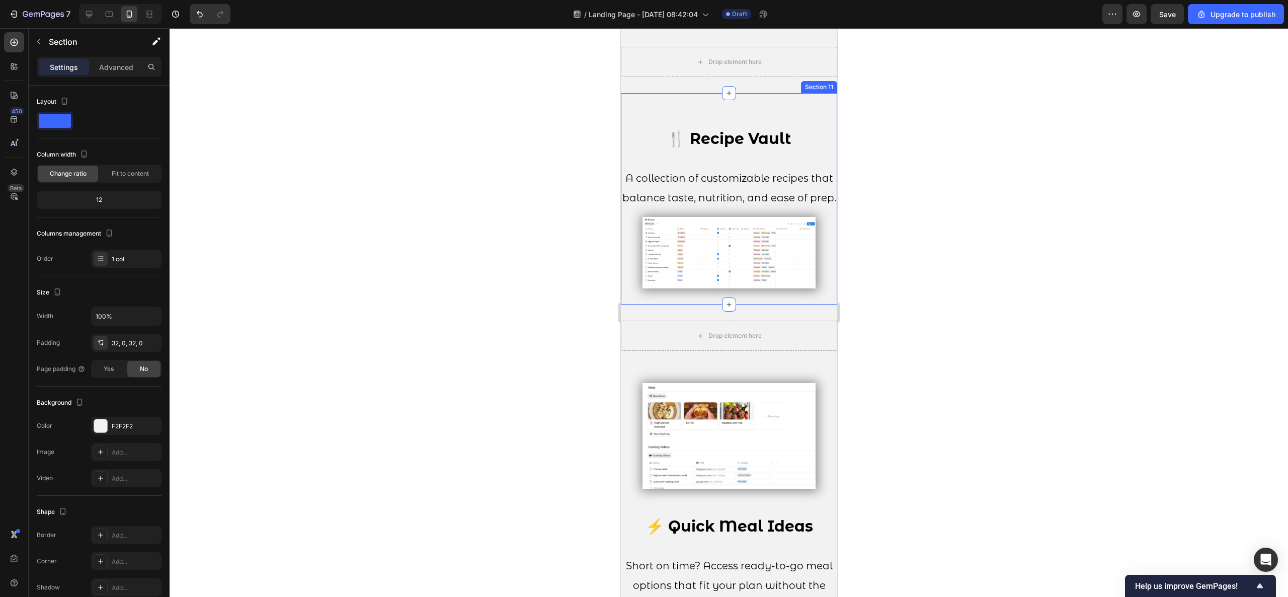
scroll to position [1797, 0]
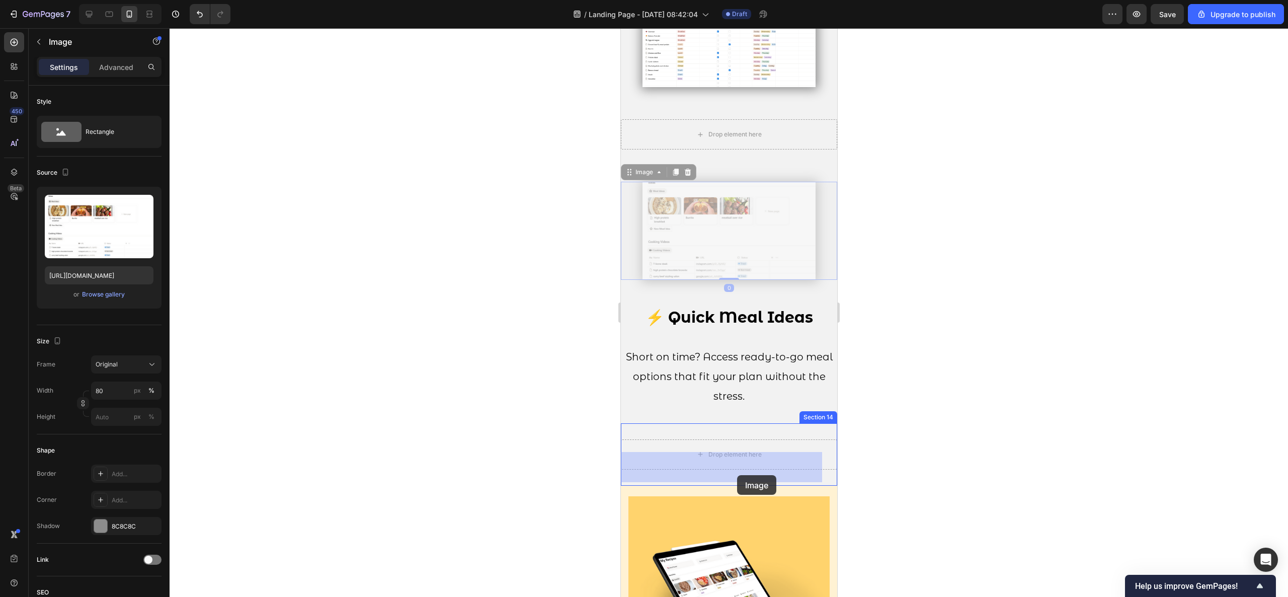
drag, startPoint x: 734, startPoint y: 279, endPoint x: 737, endPoint y: 475, distance: 195.7
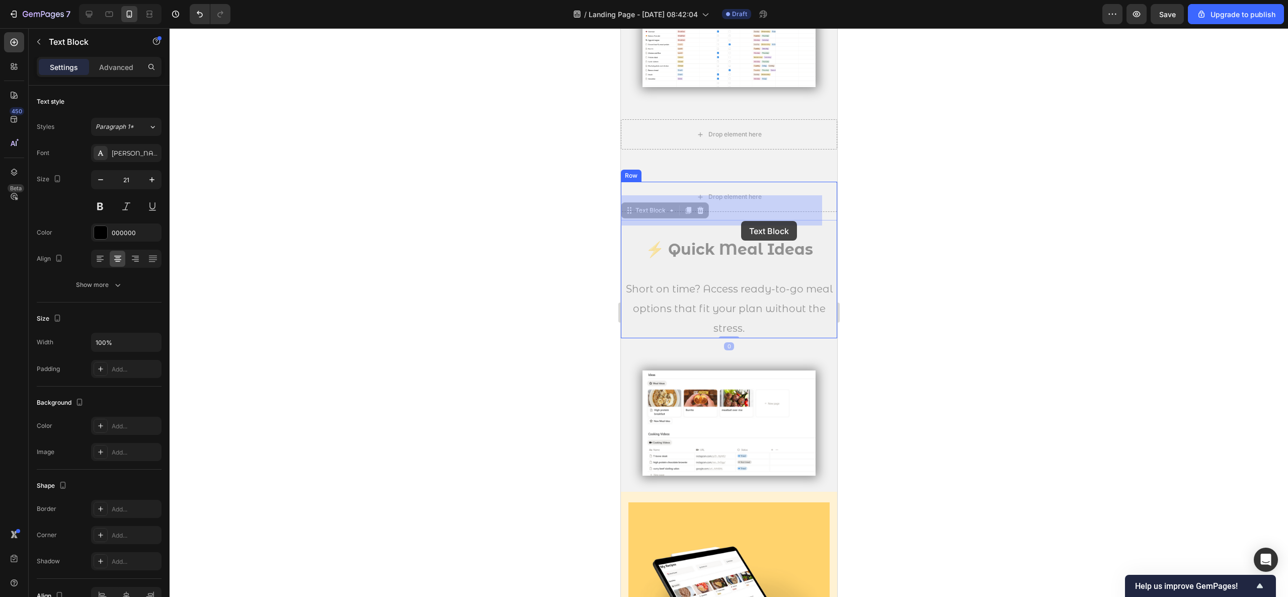
drag, startPoint x: 722, startPoint y: 309, endPoint x: 741, endPoint y: 223, distance: 87.9
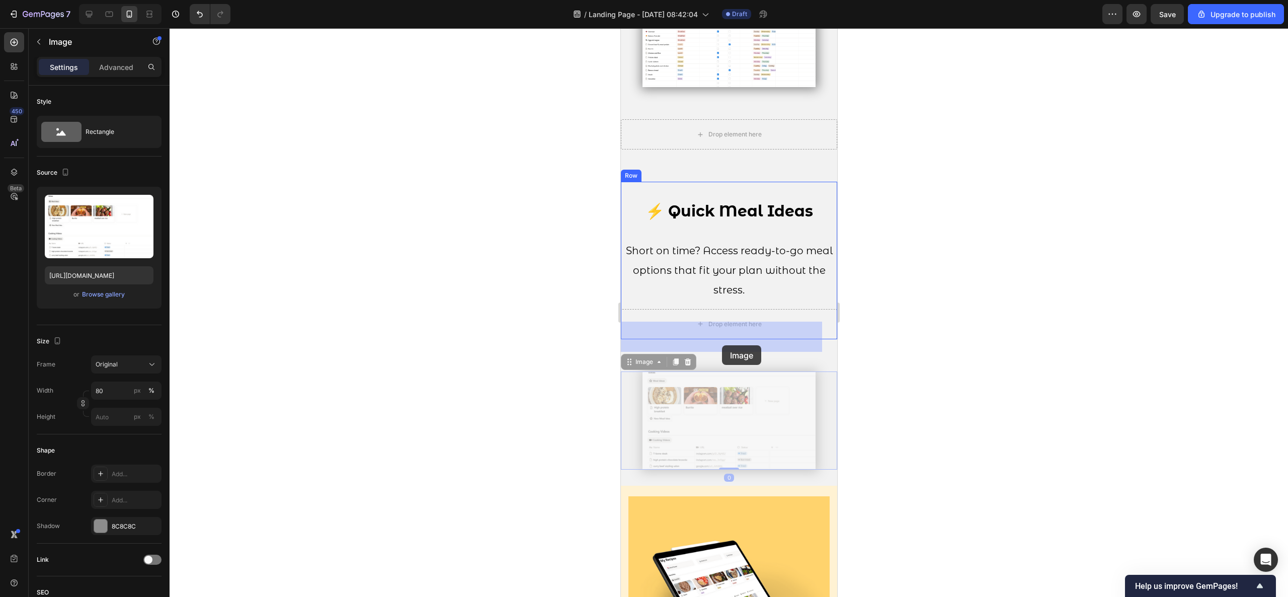
drag, startPoint x: 724, startPoint y: 456, endPoint x: 721, endPoint y: 345, distance: 110.7
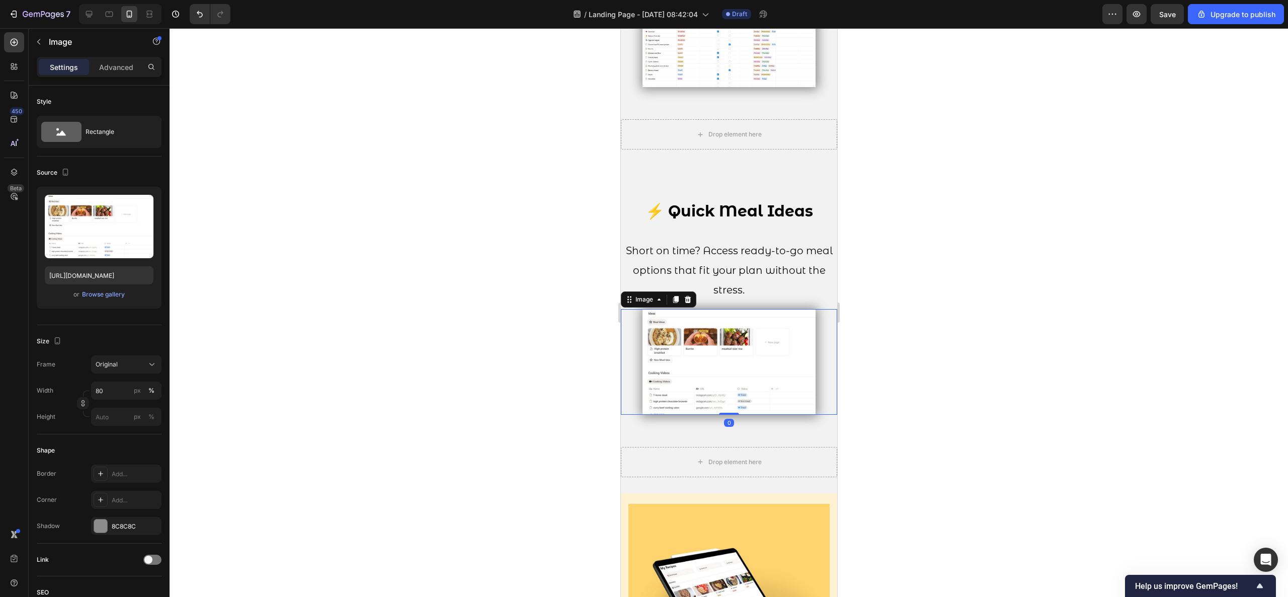
click at [880, 296] on div at bounding box center [729, 312] width 1118 height 569
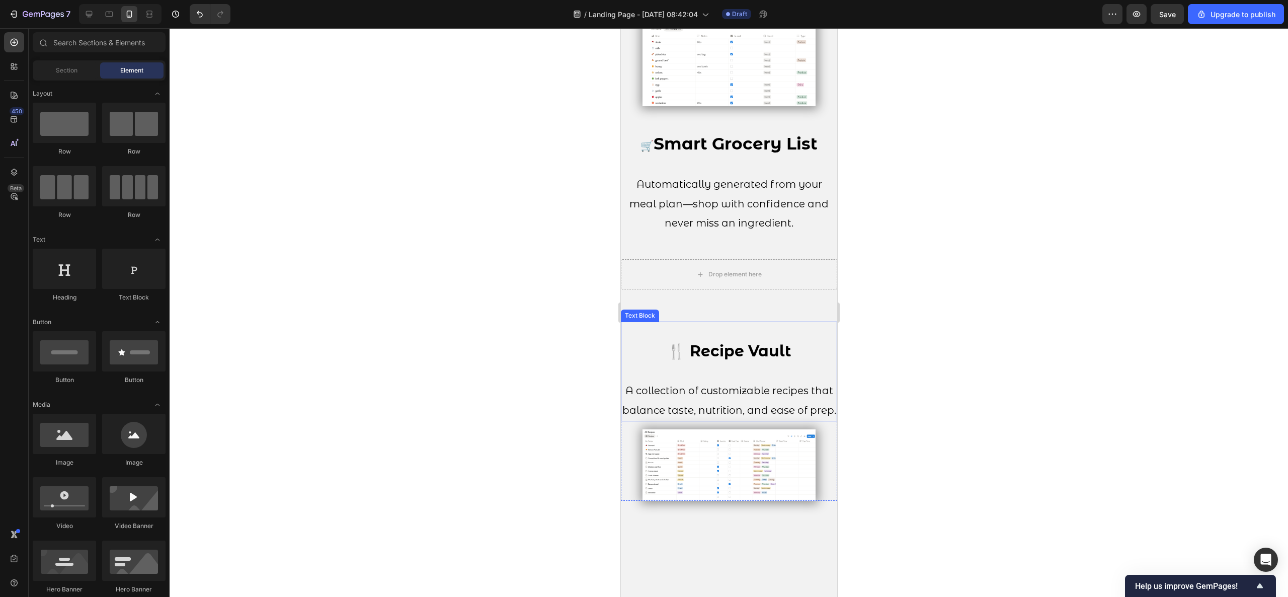
scroll to position [1193, 0]
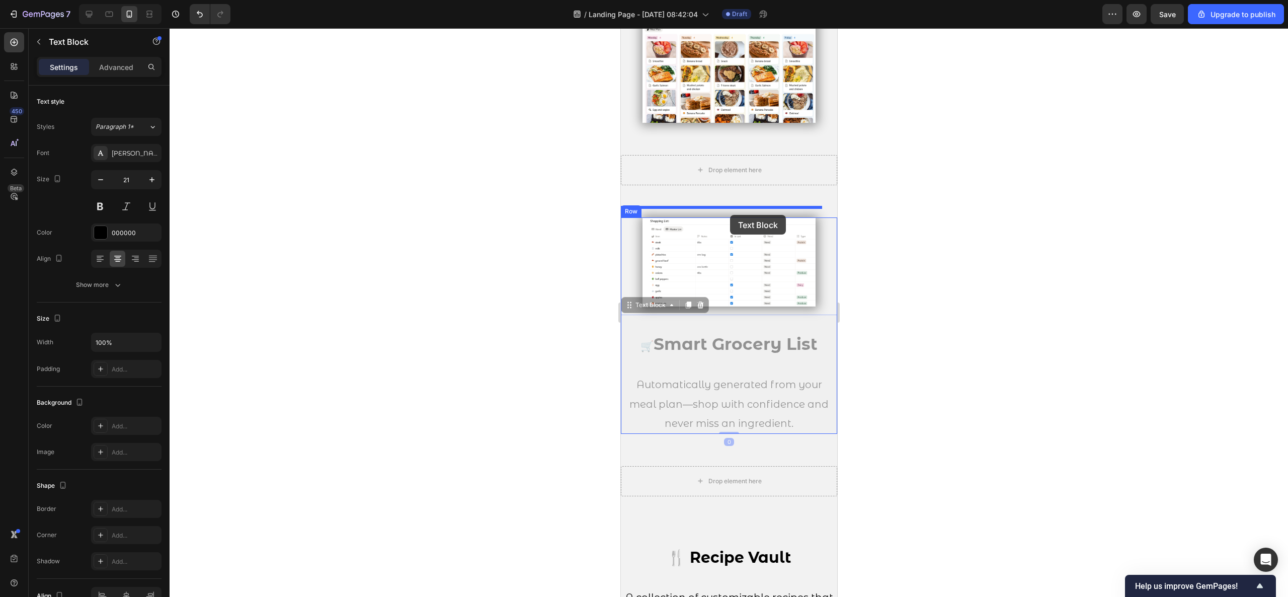
drag, startPoint x: 734, startPoint y: 350, endPoint x: 730, endPoint y: 215, distance: 135.4
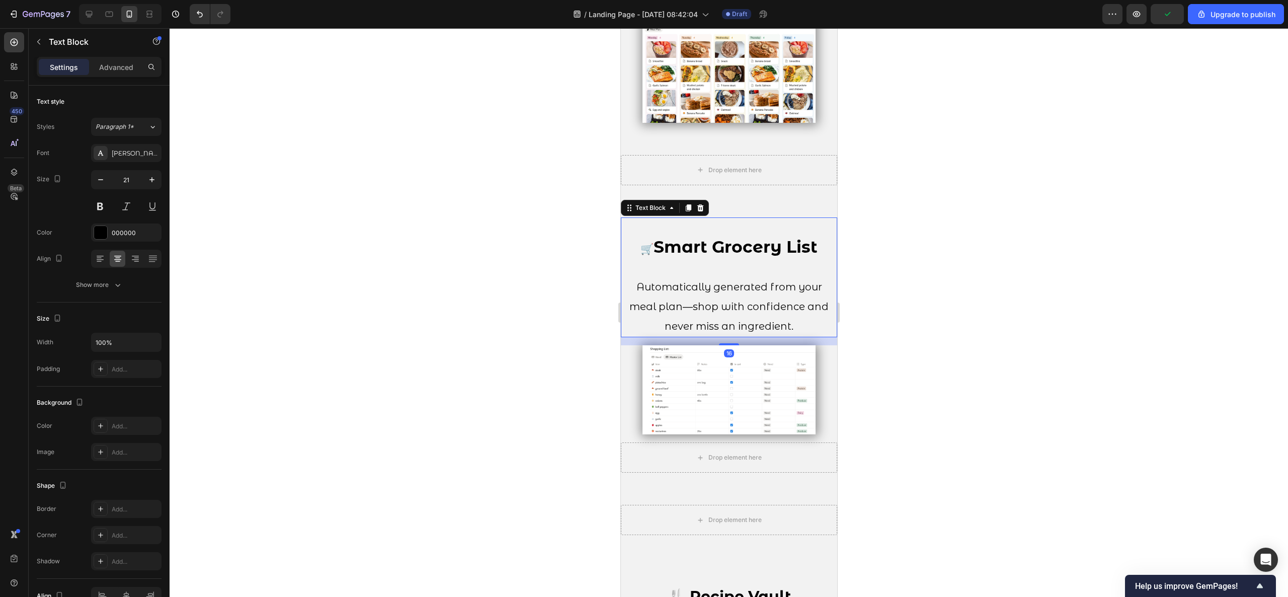
click at [566, 339] on div at bounding box center [729, 312] width 1118 height 569
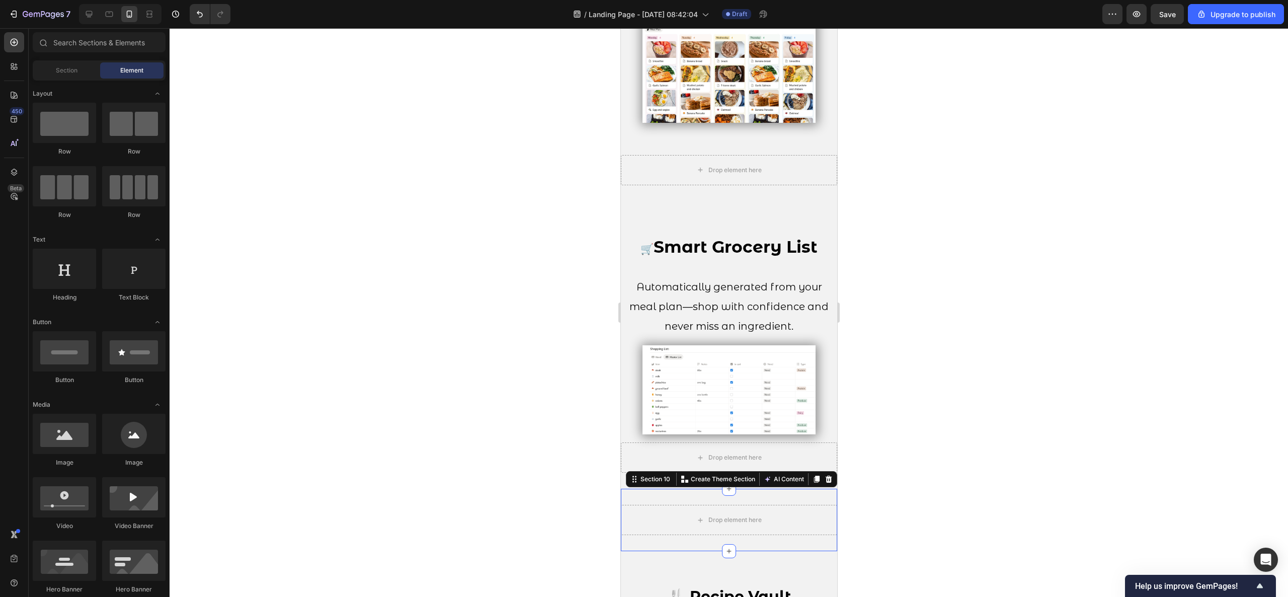
click at [694, 489] on div "Drop element here Section 10 You can create reusable sections Create Theme Sect…" at bounding box center [728, 520] width 216 height 62
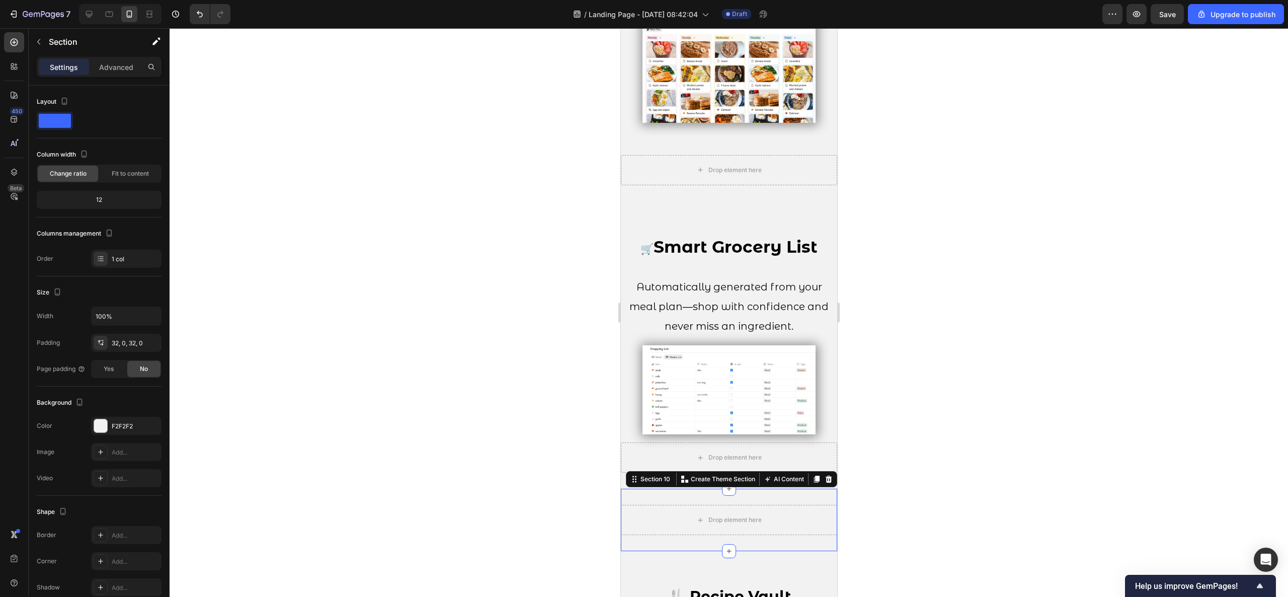
click at [819, 471] on div "Section 10 You can create reusable sections Create Theme Section AI Content Wri…" at bounding box center [730, 479] width 211 height 16
click at [825, 475] on icon at bounding box center [828, 478] width 7 height 7
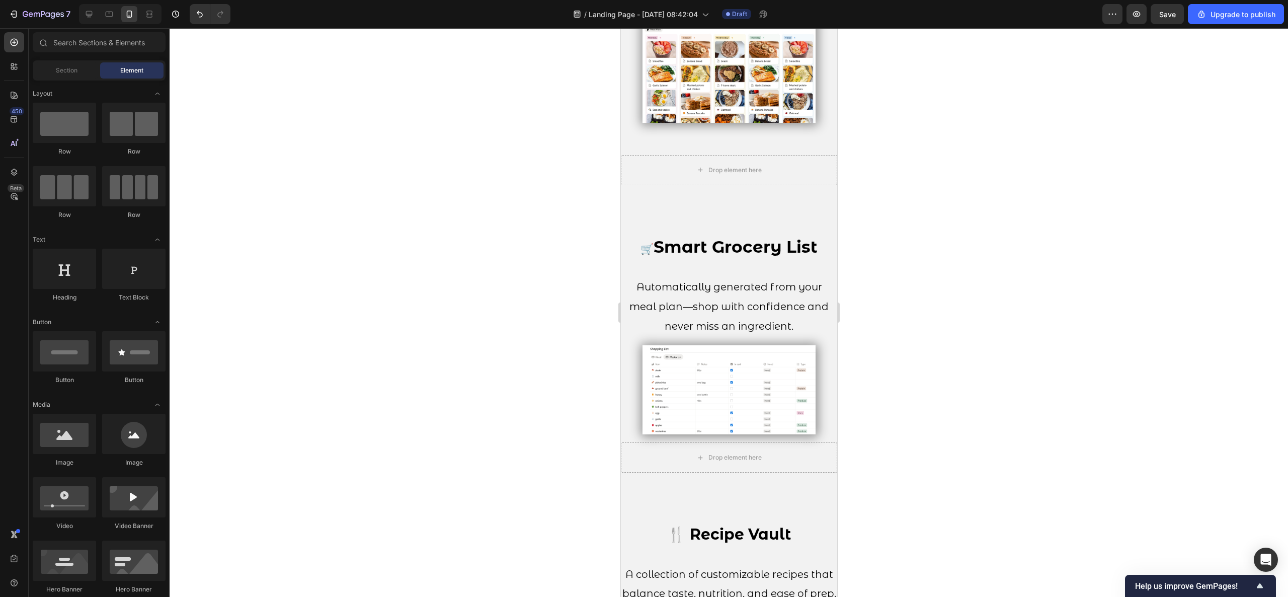
click at [880, 422] on div at bounding box center [729, 312] width 1118 height 569
click at [94, 13] on icon at bounding box center [89, 14] width 10 height 10
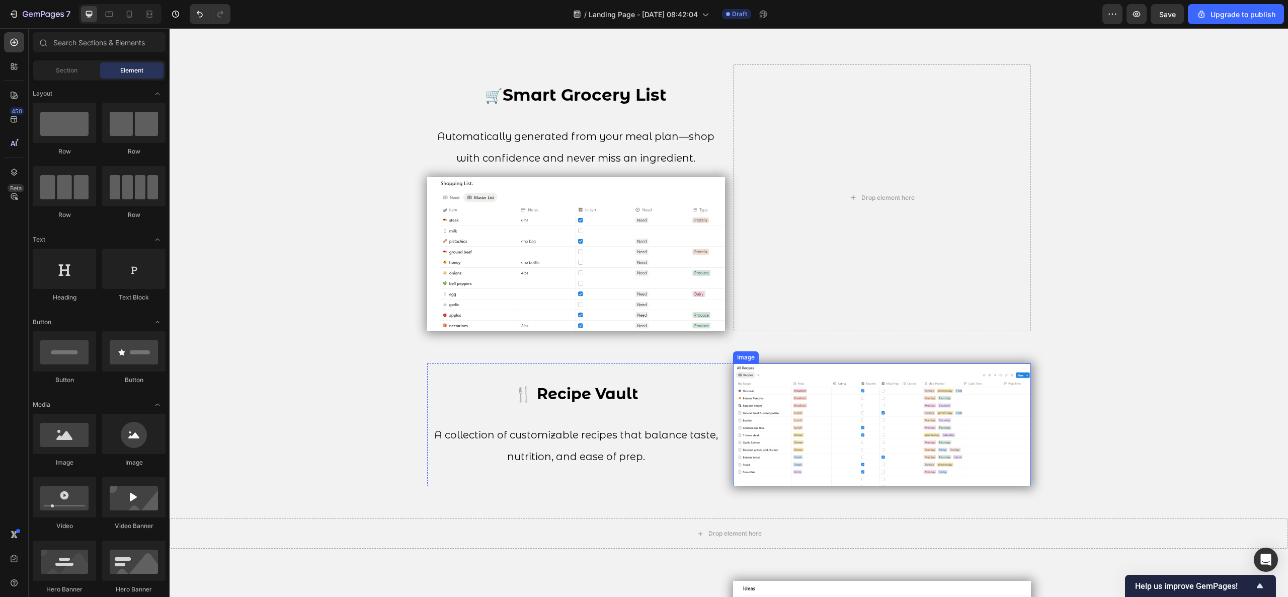
scroll to position [1274, 0]
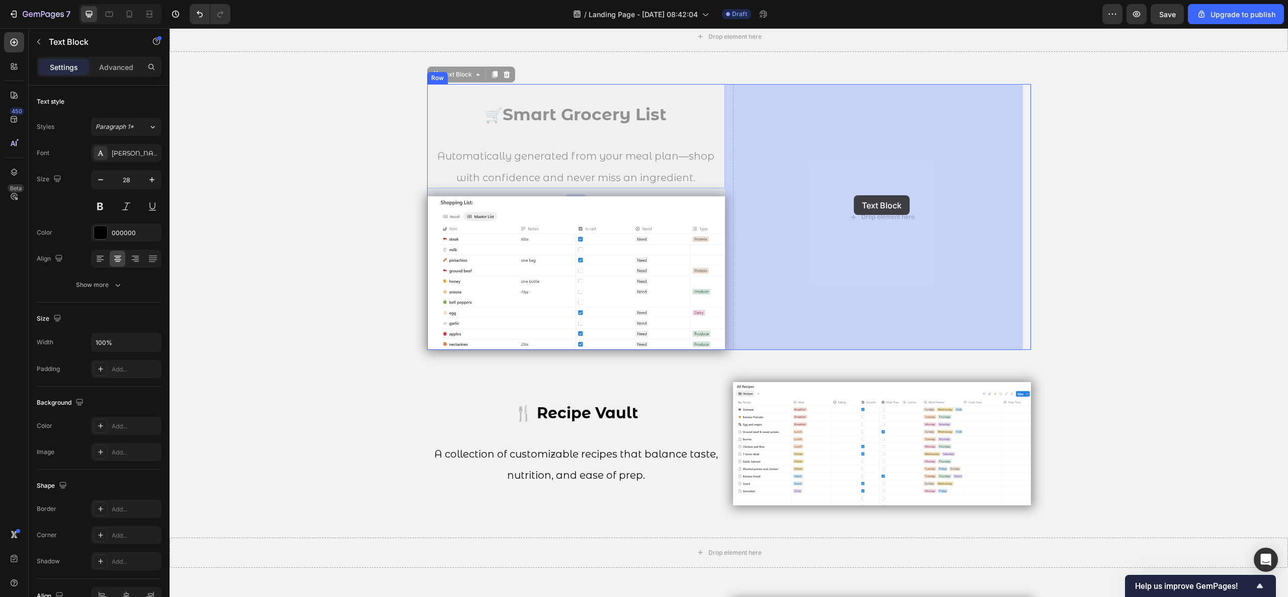
drag, startPoint x: 577, startPoint y: 113, endPoint x: 854, endPoint y: 195, distance: 289.2
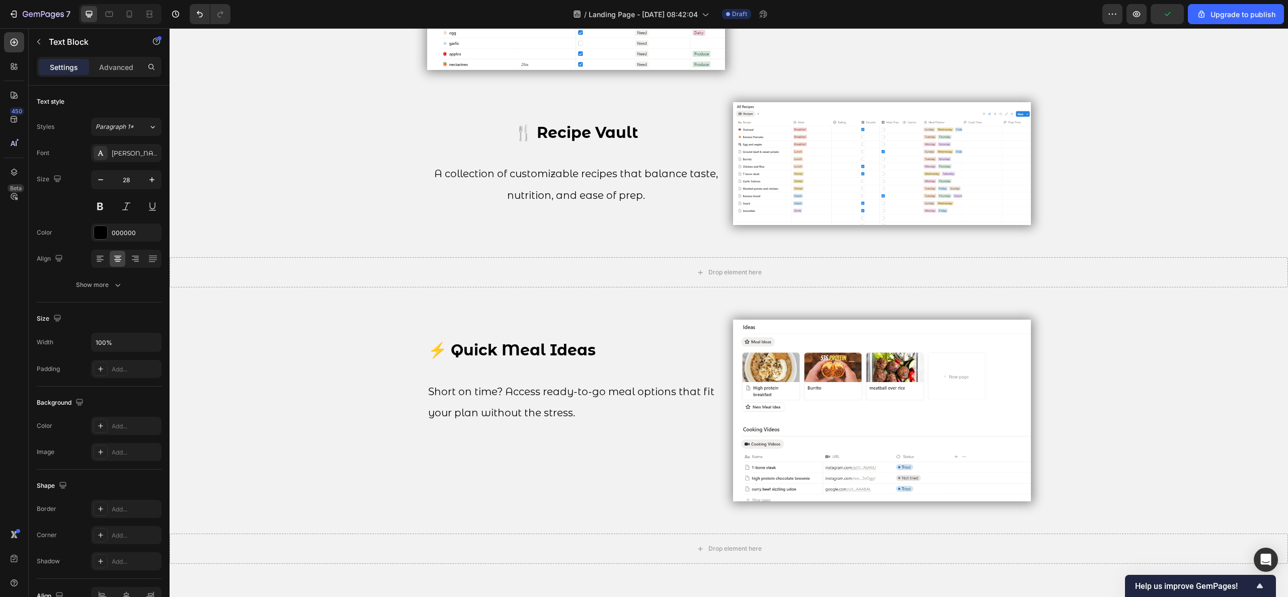
scroll to position [1476, 0]
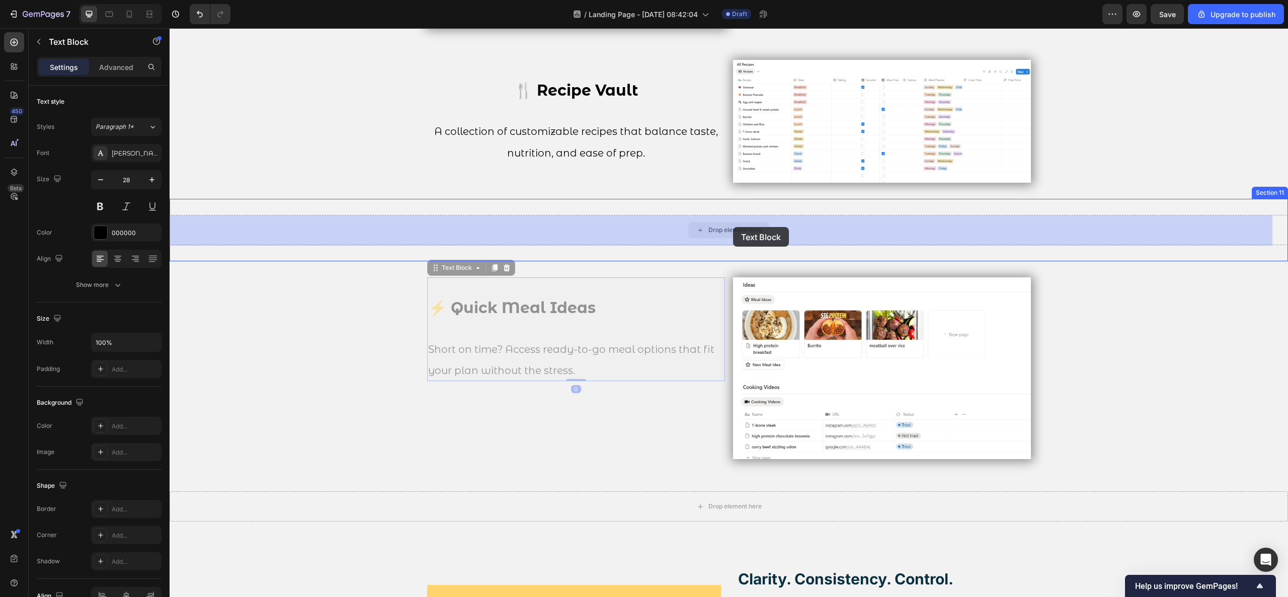
drag, startPoint x: 606, startPoint y: 304, endPoint x: 734, endPoint y: 226, distance: 149.0
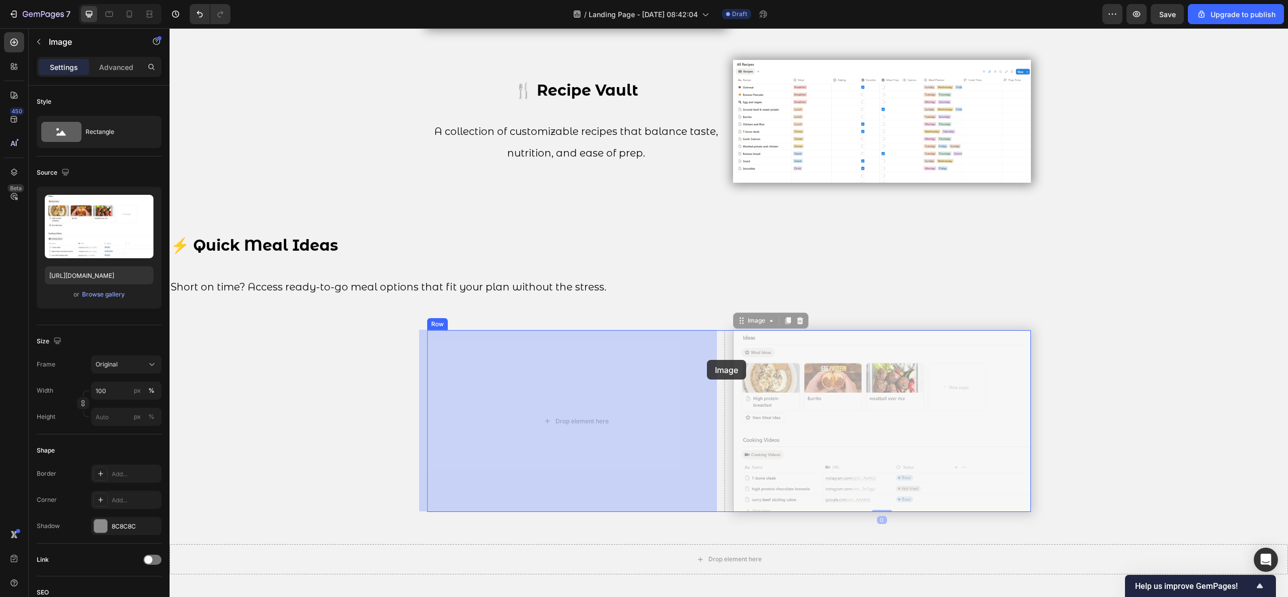
drag, startPoint x: 822, startPoint y: 347, endPoint x: 646, endPoint y: 365, distance: 177.0
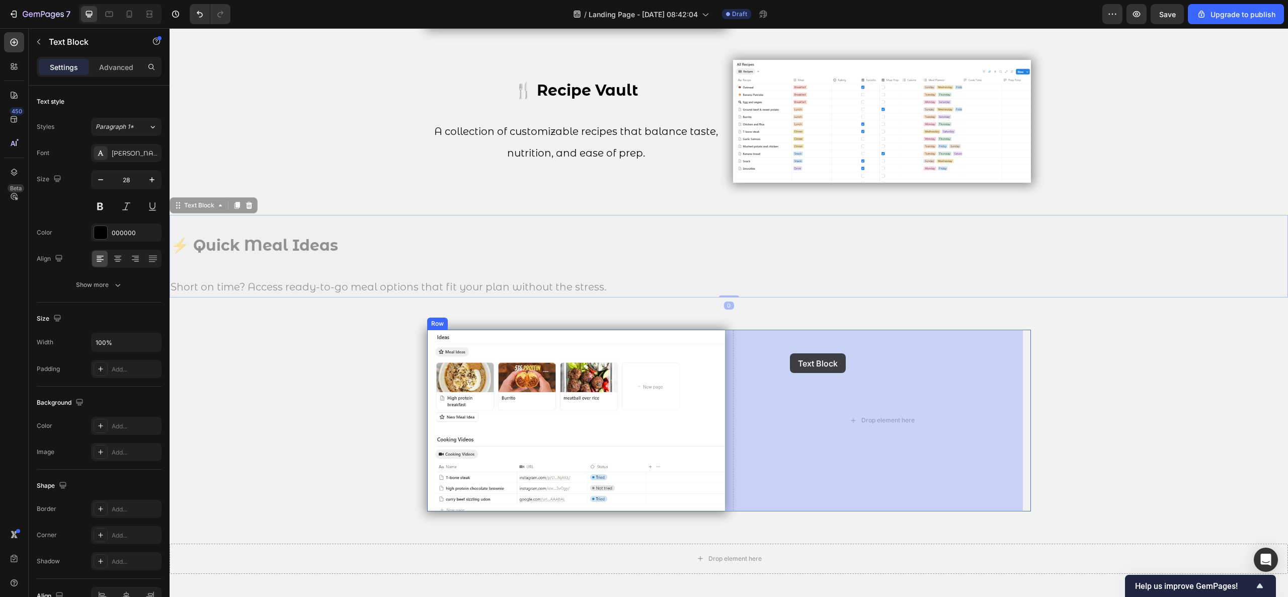
drag, startPoint x: 555, startPoint y: 276, endPoint x: 791, endPoint y: 353, distance: 247.9
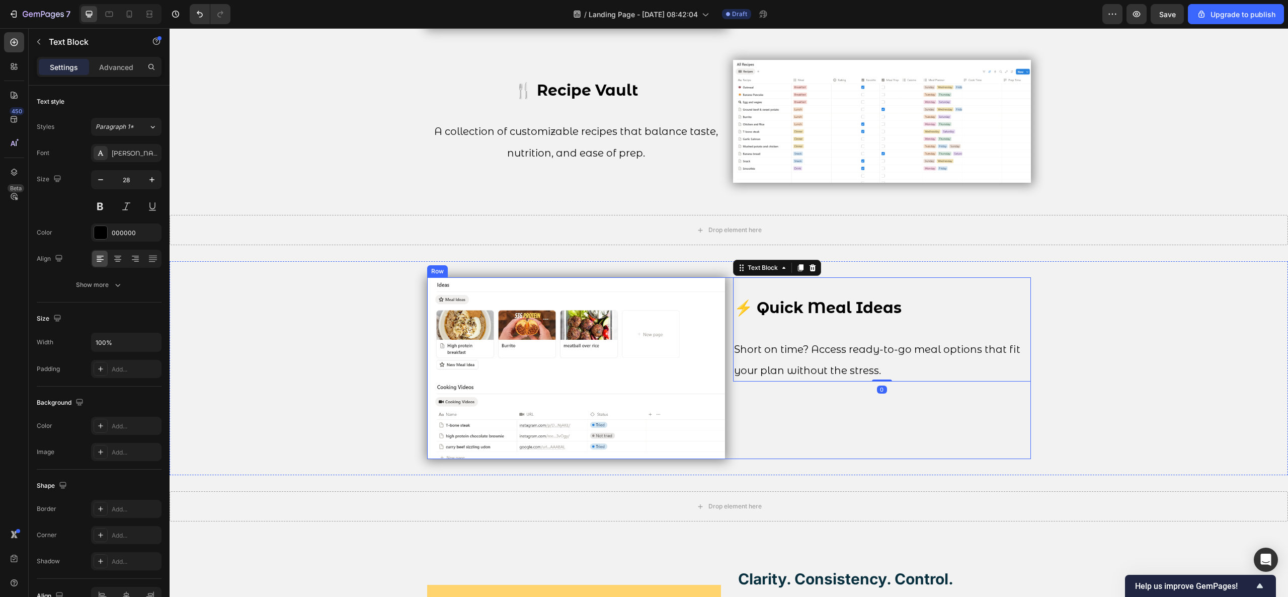
click at [977, 420] on div "⚡ Quick Meal Ideas Short on time? Access ready-to-go meal options that fit your…" at bounding box center [882, 368] width 298 height 182
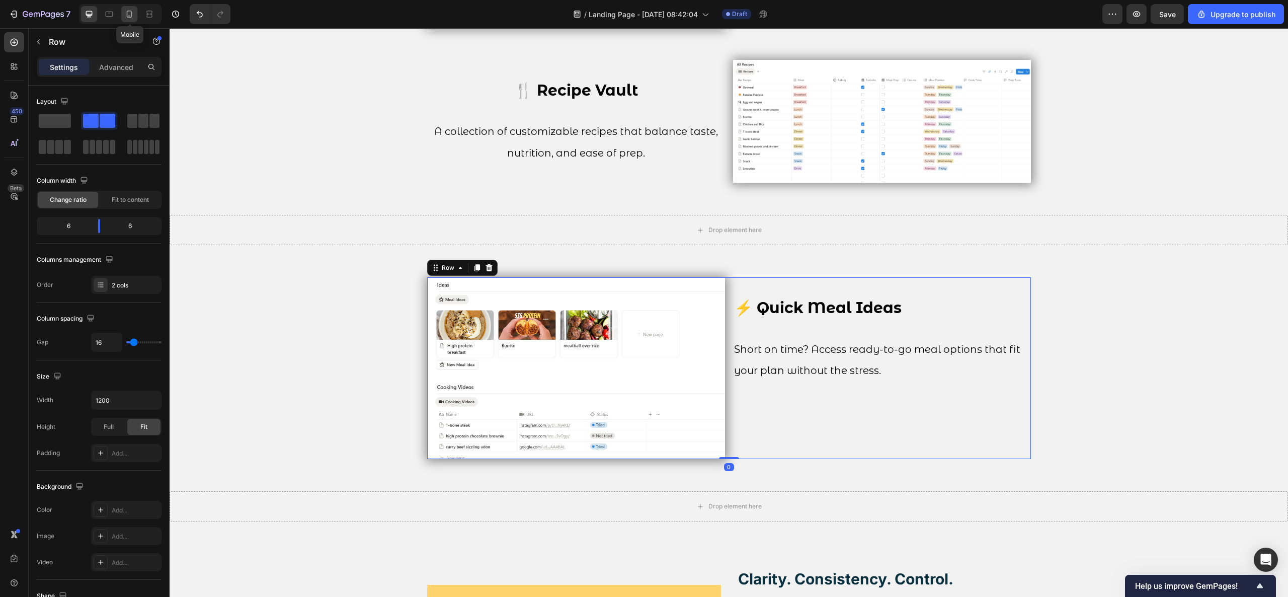
click at [123, 17] on div at bounding box center [129, 14] width 16 height 16
type input "100%"
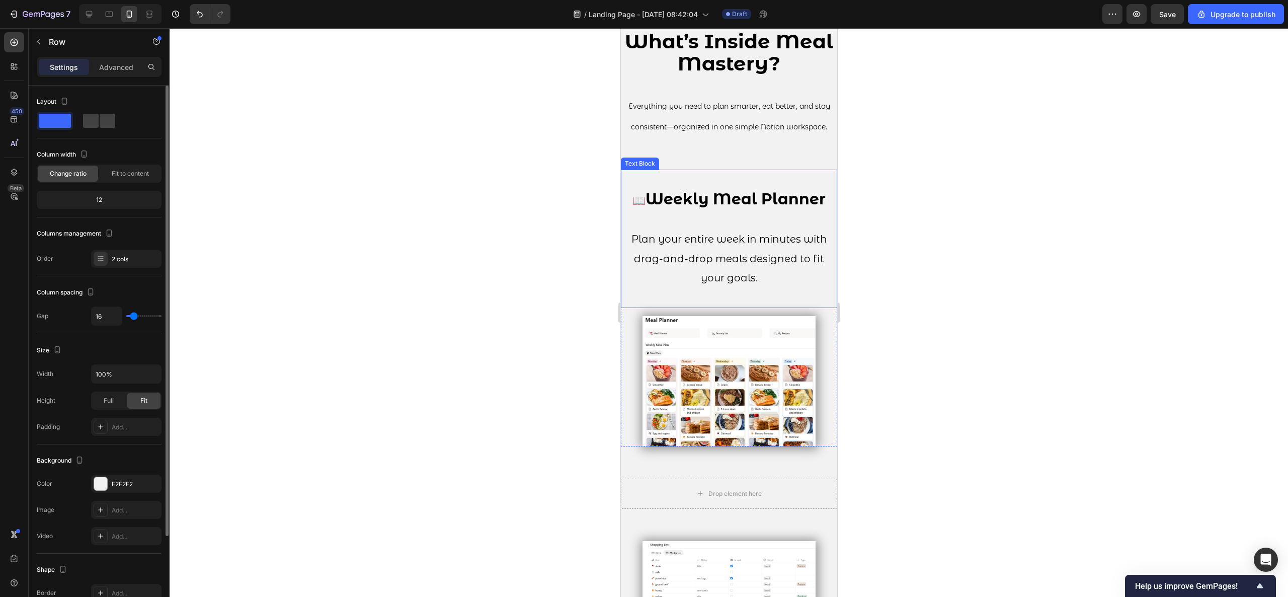
scroll to position [107, 0]
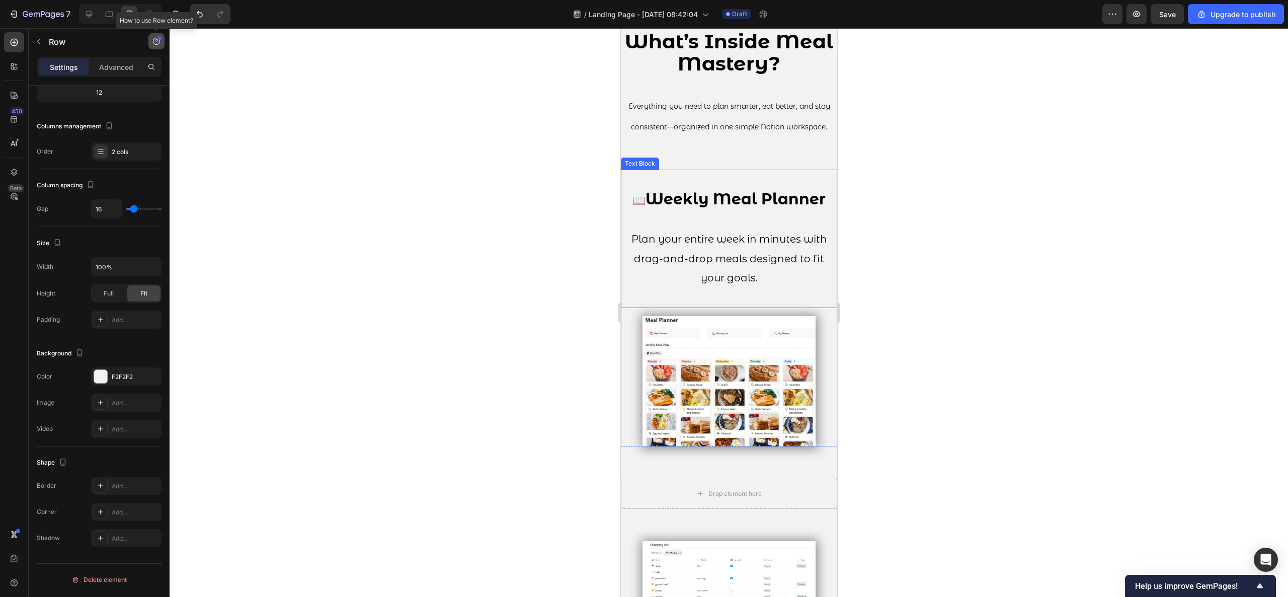
click at [155, 42] on icon "button" at bounding box center [156, 41] width 8 height 8
click at [137, 61] on button "Help center" at bounding box center [118, 64] width 83 height 18
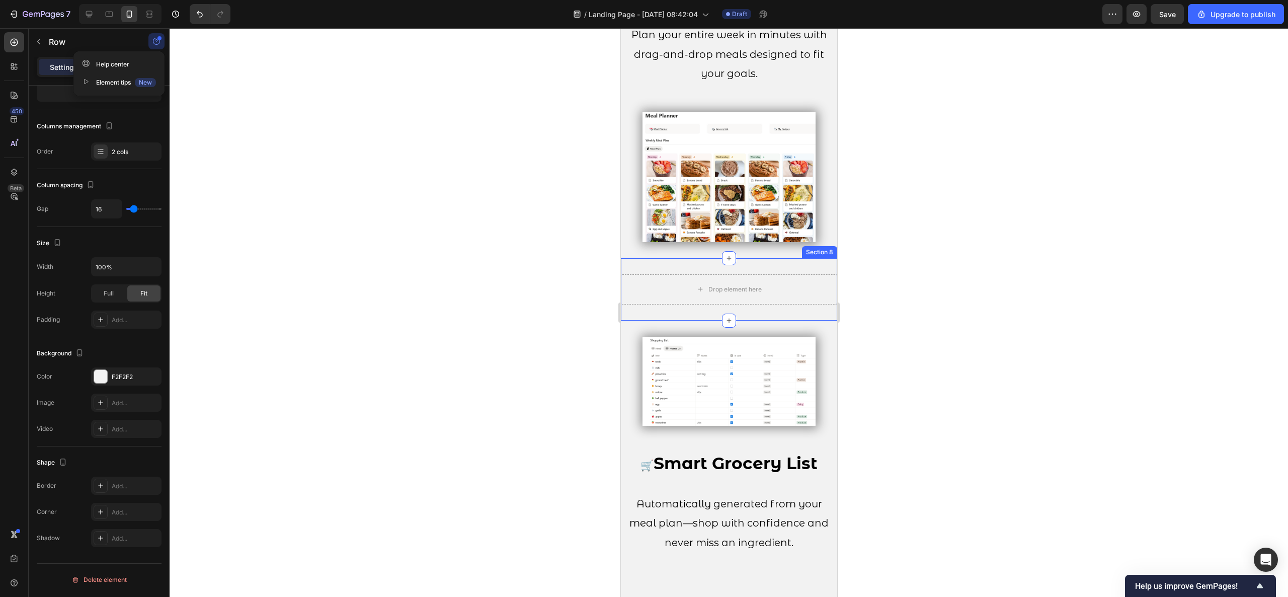
scroll to position [1212, 0]
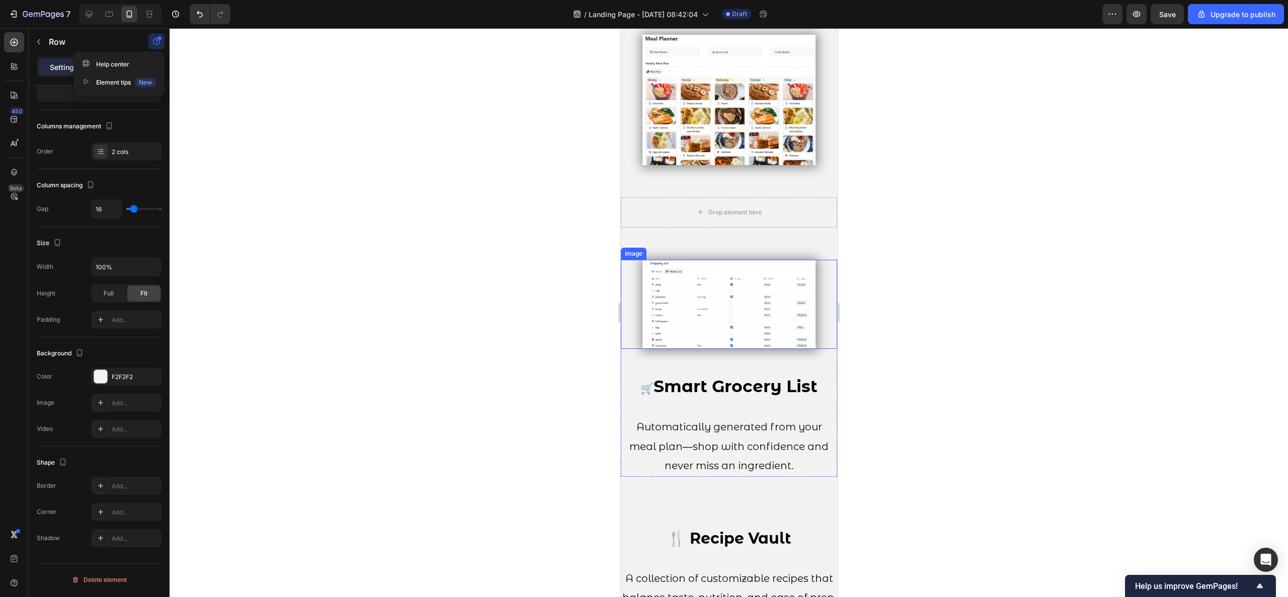
click at [744, 285] on img at bounding box center [728, 305] width 173 height 90
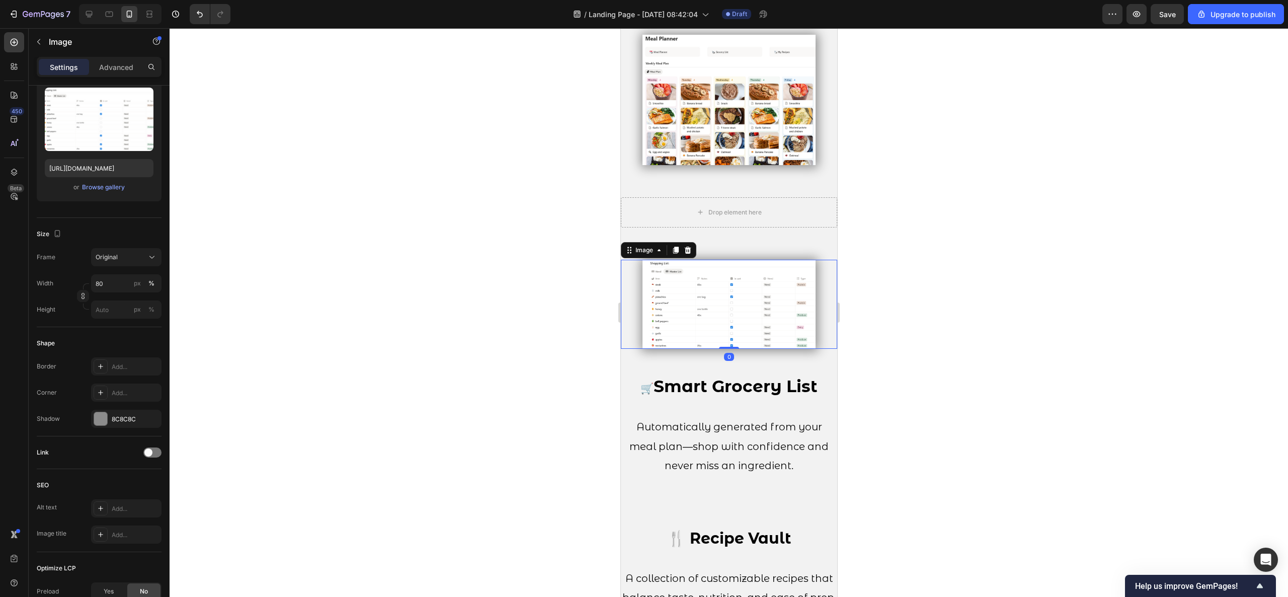
scroll to position [0, 0]
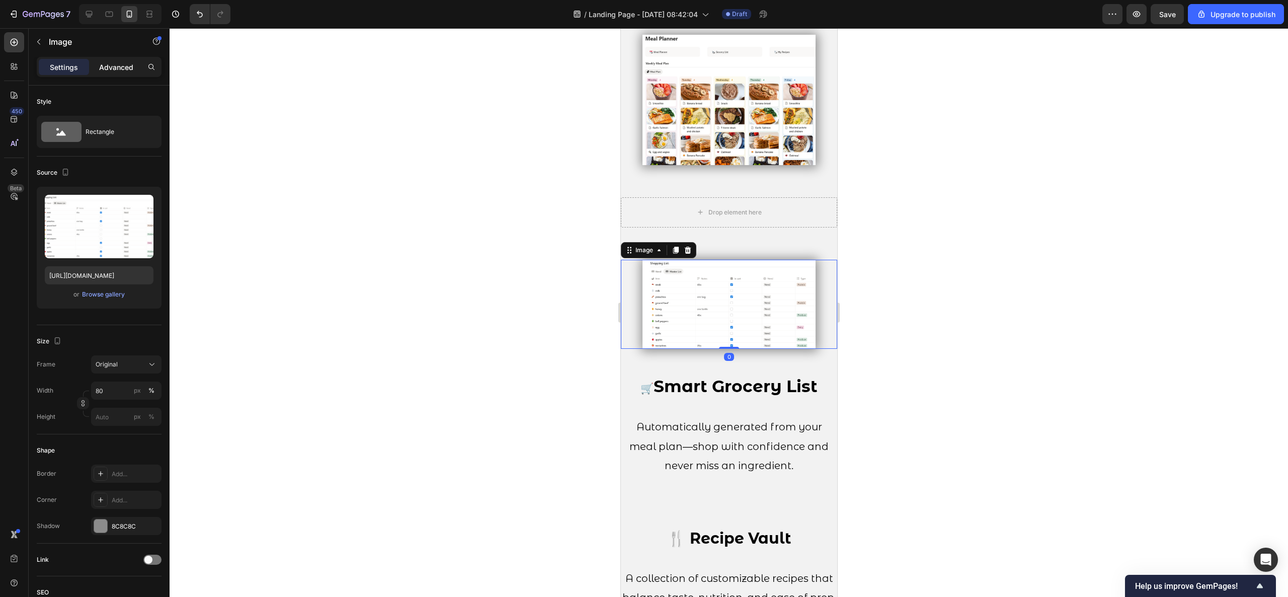
click at [113, 59] on div "Advanced" at bounding box center [116, 67] width 50 height 16
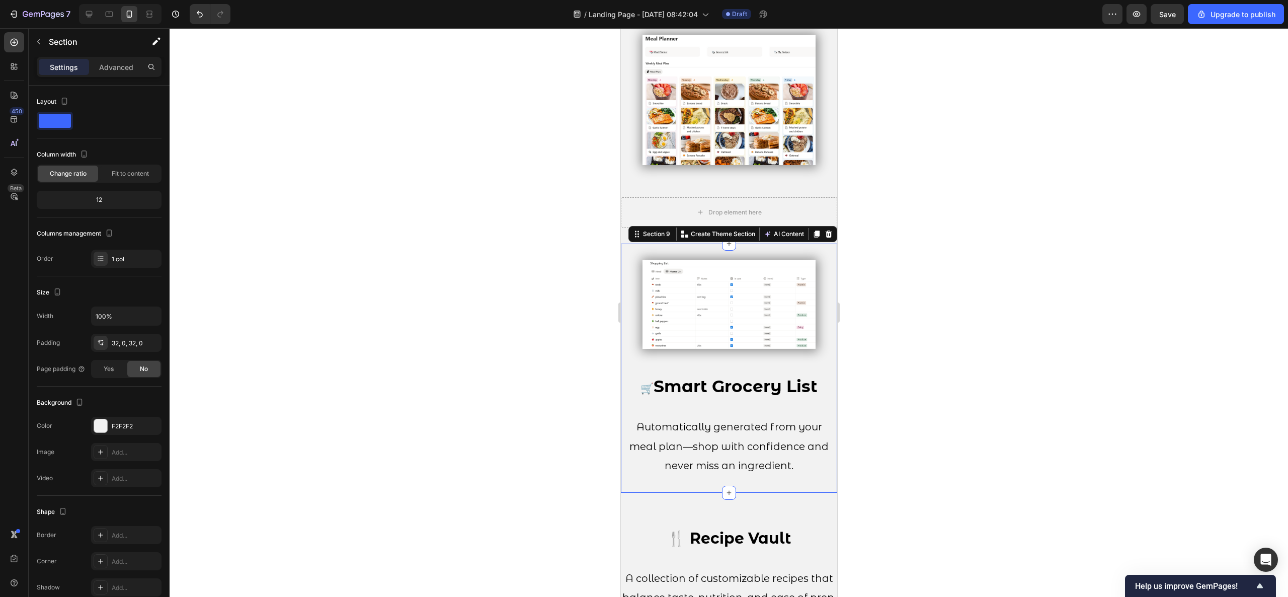
click at [710, 244] on div "Image 🛒 Smart Grocery List Automatically generated from your meal plan—shop wit…" at bounding box center [728, 368] width 216 height 249
click at [101, 62] on p "Advanced" at bounding box center [116, 67] width 34 height 11
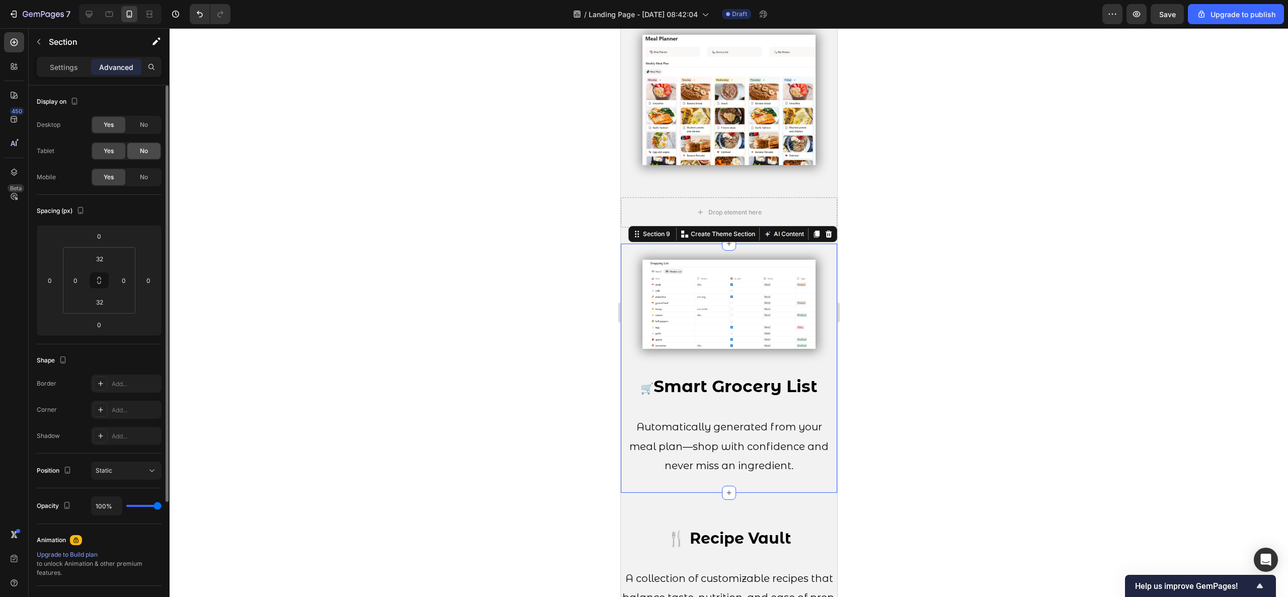
click at [136, 146] on div "No" at bounding box center [143, 151] width 33 height 16
click at [146, 130] on div "No" at bounding box center [143, 125] width 33 height 16
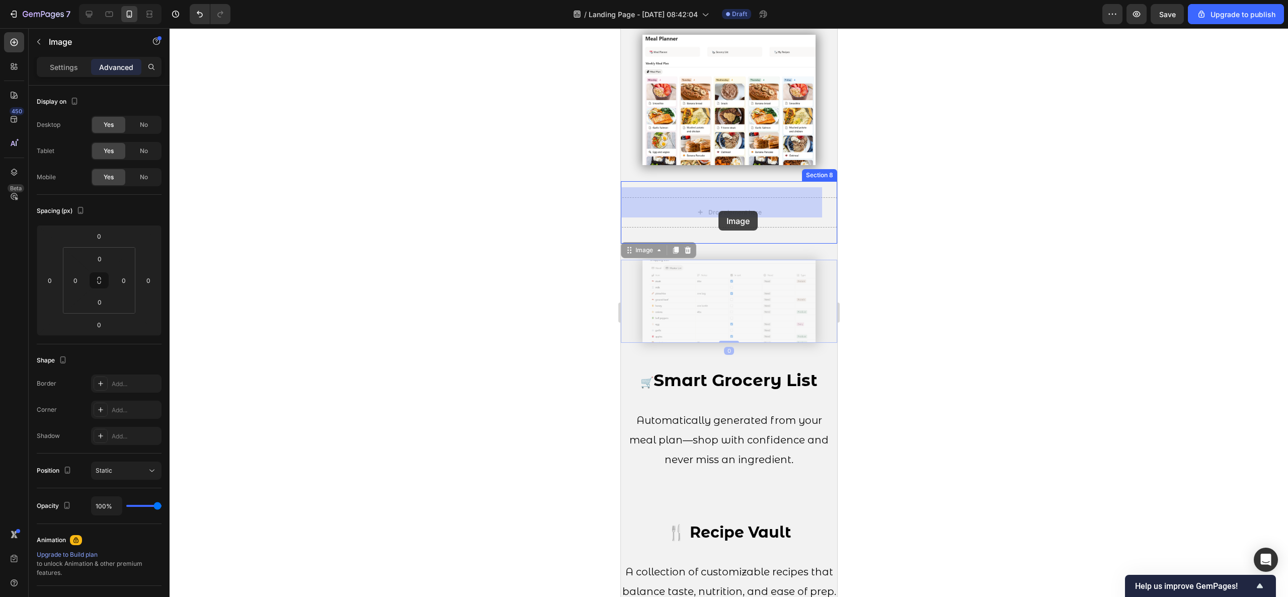
drag, startPoint x: 705, startPoint y: 292, endPoint x: 718, endPoint y: 211, distance: 82.0
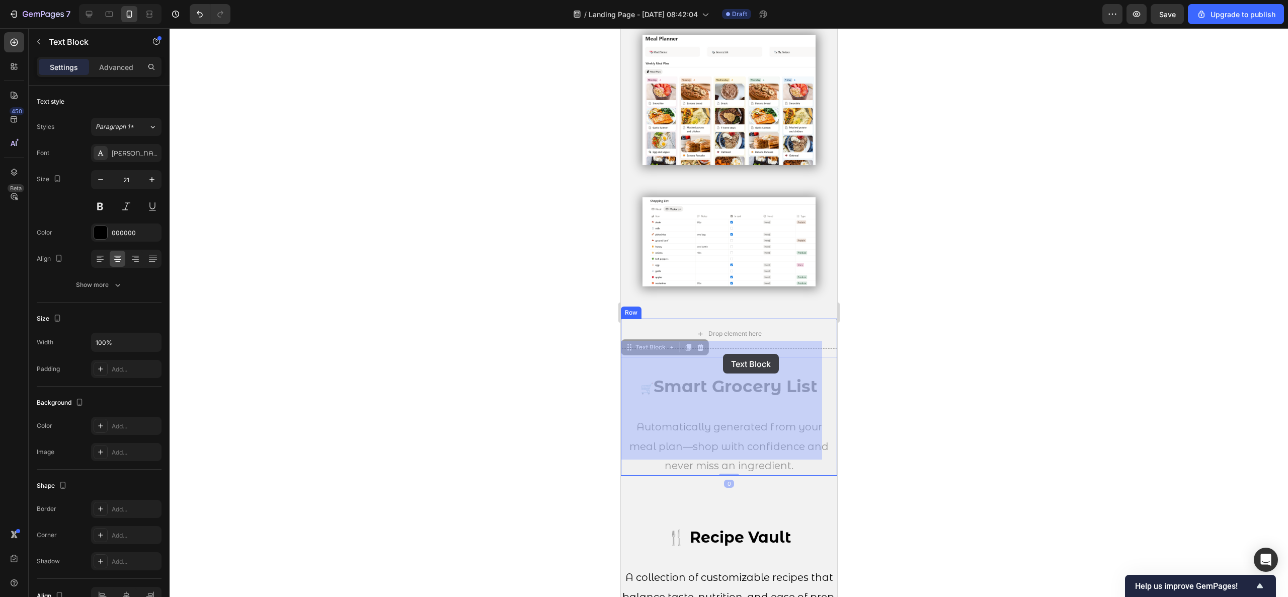
drag, startPoint x: 720, startPoint y: 389, endPoint x: 722, endPoint y: 368, distance: 21.2
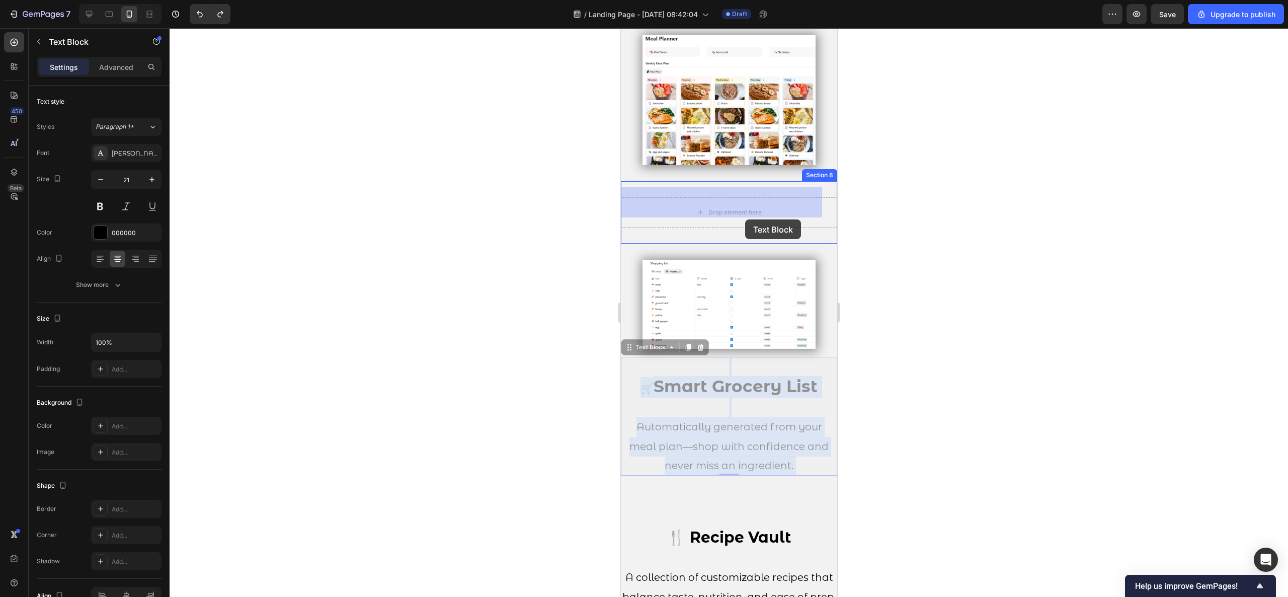
drag, startPoint x: 727, startPoint y: 377, endPoint x: 745, endPoint y: 219, distance: 159.0
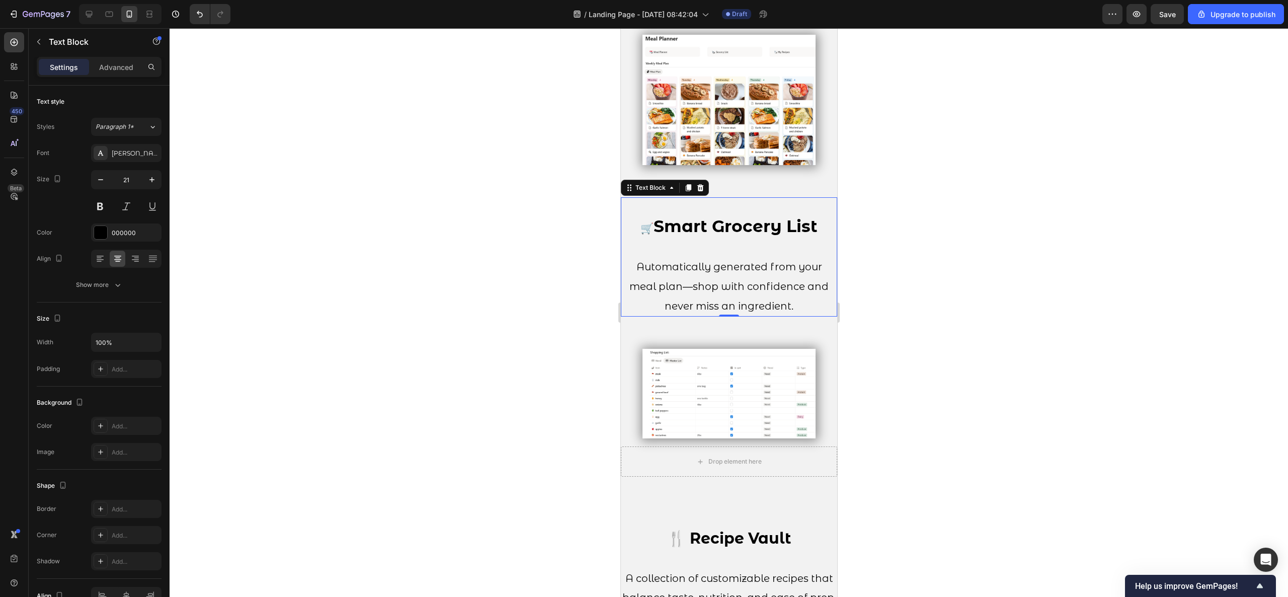
click at [864, 320] on div at bounding box center [729, 312] width 1118 height 569
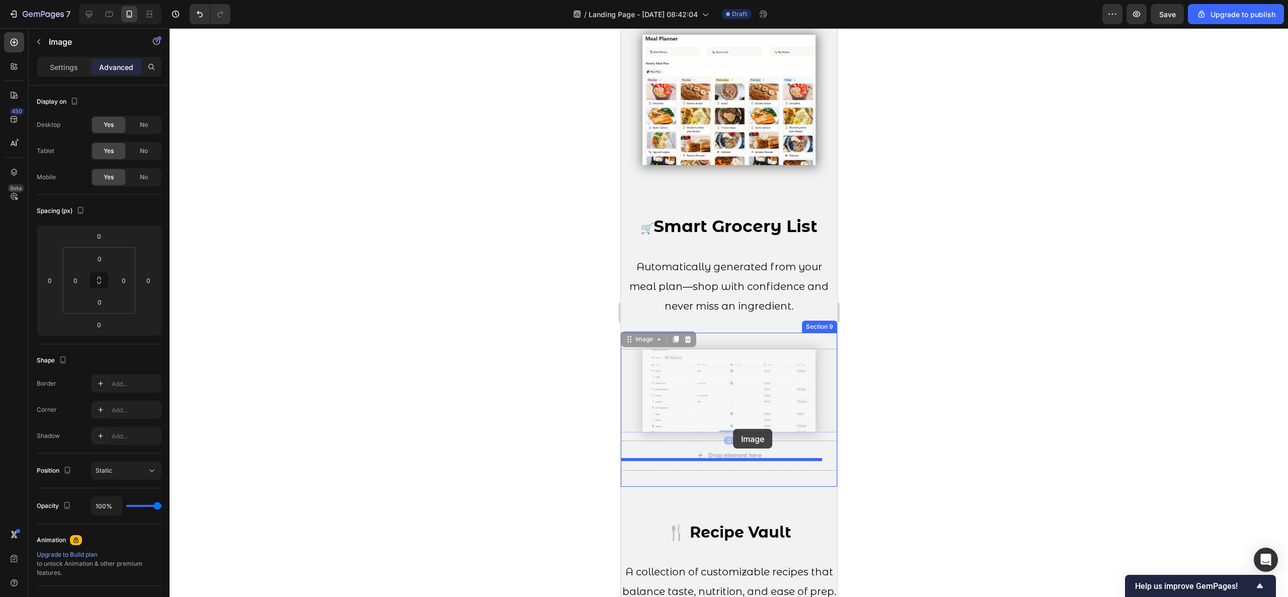
drag, startPoint x: 732, startPoint y: 396, endPoint x: 733, endPoint y: 429, distance: 32.2
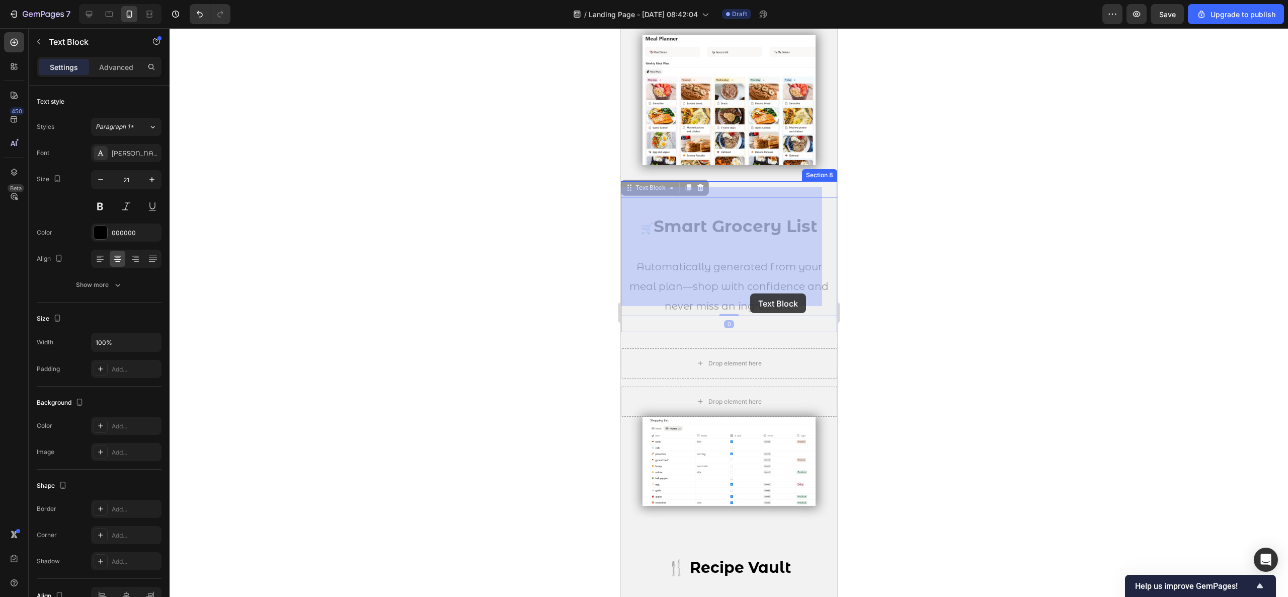
drag, startPoint x: 740, startPoint y: 280, endPoint x: 750, endPoint y: 293, distance: 16.6
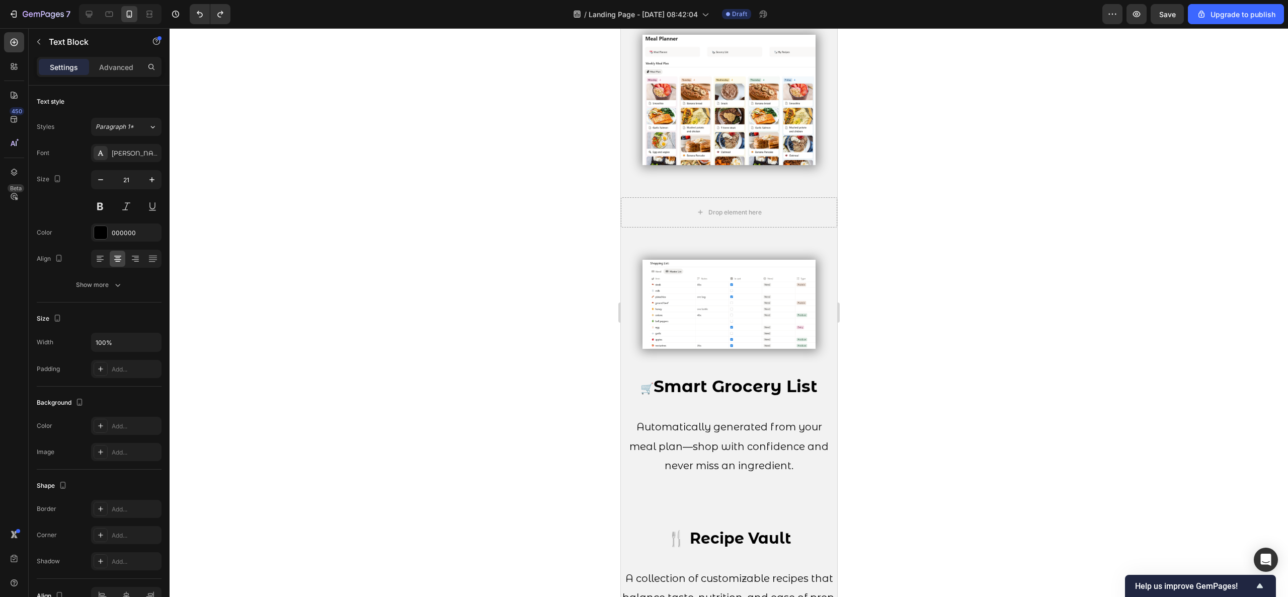
click at [740, 426] on span "Automatically generated from your meal plan—shop with confidence and never miss…" at bounding box center [728, 446] width 199 height 51
click at [713, 420] on p "Automatically generated from your meal plan—shop with confidence and never miss…" at bounding box center [728, 436] width 214 height 77
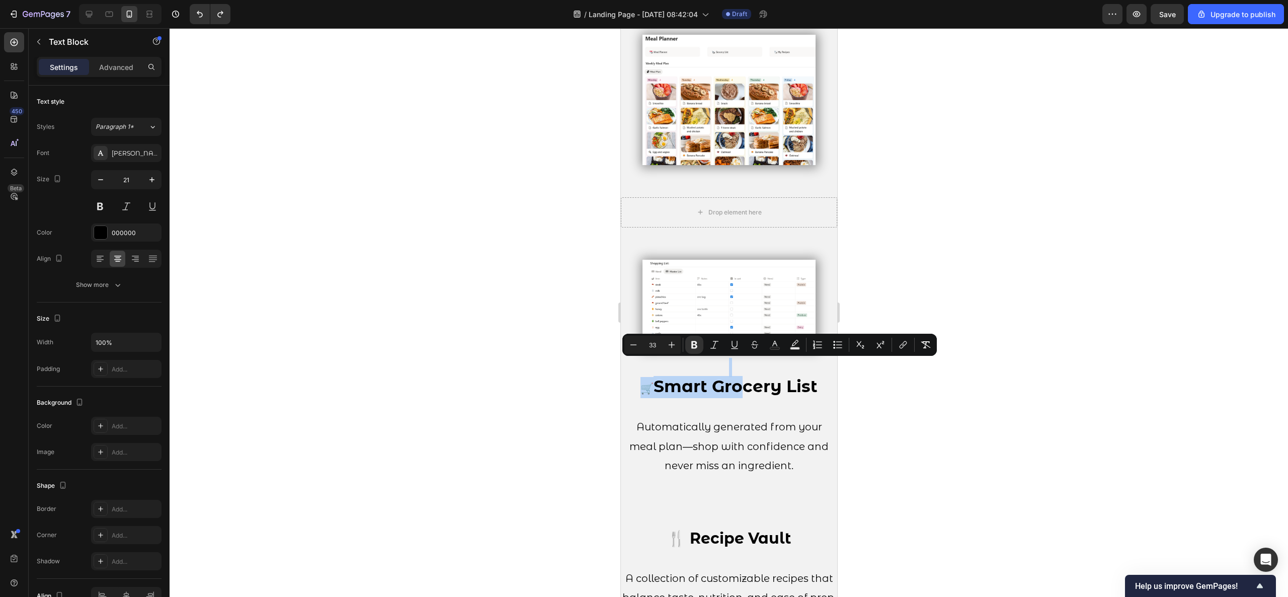
drag, startPoint x: 731, startPoint y: 370, endPoint x: 1379, endPoint y: 370, distance: 648.5
click at [758, 357] on div "🛒 Smart Grocery List Automatically generated from your meal plan—shop with conf…" at bounding box center [728, 417] width 216 height 120
click at [882, 450] on div at bounding box center [729, 312] width 1118 height 569
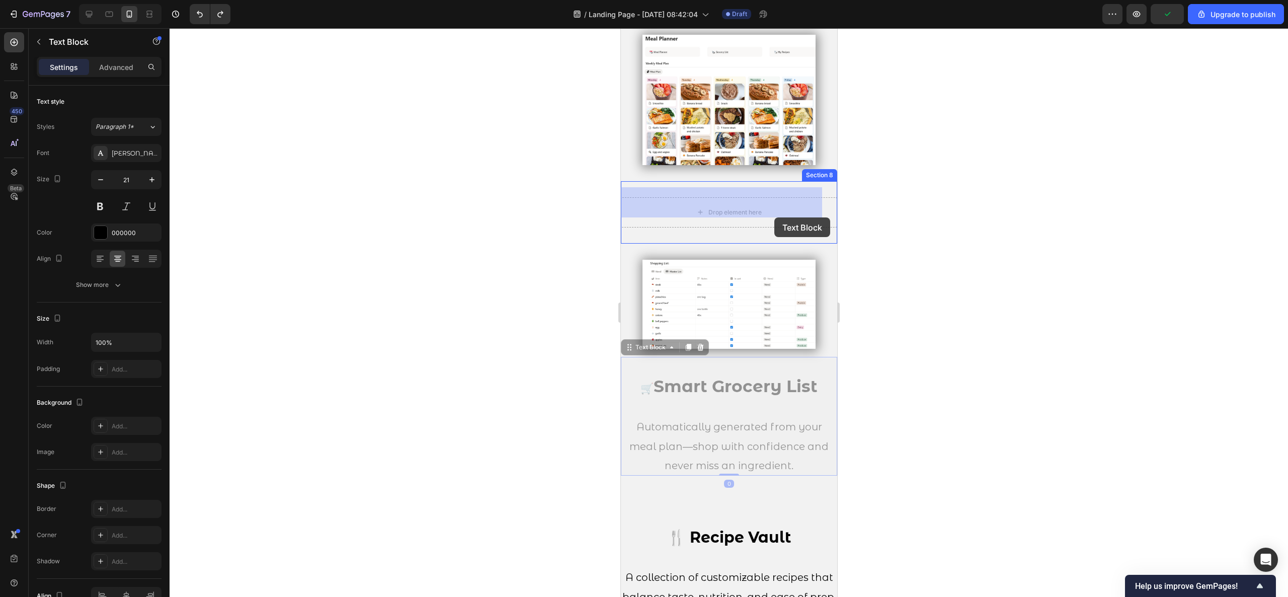
drag, startPoint x: 731, startPoint y: 392, endPoint x: 774, endPoint y: 217, distance: 179.9
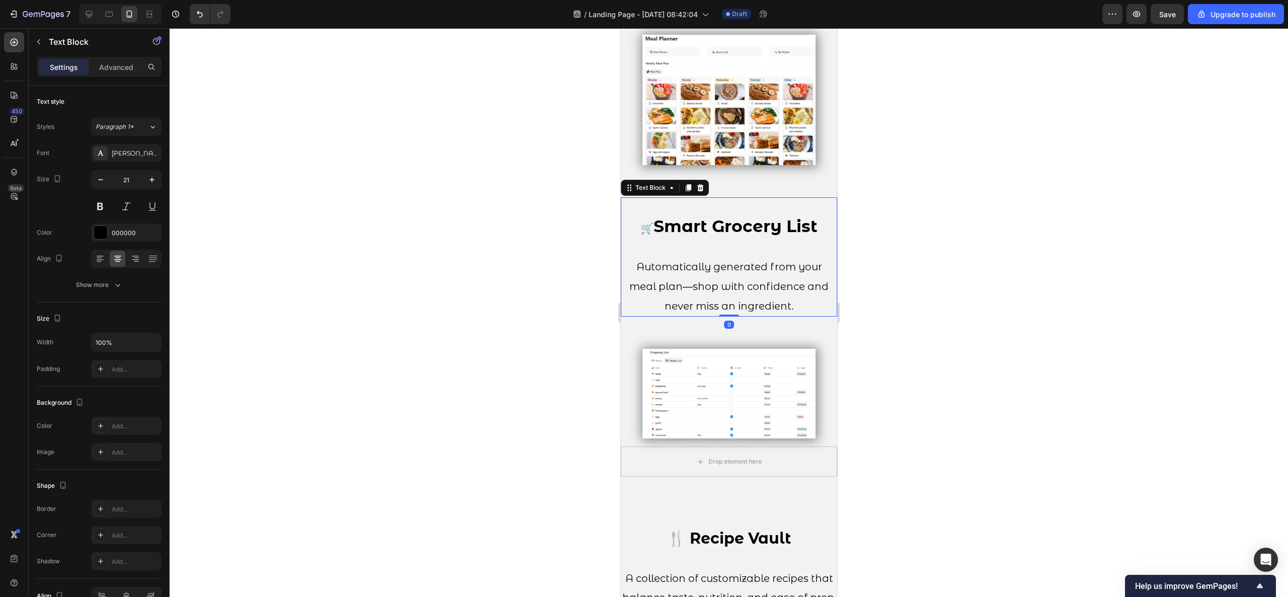
click at [932, 287] on div at bounding box center [729, 312] width 1118 height 569
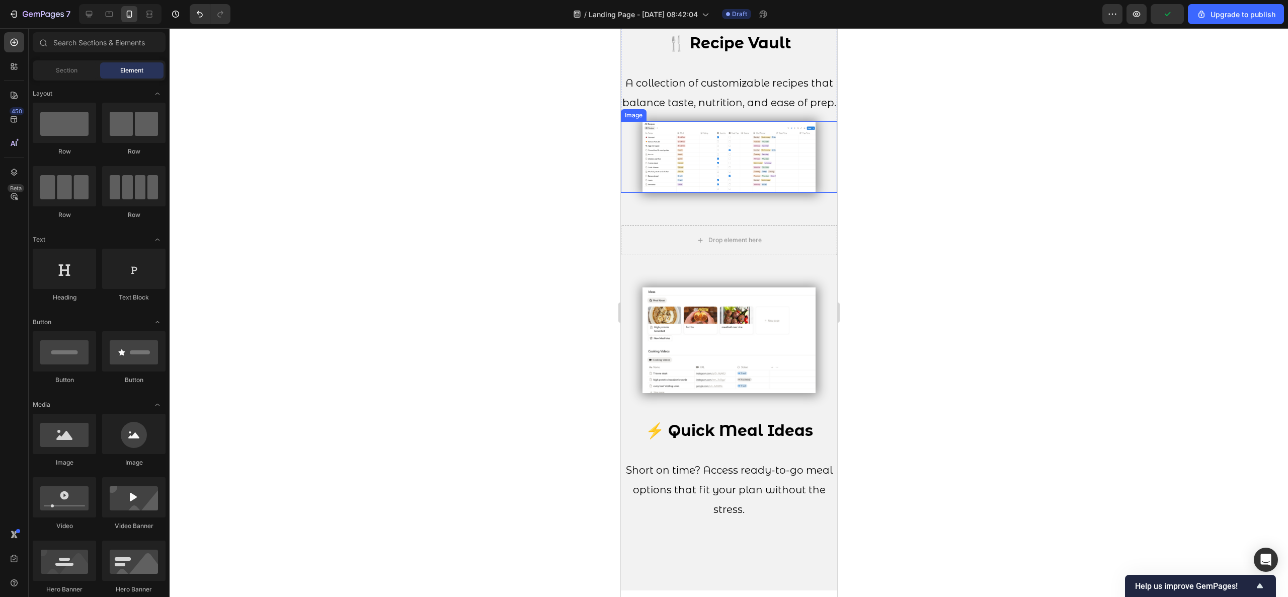
scroll to position [1715, 0]
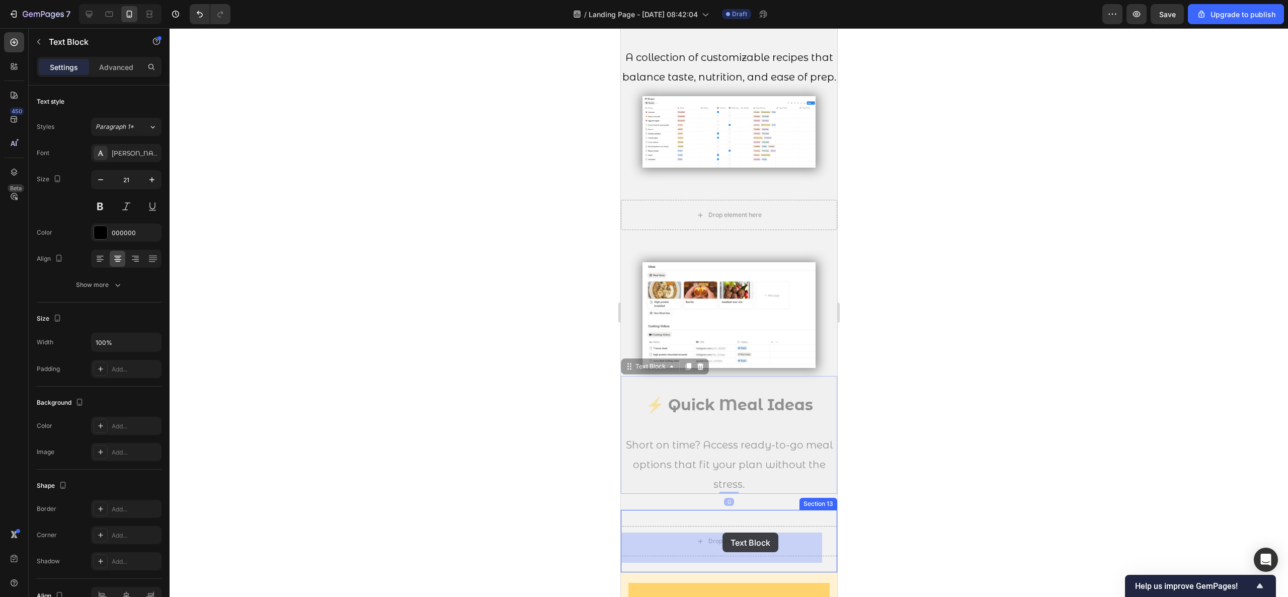
drag, startPoint x: 733, startPoint y: 439, endPoint x: 722, endPoint y: 532, distance: 94.2
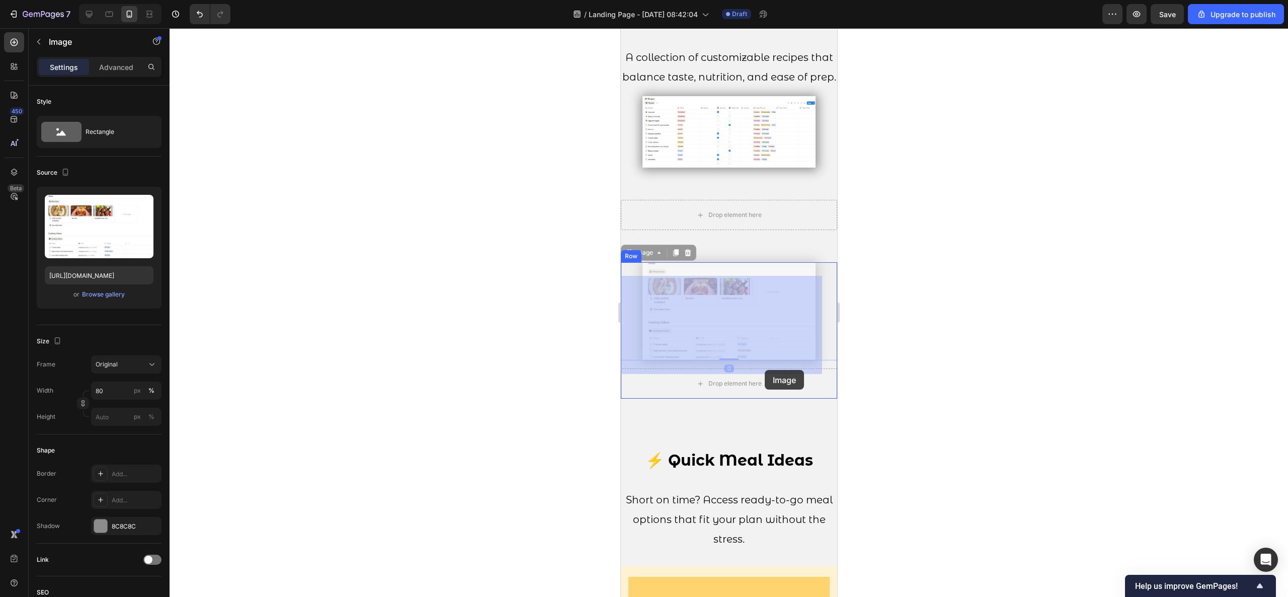
drag, startPoint x: 764, startPoint y: 336, endPoint x: 764, endPoint y: 370, distance: 34.2
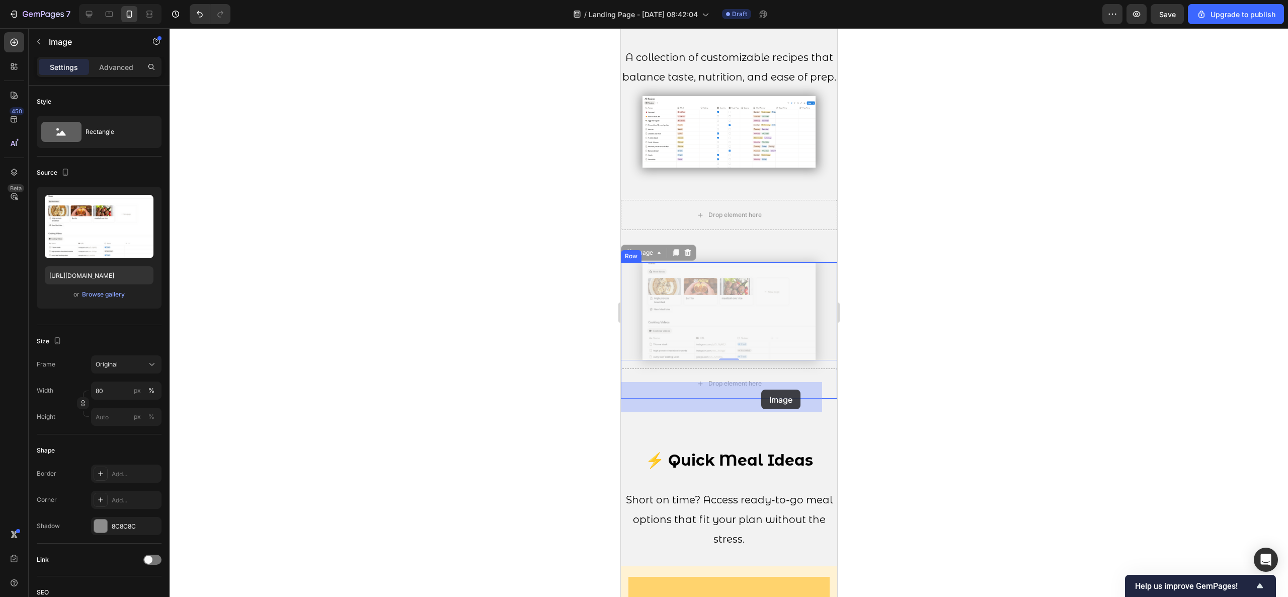
drag, startPoint x: 764, startPoint y: 348, endPoint x: 761, endPoint y: 382, distance: 34.9
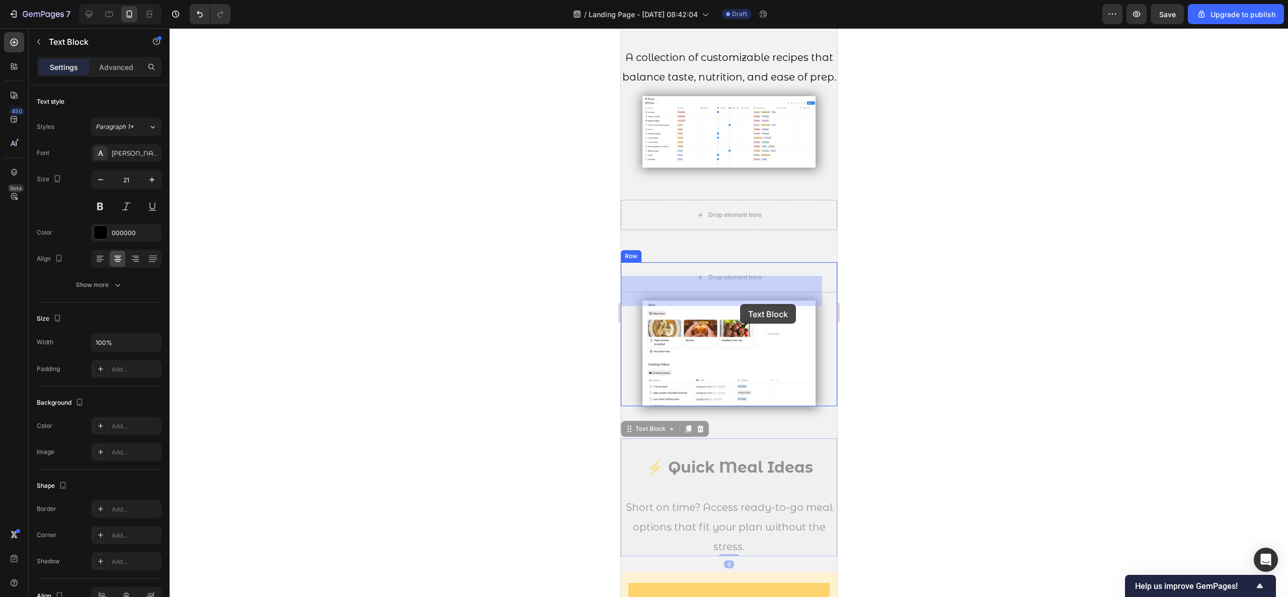
drag, startPoint x: 674, startPoint y: 524, endPoint x: 740, endPoint y: 304, distance: 229.9
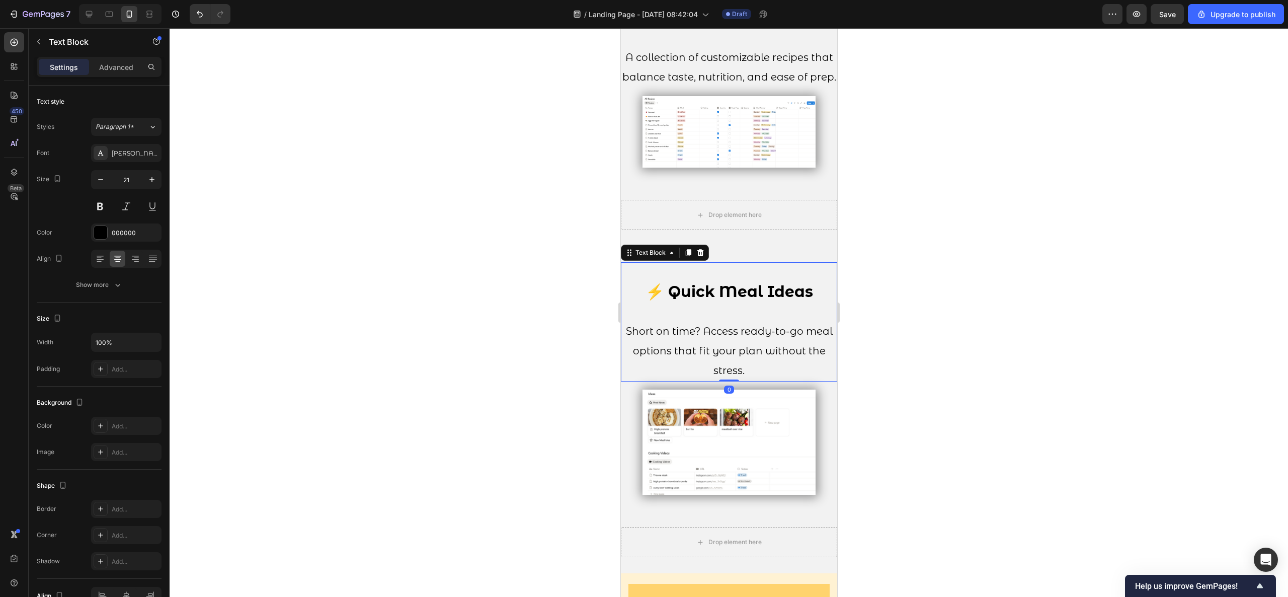
click at [875, 356] on div at bounding box center [729, 312] width 1118 height 569
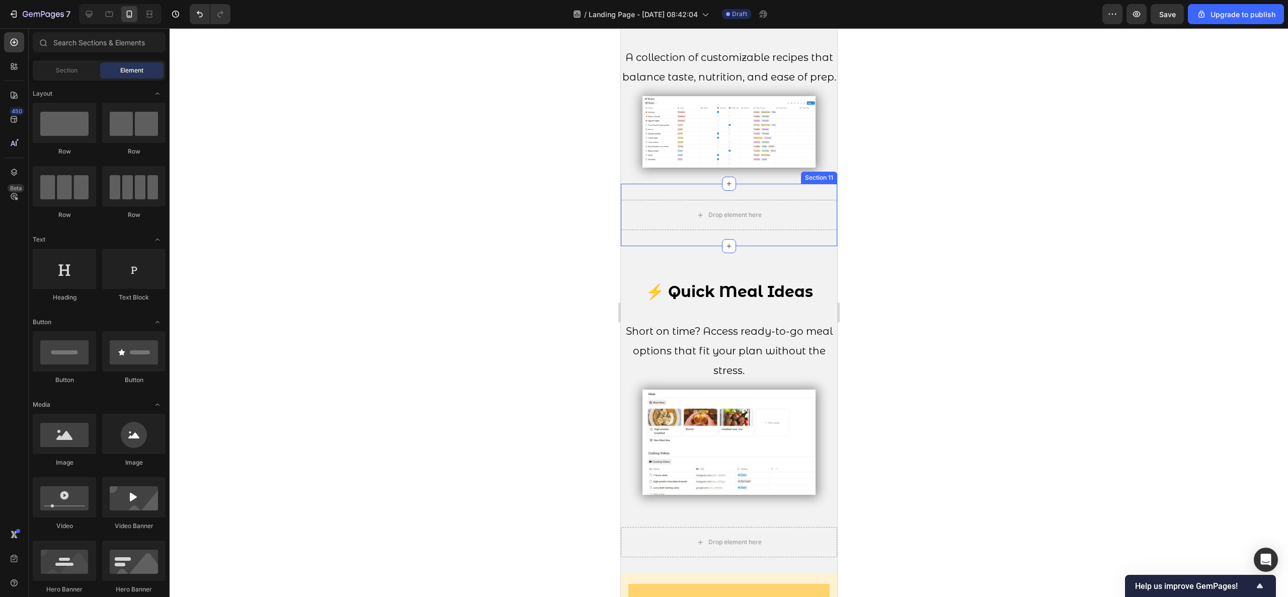
click at [768, 246] on div "Drop element here Section 11" at bounding box center [728, 215] width 216 height 62
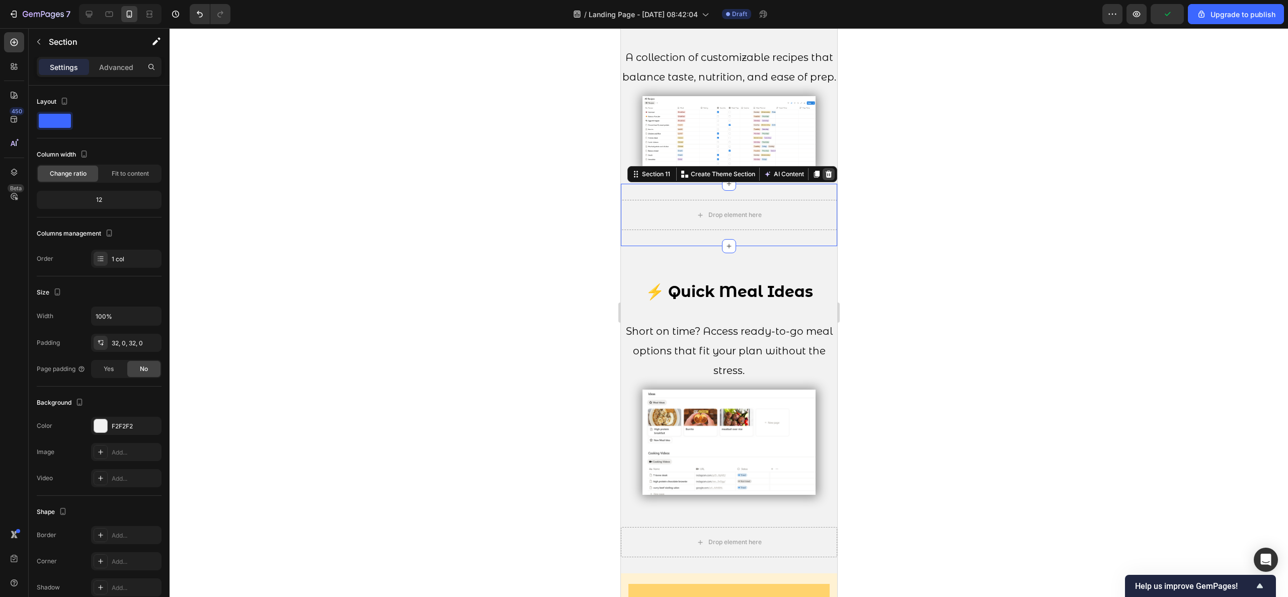
click at [825, 178] on icon at bounding box center [828, 174] width 7 height 7
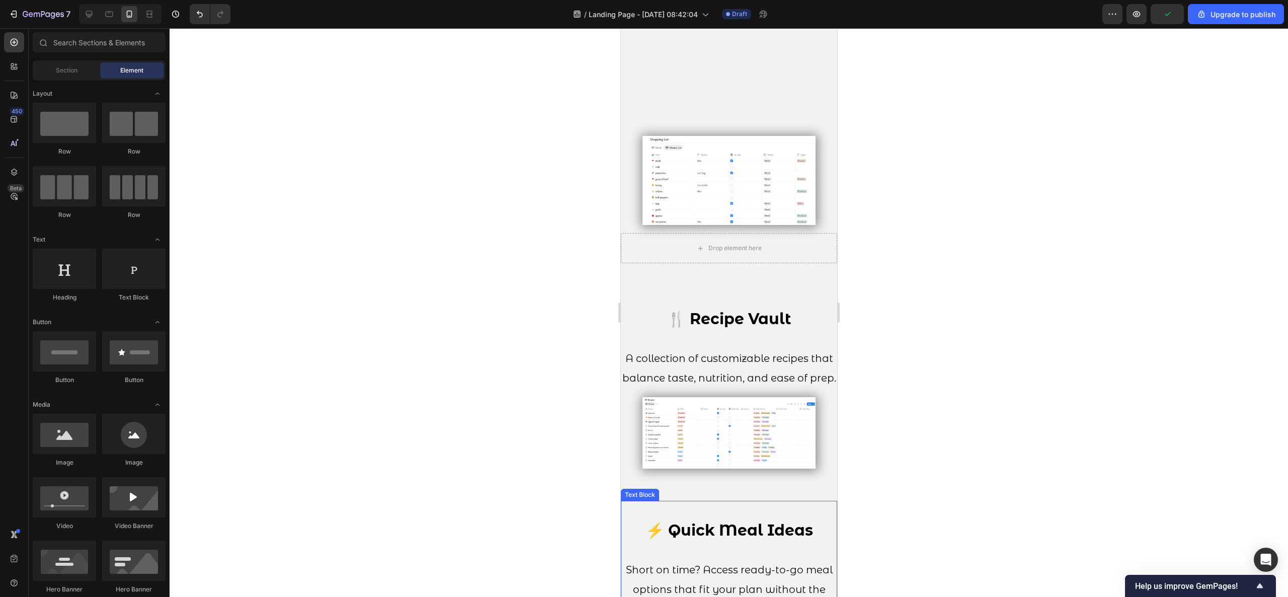
scroll to position [1413, 0]
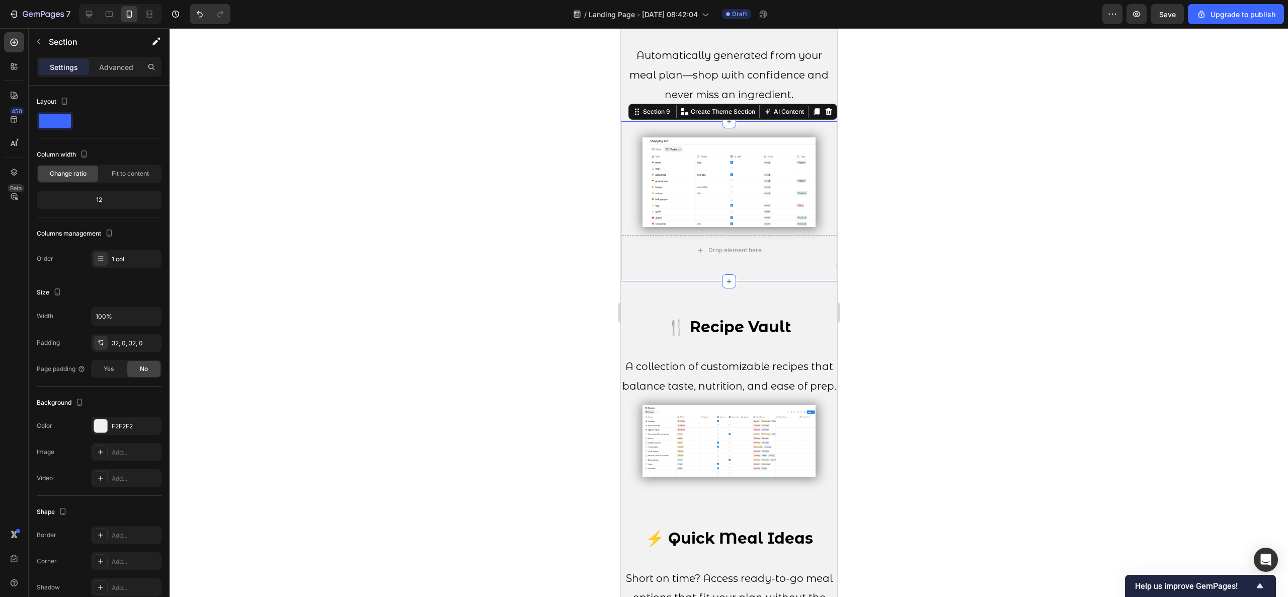
click at [784, 269] on div "Image Drop element here Row Section 9 You can create reusable sections Create T…" at bounding box center [728, 201] width 216 height 160
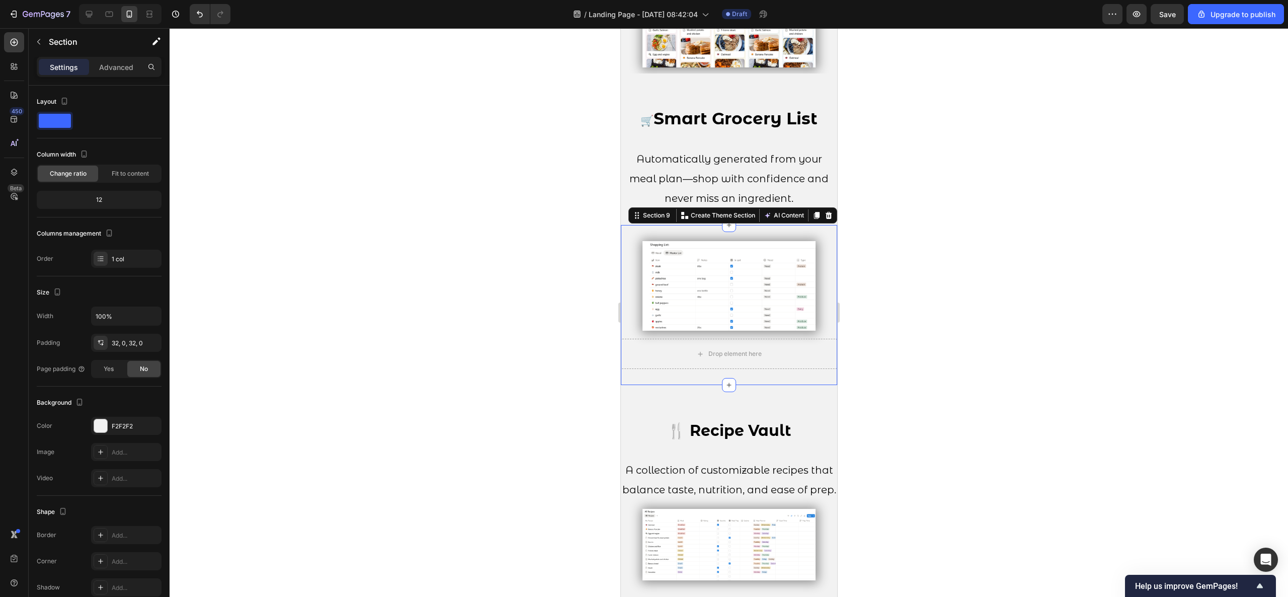
scroll to position [1212, 0]
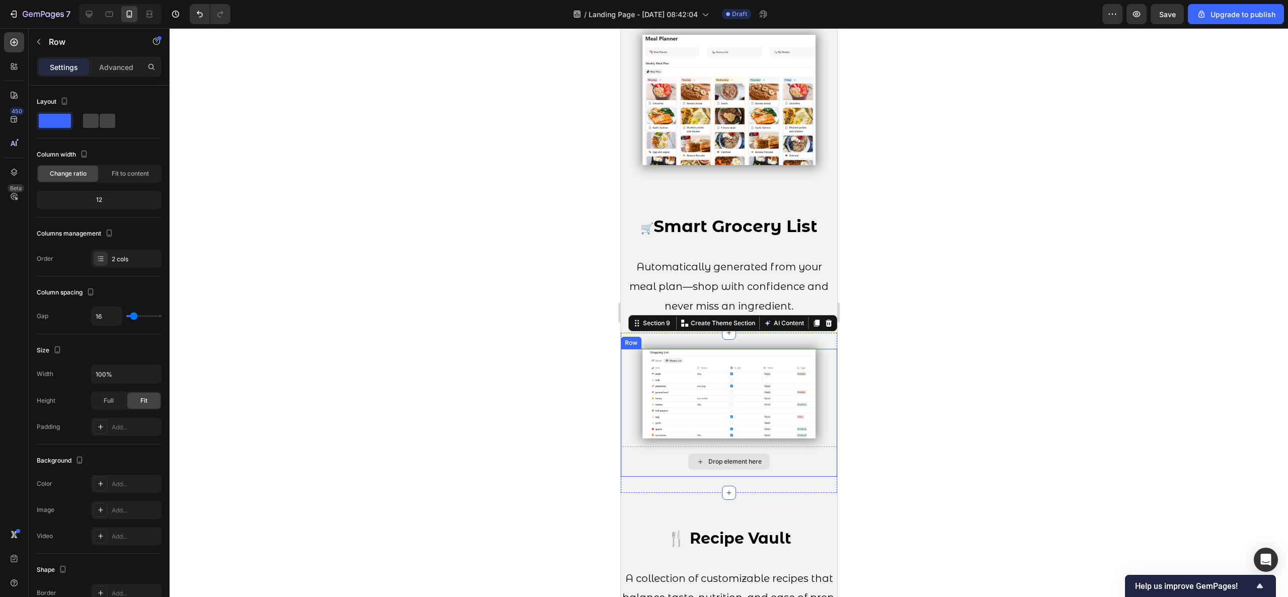
click at [790, 452] on div "Drop element here" at bounding box center [728, 461] width 216 height 30
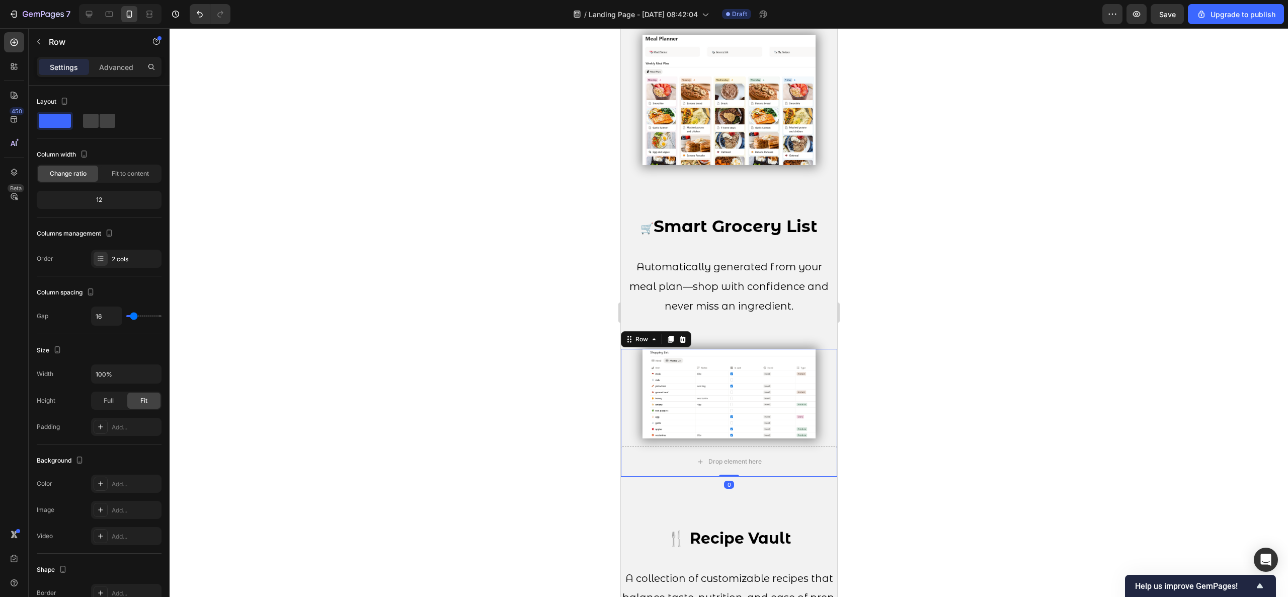
click at [874, 324] on div at bounding box center [729, 312] width 1118 height 569
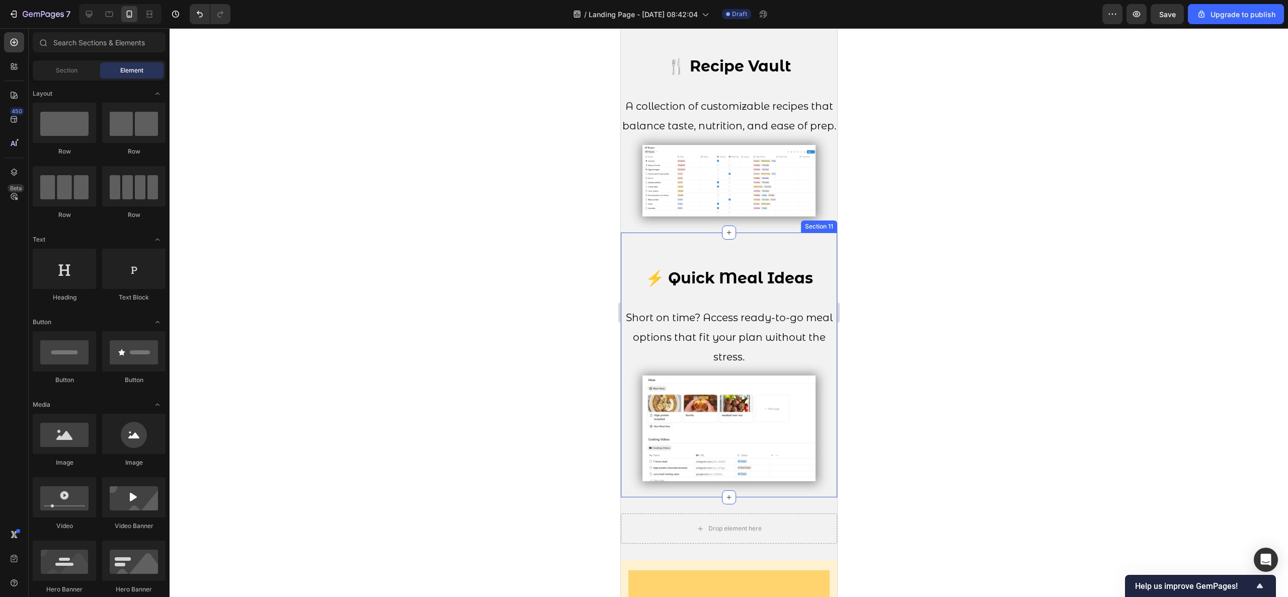
scroll to position [1537, 0]
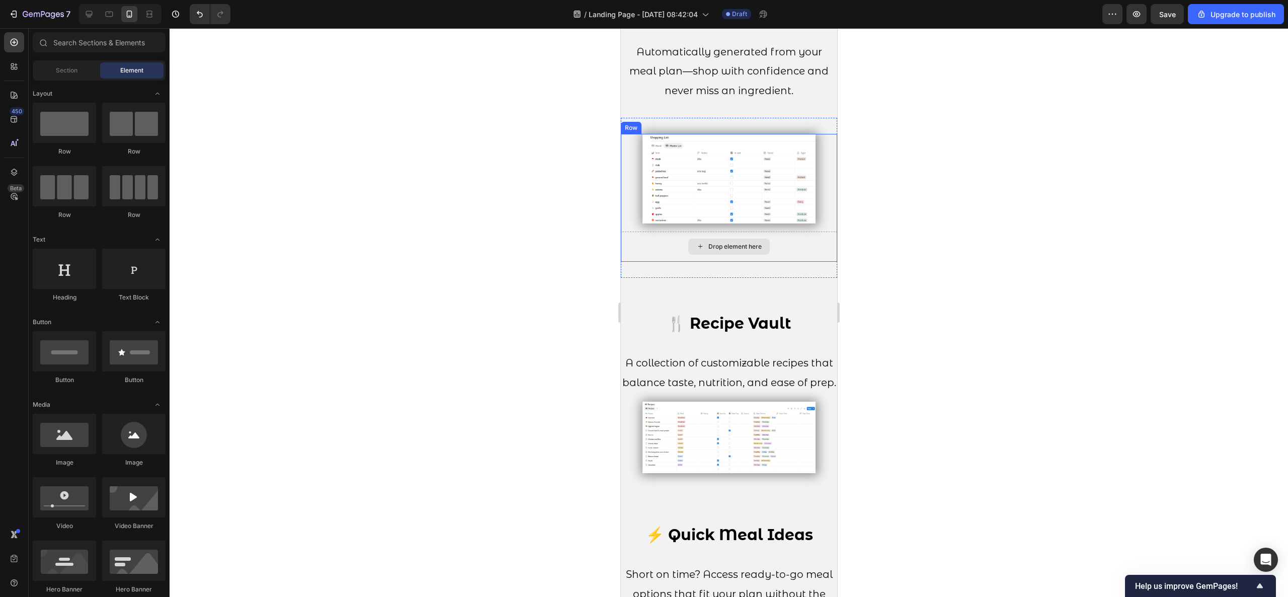
click at [752, 243] on div "Drop element here" at bounding box center [734, 247] width 53 height 8
click at [878, 223] on div at bounding box center [729, 312] width 1118 height 569
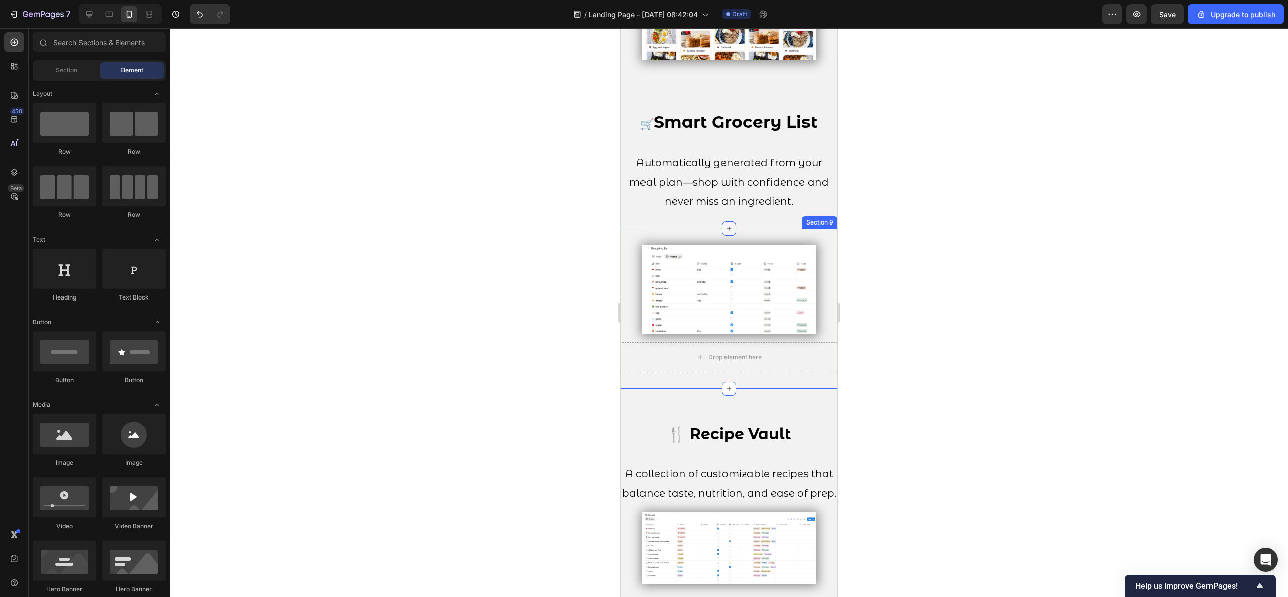
click at [727, 221] on div at bounding box center [728, 228] width 14 height 14
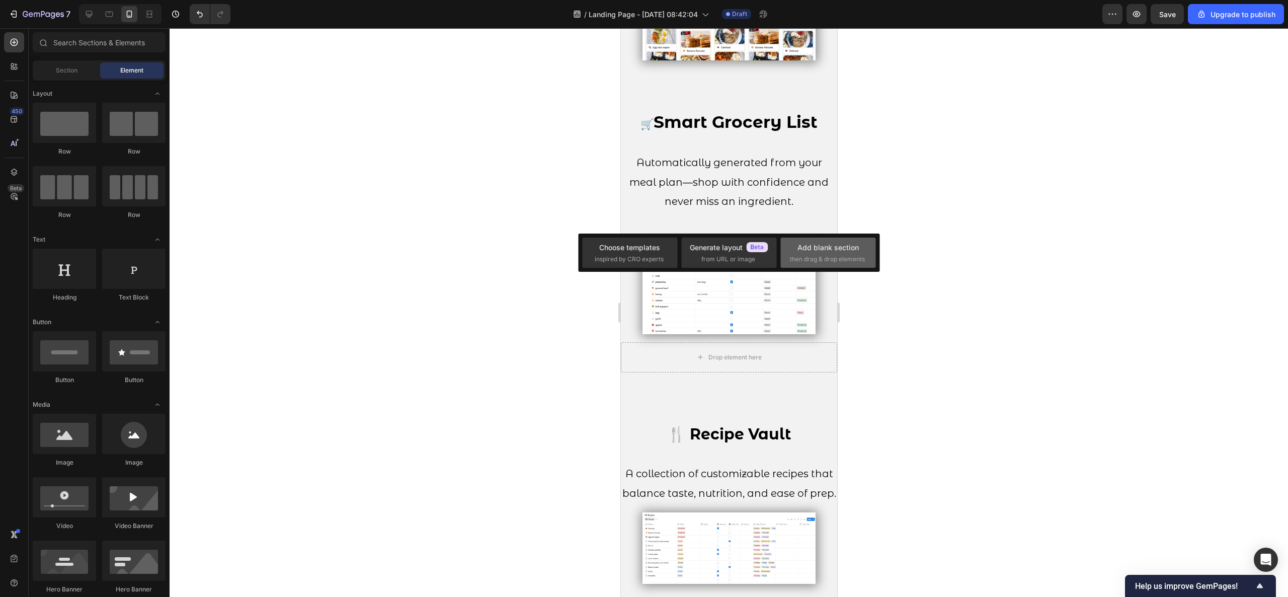
click at [796, 253] on div "Add blank section then drag & drop elements" at bounding box center [828, 253] width 76 height 22
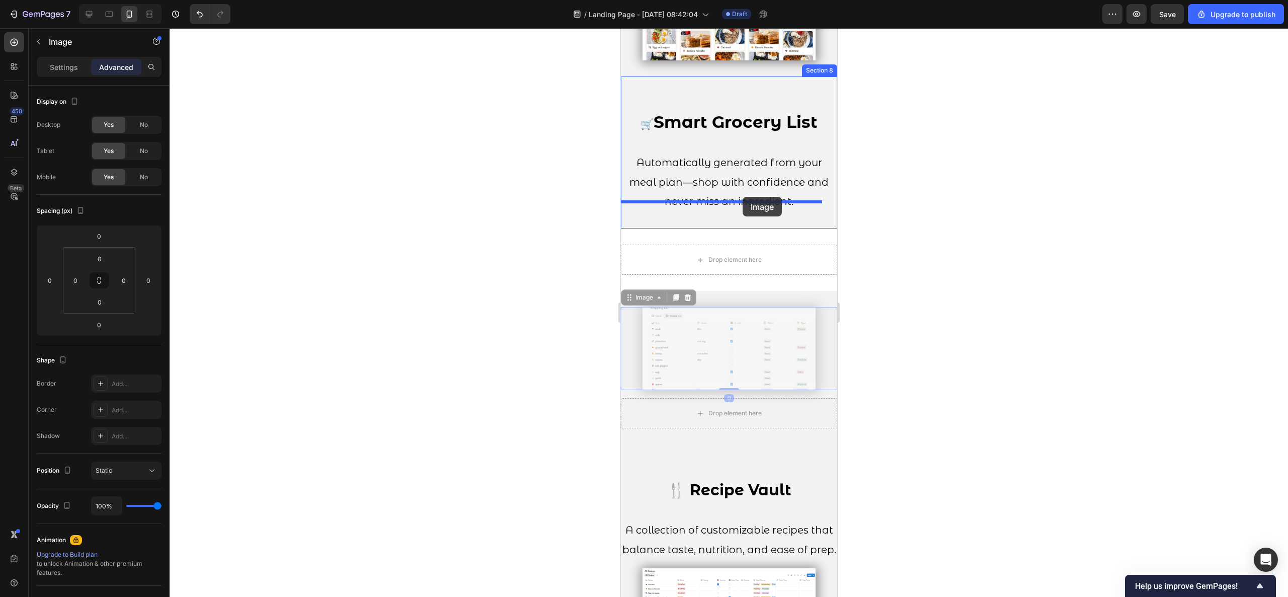
drag, startPoint x: 740, startPoint y: 308, endPoint x: 742, endPoint y: 197, distance: 111.2
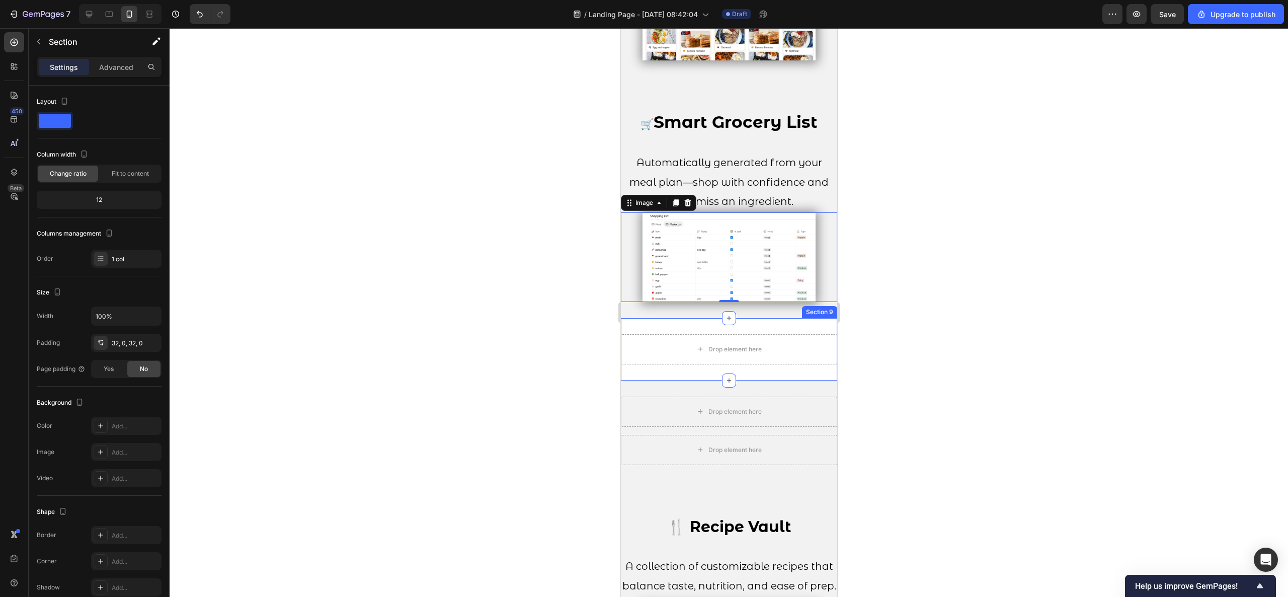
click at [733, 349] on div "Drop element here Section 9" at bounding box center [728, 349] width 216 height 62
click at [825, 305] on icon at bounding box center [828, 308] width 7 height 7
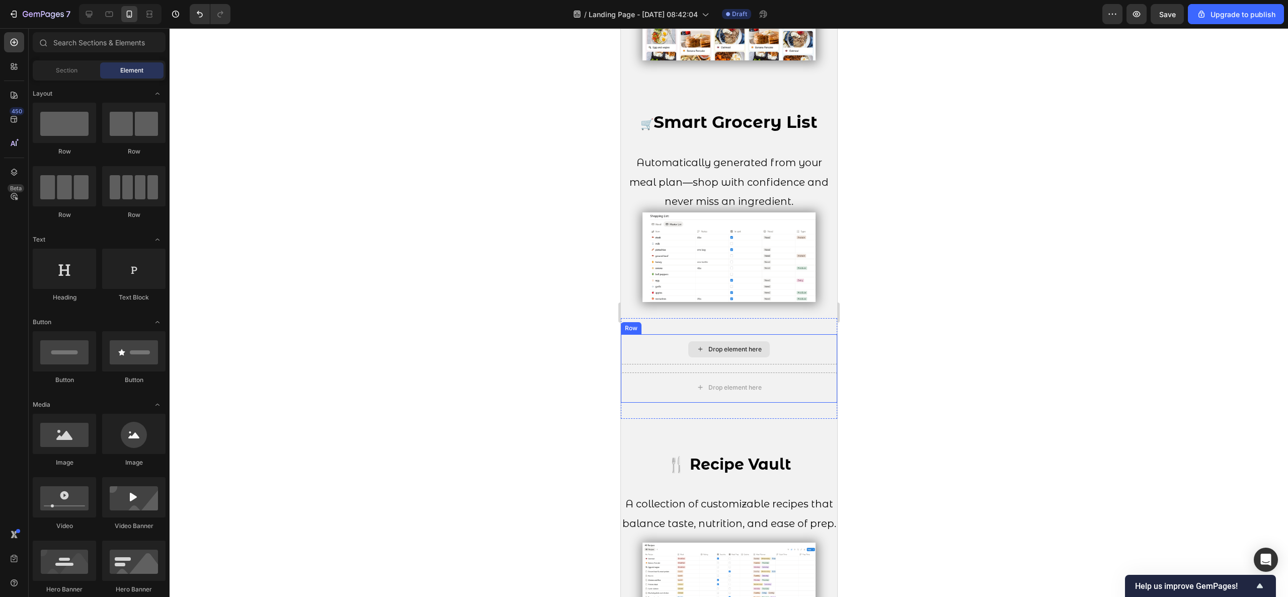
click at [790, 342] on div "Drop element here" at bounding box center [728, 349] width 216 height 30
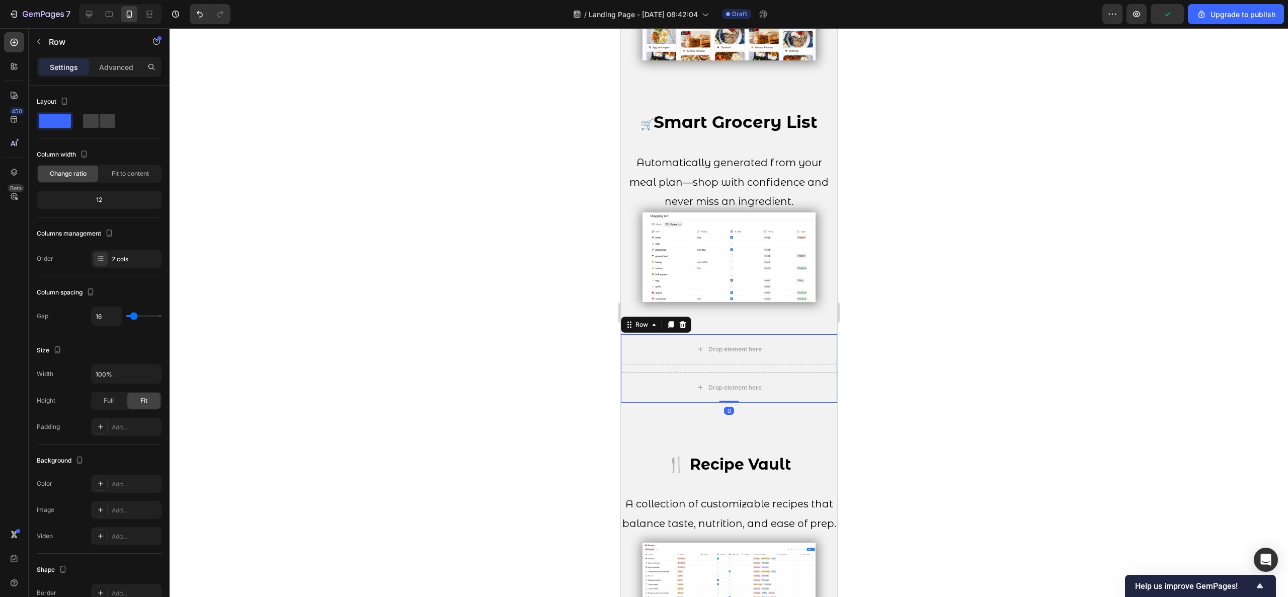
click at [687, 316] on div "Row" at bounding box center [655, 324] width 70 height 16
click at [682, 321] on icon at bounding box center [682, 324] width 7 height 7
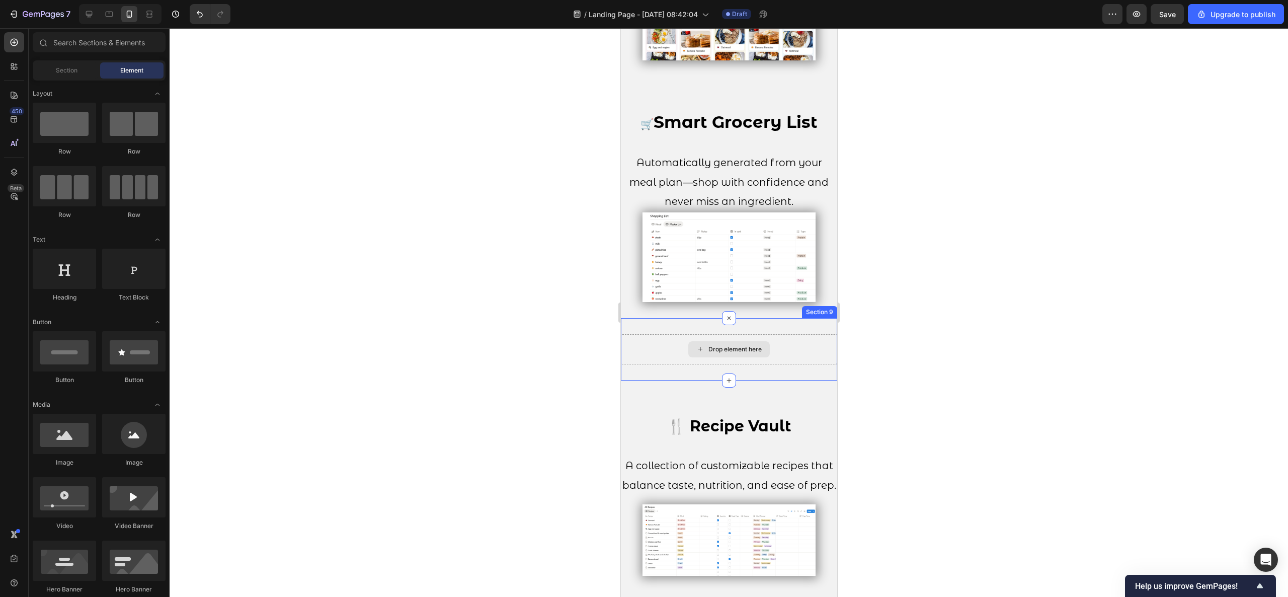
click at [802, 334] on div "Drop element here" at bounding box center [728, 349] width 216 height 30
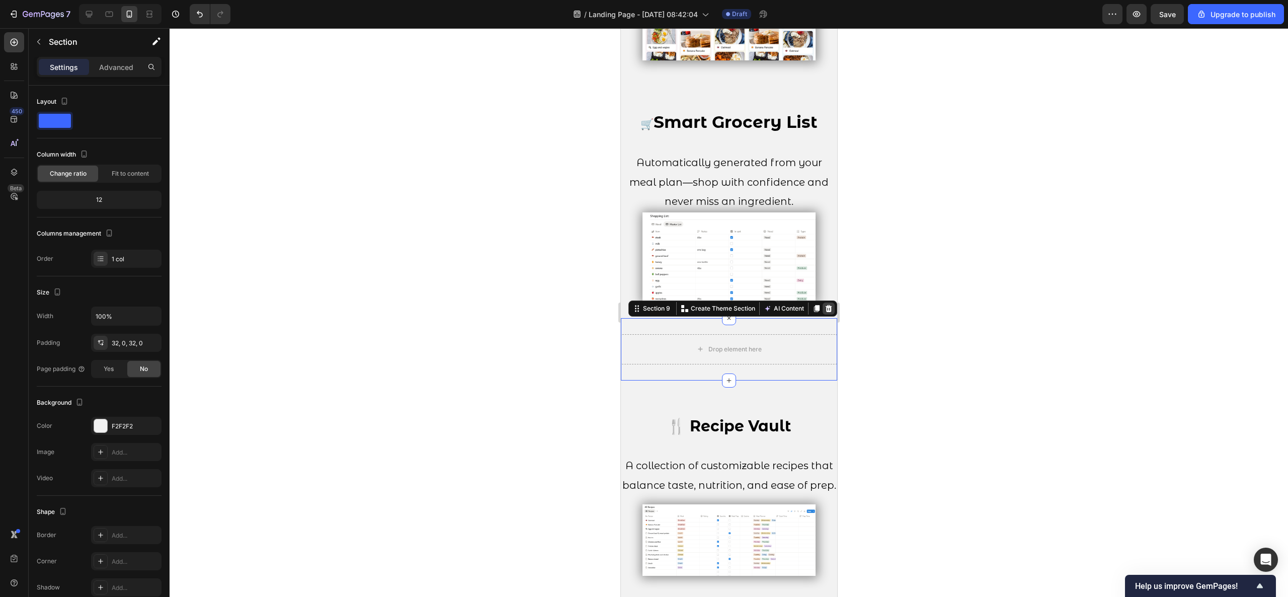
click at [824, 304] on icon at bounding box center [828, 308] width 8 height 8
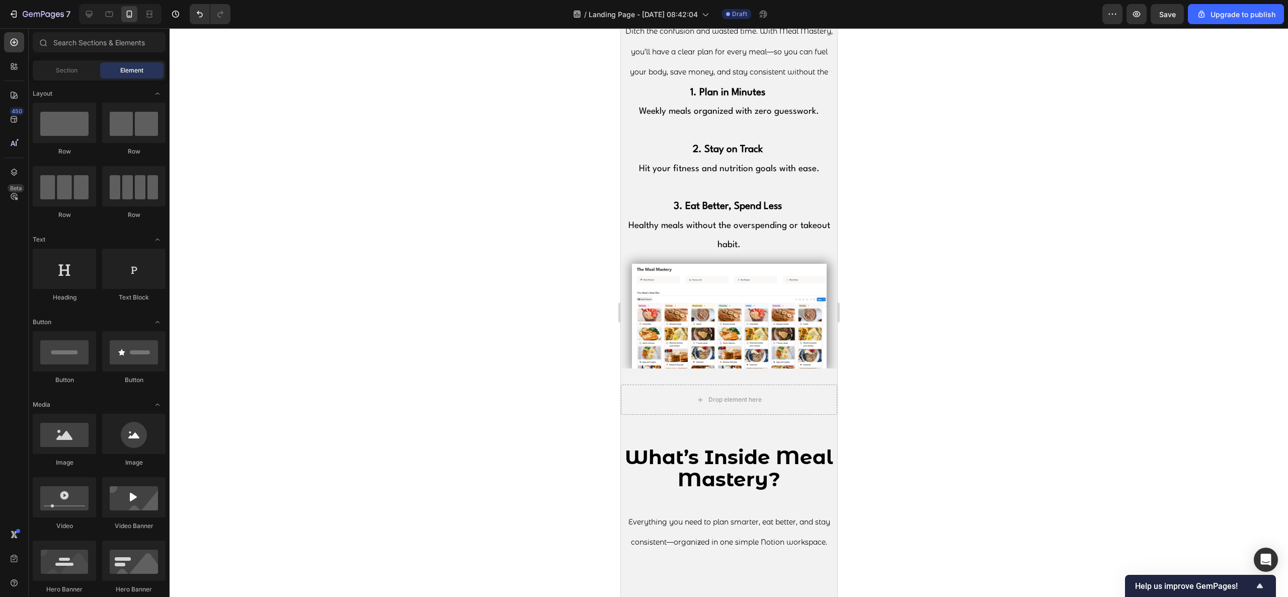
scroll to position [631, 0]
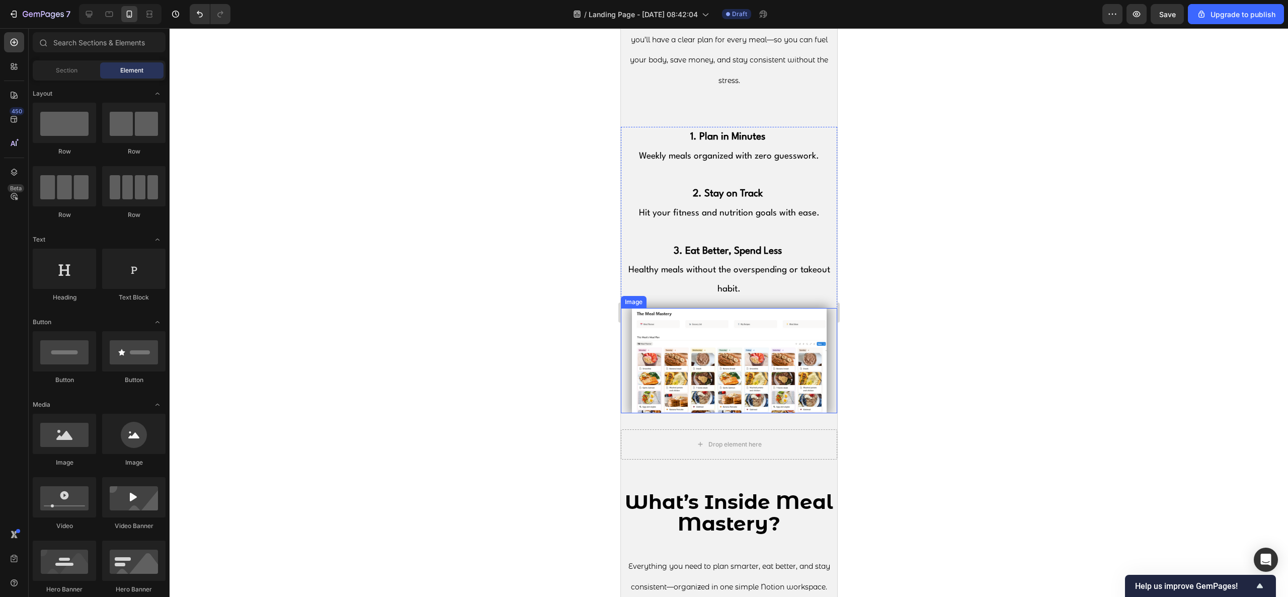
click at [748, 354] on img at bounding box center [728, 360] width 195 height 105
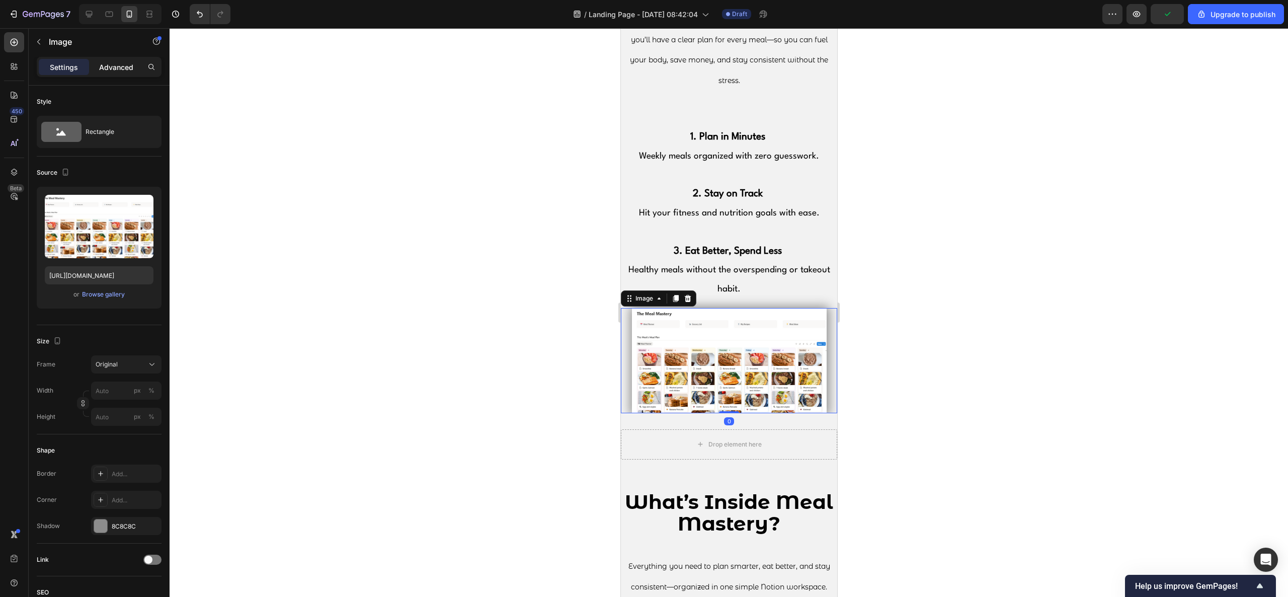
click at [111, 63] on p "Advanced" at bounding box center [116, 67] width 34 height 11
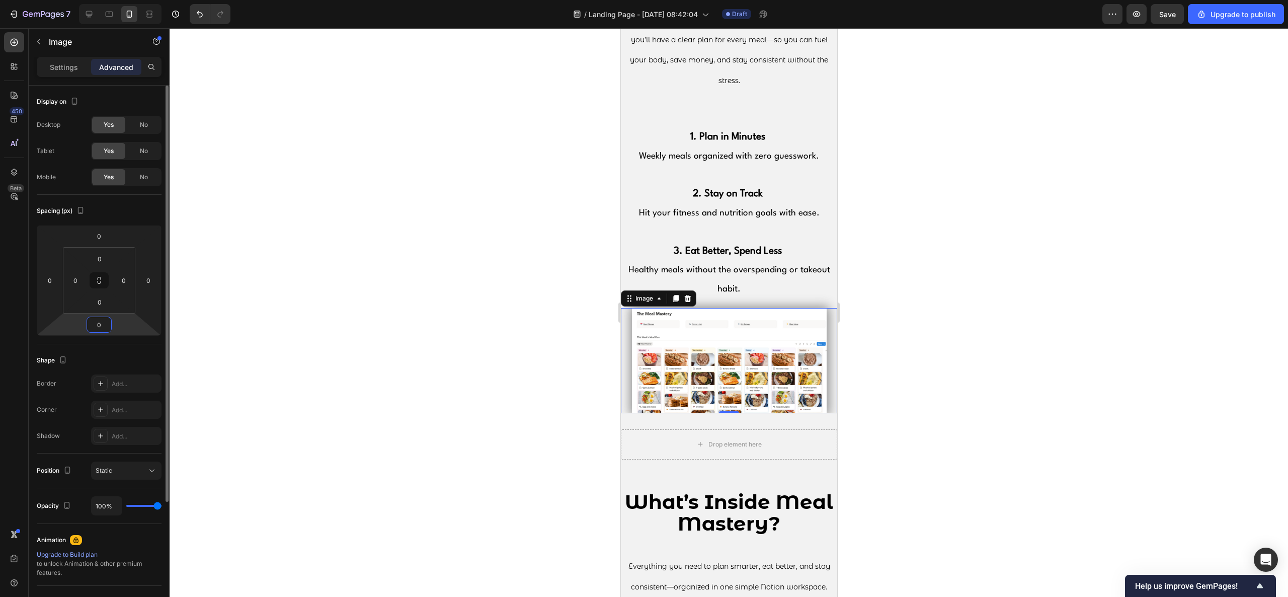
drag, startPoint x: 105, startPoint y: 326, endPoint x: 93, endPoint y: 322, distance: 12.6
click at [93, 322] on input "0" at bounding box center [99, 324] width 20 height 15
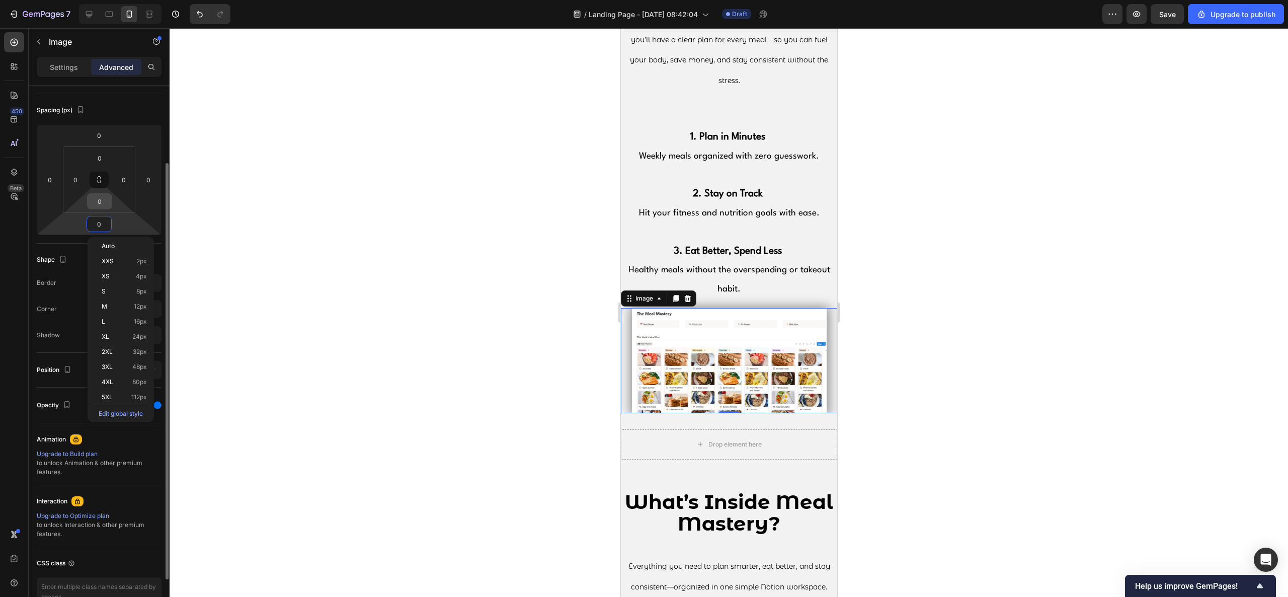
click at [100, 203] on input "0" at bounding box center [100, 201] width 20 height 15
click at [128, 274] on div "S 8px" at bounding box center [121, 268] width 62 height 15
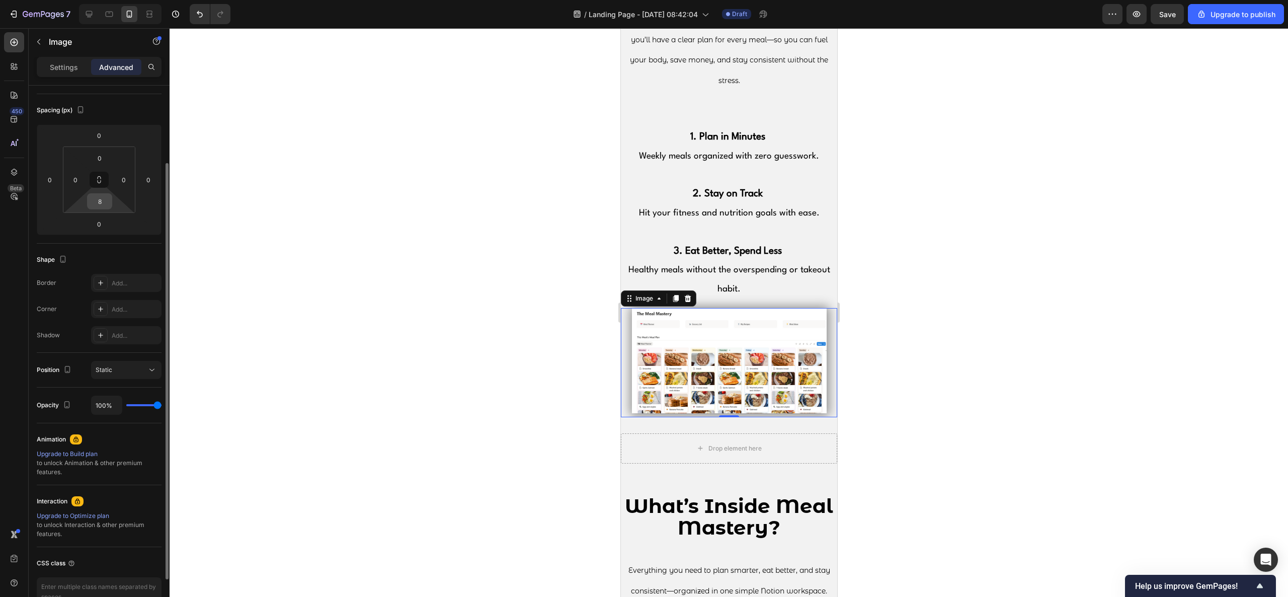
click at [106, 199] on input "8" at bounding box center [100, 201] width 20 height 15
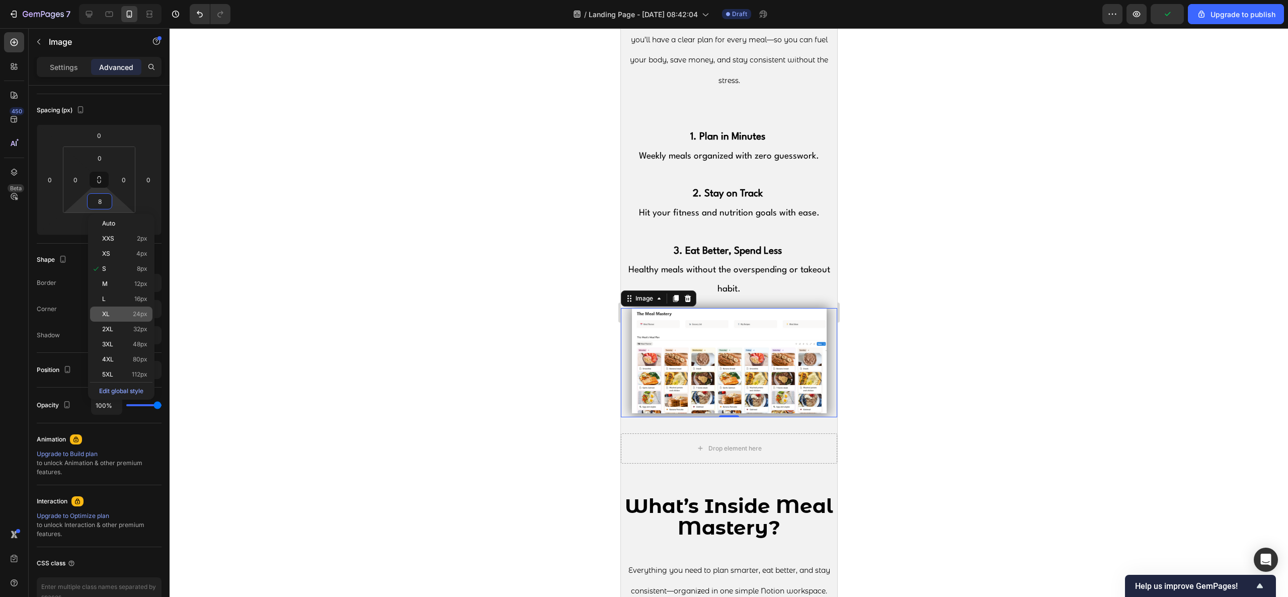
click at [127, 311] on p "XL 24px" at bounding box center [124, 313] width 45 height 7
type input "24"
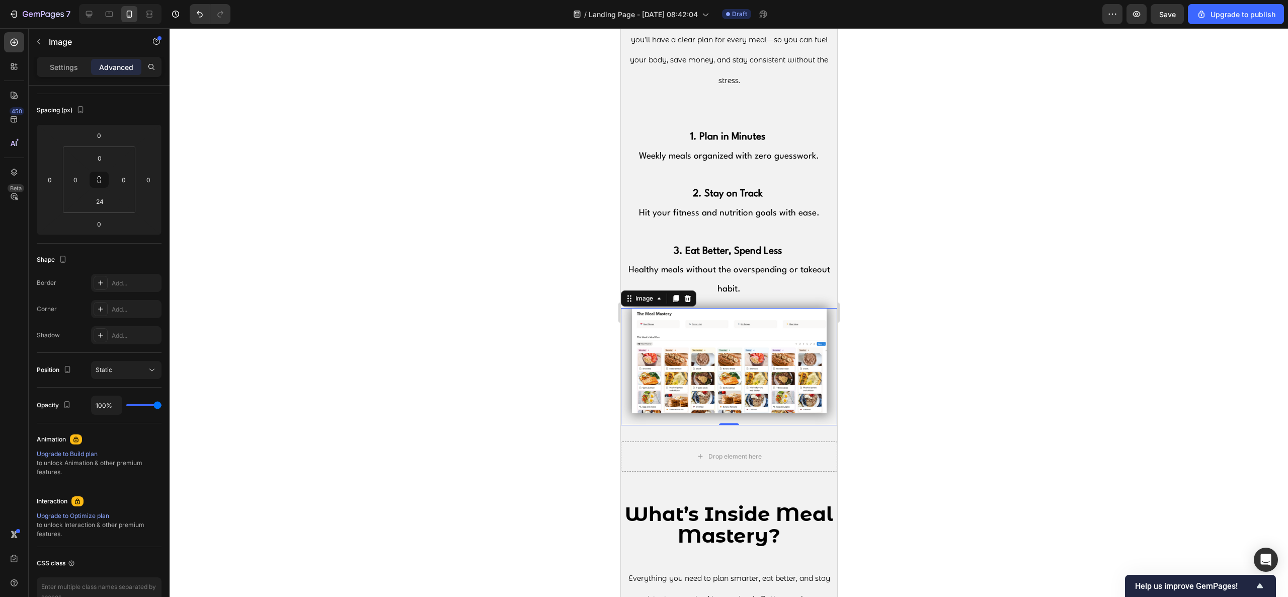
click at [336, 290] on div at bounding box center [729, 312] width 1118 height 569
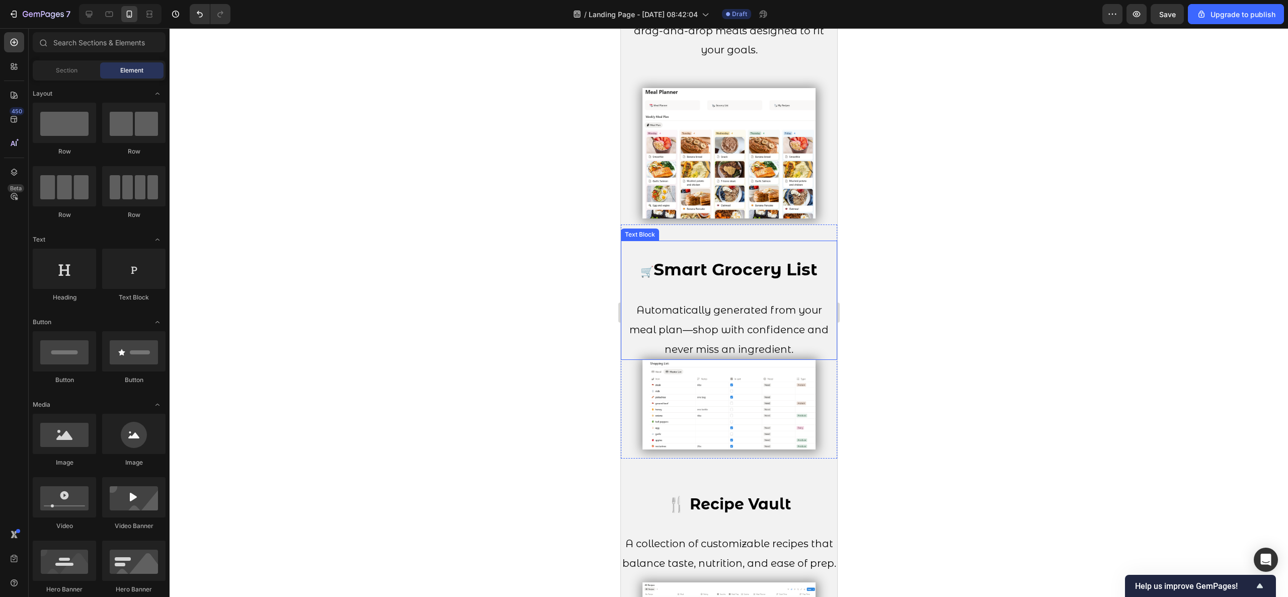
scroll to position [1537, 0]
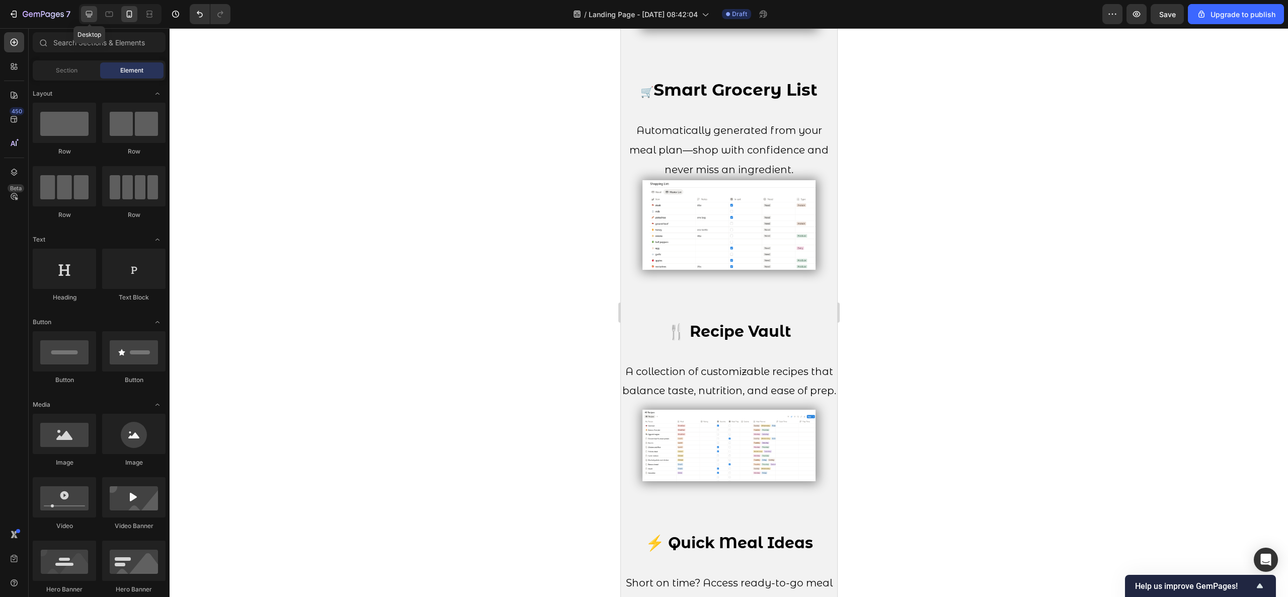
click at [92, 8] on div at bounding box center [89, 14] width 16 height 16
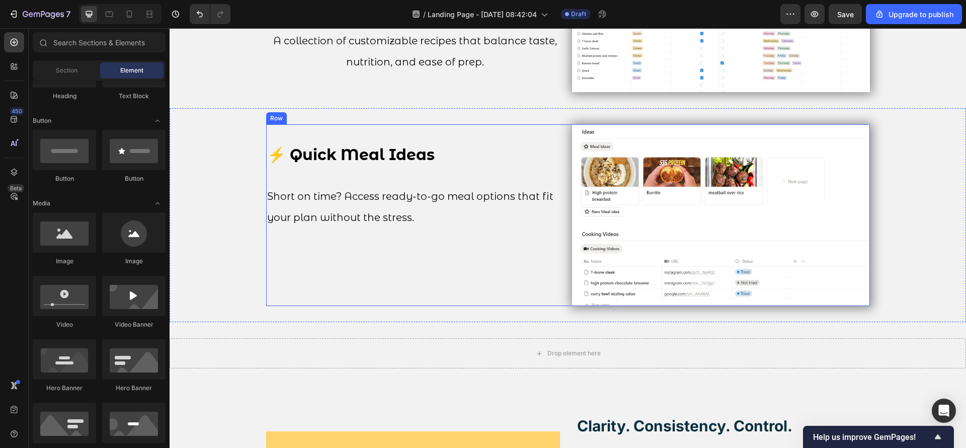
scroll to position [2065, 0]
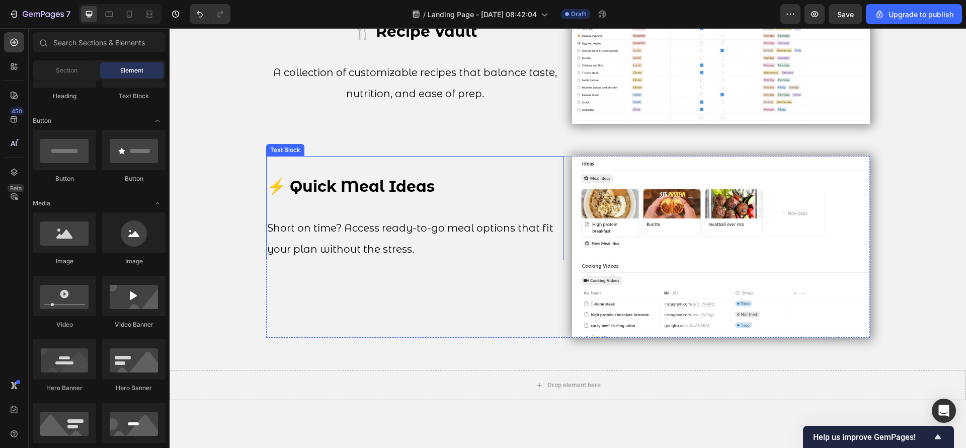
click at [488, 222] on span "Short on time? Access ready-to-go meal options that fit your plan without the s…" at bounding box center [410, 238] width 286 height 33
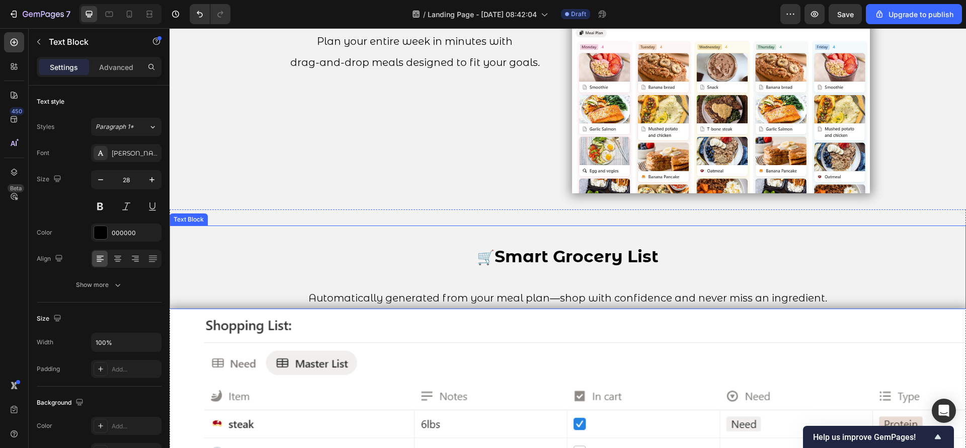
scroll to position [1235, 0]
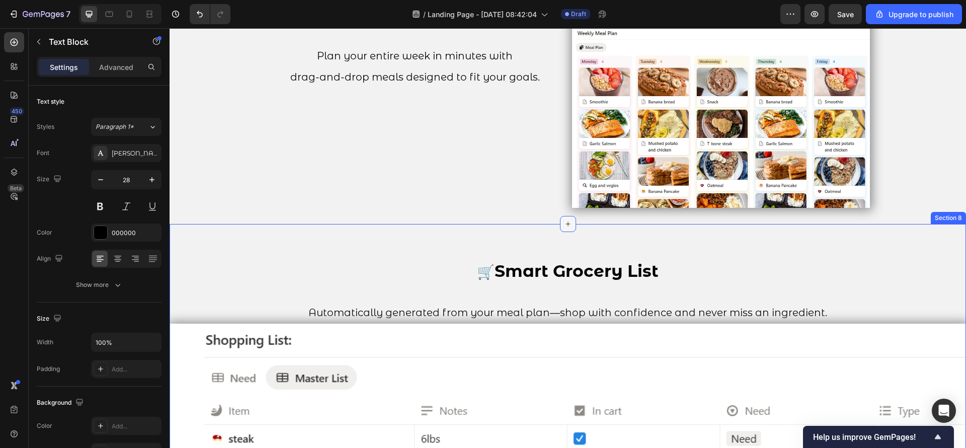
click at [568, 229] on div at bounding box center [568, 224] width 16 height 16
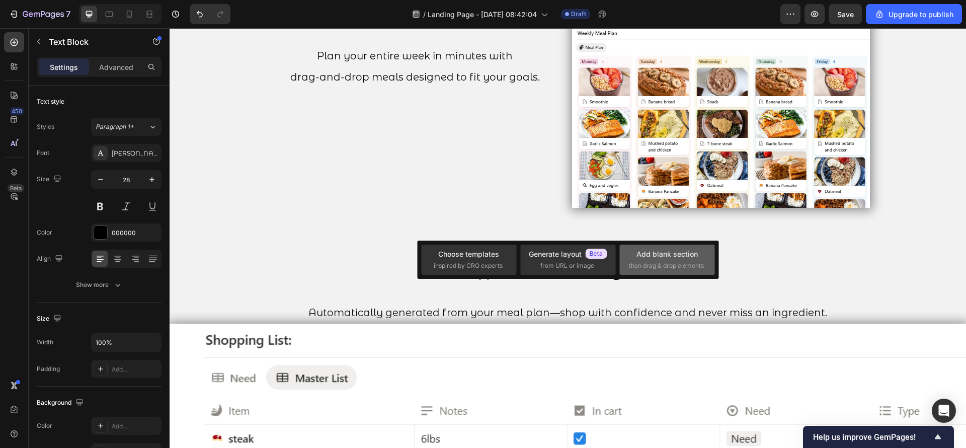
click at [659, 259] on div "Add blank section then drag & drop elements" at bounding box center [667, 260] width 76 height 22
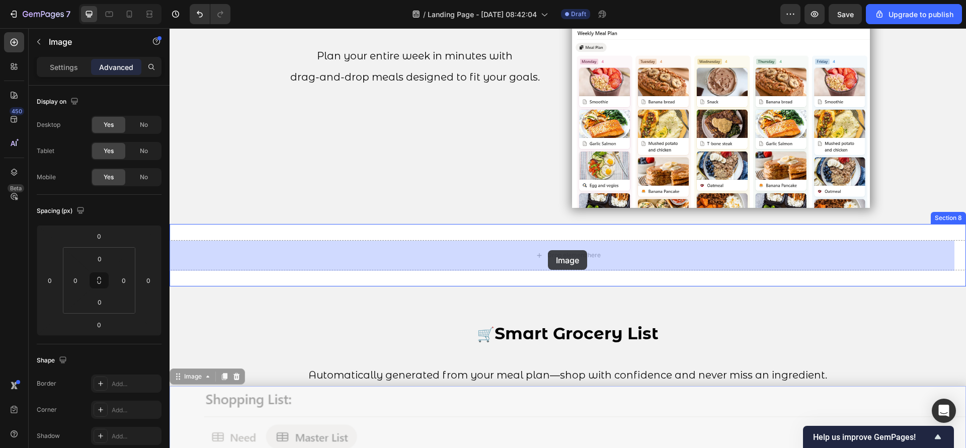
drag, startPoint x: 601, startPoint y: 399, endPoint x: 548, endPoint y: 250, distance: 158.2
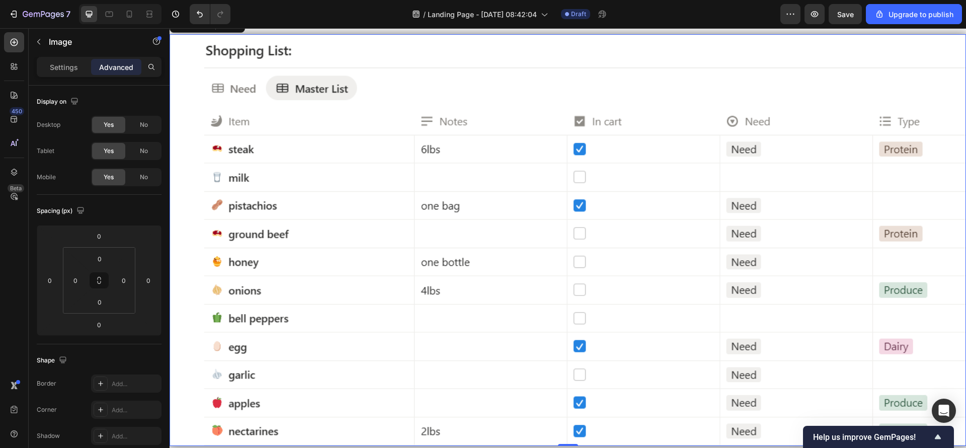
scroll to position [1386, 0]
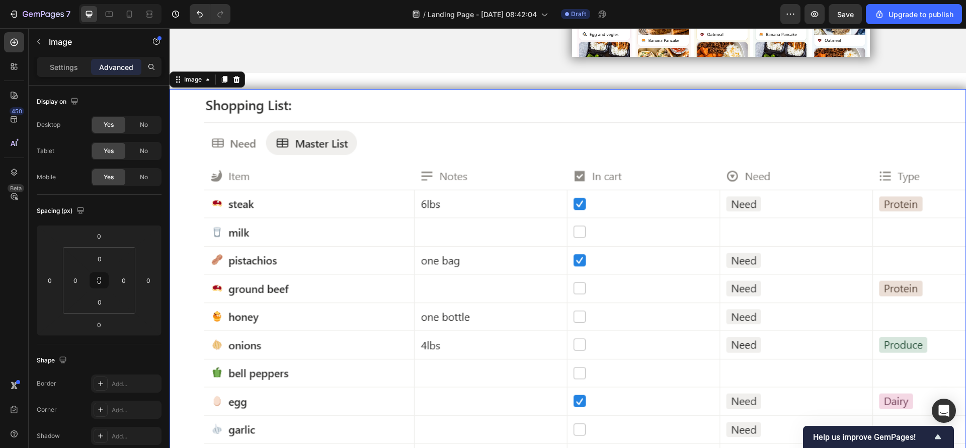
click at [490, 235] on img at bounding box center [568, 295] width 796 height 412
click at [411, 113] on img at bounding box center [568, 295] width 796 height 412
click at [58, 64] on p "Settings" at bounding box center [64, 67] width 28 height 11
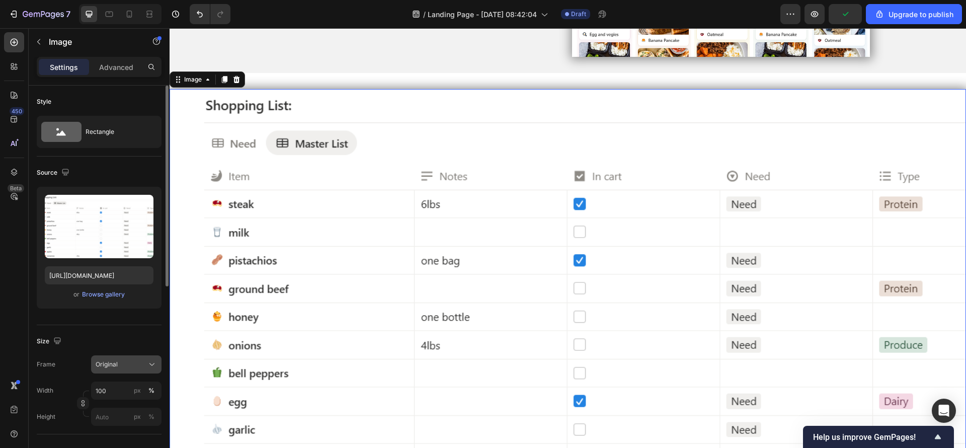
click at [125, 370] on button "Original" at bounding box center [126, 364] width 70 height 18
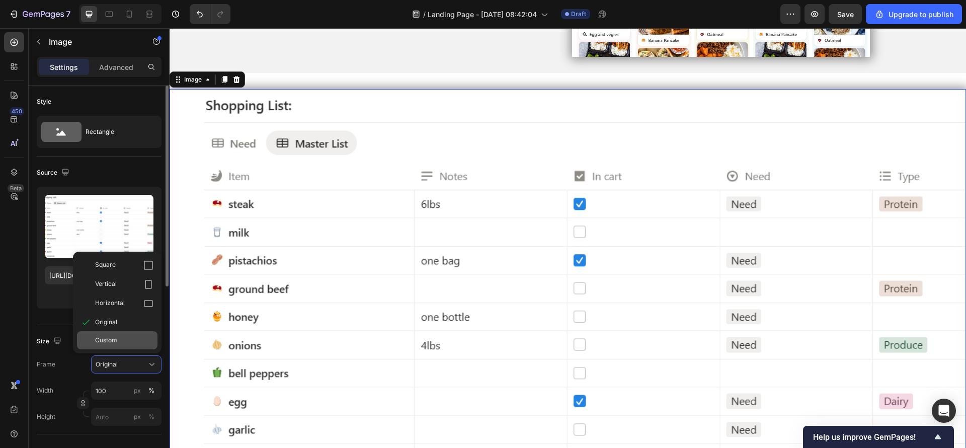
click at [119, 340] on div "Custom" at bounding box center [124, 340] width 58 height 9
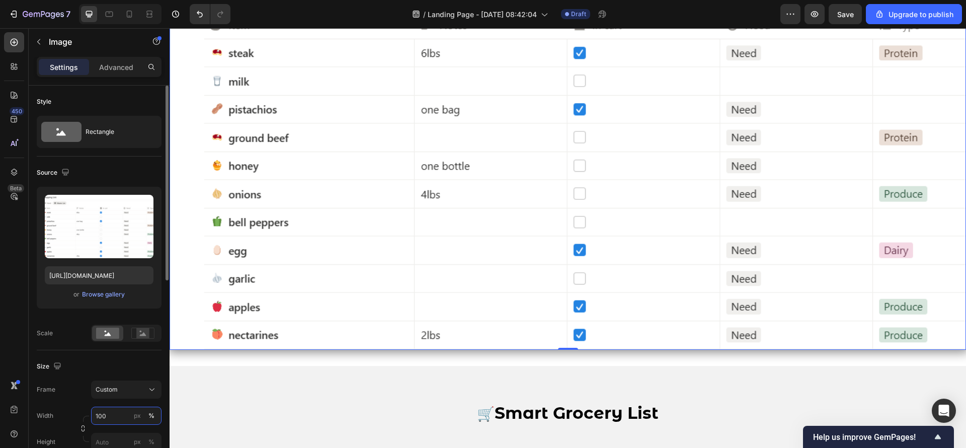
scroll to position [1839, 0]
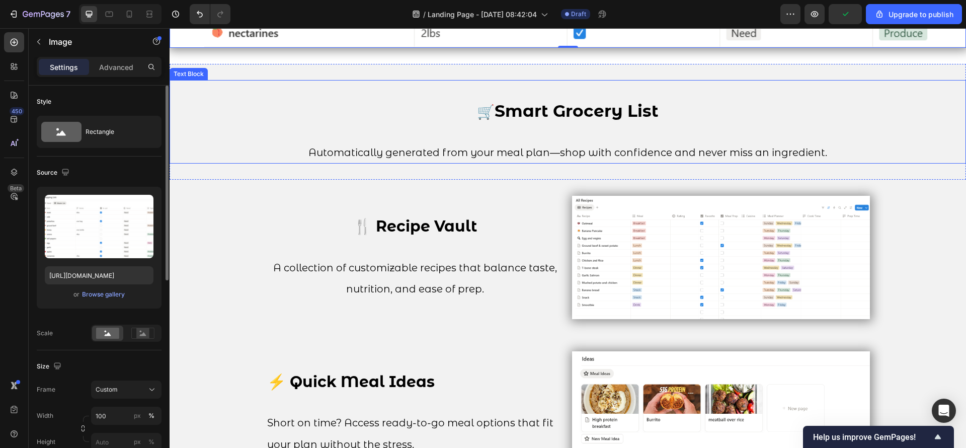
click at [574, 146] on span "Automatically generated from your meal plan—shop with confidence and never miss…" at bounding box center [567, 152] width 519 height 12
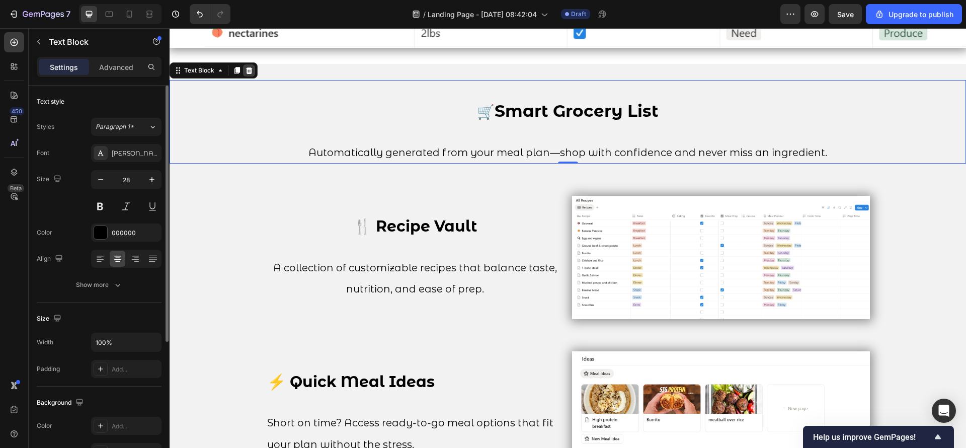
click at [248, 66] on icon at bounding box center [249, 70] width 8 height 8
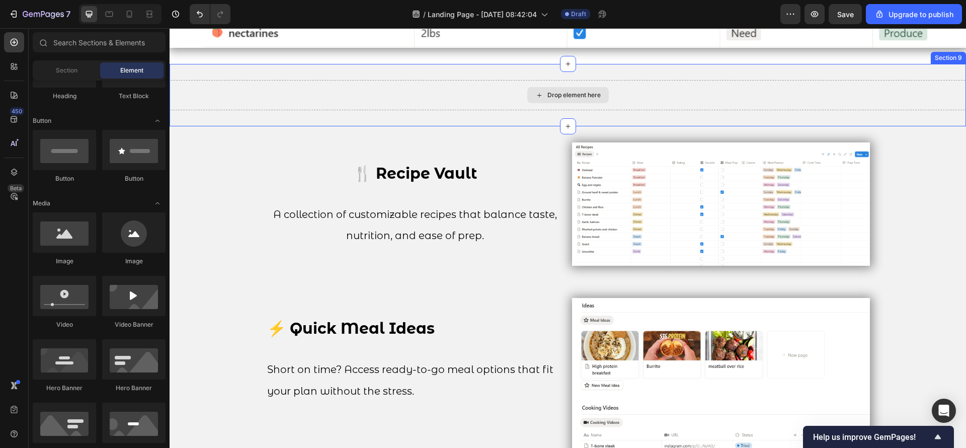
click at [575, 96] on div "Drop element here" at bounding box center [568, 95] width 82 height 16
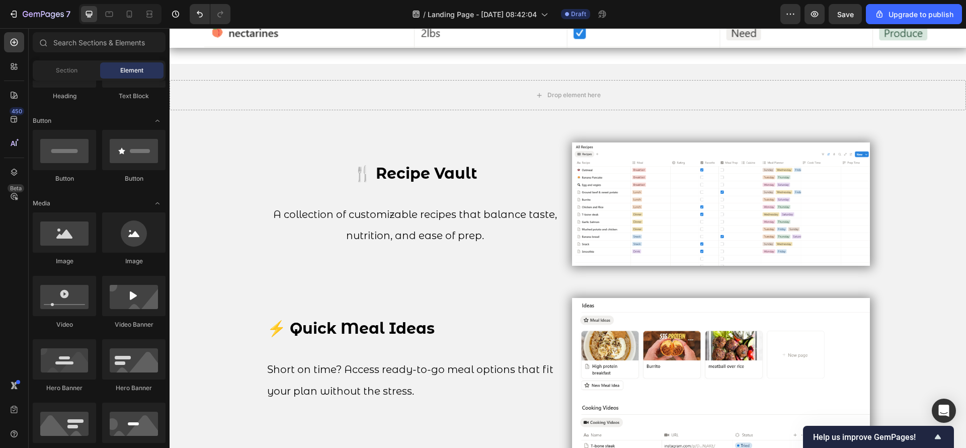
scroll to position [0, 0]
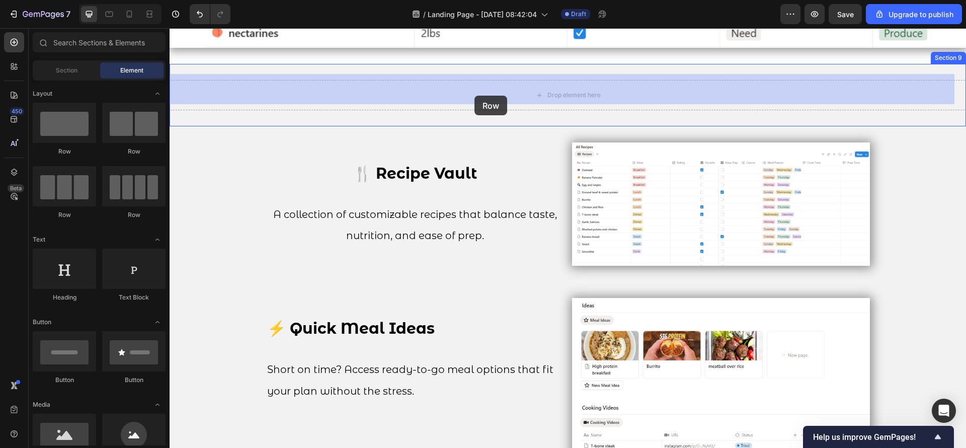
drag, startPoint x: 283, startPoint y: 156, endPoint x: 474, endPoint y: 96, distance: 201.0
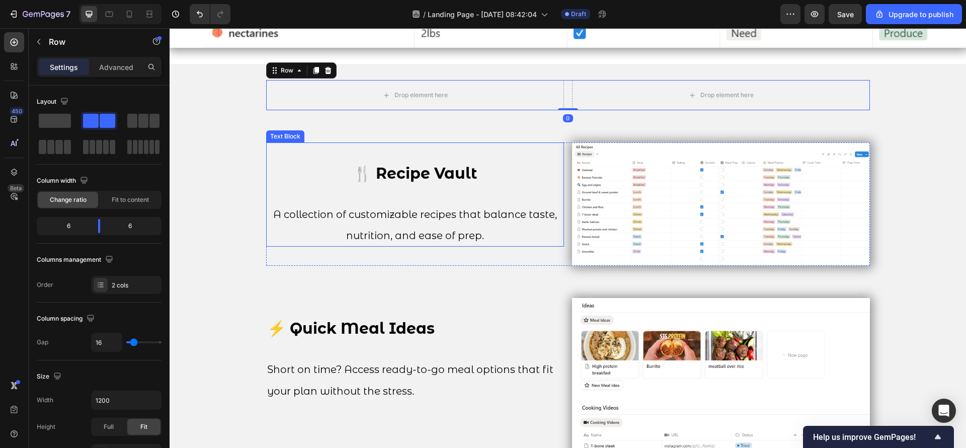
scroll to position [1688, 0]
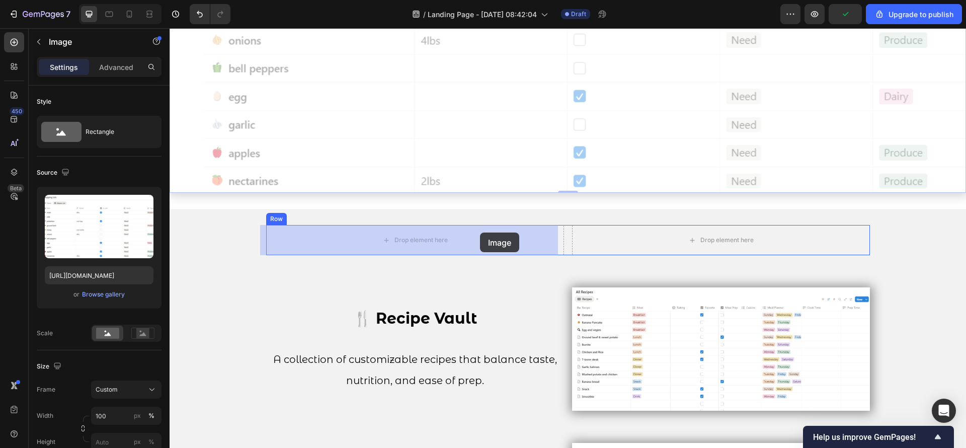
drag, startPoint x: 523, startPoint y: 113, endPoint x: 480, endPoint y: 232, distance: 126.8
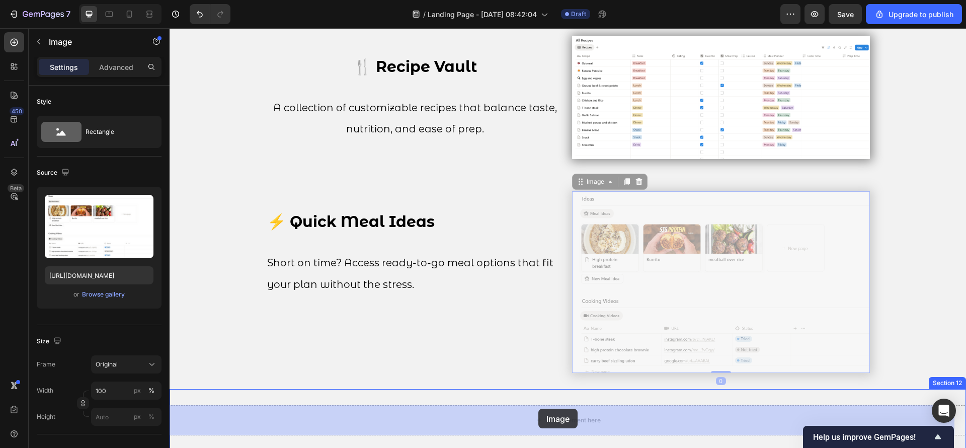
drag, startPoint x: 641, startPoint y: 258, endPoint x: 538, endPoint y: 409, distance: 182.8
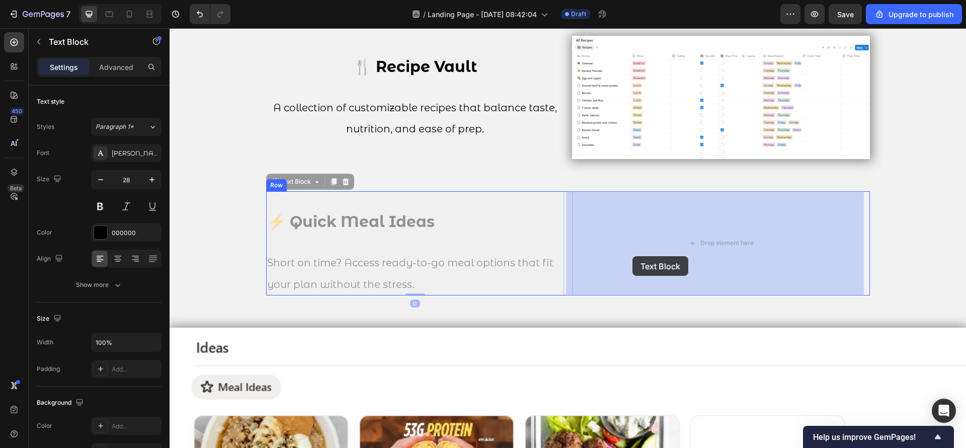
drag, startPoint x: 441, startPoint y: 250, endPoint x: 632, endPoint y: 256, distance: 191.8
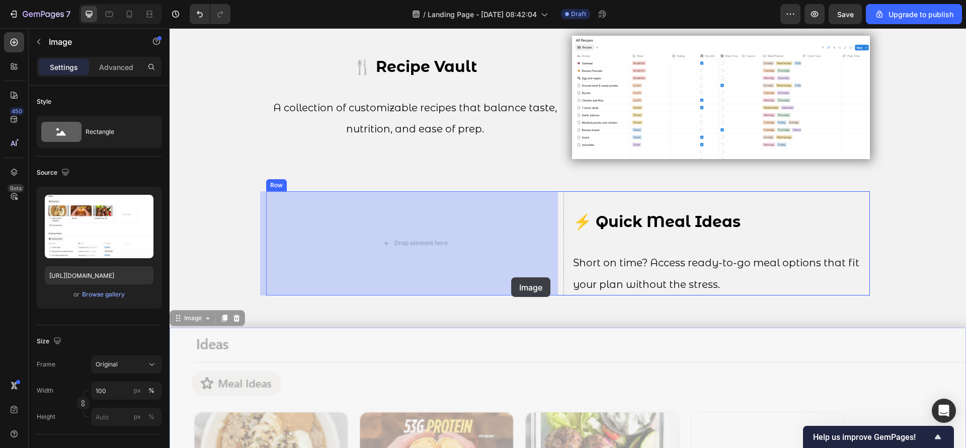
drag, startPoint x: 566, startPoint y: 372, endPoint x: 511, endPoint y: 277, distance: 109.1
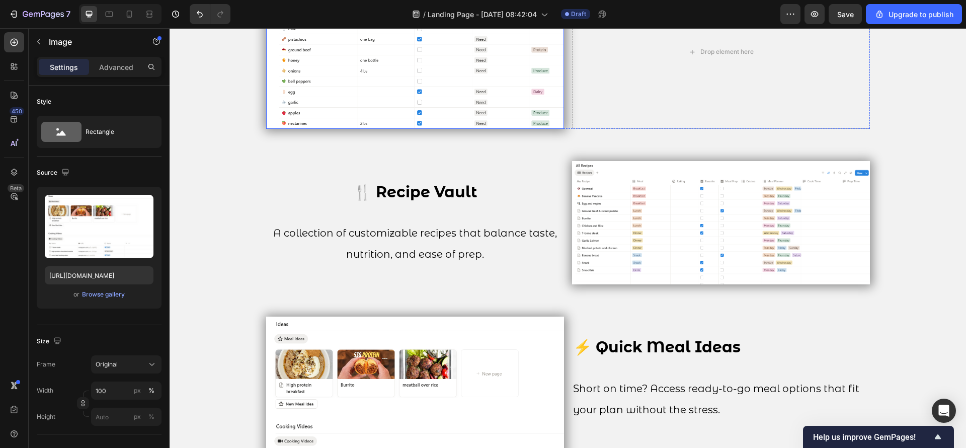
scroll to position [1462, 0]
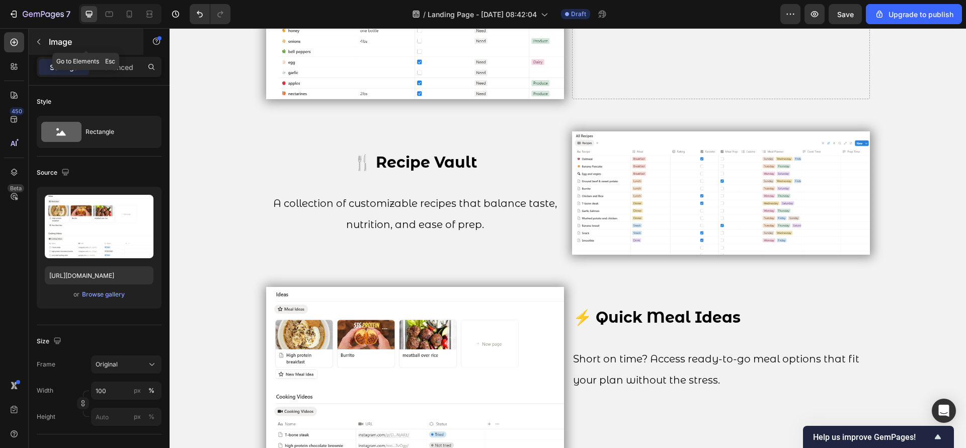
click at [48, 39] on div "Image" at bounding box center [86, 42] width 115 height 26
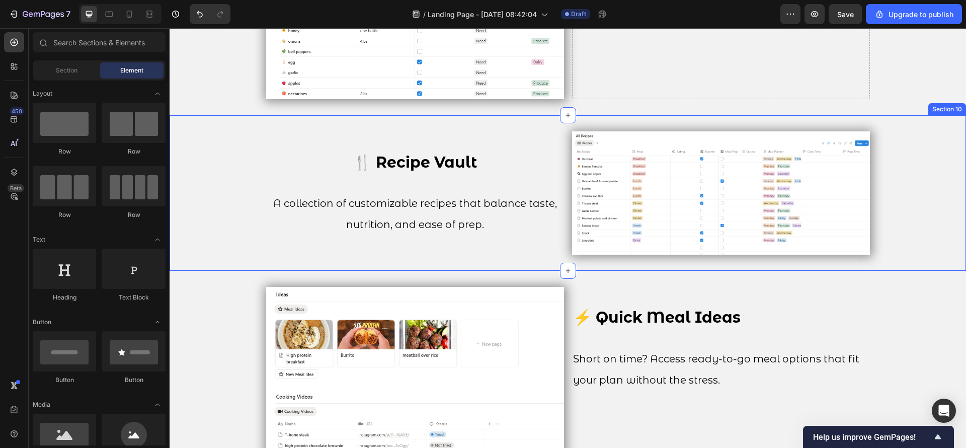
click at [288, 123] on div "🍴 Recipe Vault A collection of customizable recipes that balance taste, nutriti…" at bounding box center [568, 192] width 796 height 155
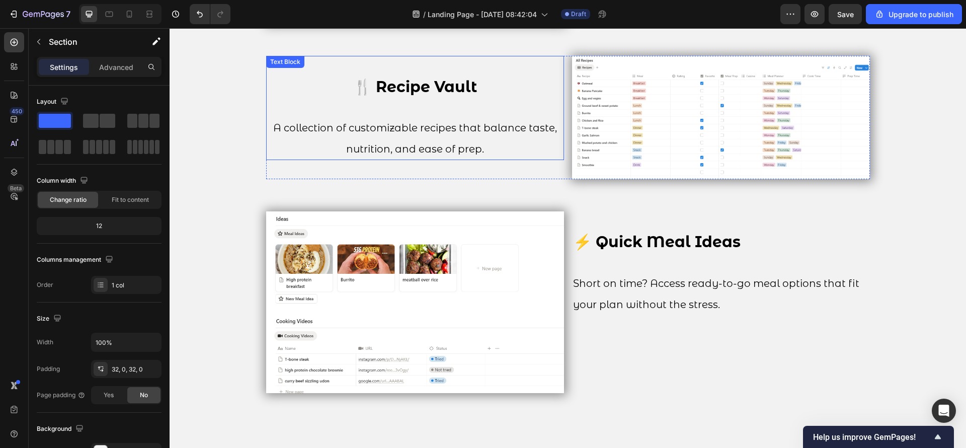
scroll to position [1311, 0]
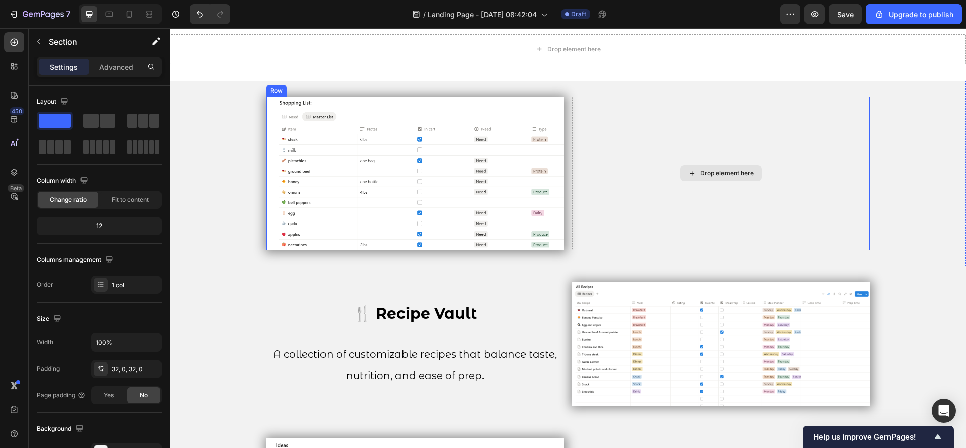
click at [700, 173] on div "Drop element here" at bounding box center [726, 173] width 53 height 8
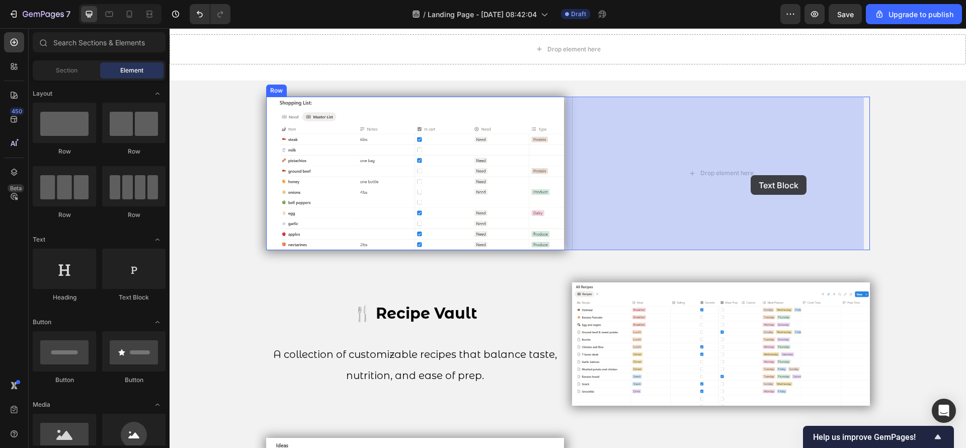
drag, startPoint x: 294, startPoint y: 308, endPoint x: 770, endPoint y: 187, distance: 491.0
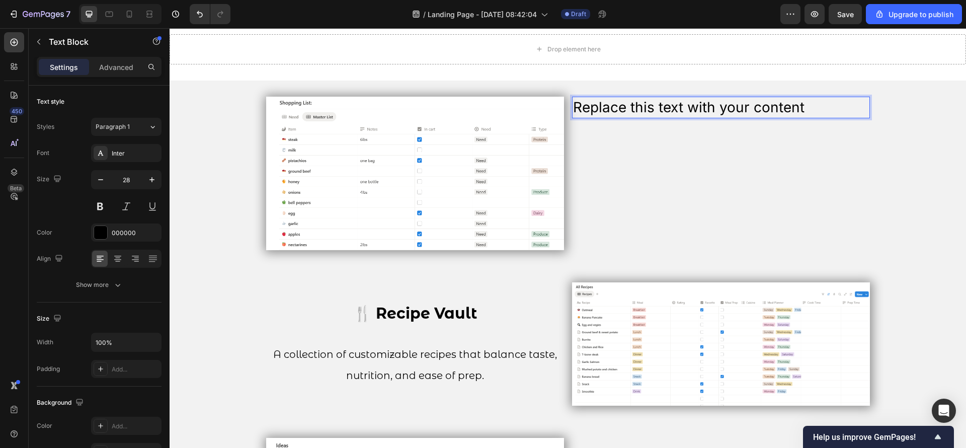
click at [664, 110] on div "Replace this text with your content" at bounding box center [721, 108] width 298 height 22
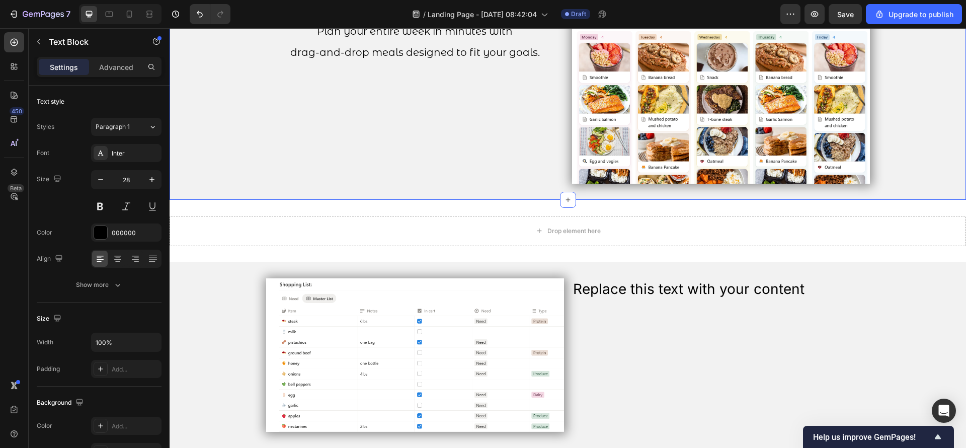
scroll to position [1160, 0]
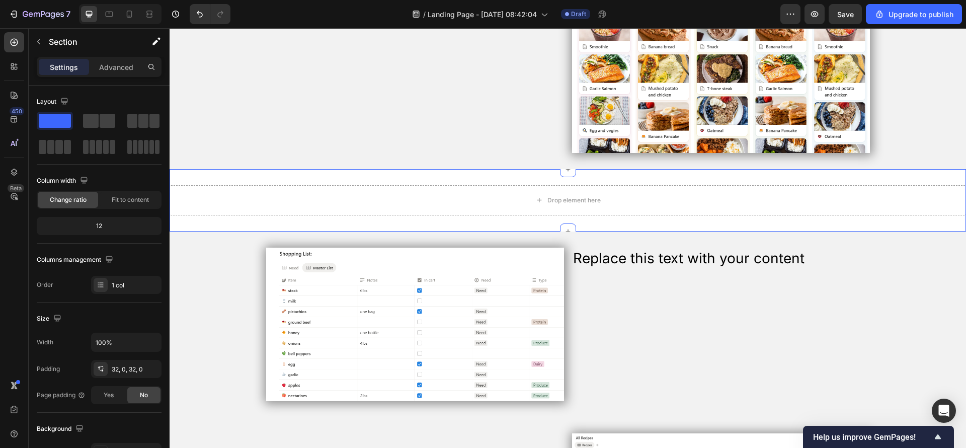
click at [573, 222] on div "Drop element here Section 8" at bounding box center [568, 200] width 796 height 62
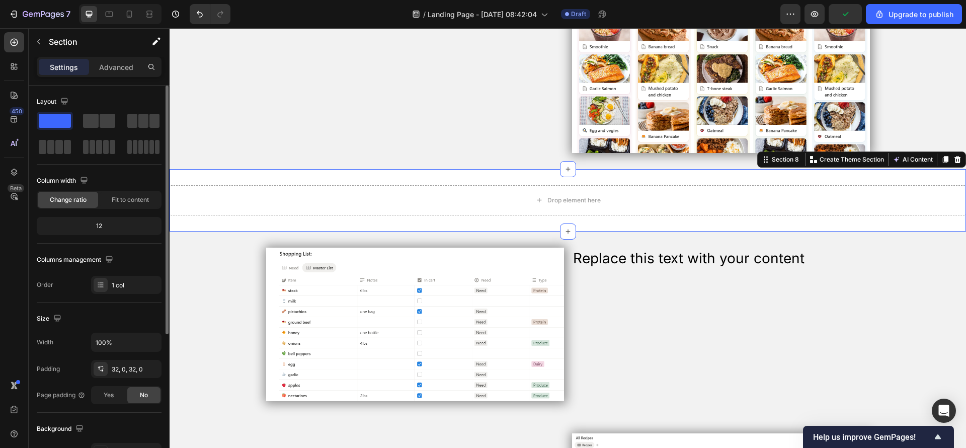
scroll to position [223, 0]
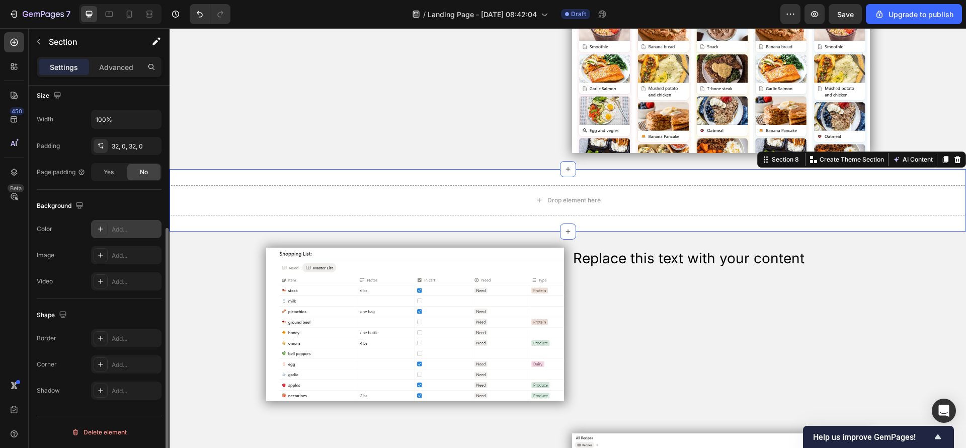
click at [119, 220] on div "Add..." at bounding box center [126, 229] width 70 height 18
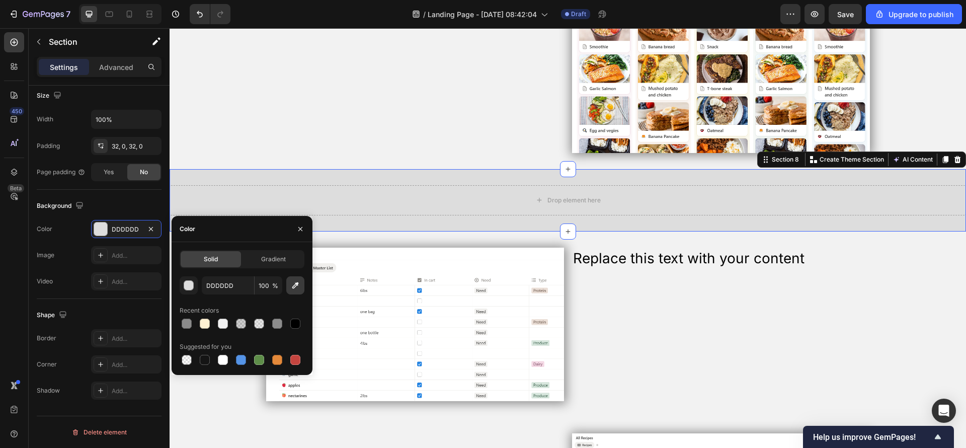
click at [288, 287] on button "button" at bounding box center [295, 285] width 18 height 18
type input "F2F2F2"
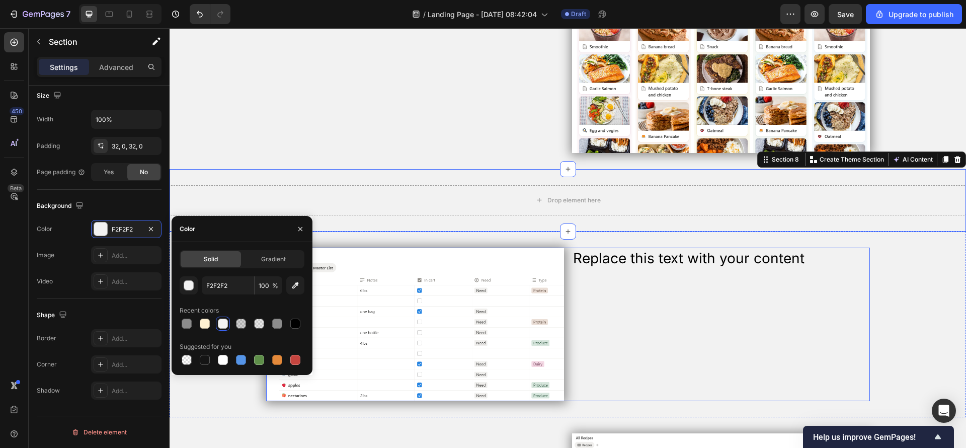
click at [684, 278] on div "Replace this text with your content Text Block" at bounding box center [721, 325] width 298 height 154
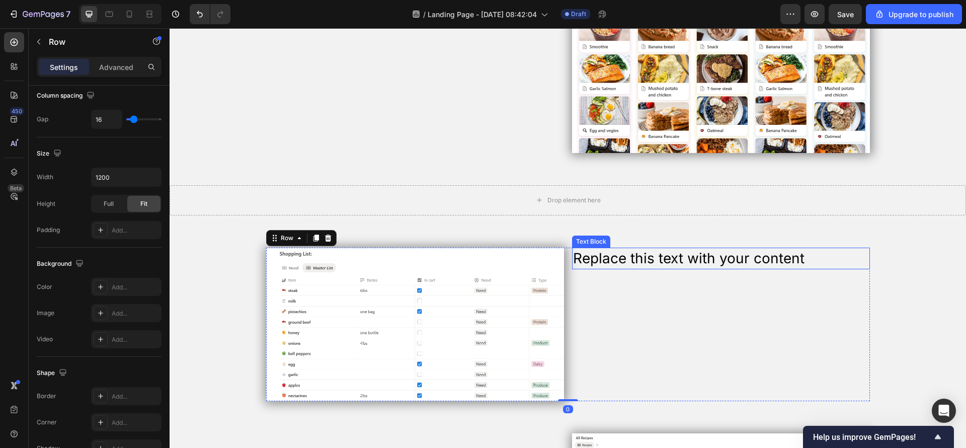
scroll to position [0, 0]
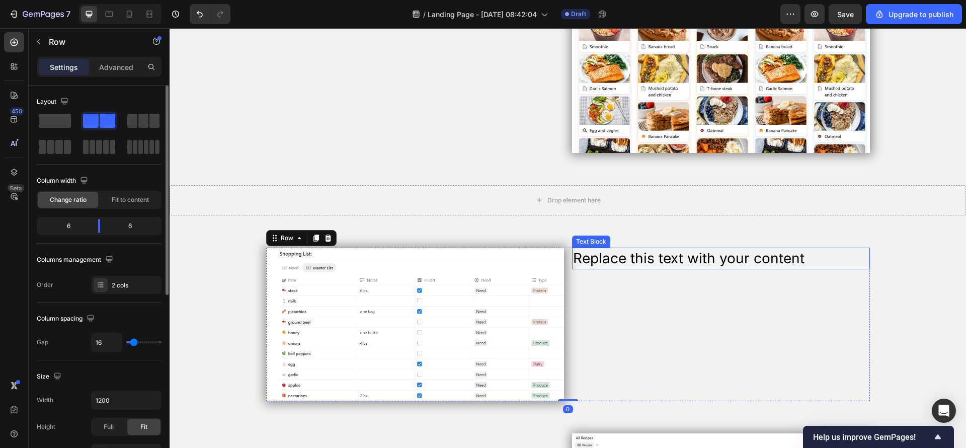
click at [675, 261] on div "Replace this text with your content" at bounding box center [721, 259] width 298 height 22
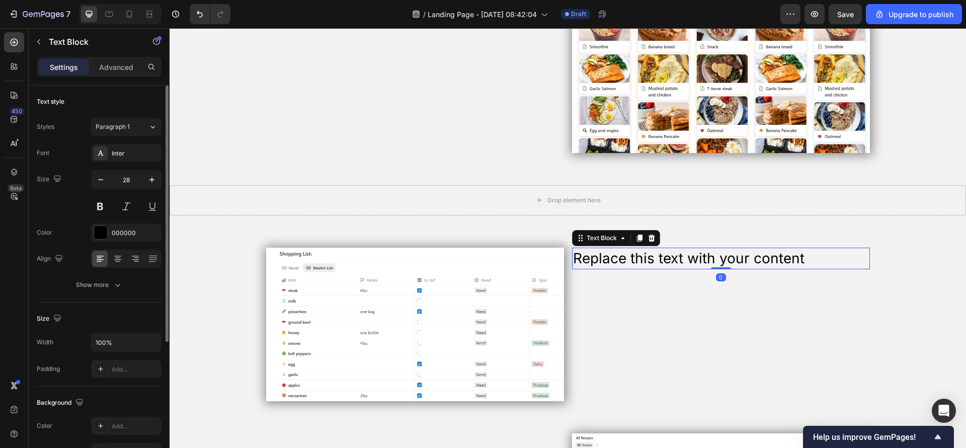
click at [675, 261] on div "Replace this text with your content" at bounding box center [721, 259] width 298 height 22
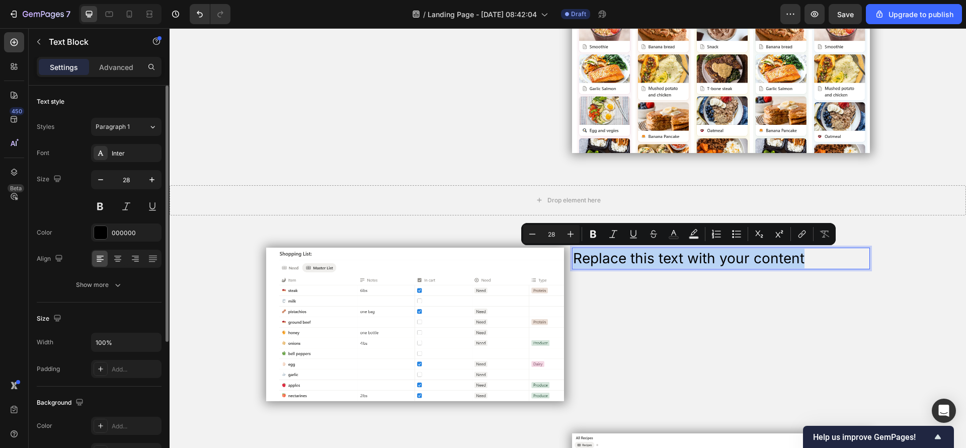
click at [674, 259] on p "Replace this text with your content" at bounding box center [721, 259] width 296 height 20
click at [650, 262] on p "Replace this text with your content" at bounding box center [721, 259] width 296 height 20
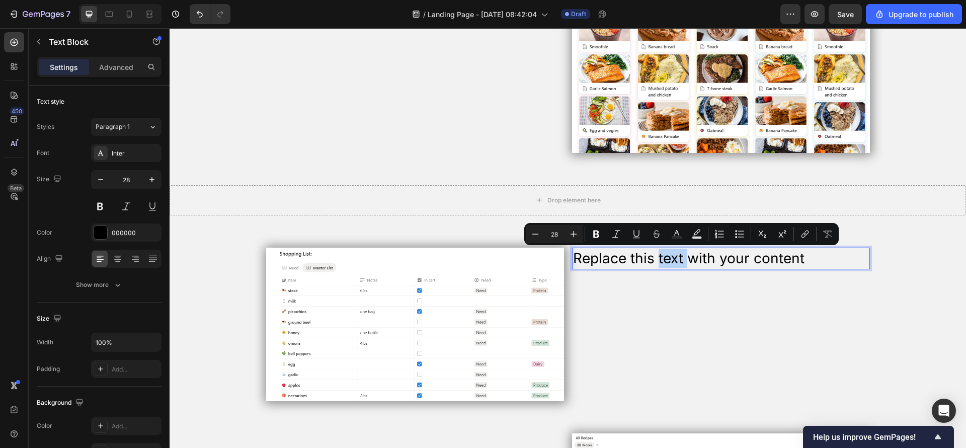
click at [650, 262] on p "Replace this text with your content" at bounding box center [721, 259] width 296 height 20
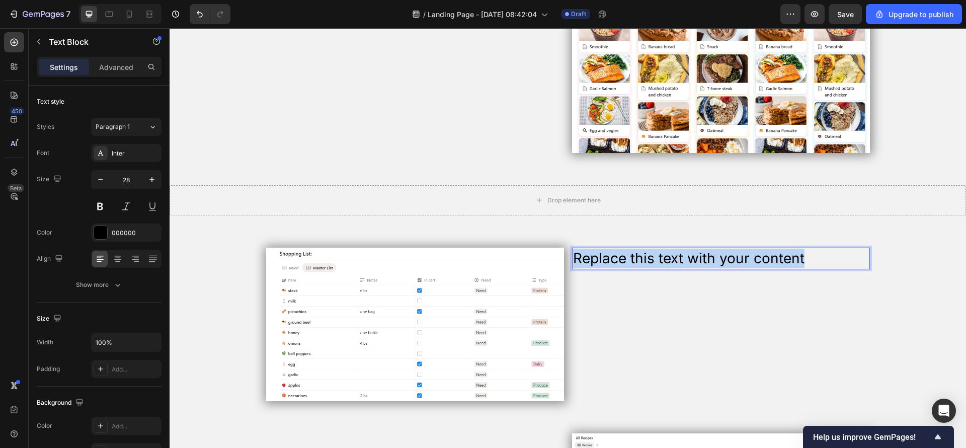
click at [650, 262] on p "Replace this text with your content" at bounding box center [721, 259] width 296 height 20
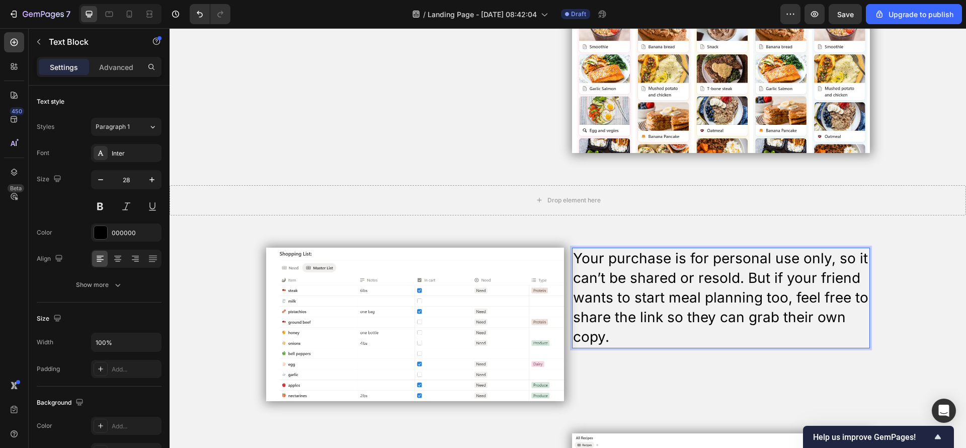
click at [624, 331] on p "Your purchase is for personal use only, so it can’t be shared or resold. But if…" at bounding box center [721, 298] width 296 height 99
click at [647, 327] on p "Your purchase is for personal use only, so it can’t be shared or resold. But if…" at bounding box center [721, 298] width 296 height 99
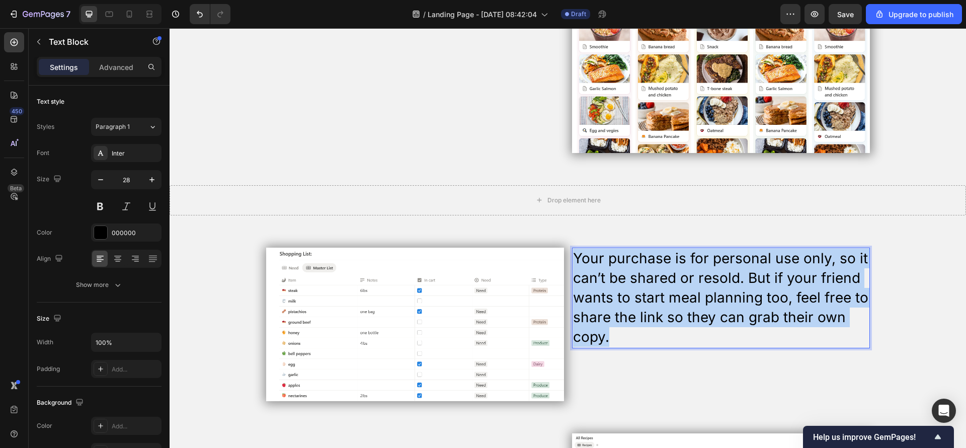
click at [648, 327] on p "Your purchase is for personal use only, so it can’t be shared or resold. But if…" at bounding box center [721, 298] width 296 height 99
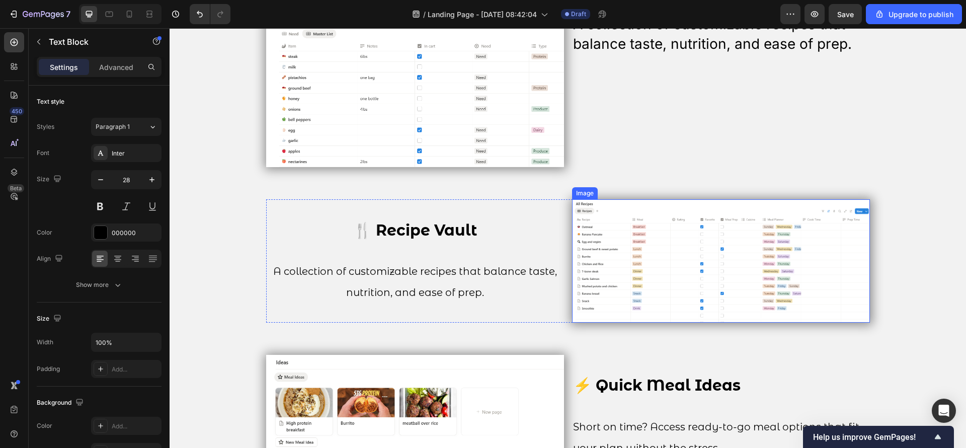
scroll to position [1235, 0]
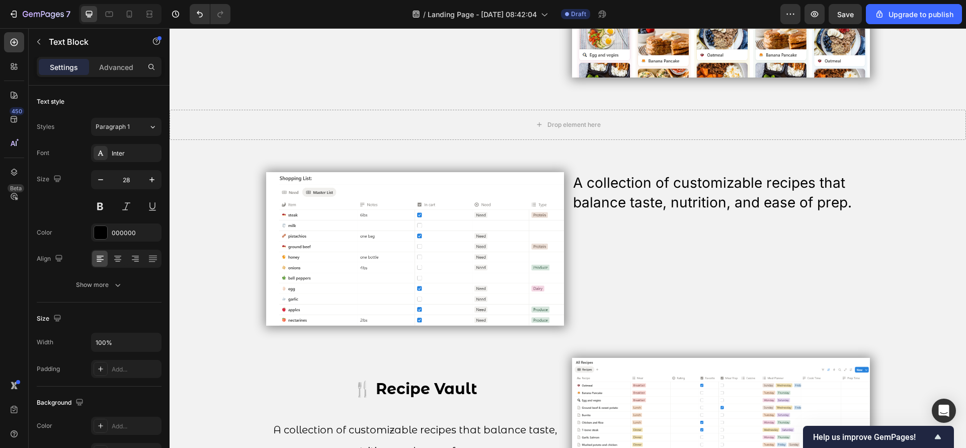
click at [660, 215] on p at bounding box center [721, 222] width 296 height 20
click at [660, 214] on p "Rich Text Editor. Editing area: main" at bounding box center [721, 222] width 296 height 20
click at [659, 201] on p "A collection of customizable recipes that balance taste, nutrition, and ease of…" at bounding box center [721, 192] width 296 height 39
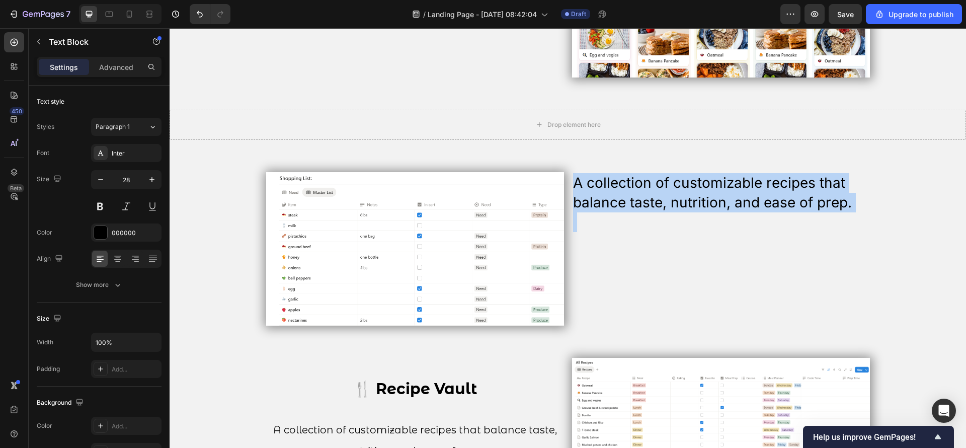
click at [659, 201] on p "A collection of customizable recipes that balance taste, nutrition, and ease of…" at bounding box center [721, 192] width 296 height 39
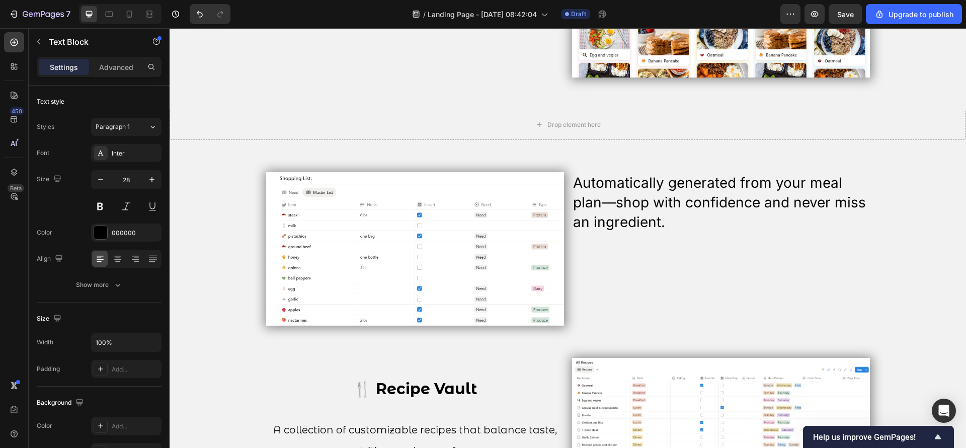
click at [672, 213] on p "Automatically generated from your meal plan—shop with confidence and never miss…" at bounding box center [721, 202] width 296 height 59
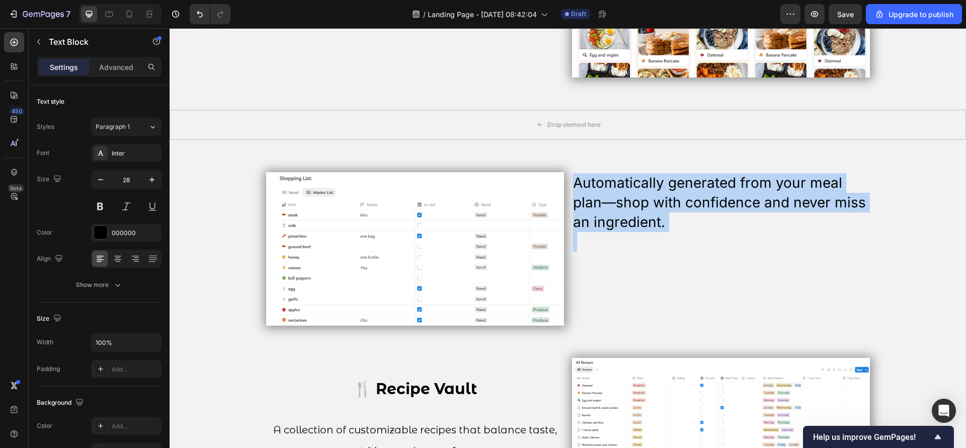
click at [672, 213] on p "Automatically generated from your meal plan—shop with confidence and never miss…" at bounding box center [721, 202] width 296 height 59
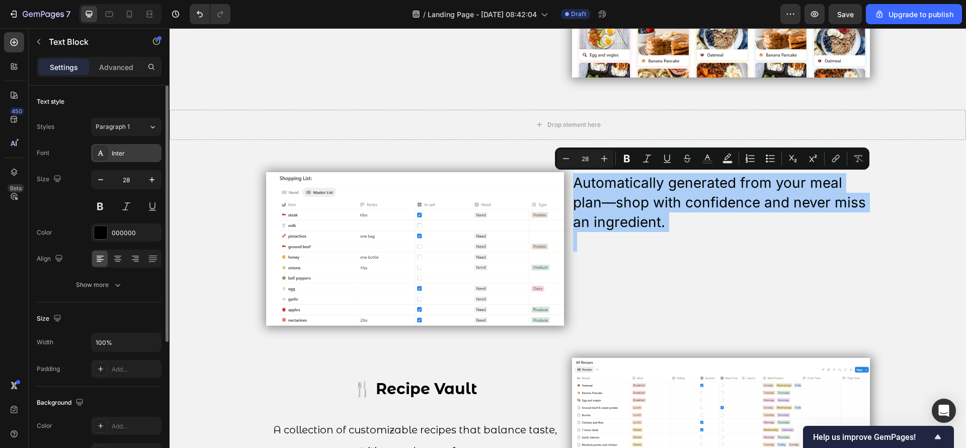
click at [123, 150] on div "Inter" at bounding box center [135, 153] width 47 height 9
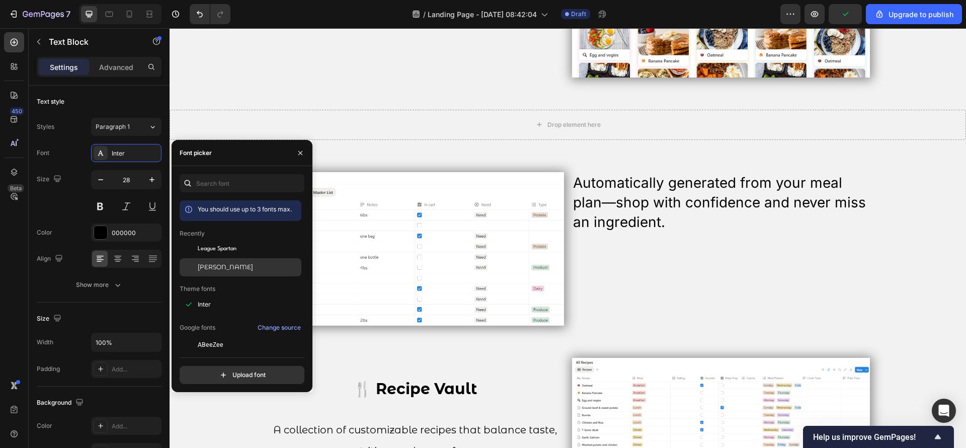
click at [234, 261] on div "[PERSON_NAME]" at bounding box center [241, 267] width 122 height 18
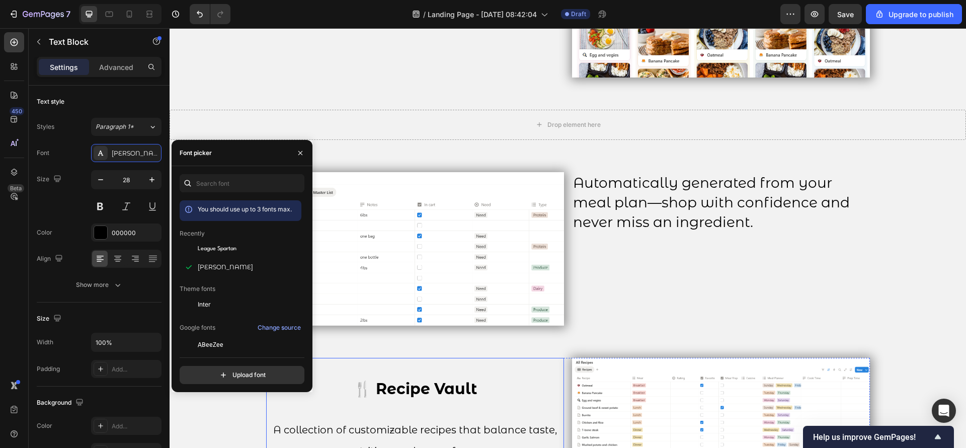
click at [450, 429] on span "A collection of customizable recipes that balance taste, nutrition, and ease of…" at bounding box center [415, 440] width 284 height 33
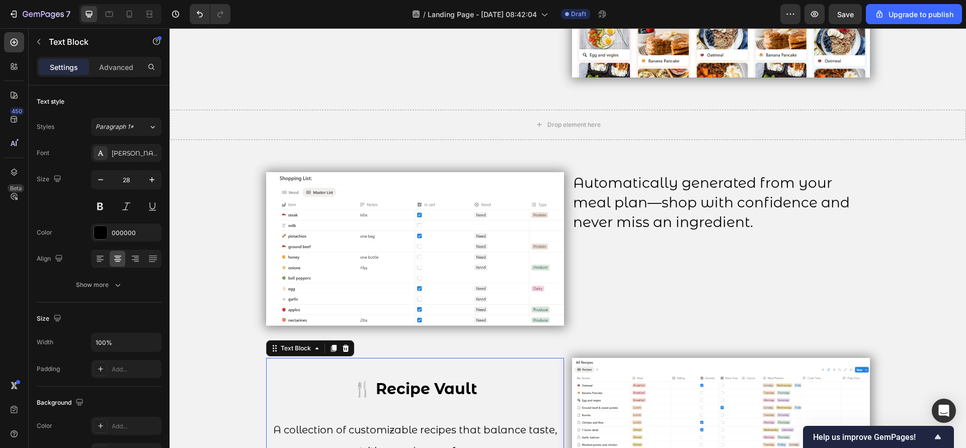
click at [490, 436] on p "A collection of customizable recipes that balance taste, nutrition, and ease of…" at bounding box center [415, 430] width 296 height 62
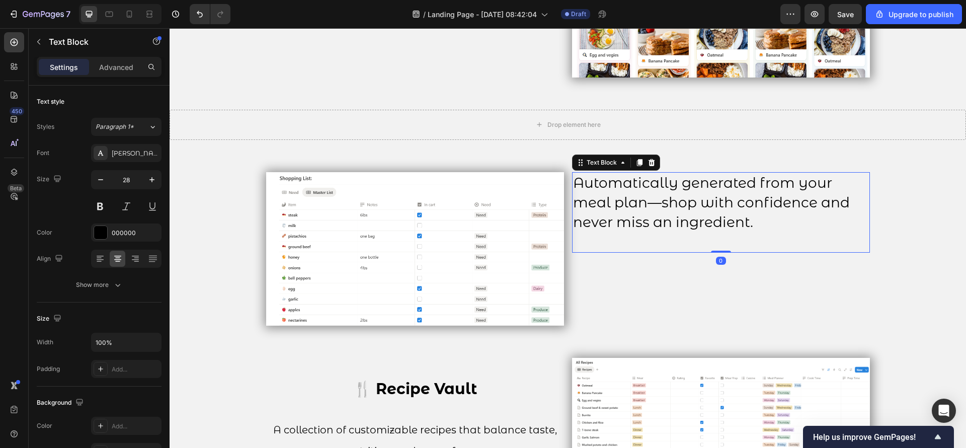
click at [617, 223] on p "Automatically generated from your meal plan—shop with confidence and never miss…" at bounding box center [721, 202] width 296 height 59
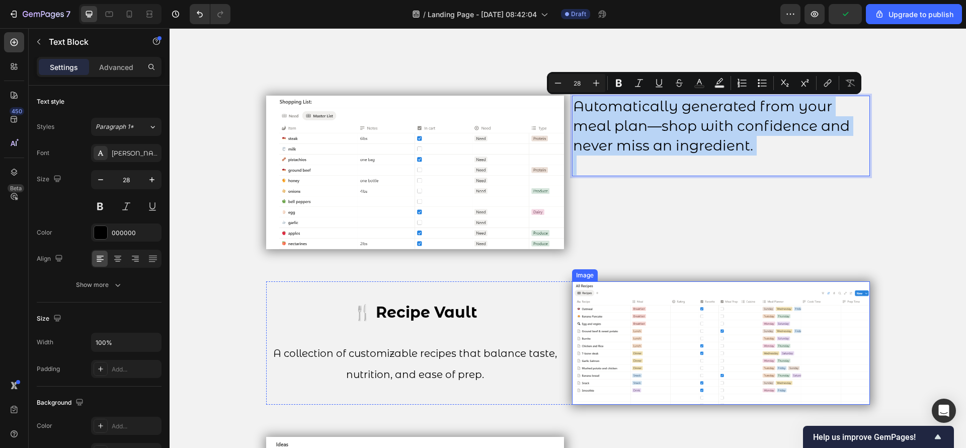
scroll to position [1311, 0]
click at [523, 347] on p "A collection of customizable recipes that balance taste, nutrition, and ease of…" at bounding box center [415, 355] width 296 height 62
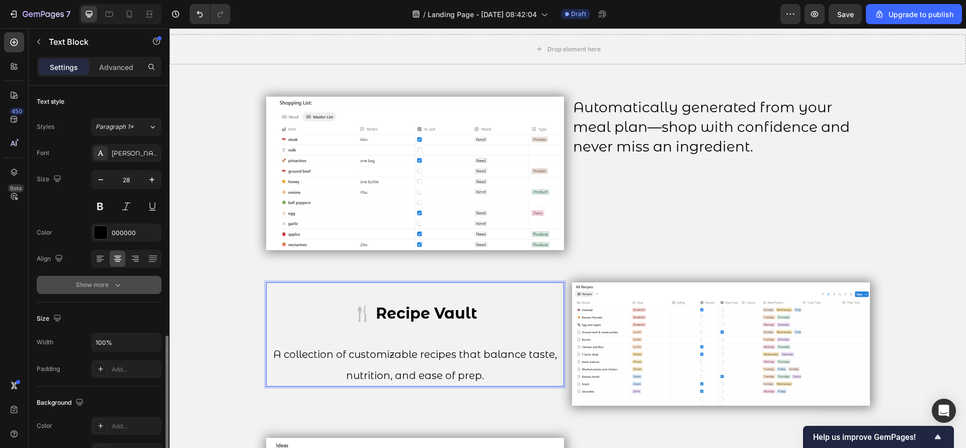
scroll to position [151, 0]
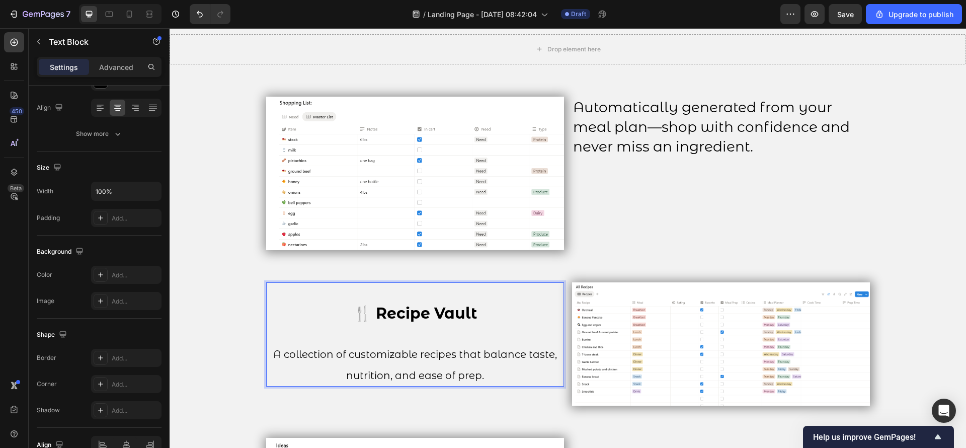
click at [378, 373] on span "A collection of customizable recipes that balance taste, nutrition, and ease of…" at bounding box center [415, 364] width 284 height 33
click at [380, 373] on span "A collection of customizable recipes that balance taste, nutrition, and ease of…" at bounding box center [415, 364] width 284 height 33
click at [382, 373] on span "A collection of customizable recipes that balance taste, nutrition, and ease of…" at bounding box center [415, 364] width 284 height 33
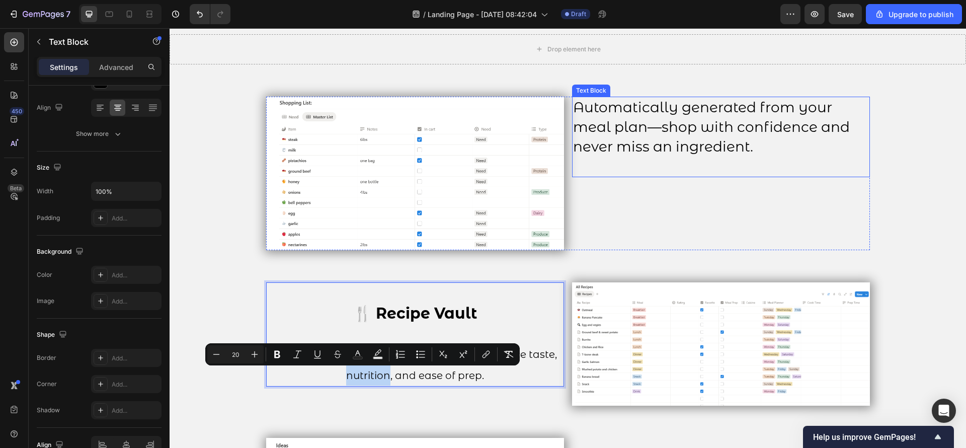
click at [667, 146] on p "Automatically generated from your meal plan—shop with confidence and never miss…" at bounding box center [721, 127] width 296 height 59
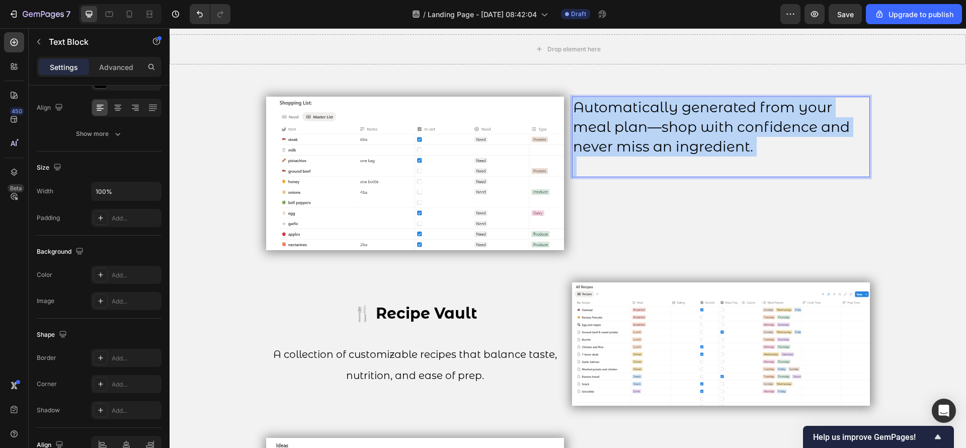
click at [667, 146] on p "Automatically generated from your meal plan—shop with confidence and never miss…" at bounding box center [721, 127] width 296 height 59
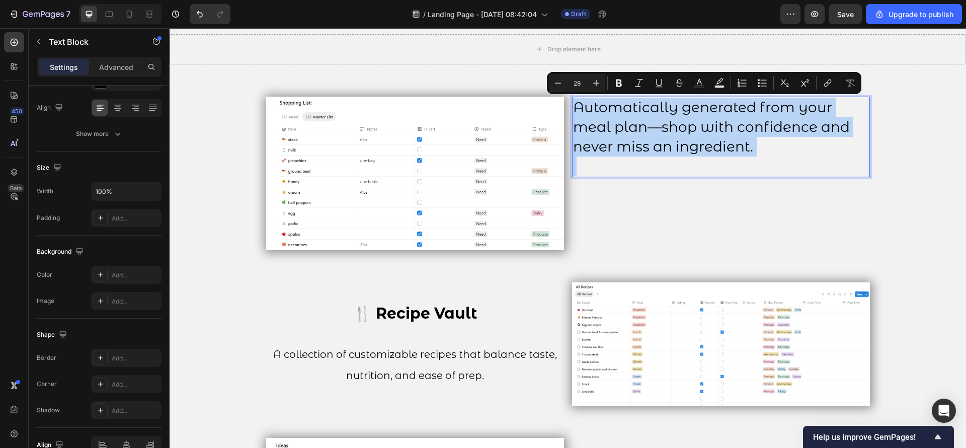
click at [667, 146] on p "Automatically generated from your meal plan—shop with confidence and never miss…" at bounding box center [721, 127] width 296 height 59
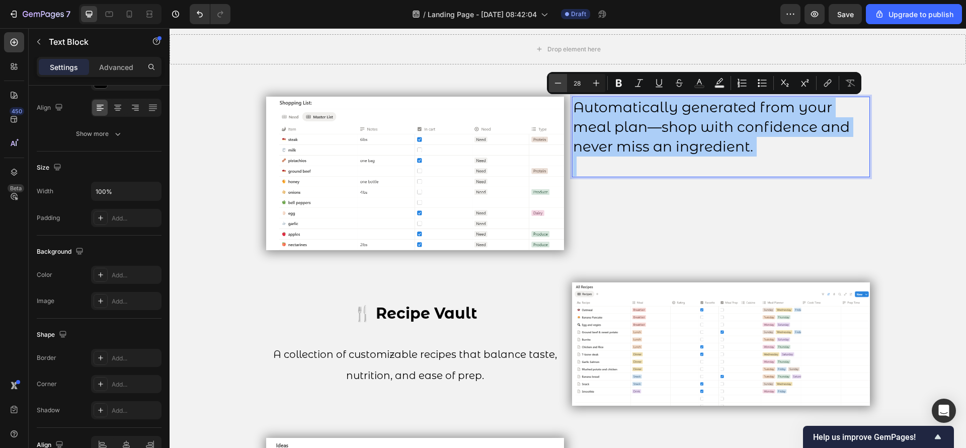
click at [551, 84] on button "Minus" at bounding box center [558, 83] width 18 height 18
click at [552, 85] on button "Minus" at bounding box center [558, 83] width 18 height 18
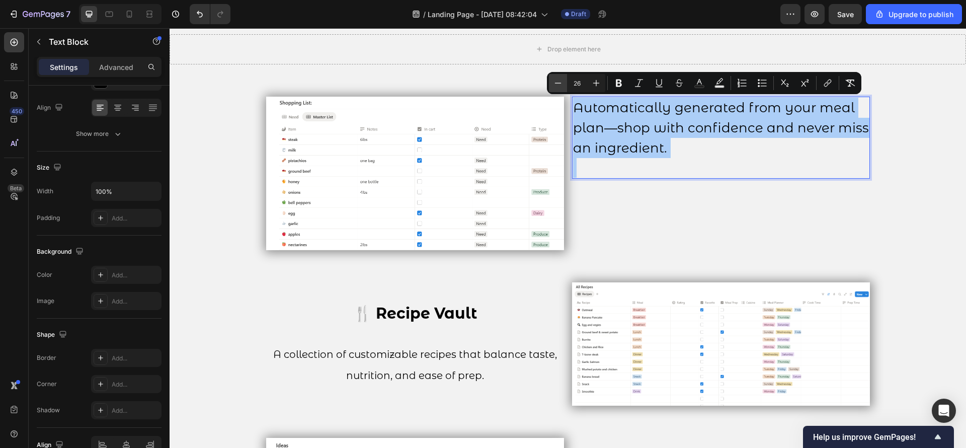
click at [552, 85] on button "Minus" at bounding box center [558, 83] width 18 height 18
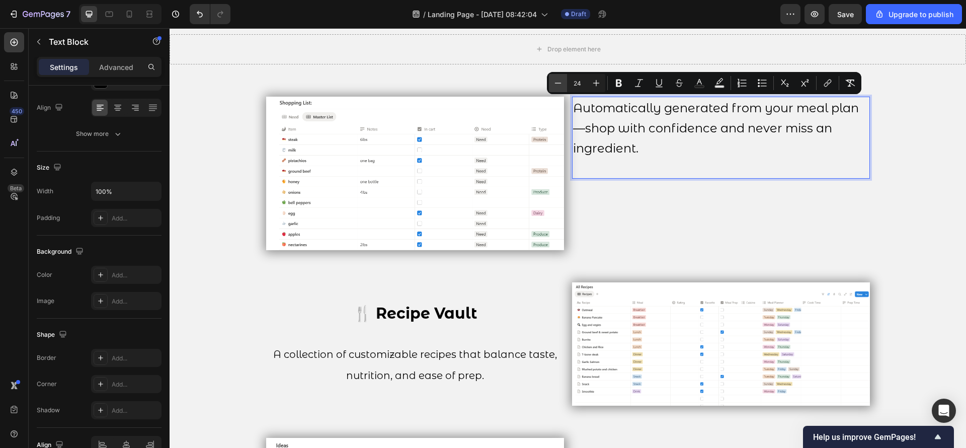
click at [552, 85] on button "Minus" at bounding box center [558, 83] width 18 height 18
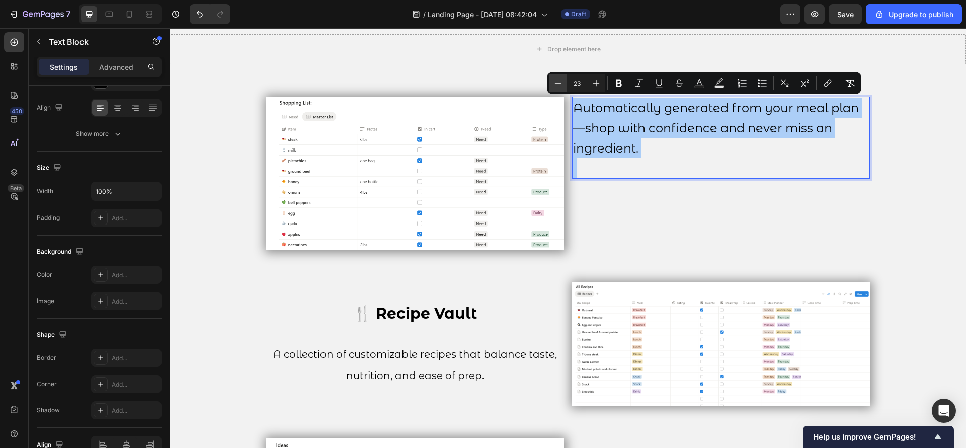
click at [553, 85] on button "Minus" at bounding box center [558, 83] width 18 height 18
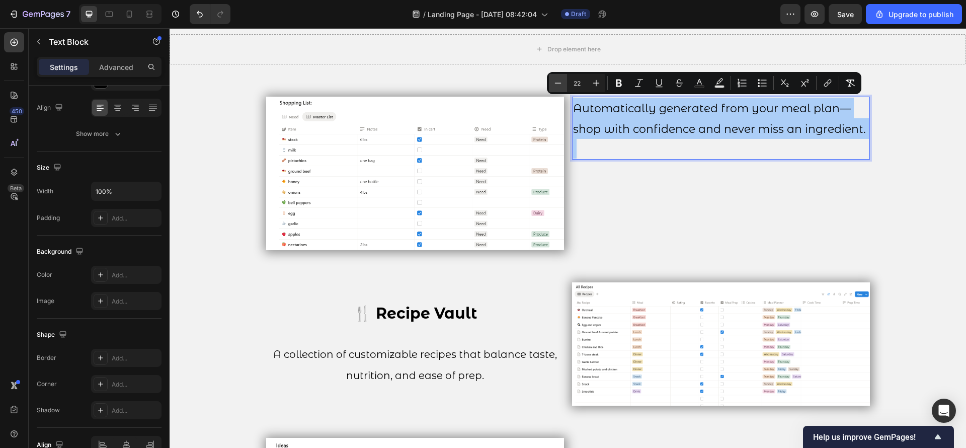
click at [553, 85] on icon "Editor contextual toolbar" at bounding box center [558, 83] width 10 height 10
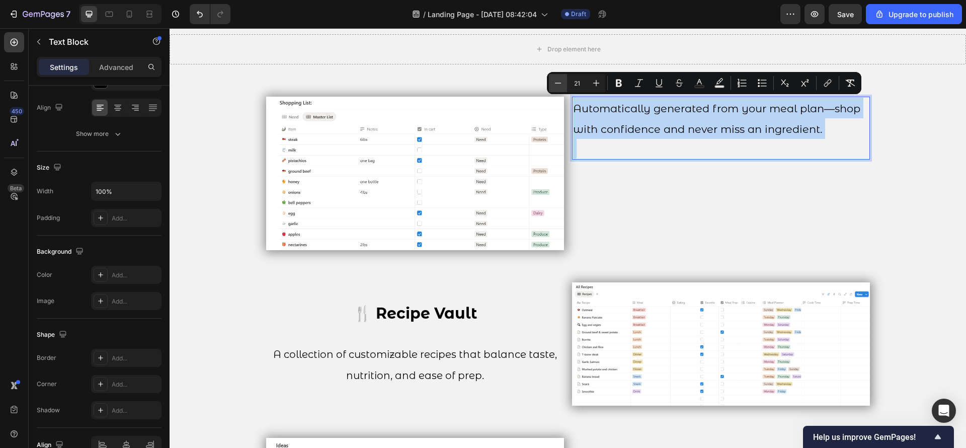
type input "20"
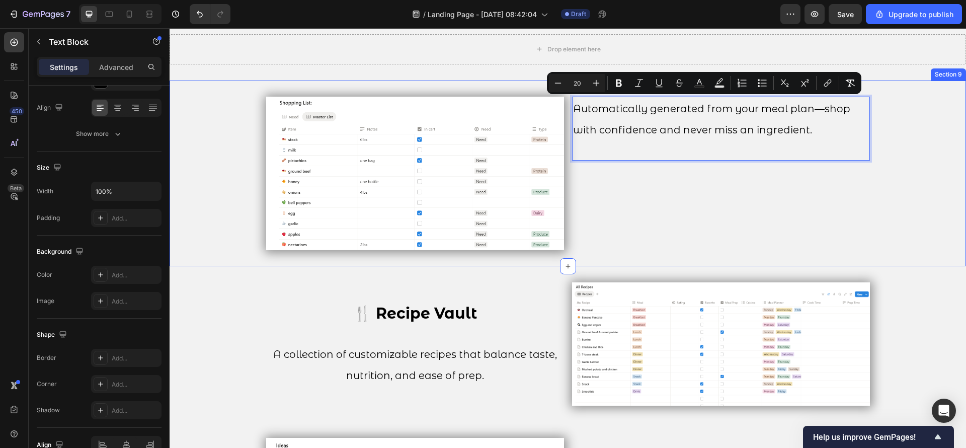
click at [909, 158] on div "Image Automatically generated from your meal plan—shop with confidence and neve…" at bounding box center [568, 174] width 796 height 154
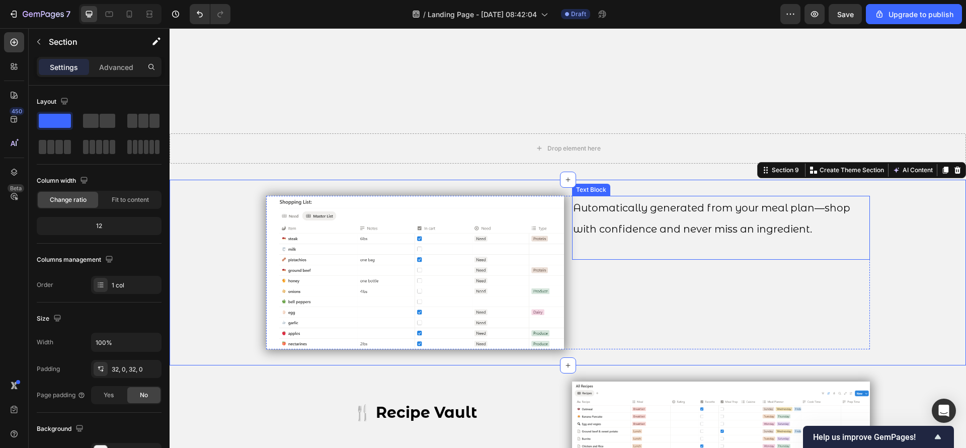
scroll to position [1235, 0]
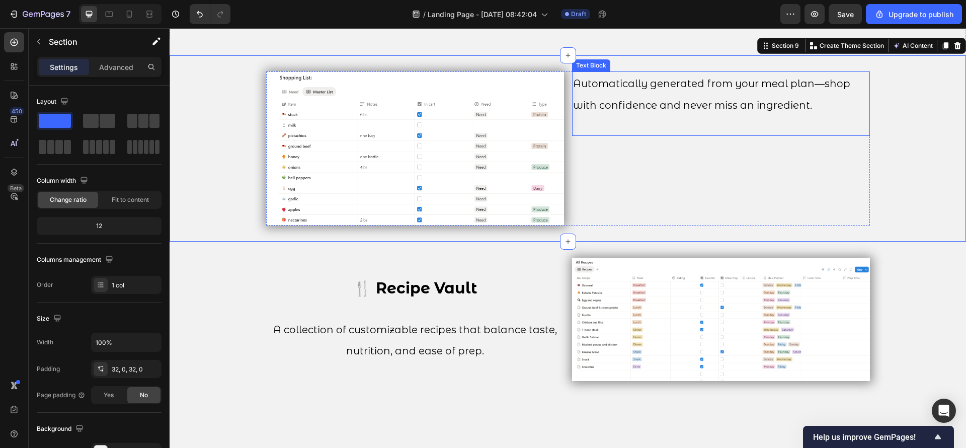
click at [658, 115] on p "Automatically generated from your meal plan—shop with confidence and never miss…" at bounding box center [721, 93] width 296 height 42
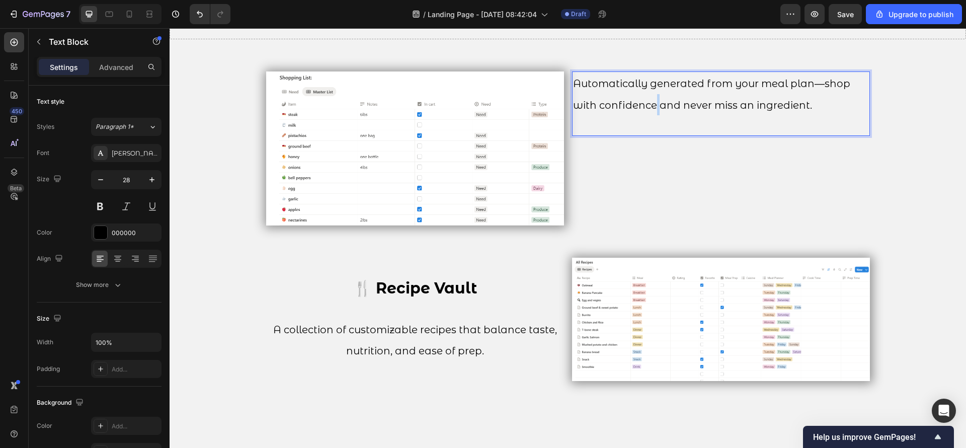
click at [648, 111] on span "Automatically generated from your meal plan—shop with confidence and never miss…" at bounding box center [711, 93] width 277 height 33
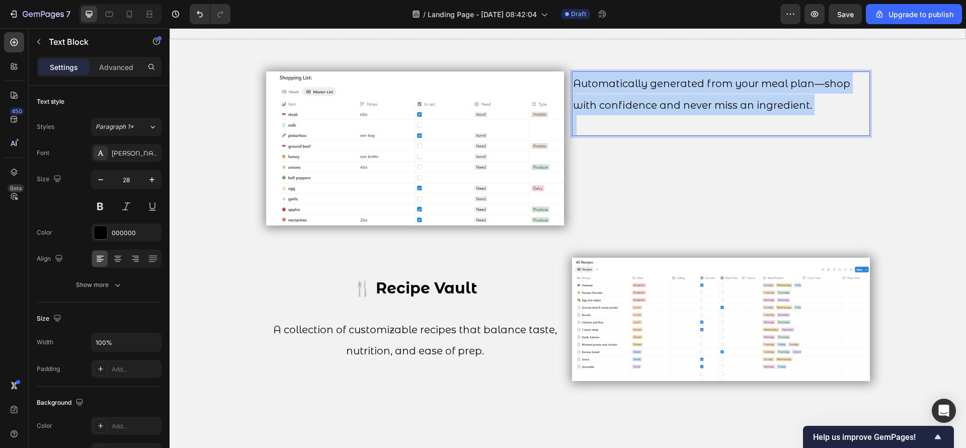
click at [648, 111] on span "Automatically generated from your meal plan—shop with confidence and never miss…" at bounding box center [711, 93] width 277 height 33
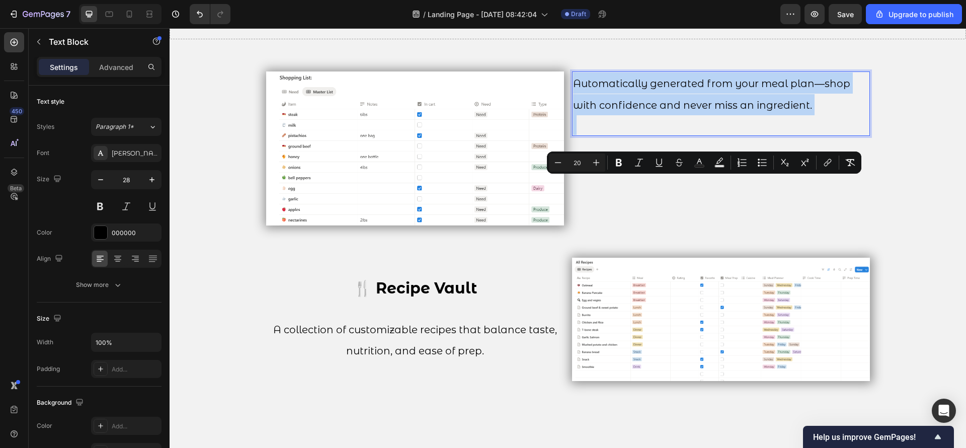
type input "28"
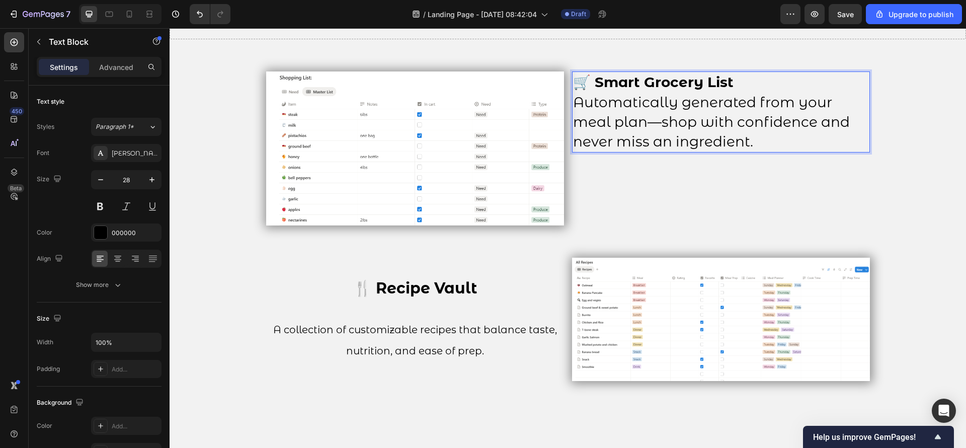
click at [738, 151] on p "🛒 Smart Grocery List Automatically generated from your meal plan—shop with conf…" at bounding box center [721, 111] width 296 height 79
click at [739, 151] on p "🛒 Smart Grocery List Automatically generated from your meal plan—shop with conf…" at bounding box center [721, 111] width 296 height 79
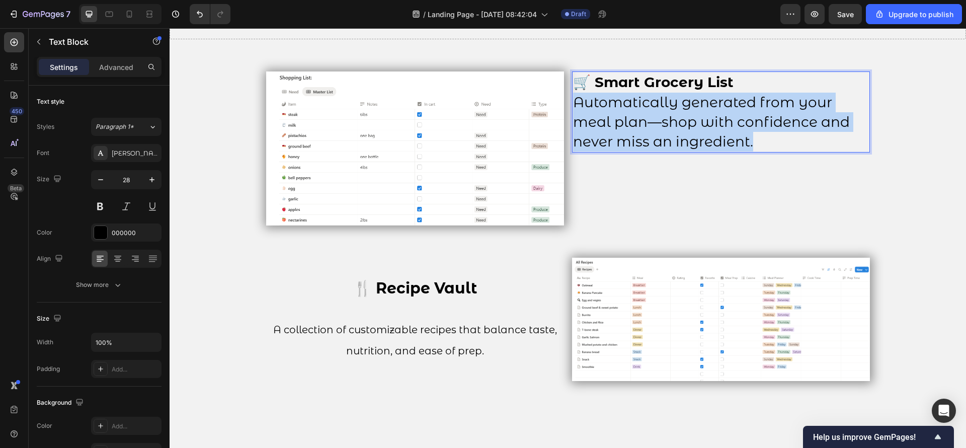
click at [740, 151] on p "🛒 Smart Grocery List Automatically generated from your meal plan—shop with conf…" at bounding box center [721, 111] width 296 height 79
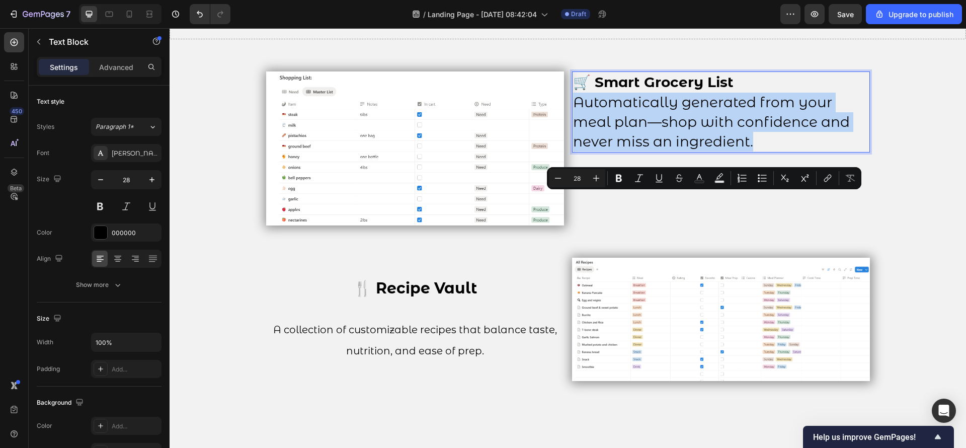
click at [747, 151] on p "🛒 Smart Grocery List Automatically generated from your meal plan—shop with conf…" at bounding box center [721, 111] width 296 height 79
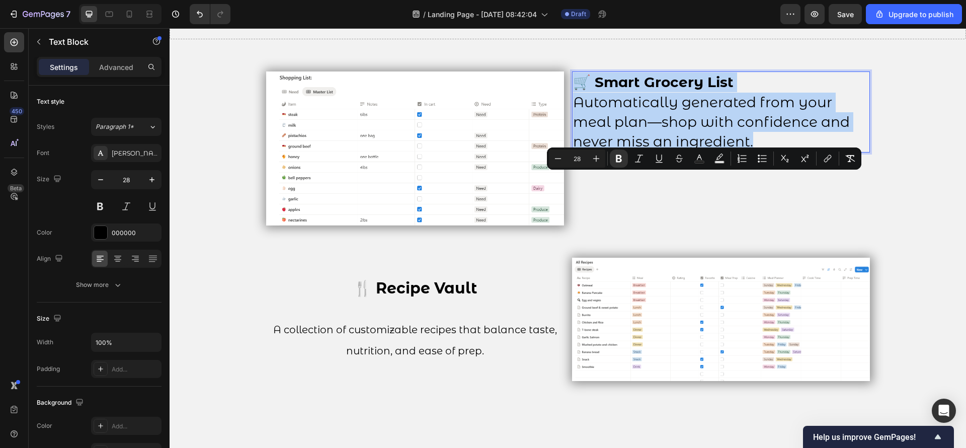
drag, startPoint x: 751, startPoint y: 243, endPoint x: 569, endPoint y: 176, distance: 193.6
click at [573, 151] on p "🛒 Smart Grocery List Automatically generated from your meal plan—shop with conf…" at bounding box center [721, 111] width 296 height 79
click at [742, 151] on p "🛒 Smart Grocery List Automatically generated from your meal plan—shop with conf…" at bounding box center [721, 111] width 296 height 79
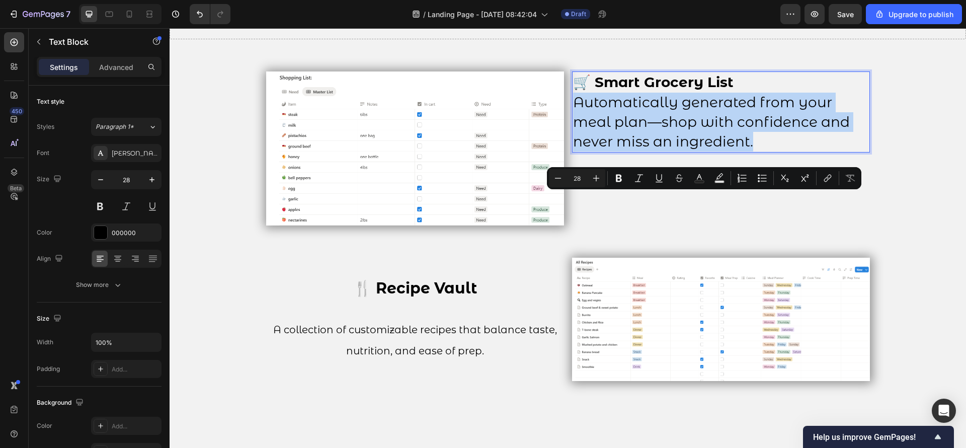
drag, startPoint x: 753, startPoint y: 247, endPoint x: 569, endPoint y: 197, distance: 190.3
click at [573, 151] on p "🛒 Smart Grocery List Automatically generated from your meal plan—shop with conf…" at bounding box center [721, 111] width 296 height 79
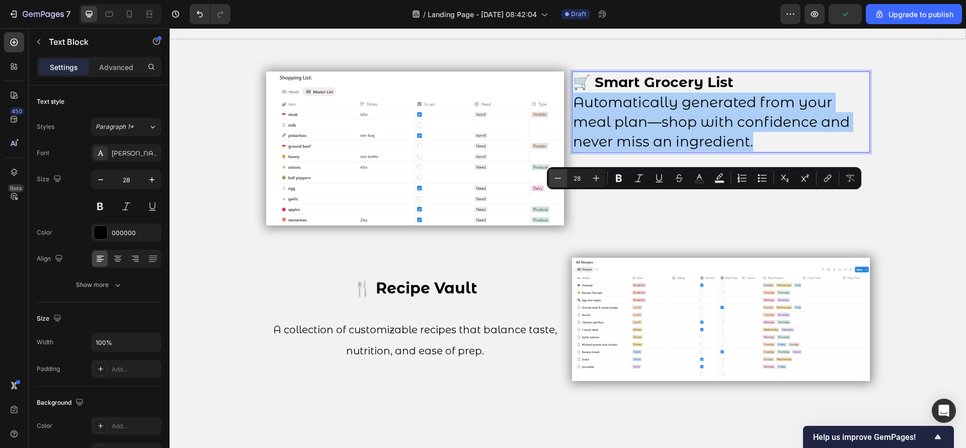
click at [556, 174] on icon "Editor contextual toolbar" at bounding box center [558, 178] width 10 height 10
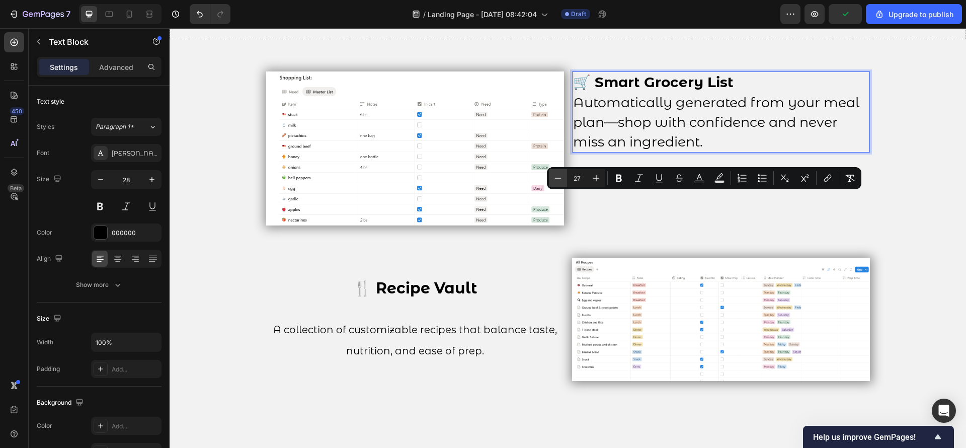
click at [556, 174] on icon "Editor contextual toolbar" at bounding box center [558, 178] width 10 height 10
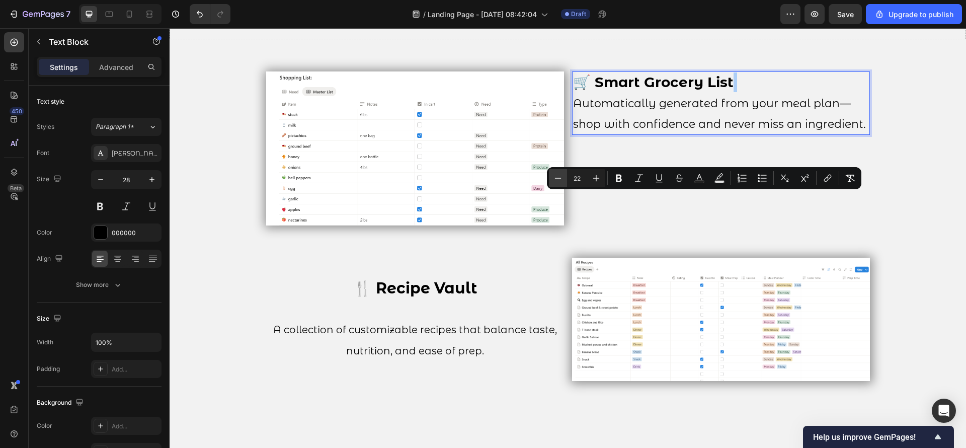
click at [556, 174] on icon "Editor contextual toolbar" at bounding box center [558, 178] width 10 height 10
type input "20"
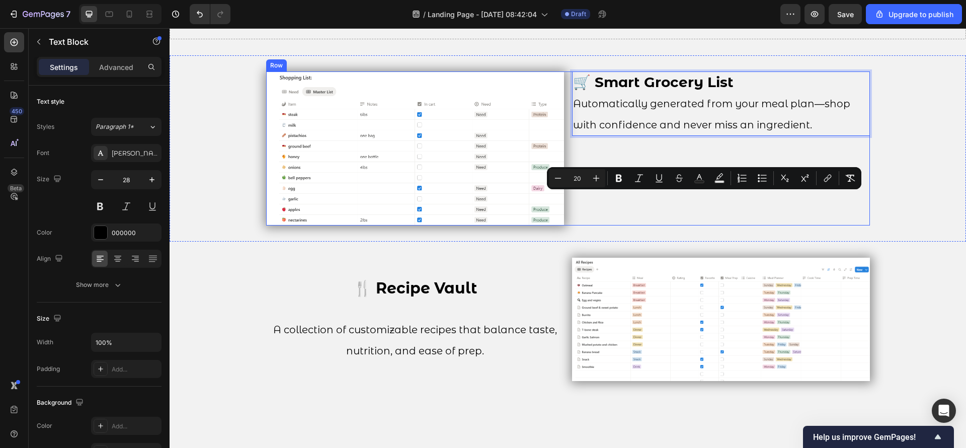
click at [706, 225] on div "🛒 Smart Grocery List Automatically generated from your meal plan—shop with conf…" at bounding box center [721, 148] width 298 height 154
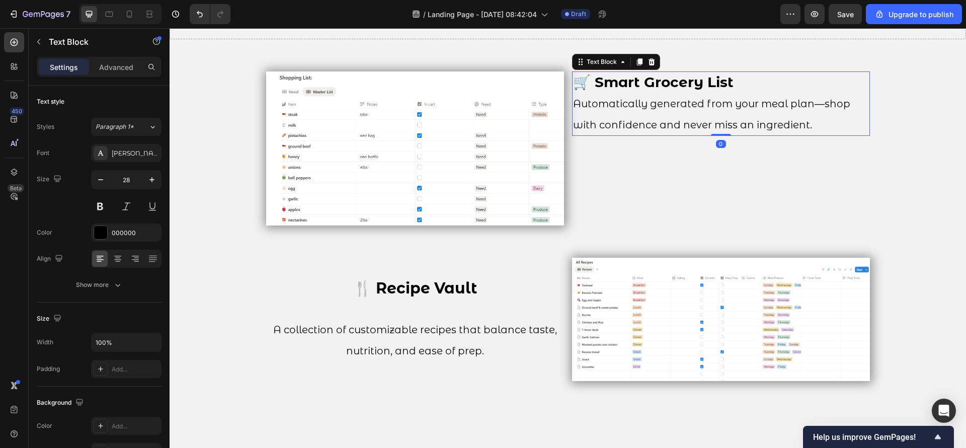
click at [817, 135] on p "🛒 Smart Grocery List Automatically generated from your meal plan—shop with conf…" at bounding box center [721, 103] width 296 height 62
click at [136, 18] on div at bounding box center [129, 14] width 16 height 16
type input "21"
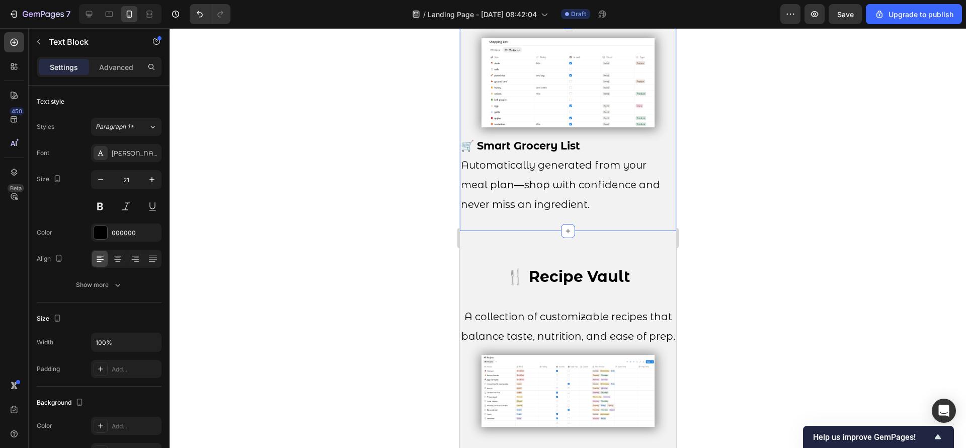
scroll to position [1811, 0]
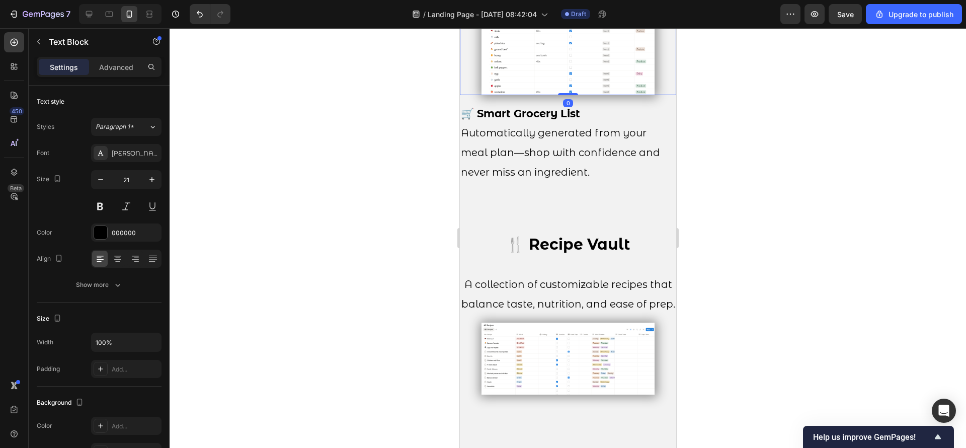
click at [596, 96] on img at bounding box center [567, 51] width 173 height 90
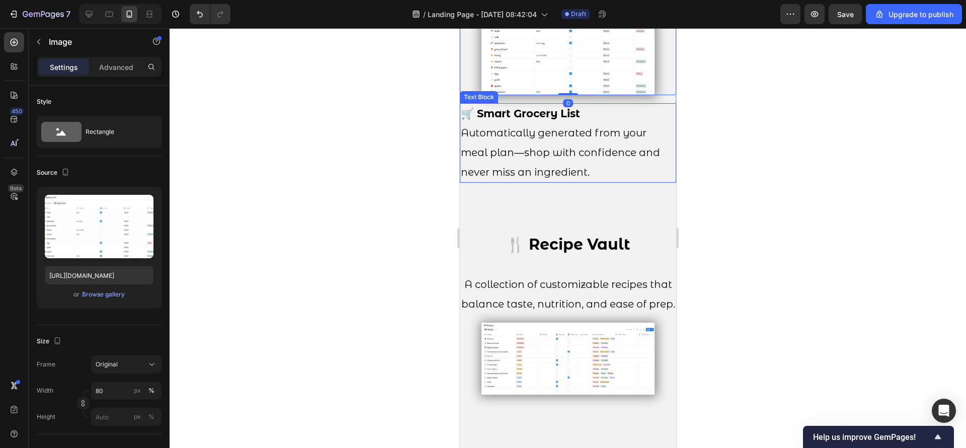
click at [589, 178] on span "Automatically generated from your meal plan—shop with confidence and never miss…" at bounding box center [559, 152] width 199 height 51
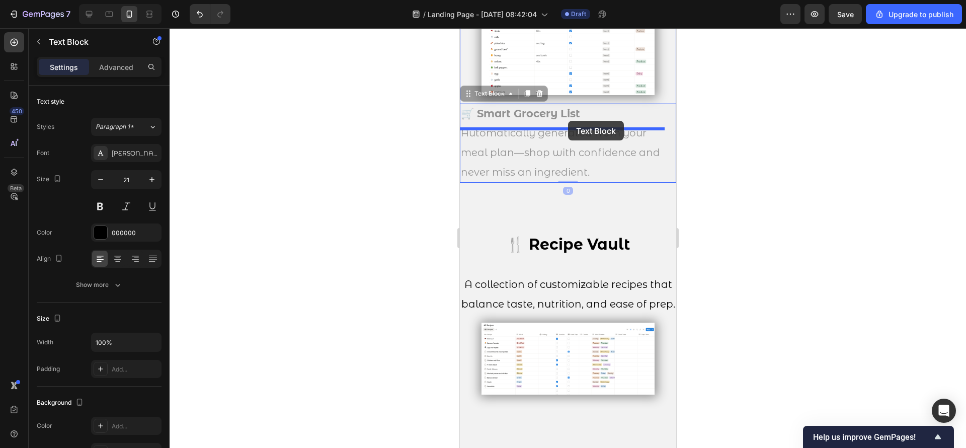
drag, startPoint x: 589, startPoint y: 252, endPoint x: 568, endPoint y: 121, distance: 133.0
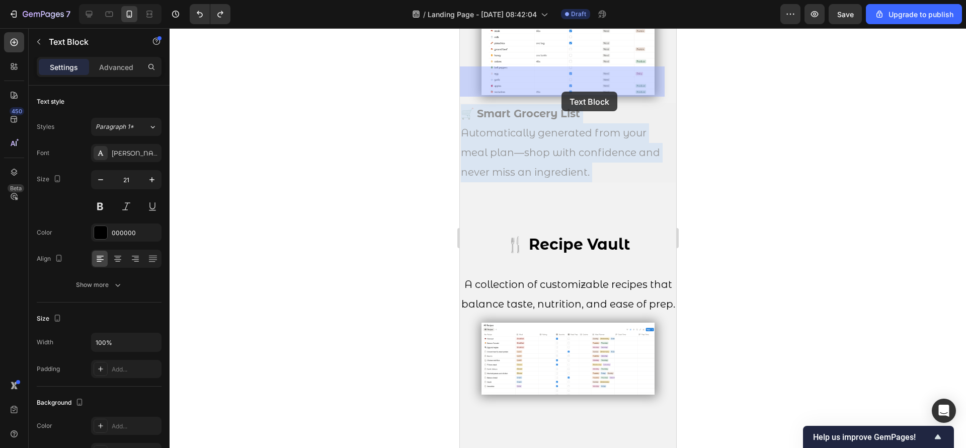
drag, startPoint x: 558, startPoint y: 240, endPoint x: 561, endPoint y: 92, distance: 148.5
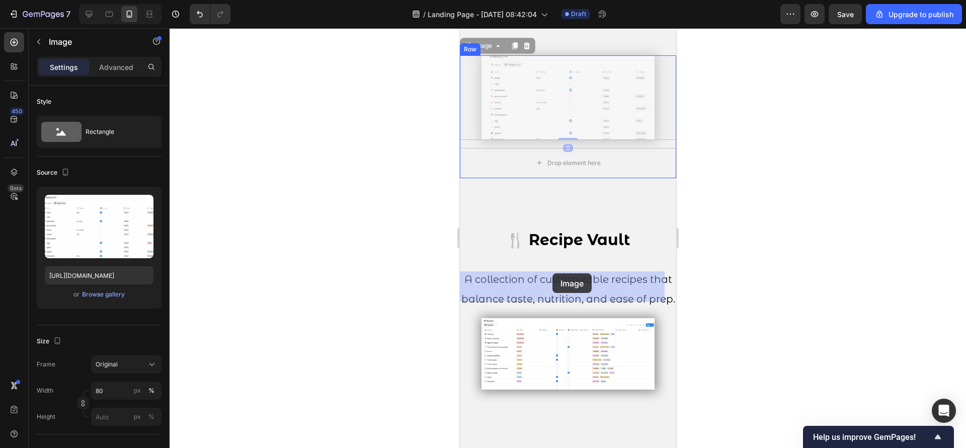
drag, startPoint x: 560, startPoint y: 199, endPoint x: 552, endPoint y: 273, distance: 74.5
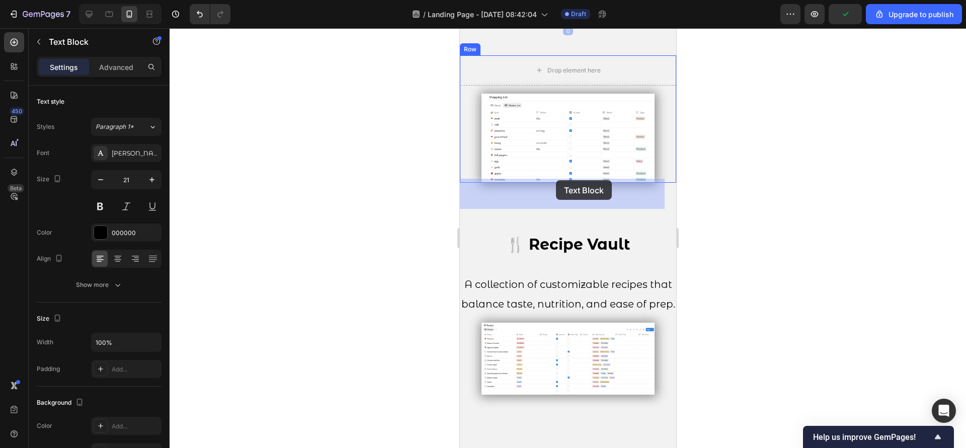
drag, startPoint x: 536, startPoint y: 99, endPoint x: 555, endPoint y: 181, distance: 83.8
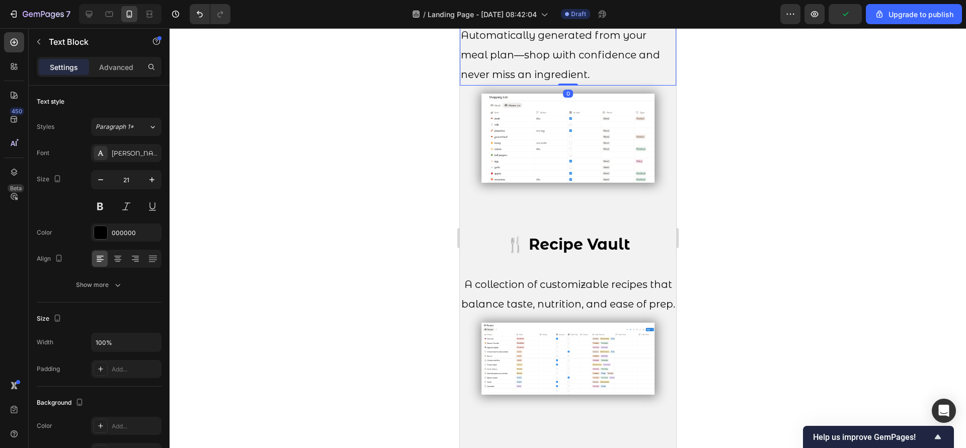
click at [796, 168] on div at bounding box center [568, 238] width 796 height 420
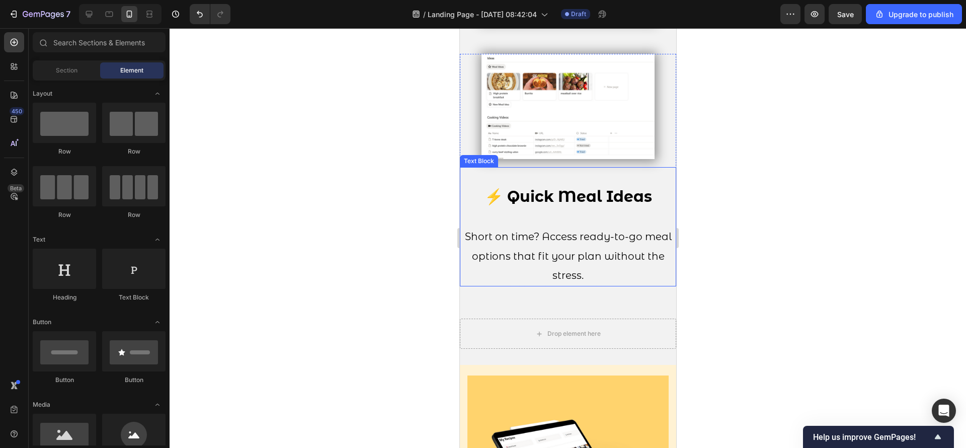
scroll to position [2264, 0]
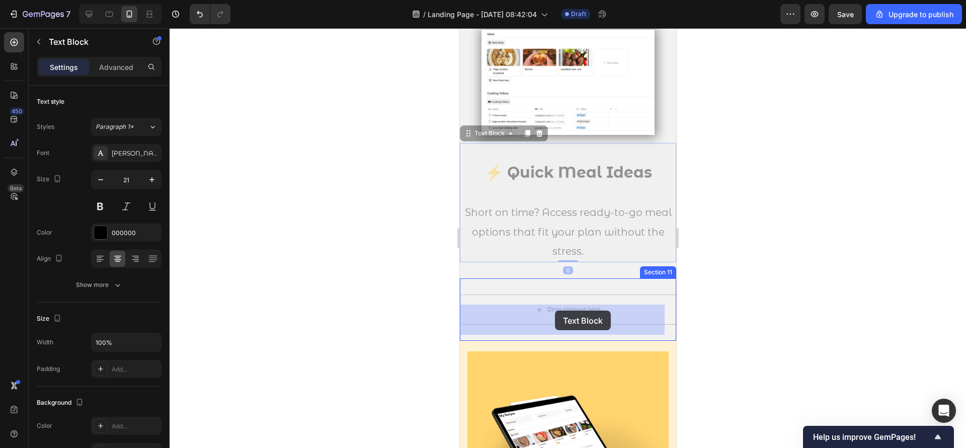
drag, startPoint x: 551, startPoint y: 226, endPoint x: 554, endPoint y: 310, distance: 84.6
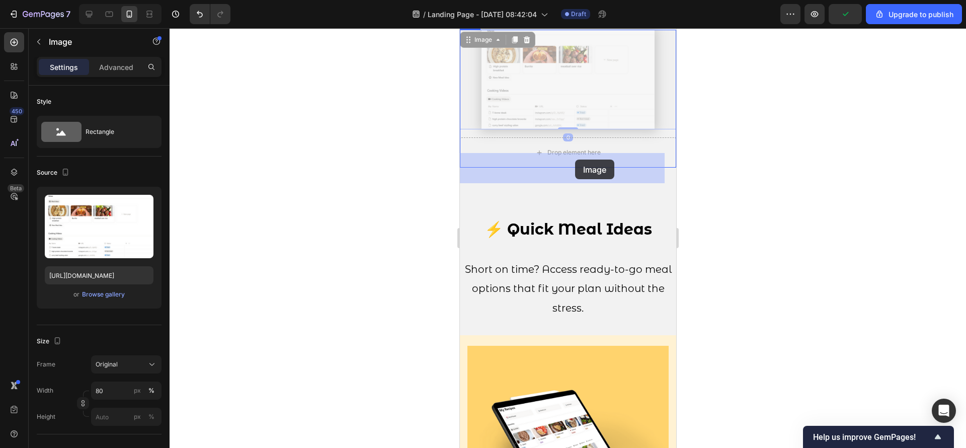
drag, startPoint x: 566, startPoint y: 103, endPoint x: 575, endPoint y: 159, distance: 57.6
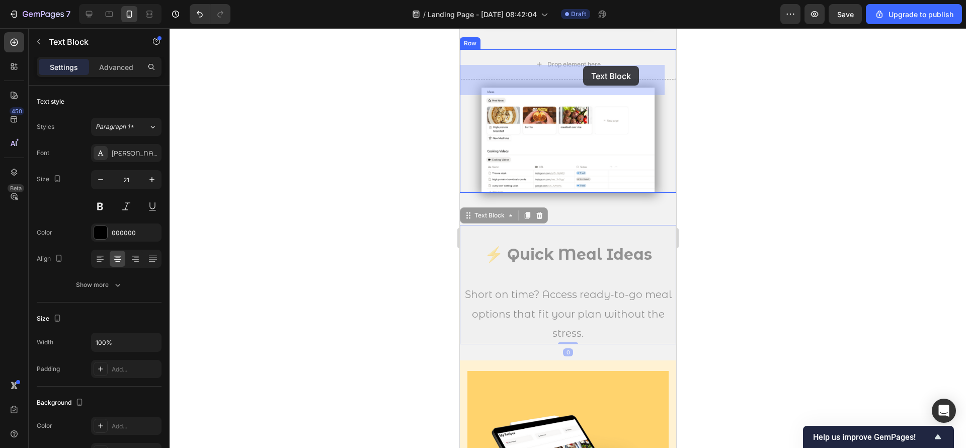
scroll to position [2231, 0]
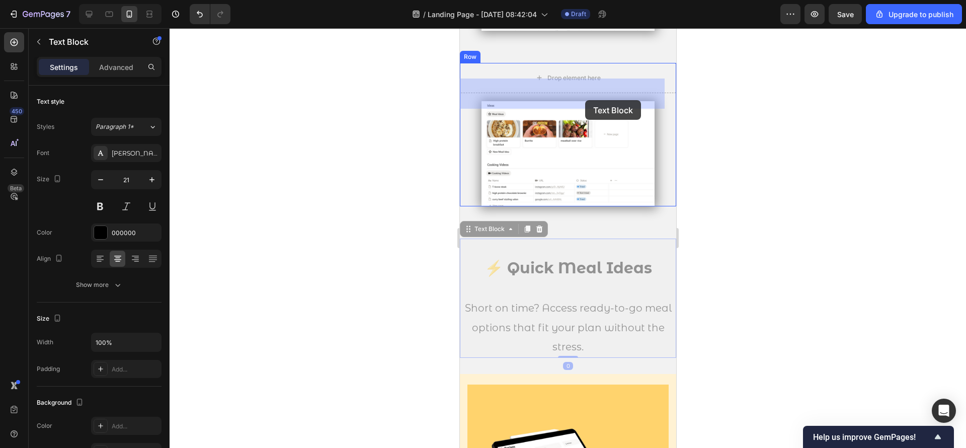
drag, startPoint x: 553, startPoint y: 272, endPoint x: 585, endPoint y: 100, distance: 175.0
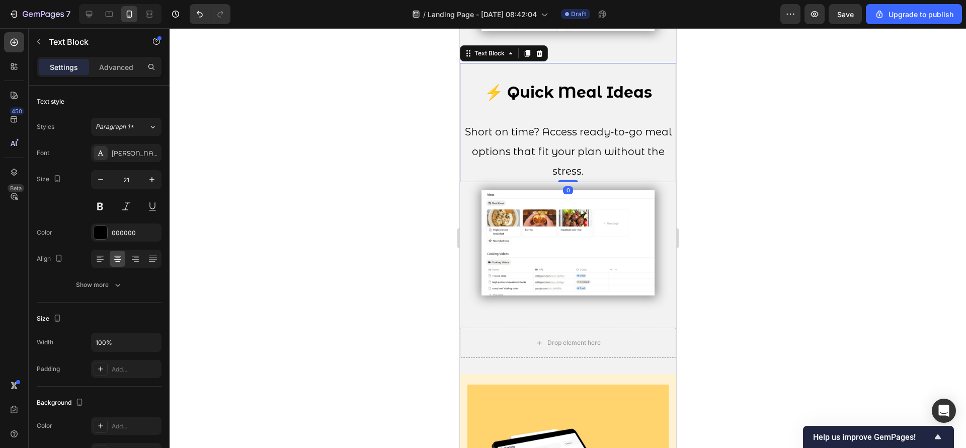
click at [728, 147] on div at bounding box center [568, 238] width 796 height 420
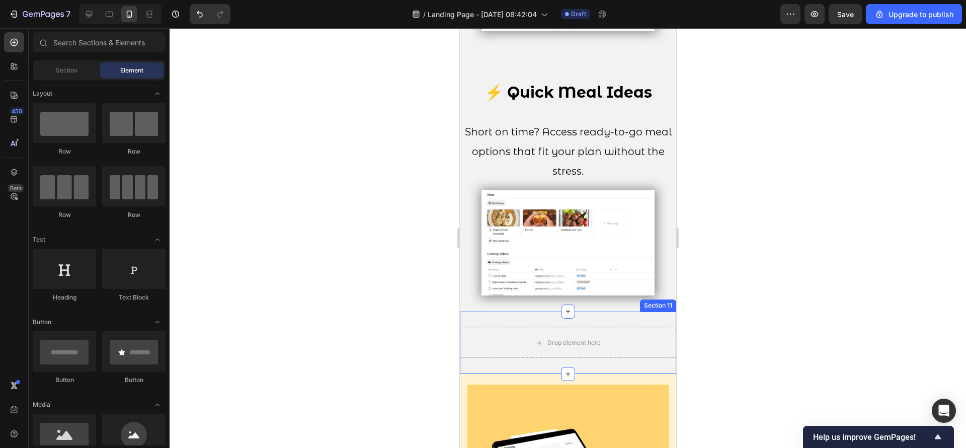
click at [619, 371] on div "Drop element here Section 11" at bounding box center [567, 342] width 216 height 62
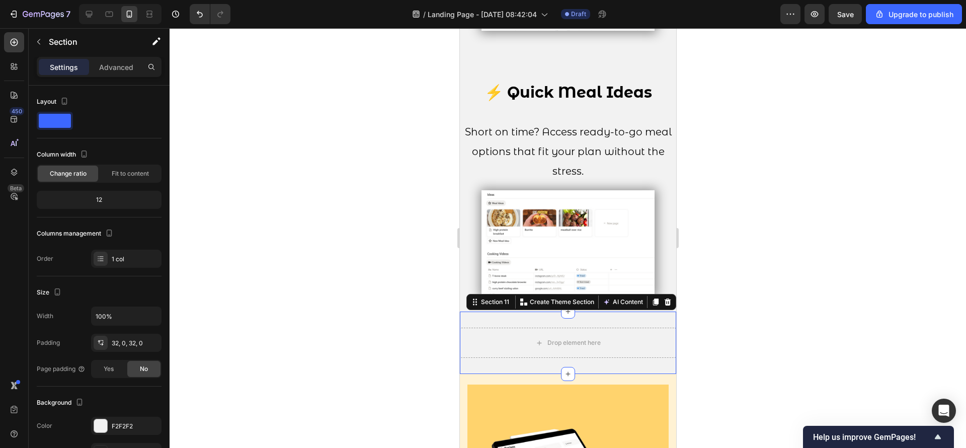
click at [822, 146] on div at bounding box center [568, 238] width 796 height 420
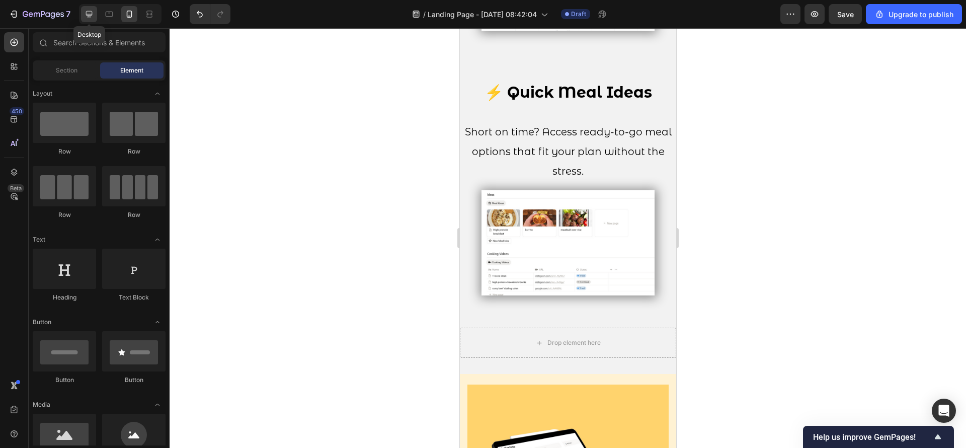
click at [95, 17] on div at bounding box center [89, 14] width 16 height 16
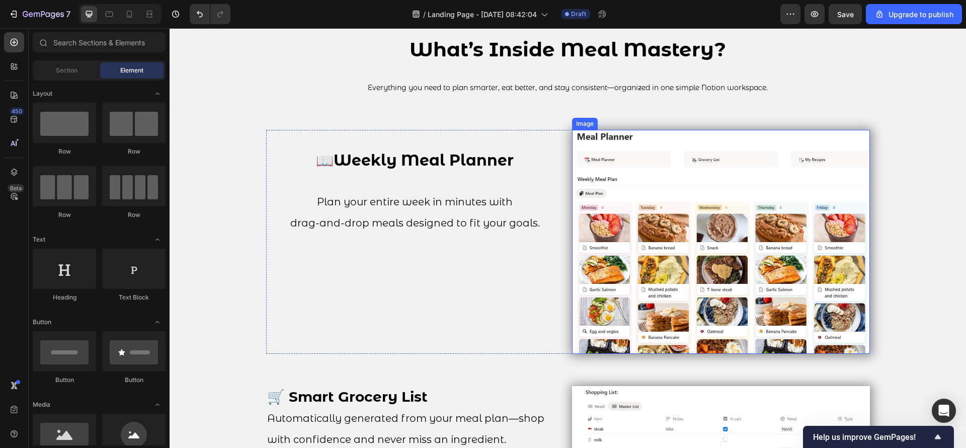
scroll to position [1306, 0]
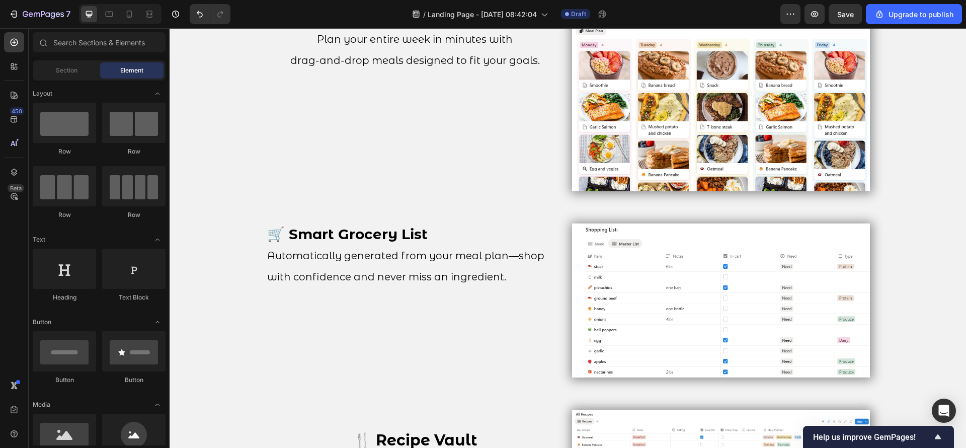
click at [121, 16] on div at bounding box center [120, 14] width 83 height 20
click at [128, 14] on icon at bounding box center [129, 14] width 10 height 10
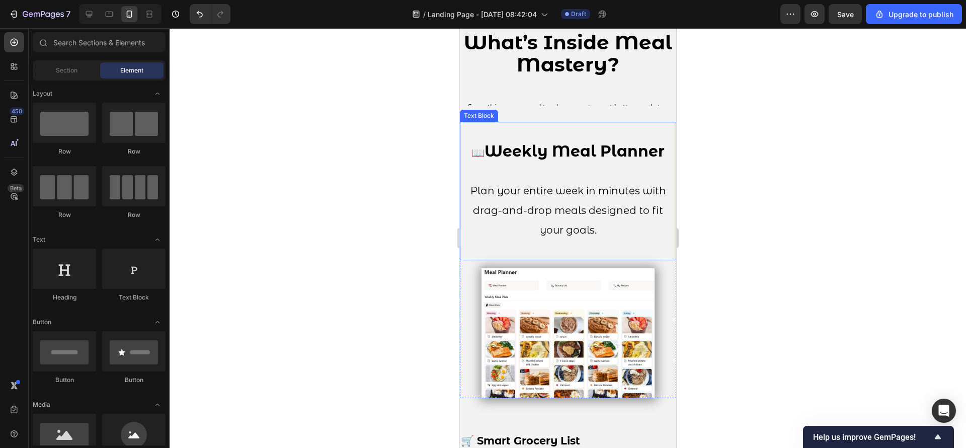
scroll to position [1302, 0]
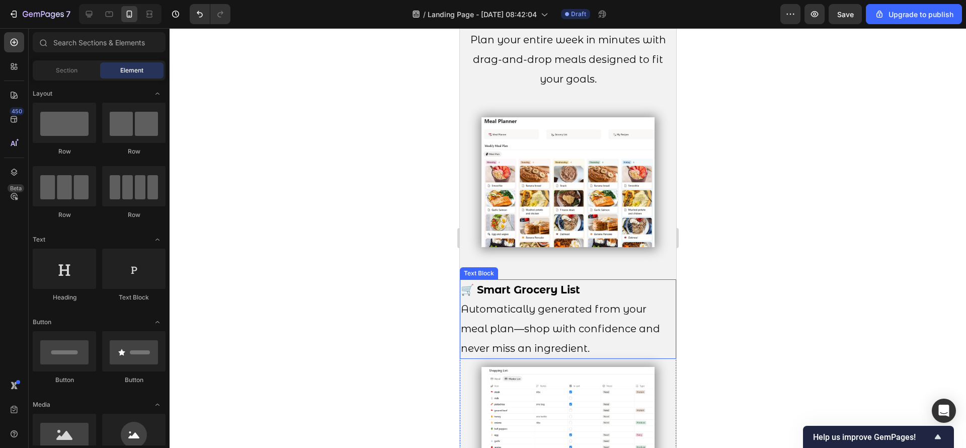
click at [597, 343] on p "🛒 Smart Grocery List Automatically generated from your meal plan—shop with conf…" at bounding box center [567, 318] width 214 height 77
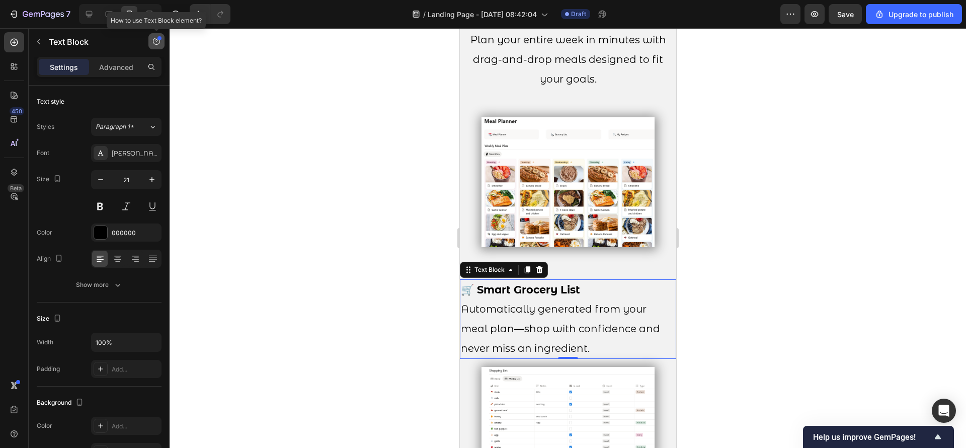
click at [151, 38] on button "button" at bounding box center [156, 41] width 16 height 16
click at [170, 10] on button "button" at bounding box center [176, 14] width 20 height 20
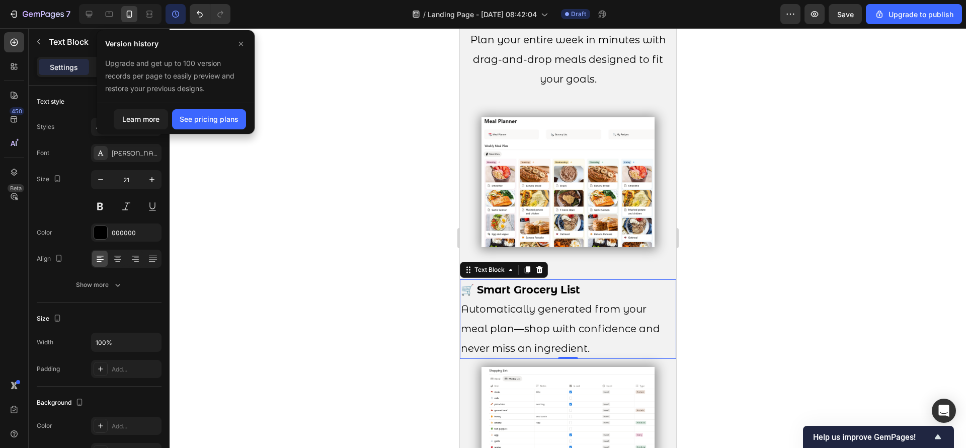
click at [170, 10] on button "button" at bounding box center [176, 14] width 20 height 20
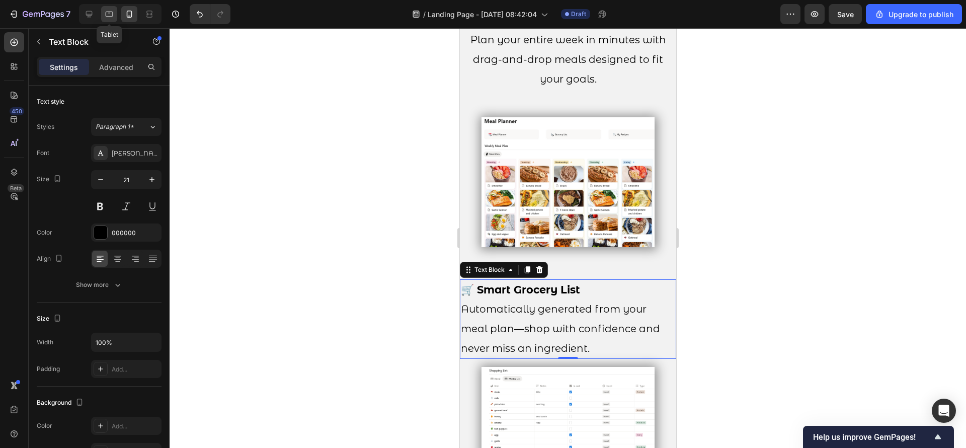
click at [105, 9] on icon at bounding box center [109, 14] width 10 height 10
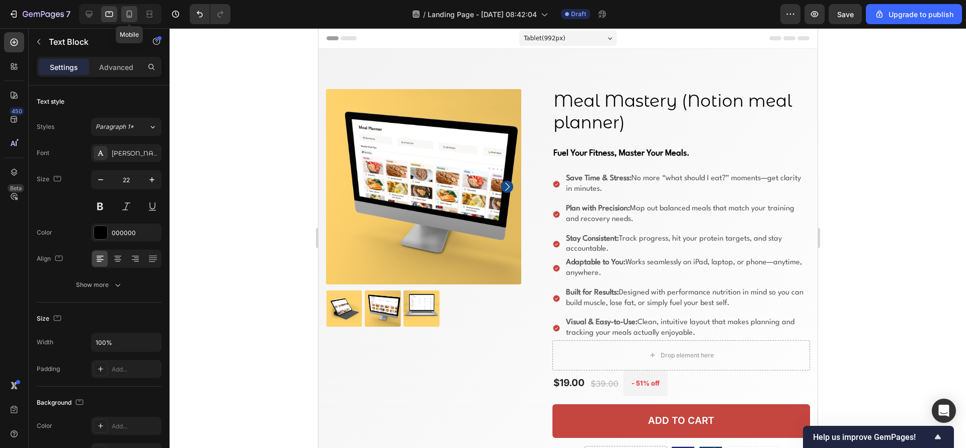
click at [133, 15] on icon at bounding box center [129, 14] width 10 height 10
type input "21"
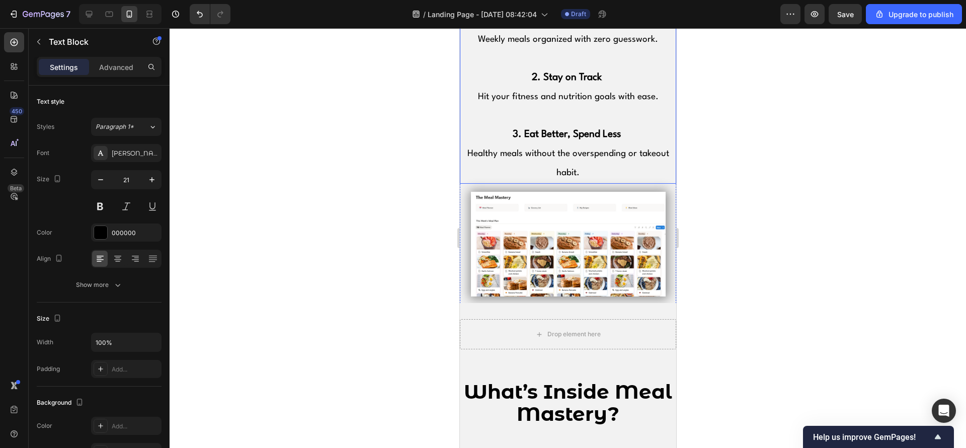
scroll to position [1057, 0]
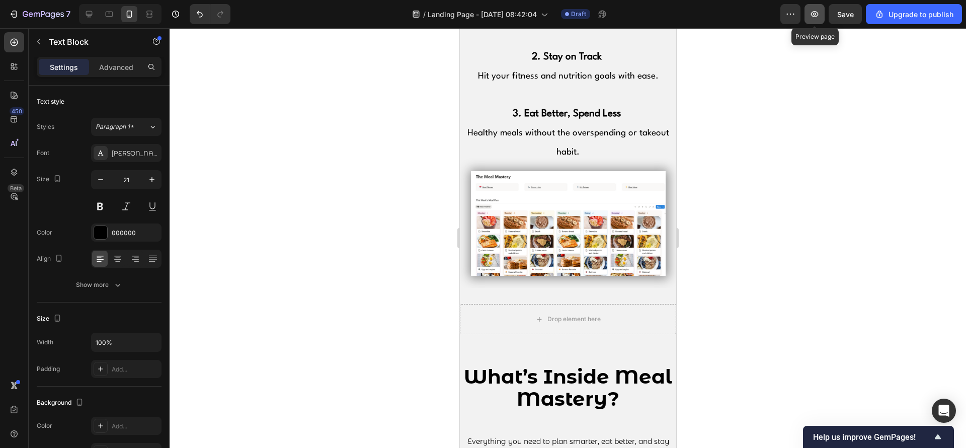
click at [822, 16] on button "button" at bounding box center [814, 14] width 20 height 20
click at [578, 219] on img at bounding box center [567, 223] width 195 height 105
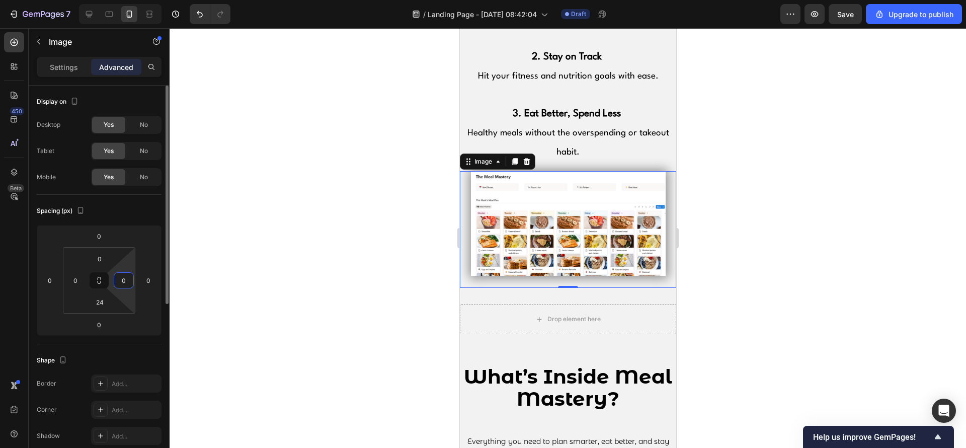
click at [119, 275] on input "0" at bounding box center [123, 280] width 15 height 15
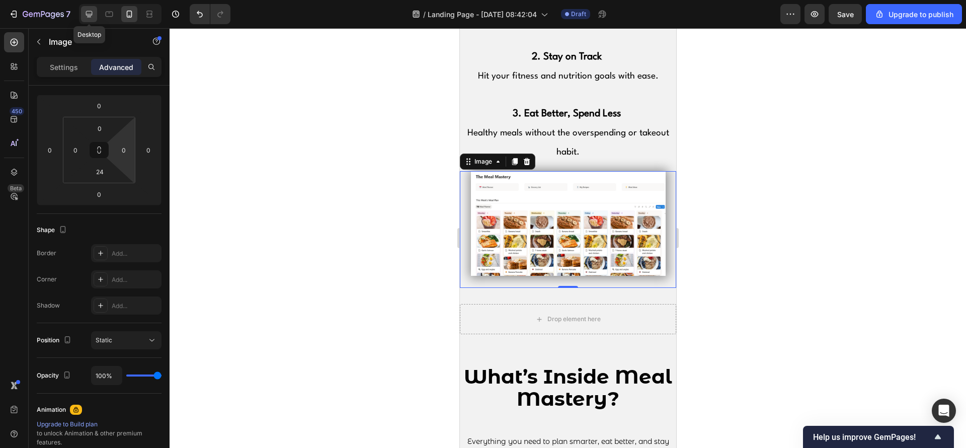
click at [89, 12] on icon at bounding box center [89, 14] width 10 height 10
type input "0"
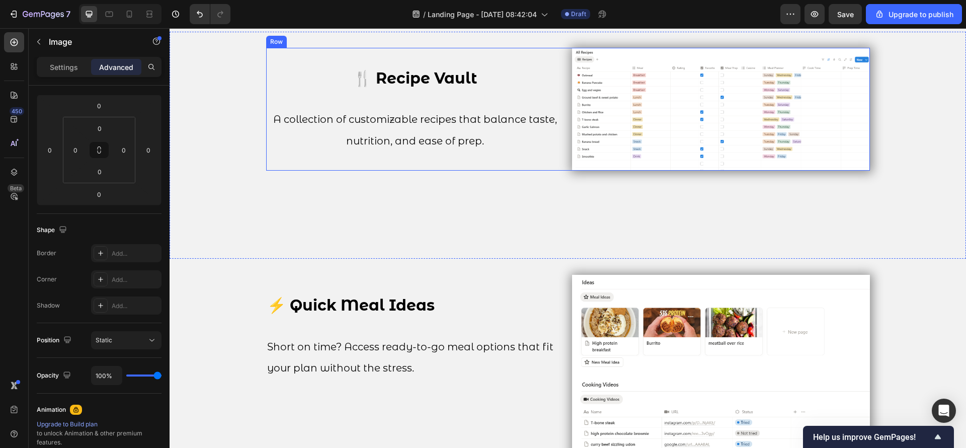
scroll to position [1813, 0]
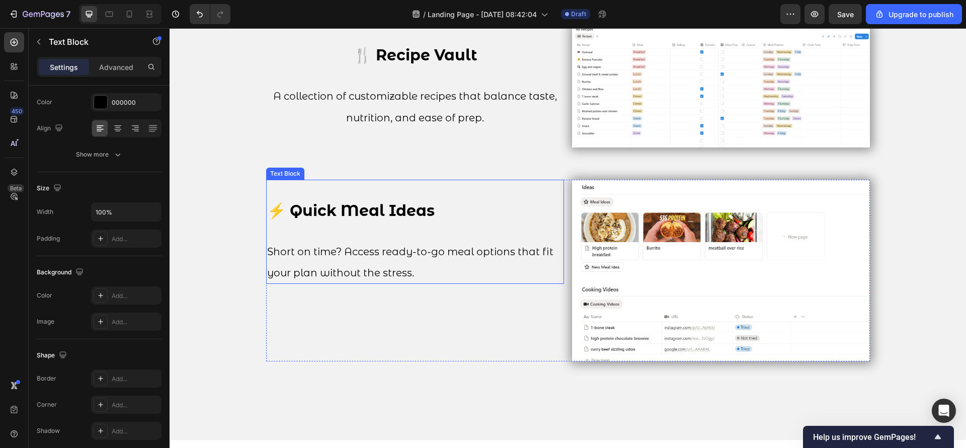
click at [377, 216] on strong "⚡ Quick Meal Ideas" at bounding box center [351, 210] width 168 height 19
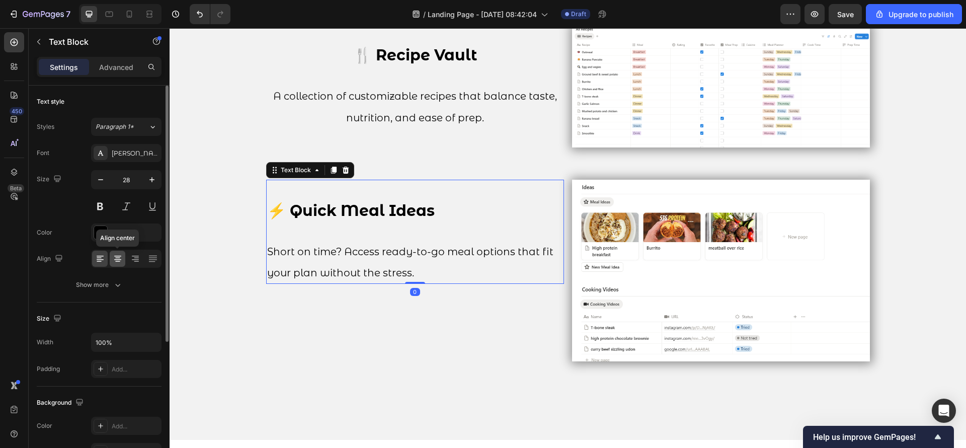
click at [119, 260] on icon at bounding box center [118, 259] width 10 height 10
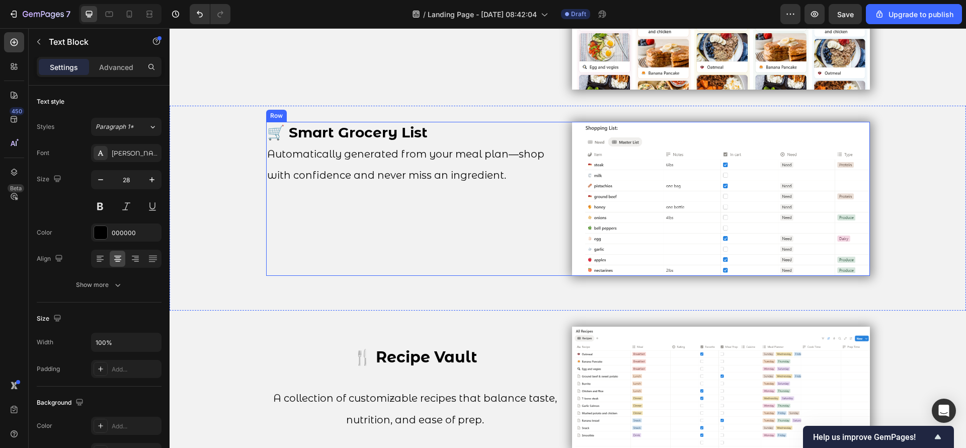
scroll to position [1662, 0]
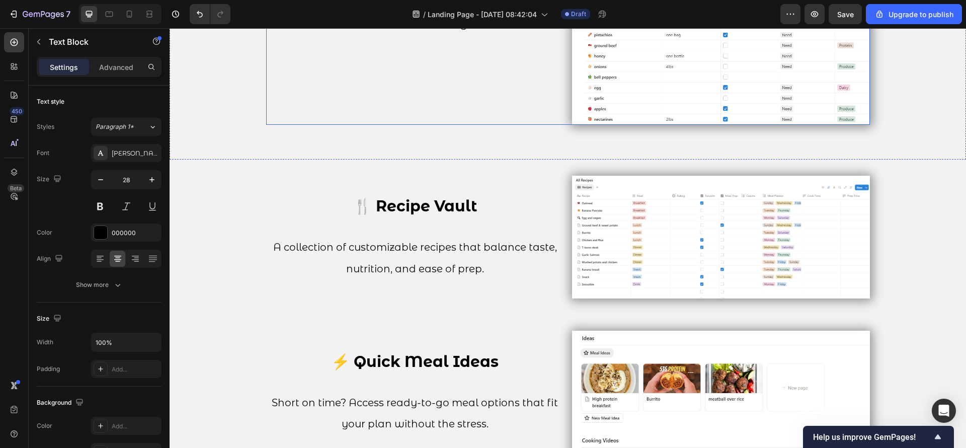
click at [404, 61] on div "🛒 Smart Grocery List Automatically generated from your meal plan—shop with conf…" at bounding box center [415, 48] width 298 height 154
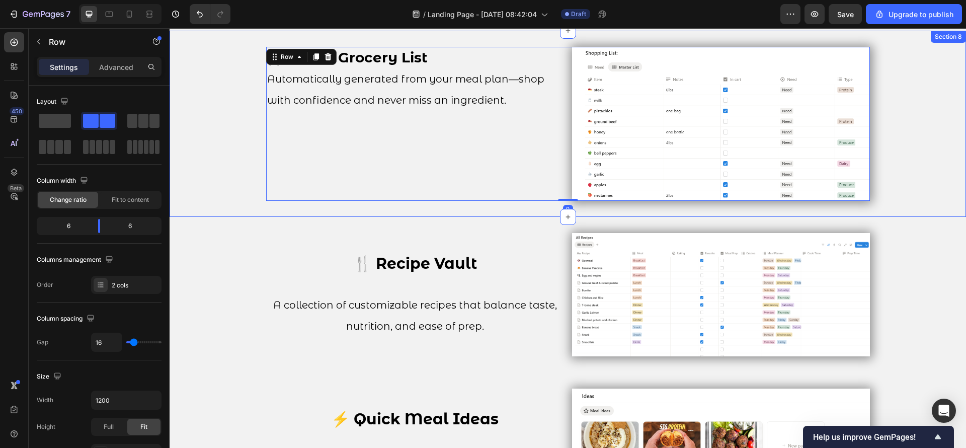
scroll to position [1511, 0]
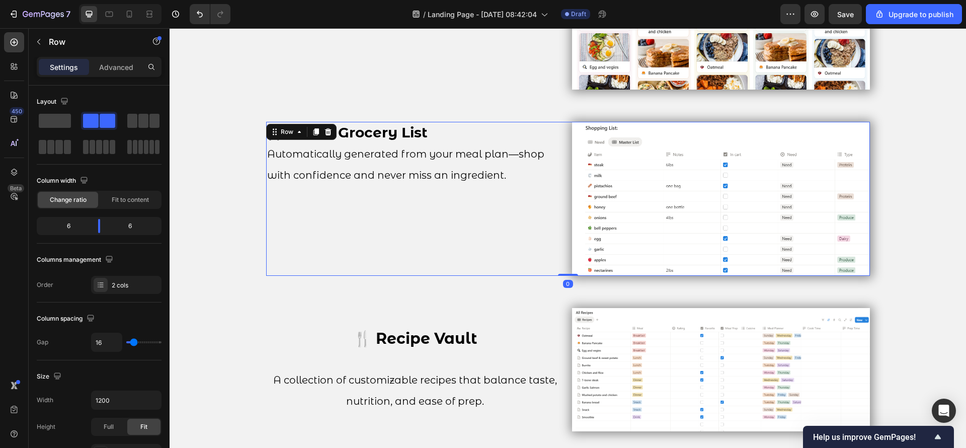
click at [365, 158] on span "Automatically generated from your meal plan—shop with confidence and never miss…" at bounding box center [405, 164] width 277 height 33
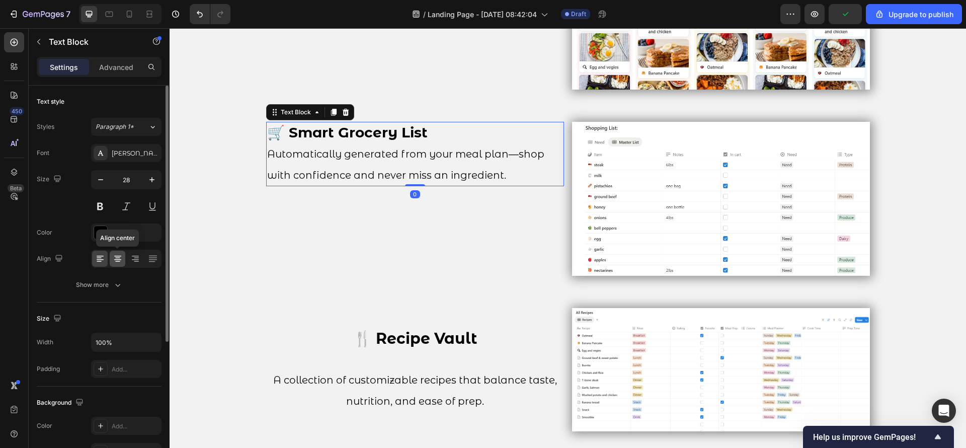
click at [111, 260] on div at bounding box center [118, 259] width 16 height 16
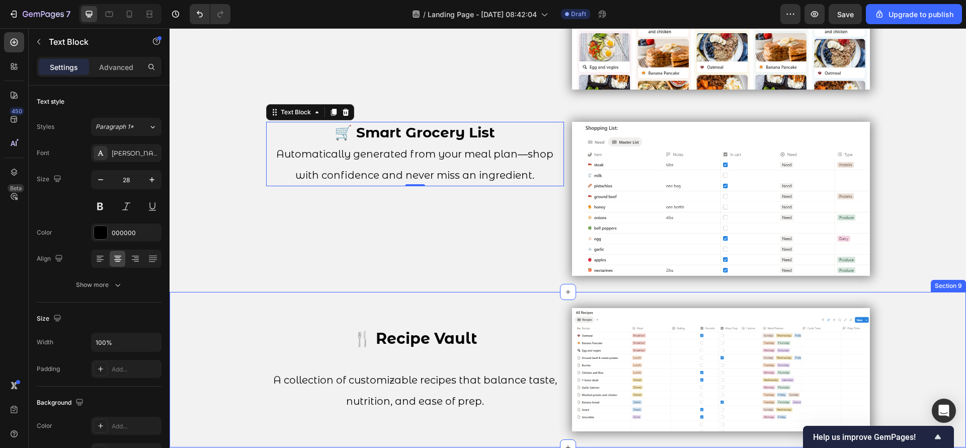
click at [452, 308] on div "🍴 Recipe Vault A collection of customizable recipes that balance taste, nutriti…" at bounding box center [415, 360] width 298 height 104
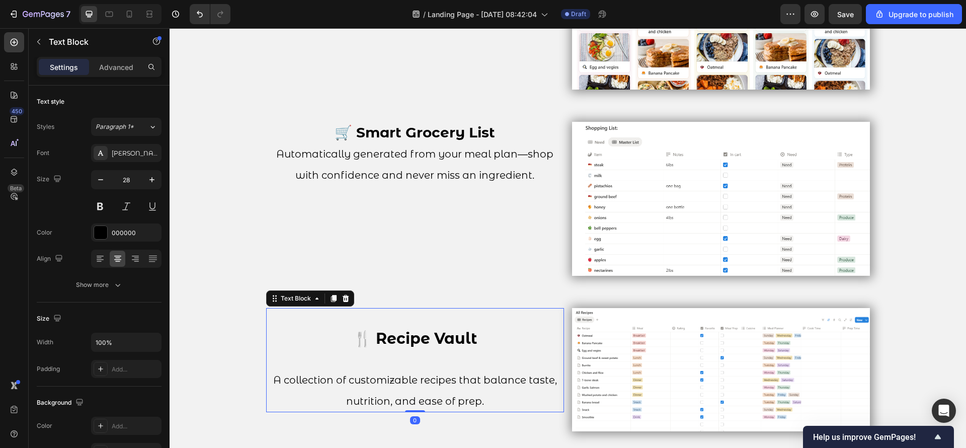
click at [454, 321] on p "Rich Text Editor. Editing area: main" at bounding box center [415, 319] width 296 height 20
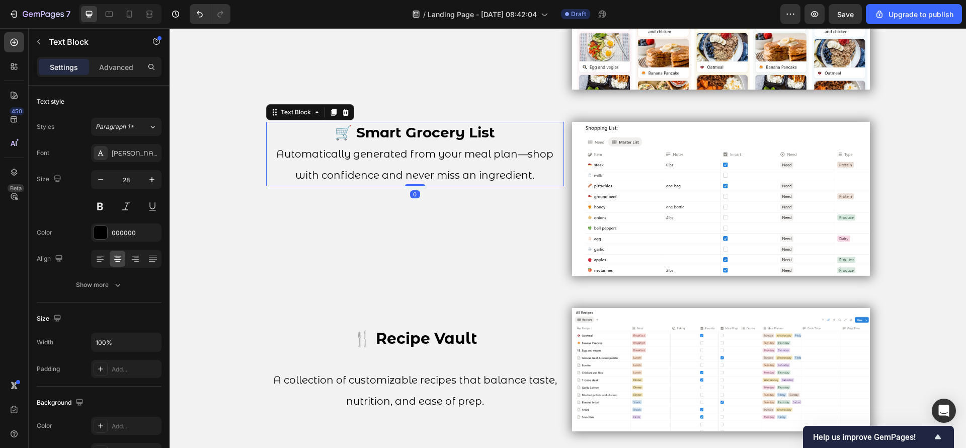
click at [431, 130] on strong "🛒 Smart Grocery List" at bounding box center [415, 132] width 160 height 17
click at [316, 135] on p "🛒 Smart Grocery List Automatically generated from your meal plan—shop with conf…" at bounding box center [415, 154] width 296 height 62
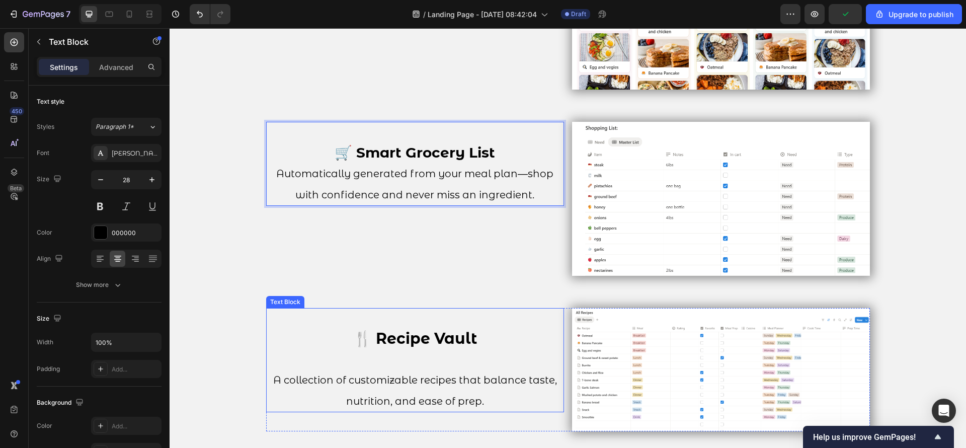
click at [437, 324] on p "Rich Text Editor. Editing area: main" at bounding box center [415, 319] width 296 height 20
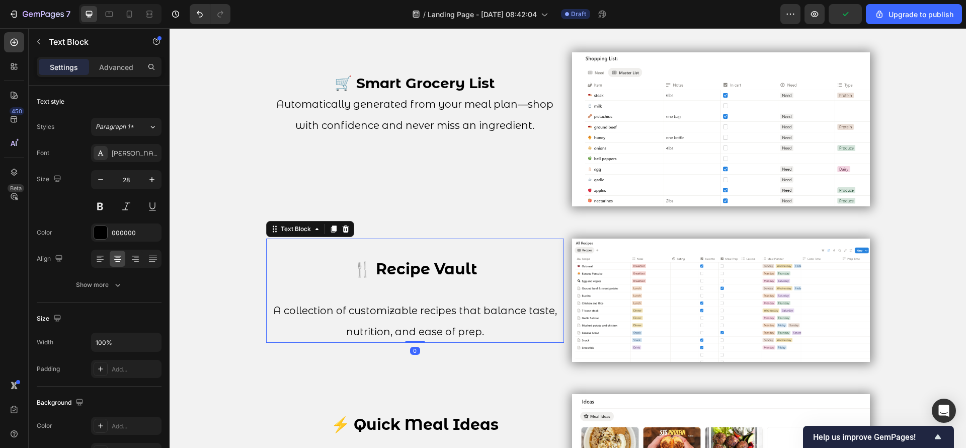
scroll to position [1662, 0]
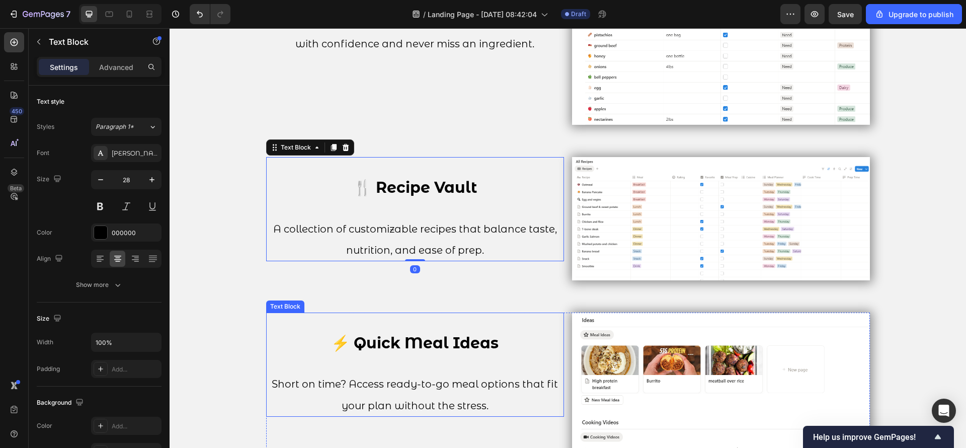
click at [499, 332] on p at bounding box center [415, 323] width 296 height 20
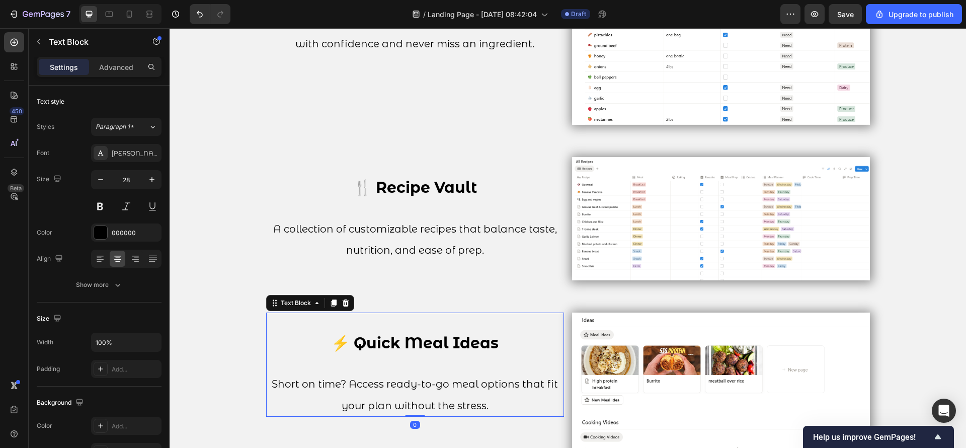
click at [473, 321] on p "Rich Text Editor. Editing area: main" at bounding box center [415, 323] width 296 height 20
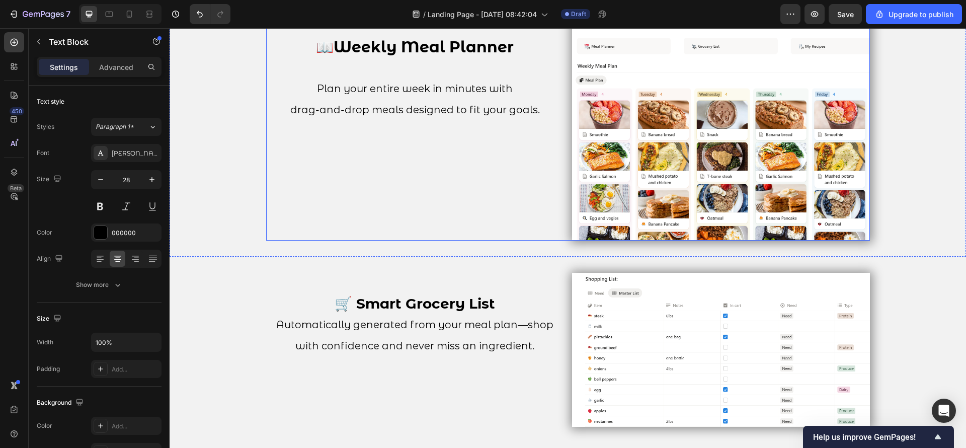
scroll to position [1210, 0]
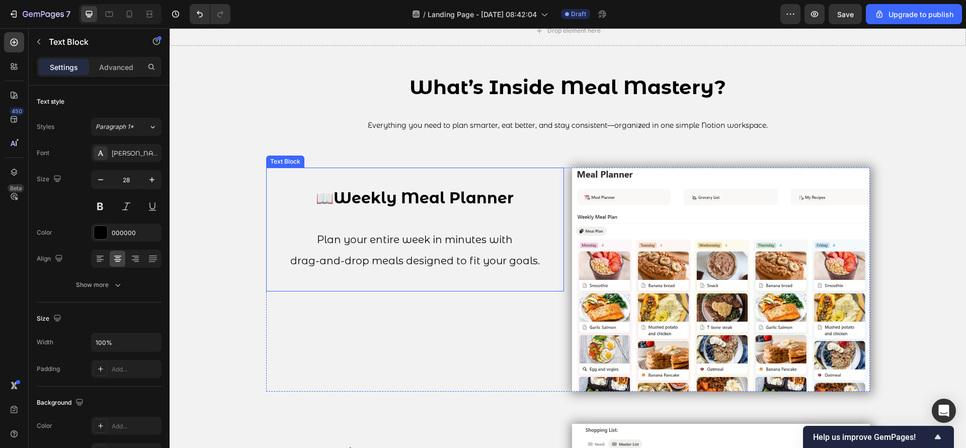
click at [446, 180] on p at bounding box center [415, 179] width 296 height 20
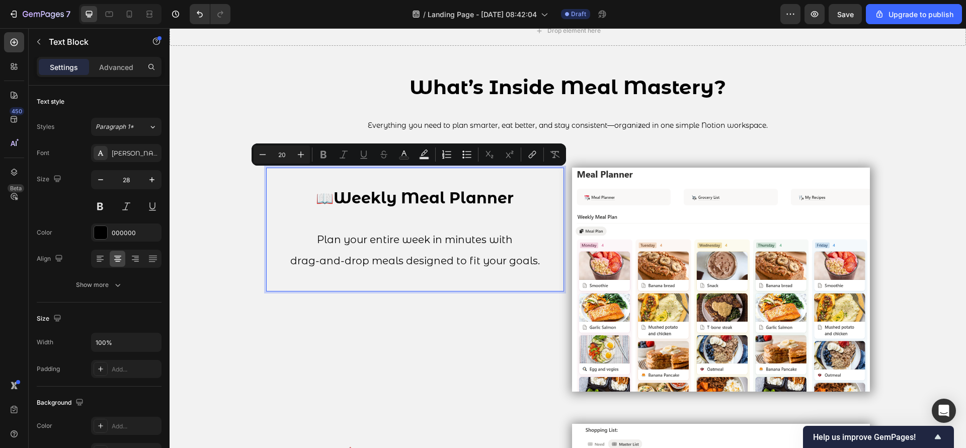
click at [479, 229] on p "Plan your entire week in minutes with" at bounding box center [415, 228] width 296 height 41
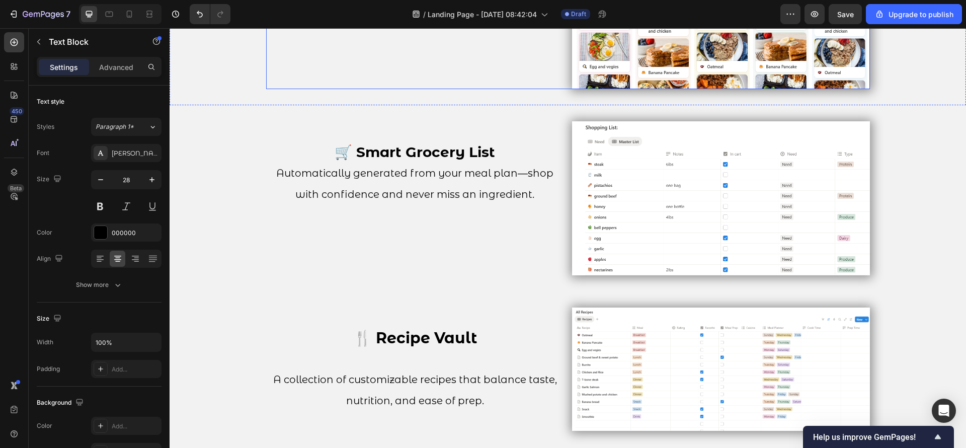
scroll to position [1511, 0]
click at [493, 159] on p "🛒 Smart Grocery List Automatically generated from your meal plan—shop with conf…" at bounding box center [415, 174] width 296 height 62
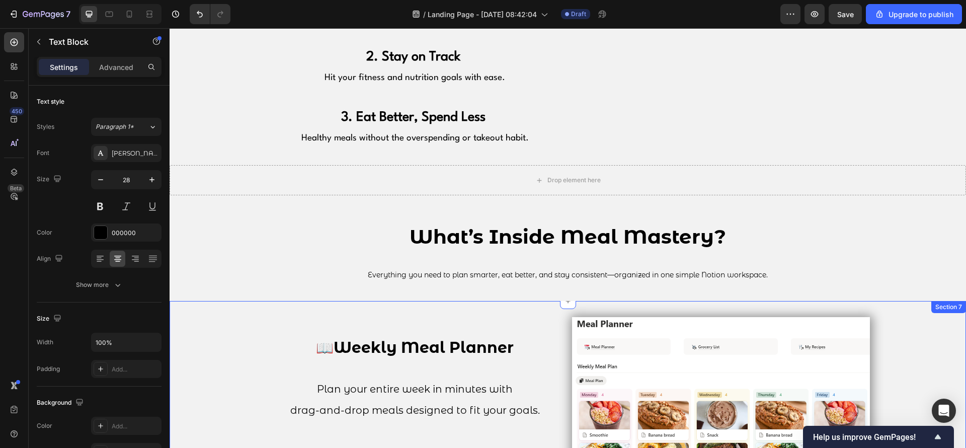
scroll to position [1059, 0]
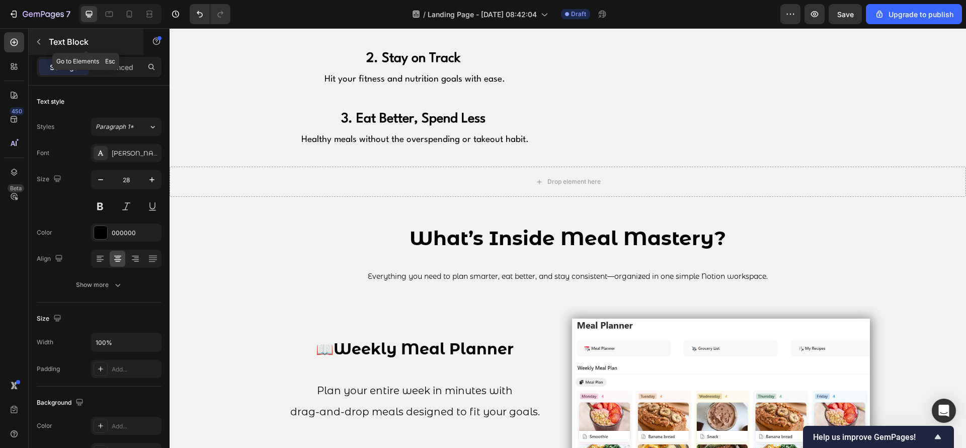
click at [49, 39] on p "Text Block" at bounding box center [92, 42] width 86 height 12
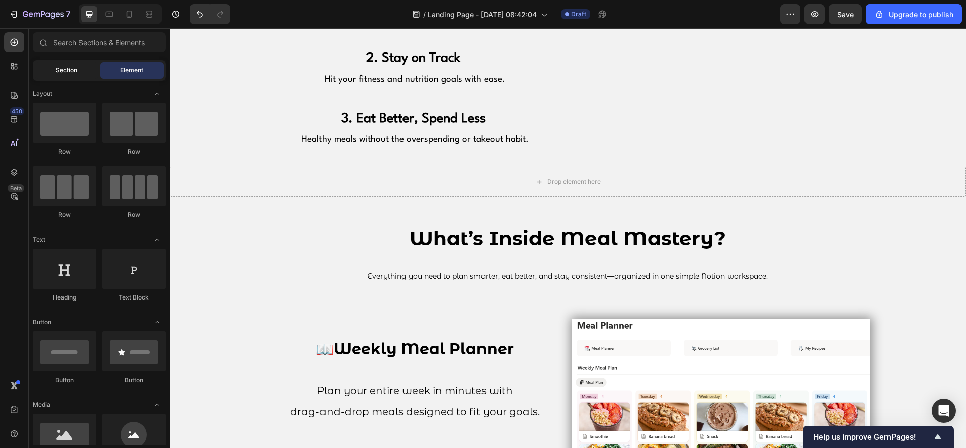
click at [79, 70] on div "Section" at bounding box center [66, 70] width 63 height 16
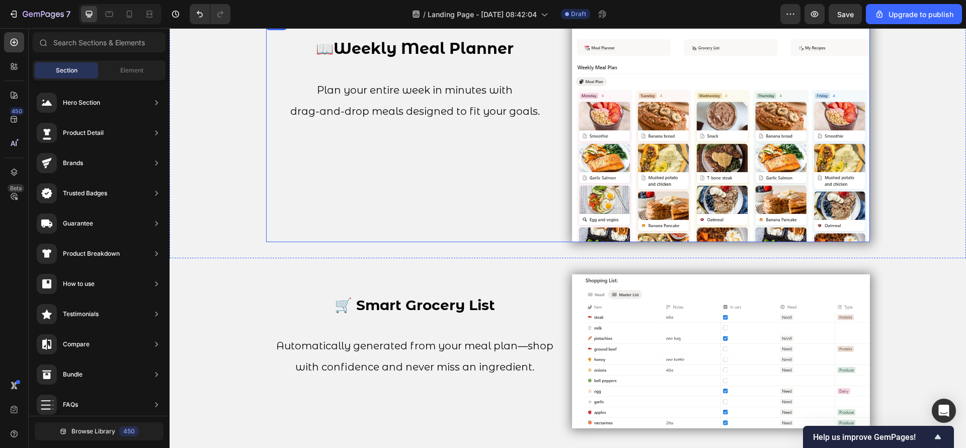
scroll to position [1360, 0]
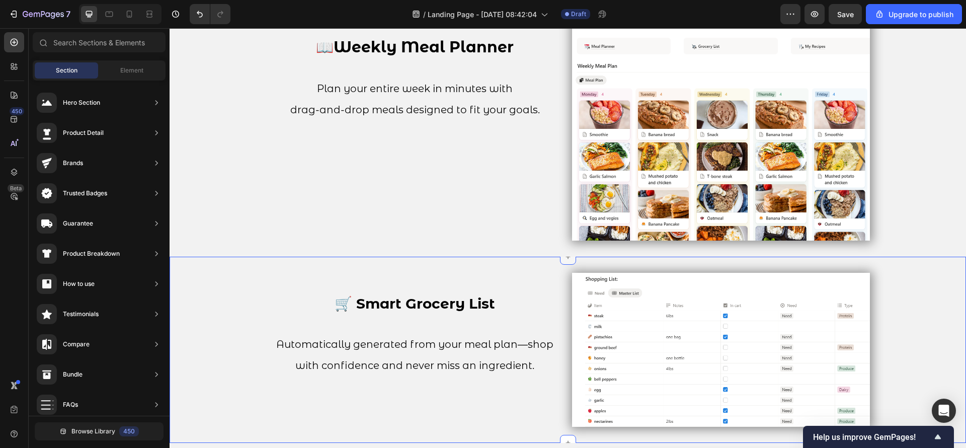
click at [567, 259] on div at bounding box center [568, 257] width 16 height 16
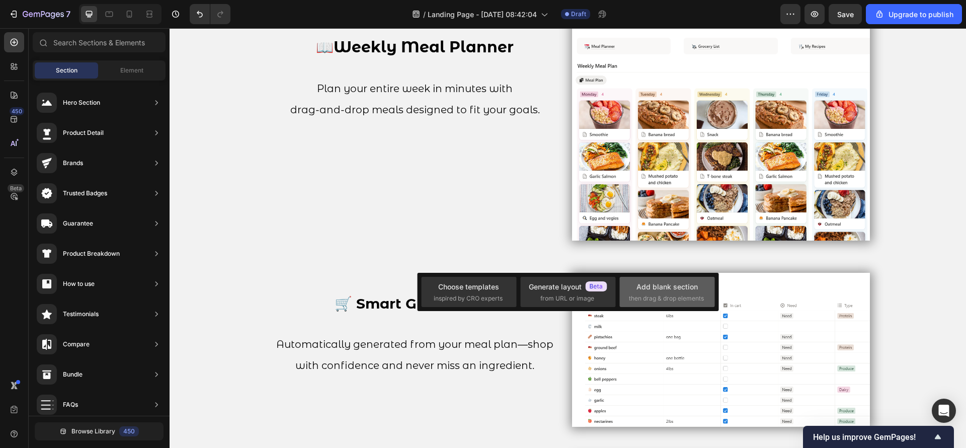
click at [703, 285] on div "Add blank section then drag & drop elements" at bounding box center [667, 292] width 76 height 22
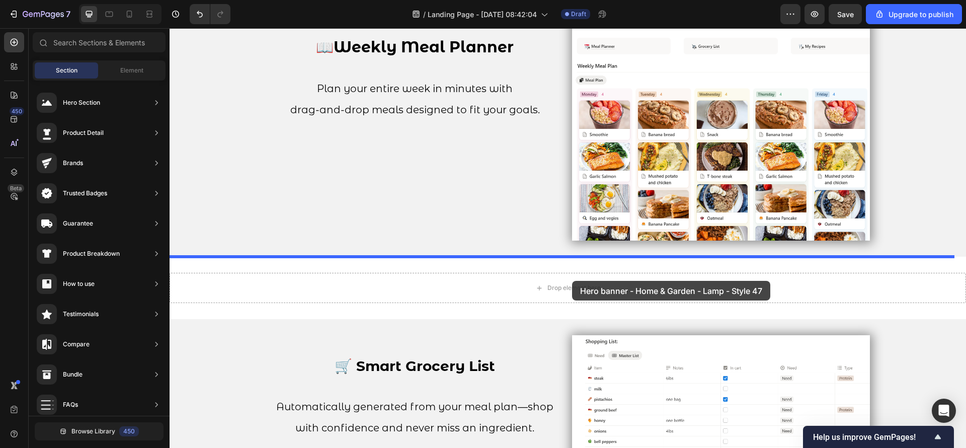
drag, startPoint x: 431, startPoint y: 267, endPoint x: 572, endPoint y: 281, distance: 141.5
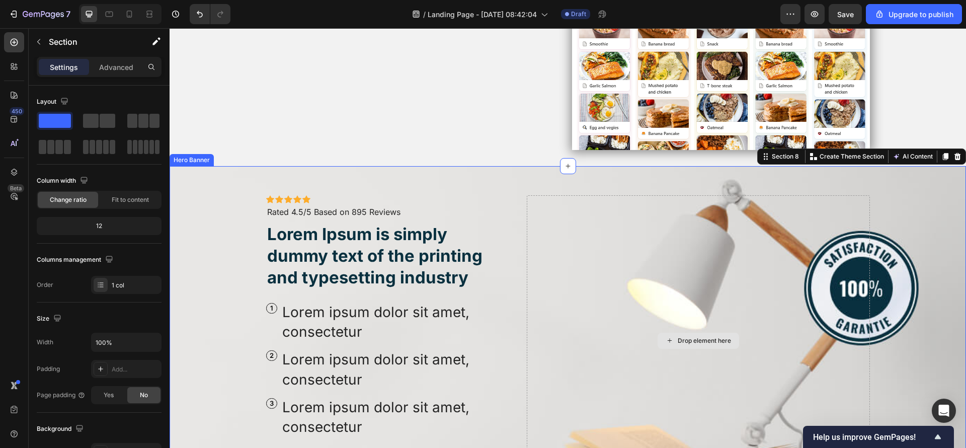
scroll to position [1403, 0]
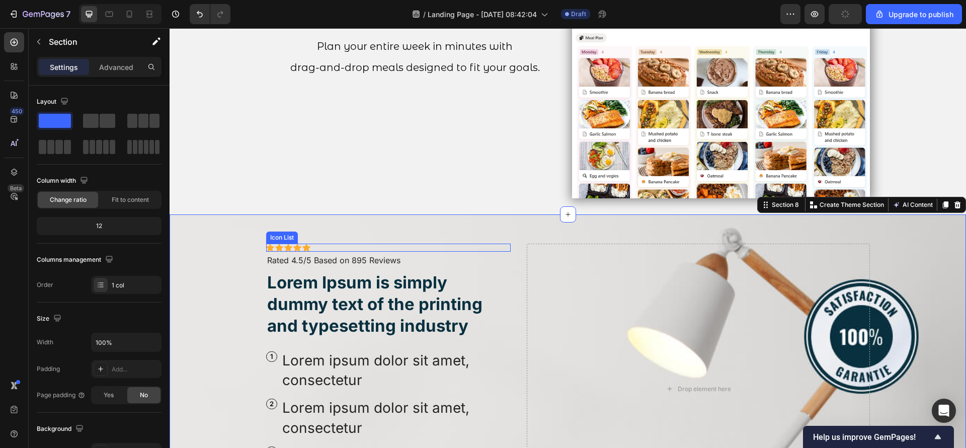
click at [500, 248] on div "Icon Icon Icon Icon Icon" at bounding box center [388, 248] width 245 height 8
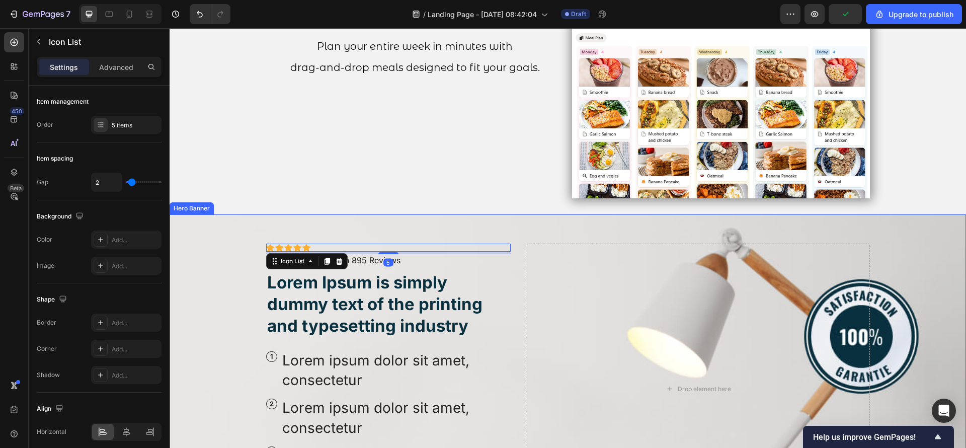
click at [359, 221] on div "Icon Icon Icon Icon Icon Icon List 5 Icon Icon Icon Icon Icon Icon List Rated 4…" at bounding box center [568, 388] width 619 height 349
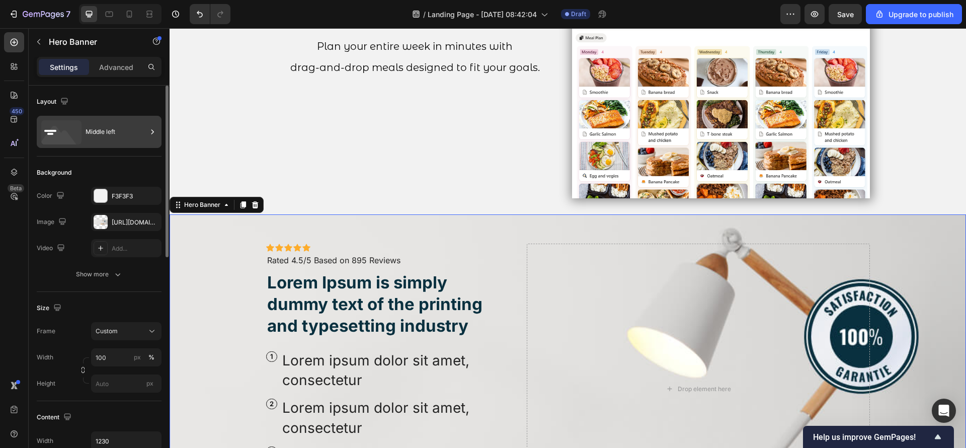
click at [69, 133] on icon at bounding box center [61, 132] width 40 height 24
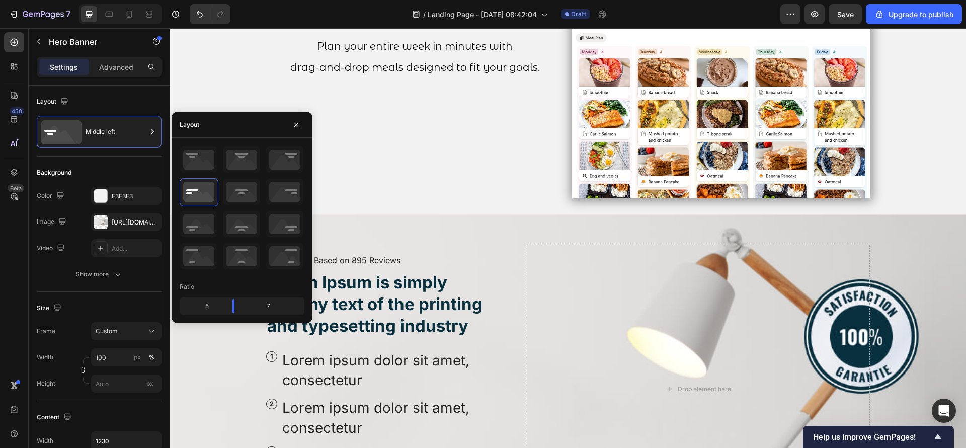
click at [570, 233] on div "Icon Icon Icon Icon Icon Icon List Icon Icon Icon Icon Icon Icon List Rated 4.5…" at bounding box center [568, 388] width 619 height 349
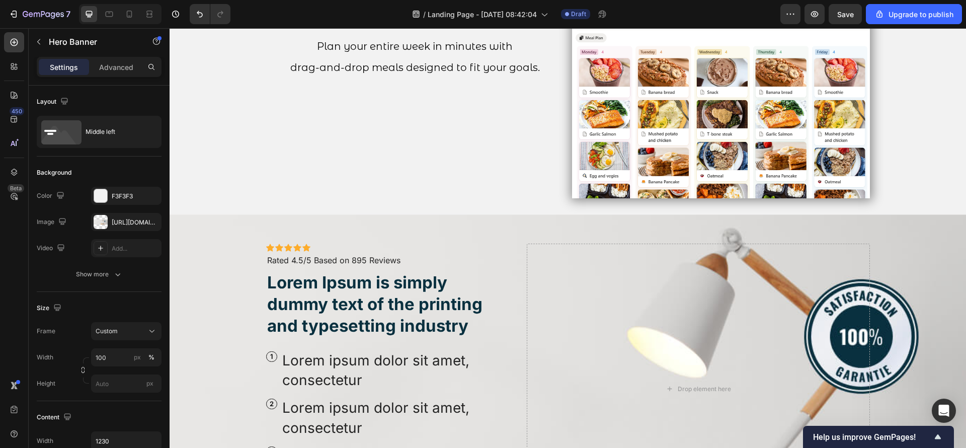
click at [564, 226] on div "Icon Icon Icon Icon Icon Icon List Icon Icon Icon Icon Icon Icon List Rated 4.5…" at bounding box center [568, 388] width 619 height 349
click at [152, 218] on icon "button" at bounding box center [151, 222] width 8 height 8
type input "Auto"
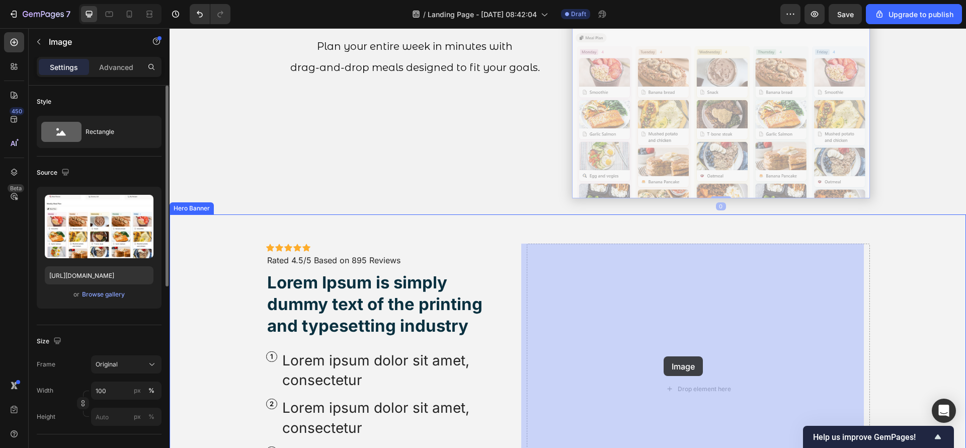
drag, startPoint x: 625, startPoint y: 152, endPoint x: 664, endPoint y: 356, distance: 207.4
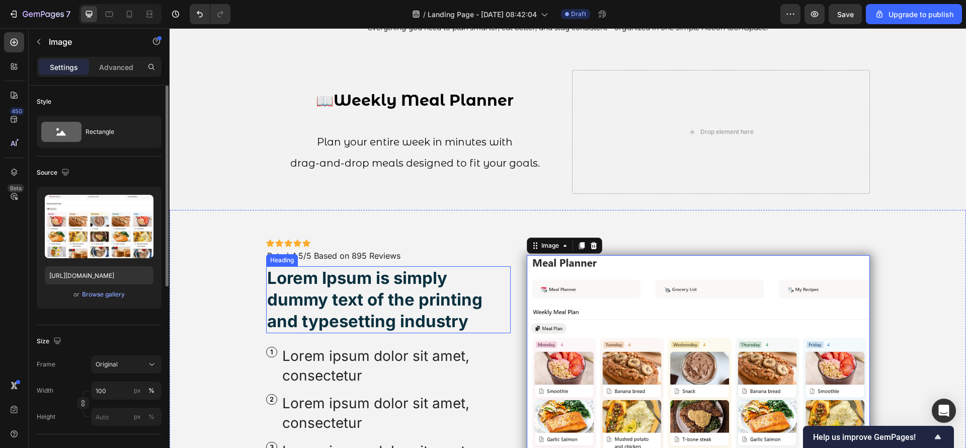
scroll to position [1327, 0]
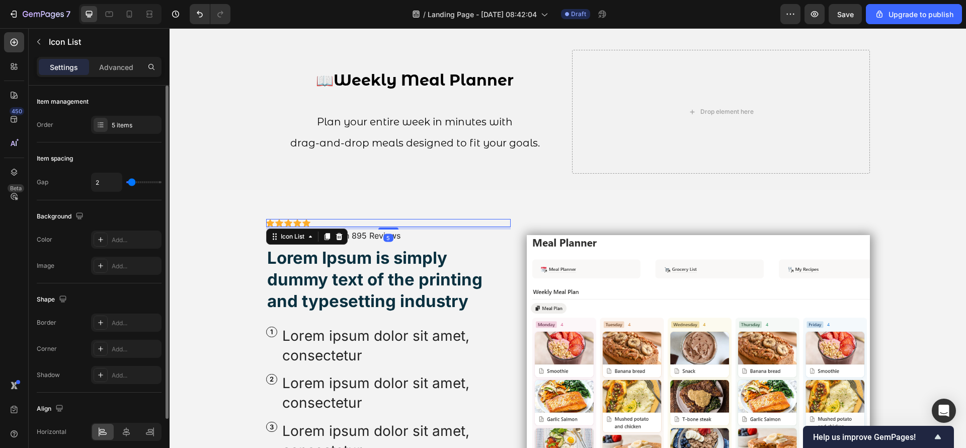
click at [334, 226] on div "Icon Icon Icon Icon Icon Icon List 5" at bounding box center [388, 223] width 245 height 8
click at [336, 237] on icon at bounding box center [339, 236] width 7 height 7
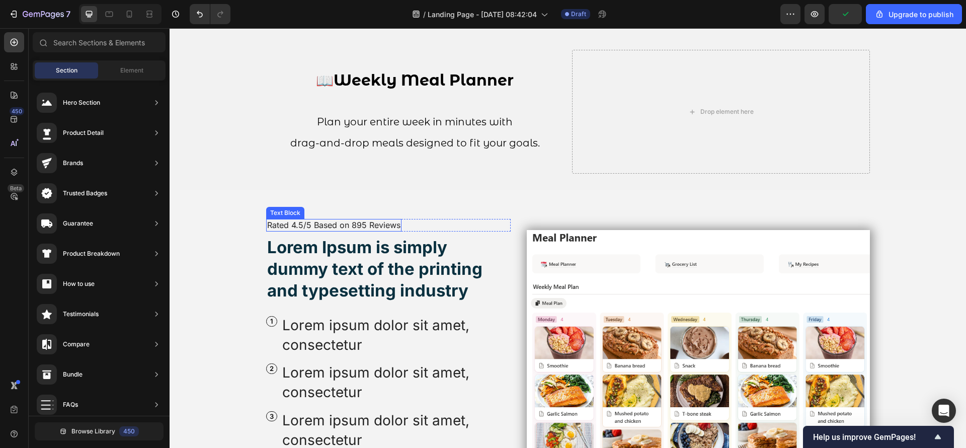
click at [379, 228] on p "Rated 4.5/5 Based on 895 Reviews" at bounding box center [333, 225] width 133 height 11
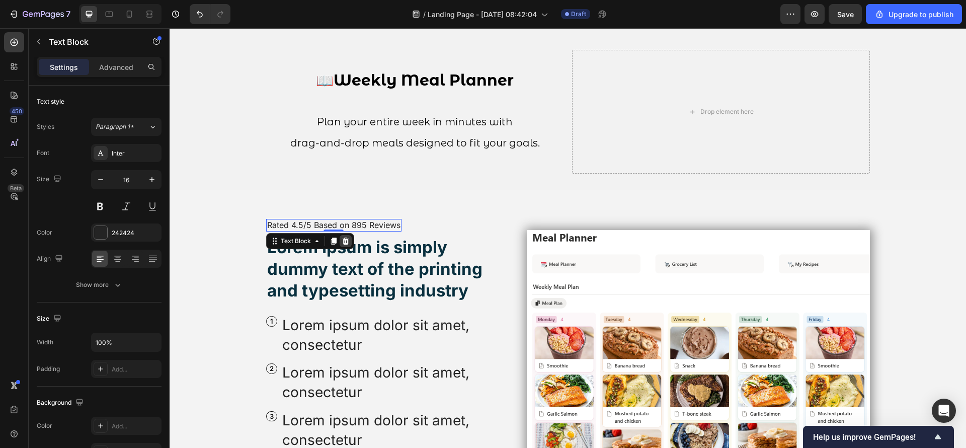
click at [342, 239] on icon at bounding box center [346, 241] width 8 height 8
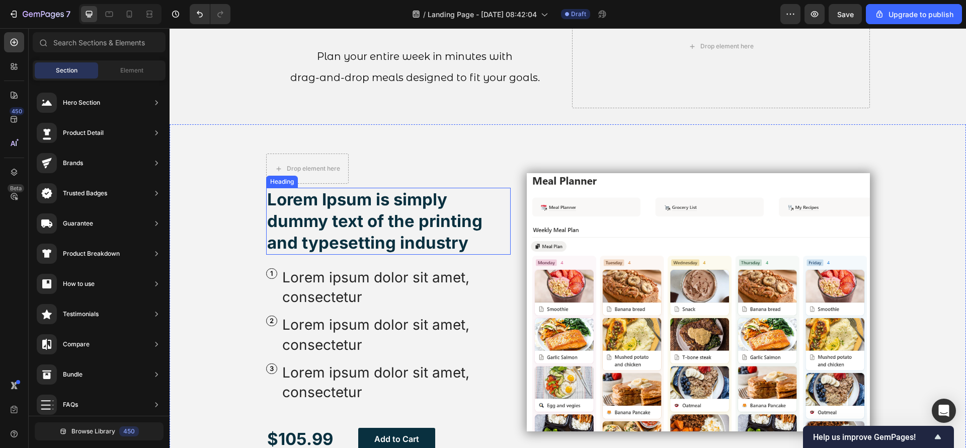
scroll to position [1403, 0]
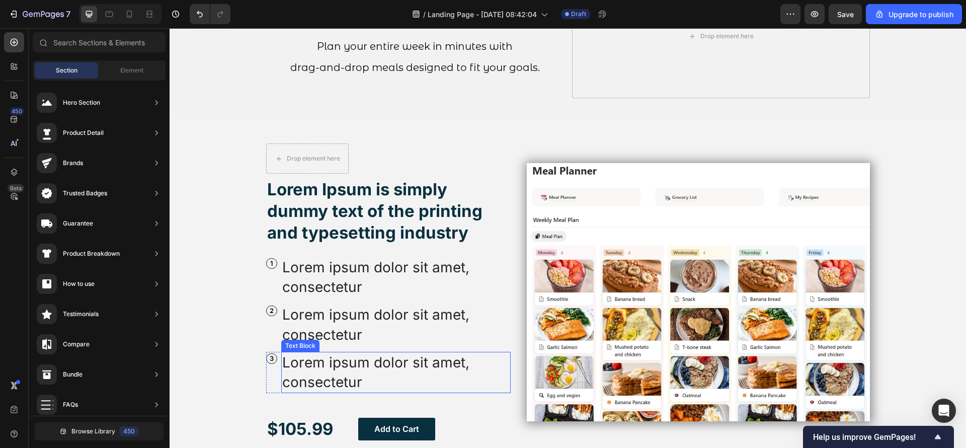
click at [392, 379] on p "Lorem ipsum dolor sit amet, consectetur" at bounding box center [396, 372] width 228 height 39
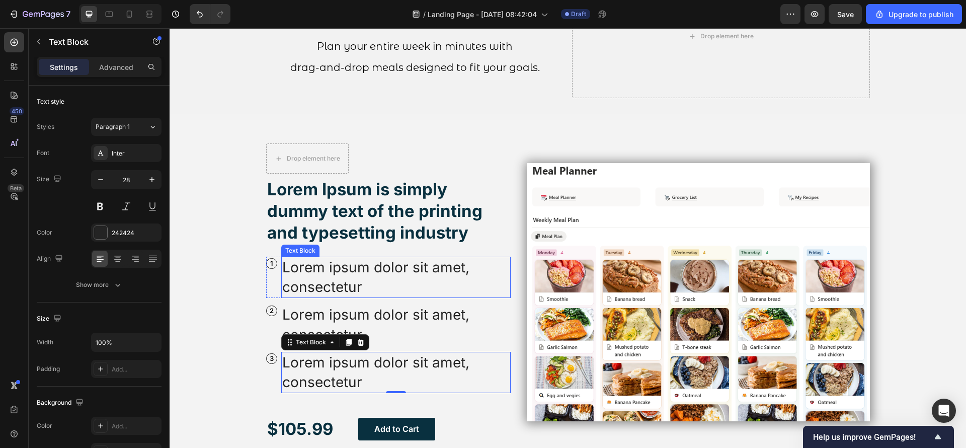
click at [322, 288] on p "Lorem ipsum dolor sit amet, consectetur" at bounding box center [396, 277] width 228 height 39
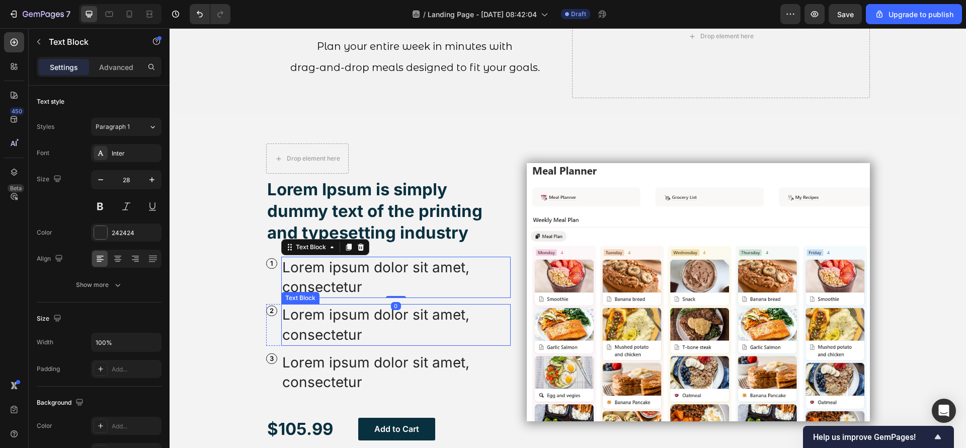
click at [355, 323] on p "Lorem ipsum dolor sit amet, consectetur" at bounding box center [396, 324] width 228 height 39
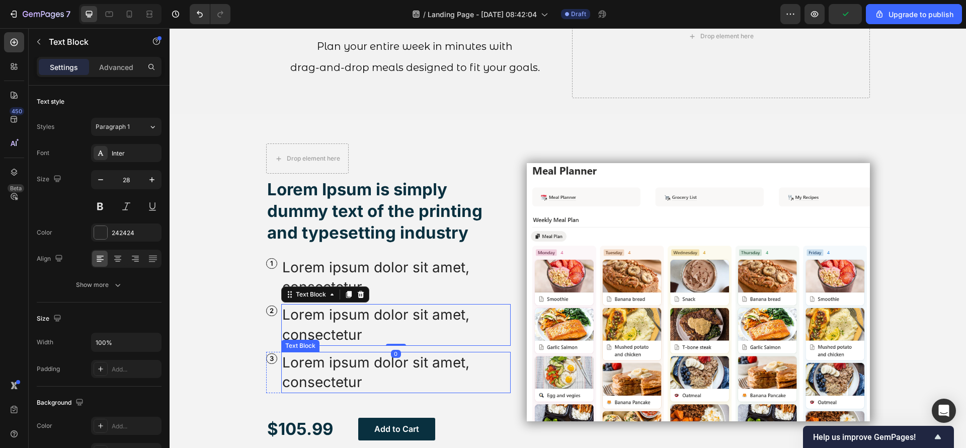
click at [356, 359] on p "Lorem ipsum dolor sit amet, consectetur" at bounding box center [396, 372] width 228 height 39
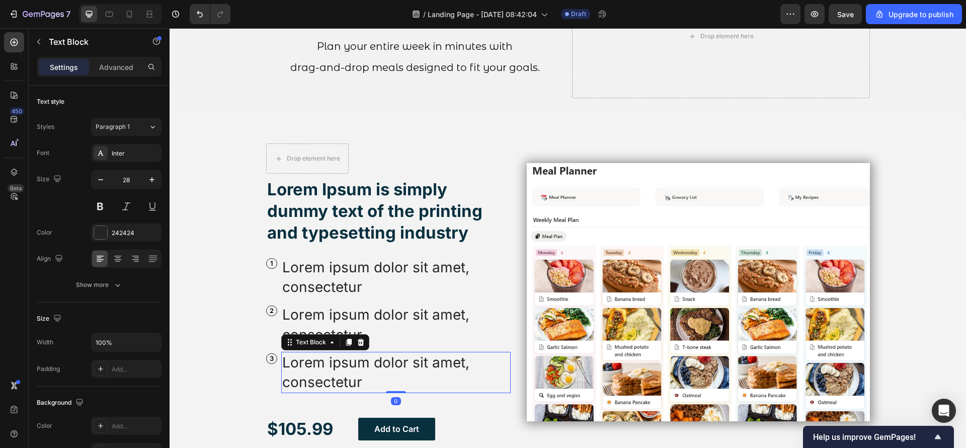
click at [357, 343] on icon at bounding box center [361, 342] width 8 height 8
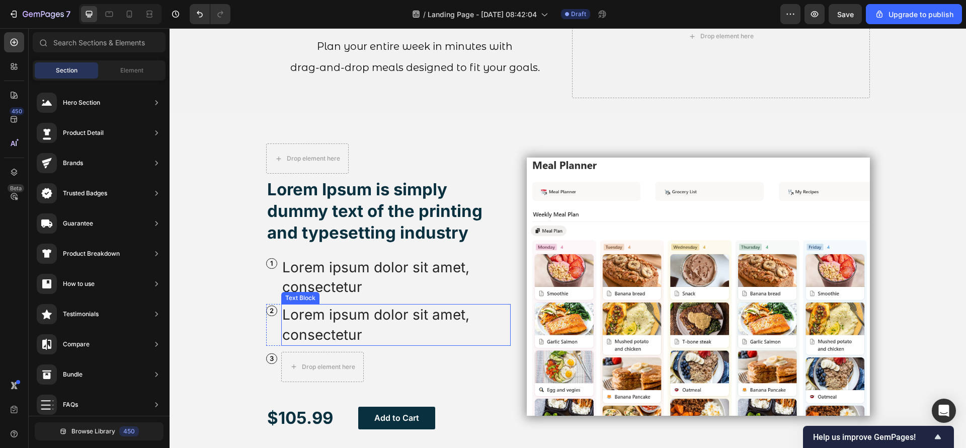
click at [362, 328] on p "Lorem ipsum dolor sit amet, consectetur" at bounding box center [396, 324] width 228 height 39
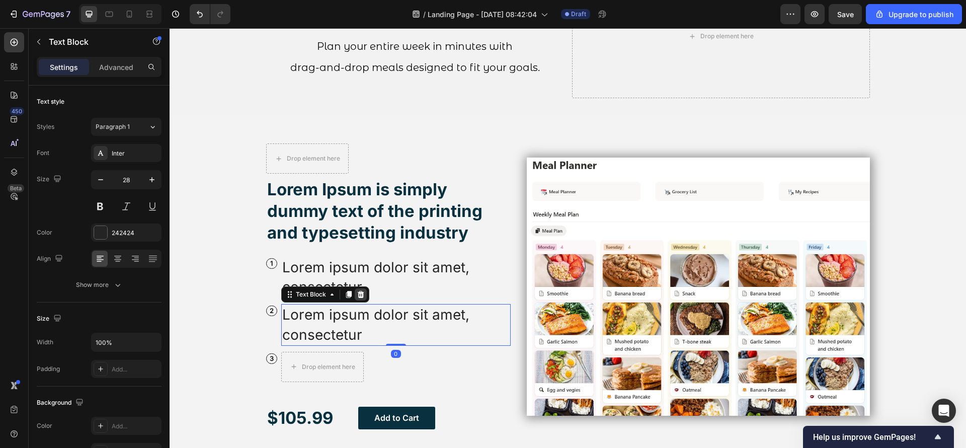
click at [359, 296] on div at bounding box center [361, 294] width 12 height 12
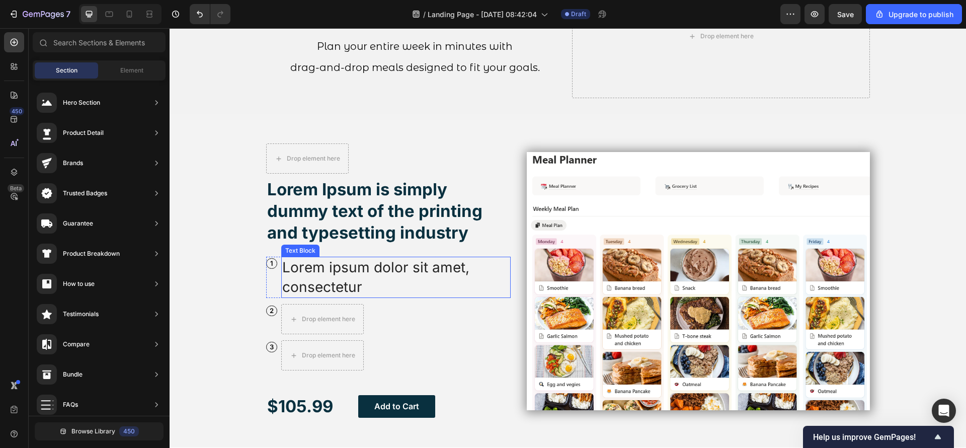
click at [362, 291] on p "Lorem ipsum dolor sit amet, consectetur" at bounding box center [396, 277] width 228 height 39
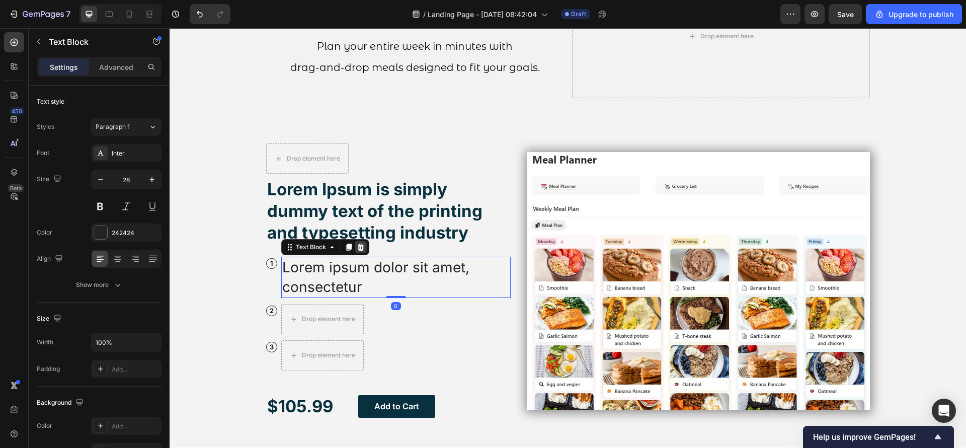
click at [357, 248] on icon at bounding box center [360, 247] width 7 height 7
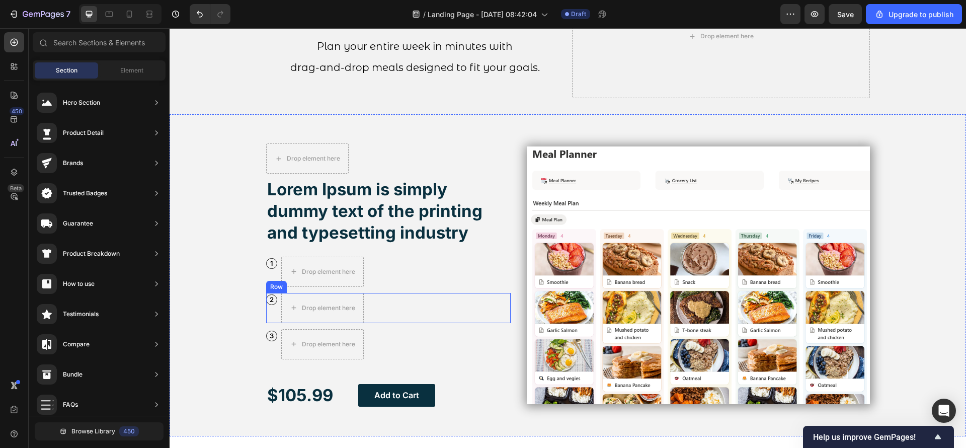
click at [370, 319] on div "2 Text Block Row Drop element here Row" at bounding box center [388, 308] width 245 height 30
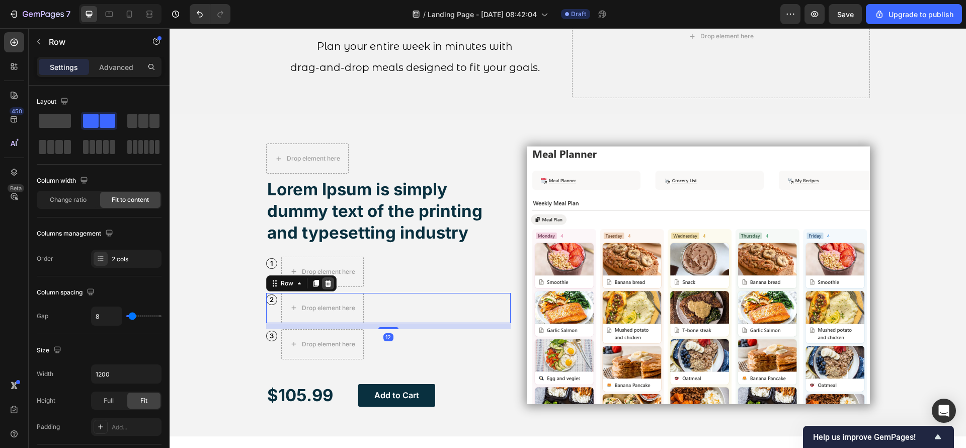
click at [328, 283] on div at bounding box center [328, 283] width 12 height 12
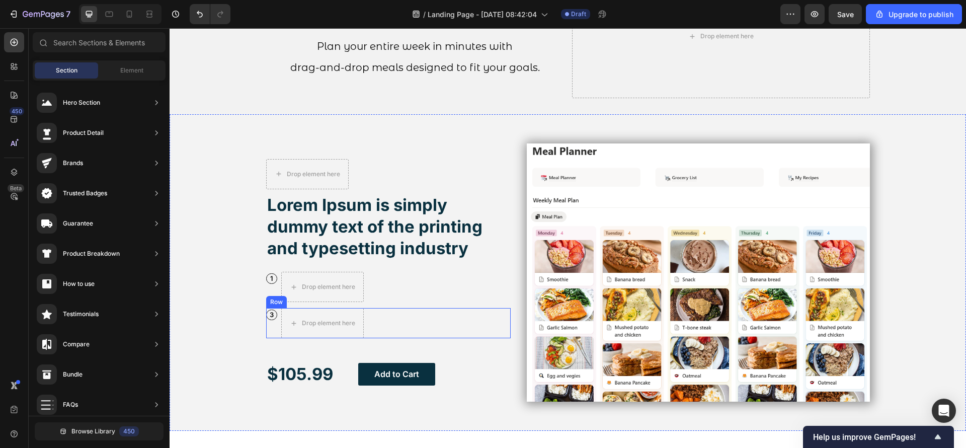
click at [378, 325] on div "3 Text Block Row Drop element here Row" at bounding box center [388, 323] width 245 height 30
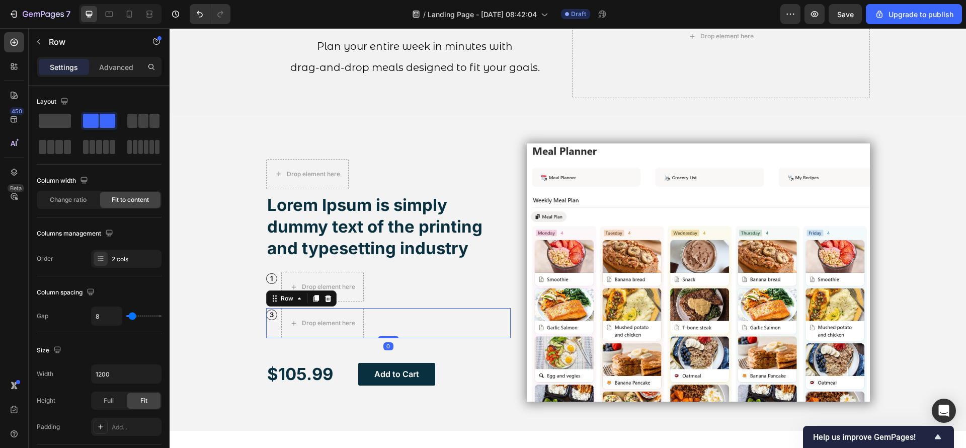
click at [327, 296] on div at bounding box center [328, 298] width 12 height 12
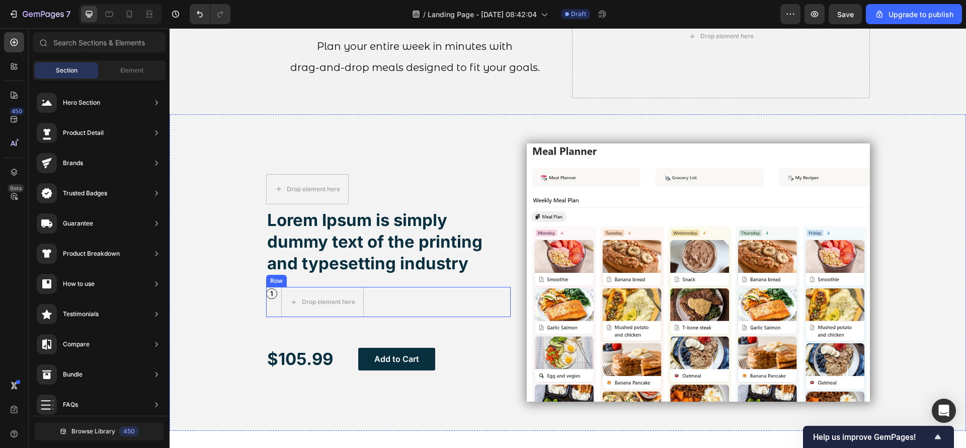
click at [377, 304] on div "1 Text Block Row Drop element here Row" at bounding box center [388, 302] width 245 height 30
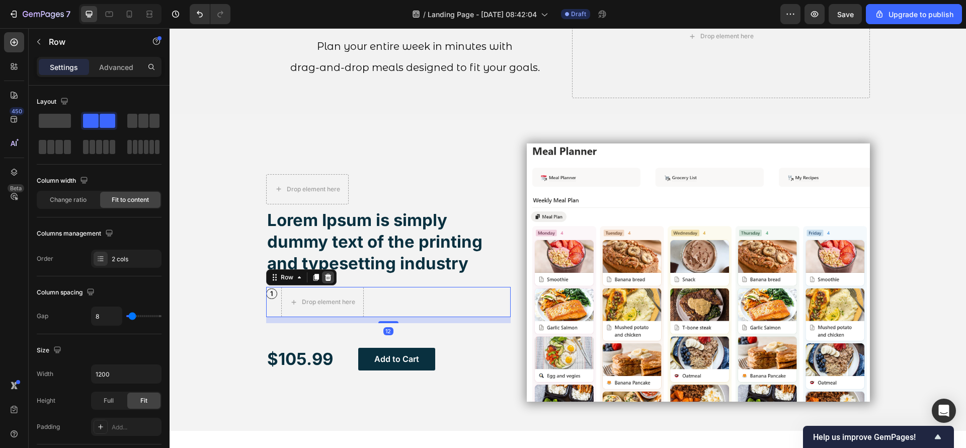
click at [325, 278] on icon at bounding box center [328, 277] width 7 height 7
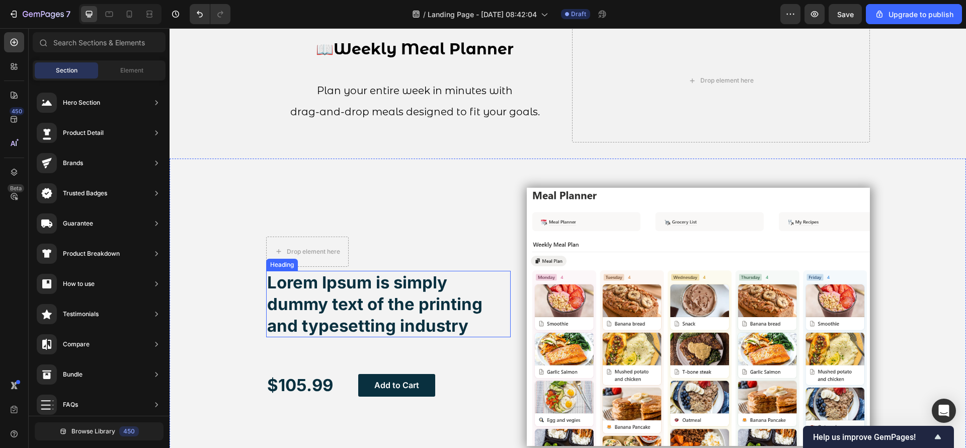
scroll to position [1327, 0]
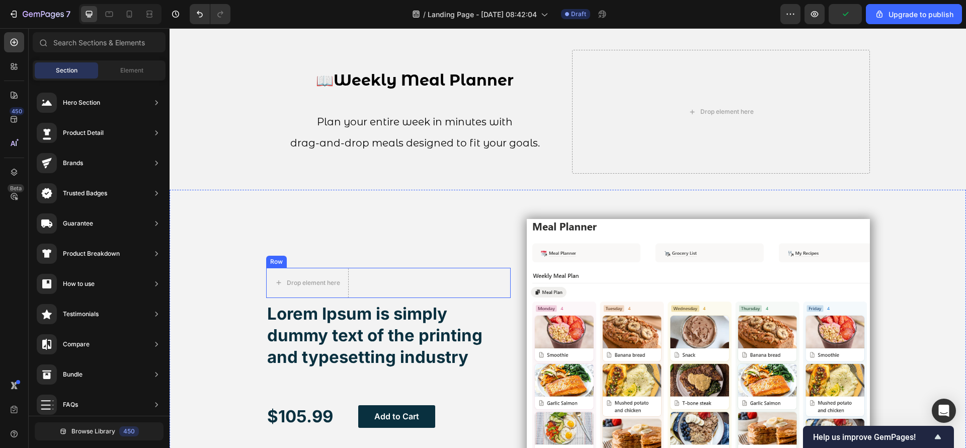
click at [363, 280] on div "Icon Icon Icon Icon Icon Icon List Drop element here Row" at bounding box center [388, 283] width 245 height 30
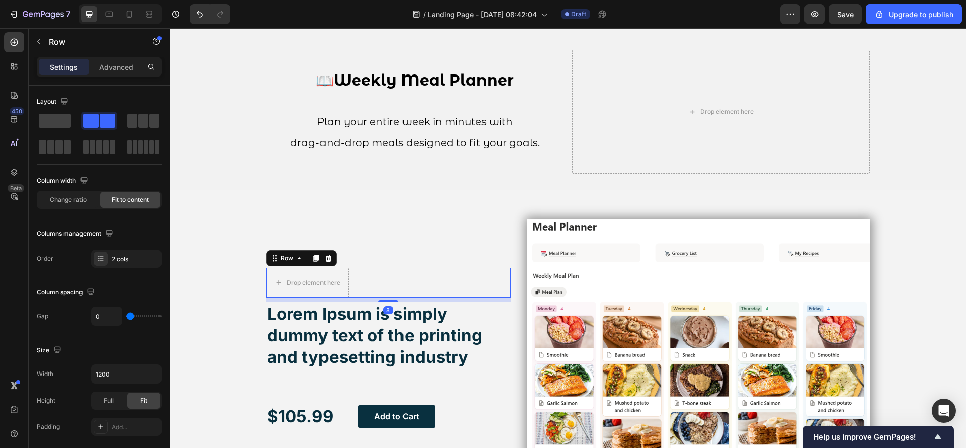
click at [326, 258] on div at bounding box center [328, 258] width 12 height 12
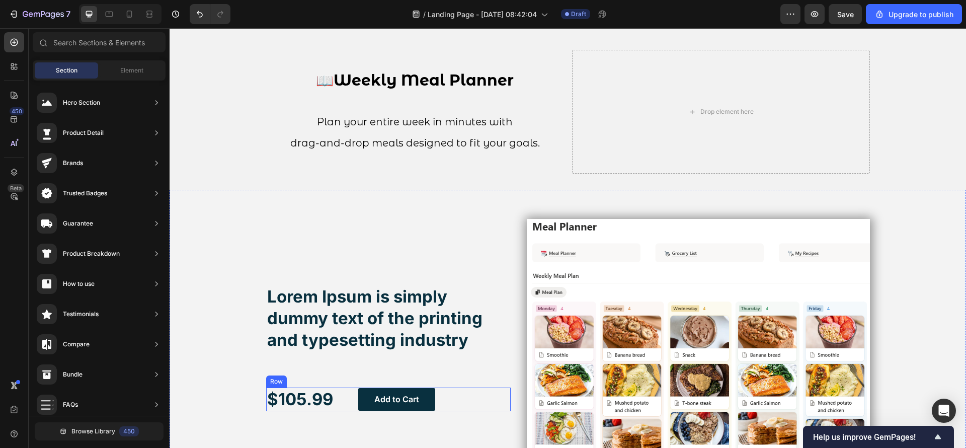
click at [446, 396] on div "$105.99 Text Block Add to Cart Button Row" at bounding box center [388, 399] width 245 height 24
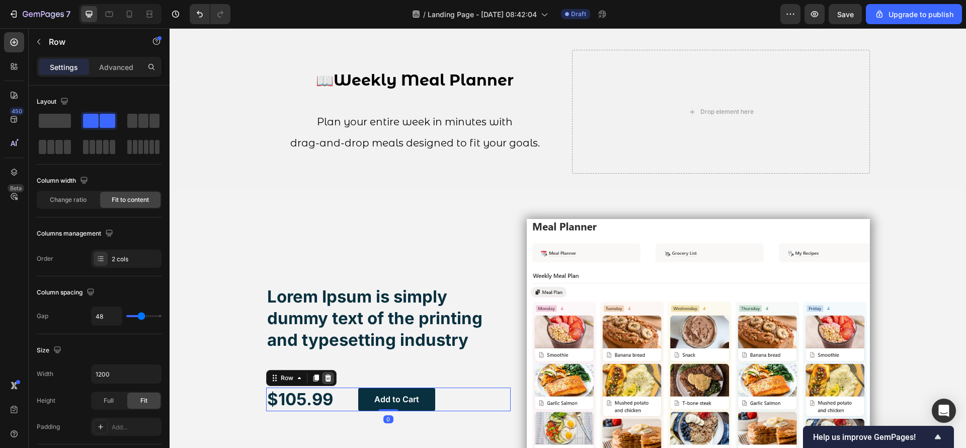
click at [324, 380] on icon at bounding box center [328, 378] width 8 height 8
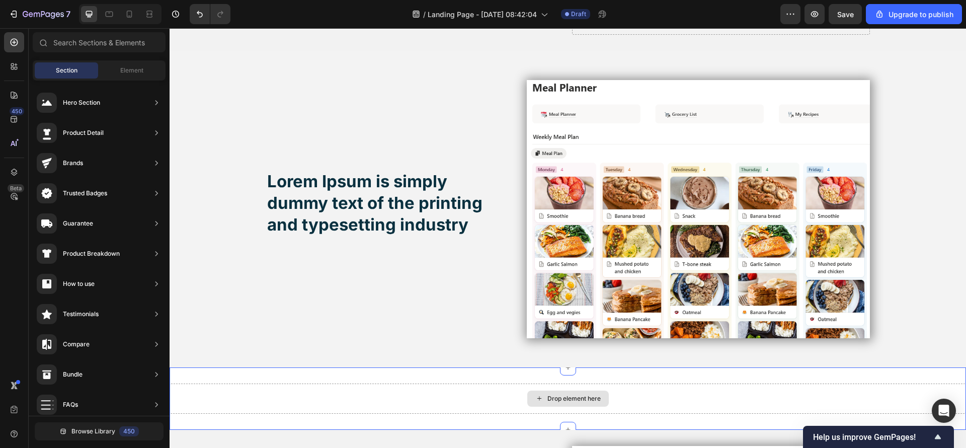
scroll to position [1478, 0]
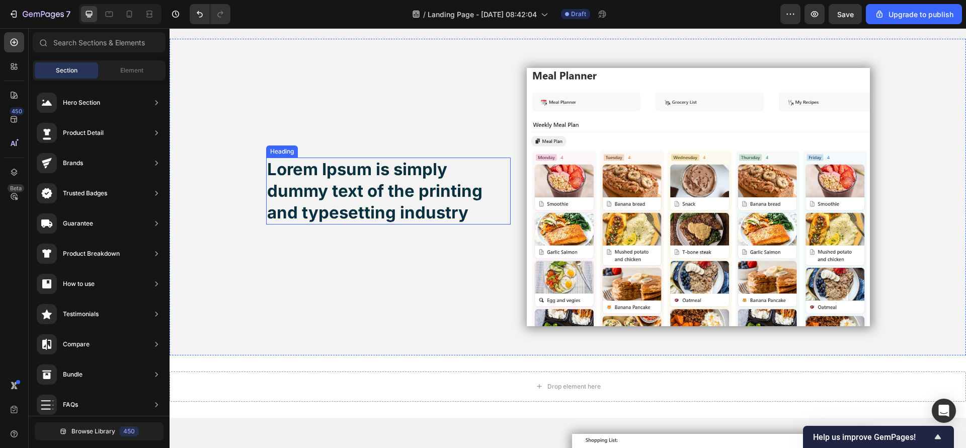
click at [408, 220] on h2 "Lorem Ipsum is simply dummy text of the printing and typesetting industry" at bounding box center [388, 190] width 245 height 67
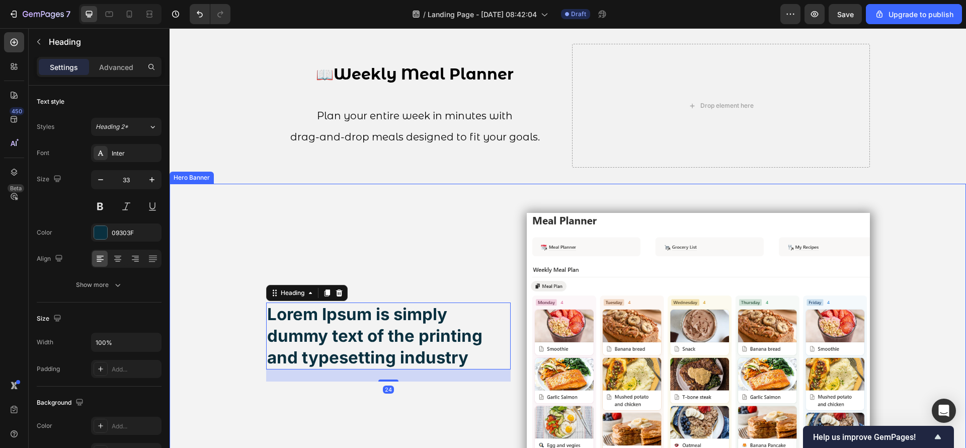
scroll to position [1327, 0]
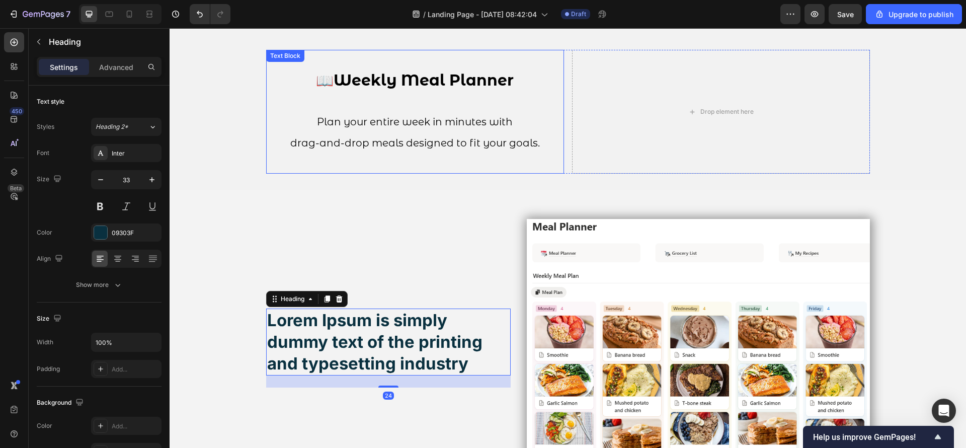
click at [472, 136] on p "drag-and-drop meals designed to fit your goals." at bounding box center [415, 142] width 296 height 21
click at [462, 356] on h2 "Lorem Ipsum is simply dummy text of the printing and typesetting industry" at bounding box center [388, 341] width 245 height 67
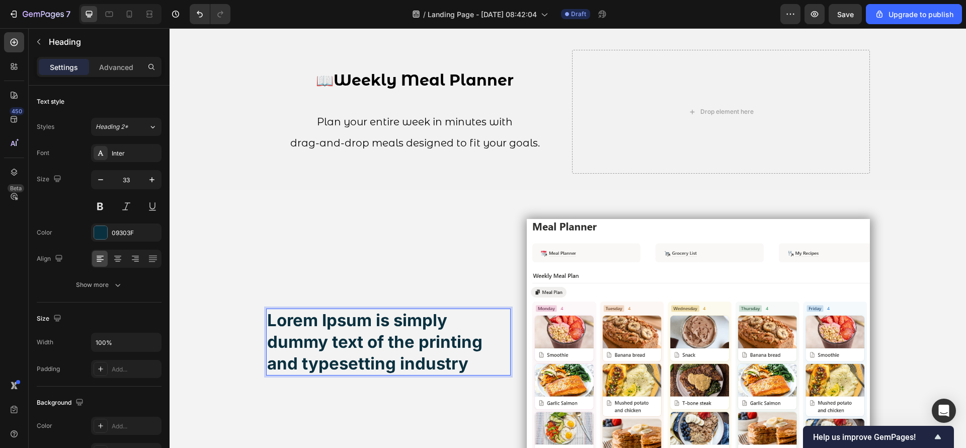
click at [462, 356] on h2 "Lorem Ipsum is simply dummy text of the printing and typesetting industry" at bounding box center [388, 341] width 245 height 67
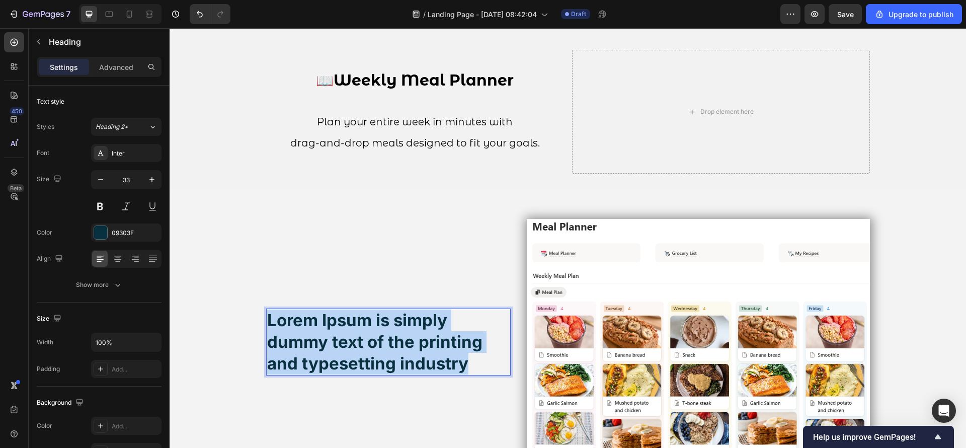
click at [462, 356] on p "Lorem Ipsum is simply dummy text of the printing and typesetting industry" at bounding box center [388, 341] width 243 height 65
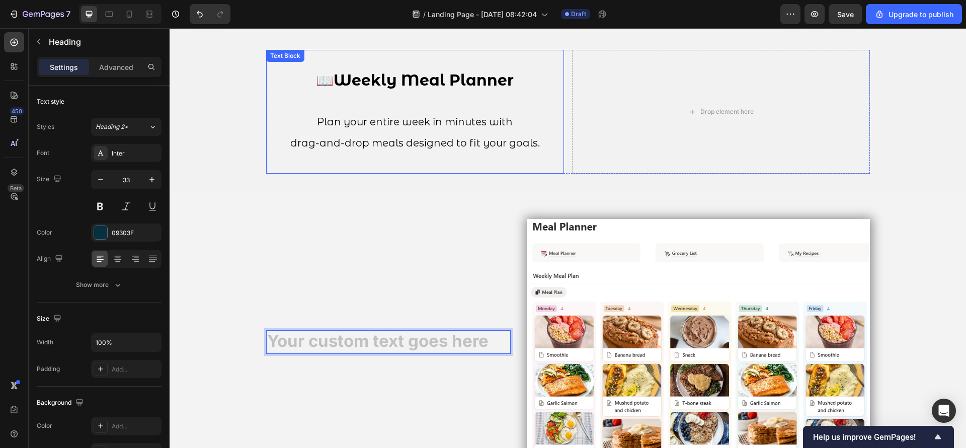
click at [334, 76] on strong "Weekly Meal Planner" at bounding box center [424, 80] width 180 height 19
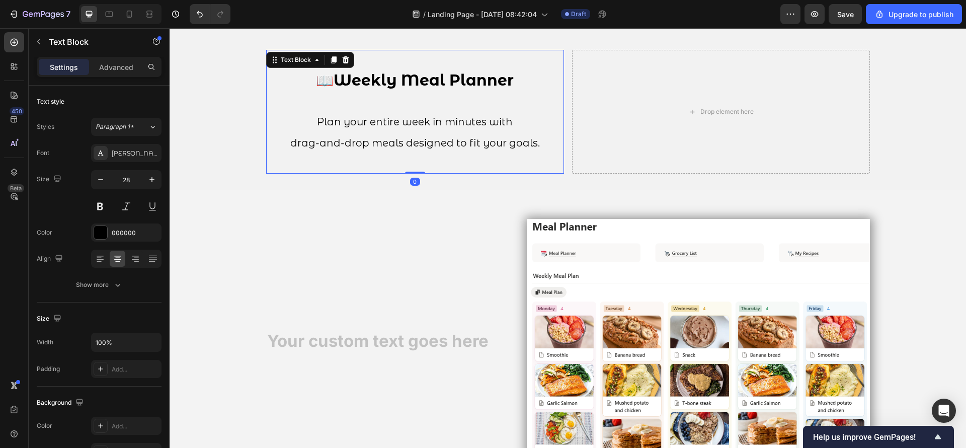
click at [331, 77] on p "📖 Weekly Meal Planner" at bounding box center [415, 80] width 296 height 20
click at [331, 77] on strong "📖" at bounding box center [325, 80] width 18 height 17
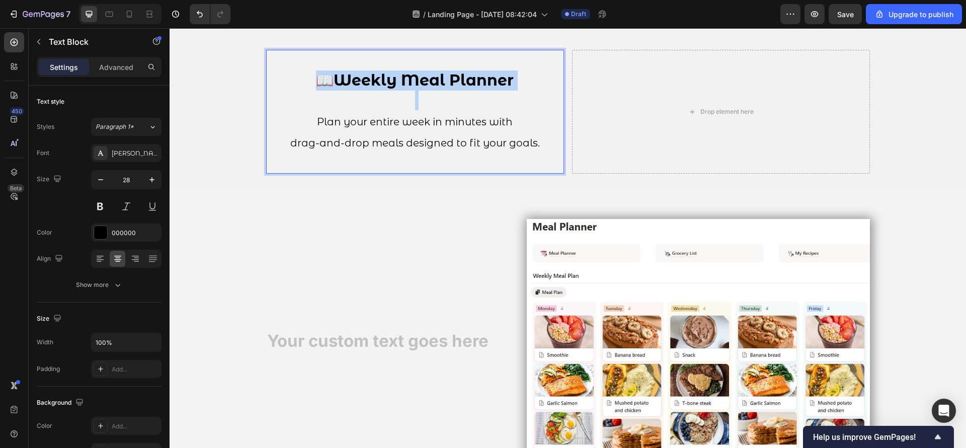
click at [331, 77] on strong "📖" at bounding box center [325, 80] width 18 height 17
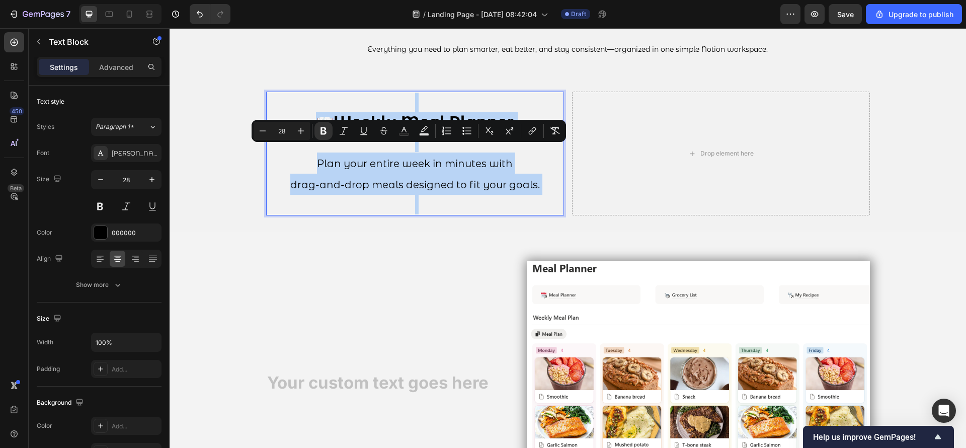
scroll to position [1252, 0]
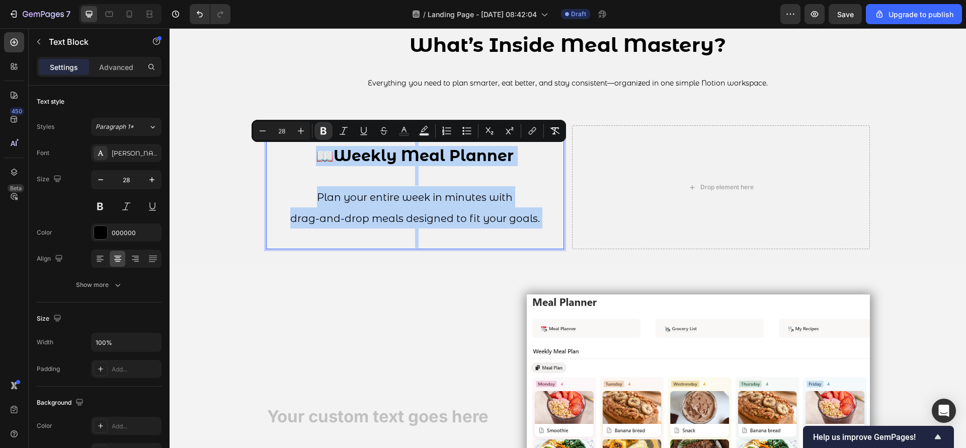
type input "20"
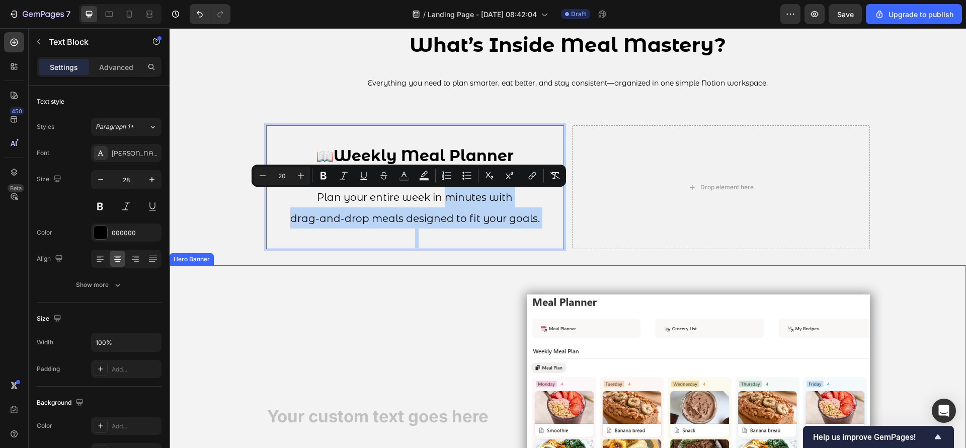
drag, startPoint x: 440, startPoint y: 203, endPoint x: 411, endPoint y: 387, distance: 186.4
type input "28"
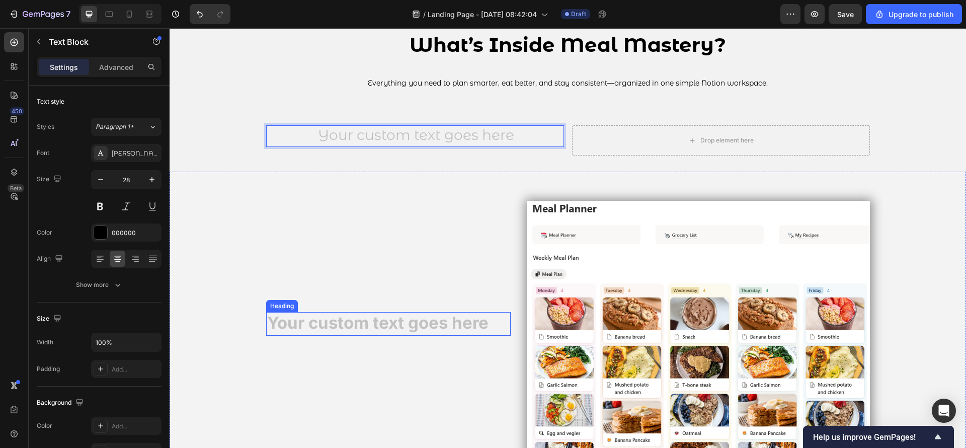
click at [397, 321] on h2 "Rich Text Editor. Editing area: main" at bounding box center [388, 324] width 245 height 24
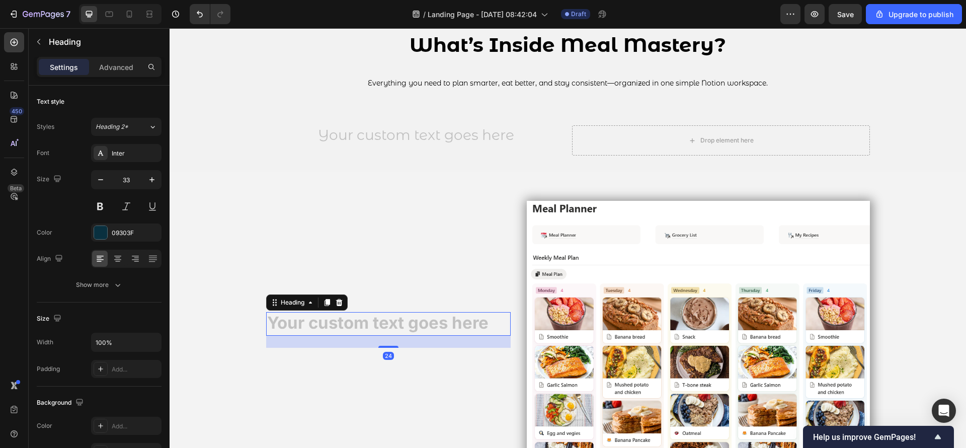
click at [397, 321] on h2 "Rich Text Editor. Editing area: main" at bounding box center [388, 324] width 245 height 24
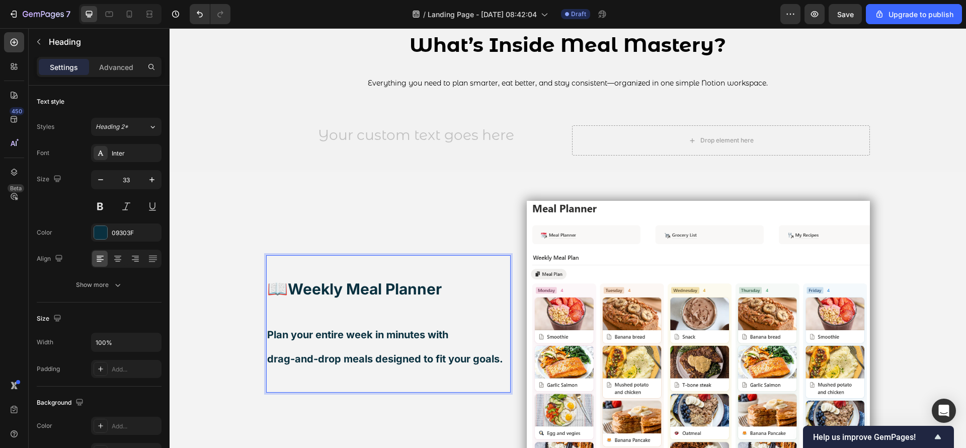
click at [316, 296] on strong "Weekly Meal Planner" at bounding box center [365, 289] width 154 height 18
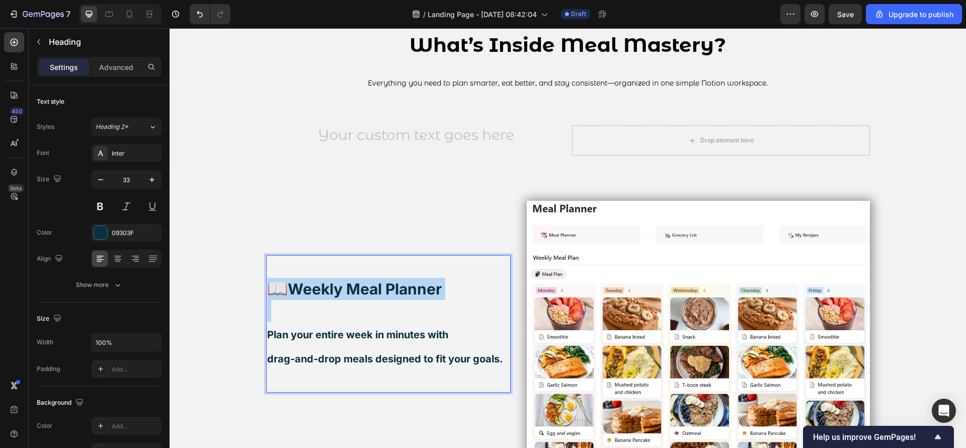
click at [316, 296] on strong "Weekly Meal Planner" at bounding box center [365, 289] width 154 height 18
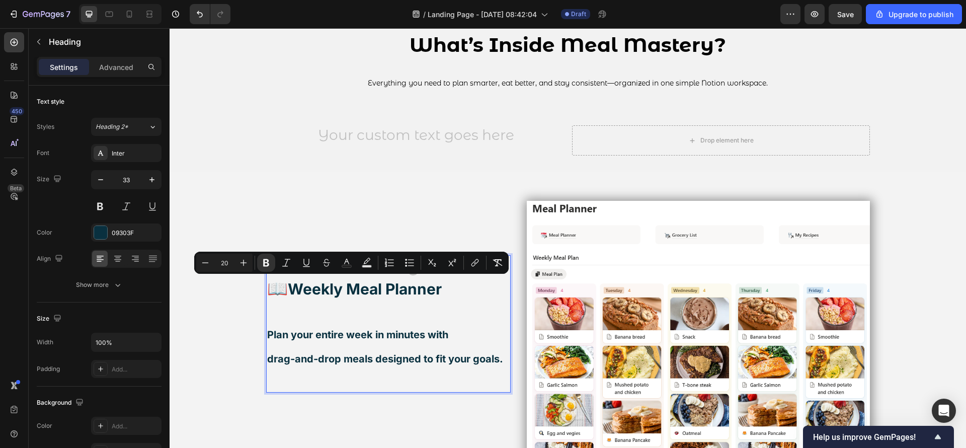
click at [468, 364] on span "drag-and-drop meals designed to fit your goals." at bounding box center [385, 359] width 236 height 12
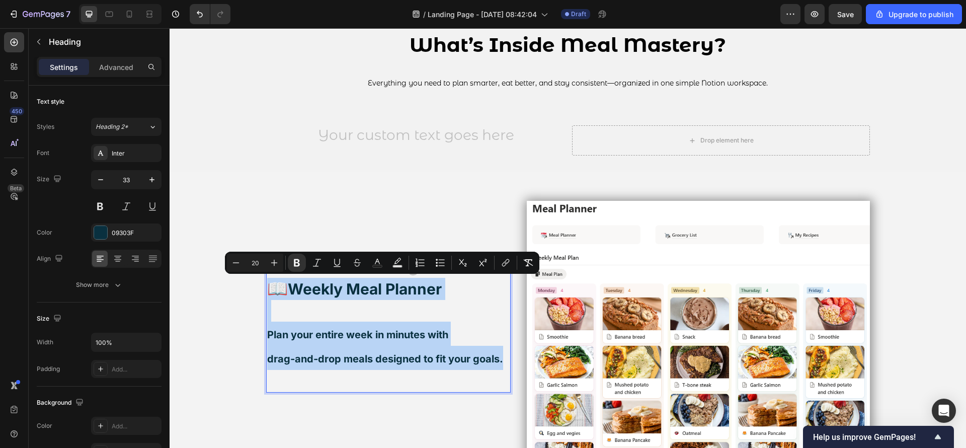
drag, startPoint x: 500, startPoint y: 360, endPoint x: 269, endPoint y: 297, distance: 238.9
click at [269, 297] on h2 "📖 Weekly Meal Planner Plan your entire week in minutes with drag-and-drop meals…" at bounding box center [388, 323] width 245 height 137
click at [458, 309] on p "Plan your entire week in minutes with" at bounding box center [388, 323] width 243 height 46
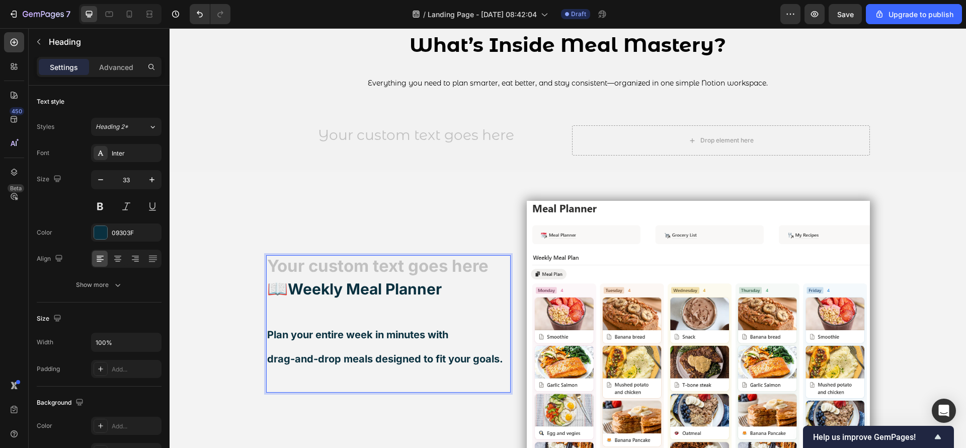
click at [430, 275] on h2 "📖 Weekly Meal Planner ⁠⁠⁠⁠⁠⁠⁠ Plan your entire week in minutes with drag-and-dr…" at bounding box center [388, 323] width 245 height 137
click at [422, 273] on h2 "📖 Weekly Meal Planner Plan your entire week in minutes with drag-and-drop meals…" at bounding box center [388, 323] width 245 height 137
click at [408, 260] on h2 "📖 Weekly Meal Planner Plan your entire week in minutes with drag-and-drop meals…" at bounding box center [388, 323] width 245 height 137
click at [248, 195] on div "Background Image" at bounding box center [568, 330] width 796 height 316
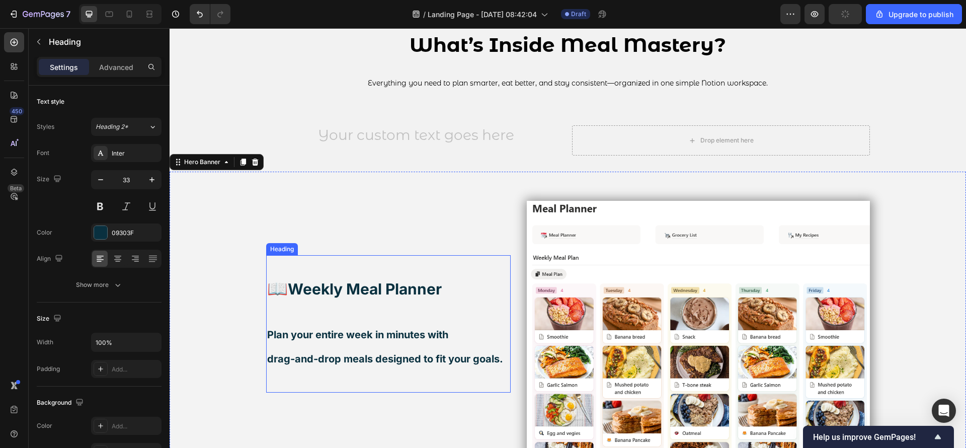
click at [330, 301] on p "⁠⁠⁠⁠⁠⁠⁠ 📖 Weekly Meal Planner Plan your entire week in minutes with drag-and-dr…" at bounding box center [388, 323] width 243 height 135
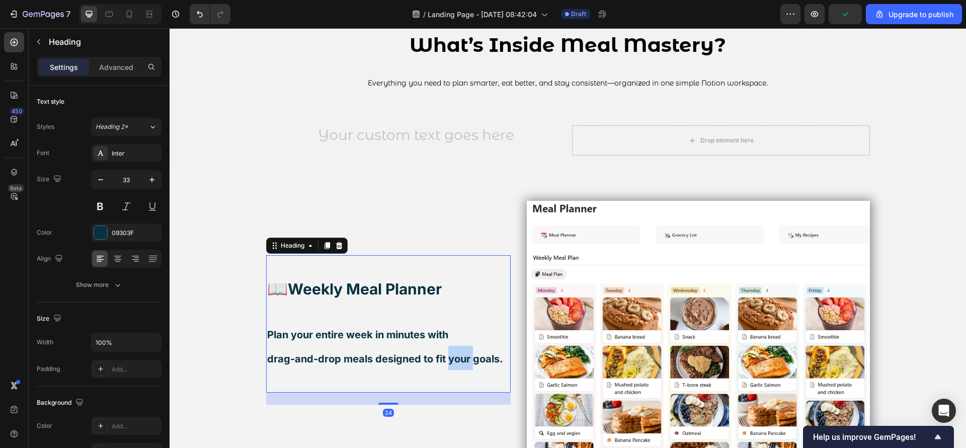
click at [448, 351] on p "⁠⁠⁠⁠⁠⁠⁠ 📖 Weekly Meal Planner Plan your entire week in minutes with drag-and-dr…" at bounding box center [388, 323] width 243 height 135
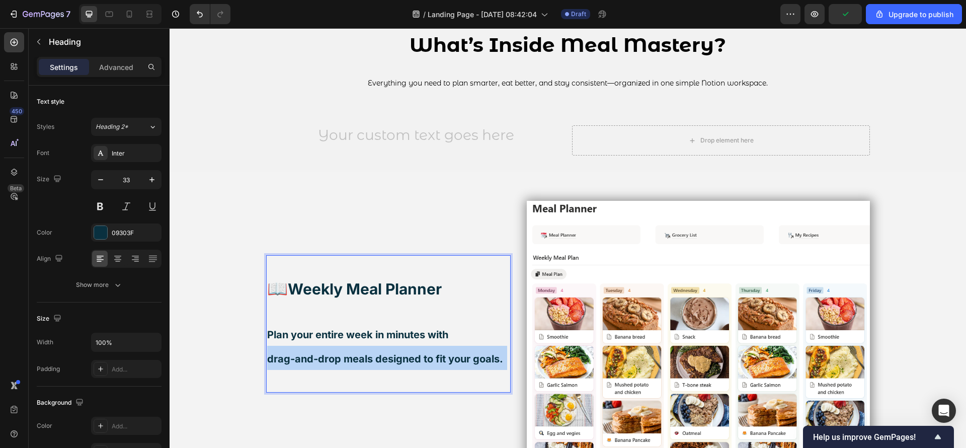
click at [448, 351] on p "📖 Weekly Meal Planner Plan your entire week in minutes with drag-and-drop meals…" at bounding box center [388, 323] width 243 height 135
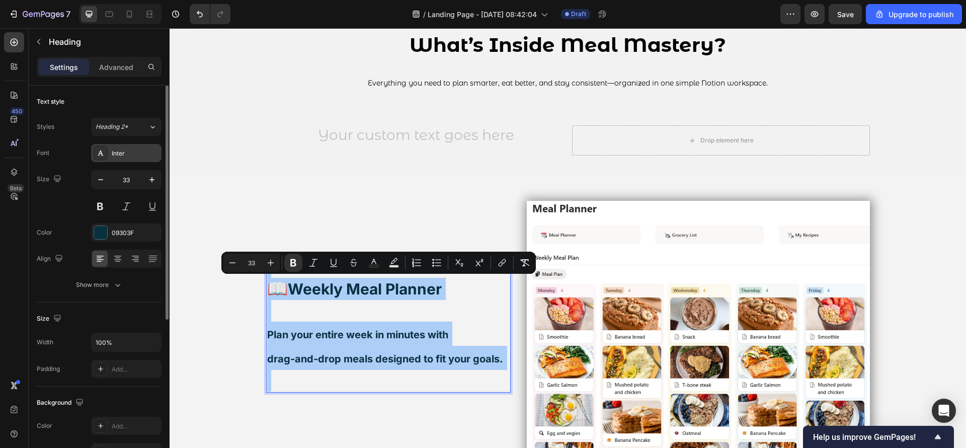
click at [138, 149] on div "Inter" at bounding box center [135, 153] width 47 height 9
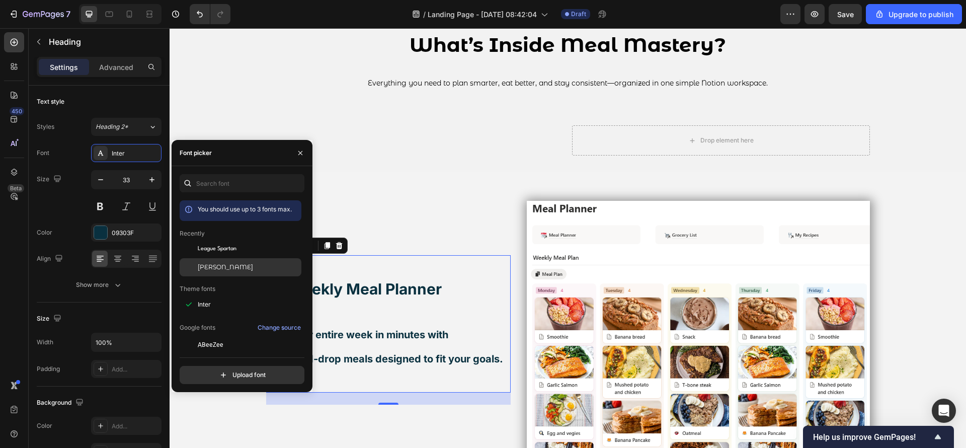
click at [225, 274] on div "[PERSON_NAME]" at bounding box center [241, 267] width 122 height 18
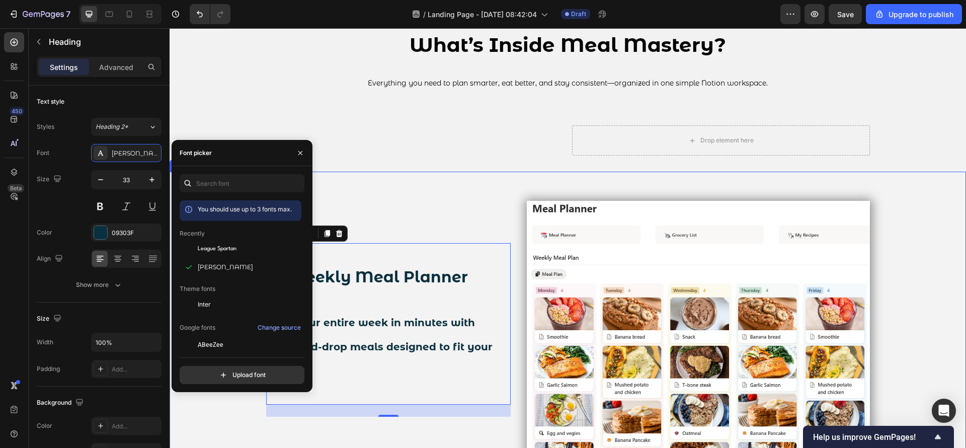
click at [397, 200] on div "📖 Weekly Meal Planner Plan your entire week in minutes with drag-and-drop meals…" at bounding box center [568, 330] width 619 height 316
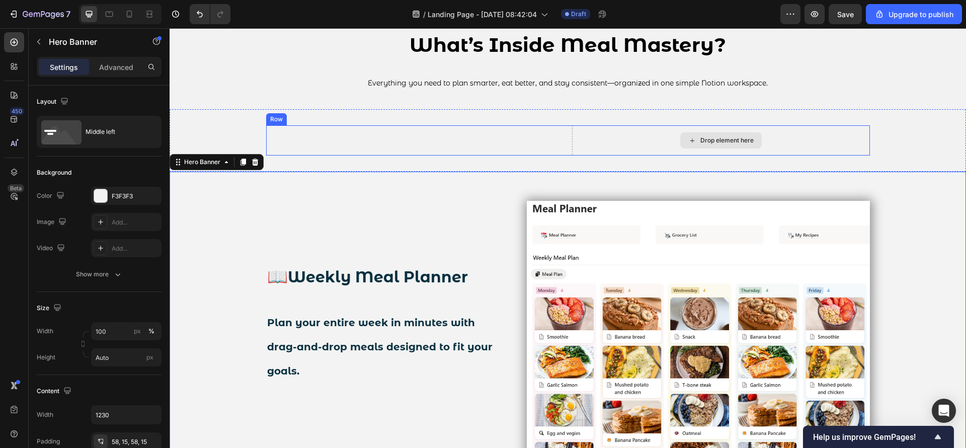
click at [572, 150] on div "Drop element here" at bounding box center [721, 140] width 298 height 30
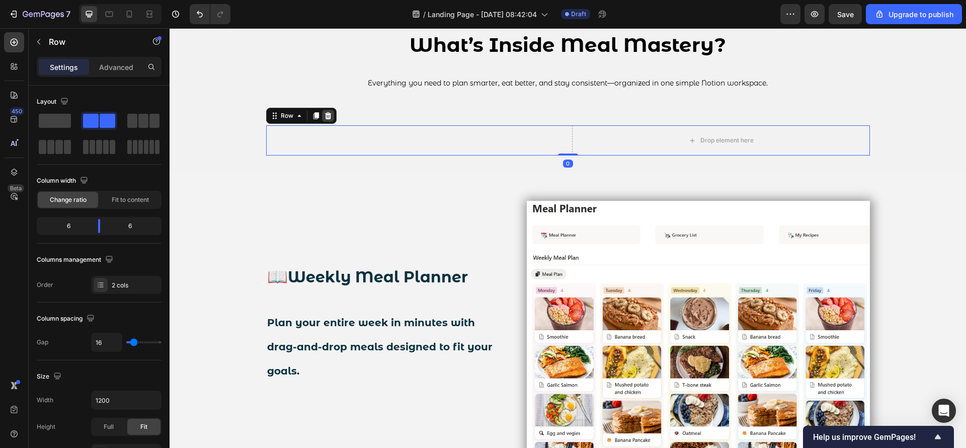
click at [326, 116] on icon at bounding box center [328, 116] width 8 height 8
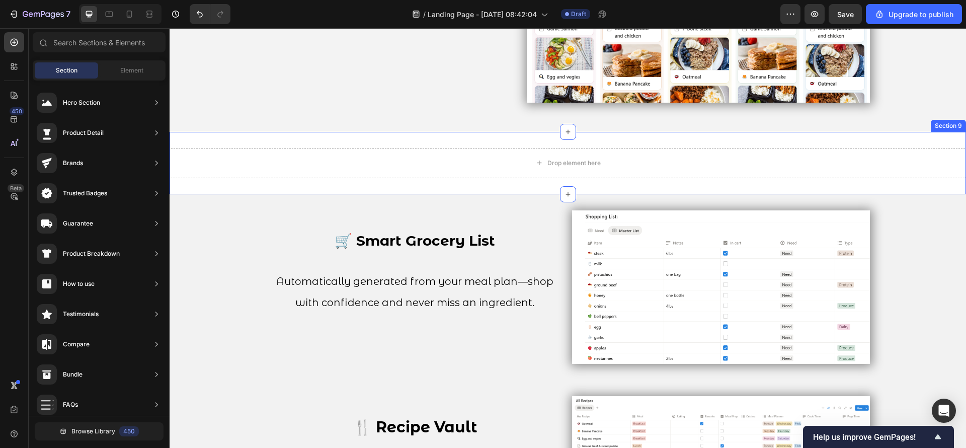
scroll to position [1629, 0]
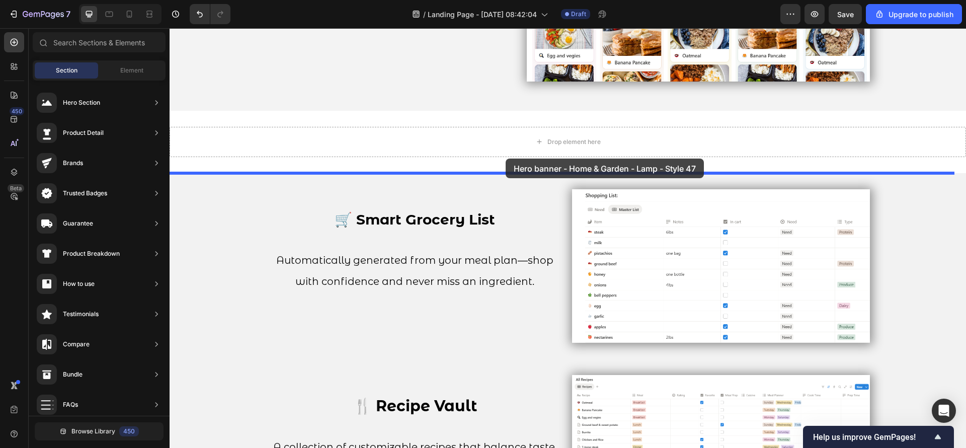
drag, startPoint x: 386, startPoint y: 270, endPoint x: 506, endPoint y: 158, distance: 163.4
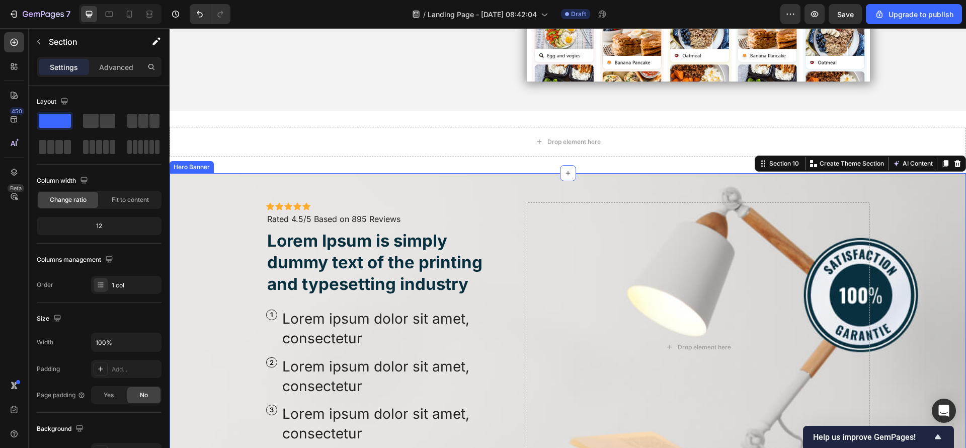
click at [259, 188] on div "Icon Icon Icon Icon Icon Icon List Icon Icon Icon Icon Icon Icon List Rated 4.5…" at bounding box center [568, 347] width 619 height 349
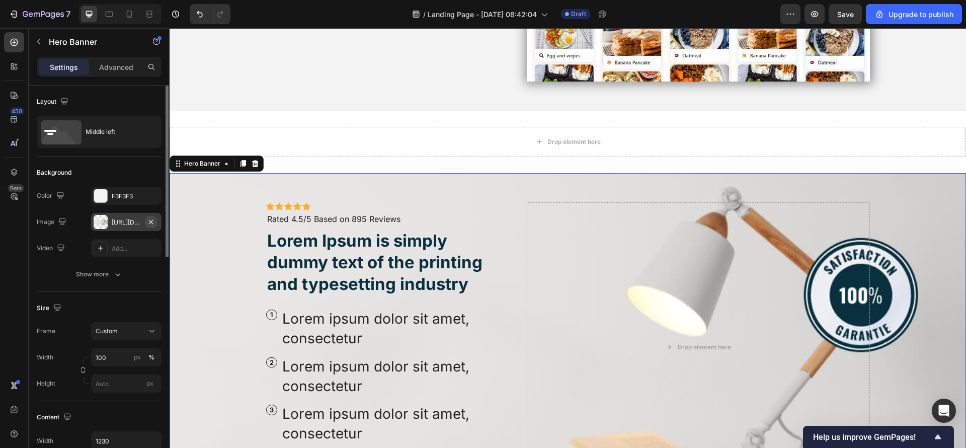
click at [153, 217] on button "button" at bounding box center [151, 222] width 12 height 12
type input "Auto"
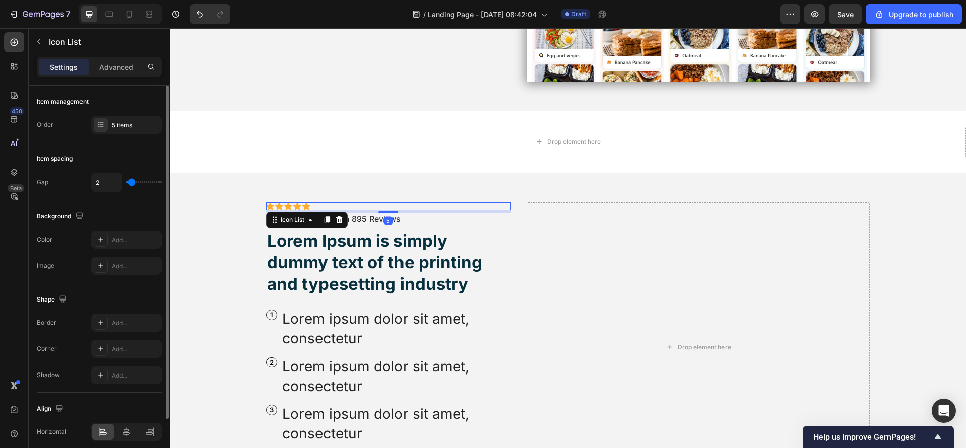
click at [367, 207] on div "Icon Icon Icon Icon Icon" at bounding box center [388, 206] width 245 height 8
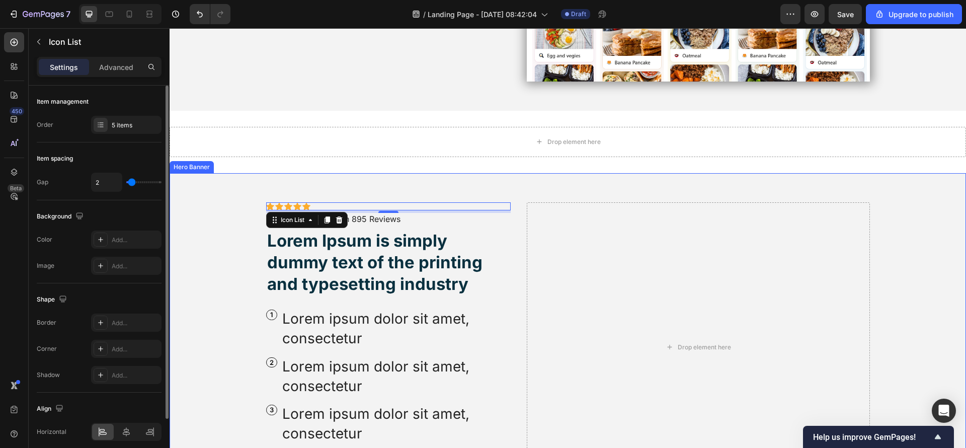
click at [477, 191] on div "Icon Icon Icon Icon Icon Icon List 5 Icon Icon Icon Icon Icon Icon List Rated 4…" at bounding box center [568, 347] width 619 height 349
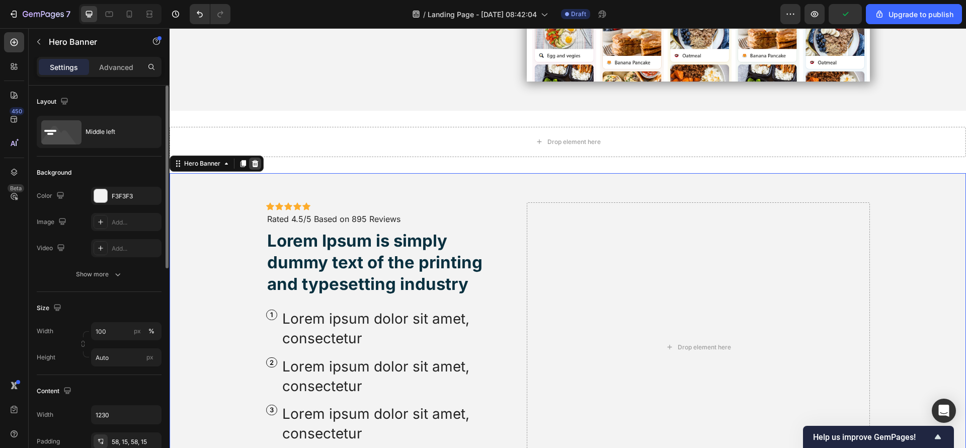
click at [255, 160] on icon at bounding box center [255, 162] width 7 height 7
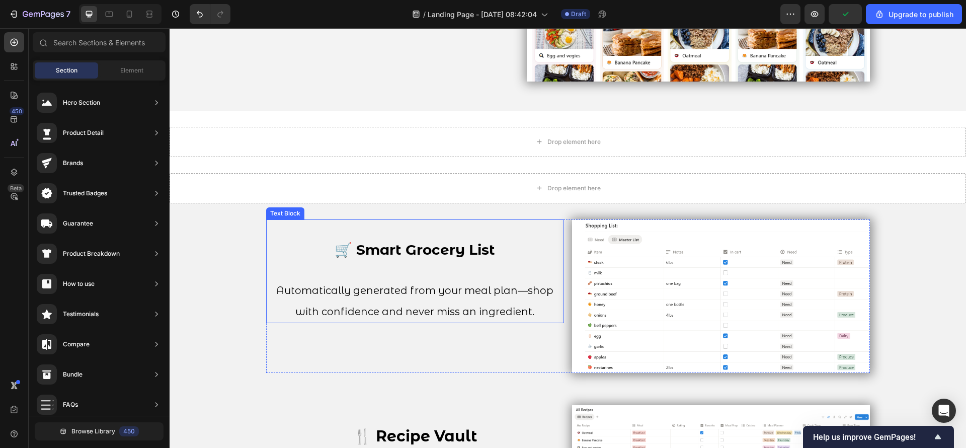
scroll to position [1478, 0]
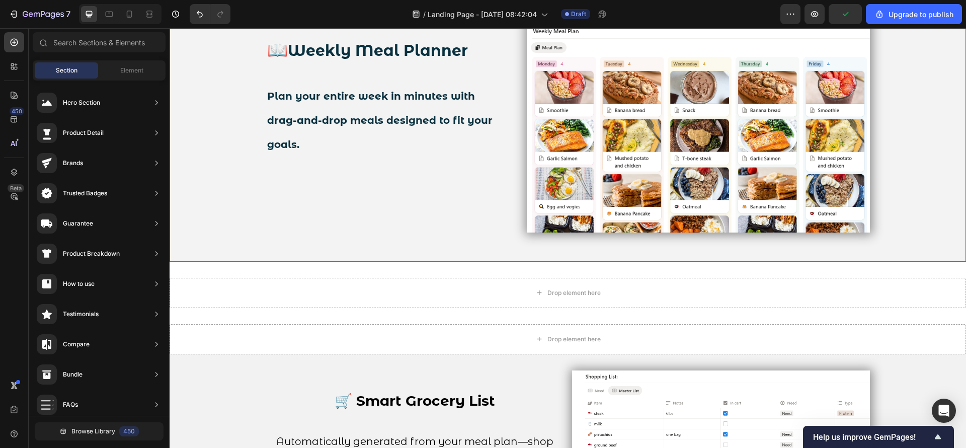
click at [418, 228] on div "📖 Weekly Meal Planner Plan your entire week in minutes with drag-and-drop meals…" at bounding box center [388, 103] width 245 height 258
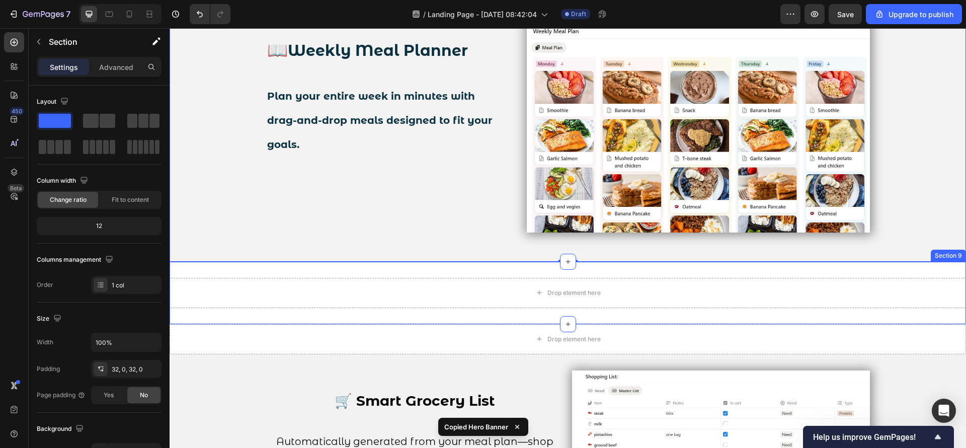
click at [460, 316] on div "Drop element here Section 9" at bounding box center [568, 293] width 796 height 62
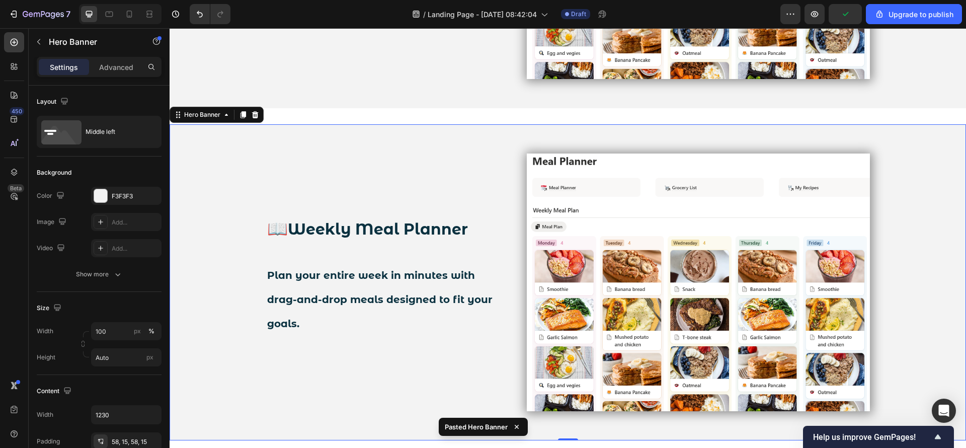
scroll to position [1617, 0]
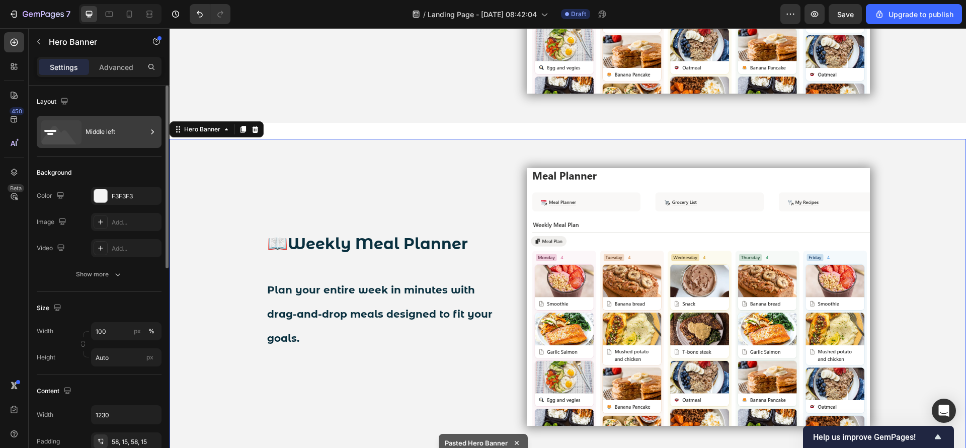
click at [123, 129] on div "Middle left" at bounding box center [116, 131] width 61 height 23
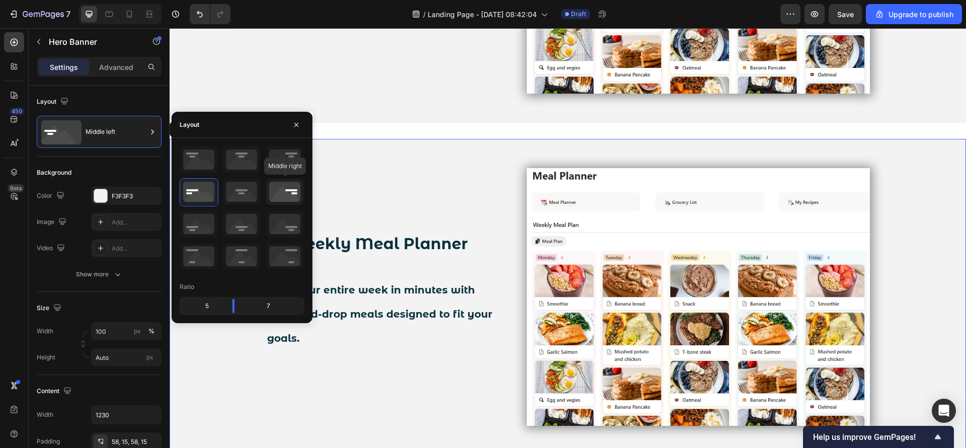
click at [273, 191] on icon at bounding box center [284, 192] width 37 height 26
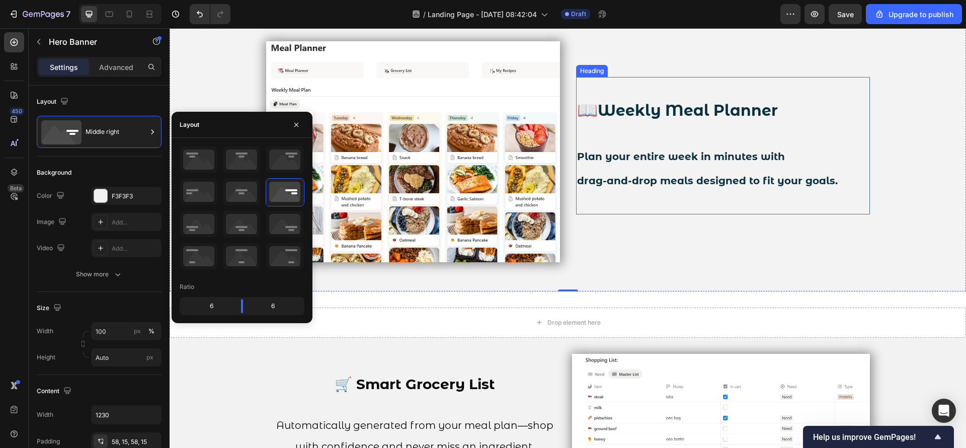
scroll to position [1768, 0]
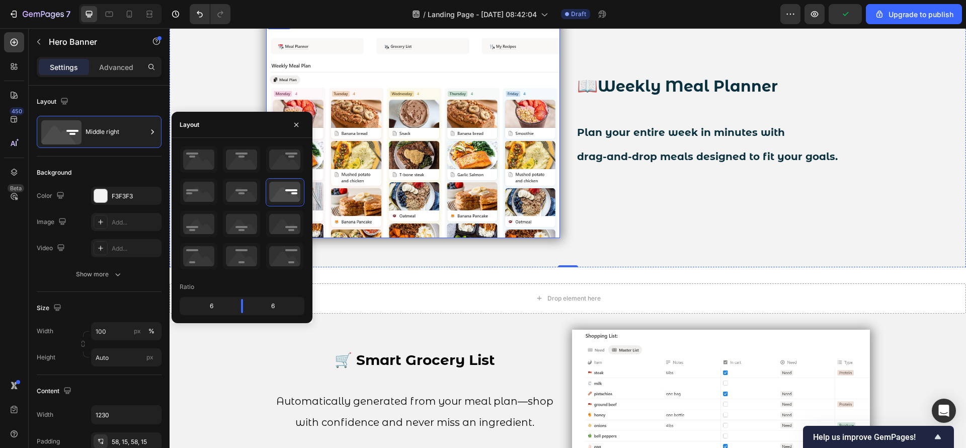
click at [501, 189] on img at bounding box center [413, 127] width 294 height 221
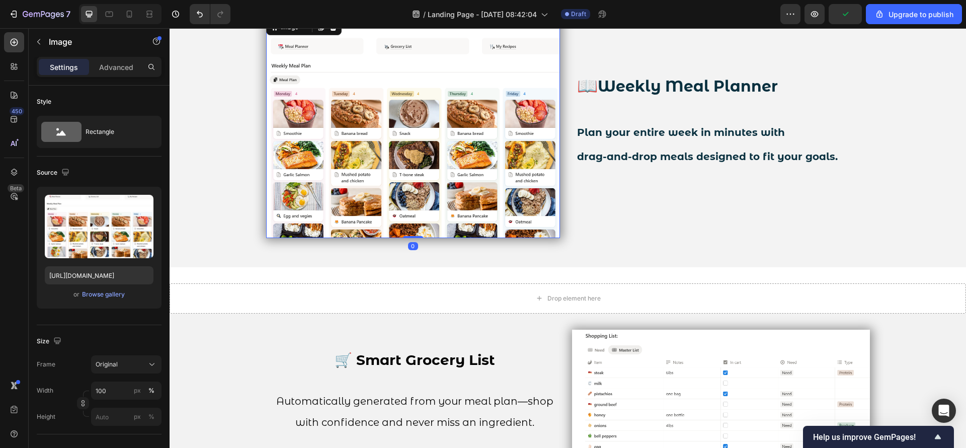
scroll to position [1617, 0]
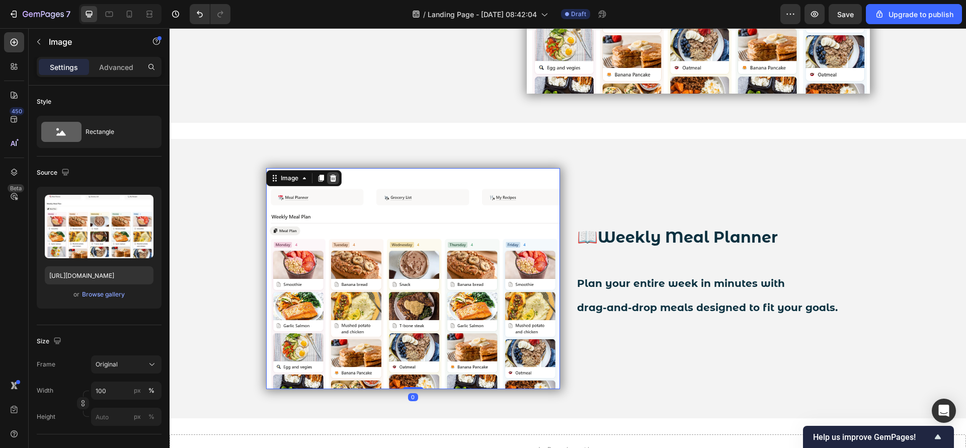
click at [330, 178] on icon at bounding box center [333, 177] width 7 height 7
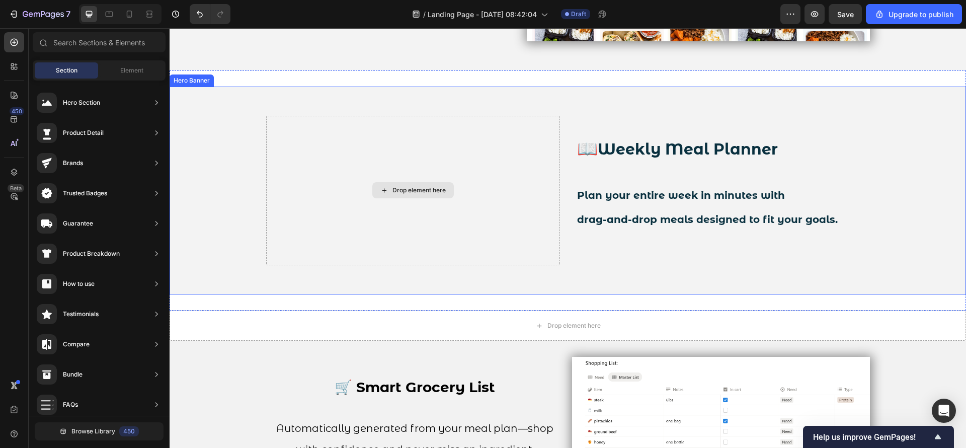
scroll to position [1693, 0]
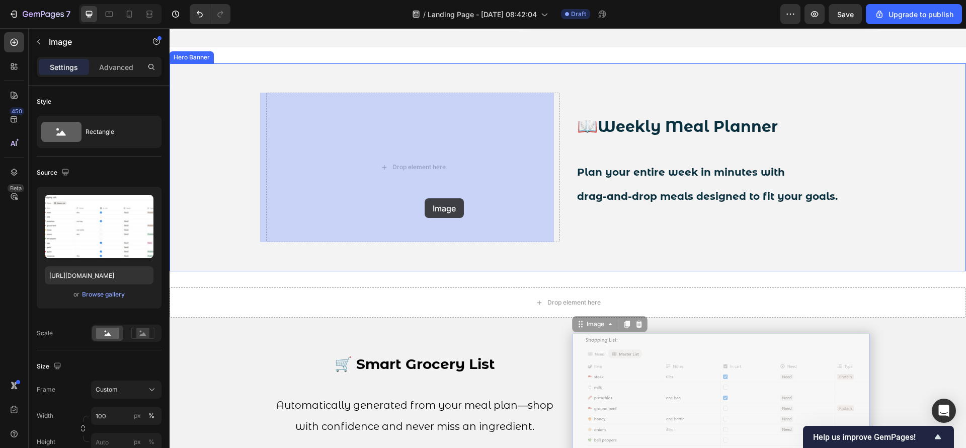
drag, startPoint x: 683, startPoint y: 369, endPoint x: 425, endPoint y: 198, distance: 309.4
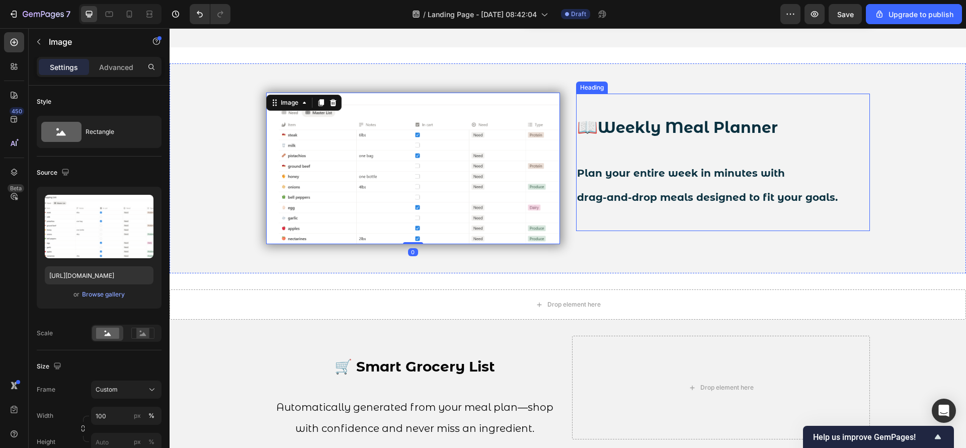
click at [599, 163] on h2 "📖 Weekly Meal Planner Plan your entire week in minutes with drag-and-drop meals…" at bounding box center [723, 162] width 294 height 137
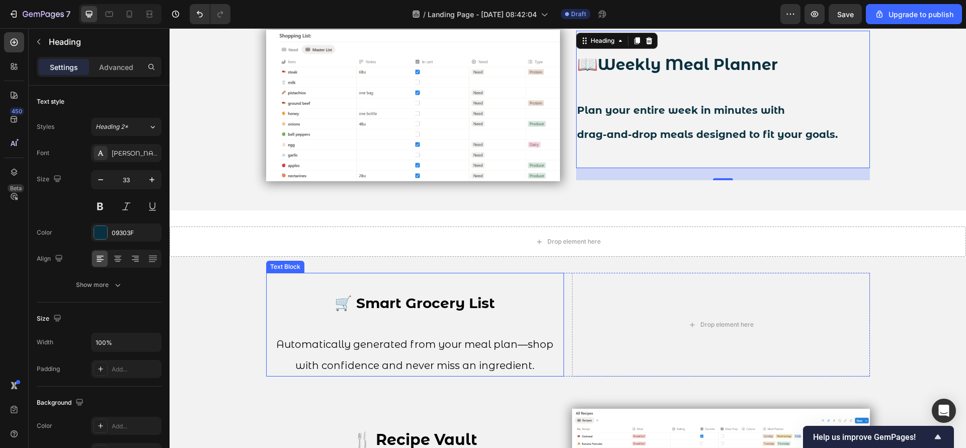
scroll to position [1768, 0]
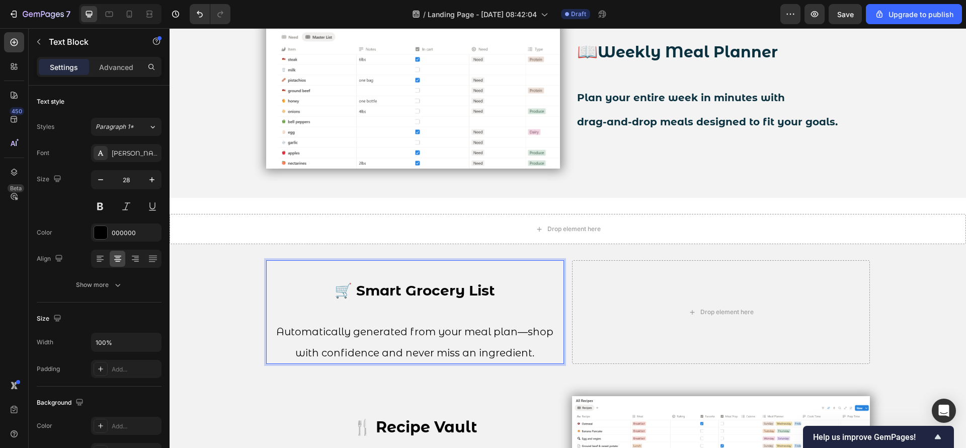
click at [530, 343] on p "Automatically generated from your meal plan—shop with confidence and never miss…" at bounding box center [415, 332] width 296 height 62
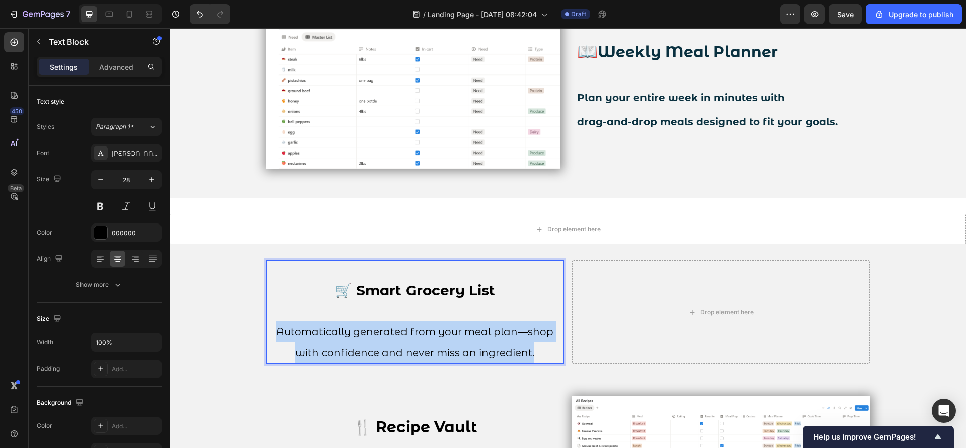
click at [530, 343] on p "Automatically generated from your meal plan—shop with confidence and never miss…" at bounding box center [415, 332] width 296 height 62
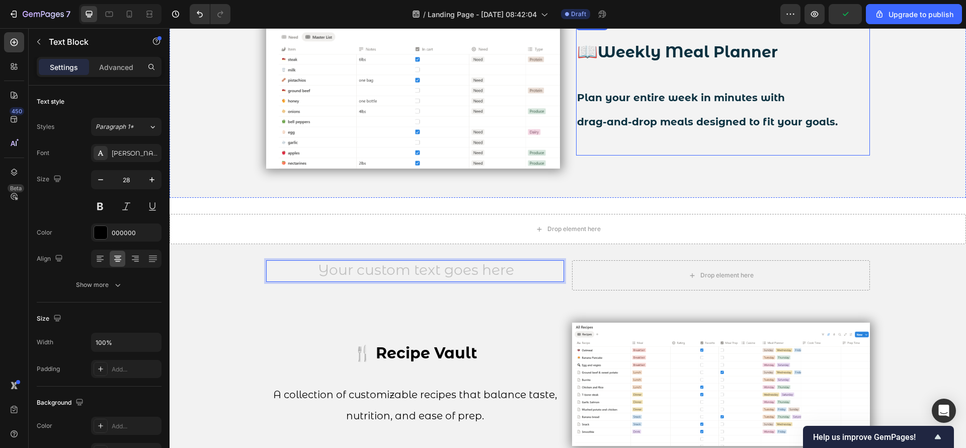
click at [655, 129] on h2 "📖 Weekly Meal Planner Plan your entire week in minutes with drag-and-drop meals…" at bounding box center [723, 86] width 294 height 137
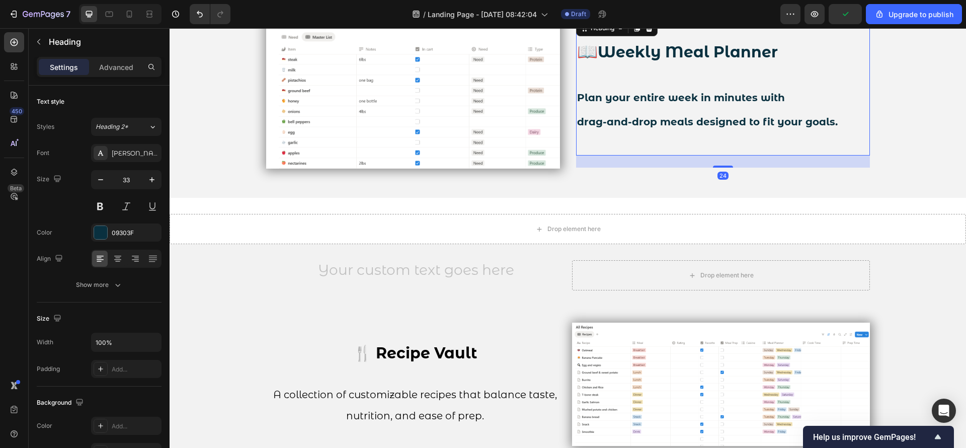
click at [668, 133] on h2 "📖 Weekly Meal Planner Plan your entire week in minutes with drag-and-drop meals…" at bounding box center [723, 86] width 294 height 137
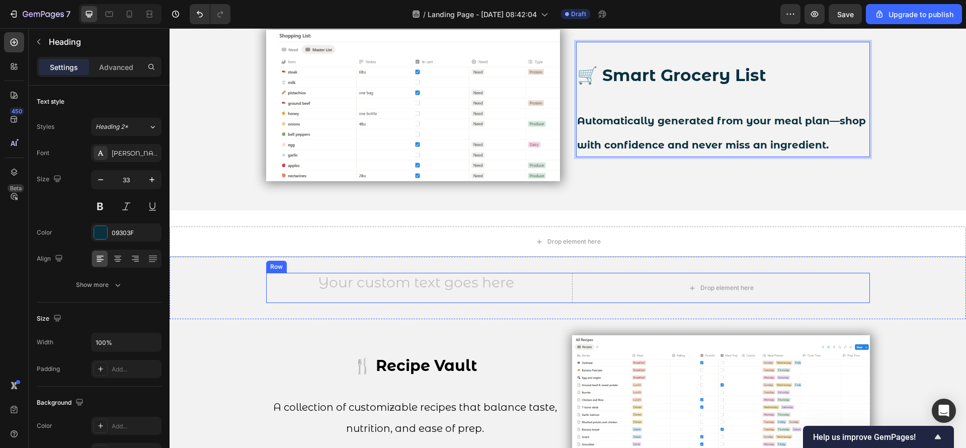
scroll to position [1779, 0]
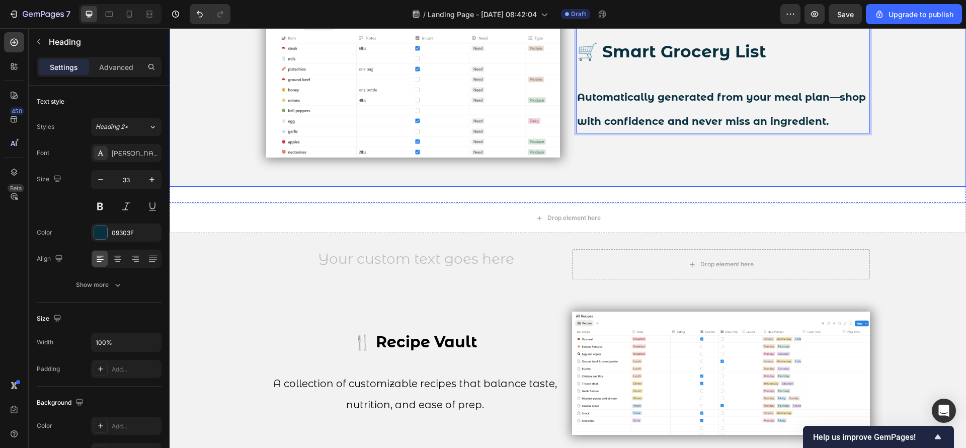
click at [534, 172] on div "🛒 Smart Grocery List Automatically generated from your meal plan—shop with conf…" at bounding box center [568, 82] width 619 height 210
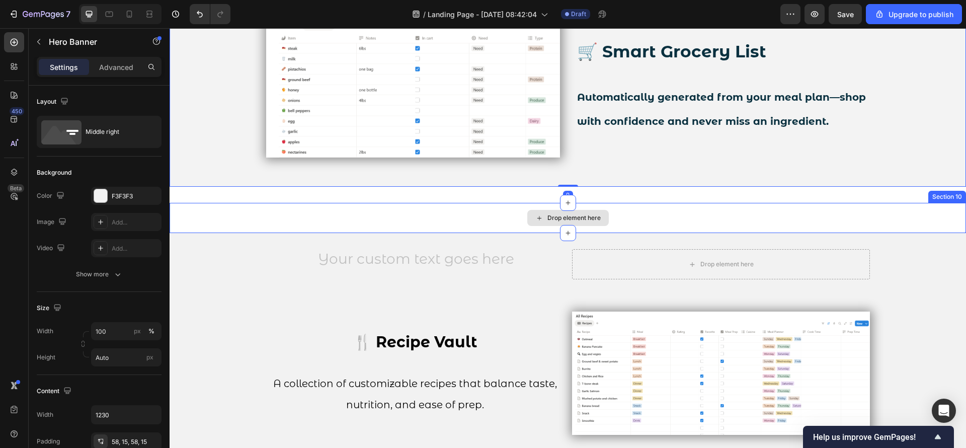
click at [499, 220] on div "Drop element here" at bounding box center [568, 218] width 796 height 30
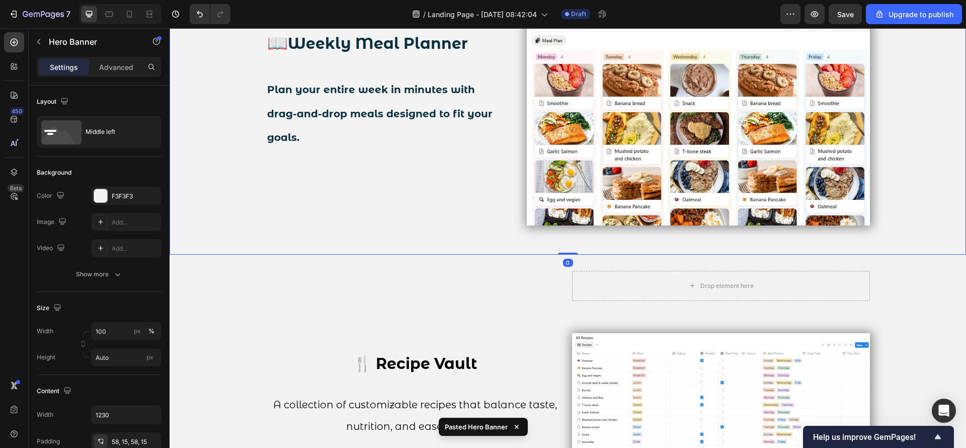
scroll to position [2081, 0]
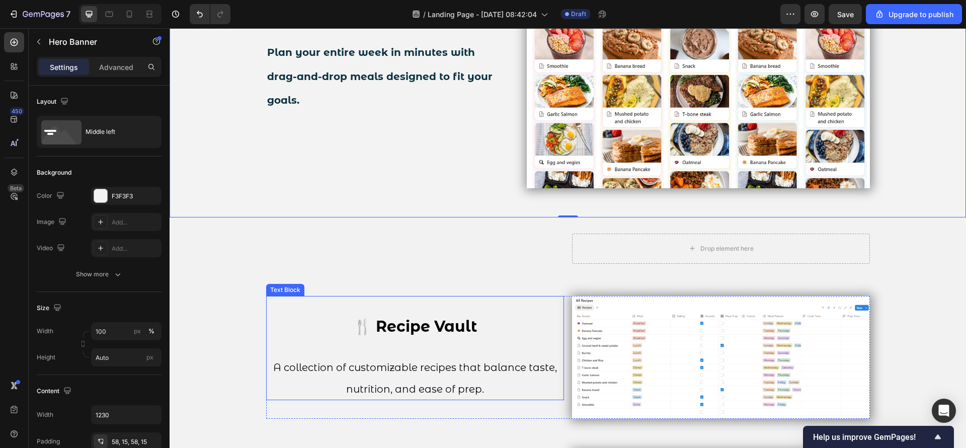
click at [536, 391] on p "A collection of customizable recipes that balance taste, nutrition, and ease of…" at bounding box center [415, 368] width 296 height 62
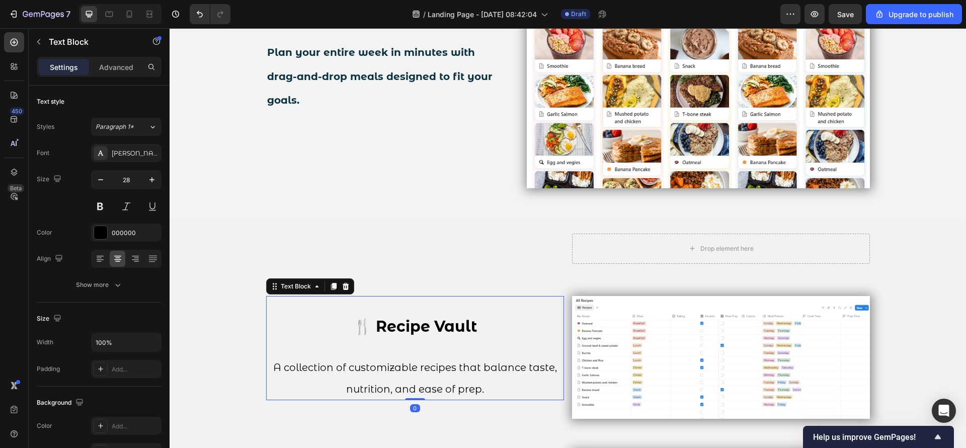
click at [536, 390] on p "A collection of customizable recipes that balance taste, nutrition, and ease of…" at bounding box center [415, 368] width 296 height 62
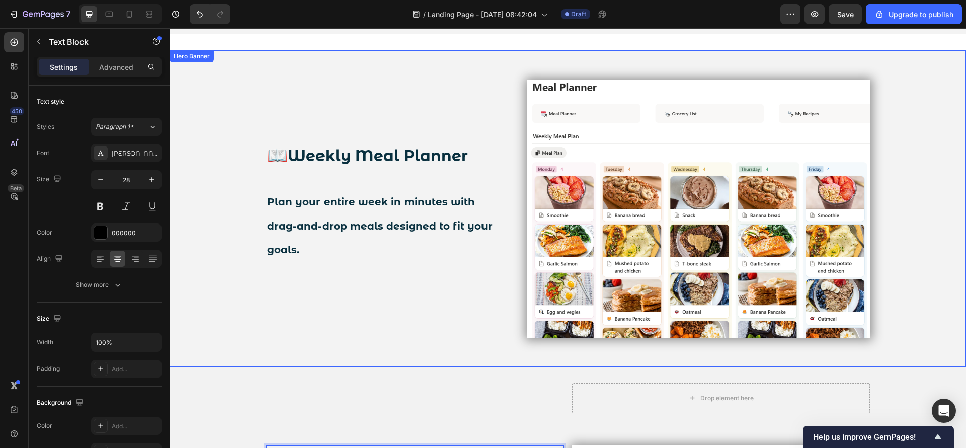
scroll to position [1930, 0]
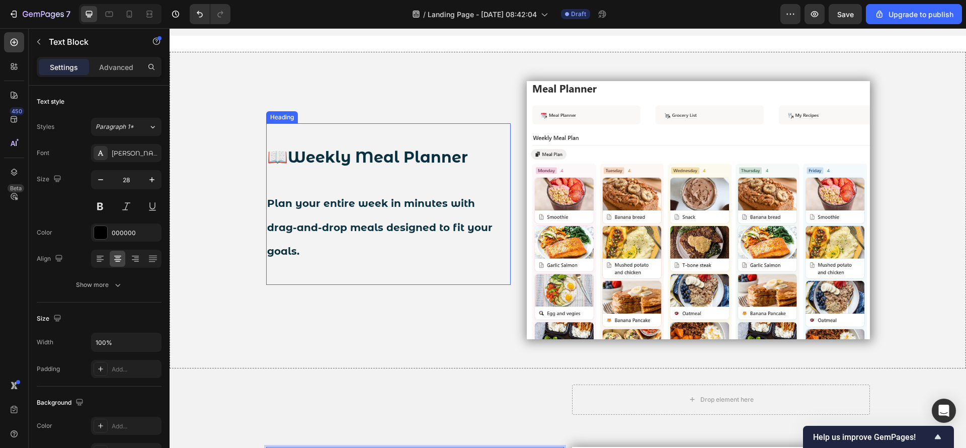
click at [388, 254] on h2 "📖 Weekly Meal Planner Plan your entire week in minutes with drag-and-drop meals…" at bounding box center [388, 204] width 245 height 162
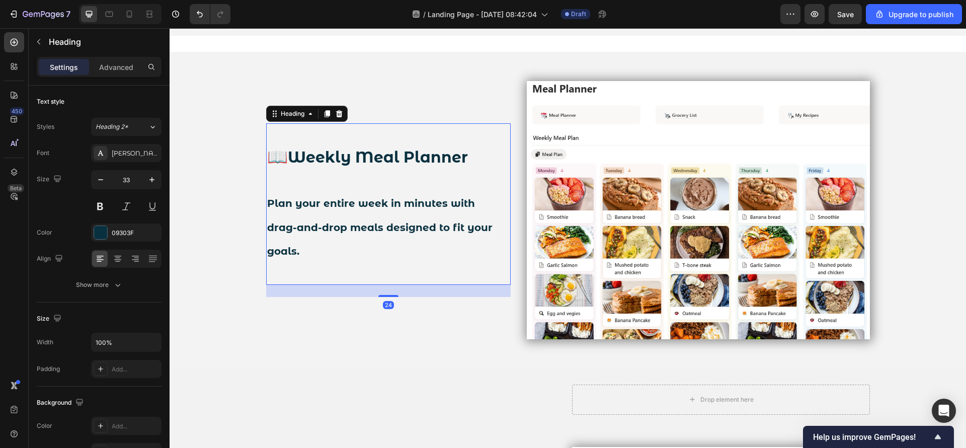
click at [388, 254] on h2 "📖 Weekly Meal Planner Plan your entire week in minutes with drag-and-drop meals…" at bounding box center [388, 204] width 245 height 162
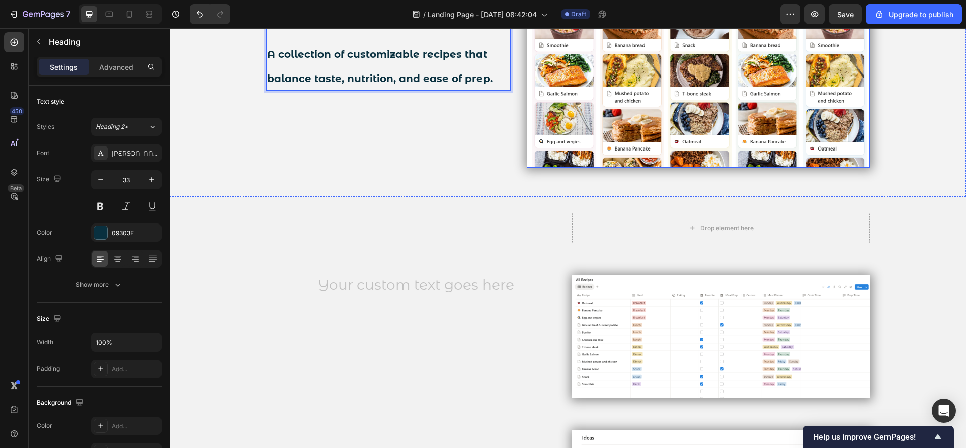
scroll to position [2104, 0]
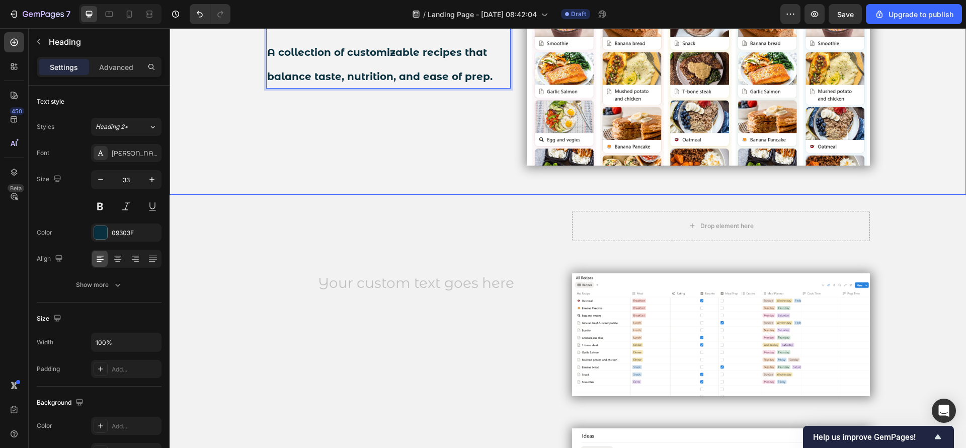
click at [594, 169] on div "🍴 Recipe Vault A collection of customizable recipes that balance taste, nutriti…" at bounding box center [568, 36] width 619 height 316
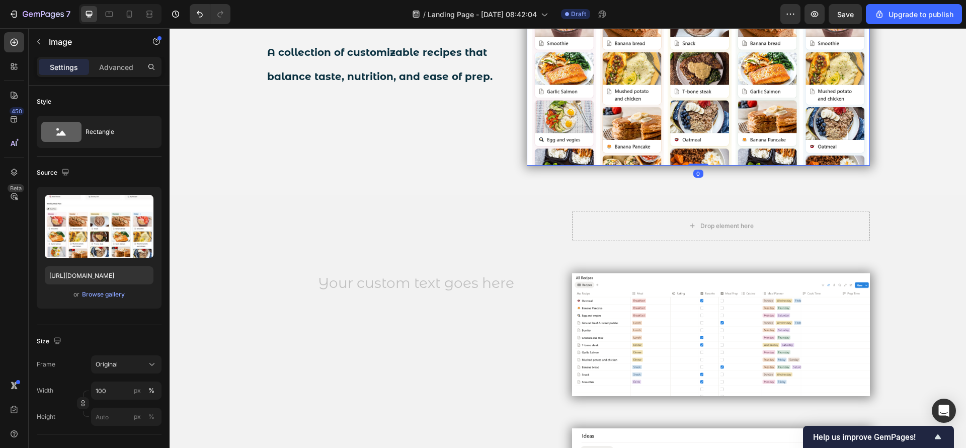
click at [594, 157] on img at bounding box center [698, 36] width 343 height 258
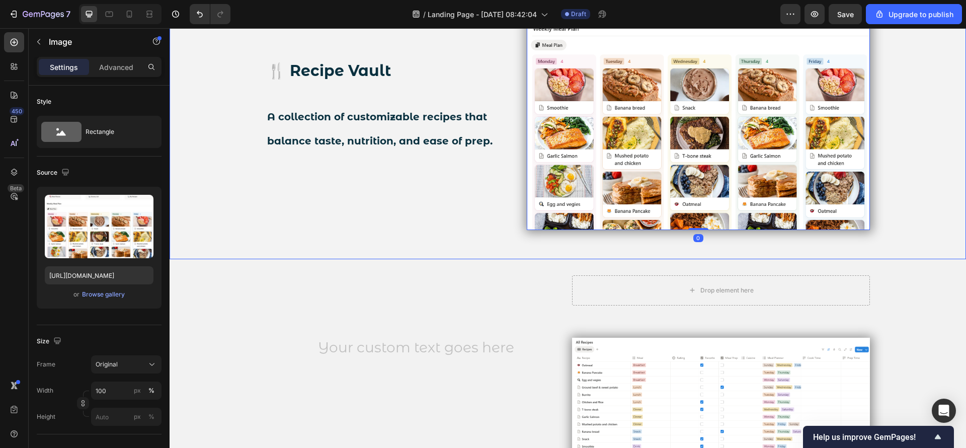
scroll to position [1953, 0]
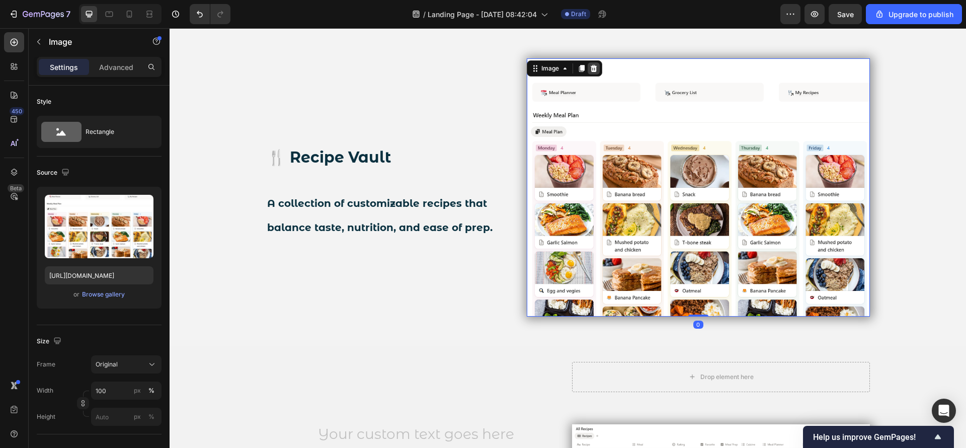
click at [588, 63] on div at bounding box center [594, 68] width 12 height 12
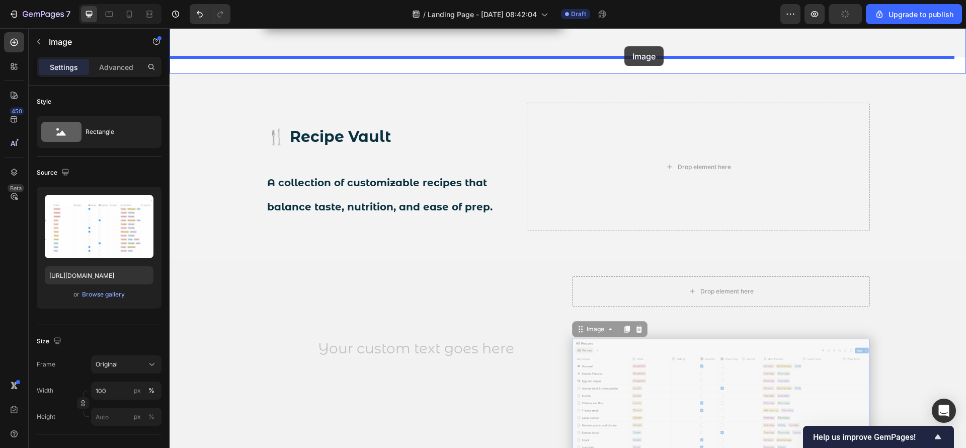
scroll to position [1893, 0]
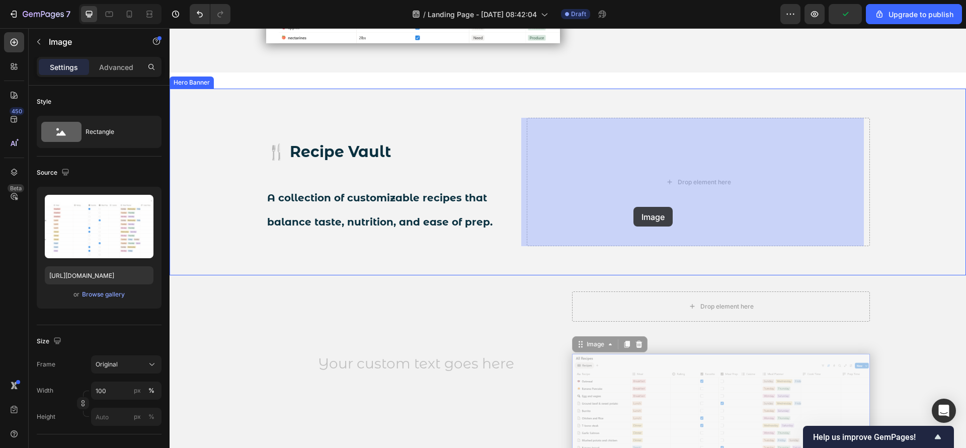
drag, startPoint x: 654, startPoint y: 200, endPoint x: 633, endPoint y: 207, distance: 21.2
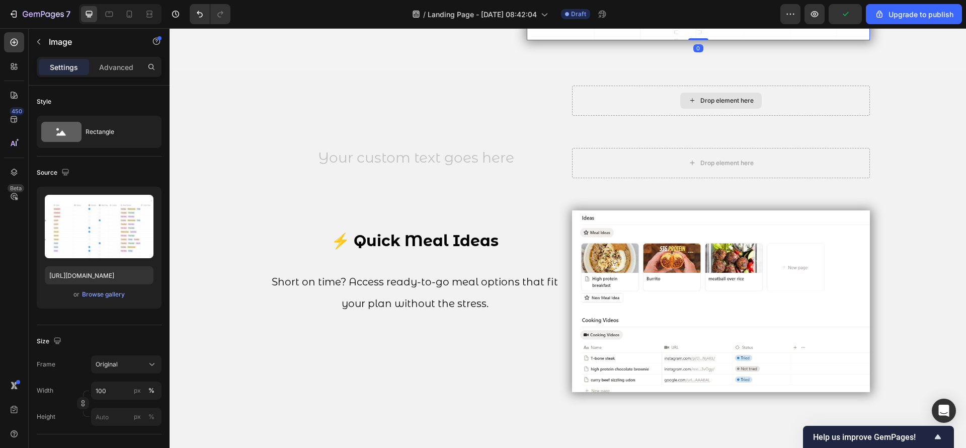
scroll to position [2120, 0]
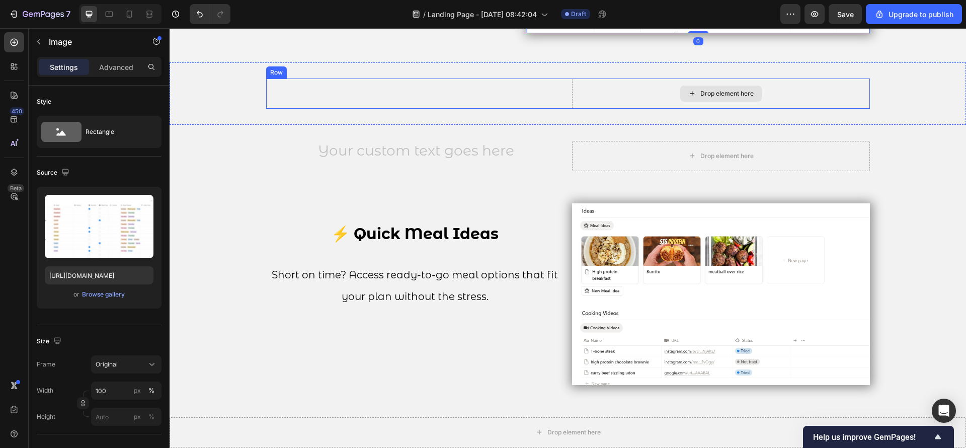
click at [651, 94] on div "Drop element here" at bounding box center [721, 93] width 298 height 30
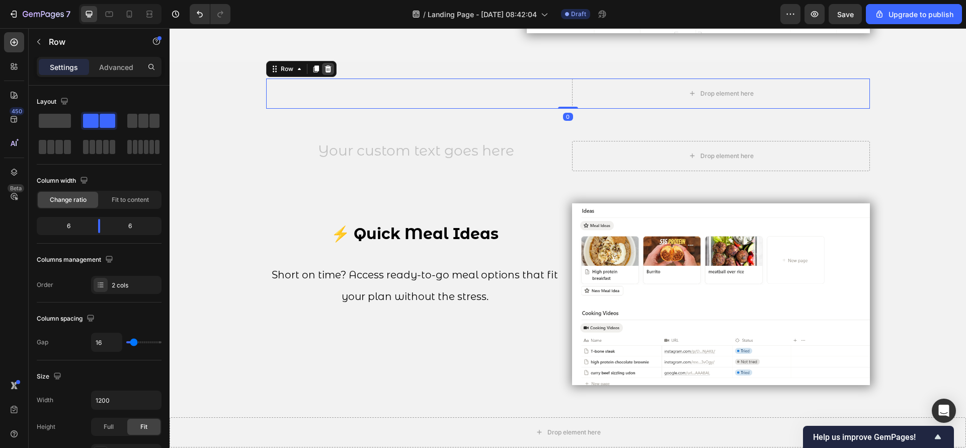
click at [325, 73] on div at bounding box center [328, 69] width 12 height 12
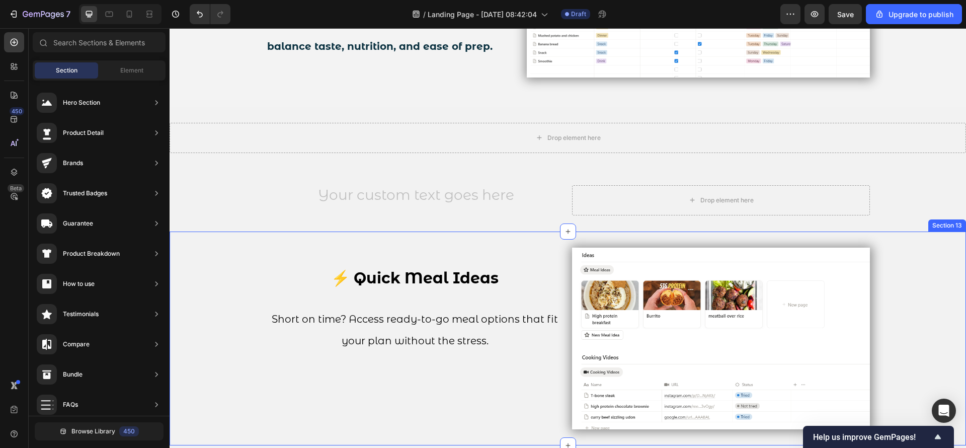
scroll to position [2044, 0]
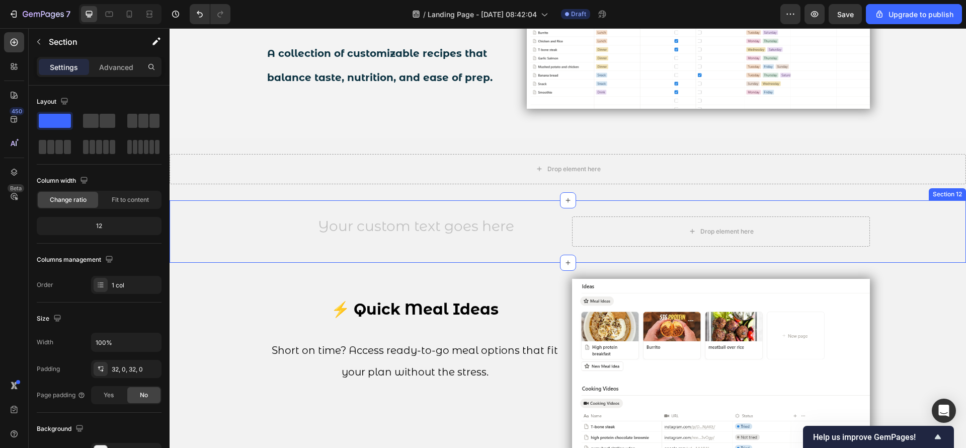
click at [595, 207] on div "Text Block Drop element here Row Section 12" at bounding box center [568, 231] width 796 height 62
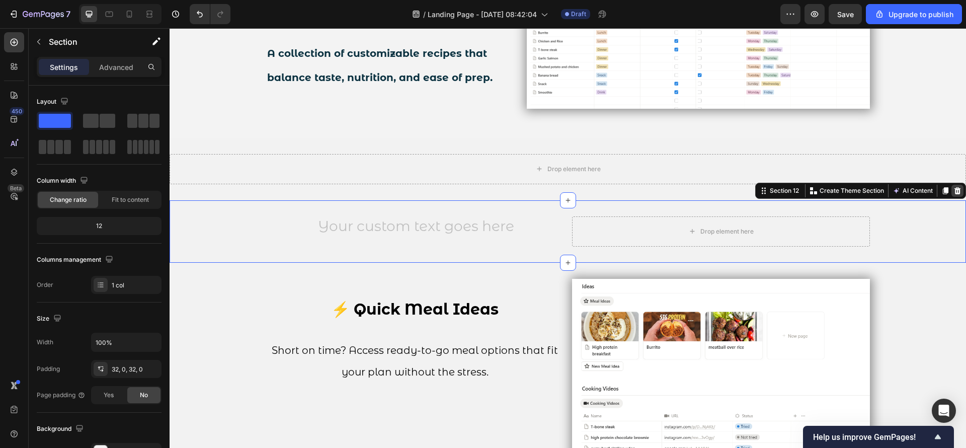
click at [951, 193] on div at bounding box center [957, 191] width 12 height 12
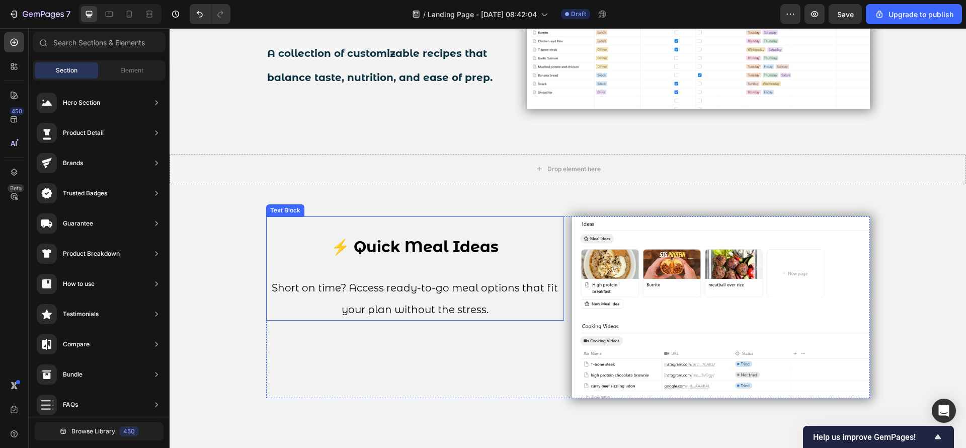
click at [537, 223] on p at bounding box center [415, 227] width 296 height 20
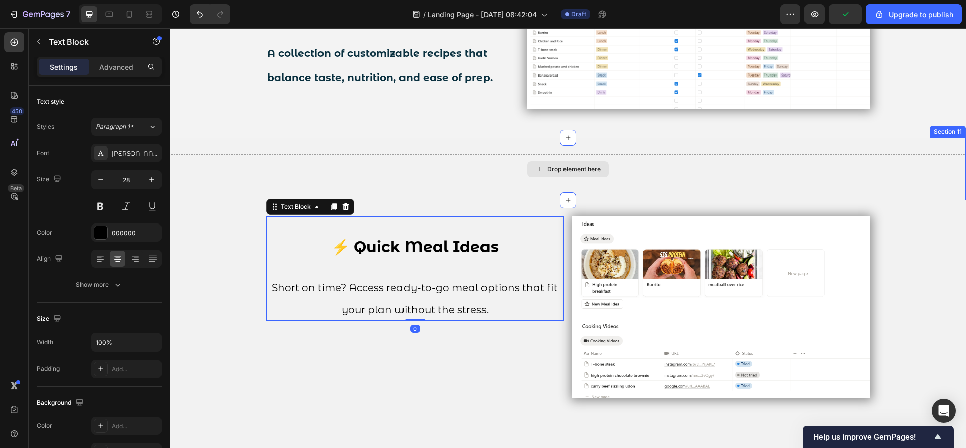
click at [481, 180] on div "Drop element here" at bounding box center [568, 169] width 796 height 30
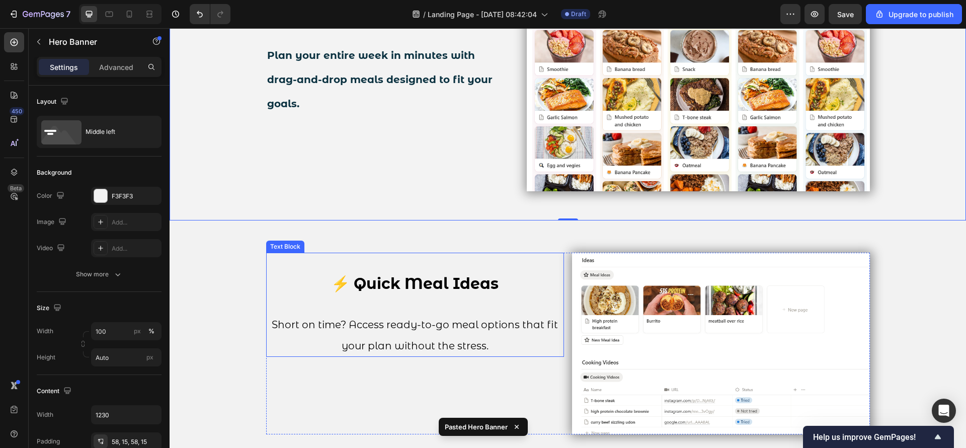
scroll to position [2271, 0]
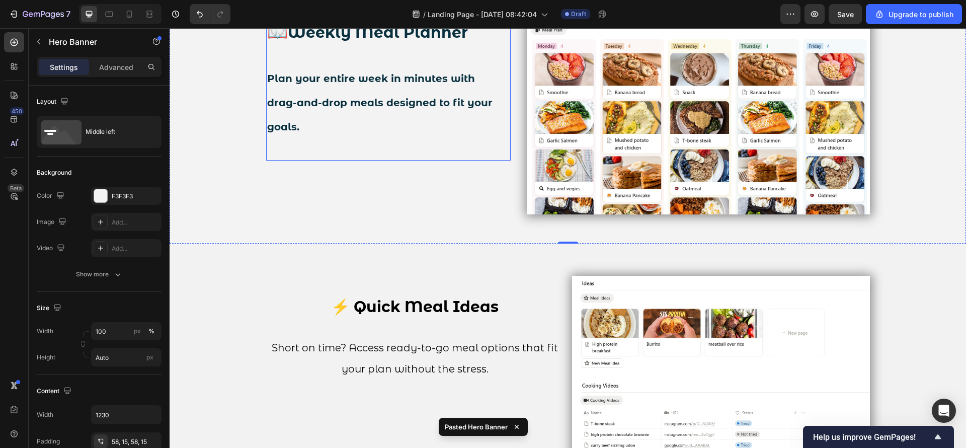
click at [371, 109] on h2 "📖 Weekly Meal Planner Plan your entire week in minutes with drag-and-drop meals…" at bounding box center [388, 79] width 245 height 162
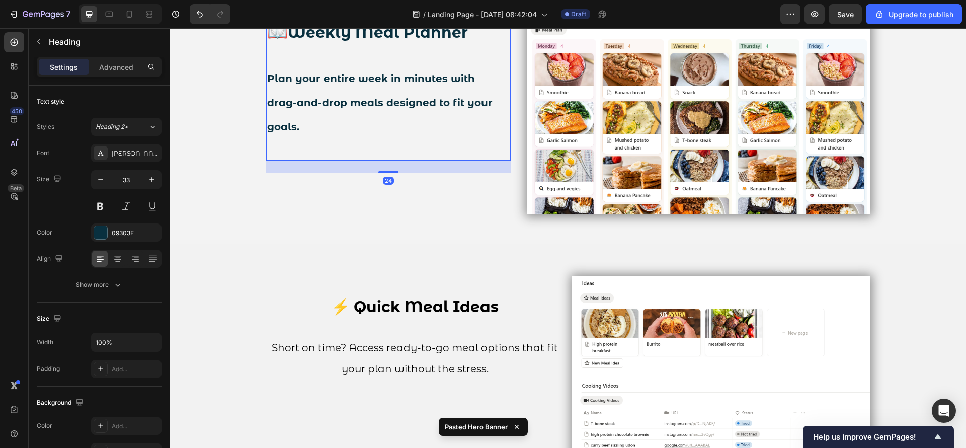
click at [401, 142] on h2 "⁠⁠⁠⁠⁠⁠⁠ 📖 Weekly Meal Planner Plan your entire week in minutes with drag-and-dr…" at bounding box center [388, 79] width 245 height 162
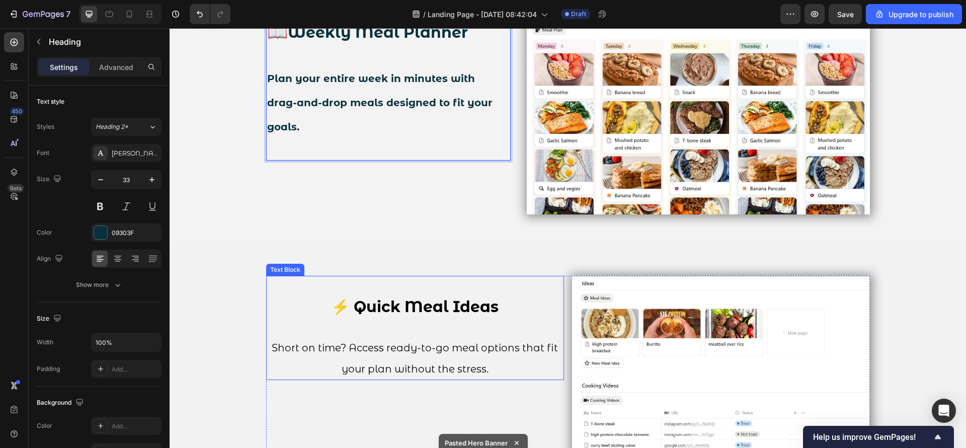
click at [502, 371] on p "Short on time? Access ready-to-go meal options that fit your plan without the s…" at bounding box center [415, 348] width 296 height 62
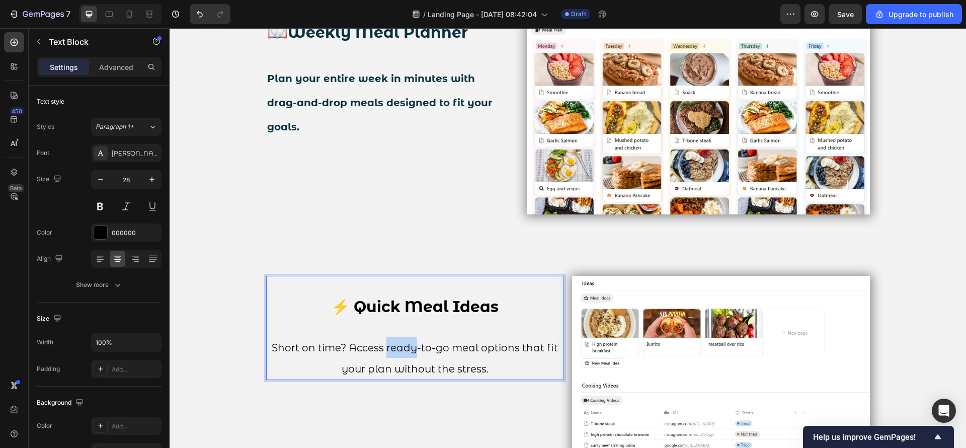
click at [404, 338] on p "Short on time? Access ready-to-go meal options that fit your plan without the s…" at bounding box center [415, 348] width 296 height 62
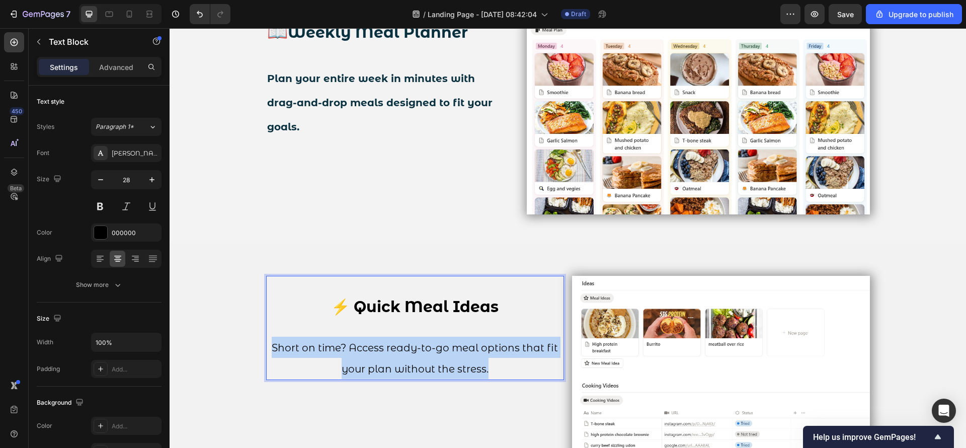
click at [404, 338] on p "Short on time? Access ready-to-go meal options that fit your plan without the s…" at bounding box center [415, 348] width 296 height 62
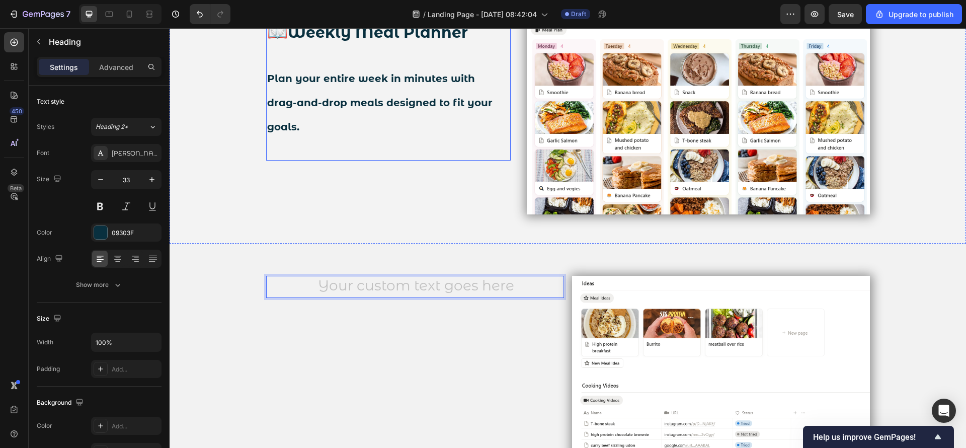
click at [351, 134] on p "⁠⁠⁠⁠⁠⁠⁠ 📖 Weekly Meal Planner Plan your entire week in minutes with drag-and-dr…" at bounding box center [388, 78] width 243 height 159
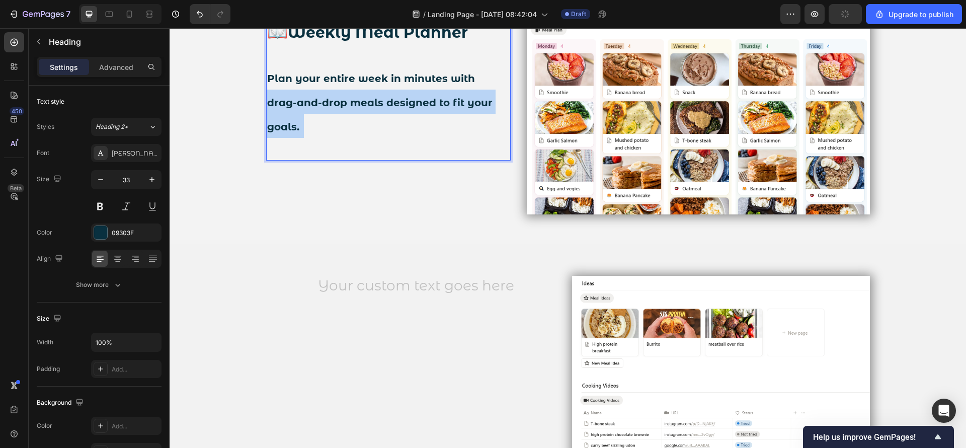
click at [353, 134] on p "⁠⁠⁠⁠⁠⁠⁠ 📖 Weekly Meal Planner Plan your entire week in minutes with drag-and-dr…" at bounding box center [388, 78] width 243 height 159
click at [353, 134] on p "📖 Weekly Meal Planner Plan your entire week in minutes with drag-and-drop meals…" at bounding box center [388, 78] width 243 height 159
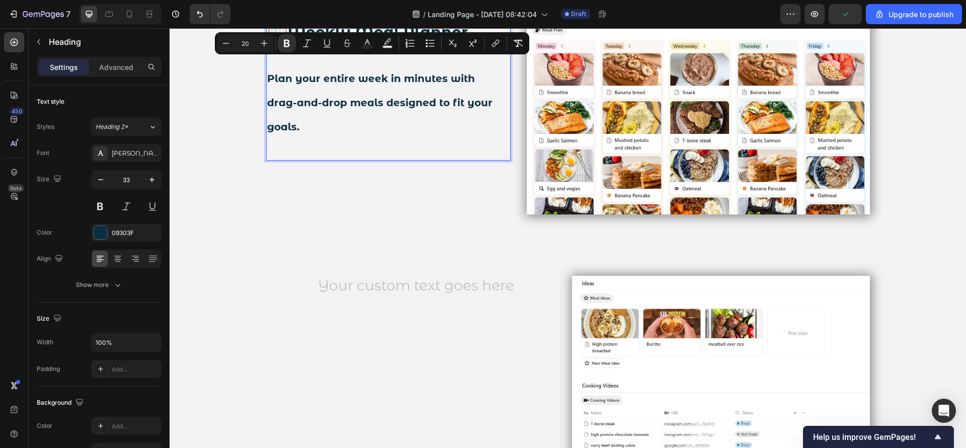
scroll to position [2294, 0]
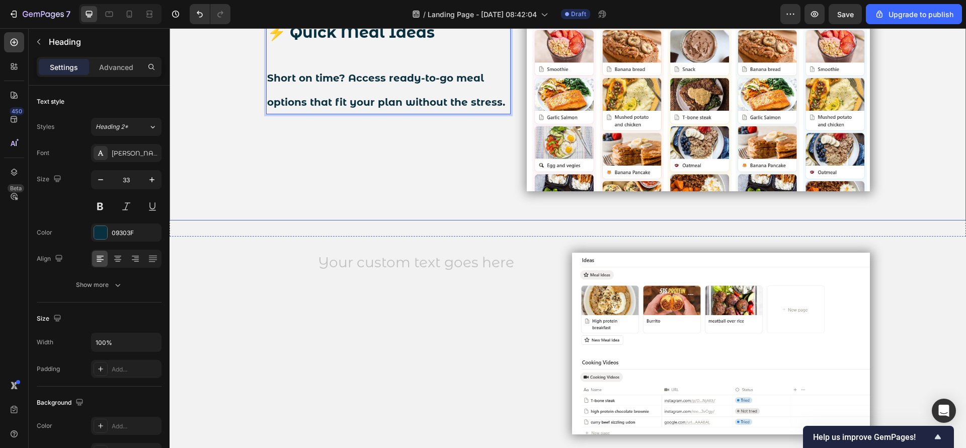
click at [494, 155] on div "⚡ Quick Meal Ideas Short on time? Access ready-to-go meal options that fit your…" at bounding box center [388, 63] width 245 height 258
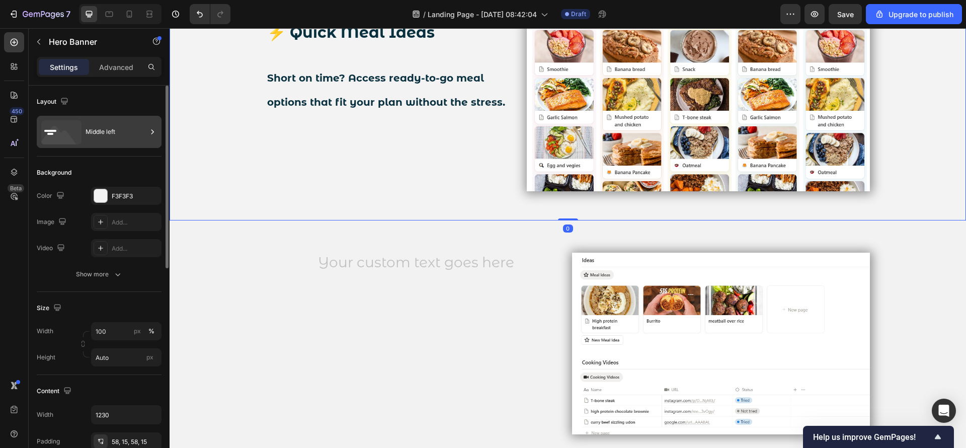
click at [97, 124] on div "Middle left" at bounding box center [116, 131] width 61 height 23
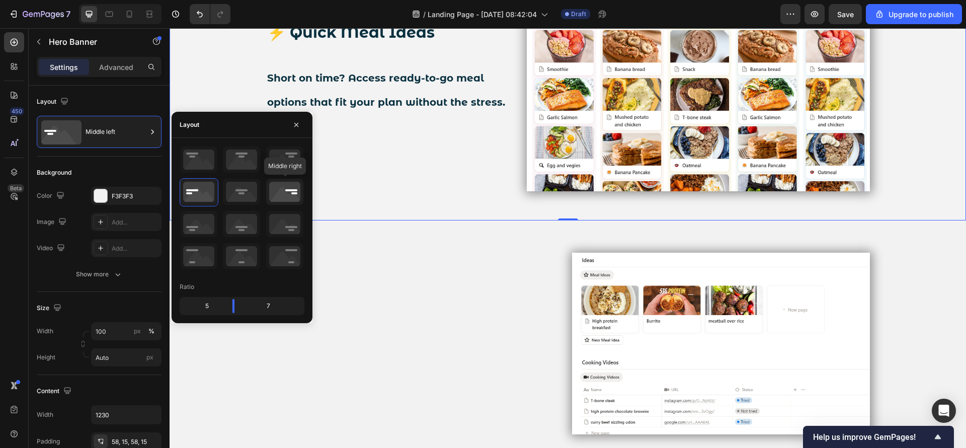
click at [295, 185] on icon at bounding box center [284, 192] width 37 height 26
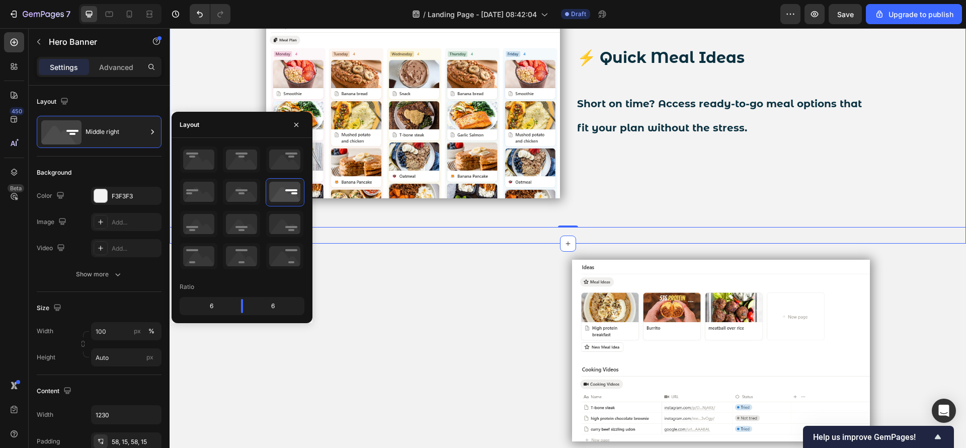
scroll to position [2218, 0]
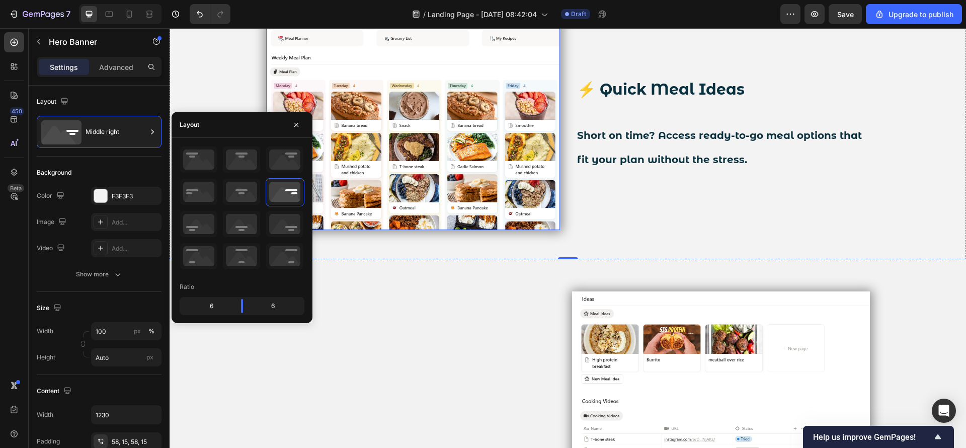
click at [481, 181] on img at bounding box center [413, 119] width 294 height 221
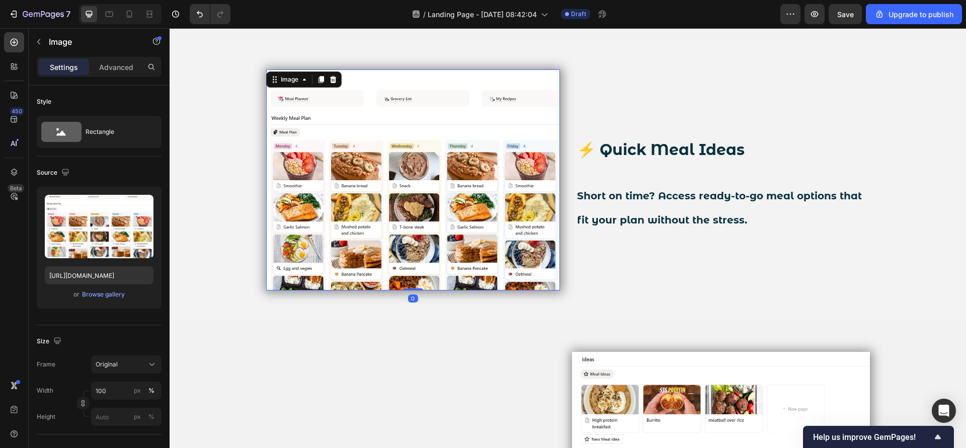
scroll to position [2067, 0]
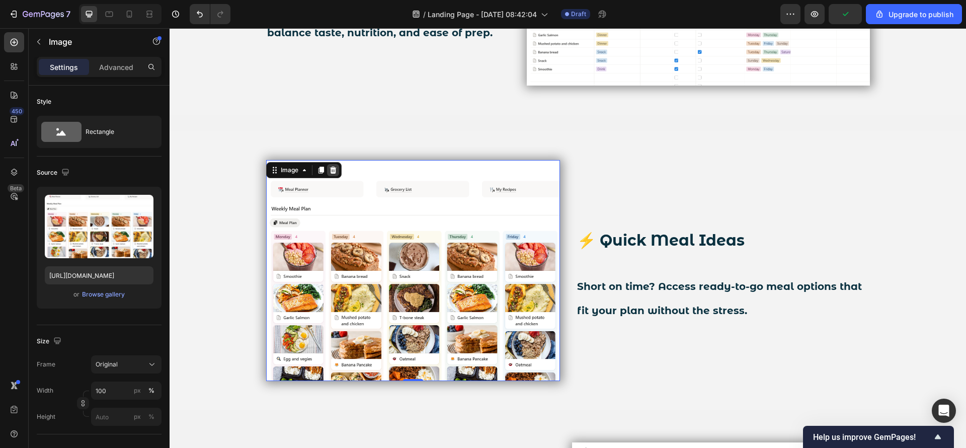
click at [330, 172] on icon at bounding box center [333, 170] width 7 height 7
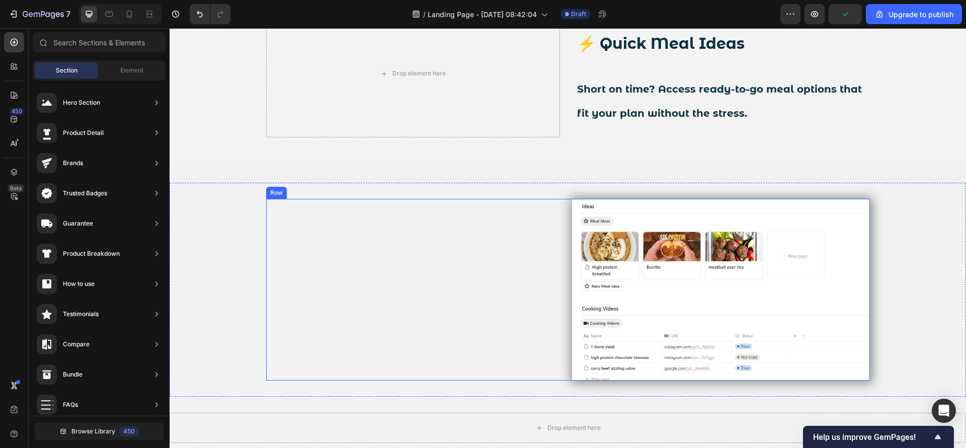
scroll to position [2218, 0]
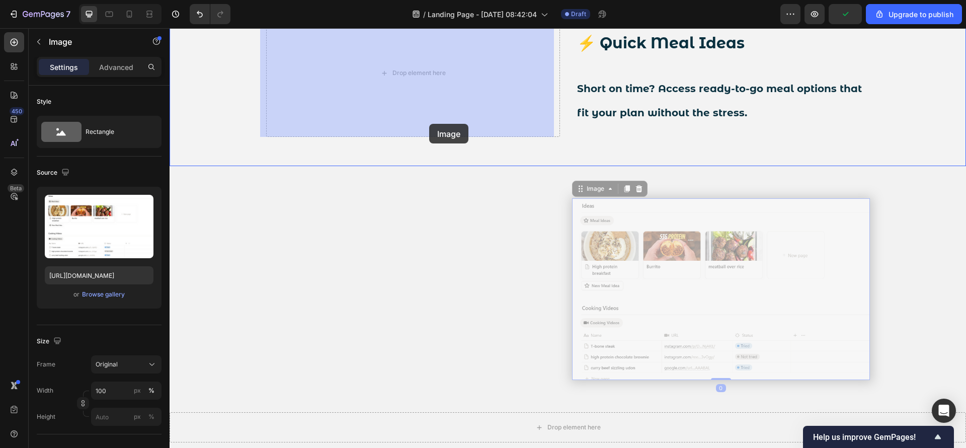
drag, startPoint x: 700, startPoint y: 312, endPoint x: 429, endPoint y: 124, distance: 330.4
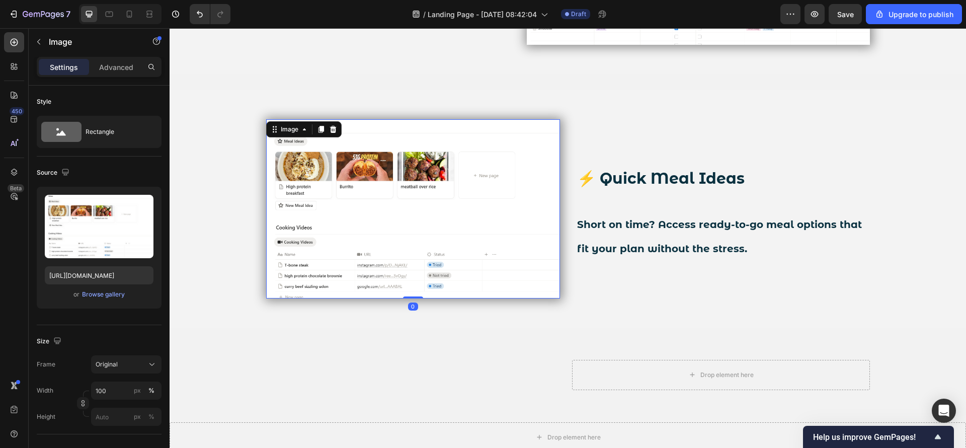
scroll to position [2143, 0]
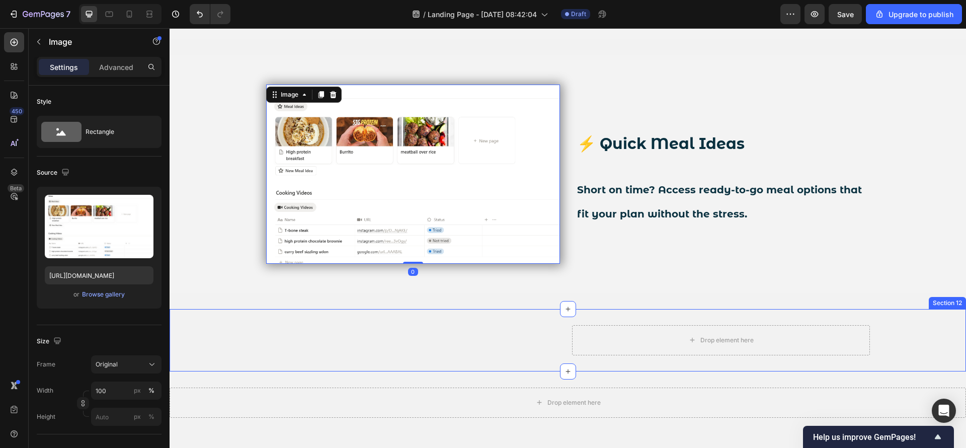
click at [593, 312] on div "Text Block Drop element here Row Section 12" at bounding box center [568, 340] width 796 height 62
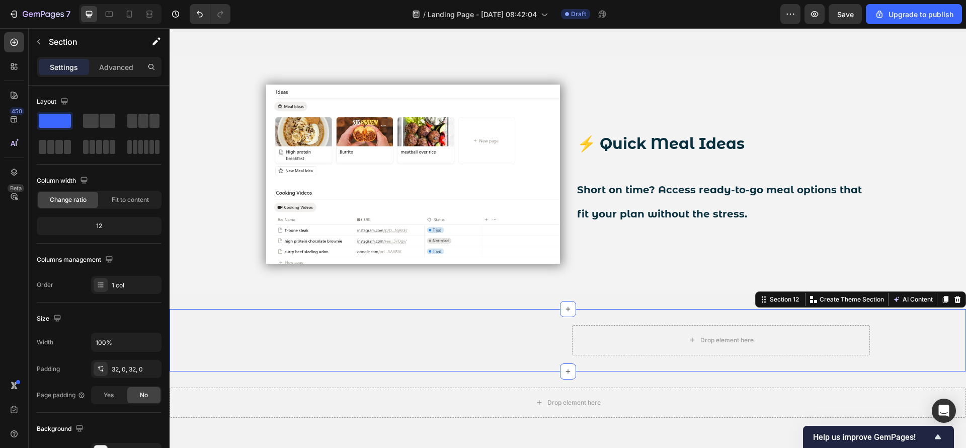
drag, startPoint x: 946, startPoint y: 300, endPoint x: 919, endPoint y: 295, distance: 28.0
click at [953, 300] on icon at bounding box center [957, 299] width 8 height 8
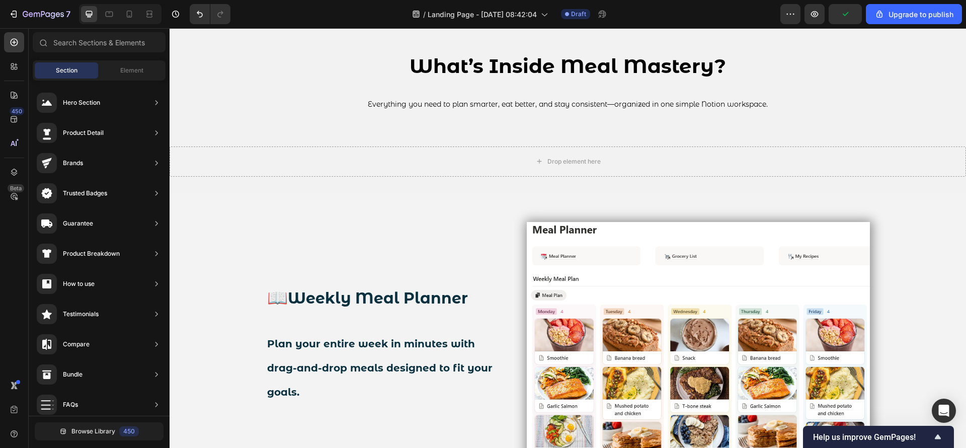
scroll to position [1162, 0]
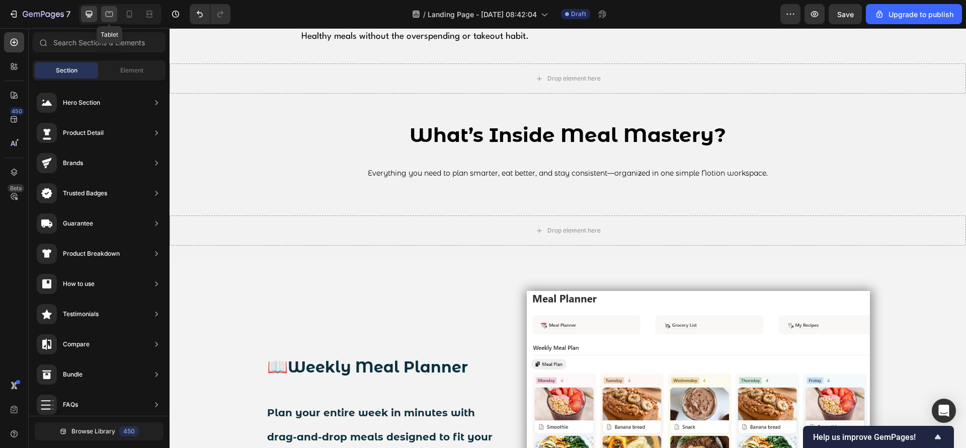
click at [110, 13] on icon at bounding box center [109, 13] width 3 height 1
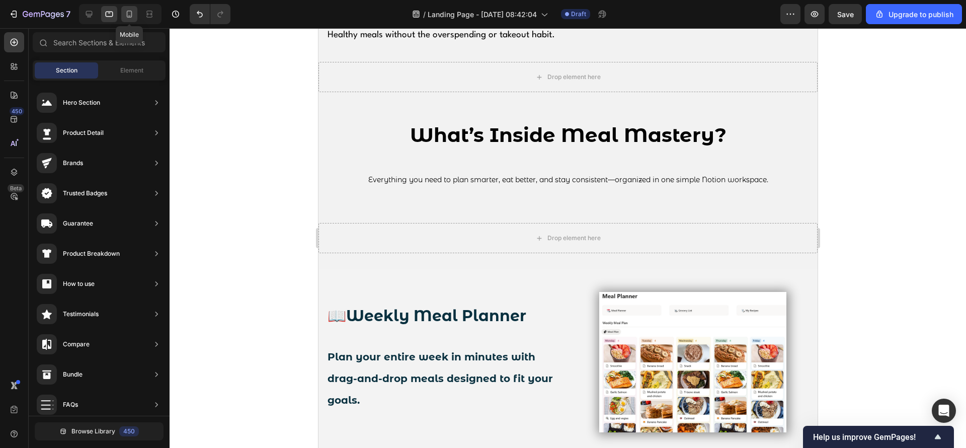
click at [130, 12] on icon at bounding box center [129, 14] width 10 height 10
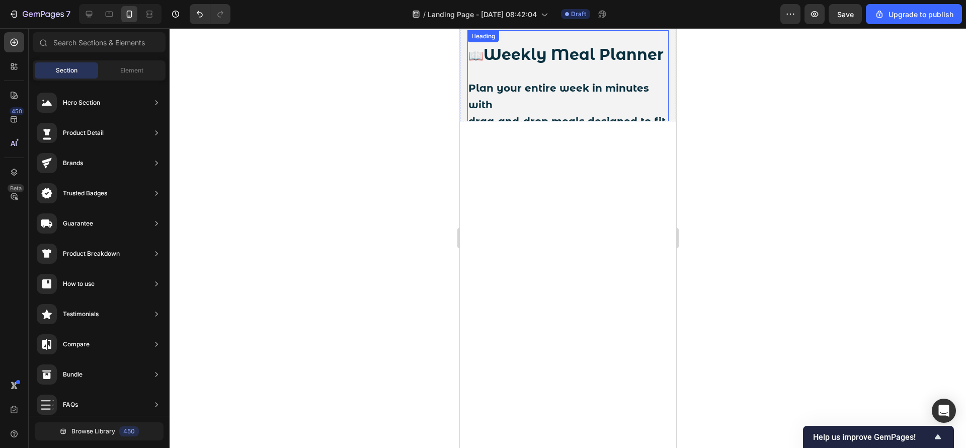
scroll to position [1607, 0]
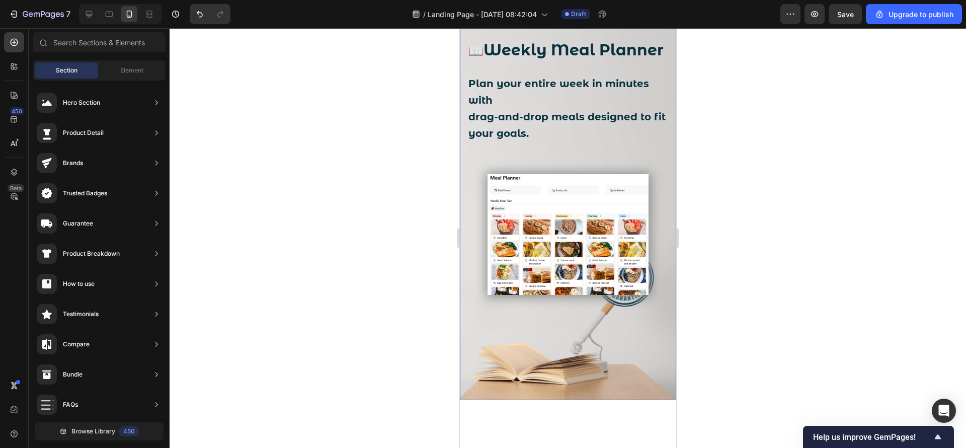
click at [654, 367] on div "Background Image" at bounding box center [567, 207] width 216 height 385
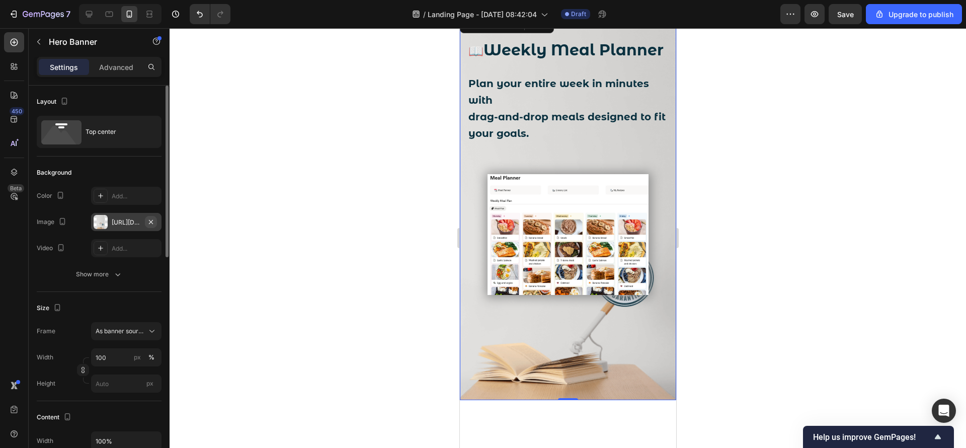
click at [152, 220] on icon "button" at bounding box center [151, 221] width 4 height 4
type input "Auto"
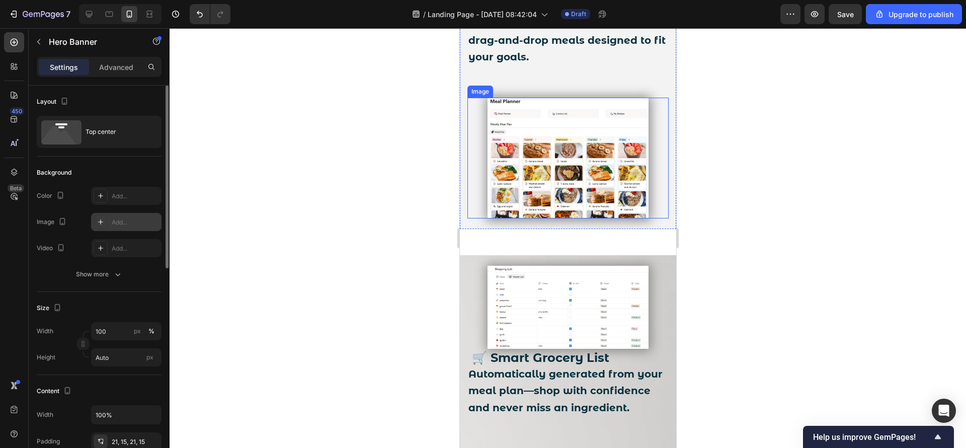
scroll to position [1834, 0]
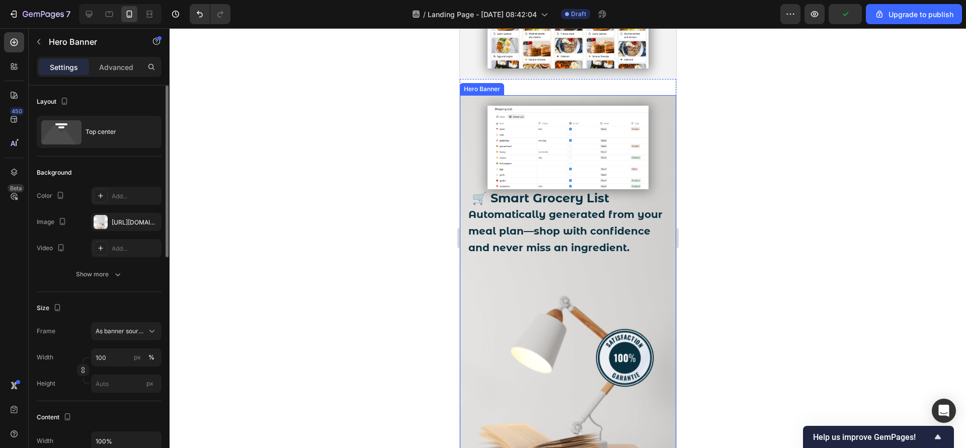
click at [659, 124] on div "🛒 Smart Grocery List Automatically generated from your meal plan—shop with conf…" at bounding box center [567, 189] width 216 height 188
click at [153, 222] on icon "button" at bounding box center [151, 222] width 8 height 8
type input "Auto"
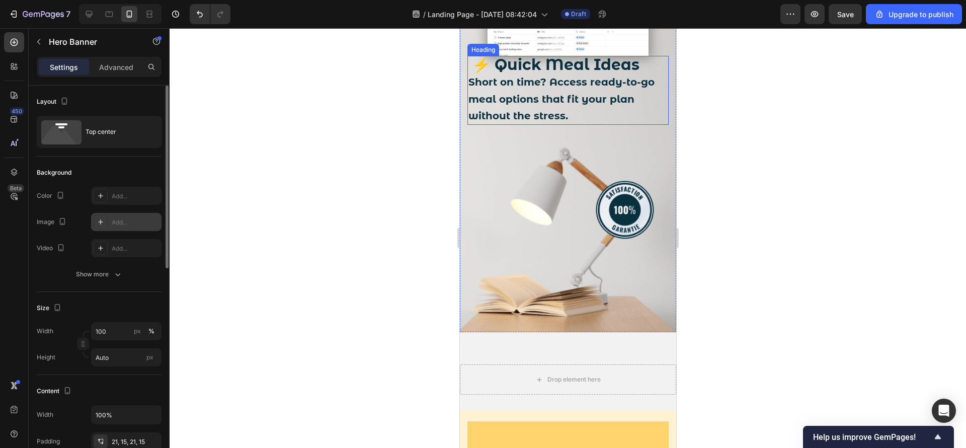
scroll to position [2589, 0]
click at [645, 299] on div "Background Image" at bounding box center [567, 138] width 216 height 385
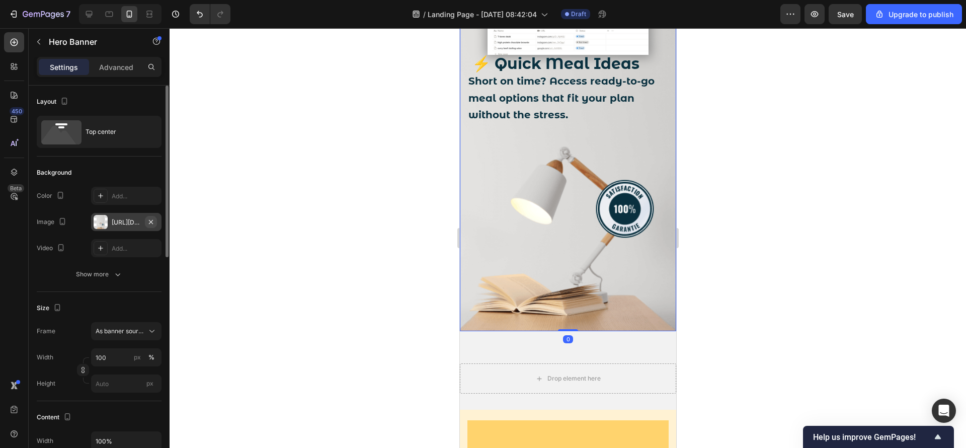
click at [154, 221] on icon "button" at bounding box center [151, 222] width 8 height 8
type input "Auto"
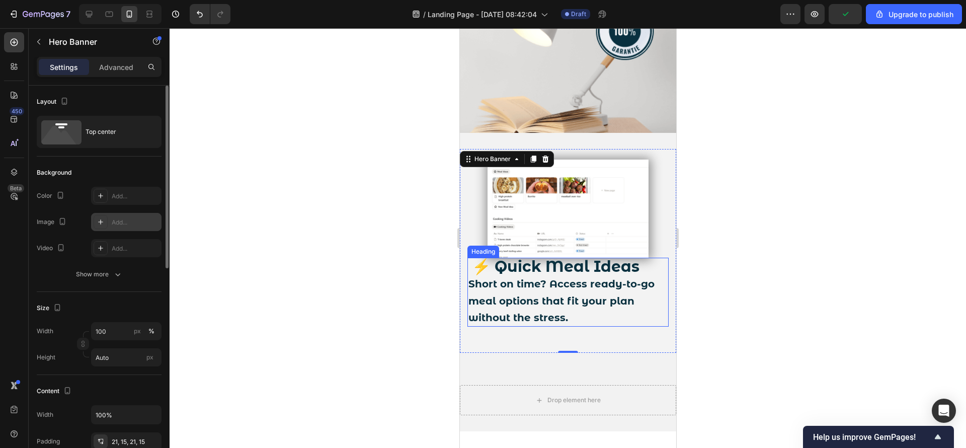
scroll to position [2287, 0]
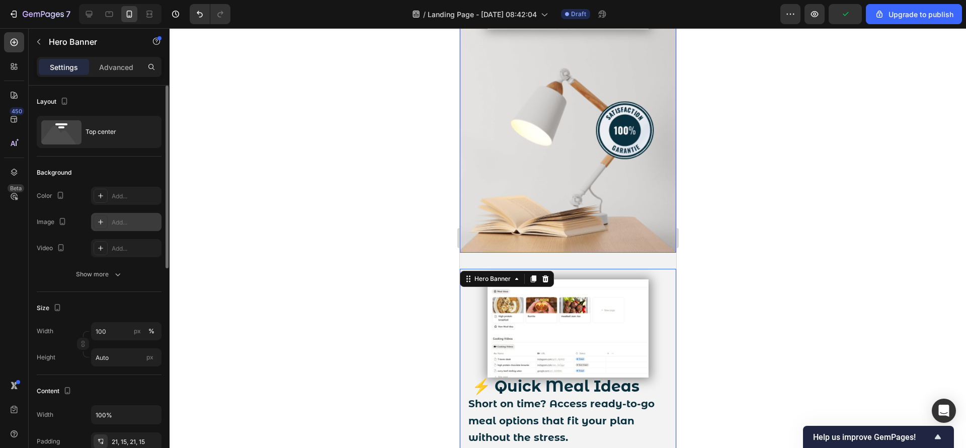
click at [654, 209] on div "Background Image" at bounding box center [567, 60] width 216 height 385
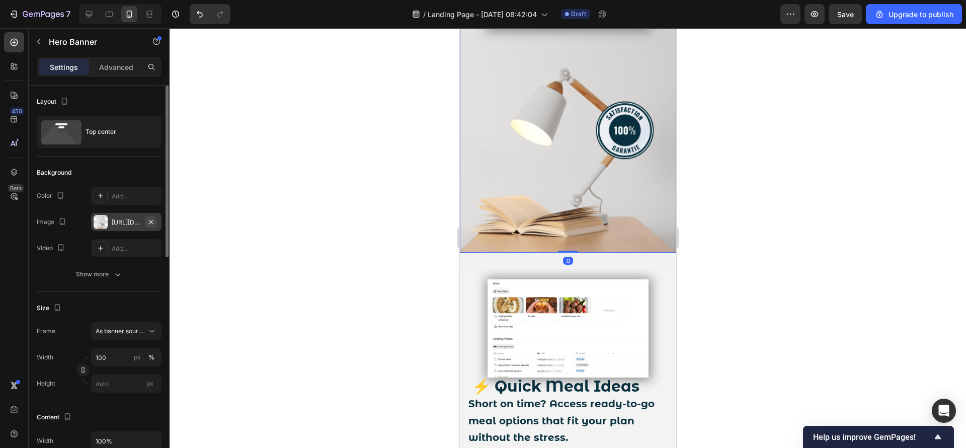
click at [153, 224] on icon "button" at bounding box center [151, 222] width 8 height 8
type input "Auto"
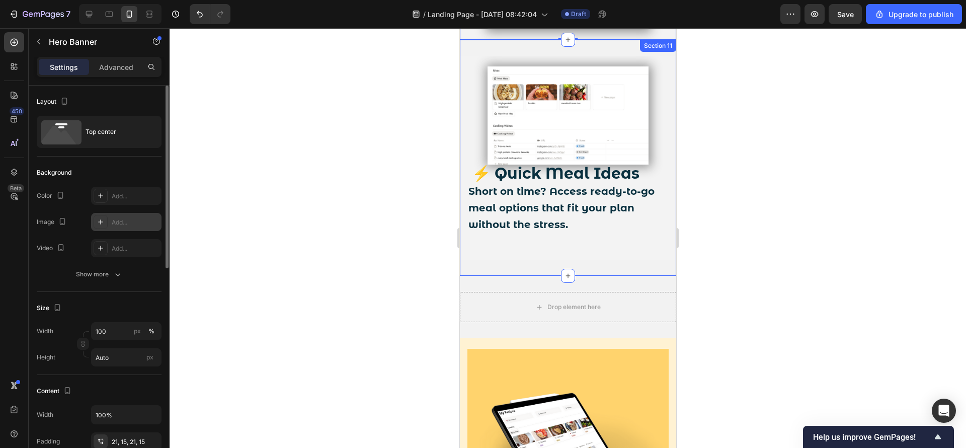
scroll to position [2060, 0]
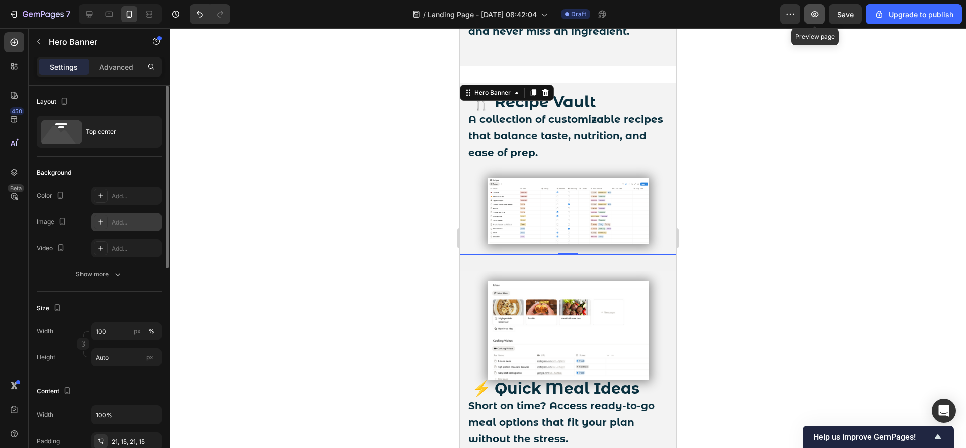
click at [815, 17] on icon "button" at bounding box center [815, 14] width 8 height 6
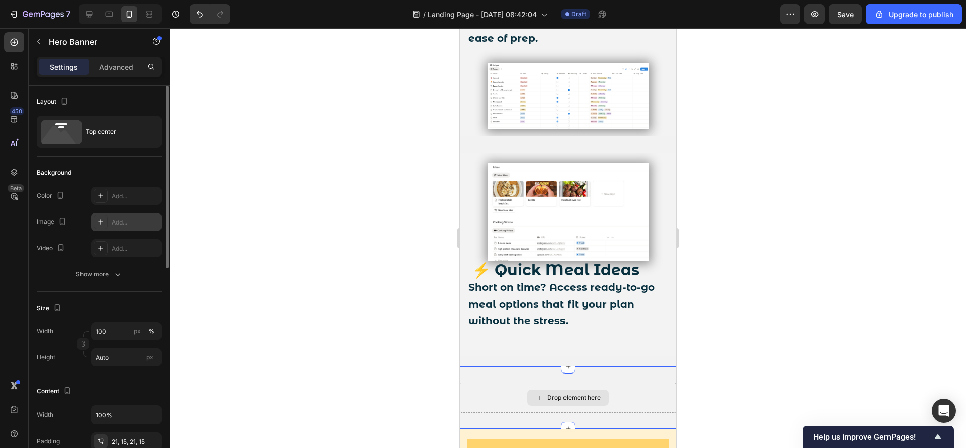
scroll to position [2184, 0]
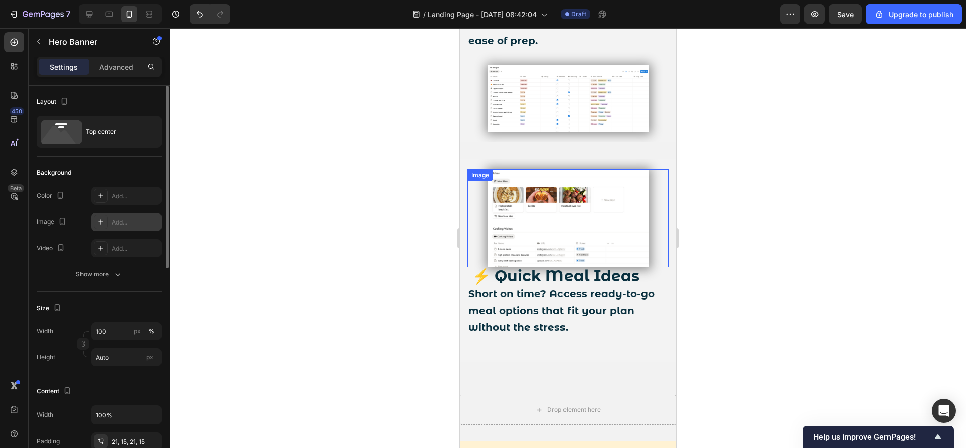
click at [517, 238] on img at bounding box center [567, 218] width 161 height 98
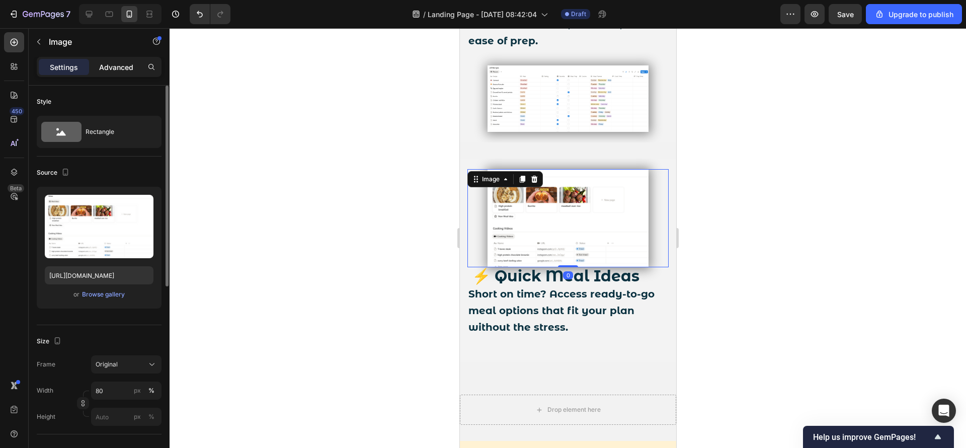
click at [97, 70] on div "Advanced" at bounding box center [116, 67] width 50 height 16
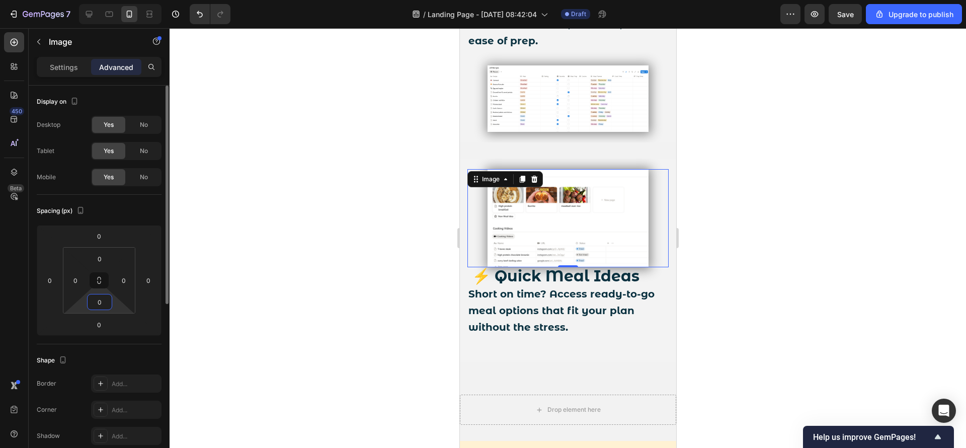
click at [106, 304] on input "0" at bounding box center [100, 301] width 20 height 15
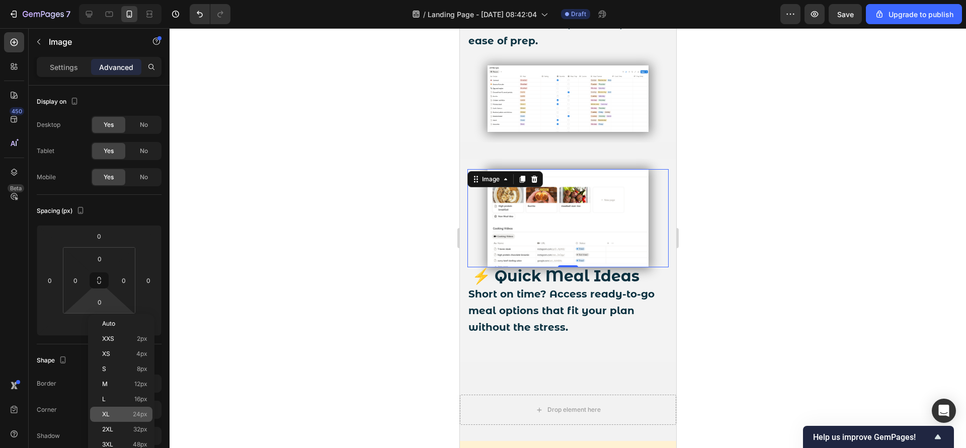
click at [118, 409] on div "XL 24px" at bounding box center [121, 414] width 62 height 15
type input "24"
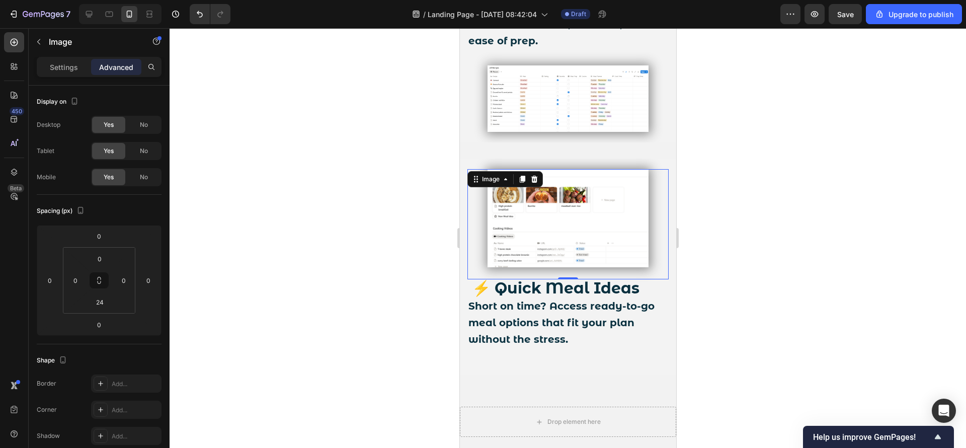
click at [239, 288] on div at bounding box center [568, 238] width 796 height 420
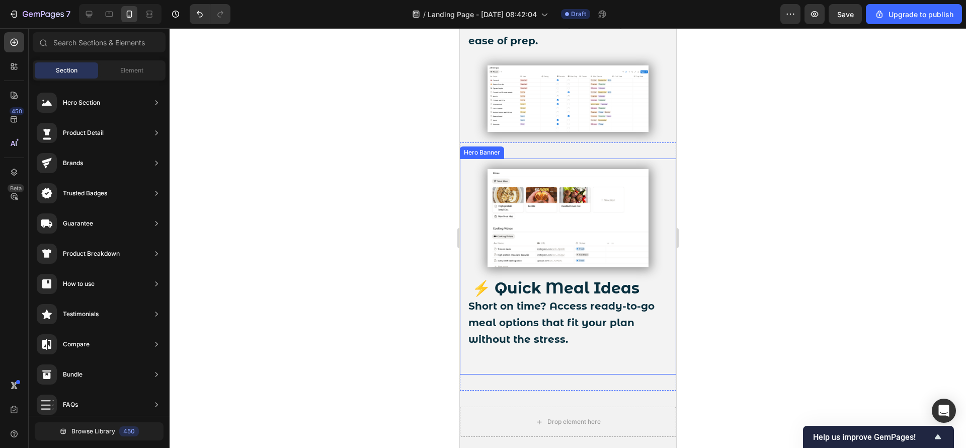
click at [647, 354] on div "⚡ Quick Meal Ideas Short on time? Access ready-to-go meal options that fit your…" at bounding box center [567, 321] width 201 height 85
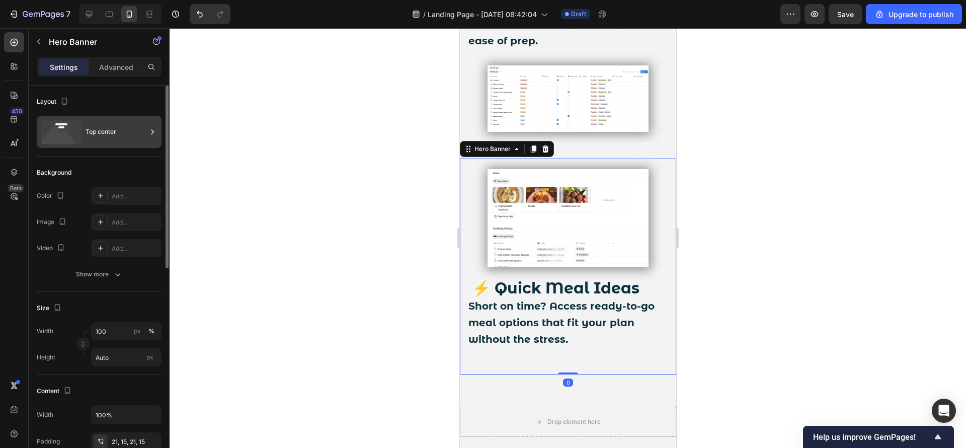
click at [128, 133] on div "Top center" at bounding box center [116, 131] width 61 height 23
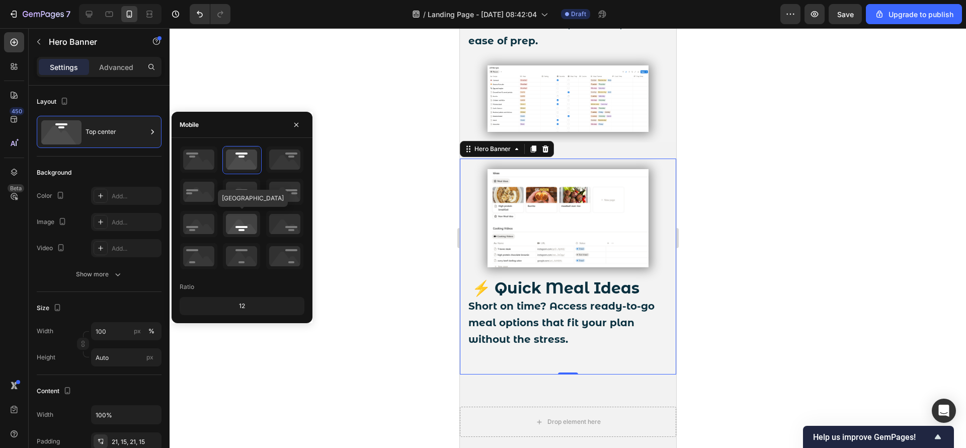
click at [244, 229] on icon at bounding box center [241, 224] width 37 height 26
click at [243, 159] on icon at bounding box center [241, 159] width 37 height 26
click at [243, 224] on icon at bounding box center [241, 224] width 37 height 26
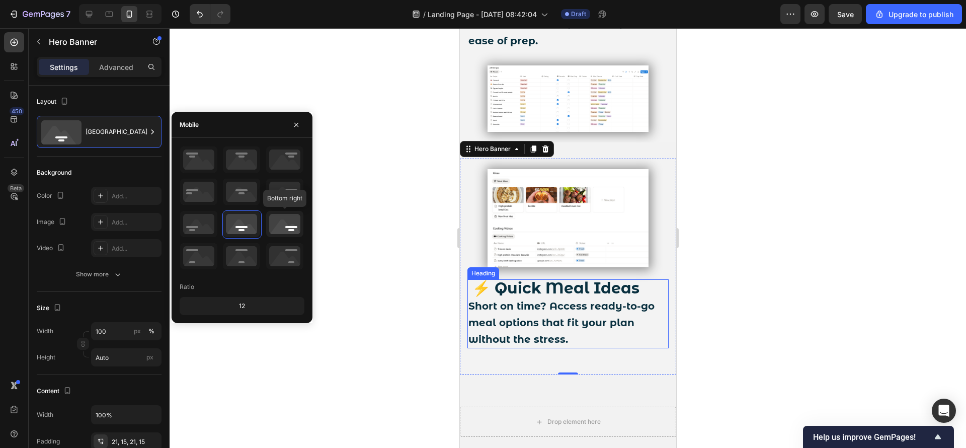
click at [290, 232] on icon at bounding box center [284, 224] width 37 height 26
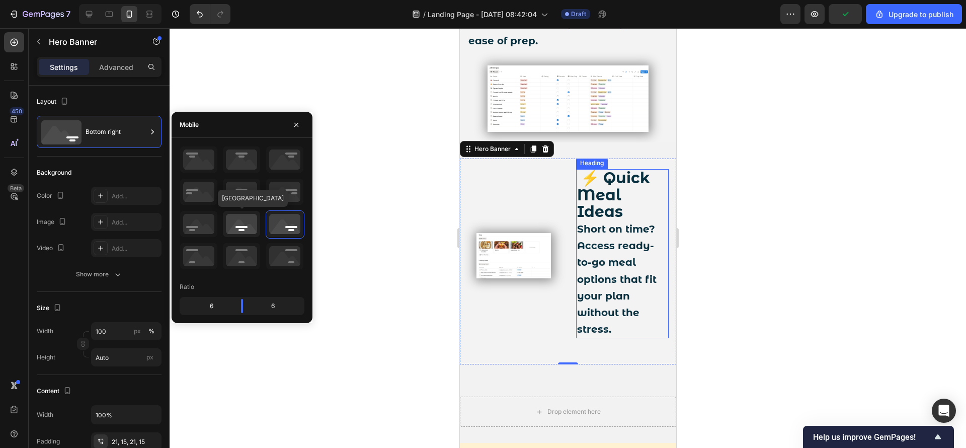
click at [252, 216] on icon at bounding box center [241, 224] width 37 height 26
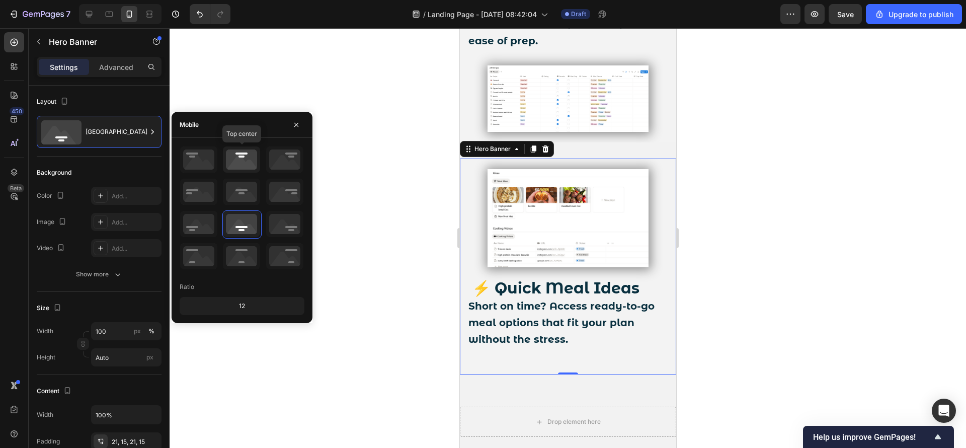
click at [246, 154] on icon at bounding box center [241, 159] width 37 height 26
click at [238, 220] on icon at bounding box center [241, 224] width 37 height 26
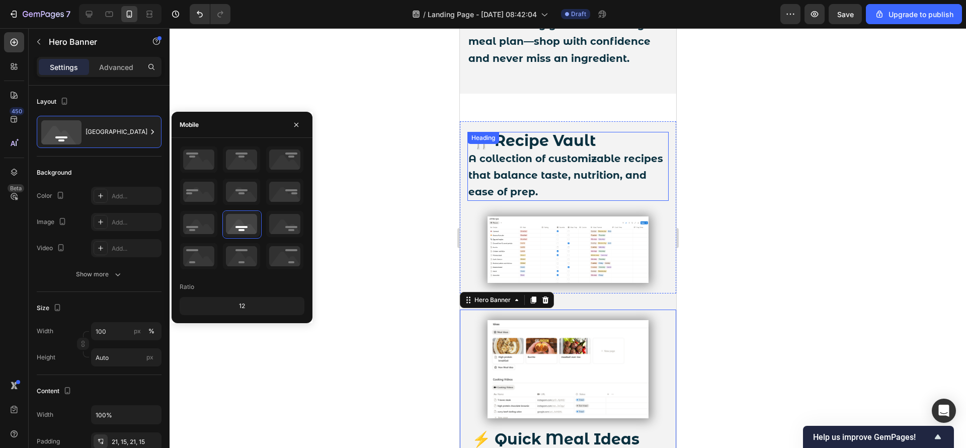
scroll to position [1882, 0]
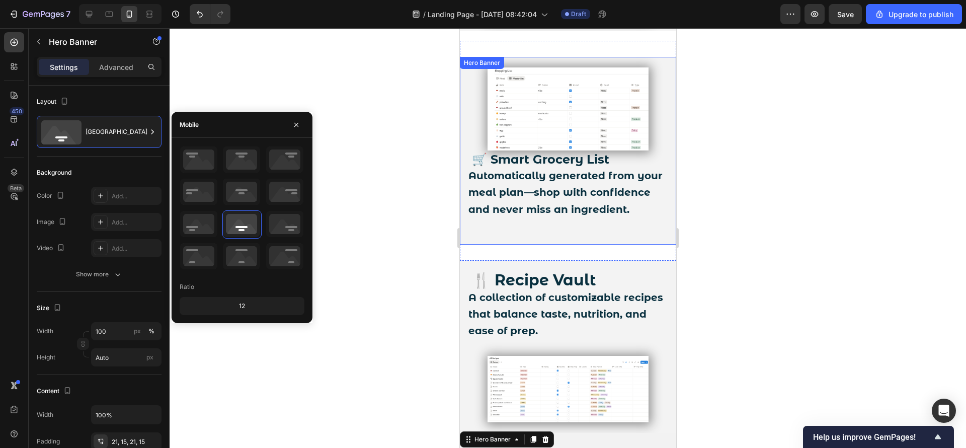
click at [621, 234] on div "🛒 Smart Grocery List Automatically generated from your meal plan—shop with conf…" at bounding box center [567, 192] width 201 height 84
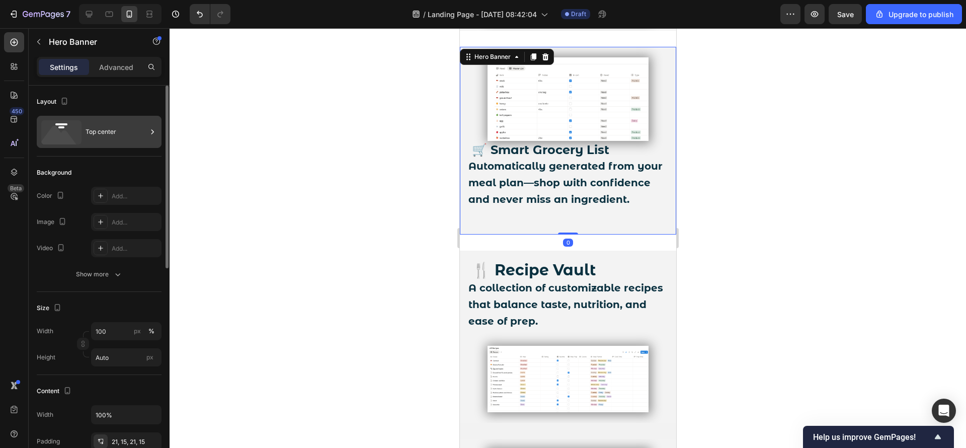
click at [125, 132] on div "Top center" at bounding box center [116, 131] width 61 height 23
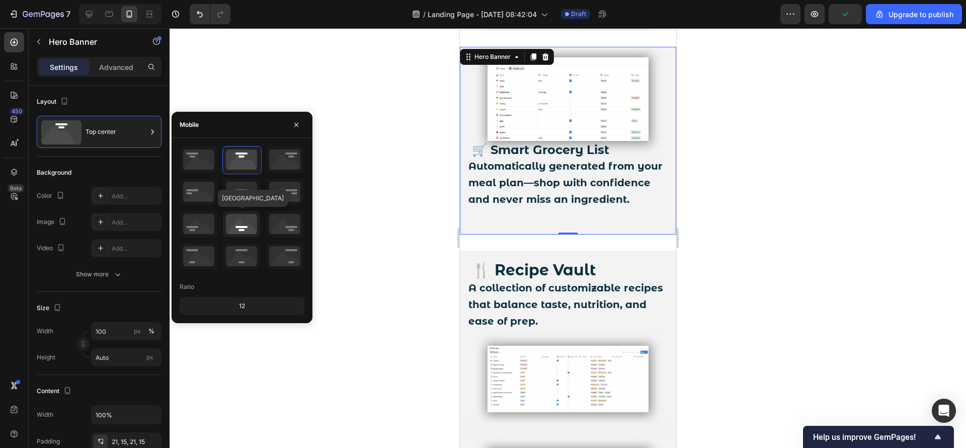
click at [242, 230] on icon at bounding box center [241, 224] width 37 height 26
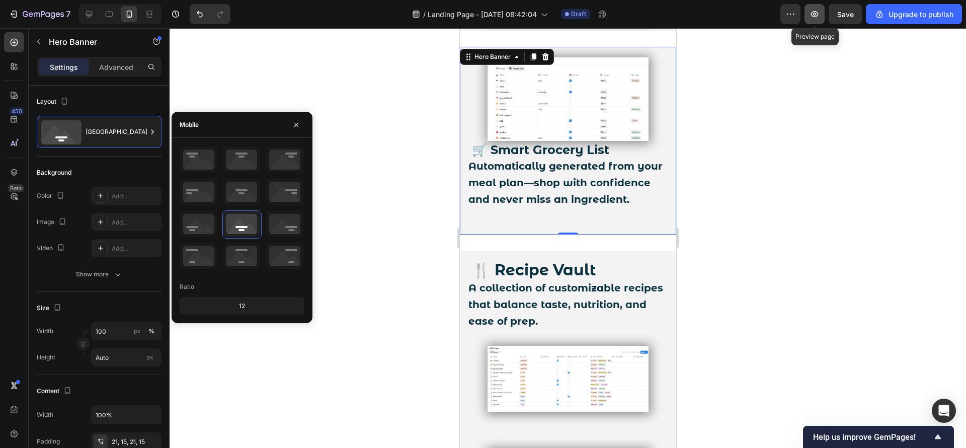
click at [806, 13] on button "button" at bounding box center [814, 14] width 20 height 20
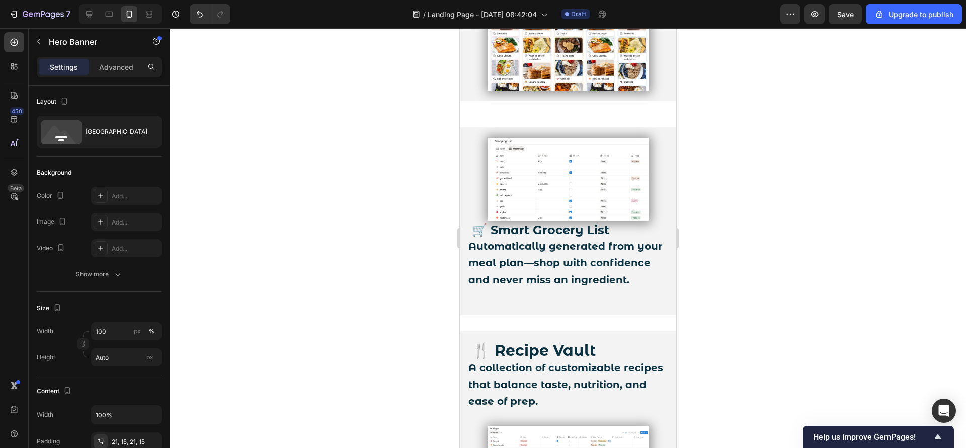
scroll to position [1811, 0]
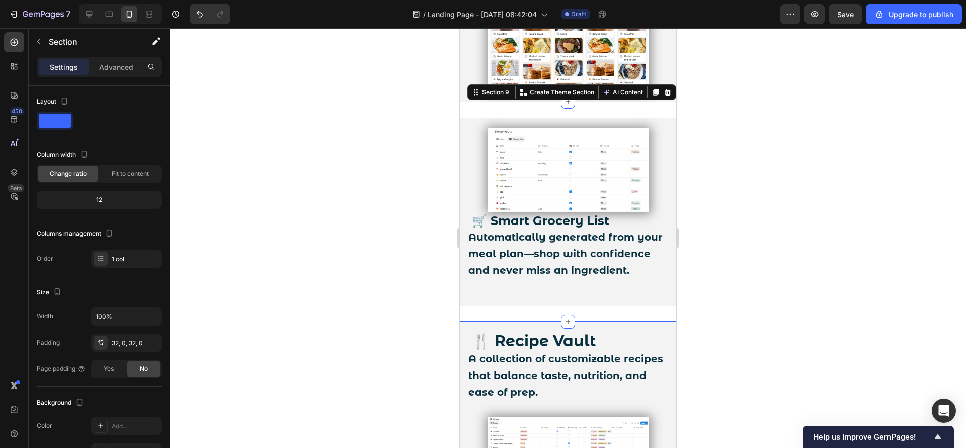
click at [494, 321] on div "🛒 Smart Grocery List Automatically generated from your meal plan—shop with conf…" at bounding box center [567, 212] width 216 height 220
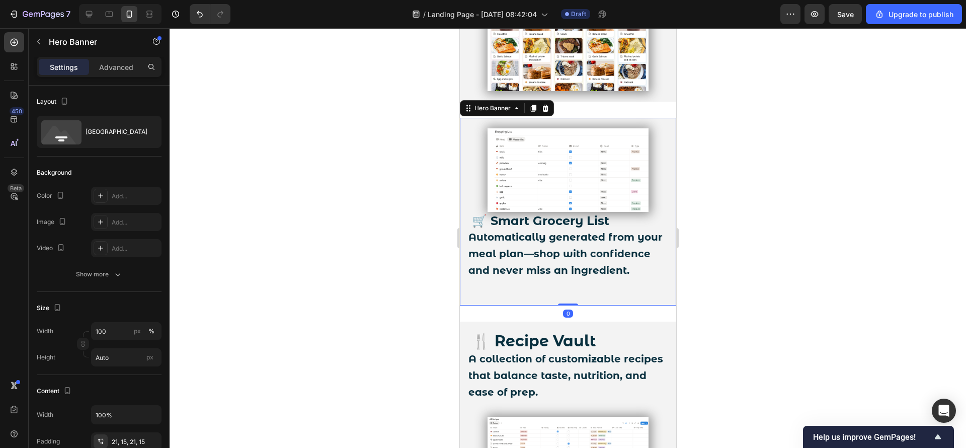
click at [655, 134] on div "🛒 Smart Grocery List Automatically generated from your meal plan—shop with conf…" at bounding box center [567, 212] width 216 height 188
click at [115, 122] on div "Bottom center" at bounding box center [116, 131] width 61 height 23
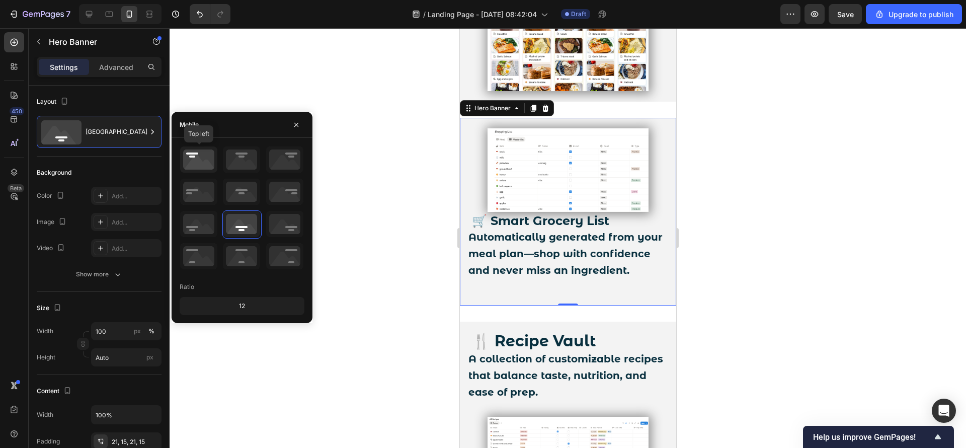
click at [200, 160] on icon at bounding box center [198, 159] width 37 height 26
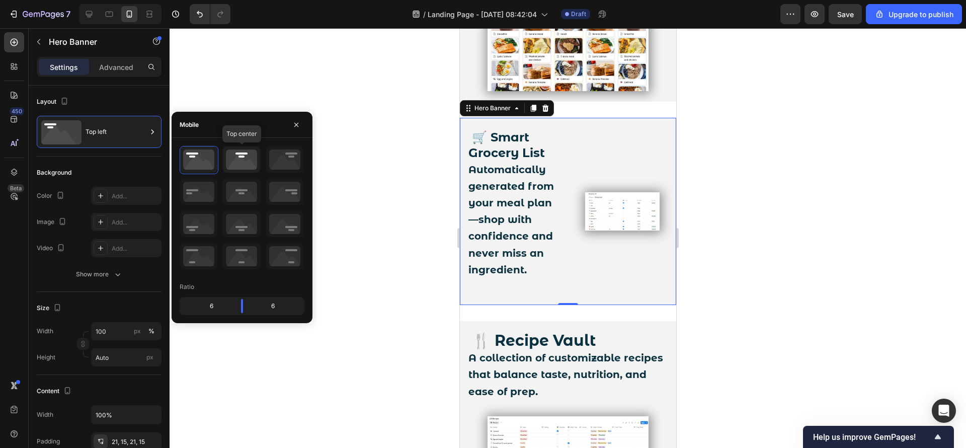
click at [224, 158] on icon at bounding box center [241, 159] width 37 height 26
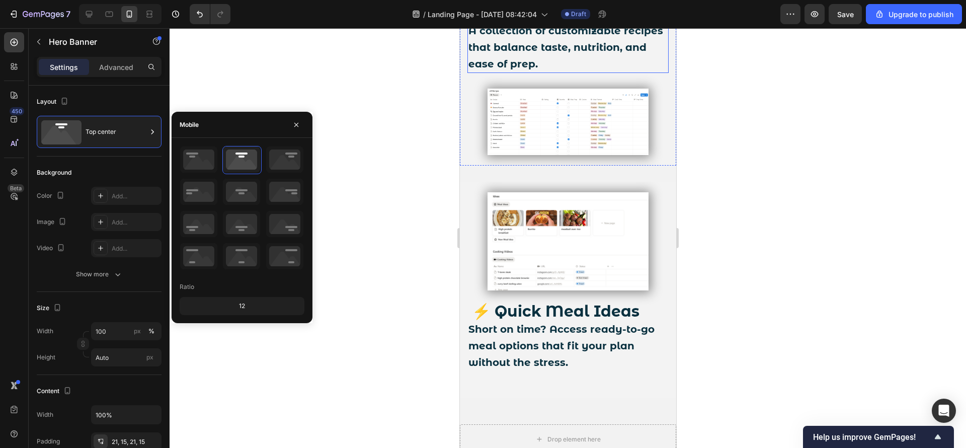
scroll to position [2189, 0]
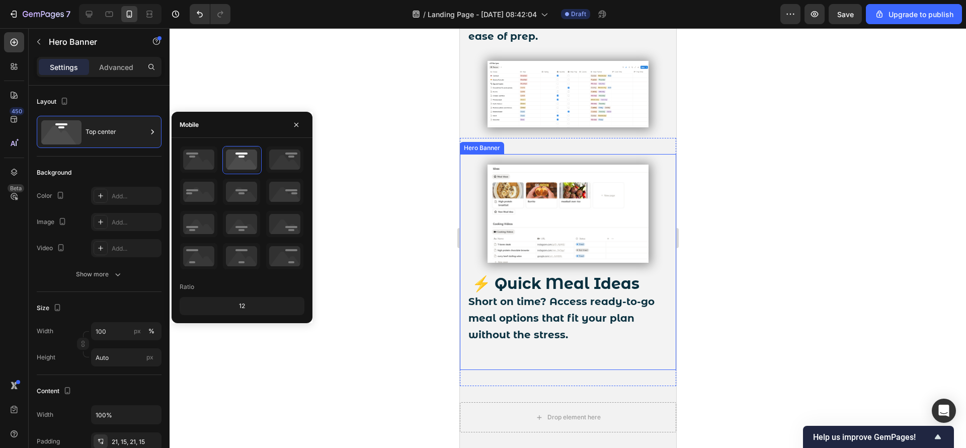
click at [636, 337] on div "⚡ Quick Meal Ideas Short on time? Access ready-to-go meal options that fit your…" at bounding box center [567, 317] width 201 height 85
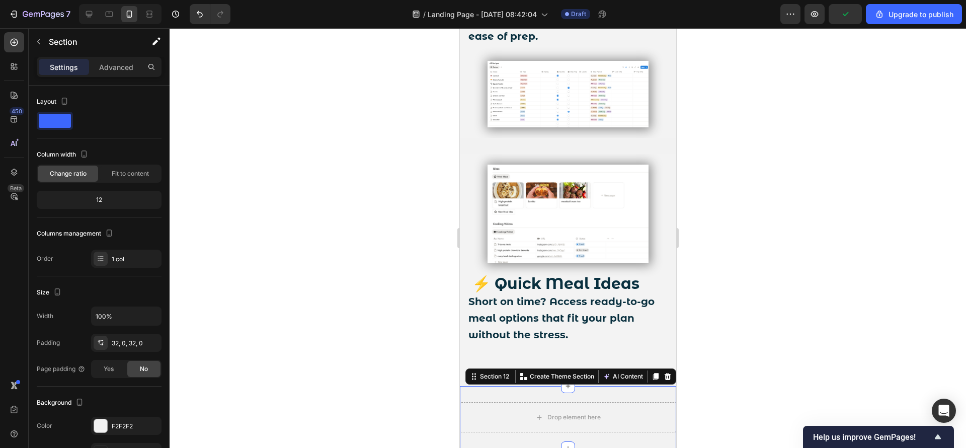
click at [649, 386] on div "Drop element here Section 12 You can create reusable sections Create Theme Sect…" at bounding box center [567, 417] width 216 height 62
click at [657, 338] on div "⚡ Quick Meal Ideas Short on time? Access ready-to-go meal options that fit your…" at bounding box center [567, 262] width 216 height 216
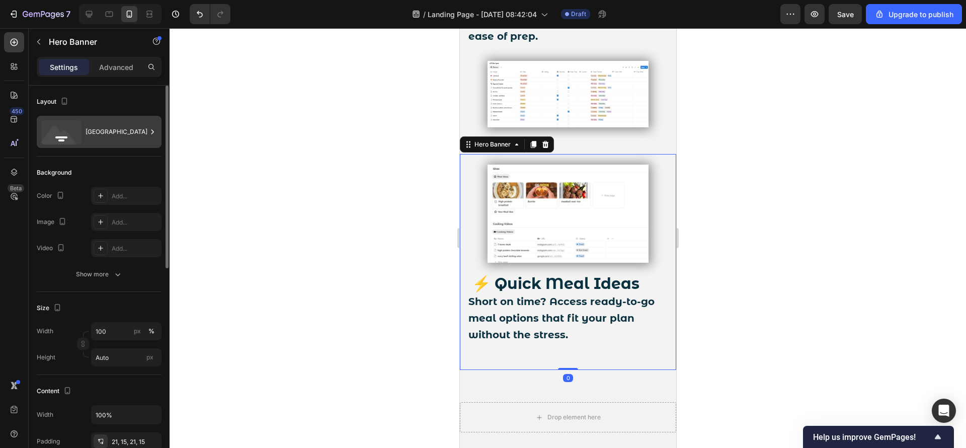
drag, startPoint x: 130, startPoint y: 127, endPoint x: 135, endPoint y: 129, distance: 5.6
click at [131, 127] on div "Bottom center" at bounding box center [116, 131] width 61 height 23
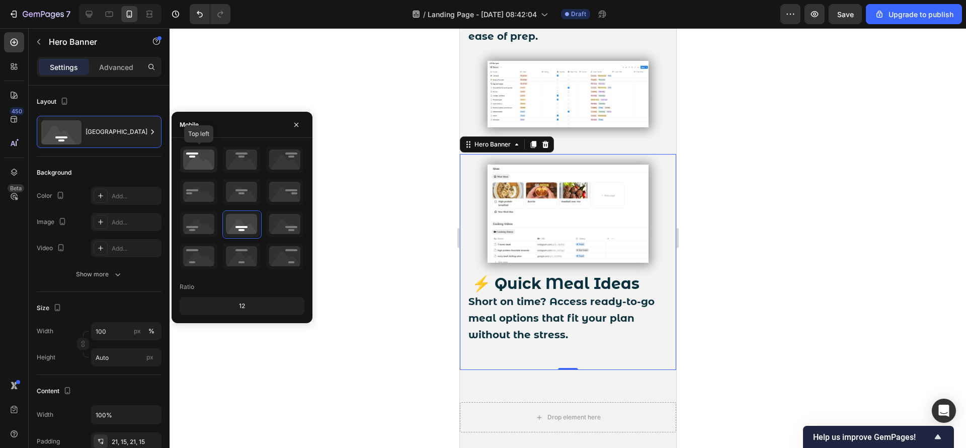
click at [210, 161] on icon at bounding box center [198, 159] width 37 height 26
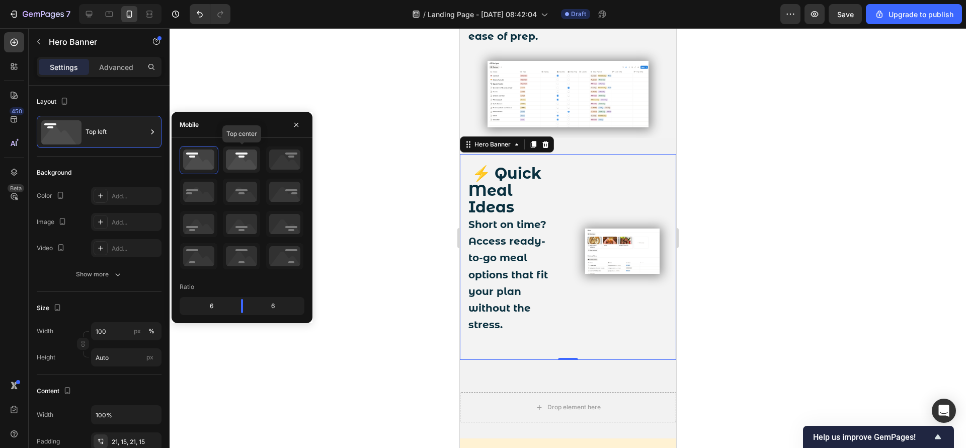
drag, startPoint x: 235, startPoint y: 163, endPoint x: 242, endPoint y: 162, distance: 6.6
click at [236, 163] on icon at bounding box center [241, 159] width 37 height 26
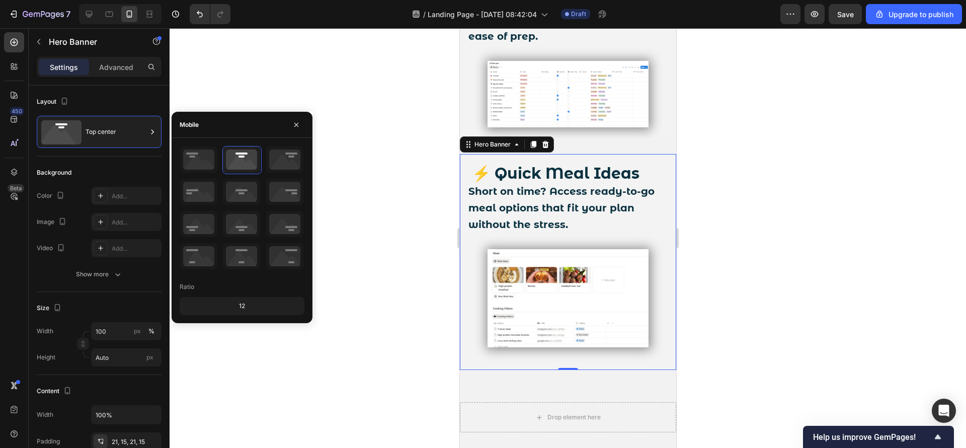
click at [360, 198] on div at bounding box center [568, 238] width 796 height 420
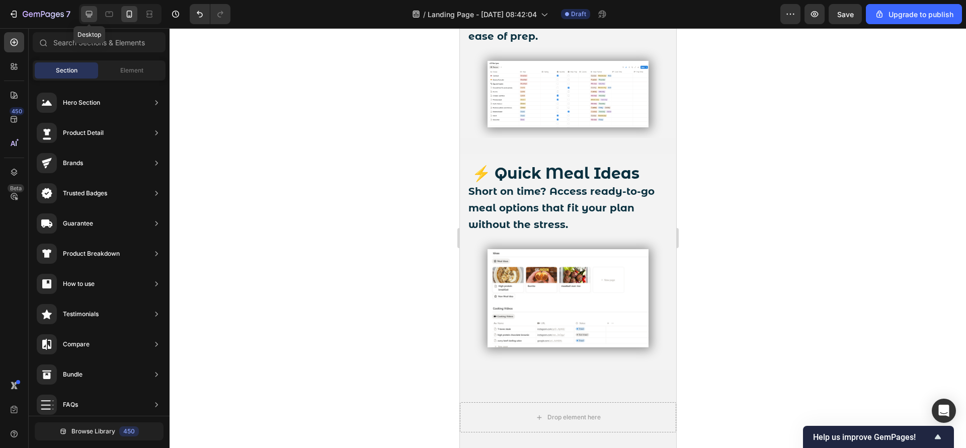
click at [88, 13] on icon at bounding box center [89, 14] width 10 height 10
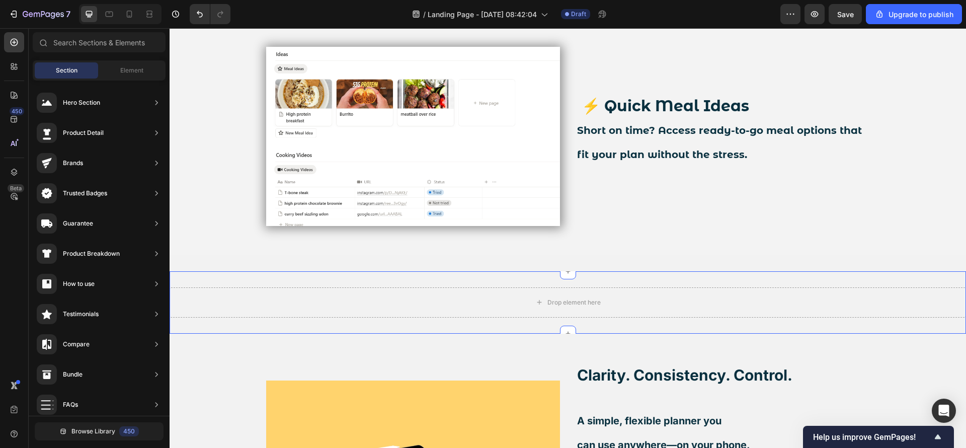
scroll to position [1962, 0]
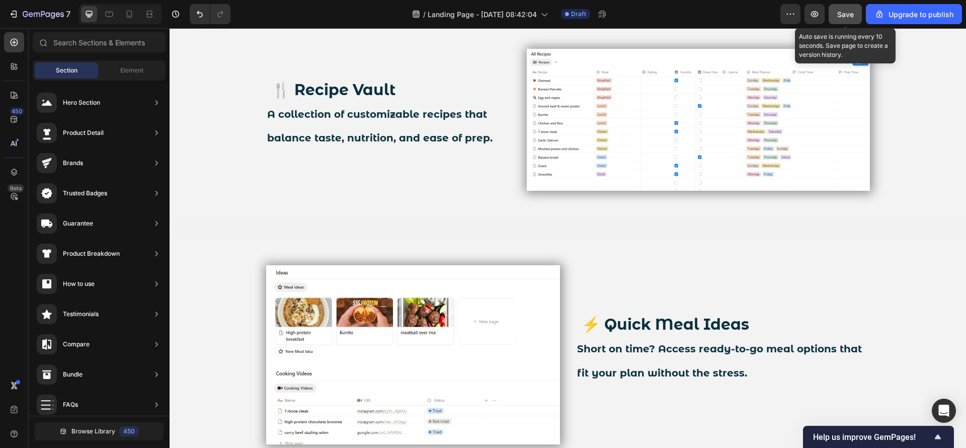
click at [838, 23] on button "Save" at bounding box center [845, 14] width 33 height 20
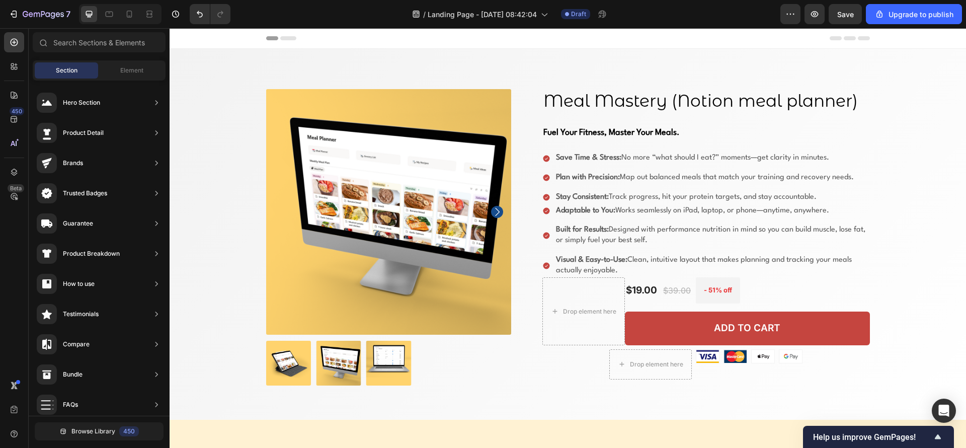
scroll to position [0, 0]
click at [110, 9] on icon at bounding box center [109, 14] width 10 height 10
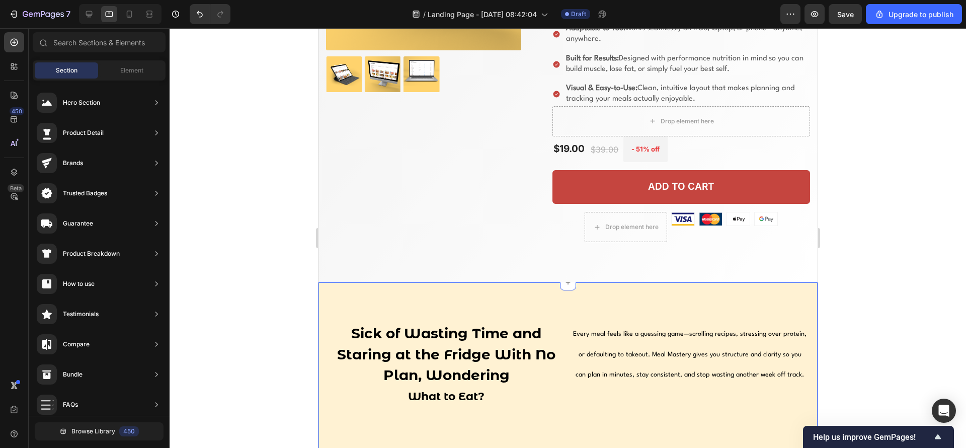
scroll to position [226, 0]
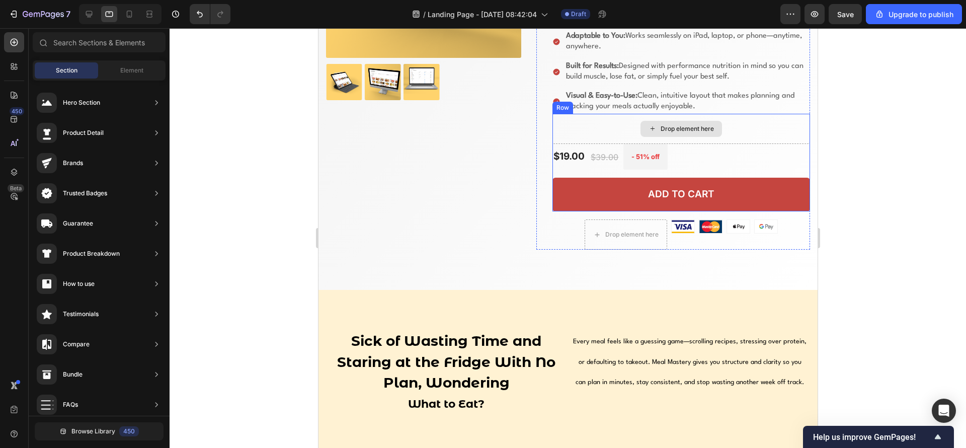
click at [609, 126] on div "Drop element here" at bounding box center [681, 129] width 258 height 30
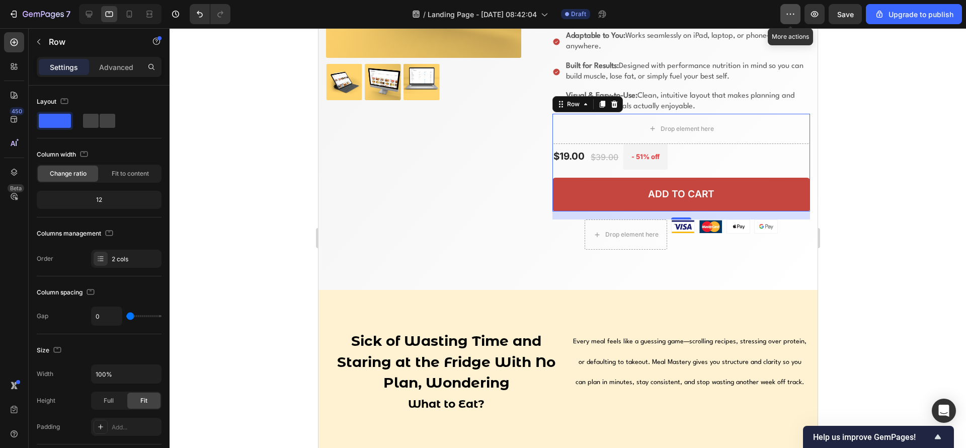
click at [799, 14] on button "button" at bounding box center [790, 14] width 20 height 20
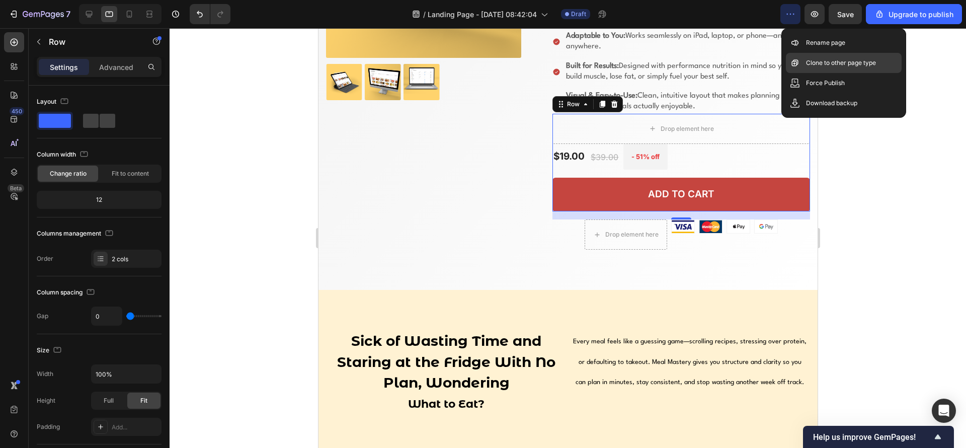
click at [827, 63] on p "Clone to other page type" at bounding box center [841, 63] width 70 height 10
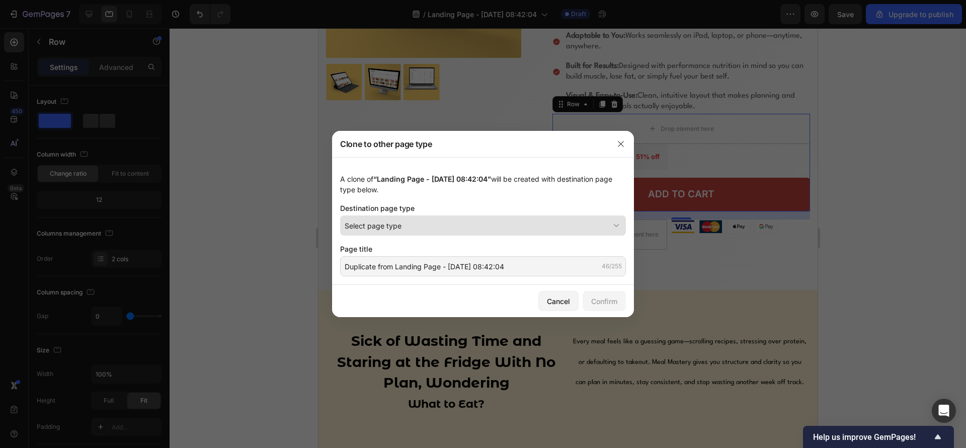
click at [601, 222] on div "Select page type" at bounding box center [477, 225] width 265 height 11
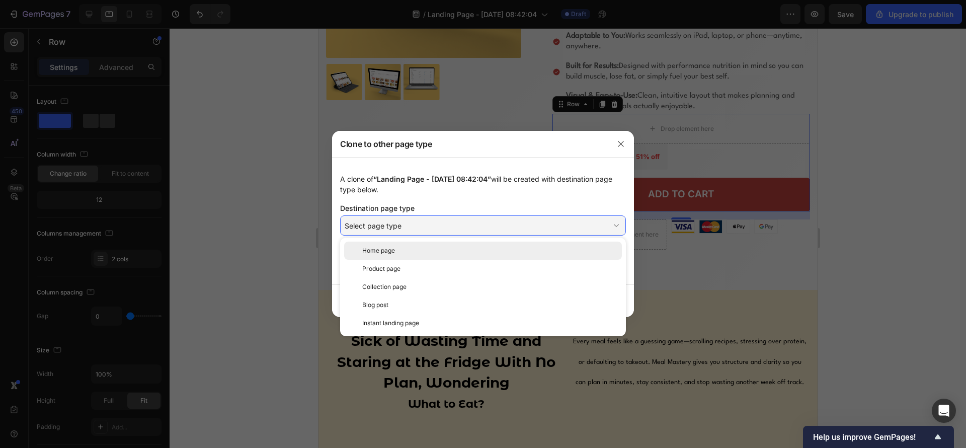
click at [466, 252] on div "Home page" at bounding box center [490, 250] width 256 height 9
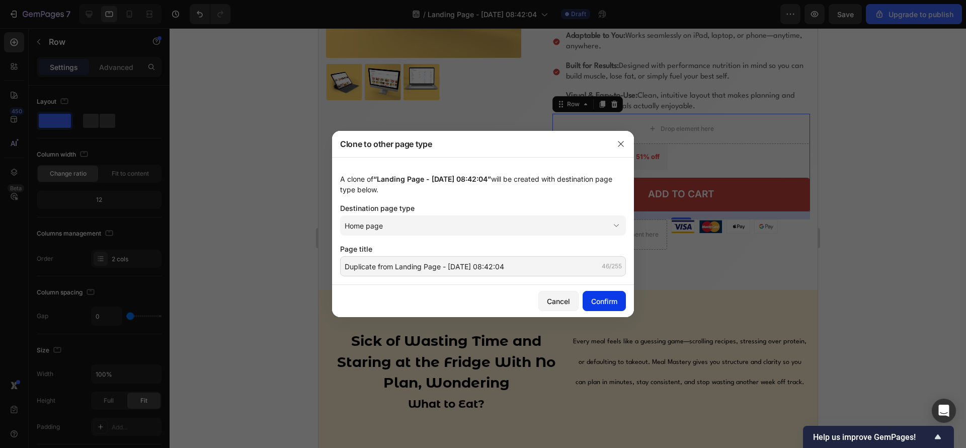
click at [602, 292] on button "Confirm" at bounding box center [604, 301] width 43 height 20
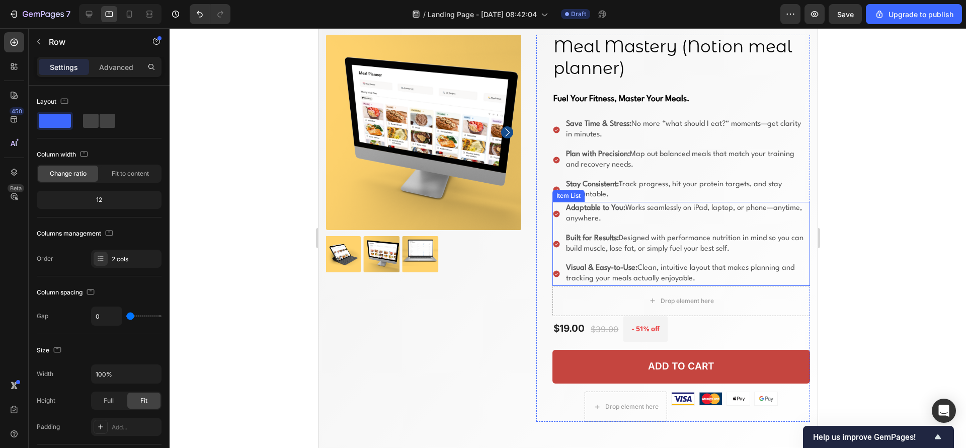
scroll to position [0, 0]
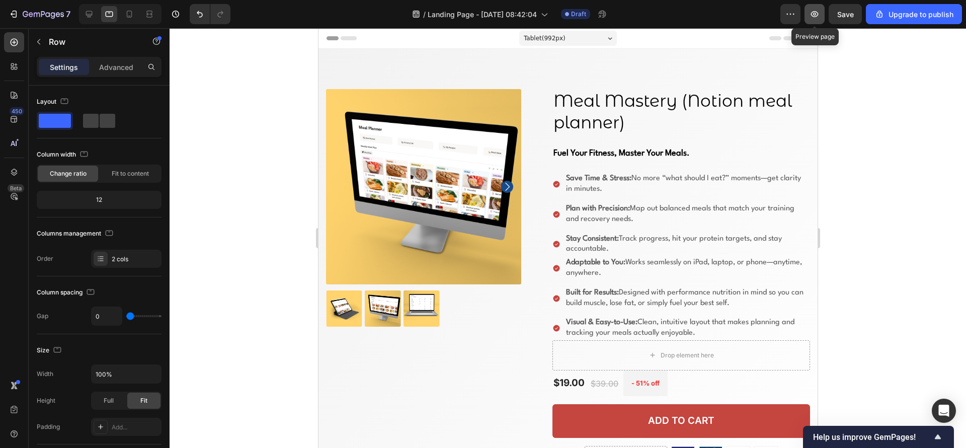
click at [812, 19] on button "button" at bounding box center [814, 14] width 20 height 20
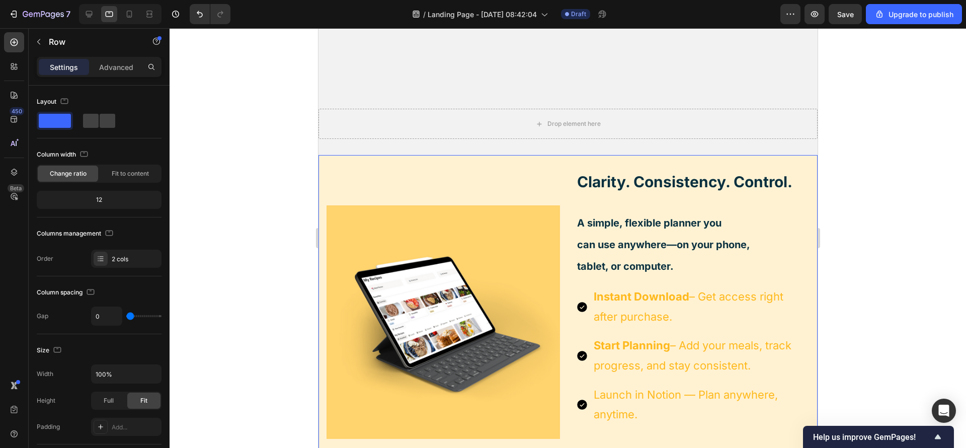
scroll to position [2340, 0]
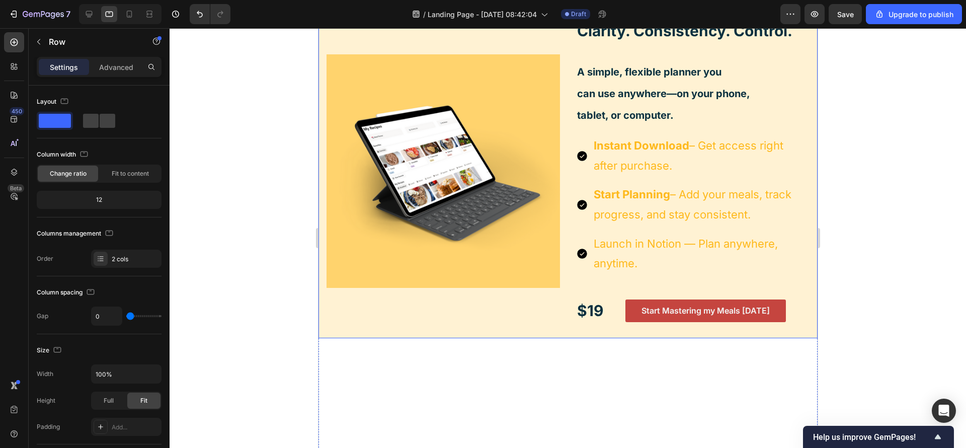
click at [540, 306] on div "Image" at bounding box center [442, 170] width 233 height 301
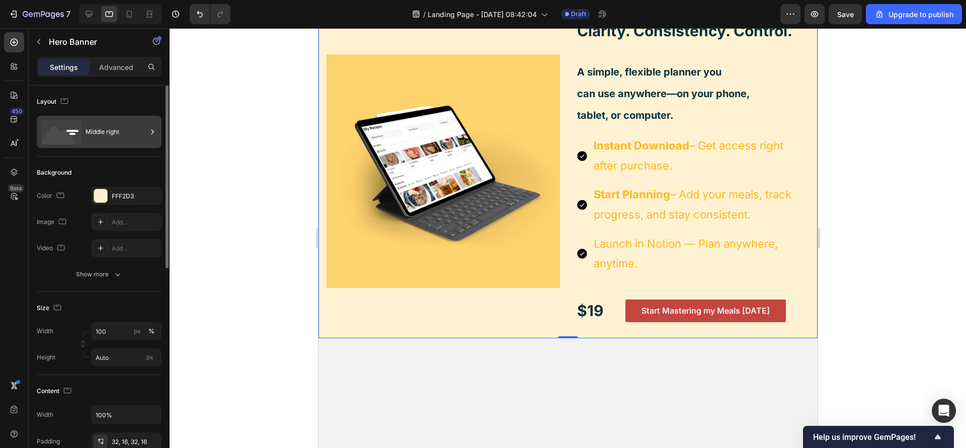
click at [95, 142] on div "Middle right" at bounding box center [116, 131] width 61 height 23
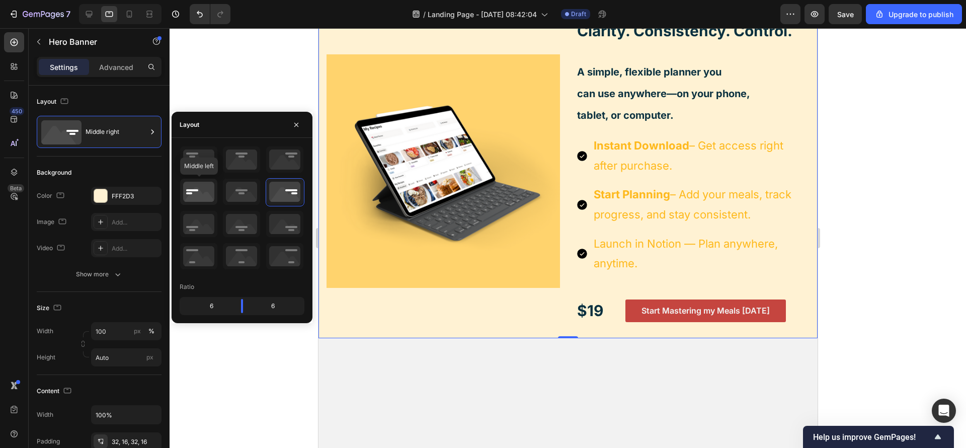
click at [202, 184] on icon at bounding box center [198, 192] width 37 height 26
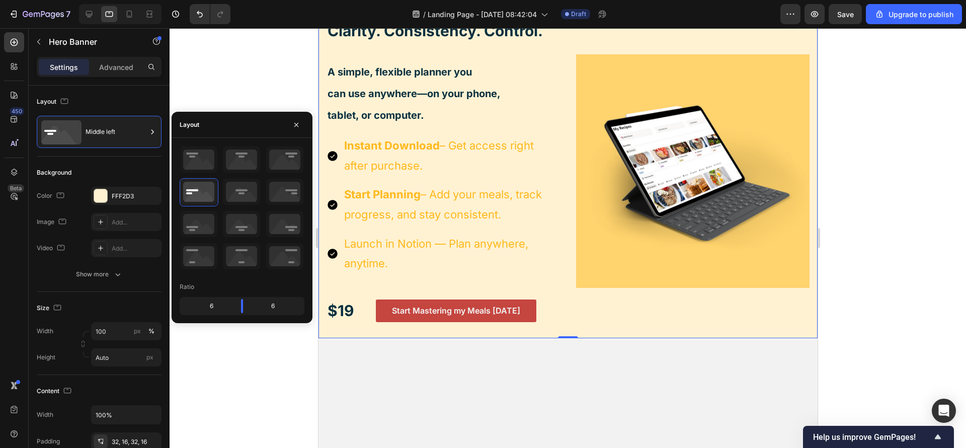
click at [908, 233] on div at bounding box center [568, 238] width 796 height 420
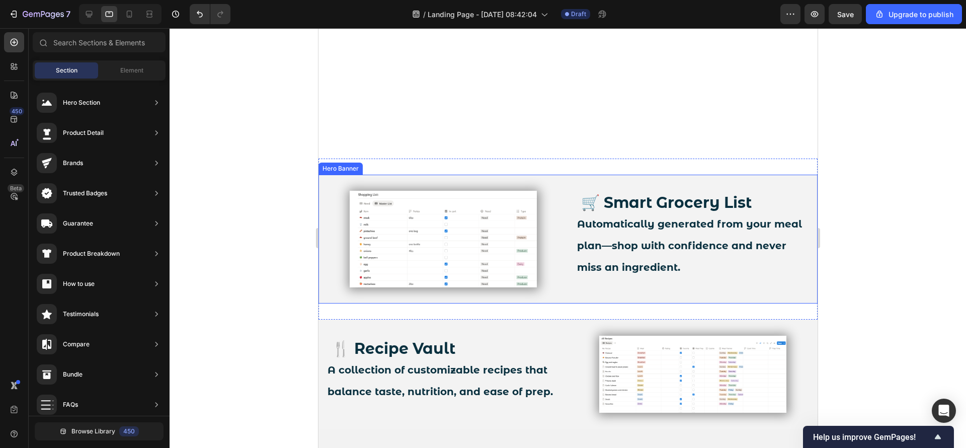
scroll to position [1434, 0]
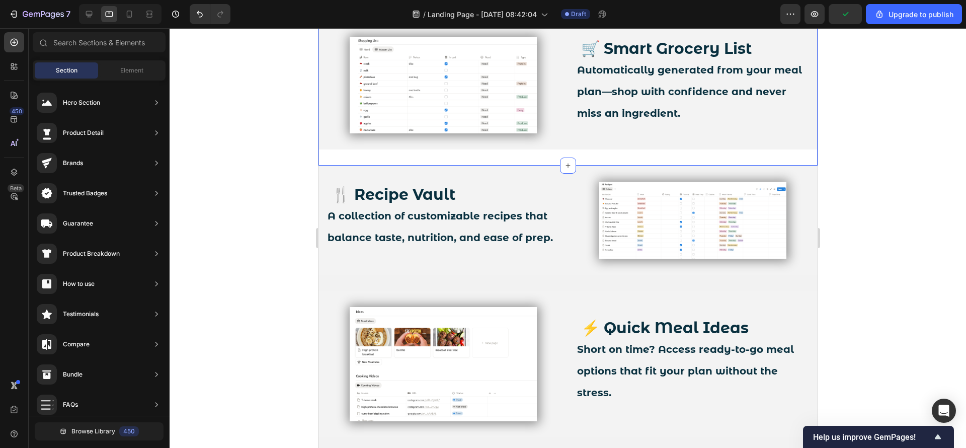
click at [496, 158] on div "🛒 Smart Grocery List Automatically generated from your meal plan—shop with conf…" at bounding box center [567, 85] width 499 height 161
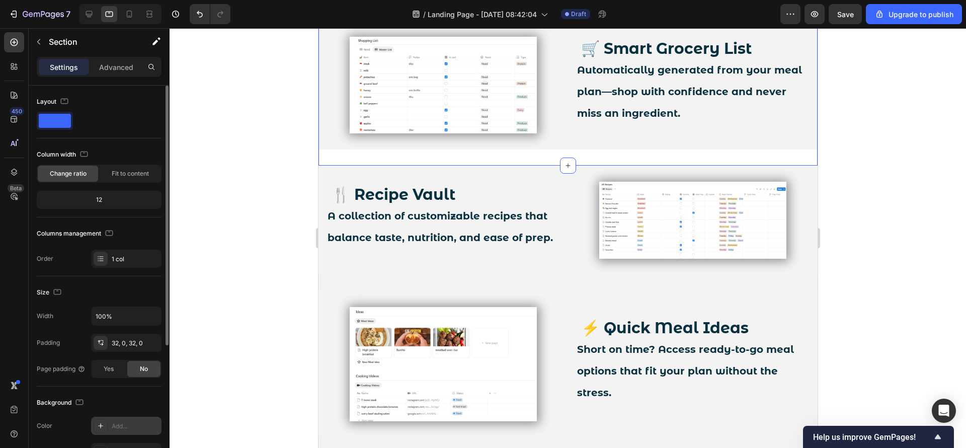
click at [128, 424] on div "Add..." at bounding box center [135, 426] width 47 height 9
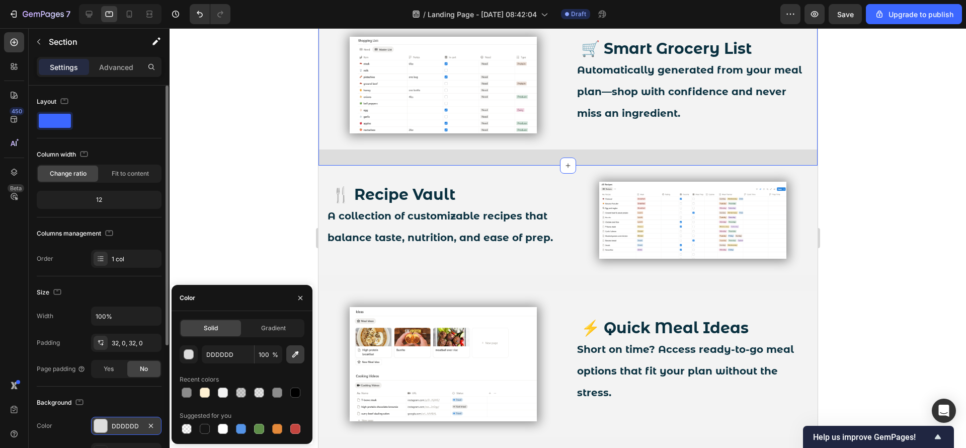
click at [297, 353] on icon "button" at bounding box center [295, 354] width 7 height 7
type input "F2F2F2"
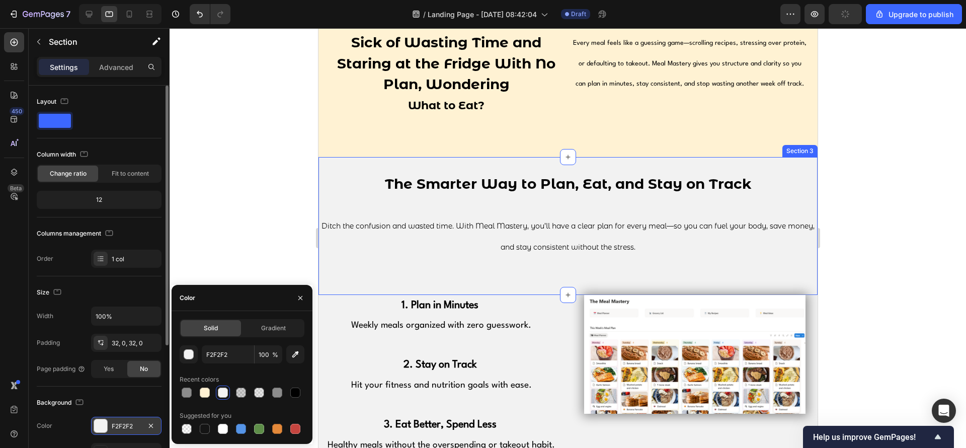
scroll to position [679, 0]
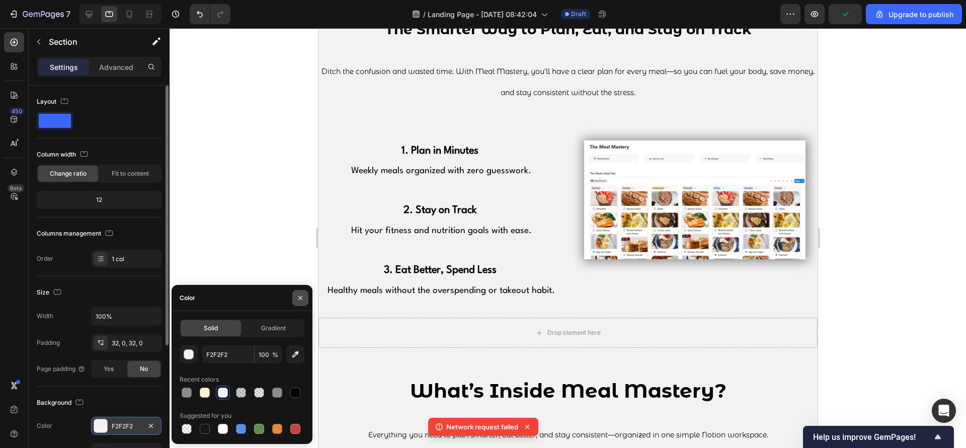
click at [300, 292] on button "button" at bounding box center [300, 298] width 16 height 16
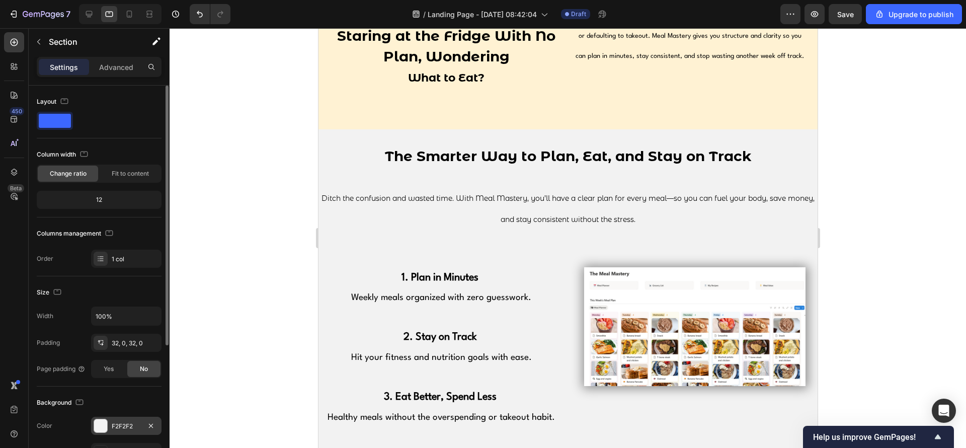
scroll to position [528, 0]
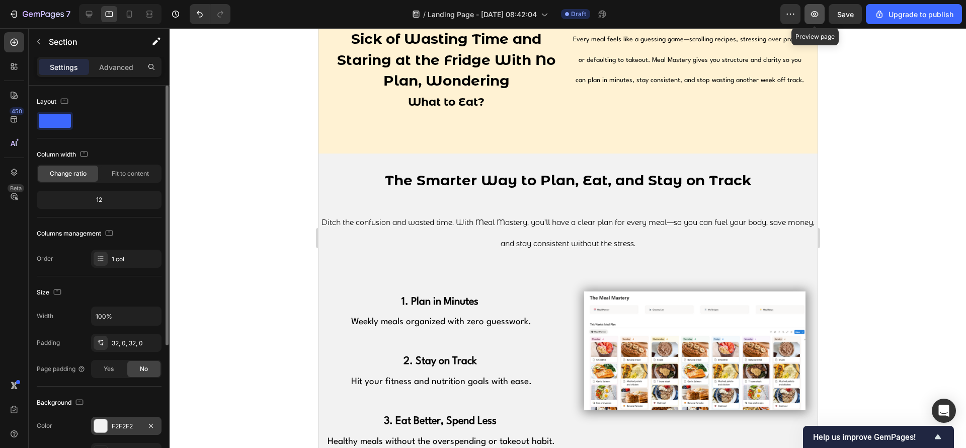
click at [821, 12] on button "button" at bounding box center [814, 14] width 20 height 20
click at [703, 393] on img at bounding box center [694, 350] width 221 height 119
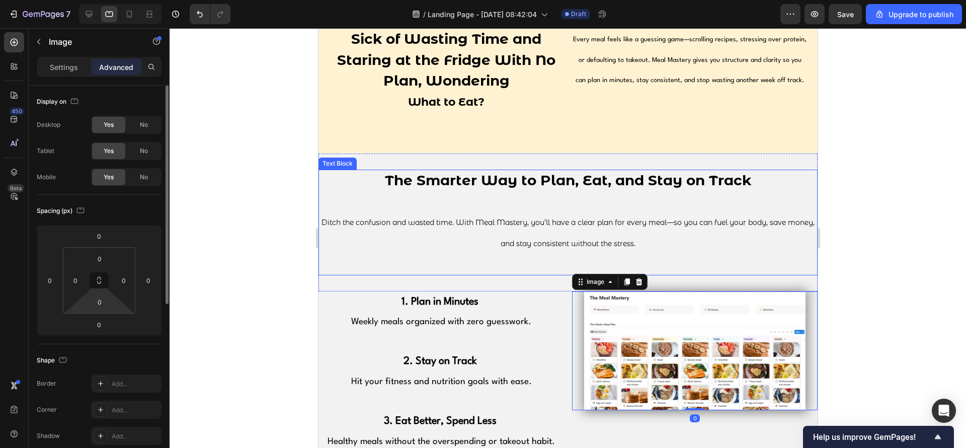
click at [113, 0] on html "7 / Landing Page - Sep 24, 08:42:04 Draft Preview Save Upgrade to publish 450 B…" at bounding box center [483, 0] width 966 height 0
click at [103, 305] on input "0" at bounding box center [100, 301] width 20 height 15
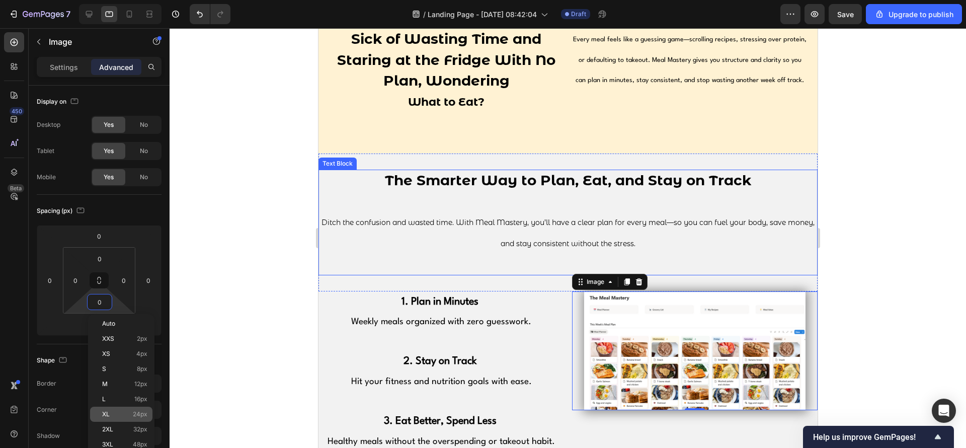
click at [132, 412] on p "XL 24px" at bounding box center [124, 414] width 45 height 7
type input "24"
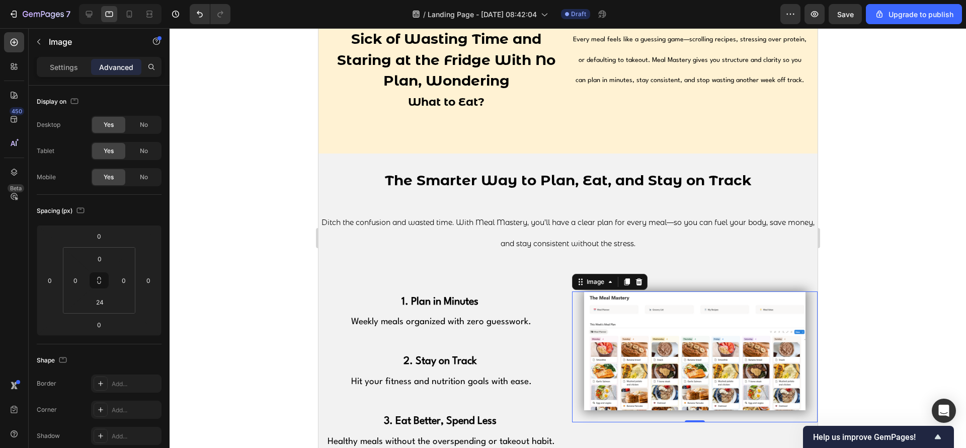
click at [900, 207] on div at bounding box center [568, 238] width 796 height 420
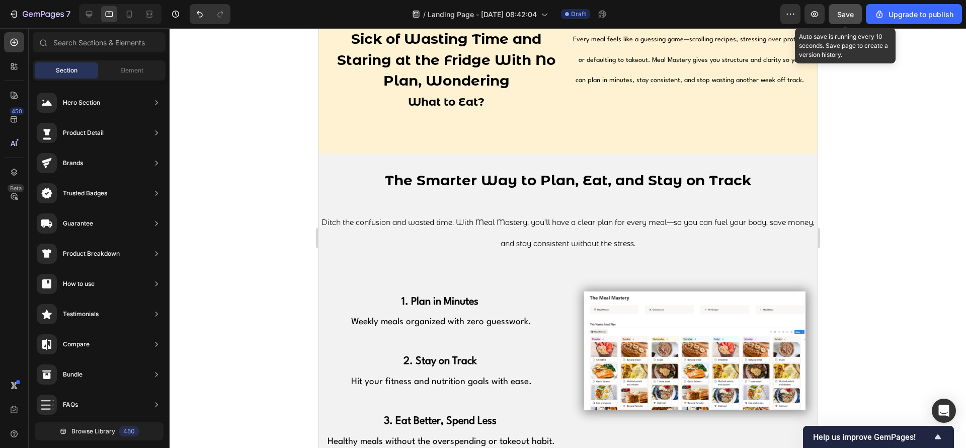
click at [846, 18] on span "Save" at bounding box center [845, 14] width 17 height 9
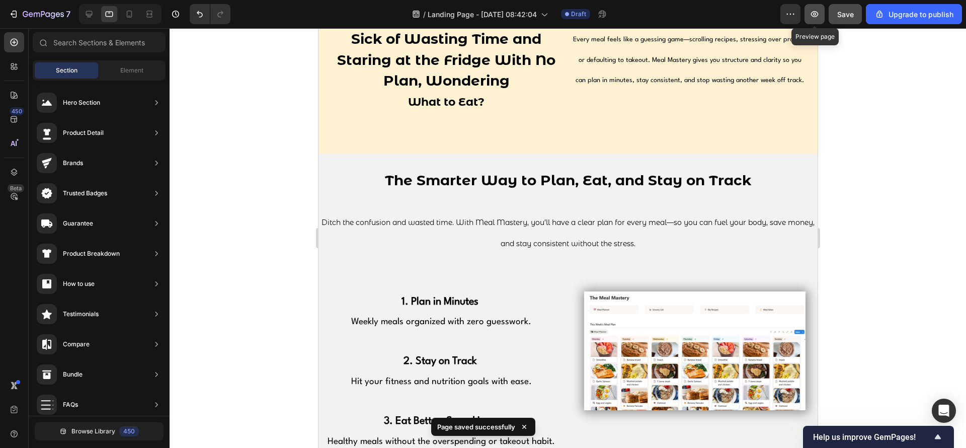
click at [813, 18] on icon "button" at bounding box center [815, 14] width 10 height 10
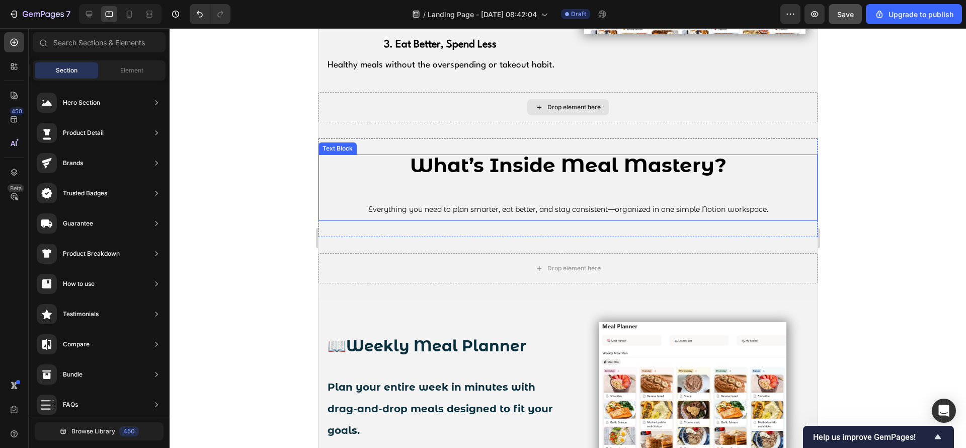
scroll to position [830, 0]
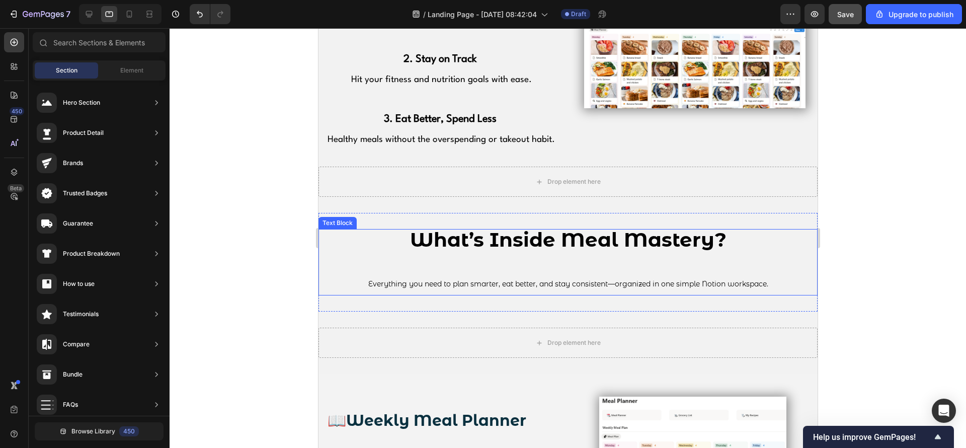
click at [595, 265] on p "Everything you need to plan smarter, eat better, and stay consistent—organized …" at bounding box center [567, 273] width 497 height 41
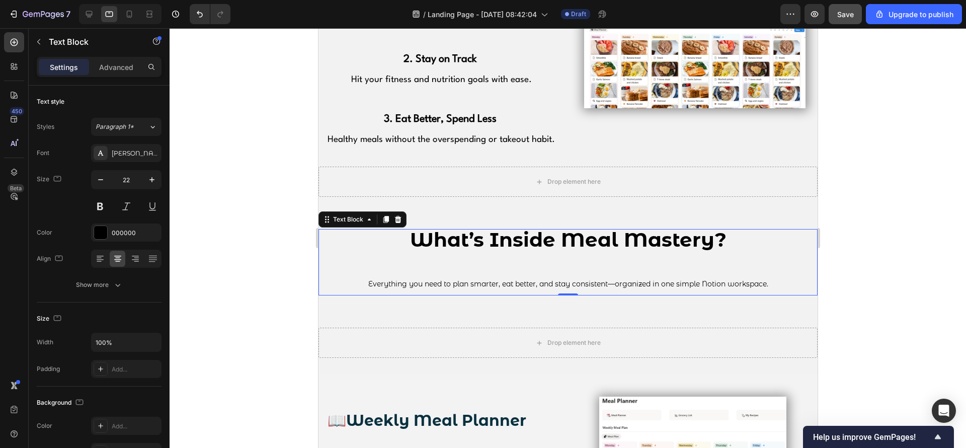
click at [594, 264] on p "Everything you need to plan smarter, eat better, and stay consistent—organized …" at bounding box center [567, 273] width 497 height 41
click at [592, 324] on div "Drop element here Section 7" at bounding box center [567, 342] width 499 height 62
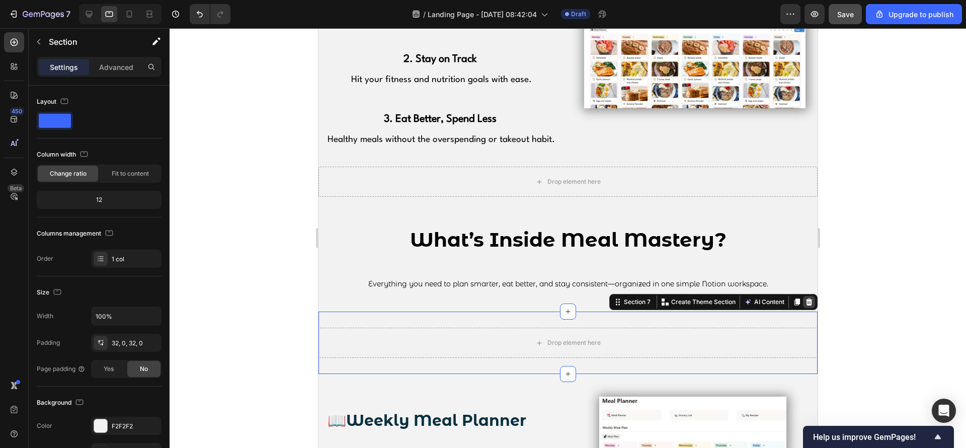
click at [806, 299] on icon at bounding box center [809, 301] width 7 height 7
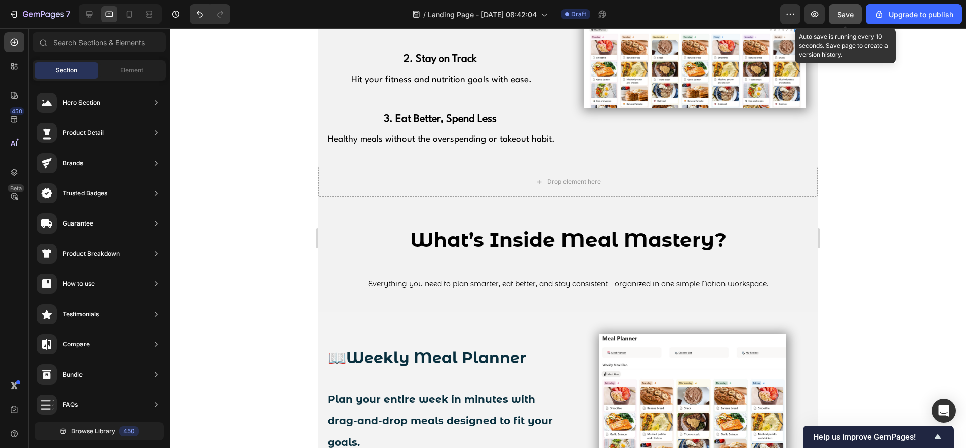
click at [848, 11] on span "Save" at bounding box center [845, 14] width 17 height 9
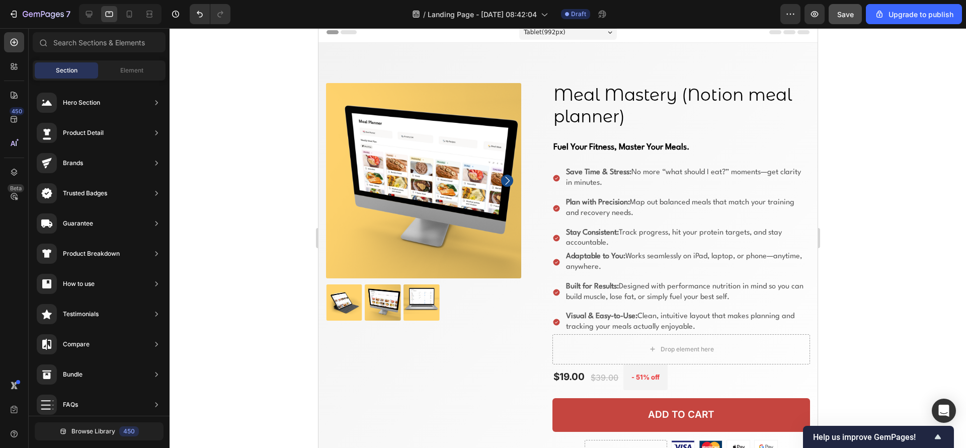
scroll to position [0, 0]
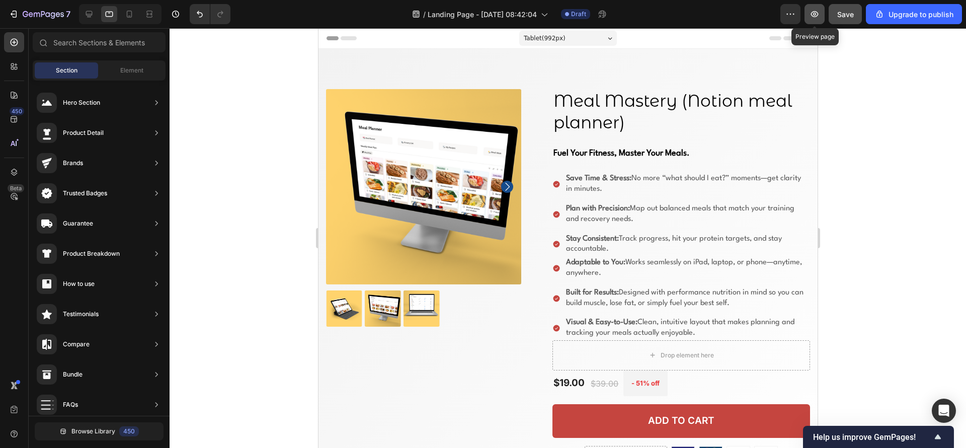
click at [820, 10] on icon "button" at bounding box center [815, 14] width 10 height 10
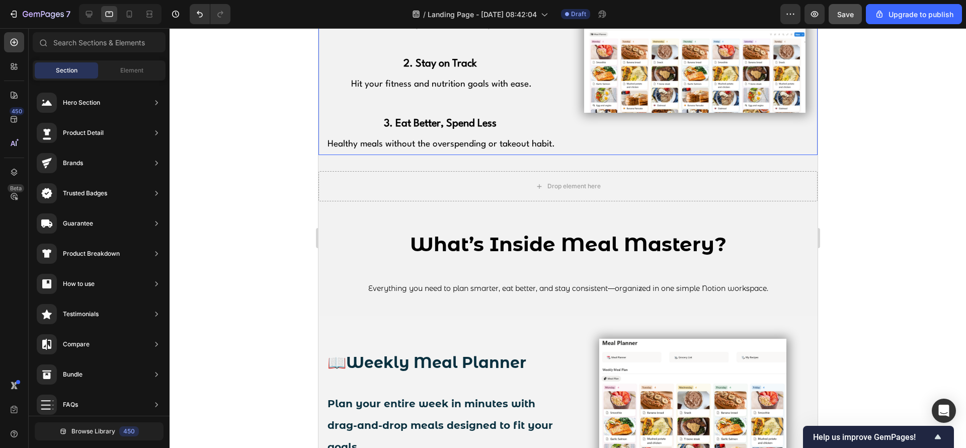
scroll to position [830, 0]
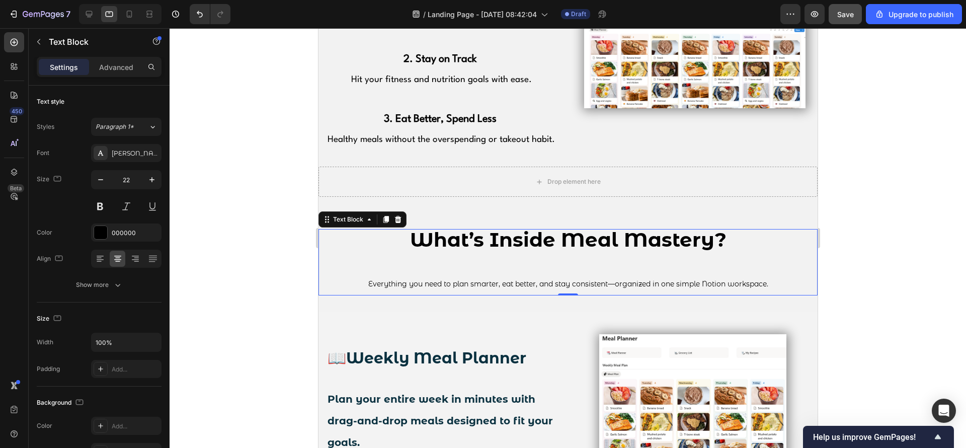
click at [547, 280] on span "Everything you need to plan smarter, eat better, and stay consistent—organized …" at bounding box center [568, 283] width 400 height 9
click at [543, 273] on p "Everything you need to plan smarter, eat better, and stay consistent—organized …" at bounding box center [567, 273] width 497 height 41
click at [543, 264] on p "Everything you need to plan smarter, eat better, and stay consistent—organized …" at bounding box center [567, 273] width 497 height 41
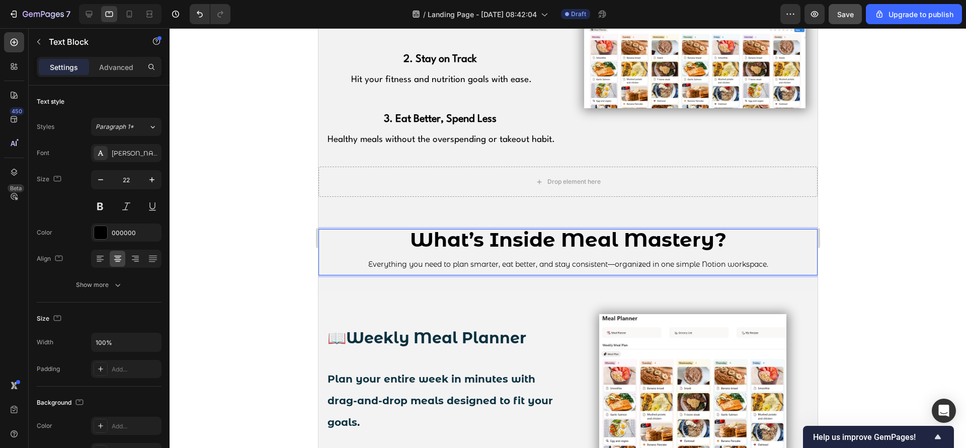
click at [551, 266] on span "Everything you need to plan smarter, eat better, and stay consistent—organized …" at bounding box center [568, 264] width 400 height 9
click at [547, 263] on span "Everything you need to plan smarter, eat better, and stay consistent—organized …" at bounding box center [568, 264] width 400 height 9
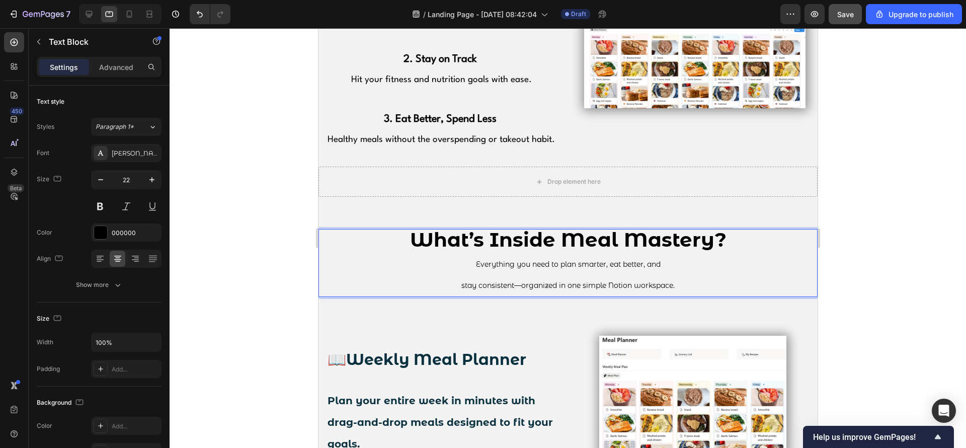
click at [587, 273] on p "What’s Inside Meal Mastery? Everything you need to plan smarter, eat better, and" at bounding box center [567, 252] width 497 height 44
click at [124, 71] on p "Advanced" at bounding box center [116, 67] width 34 height 11
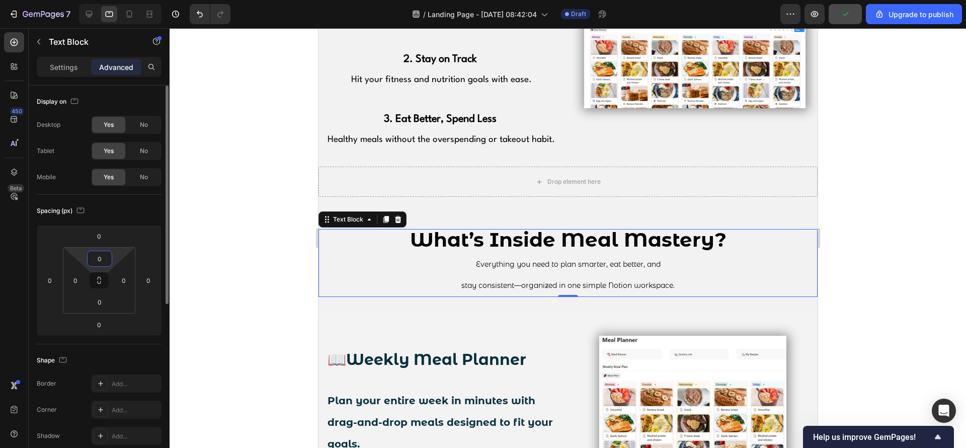
click at [101, 260] on input "0" at bounding box center [100, 258] width 20 height 15
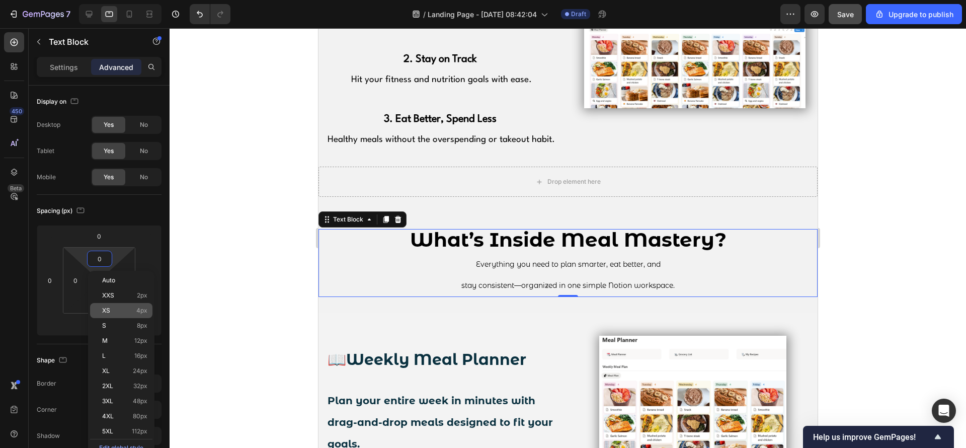
click at [117, 308] on p "XS 4px" at bounding box center [124, 310] width 45 height 7
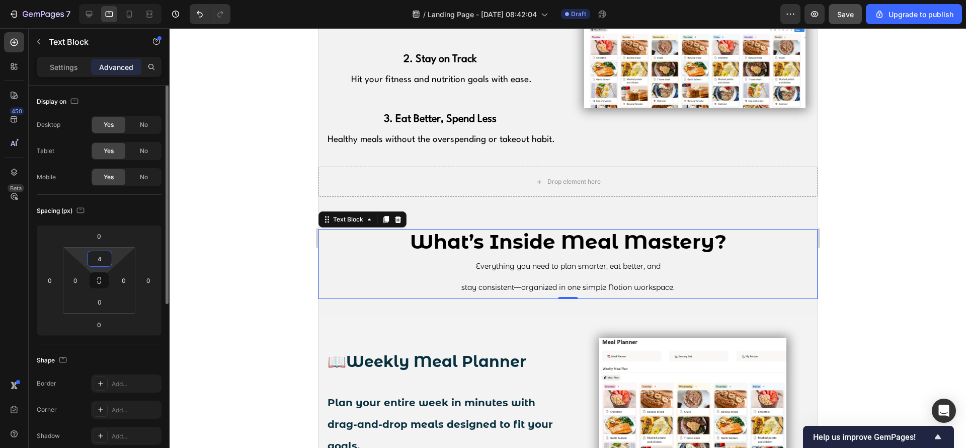
click at [106, 261] on input "4" at bounding box center [100, 258] width 20 height 15
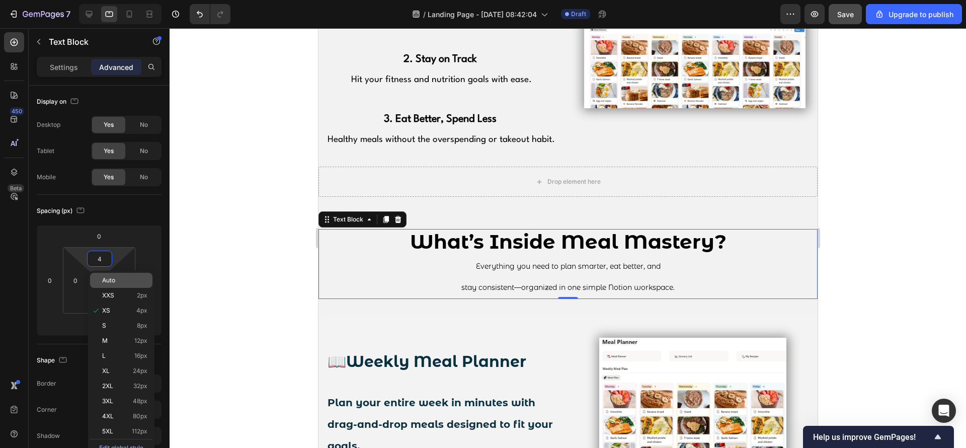
click at [115, 282] on span "Auto" at bounding box center [108, 280] width 13 height 7
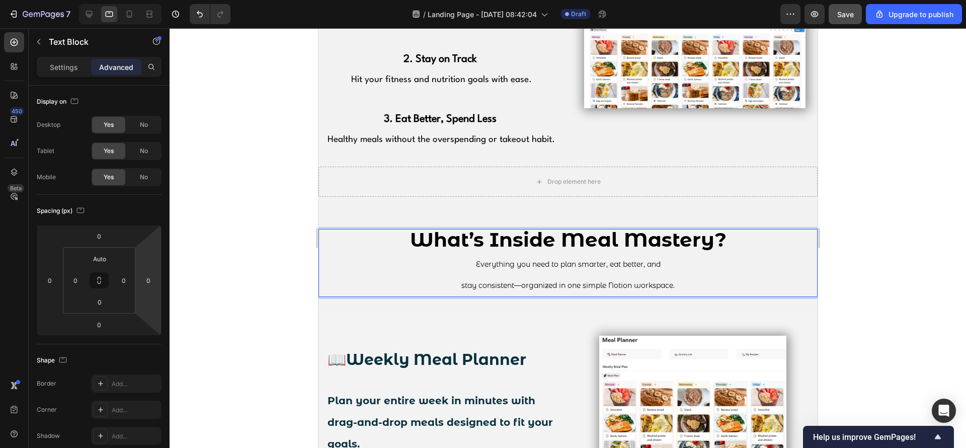
drag, startPoint x: 676, startPoint y: 283, endPoint x: 466, endPoint y: 265, distance: 210.6
click at [466, 265] on div "What’s Inside Meal Mastery? Everything you need to plan smarter, eat better, an…" at bounding box center [567, 263] width 499 height 68
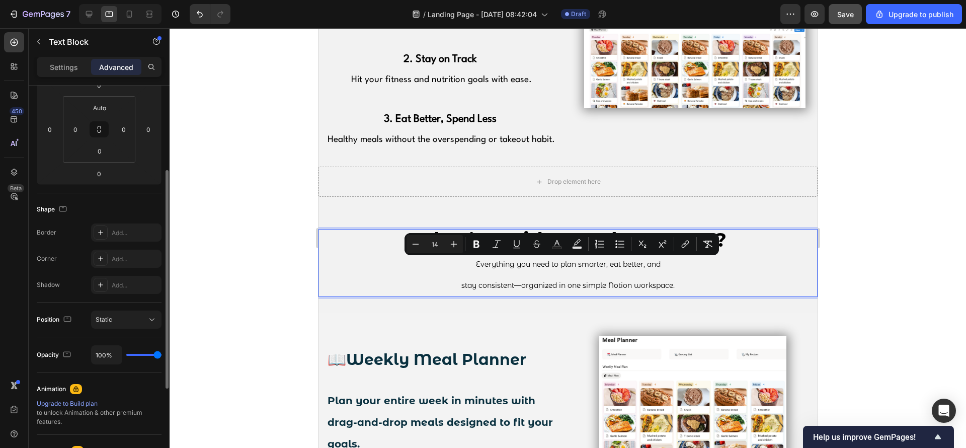
scroll to position [0, 0]
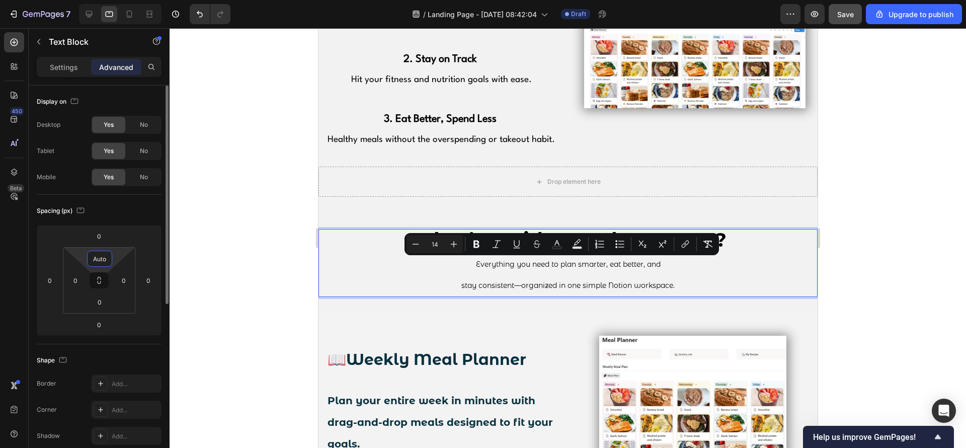
click at [104, 260] on input "Auto" at bounding box center [100, 258] width 20 height 15
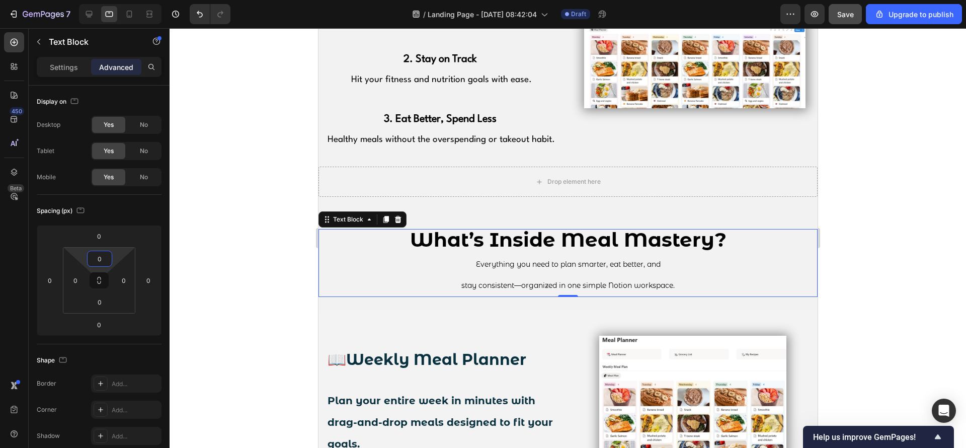
type input "0"
click at [274, 299] on div at bounding box center [568, 238] width 796 height 420
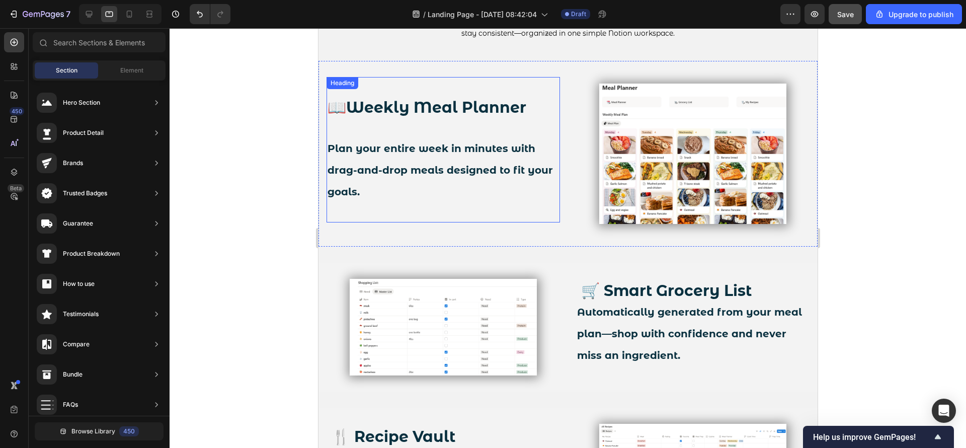
scroll to position [1057, 0]
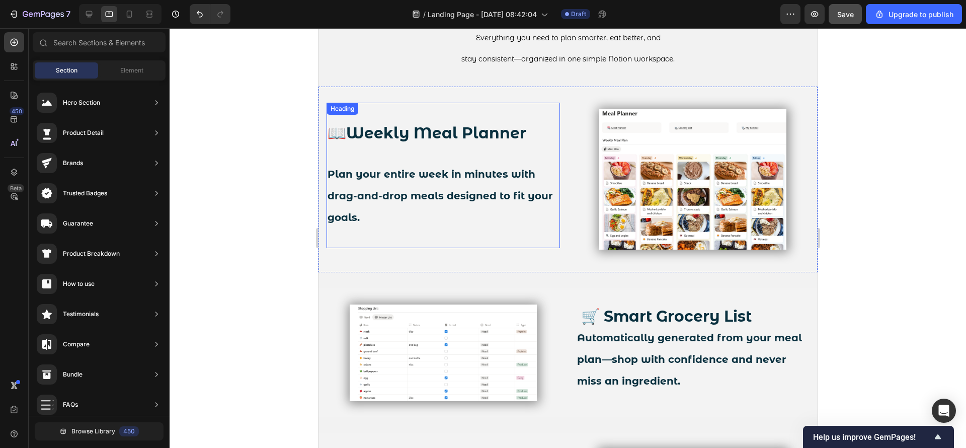
click at [467, 188] on h2 "📖 Weekly Meal Planner Plan your entire week in minutes with drag-and-drop meals…" at bounding box center [442, 175] width 233 height 145
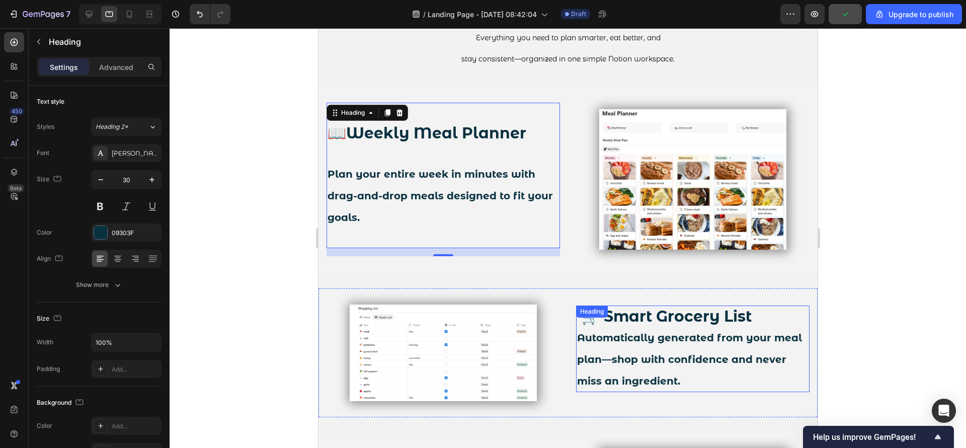
click at [655, 353] on span "Automatically generated from your meal plan—shop with confidence and never miss…" at bounding box center [689, 359] width 225 height 55
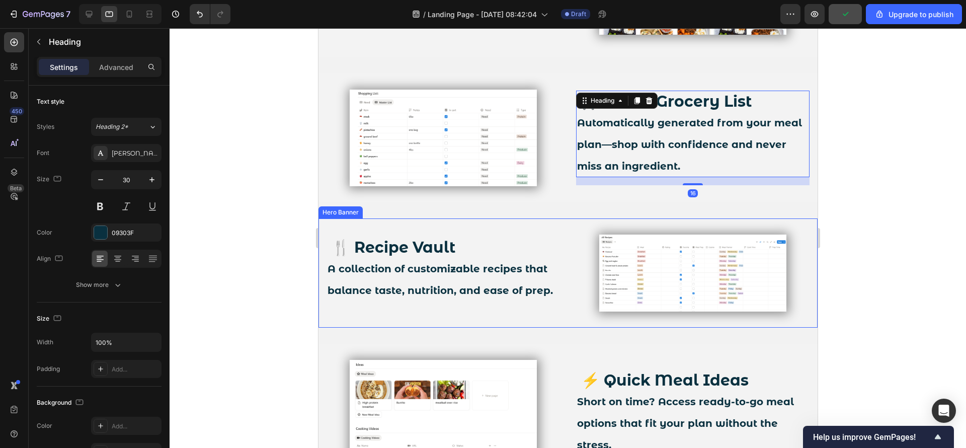
scroll to position [1283, 0]
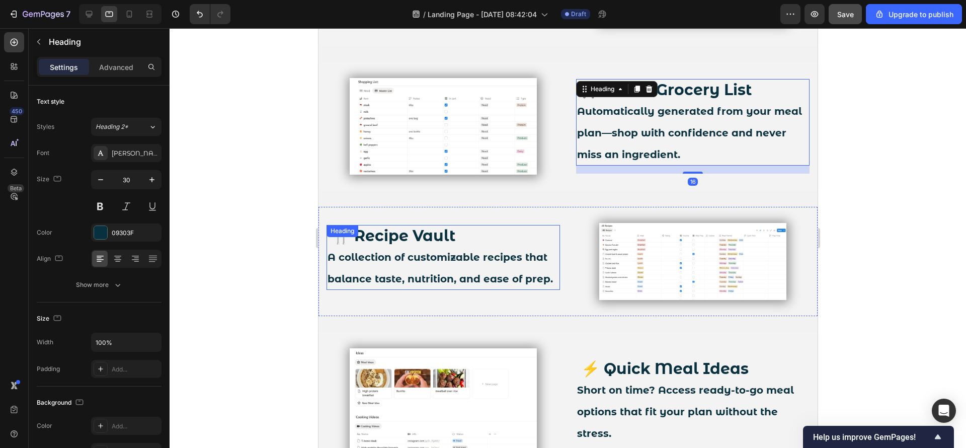
click at [461, 276] on span "A collection of customizable recipes that balance taste, nutrition, and ease of…" at bounding box center [439, 268] width 225 height 34
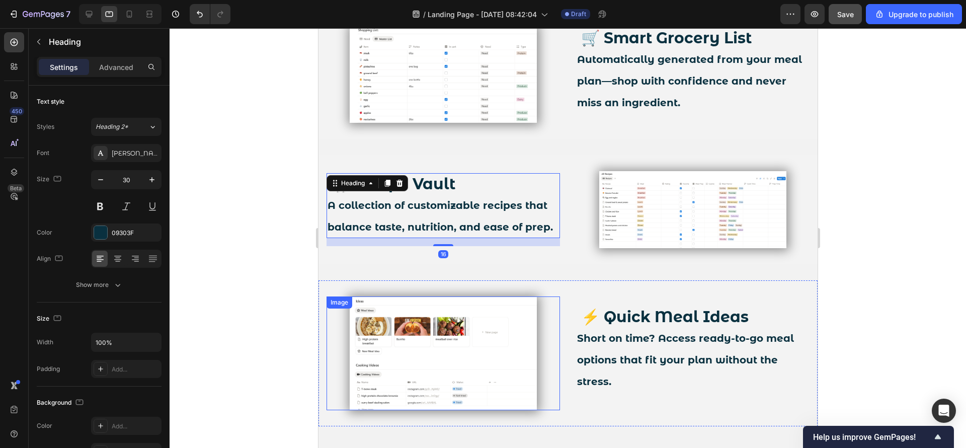
scroll to position [1358, 0]
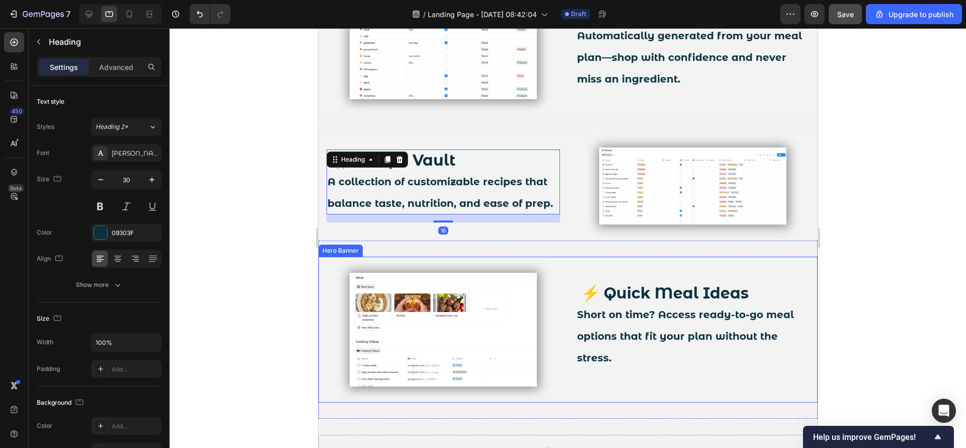
click at [609, 273] on div "⚡ Quick Meal Ideas Short on time? Access ready-to-go meal options that fit your…" at bounding box center [692, 330] width 233 height 114
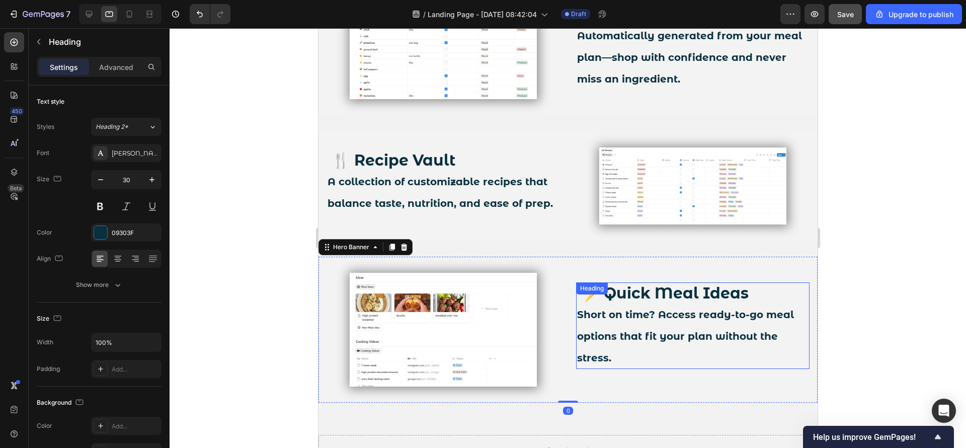
click at [638, 296] on strong "⚡ Quick Meal Ideas" at bounding box center [665, 293] width 168 height 19
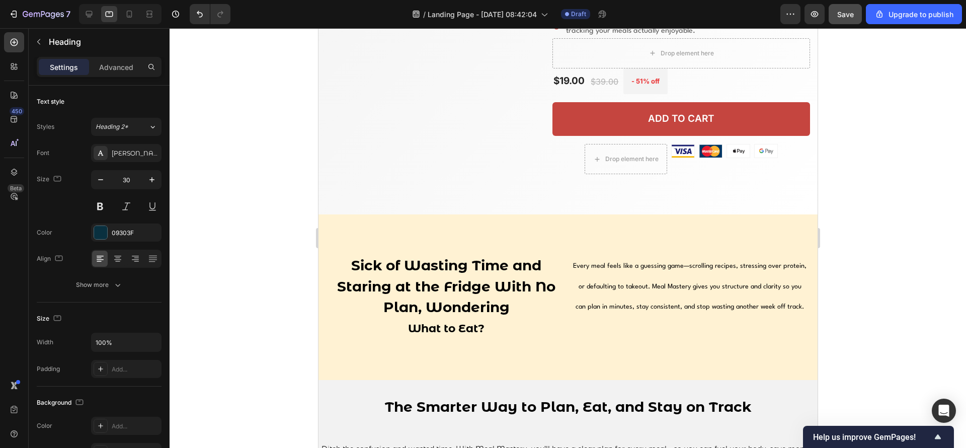
scroll to position [0, 0]
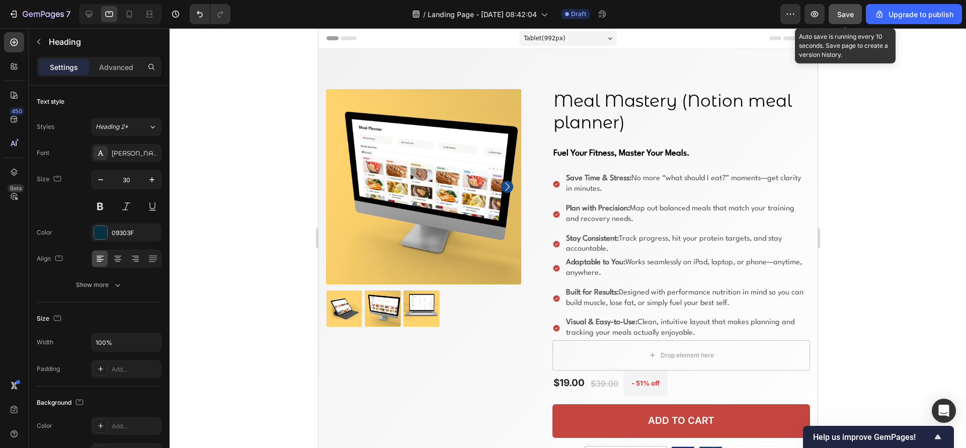
click at [852, 9] on div "Save" at bounding box center [845, 14] width 17 height 11
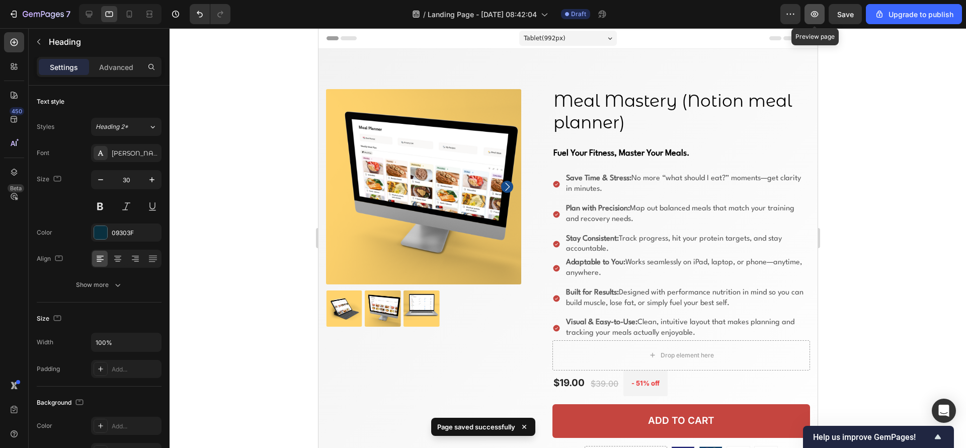
click at [811, 12] on icon "button" at bounding box center [815, 14] width 10 height 10
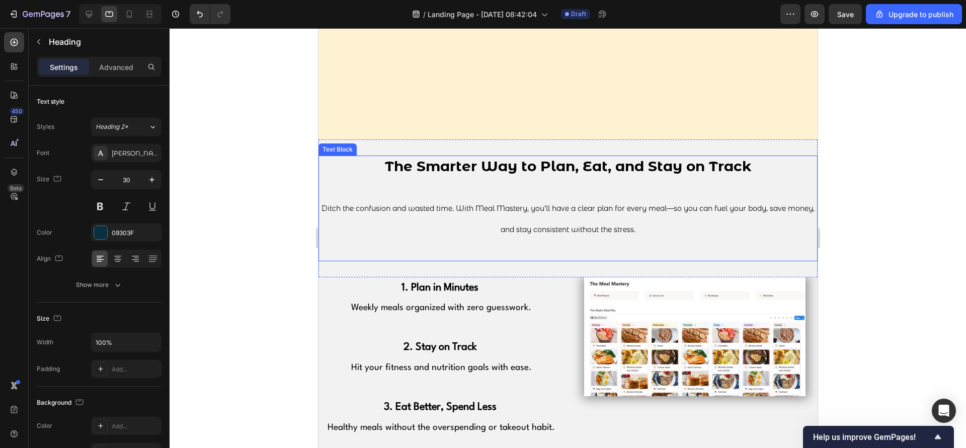
scroll to position [679, 0]
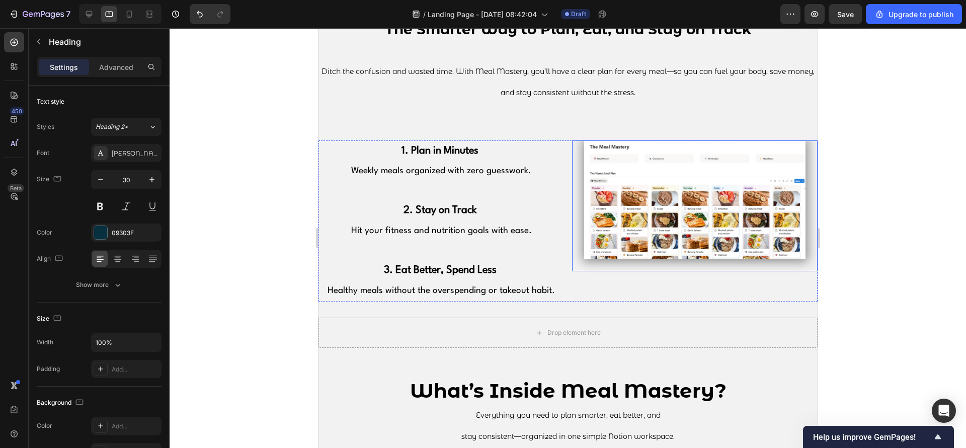
click at [639, 229] on img at bounding box center [694, 199] width 221 height 119
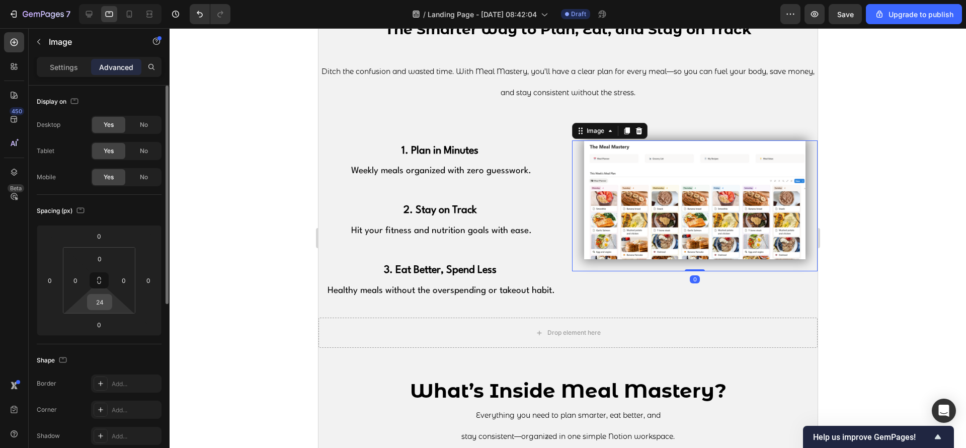
click at [111, 302] on div "24" at bounding box center [99, 302] width 25 height 16
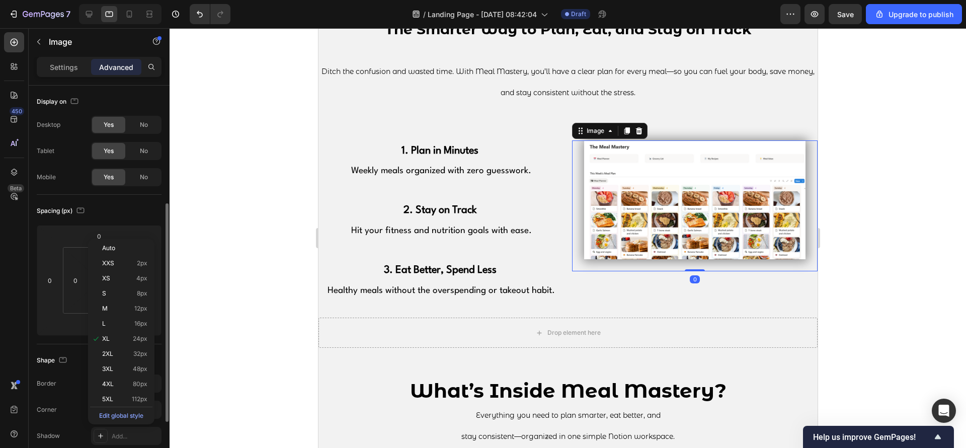
scroll to position [75, 0]
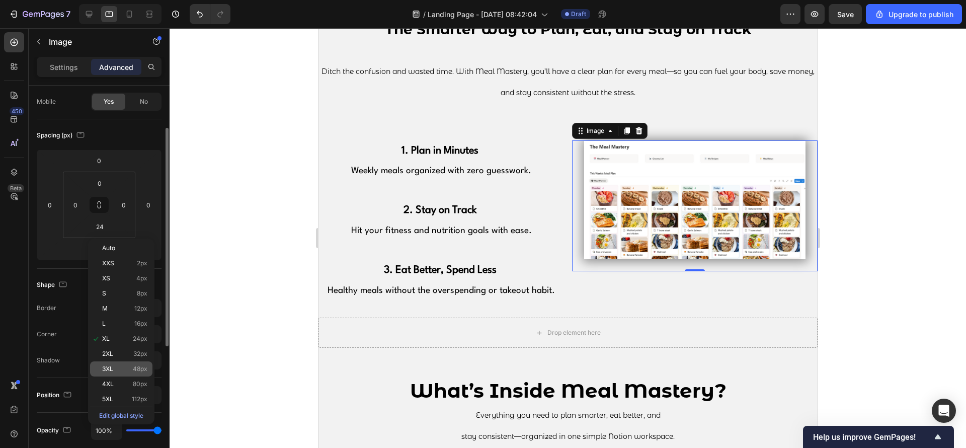
click at [132, 372] on p "3XL 48px" at bounding box center [124, 368] width 45 height 7
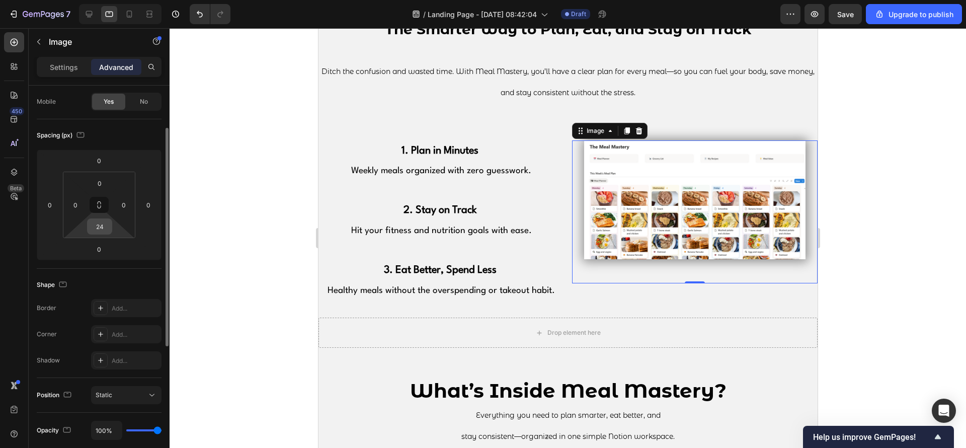
click at [108, 225] on input "24" at bounding box center [100, 226] width 20 height 15
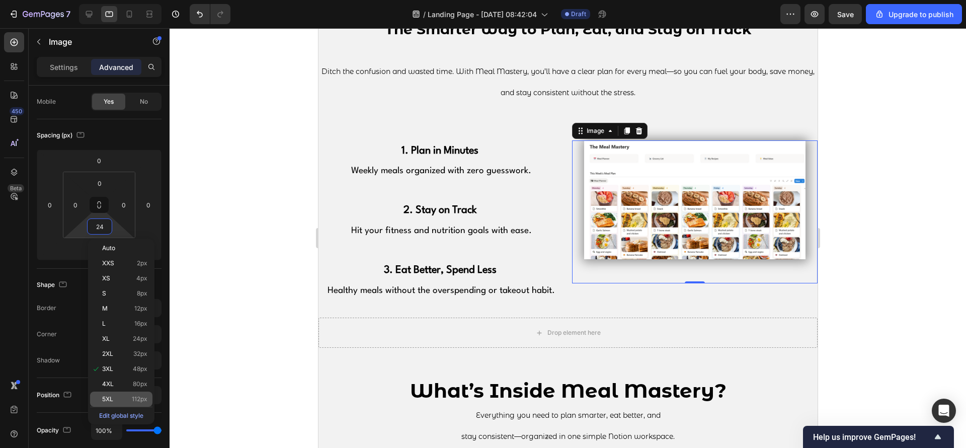
click at [125, 398] on p "5XL 112px" at bounding box center [124, 398] width 45 height 7
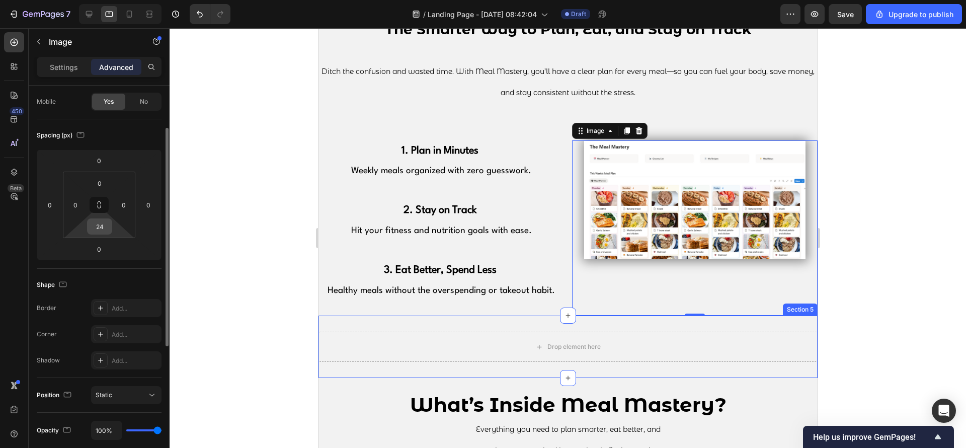
click at [106, 227] on input "24" at bounding box center [100, 226] width 20 height 15
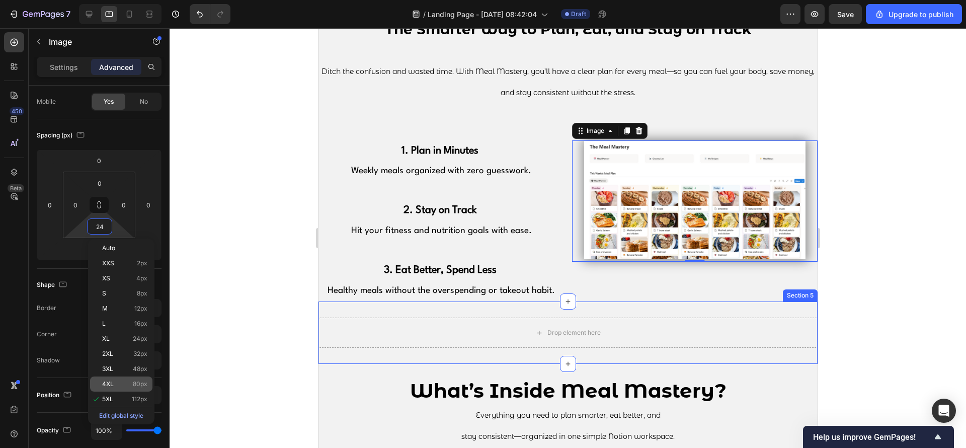
click at [133, 380] on span "80px" at bounding box center [140, 383] width 15 height 7
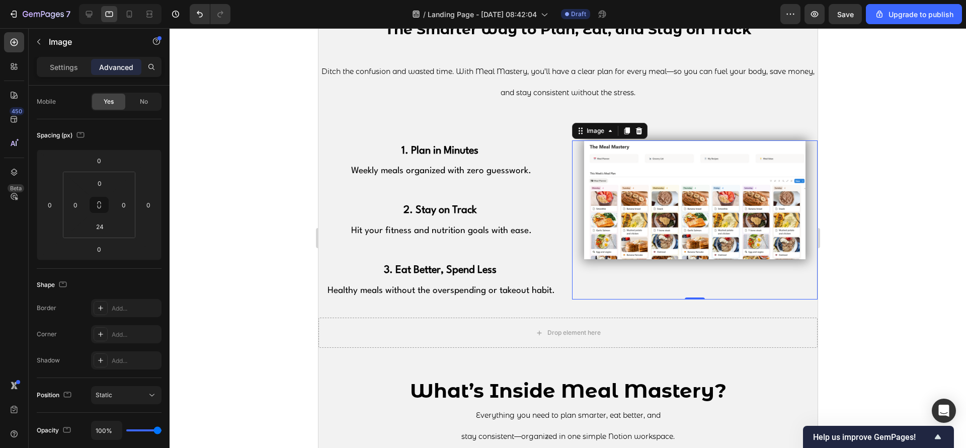
click at [946, 183] on div at bounding box center [568, 238] width 796 height 420
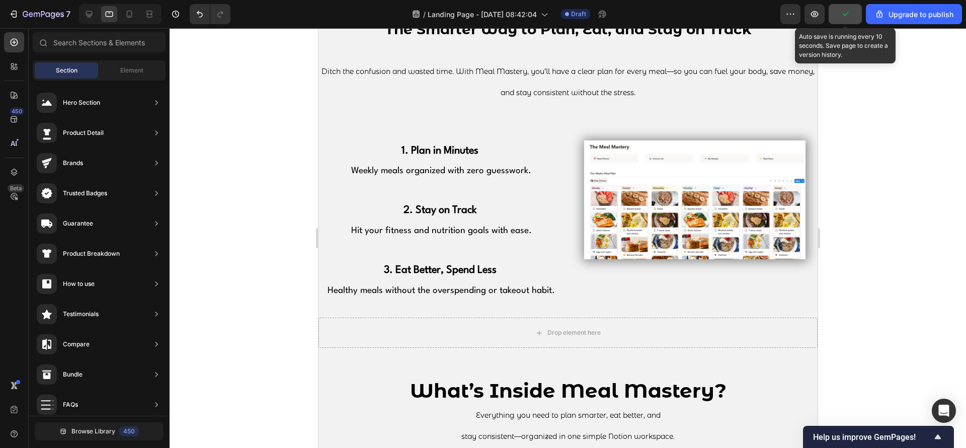
click at [834, 21] on button "button" at bounding box center [845, 14] width 33 height 20
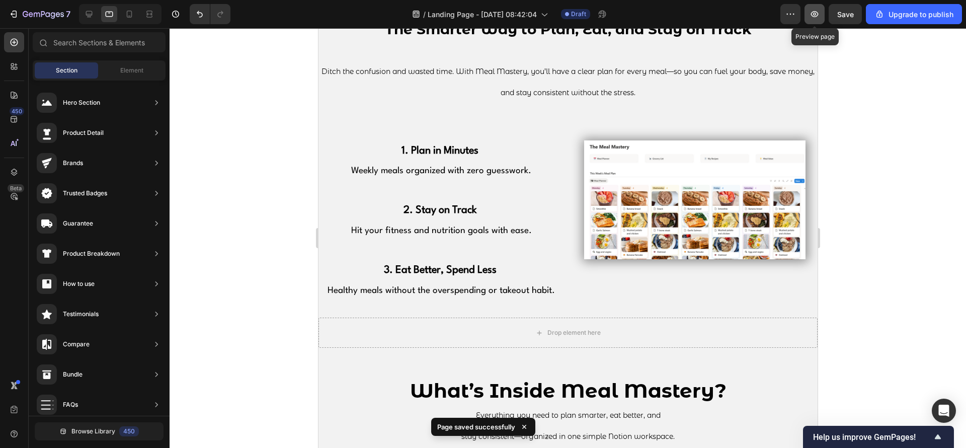
click at [810, 21] on button "button" at bounding box center [814, 14] width 20 height 20
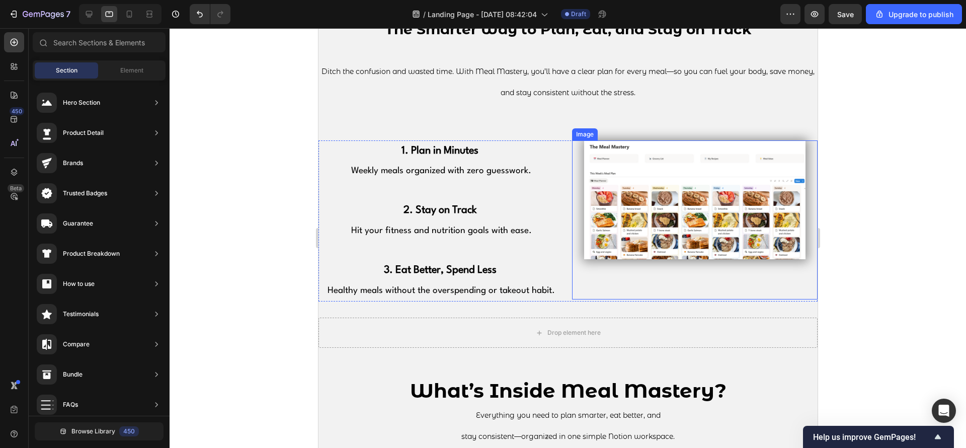
click at [661, 216] on img at bounding box center [694, 199] width 221 height 119
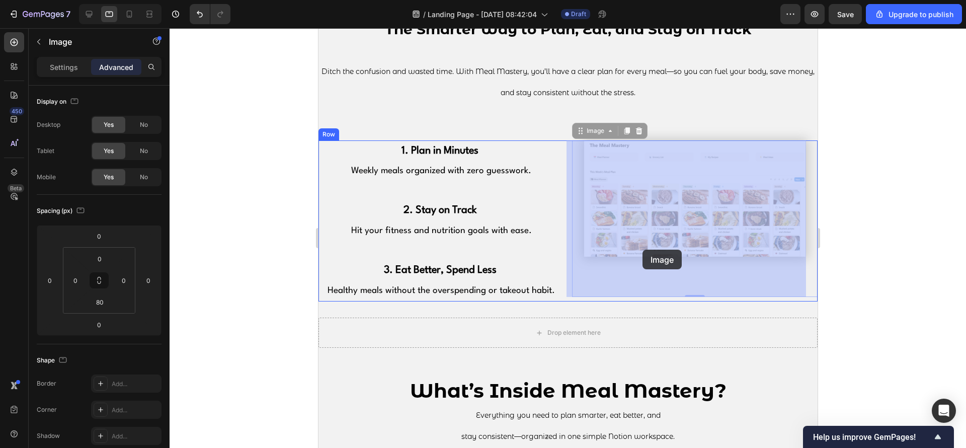
drag, startPoint x: 643, startPoint y: 218, endPoint x: 642, endPoint y: 250, distance: 31.2
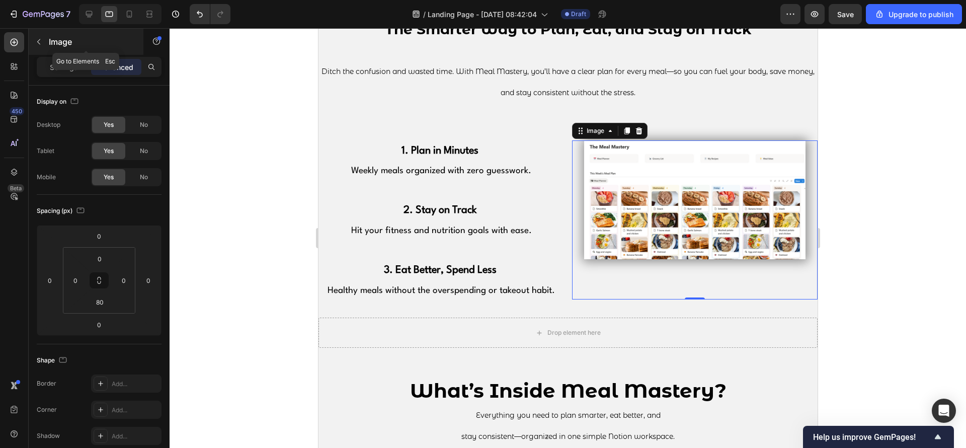
click at [46, 32] on div "Image" at bounding box center [86, 42] width 115 height 26
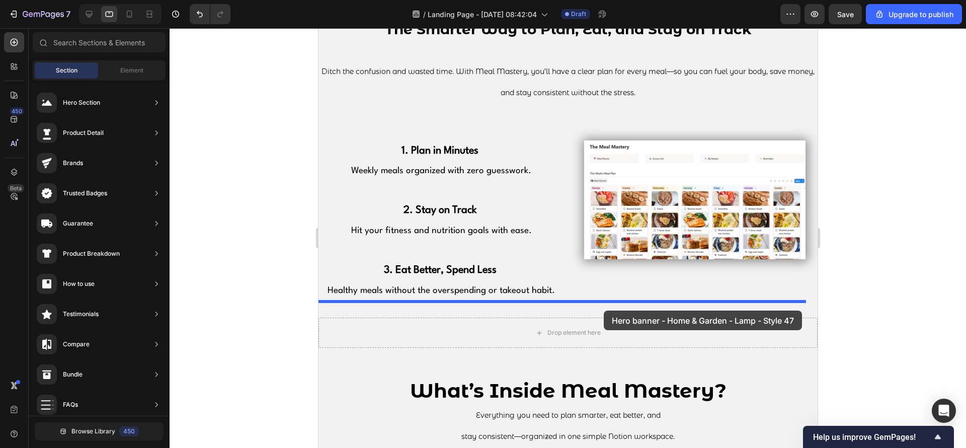
drag, startPoint x: 611, startPoint y: 382, endPoint x: 603, endPoint y: 310, distance: 72.4
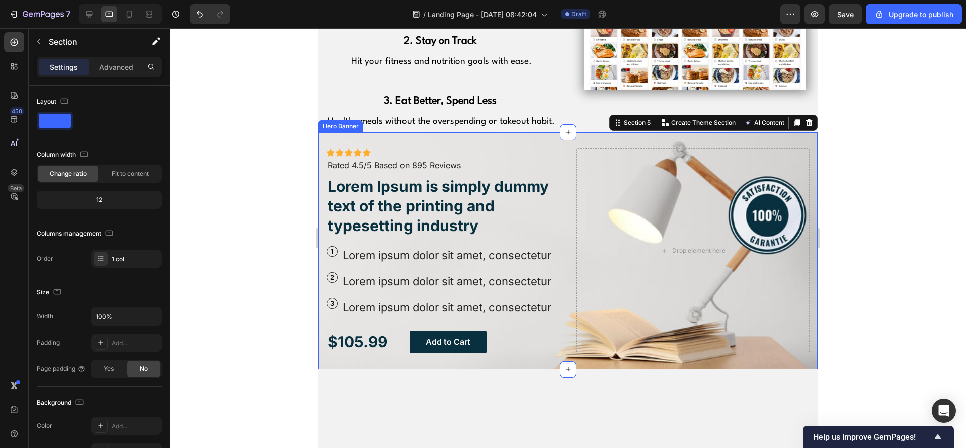
scroll to position [766, 0]
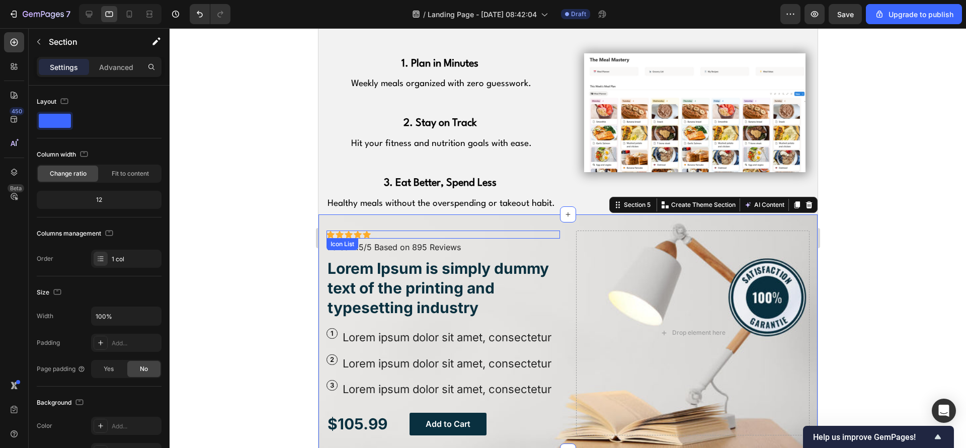
drag, startPoint x: 412, startPoint y: 232, endPoint x: 374, endPoint y: 219, distance: 40.4
click at [412, 232] on div "Icon Icon Icon Icon Icon" at bounding box center [442, 234] width 233 height 8
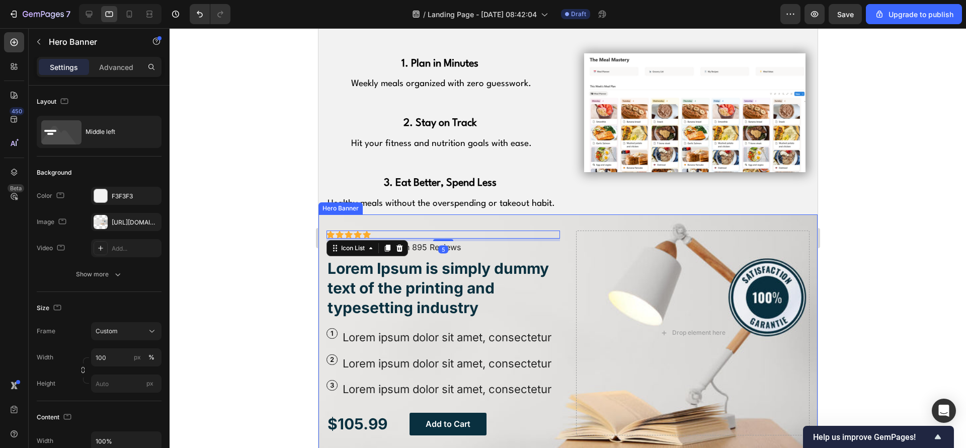
click at [356, 221] on div "Icon Icon Icon Icon Icon Icon List 5 Icon Icon Icon Icon Icon Icon List Rated 4…" at bounding box center [567, 332] width 499 height 236
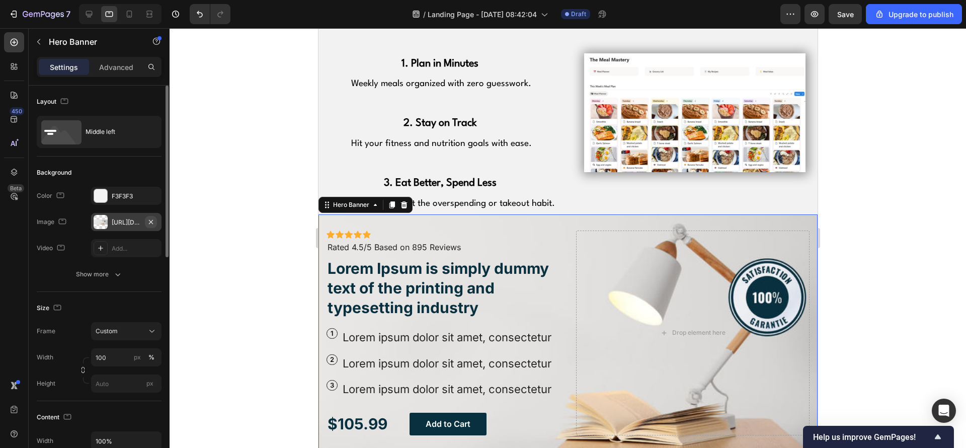
click at [152, 218] on icon "button" at bounding box center [151, 222] width 8 height 8
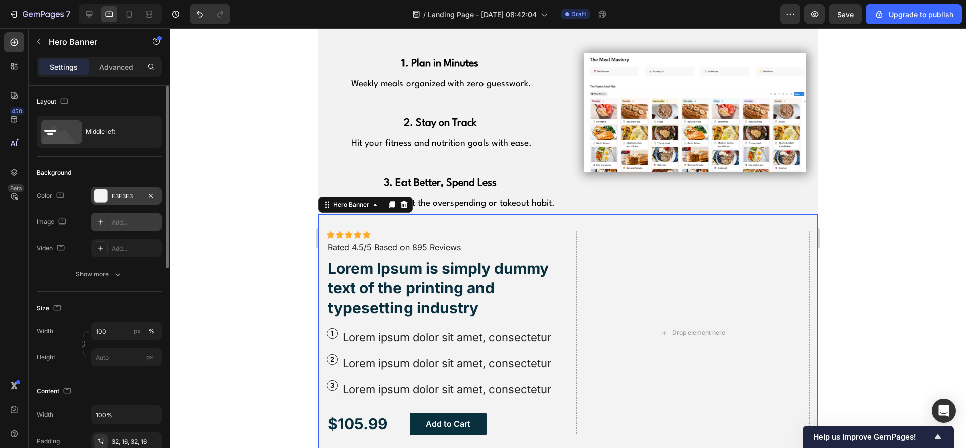
click at [142, 191] on div "F3F3F3" at bounding box center [126, 196] width 70 height 18
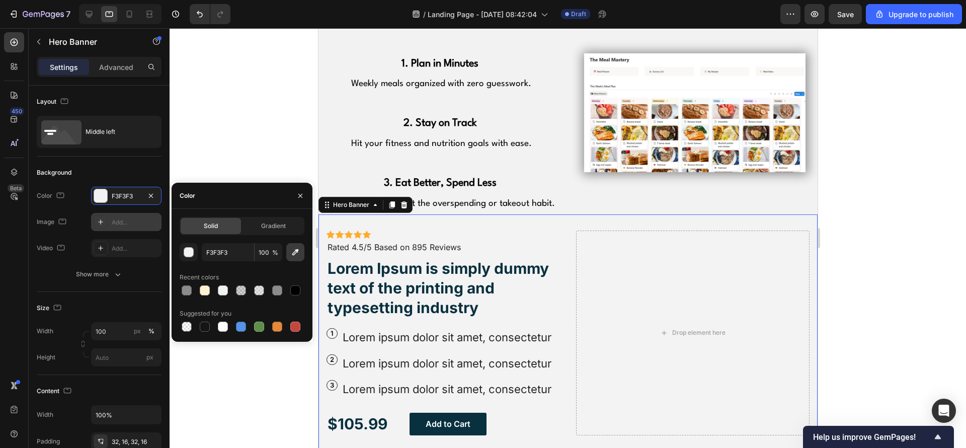
click at [298, 252] on icon "button" at bounding box center [295, 252] width 10 height 10
click at [394, 238] on div "Icon Icon Icon Icon Icon Icon List" at bounding box center [442, 234] width 233 height 8
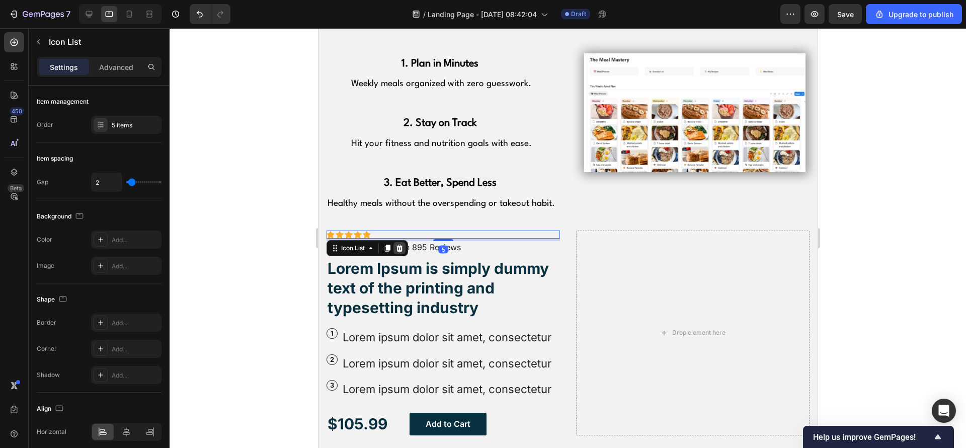
click at [404, 247] on div at bounding box center [399, 248] width 12 height 12
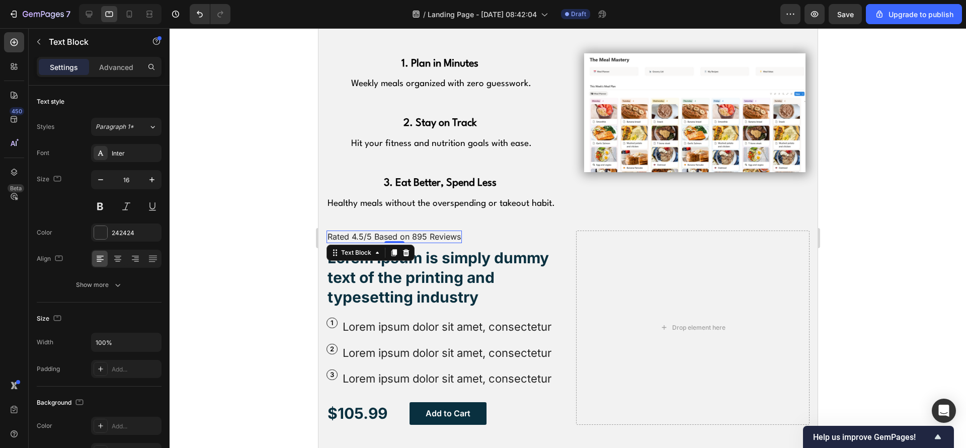
click at [406, 239] on p "Rated 4.5/5 Based on 895 Reviews" at bounding box center [393, 236] width 133 height 11
click at [408, 251] on icon at bounding box center [406, 252] width 7 height 7
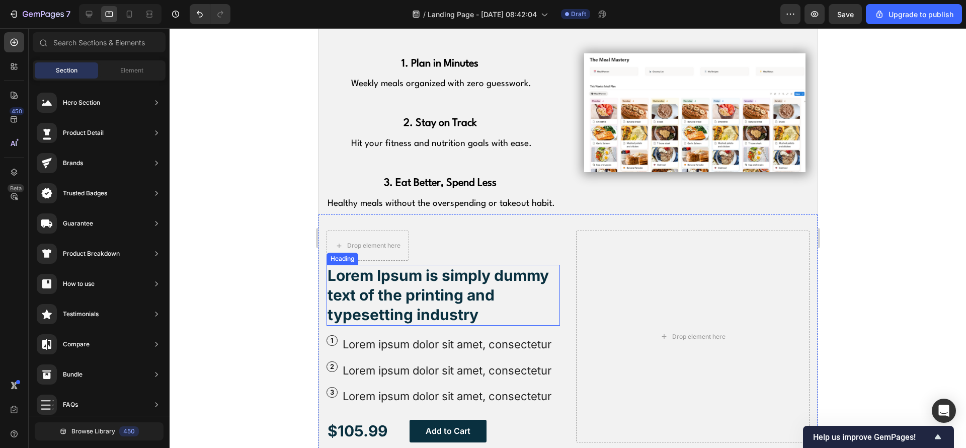
click at [415, 270] on h2 "Lorem Ipsum is simply dummy text of the printing and typesetting industry" at bounding box center [442, 295] width 233 height 61
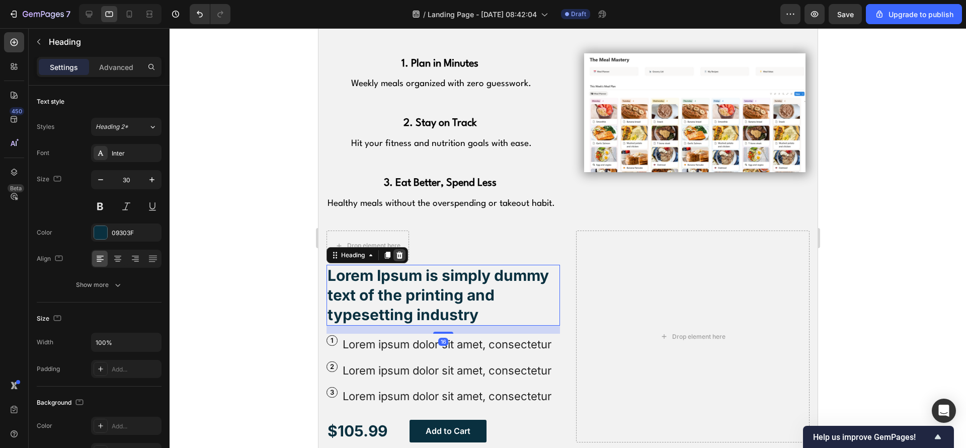
click at [402, 257] on icon at bounding box center [399, 255] width 8 height 8
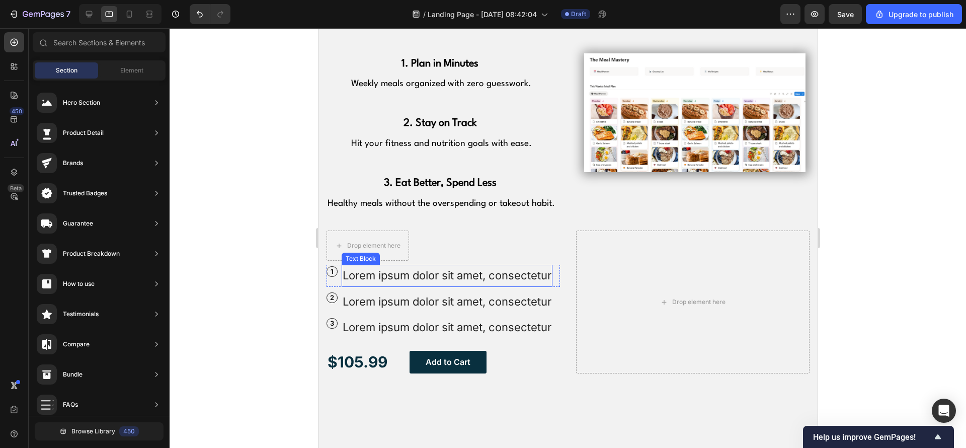
click at [480, 286] on p "Lorem ipsum dolor sit amet, consectetur" at bounding box center [446, 276] width 209 height 20
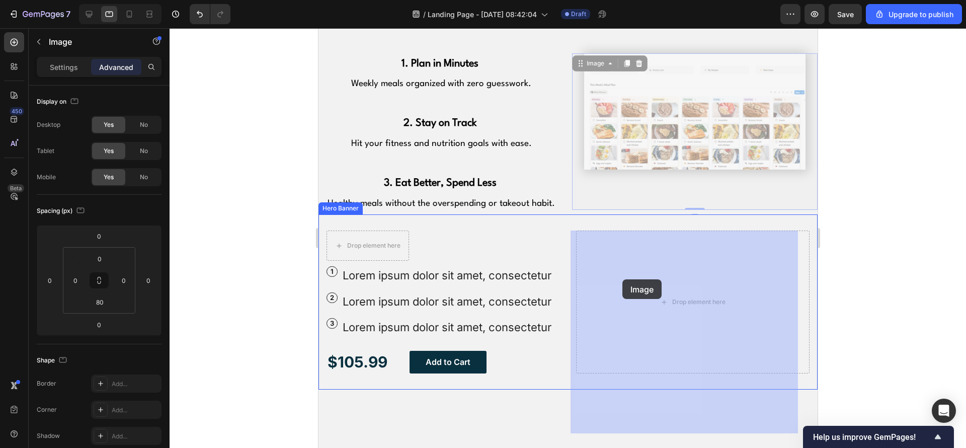
drag, startPoint x: 610, startPoint y: 156, endPoint x: 623, endPoint y: 278, distance: 122.5
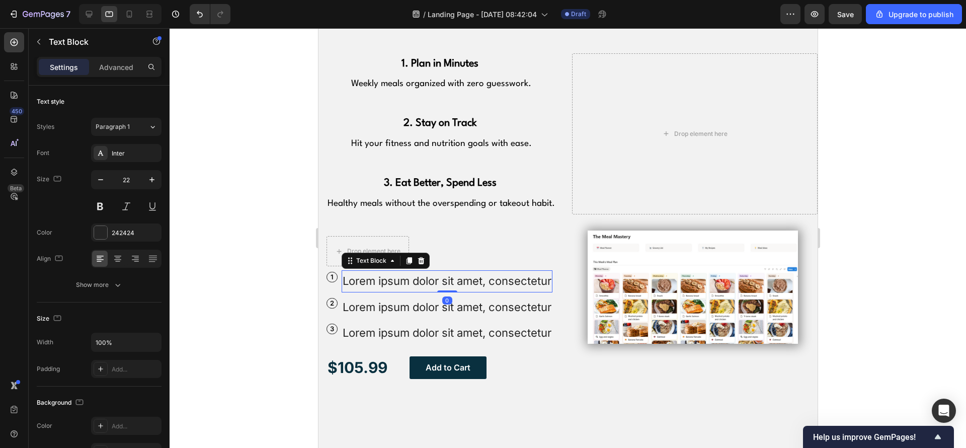
click at [489, 274] on p "Lorem ipsum dolor sit amet, consectetur" at bounding box center [446, 281] width 209 height 20
click at [426, 257] on div at bounding box center [421, 261] width 12 height 12
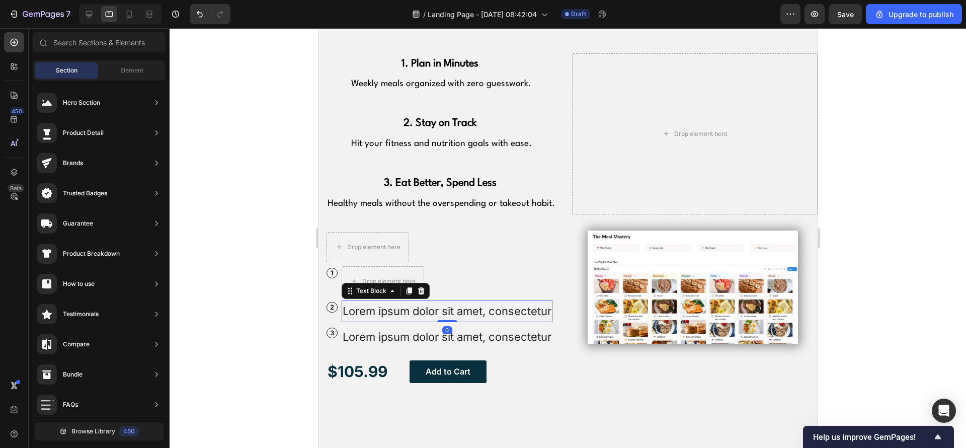
click at [497, 307] on p "Lorem ipsum dolor sit amet, consectetur" at bounding box center [446, 311] width 209 height 20
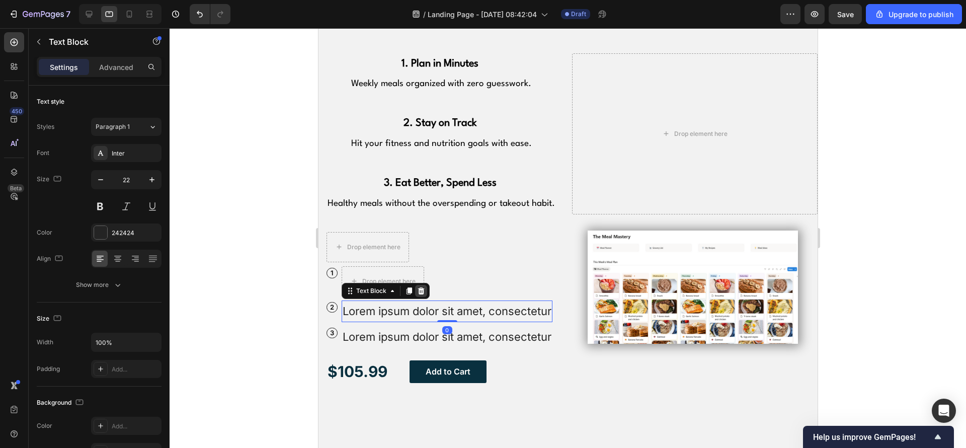
click at [424, 289] on icon at bounding box center [421, 291] width 8 height 8
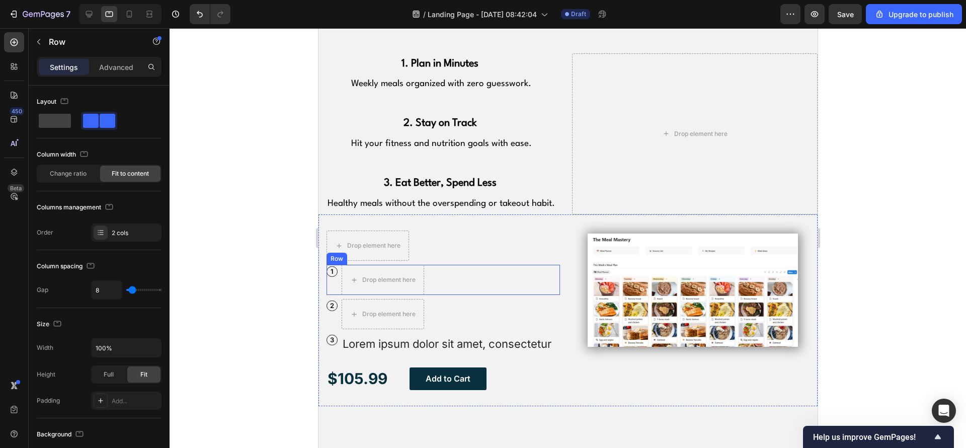
click at [459, 276] on div "1 Text Block Row Drop element here Row" at bounding box center [442, 280] width 233 height 30
click at [391, 254] on icon at bounding box center [388, 255] width 8 height 8
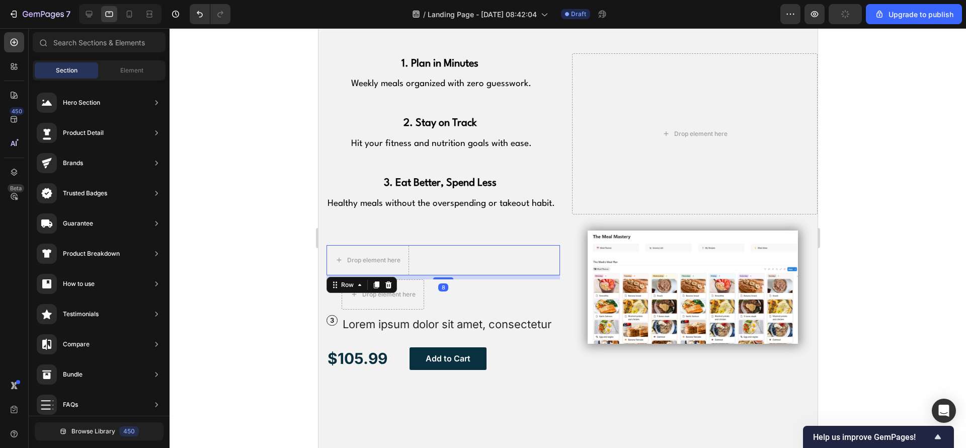
click at [421, 253] on div "Icon Icon Icon Icon Icon Icon List Drop element here Row 8" at bounding box center [442, 260] width 233 height 30
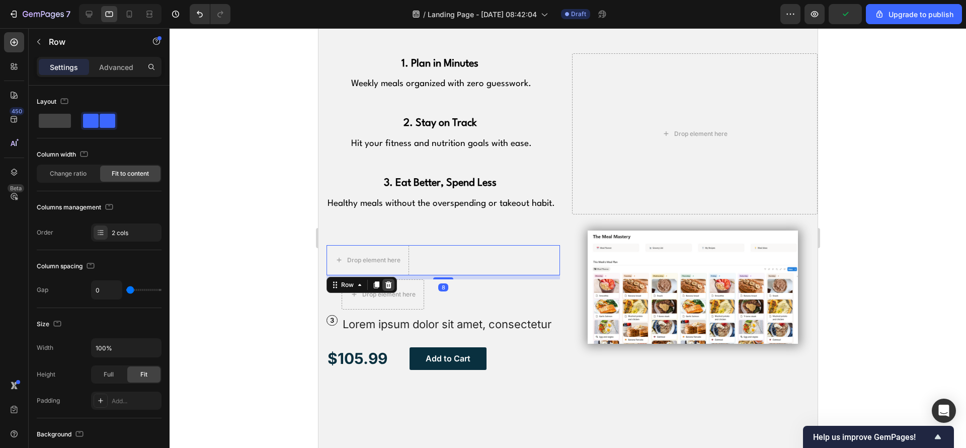
click at [392, 279] on div at bounding box center [388, 285] width 12 height 12
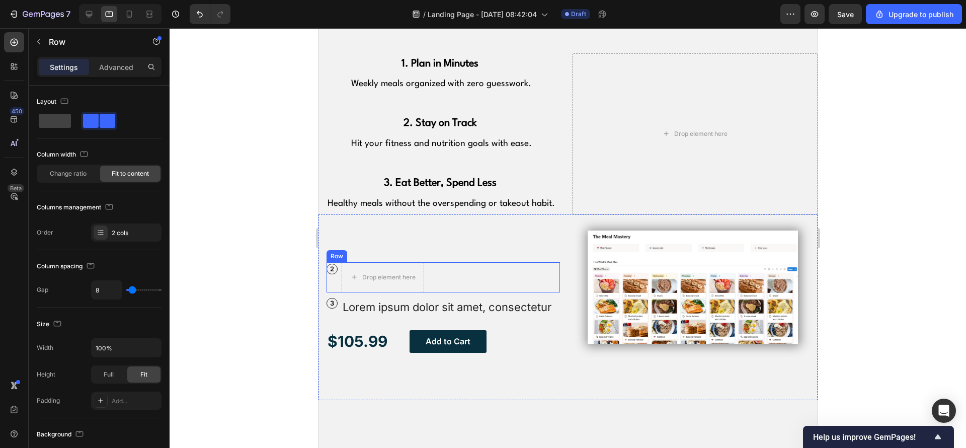
click at [456, 274] on div "2 Text Block Row Drop element here Row" at bounding box center [442, 277] width 233 height 30
click at [385, 249] on icon at bounding box center [388, 252] width 7 height 7
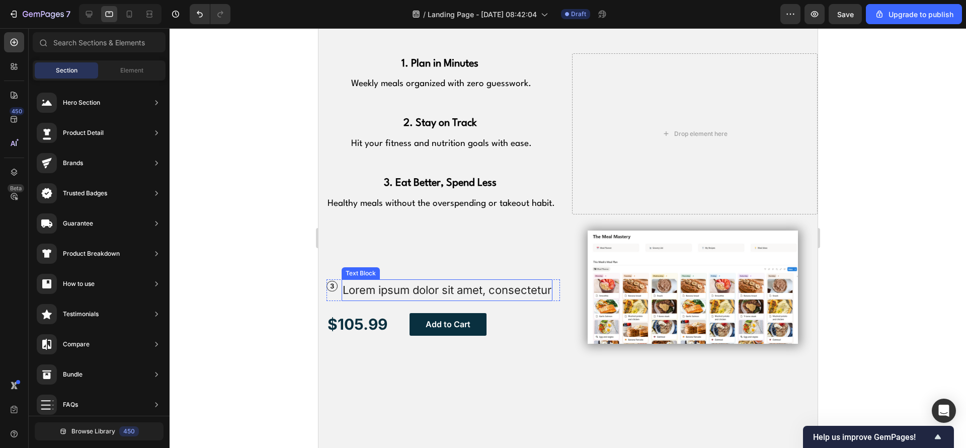
click at [439, 281] on p "Lorem ipsum dolor sit amet, consectetur" at bounding box center [446, 290] width 209 height 20
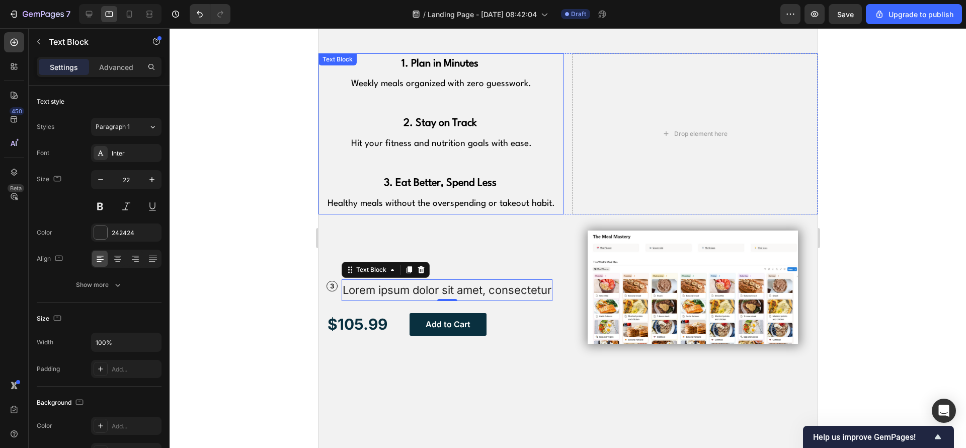
click at [382, 59] on div "1. Plan in Minutes Weekly meals organized with zero guesswork. 2. Stay on Track…" at bounding box center [441, 134] width 246 height 162
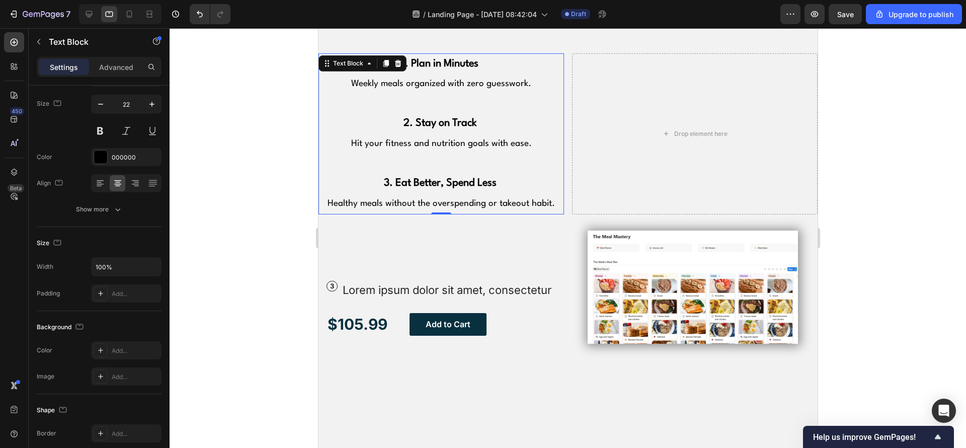
click at [523, 180] on p "3. Eat Better, Spend Less" at bounding box center [441, 184] width 244 height 20
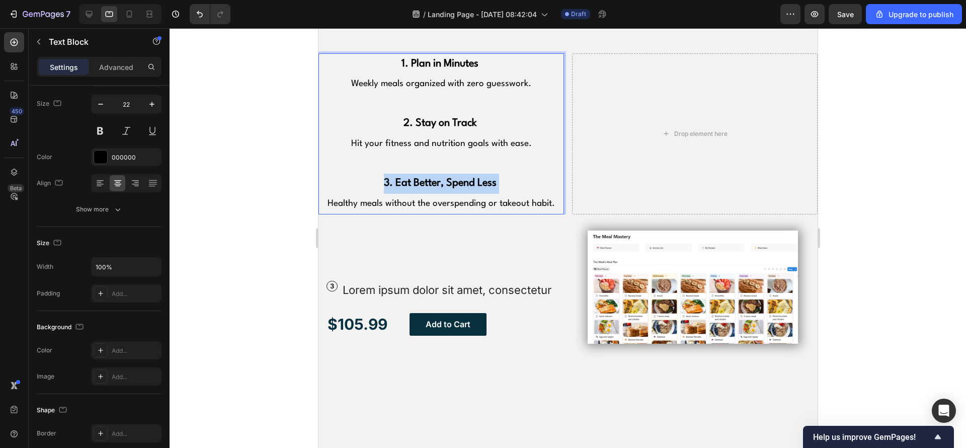
click at [523, 180] on p "3. Eat Better, Spend Less" at bounding box center [441, 184] width 244 height 20
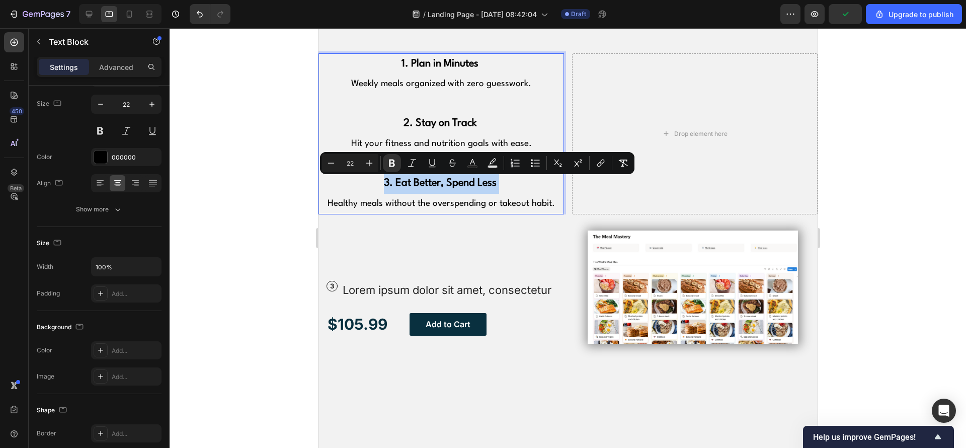
click at [522, 180] on p "3. Eat Better, Spend Less" at bounding box center [441, 184] width 244 height 20
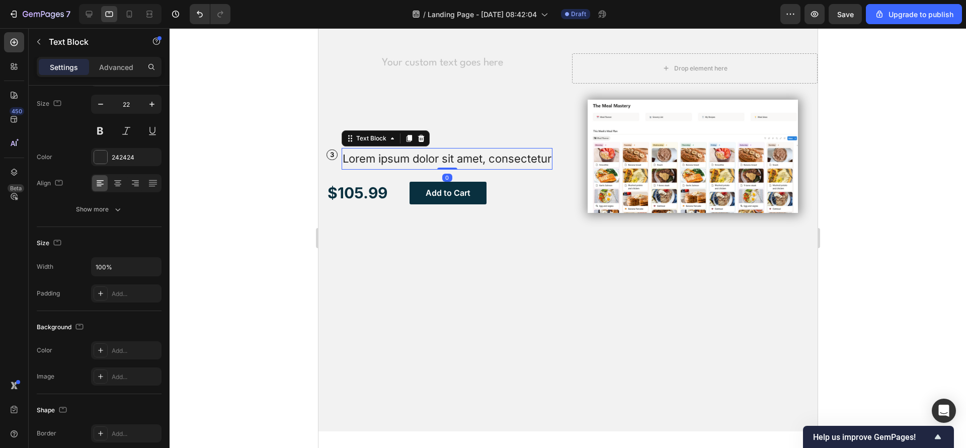
click at [453, 169] on p "Lorem ipsum dolor sit amet, consectetur" at bounding box center [446, 159] width 209 height 20
click at [333, 150] on p "3" at bounding box center [332, 154] width 10 height 9
click at [409, 137] on icon at bounding box center [406, 141] width 8 height 8
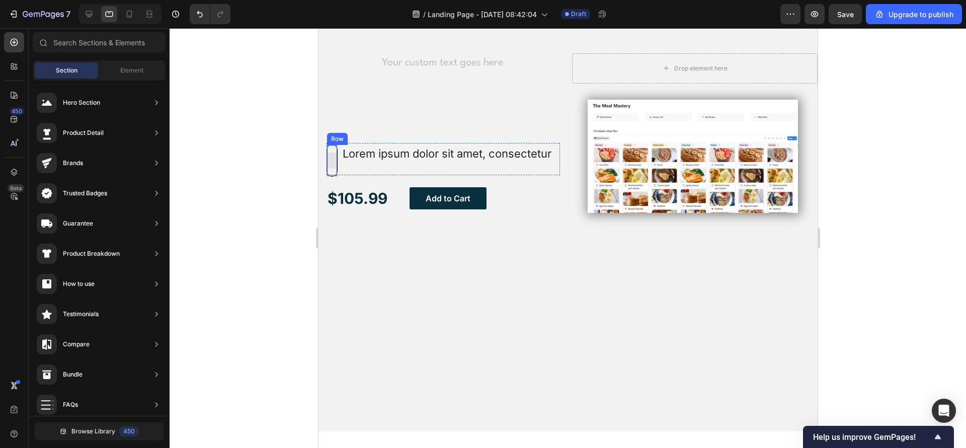
click at [332, 167] on div "Row" at bounding box center [331, 160] width 11 height 32
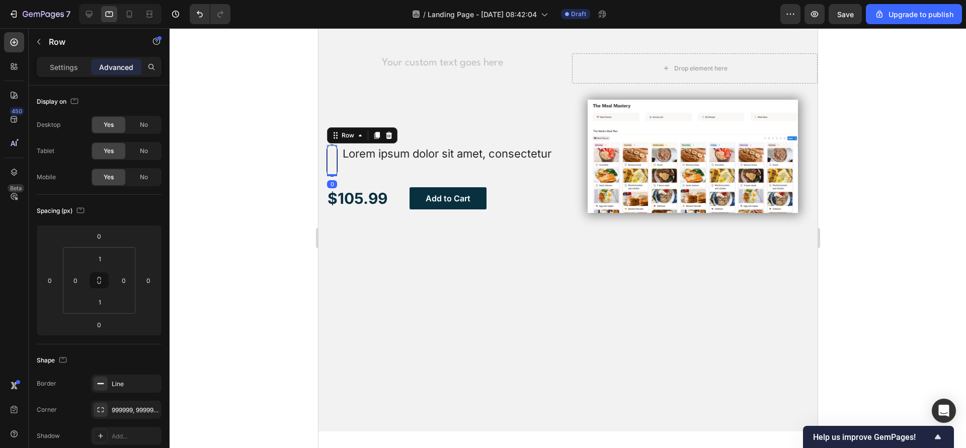
click at [395, 127] on div "Row" at bounding box center [362, 135] width 70 height 16
click at [391, 131] on icon at bounding box center [388, 135] width 8 height 8
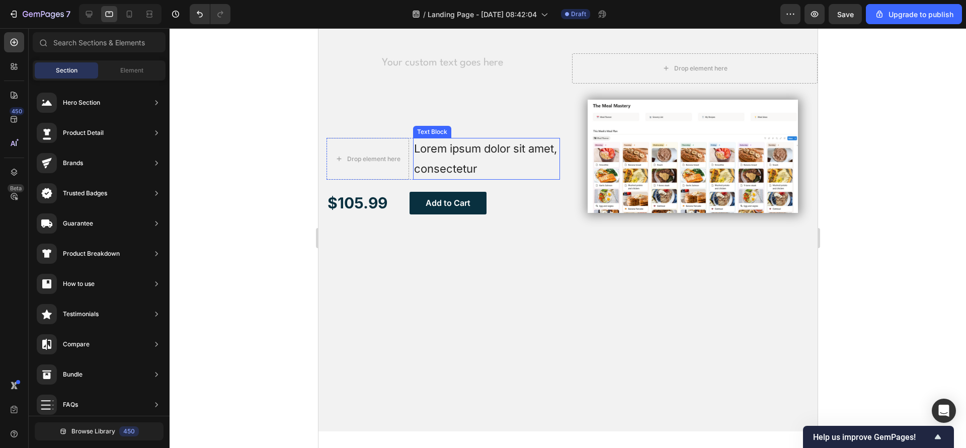
click at [431, 146] on p "Lorem ipsum dolor sit amet, consectetur" at bounding box center [486, 159] width 145 height 40
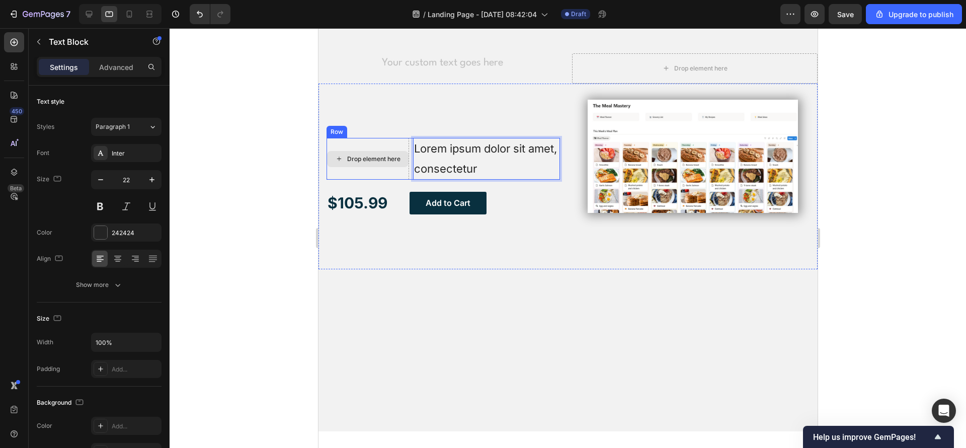
click at [349, 138] on div "Drop element here" at bounding box center [367, 159] width 83 height 42
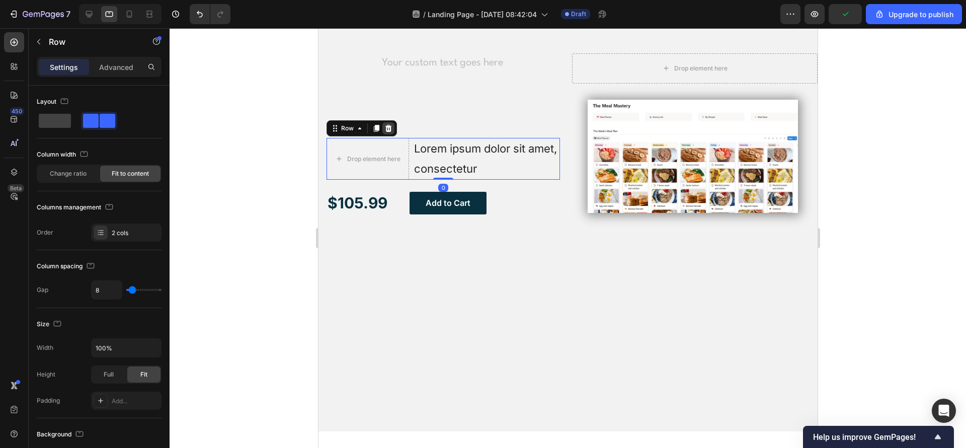
click at [387, 128] on icon at bounding box center [388, 128] width 7 height 7
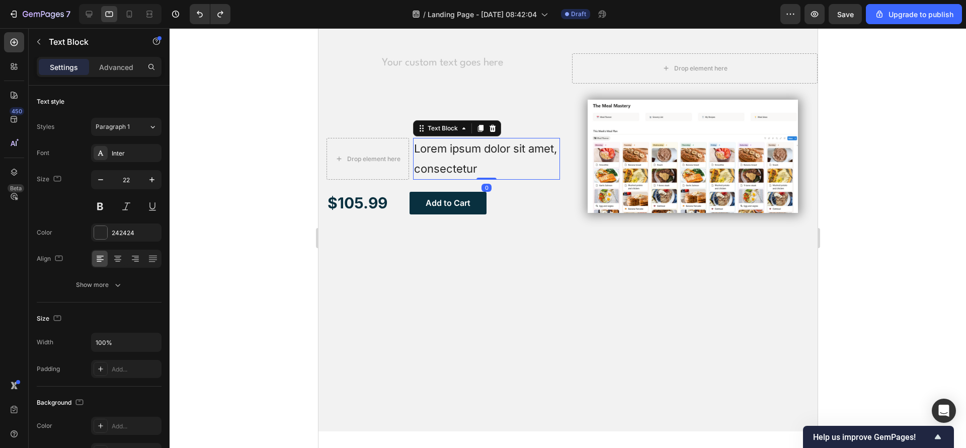
click at [535, 168] on p "Lorem ipsum dolor sit amet, consectetur" at bounding box center [486, 159] width 145 height 40
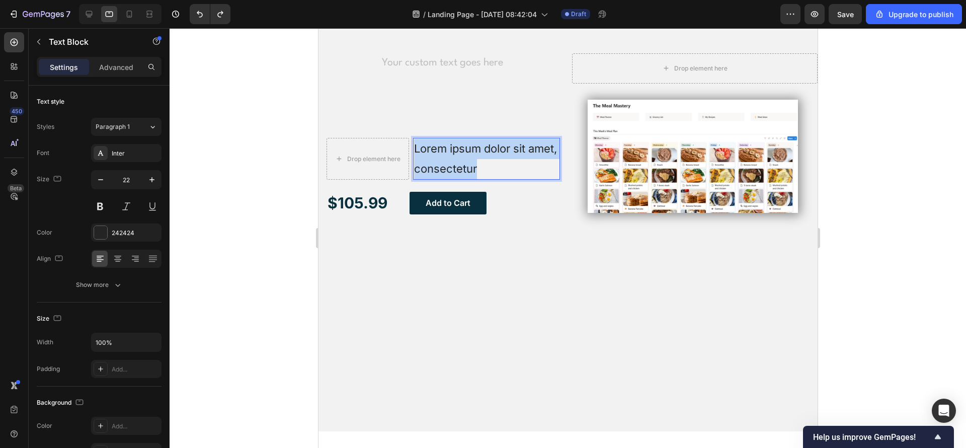
click at [535, 168] on p "Lorem ipsum dolor sit amet, consectetur" at bounding box center [486, 159] width 145 height 40
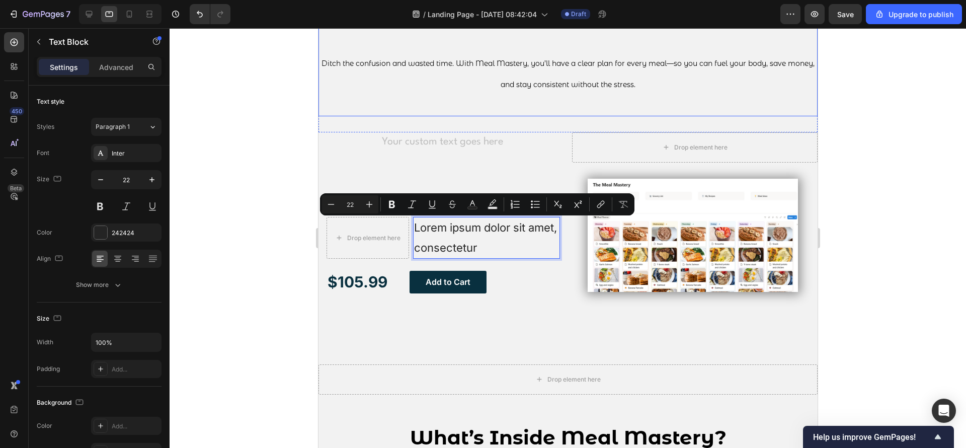
scroll to position [691, 0]
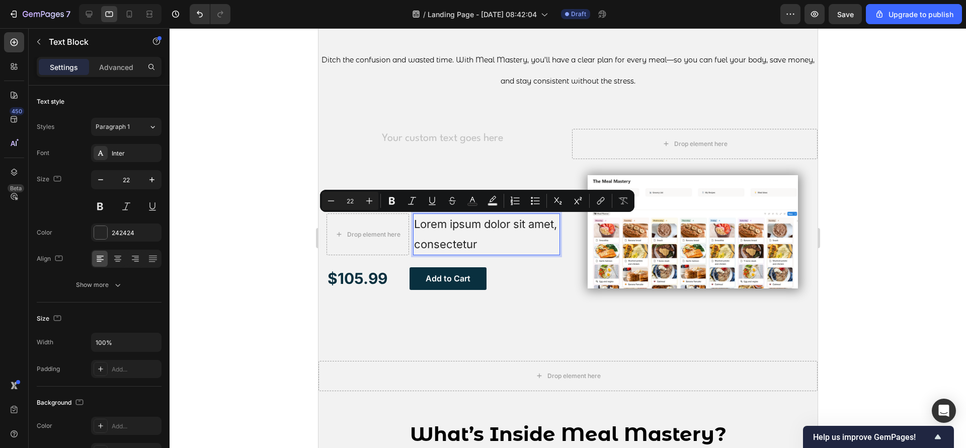
click at [276, 158] on div at bounding box center [568, 238] width 796 height 420
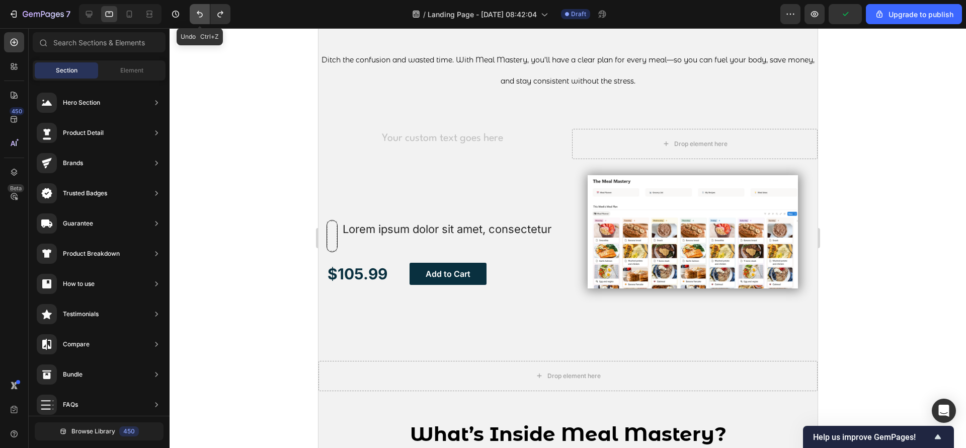
click at [192, 16] on button "Undo/Redo" at bounding box center [200, 14] width 20 height 20
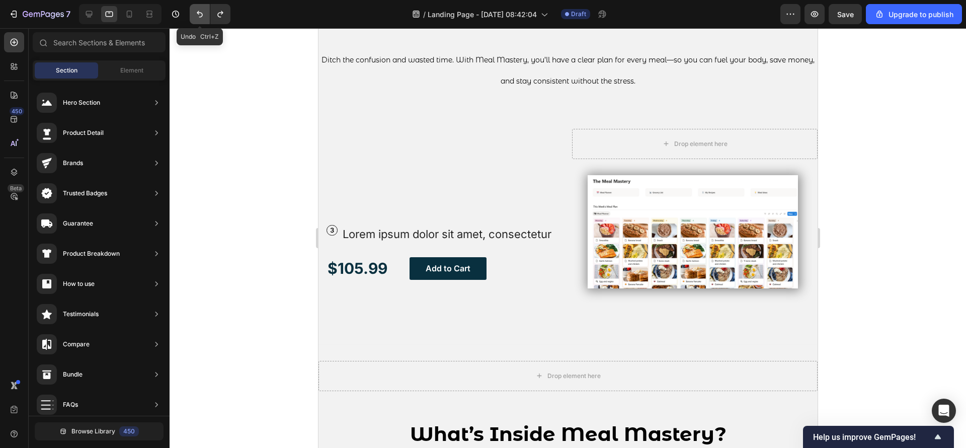
click at [192, 16] on button "Undo/Redo" at bounding box center [200, 14] width 20 height 20
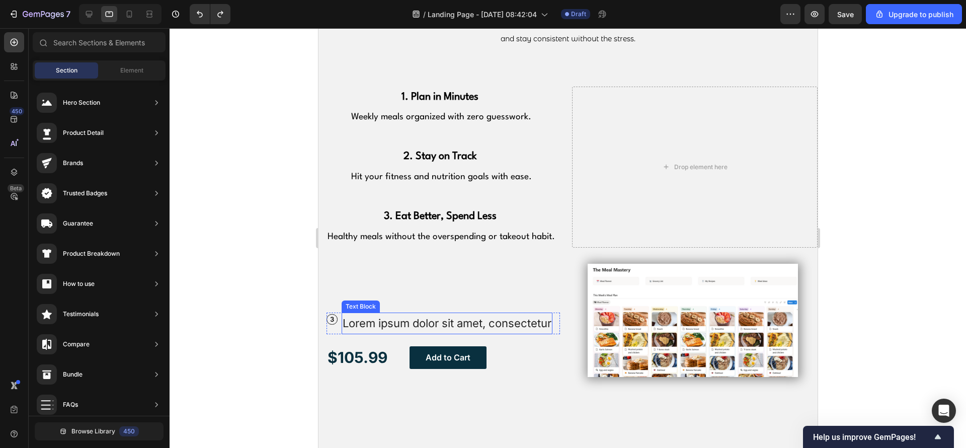
scroll to position [766, 0]
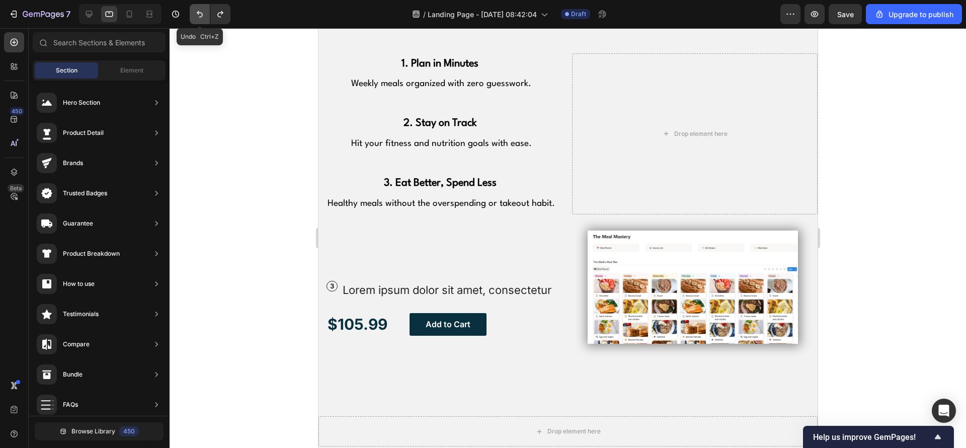
click at [206, 15] on button "Undo/Redo" at bounding box center [200, 14] width 20 height 20
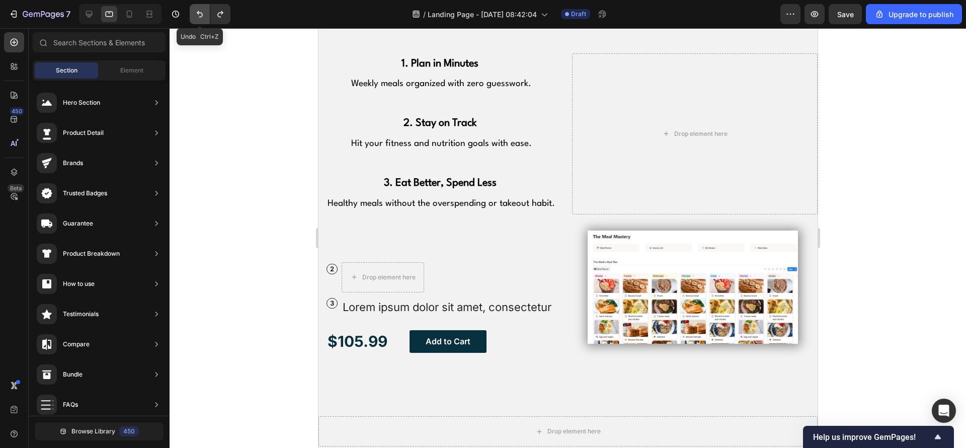
click at [206, 15] on button "Undo/Redo" at bounding box center [200, 14] width 20 height 20
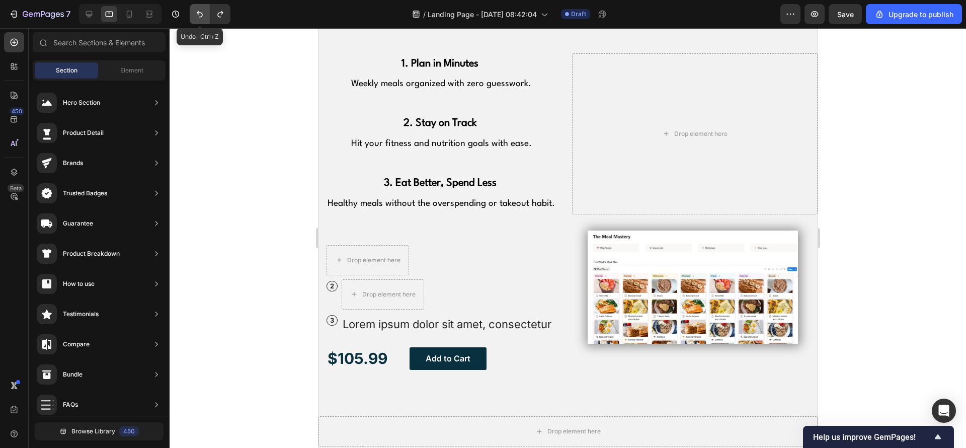
click at [206, 15] on button "Undo/Redo" at bounding box center [200, 14] width 20 height 20
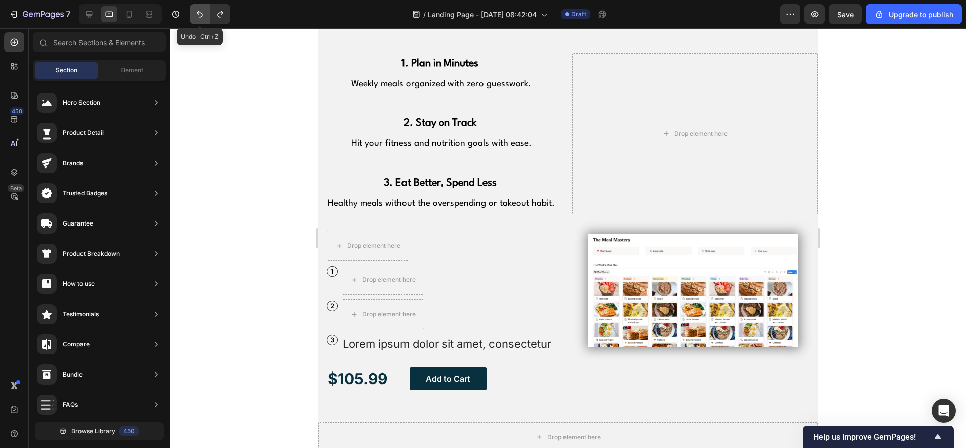
click at [206, 15] on button "Undo/Redo" at bounding box center [200, 14] width 20 height 20
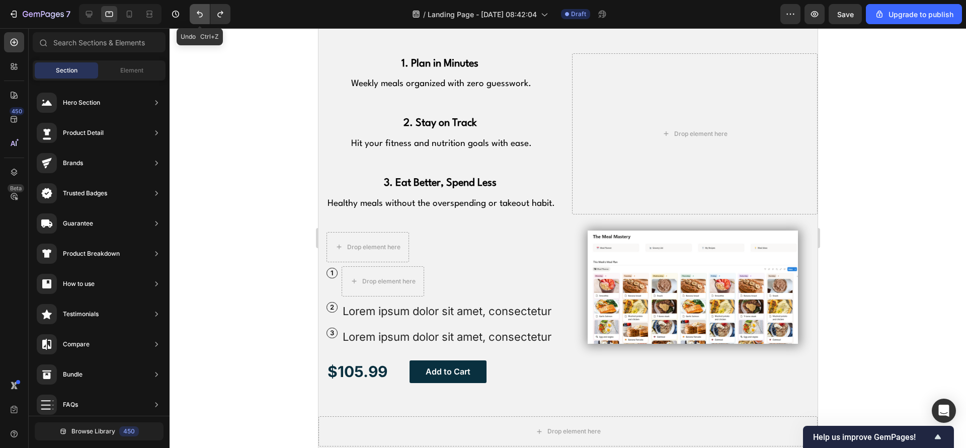
click at [206, 15] on button "Undo/Redo" at bounding box center [200, 14] width 20 height 20
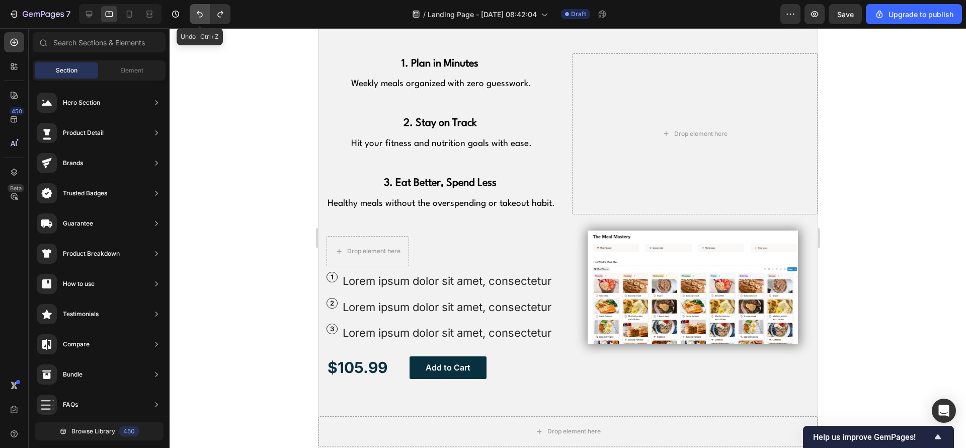
click at [206, 15] on button "Undo/Redo" at bounding box center [200, 14] width 20 height 20
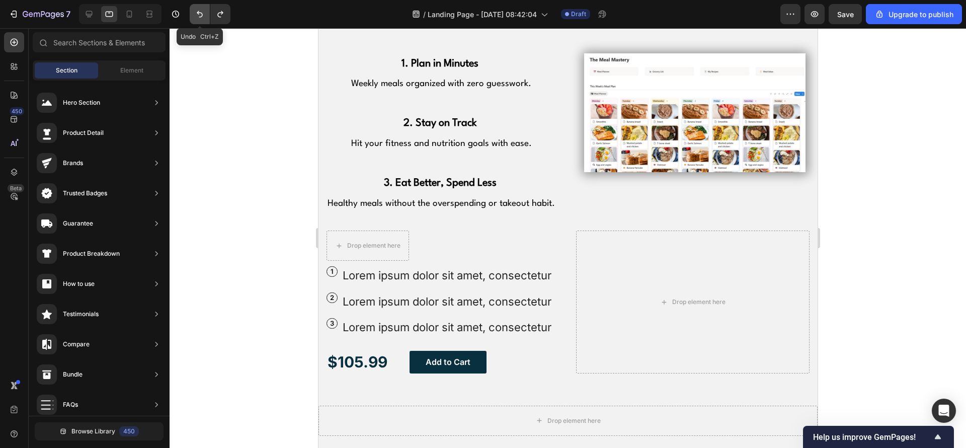
click at [206, 15] on button "Undo/Redo" at bounding box center [200, 14] width 20 height 20
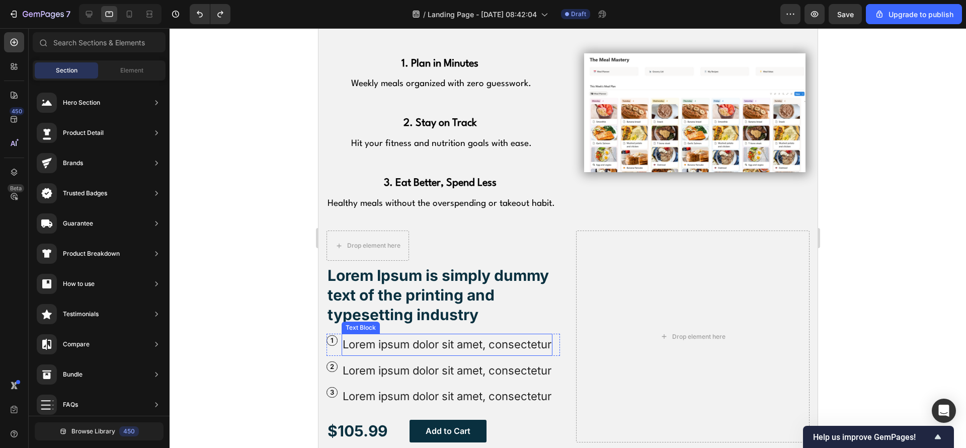
click at [453, 354] on p "Lorem ipsum dolor sit amet, consectetur" at bounding box center [446, 345] width 209 height 20
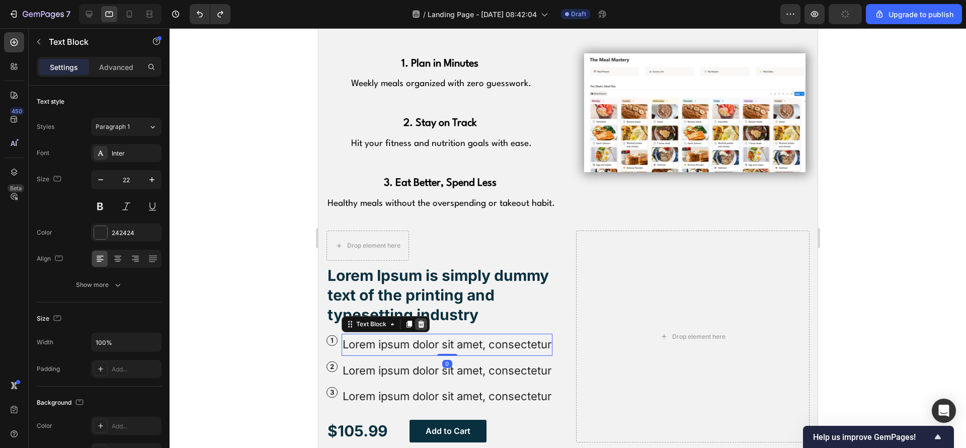
click at [424, 318] on div at bounding box center [421, 324] width 12 height 12
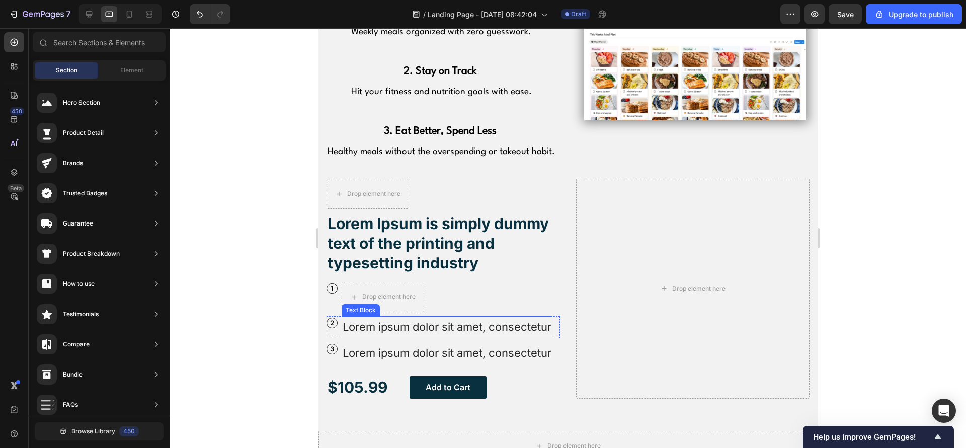
scroll to position [842, 0]
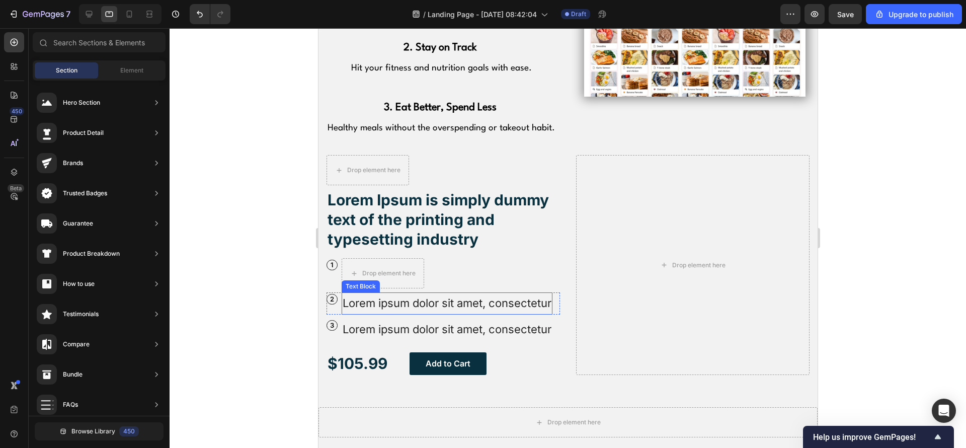
click at [480, 311] on p "Lorem ipsum dolor sit amet, consectetur" at bounding box center [446, 303] width 209 height 20
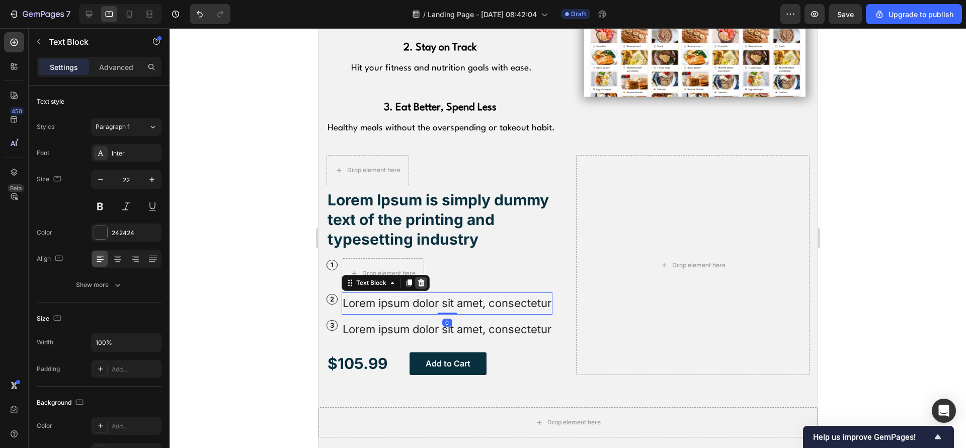
click at [417, 283] on icon at bounding box center [421, 283] width 8 height 8
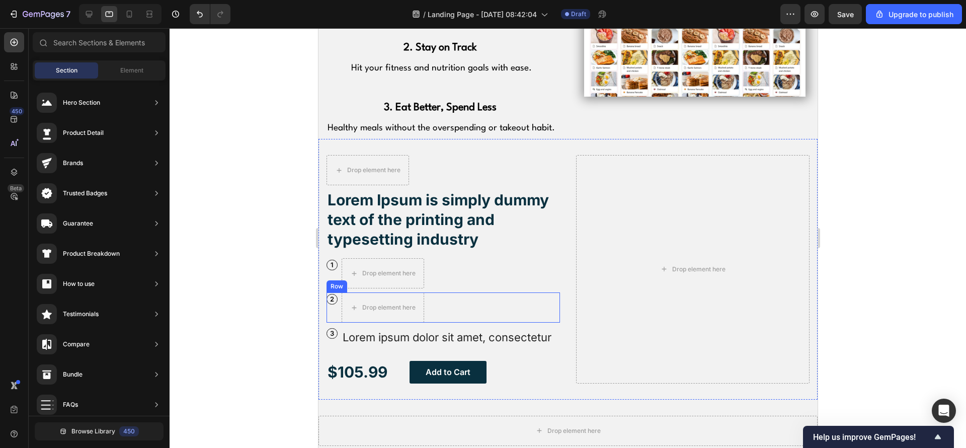
click at [468, 321] on div "2 Text Block Row Drop element here Row" at bounding box center [442, 307] width 233 height 30
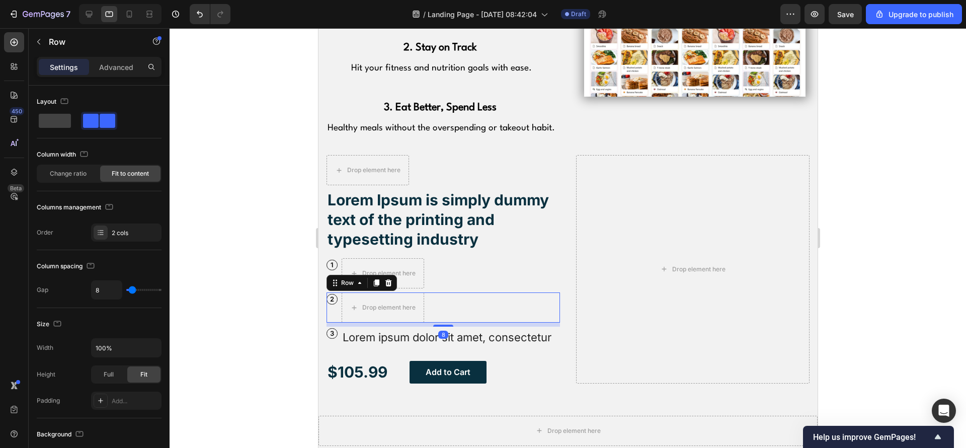
click at [473, 330] on p "Lorem ipsum dolor sit amet, consectetur" at bounding box center [446, 338] width 209 height 20
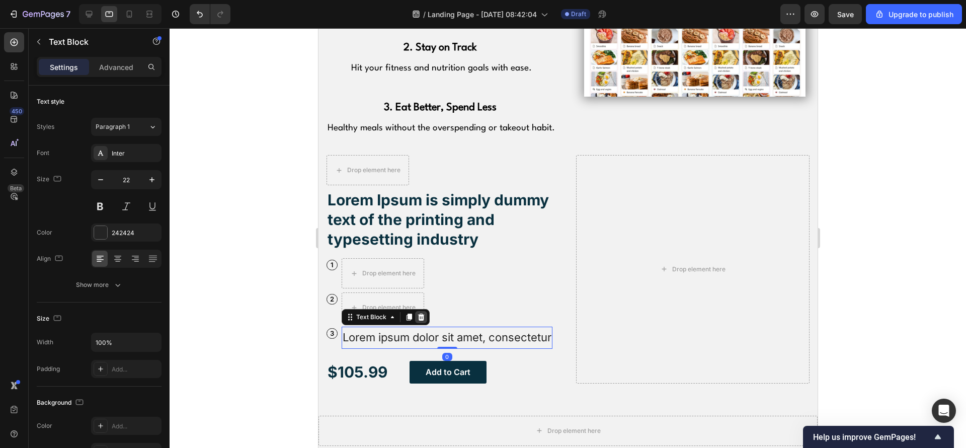
click at [426, 314] on div at bounding box center [421, 317] width 12 height 12
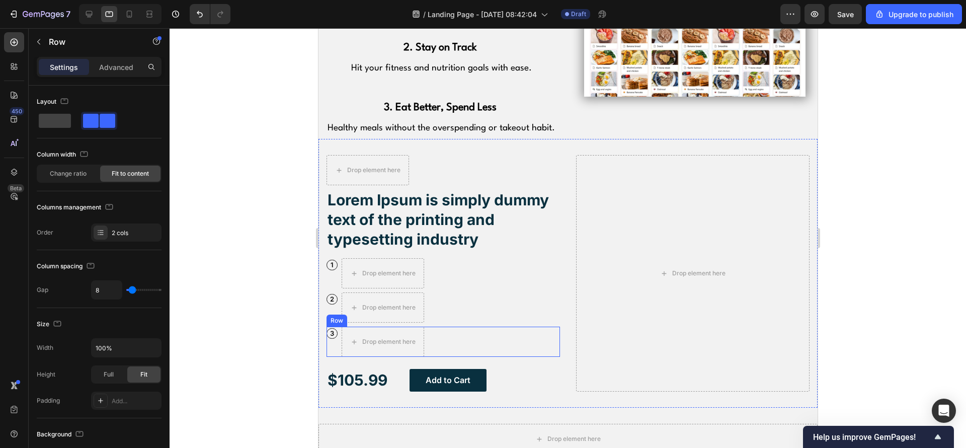
click at [474, 353] on div "3 Text Block Row Drop element here Row" at bounding box center [442, 342] width 233 height 30
click at [389, 319] on icon at bounding box center [388, 316] width 7 height 7
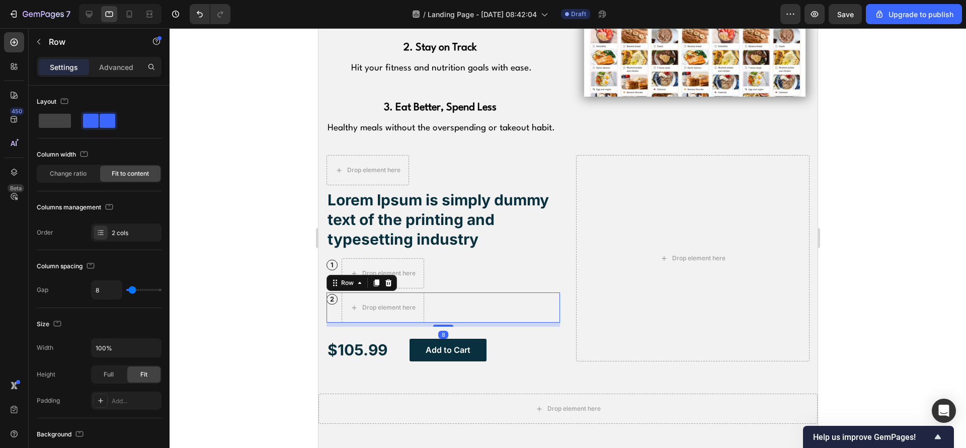
click at [490, 296] on div "2 Text Block Row Drop element here Row 8" at bounding box center [442, 307] width 233 height 30
click at [390, 285] on icon at bounding box center [388, 283] width 8 height 8
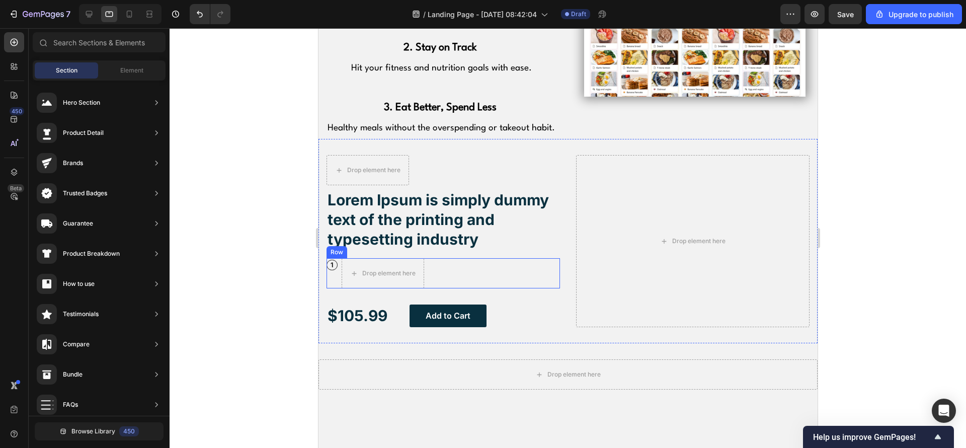
click at [493, 276] on div "1 Text Block Row Drop element here Row" at bounding box center [442, 273] width 233 height 30
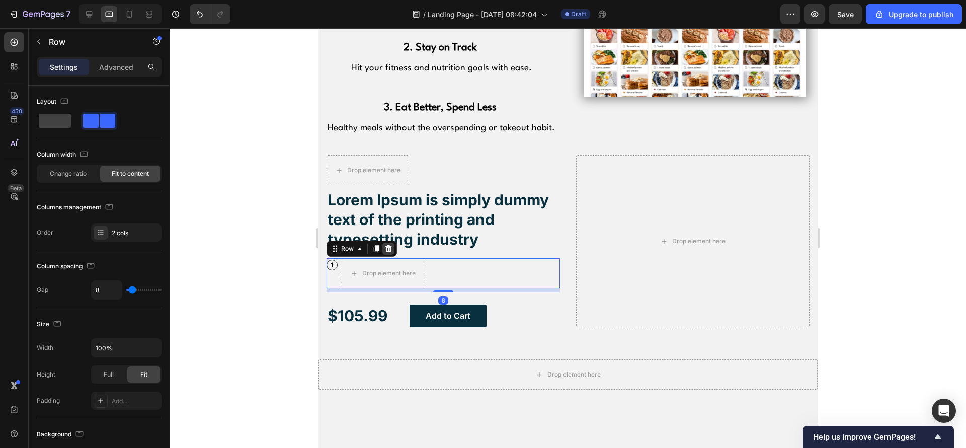
click at [389, 249] on icon at bounding box center [388, 248] width 7 height 7
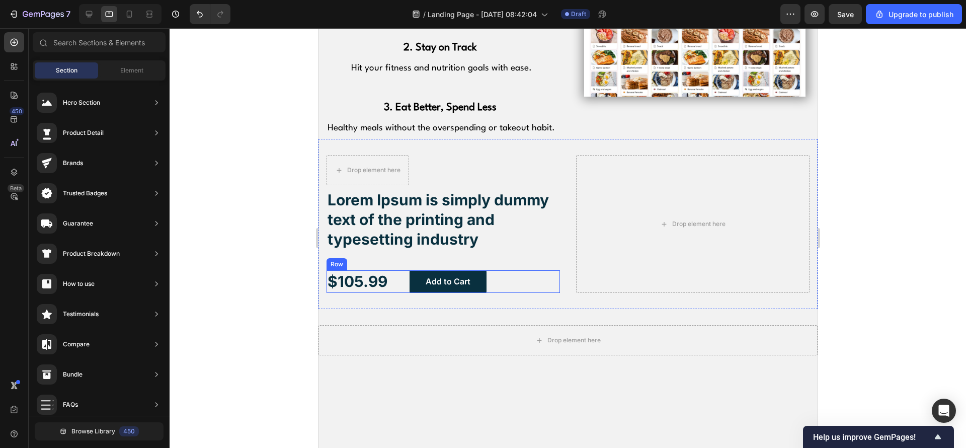
click at [508, 276] on div "$105.99 Text Block Add to Cart Button Row" at bounding box center [442, 281] width 233 height 23
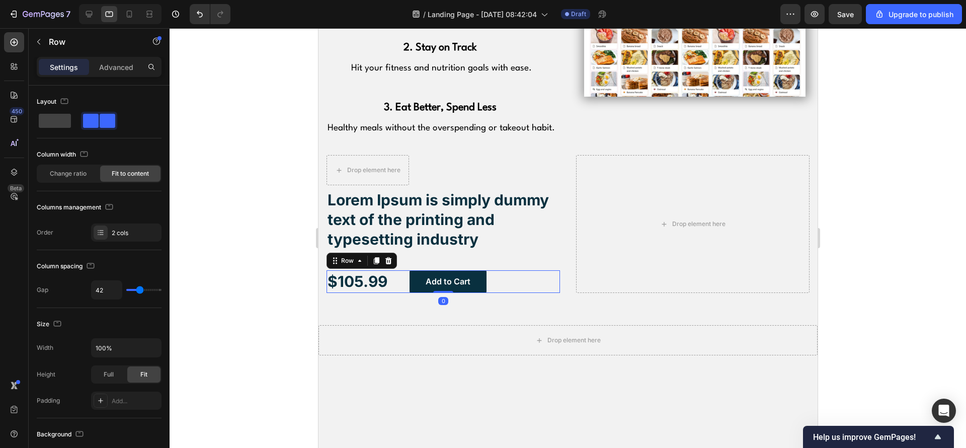
click at [386, 258] on icon at bounding box center [388, 261] width 8 height 8
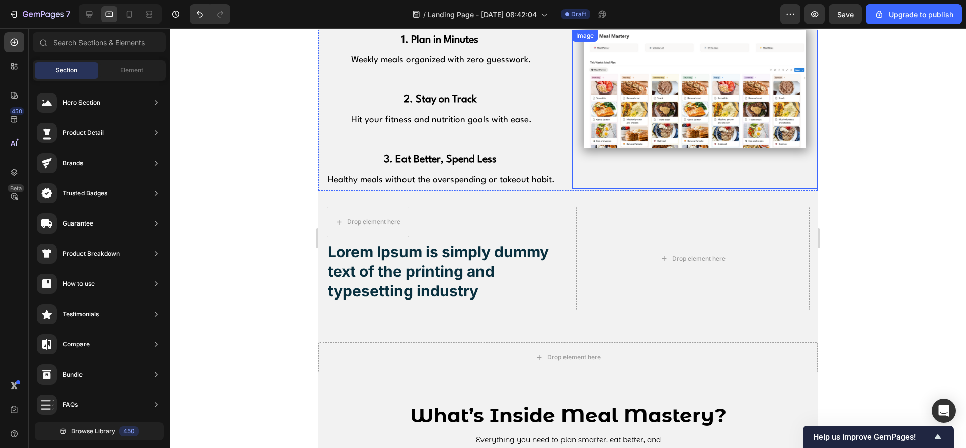
scroll to position [766, 0]
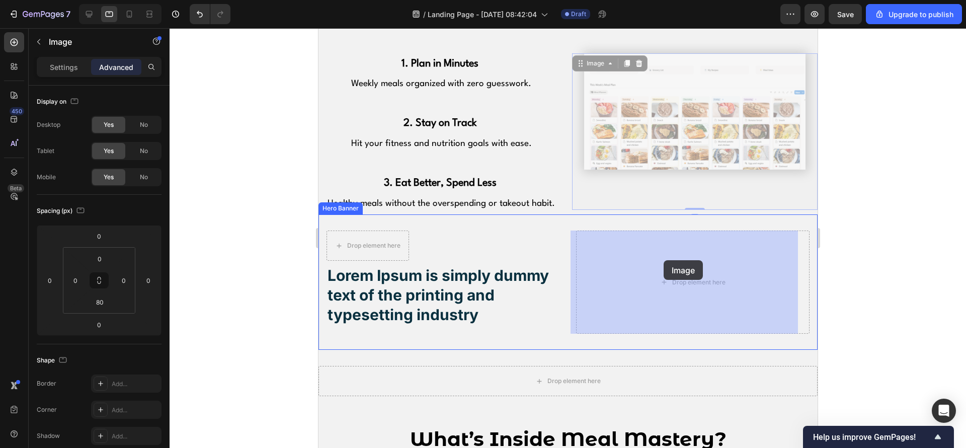
drag, startPoint x: 656, startPoint y: 127, endPoint x: 663, endPoint y: 231, distance: 104.9
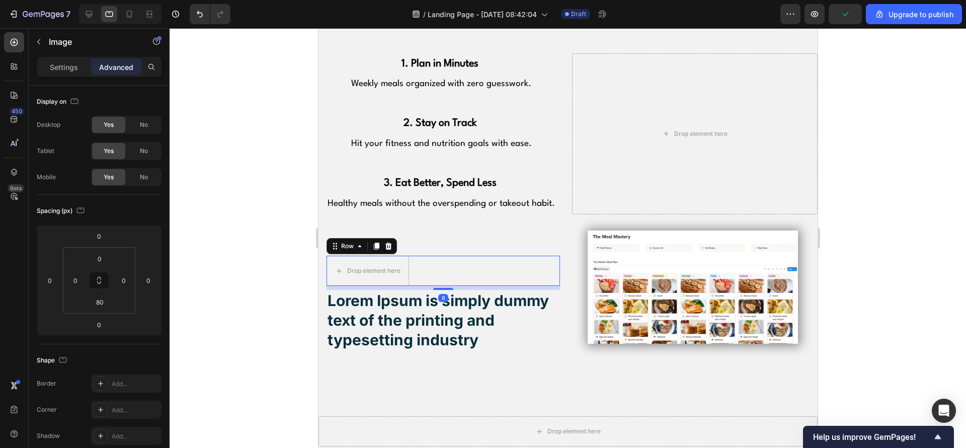
click at [435, 270] on div "Icon Icon Icon Icon Icon Icon List Drop element here Row 8" at bounding box center [442, 271] width 233 height 30
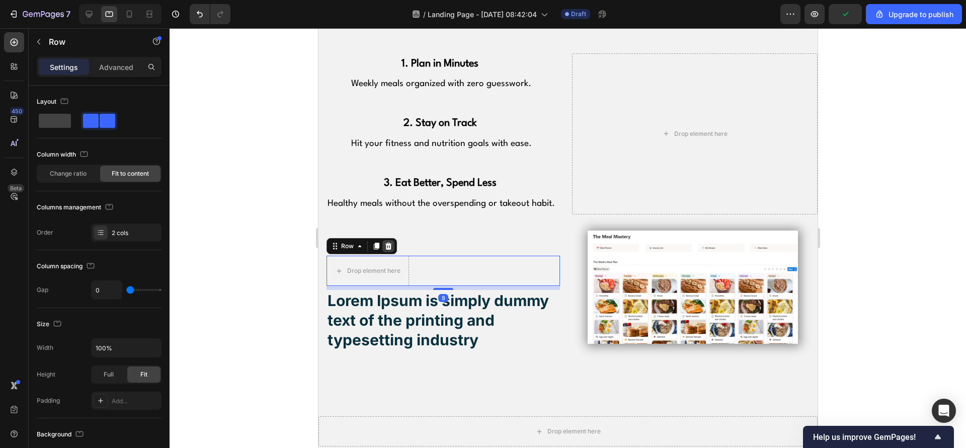
click at [391, 247] on icon at bounding box center [388, 246] width 8 height 8
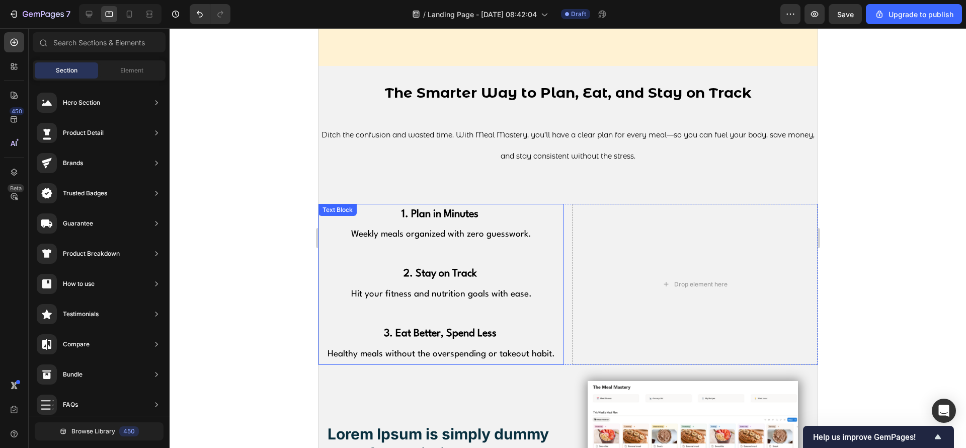
scroll to position [615, 0]
click at [420, 214] on strong "1. Plan in Minutes" at bounding box center [439, 215] width 77 height 10
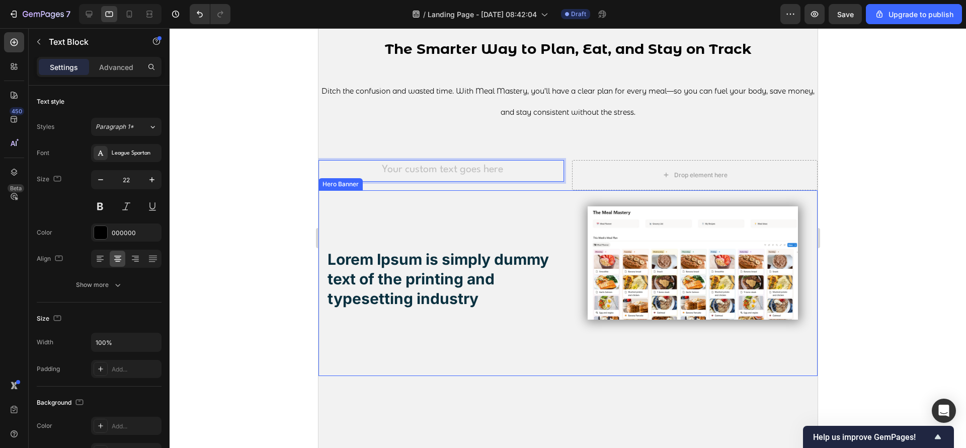
scroll to position [691, 0]
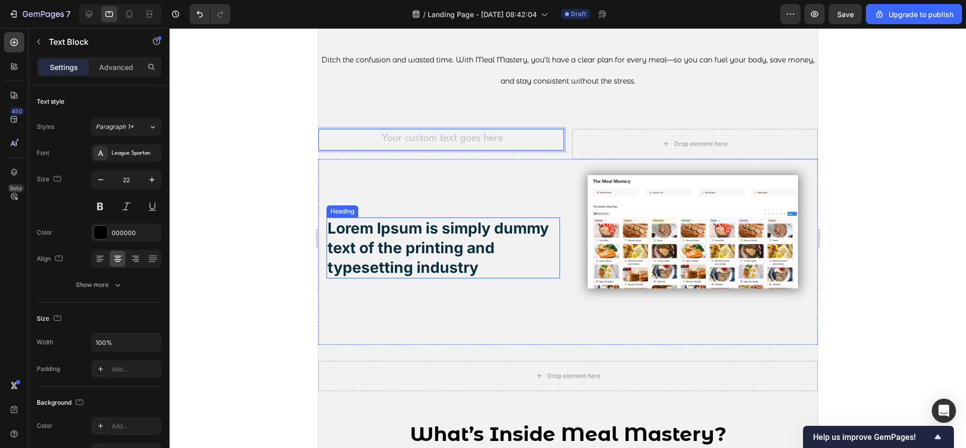
click at [444, 243] on h2 "Lorem Ipsum is simply dummy text of the printing and typesetting industry" at bounding box center [442, 247] width 233 height 61
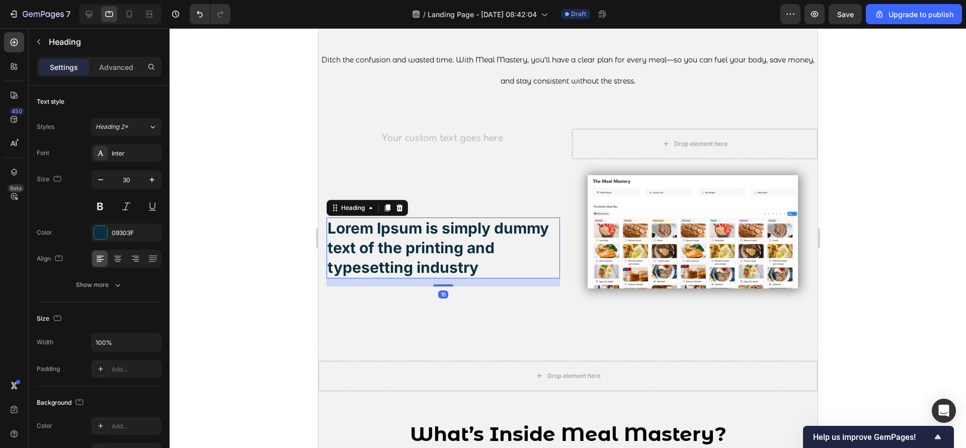
click at [501, 273] on h2 "Lorem Ipsum is simply dummy text of the printing and typesetting industry" at bounding box center [442, 247] width 233 height 61
click at [501, 273] on p "Lorem Ipsum is simply dummy text of the printing and typesetting industry" at bounding box center [442, 247] width 231 height 59
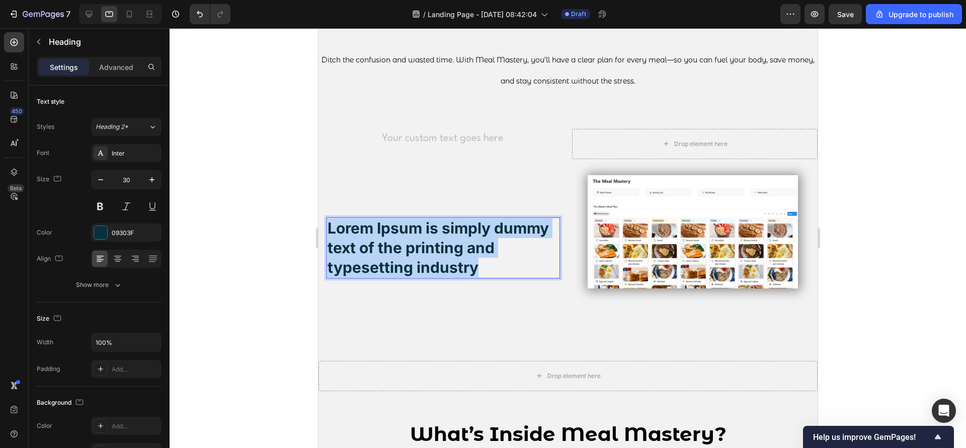
click at [501, 273] on p "Lorem Ipsum is simply dummy text of the printing and typesetting industry" at bounding box center [442, 247] width 231 height 59
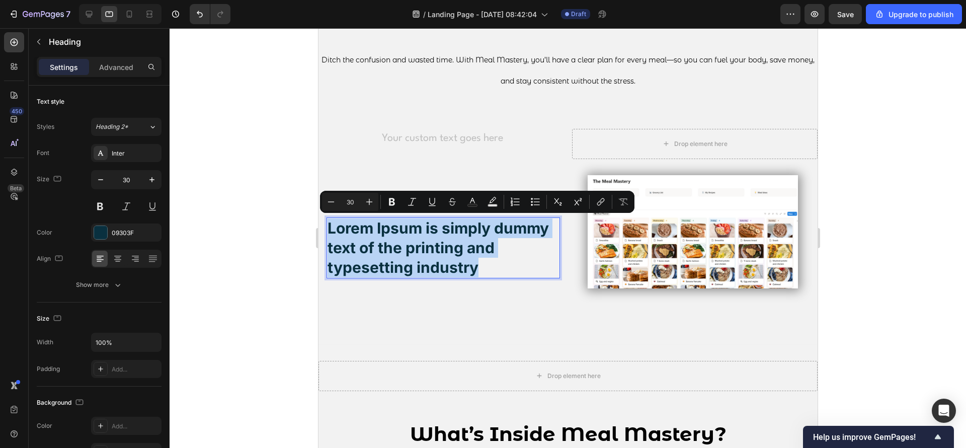
scroll to position [650, 0]
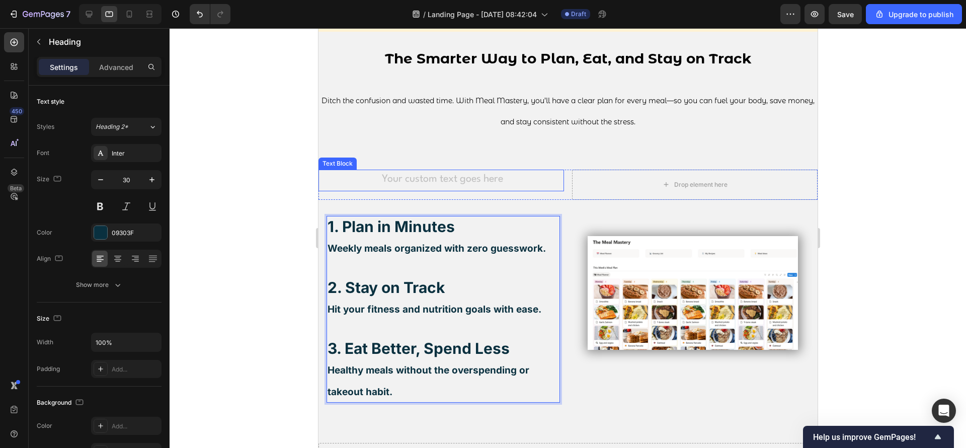
click at [546, 181] on div "Rich Text Editor. Editing area: main" at bounding box center [441, 181] width 246 height 22
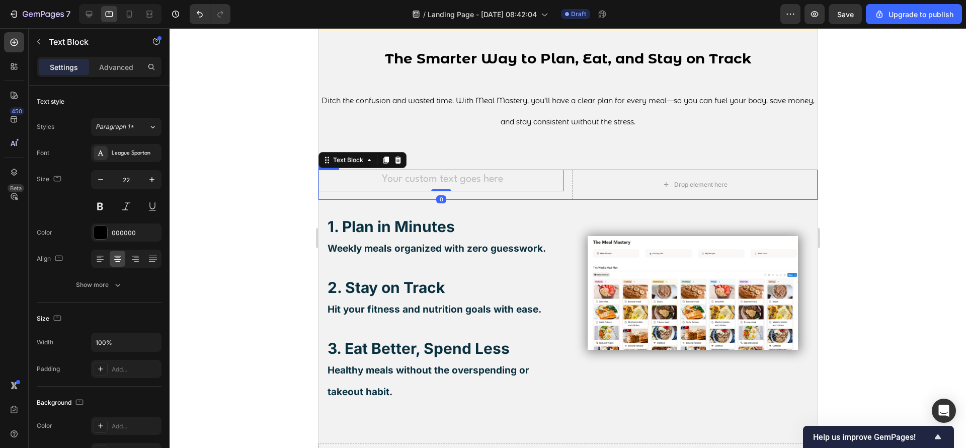
click at [563, 174] on div "Text Block 0 Drop element here Row" at bounding box center [567, 185] width 499 height 30
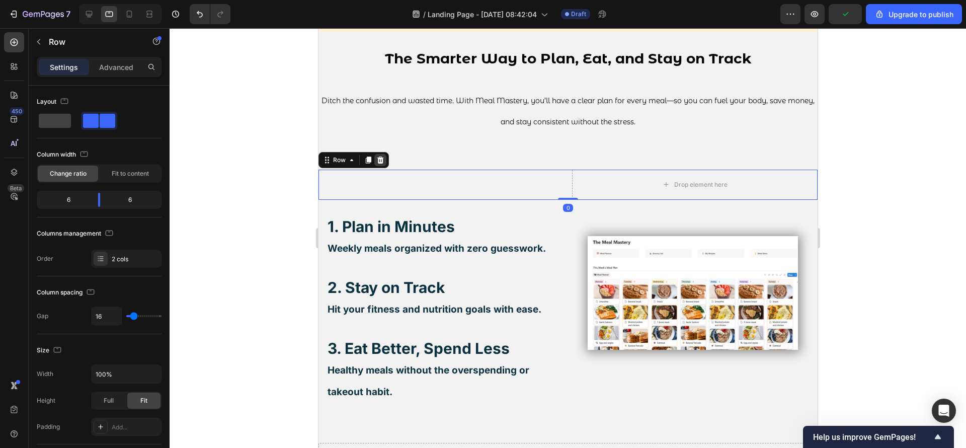
click at [380, 163] on icon at bounding box center [380, 159] width 7 height 7
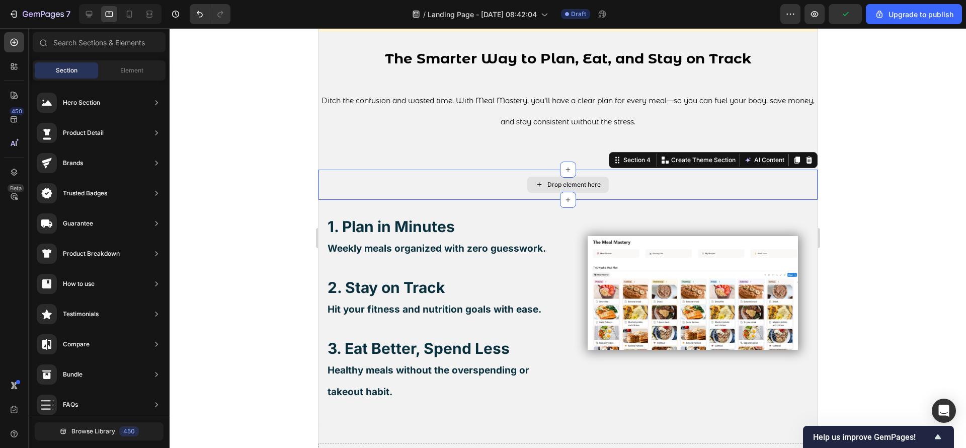
click at [418, 174] on div "Drop element here" at bounding box center [567, 185] width 499 height 30
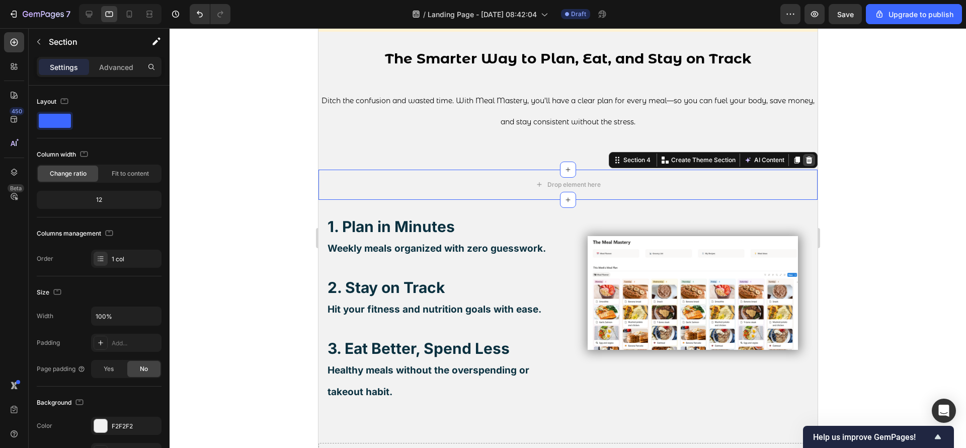
click at [802, 164] on div at bounding box center [808, 160] width 12 height 12
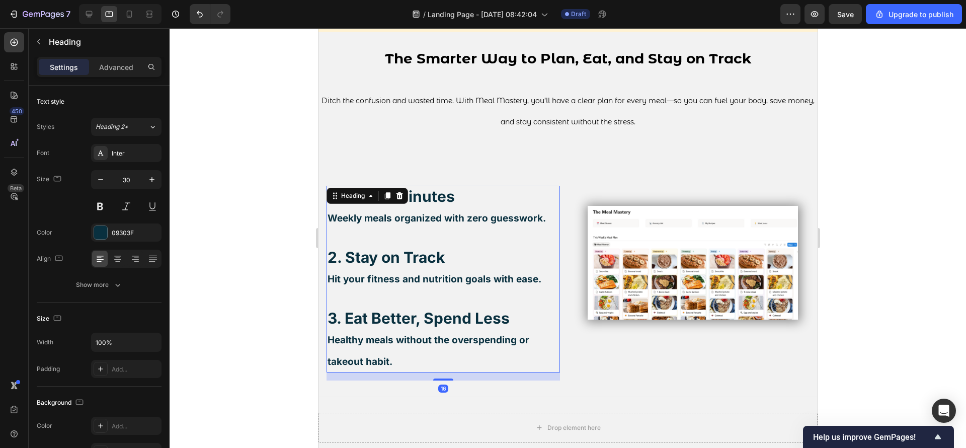
click at [508, 209] on p "⁠⁠⁠⁠⁠⁠⁠ 1. Plan in Minutes Weekly meals organized with zero guesswork. 2. Stay …" at bounding box center [442, 279] width 231 height 185
click at [455, 372] on div "16" at bounding box center [442, 376] width 233 height 8
click at [455, 360] on p "1. Plan in Minutes Weekly meals organized with zero guesswork. 2. Stay on Track…" at bounding box center [442, 279] width 231 height 185
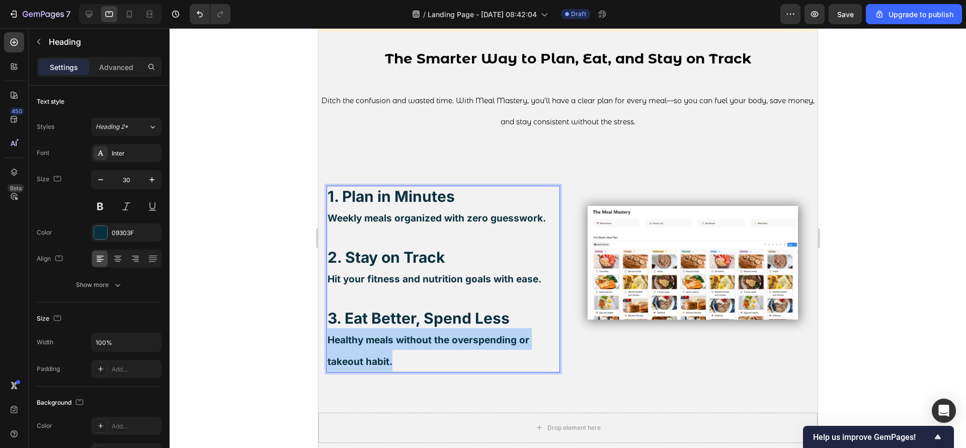
click at [455, 360] on p "1. Plan in Minutes Weekly meals organized with zero guesswork. 2. Stay on Track…" at bounding box center [442, 279] width 231 height 185
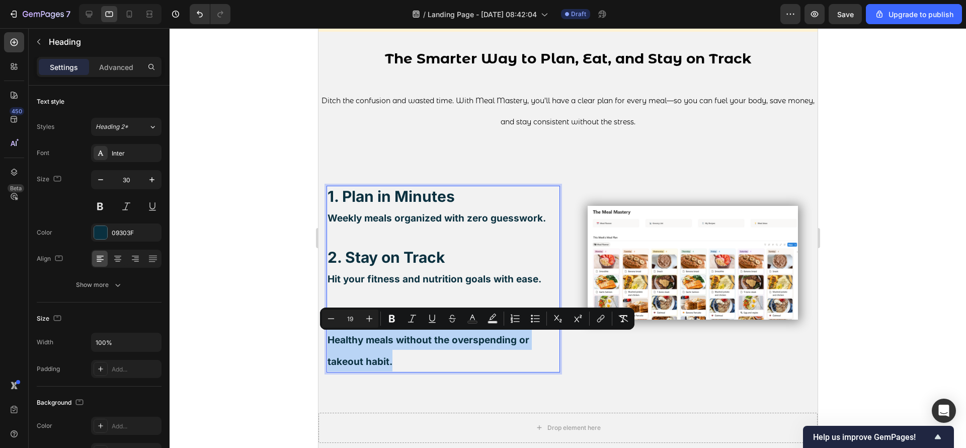
click at [454, 359] on p "1. Plan in Minutes Weekly meals organized with zero guesswork. 2. Stay on Track…" at bounding box center [442, 279] width 231 height 185
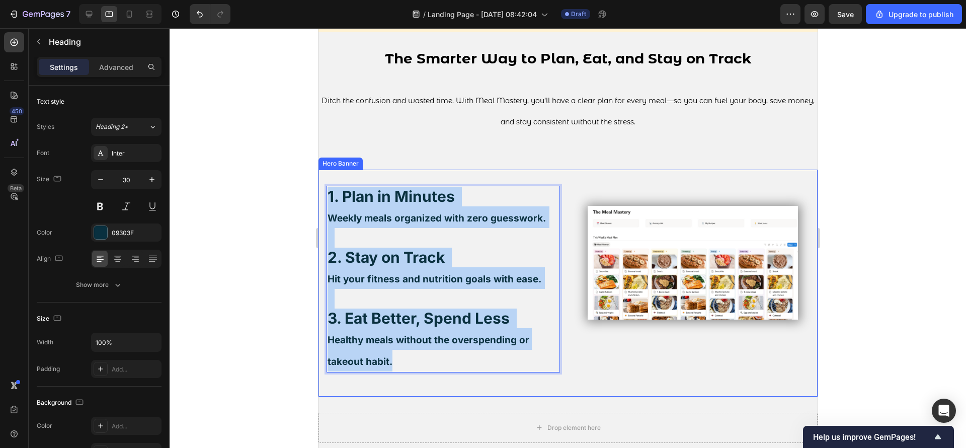
drag, startPoint x: 454, startPoint y: 359, endPoint x: 325, endPoint y: 195, distance: 209.2
click at [325, 195] on div "1. Plan in Minutes Weekly meals organized with zero guesswork. 2. Stay on Track…" at bounding box center [567, 283] width 499 height 227
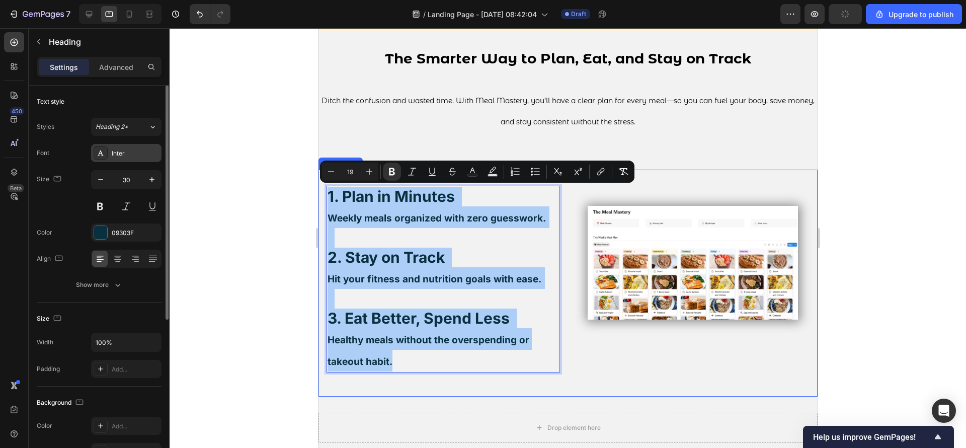
click at [113, 153] on div "Inter" at bounding box center [135, 153] width 47 height 9
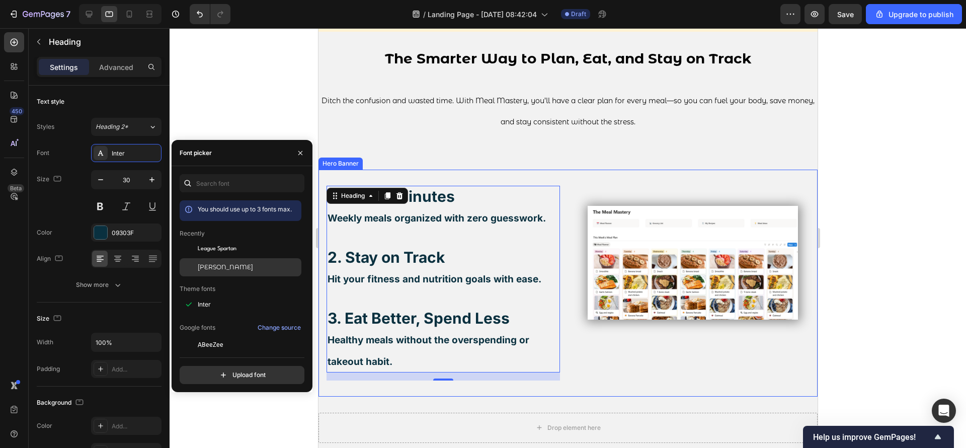
click at [228, 267] on span "[PERSON_NAME]" at bounding box center [225, 267] width 55 height 9
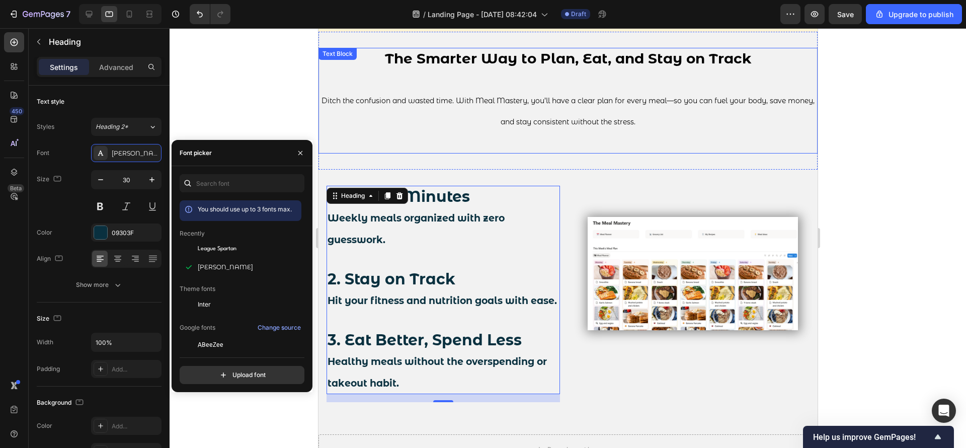
click at [448, 148] on p at bounding box center [567, 142] width 497 height 20
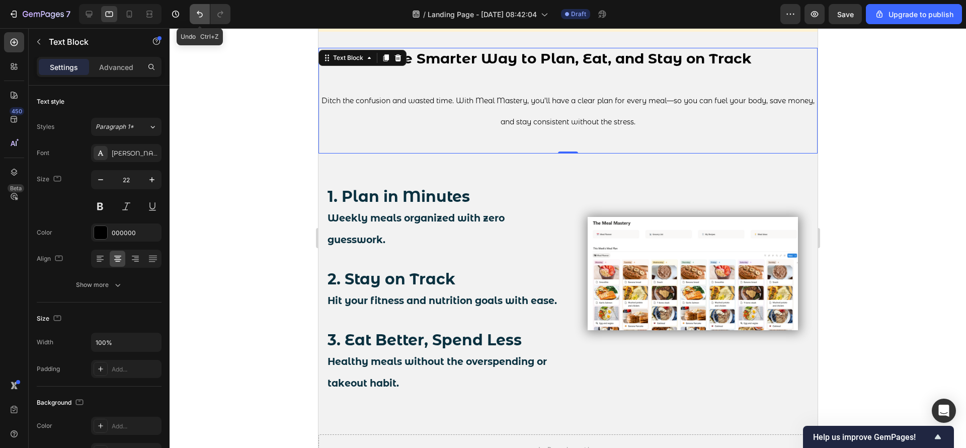
click at [203, 14] on icon "Undo/Redo" at bounding box center [200, 14] width 10 height 10
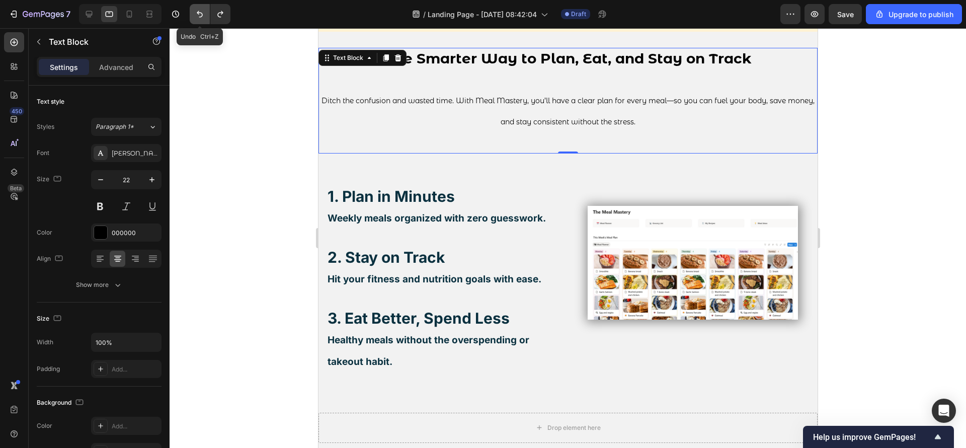
click at [203, 14] on icon "Undo/Redo" at bounding box center [200, 14] width 10 height 10
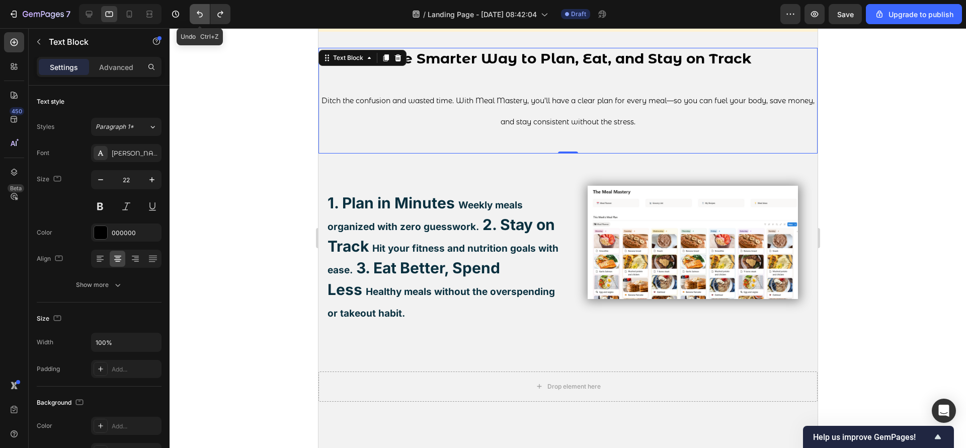
click at [203, 14] on icon "Undo/Redo" at bounding box center [200, 14] width 10 height 10
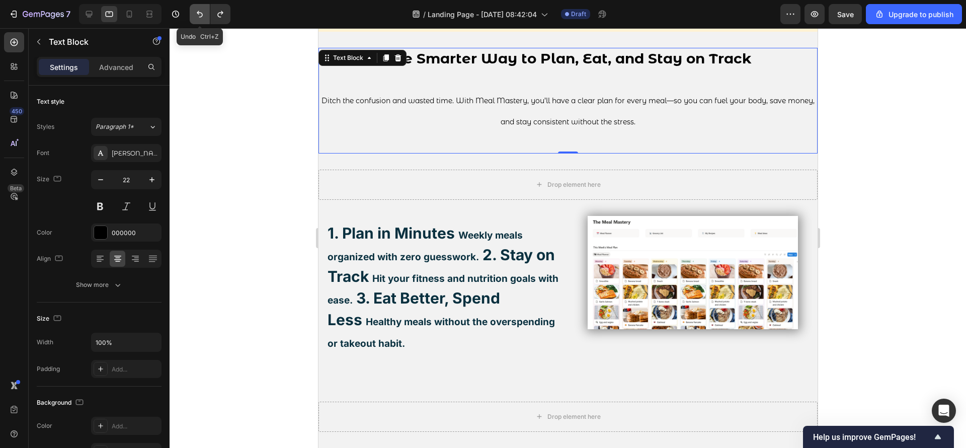
click at [203, 14] on icon "Undo/Redo" at bounding box center [200, 14] width 10 height 10
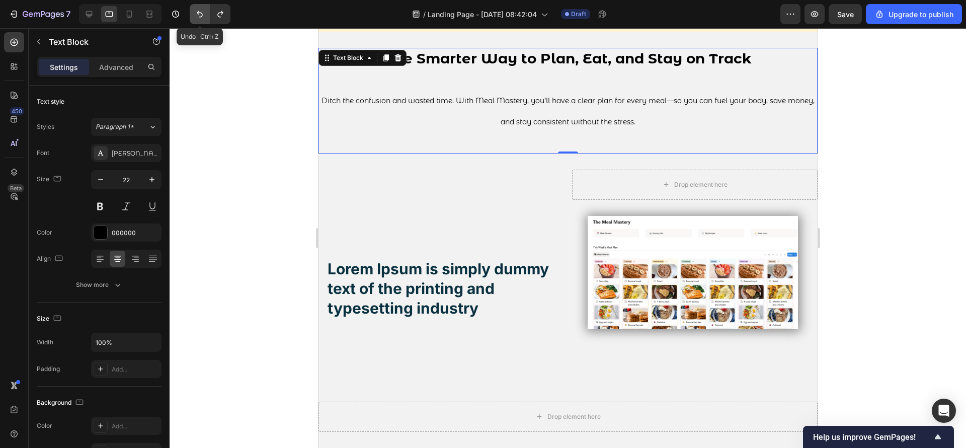
click at [203, 14] on icon "Undo/Redo" at bounding box center [200, 14] width 10 height 10
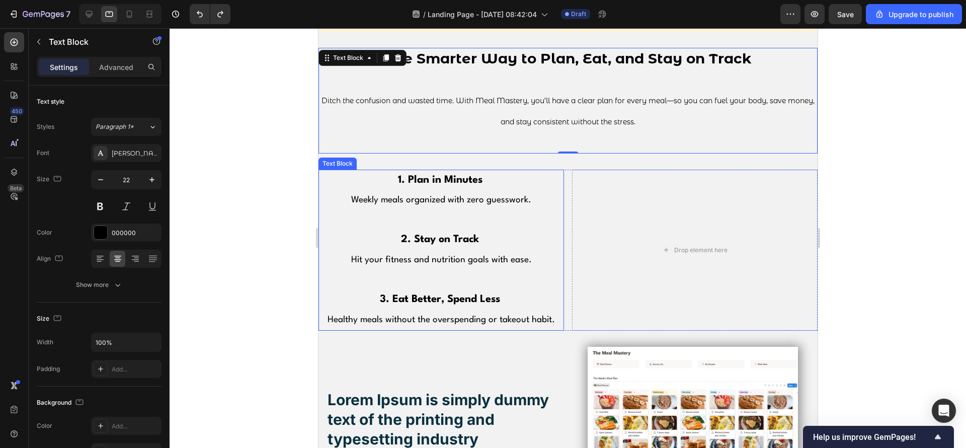
click at [389, 196] on span "Weekly meals organized with zero guesswork." at bounding box center [441, 200] width 180 height 9
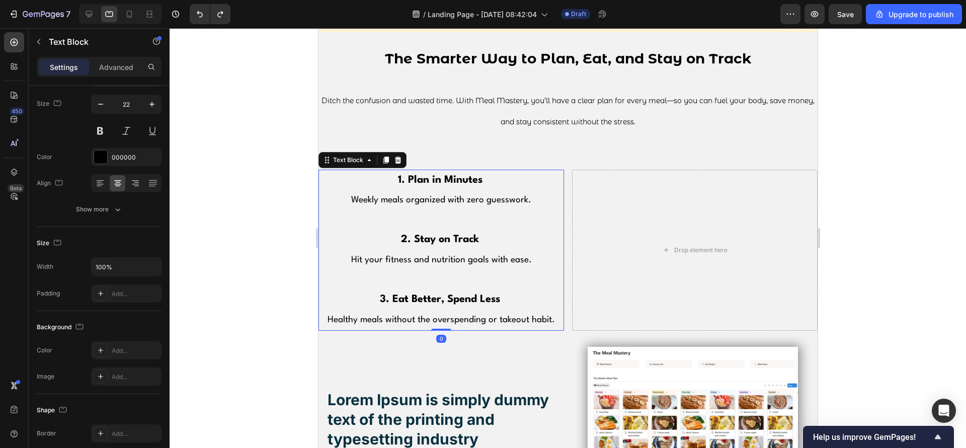
click at [443, 192] on p "Weekly meals organized with zero guesswork." at bounding box center [441, 200] width 244 height 20
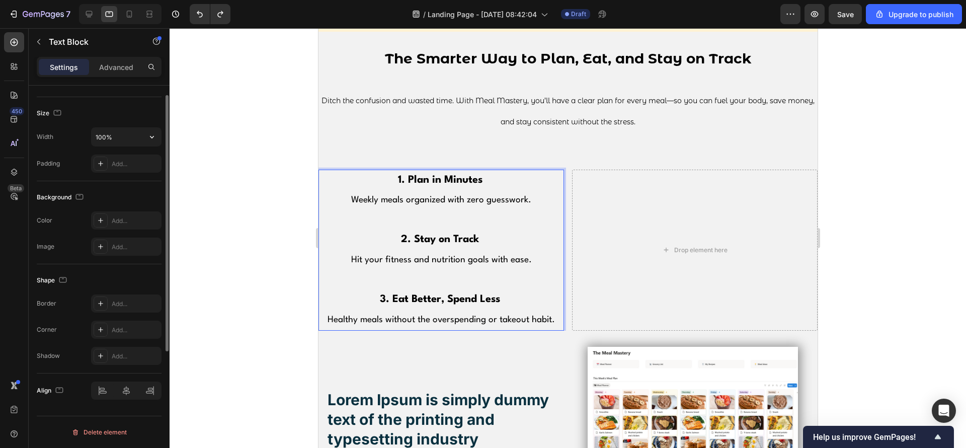
scroll to position [0, 0]
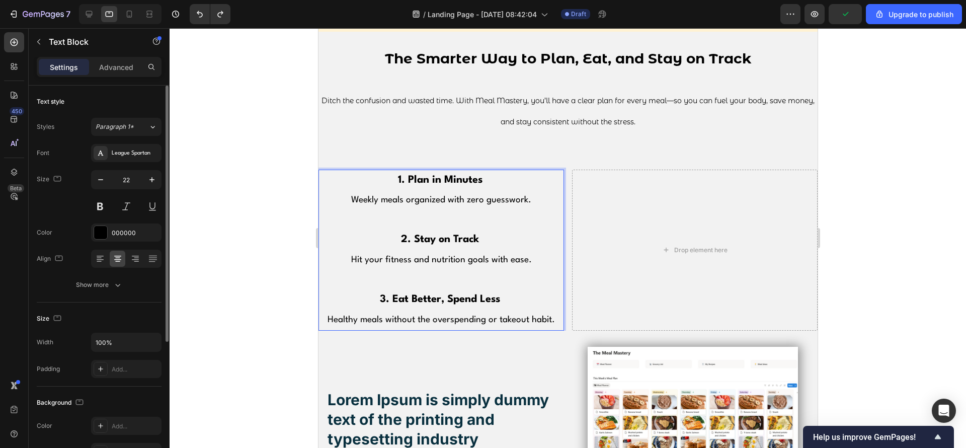
click at [535, 310] on p "Healthy meals without the overspending or takeout habit." at bounding box center [441, 320] width 244 height 20
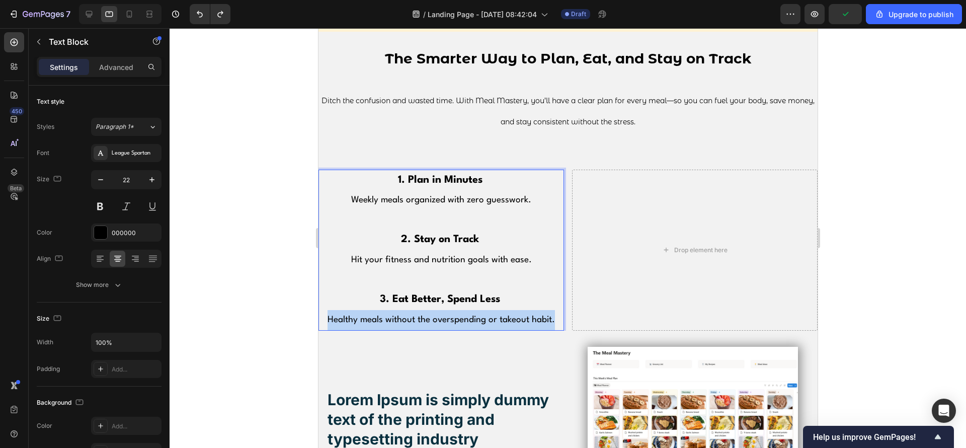
click at [535, 310] on p "Healthy meals without the overspending or takeout habit." at bounding box center [441, 320] width 244 height 20
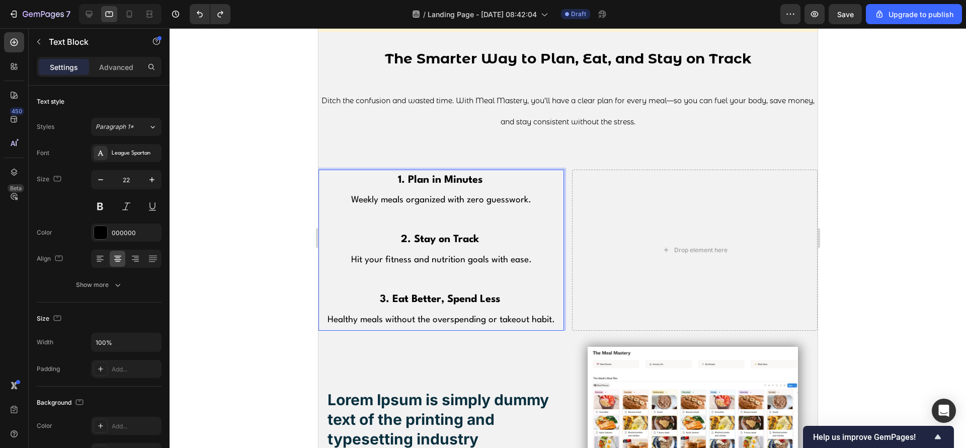
click at [436, 237] on strong "2. Stay on Track" at bounding box center [439, 239] width 78 height 10
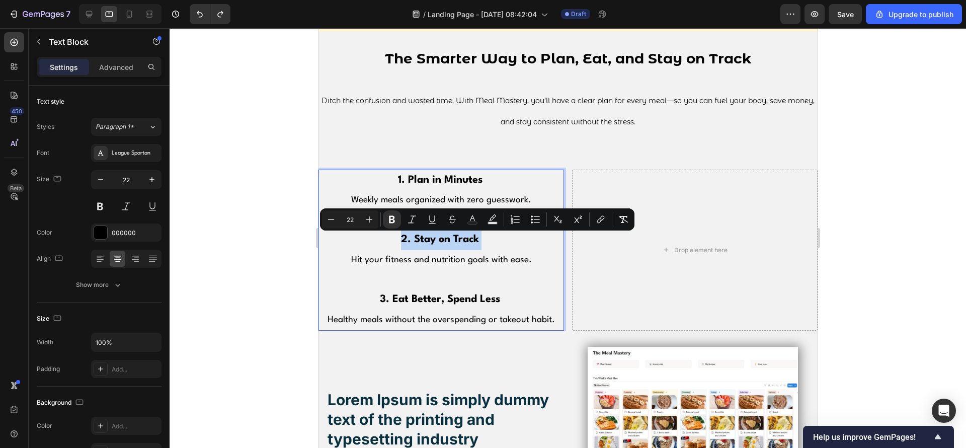
click at [436, 237] on strong "2. Stay on Track" at bounding box center [439, 239] width 78 height 10
click at [470, 283] on p "Rich Text Editor. Editing area: main" at bounding box center [441, 280] width 244 height 20
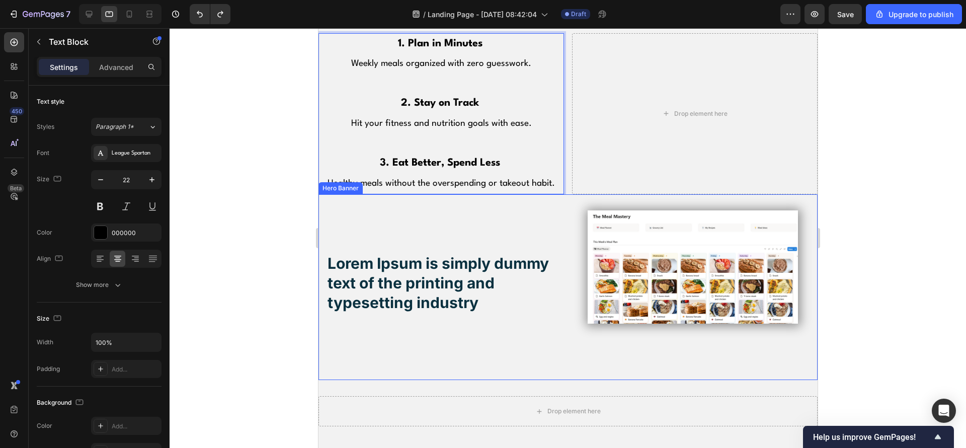
scroll to position [801, 0]
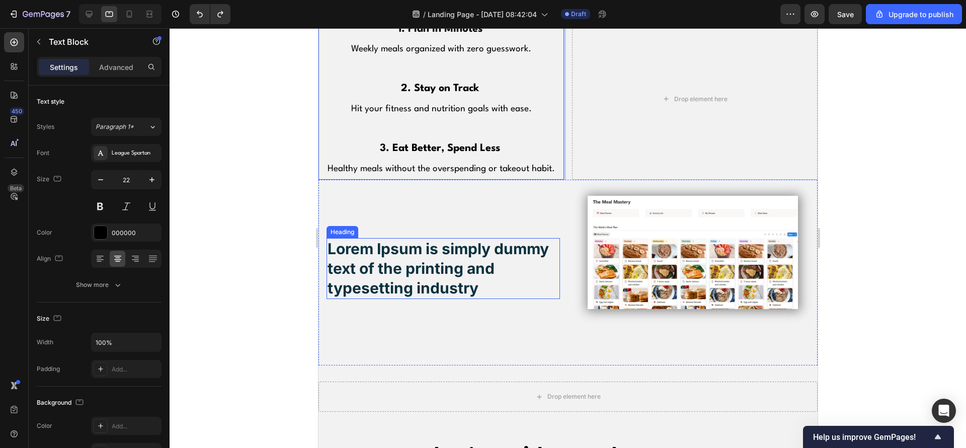
click at [465, 273] on h2 "Lorem Ipsum is simply dummy text of the printing and typesetting industry" at bounding box center [442, 268] width 233 height 61
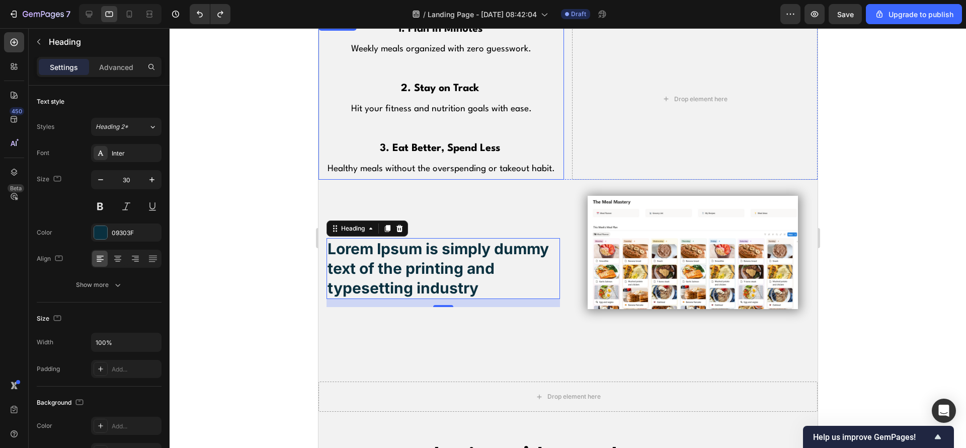
click at [435, 148] on strong "3. Eat Better, Spend Less" at bounding box center [439, 148] width 120 height 10
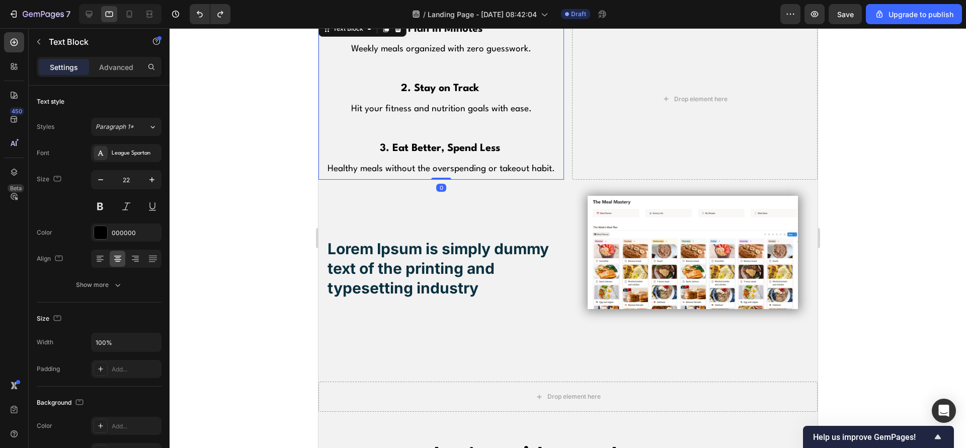
scroll to position [796, 0]
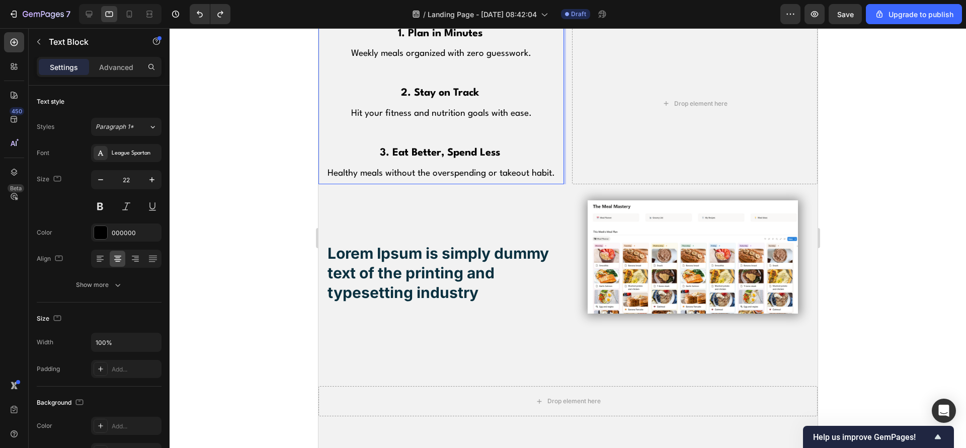
click at [435, 148] on strong "3. Eat Better, Spend Less" at bounding box center [439, 153] width 120 height 10
click at [435, 149] on strong "3. Eat Better, Spend Less" at bounding box center [439, 153] width 120 height 10
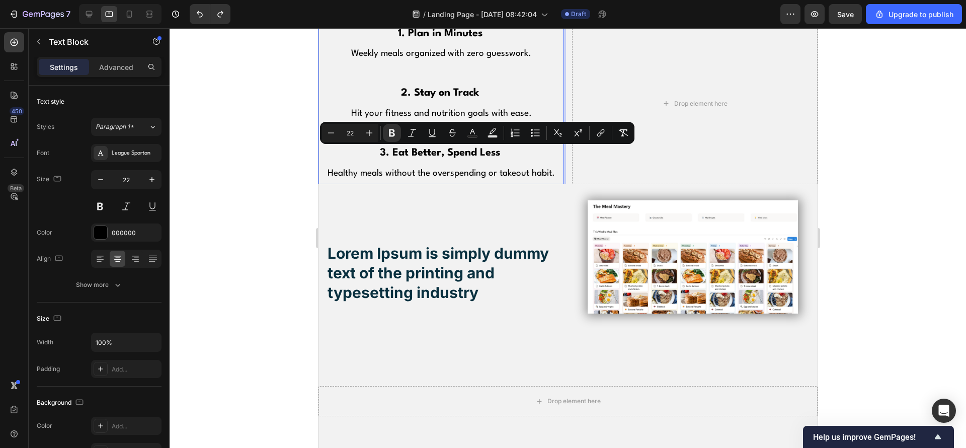
click at [442, 173] on span "Healthy meals without the overspending or takeout habit." at bounding box center [440, 173] width 227 height 9
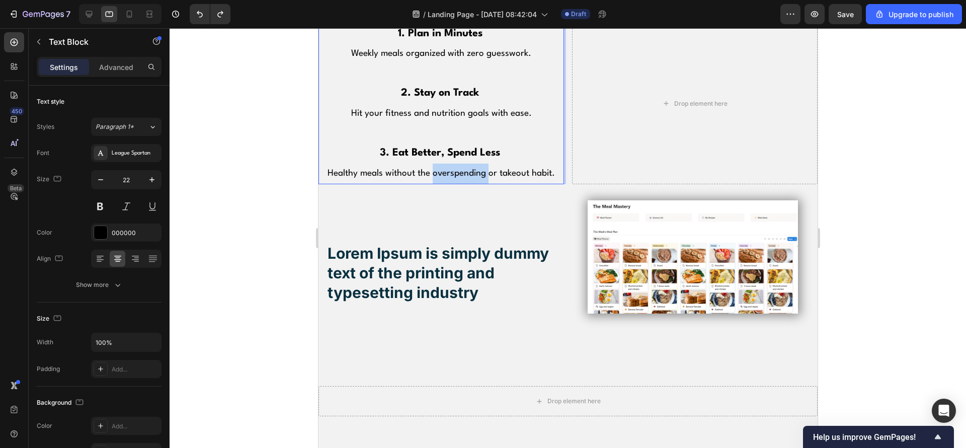
click at [442, 173] on span "Healthy meals without the overspending or takeout habit." at bounding box center [440, 173] width 227 height 9
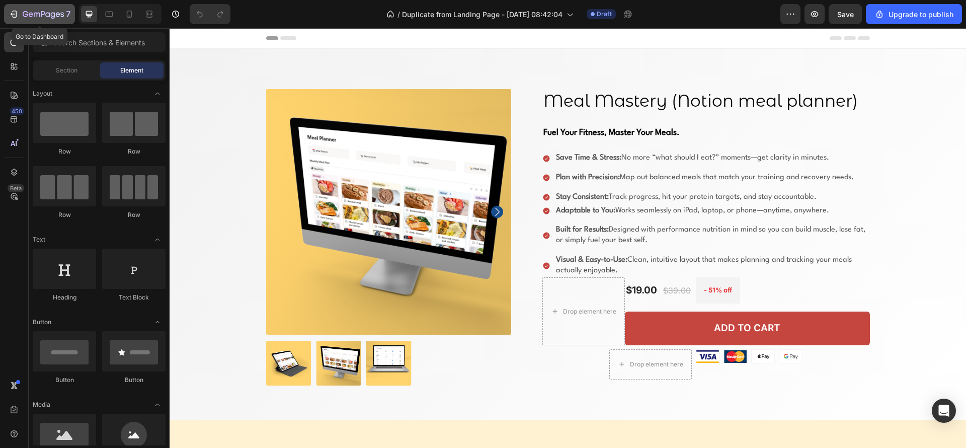
click at [40, 16] on icon "button" at bounding box center [37, 15] width 6 height 5
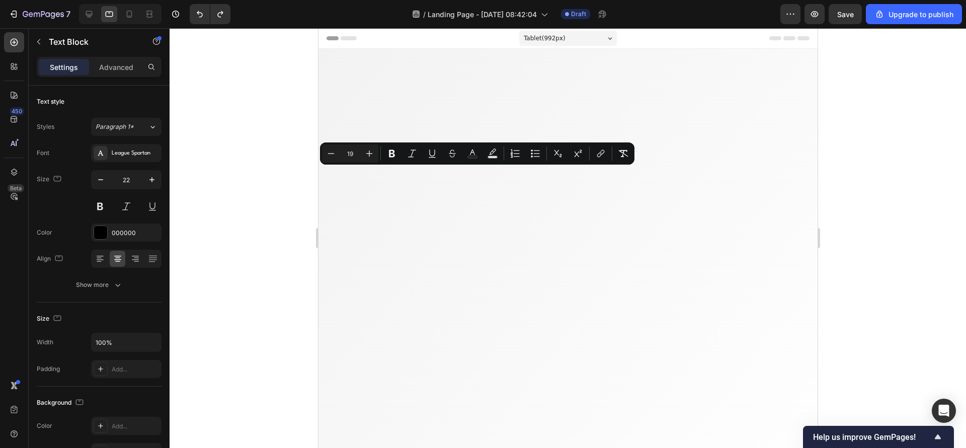
scroll to position [796, 0]
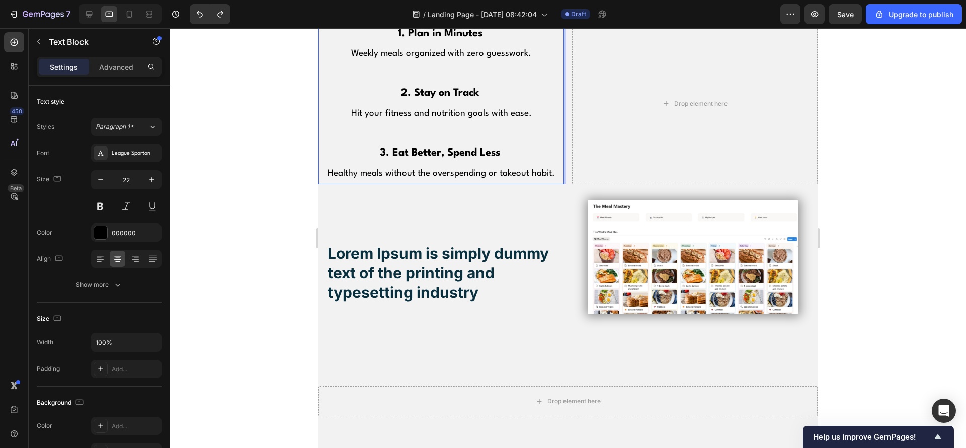
click at [411, 88] on strong "2. Stay on Track" at bounding box center [439, 93] width 78 height 10
click at [493, 291] on h2 "Lorem Ipsum is simply dummy text of the printing and typesetting industry" at bounding box center [442, 273] width 233 height 61
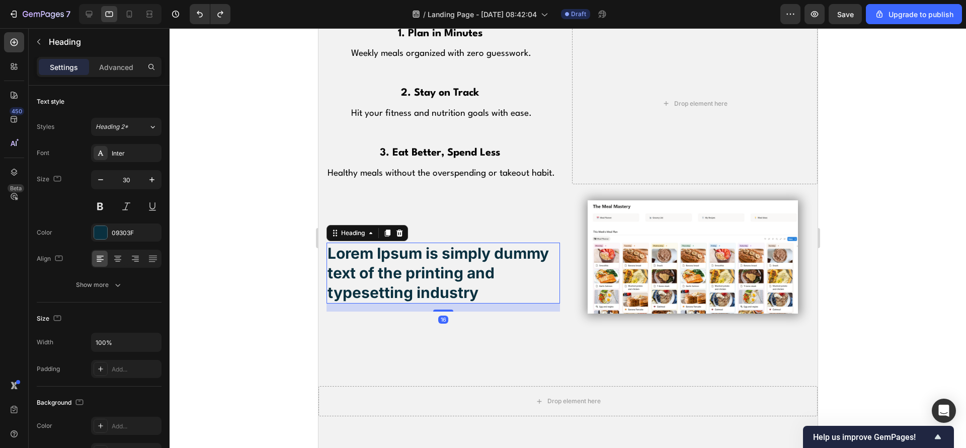
click at [493, 291] on h2 "Lorem Ipsum is simply dummy text of the printing and typesetting industry" at bounding box center [442, 273] width 233 height 61
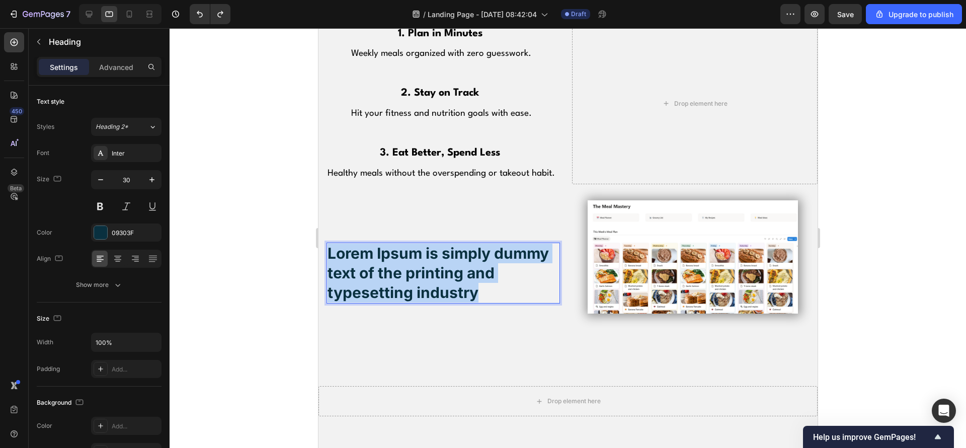
click at [493, 291] on p "Lorem Ipsum is simply dummy text of the printing and typesetting industry" at bounding box center [442, 273] width 231 height 59
click at [447, 170] on span "Healthy meals without the overspending or takeout habit." at bounding box center [440, 173] width 227 height 9
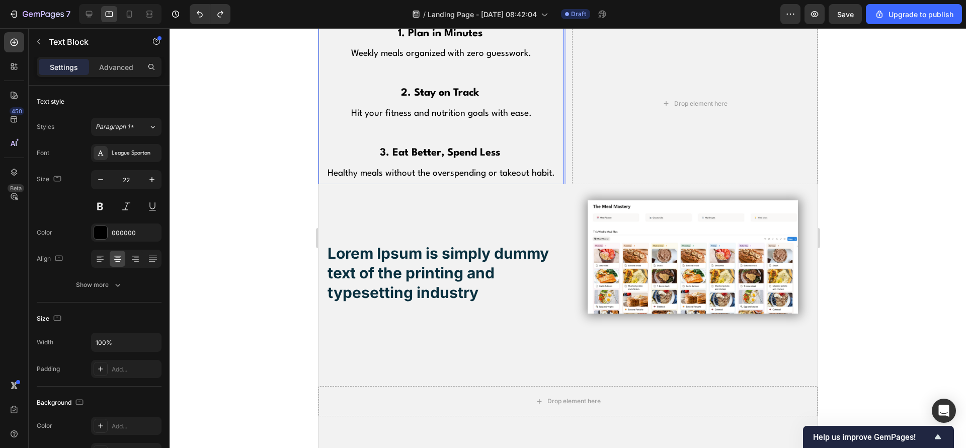
click at [548, 168] on p "Healthy meals without the overspending or takeout habit." at bounding box center [441, 174] width 244 height 20
drag, startPoint x: 548, startPoint y: 168, endPoint x: 530, endPoint y: 218, distance: 53.3
click at [537, 200] on div "Lorem Ipsum is simply dummy text of the printing and typesetting industry Headi…" at bounding box center [442, 276] width 233 height 153
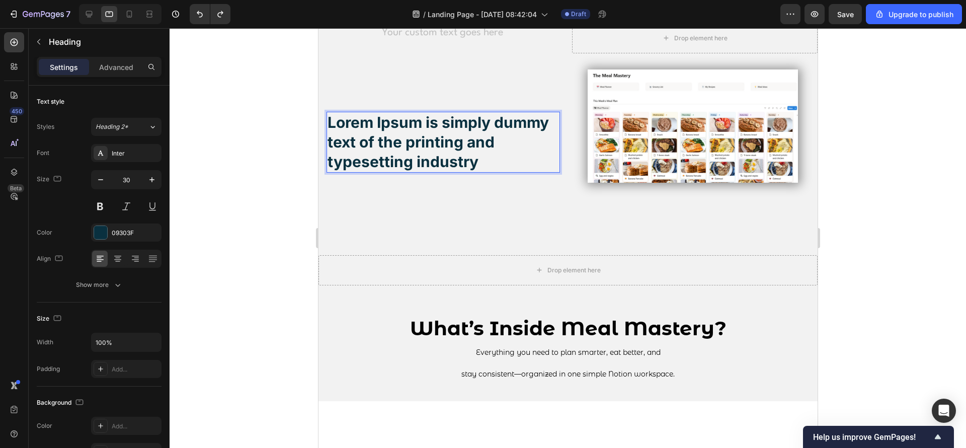
click at [494, 162] on p "Lorem Ipsum is simply dummy text of the printing and typesetting industry" at bounding box center [442, 142] width 231 height 59
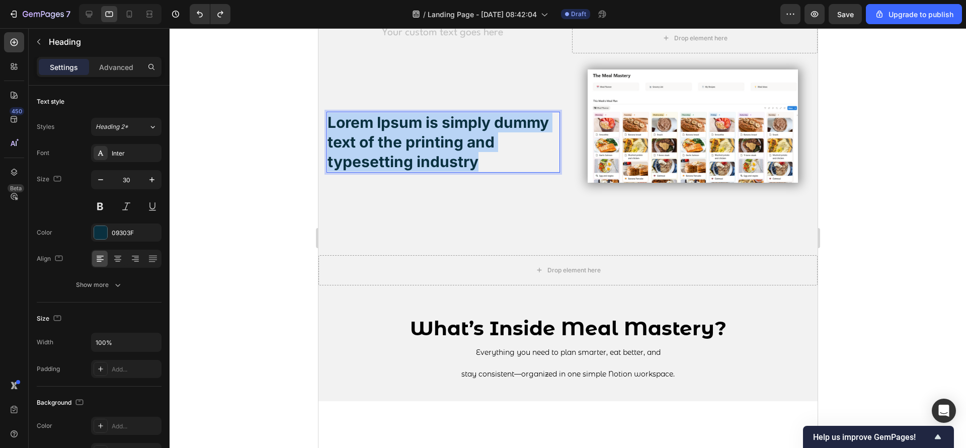
click at [494, 162] on p "Lorem Ipsum is simply dummy text of the printing and typesetting industry" at bounding box center [442, 142] width 231 height 59
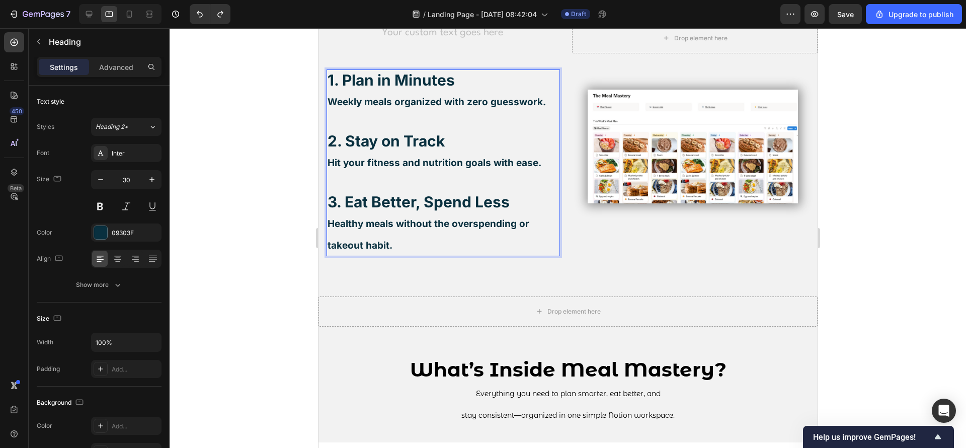
scroll to position [756, 0]
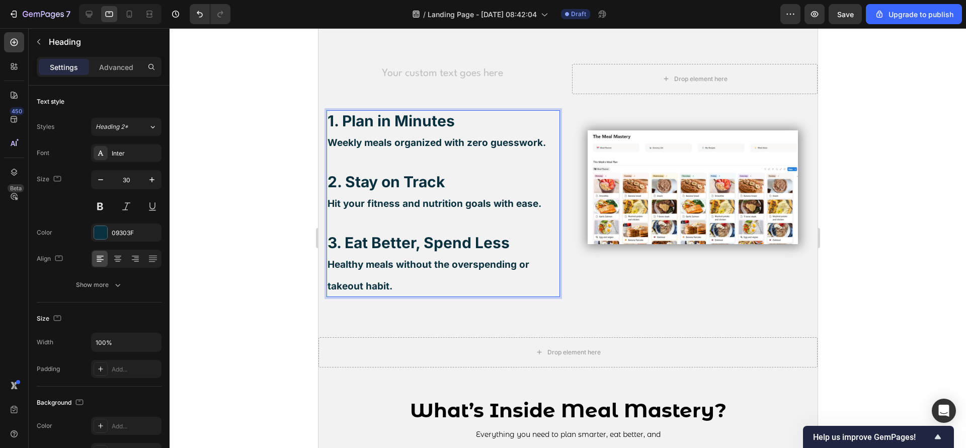
click at [459, 277] on p "Healthy meals without the overspending or takeout habit." at bounding box center [442, 274] width 231 height 43
click at [459, 276] on p "Healthy meals without the overspending or takeout habit." at bounding box center [442, 274] width 231 height 43
drag, startPoint x: 459, startPoint y: 274, endPoint x: 429, endPoint y: 265, distance: 31.4
click at [429, 265] on p "Healthy meals without the overspending or takeout habit." at bounding box center [442, 274] width 231 height 43
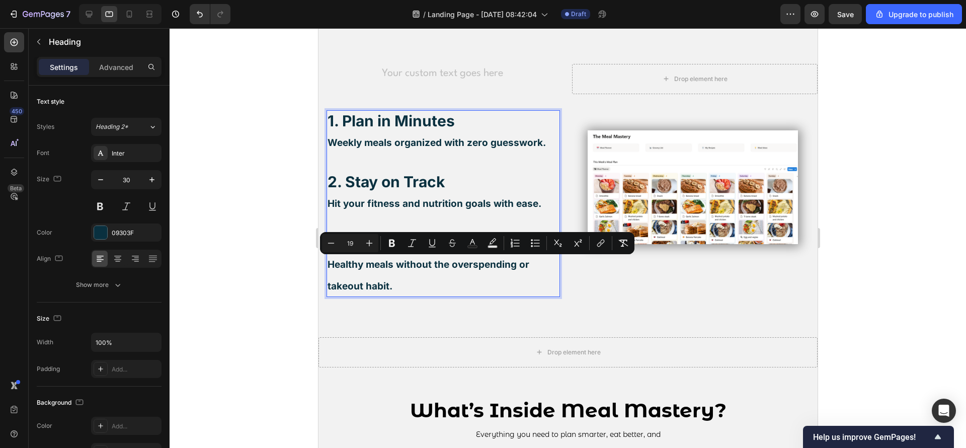
drag, startPoint x: 414, startPoint y: 282, endPoint x: 414, endPoint y: 272, distance: 9.6
click at [413, 281] on p "Healthy meals without the overspending or takeout habit." at bounding box center [442, 274] width 231 height 43
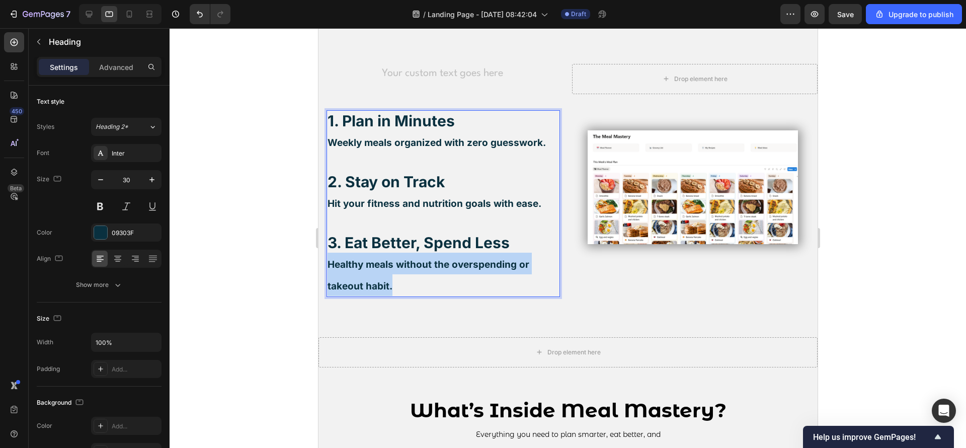
drag, startPoint x: 362, startPoint y: 259, endPoint x: 329, endPoint y: 262, distance: 33.8
click at [329, 262] on p "Healthy meals without the overspending or takeout habit." at bounding box center [442, 274] width 231 height 43
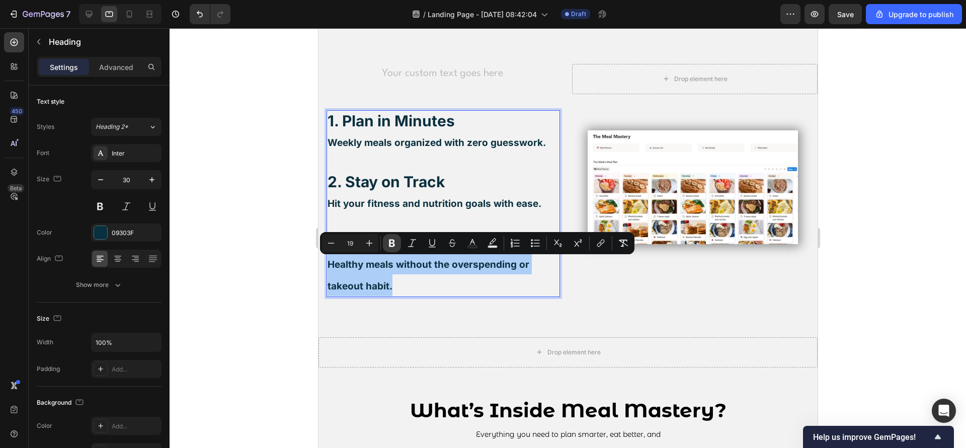
click at [393, 242] on icon "Editor contextual toolbar" at bounding box center [392, 243] width 6 height 8
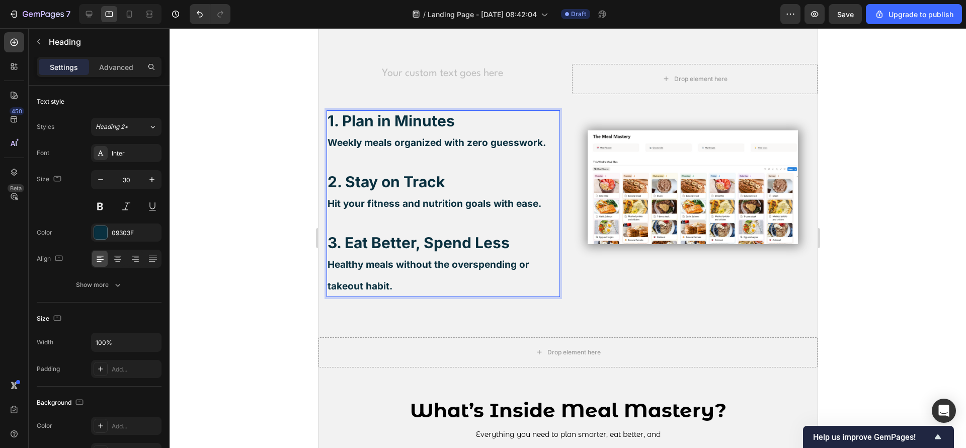
click at [335, 119] on strong "1. Plan in Minutes" at bounding box center [390, 121] width 127 height 18
click at [447, 122] on strong "1. Plan in Minutes" at bounding box center [390, 121] width 127 height 18
drag, startPoint x: 458, startPoint y: 121, endPoint x: 325, endPoint y: 123, distance: 132.8
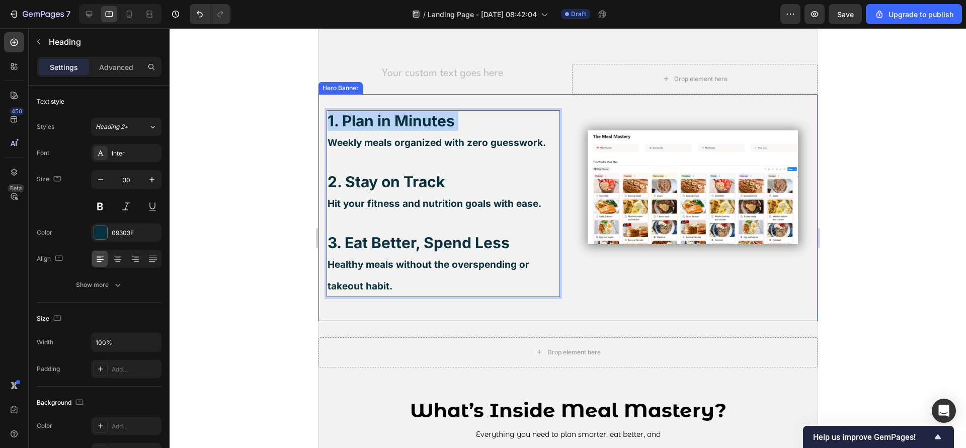
click at [325, 123] on div "1. Plan in Minutes Weekly meals organized with zero guesswork. 2. Stay on Track…" at bounding box center [567, 207] width 499 height 227
click at [364, 117] on strong "1. Plan in Minutes" at bounding box center [390, 121] width 127 height 18
click at [365, 118] on strong "1. Plan in Minutes" at bounding box center [390, 121] width 127 height 18
click at [421, 134] on p "Weekly meals organized with zero guesswork." at bounding box center [442, 142] width 231 height 22
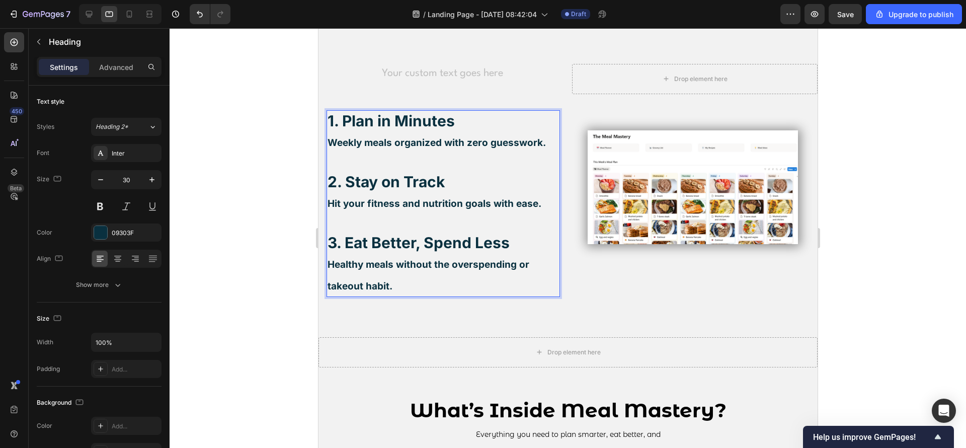
click at [425, 126] on strong "1. Plan in Minutes" at bounding box center [390, 121] width 127 height 18
click at [424, 176] on strong "2. Stay on Track" at bounding box center [385, 182] width 117 height 18
click at [424, 181] on strong "2. Stay on Track" at bounding box center [385, 182] width 117 height 18
click at [425, 180] on strong "2. Stay on Track" at bounding box center [385, 182] width 117 height 18
click at [426, 179] on strong "2. Stay on Track" at bounding box center [385, 182] width 117 height 18
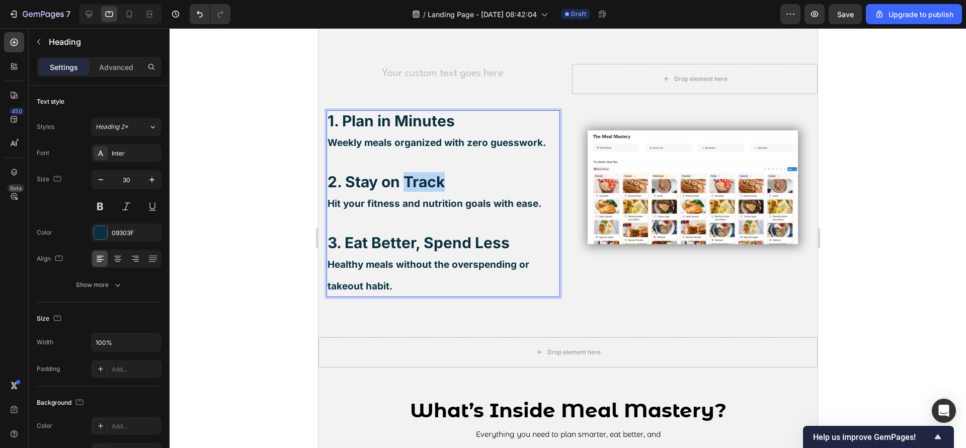
click at [426, 178] on strong "2. Stay on Track" at bounding box center [385, 182] width 117 height 18
click at [439, 179] on strong "2. Stay on Track" at bounding box center [385, 182] width 117 height 18
click at [432, 91] on div "Text Block" at bounding box center [441, 79] width 246 height 30
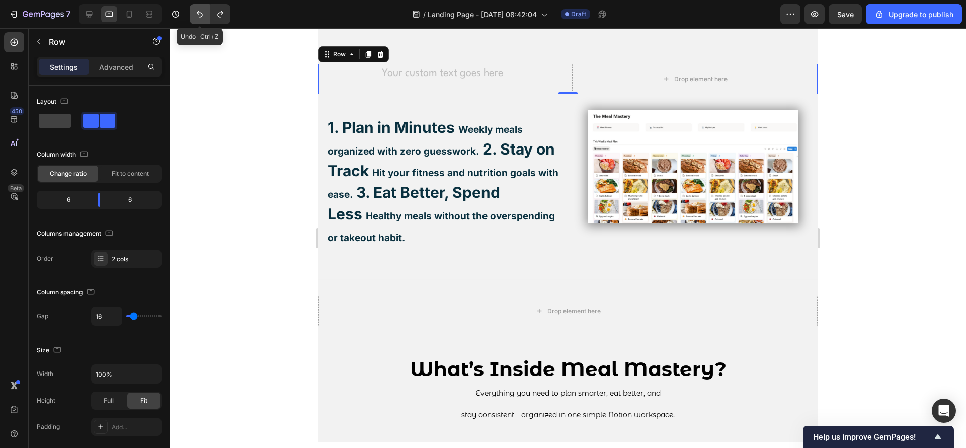
click at [190, 15] on button "Undo/Redo" at bounding box center [200, 14] width 20 height 20
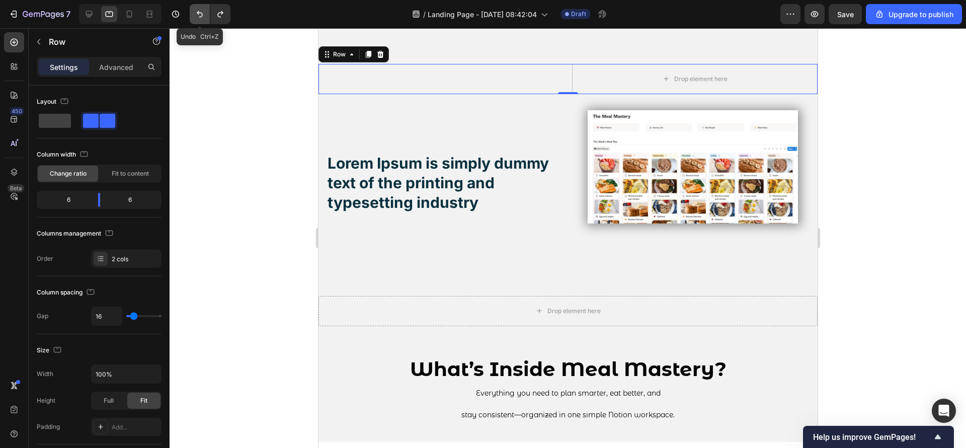
click at [198, 14] on icon "Undo/Redo" at bounding box center [200, 14] width 10 height 10
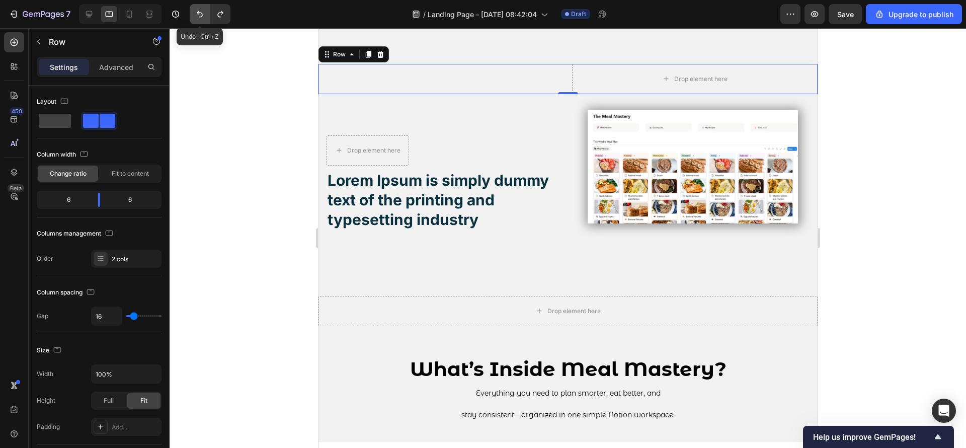
click at [198, 23] on button "Undo/Redo" at bounding box center [200, 14] width 20 height 20
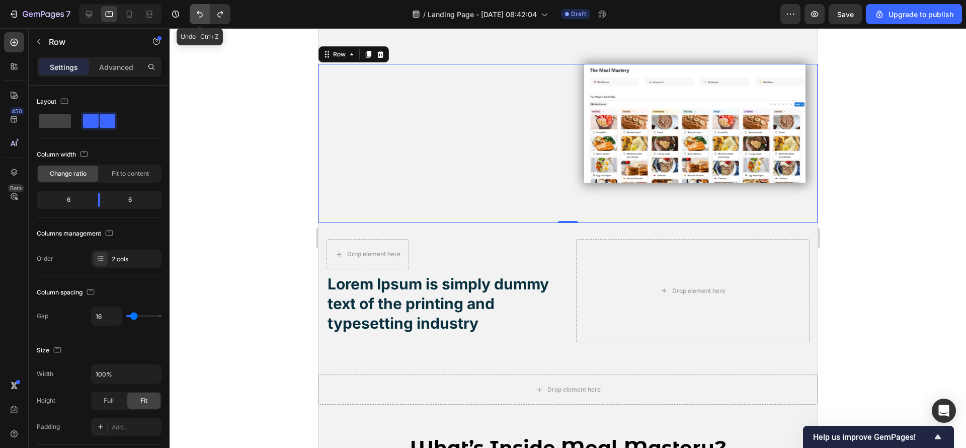
click at [204, 21] on button "Undo/Redo" at bounding box center [200, 14] width 20 height 20
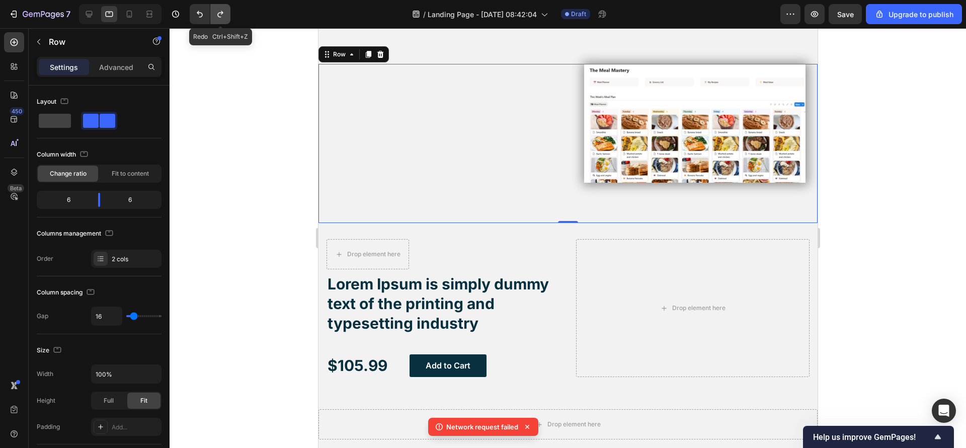
click at [222, 14] on icon "Undo/Redo" at bounding box center [220, 14] width 6 height 7
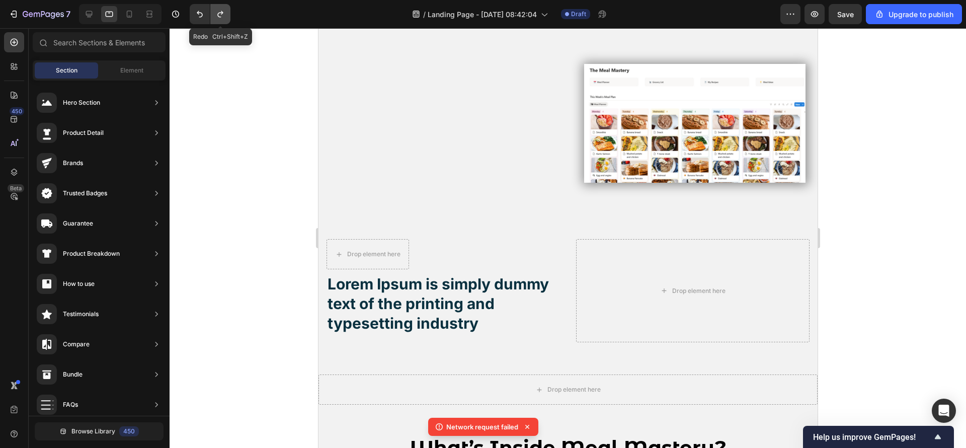
click at [222, 14] on icon "Undo/Redo" at bounding box center [220, 14] width 6 height 7
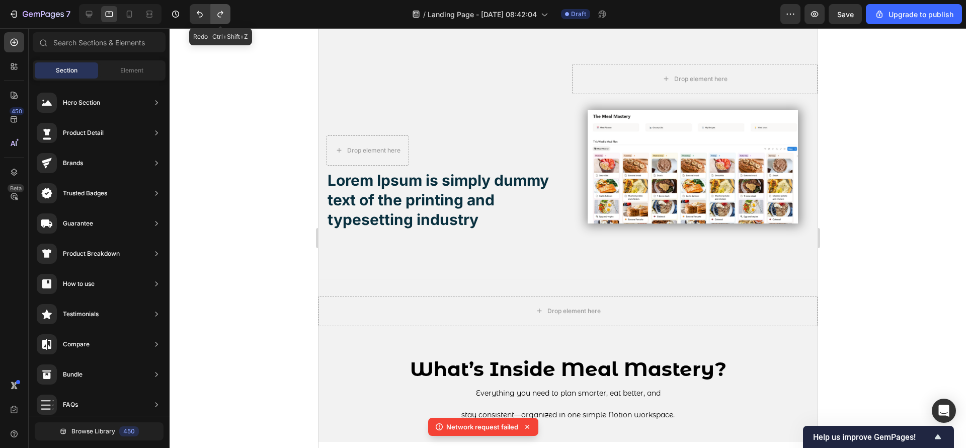
click at [222, 14] on icon "Undo/Redo" at bounding box center [220, 14] width 6 height 7
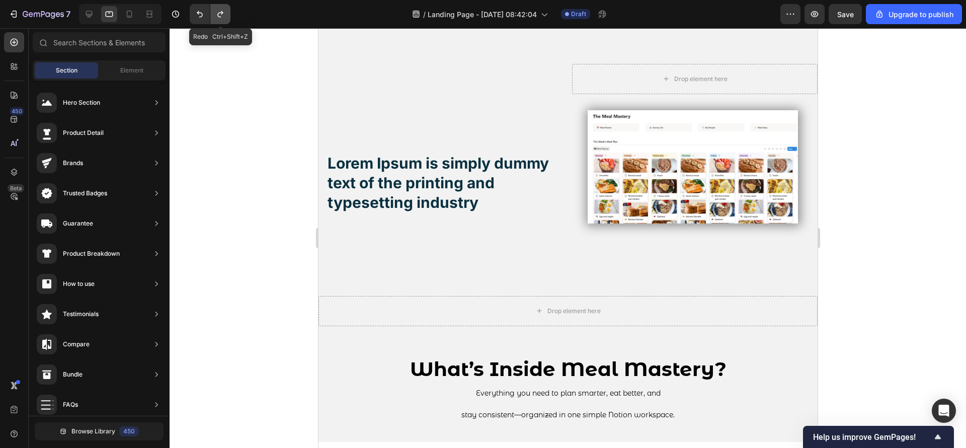
click at [224, 19] on button "Undo/Redo" at bounding box center [220, 14] width 20 height 20
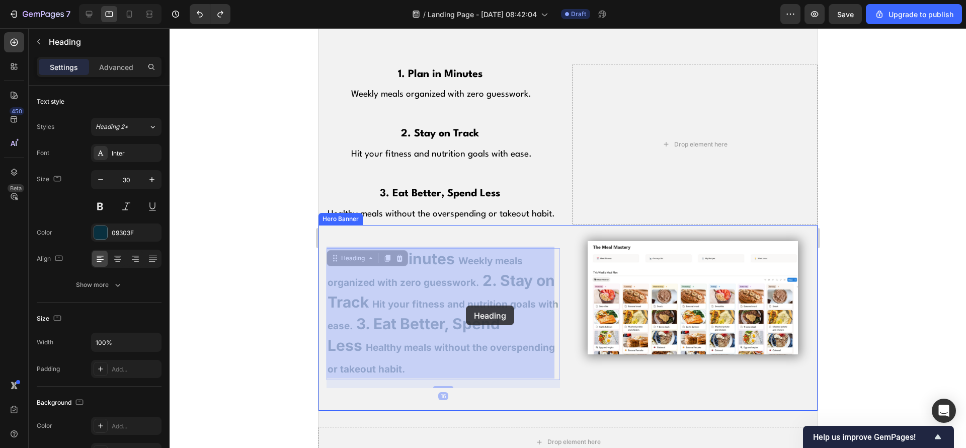
drag, startPoint x: 508, startPoint y: 367, endPoint x: 466, endPoint y: 306, distance: 73.5
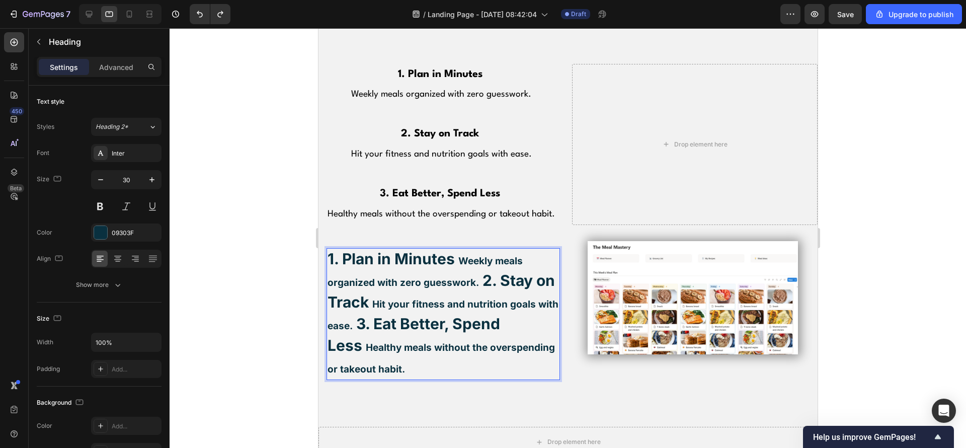
click at [510, 369] on h2 "1. Plan in Minutes Weekly meals organized with zero guesswork. 2. Stay on Track…" at bounding box center [442, 314] width 233 height 132
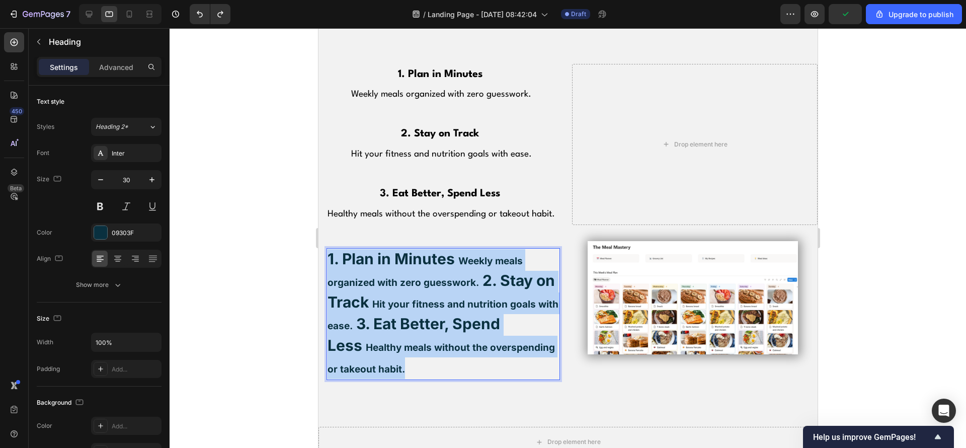
drag, startPoint x: 505, startPoint y: 369, endPoint x: 328, endPoint y: 251, distance: 212.8
click at [328, 251] on p "1. Plan in Minutes Weekly meals organized with zero guesswork. 2. Stay on Track…" at bounding box center [442, 314] width 231 height 130
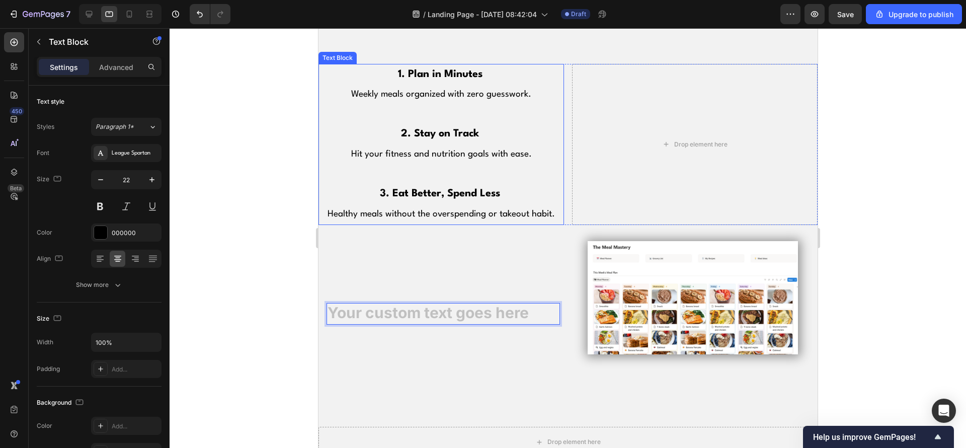
click at [491, 93] on span "Weekly meals organized with zero guesswork." at bounding box center [441, 94] width 180 height 9
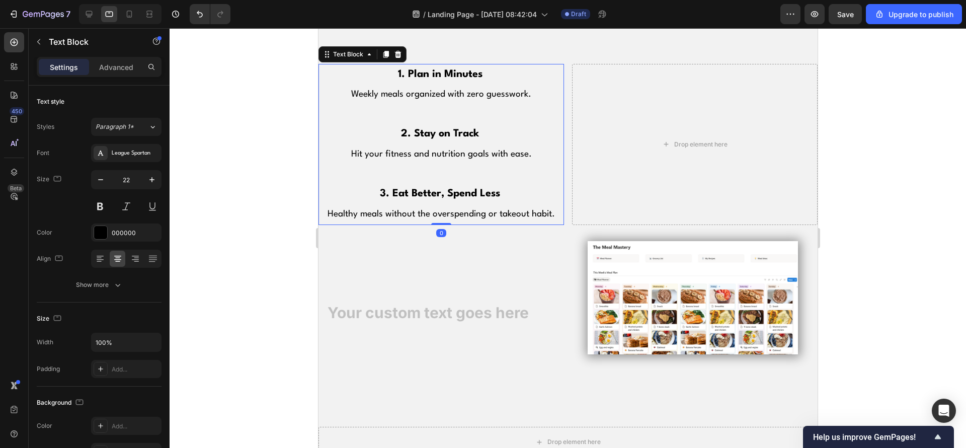
click at [393, 74] on p "1. Plan in Minutes" at bounding box center [441, 75] width 244 height 20
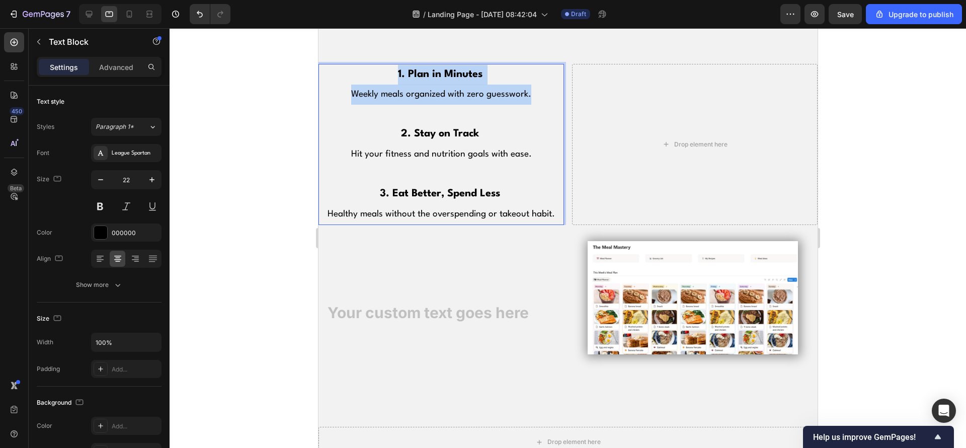
drag, startPoint x: 392, startPoint y: 73, endPoint x: 526, endPoint y: 100, distance: 136.0
click at [526, 100] on div "1. Plan in Minutes Weekly meals organized with zero guesswork. 2. Stay on Track…" at bounding box center [441, 145] width 246 height 162
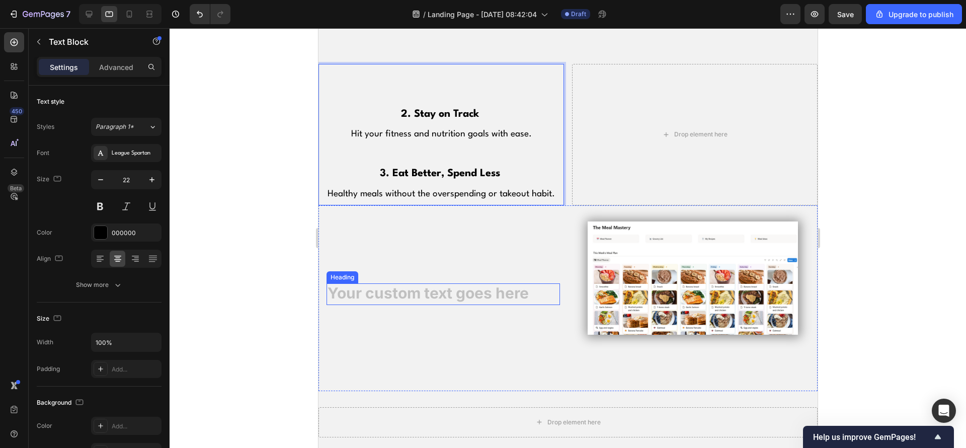
click at [464, 296] on h2 "Rich Text Editor. Editing area: main" at bounding box center [442, 294] width 233 height 22
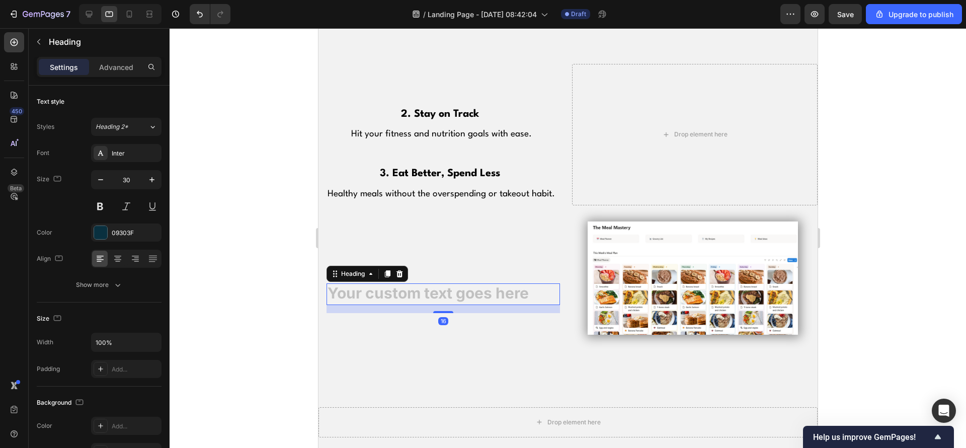
click at [463, 287] on h2 "Rich Text Editor. Editing area: main" at bounding box center [442, 294] width 233 height 22
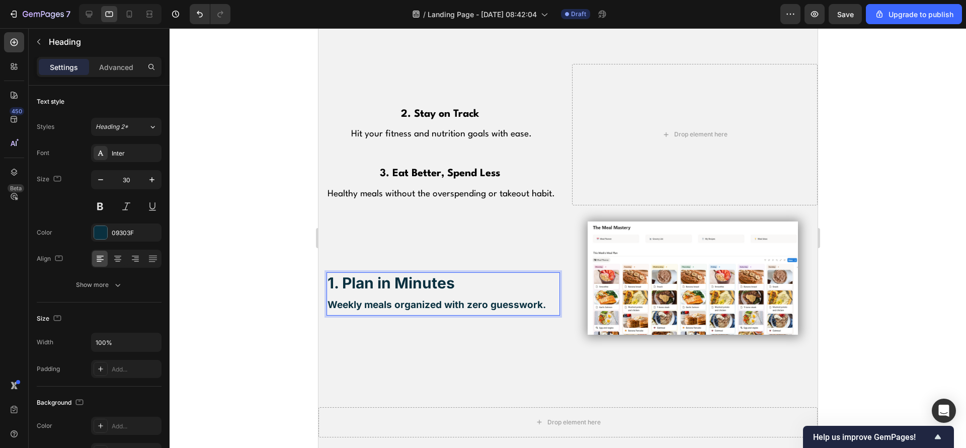
click at [332, 275] on strong "1. Plan in Minutes" at bounding box center [390, 283] width 127 height 18
click at [337, 278] on strong "1. Plan in Minutes" at bounding box center [390, 283] width 127 height 18
click at [339, 278] on strong "1. Plan in Minutes" at bounding box center [390, 283] width 127 height 18
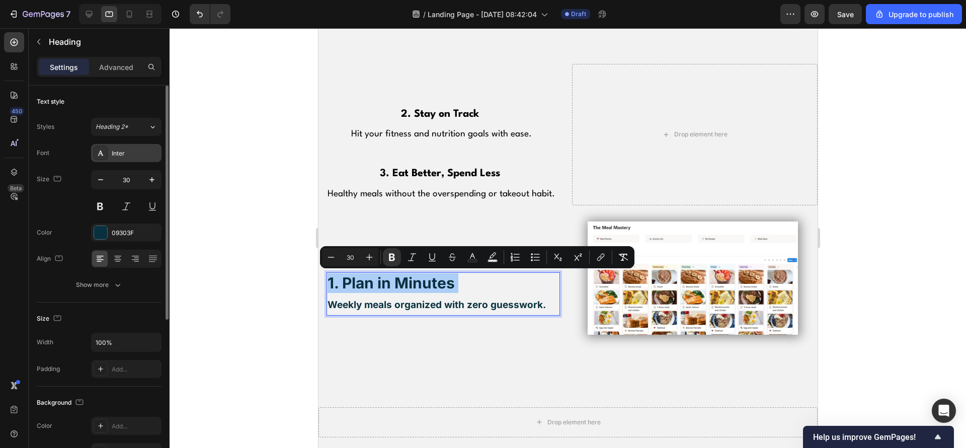
click at [123, 153] on div "Inter" at bounding box center [135, 153] width 47 height 9
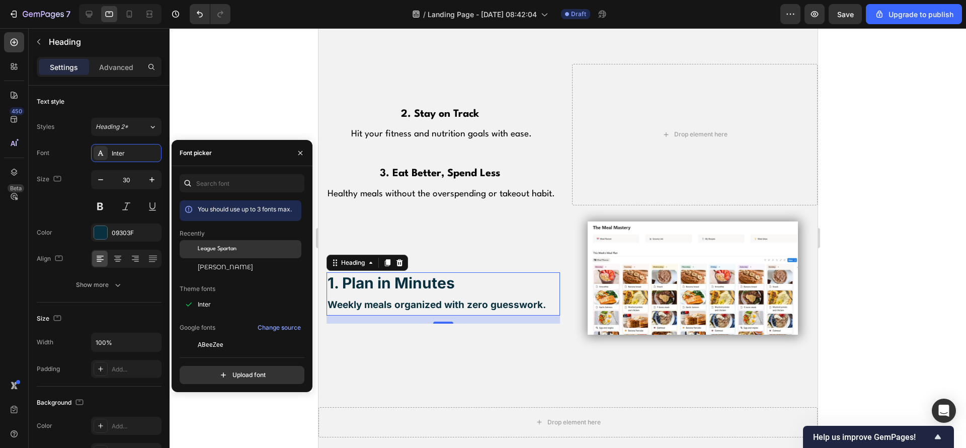
click at [251, 246] on div "League Spartan" at bounding box center [249, 249] width 102 height 9
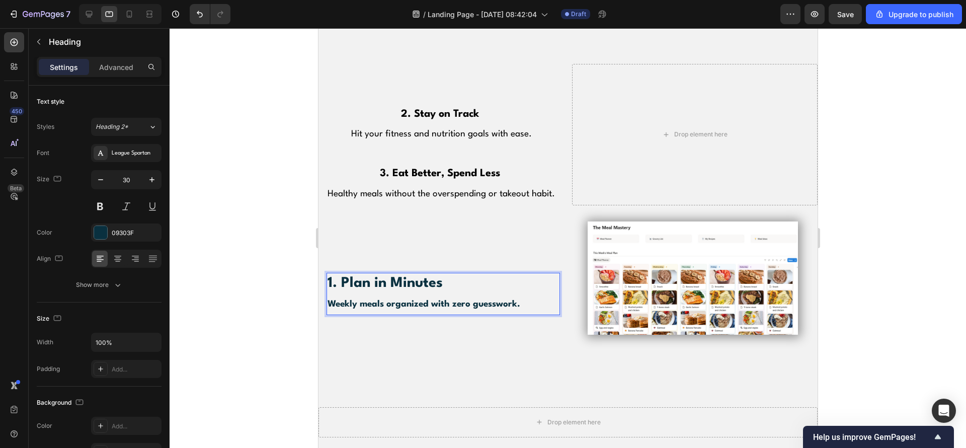
click at [526, 304] on p "1. Plan in Minutes Weekly meals organized with zero guesswork." at bounding box center [442, 294] width 231 height 40
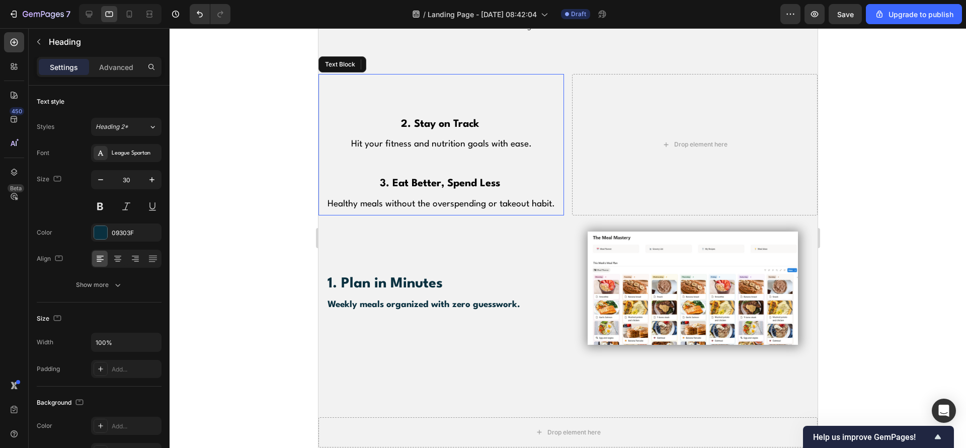
click at [395, 123] on p "2. Stay on Track" at bounding box center [441, 125] width 244 height 20
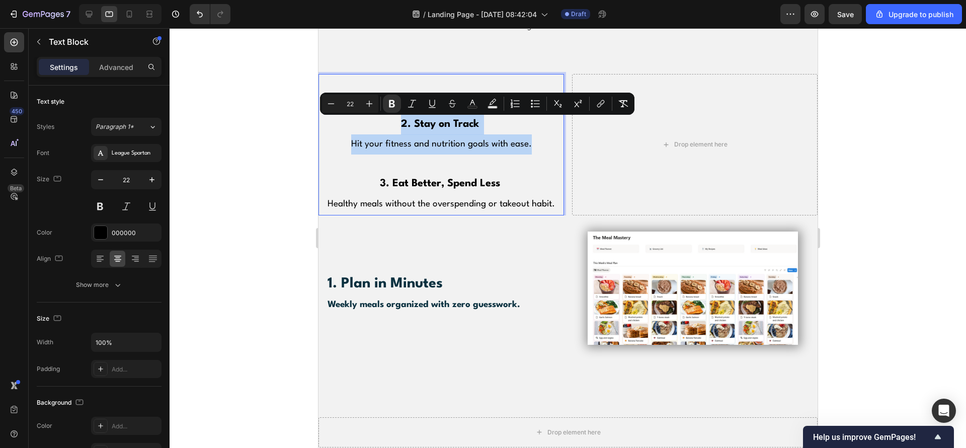
drag, startPoint x: 393, startPoint y: 122, endPoint x: 527, endPoint y: 150, distance: 136.3
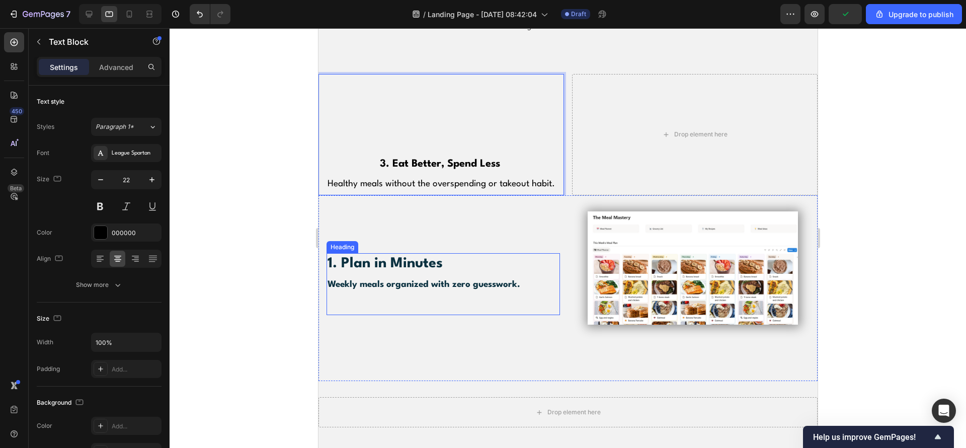
click at [537, 293] on p "⁠⁠⁠⁠⁠⁠⁠ 1. Plan in Minutes Weekly meals organized with zero guesswork." at bounding box center [442, 284] width 231 height 60
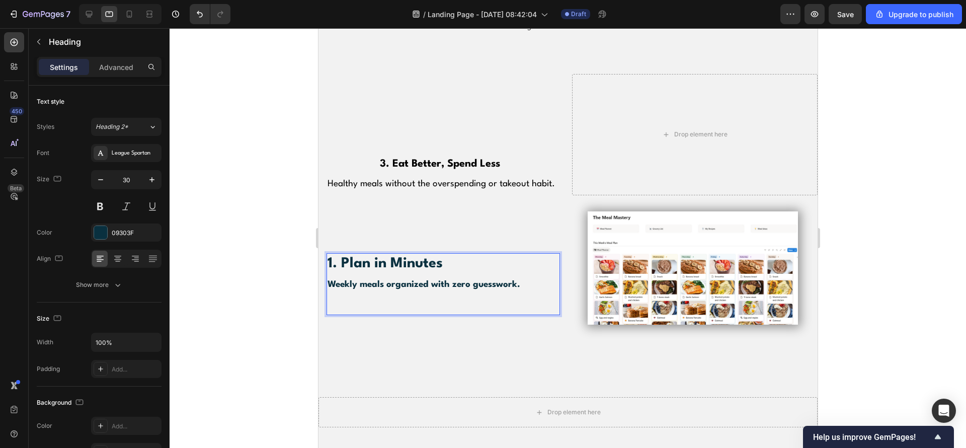
click at [509, 299] on p "1. Plan in Minutes Weekly meals organized with zero guesswork." at bounding box center [442, 284] width 231 height 60
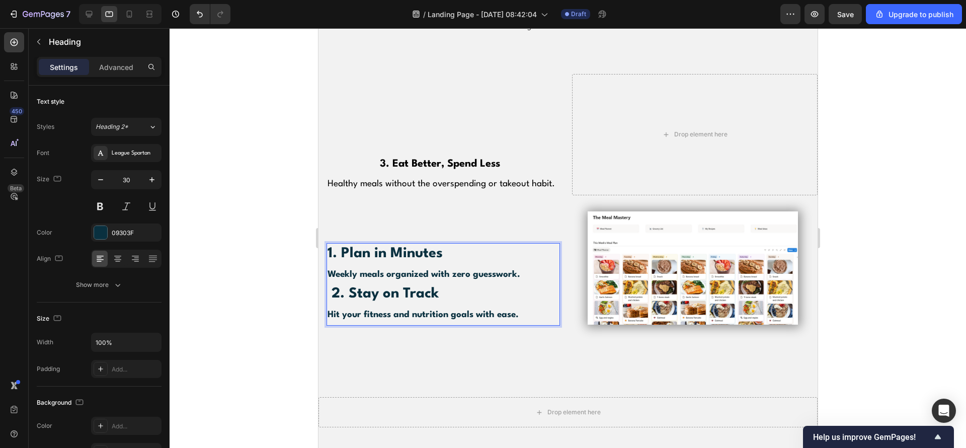
scroll to position [736, 0]
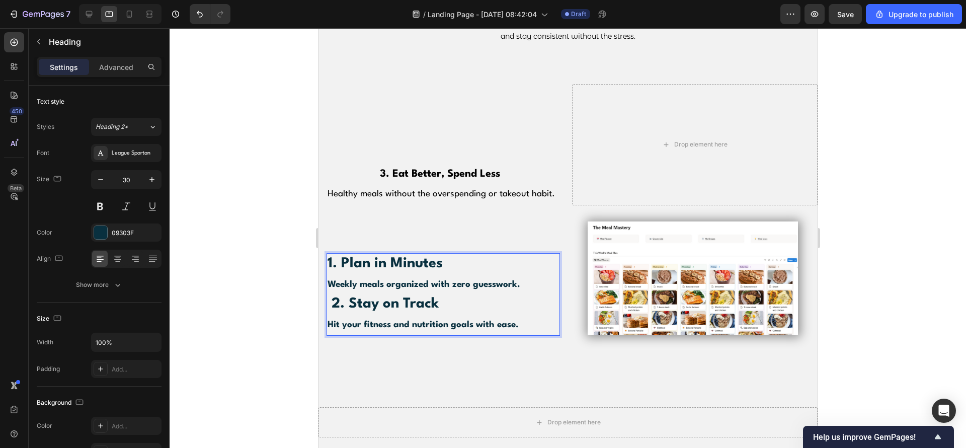
click at [521, 283] on p "1. Plan in Minutes Weekly meals organized with zero guesswork. 2. Stay on Track" at bounding box center [442, 284] width 231 height 60
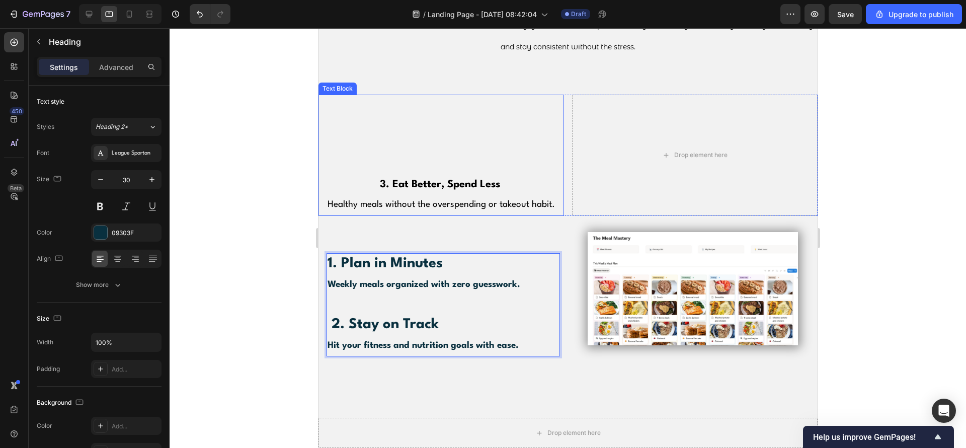
click at [433, 186] on strong "3. Eat Better, Spend Less" at bounding box center [439, 185] width 120 height 10
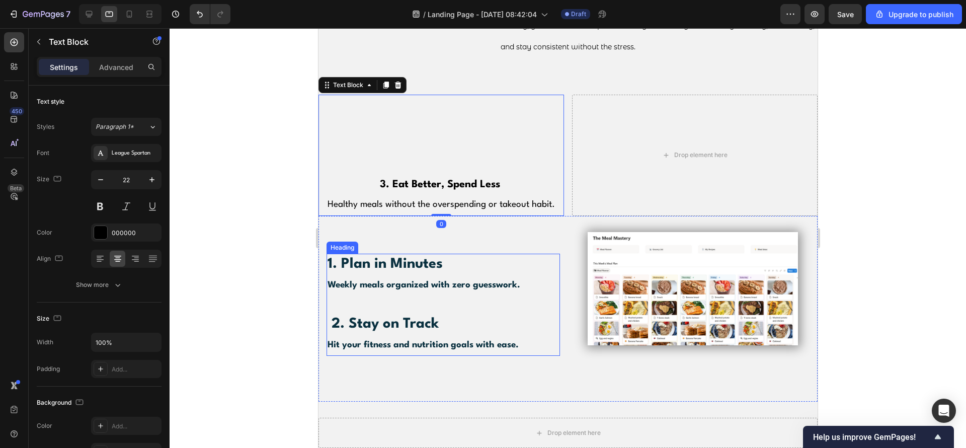
click at [533, 337] on p "⁠⁠⁠⁠⁠⁠⁠ 1. Plan in Minutes Weekly meals organized with zero guesswork. 2. Stay …" at bounding box center [442, 305] width 231 height 100
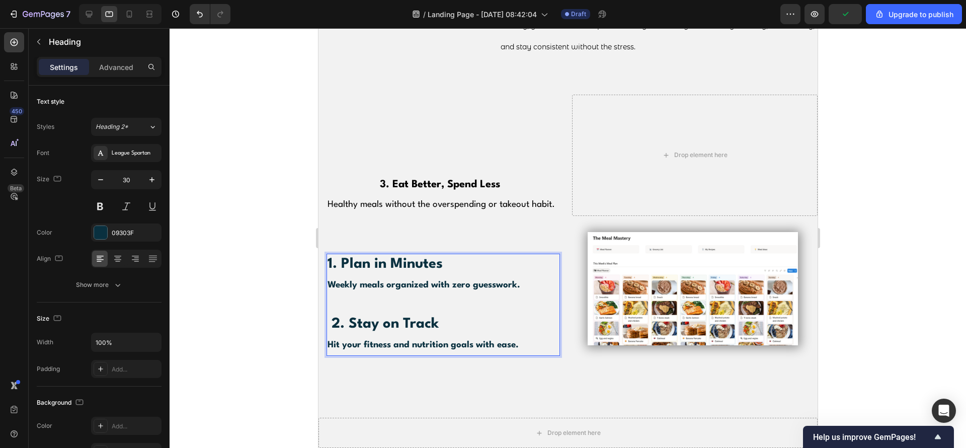
scroll to position [715, 0]
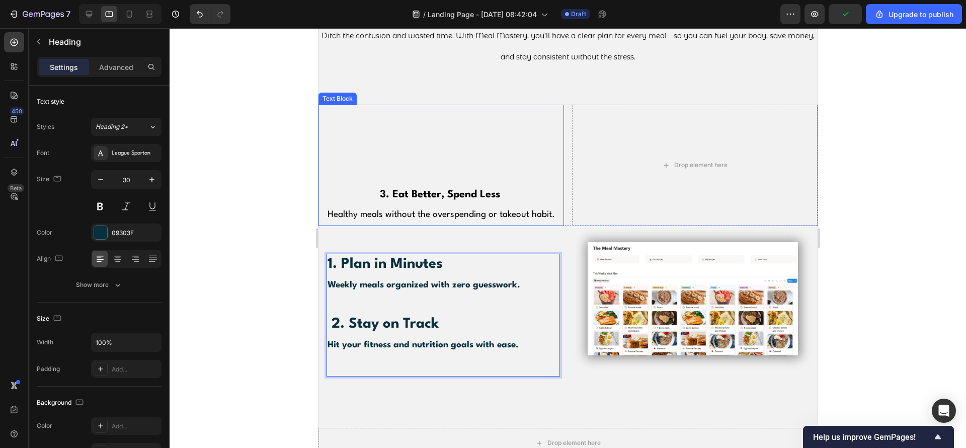
click at [386, 187] on p "3. Eat Better, Spend Less" at bounding box center [441, 195] width 244 height 20
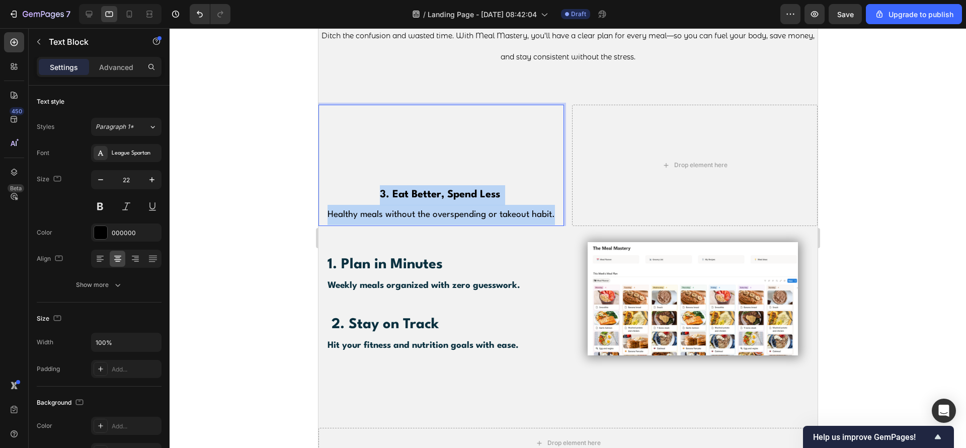
drag, startPoint x: 373, startPoint y: 193, endPoint x: 551, endPoint y: 224, distance: 180.7
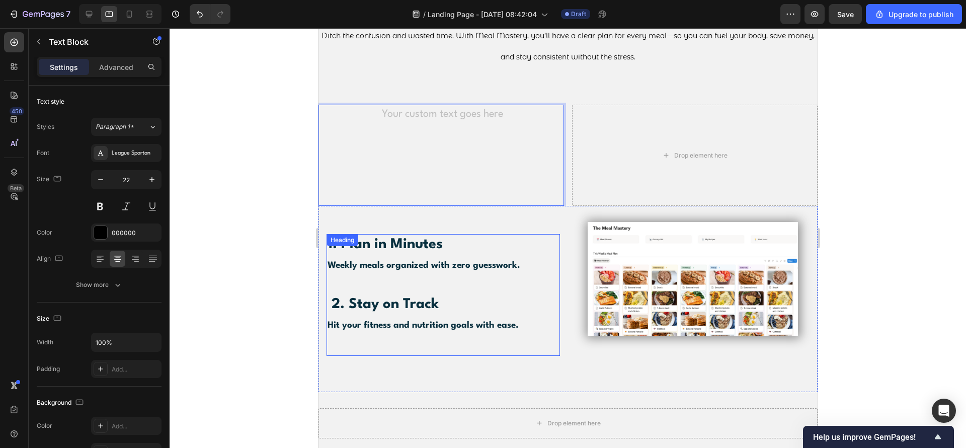
click at [534, 330] on p "⁠⁠⁠⁠⁠⁠⁠ 1. Plan in Minutes Weekly meals organized with zero guesswork. 2. Stay …" at bounding box center [442, 295] width 231 height 120
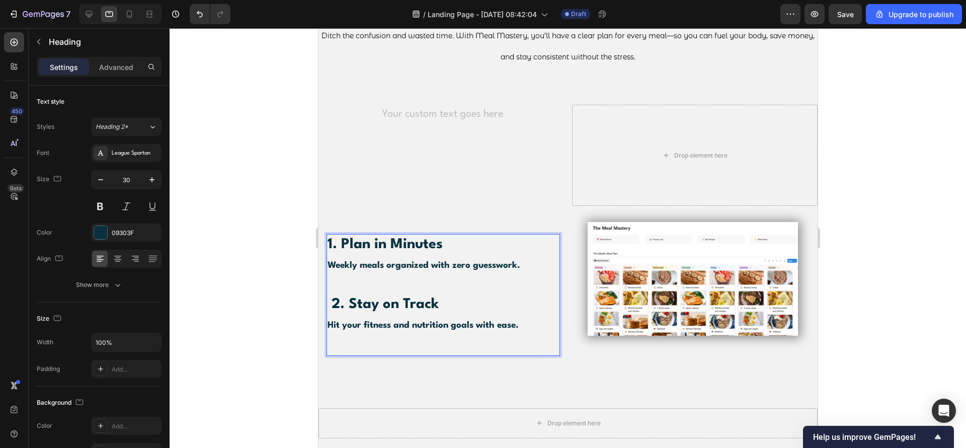
click at [497, 342] on p "1. Plan in Minutes Weekly meals organized with zero guesswork. 2. Stay on Track…" at bounding box center [442, 295] width 231 height 120
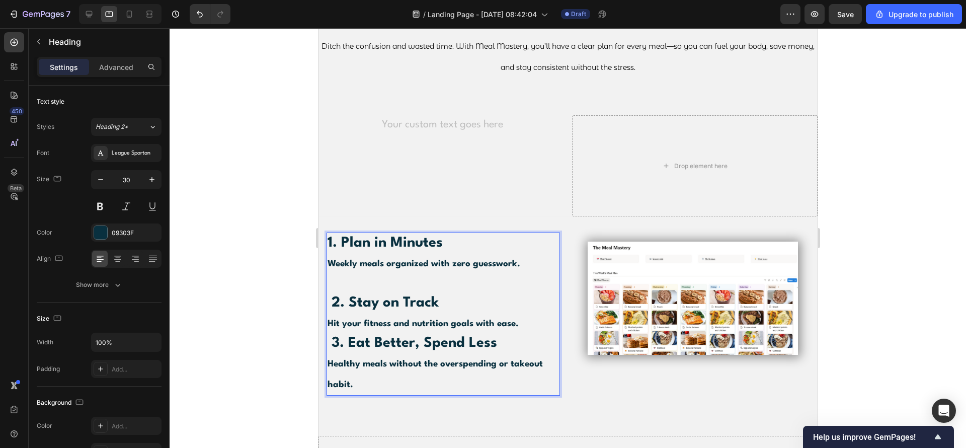
click at [523, 324] on p "1. Plan in Minutes Weekly meals organized with zero guesswork. 2. Stay on Track…" at bounding box center [442, 293] width 231 height 120
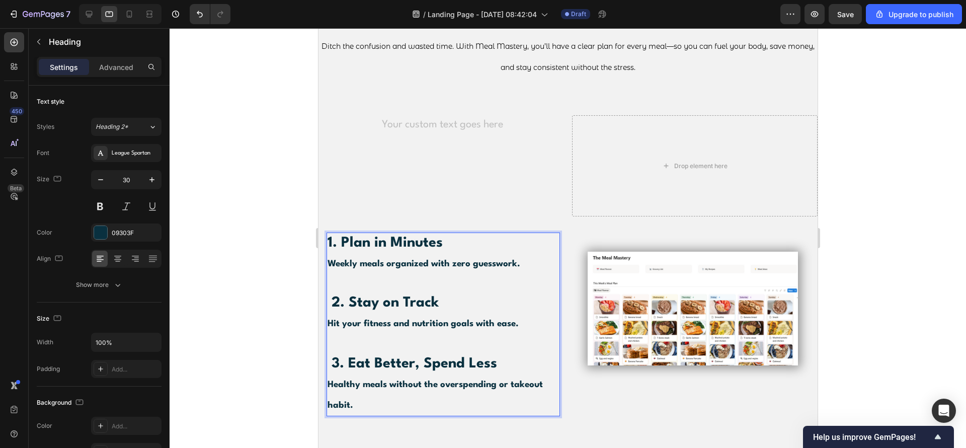
click at [364, 353] on p "1. Plan in Minutes Weekly meals organized with zero guesswork. 2. Stay on Track…" at bounding box center [442, 303] width 231 height 140
click at [333, 247] on strong "1. Plan in Minutes" at bounding box center [384, 243] width 115 height 14
click at [406, 245] on strong "1. Plan in Minutes" at bounding box center [384, 243] width 115 height 14
click at [407, 246] on strong "1. Plan in Minutes" at bounding box center [384, 243] width 115 height 14
click at [408, 246] on strong "1. Plan in Minutes" at bounding box center [384, 243] width 115 height 14
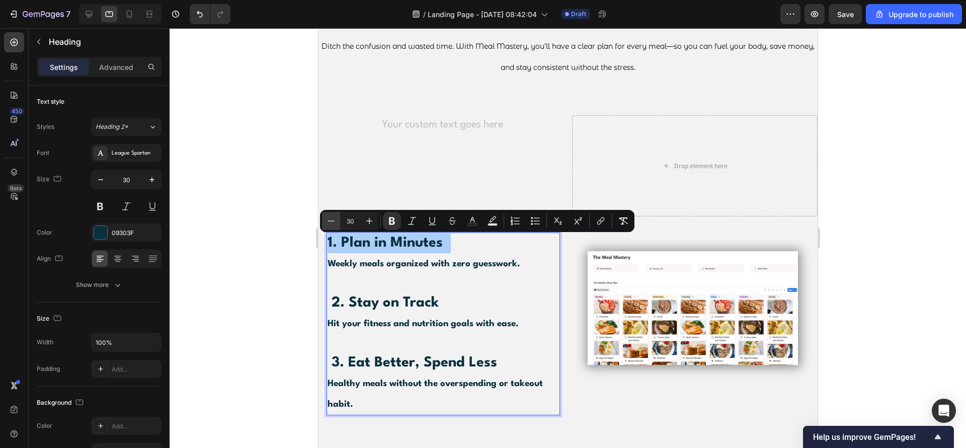
click at [330, 224] on icon "Editor contextual toolbar" at bounding box center [331, 221] width 10 height 10
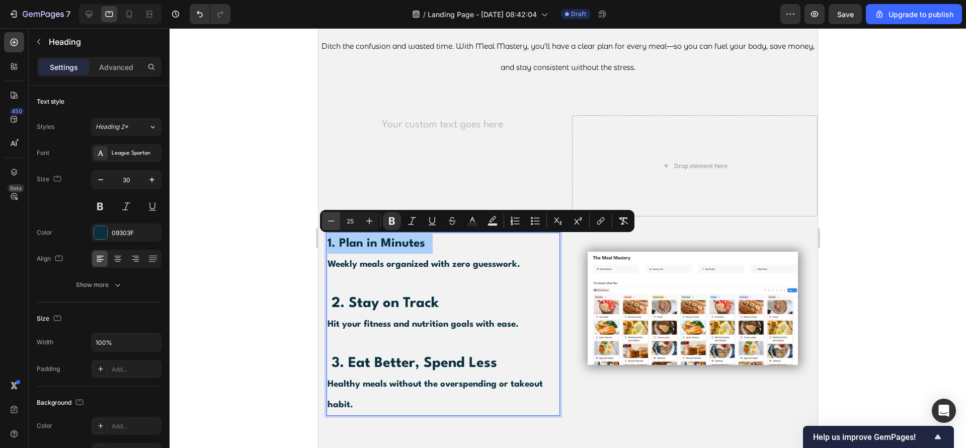
click at [330, 224] on icon "Editor contextual toolbar" at bounding box center [331, 221] width 10 height 10
click at [330, 222] on icon "Editor contextual toolbar" at bounding box center [331, 221] width 10 height 10
click at [330, 221] on icon "Editor contextual toolbar" at bounding box center [331, 220] width 7 height 1
type input "19"
click at [363, 261] on span "Weekly meals organized with zero guesswork." at bounding box center [423, 265] width 193 height 9
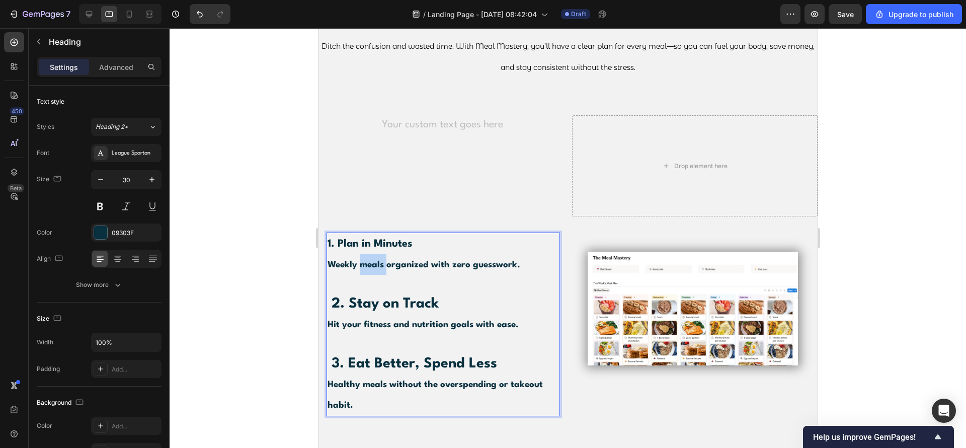
click at [363, 261] on span "Weekly meals organized with zero guesswork." at bounding box center [423, 265] width 193 height 9
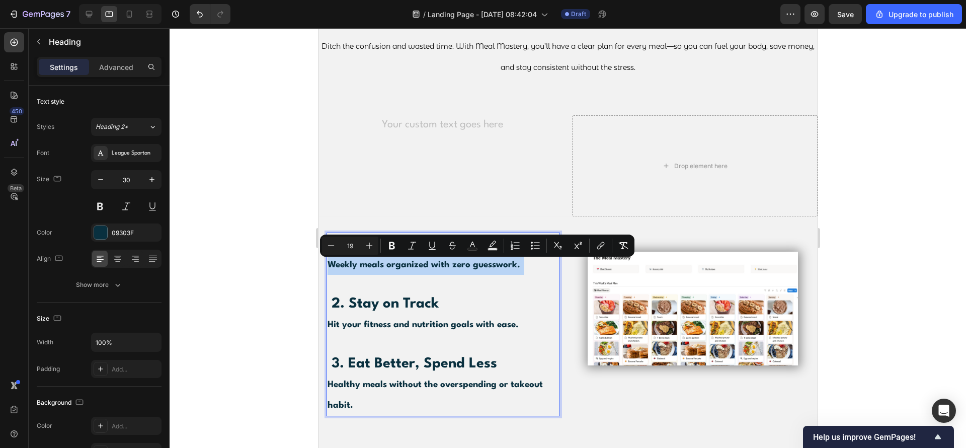
click at [363, 261] on span "Weekly meals organized with zero guesswork." at bounding box center [423, 265] width 193 height 9
click at [434, 287] on p "1. Plan in Minutes Weekly meals organized with zero guesswork. 2. Stay on Track…" at bounding box center [442, 303] width 231 height 140
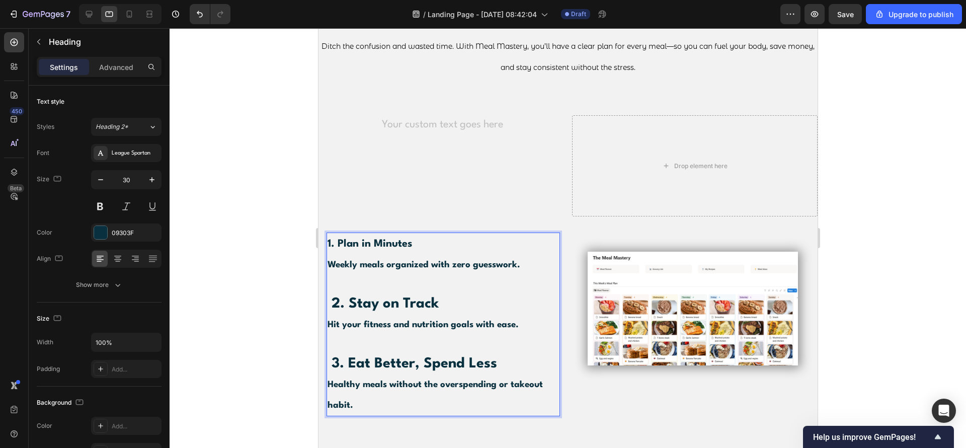
click at [401, 304] on strong "2. Stay on Track" at bounding box center [384, 304] width 107 height 14
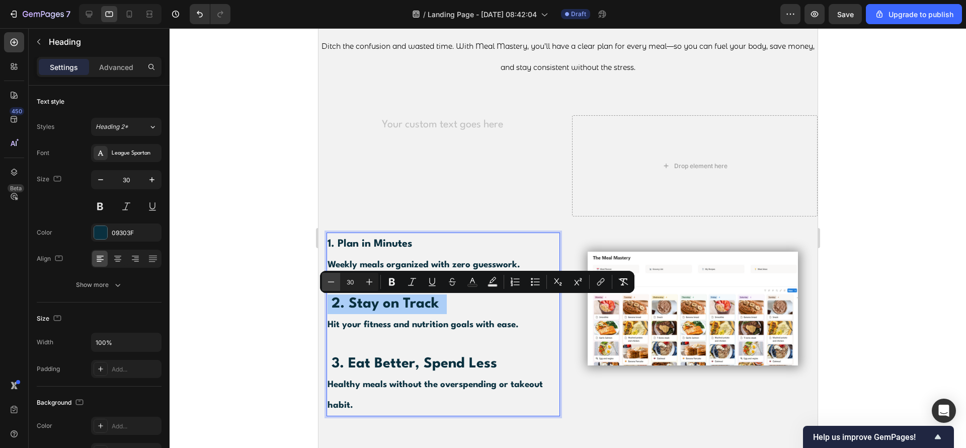
click at [337, 280] on button "Minus" at bounding box center [331, 282] width 18 height 18
click at [337, 281] on button "Minus" at bounding box center [331, 282] width 18 height 18
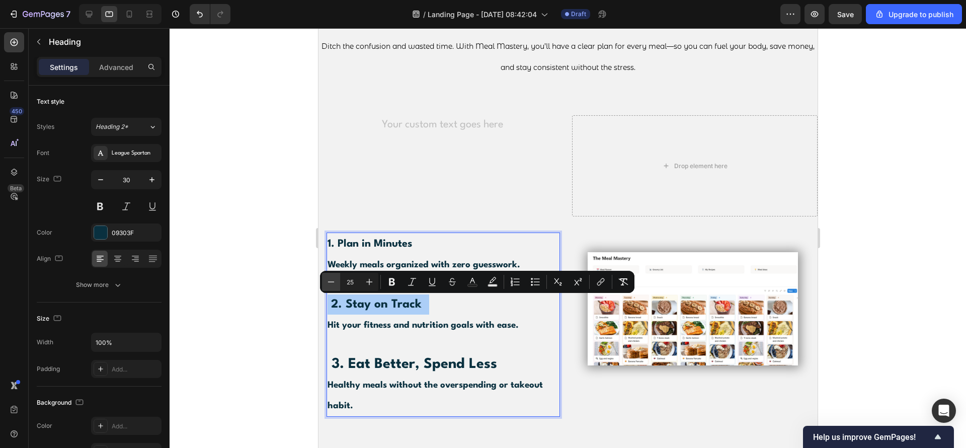
click at [337, 281] on button "Minus" at bounding box center [331, 282] width 18 height 18
click at [336, 280] on icon "Editor contextual toolbar" at bounding box center [331, 282] width 10 height 10
type input "19"
click at [418, 327] on span "Hit your fitness and nutrition goals with ease." at bounding box center [422, 325] width 191 height 9
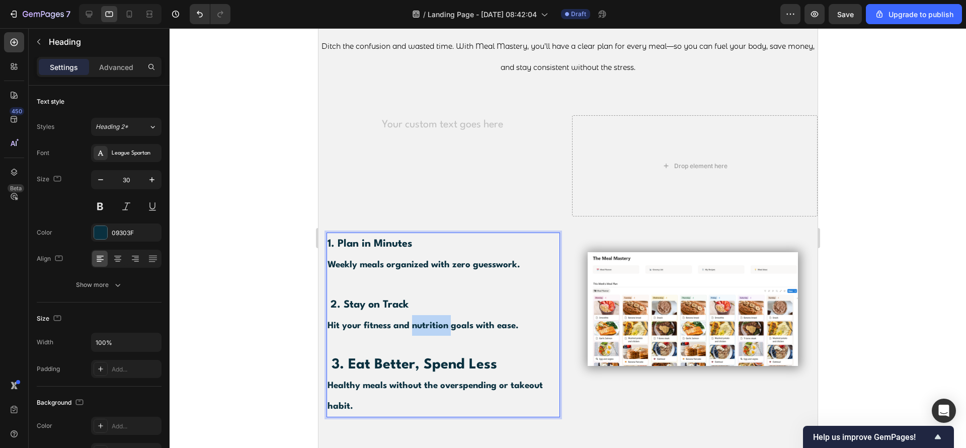
click at [418, 328] on span "Hit your fitness and nutrition goals with ease." at bounding box center [422, 325] width 191 height 9
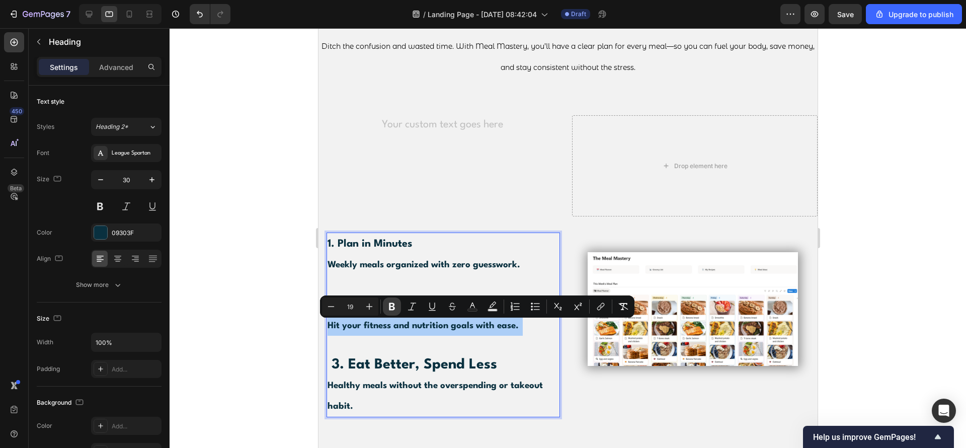
click at [385, 311] on button "Bold" at bounding box center [392, 306] width 18 height 18
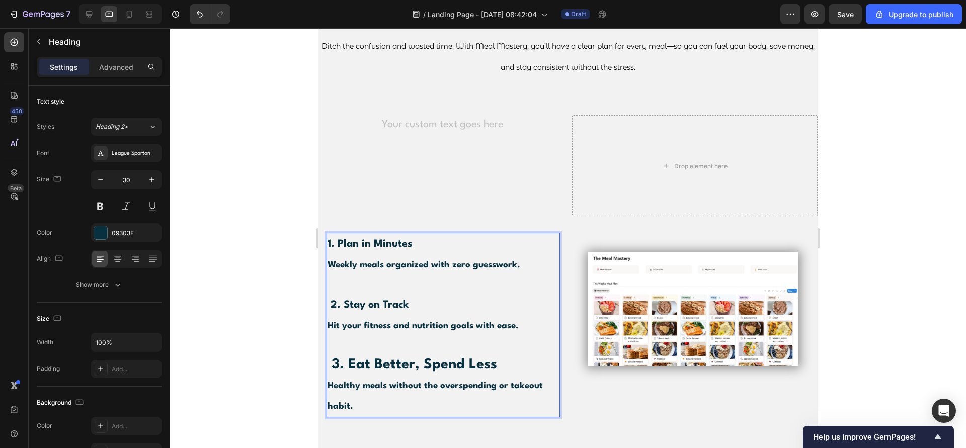
click at [387, 323] on strong "Hit your fitness and nutrition goals with ease." at bounding box center [422, 325] width 191 height 9
click at [389, 323] on strong "Hit your fitness and nutrition goals with ease." at bounding box center [422, 325] width 191 height 9
click at [387, 320] on p "1. Plan in Minutes Weekly meals organized with zero guesswork. 2. Stay on Track…" at bounding box center [442, 303] width 231 height 141
click at [389, 328] on strong "Hit your fitness and nutrition goals with ease." at bounding box center [422, 325] width 191 height 9
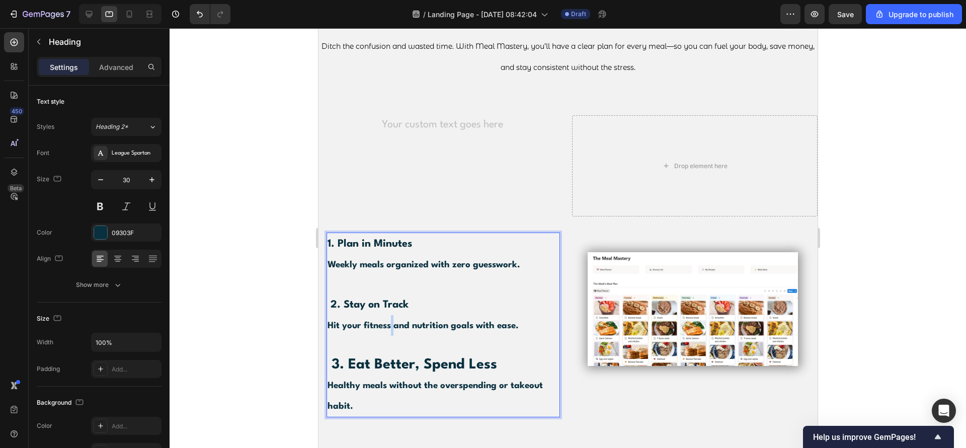
click at [389, 328] on strong "Hit your fitness and nutrition goals with ease." at bounding box center [422, 325] width 191 height 9
click at [404, 364] on strong "3. Eat Better, Spend Less" at bounding box center [414, 365] width 166 height 14
click at [404, 363] on strong "3. Eat Better, Spend Less" at bounding box center [414, 365] width 166 height 14
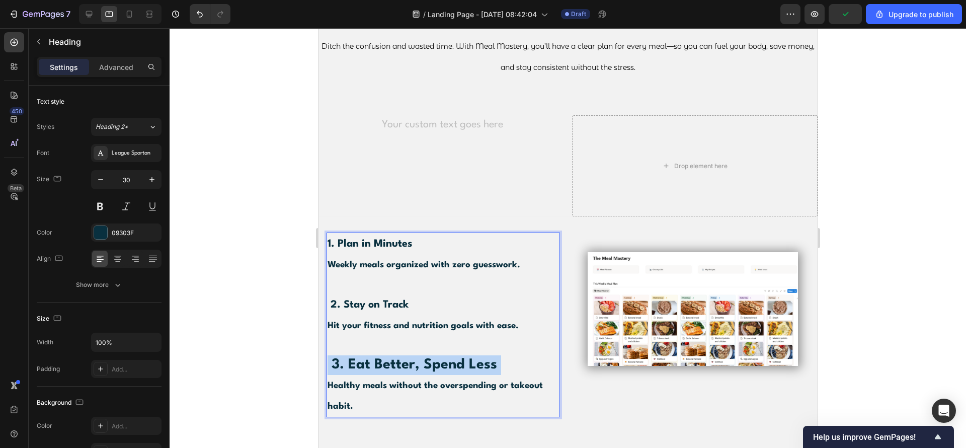
click at [404, 362] on strong "3. Eat Better, Spend Less" at bounding box center [414, 365] width 166 height 14
click at [388, 358] on strong "3. Eat Better, Spend Less" at bounding box center [414, 365] width 166 height 14
click at [389, 358] on strong "3. Eat Better, Spend Less" at bounding box center [414, 365] width 166 height 14
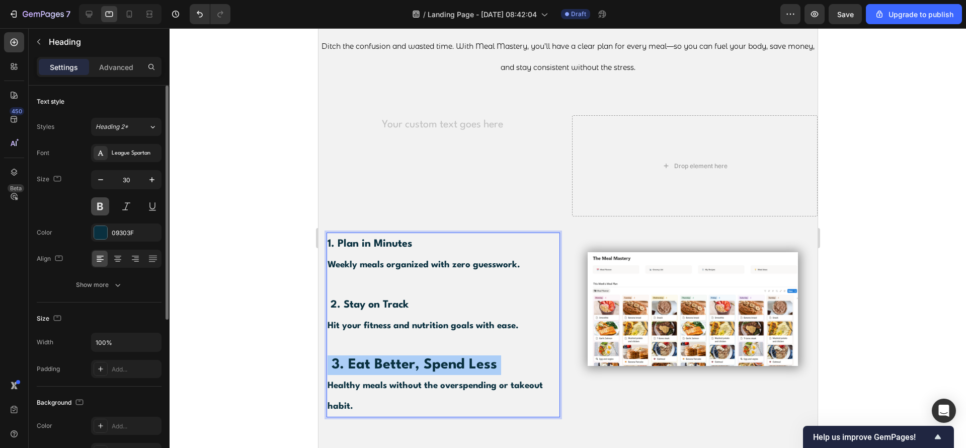
click at [106, 204] on button at bounding box center [100, 206] width 18 height 18
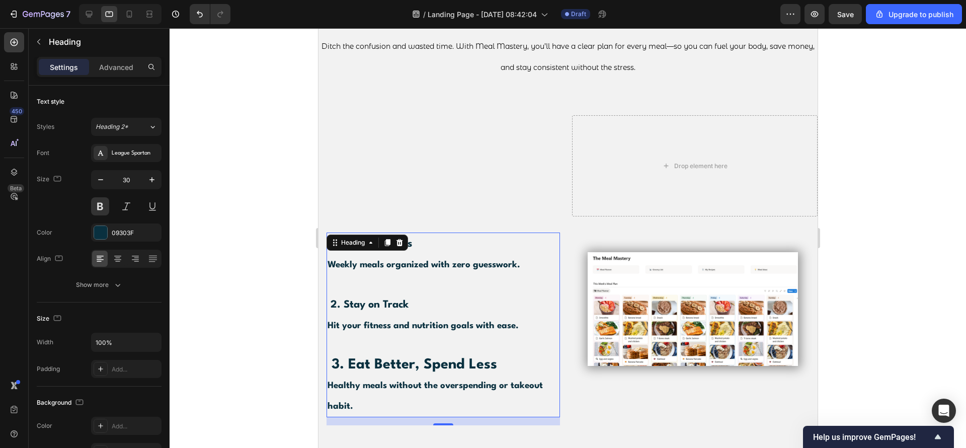
click at [441, 235] on p "1. Plan in Minutes Weekly meals organized with zero guesswork. 2. Stay on Track…" at bounding box center [442, 324] width 231 height 183
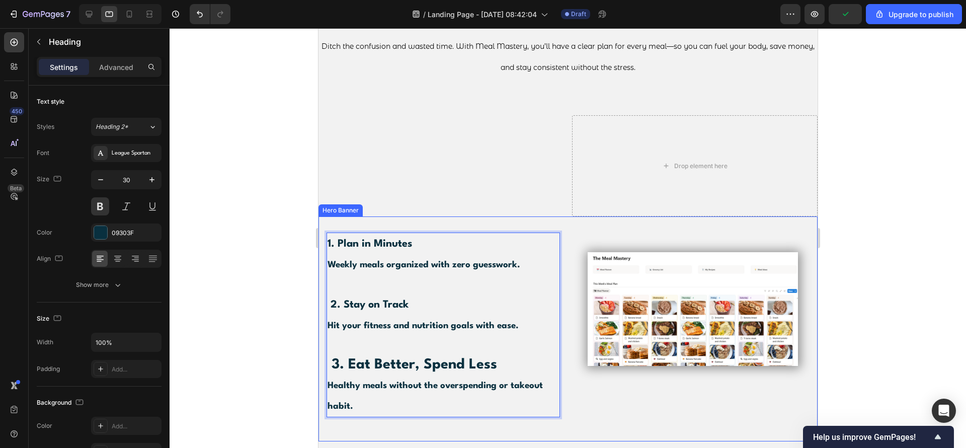
click at [477, 218] on div "1. Plan in Minutes Weekly meals organized with zero guesswork. 2. Stay on Track…" at bounding box center [567, 328] width 499 height 225
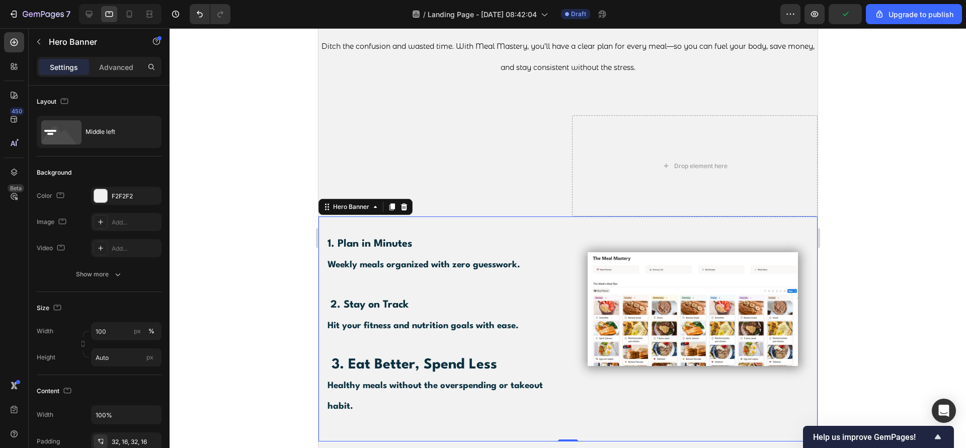
click at [423, 229] on div "⁠⁠⁠⁠⁠⁠⁠ 1. Plan in Minutes Weekly meals organized with zero guesswork. 2. Stay …" at bounding box center [567, 328] width 499 height 225
click at [413, 249] on p "⁠⁠⁠⁠⁠⁠⁠ 1. Plan in Minutes Weekly meals organized with zero guesswork. 2. Stay …" at bounding box center [442, 324] width 231 height 183
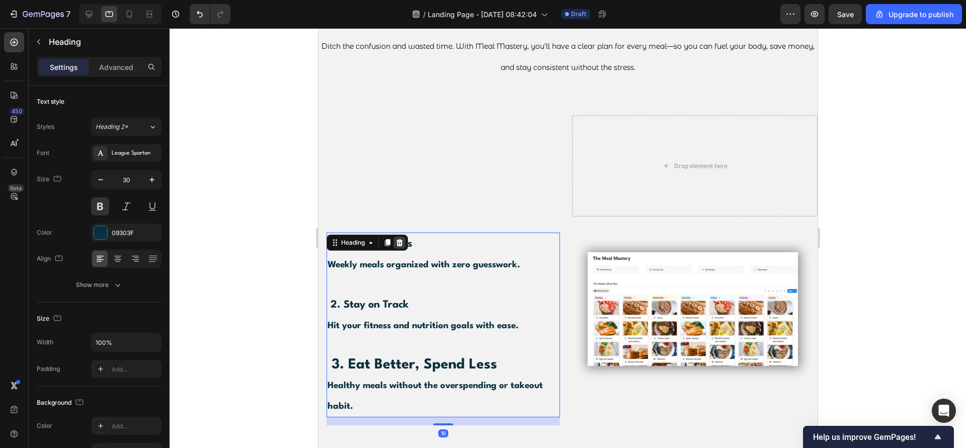
click at [404, 242] on div at bounding box center [399, 242] width 12 height 12
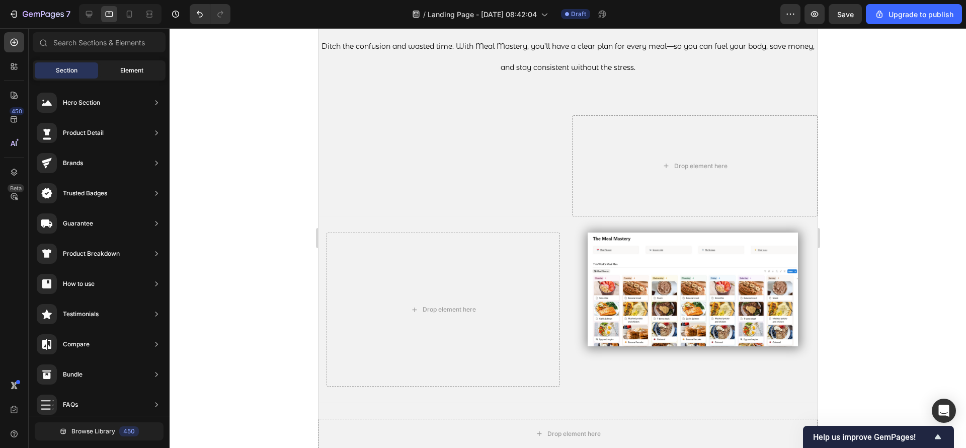
click at [122, 73] on span "Element" at bounding box center [131, 70] width 23 height 9
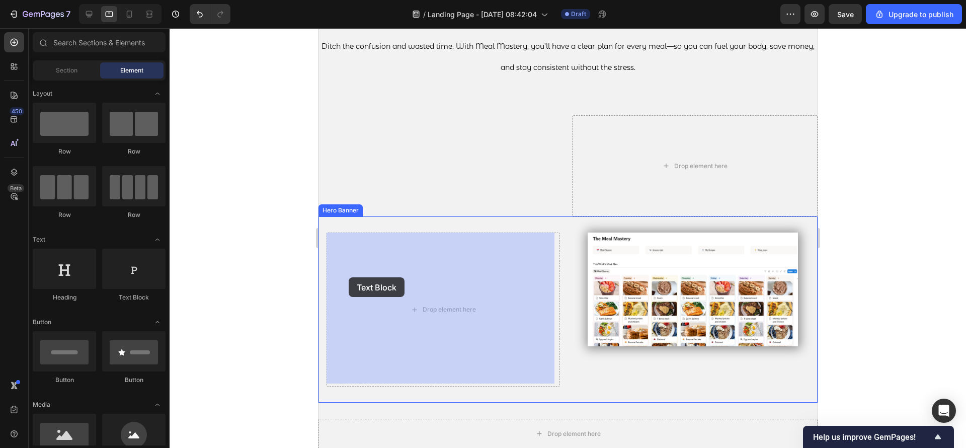
drag, startPoint x: 452, startPoint y: 290, endPoint x: 362, endPoint y: 275, distance: 91.3
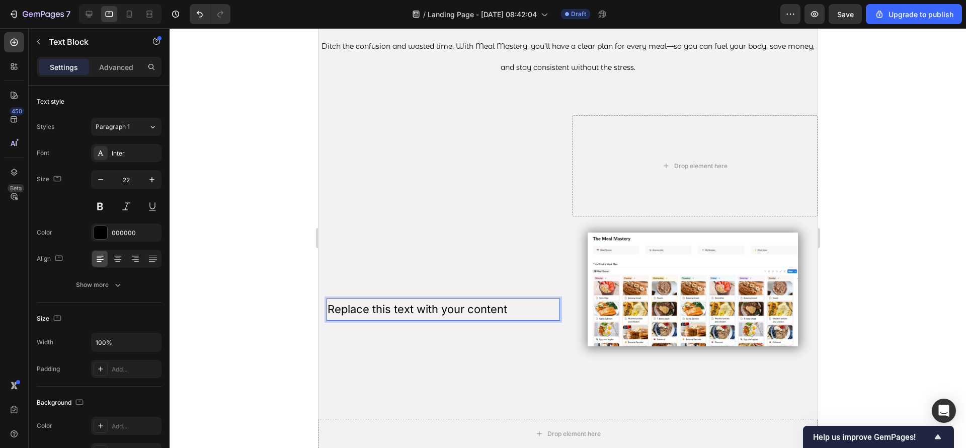
click at [417, 301] on div "Replace this text with your content Text Block 0" at bounding box center [442, 308] width 233 height 153
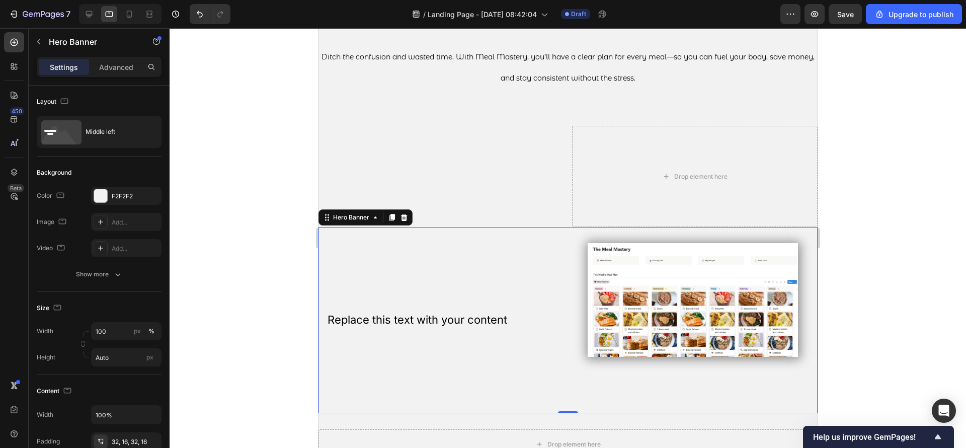
click at [417, 301] on div "Replace this text with your content Text Block" at bounding box center [442, 319] width 233 height 153
click at [401, 314] on p "Replace this text with your content" at bounding box center [442, 320] width 231 height 20
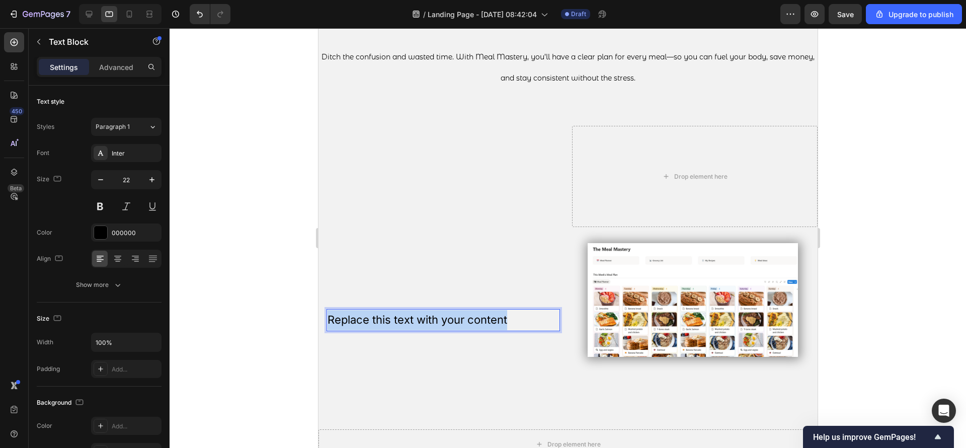
click at [401, 314] on p "Replace this text with your content" at bounding box center [442, 320] width 231 height 20
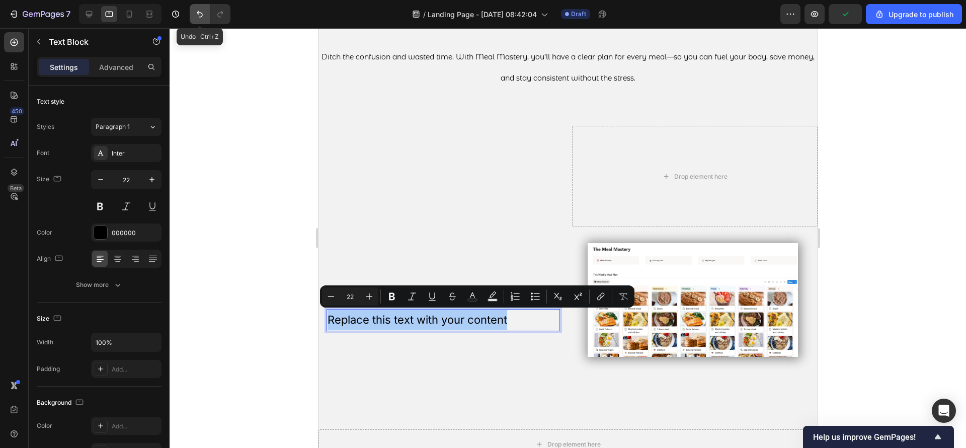
click at [204, 15] on icon "Undo/Redo" at bounding box center [200, 14] width 10 height 10
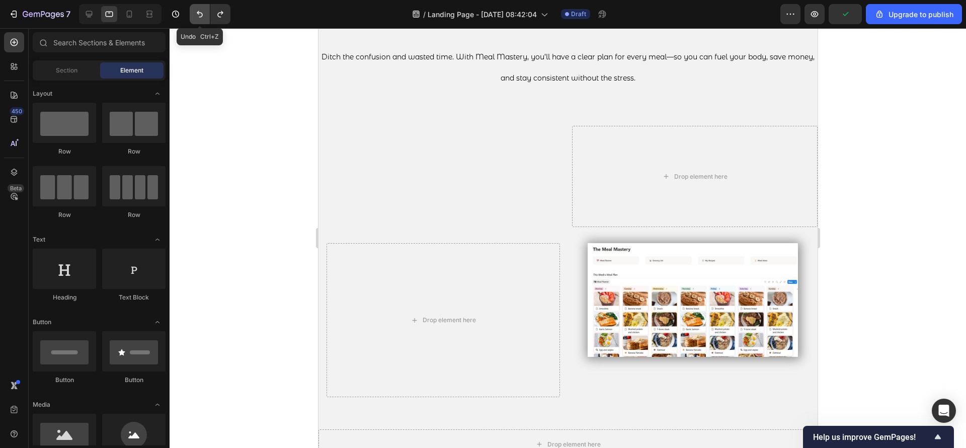
click at [204, 15] on icon "Undo/Redo" at bounding box center [200, 14] width 10 height 10
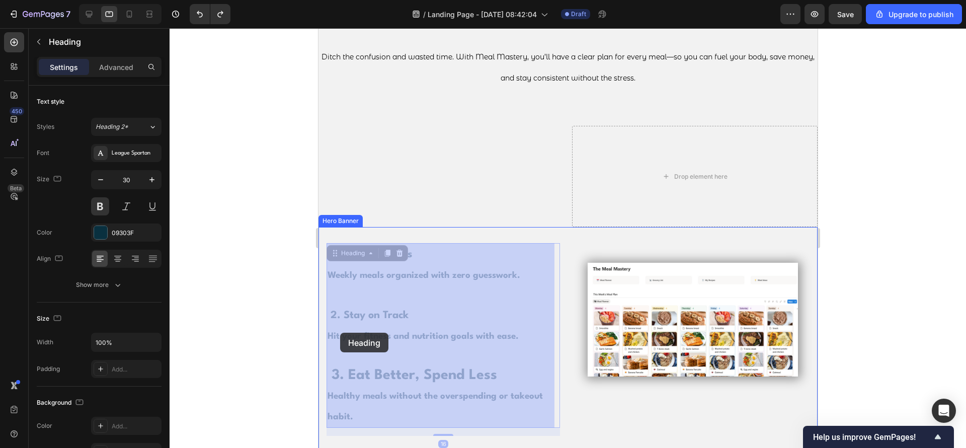
drag, startPoint x: 378, startPoint y: 410, endPoint x: 340, endPoint y: 333, distance: 86.2
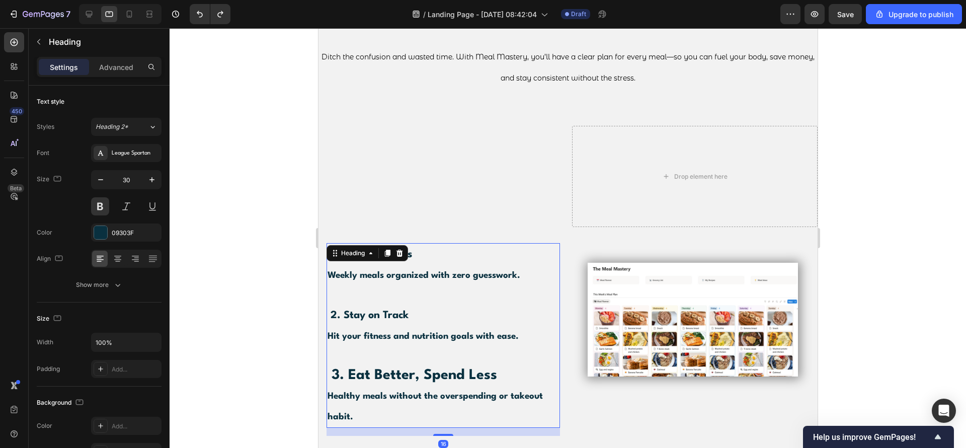
click at [361, 405] on h2 "1. Plan in Minutes Weekly meals organized with zero guesswork. 2. Stay on Track…" at bounding box center [442, 335] width 233 height 185
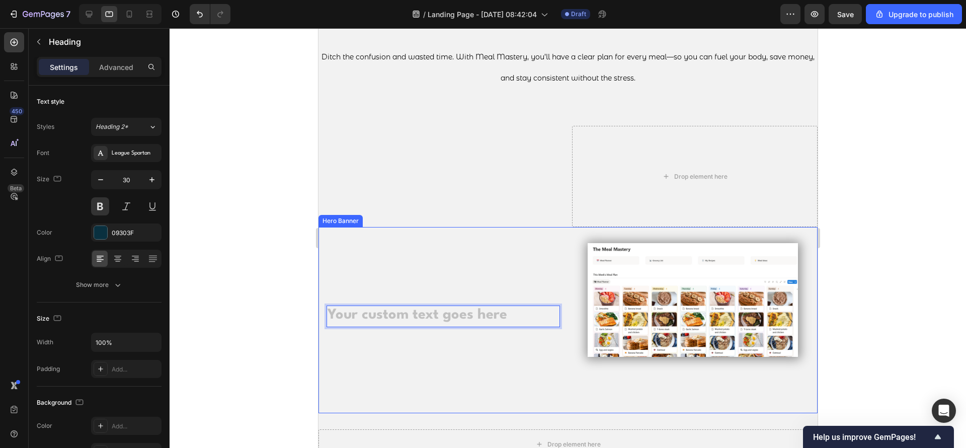
click at [370, 273] on div "Heading 16" at bounding box center [442, 319] width 233 height 153
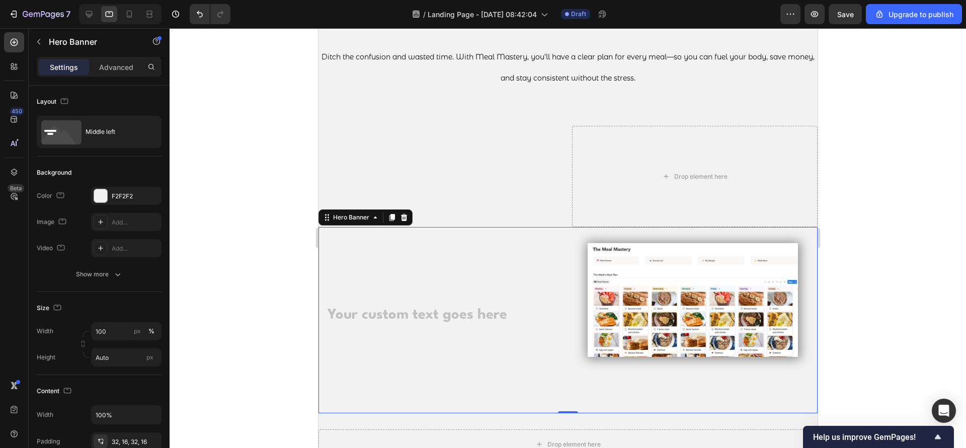
click at [368, 248] on div "Heading" at bounding box center [442, 319] width 233 height 153
click at [377, 305] on h2 "Rich Text Editor. Editing area: main" at bounding box center [442, 316] width 233 height 22
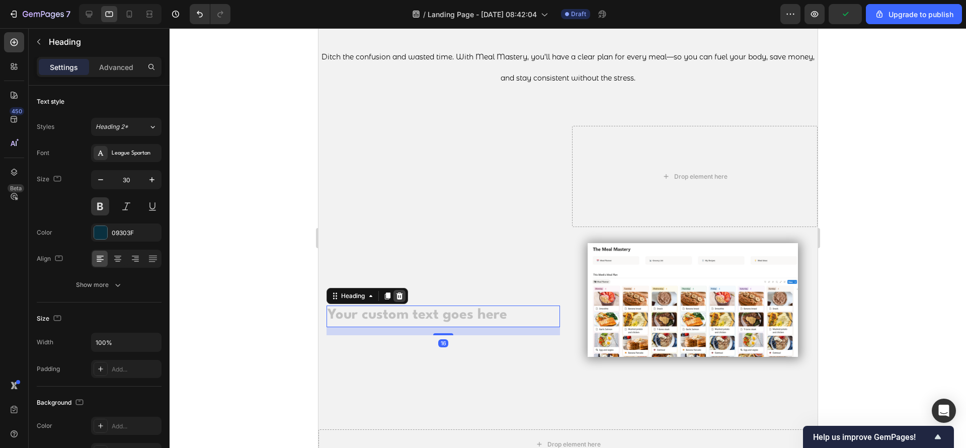
click at [399, 293] on icon at bounding box center [399, 295] width 7 height 7
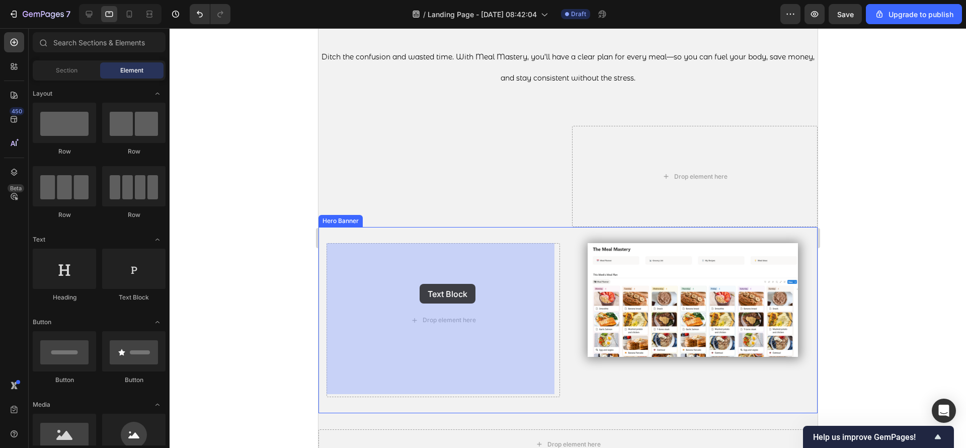
drag, startPoint x: 461, startPoint y: 291, endPoint x: 324, endPoint y: 275, distance: 137.9
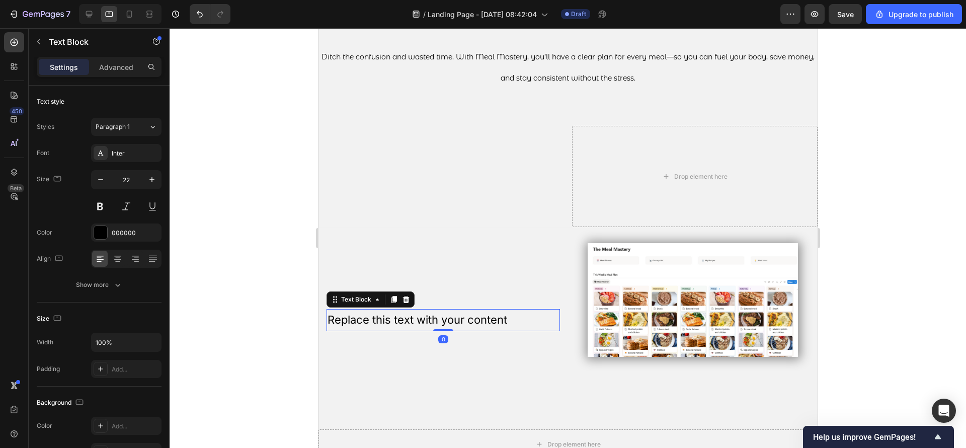
click at [415, 320] on div "Replace this text with your content" at bounding box center [442, 320] width 233 height 22
click at [415, 320] on p "Replace this text with your content" at bounding box center [442, 320] width 231 height 20
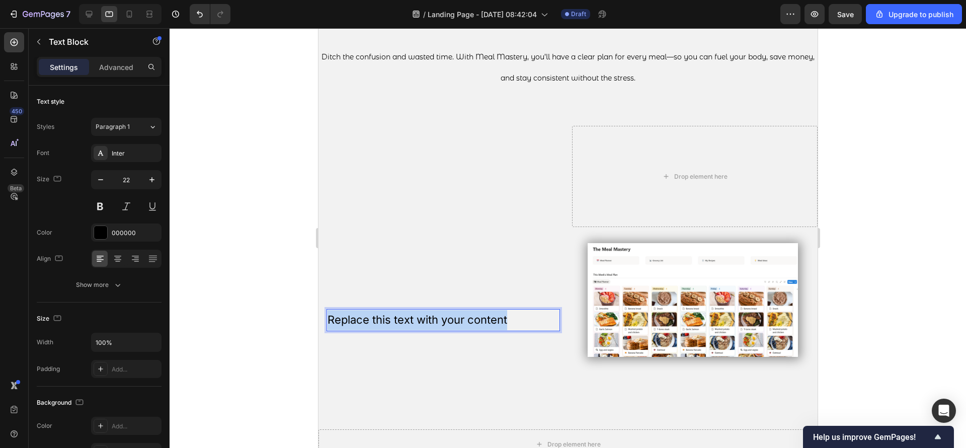
click at [415, 320] on p "Replace this text with your content" at bounding box center [442, 320] width 231 height 20
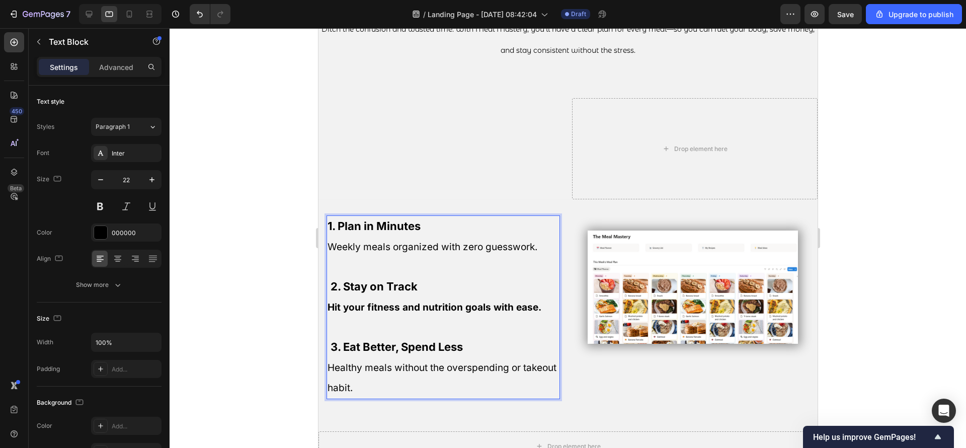
scroll to position [753, 0]
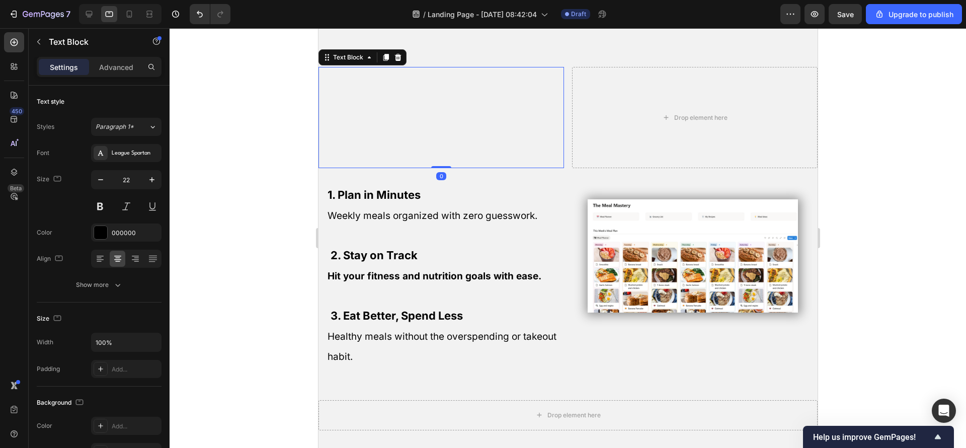
click at [502, 158] on p "Rich Text Editor. Editing area: main" at bounding box center [441, 157] width 244 height 20
click at [572, 162] on div "Drop element here" at bounding box center [695, 118] width 246 height 102
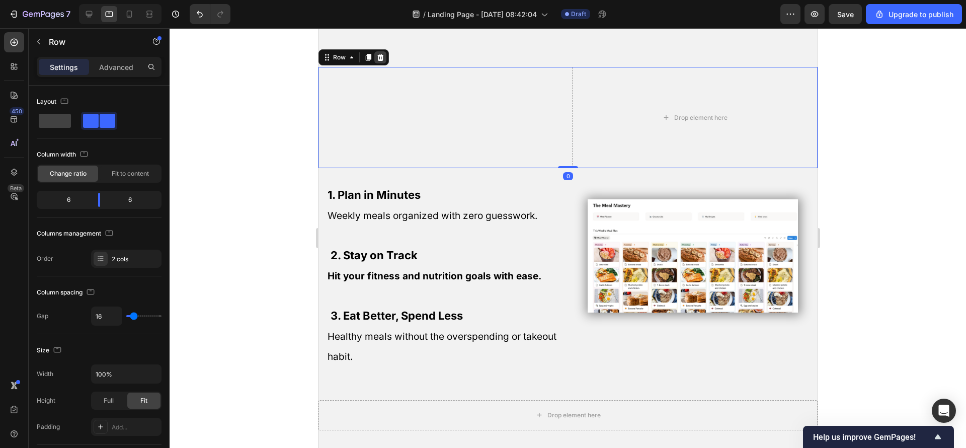
click at [380, 57] on icon at bounding box center [380, 56] width 7 height 7
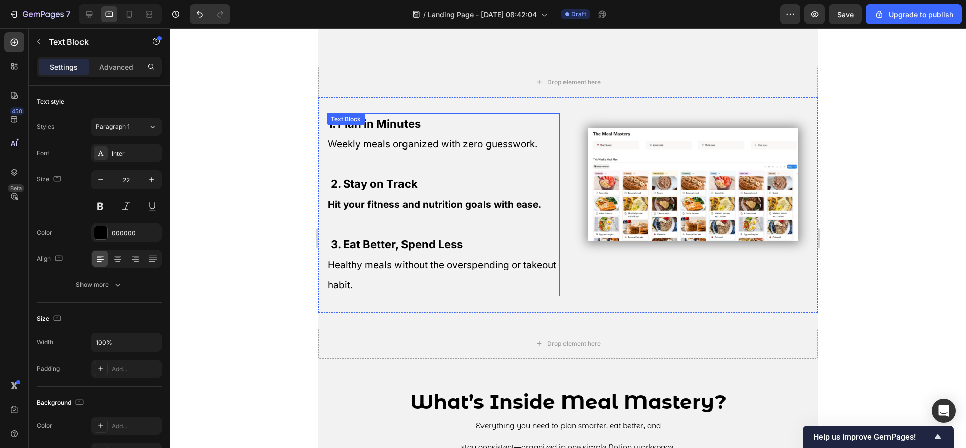
click at [390, 127] on div "1. Plan in Minutes Weekly meals organized with zero guesswork. 2. Stay on Track…" at bounding box center [442, 204] width 233 height 183
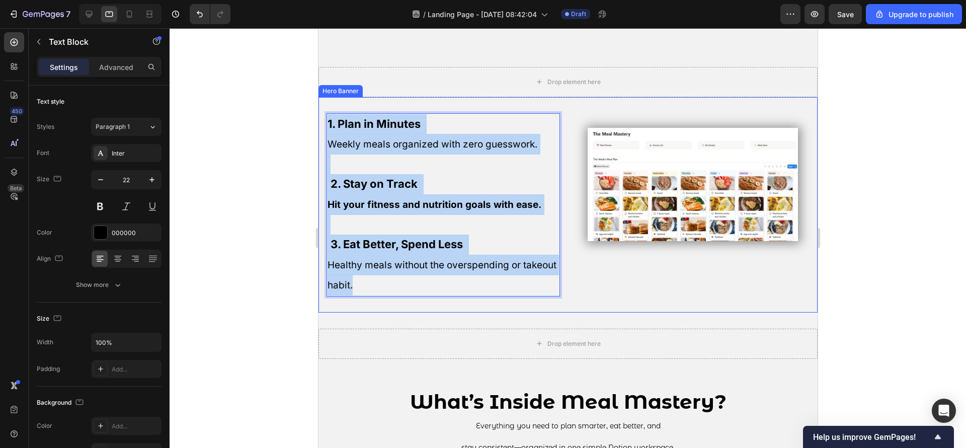
drag, startPoint x: 459, startPoint y: 283, endPoint x: 632, endPoint y: 149, distance: 218.8
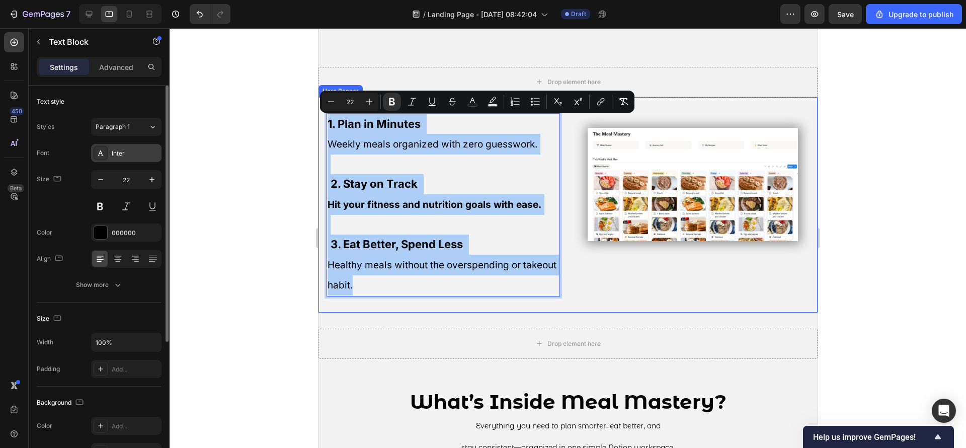
click at [125, 155] on div "Inter" at bounding box center [135, 153] width 47 height 9
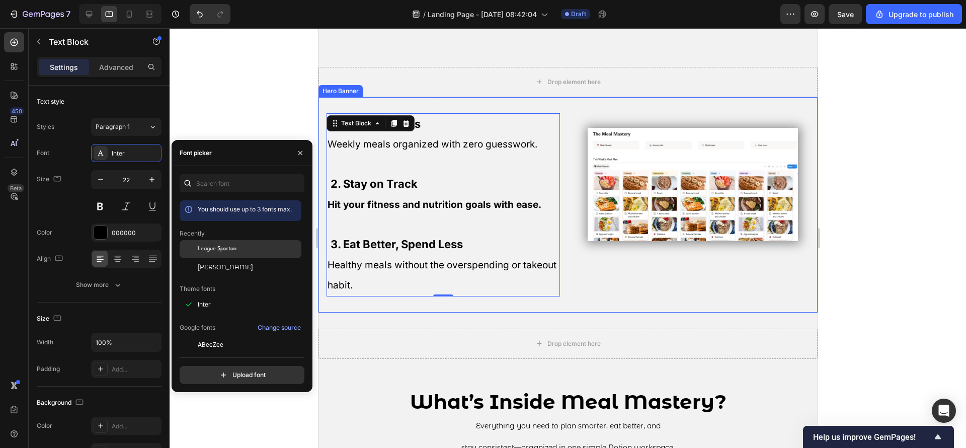
click at [232, 248] on span "League Spartan" at bounding box center [217, 249] width 39 height 9
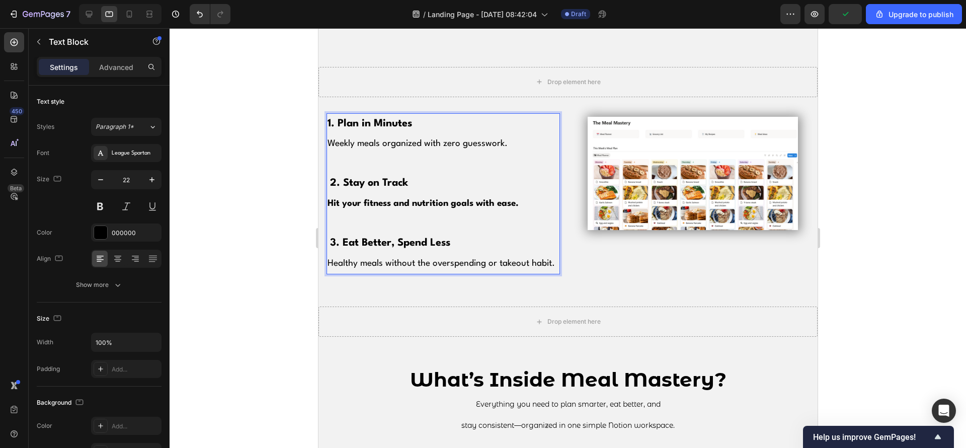
click at [418, 205] on strong "Hit your fitness and nutrition goals with ease." at bounding box center [422, 203] width 191 height 9
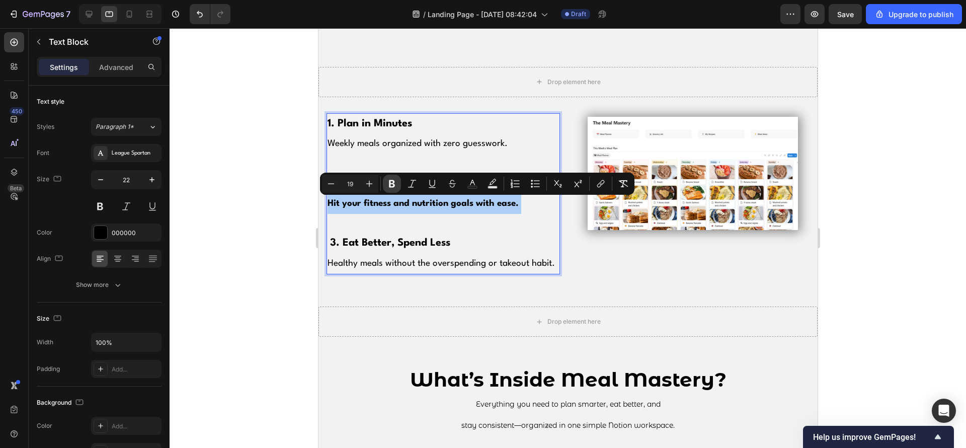
click at [398, 182] on button "Bold" at bounding box center [392, 184] width 18 height 18
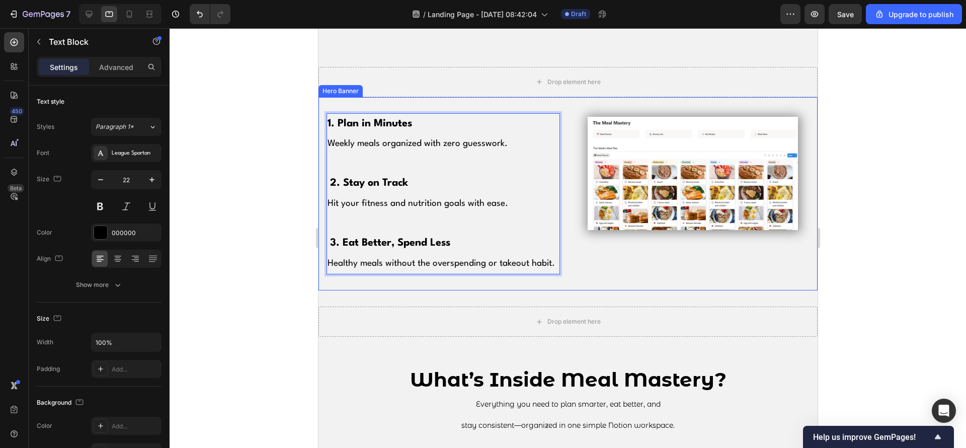
click at [271, 204] on div at bounding box center [568, 238] width 796 height 420
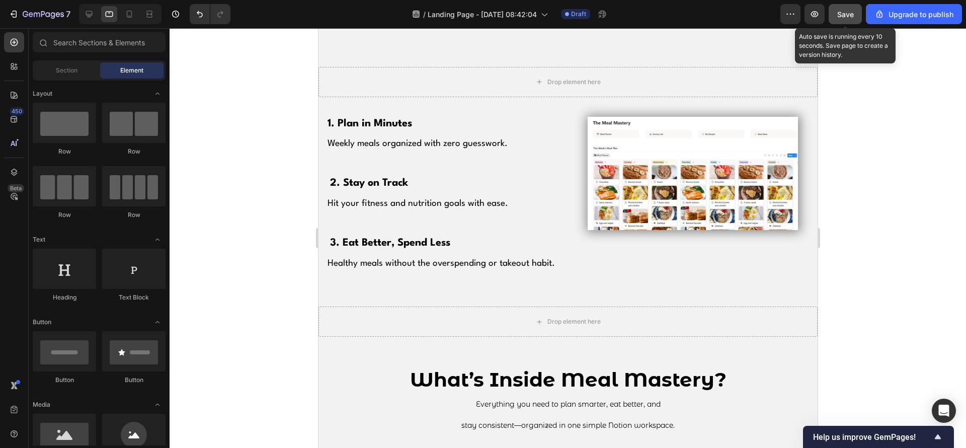
click at [833, 19] on button "Save" at bounding box center [845, 14] width 33 height 20
click at [811, 14] on icon "button" at bounding box center [815, 14] width 10 height 10
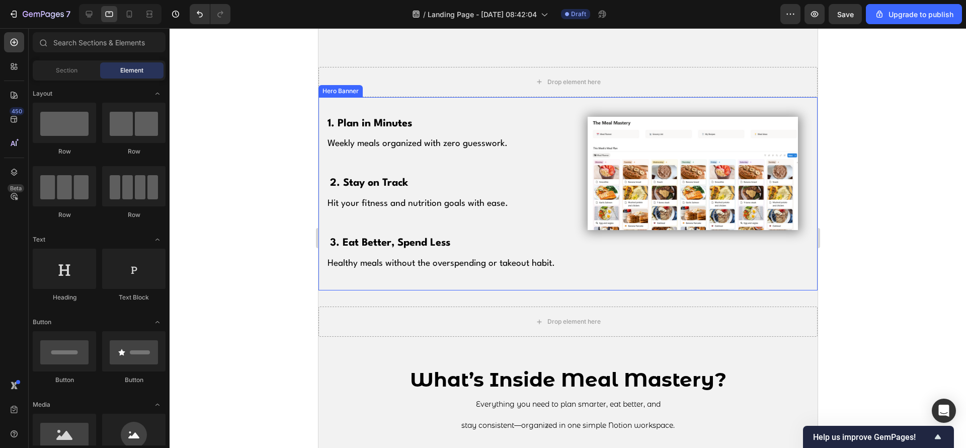
click at [604, 100] on div "1. Plan in Minutes Weekly meals organized with zero guesswork. 2. Stay on Track…" at bounding box center [567, 194] width 499 height 194
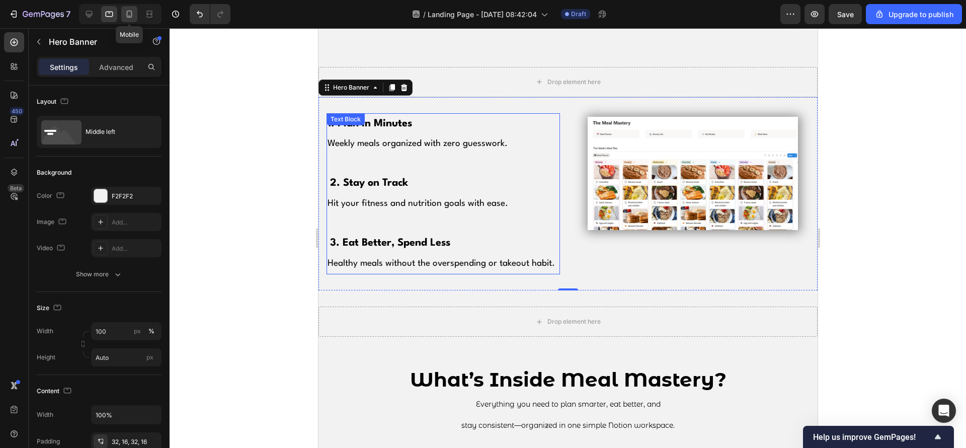
click at [128, 12] on icon at bounding box center [129, 14] width 10 height 10
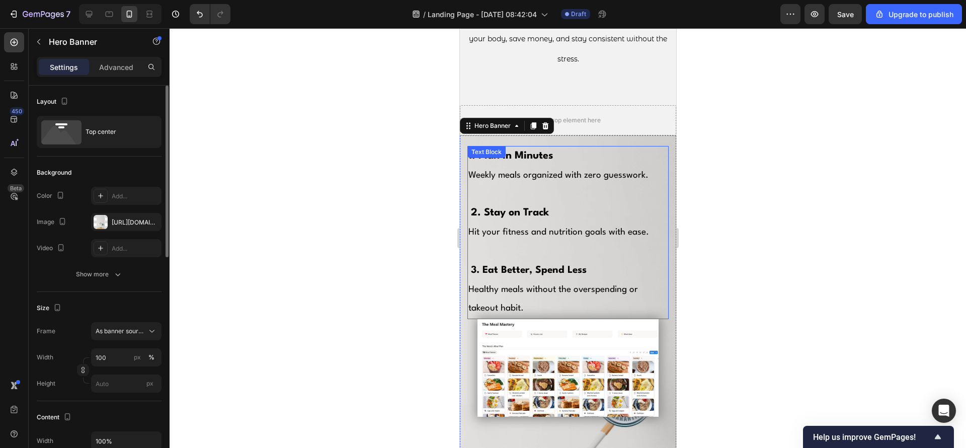
scroll to position [843, 0]
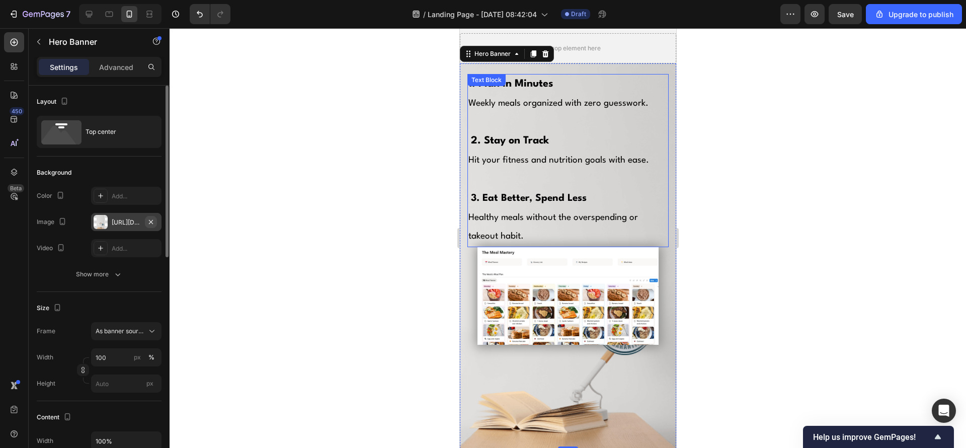
click at [153, 220] on icon "button" at bounding box center [151, 222] width 8 height 8
type input "Auto"
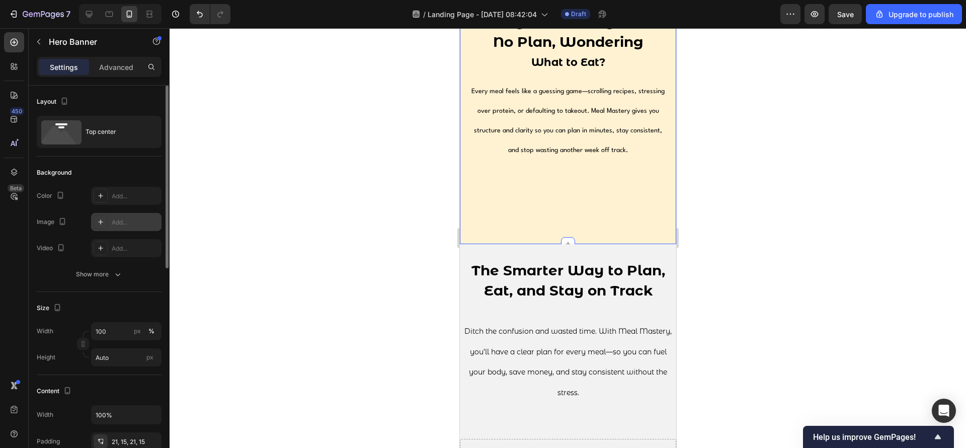
scroll to position [541, 0]
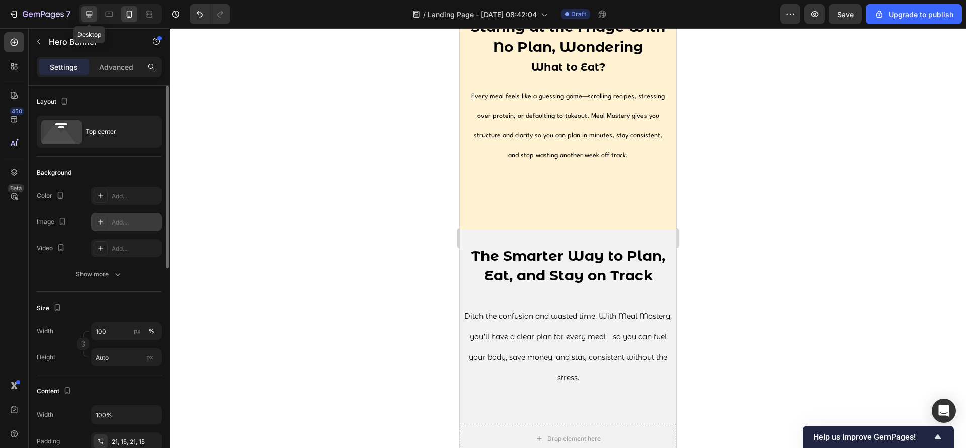
click at [86, 8] on div at bounding box center [89, 14] width 16 height 16
type input "1230"
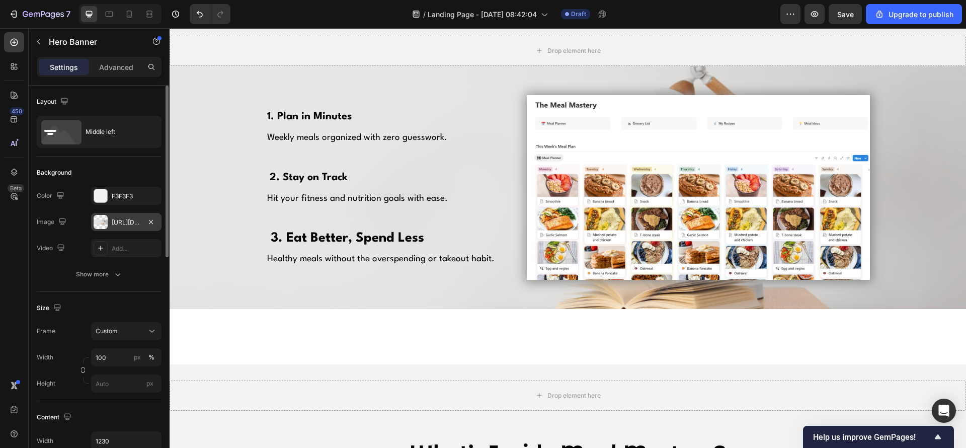
scroll to position [715, 0]
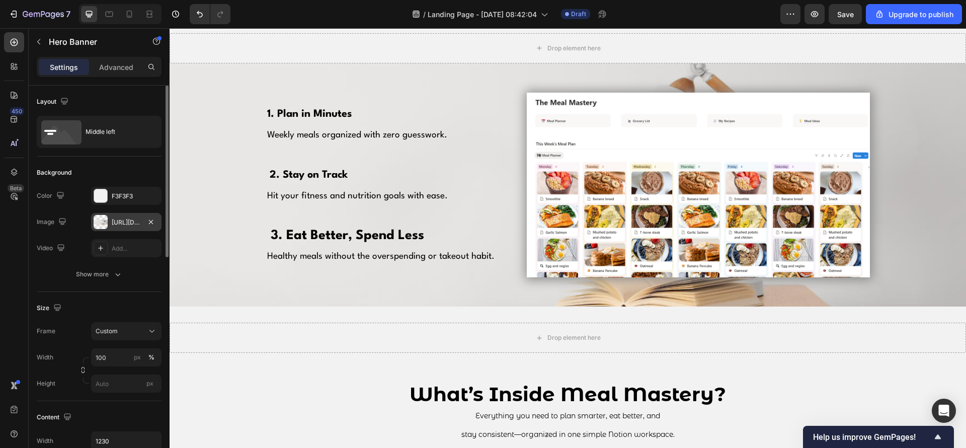
click at [494, 69] on div "1. Plan in Minutes Weekly meals organized with zero guesswork. 2. Stay on Track…" at bounding box center [568, 184] width 619 height 243
click at [514, 297] on div "1. Plan in Minutes Weekly meals organized with zero guesswork. 2. Stay on Track…" at bounding box center [568, 184] width 619 height 243
click at [151, 222] on icon "button" at bounding box center [151, 222] width 8 height 8
type input "Auto"
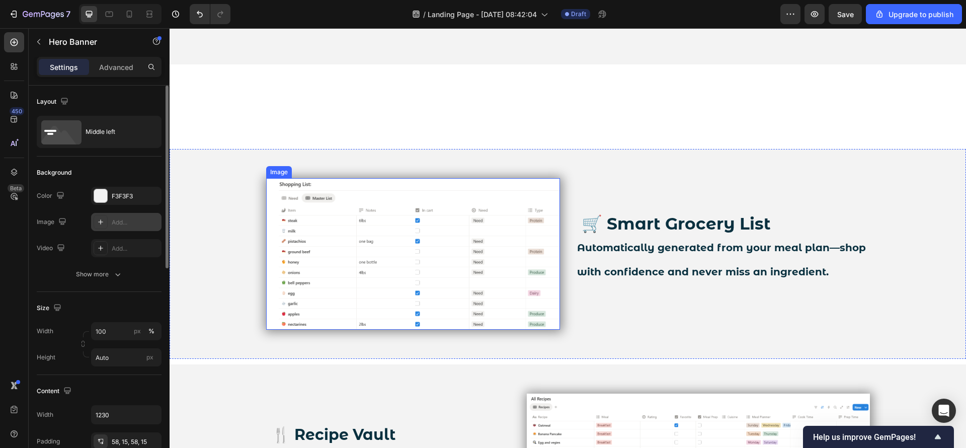
scroll to position [1319, 0]
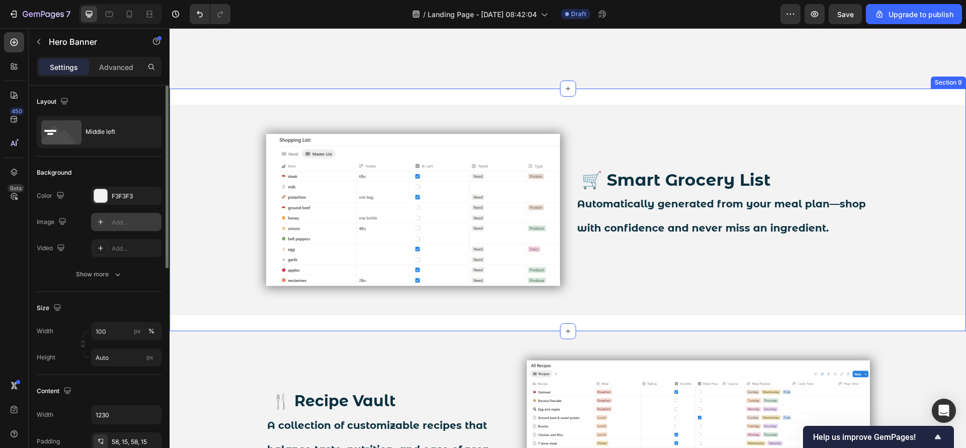
click at [472, 179] on div "🛒 Smart Grocery List Automatically generated from your meal plan—shop with conf…" at bounding box center [568, 210] width 796 height 243
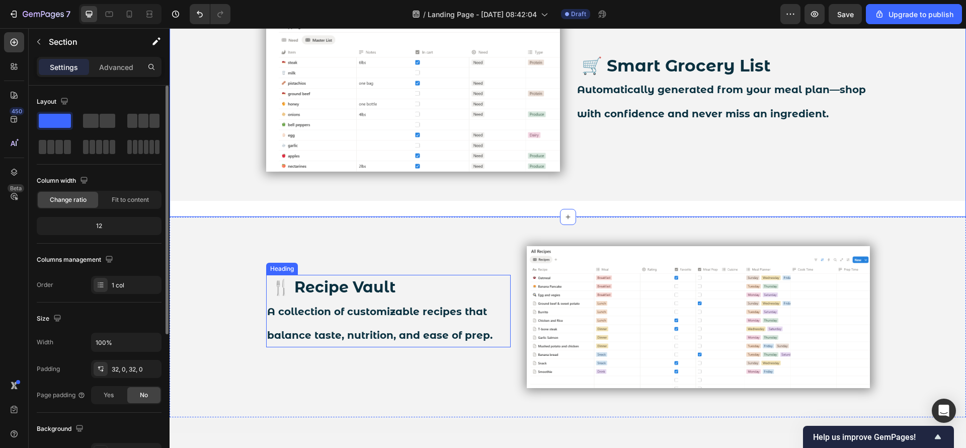
scroll to position [1546, 0]
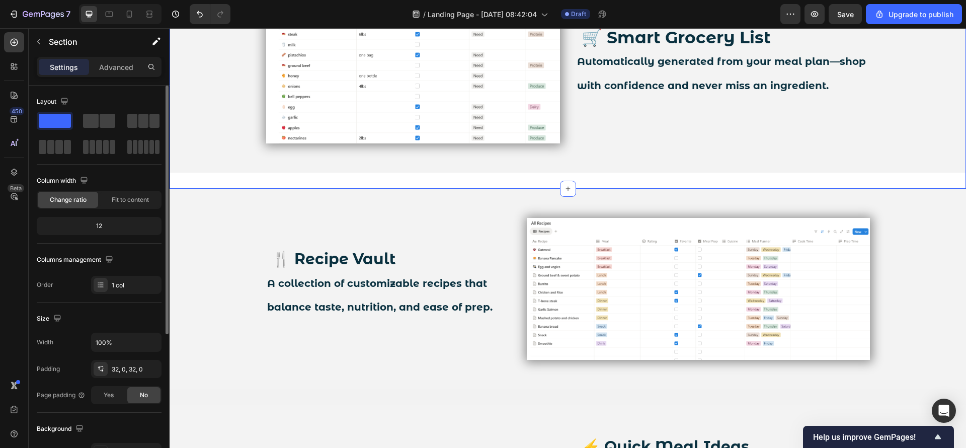
click at [469, 187] on div "🛒 Smart Grocery List Automatically generated from your meal plan—shop with conf…" at bounding box center [568, 68] width 796 height 243
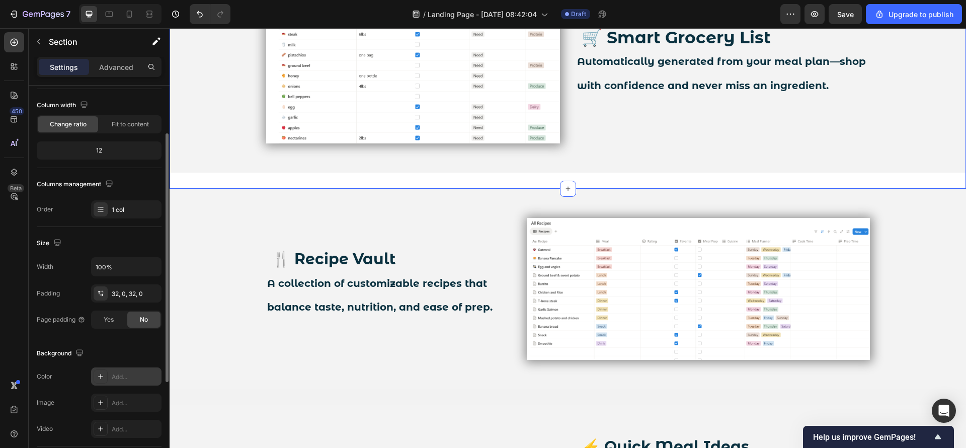
click at [117, 372] on div "Add..." at bounding box center [135, 376] width 47 height 9
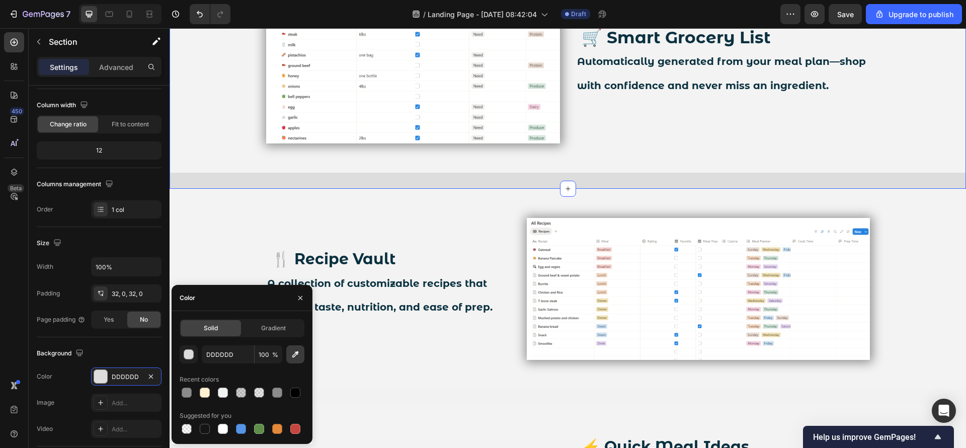
click at [298, 353] on icon "button" at bounding box center [295, 354] width 7 height 7
type input "F3F3F3"
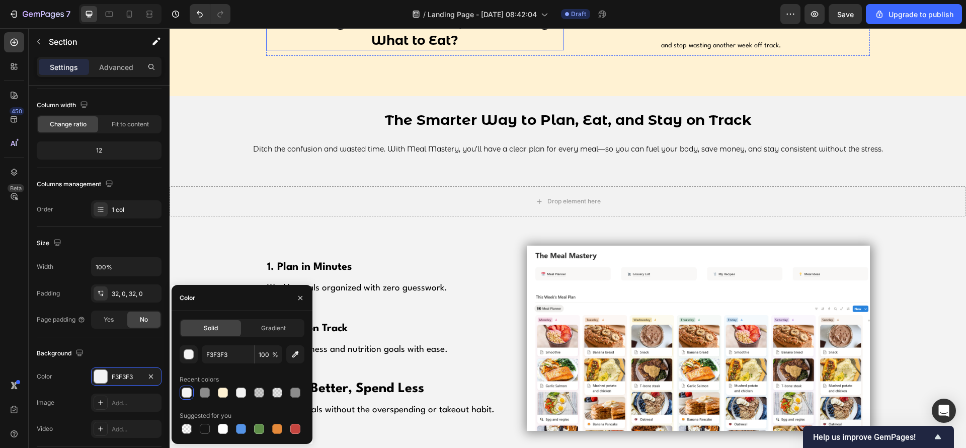
scroll to position [489, 0]
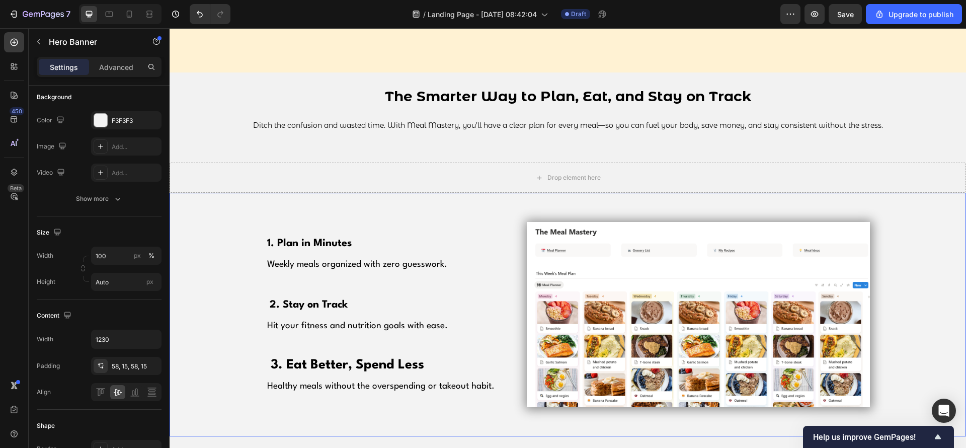
click at [410, 214] on div "1. Plan in Minutes Weekly meals organized with zero guesswork. 2. Stay on Track…" at bounding box center [568, 314] width 619 height 243
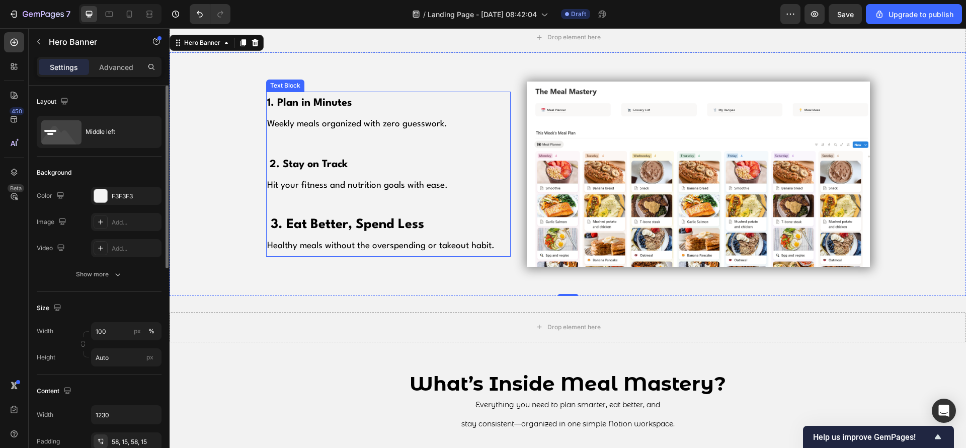
scroll to position [640, 0]
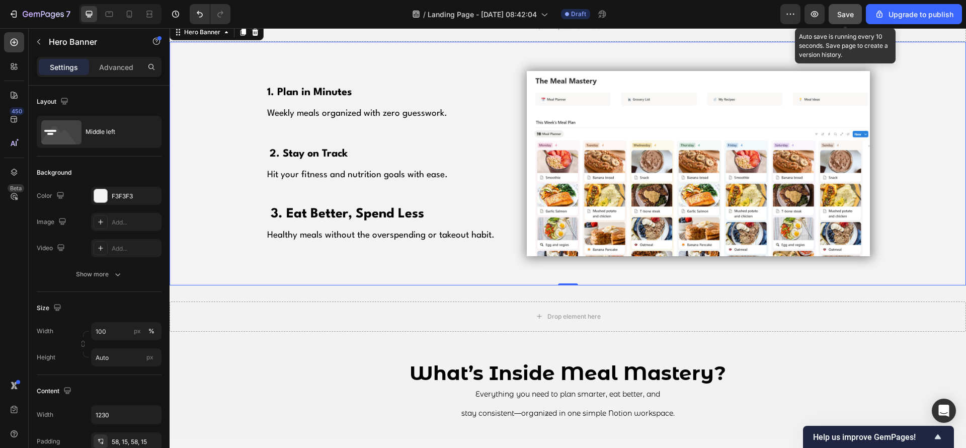
click at [843, 23] on button "Save" at bounding box center [845, 14] width 33 height 20
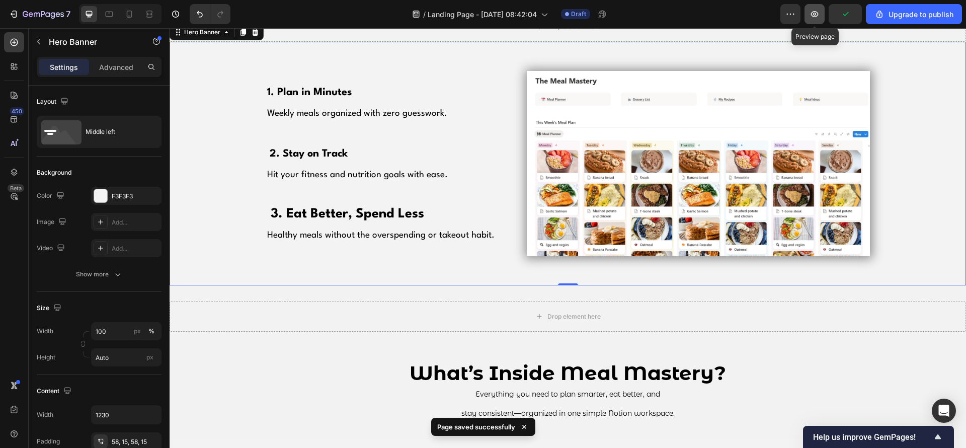
click at [820, 20] on button "button" at bounding box center [814, 14] width 20 height 20
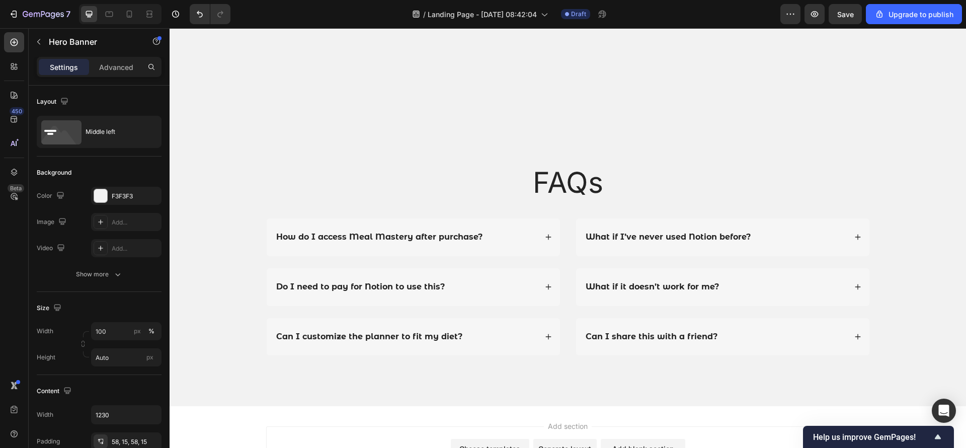
scroll to position [2839, 0]
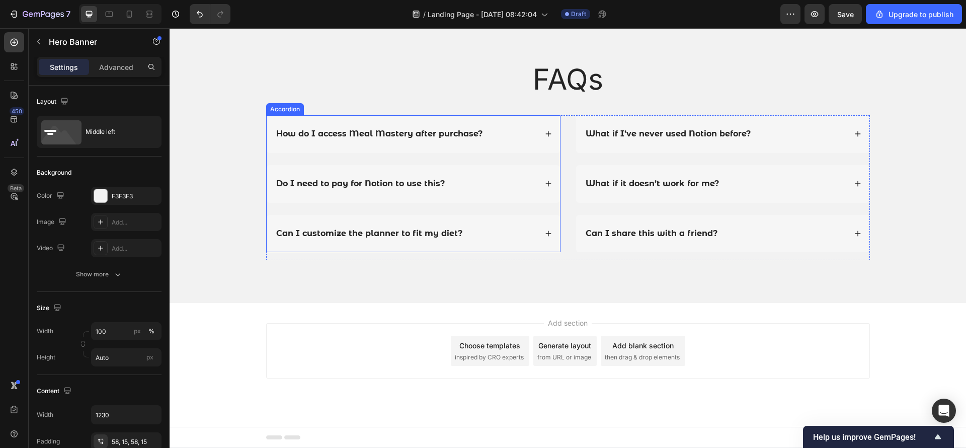
click at [461, 142] on div "How do I access Meal Mastery after purchase?" at bounding box center [413, 134] width 293 height 38
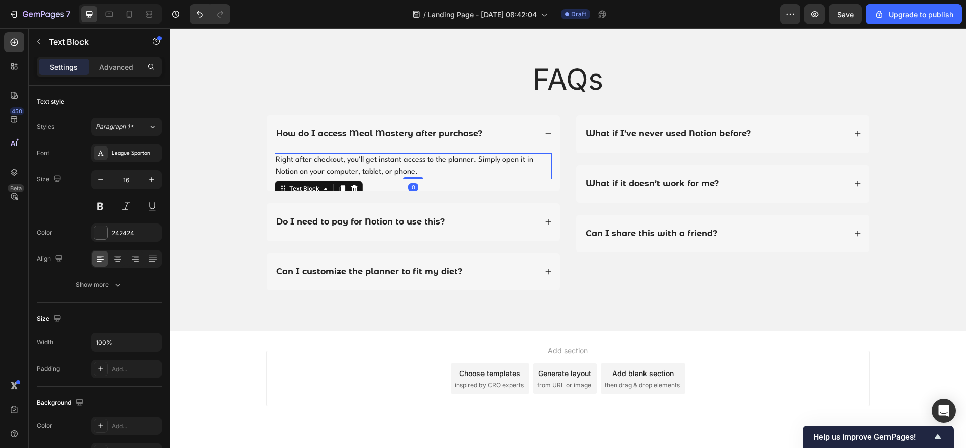
click at [429, 164] on p "Right after checkout, you’ll get instant access to the planner. Simply open it …" at bounding box center [413, 166] width 275 height 24
click at [615, 138] on strong "What if I’ve never used Notion before?" at bounding box center [668, 134] width 165 height 10
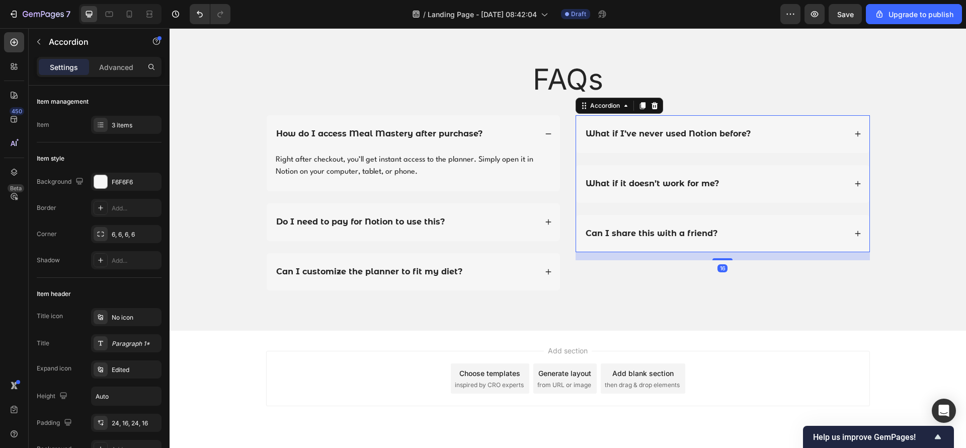
click at [715, 141] on div "What if I’ve never used Notion before?" at bounding box center [722, 134] width 293 height 38
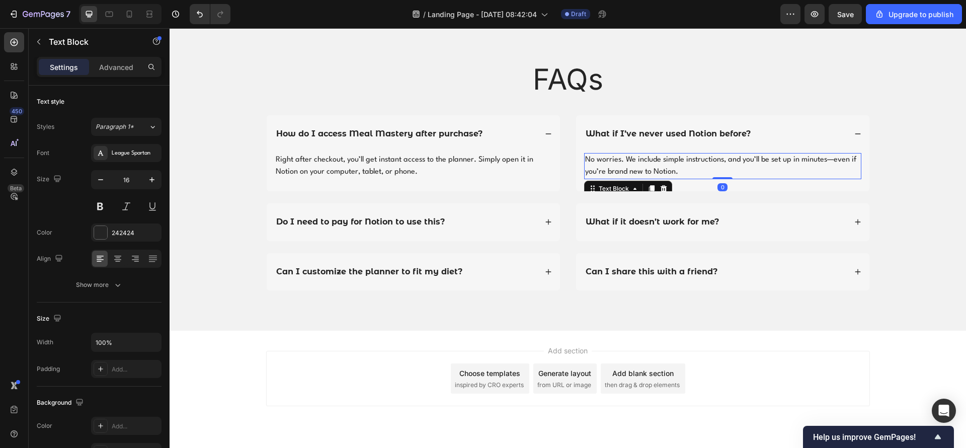
click at [672, 166] on p "No worries. We include simple instructions, and you’ll be set up in minutes—eve…" at bounding box center [722, 166] width 275 height 24
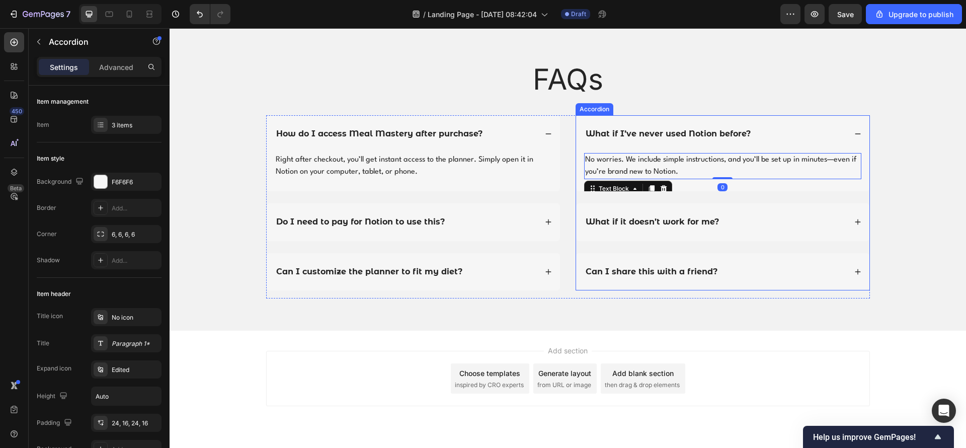
click at [671, 208] on div "What if it doesn’t work for me?" at bounding box center [722, 222] width 293 height 38
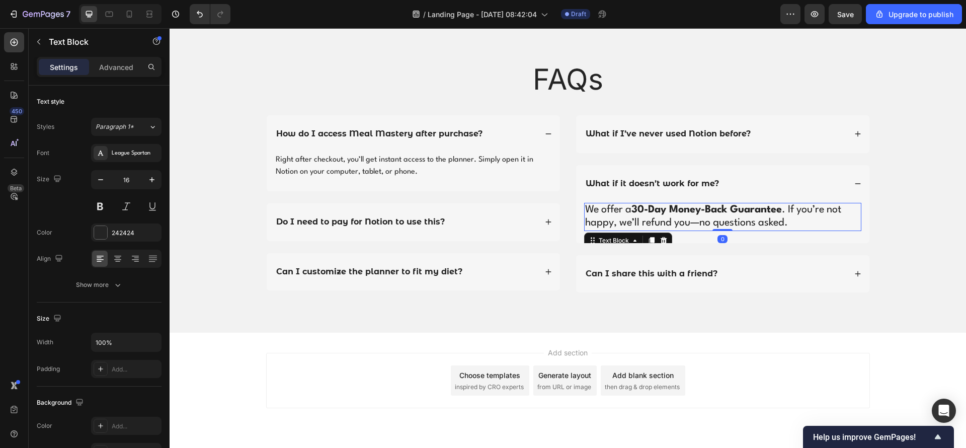
click at [666, 224] on span "We offer a 30-Day Money-Back Guarantee . If you’re not happy, we’ll refund you—…" at bounding box center [713, 216] width 256 height 23
click at [668, 214] on strong "30-Day Money-Back Guarantee" at bounding box center [706, 210] width 150 height 10
click at [661, 221] on span "We offer a 30-Day Money-Back Guarantee . If you’re not happy, we’ll refund you—…" at bounding box center [713, 216] width 256 height 23
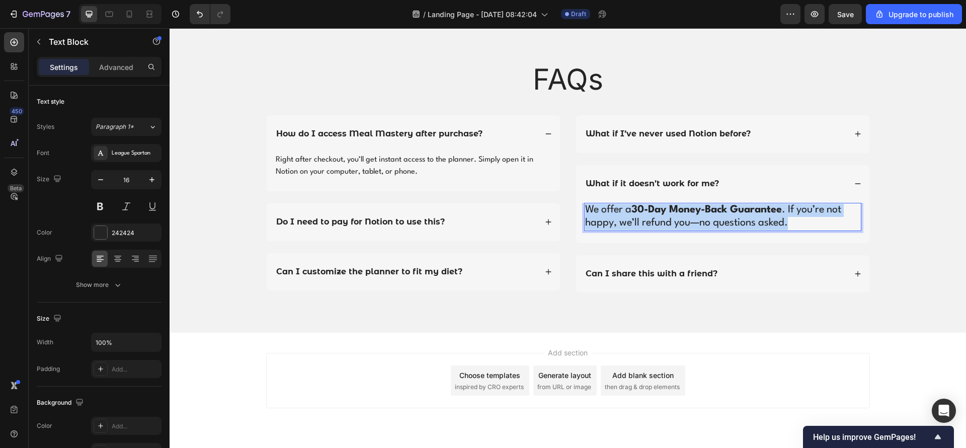
click at [661, 221] on span "We offer a 30-Day Money-Back Guarantee . If you’re not happy, we’ll refund you—…" at bounding box center [713, 216] width 256 height 23
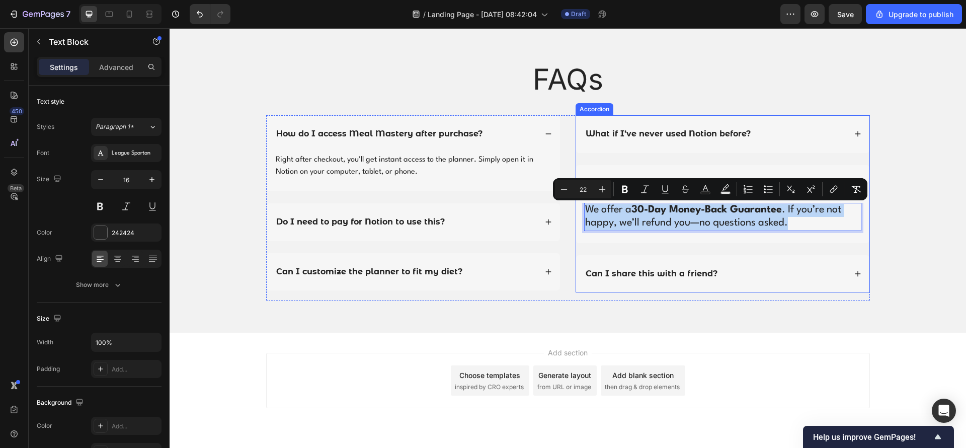
click at [638, 158] on div "What if I’ve never used Notion before? What if it doesn’t work for me? We offer…" at bounding box center [723, 203] width 294 height 177
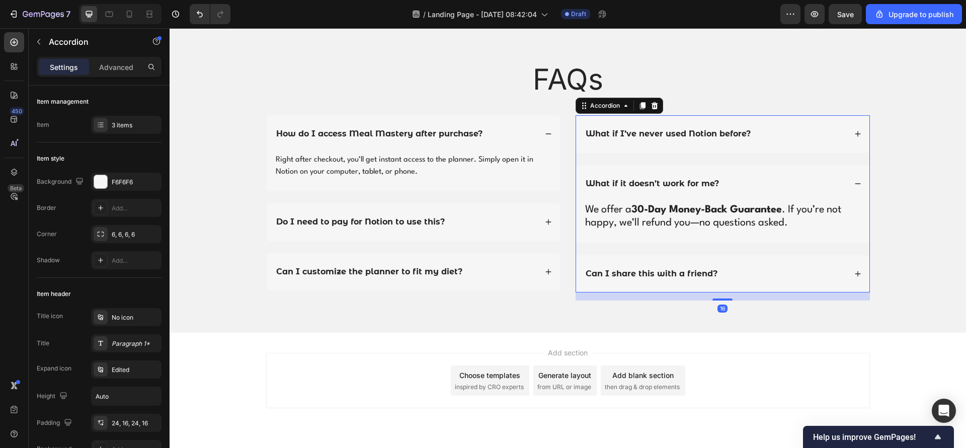
click at [642, 137] on strong "What if I’ve never used Notion before?" at bounding box center [668, 134] width 165 height 10
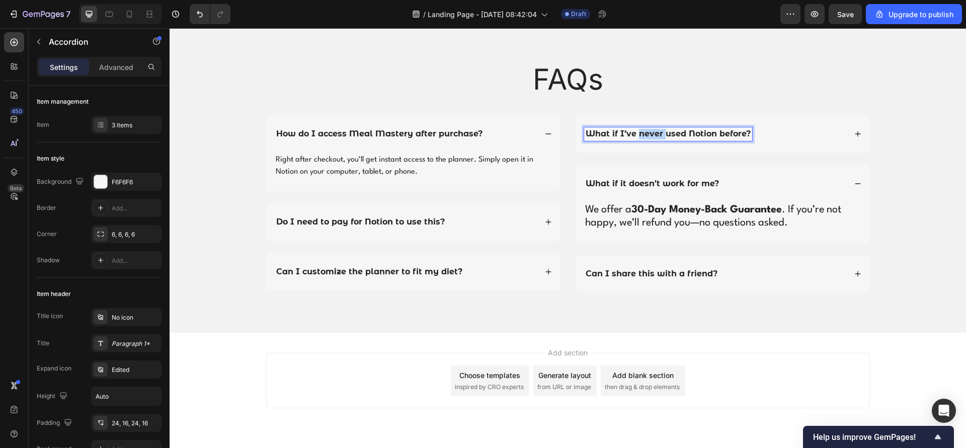
click at [642, 137] on strong "What if I’ve never used Notion before?" at bounding box center [668, 134] width 165 height 10
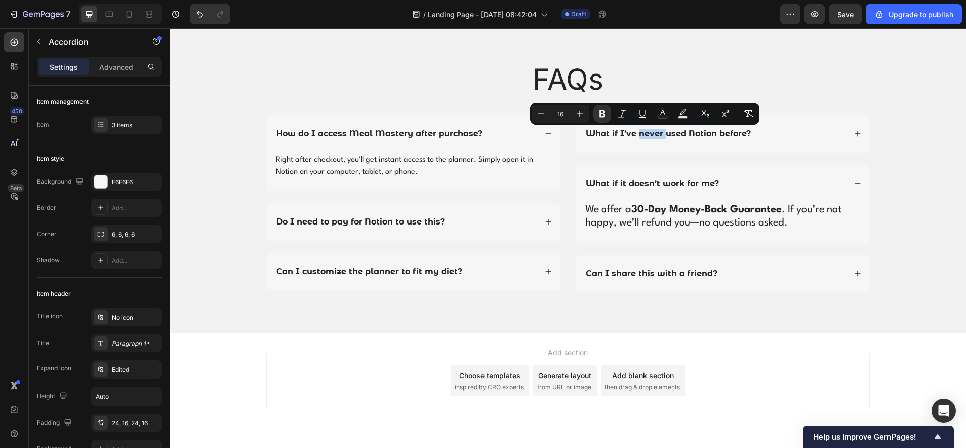
click at [756, 143] on div "What if I’ve never used Notion before?" at bounding box center [722, 134] width 293 height 38
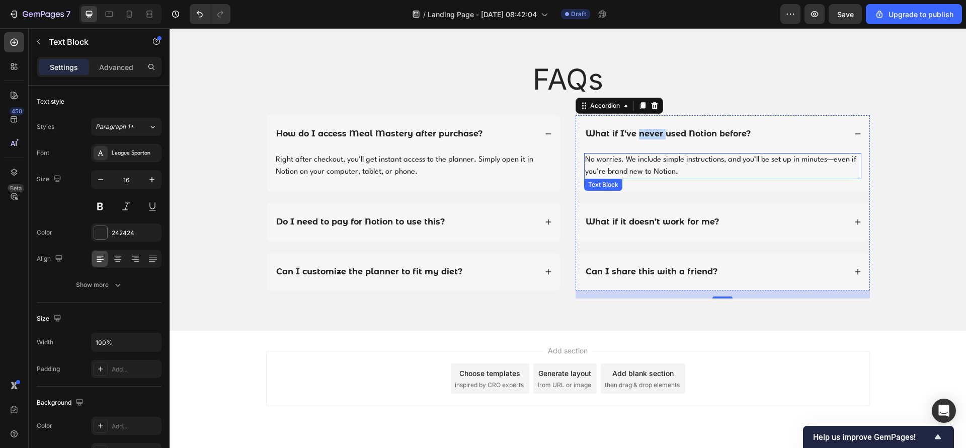
click at [745, 163] on p "No worries. We include simple instructions, and you’ll be set up in minutes—eve…" at bounding box center [722, 166] width 275 height 24
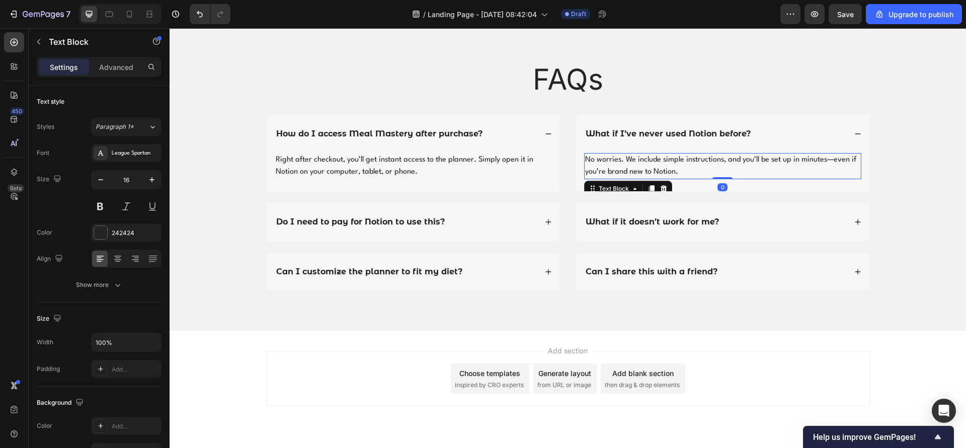
click at [745, 163] on p "No worries. We include simple instructions, and you’ll be set up in minutes—eve…" at bounding box center [722, 166] width 275 height 24
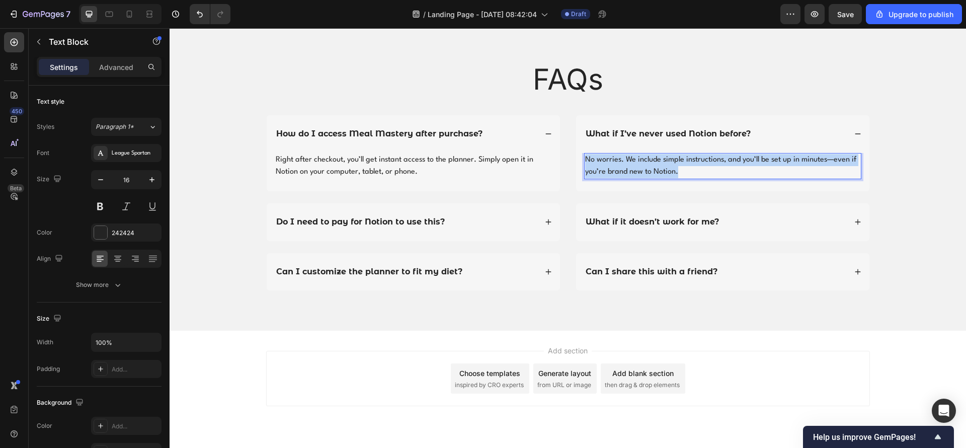
click at [745, 163] on p "No worries. We include simple instructions, and you’ll be set up in minutes—eve…" at bounding box center [722, 166] width 275 height 24
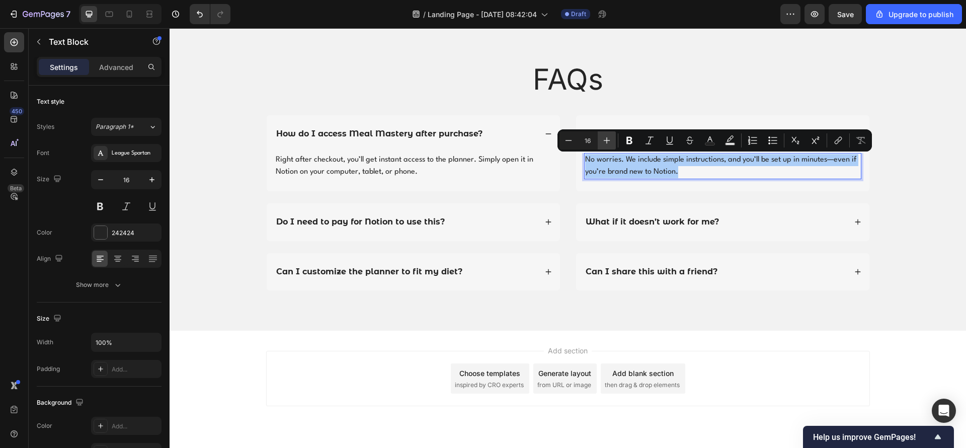
click at [609, 137] on icon "Editor contextual toolbar" at bounding box center [607, 140] width 10 height 10
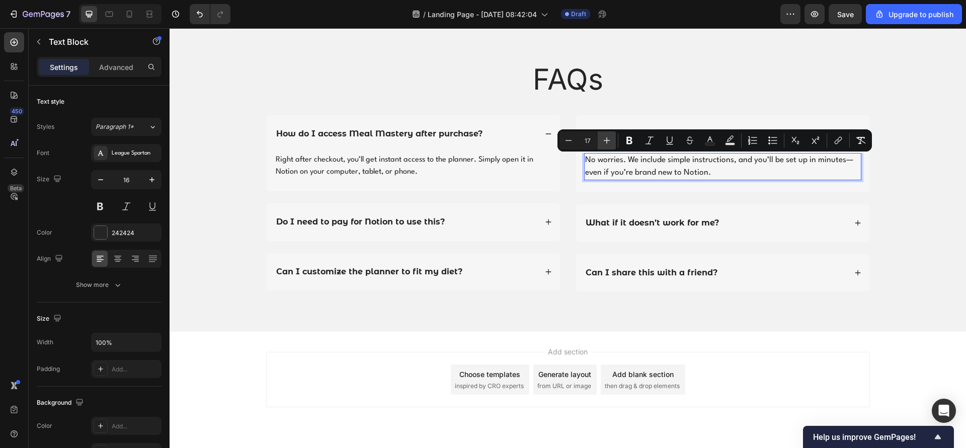
click at [609, 137] on icon "Editor contextual toolbar" at bounding box center [607, 140] width 10 height 10
click at [610, 136] on icon "Editor contextual toolbar" at bounding box center [607, 140] width 10 height 10
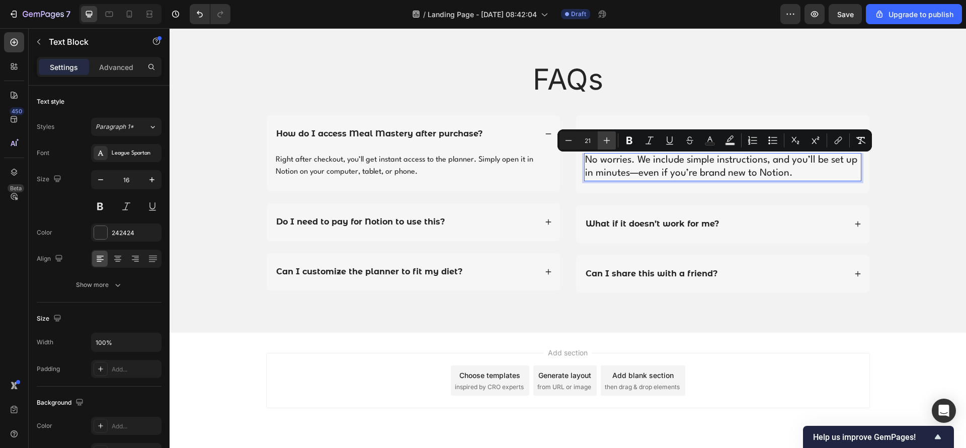
type input "22"
click at [448, 157] on p "Right after checkout, you’ll get instant access to the planner. Simply open it …" at bounding box center [413, 166] width 275 height 24
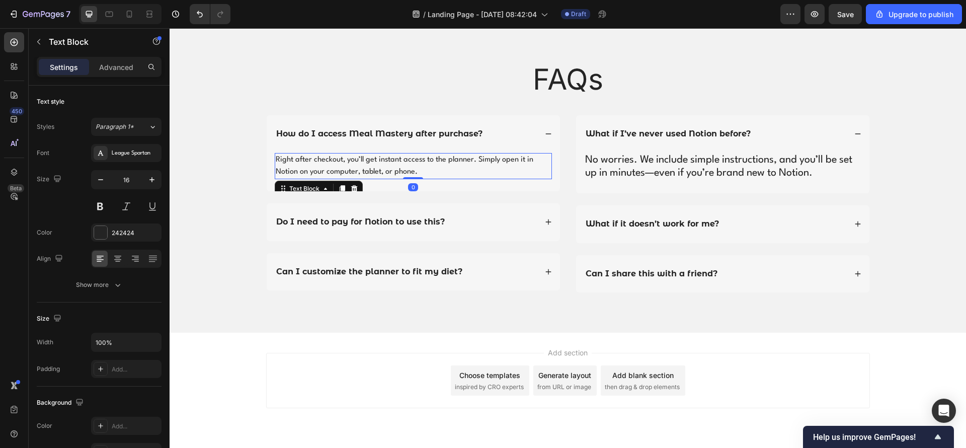
click at [436, 167] on p "Right after checkout, you’ll get instant access to the planner. Simply open it …" at bounding box center [413, 166] width 275 height 24
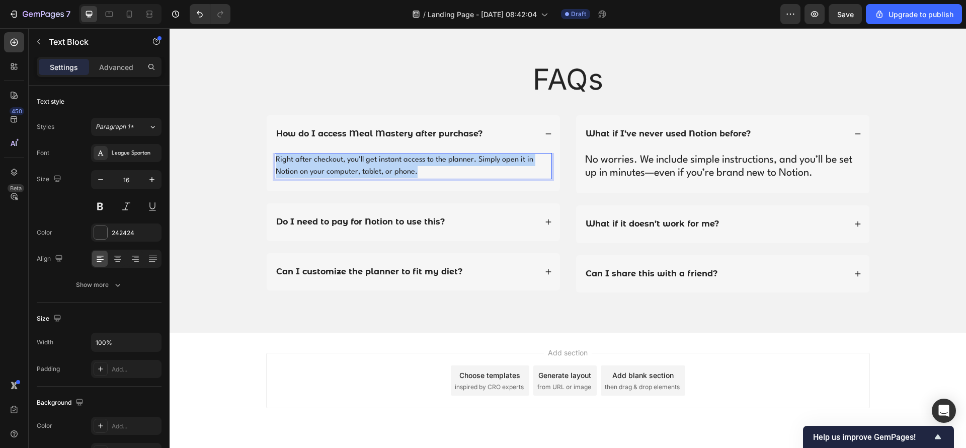
click at [436, 167] on p "Right after checkout, you’ll get instant access to the planner. Simply open it …" at bounding box center [413, 166] width 275 height 24
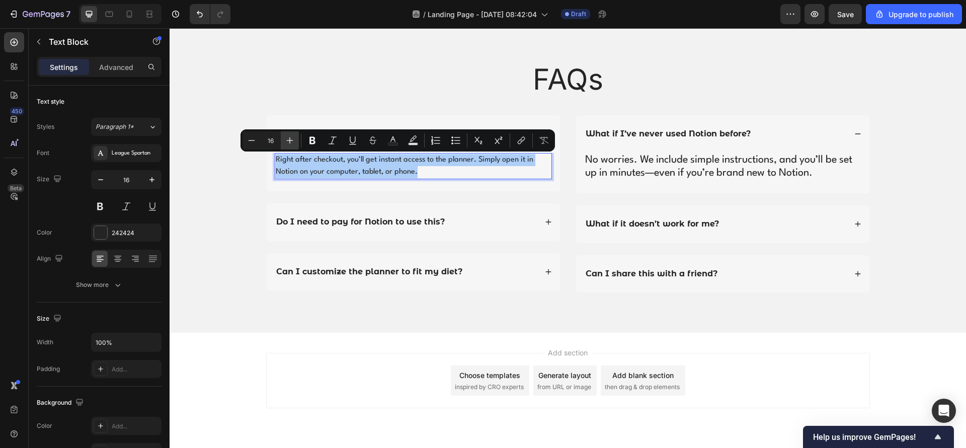
click at [295, 139] on button "Plus" at bounding box center [290, 140] width 18 height 18
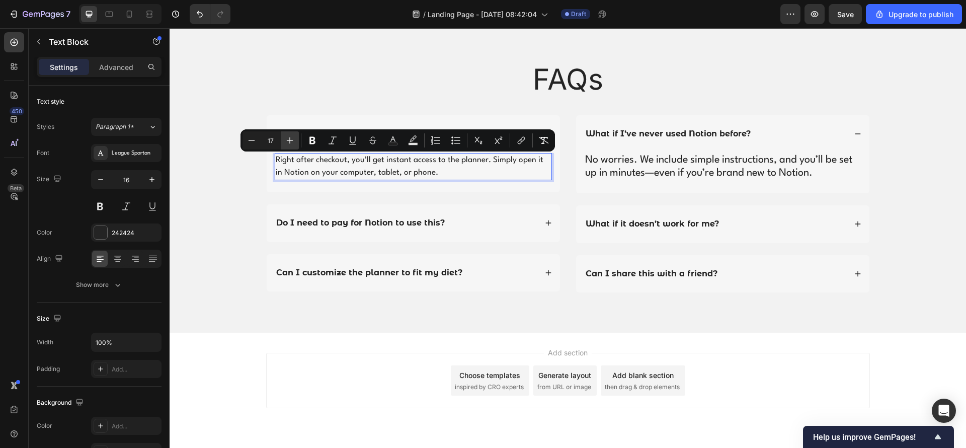
click at [295, 139] on button "Plus" at bounding box center [290, 140] width 18 height 18
click at [295, 138] on button "Plus" at bounding box center [290, 140] width 18 height 18
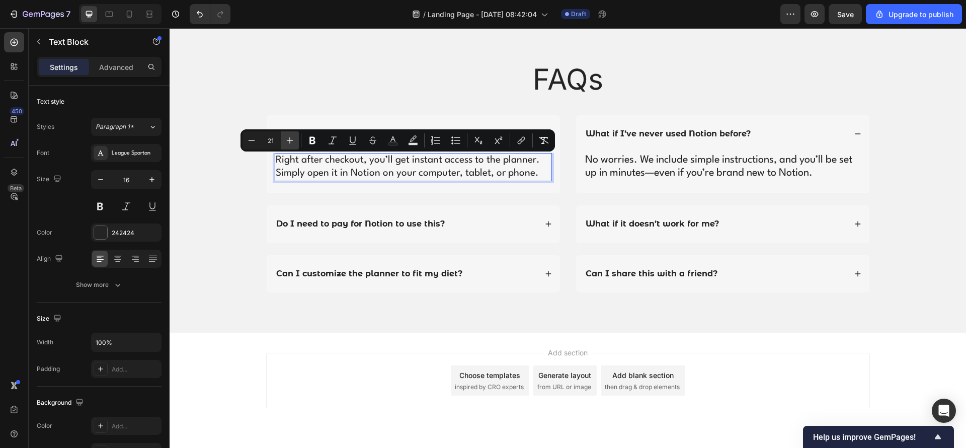
type input "22"
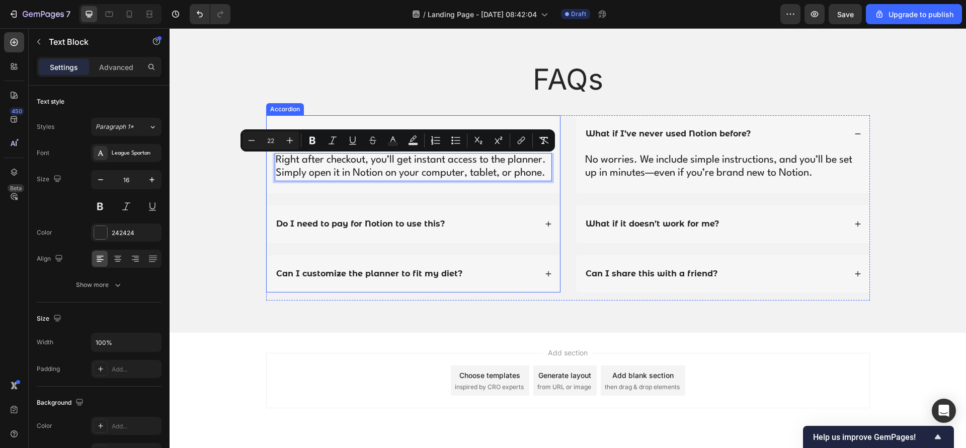
click at [461, 220] on div "Do I need to pay for Notion to use this?" at bounding box center [406, 224] width 262 height 14
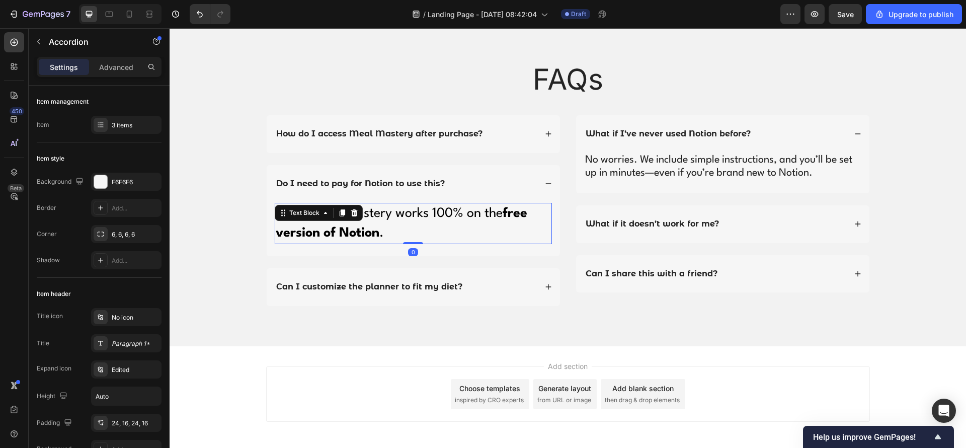
click at [400, 217] on p "Nope! Meal Mastery works 100% on the free version of Notion ." at bounding box center [413, 223] width 275 height 39
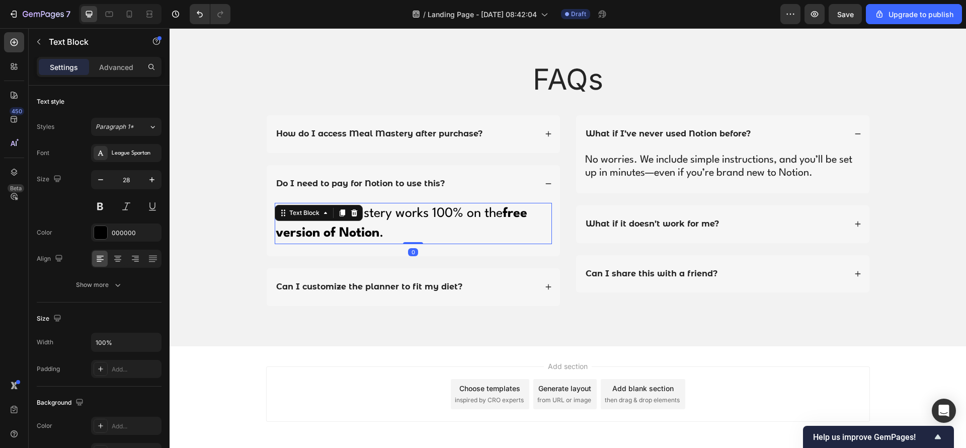
click at [397, 221] on p "Nope! Meal Mastery works 100% on the free version of Notion ." at bounding box center [413, 223] width 275 height 39
click at [397, 222] on p "Nope! Meal Mastery works 100% on the free version of Notion ." at bounding box center [413, 223] width 275 height 39
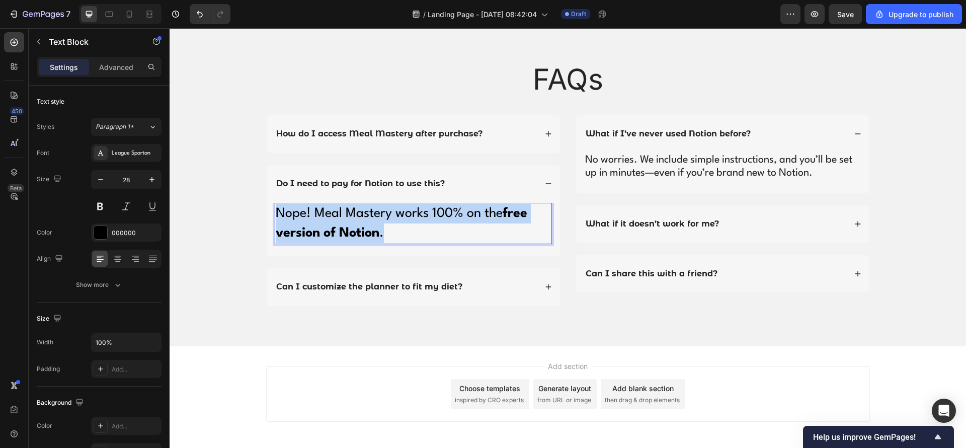
click at [397, 222] on p "Nope! Meal Mastery works 100% on the free version of Notion ." at bounding box center [413, 223] width 275 height 39
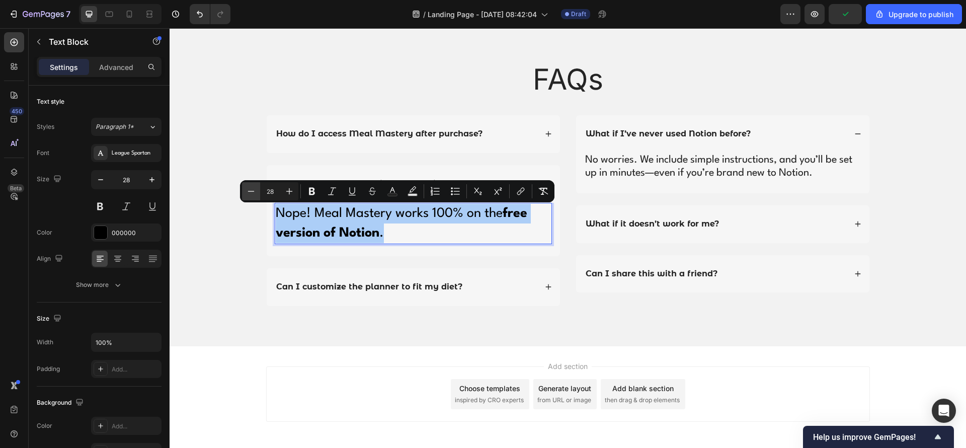
click at [256, 193] on button "Minus" at bounding box center [251, 191] width 18 height 18
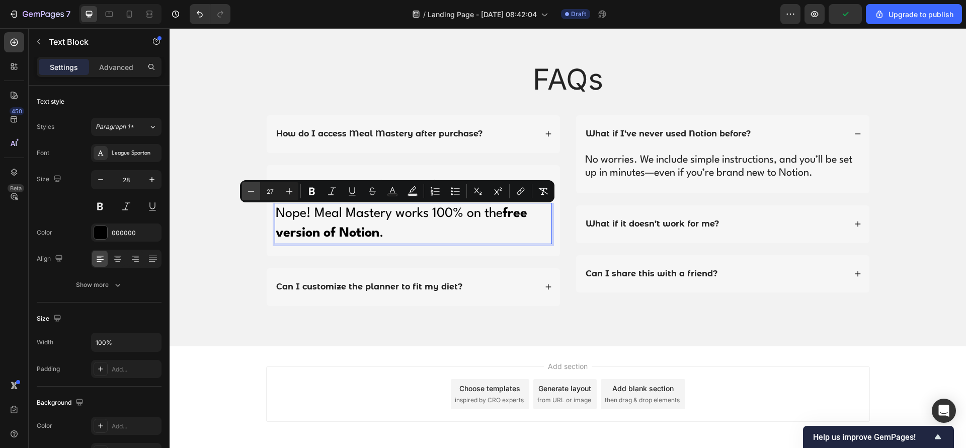
click at [256, 193] on button "Minus" at bounding box center [251, 191] width 18 height 18
click at [256, 193] on icon "Editor contextual toolbar" at bounding box center [251, 191] width 10 height 10
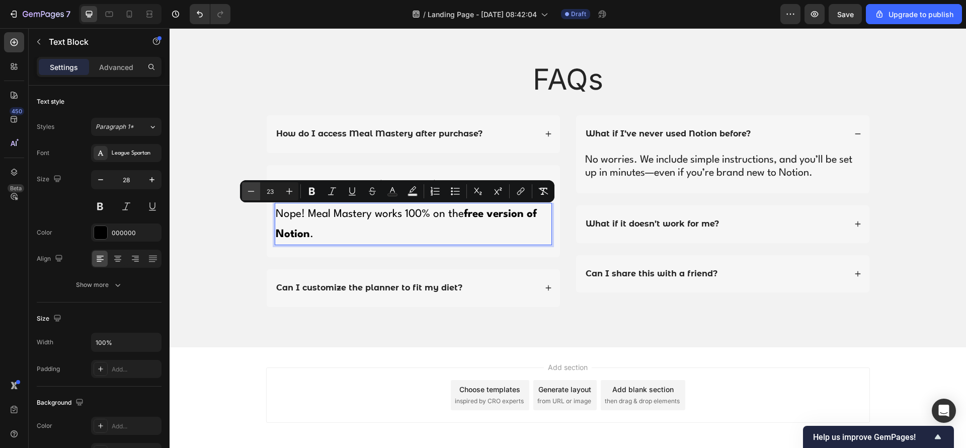
type input "22"
click at [472, 291] on div "Can I customize the planner to fit my diet?" at bounding box center [406, 289] width 262 height 14
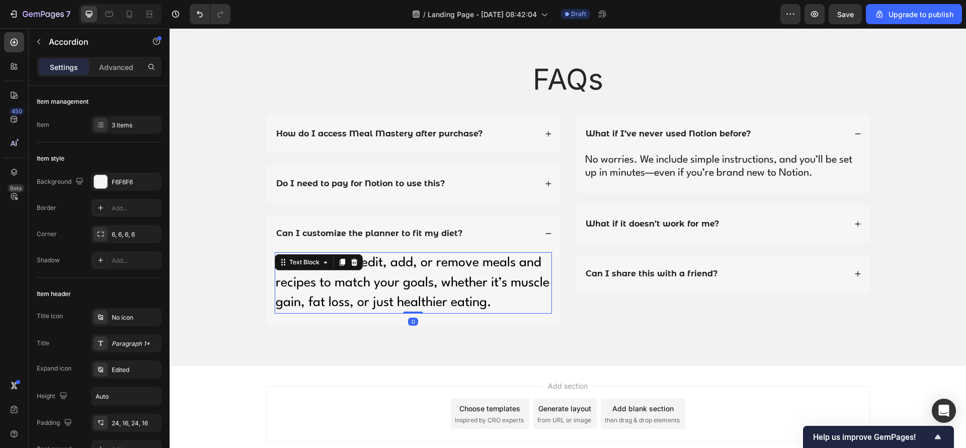
click at [425, 282] on p "Yes — you can edit, add, or remove meals and recipes to match your goals, wheth…" at bounding box center [413, 282] width 275 height 59
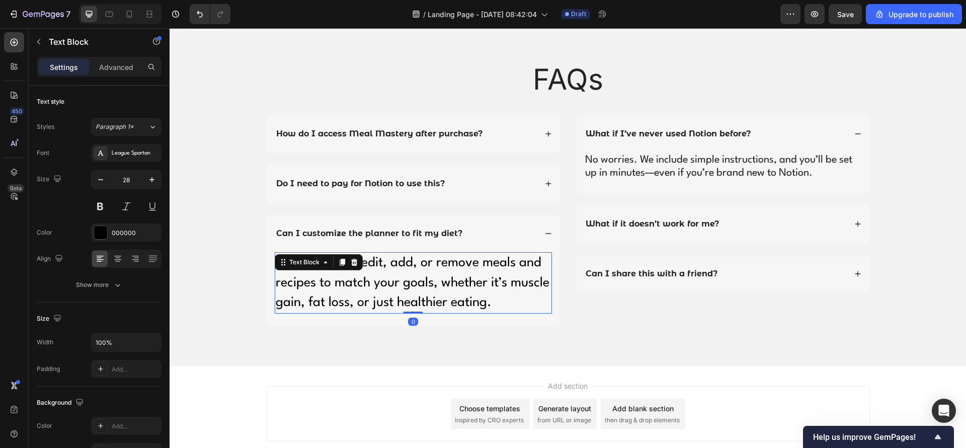
click at [425, 282] on p "Yes — you can edit, add, or remove meals and recipes to match your goals, wheth…" at bounding box center [413, 282] width 275 height 59
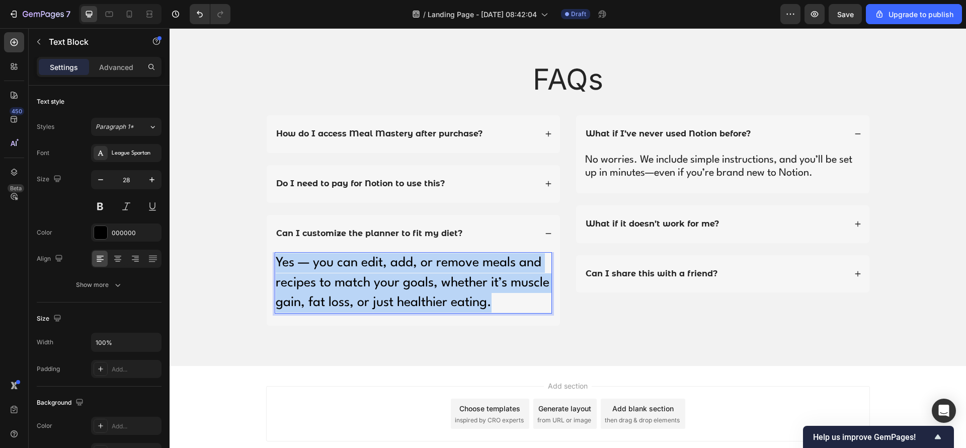
click at [425, 282] on p "Yes — you can edit, add, or remove meals and recipes to match your goals, wheth…" at bounding box center [413, 282] width 275 height 59
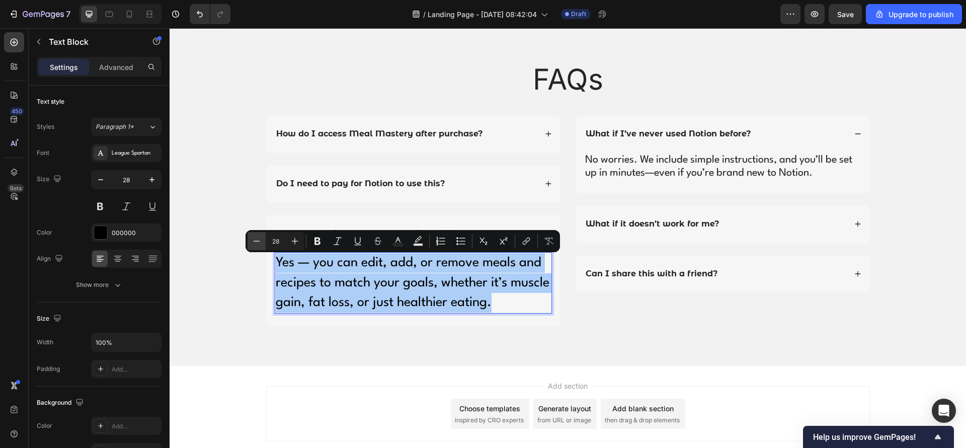
click at [265, 242] on button "Minus" at bounding box center [257, 241] width 18 height 18
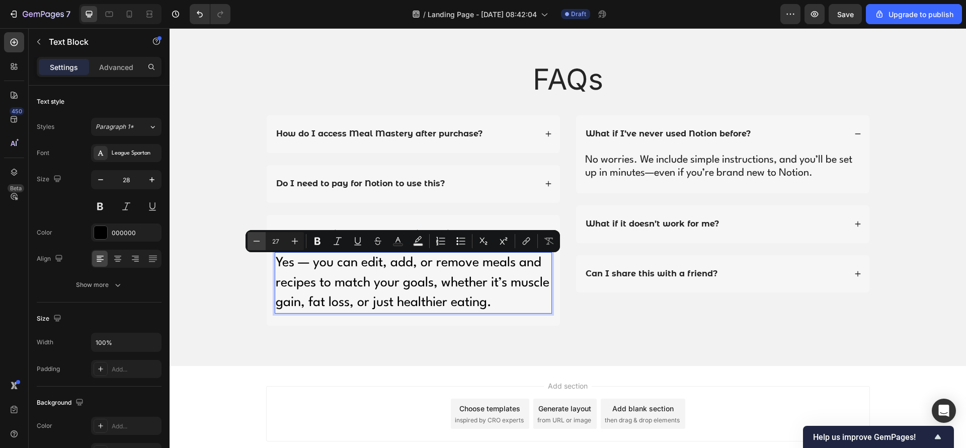
click at [265, 242] on button "Minus" at bounding box center [257, 241] width 18 height 18
click at [264, 242] on button "Minus" at bounding box center [257, 241] width 18 height 18
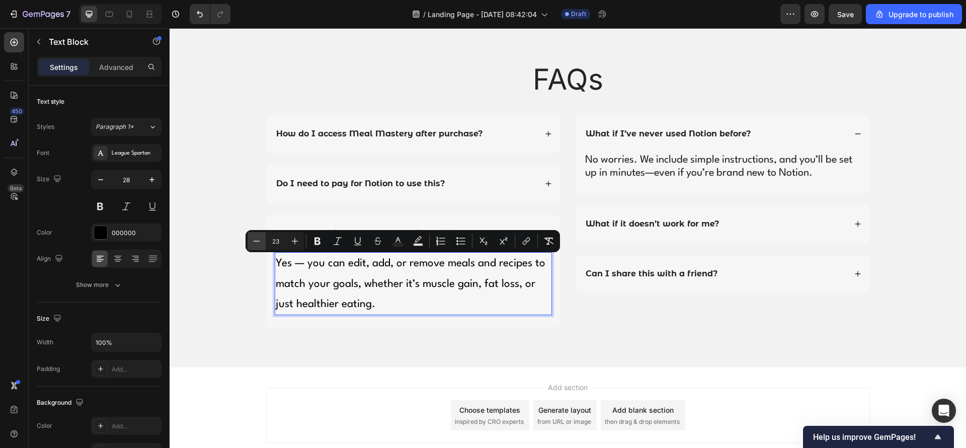
type input "22"
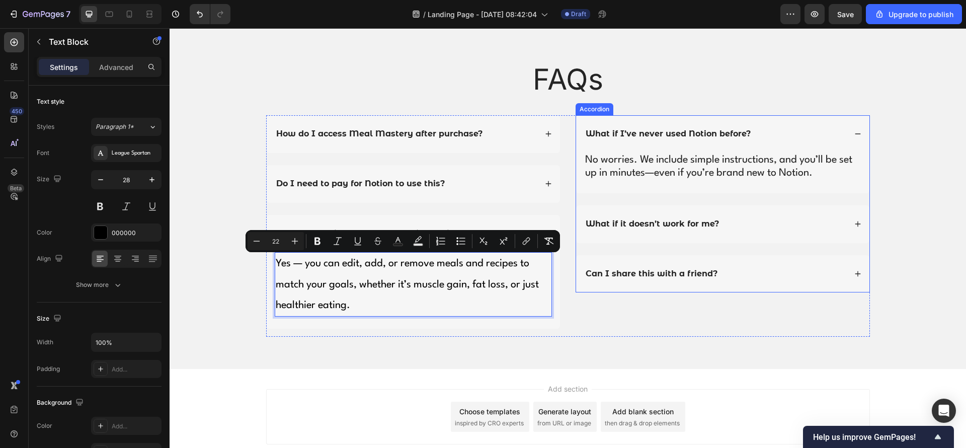
click at [747, 282] on div "Can I share this with a friend?" at bounding box center [722, 274] width 293 height 38
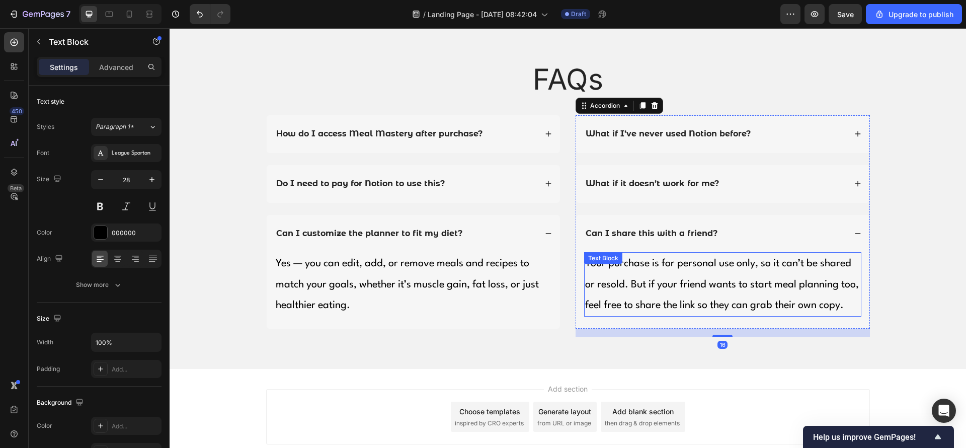
click at [739, 286] on span "Your purchase is for personal use only, so it can’t be shared or resold. But if…" at bounding box center [722, 284] width 274 height 51
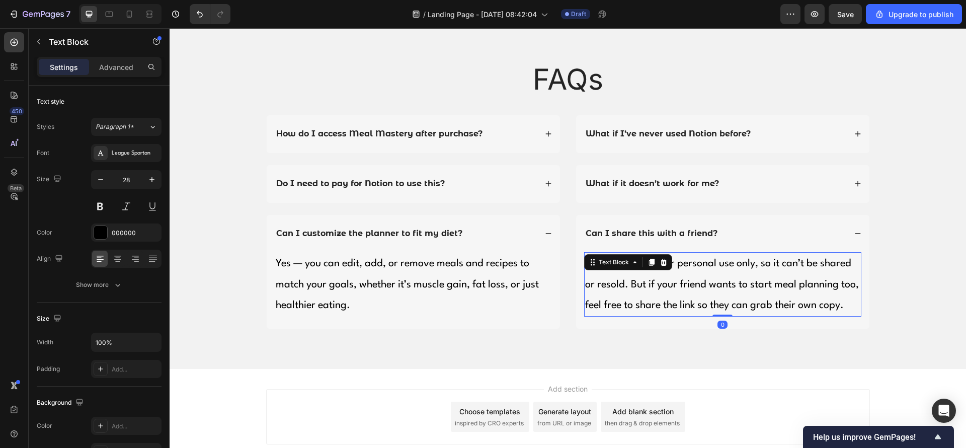
click at [739, 286] on span "Your purchase is for personal use only, so it can’t be shared or resold. But if…" at bounding box center [722, 284] width 274 height 51
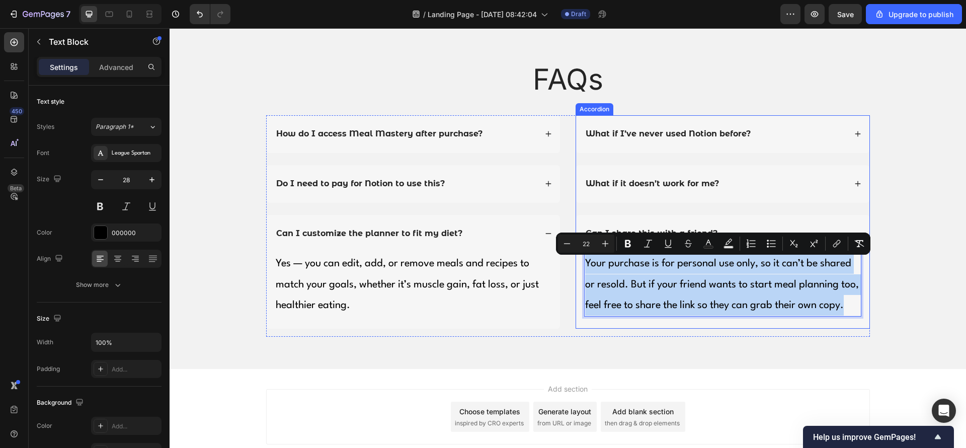
click at [621, 221] on div "Can I share this with a friend?" at bounding box center [722, 234] width 293 height 38
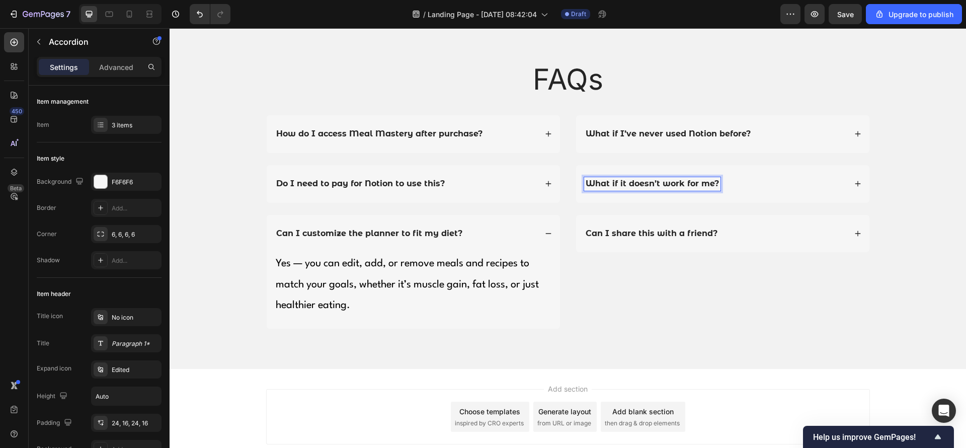
click at [779, 183] on div "What if it doesn’t work for me?" at bounding box center [715, 184] width 262 height 14
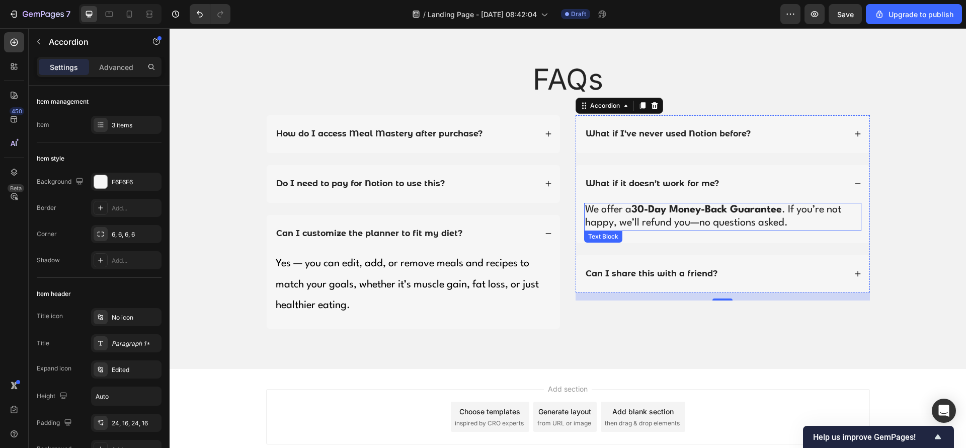
click at [679, 220] on span "We offer a 30-Day Money-Back Guarantee . If you’re not happy, we’ll refund you—…" at bounding box center [713, 216] width 256 height 23
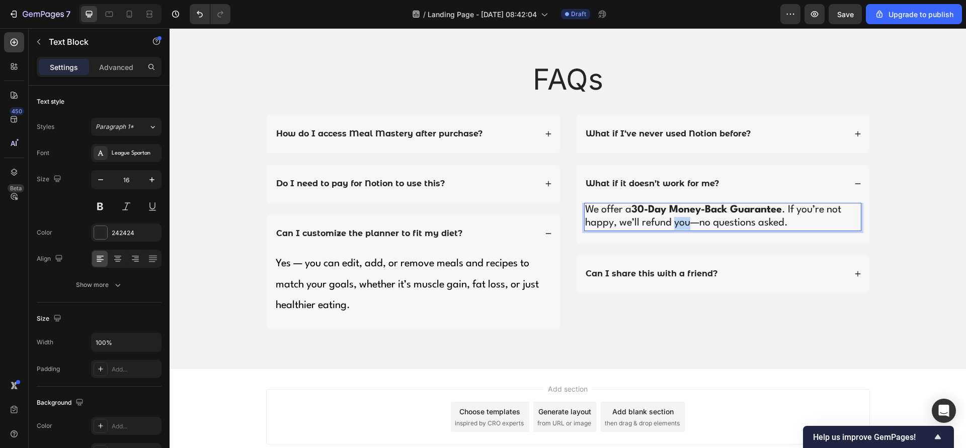
click at [679, 220] on span "We offer a 30-Day Money-Back Guarantee . If you’re not happy, we’ll refund you—…" at bounding box center [713, 216] width 256 height 23
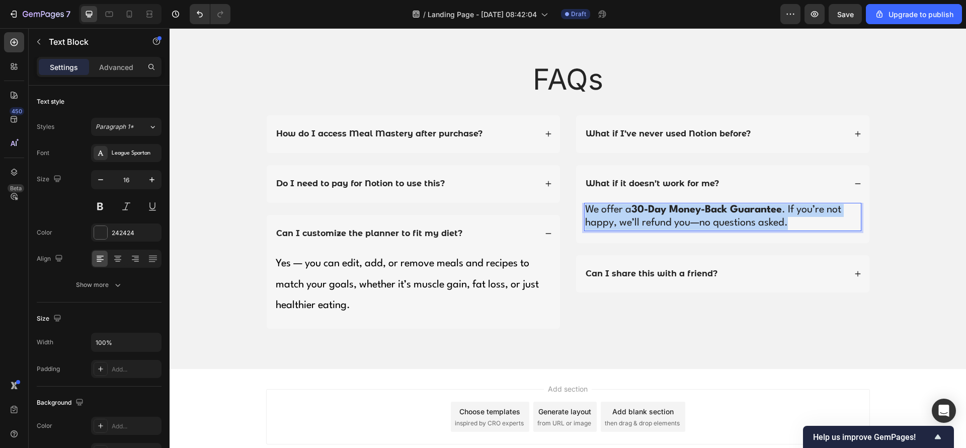
click at [679, 220] on span "We offer a 30-Day Money-Back Guarantee . If you’re not happy, we’ll refund you—…" at bounding box center [713, 216] width 256 height 23
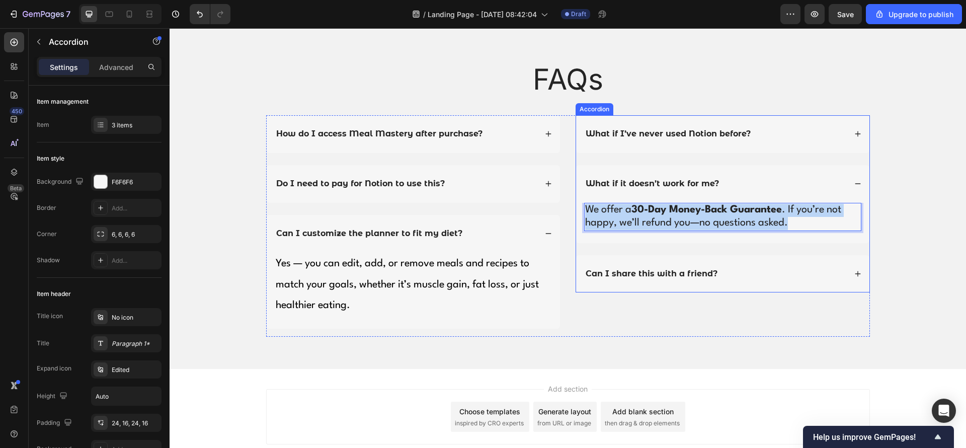
click at [633, 157] on div "What if I’ve never used Notion before? What if it doesn’t work for me? We offer…" at bounding box center [723, 203] width 294 height 177
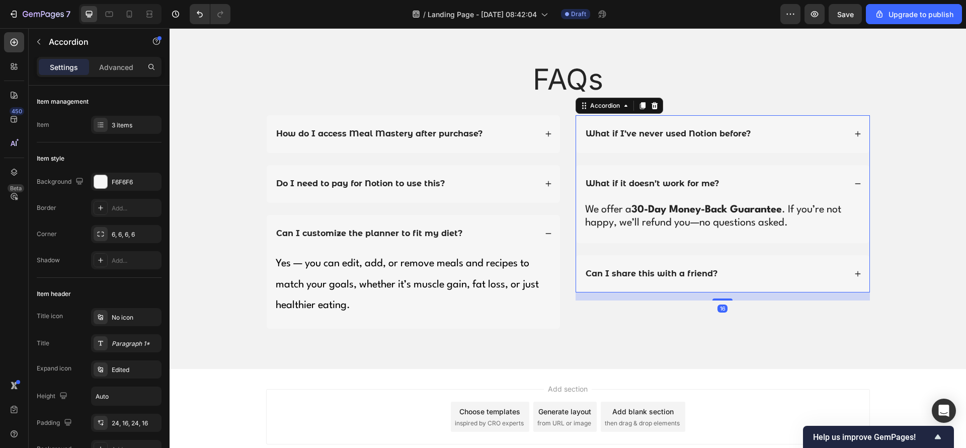
click at [637, 141] on div "What if I’ve never used Notion before?" at bounding box center [722, 134] width 293 height 38
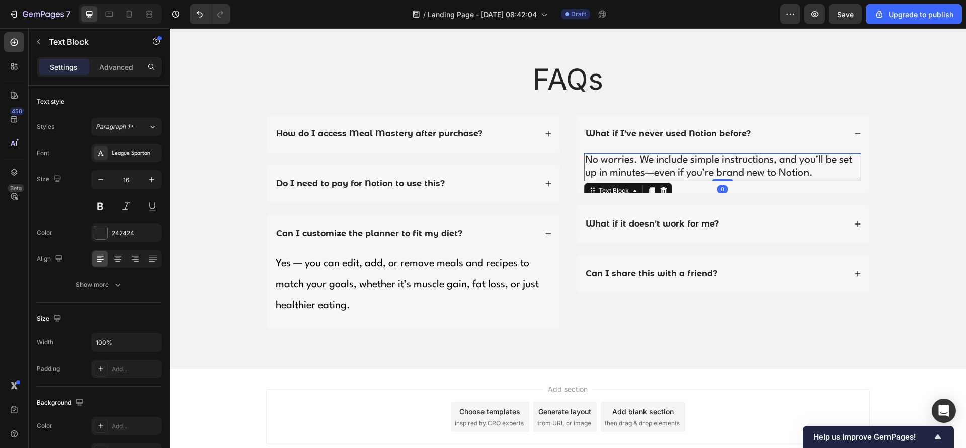
click at [642, 174] on span "No worries. We include simple instructions, and you’ll be set up in minutes—eve…" at bounding box center [718, 166] width 267 height 23
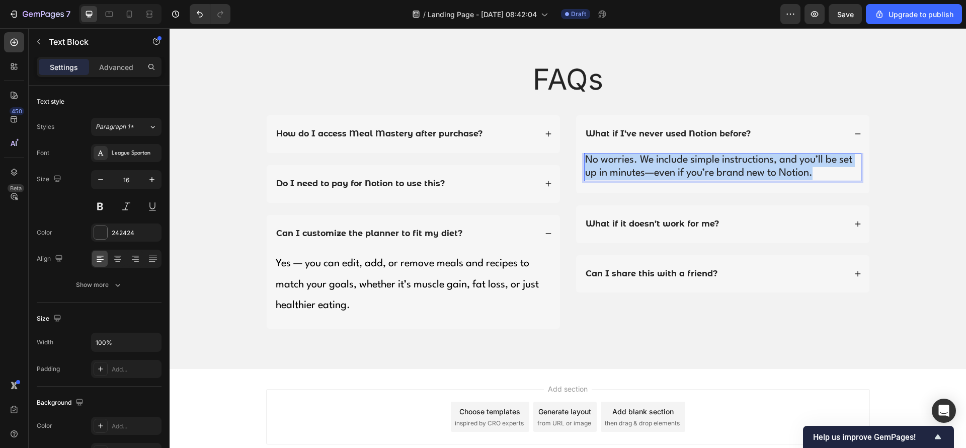
click at [642, 174] on span "No worries. We include simple instructions, and you’ll be set up in minutes—eve…" at bounding box center [718, 166] width 267 height 23
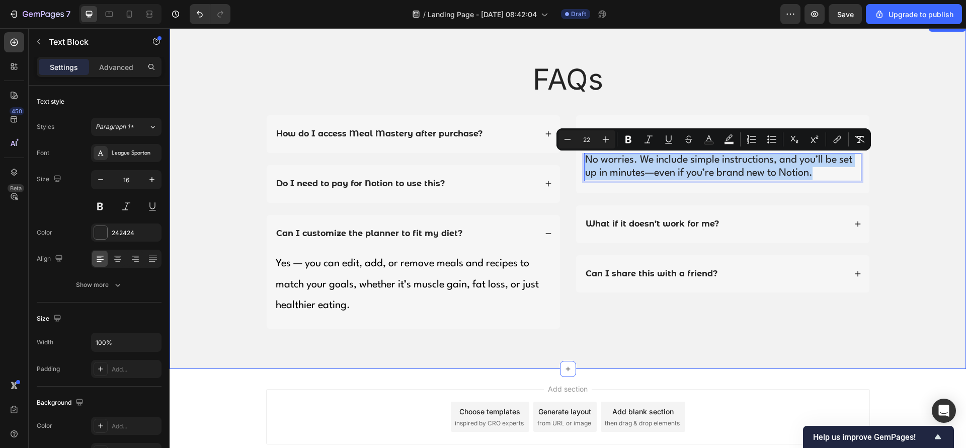
click at [674, 104] on div "FAQs Heading Row How do I access Meal Mastery after purchase? Do I need to pay …" at bounding box center [568, 202] width 776 height 285
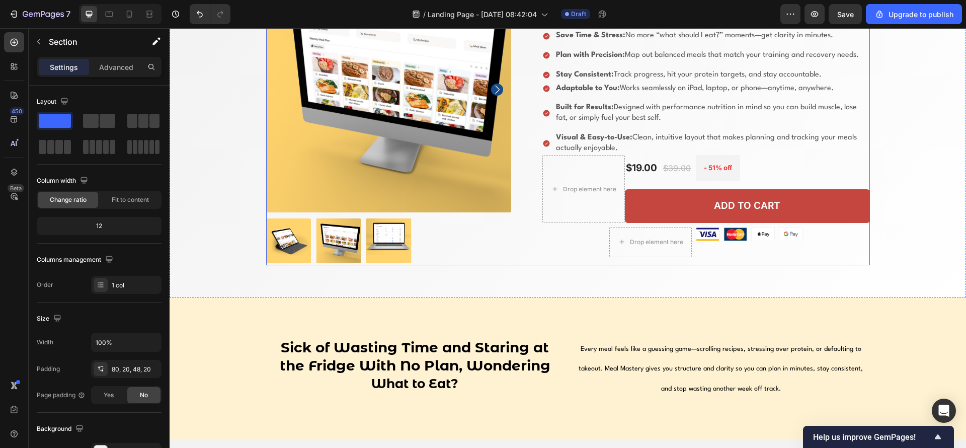
scroll to position [0, 0]
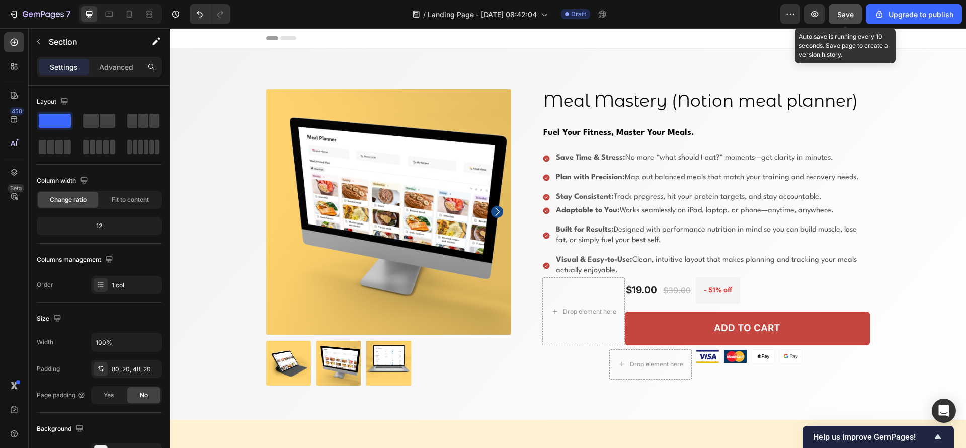
click at [857, 13] on button "Save" at bounding box center [845, 14] width 33 height 20
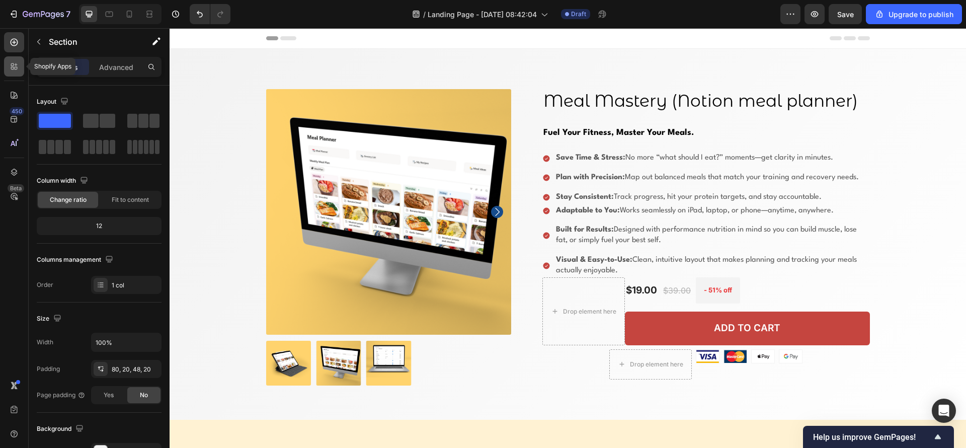
click at [11, 73] on div at bounding box center [14, 66] width 20 height 20
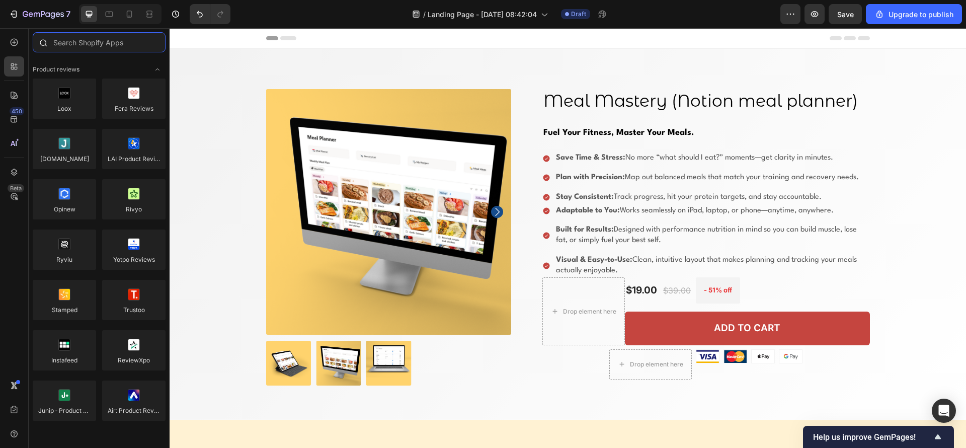
click at [108, 46] on input "text" at bounding box center [99, 42] width 133 height 20
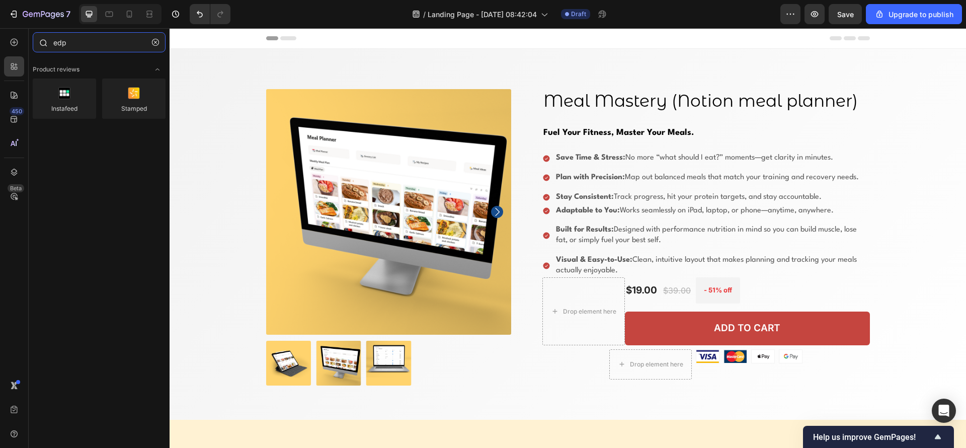
drag, startPoint x: 130, startPoint y: 44, endPoint x: 40, endPoint y: 37, distance: 90.3
click at [40, 37] on div "edp" at bounding box center [99, 44] width 141 height 24
type input "EDP"
click at [154, 35] on button "button" at bounding box center [155, 42] width 16 height 16
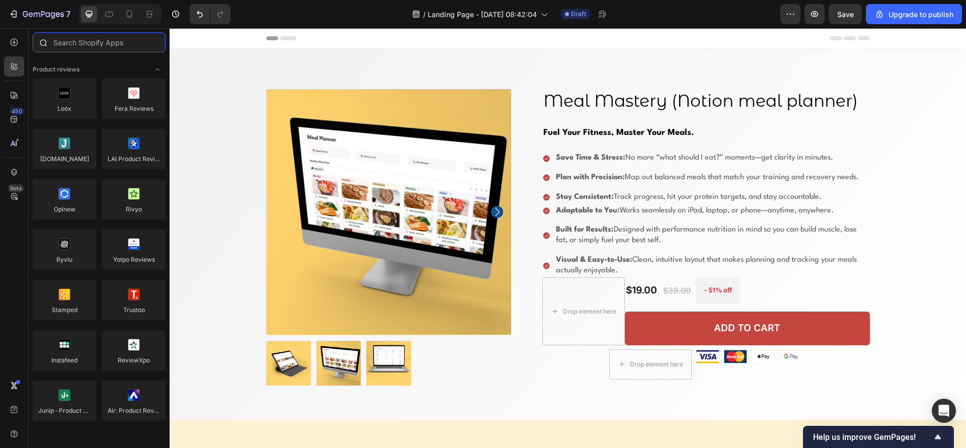
click at [98, 46] on input "text" at bounding box center [99, 42] width 133 height 20
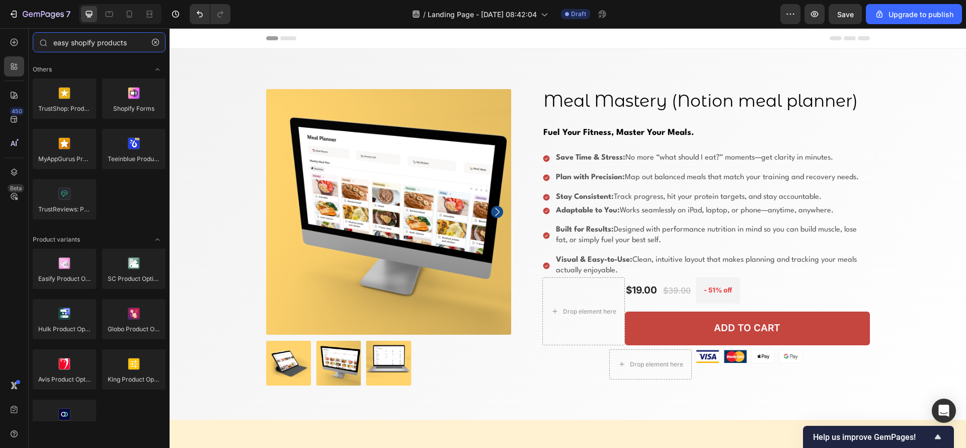
type input "easy shopify products"
